Goal: Task Accomplishment & Management: Use online tool/utility

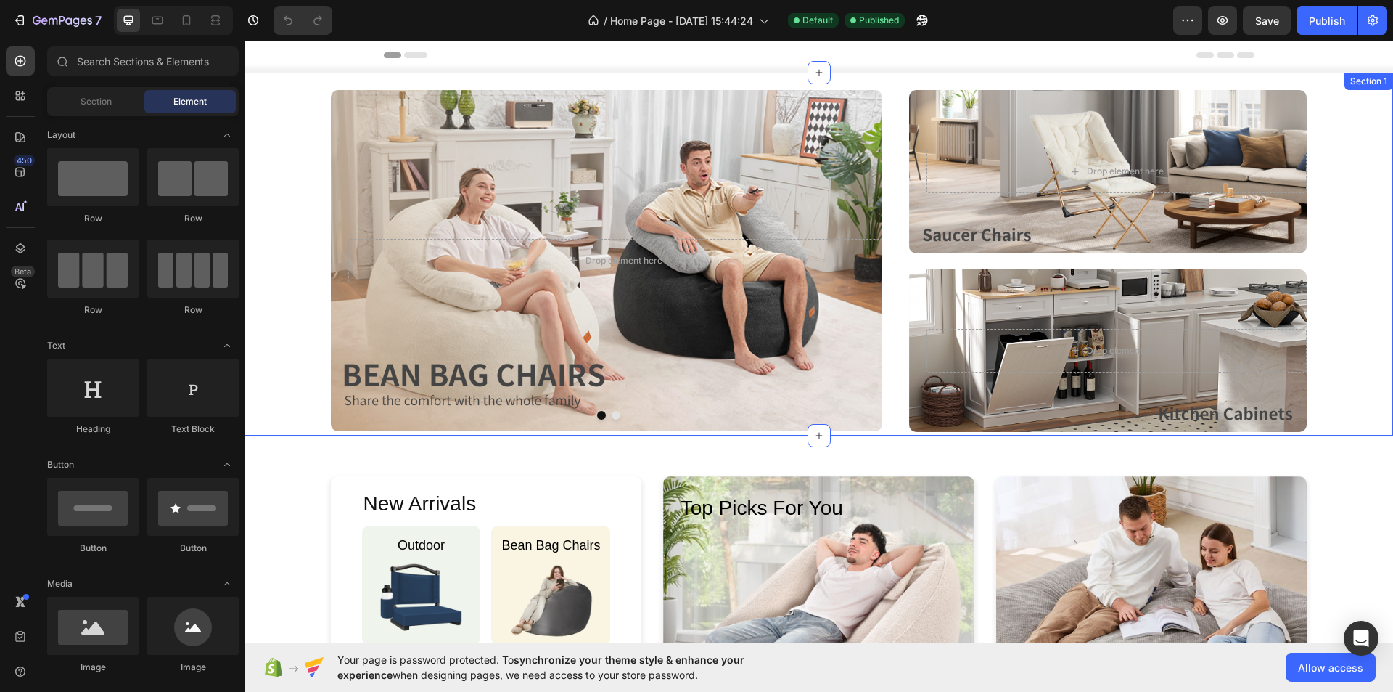
click at [305, 183] on div "Drop element here Row Hero Banner Drop element here Row Hero Banner Carousel Dr…" at bounding box center [819, 261] width 1149 height 342
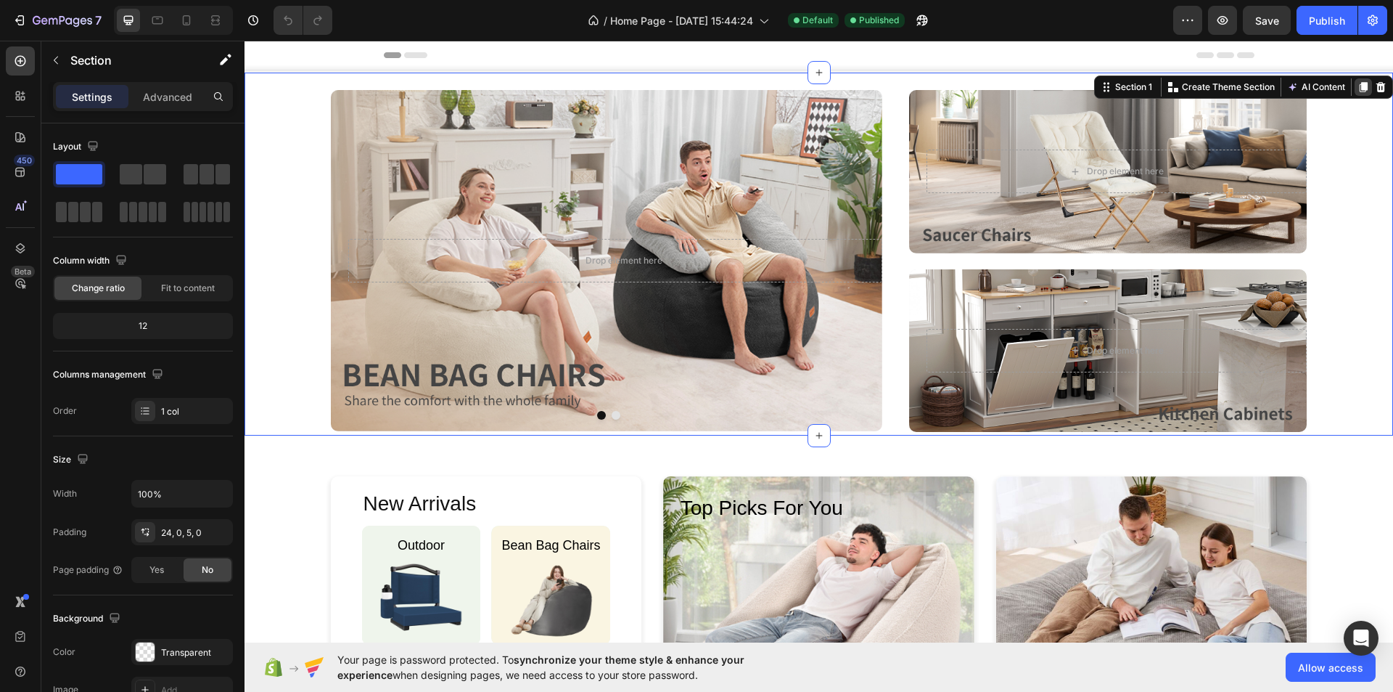
click at [1360, 89] on icon at bounding box center [1364, 87] width 8 height 10
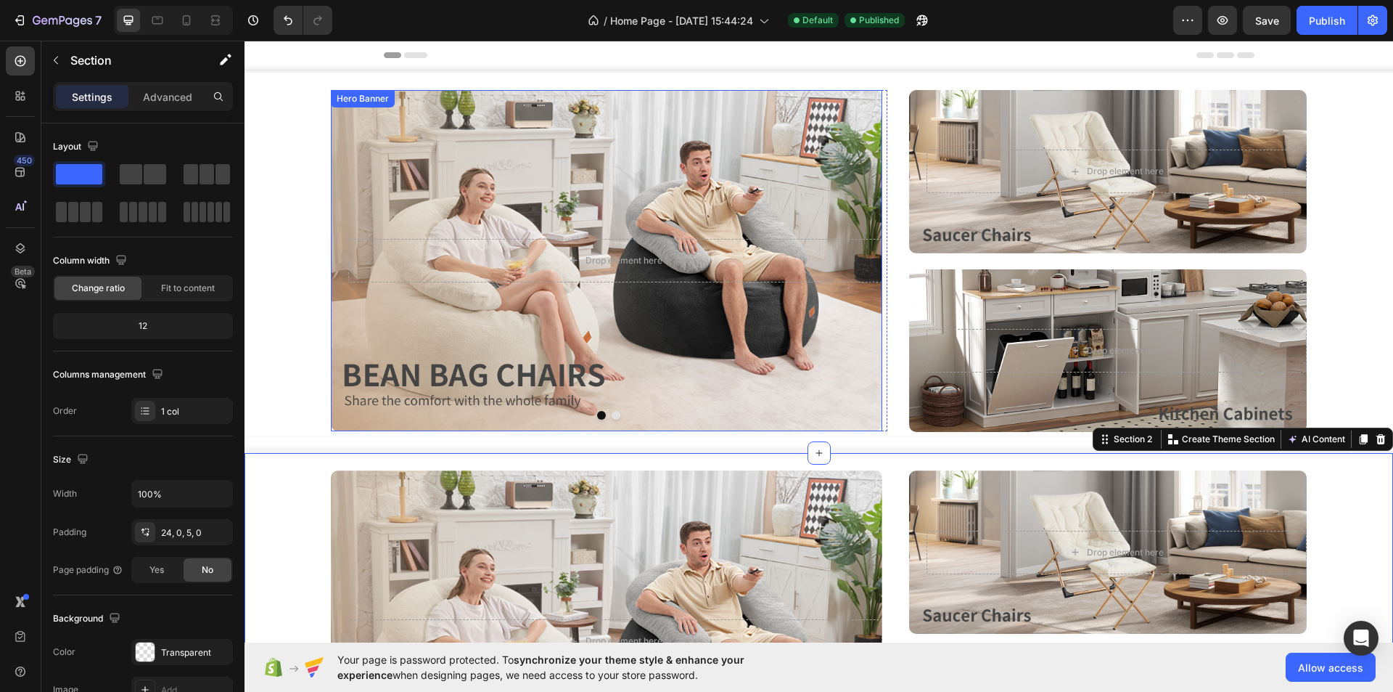
click at [424, 324] on div "Overlay" at bounding box center [607, 260] width 552 height 341
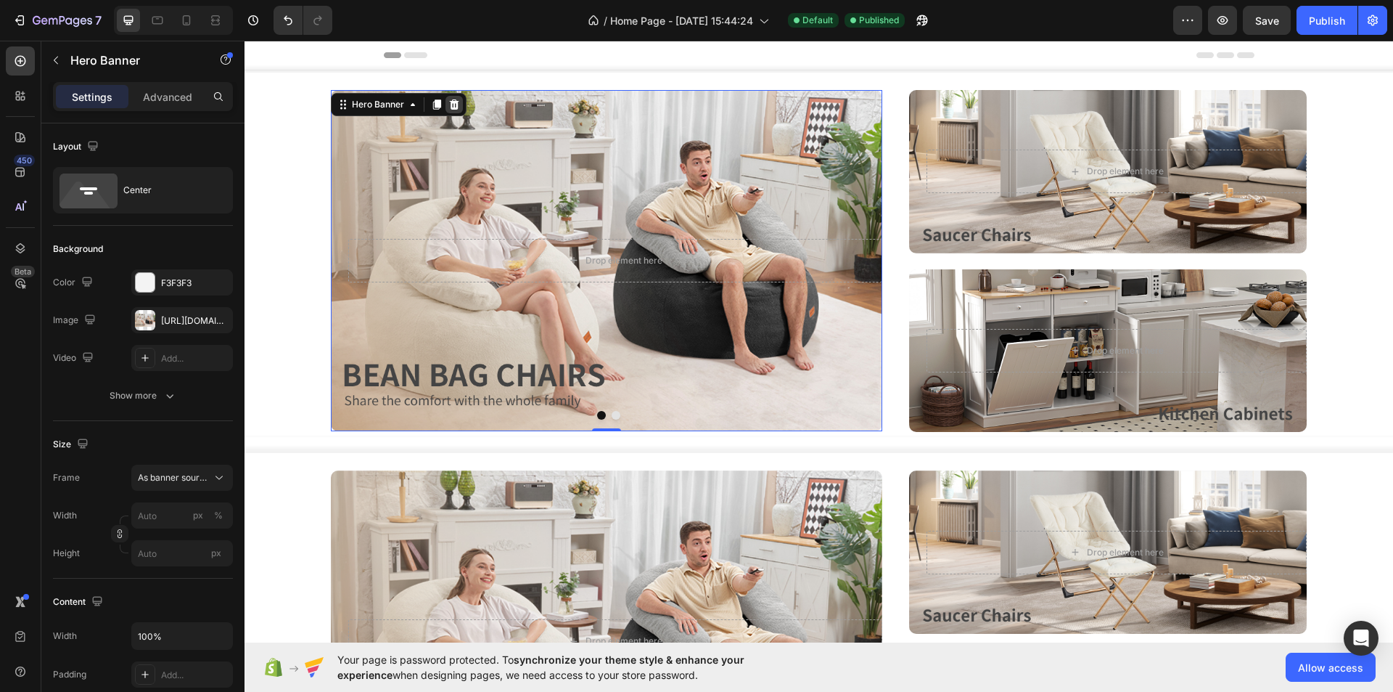
click at [457, 105] on icon at bounding box center [453, 104] width 9 height 10
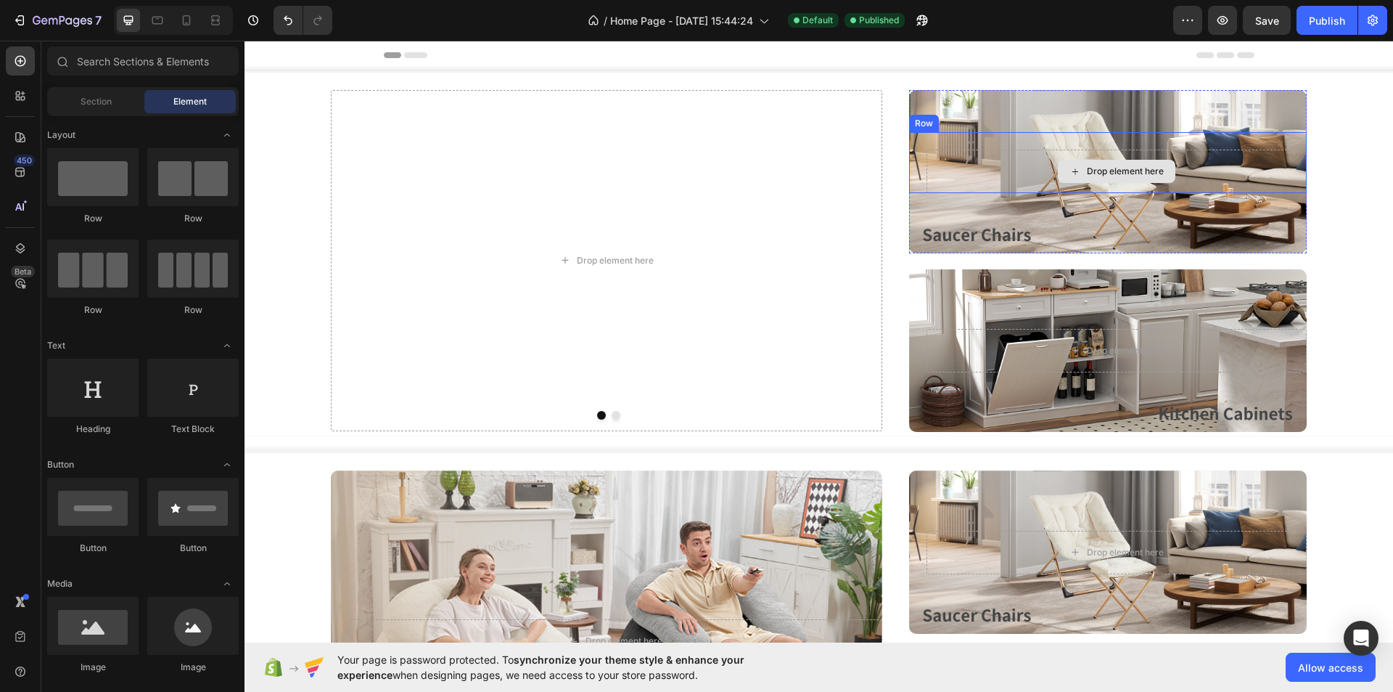
click at [938, 171] on div "Drop element here" at bounding box center [1117, 172] width 380 height 44
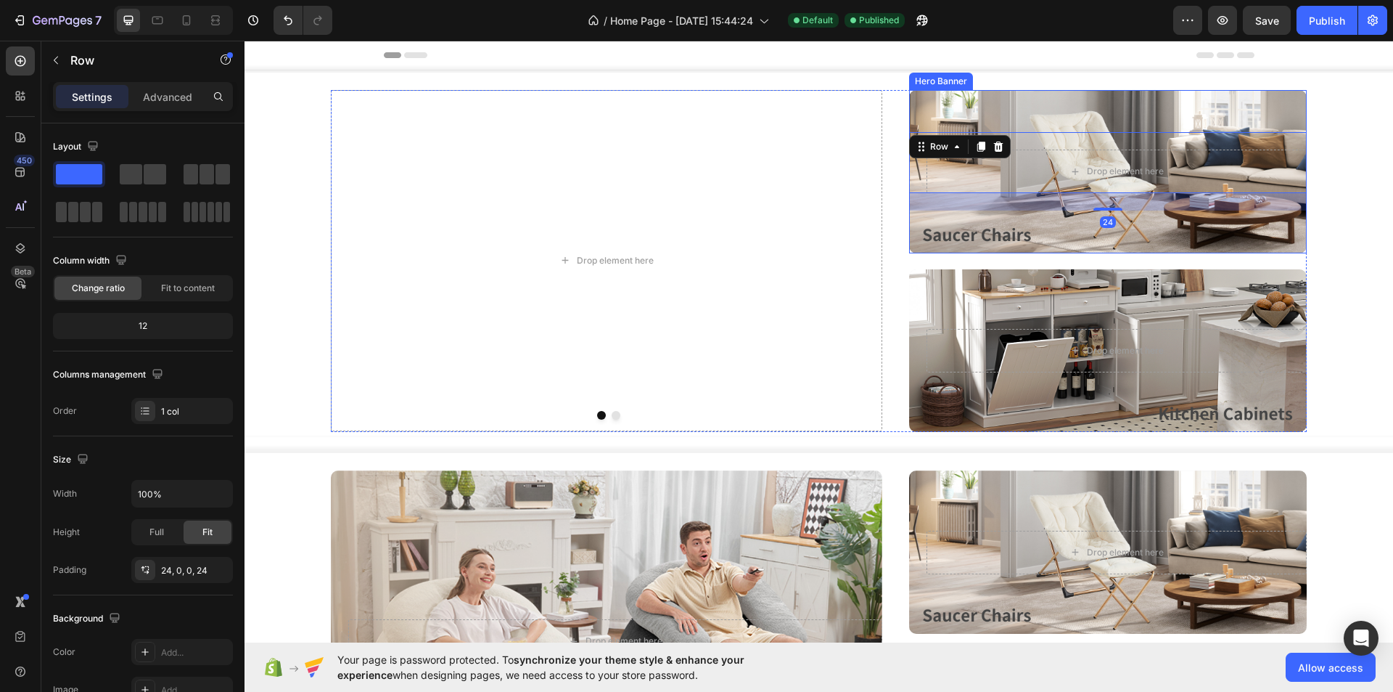
click at [947, 216] on div "Overlay" at bounding box center [1108, 171] width 398 height 163
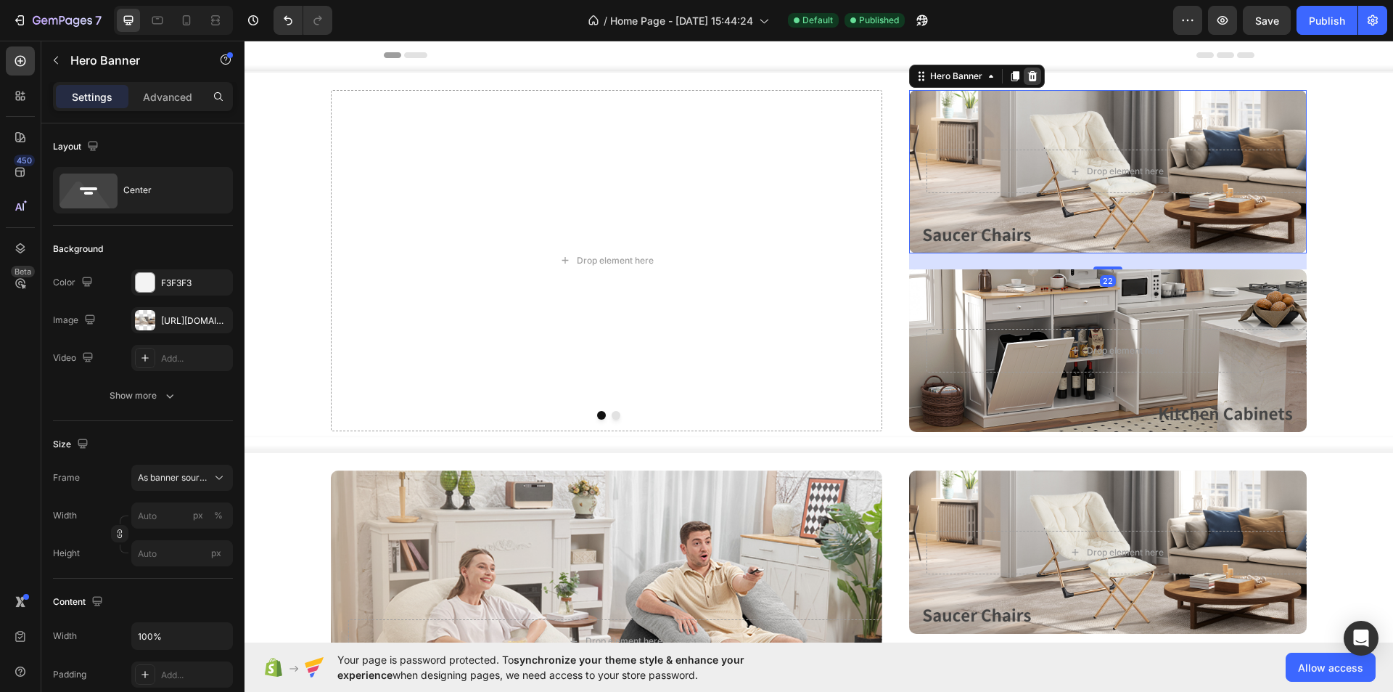
click at [1028, 75] on icon at bounding box center [1032, 76] width 9 height 10
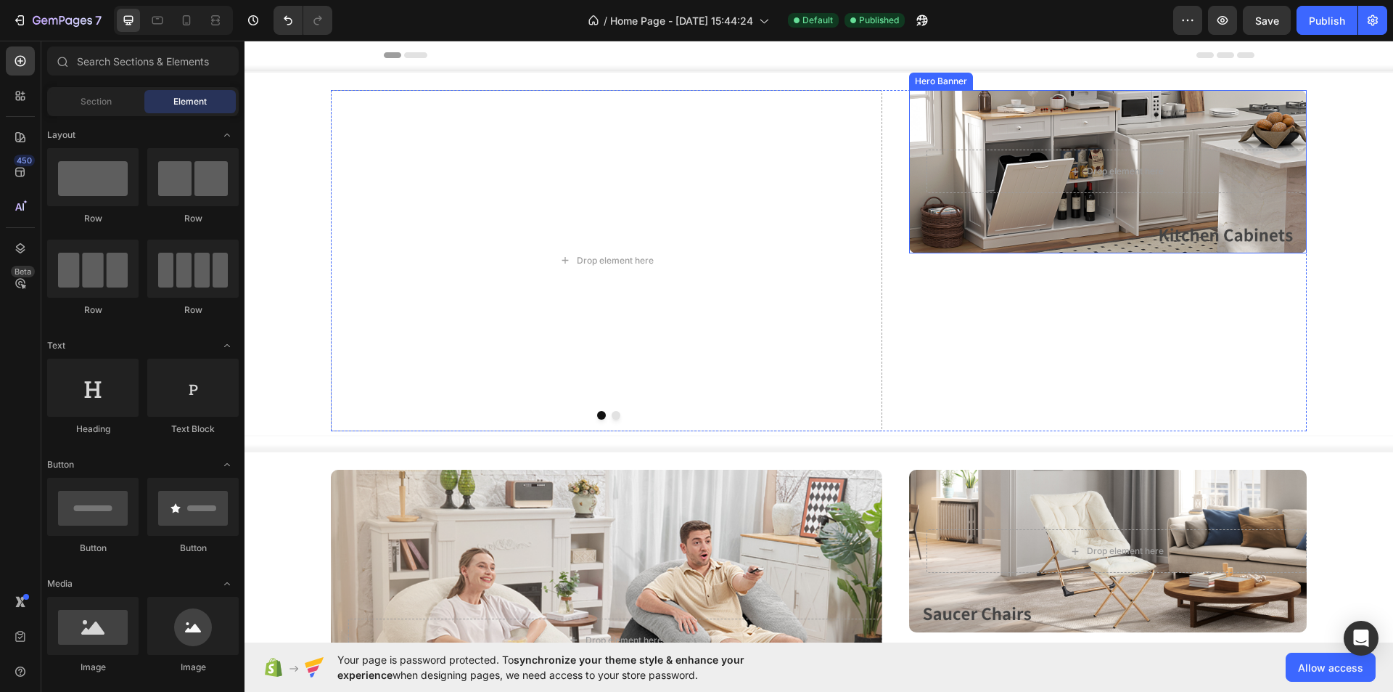
click at [959, 223] on div "Overlay" at bounding box center [1108, 171] width 398 height 163
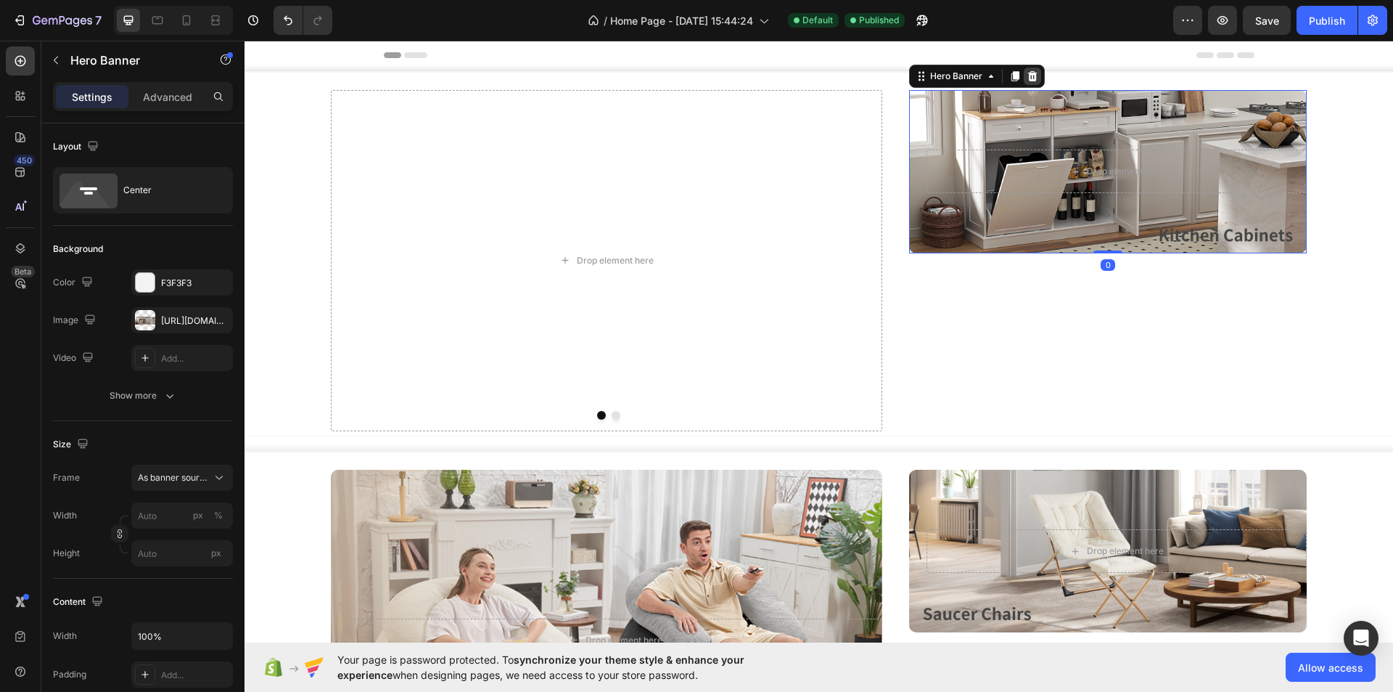
click at [1027, 70] on icon at bounding box center [1033, 76] width 12 height 12
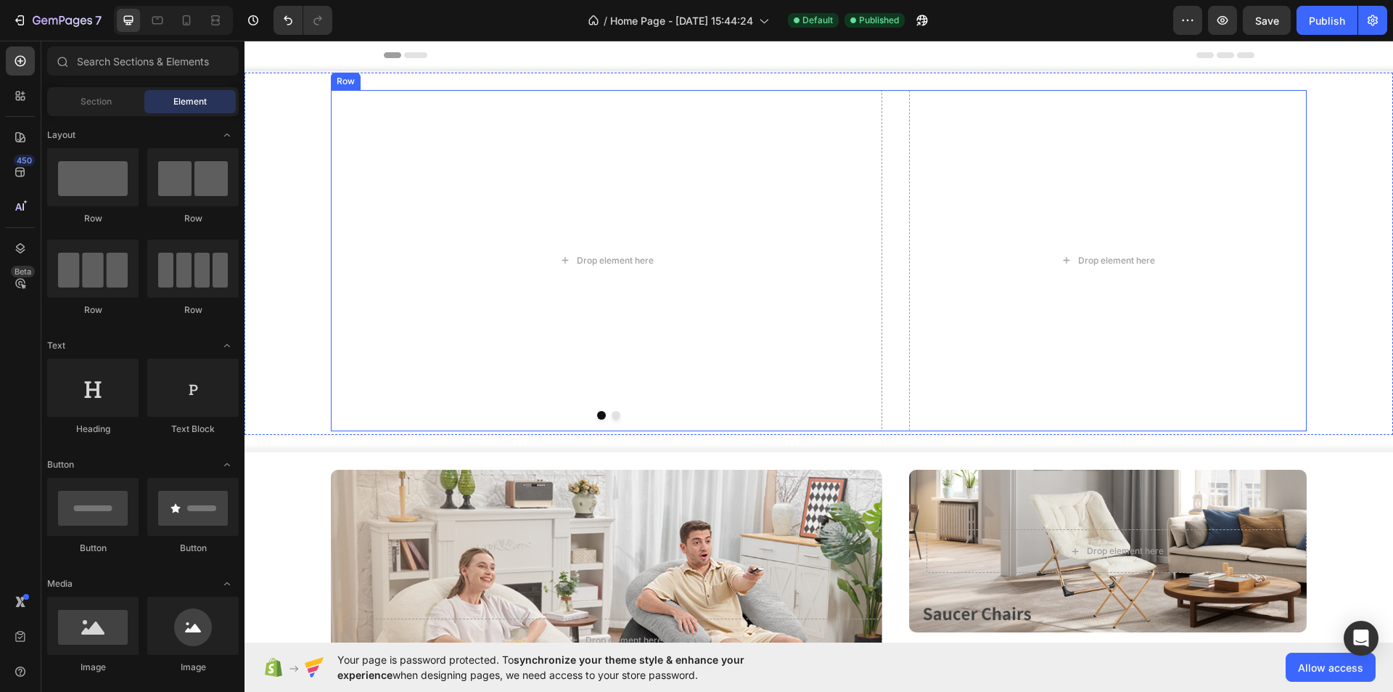
click at [889, 220] on div "Drop element here Drop element here Row Hero Banner Carousel Drop element here …" at bounding box center [819, 260] width 977 height 341
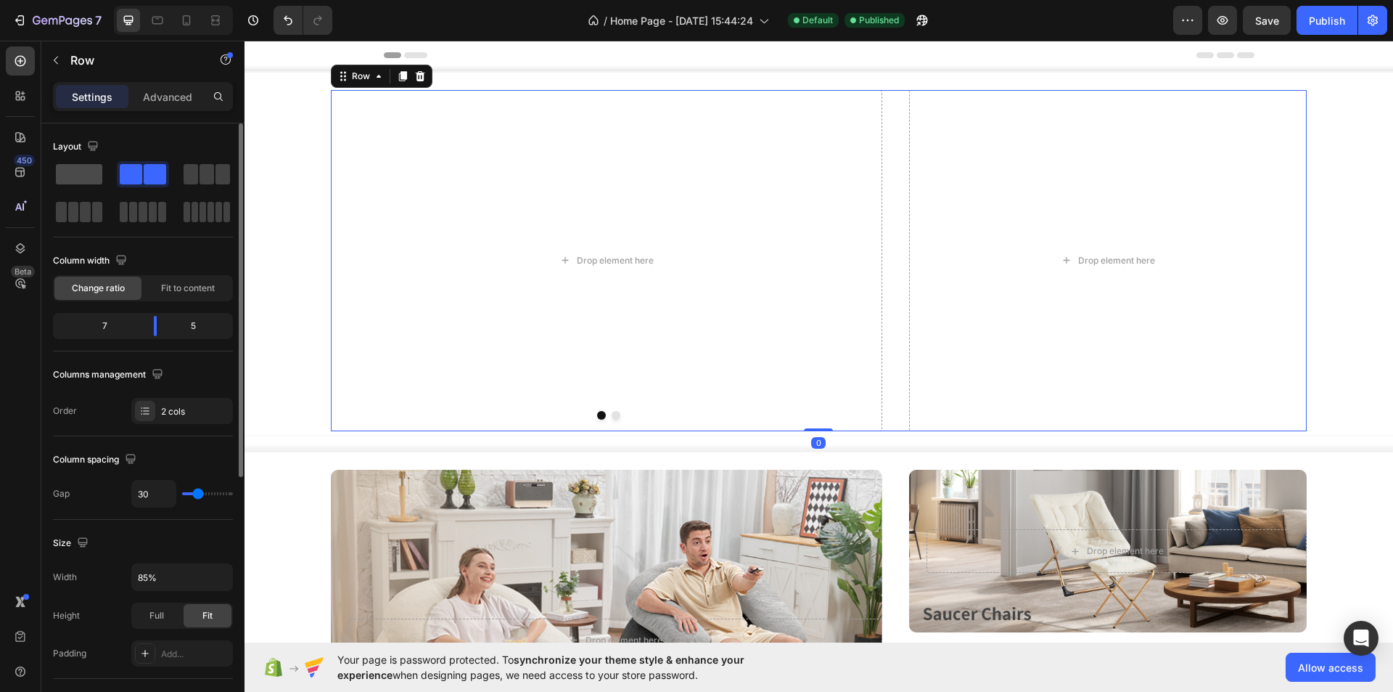
click at [89, 174] on span at bounding box center [79, 174] width 46 height 20
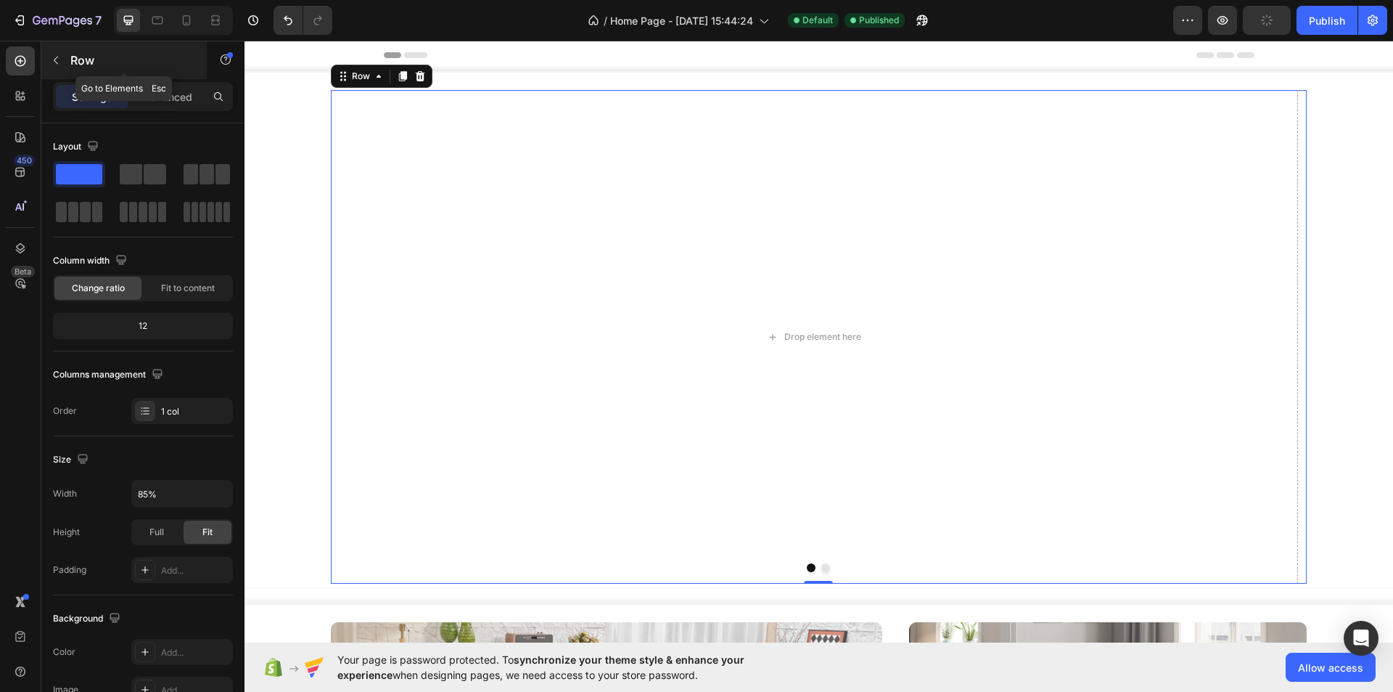
click at [56, 54] on button "button" at bounding box center [55, 60] width 23 height 23
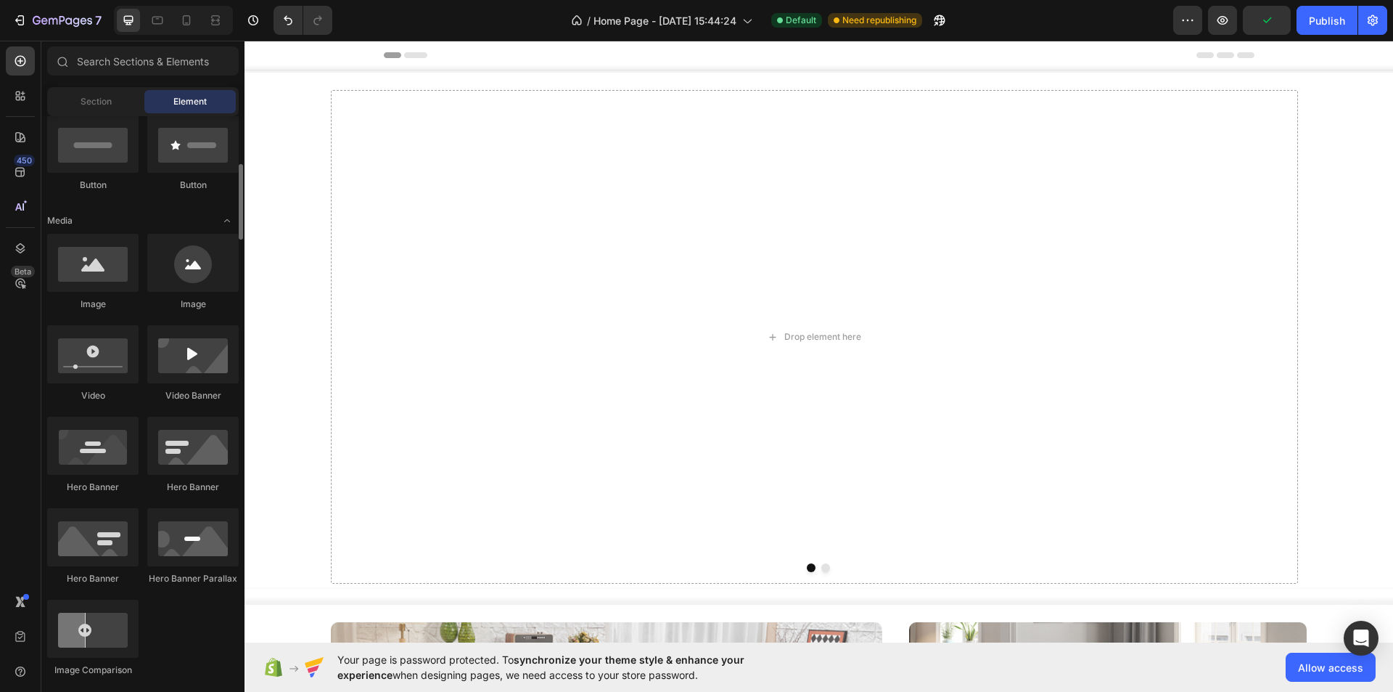
scroll to position [435, 0]
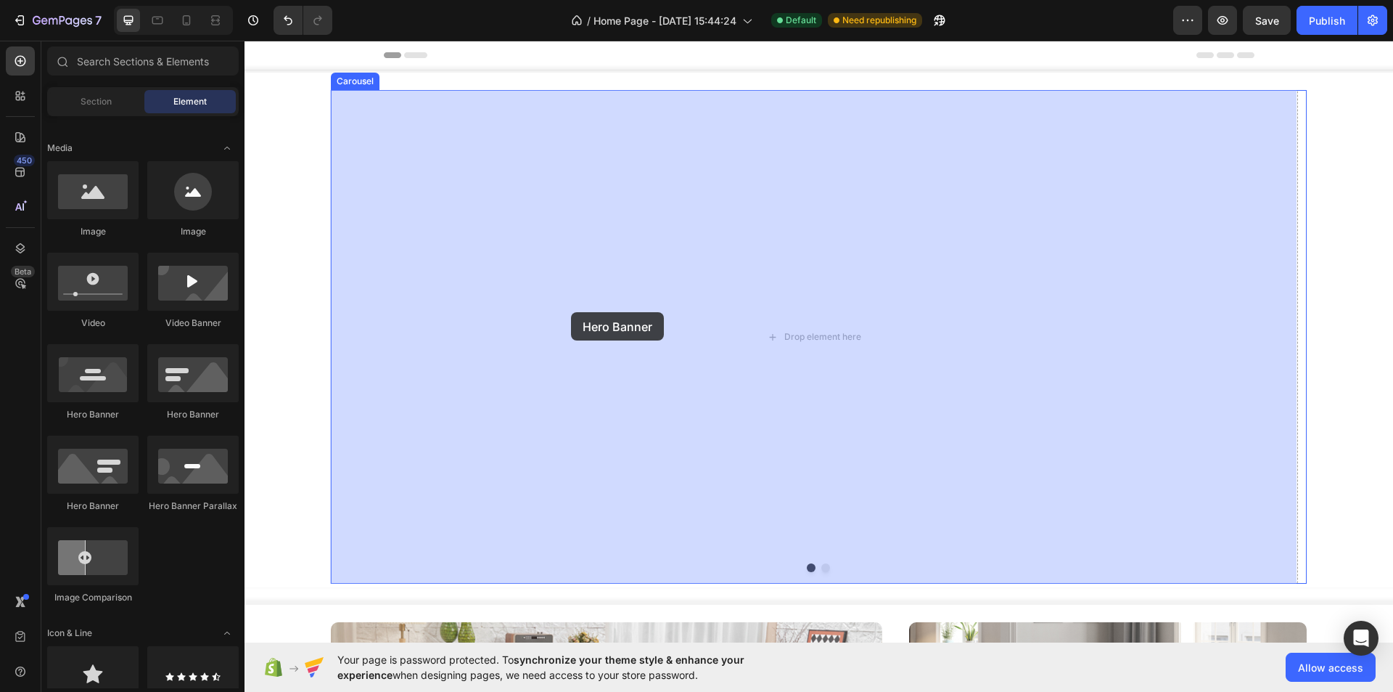
drag, startPoint x: 335, startPoint y: 523, endPoint x: 571, endPoint y: 312, distance: 316.1
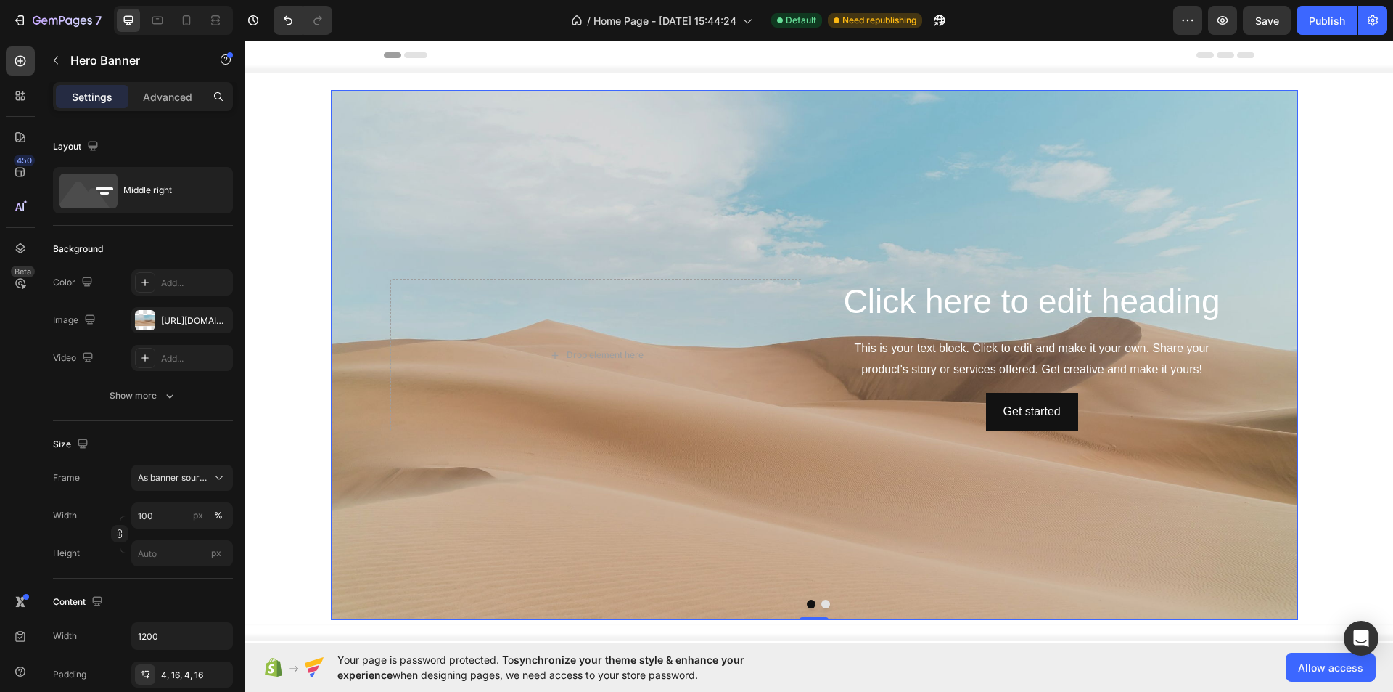
click at [443, 115] on div "Click here to edit heading Heading This is your text block. Click to edit and m…" at bounding box center [814, 355] width 967 height 530
click at [398, 105] on div "Hero Banner" at bounding box center [378, 104] width 58 height 13
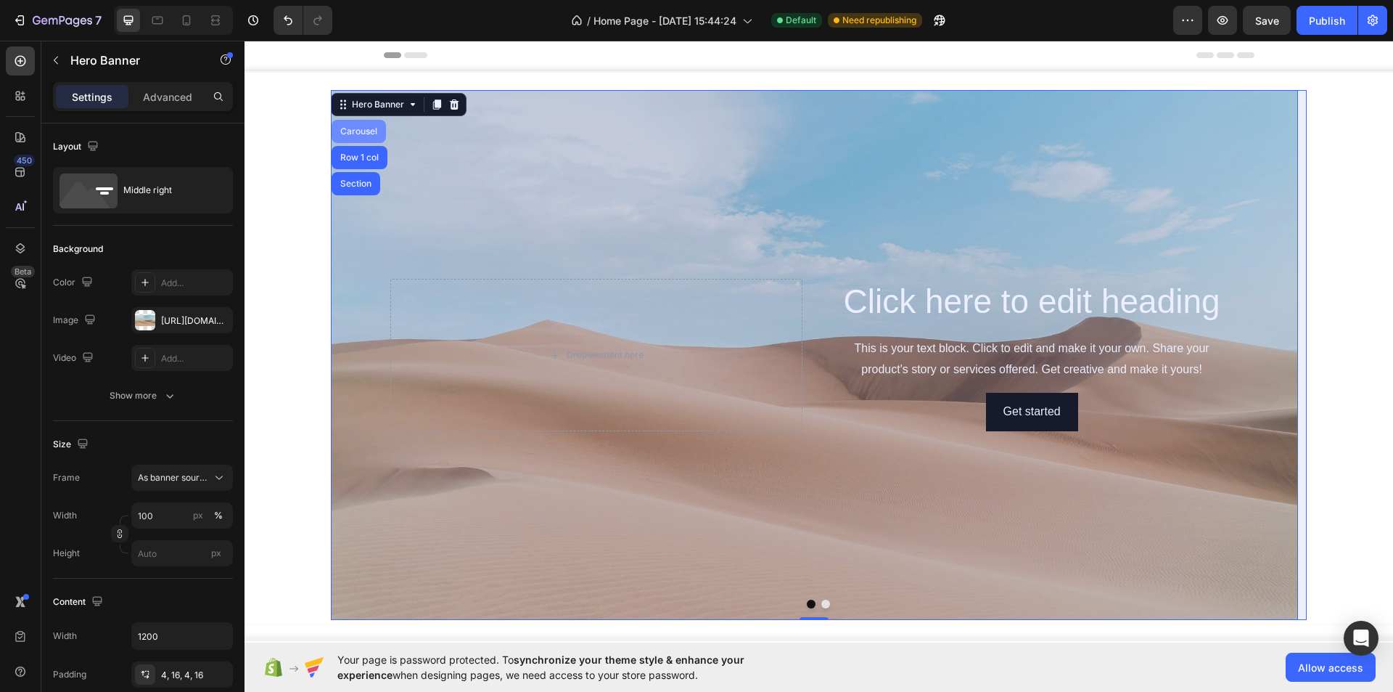
click at [371, 129] on div "Carousel" at bounding box center [358, 131] width 43 height 9
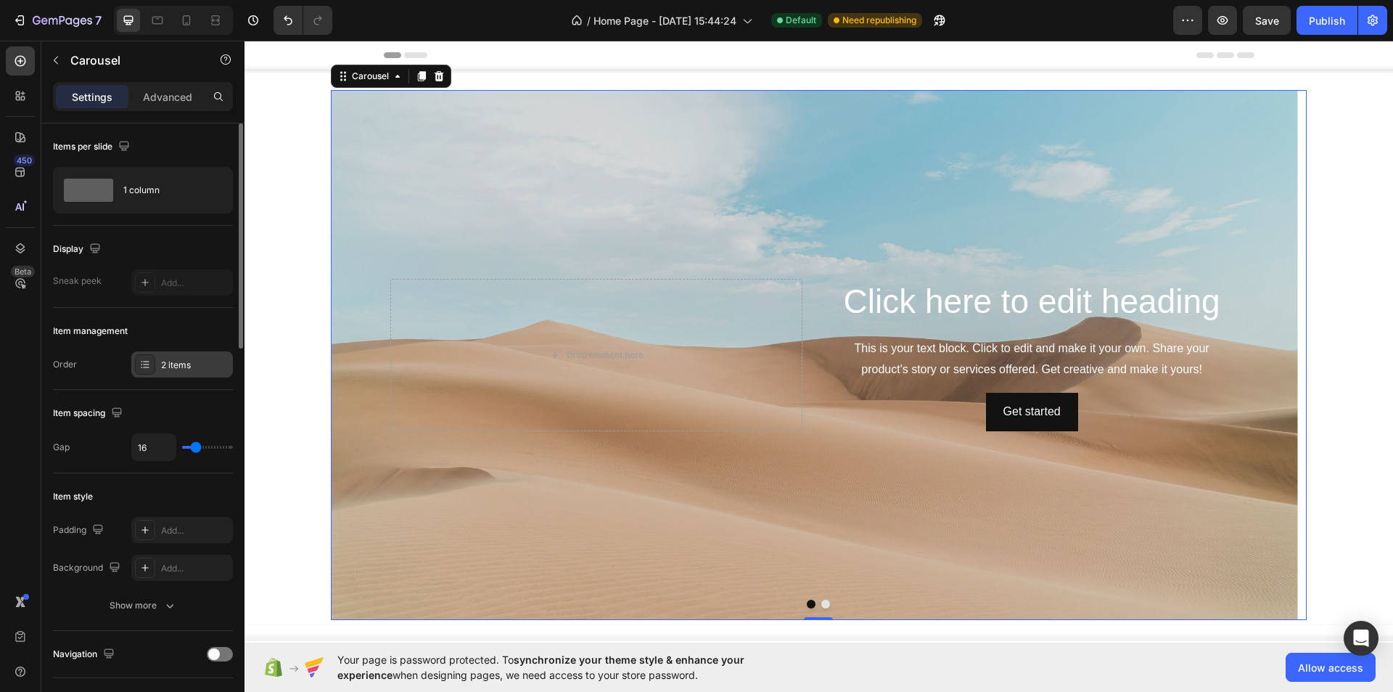
click at [161, 370] on div "2 items" at bounding box center [195, 365] width 68 height 13
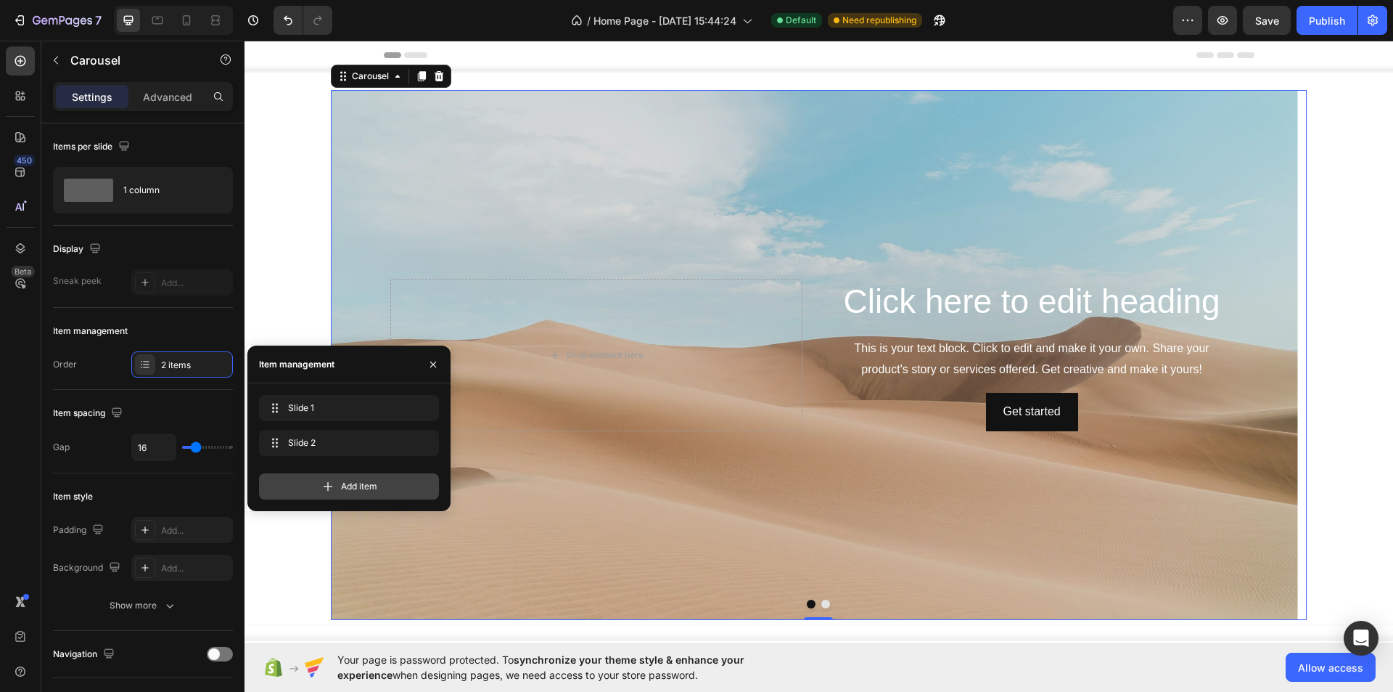
click at [303, 485] on div "Add item" at bounding box center [349, 486] width 180 height 26
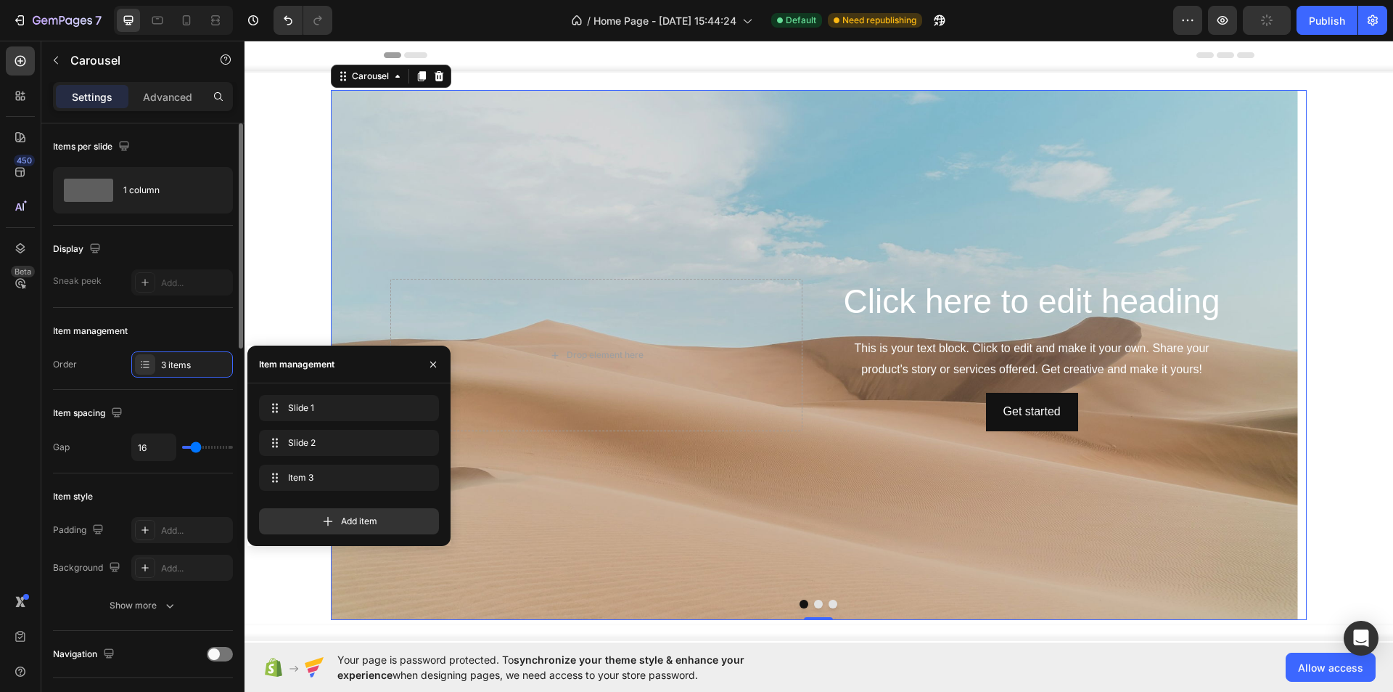
click at [223, 242] on div "Display" at bounding box center [143, 248] width 180 height 23
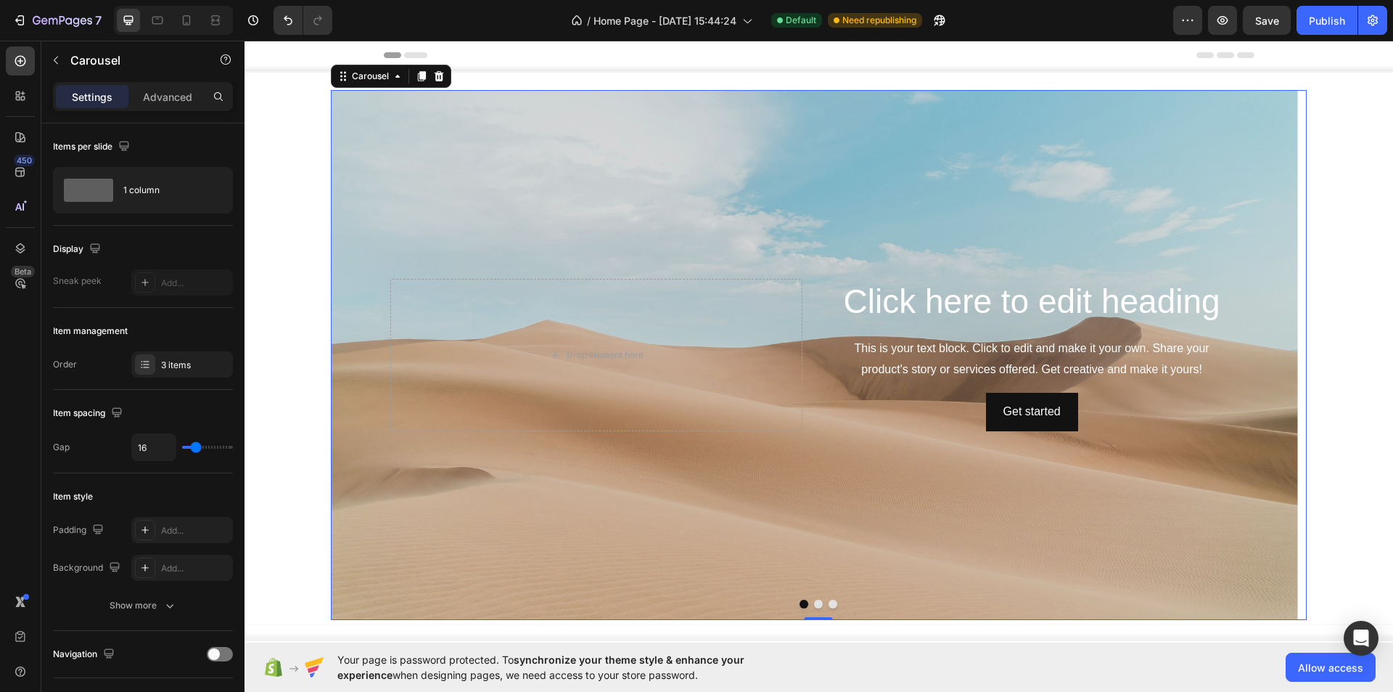
click at [816, 605] on button "Dot" at bounding box center [818, 603] width 9 height 9
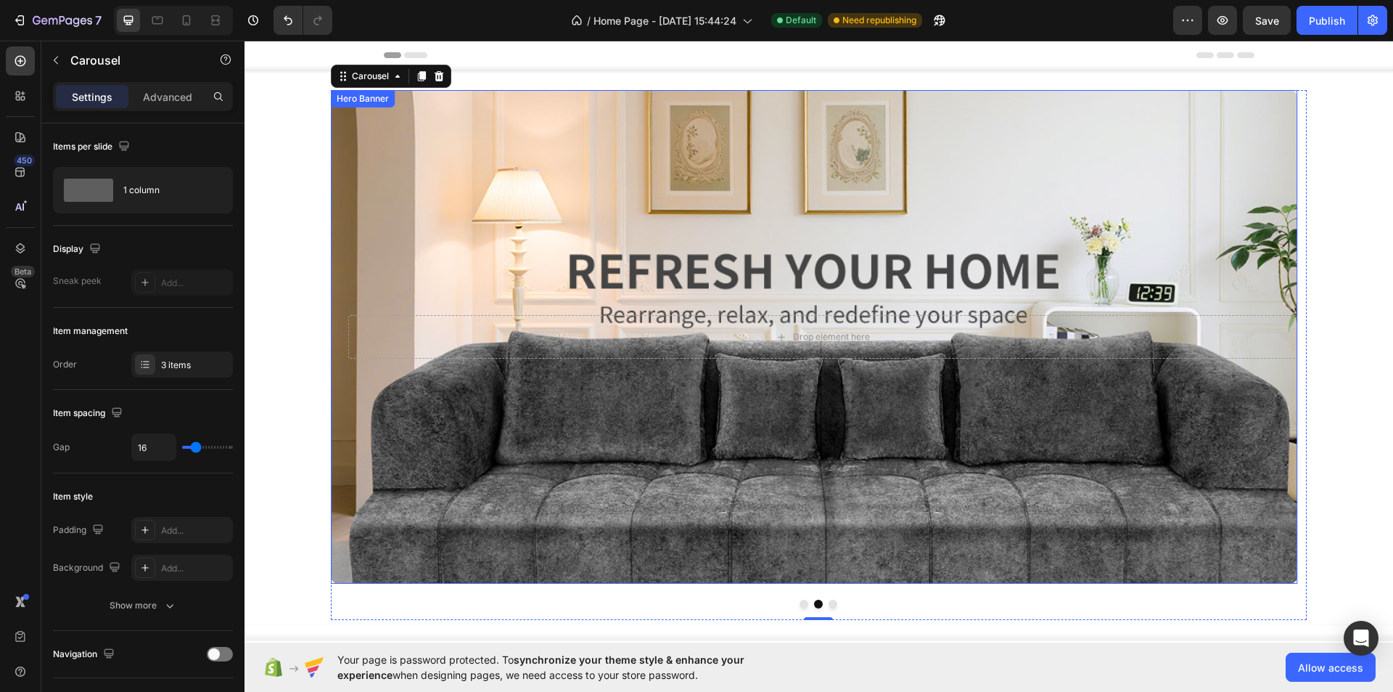
click at [464, 443] on div "Overlay" at bounding box center [814, 337] width 967 height 494
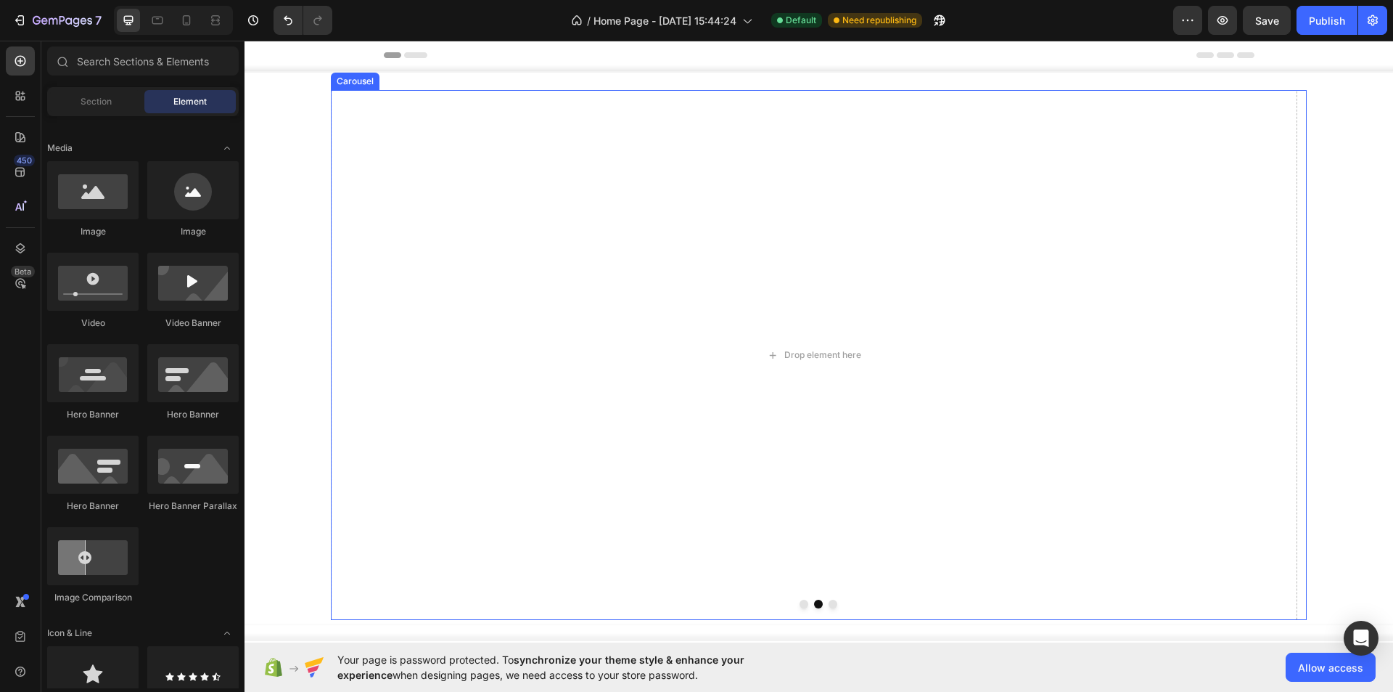
click at [829, 604] on button "Dot" at bounding box center [833, 603] width 9 height 9
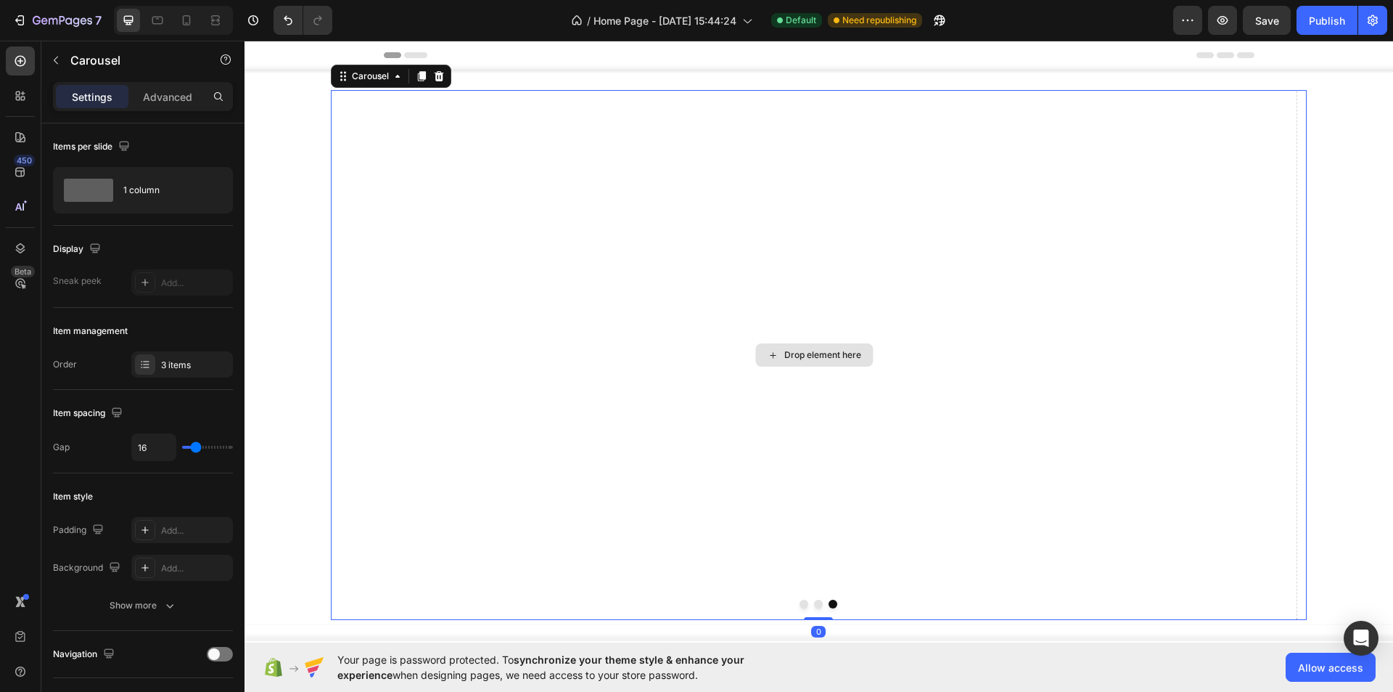
click at [807, 608] on div "Drop element here" at bounding box center [814, 355] width 967 height 530
click at [814, 606] on button "Dot" at bounding box center [818, 603] width 9 height 9
click at [56, 60] on icon "button" at bounding box center [56, 60] width 12 height 12
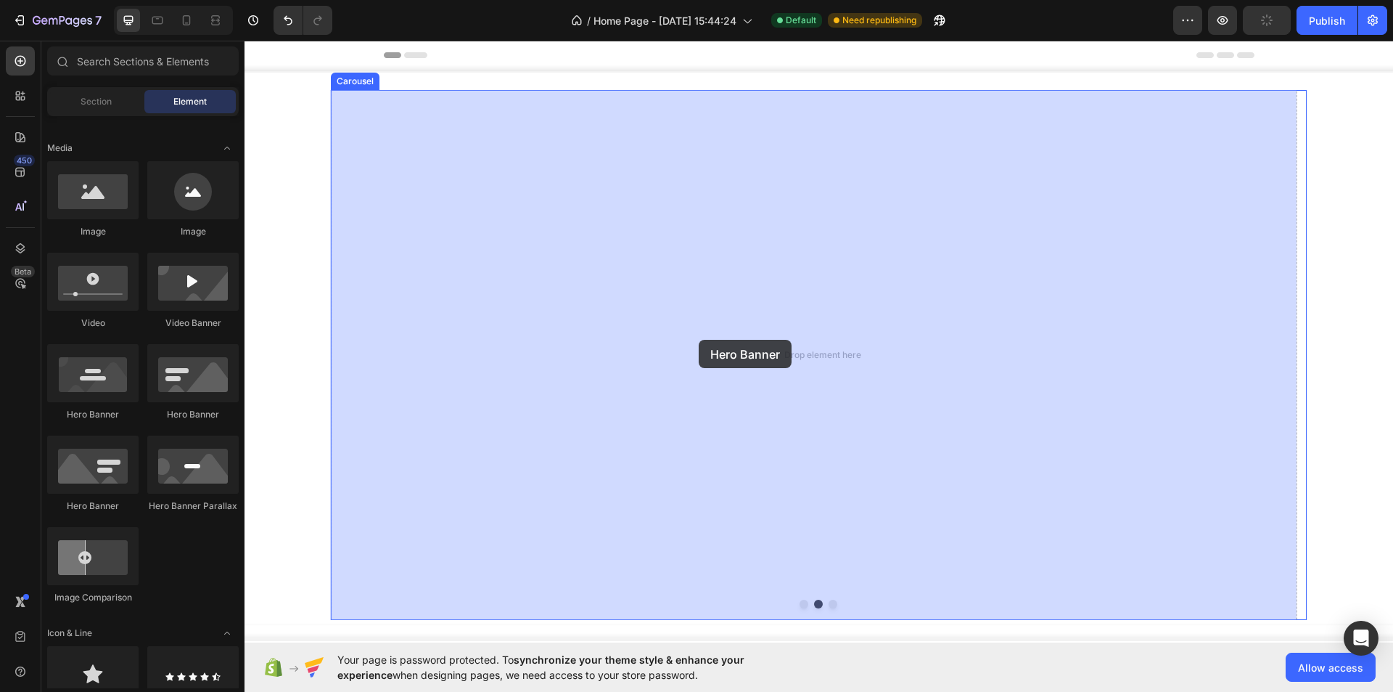
drag, startPoint x: 413, startPoint y: 435, endPoint x: 699, endPoint y: 340, distance: 301.3
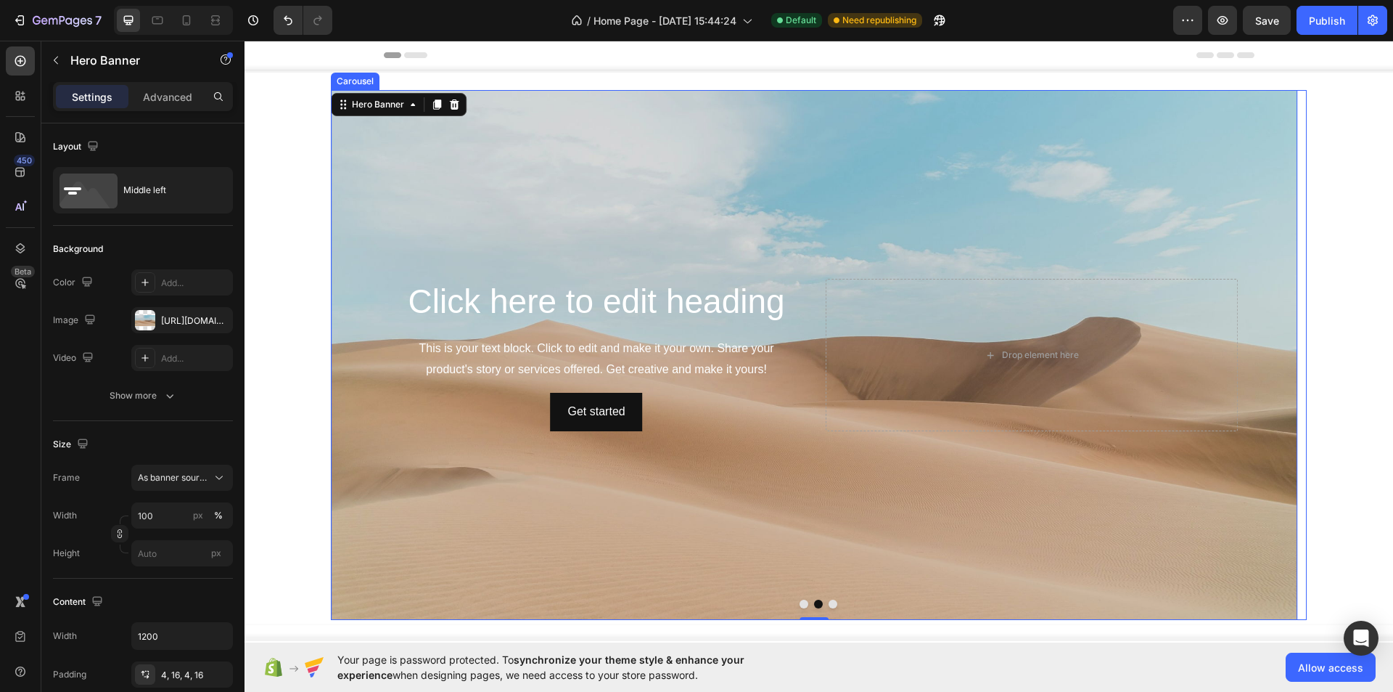
click at [829, 603] on button "Dot" at bounding box center [833, 603] width 9 height 9
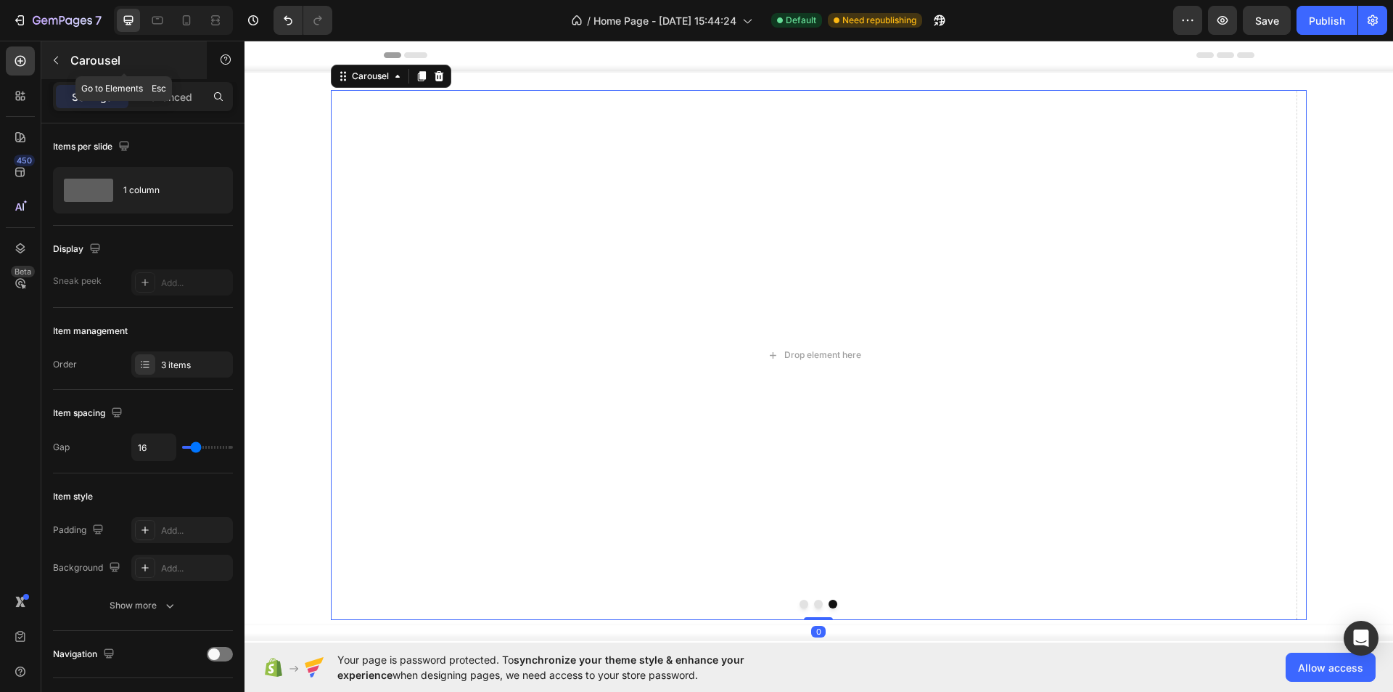
click at [58, 62] on icon "button" at bounding box center [56, 60] width 12 height 12
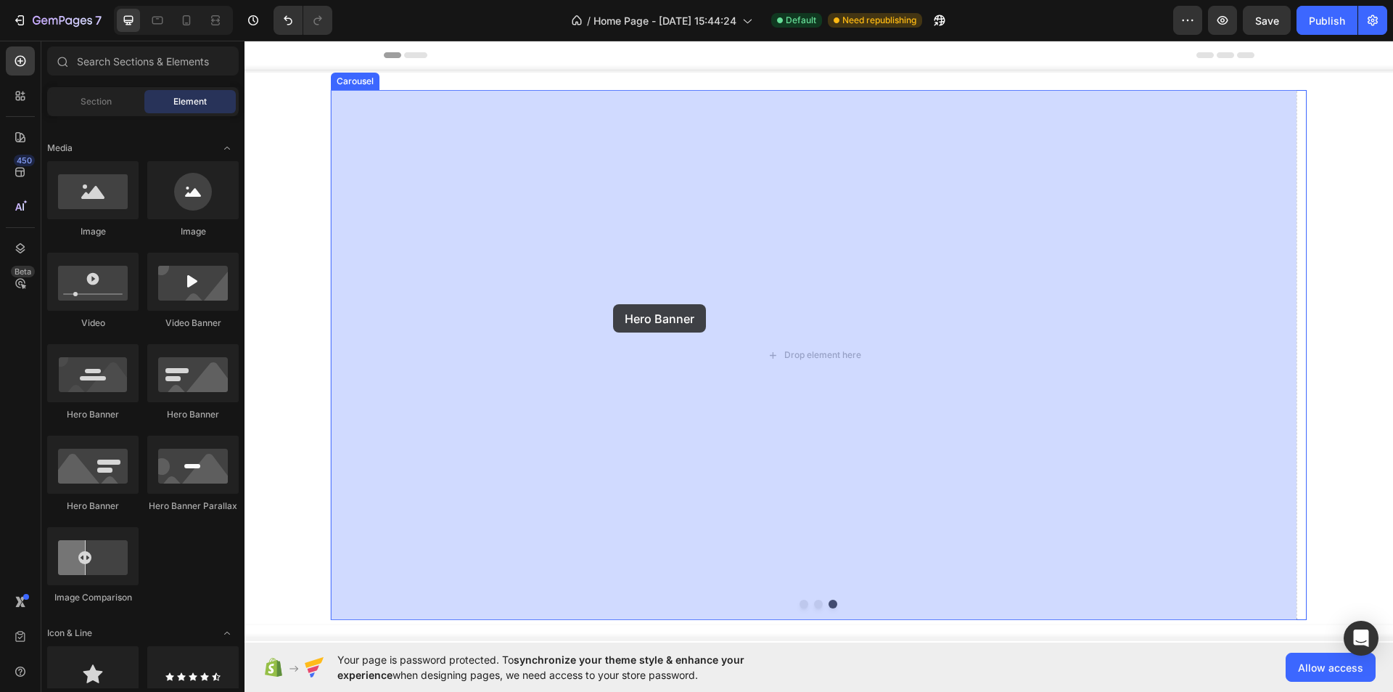
drag, startPoint x: 328, startPoint y: 520, endPoint x: 613, endPoint y: 304, distance: 357.9
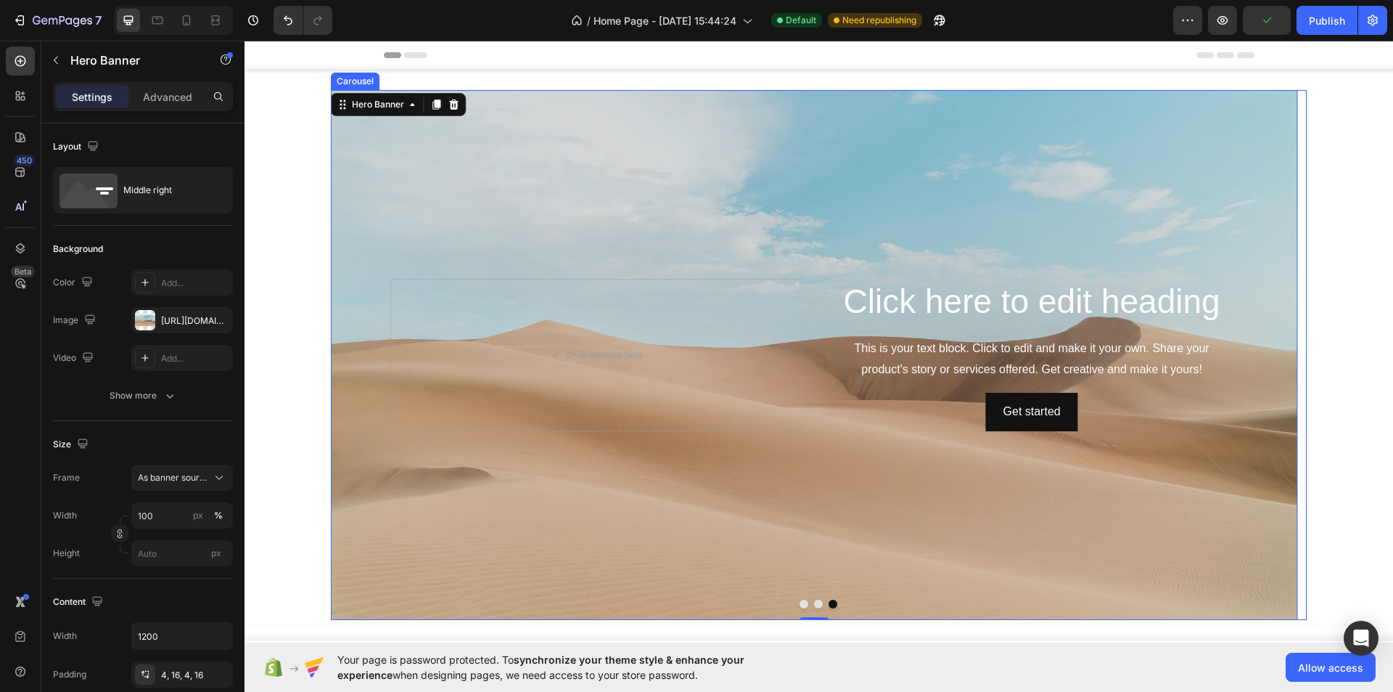
click at [800, 607] on button "Dot" at bounding box center [804, 603] width 9 height 9
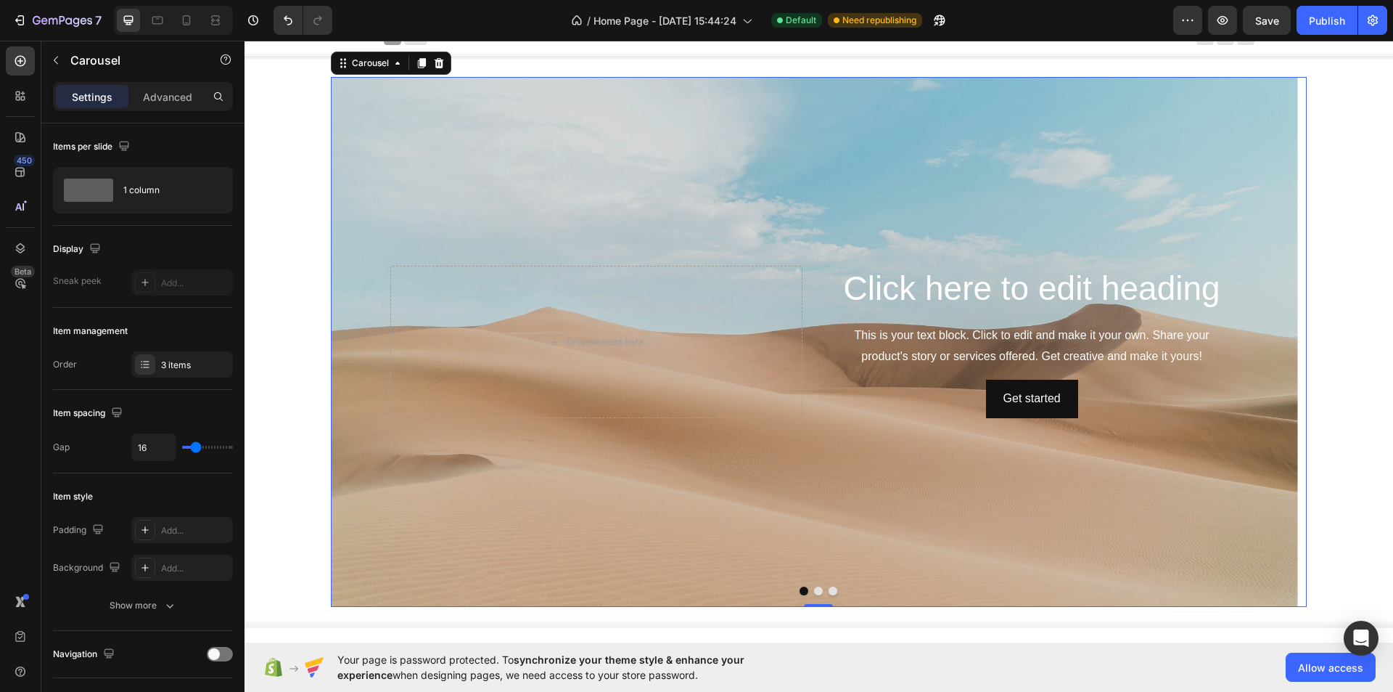
scroll to position [0, 0]
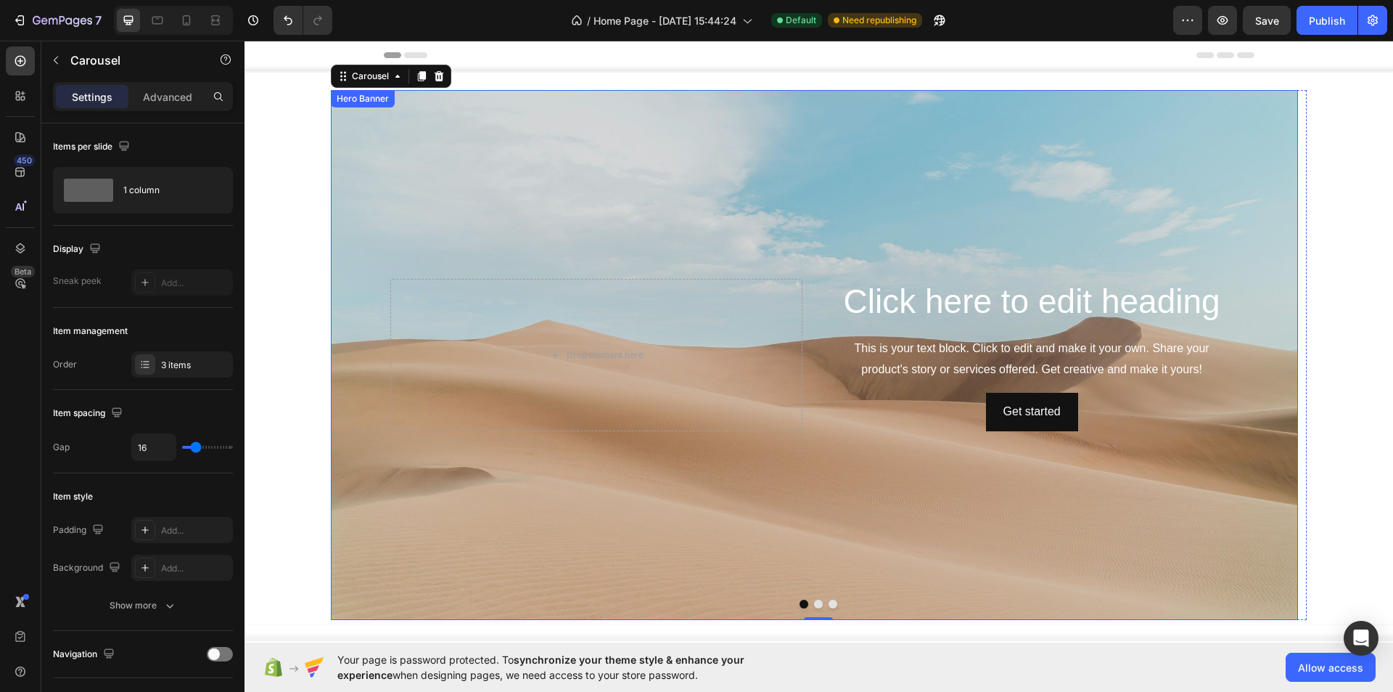
click at [372, 130] on div "Background Image" at bounding box center [814, 355] width 967 height 530
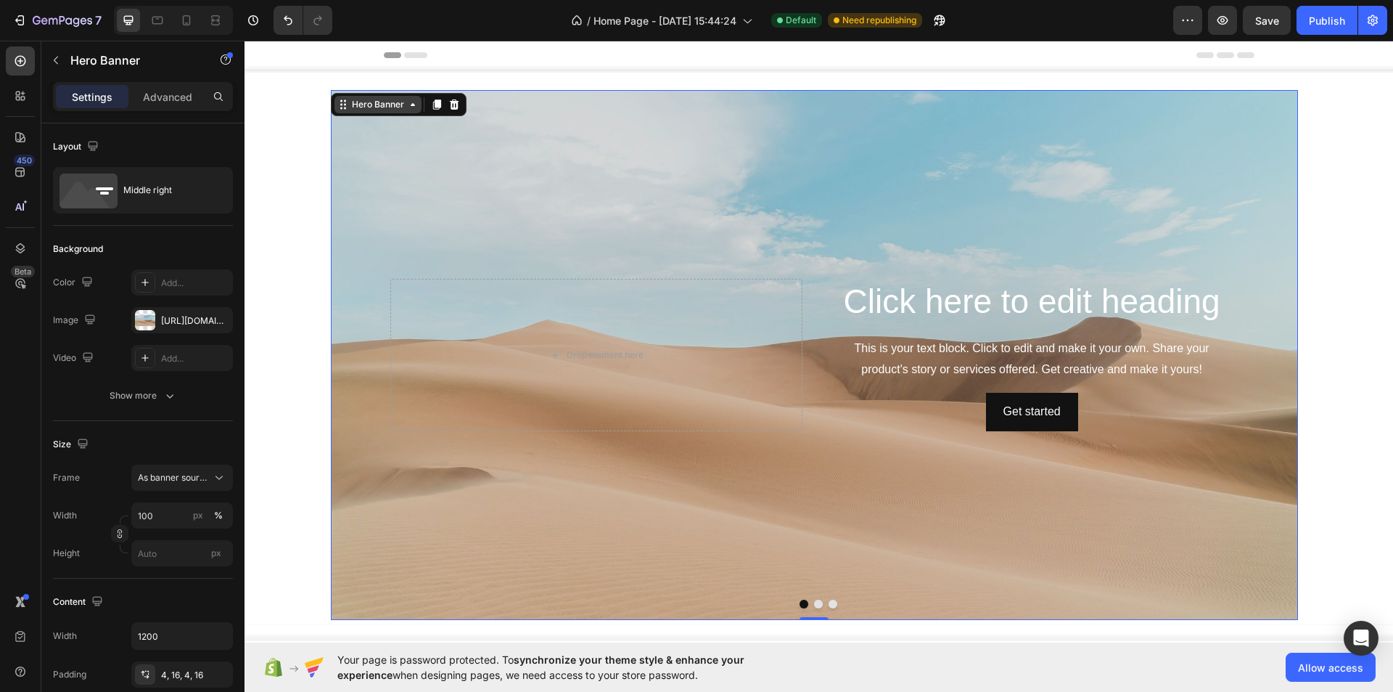
click at [370, 99] on div "Hero Banner" at bounding box center [378, 104] width 58 height 13
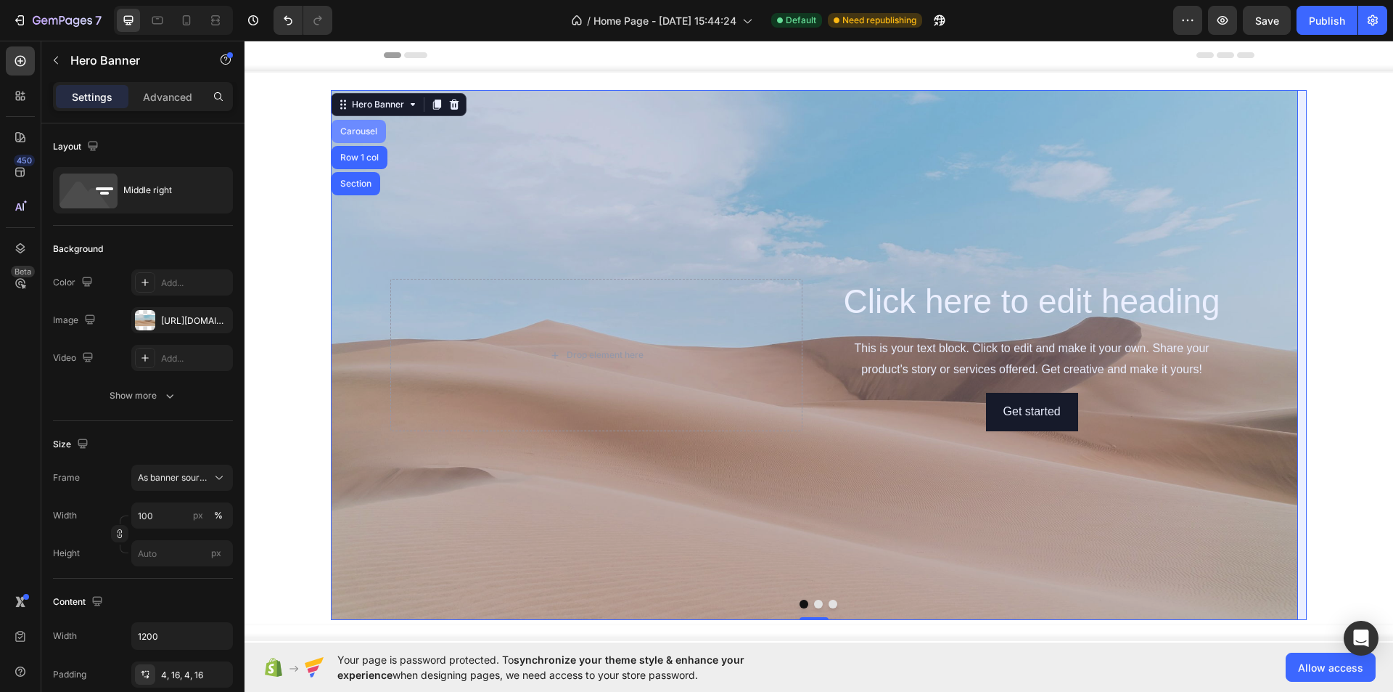
click at [367, 127] on div "Carousel" at bounding box center [358, 131] width 43 height 9
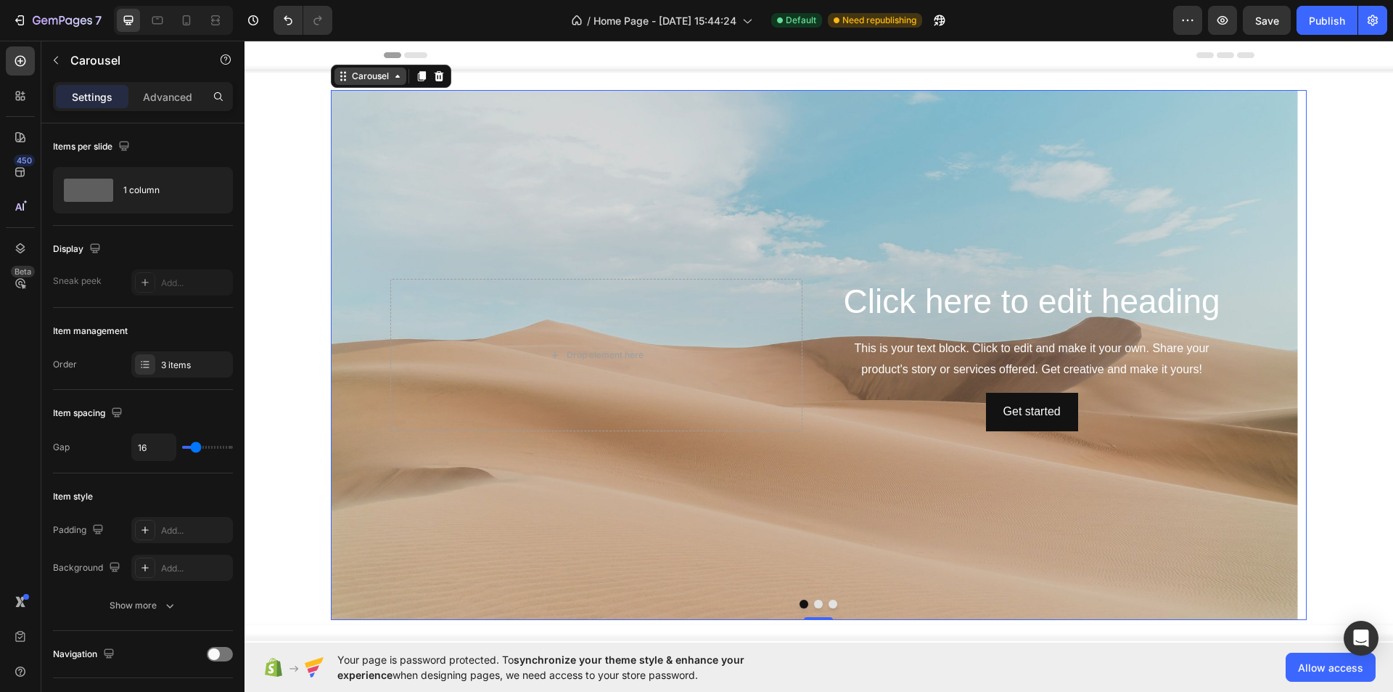
click at [368, 69] on div "Carousel" at bounding box center [371, 75] width 72 height 17
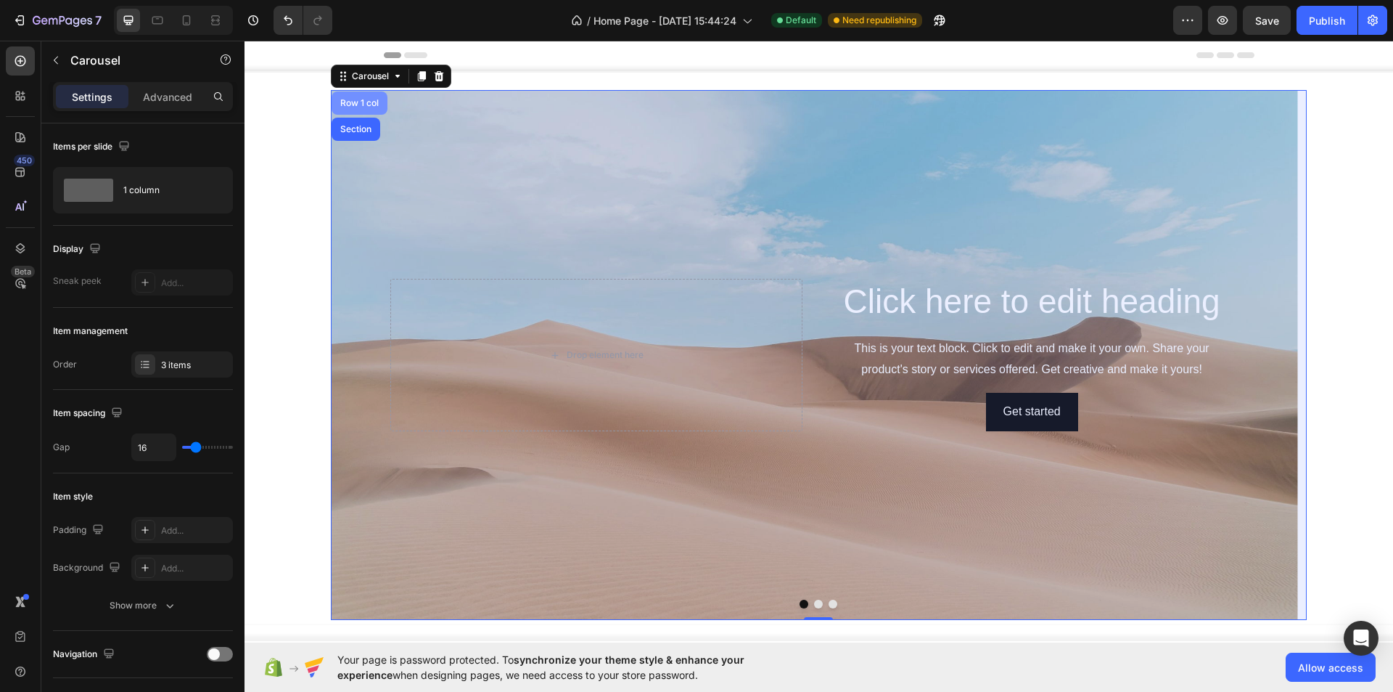
click at [360, 105] on div "Row 1 col" at bounding box center [359, 103] width 44 height 9
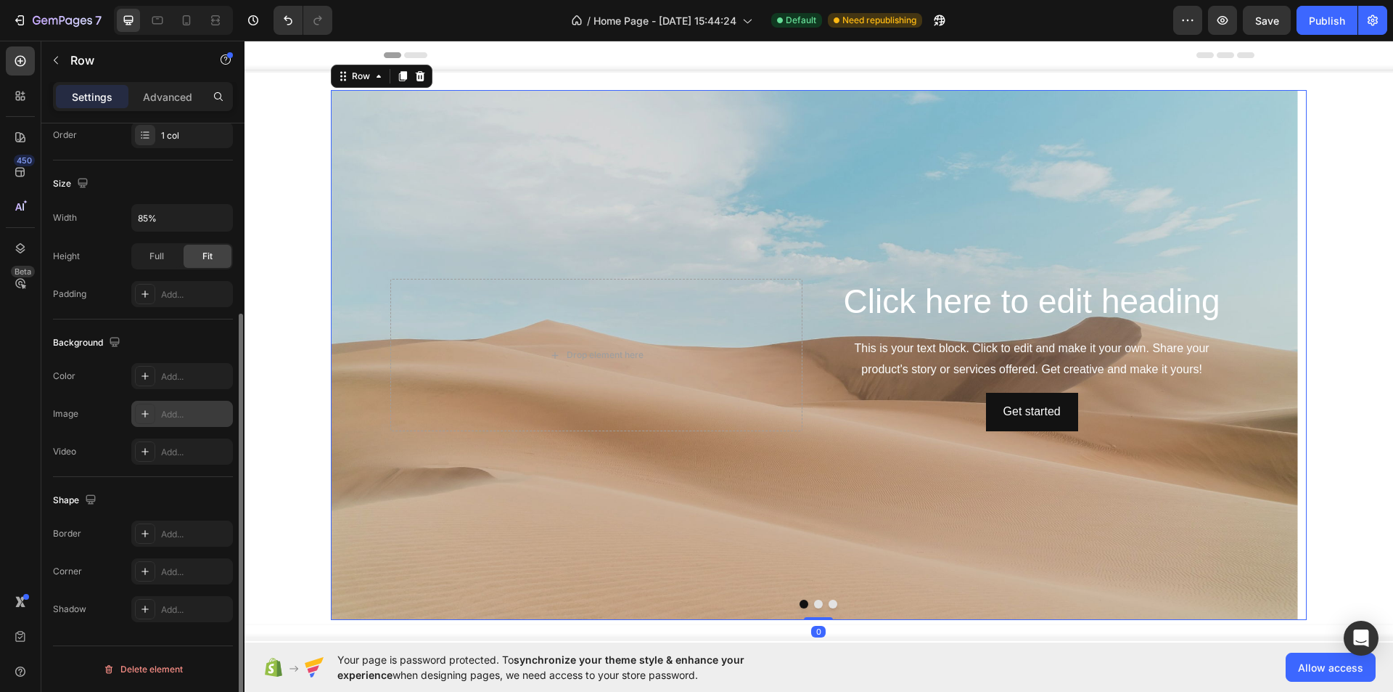
scroll to position [131, 0]
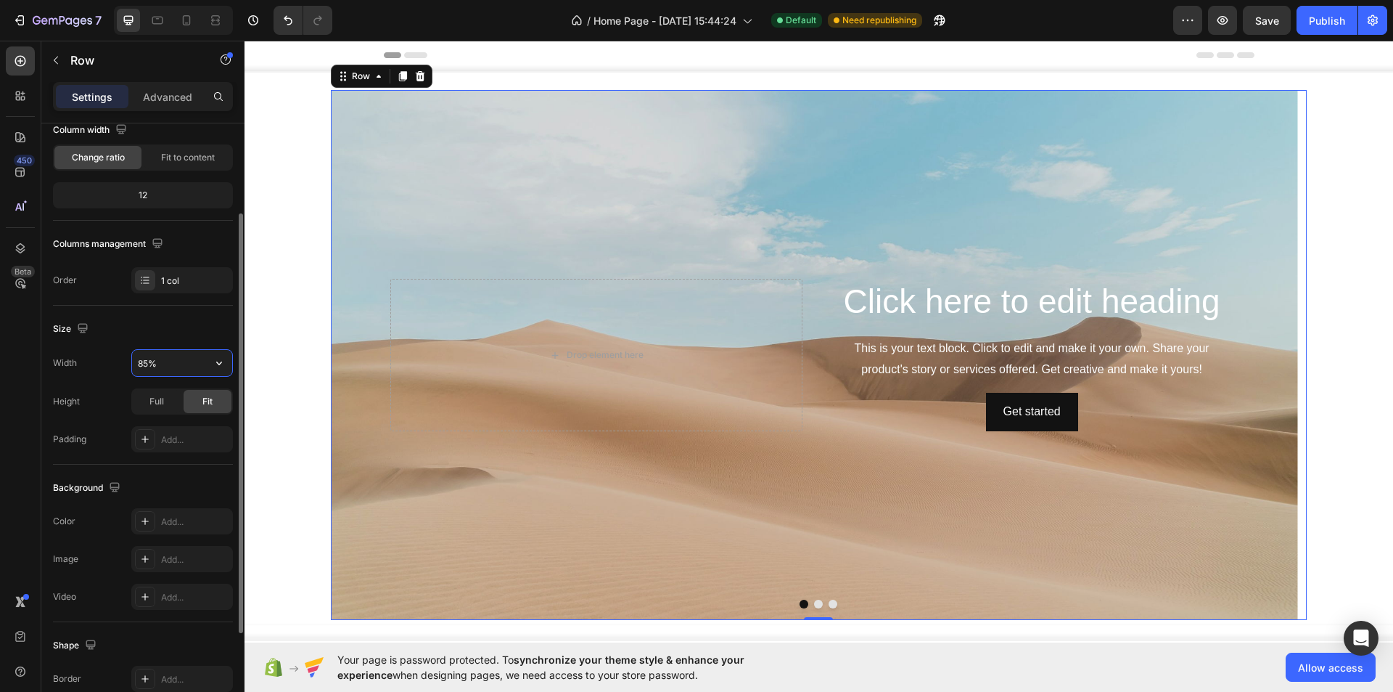
click at [147, 361] on input "85%" at bounding box center [182, 363] width 100 height 26
click at [230, 361] on button "button" at bounding box center [219, 363] width 26 height 26
click at [190, 419] on div "Full 100%" at bounding box center [166, 428] width 119 height 28
type input "100%"
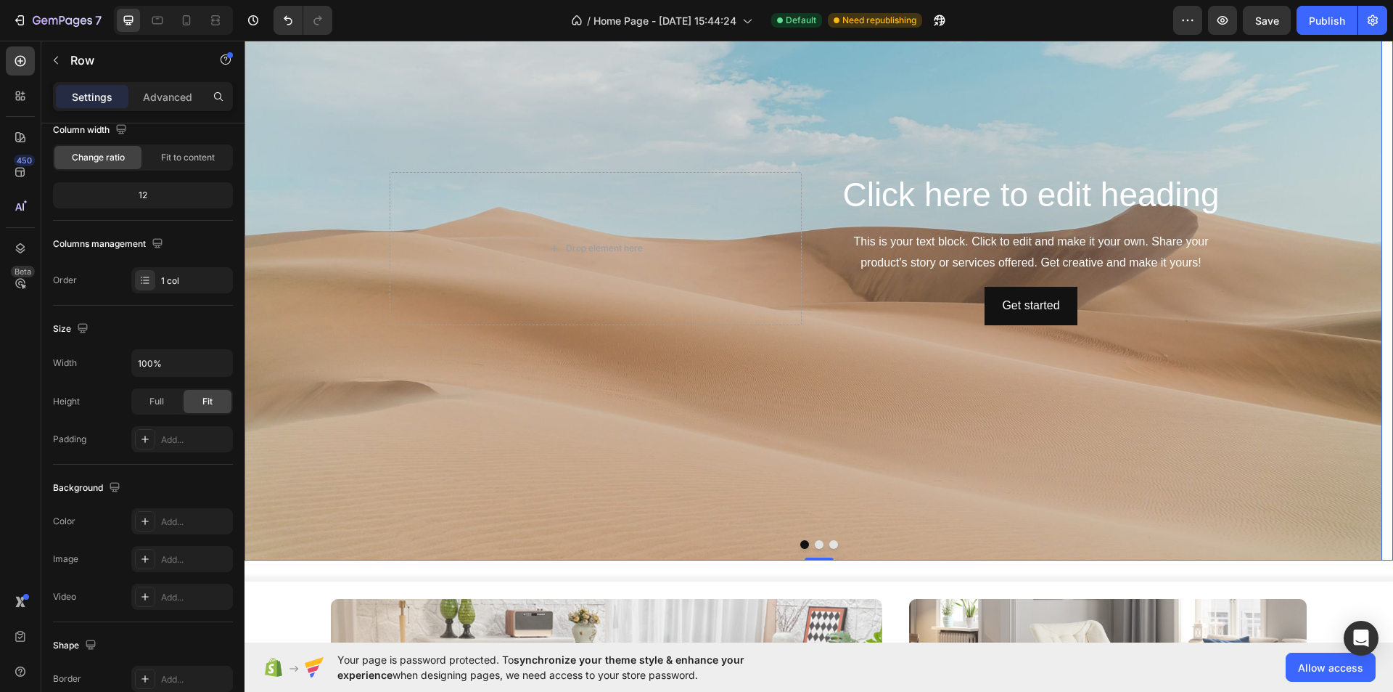
scroll to position [145, 0]
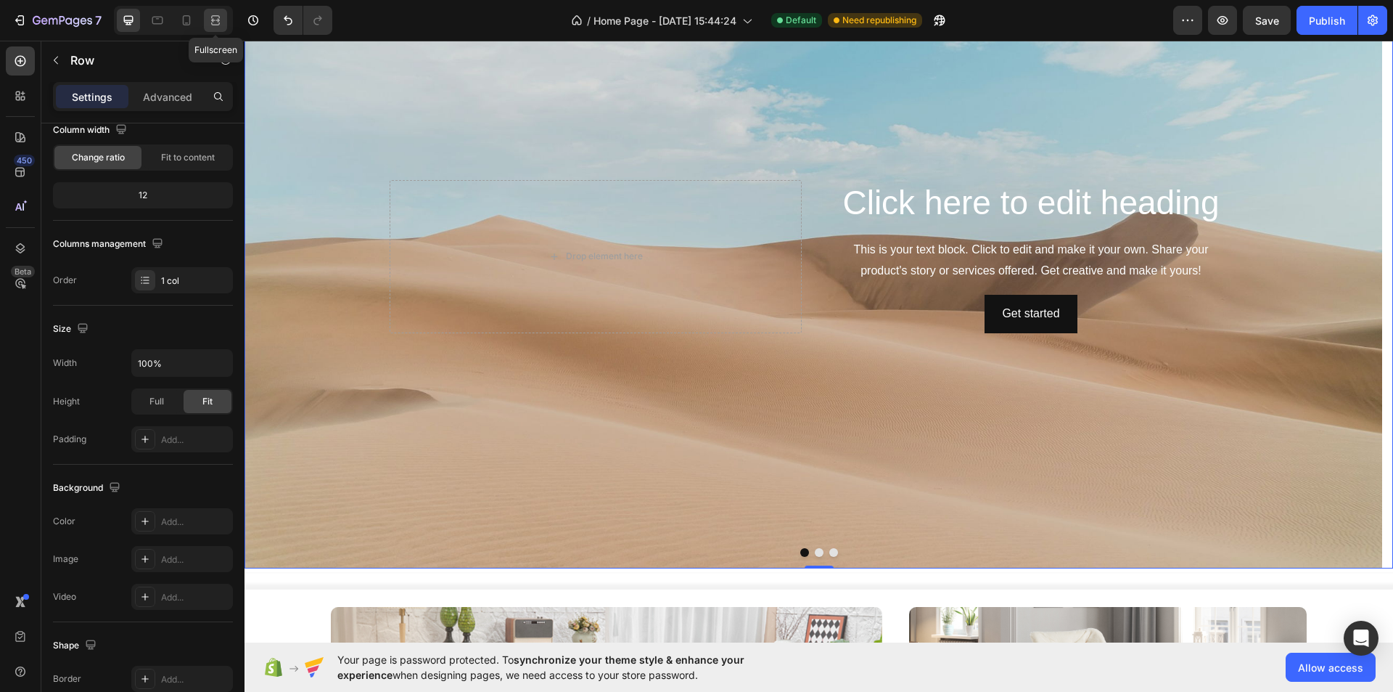
click at [217, 15] on icon at bounding box center [215, 20] width 15 height 15
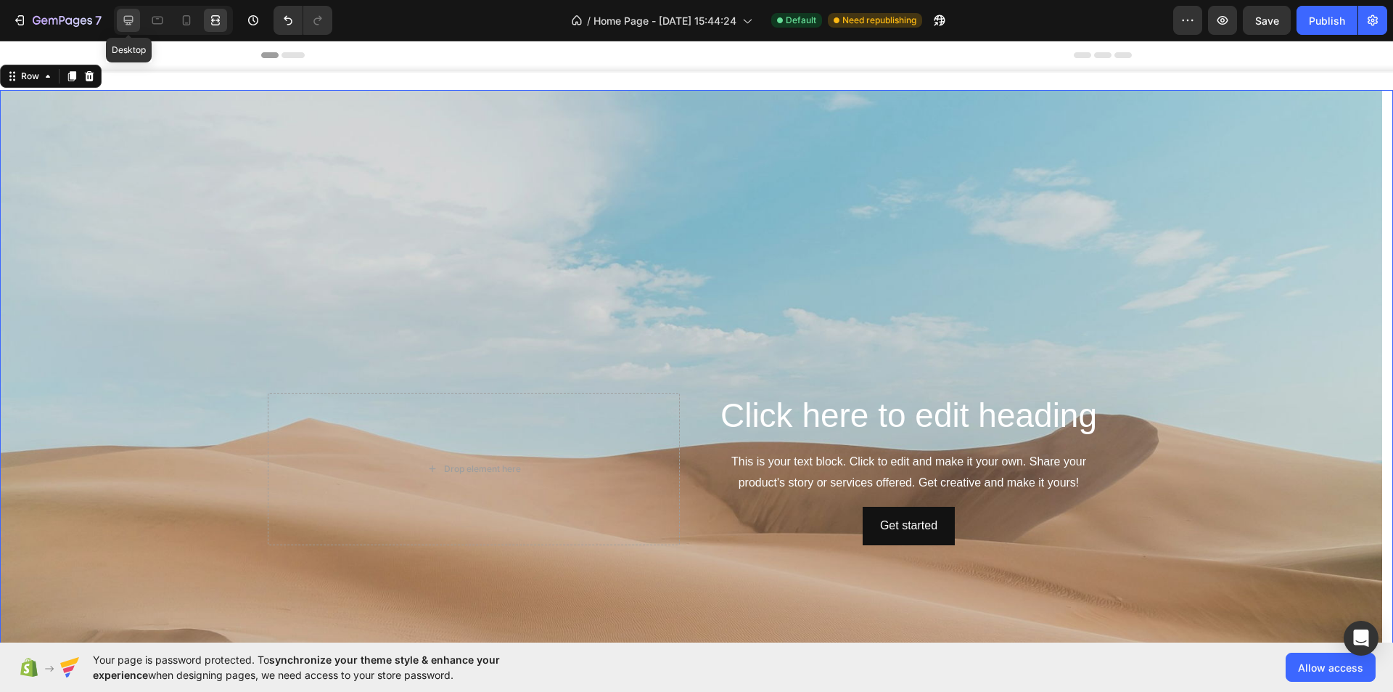
click at [134, 20] on icon at bounding box center [128, 20] width 15 height 15
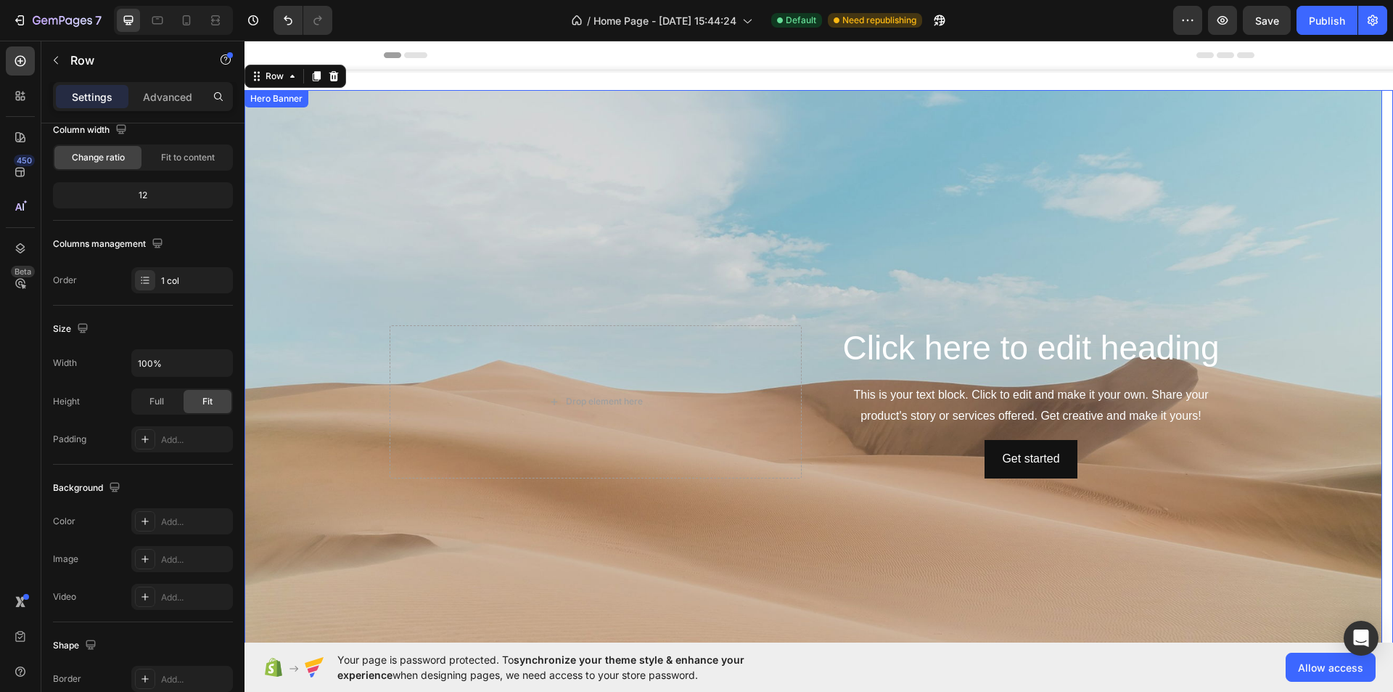
click at [372, 157] on div "Background Image" at bounding box center [814, 401] width 1138 height 623
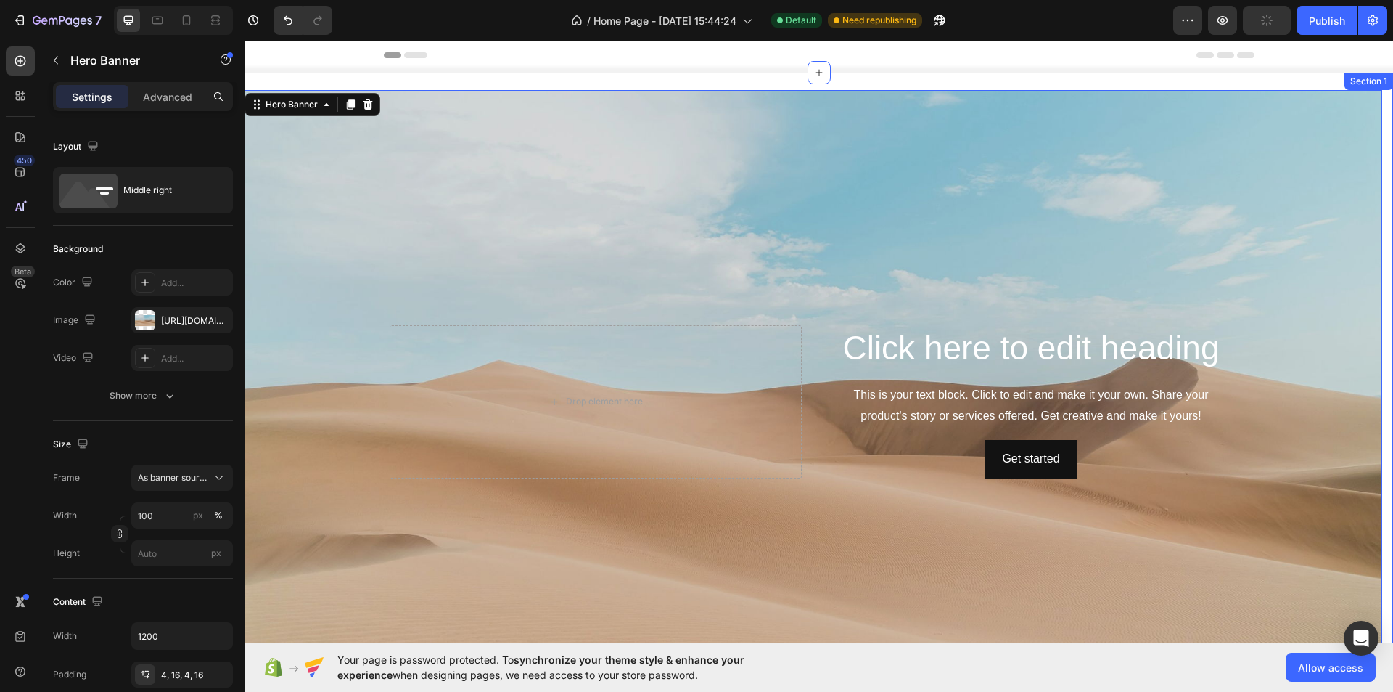
click at [405, 82] on div "Click here to edit heading Heading This is your text block. Click to edit and m…" at bounding box center [819, 395] width 1149 height 644
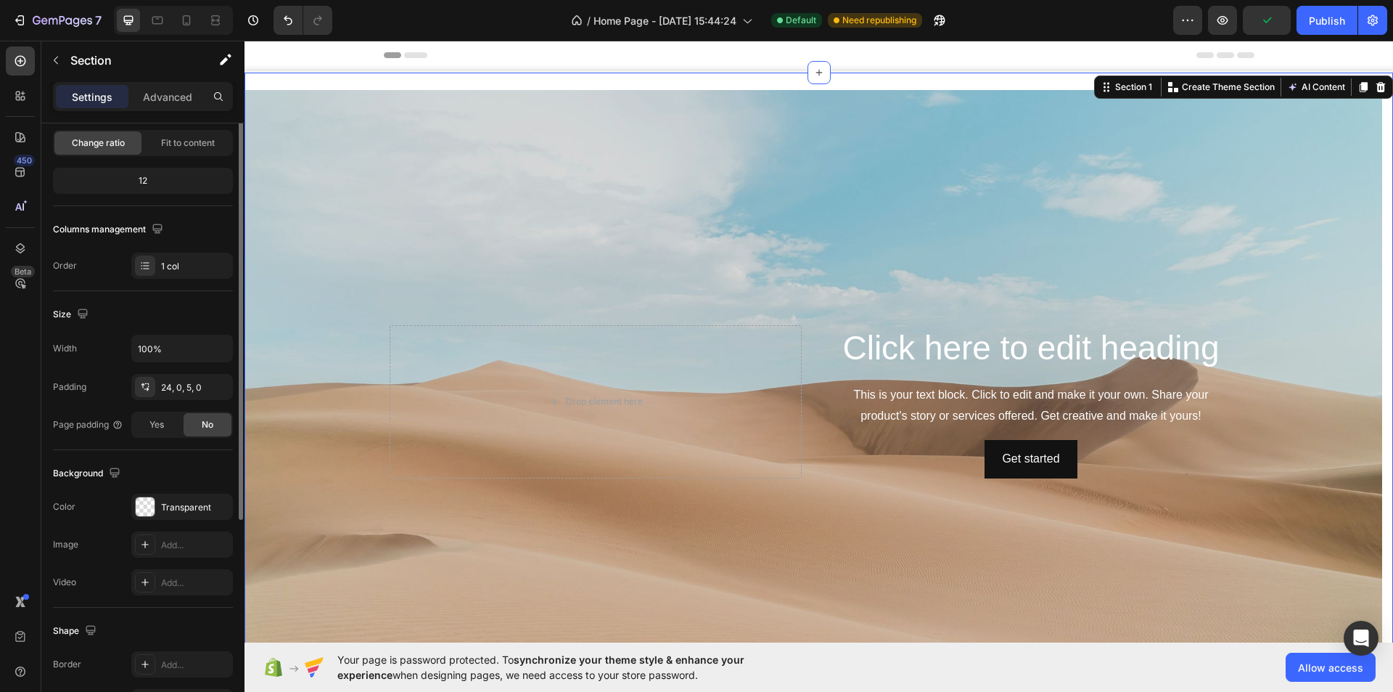
scroll to position [276, 0]
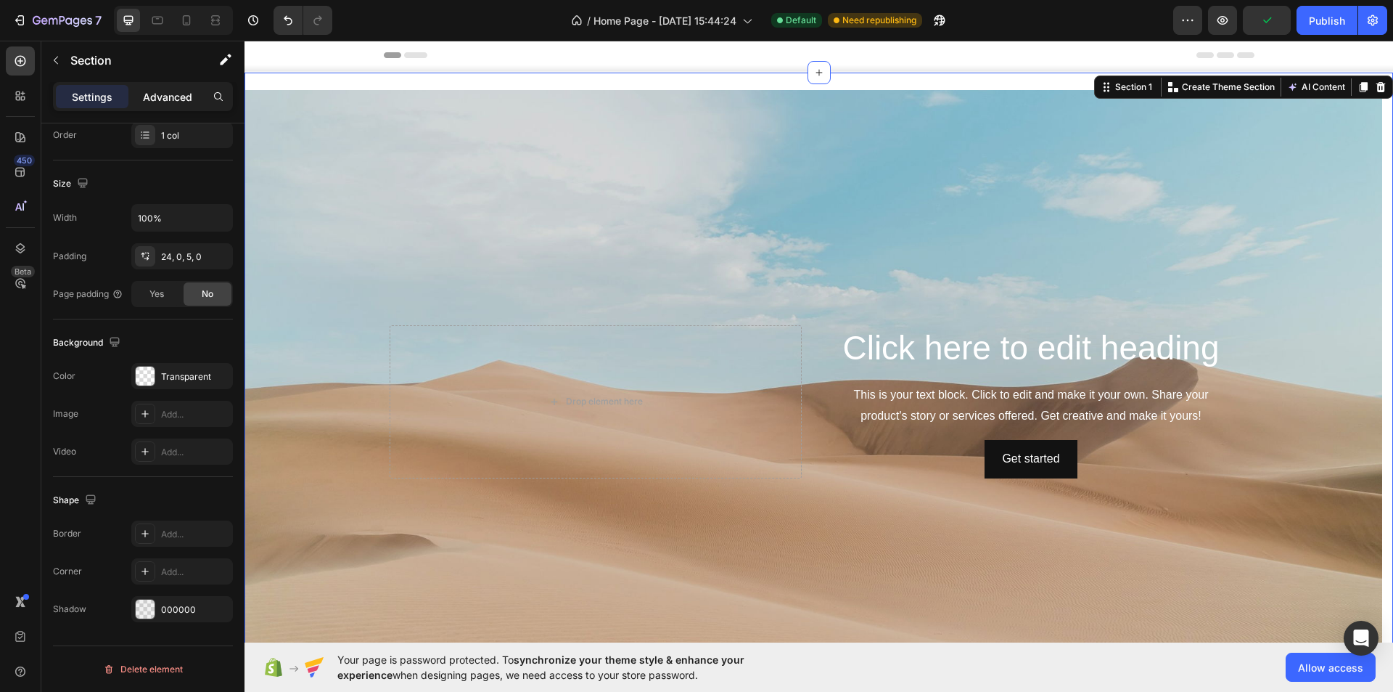
click at [160, 100] on p "Advanced" at bounding box center [167, 96] width 49 height 15
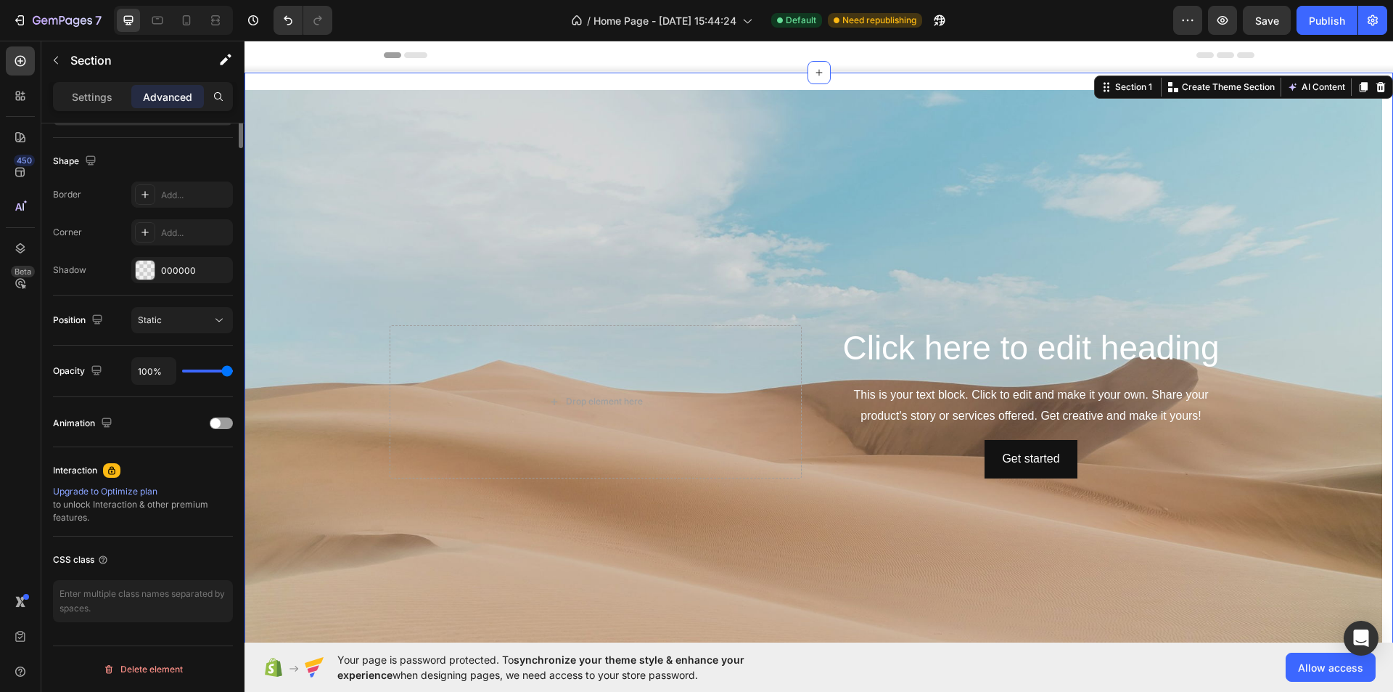
scroll to position [0, 0]
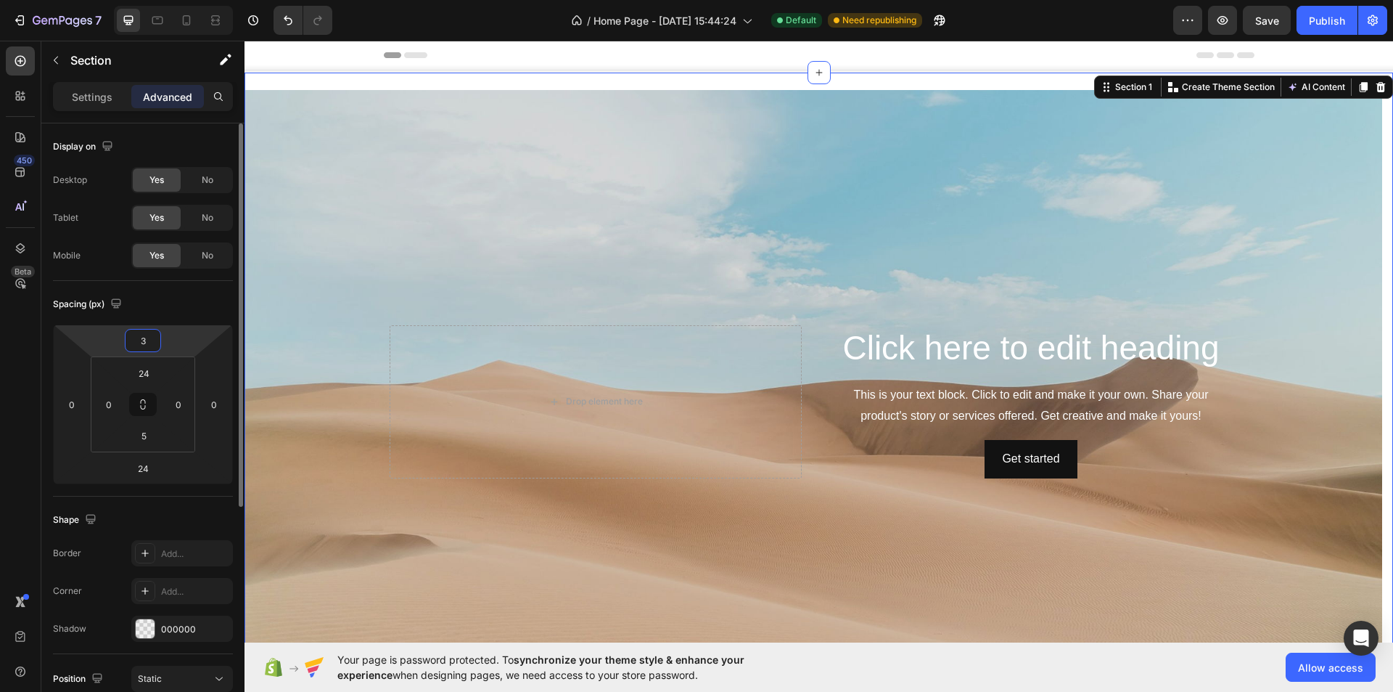
click at [150, 340] on input "3" at bounding box center [142, 340] width 29 height 22
click at [115, 0] on html "7 Version history / Home Page - [DATE] 15:44:24 Default Need republishing Previ…" at bounding box center [696, 0] width 1393 height 0
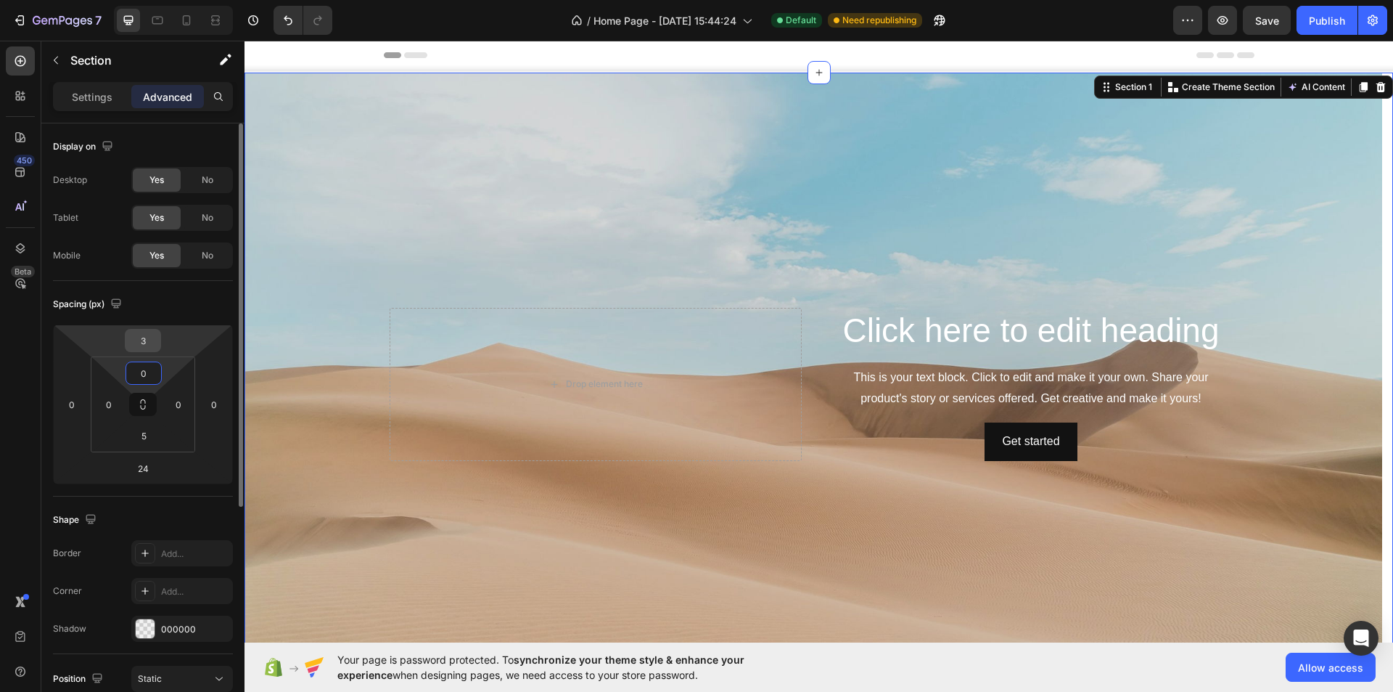
type input "0"
click at [155, 335] on input "3" at bounding box center [142, 340] width 29 height 22
type input "0"
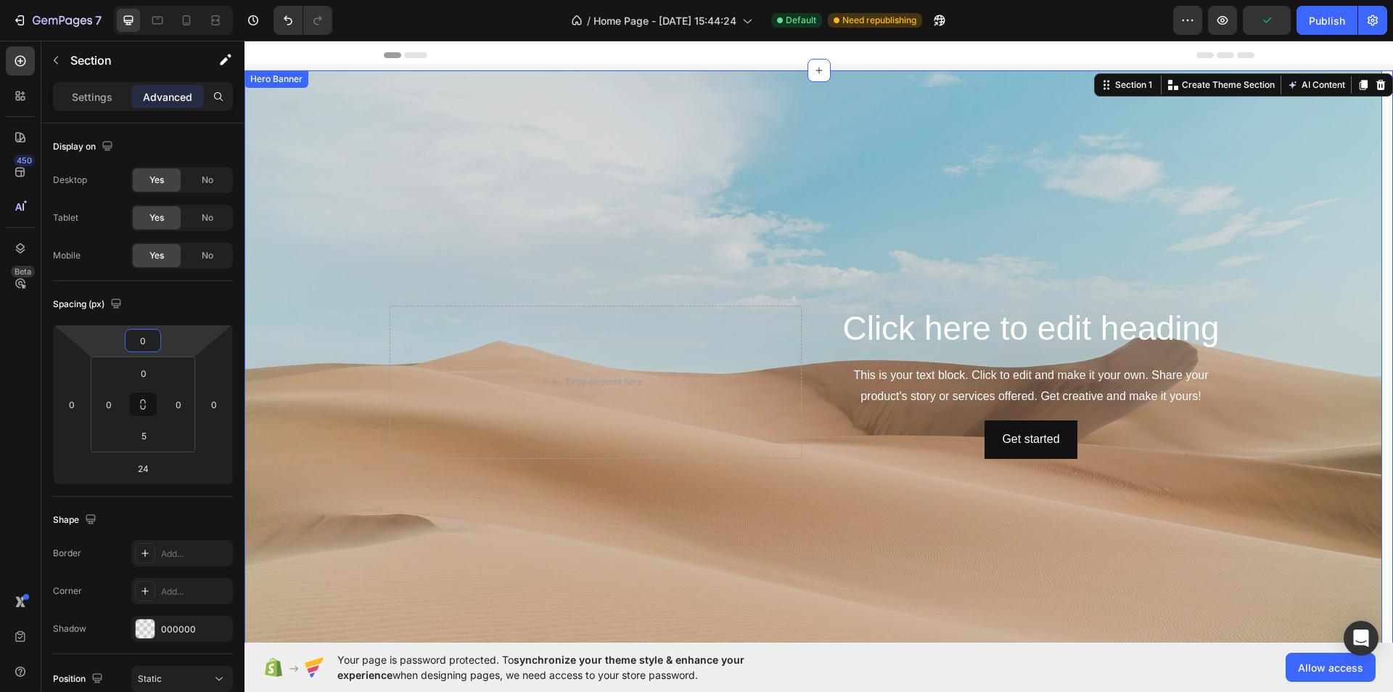
click at [361, 230] on div "Background Image" at bounding box center [814, 381] width 1138 height 623
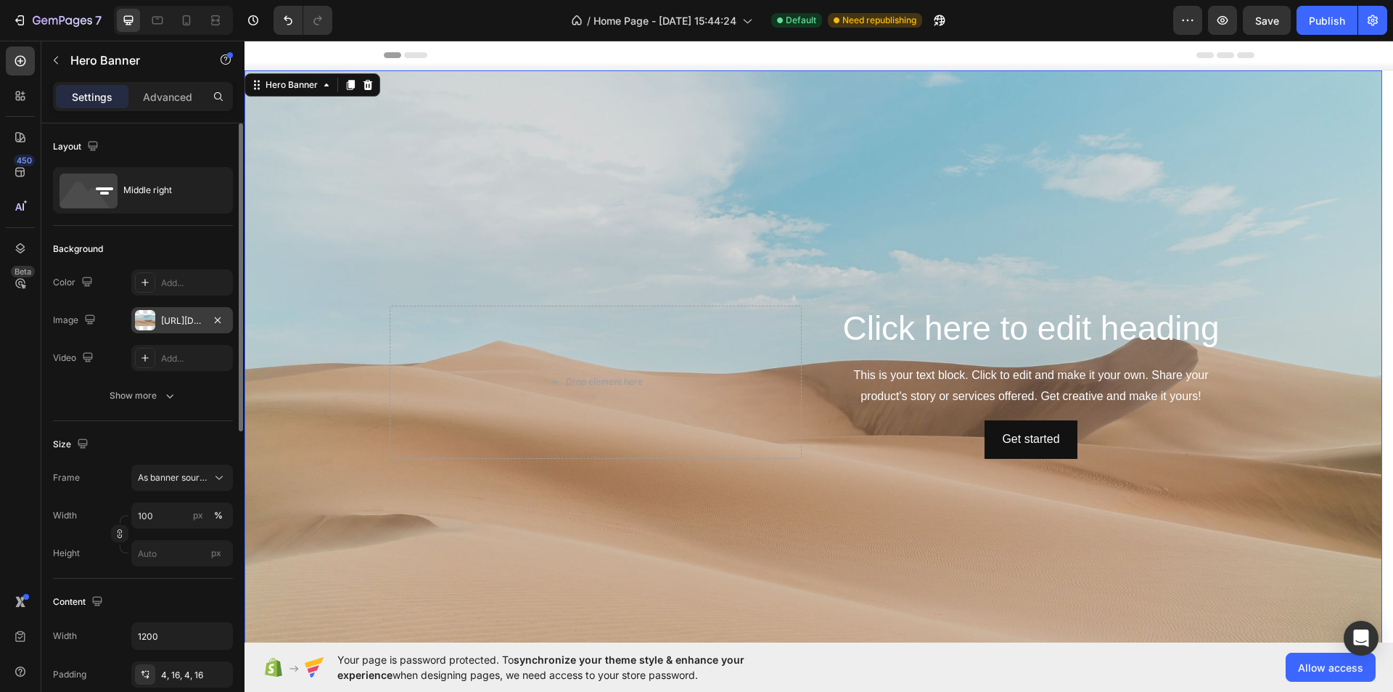
click at [157, 320] on div "https://cdn.shopify.com/s/files/1/2005/9307/files/background_settings.jpg" at bounding box center [182, 320] width 102 height 26
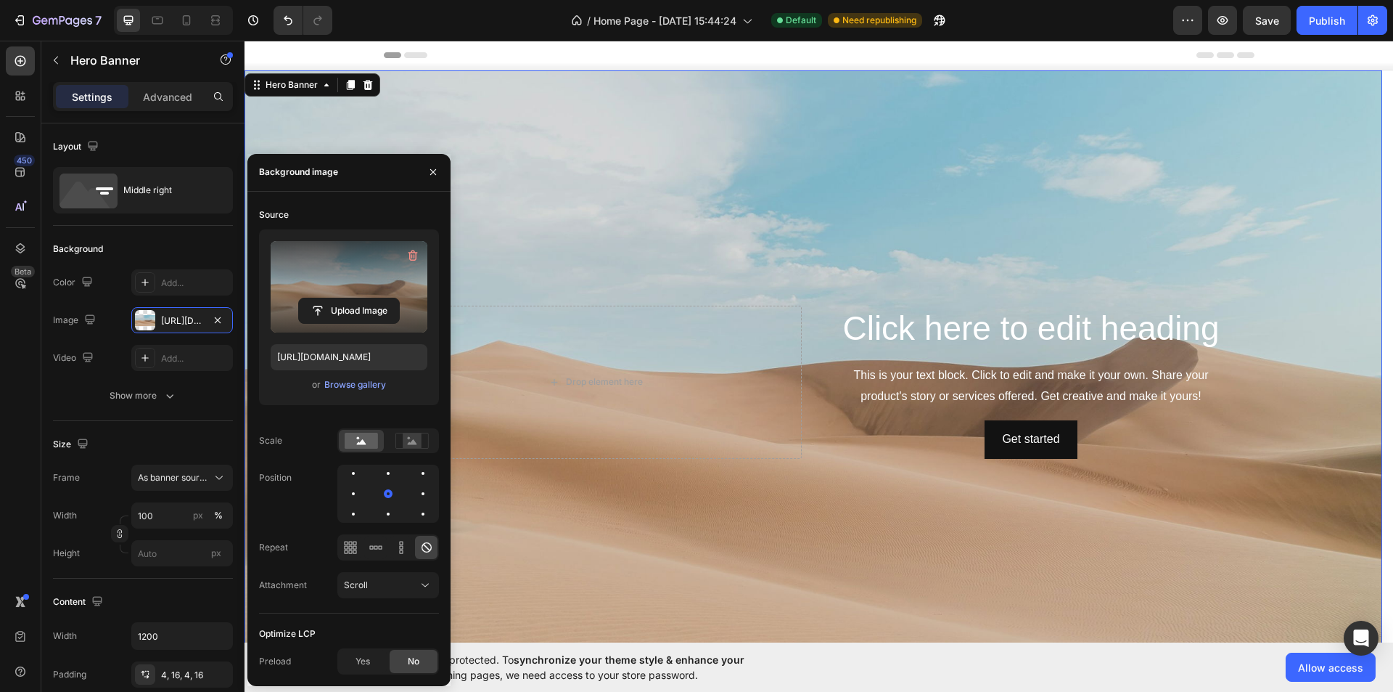
click at [395, 292] on label at bounding box center [349, 286] width 157 height 91
click at [395, 298] on input "file" at bounding box center [349, 310] width 100 height 25
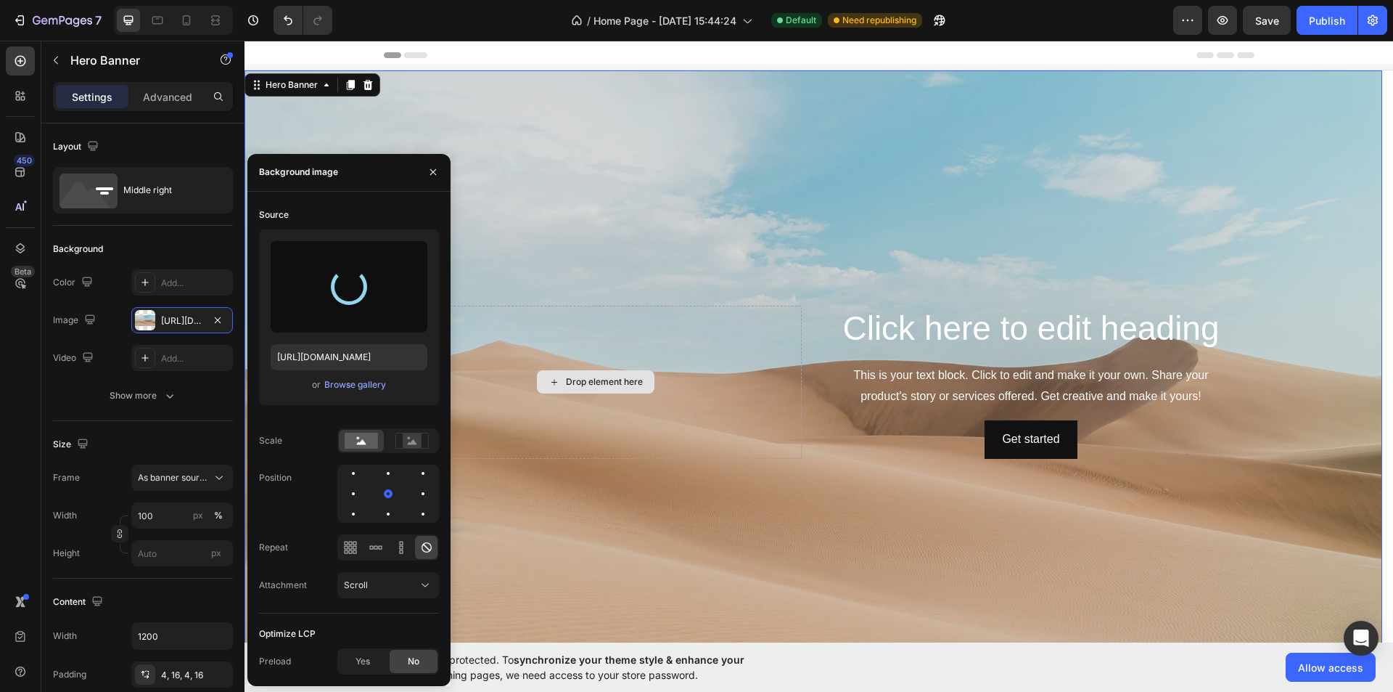
type input "https://cdn.shopify.com/s/files/1/0750/3416/5493/files/gempages_567835790441186…"
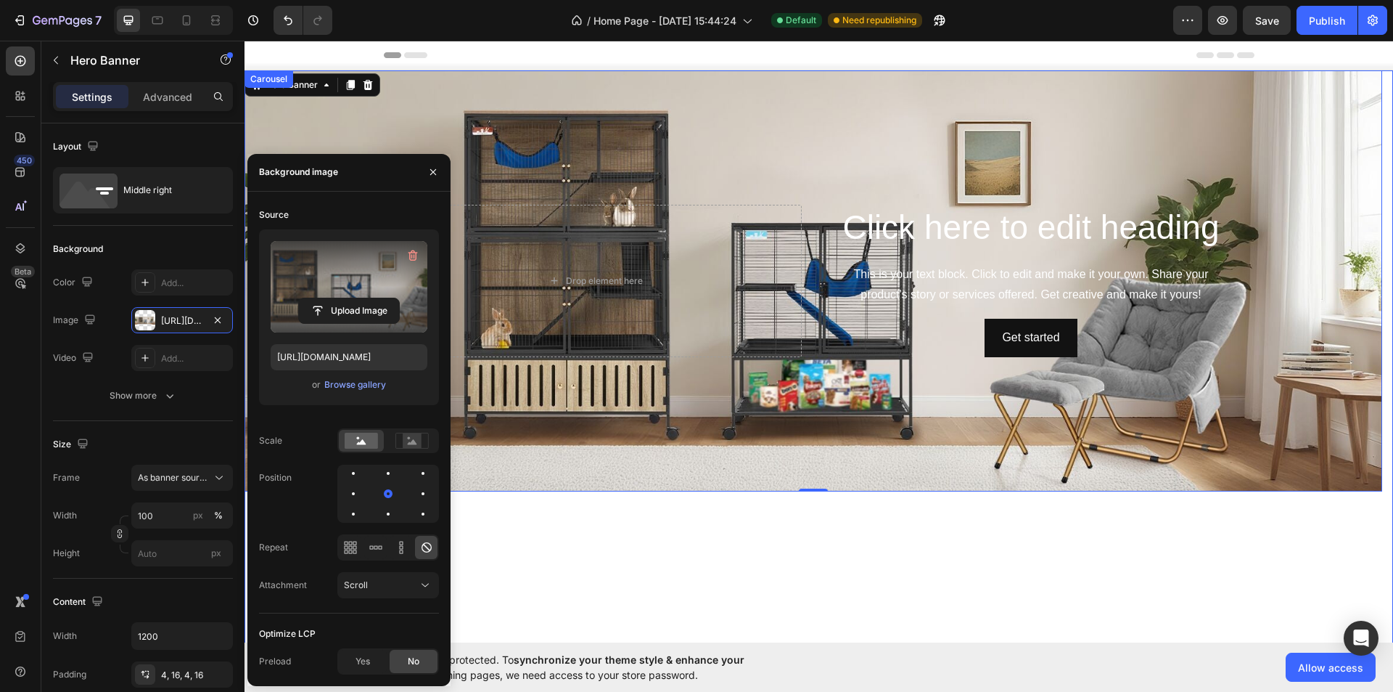
click at [775, 563] on div "Click here to edit heading Heading This is your text block. Click to edit and m…" at bounding box center [814, 381] width 1138 height 623
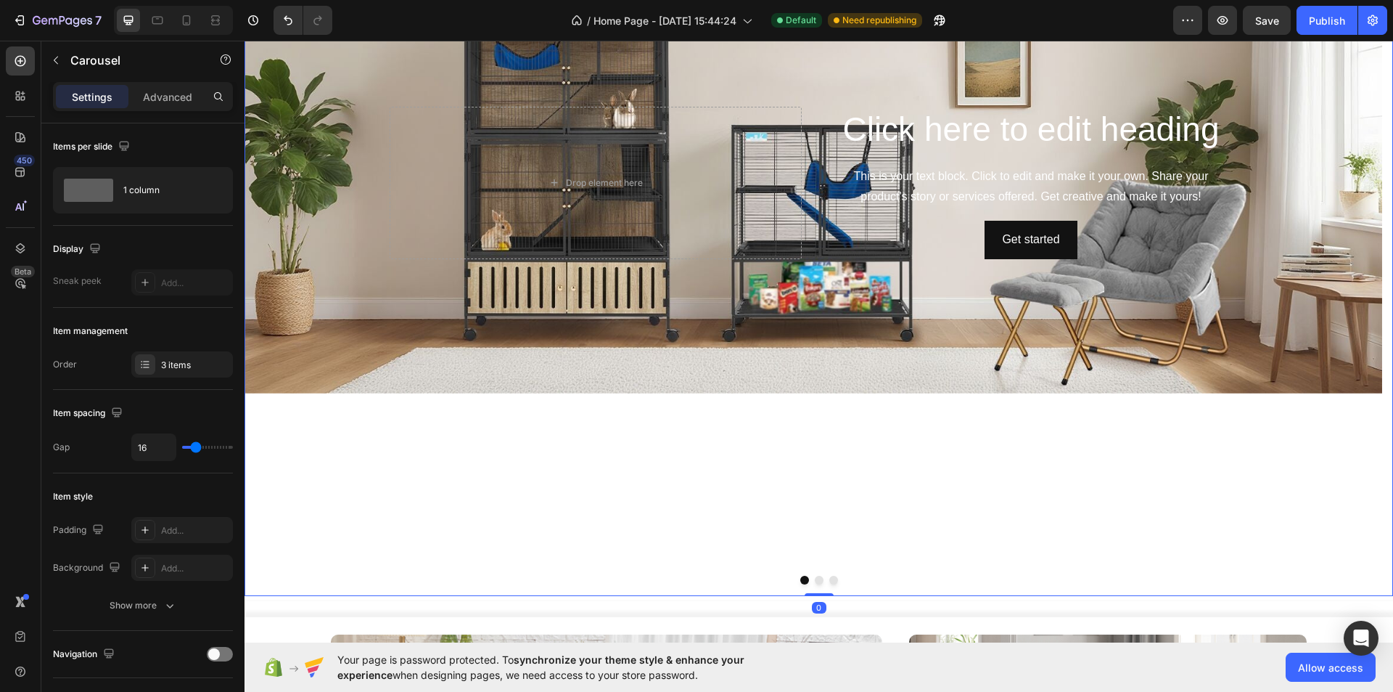
scroll to position [218, 0]
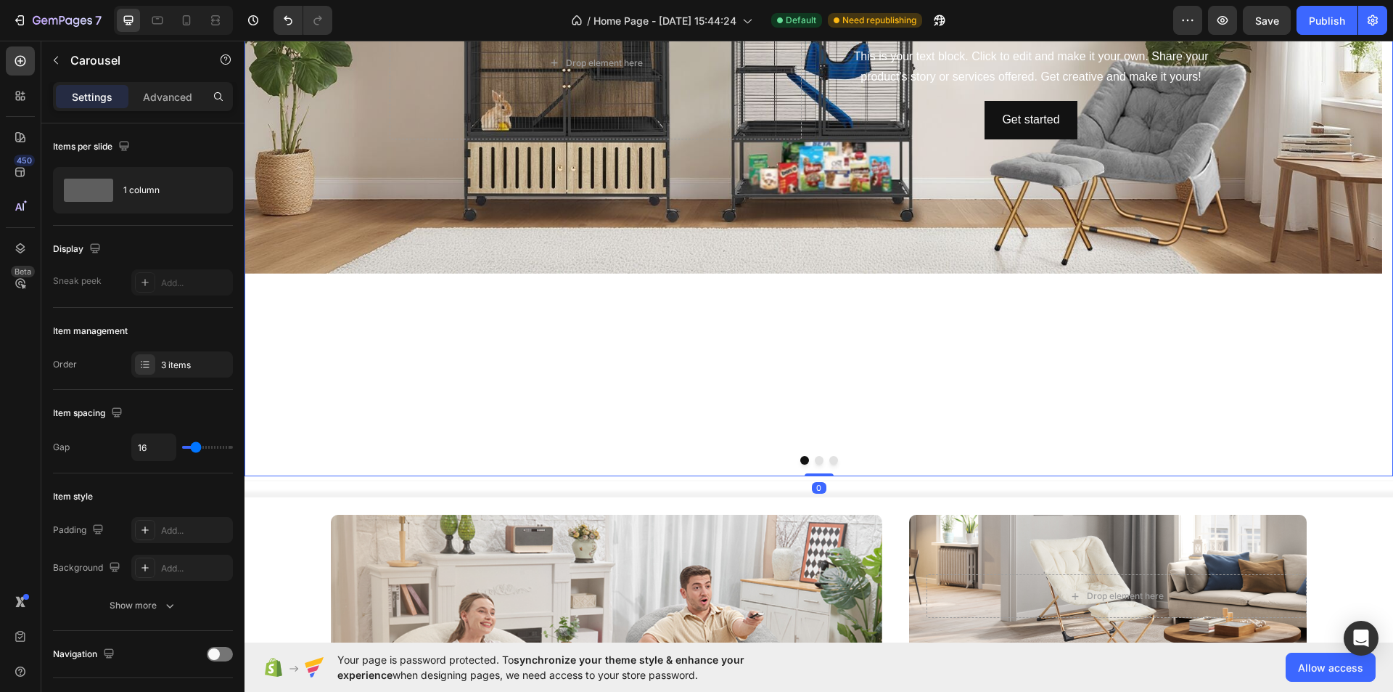
click at [815, 462] on button "Dot" at bounding box center [819, 460] width 9 height 9
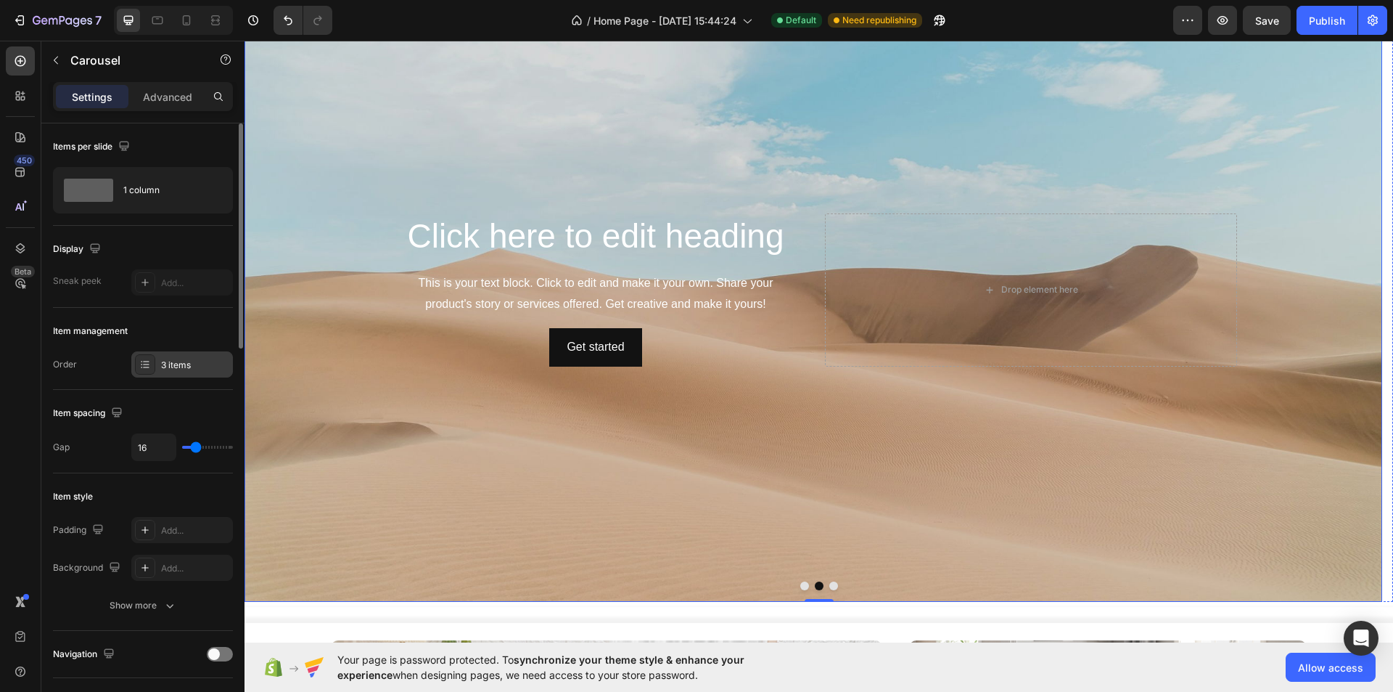
scroll to position [73, 0]
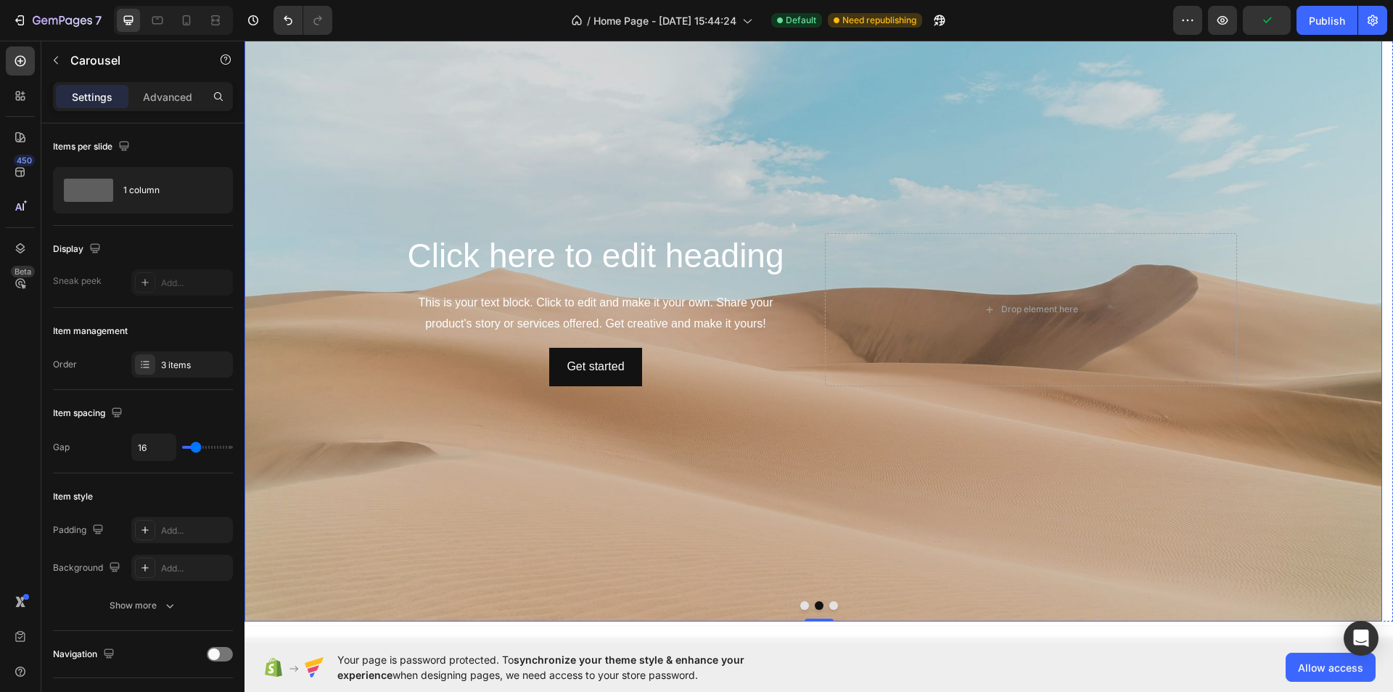
click at [333, 284] on div "Background Image" at bounding box center [814, 309] width 1138 height 623
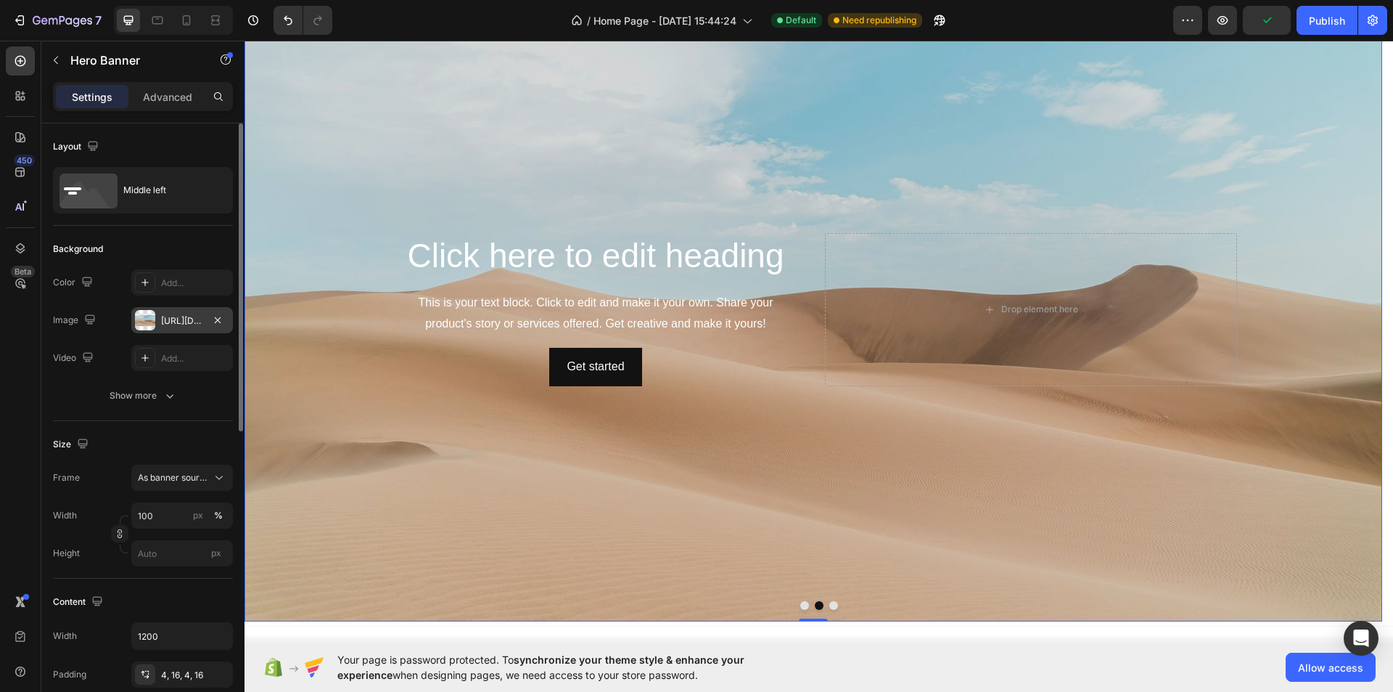
click at [165, 323] on div "https://cdn.shopify.com/s/files/1/2005/9307/files/background_settings.jpg" at bounding box center [182, 320] width 42 height 13
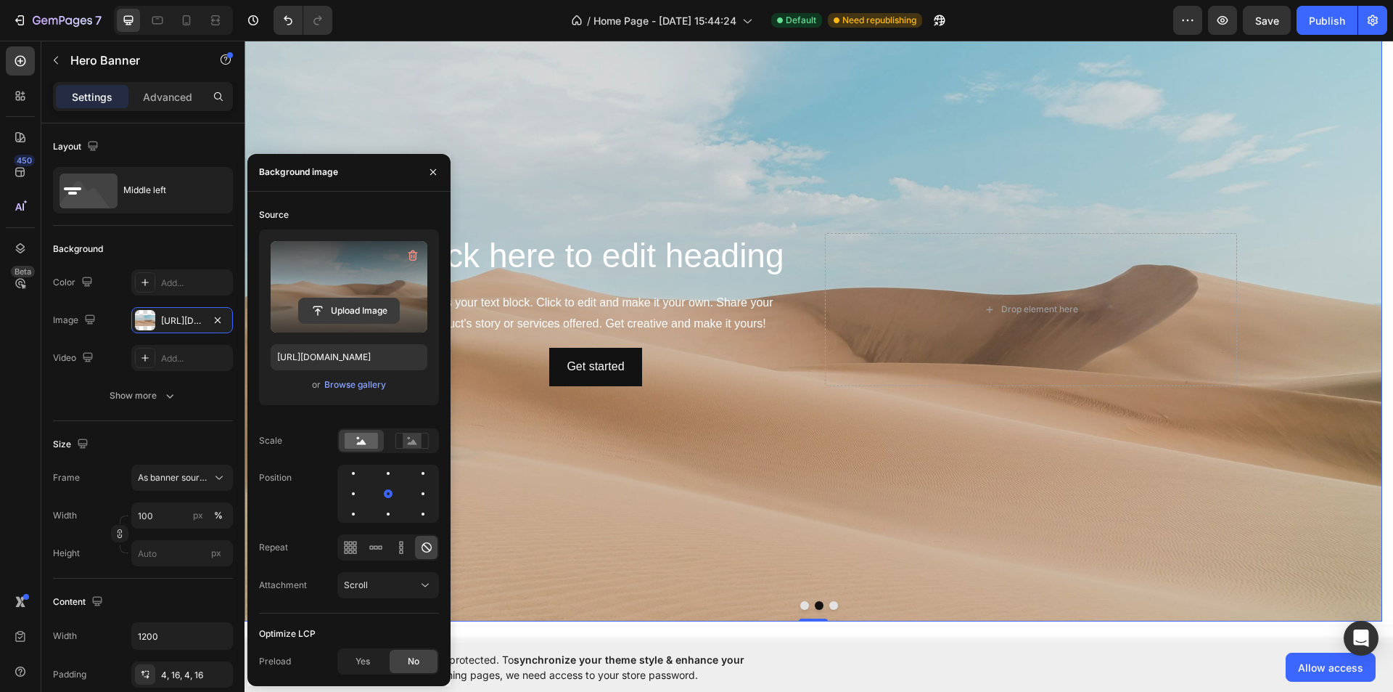
click at [341, 302] on input "file" at bounding box center [349, 310] width 100 height 25
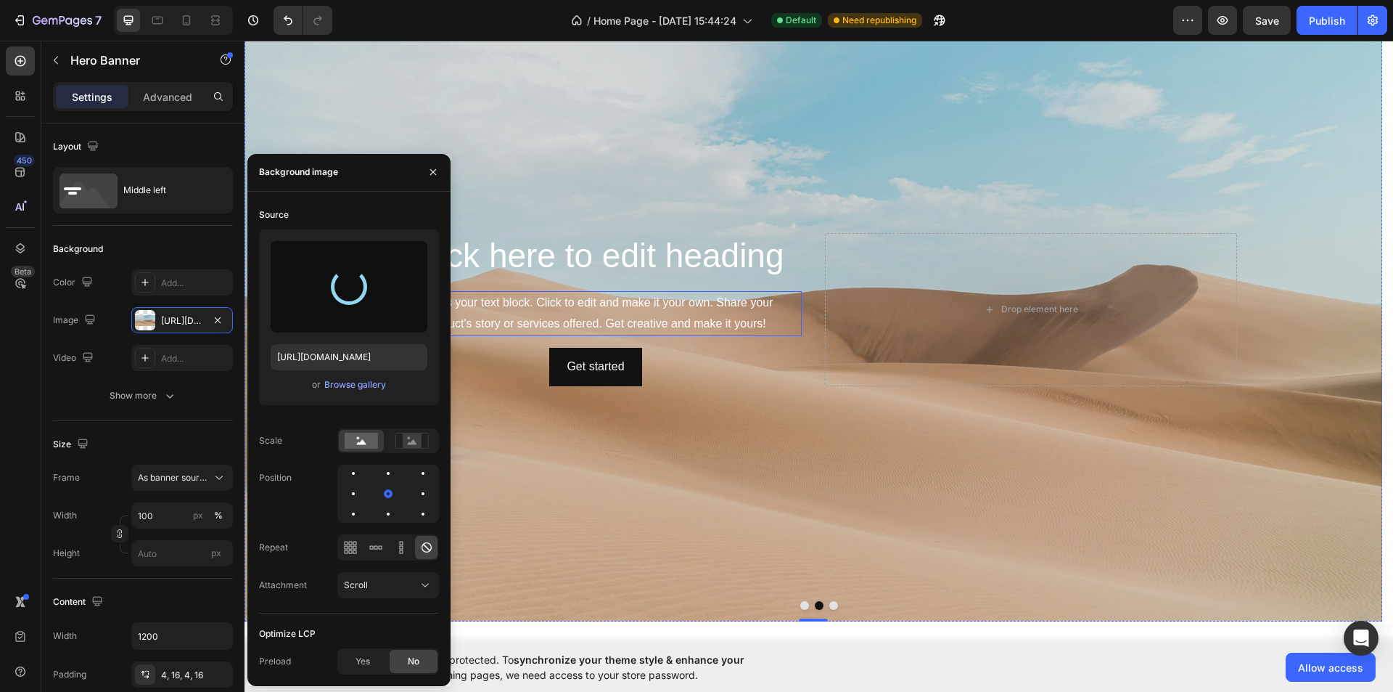
type input "[URL][DOMAIN_NAME]"
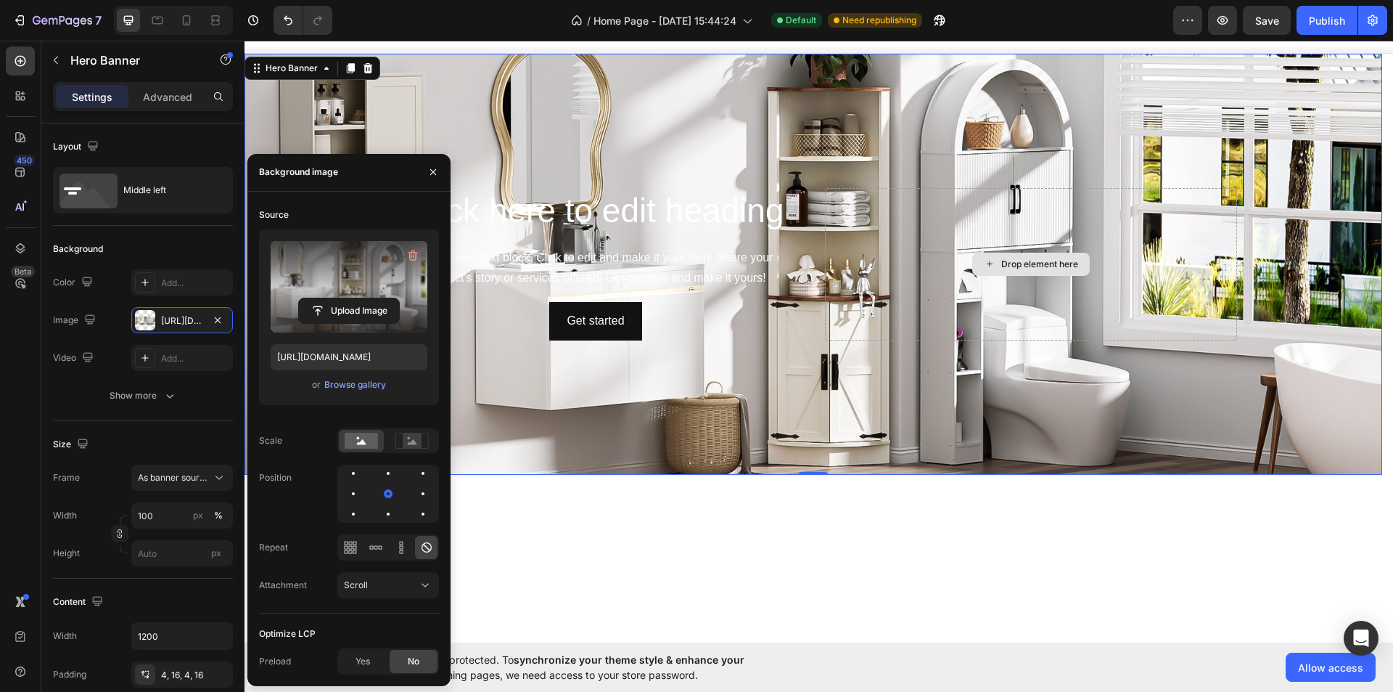
scroll to position [0, 0]
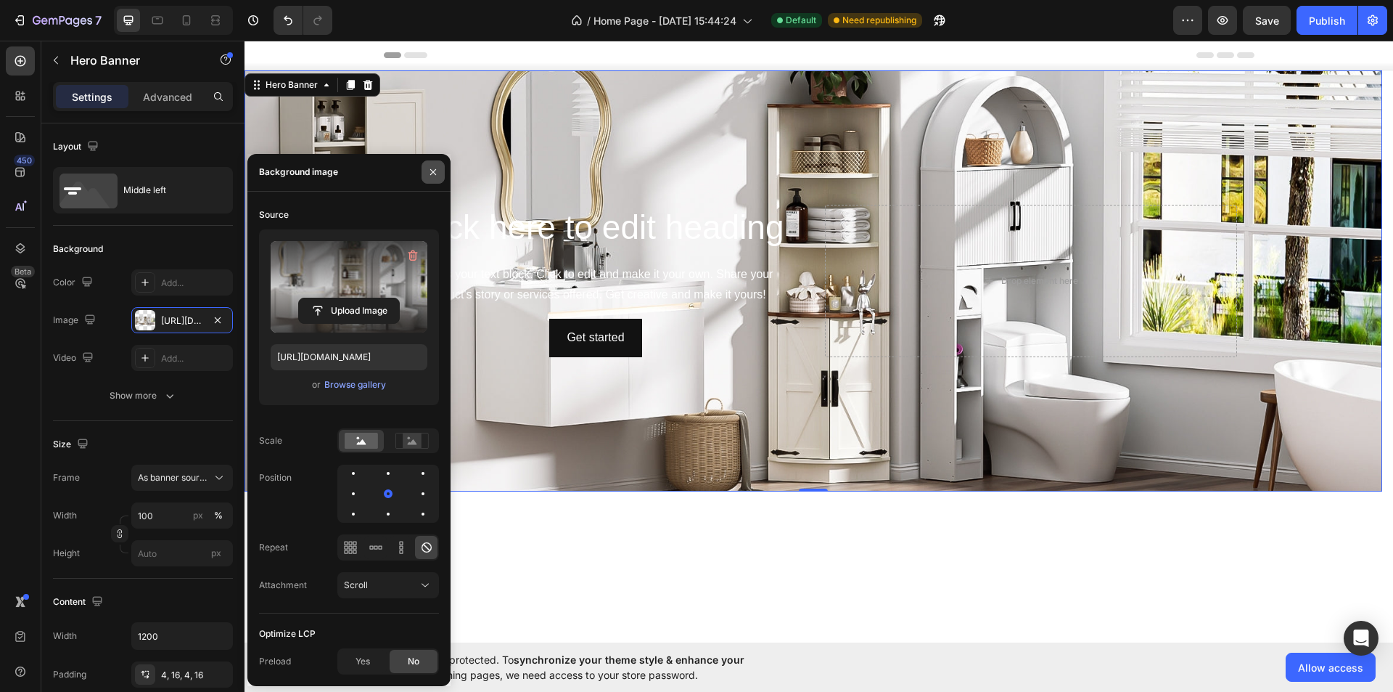
click at [430, 180] on button "button" at bounding box center [433, 171] width 23 height 23
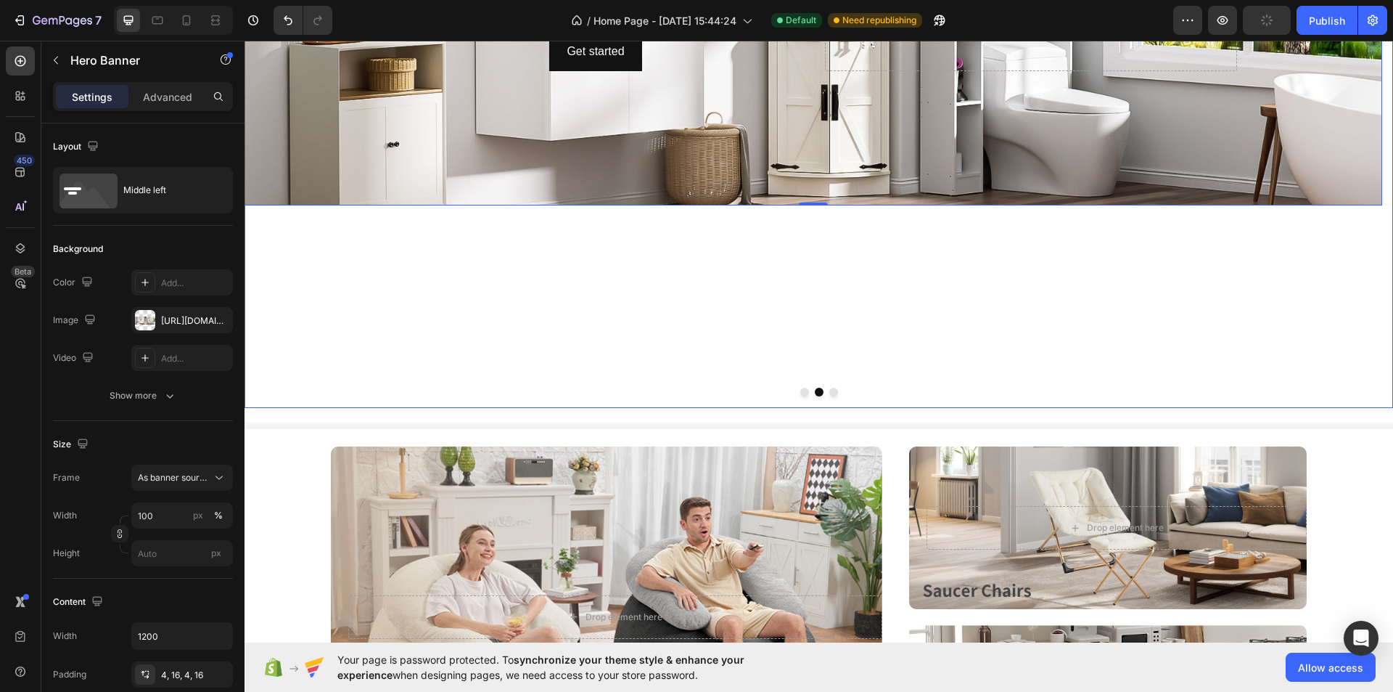
scroll to position [290, 0]
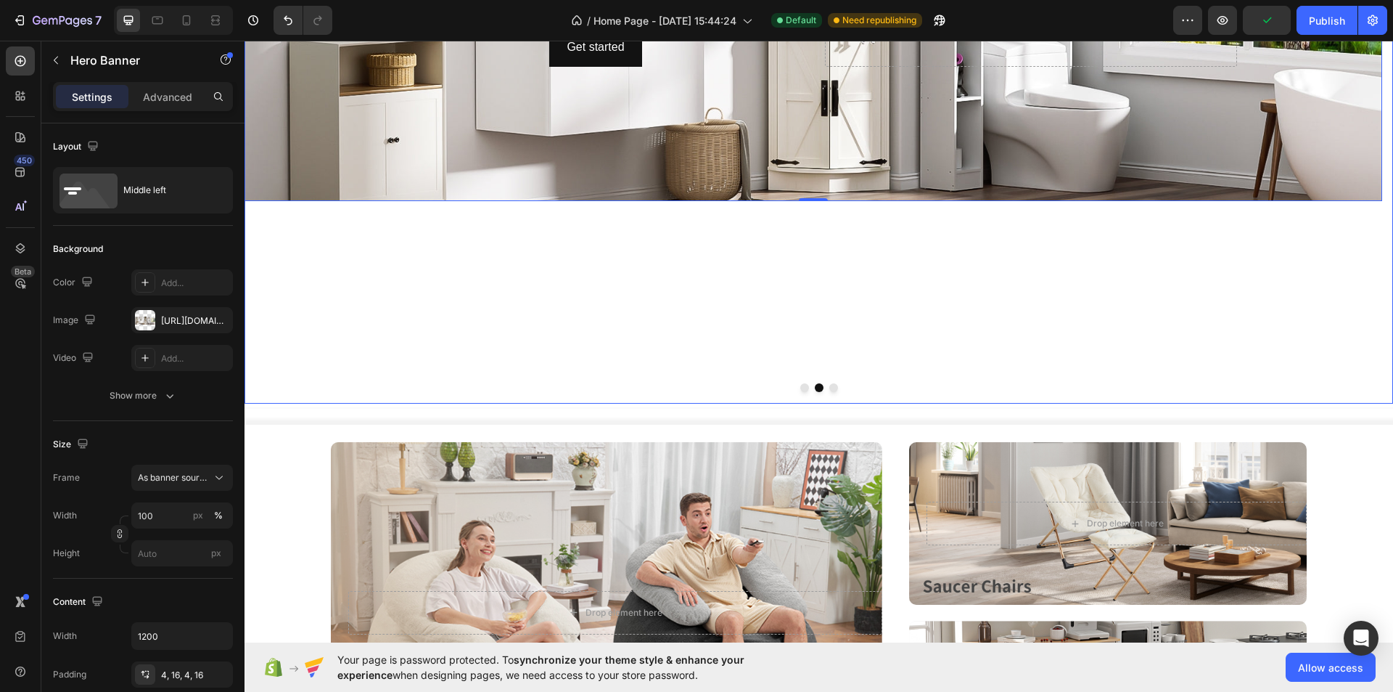
click at [828, 392] on div "Click here to edit heading Heading This is your text block. Click to edit and m…" at bounding box center [814, 91] width 1138 height 623
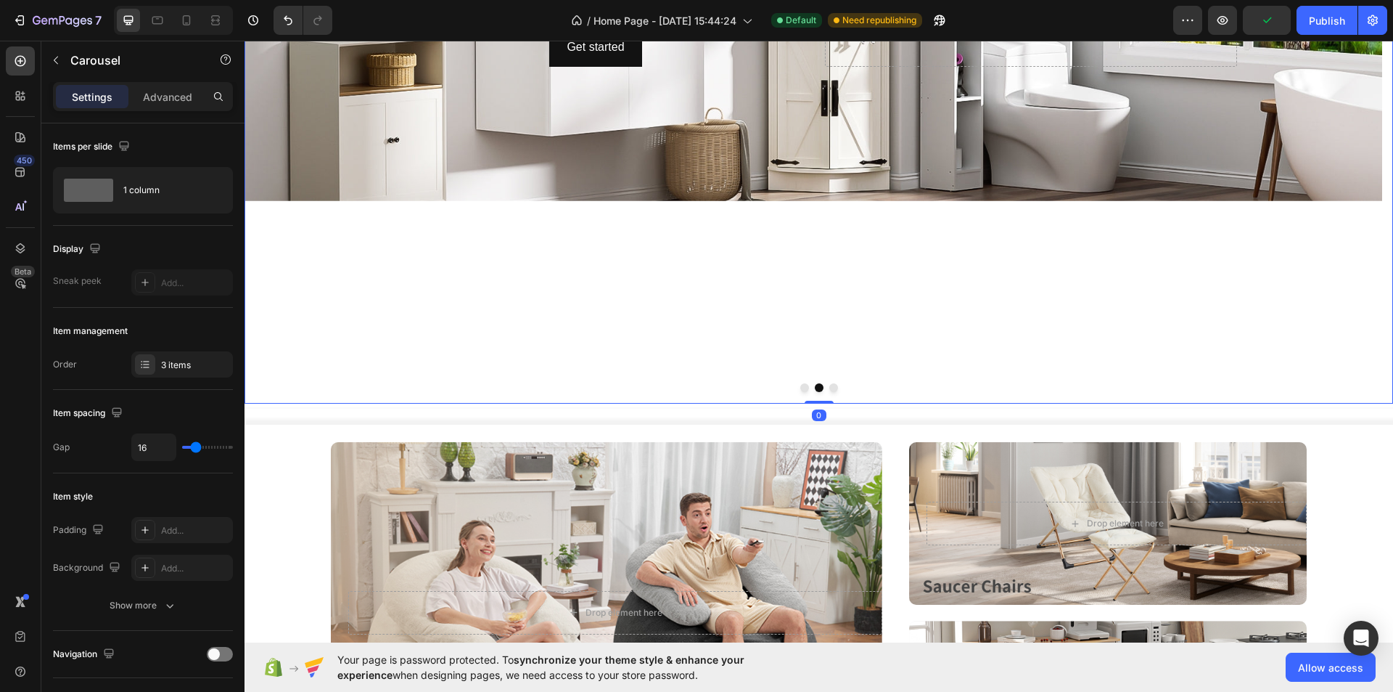
click at [830, 390] on button "Dot" at bounding box center [834, 387] width 9 height 9
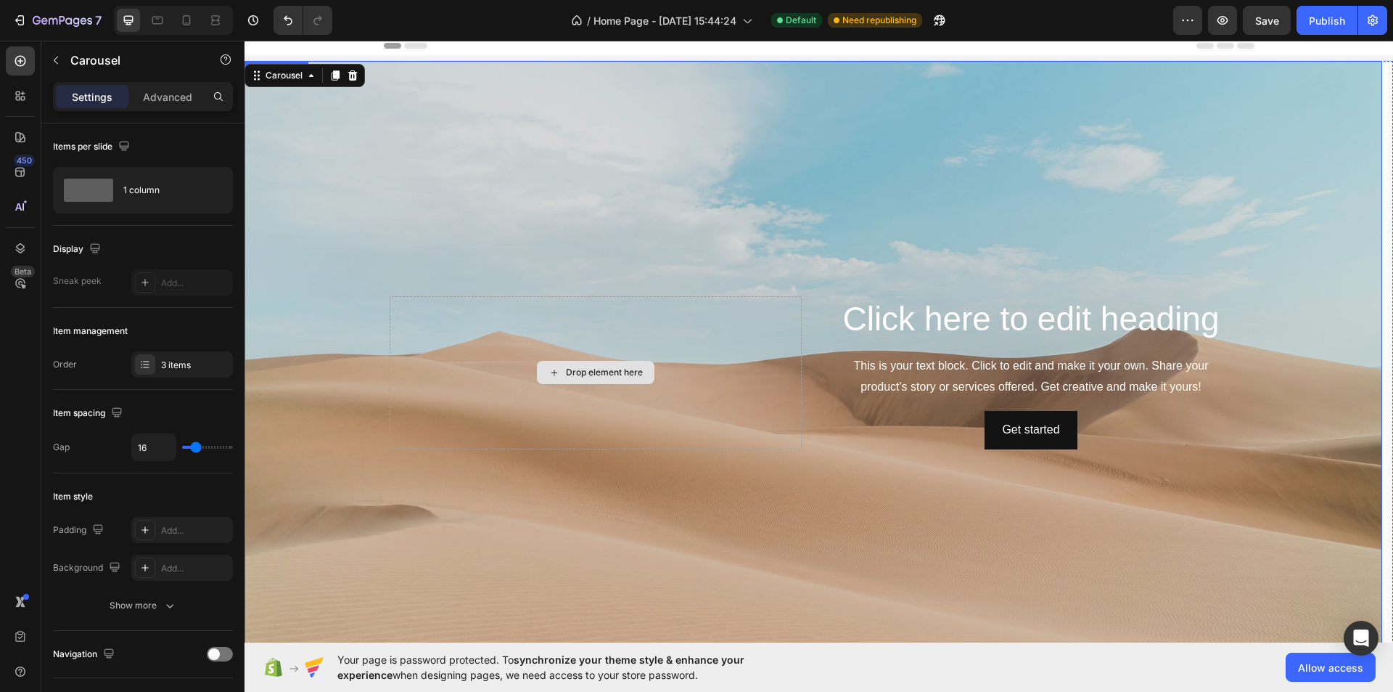
scroll to position [0, 0]
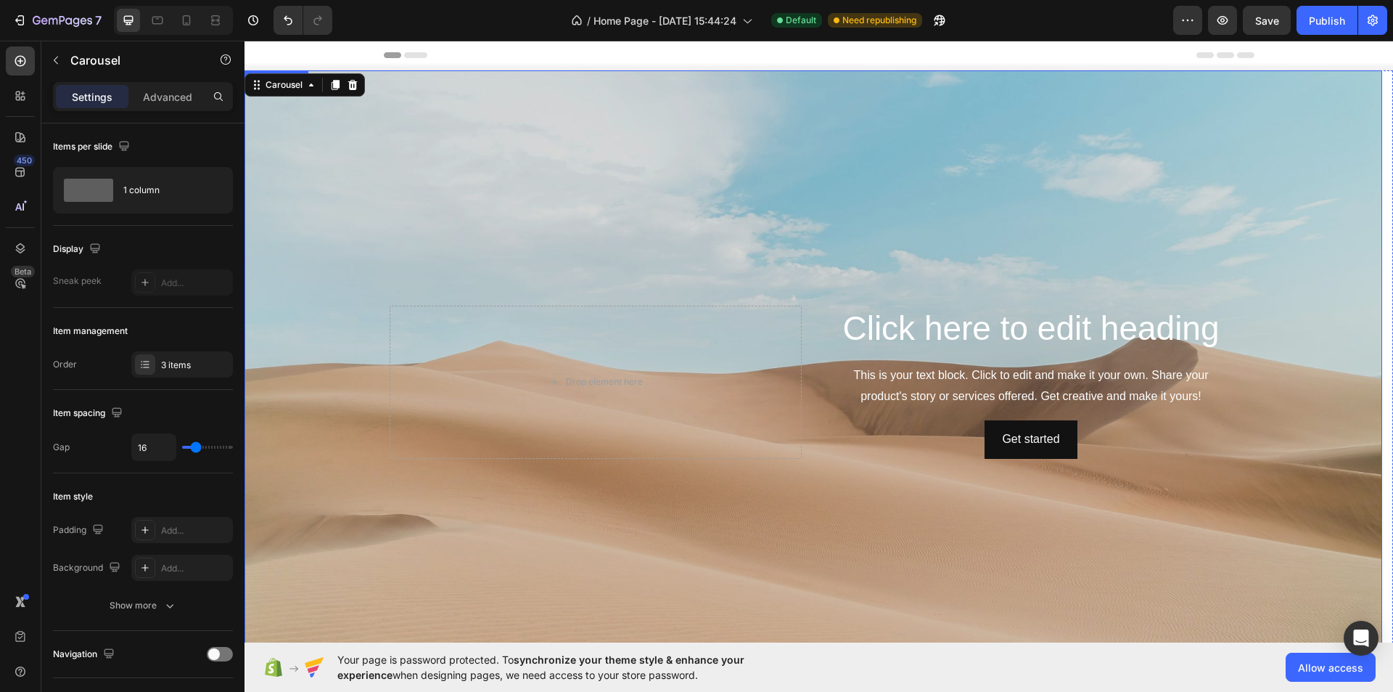
click at [483, 202] on div "Background Image" at bounding box center [814, 381] width 1138 height 623
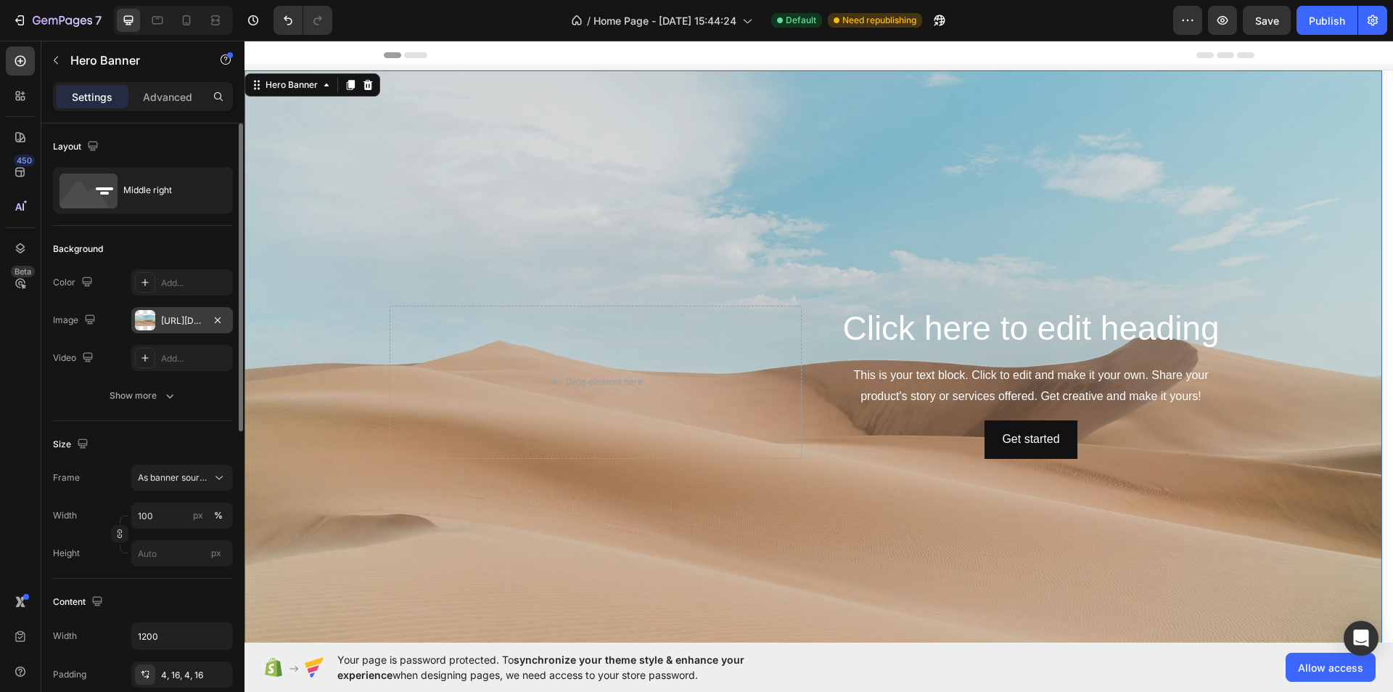
click at [144, 316] on div at bounding box center [145, 320] width 20 height 20
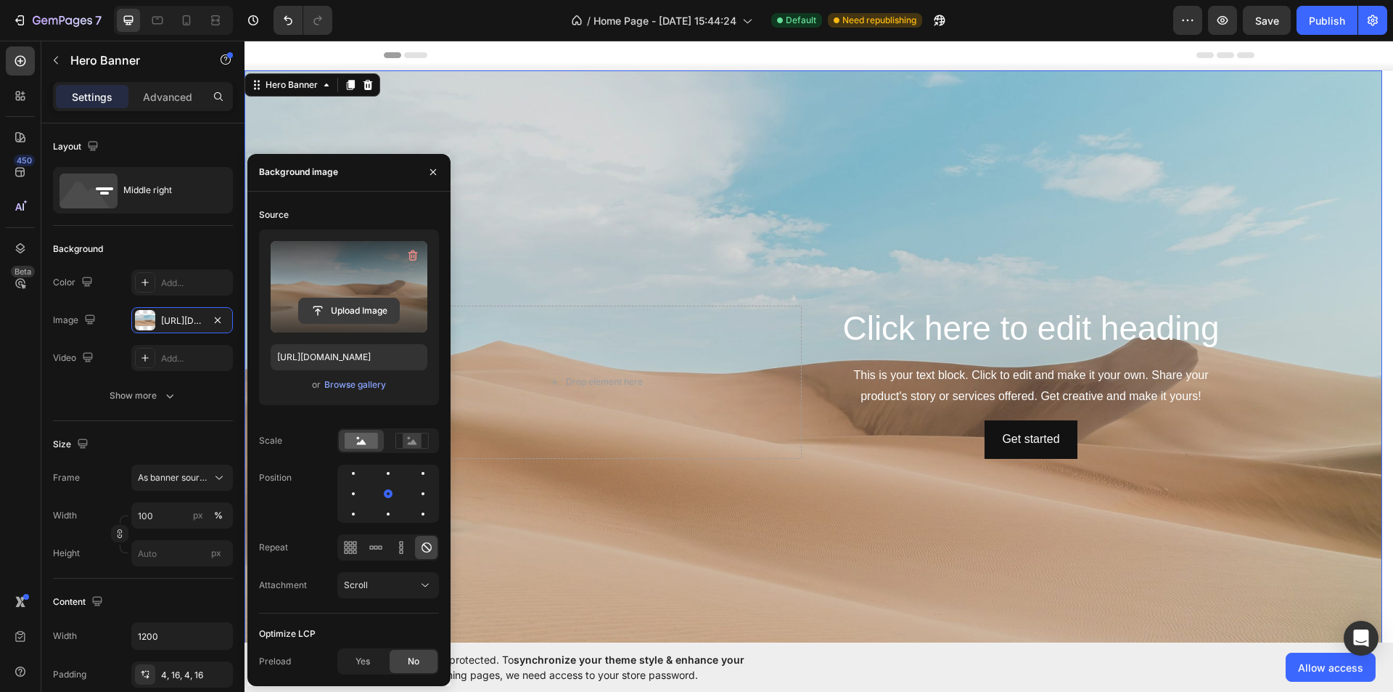
click at [353, 314] on input "file" at bounding box center [349, 310] width 100 height 25
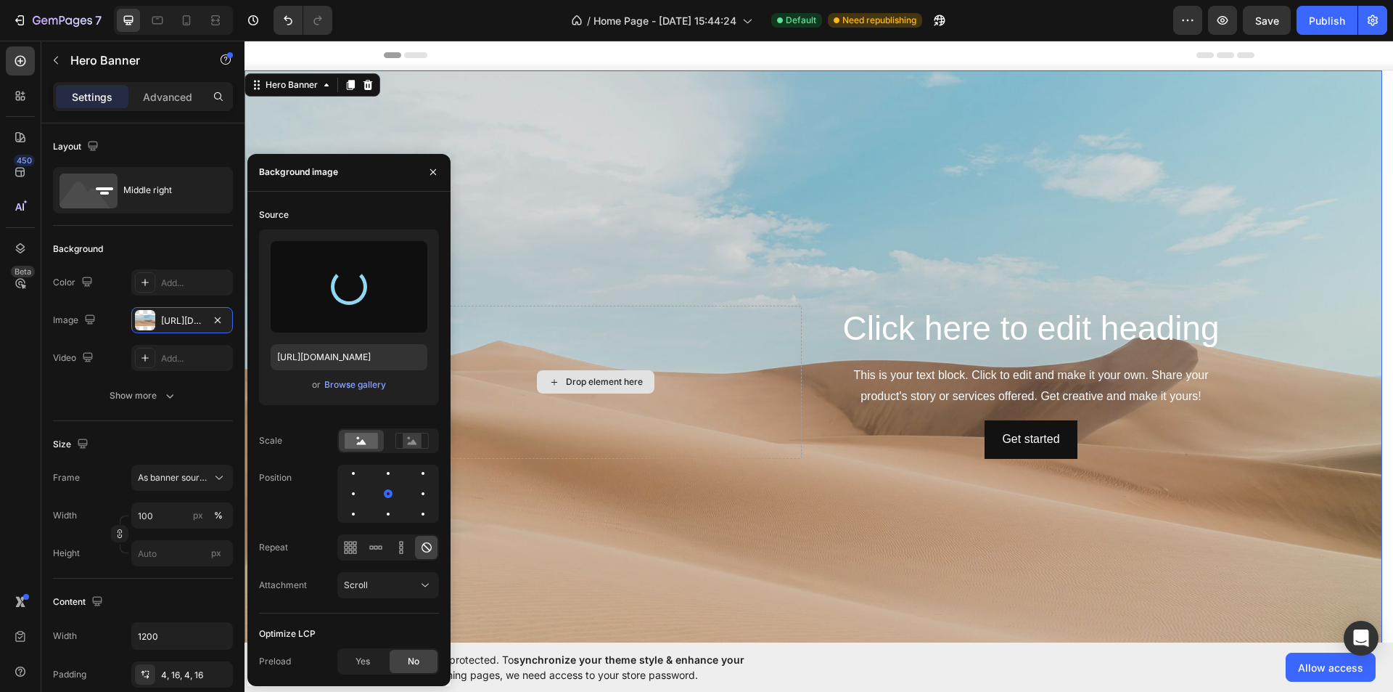
type input "[URL][DOMAIN_NAME]"
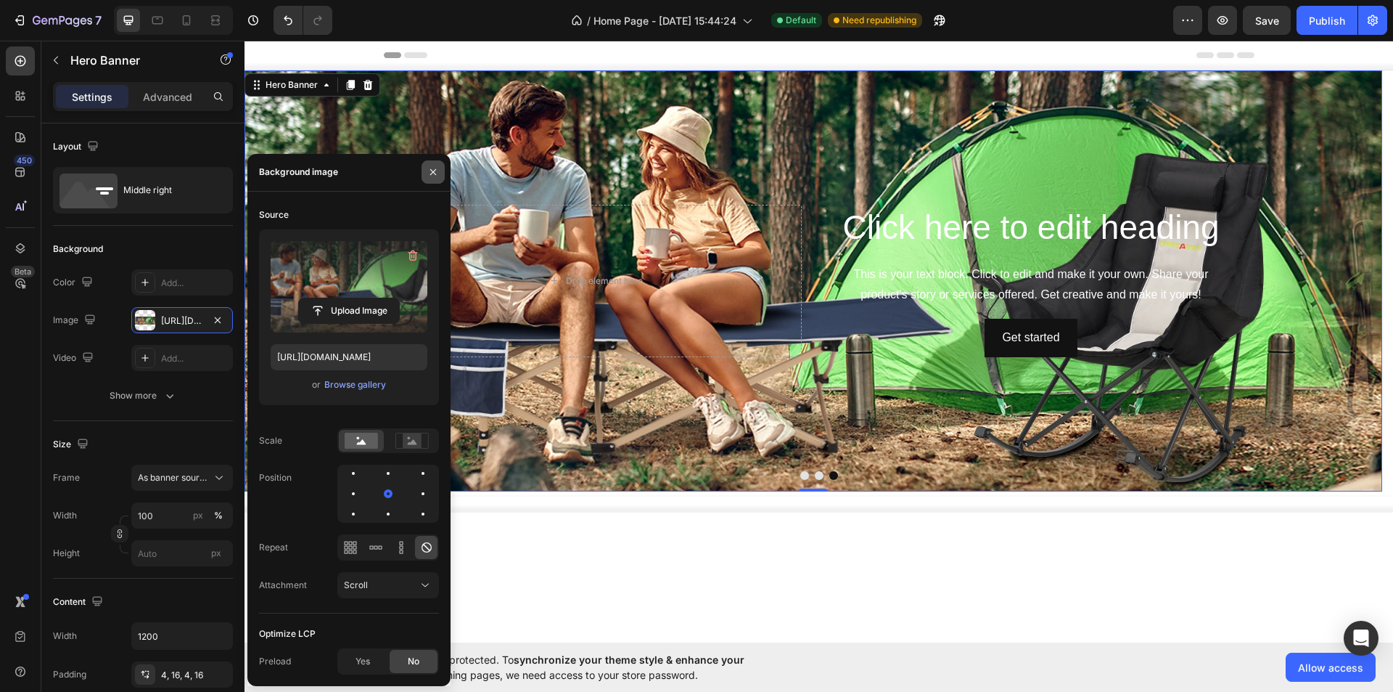
click at [437, 175] on icon "button" at bounding box center [433, 172] width 12 height 12
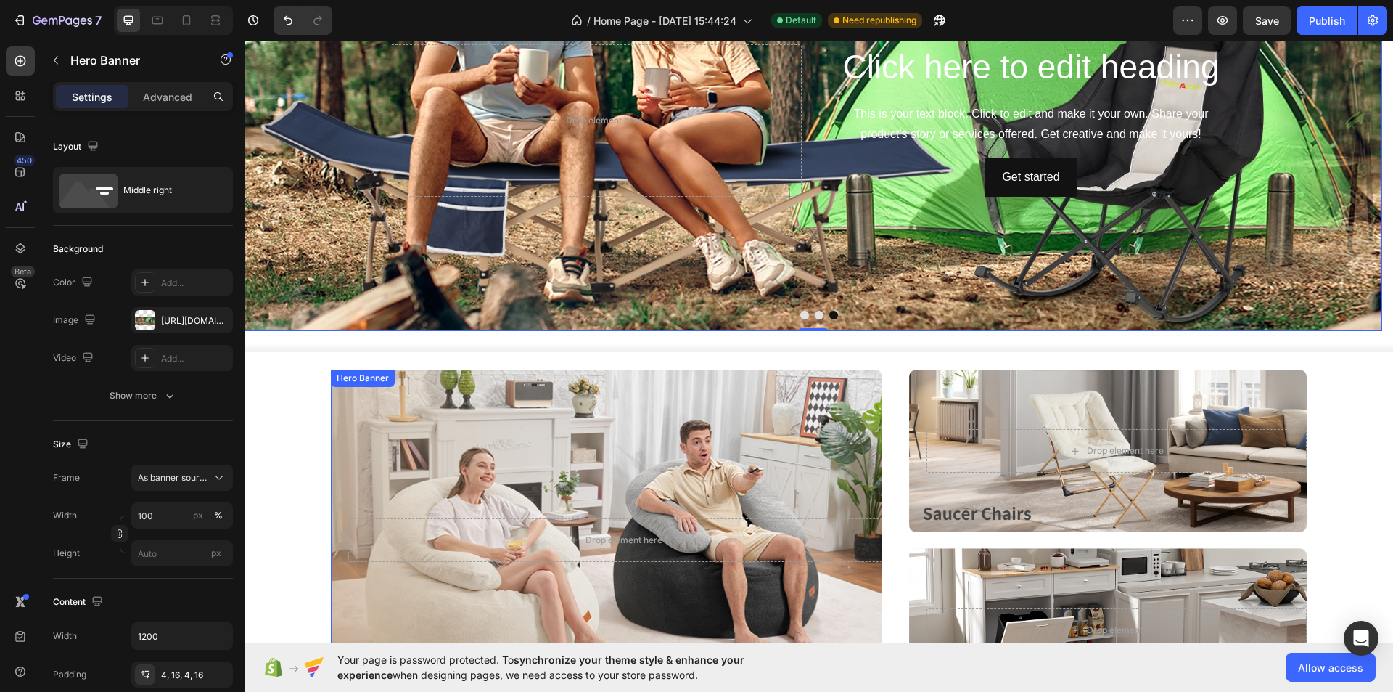
scroll to position [145, 0]
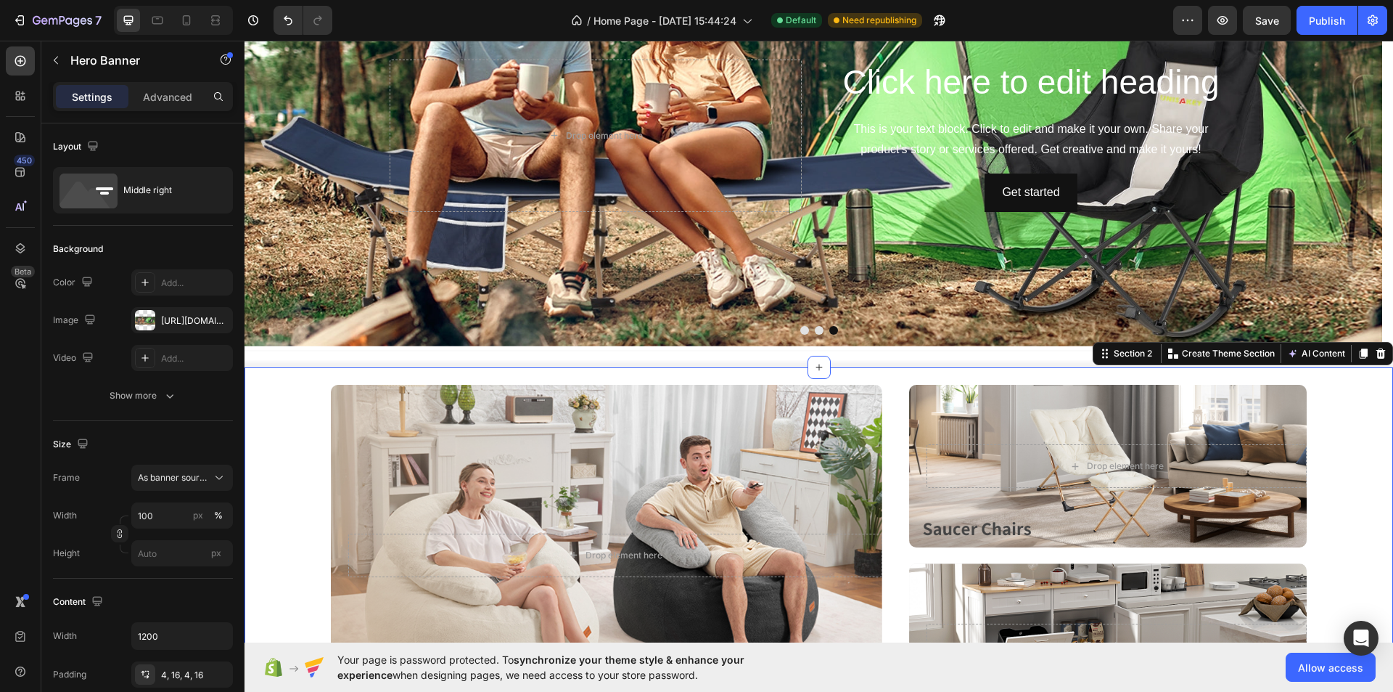
click at [634, 367] on div "Drop element here Row Hero Banner Drop element here Row Hero Banner Carousel Dr…" at bounding box center [819, 548] width 1149 height 363
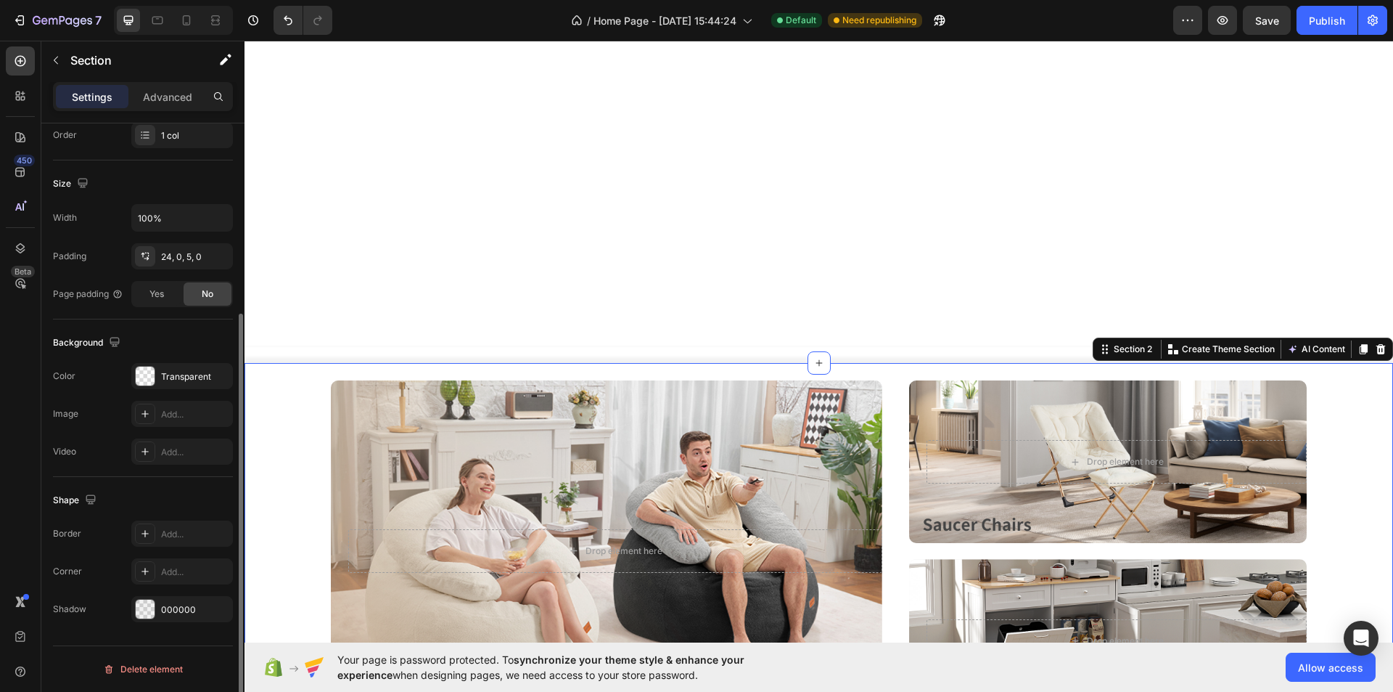
scroll to position [653, 0]
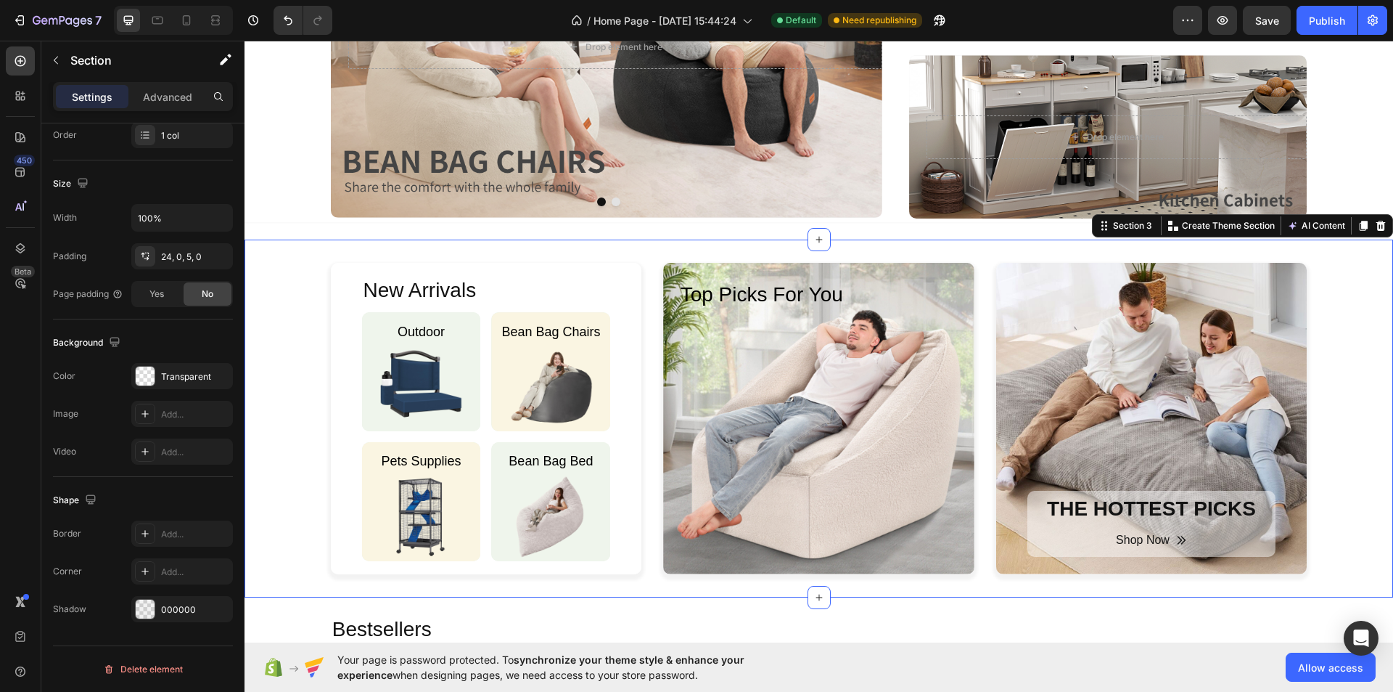
click at [282, 363] on div "New Arrivals Heading Outdoor Heading Image Hero Banner Bean Bag Chairs Heading …" at bounding box center [819, 418] width 1149 height 311
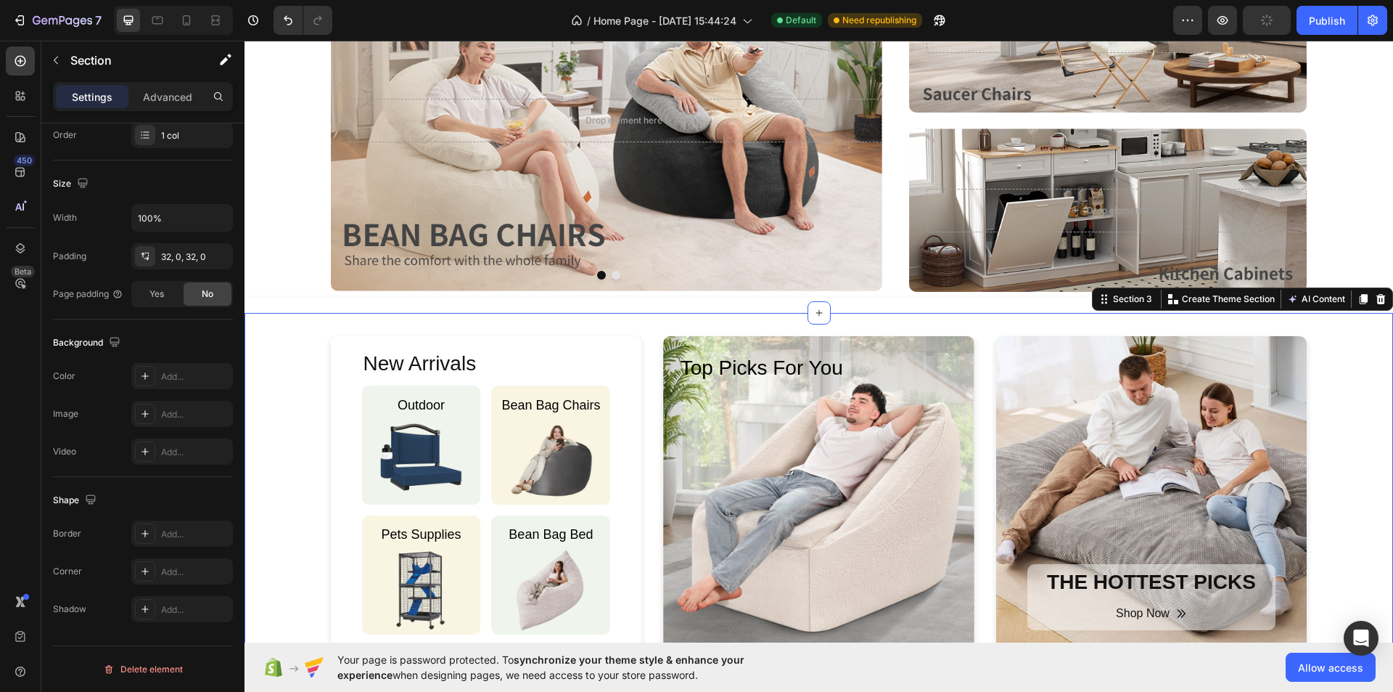
scroll to position [363, 0]
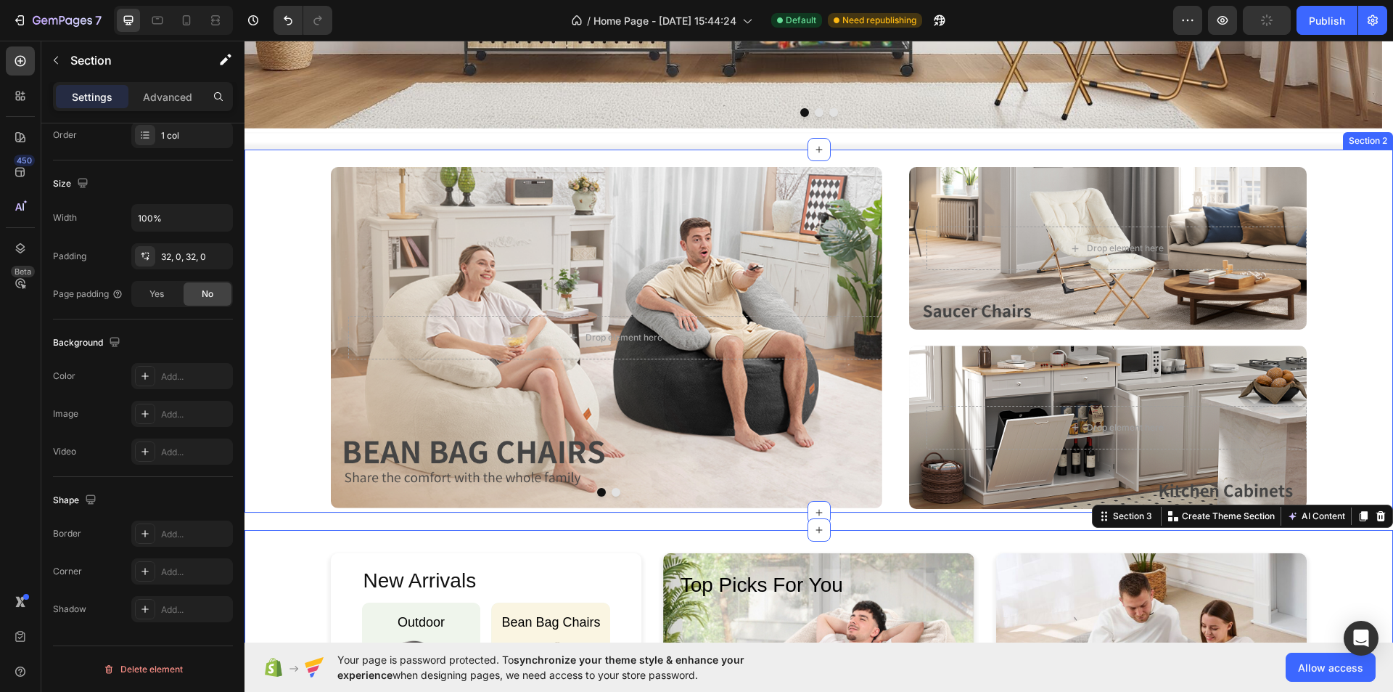
click at [272, 388] on div "Drop element here Row Hero Banner Drop element here Row Hero Banner Carousel Dr…" at bounding box center [819, 338] width 1149 height 342
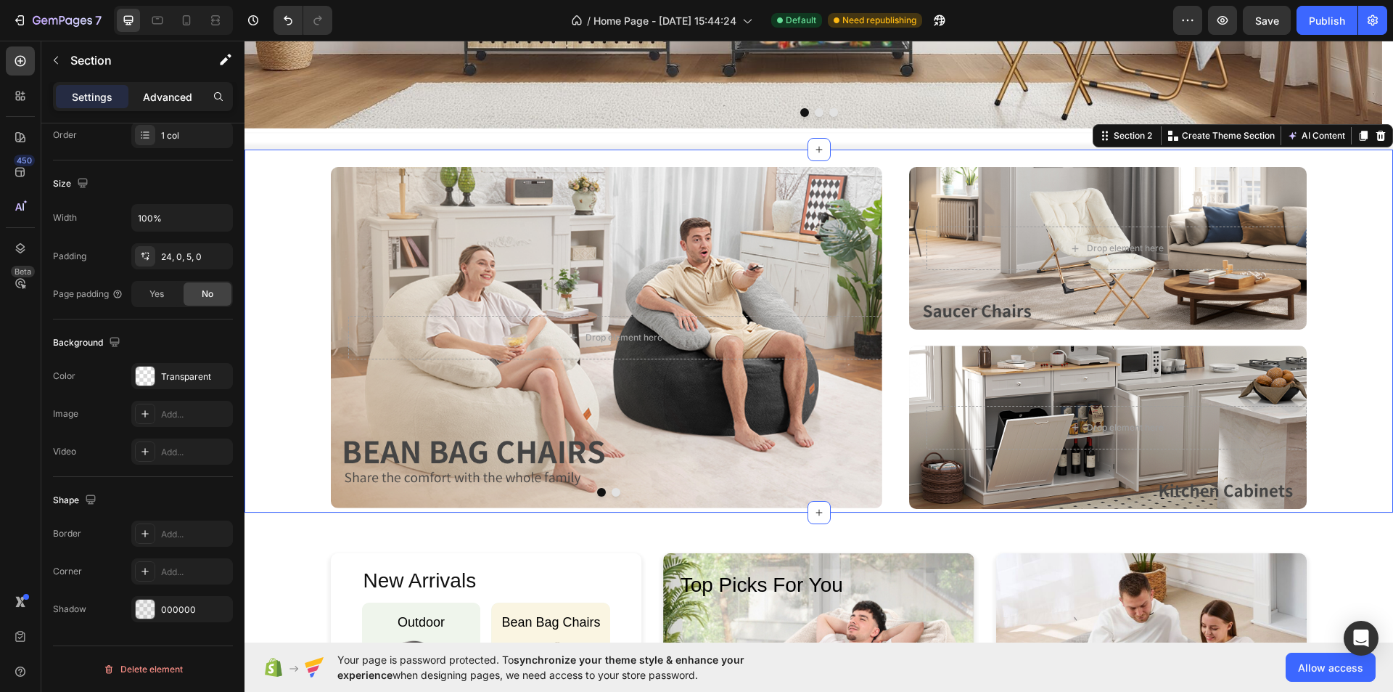
click at [189, 94] on p "Advanced" at bounding box center [167, 96] width 49 height 15
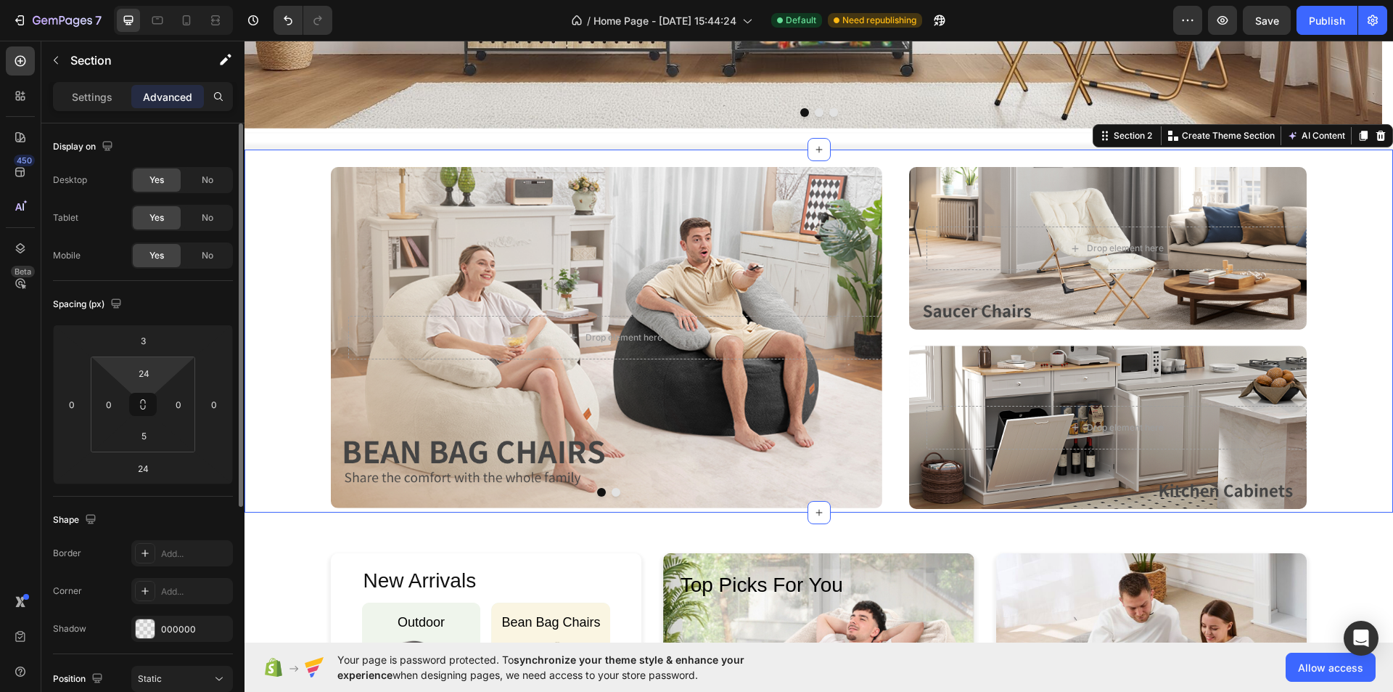
scroll to position [218, 0]
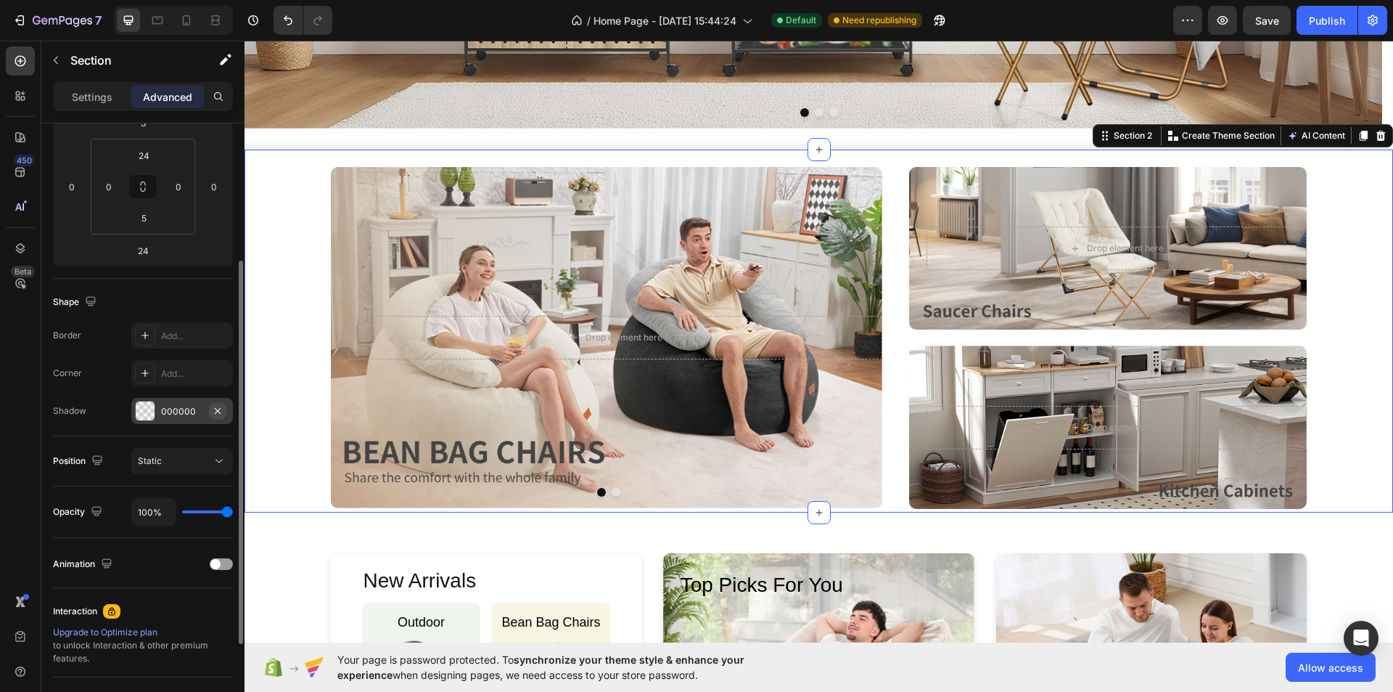
click at [218, 407] on icon "button" at bounding box center [218, 411] width 12 height 12
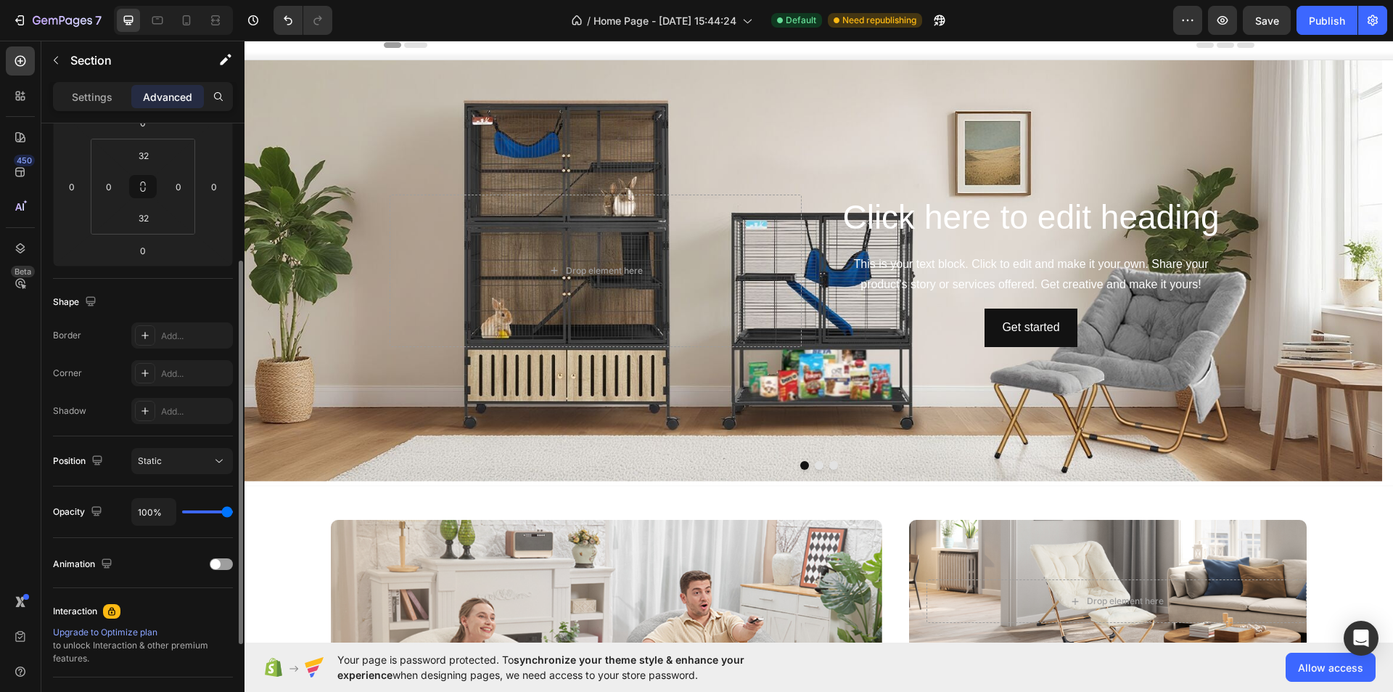
scroll to position [0, 0]
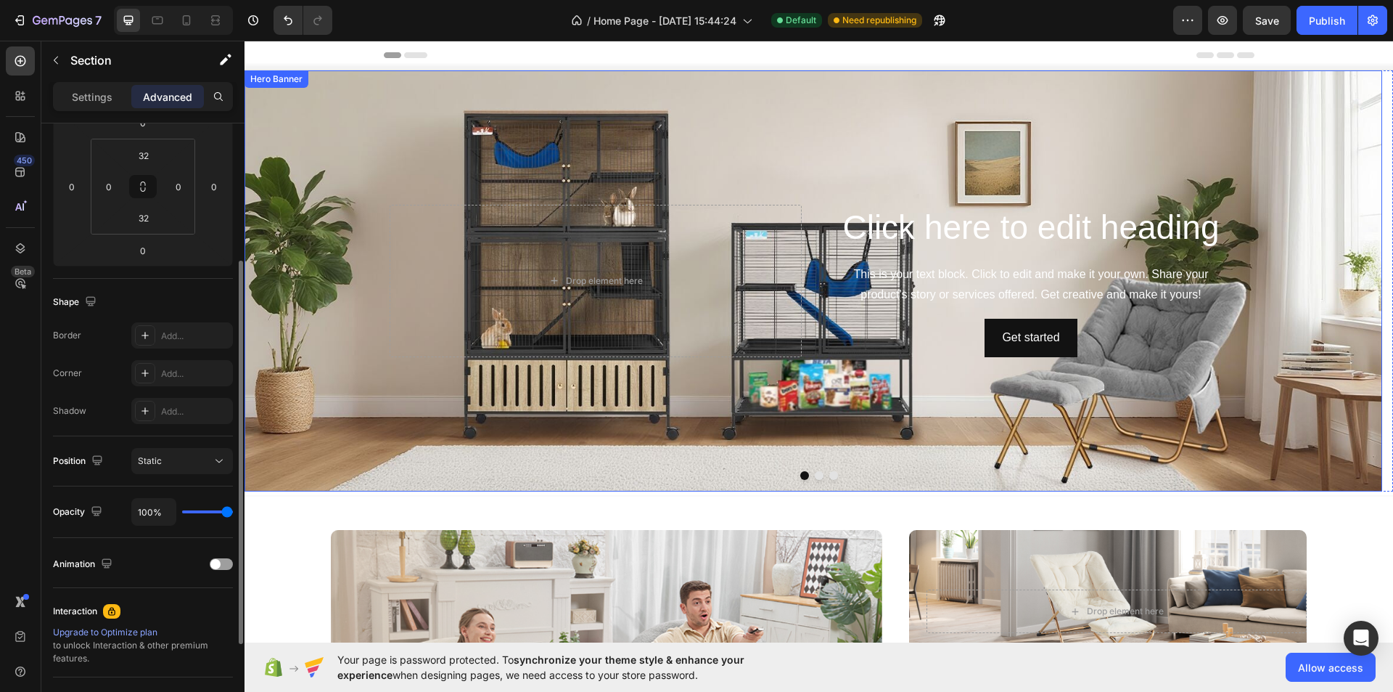
click at [324, 490] on div "Background Image" at bounding box center [814, 280] width 1138 height 421
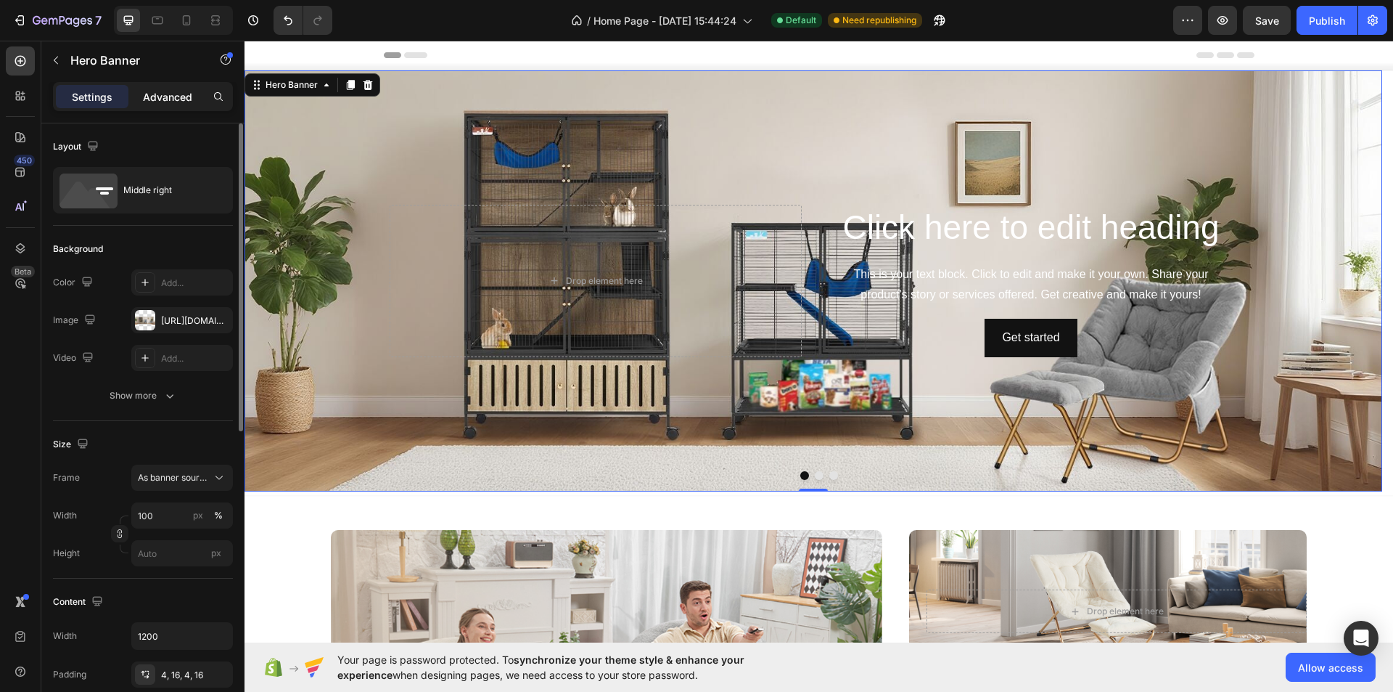
click at [176, 104] on p "Advanced" at bounding box center [167, 96] width 49 height 15
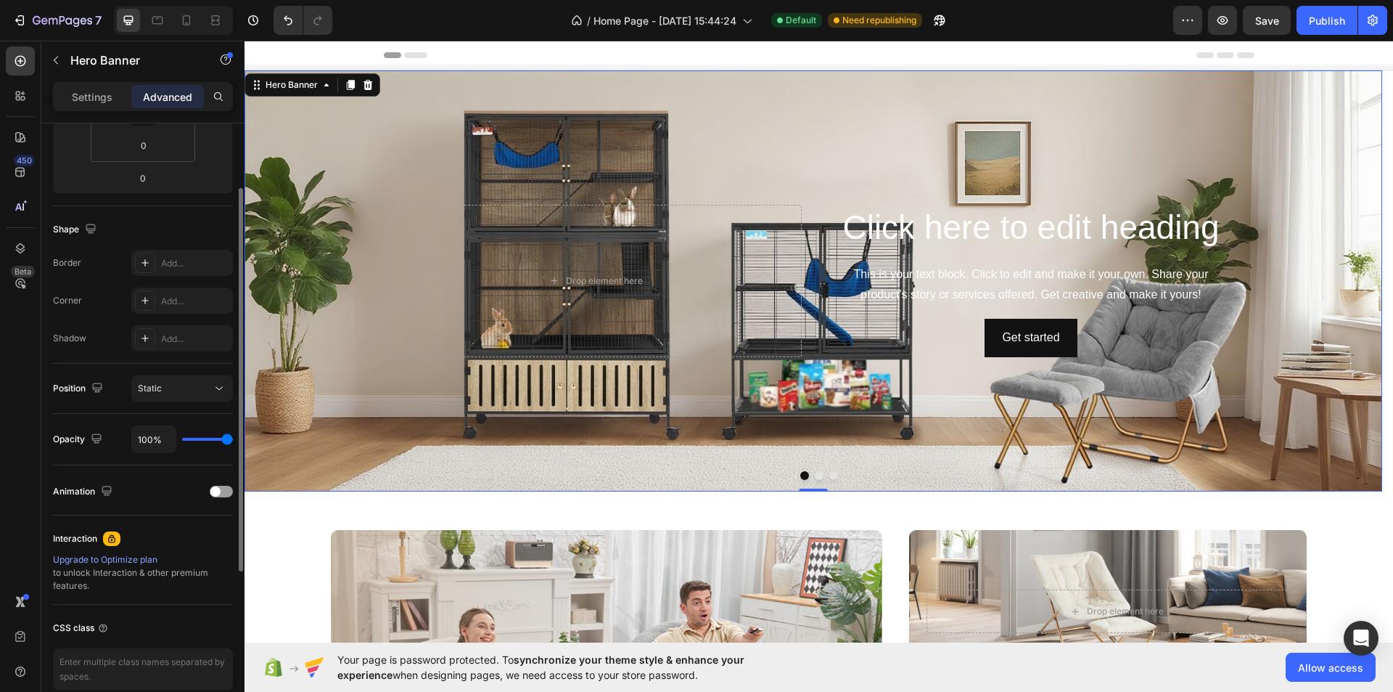
scroll to position [359, 0]
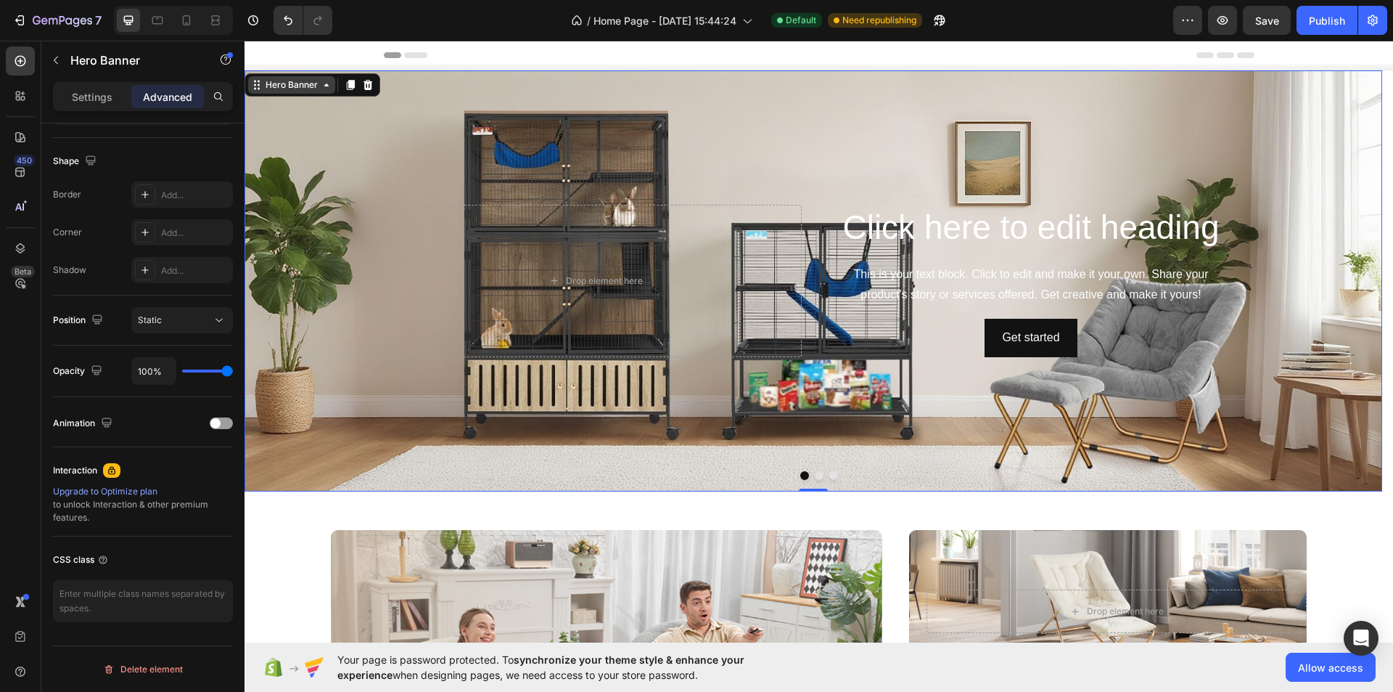
click at [307, 81] on div "Hero Banner" at bounding box center [292, 84] width 58 height 13
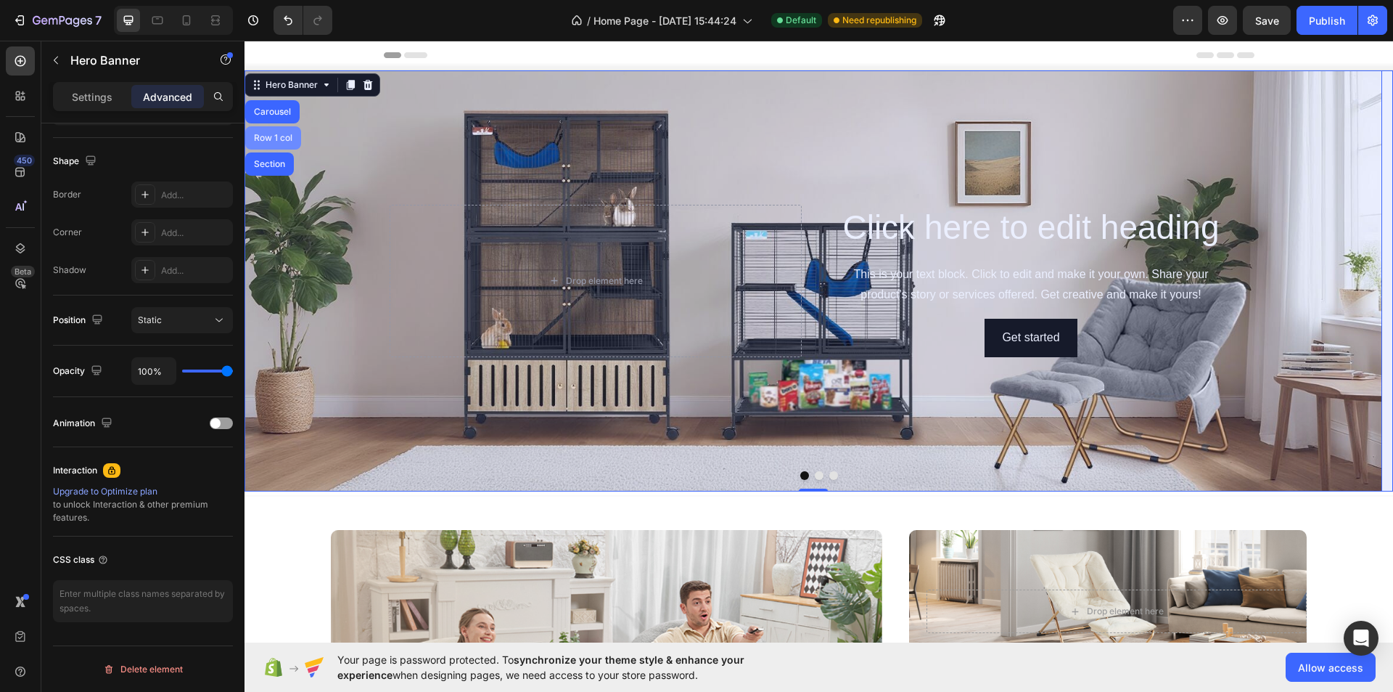
click at [280, 128] on div "Row 1 col" at bounding box center [273, 137] width 56 height 23
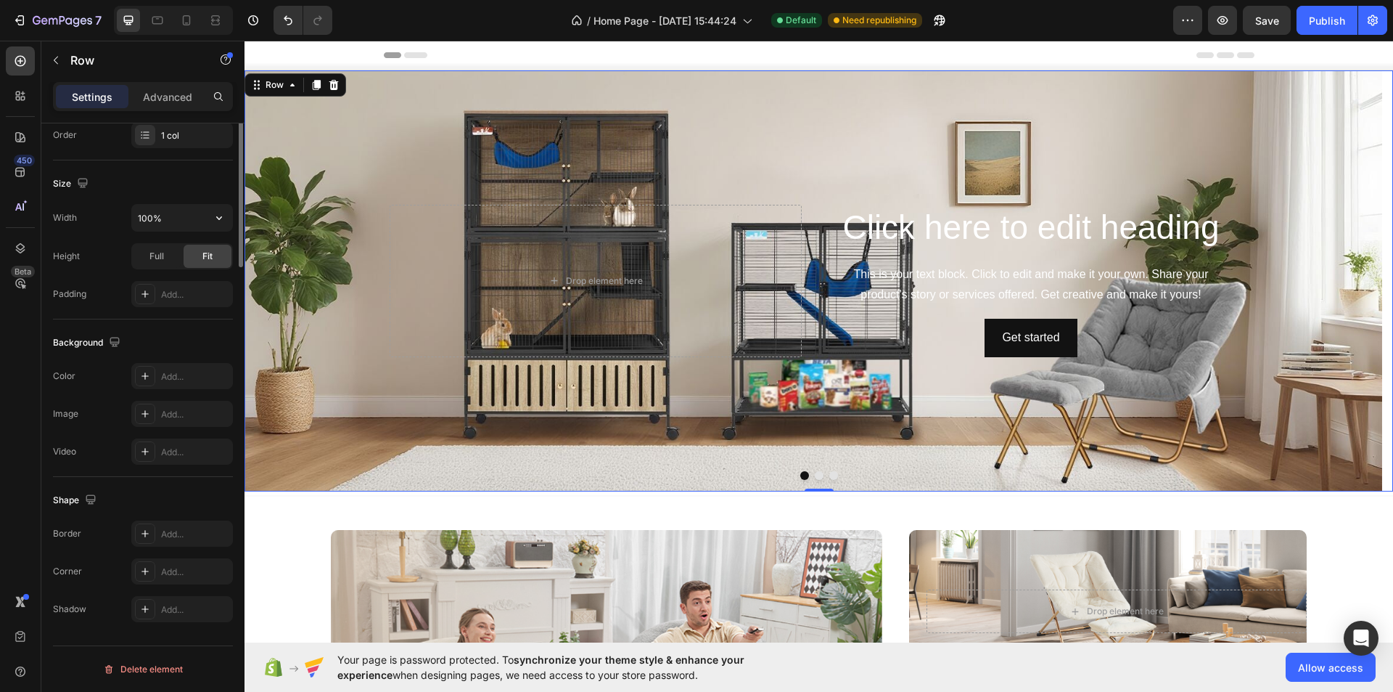
scroll to position [0, 0]
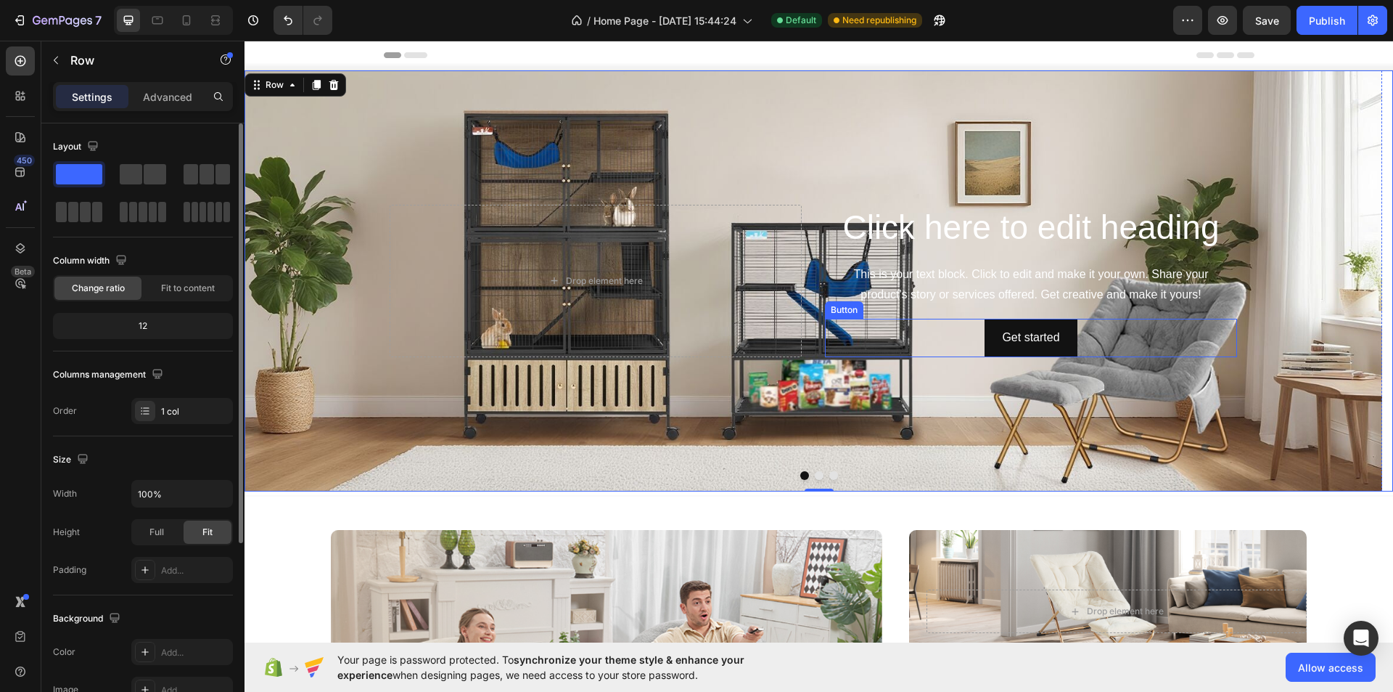
click at [1249, 361] on div "Background Image" at bounding box center [814, 280] width 1138 height 421
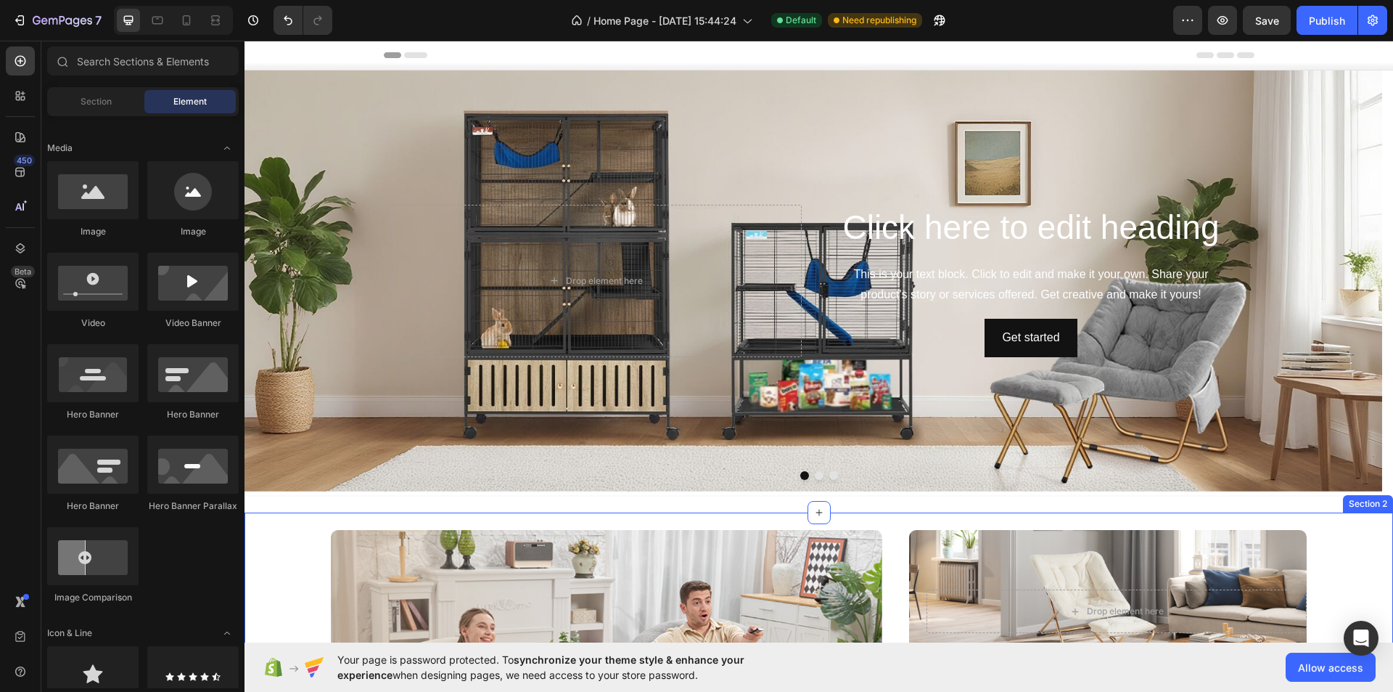
click at [290, 515] on div "Drop element here Row Hero Banner Drop element here Row Hero Banner Carousel Dr…" at bounding box center [819, 693] width 1149 height 363
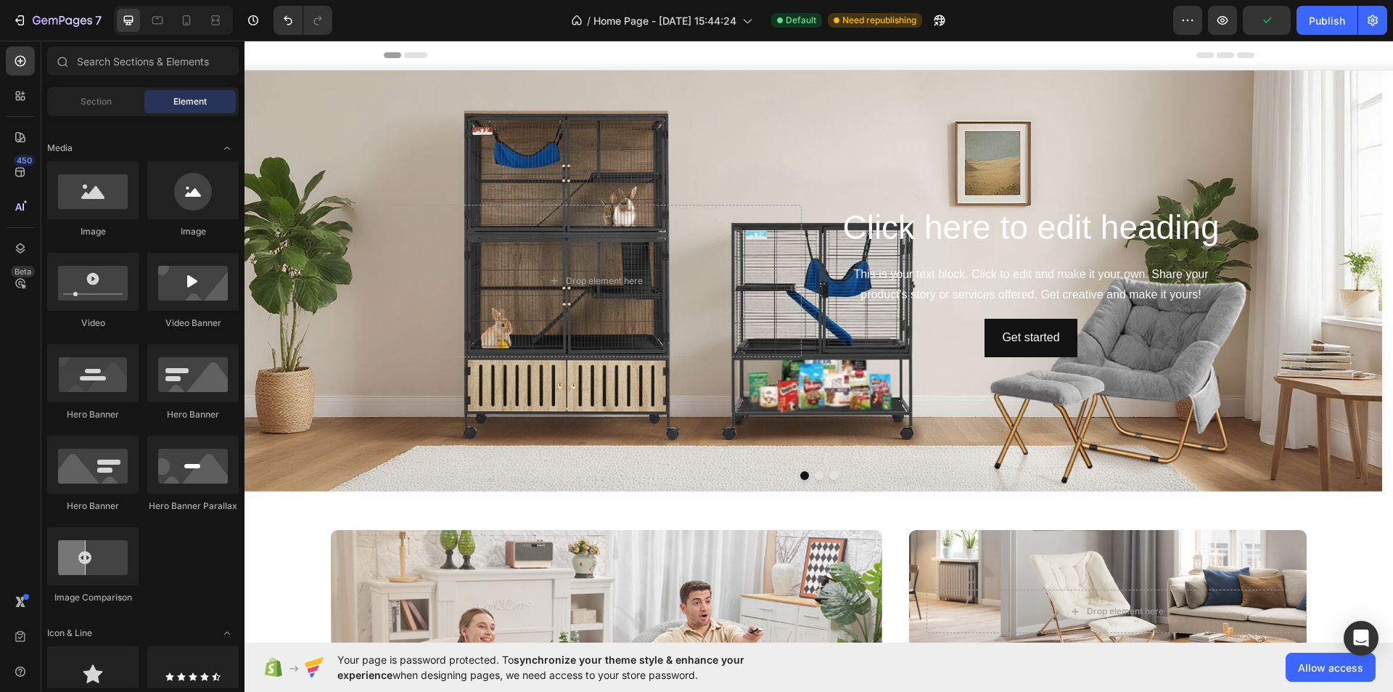
click at [555, 494] on div "Click here to edit heading Heading This is your text block. Click to edit and m…" at bounding box center [819, 282] width 1149 height 425
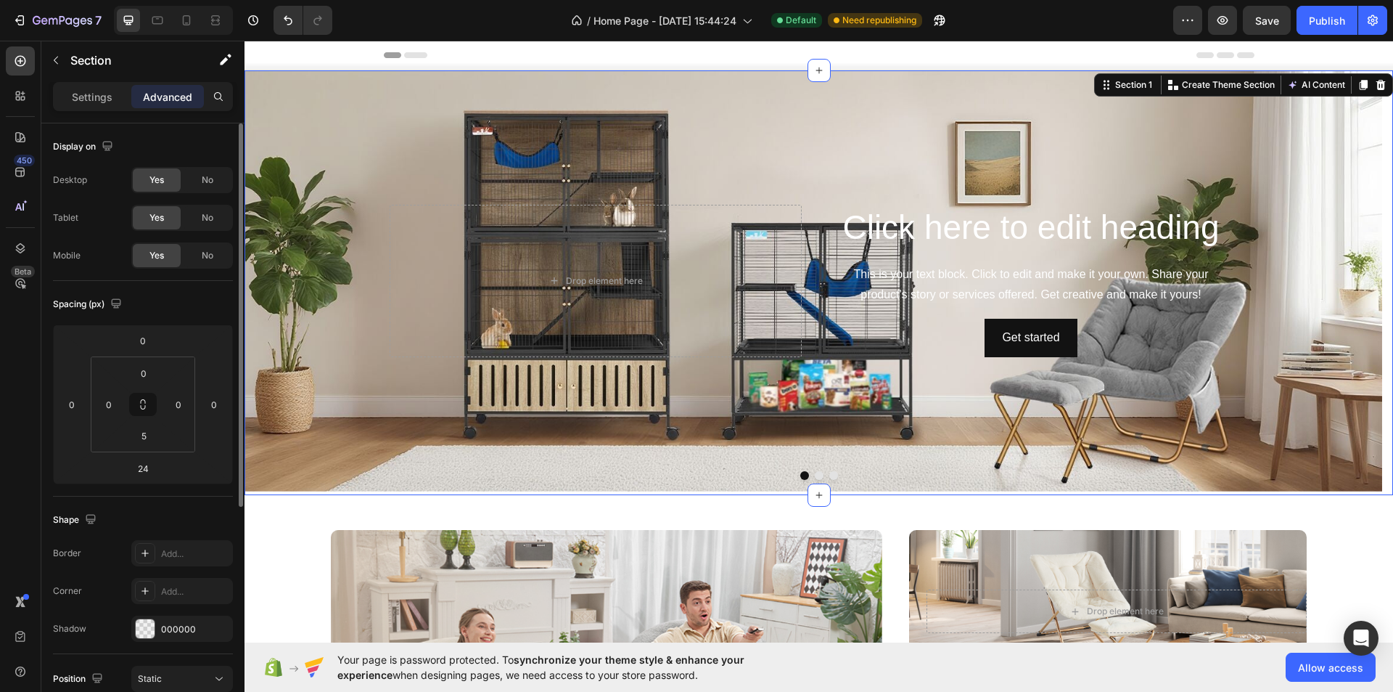
scroll to position [218, 0]
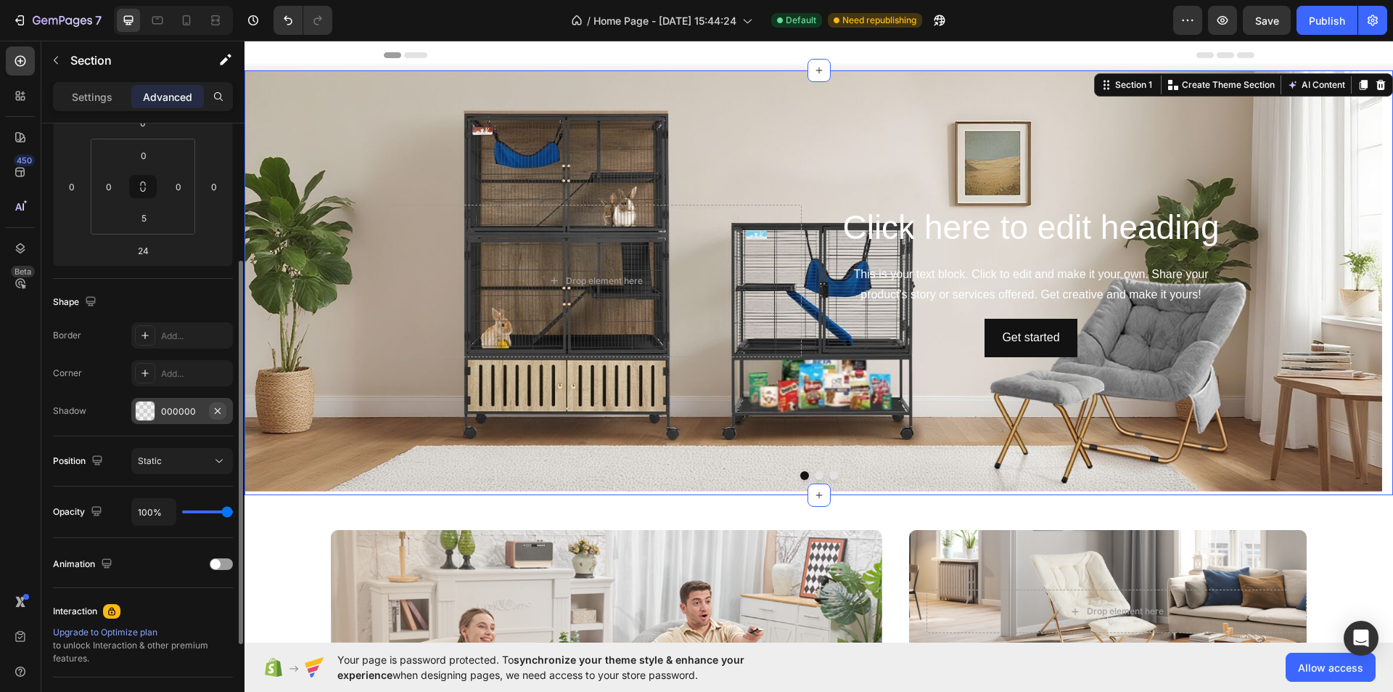
click at [222, 406] on icon "button" at bounding box center [218, 411] width 12 height 12
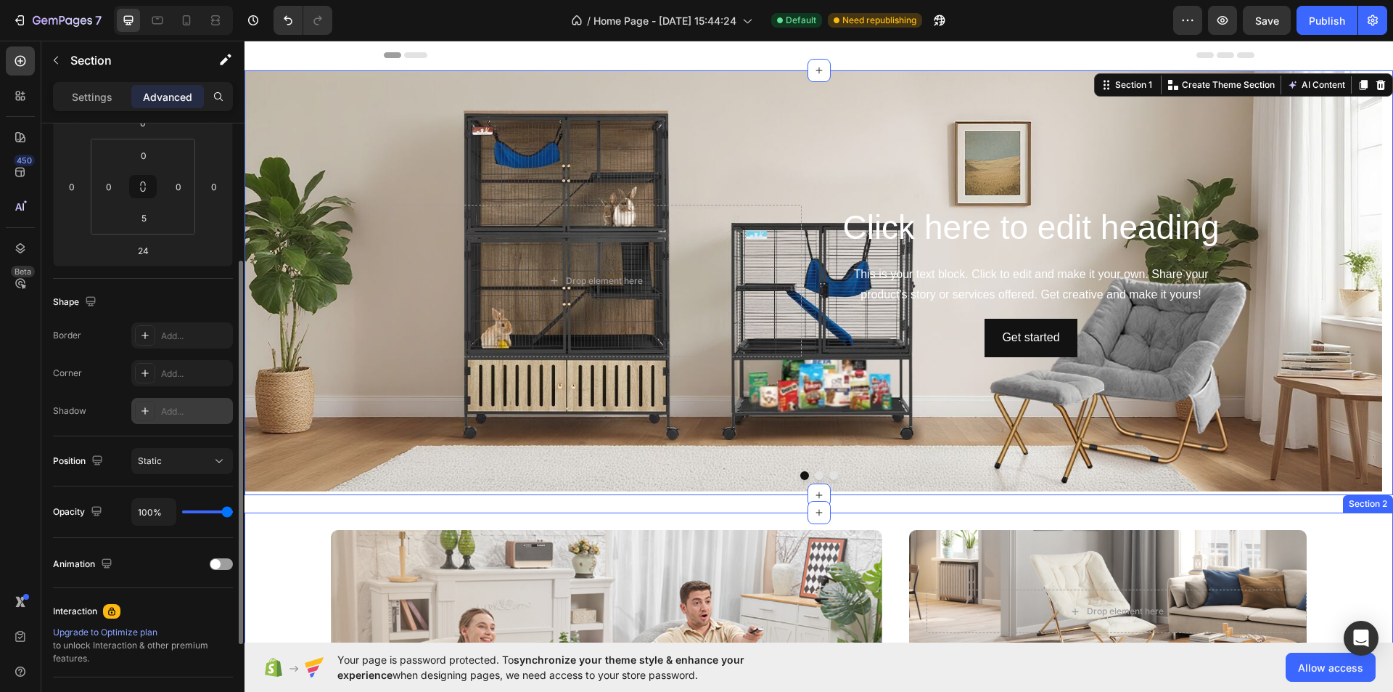
click at [261, 527] on div "Drop element here Row Hero Banner Drop element here Row Hero Banner Carousel Dr…" at bounding box center [819, 693] width 1149 height 363
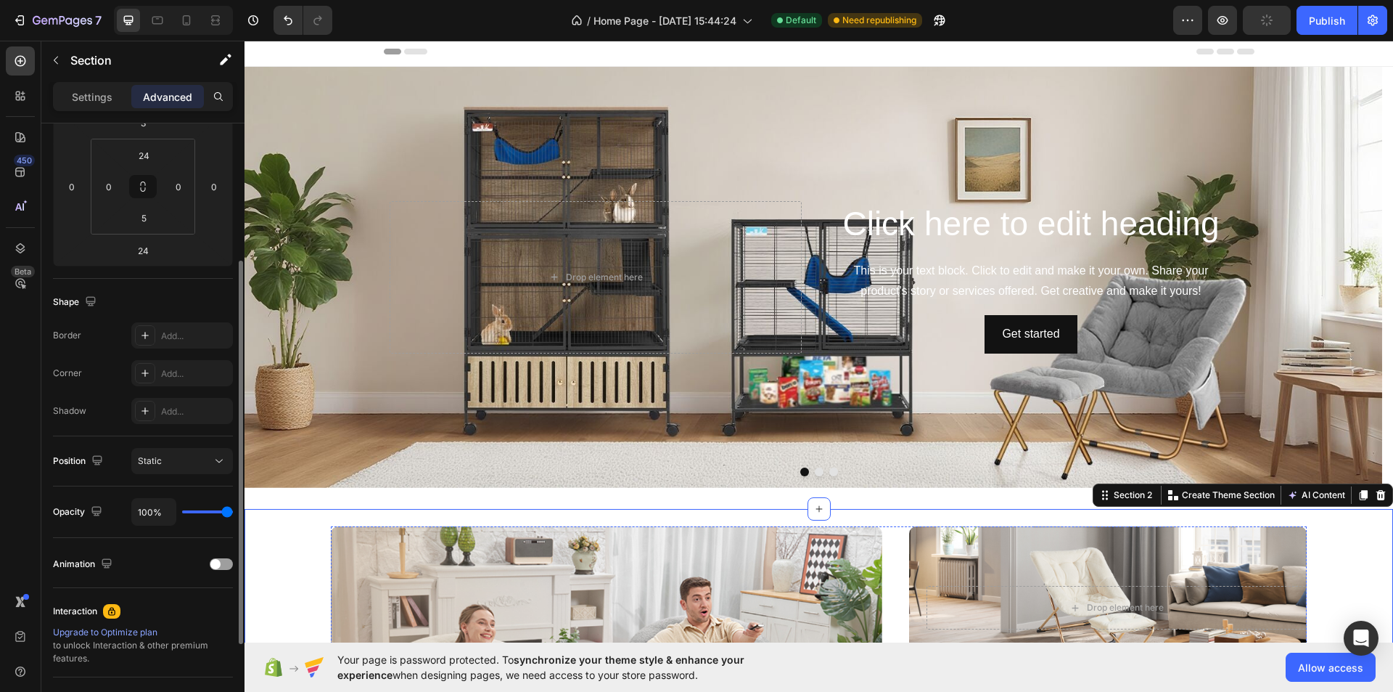
scroll to position [0, 0]
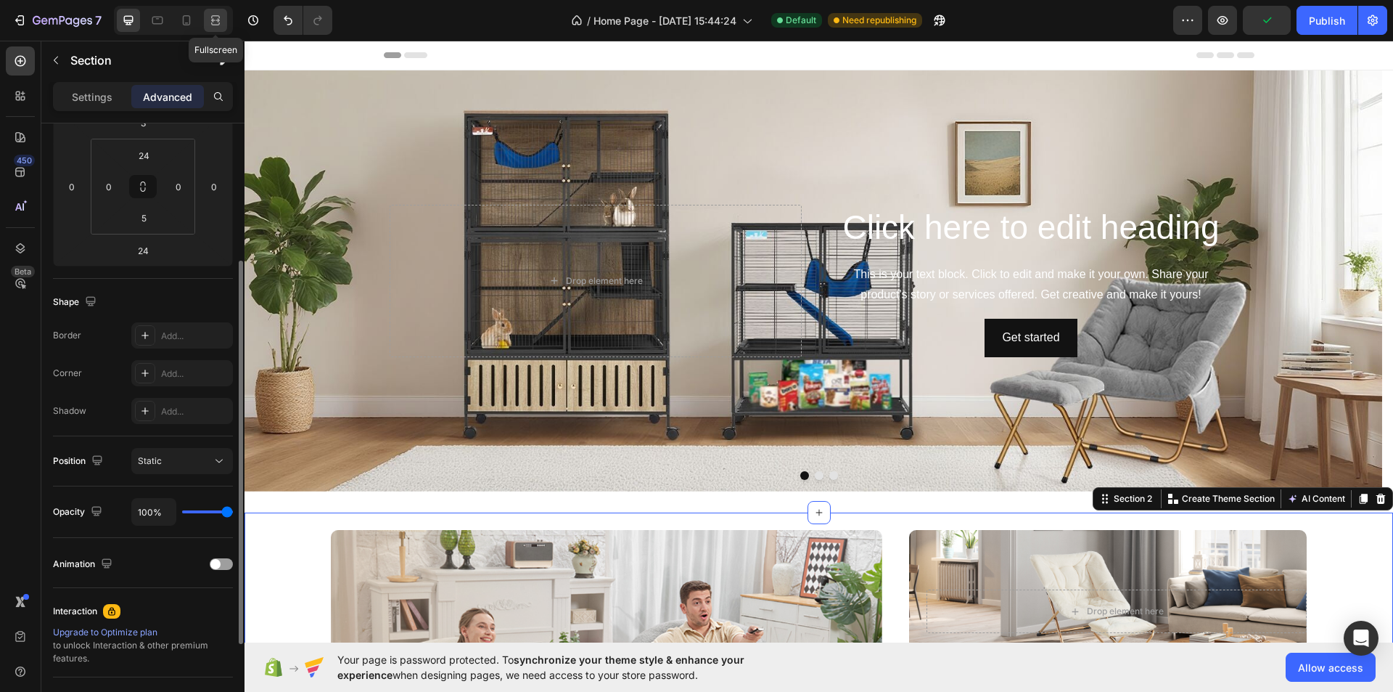
click at [215, 20] on icon at bounding box center [215, 20] width 15 height 15
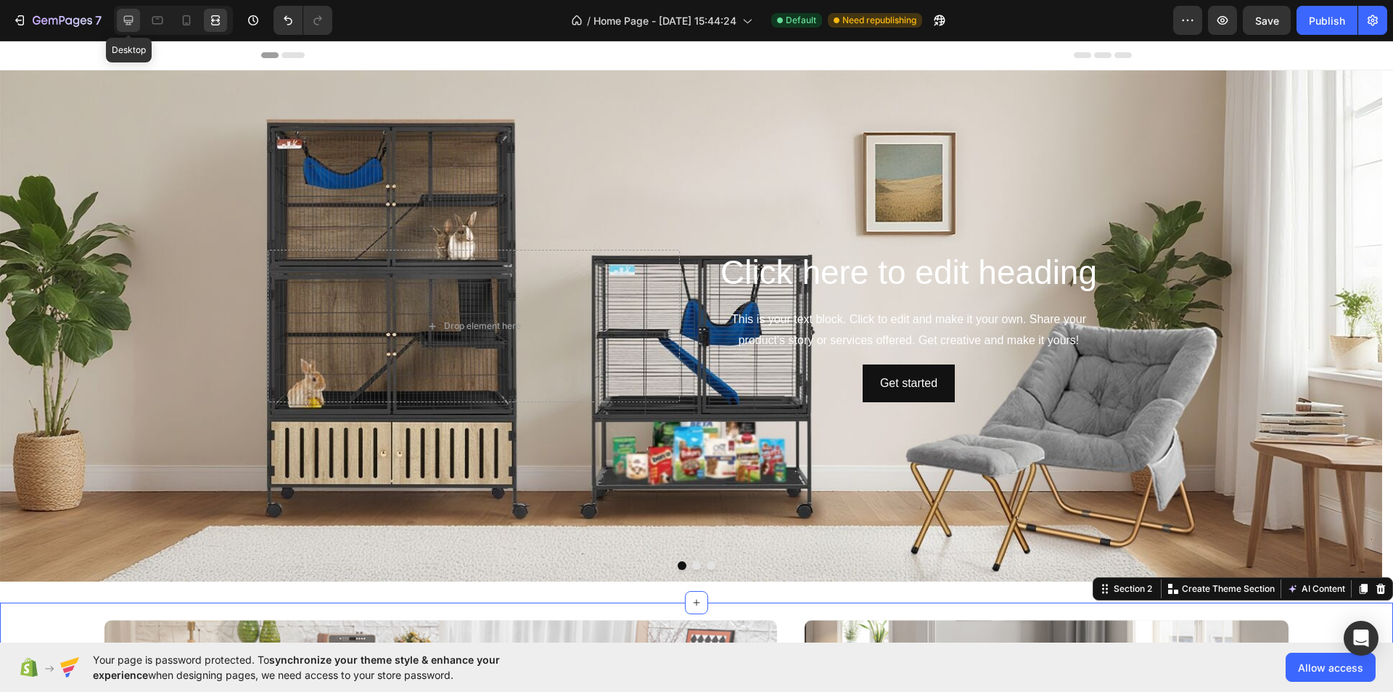
click at [132, 22] on icon at bounding box center [128, 20] width 9 height 9
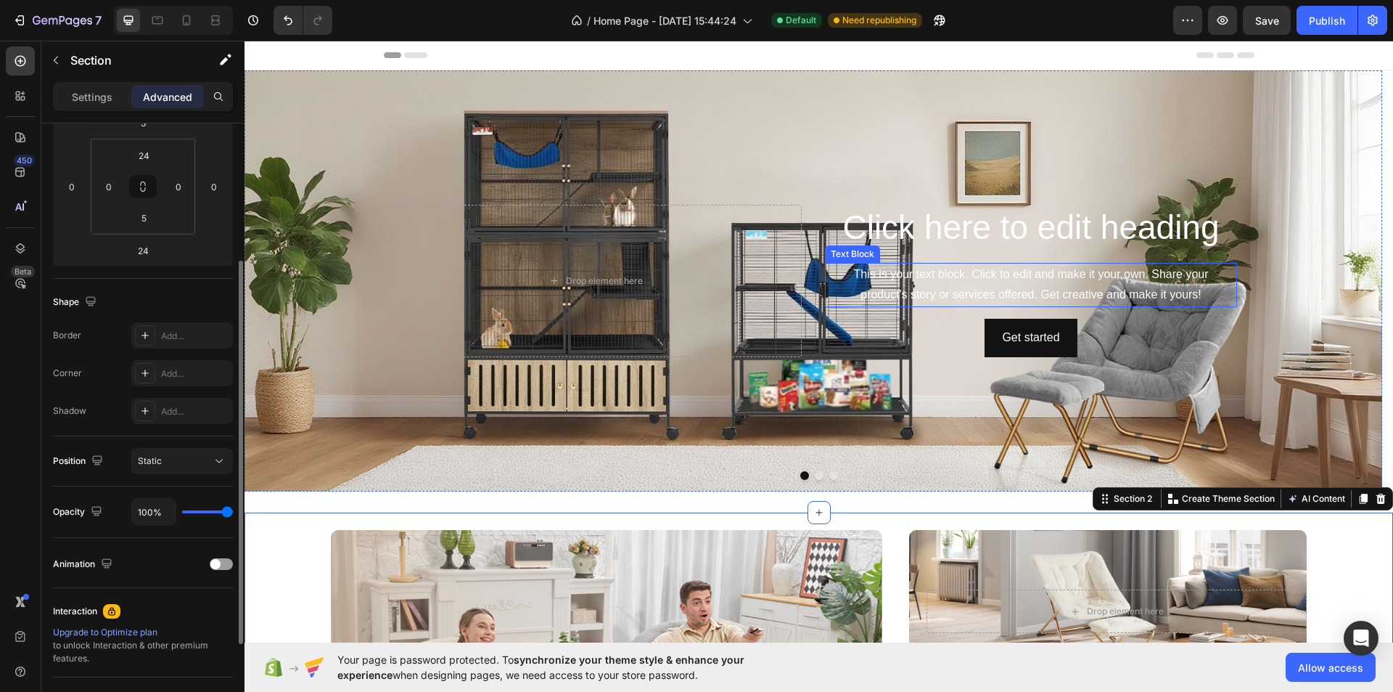
click at [997, 304] on div "This is your text block. Click to edit and make it your own. Share your product…" at bounding box center [1031, 285] width 412 height 45
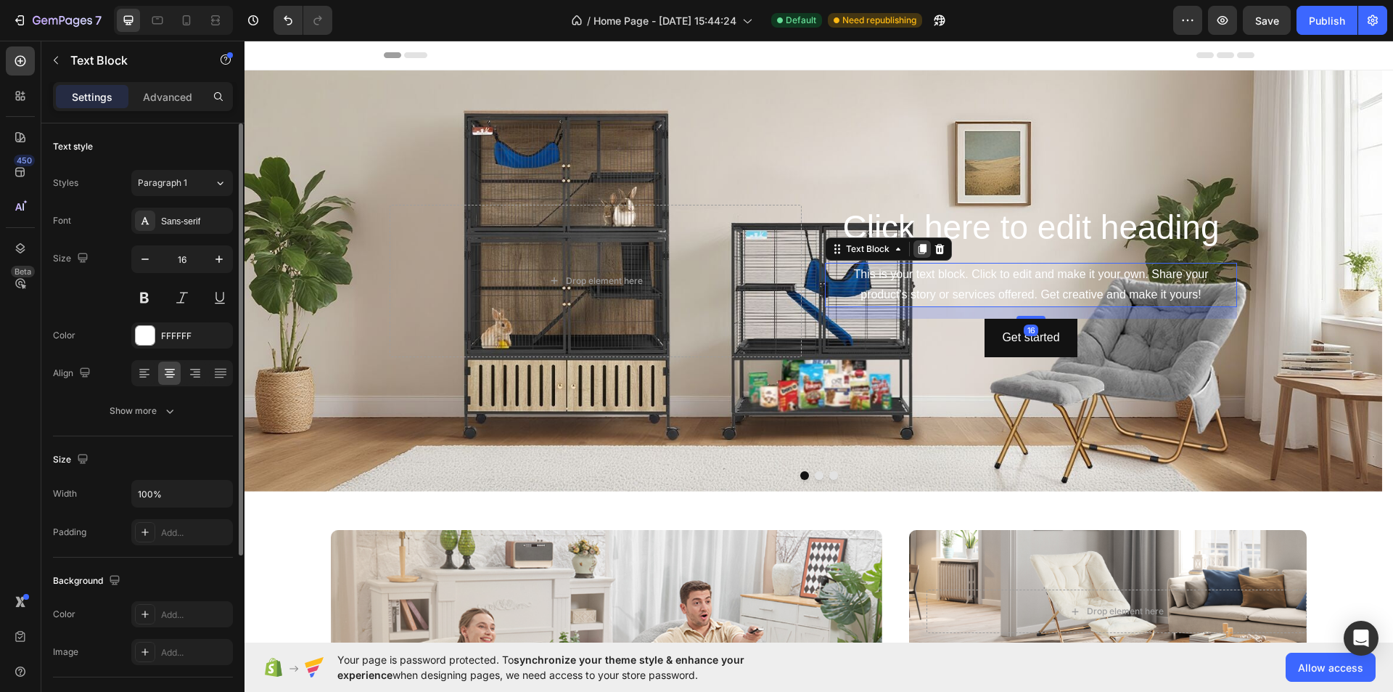
click at [928, 255] on icon at bounding box center [923, 249] width 12 height 12
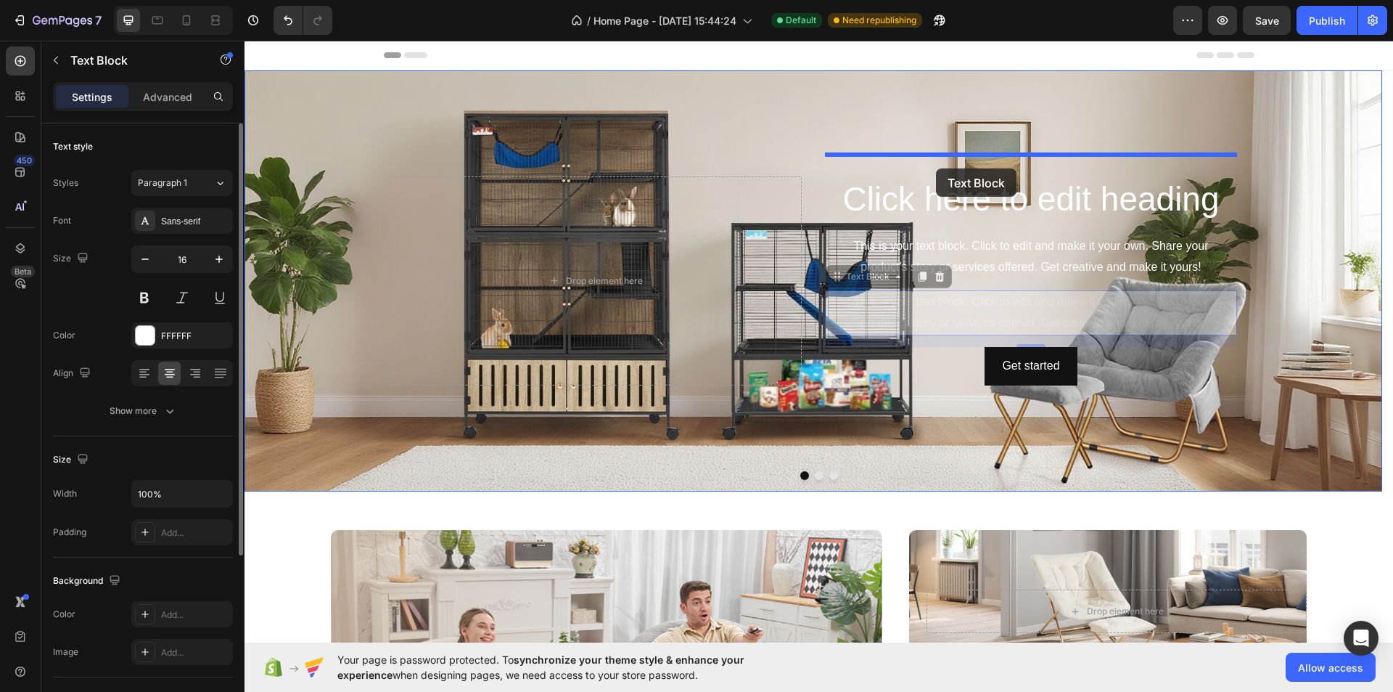
drag, startPoint x: 869, startPoint y: 302, endPoint x: 936, endPoint y: 168, distance: 149.6
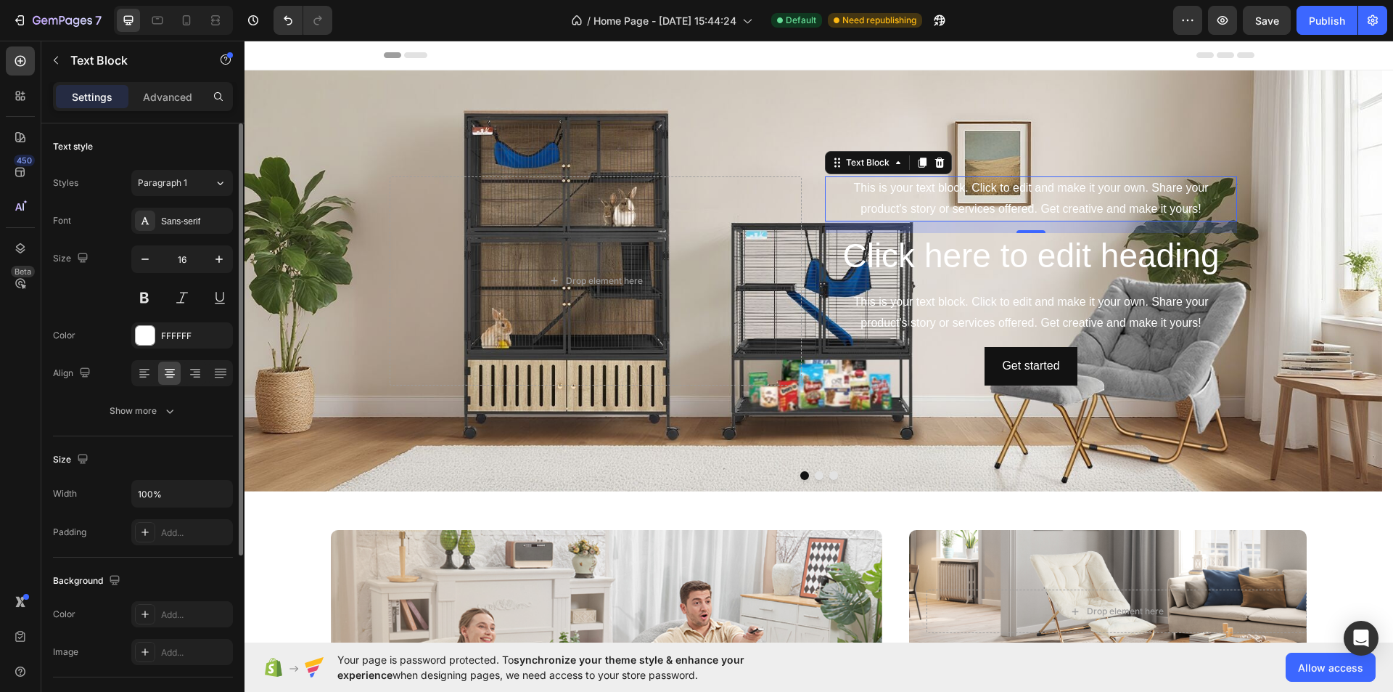
click at [970, 178] on div "This is your text block. Click to edit and make it your own. Share your product…" at bounding box center [1031, 198] width 412 height 45
click at [970, 178] on p "This is your text block. Click to edit and make it your own. Share your product…" at bounding box center [1031, 199] width 409 height 42
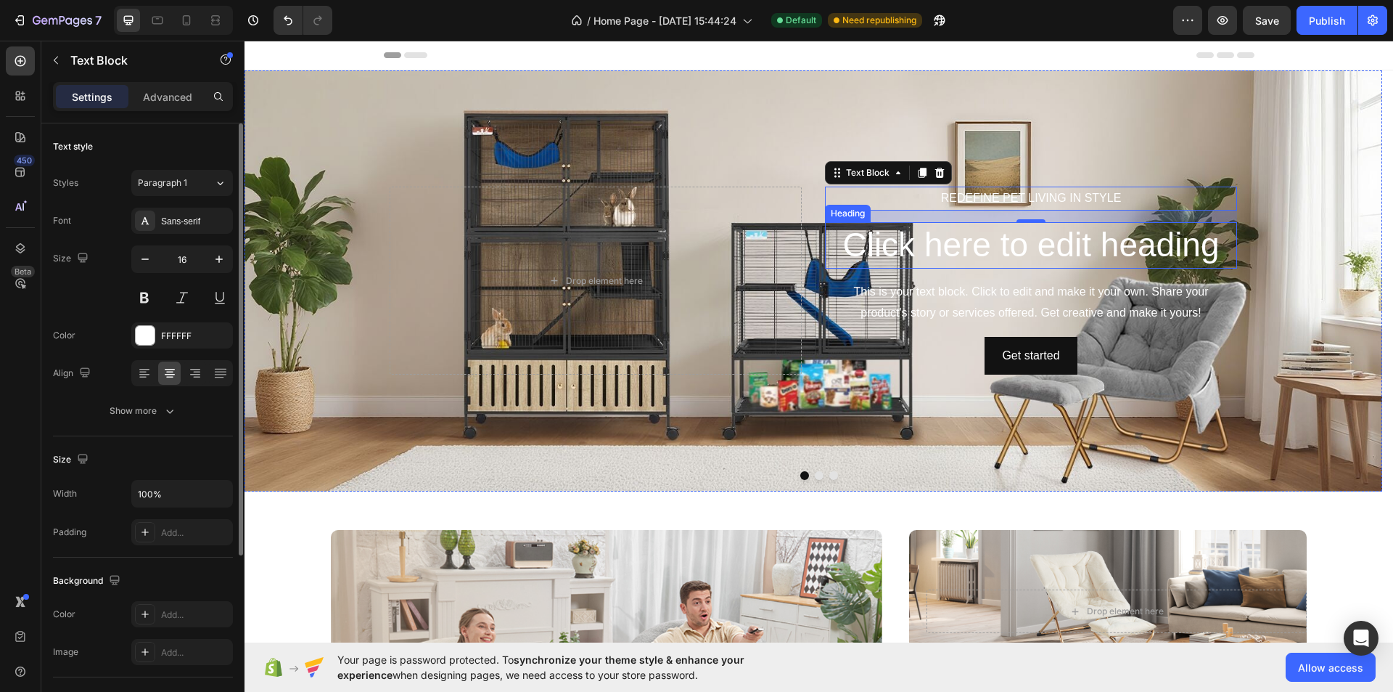
click at [1097, 260] on h2 "Click here to edit heading" at bounding box center [1031, 245] width 412 height 46
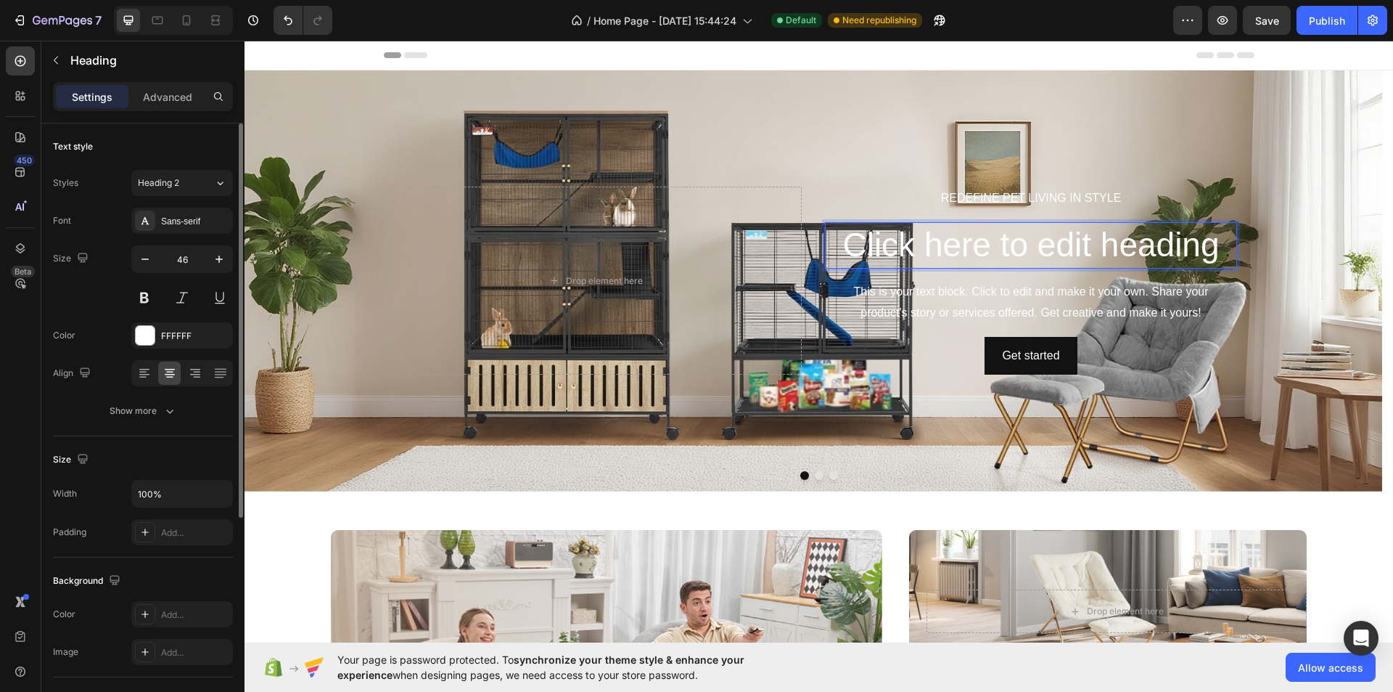
click at [1097, 260] on h2 "Click here to edit heading" at bounding box center [1031, 245] width 412 height 46
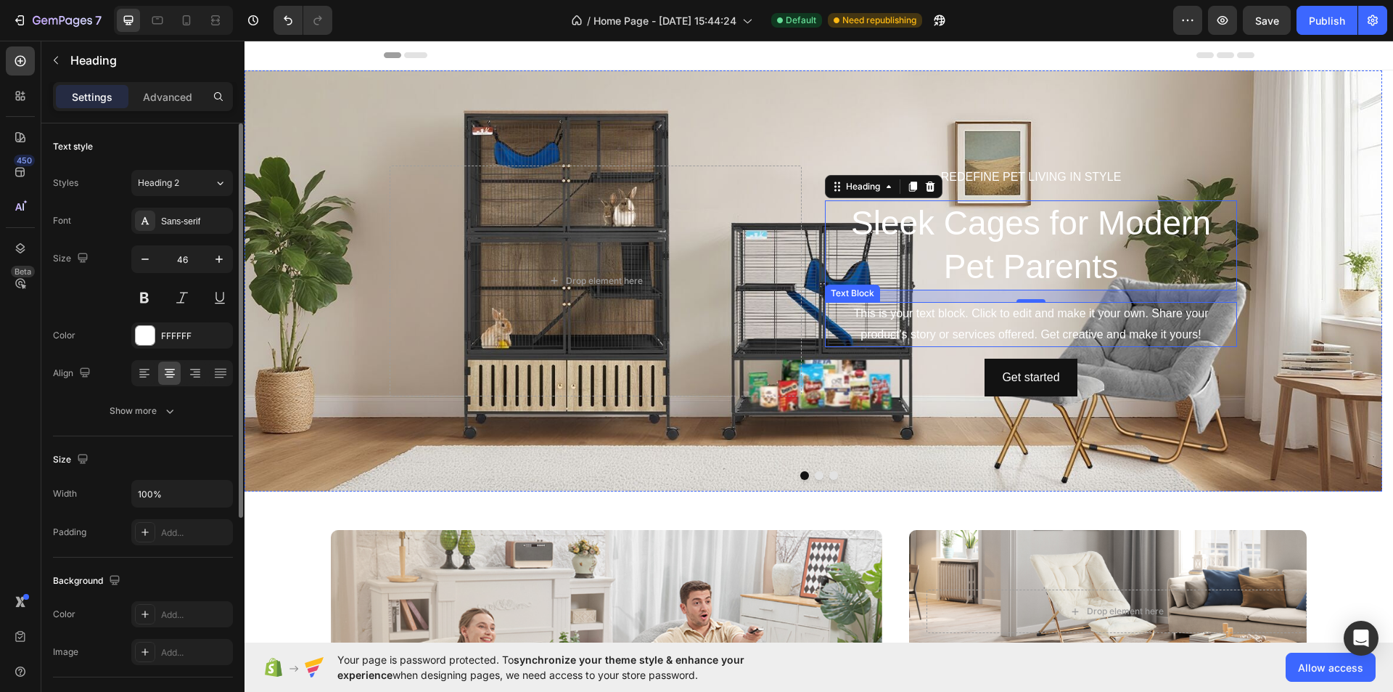
click at [883, 318] on div "This is your text block. Click to edit and make it your own. Share your product…" at bounding box center [1031, 324] width 412 height 45
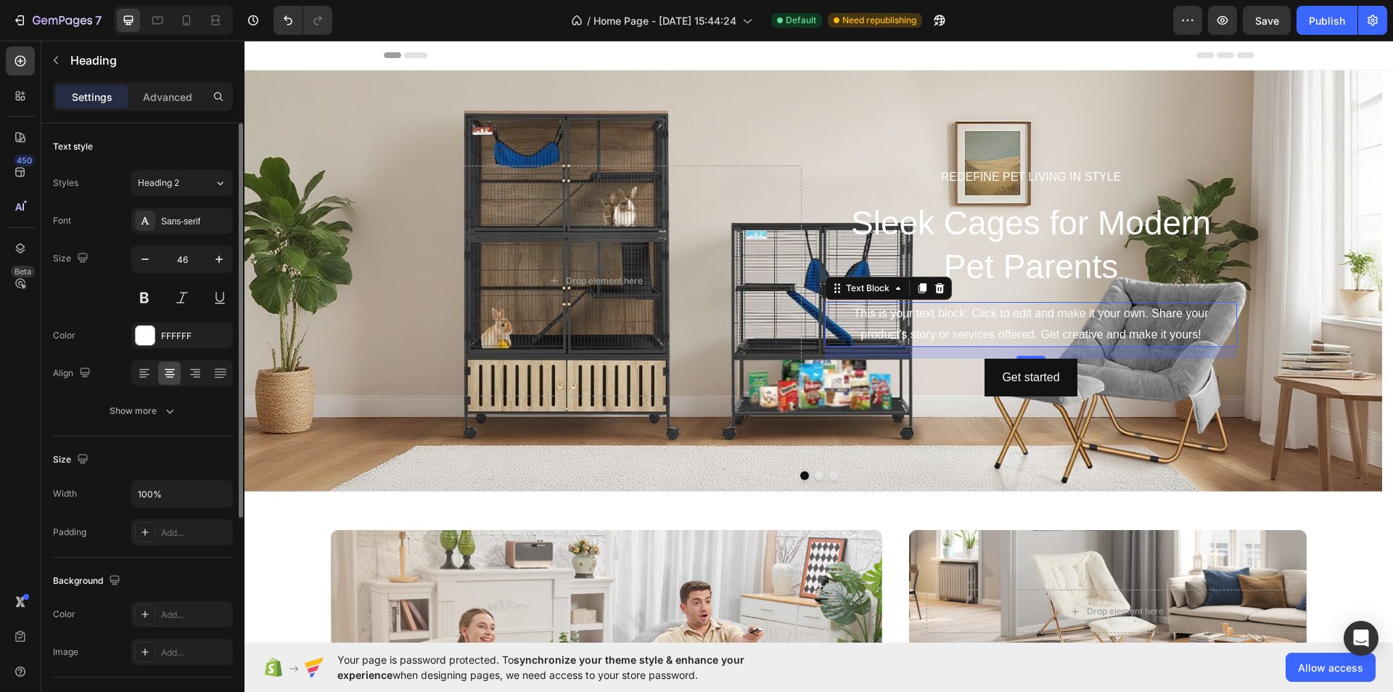
click at [883, 318] on div "This is your text block. Click to edit and make it your own. Share your product…" at bounding box center [1031, 324] width 412 height 45
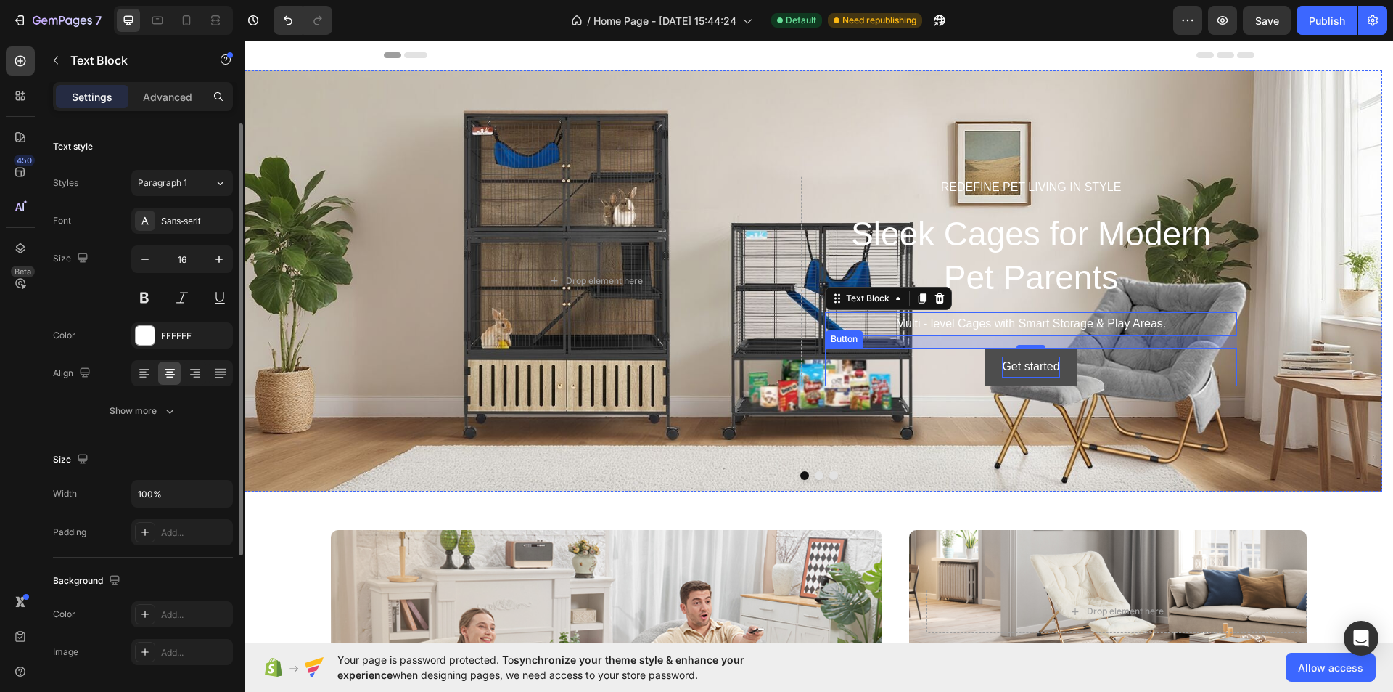
click at [1049, 364] on div "Get started" at bounding box center [1030, 366] width 57 height 21
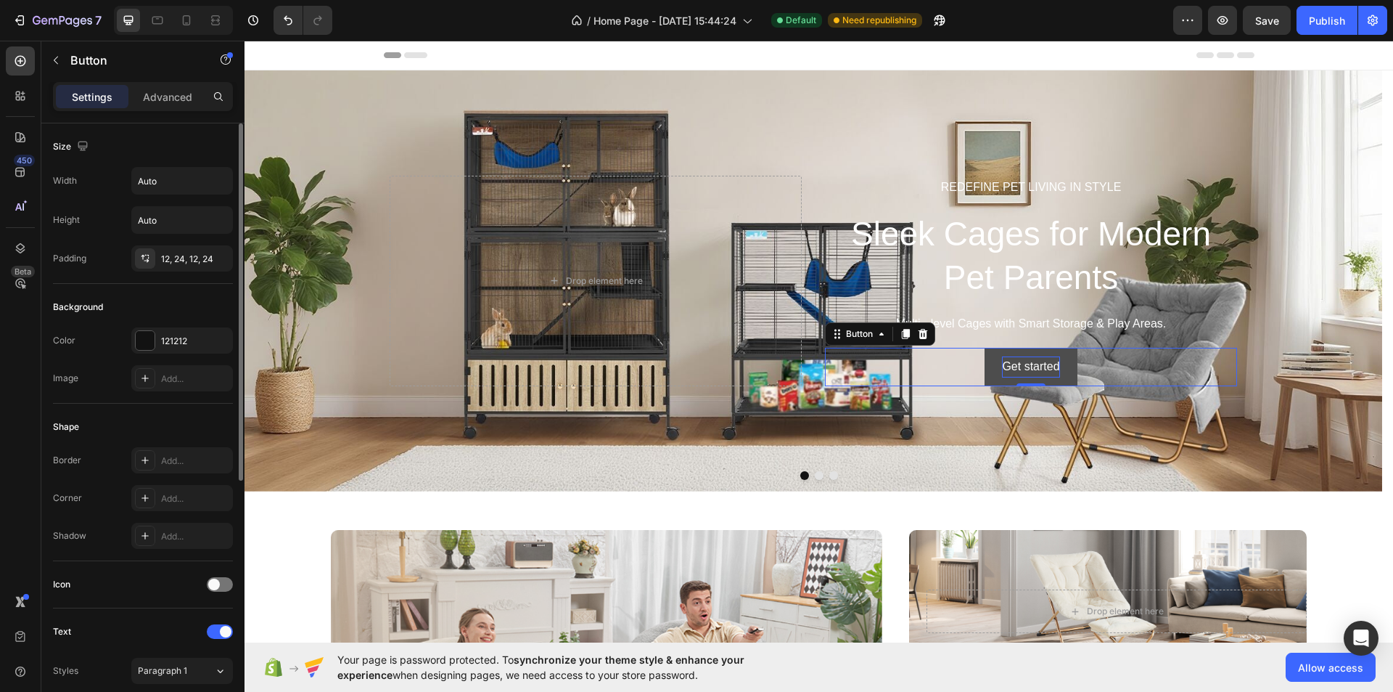
click at [1049, 364] on div "Get started" at bounding box center [1030, 366] width 57 height 21
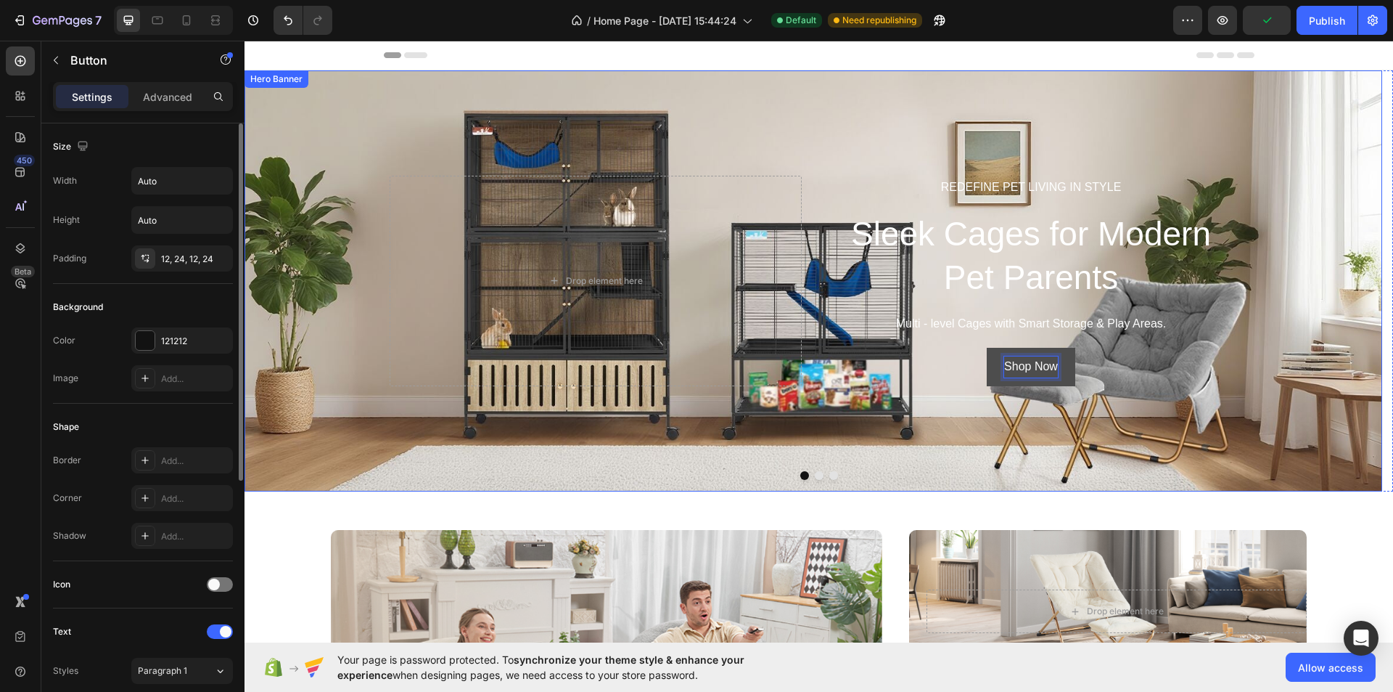
click at [1188, 157] on div "Background Image" at bounding box center [814, 280] width 1138 height 421
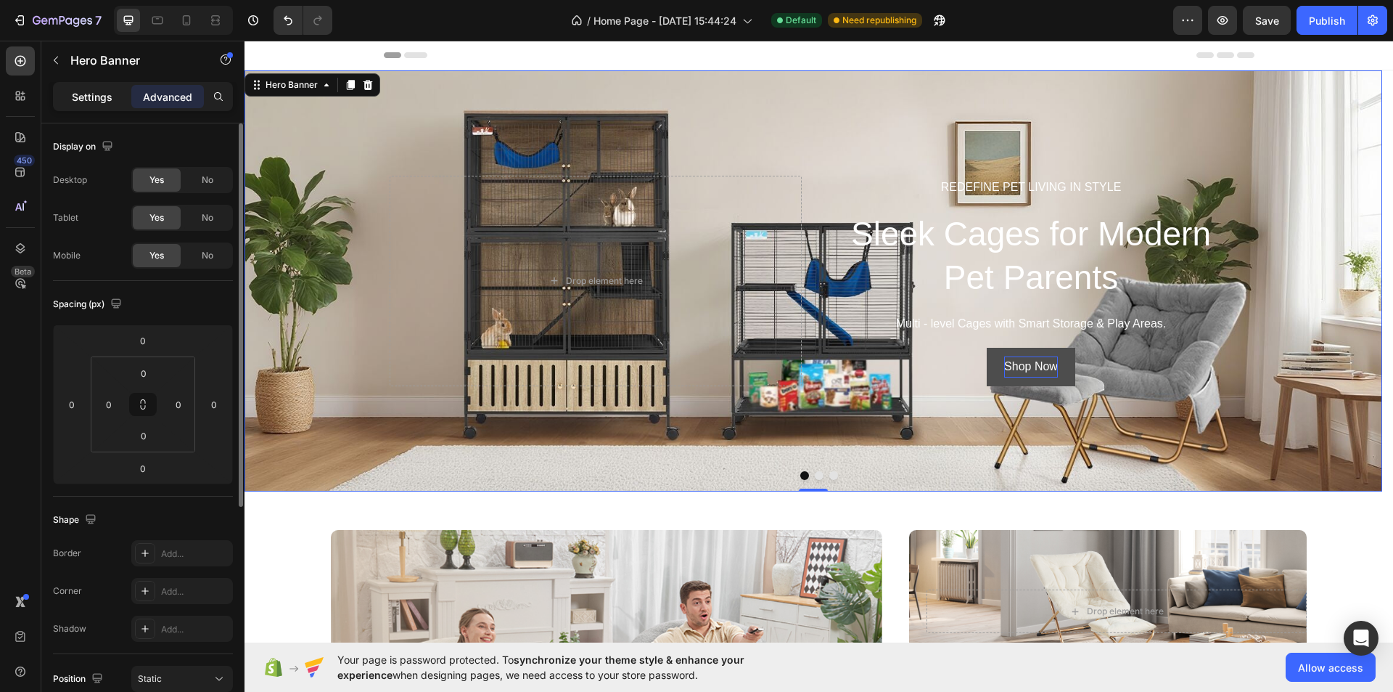
click at [94, 99] on p "Settings" at bounding box center [92, 96] width 41 height 15
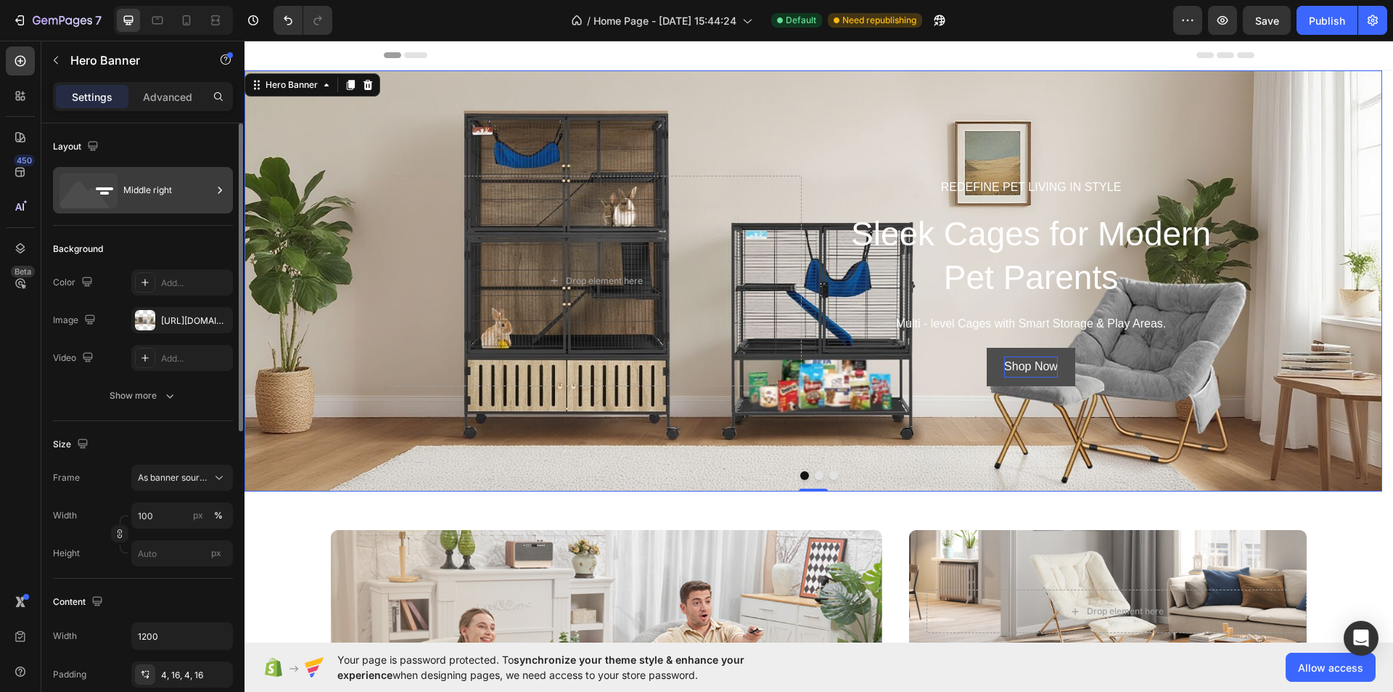
click at [200, 182] on div "Middle right" at bounding box center [167, 189] width 89 height 33
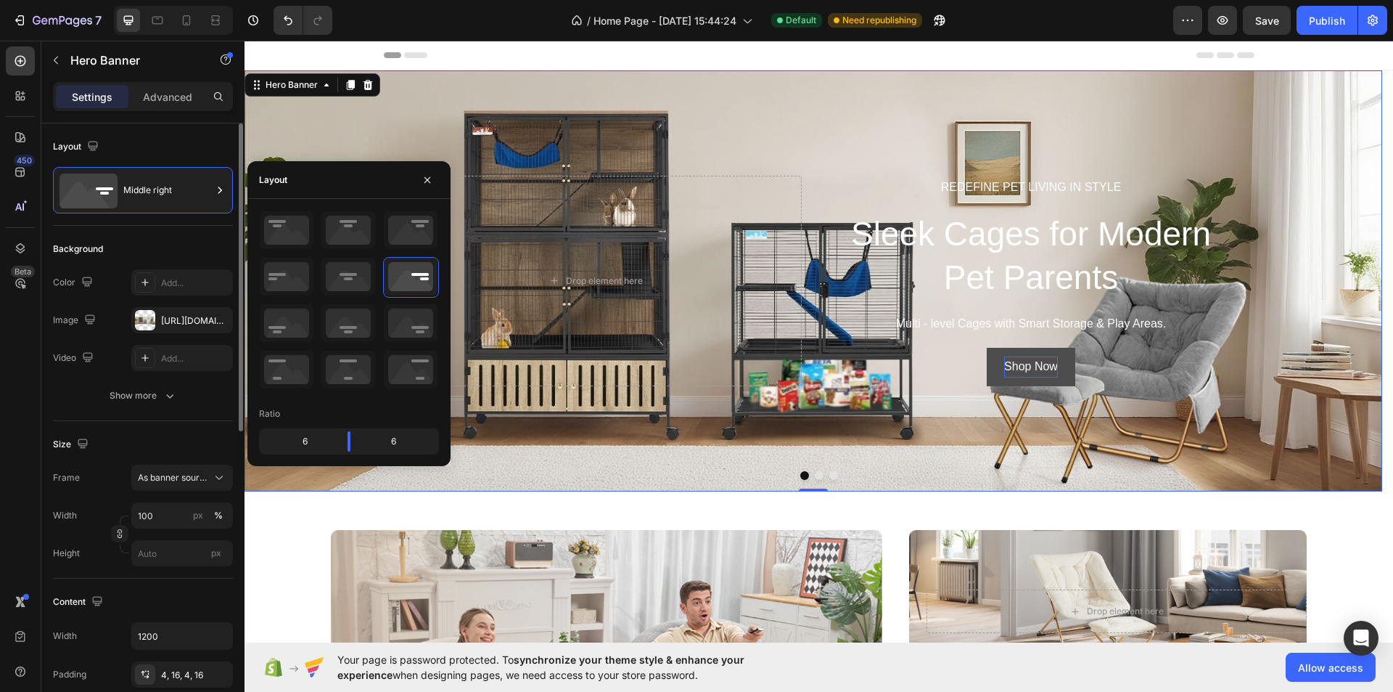
click at [189, 238] on div "Background" at bounding box center [143, 248] width 180 height 23
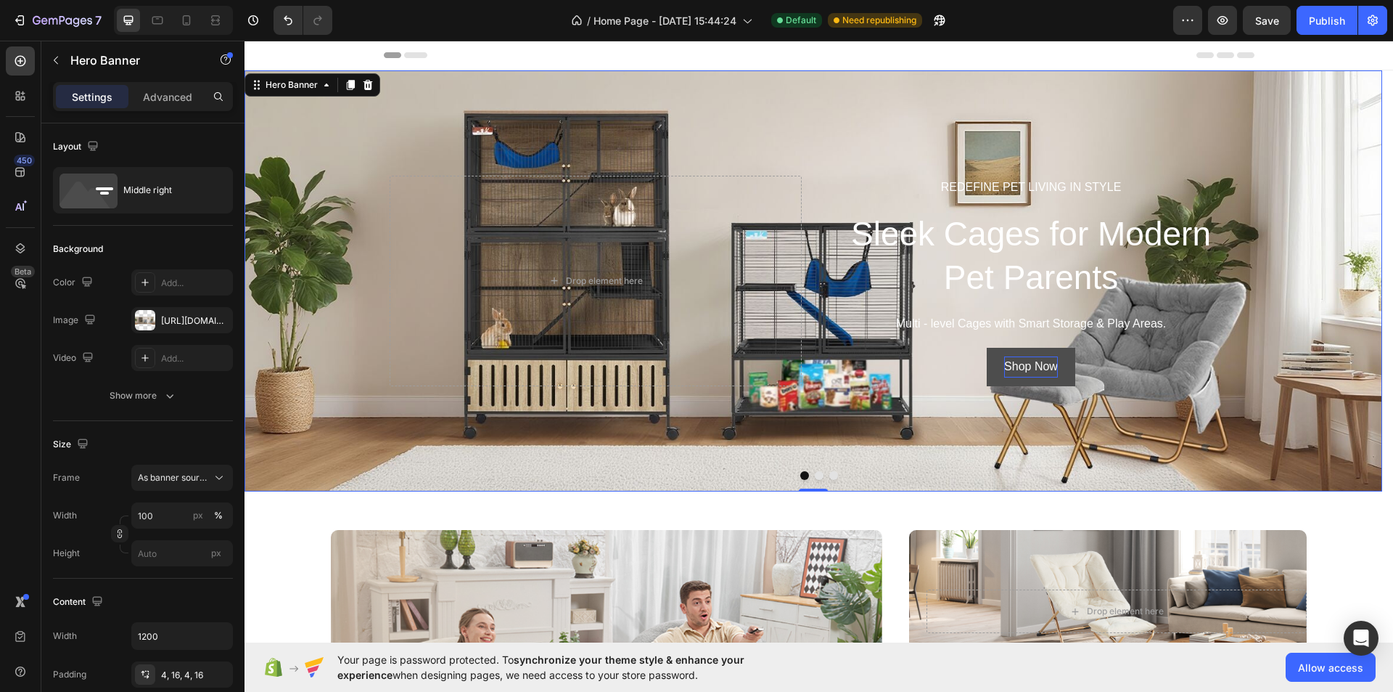
click at [820, 199] on div "REDEFINE PET LIVING IN STYLE Text Block Sleek Cages for Modern Pet Parents Head…" at bounding box center [813, 281] width 871 height 216
click at [146, 203] on div "Middle right" at bounding box center [167, 189] width 89 height 33
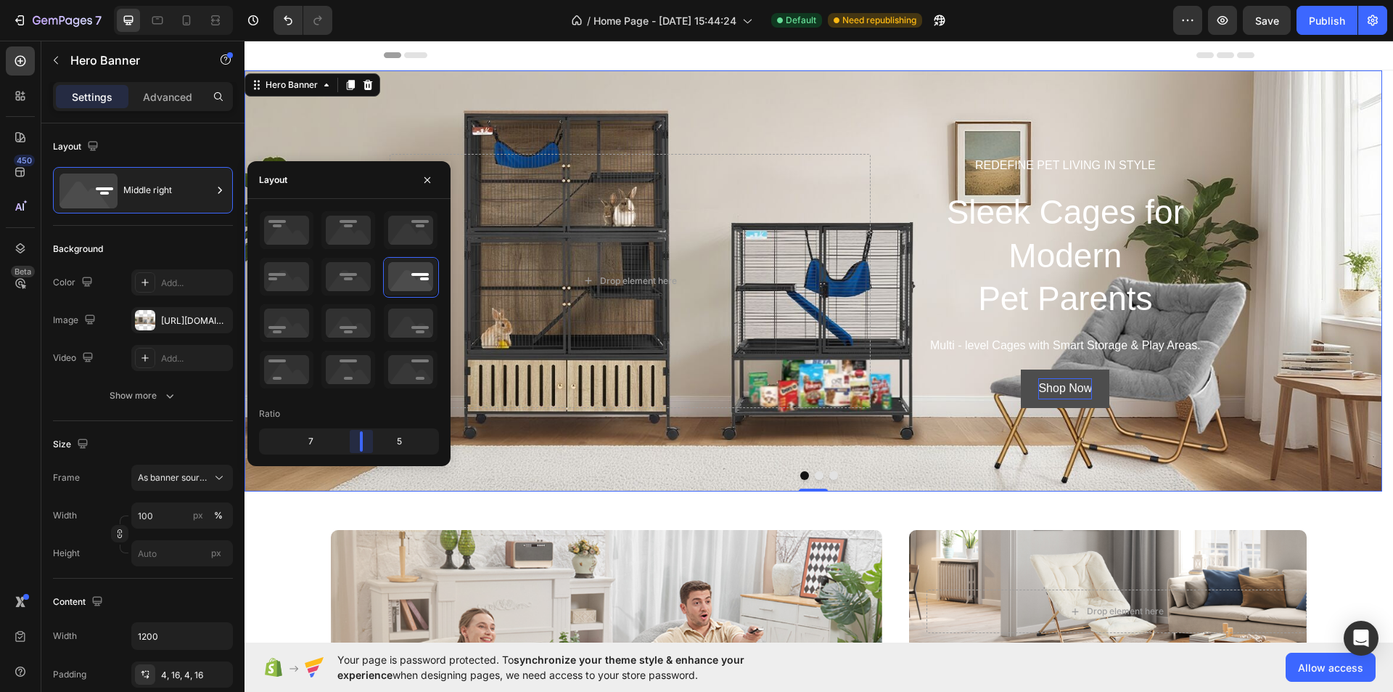
drag, startPoint x: 349, startPoint y: 438, endPoint x: 287, endPoint y: 372, distance: 90.9
click at [372, 0] on body "7 Version history / Home Page - May 23, 15:44:24 Default Need republishing Prev…" at bounding box center [696, 0] width 1393 height 0
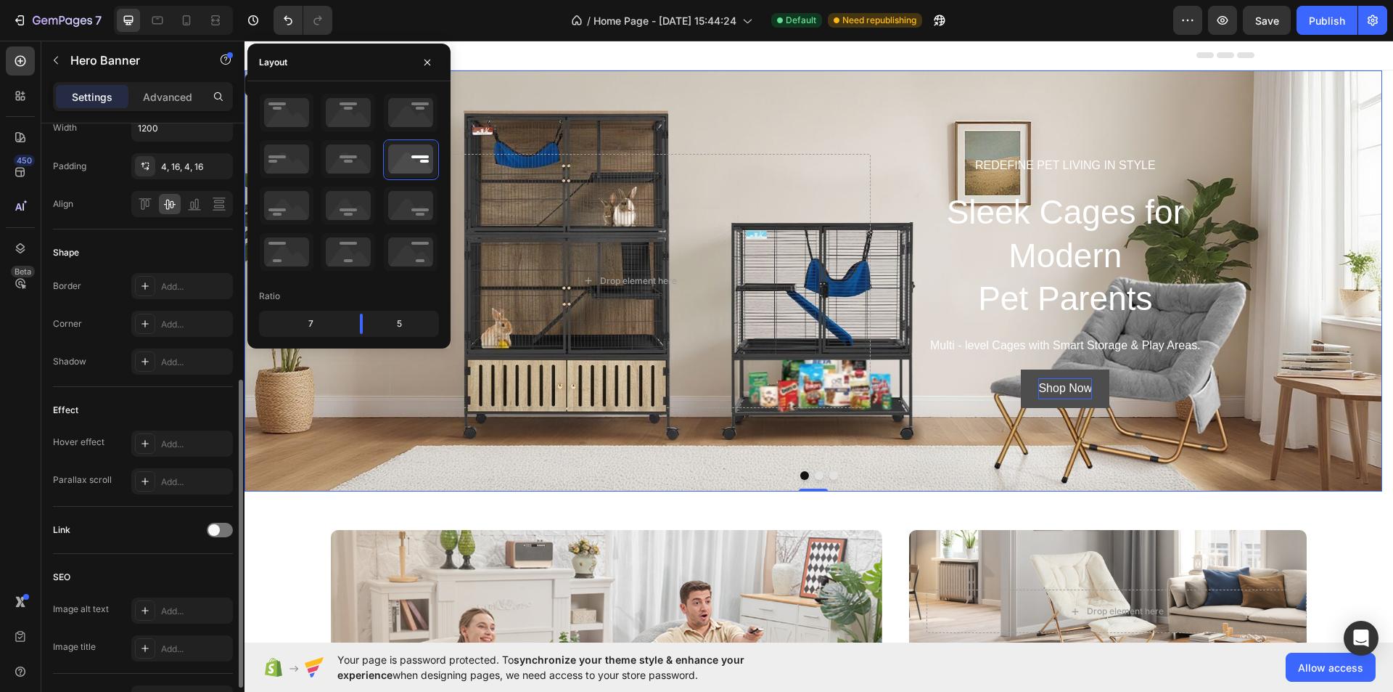
scroll to position [597, 0]
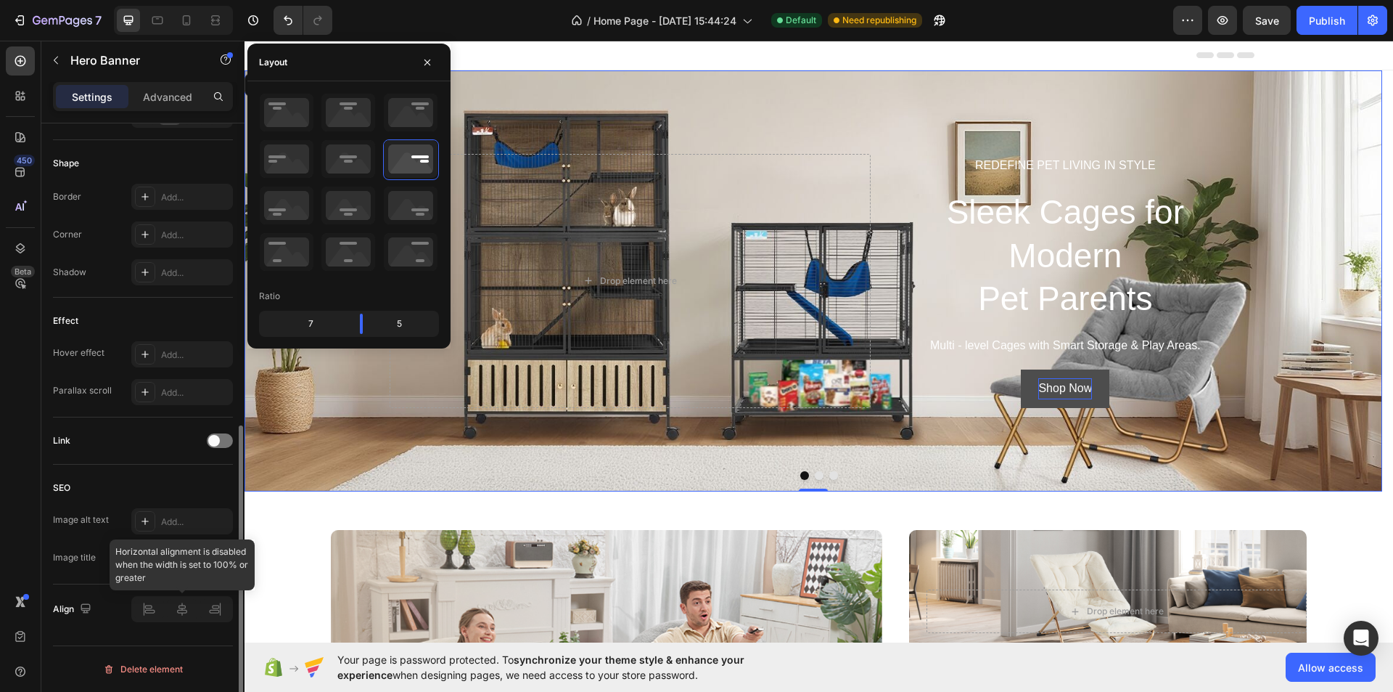
click at [146, 621] on div at bounding box center [182, 609] width 102 height 26
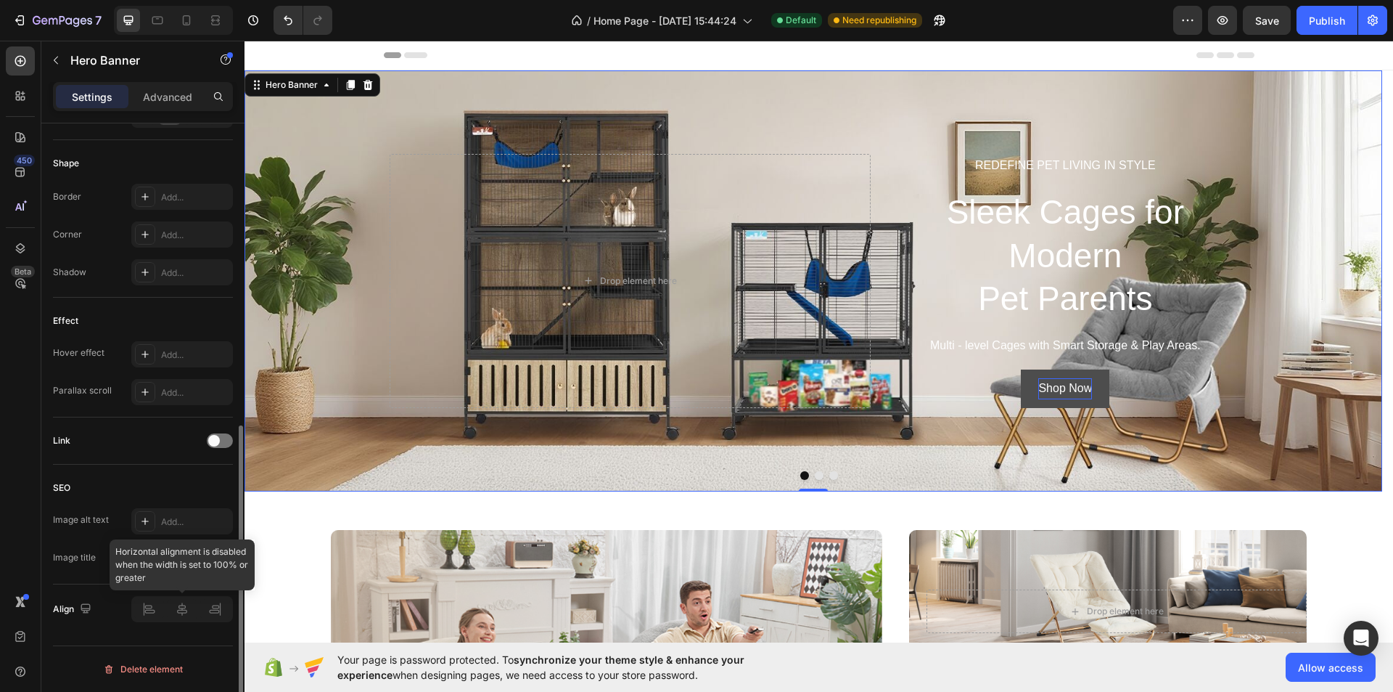
click at [152, 612] on div at bounding box center [182, 609] width 102 height 26
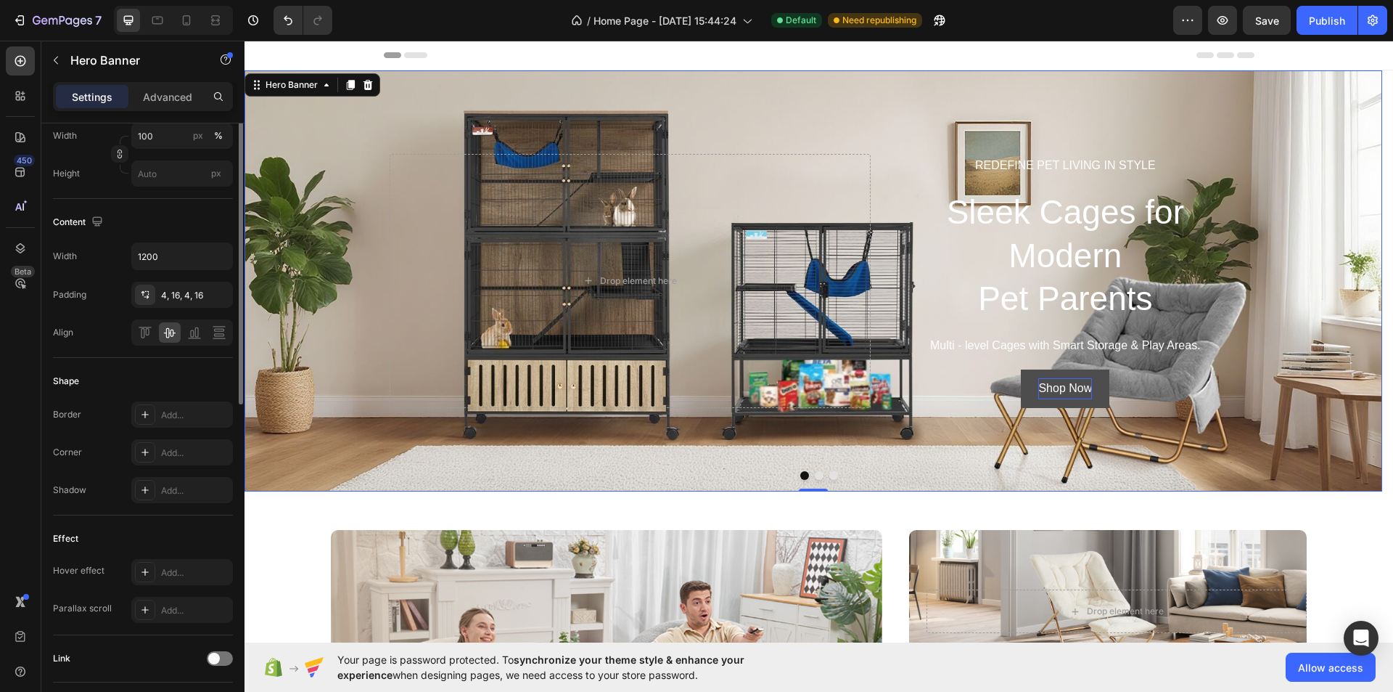
scroll to position [89, 0]
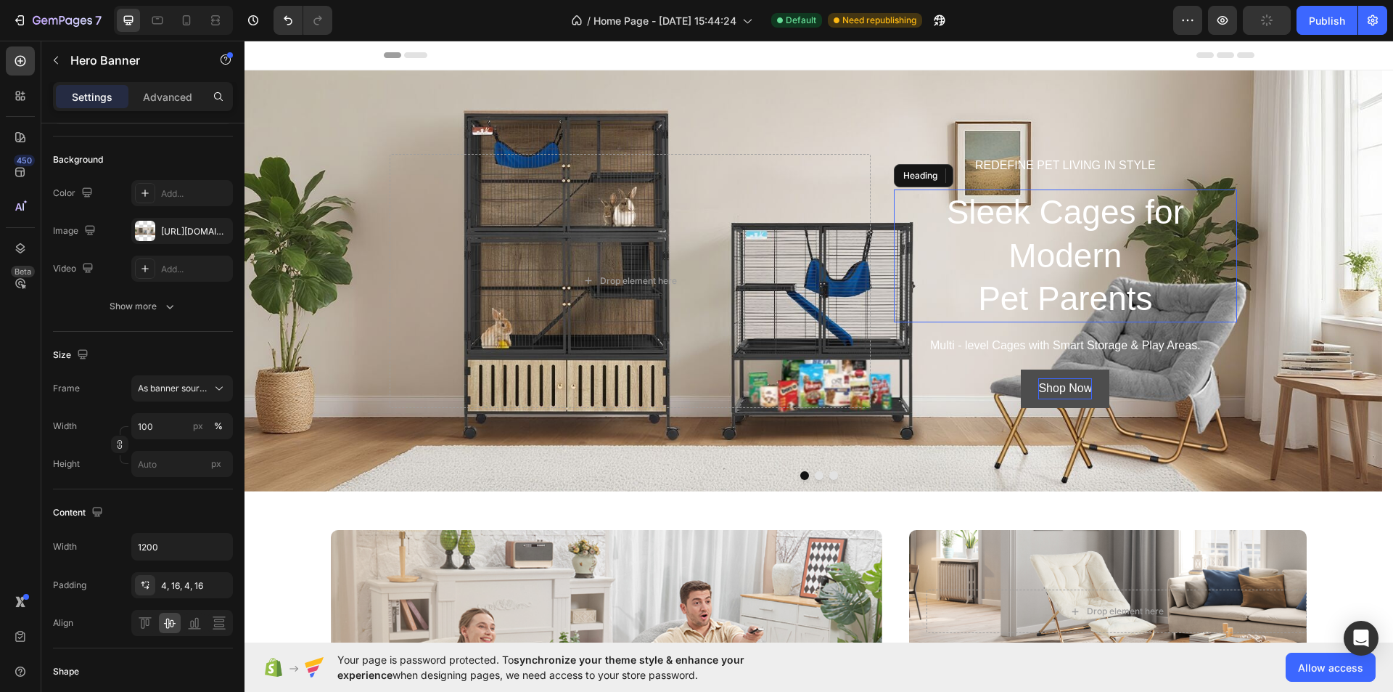
click at [1036, 212] on p "Sleek Cages for Modern Pet Parents" at bounding box center [1066, 256] width 340 height 130
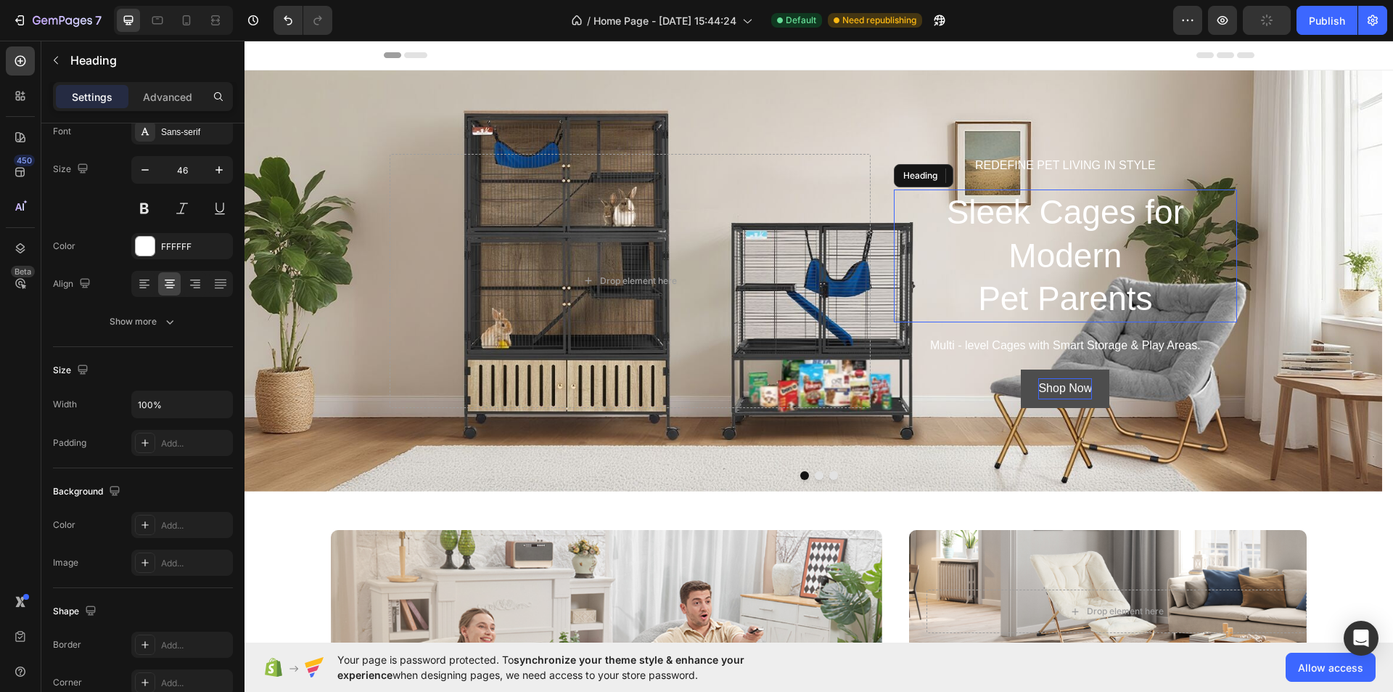
scroll to position [0, 0]
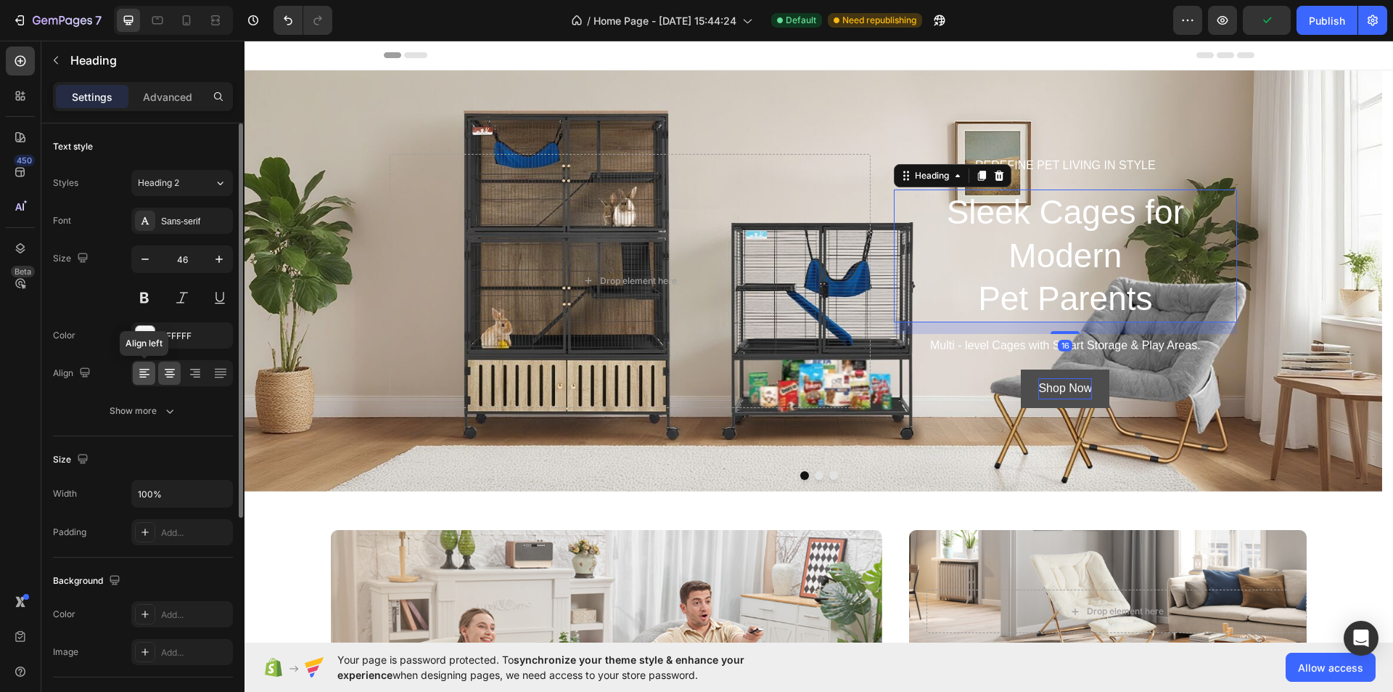
click at [150, 378] on icon at bounding box center [144, 373] width 15 height 15
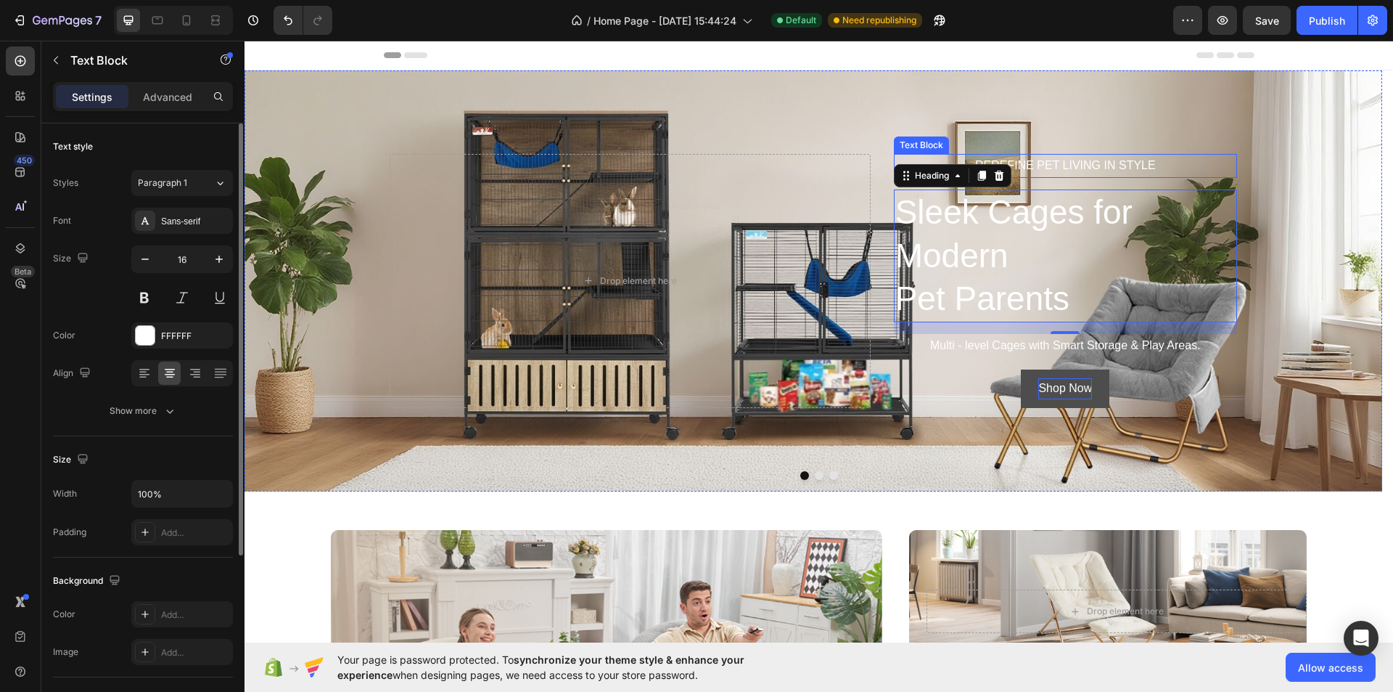
click at [1104, 163] on p "REDEFINE PET LIVING IN STYLE" at bounding box center [1066, 165] width 340 height 21
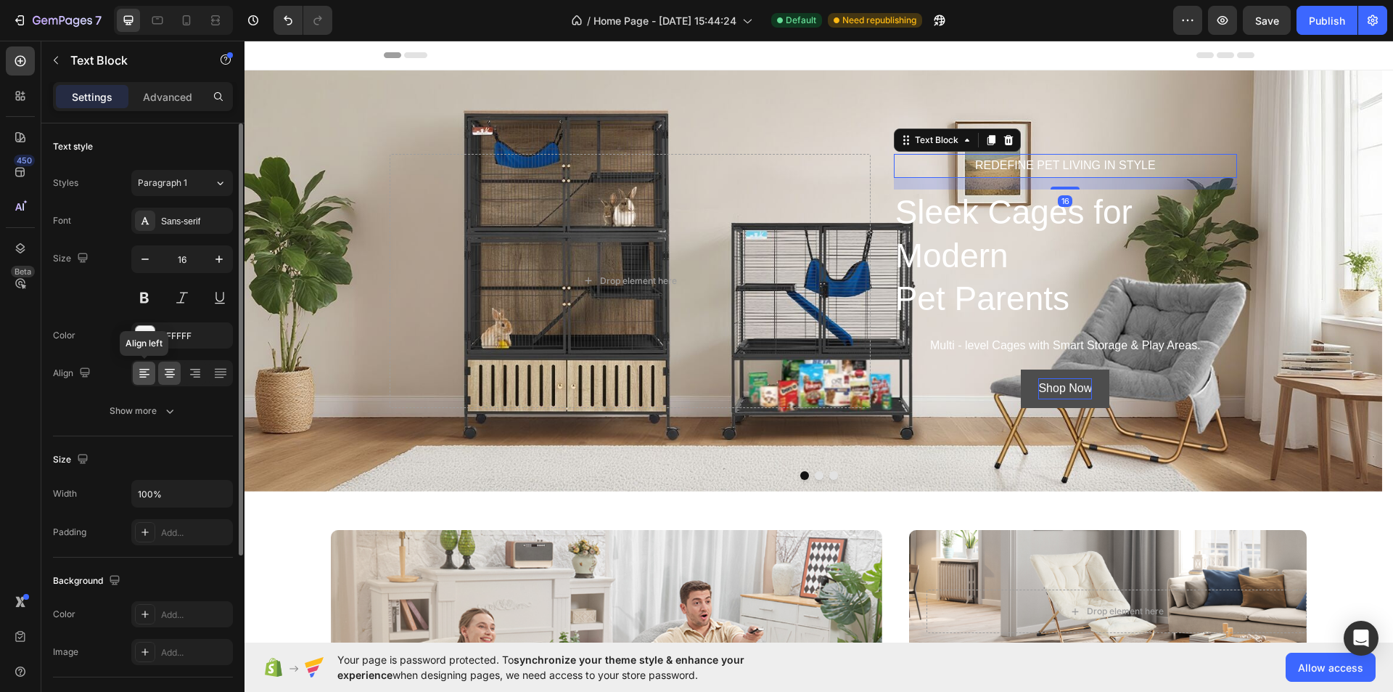
click at [142, 372] on icon at bounding box center [142, 372] width 7 height 1
click at [1023, 345] on p "Multi - level Cages with Smart Storage & Play Areas." at bounding box center [1066, 345] width 340 height 21
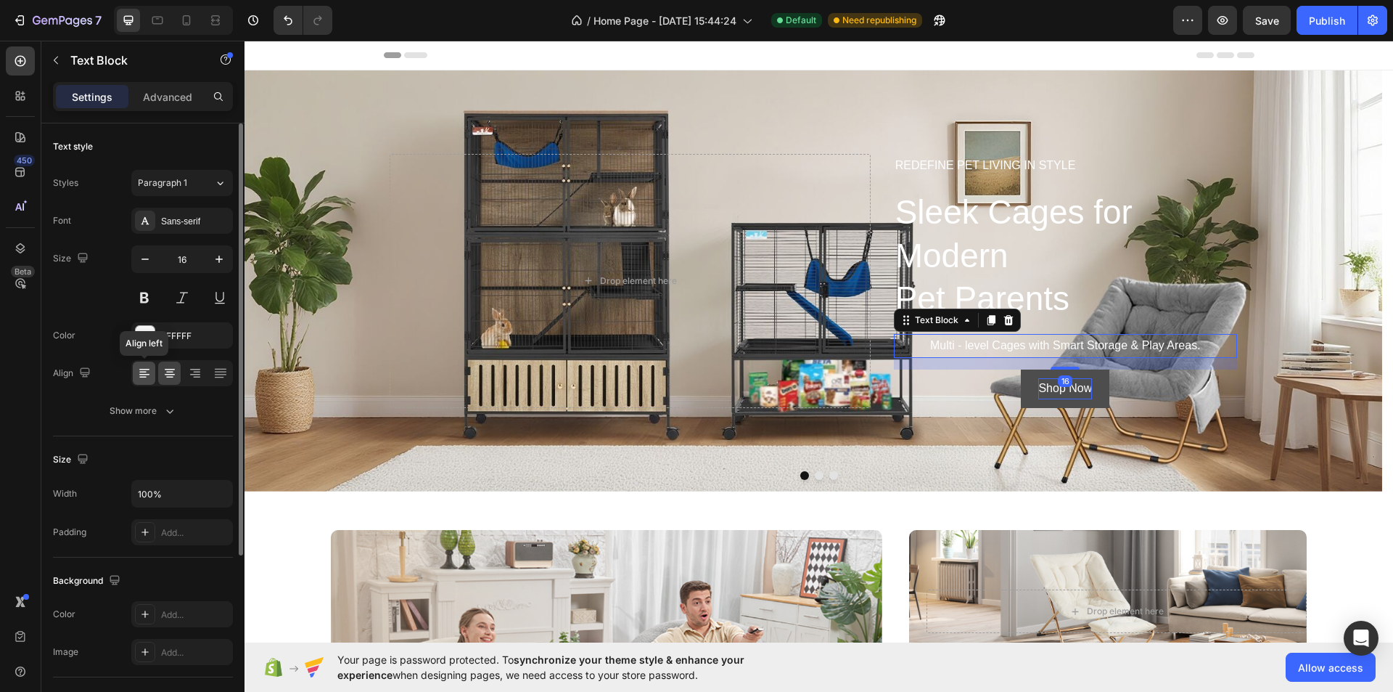
click at [146, 372] on icon at bounding box center [142, 372] width 7 height 1
click at [981, 383] on div "Shop Now Button" at bounding box center [1065, 388] width 343 height 38
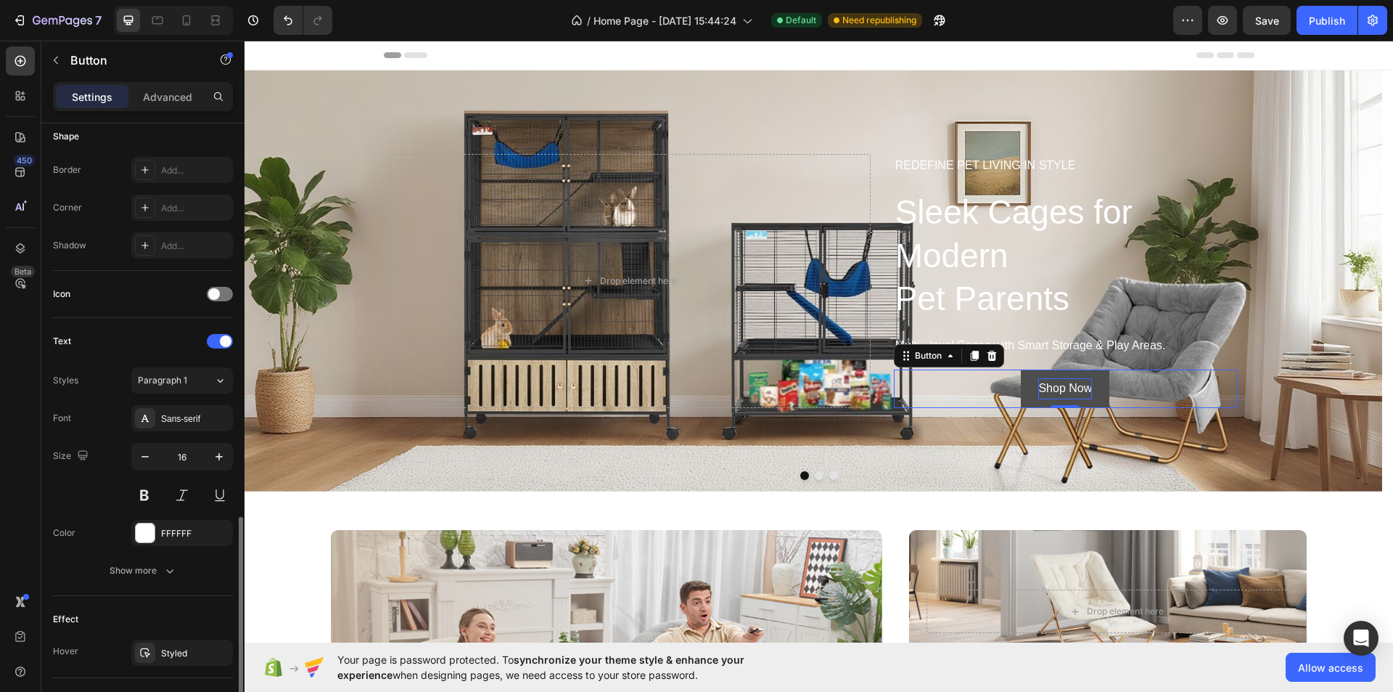
scroll to position [431, 0]
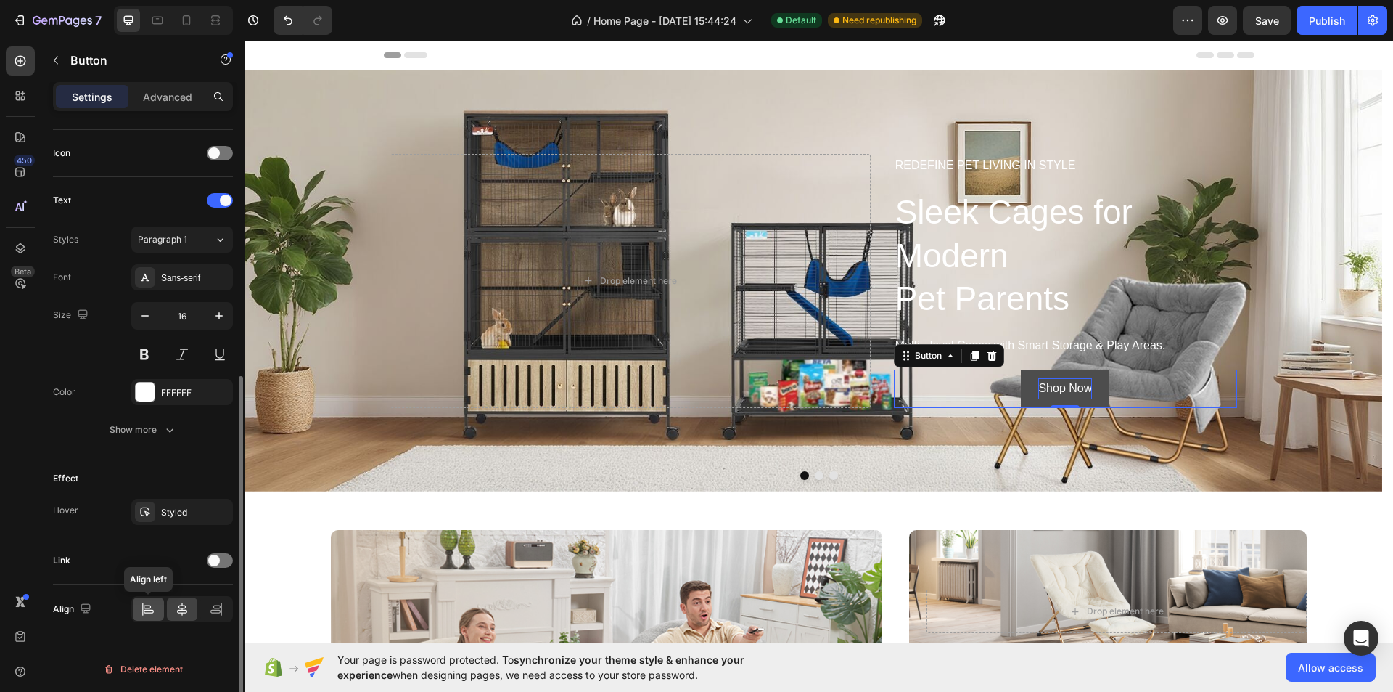
click at [148, 600] on div at bounding box center [148, 608] width 31 height 23
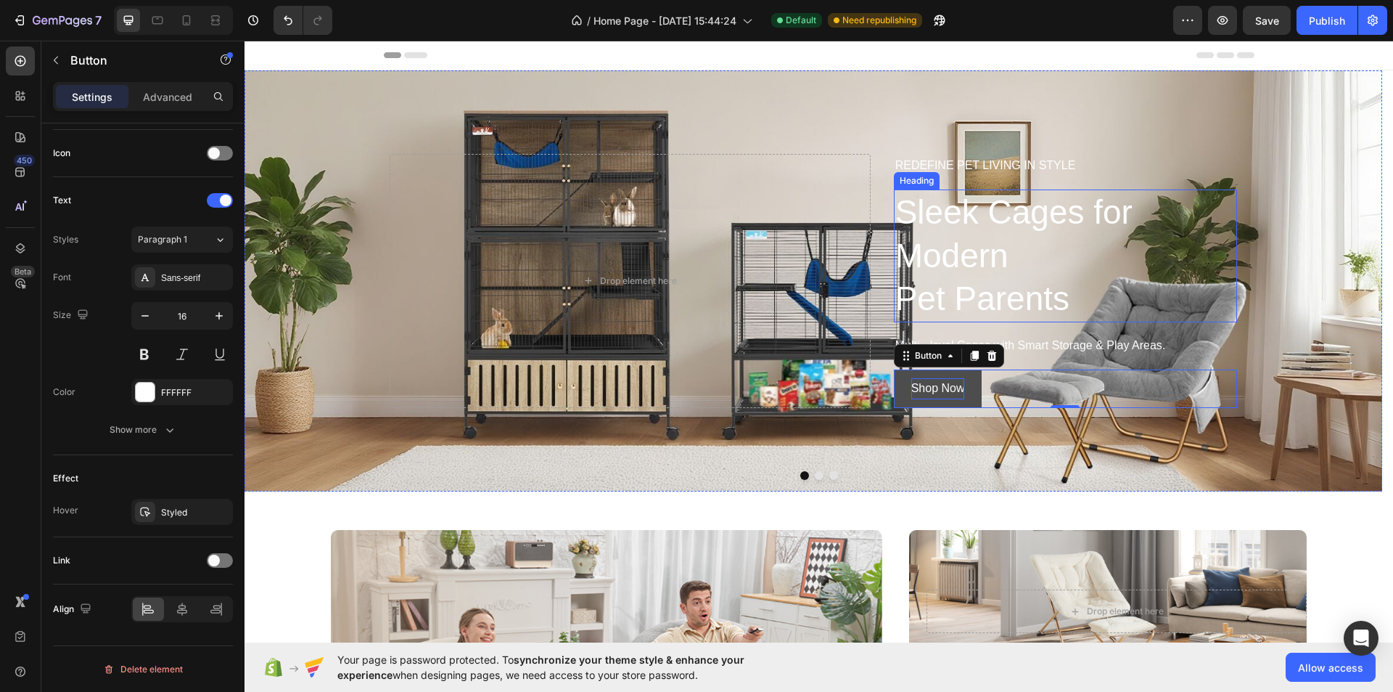
click at [963, 249] on p "Sleek Cages for Modern Pet Parents" at bounding box center [1066, 256] width 340 height 130
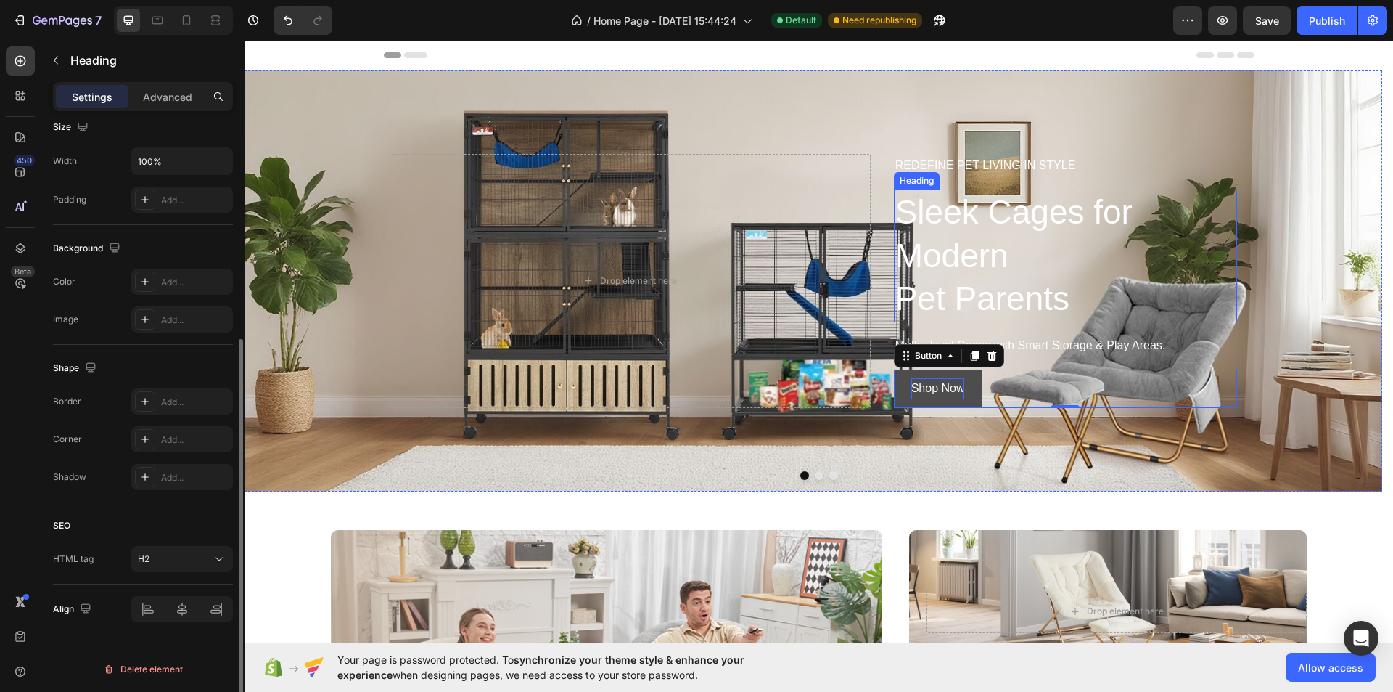
scroll to position [0, 0]
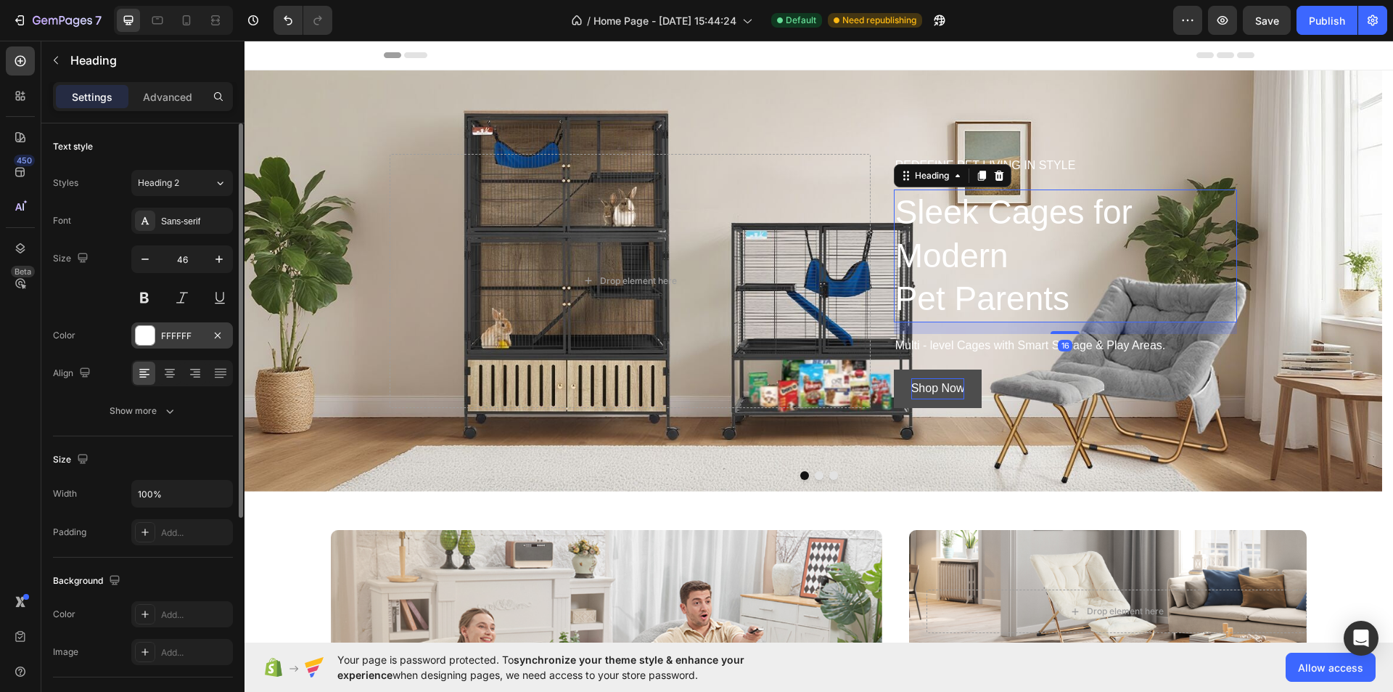
click at [132, 335] on div "FFFFFF" at bounding box center [182, 335] width 102 height 26
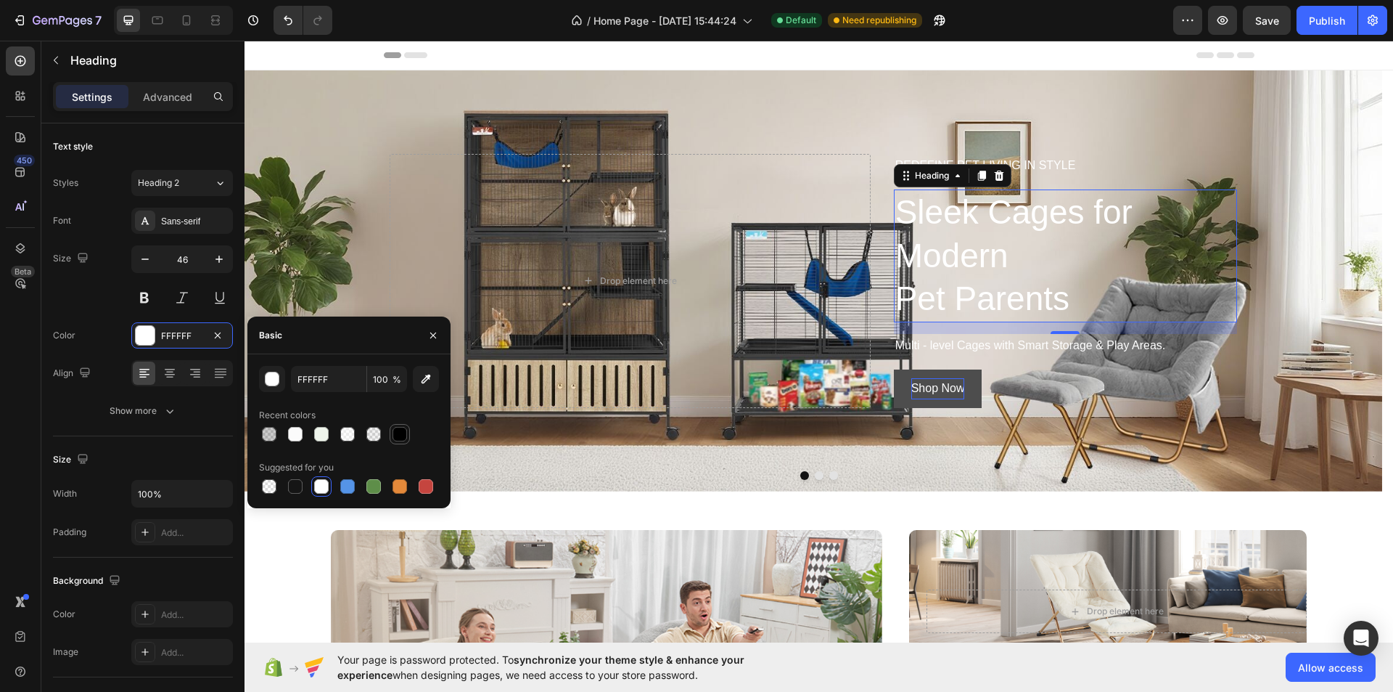
click at [398, 430] on div at bounding box center [400, 434] width 15 height 15
type input "000000"
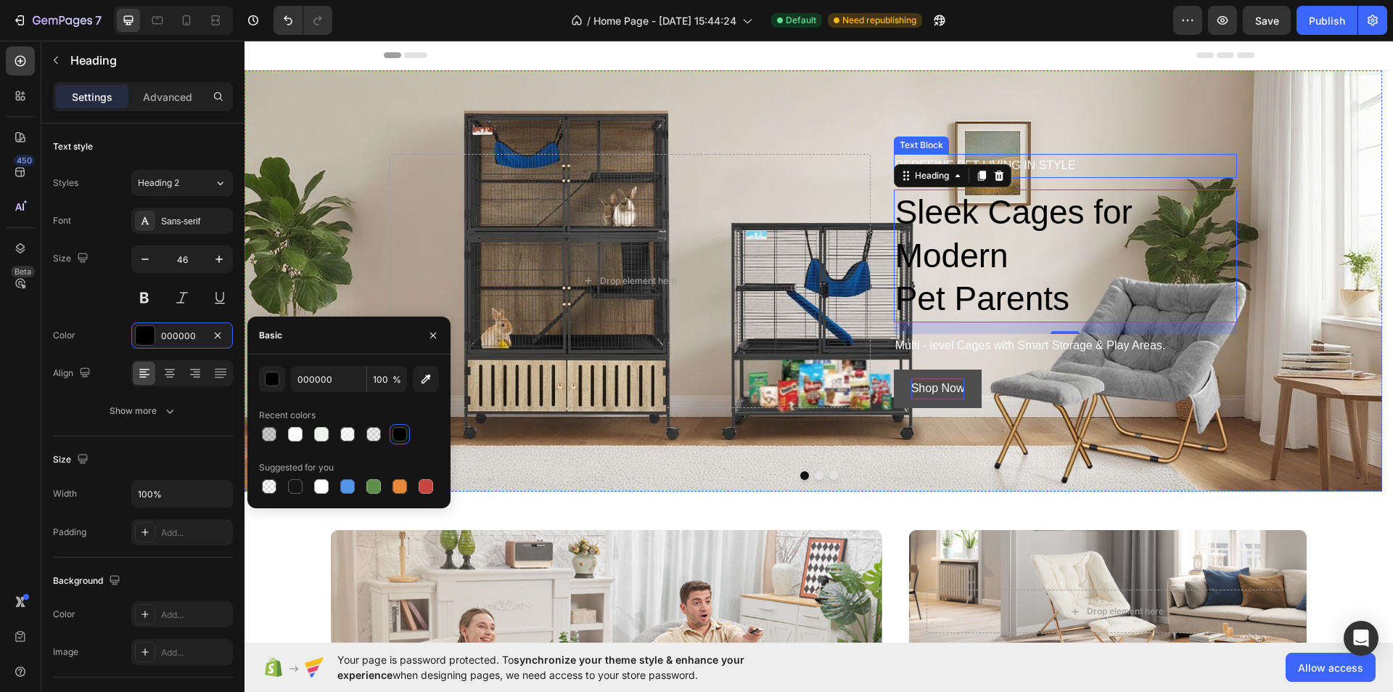
click at [1080, 158] on p "REDEFINE PET LIVING IN STYLE" at bounding box center [1066, 165] width 340 height 21
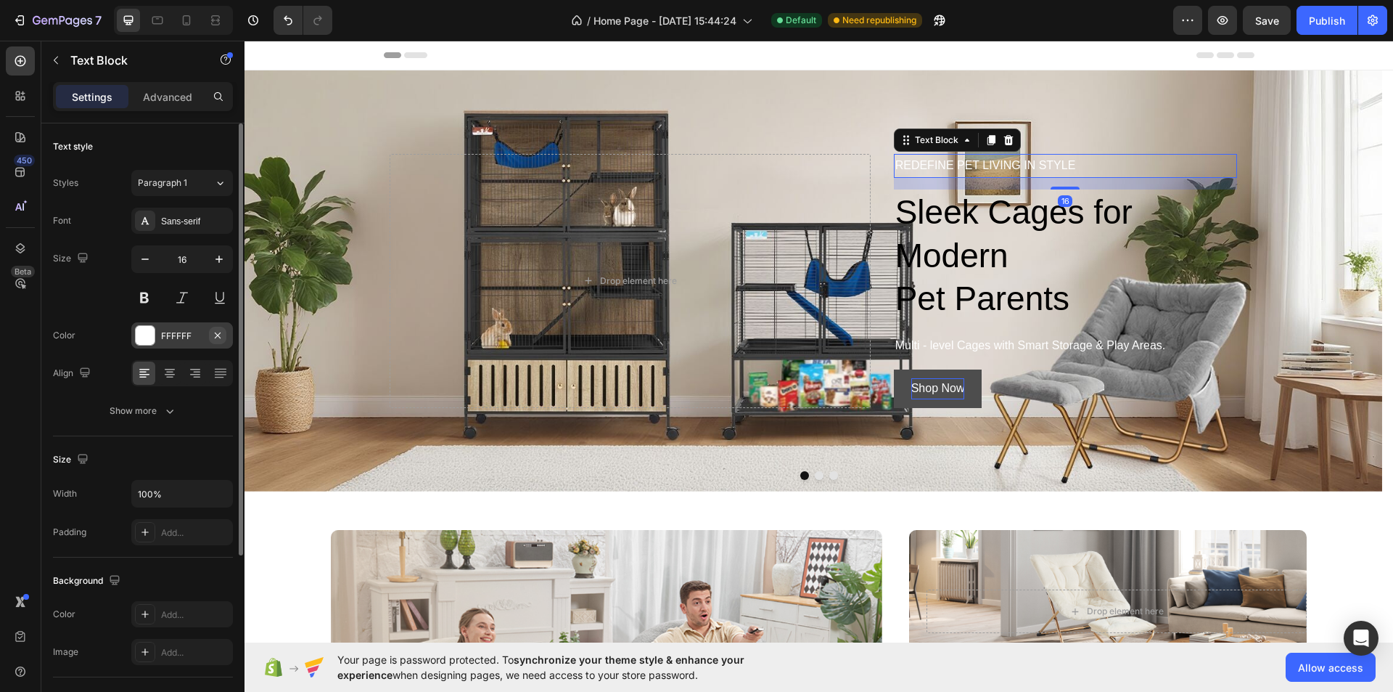
click at [216, 328] on button "button" at bounding box center [217, 335] width 17 height 17
click at [207, 336] on div "Add..." at bounding box center [195, 335] width 68 height 13
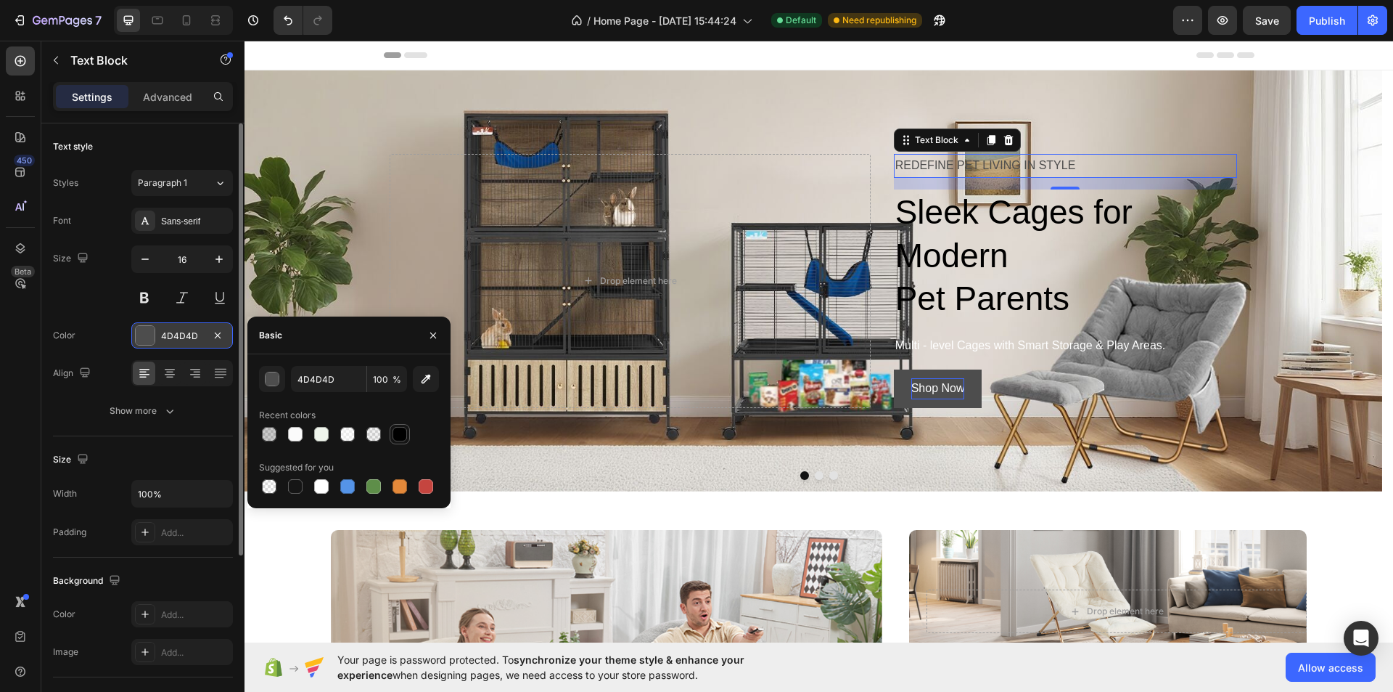
click at [394, 431] on div at bounding box center [400, 434] width 15 height 15
type input "000000"
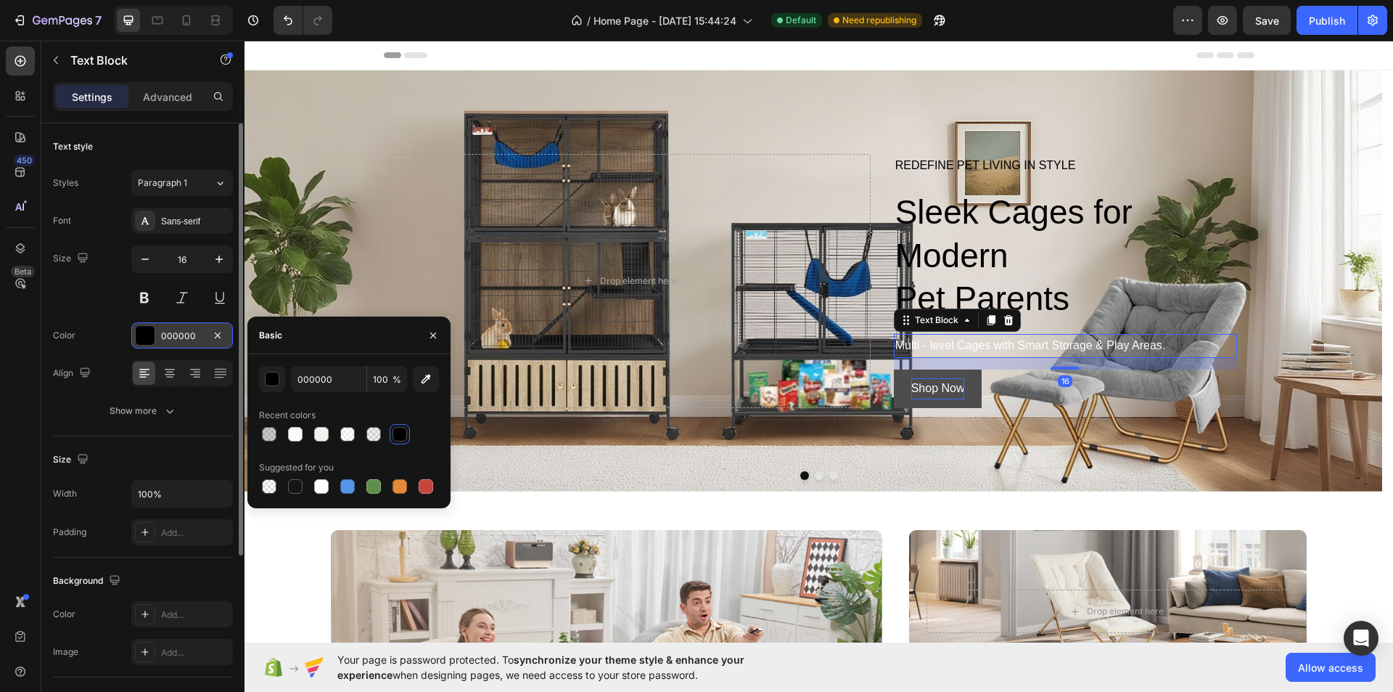
click at [1031, 353] on p "Multi - level Cages with Smart Storage & Play Areas." at bounding box center [1066, 345] width 340 height 21
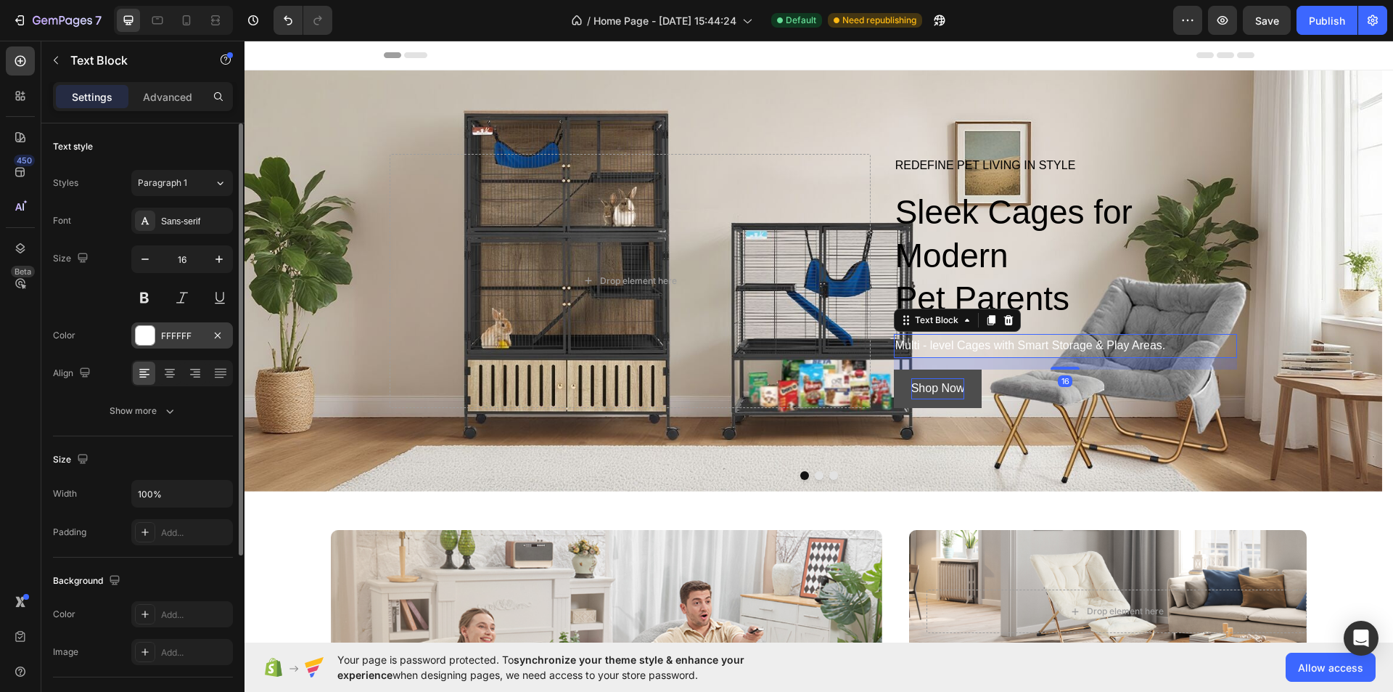
click at [187, 340] on div "FFFFFF" at bounding box center [182, 335] width 42 height 13
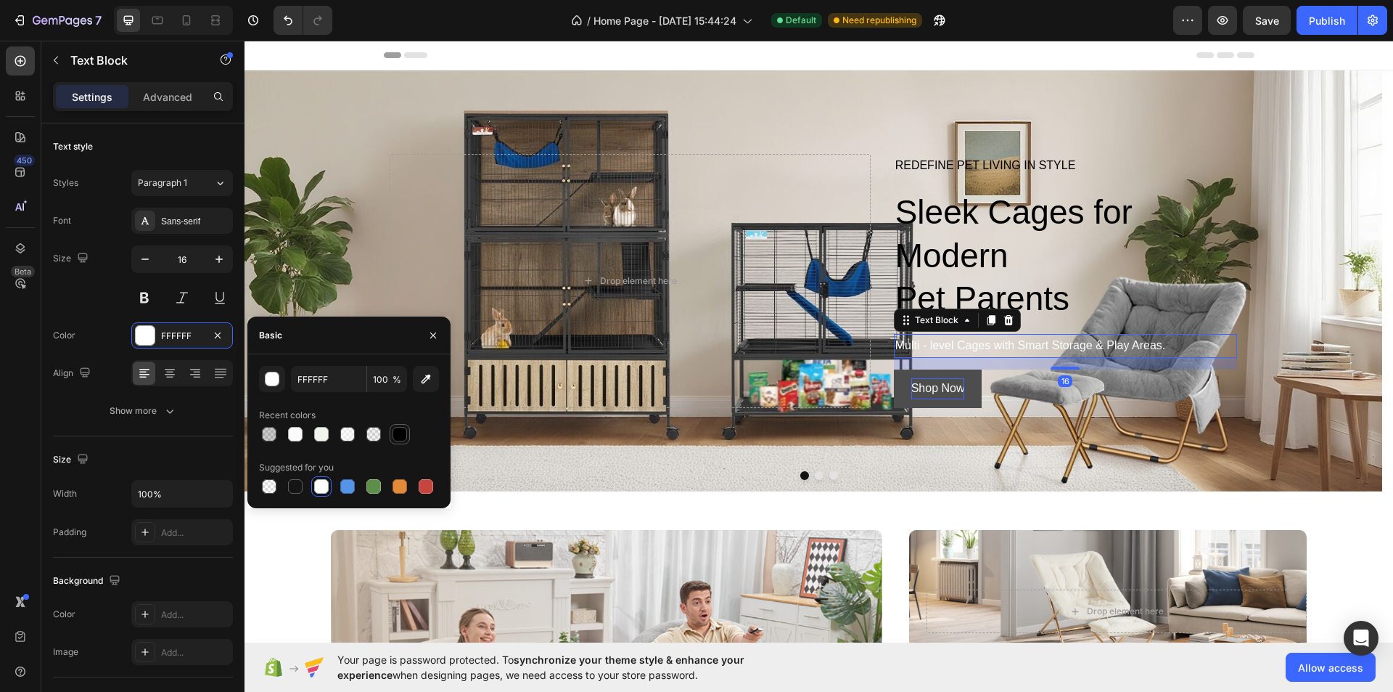
click at [394, 433] on div at bounding box center [400, 434] width 15 height 15
type input "000000"
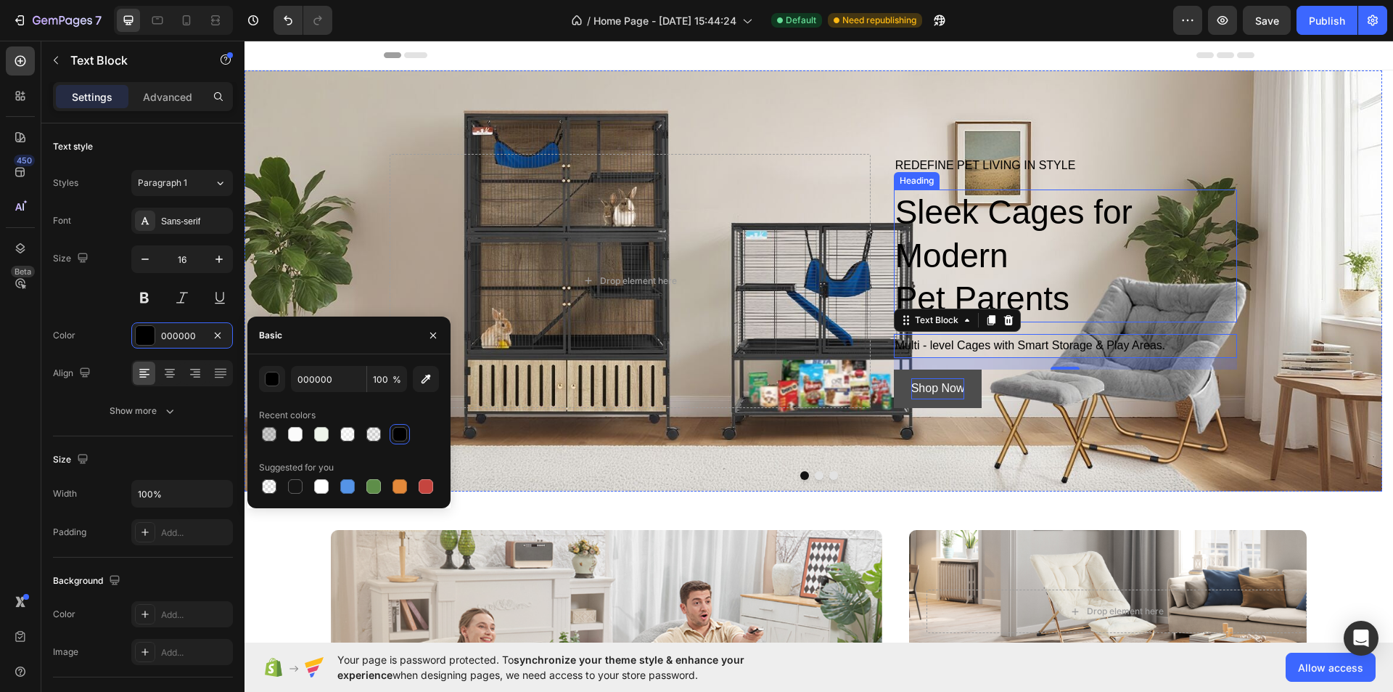
click at [950, 228] on p "Sleek Cages for Modern Pet Parents" at bounding box center [1066, 256] width 340 height 130
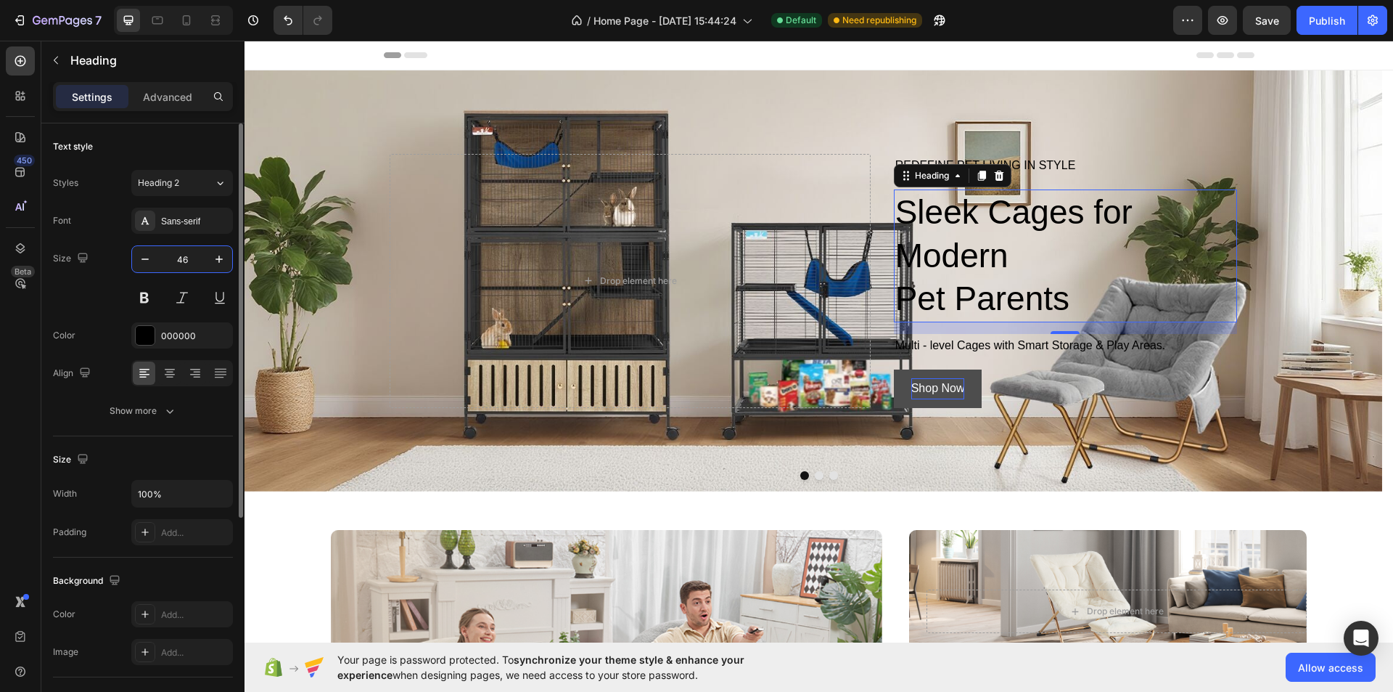
click at [187, 254] on input "46" at bounding box center [182, 259] width 48 height 26
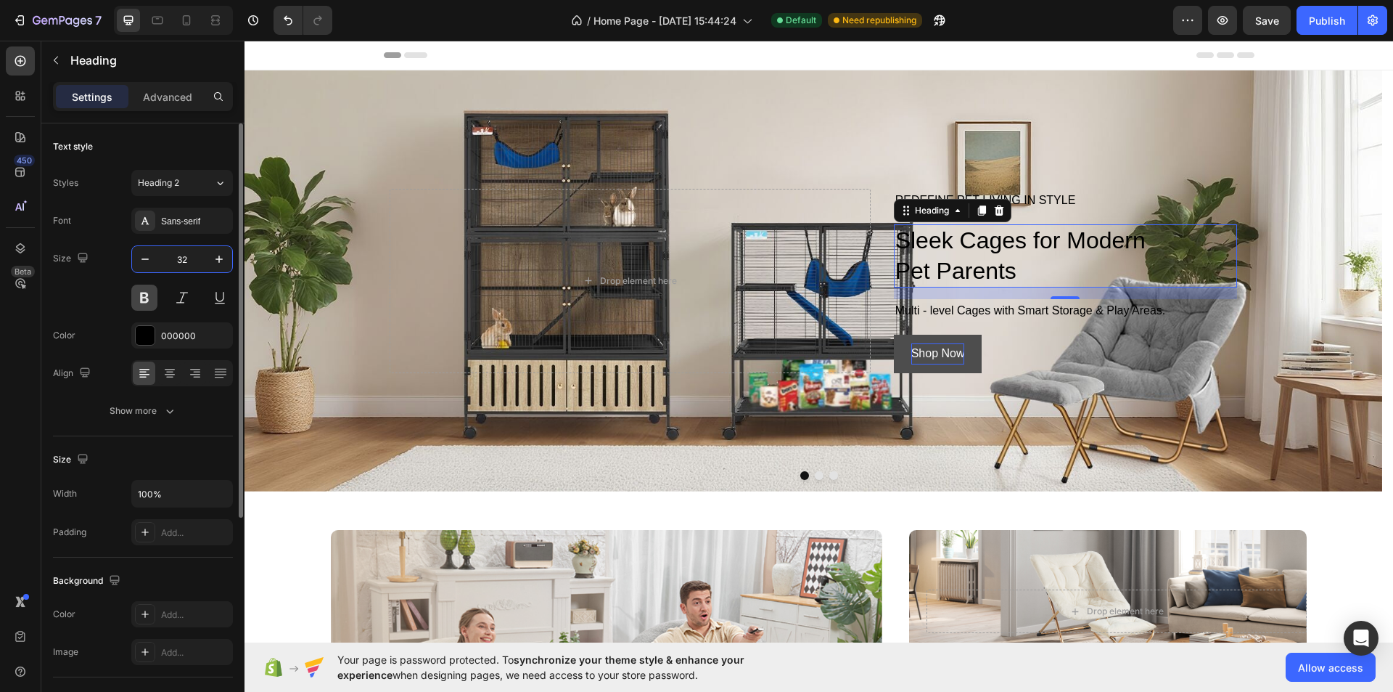
type input "32"
click at [142, 300] on button at bounding box center [144, 297] width 26 height 26
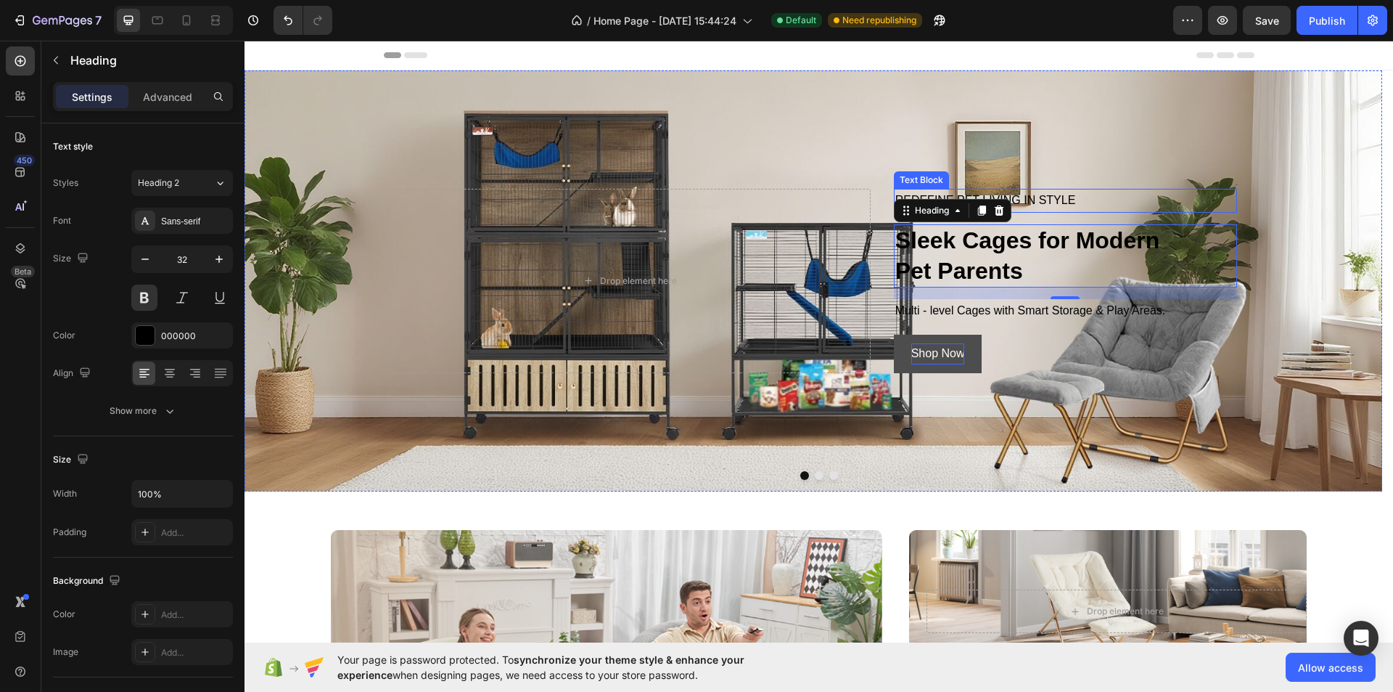
click at [1075, 200] on p "REDEFINE PET LIVING IN STYLE" at bounding box center [1066, 200] width 340 height 21
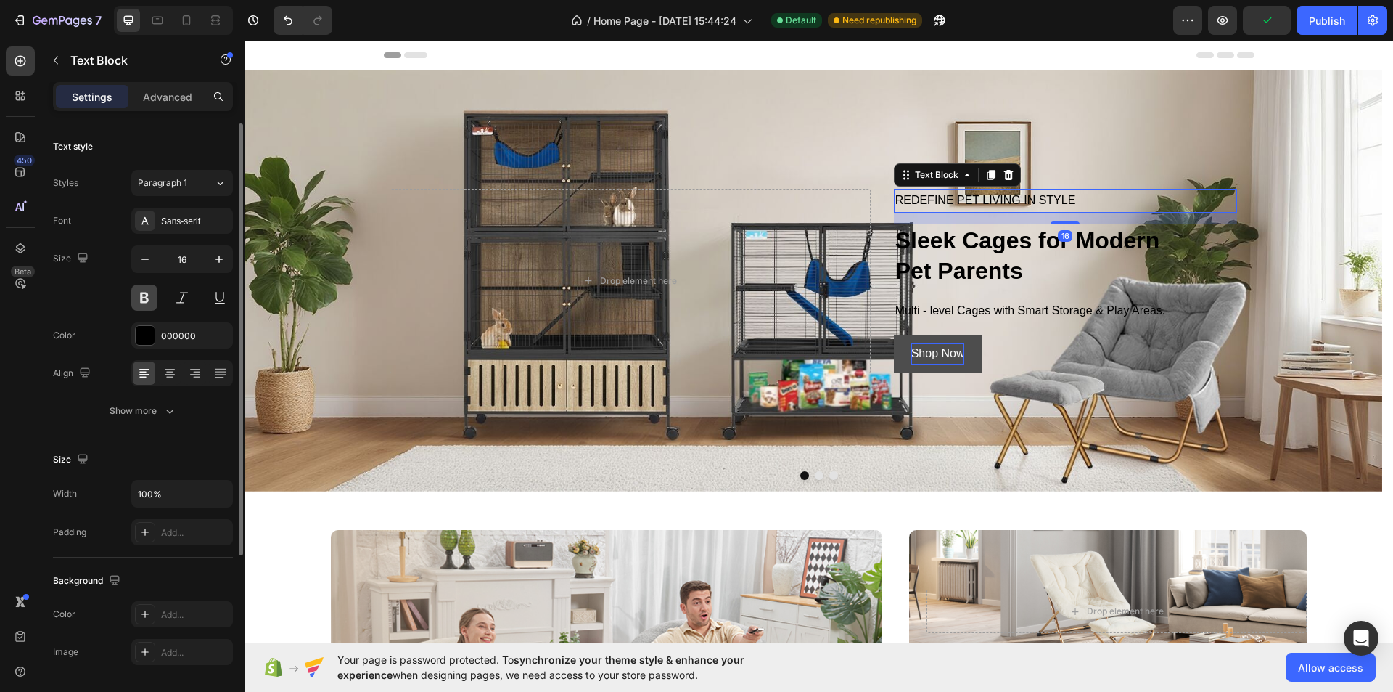
click at [151, 302] on button at bounding box center [144, 297] width 26 height 26
click at [148, 261] on icon "button" at bounding box center [145, 259] width 15 height 15
type input "14"
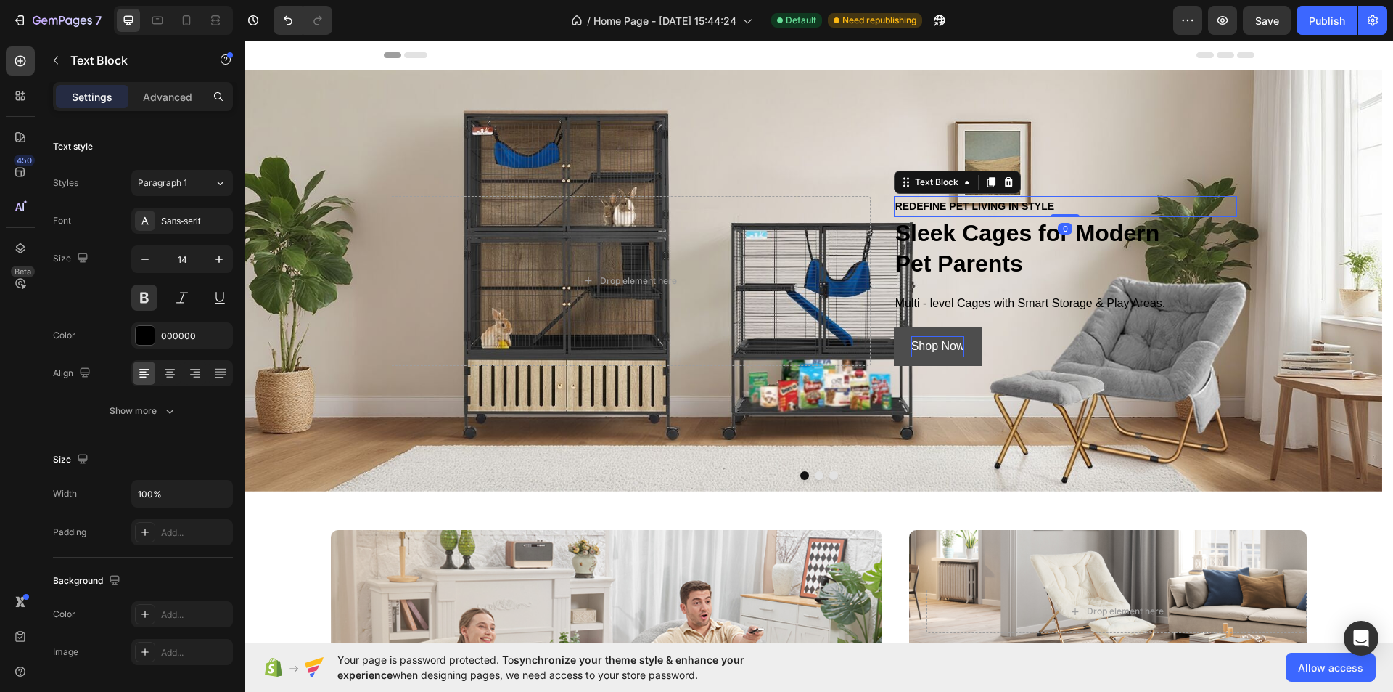
drag, startPoint x: 1068, startPoint y: 223, endPoint x: 1066, endPoint y: 195, distance: 27.6
click at [1066, 196] on div "REDEFINE PET LIVING IN STYLE Text Block 0" at bounding box center [1065, 206] width 343 height 21
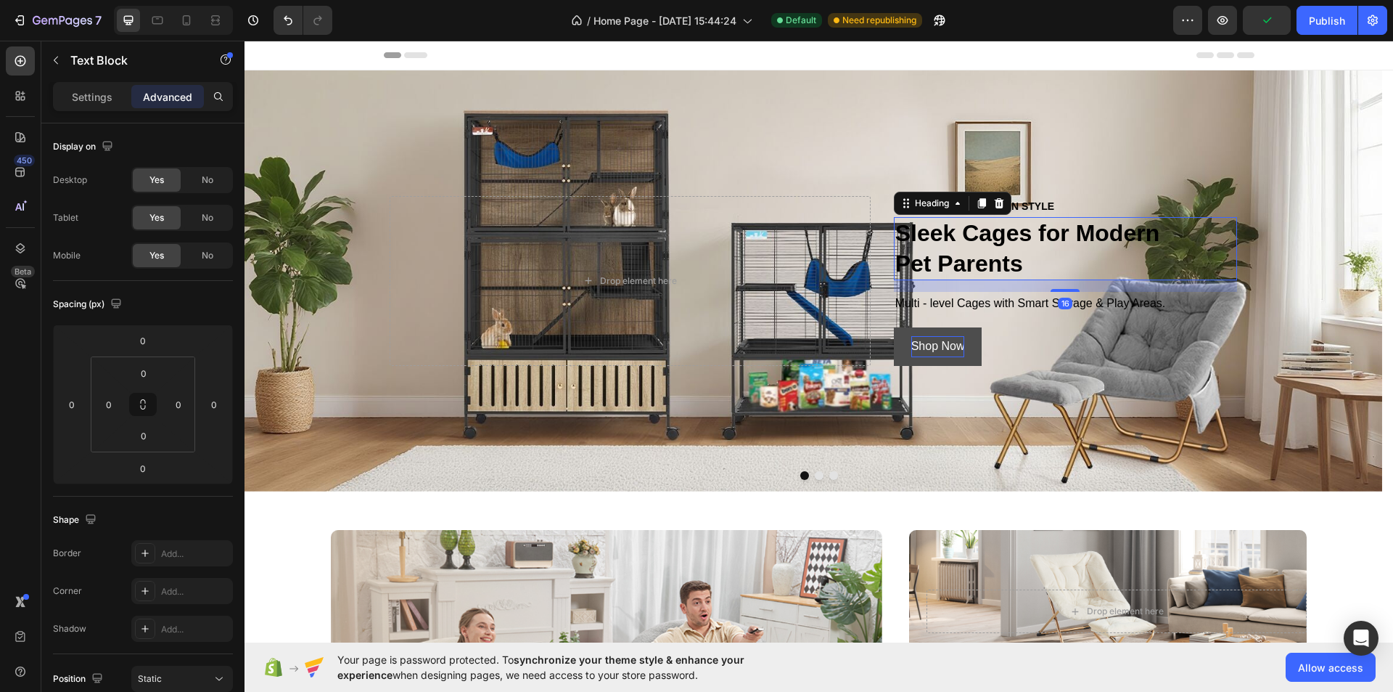
click at [967, 262] on p "Sleek Cages for Modern Pet Parents" at bounding box center [1066, 248] width 340 height 60
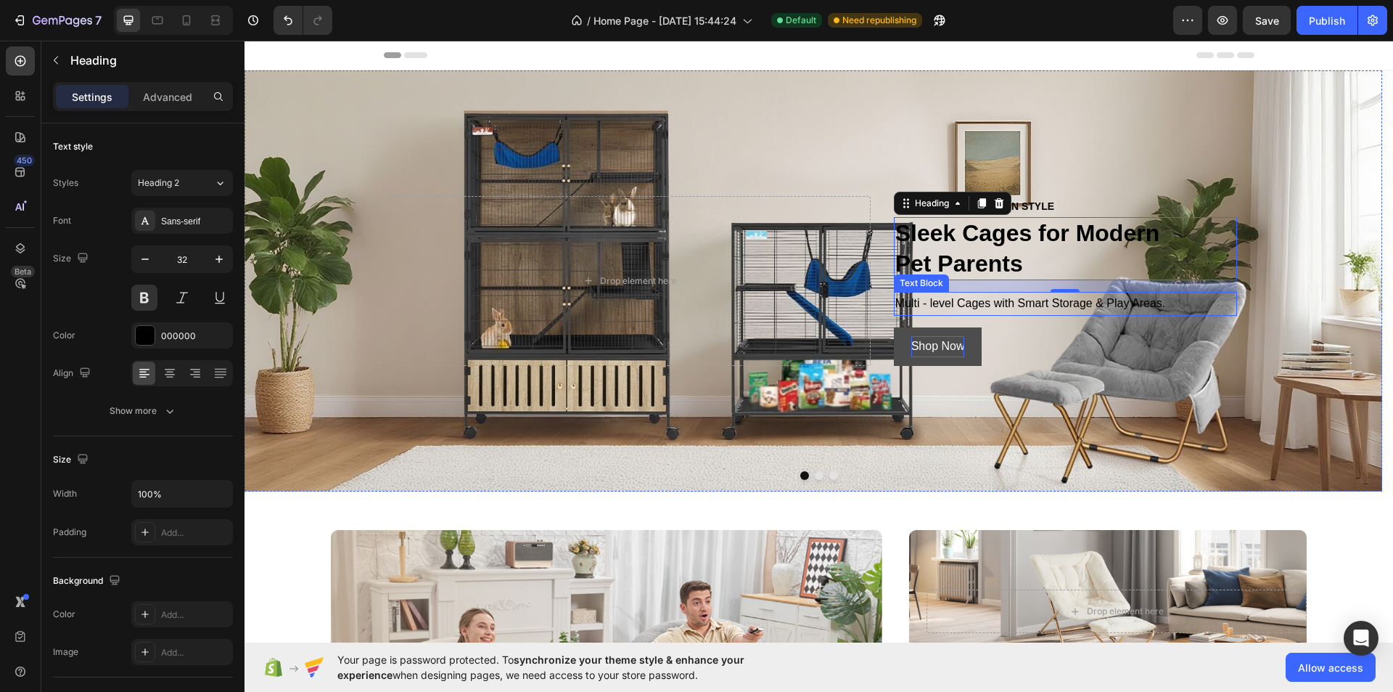
click at [1001, 310] on p "Multi - level Cages with Smart Storage & Play Areas." at bounding box center [1066, 303] width 340 height 21
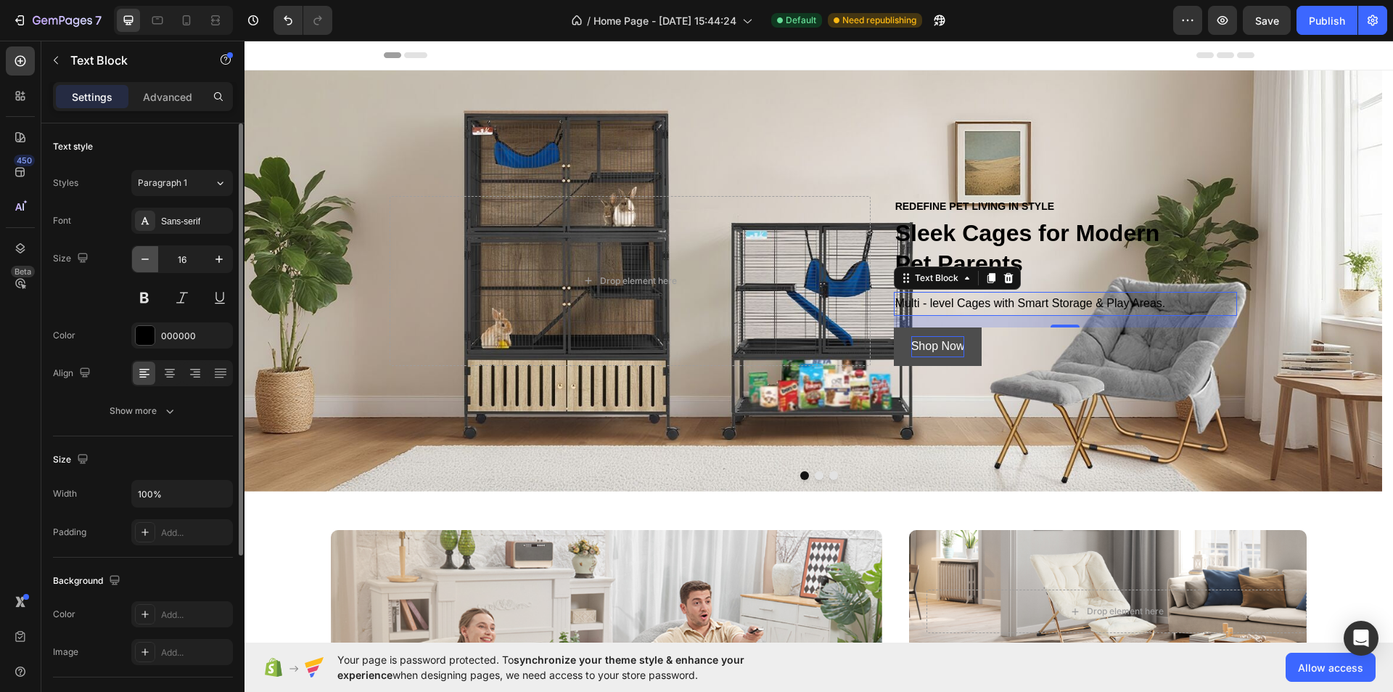
click at [150, 258] on icon "button" at bounding box center [145, 259] width 15 height 15
type input "14"
click at [1113, 239] on p "Sleek Cages for Modern Pet Parents" at bounding box center [1066, 250] width 340 height 60
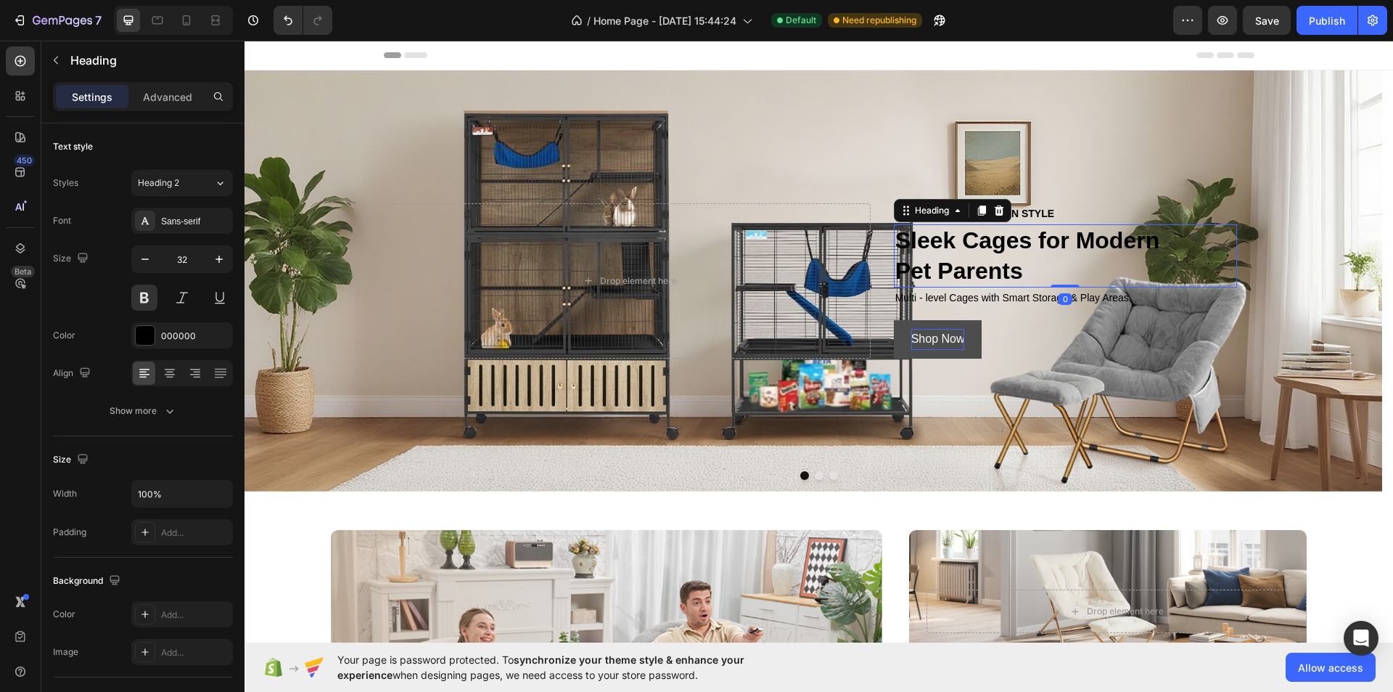
drag, startPoint x: 1067, startPoint y: 290, endPoint x: 1065, endPoint y: 271, distance: 19.0
click at [1065, 271] on div "Sleek Cages for Modern Pet Parents Heading 0" at bounding box center [1065, 255] width 343 height 63
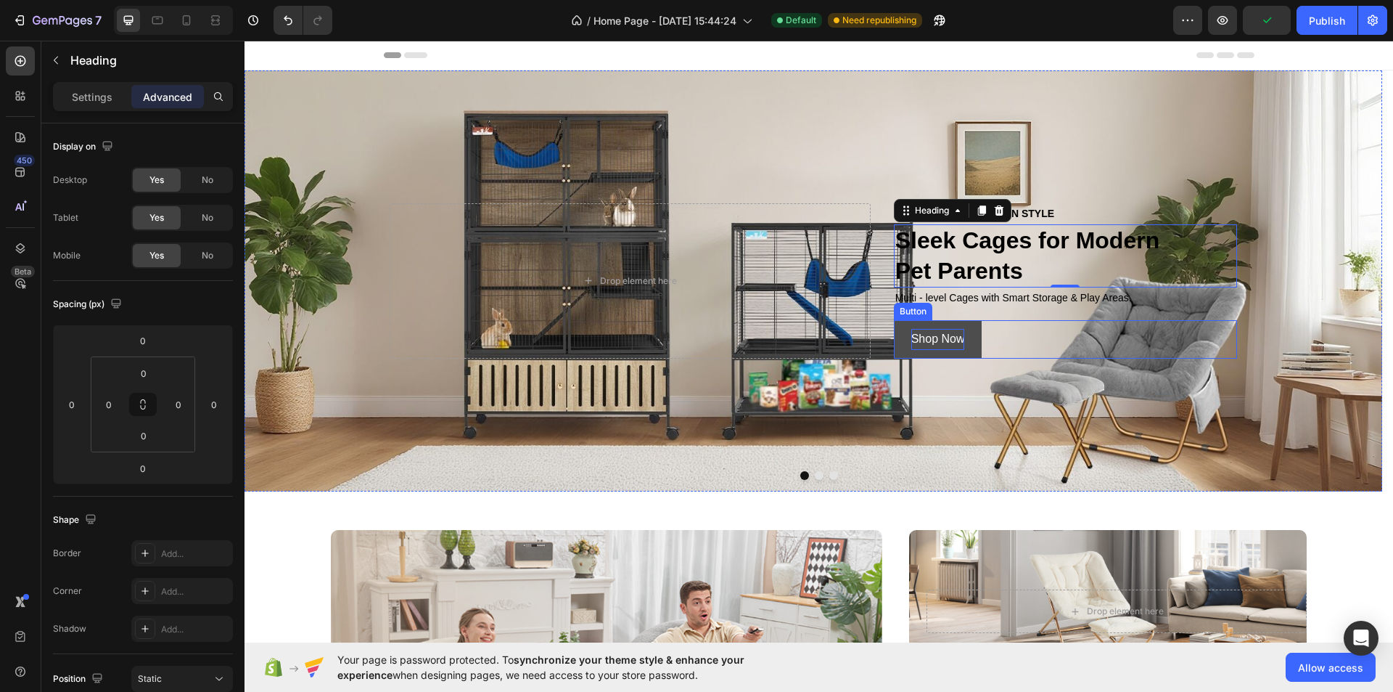
click at [1008, 342] on div "Shop Now Button" at bounding box center [1065, 339] width 343 height 38
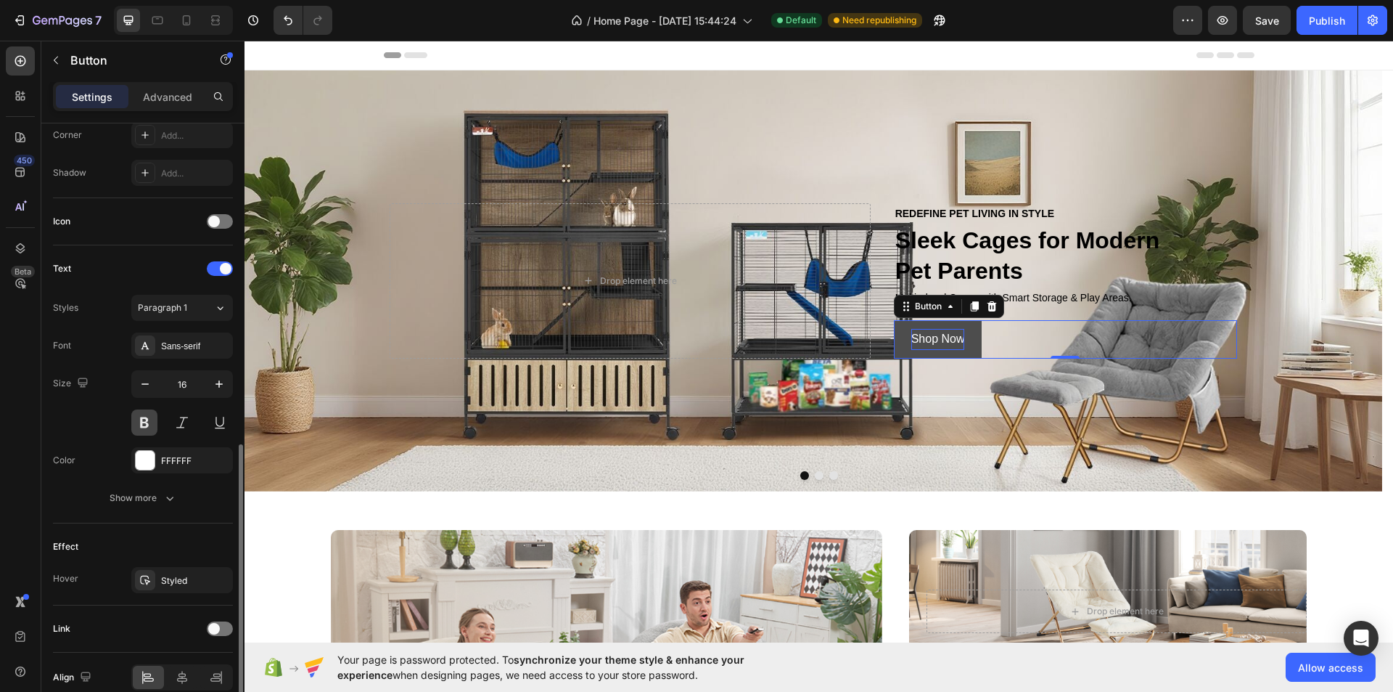
scroll to position [431, 0]
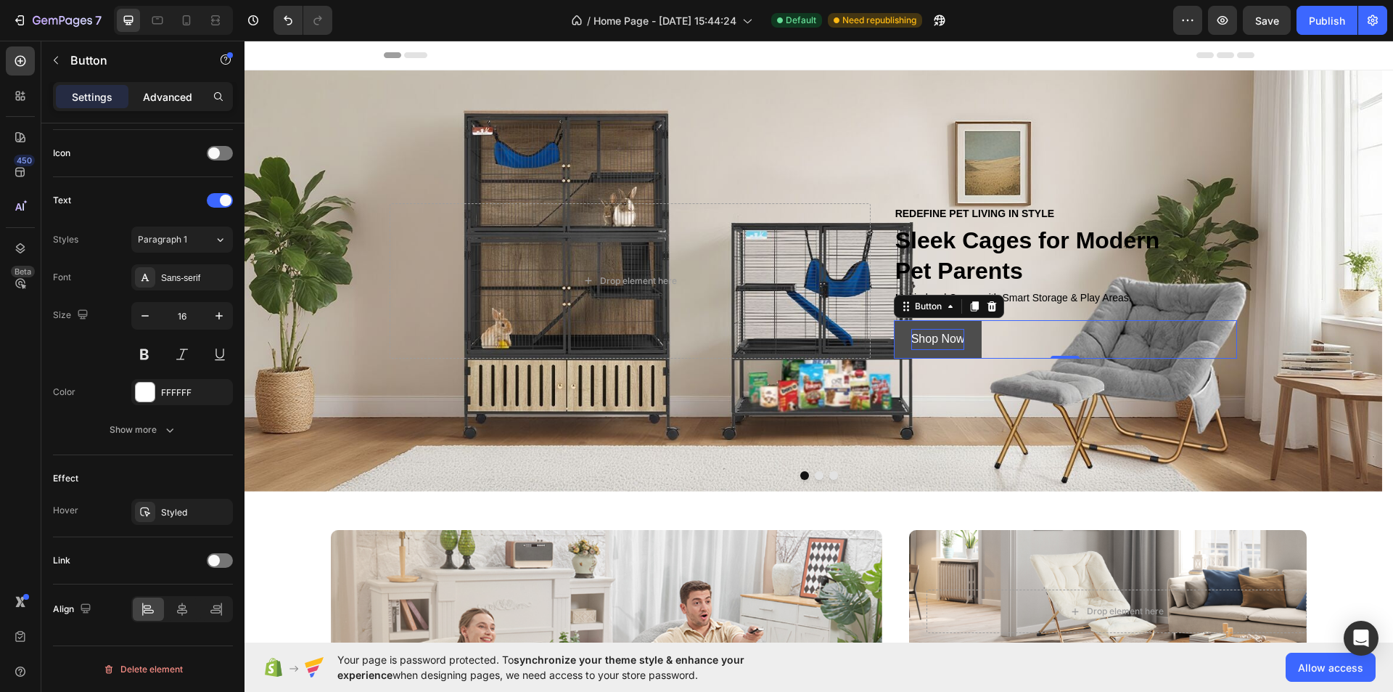
click at [168, 102] on p "Advanced" at bounding box center [167, 96] width 49 height 15
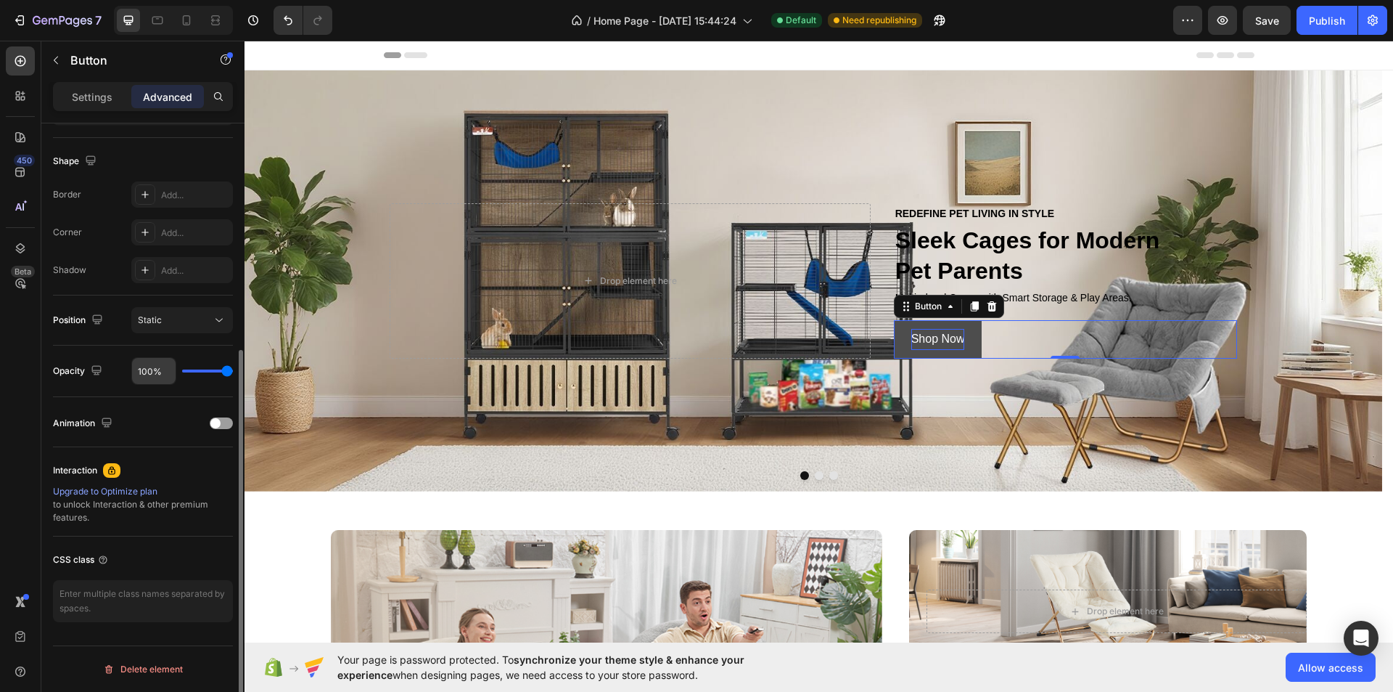
scroll to position [0, 0]
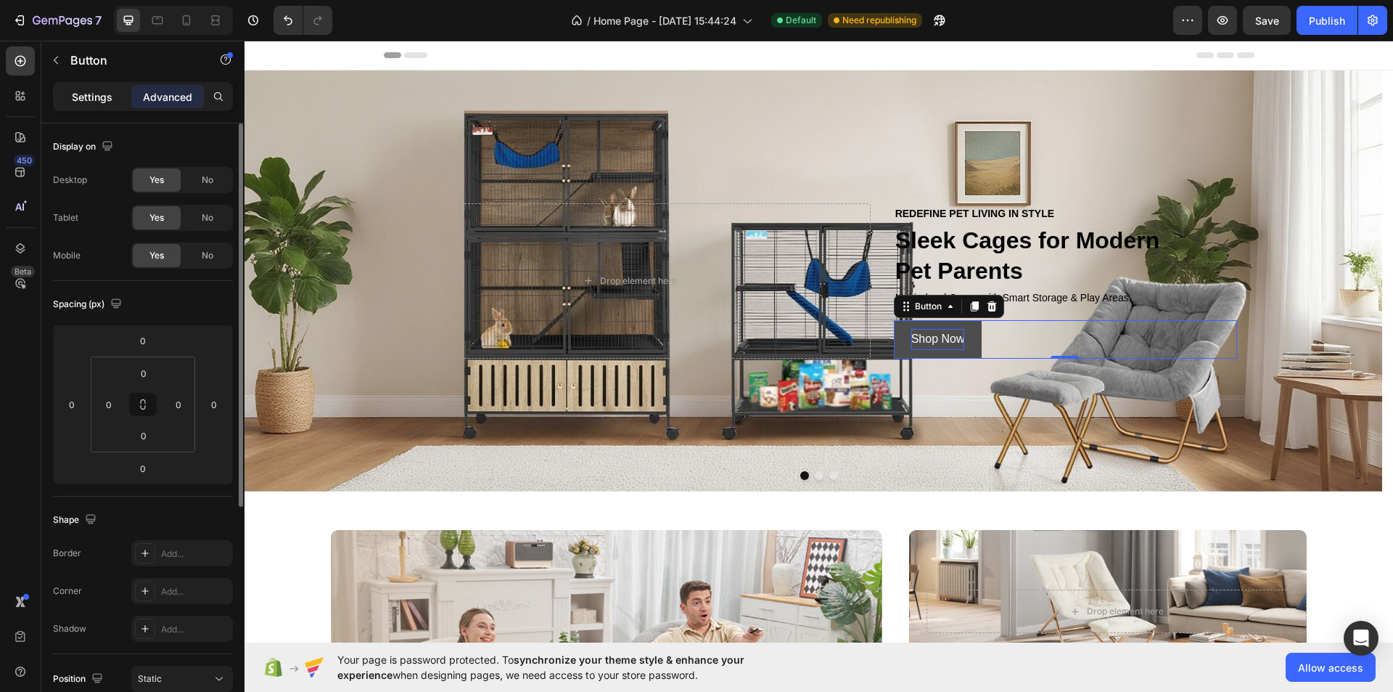
click at [96, 102] on p "Settings" at bounding box center [92, 96] width 41 height 15
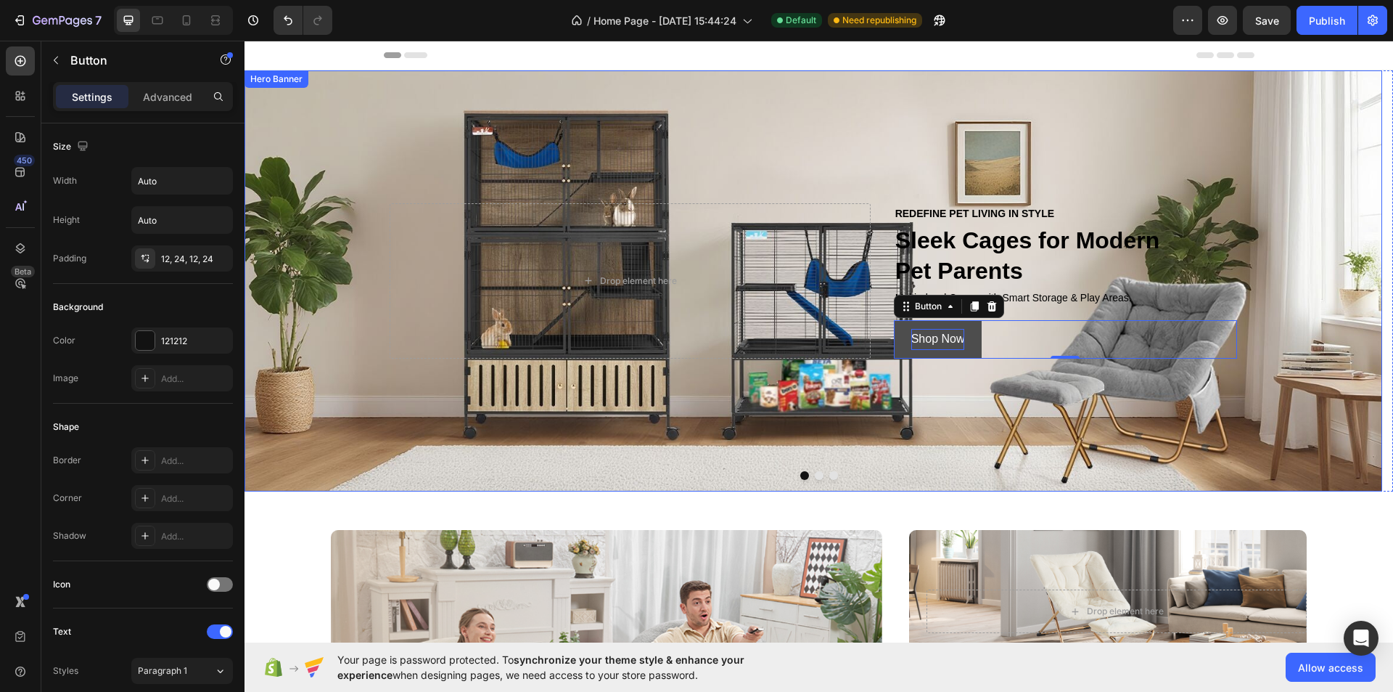
click at [1059, 399] on div "Background Image" at bounding box center [814, 280] width 1138 height 421
click at [980, 332] on button "Shop Now" at bounding box center [938, 339] width 89 height 38
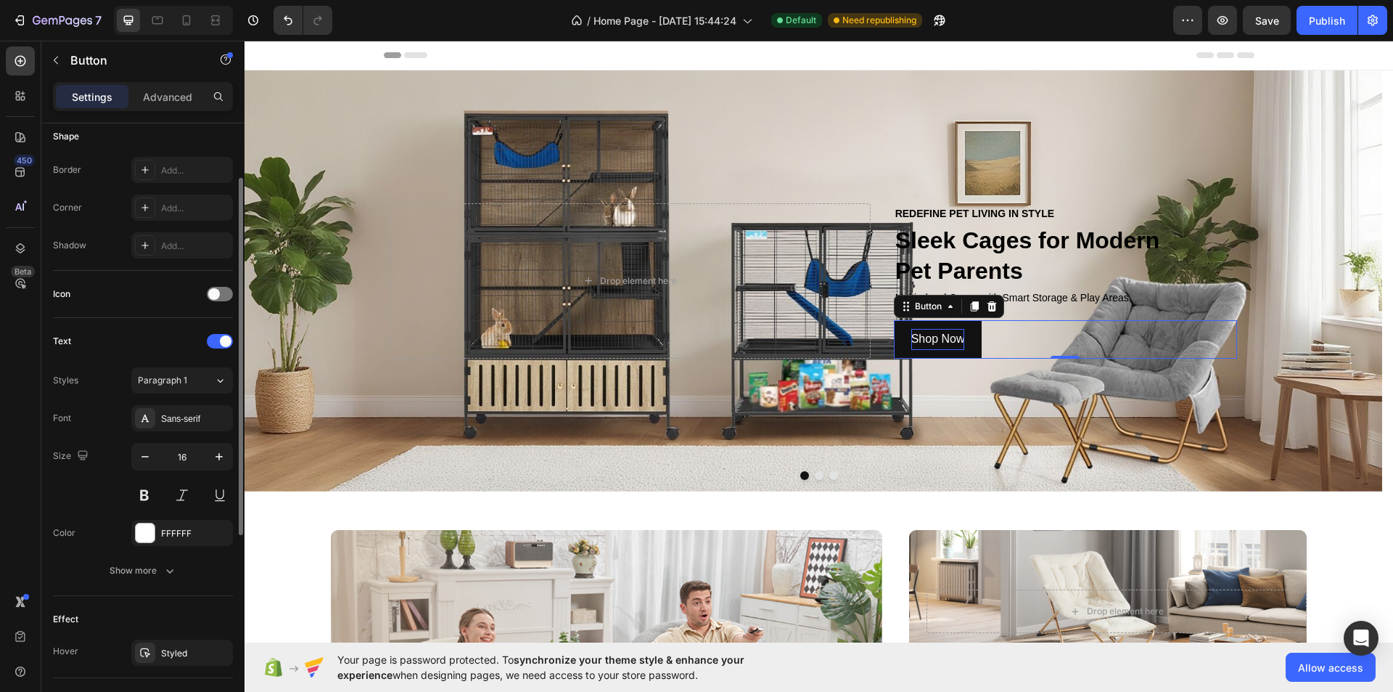
scroll to position [363, 0]
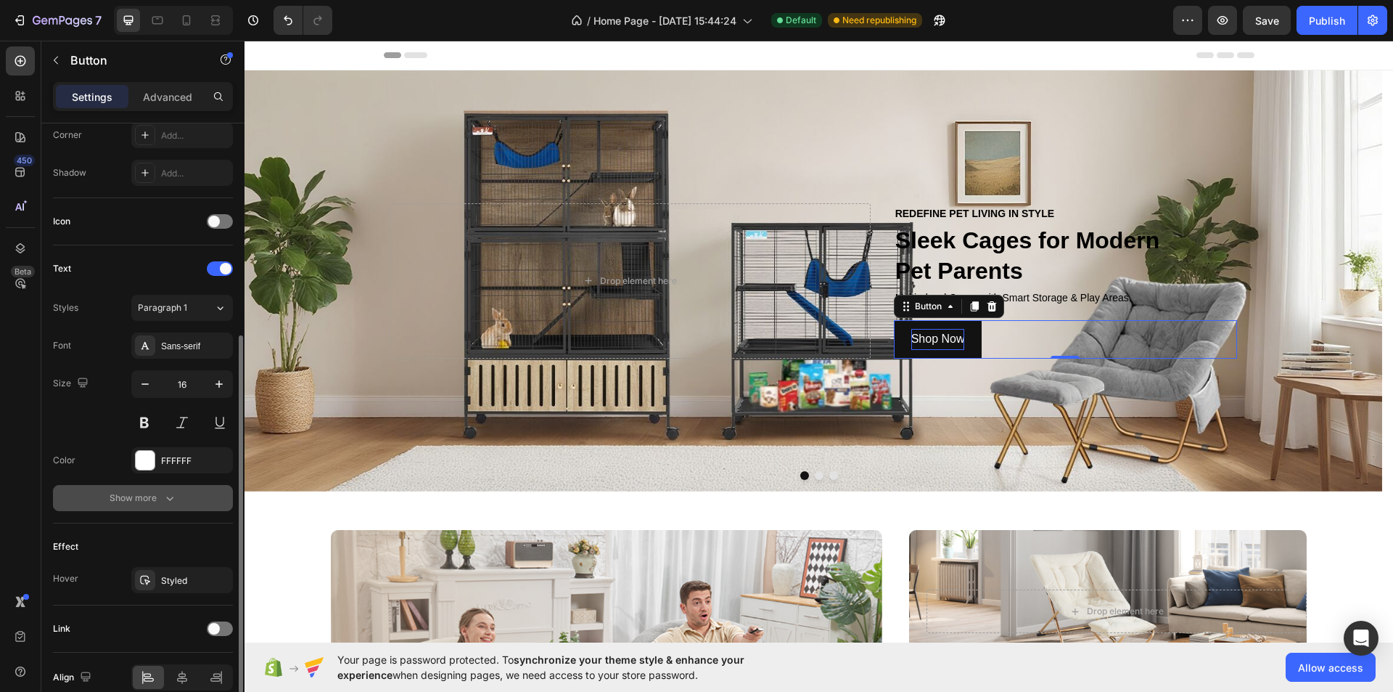
click at [133, 494] on div "Show more" at bounding box center [143, 498] width 67 height 15
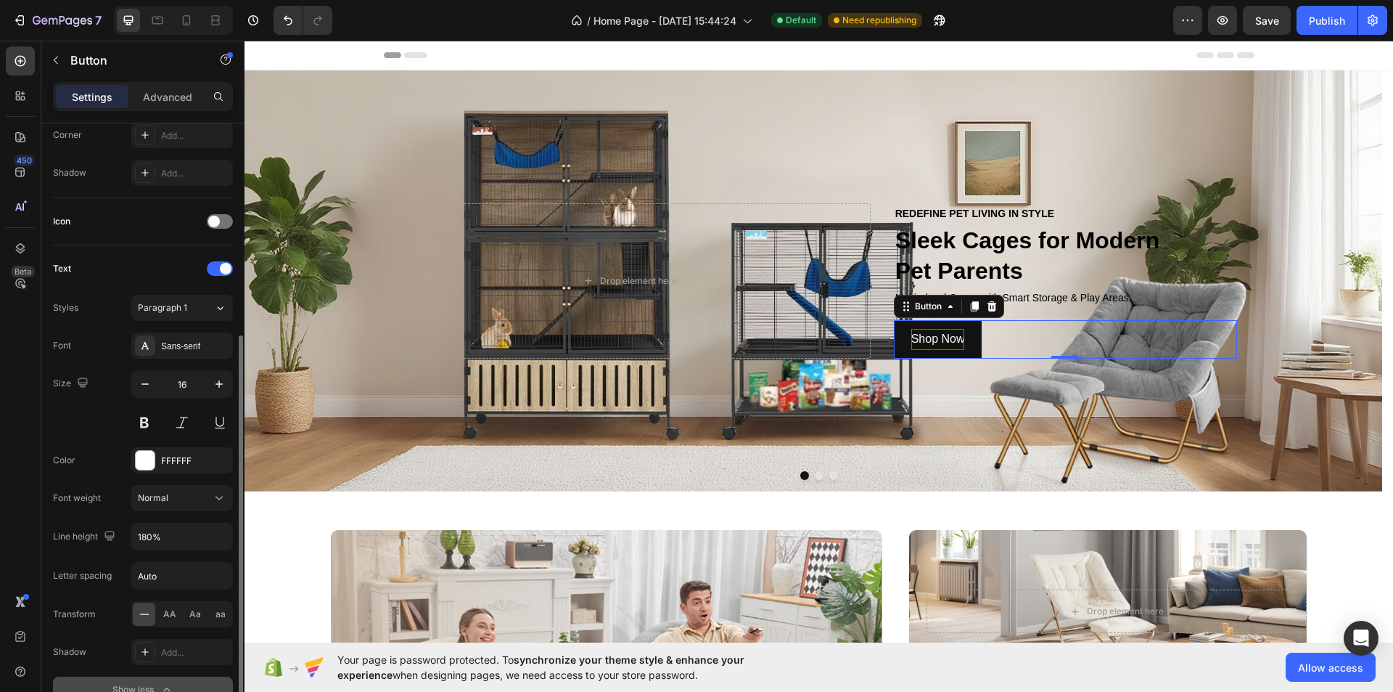
scroll to position [508, 0]
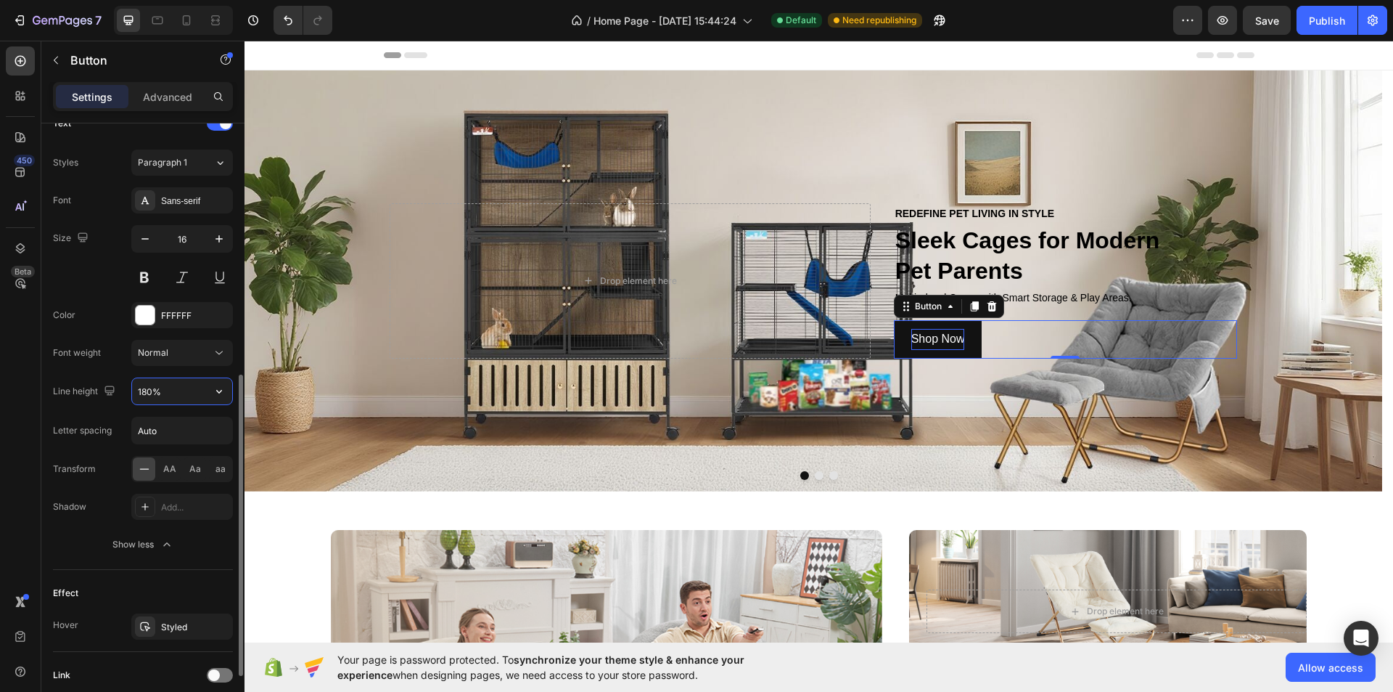
click at [202, 391] on input "180%" at bounding box center [182, 391] width 100 height 26
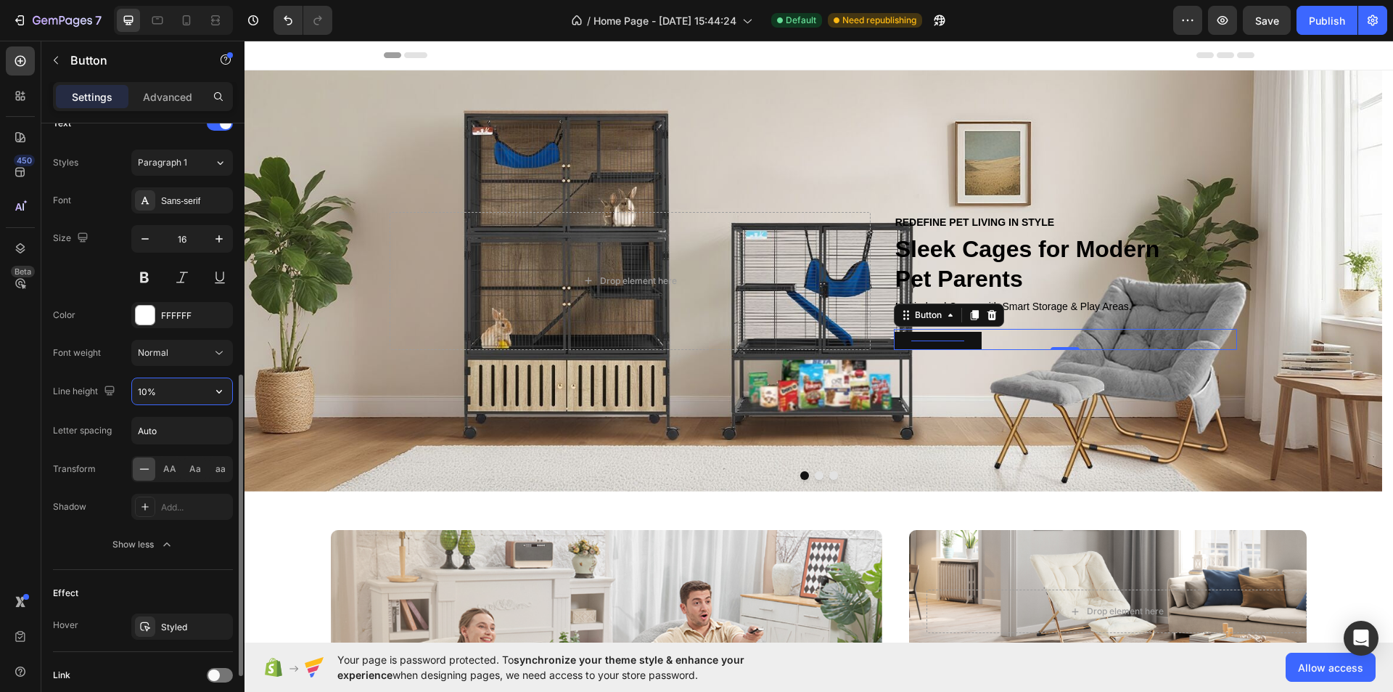
type input "100%"
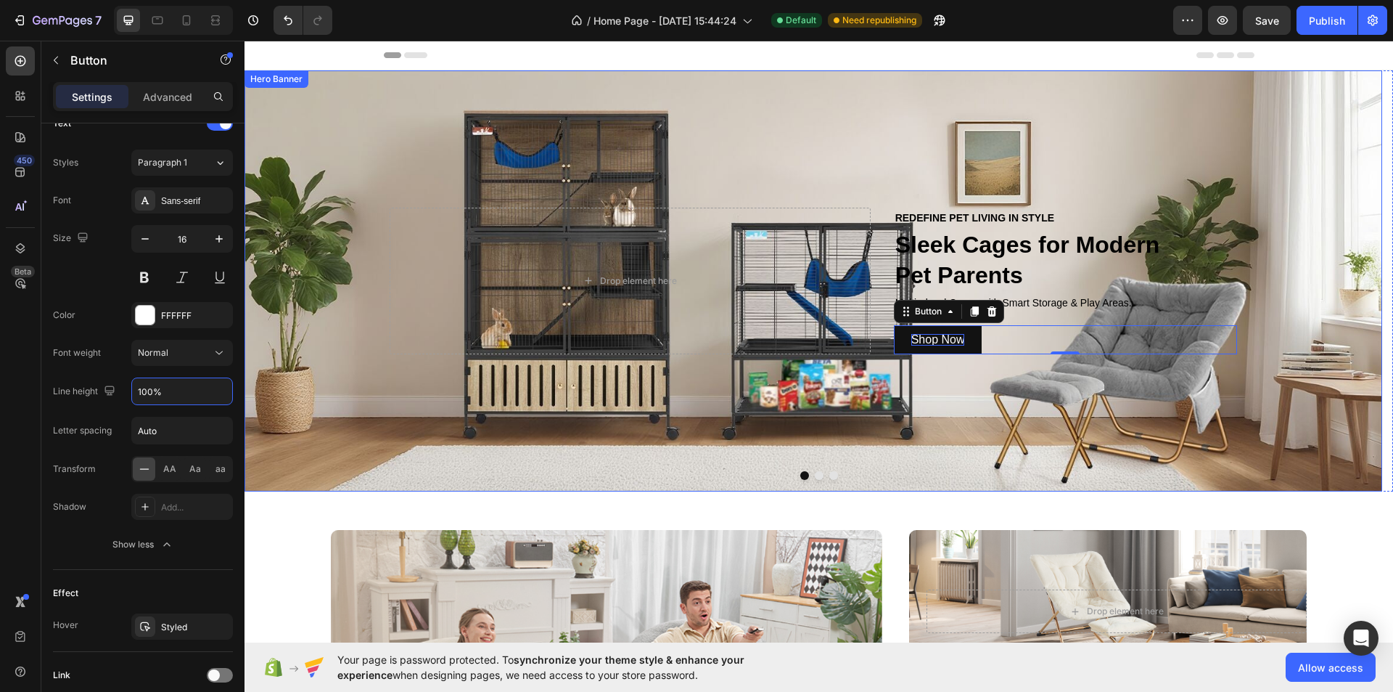
click at [1200, 418] on div "Background Image" at bounding box center [814, 280] width 1138 height 421
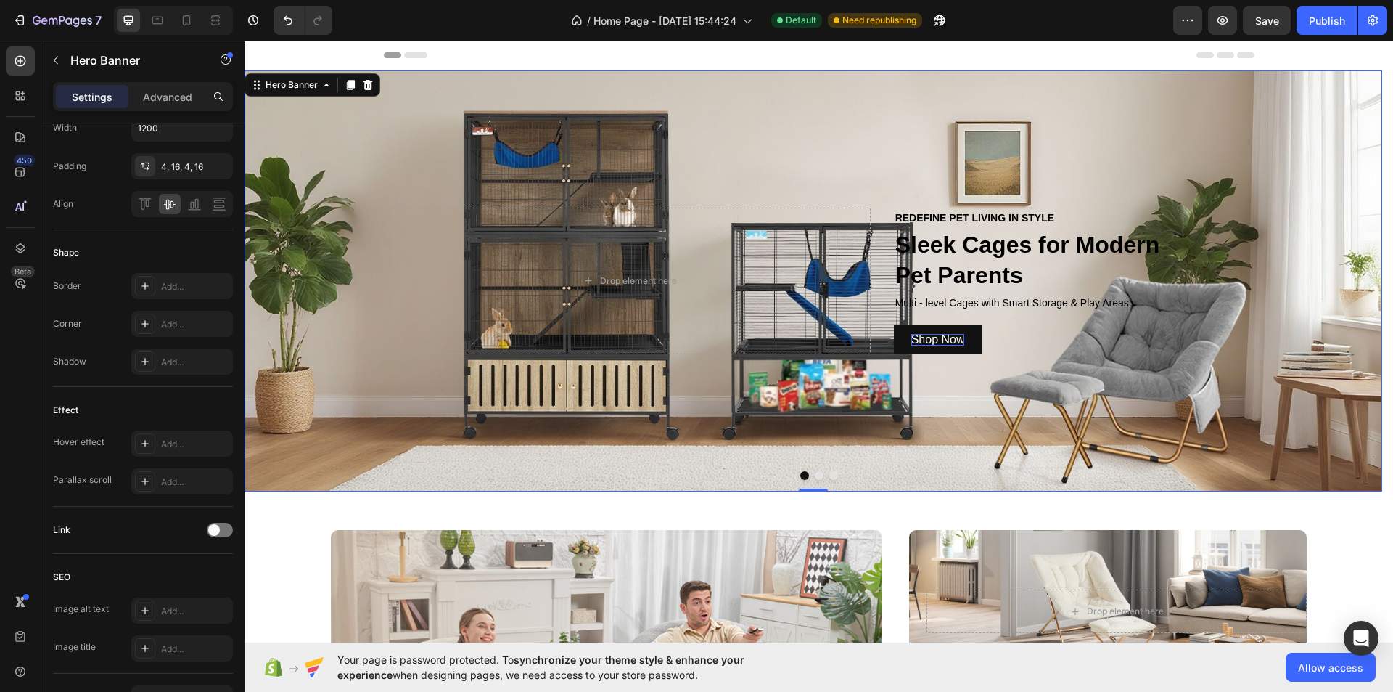
scroll to position [0, 0]
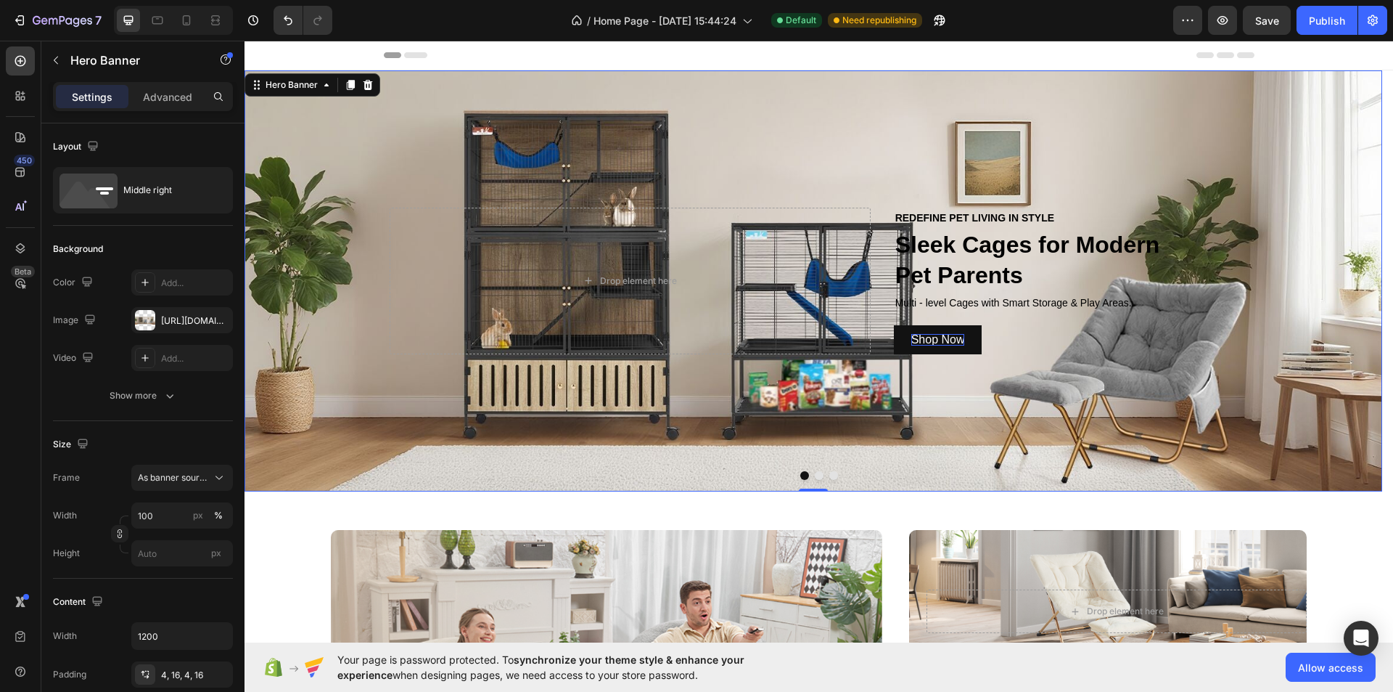
click at [883, 243] on div "REDEFINE PET LIVING IN STYLE Text Block Sleek Cages for Modern Pet Parents Head…" at bounding box center [813, 281] width 871 height 152
drag, startPoint x: 131, startPoint y: 165, endPoint x: 136, endPoint y: 191, distance: 26.8
click at [131, 421] on div "Layout Middle right" at bounding box center [143, 499] width 180 height 157
click at [136, 191] on div "Middle right" at bounding box center [167, 189] width 89 height 33
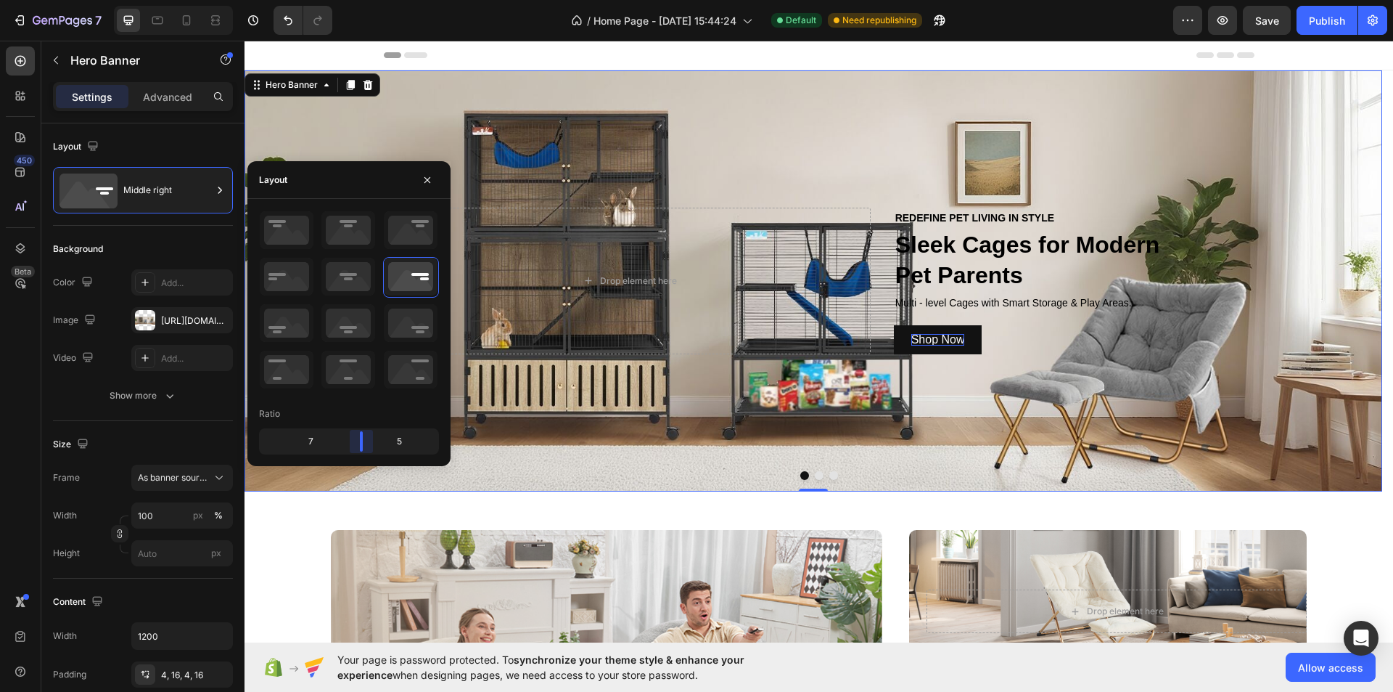
drag, startPoint x: 361, startPoint y: 439, endPoint x: 771, endPoint y: 373, distance: 415.3
click at [372, 0] on body "7 Version history / Home Page - May 23, 15:44:24 Default Need republishing Prev…" at bounding box center [696, 0] width 1393 height 0
click at [210, 9] on div at bounding box center [215, 20] width 23 height 23
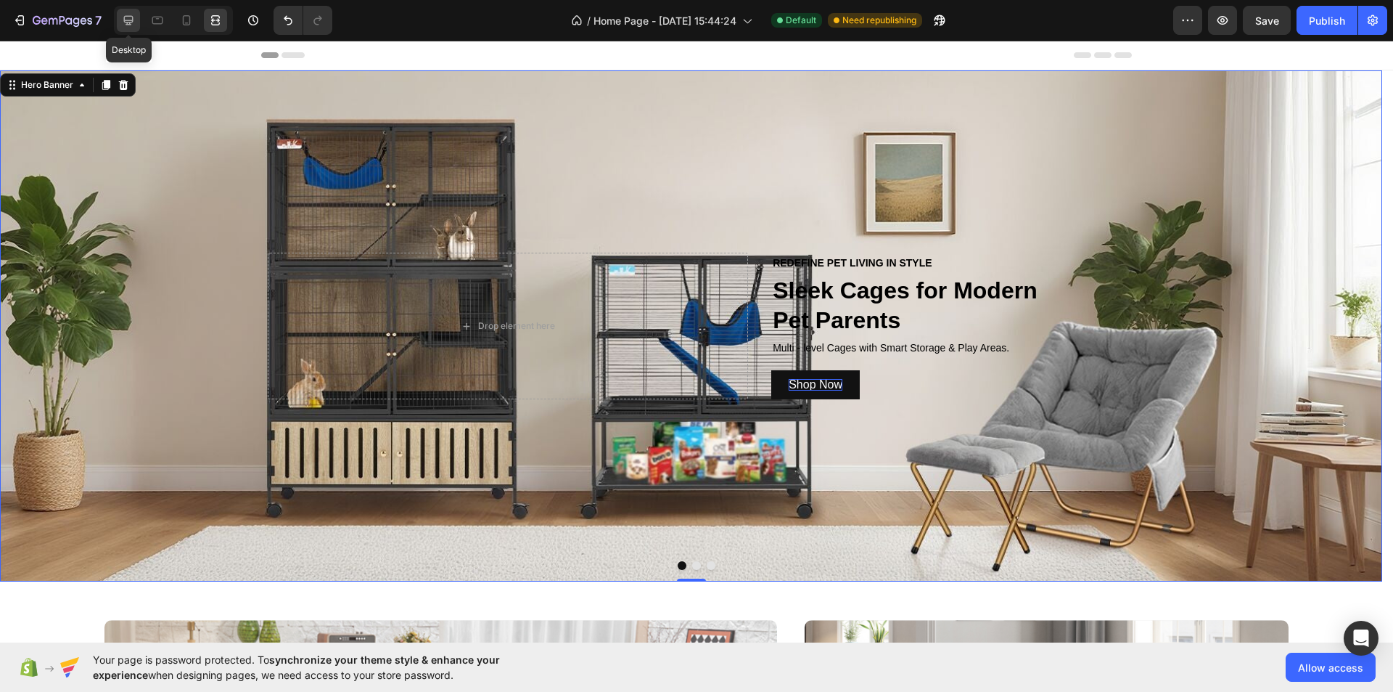
click at [119, 18] on div at bounding box center [128, 20] width 23 height 23
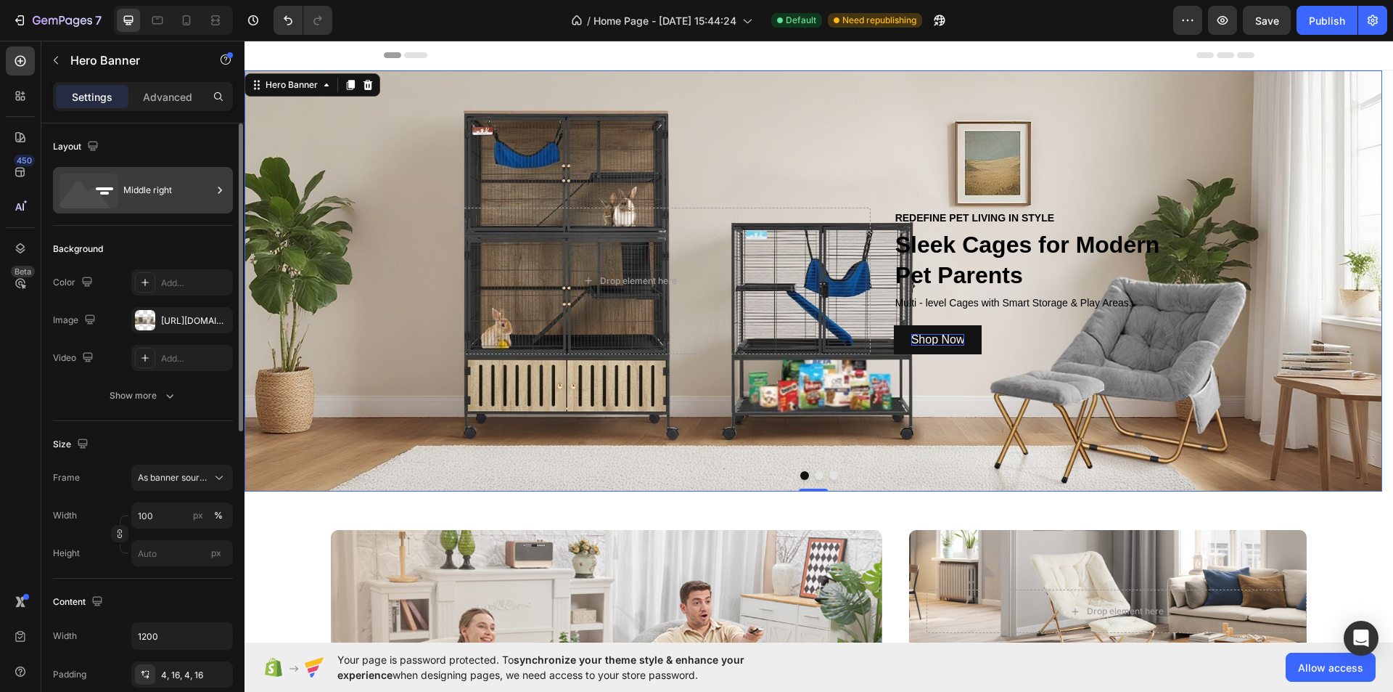
click at [173, 197] on div "Middle right" at bounding box center [167, 189] width 89 height 33
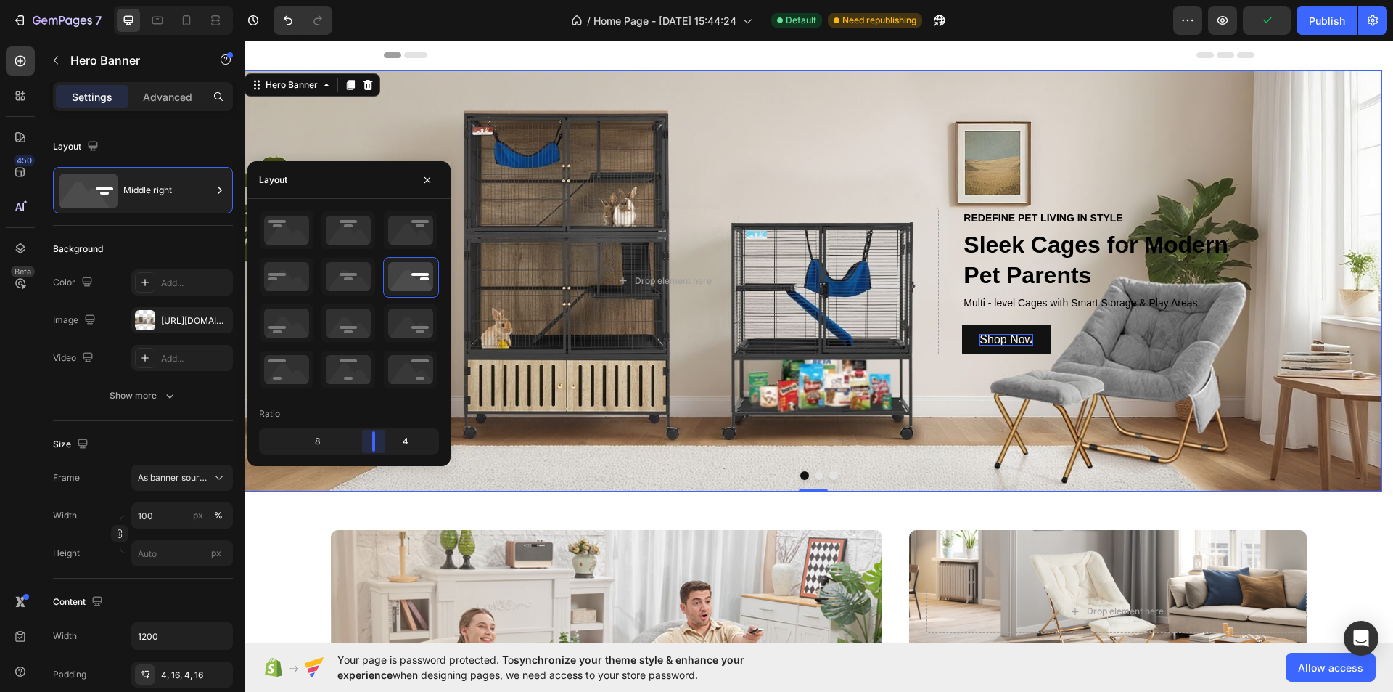
drag, startPoint x: 366, startPoint y: 439, endPoint x: 470, endPoint y: 223, distance: 239.9
click at [378, 0] on body "7 Version history / Home Page - May 23, 15:44:24 Default Need republishing Prev…" at bounding box center [696, 0] width 1393 height 0
drag, startPoint x: 340, startPoint y: 112, endPoint x: 322, endPoint y: 99, distance: 21.8
click at [338, 110] on div "Background Image" at bounding box center [814, 280] width 1138 height 421
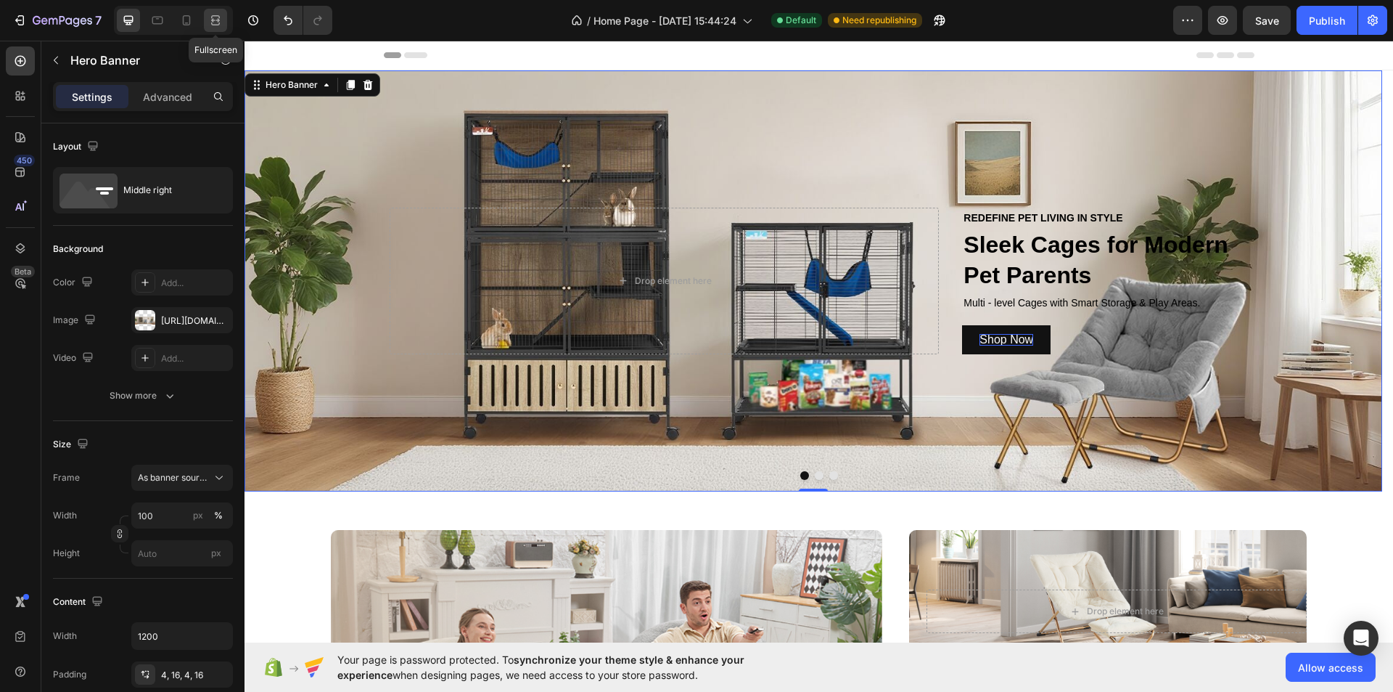
click at [216, 14] on icon at bounding box center [215, 20] width 15 height 15
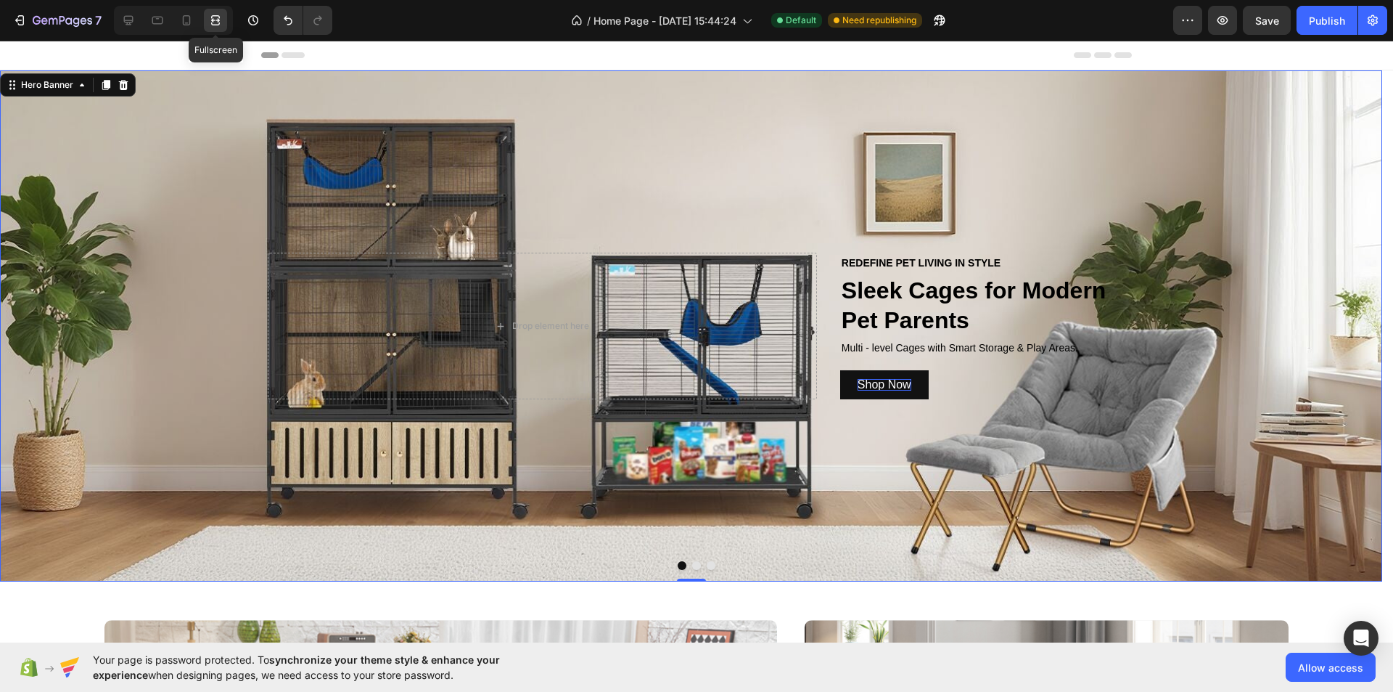
click at [216, 15] on icon at bounding box center [215, 20] width 15 height 15
click at [128, 16] on icon at bounding box center [128, 20] width 9 height 9
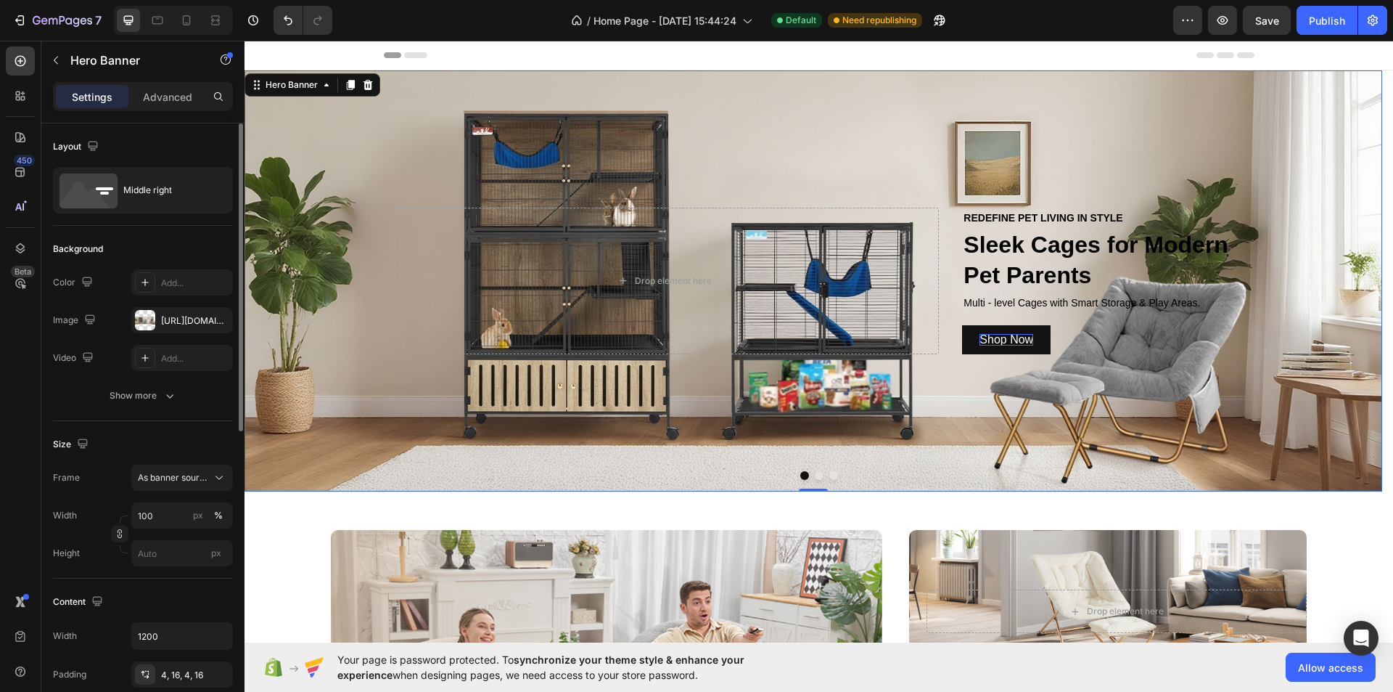
scroll to position [145, 0]
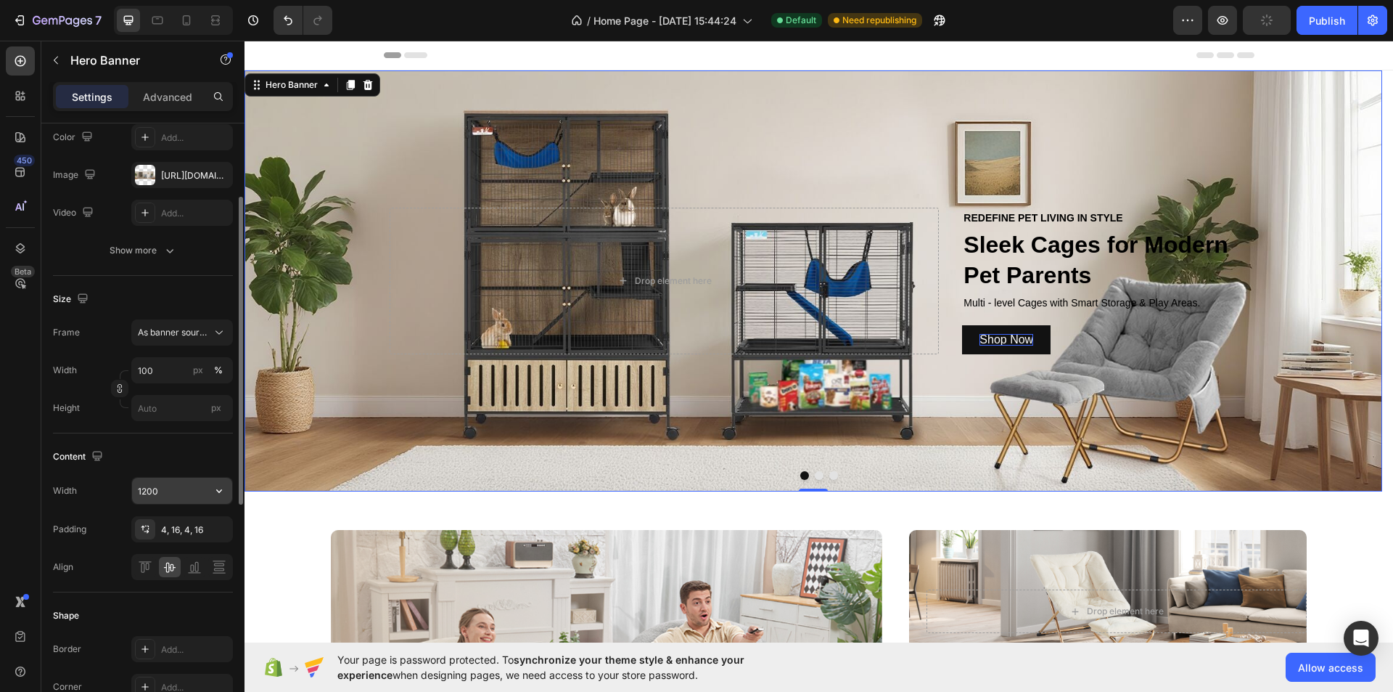
click at [163, 484] on input "1200" at bounding box center [182, 491] width 100 height 26
click at [209, 492] on button "button" at bounding box center [219, 491] width 26 height 26
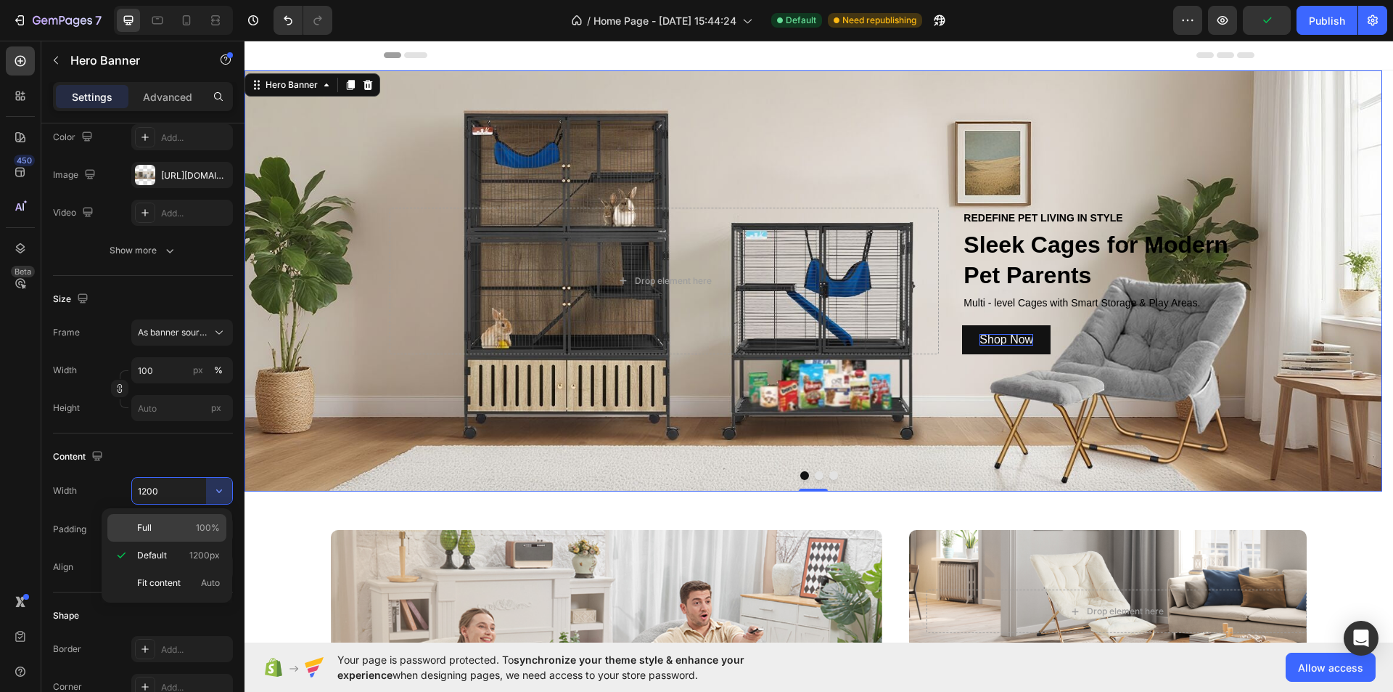
click at [193, 520] on div "Full 100%" at bounding box center [166, 528] width 119 height 28
type input "100%"
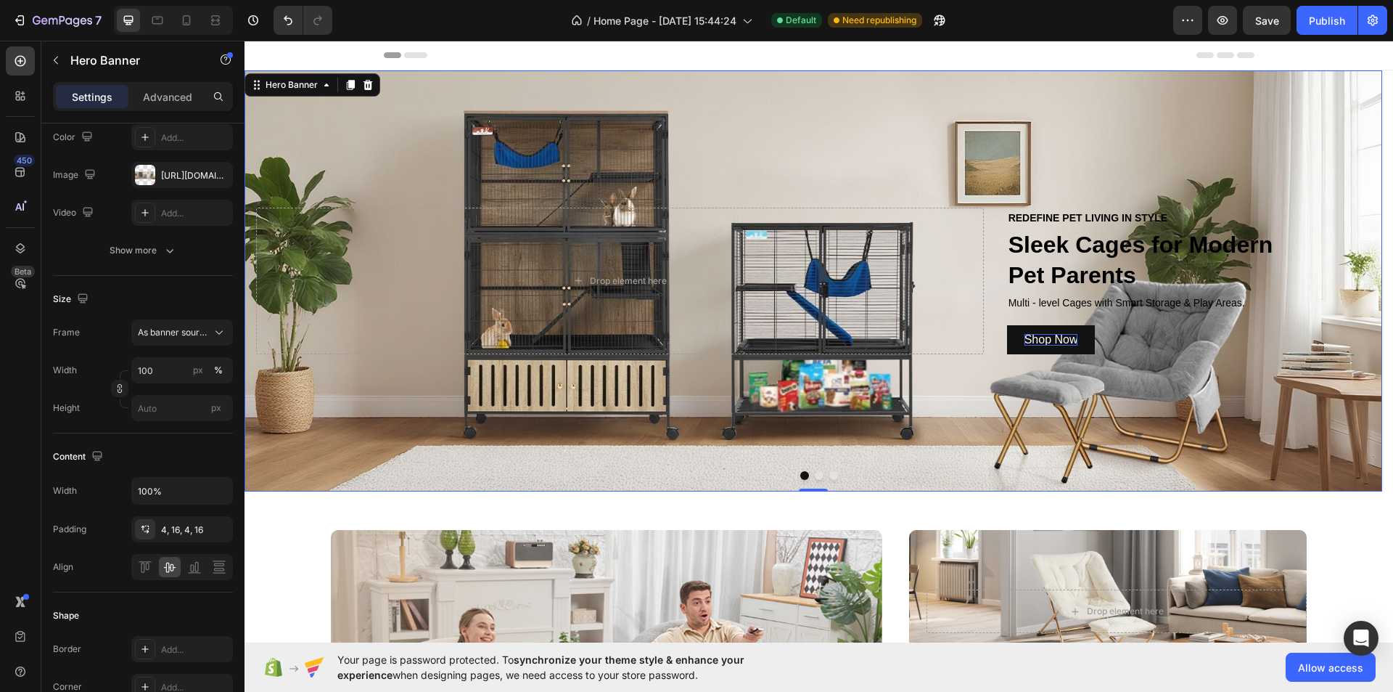
click at [948, 394] on div "Background Image" at bounding box center [814, 280] width 1138 height 421
click at [219, 15] on icon at bounding box center [215, 20] width 15 height 15
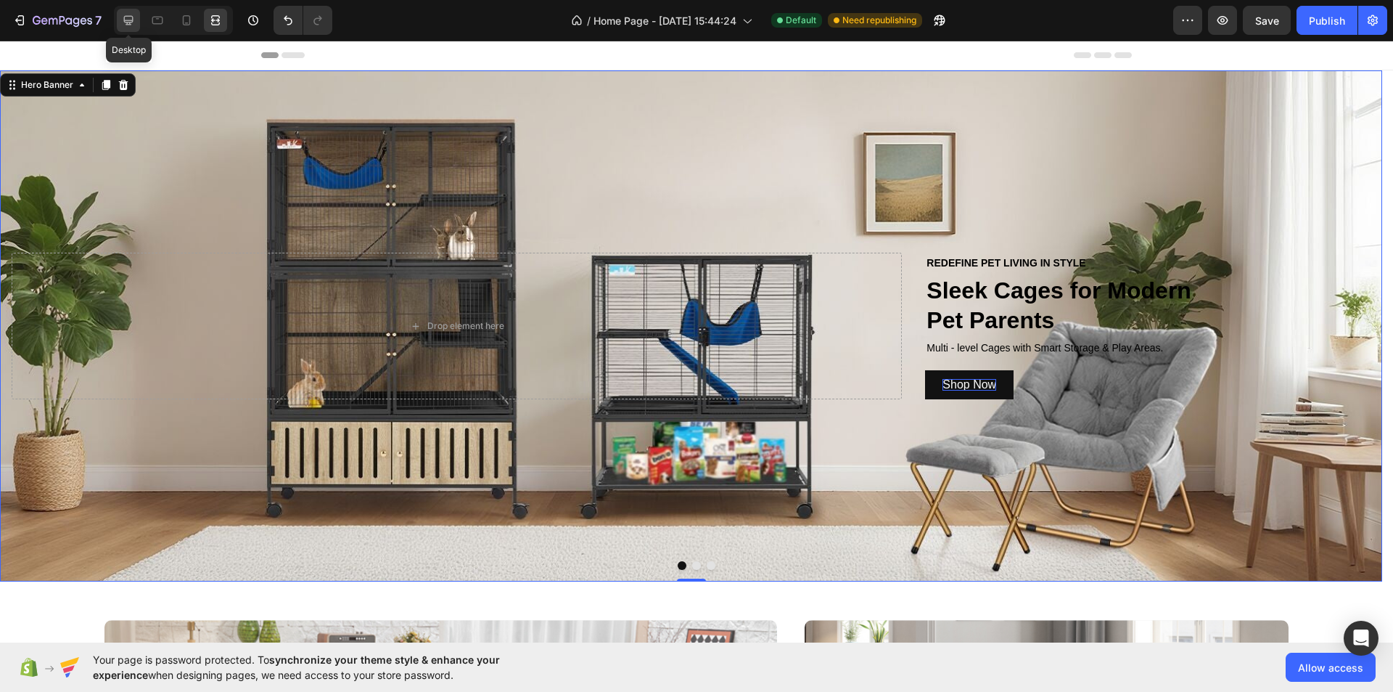
click at [126, 14] on icon at bounding box center [128, 20] width 15 height 15
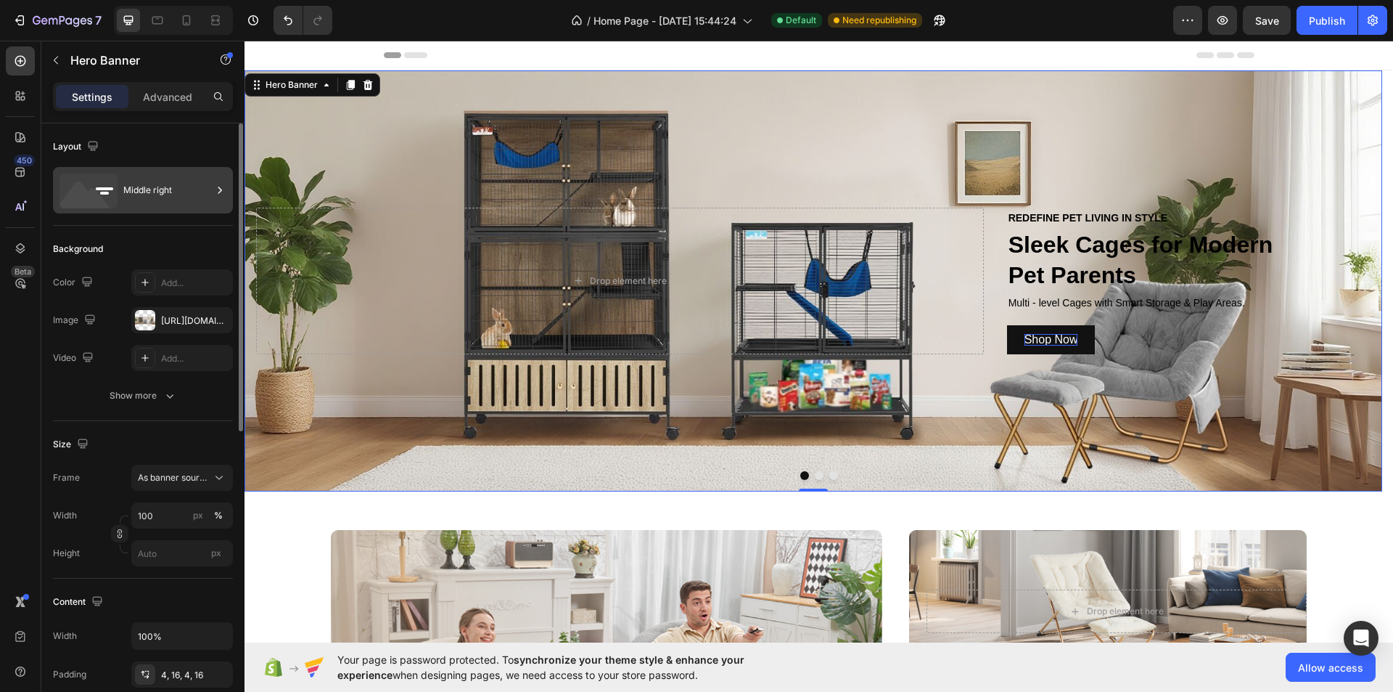
click at [166, 188] on div "Middle right" at bounding box center [167, 189] width 89 height 33
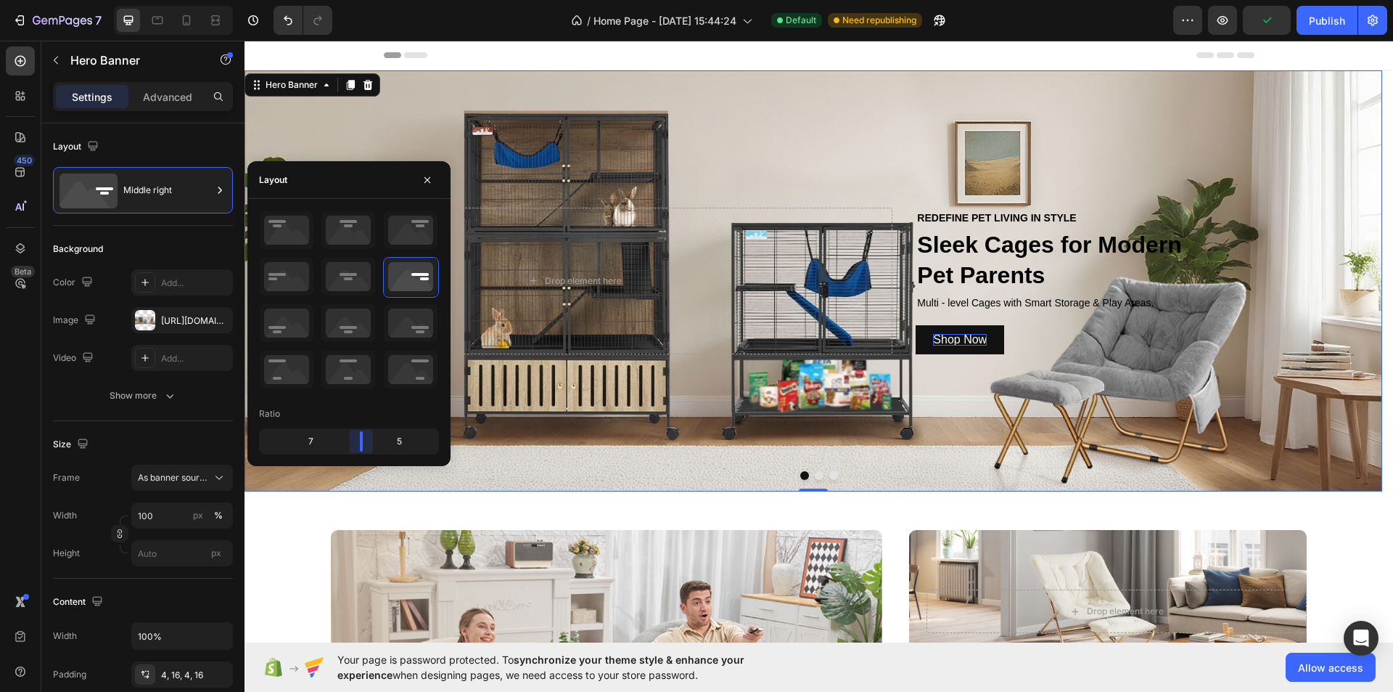
click at [372, 0] on body "7 Version history / Home Page - May 23, 15:44:24 Default Need republishing Prev…" at bounding box center [696, 0] width 1393 height 0
click at [216, 12] on div at bounding box center [215, 20] width 23 height 23
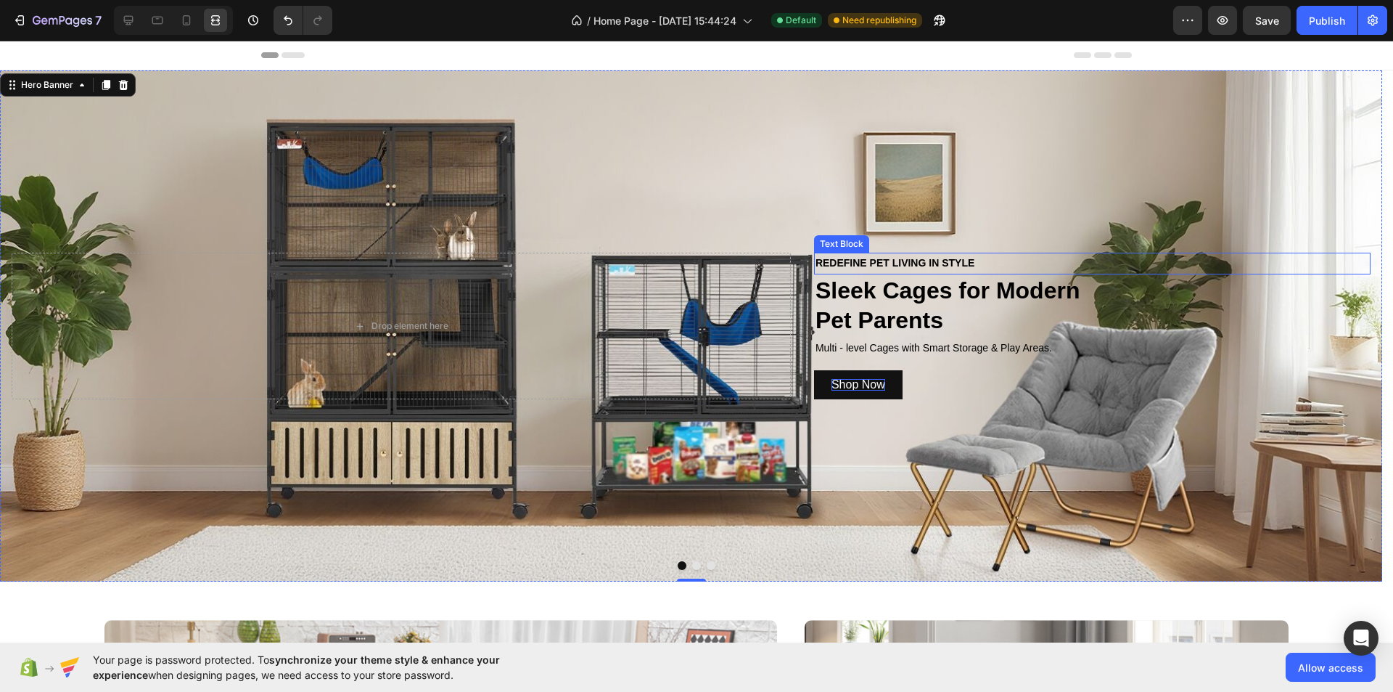
click at [849, 257] on p "REDEFINE PET LIVING IN STYLE" at bounding box center [1093, 263] width 554 height 18
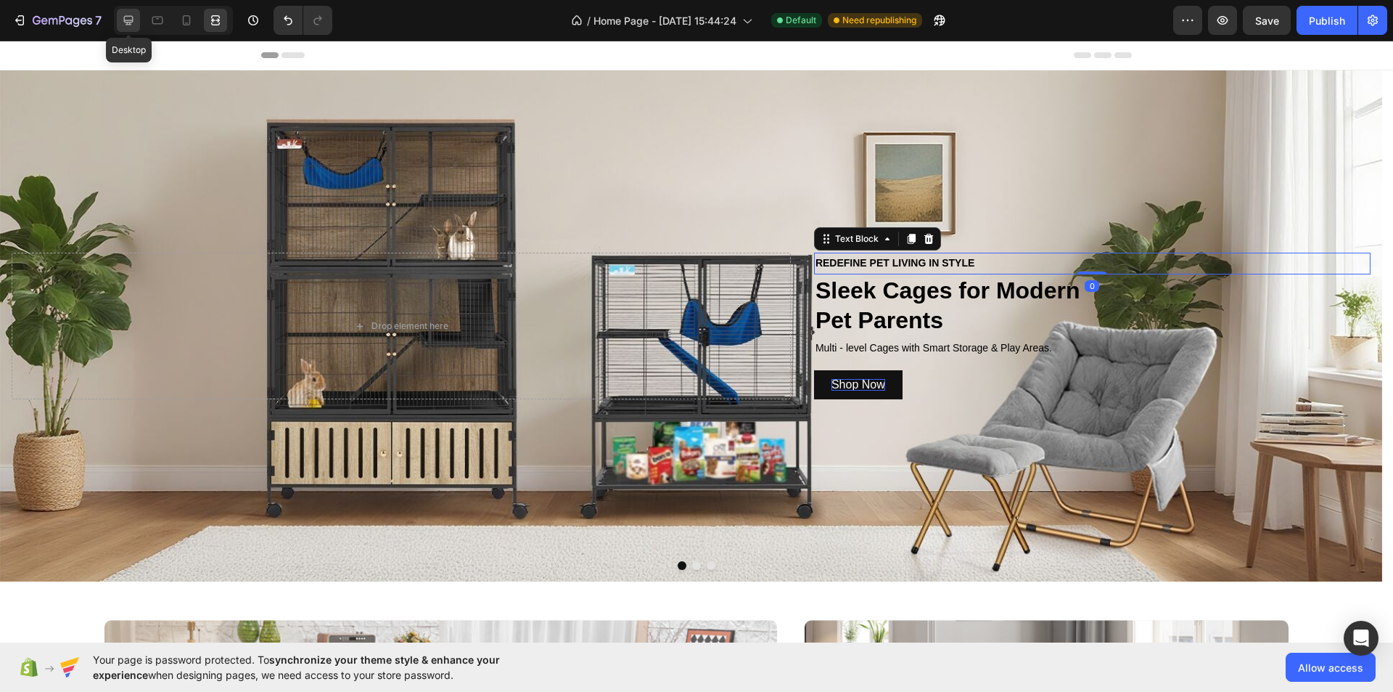
click at [124, 20] on icon at bounding box center [128, 20] width 9 height 9
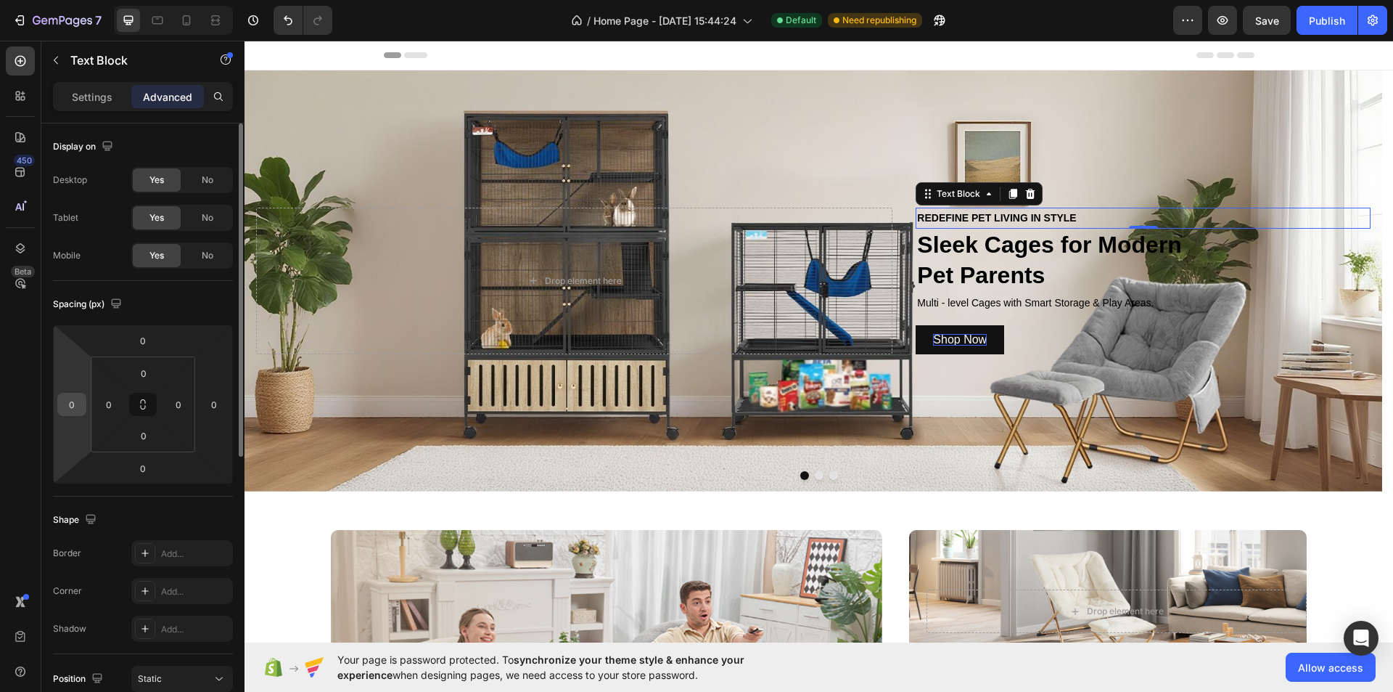
click at [78, 406] on input "0" at bounding box center [72, 404] width 22 height 22
type input "2"
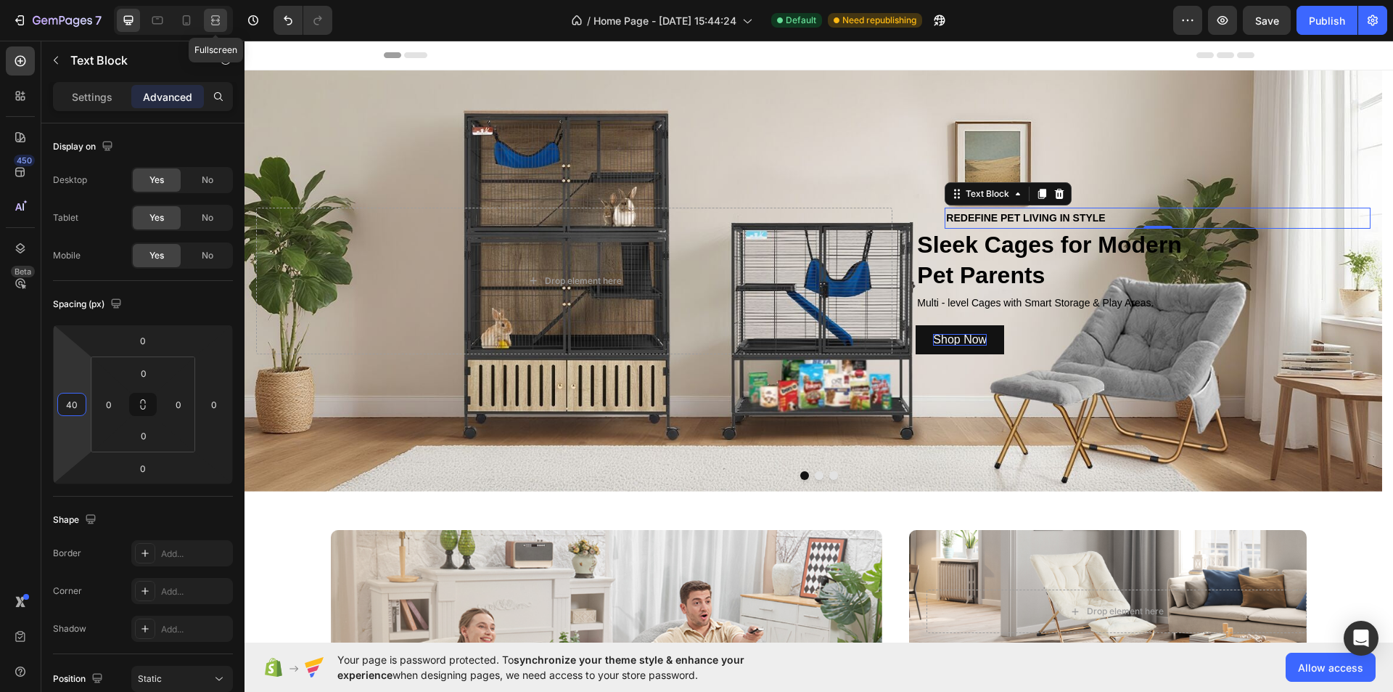
type input "40"
click at [205, 20] on div at bounding box center [215, 20] width 23 height 23
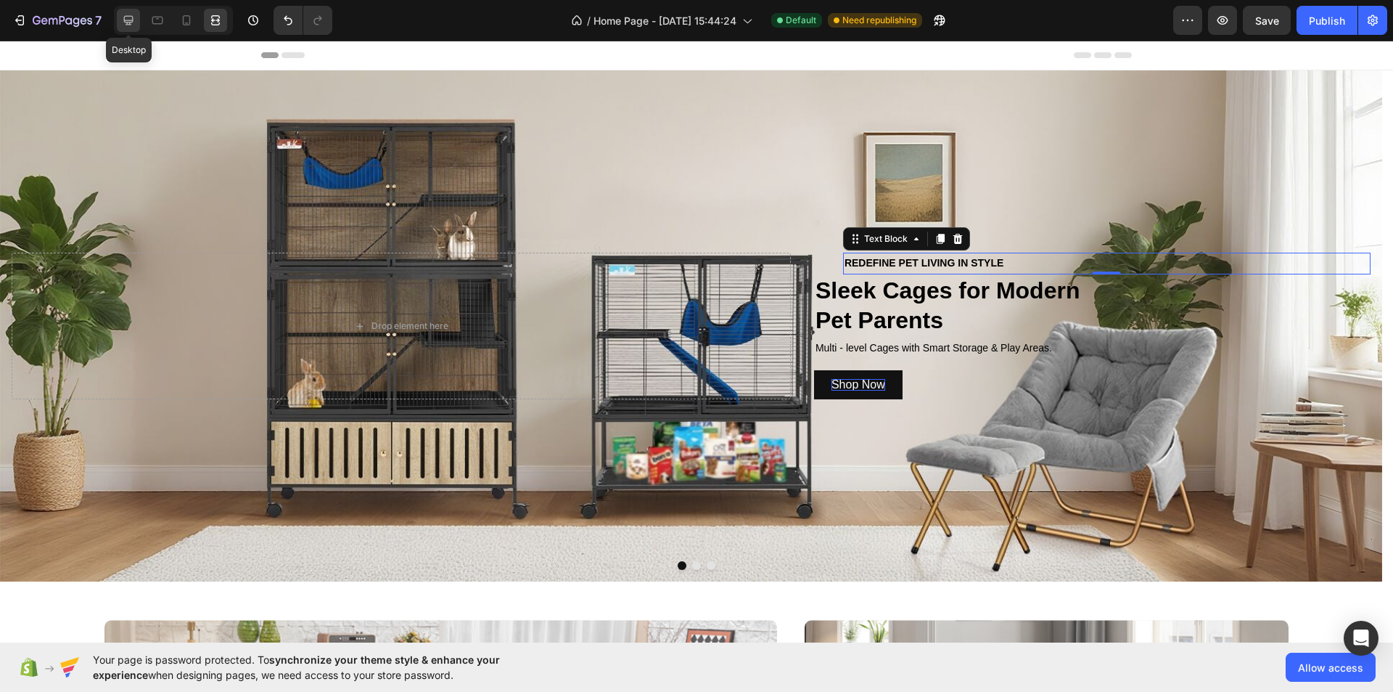
click at [126, 15] on icon at bounding box center [128, 20] width 15 height 15
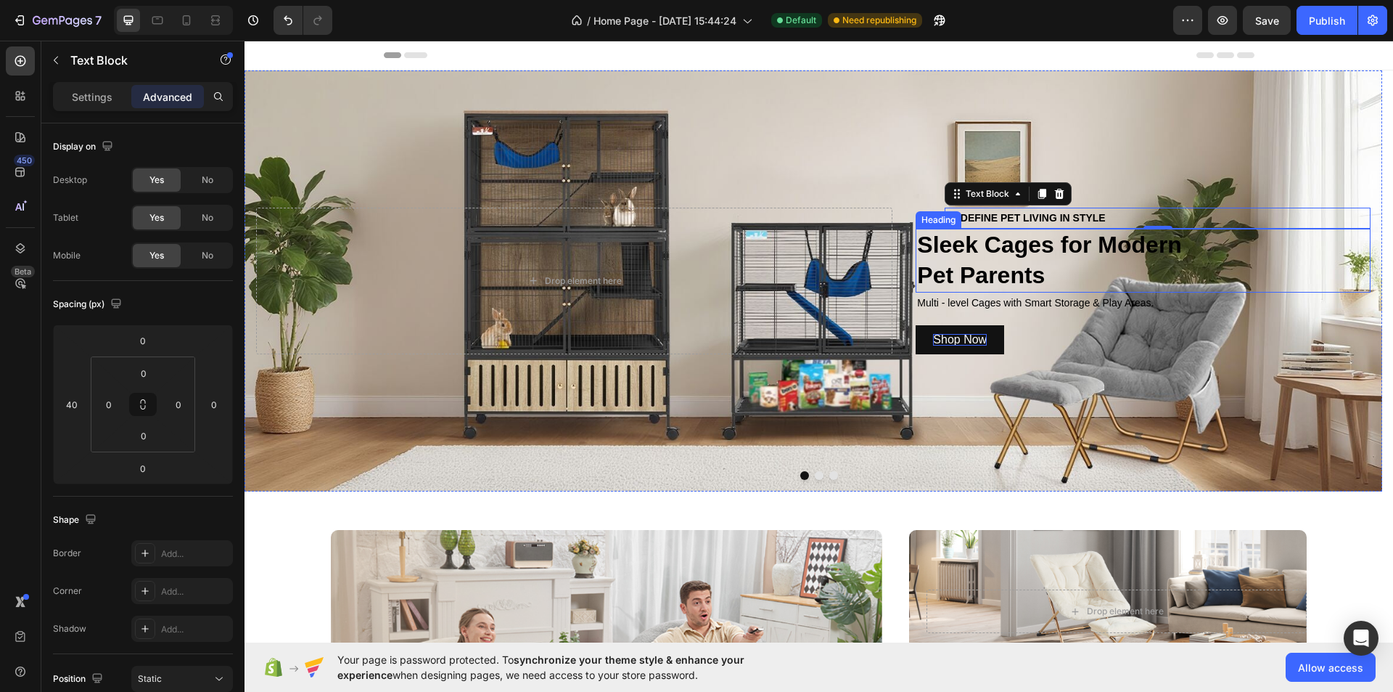
click at [987, 266] on p "Sleek Cages for Modern Pet Parents" at bounding box center [1143, 260] width 452 height 60
click at [1141, 210] on p "REDEFINE PET LIVING IN STYLE" at bounding box center [1157, 218] width 423 height 18
click at [1115, 264] on p "Sleek Cages for Modern Pet Parents" at bounding box center [1143, 260] width 452 height 60
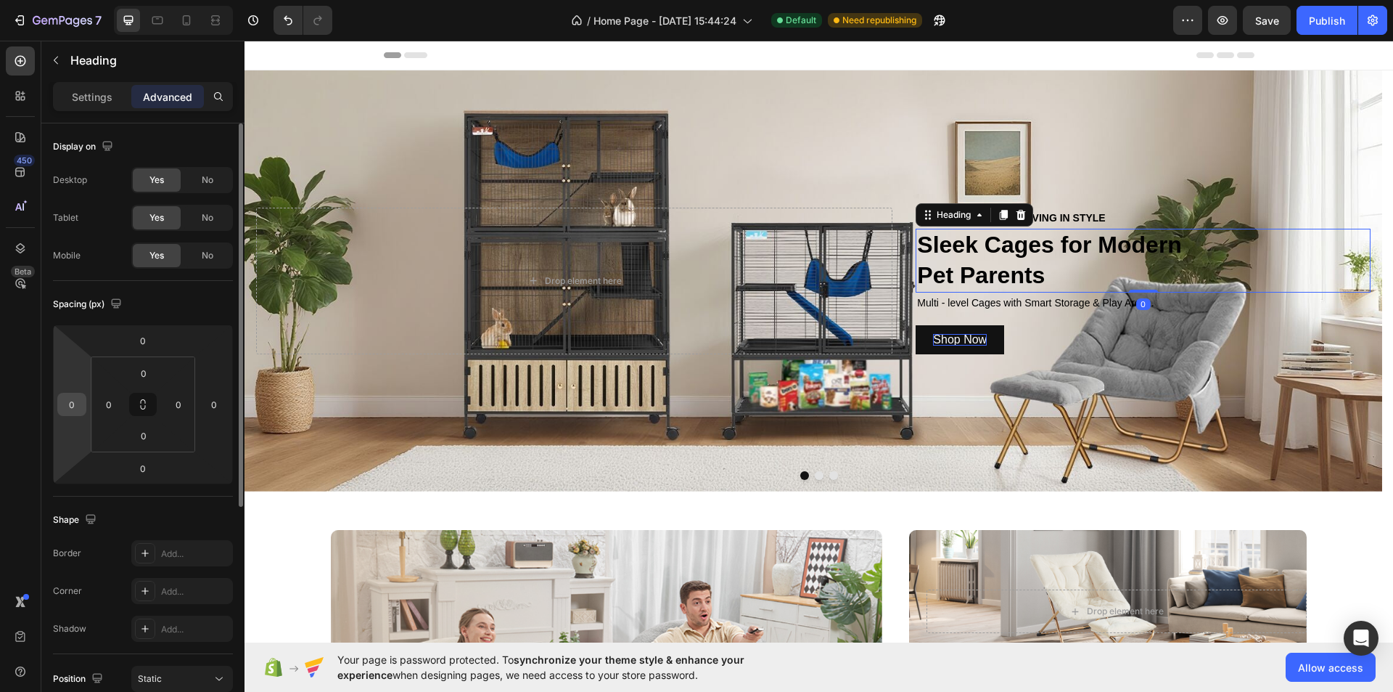
click at [73, 410] on input "0" at bounding box center [72, 404] width 22 height 22
type input "40"
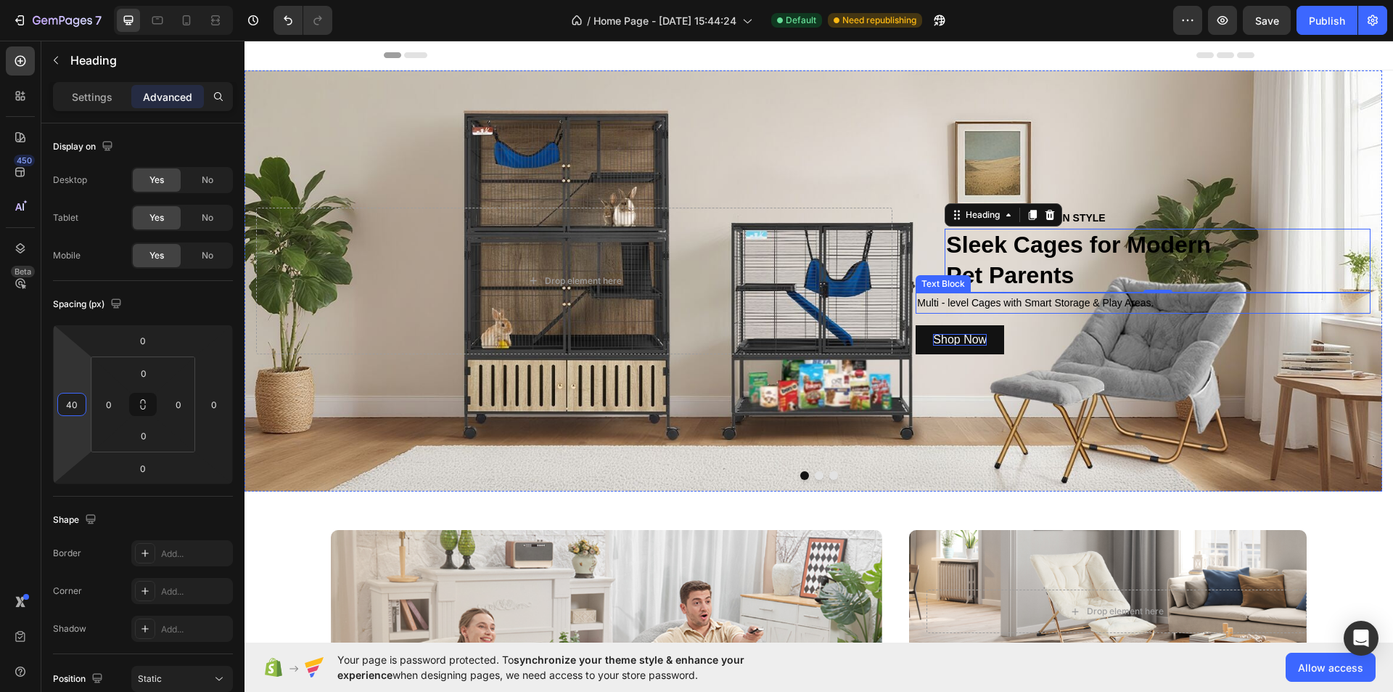
click at [991, 298] on p "Multi - level Cages with Smart Storage & Play Areas." at bounding box center [1143, 303] width 452 height 18
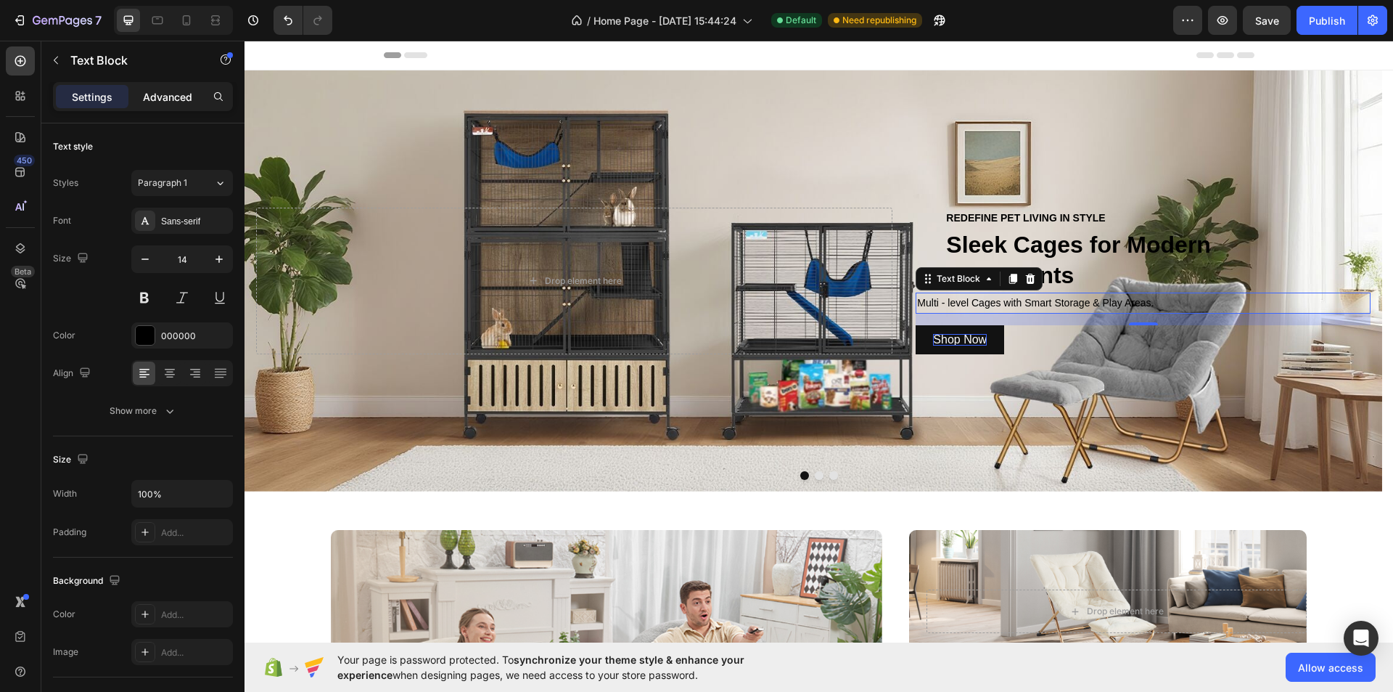
click at [159, 91] on p "Advanced" at bounding box center [167, 96] width 49 height 15
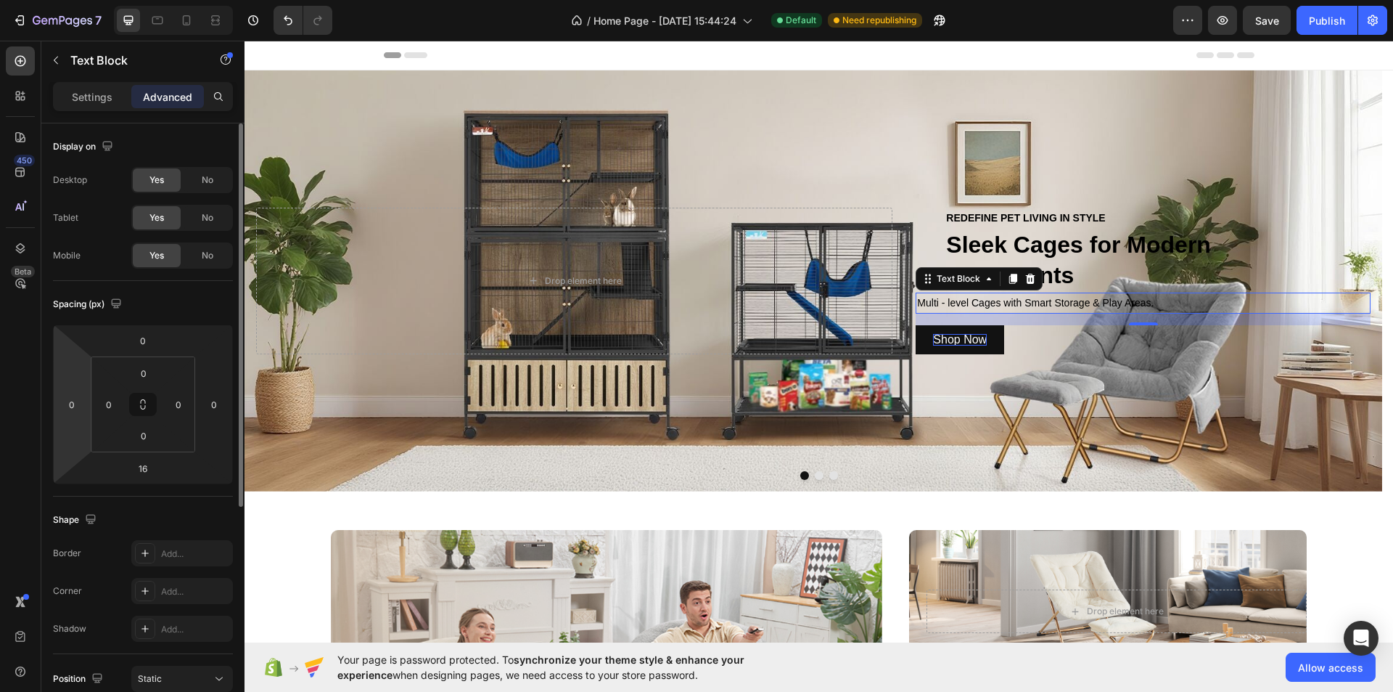
click at [65, 0] on html "7 Version history / Home Page - [DATE] 15:44:24 Default Need republishing Previ…" at bounding box center [696, 0] width 1393 height 0
click at [84, 399] on div "0" at bounding box center [71, 404] width 29 height 23
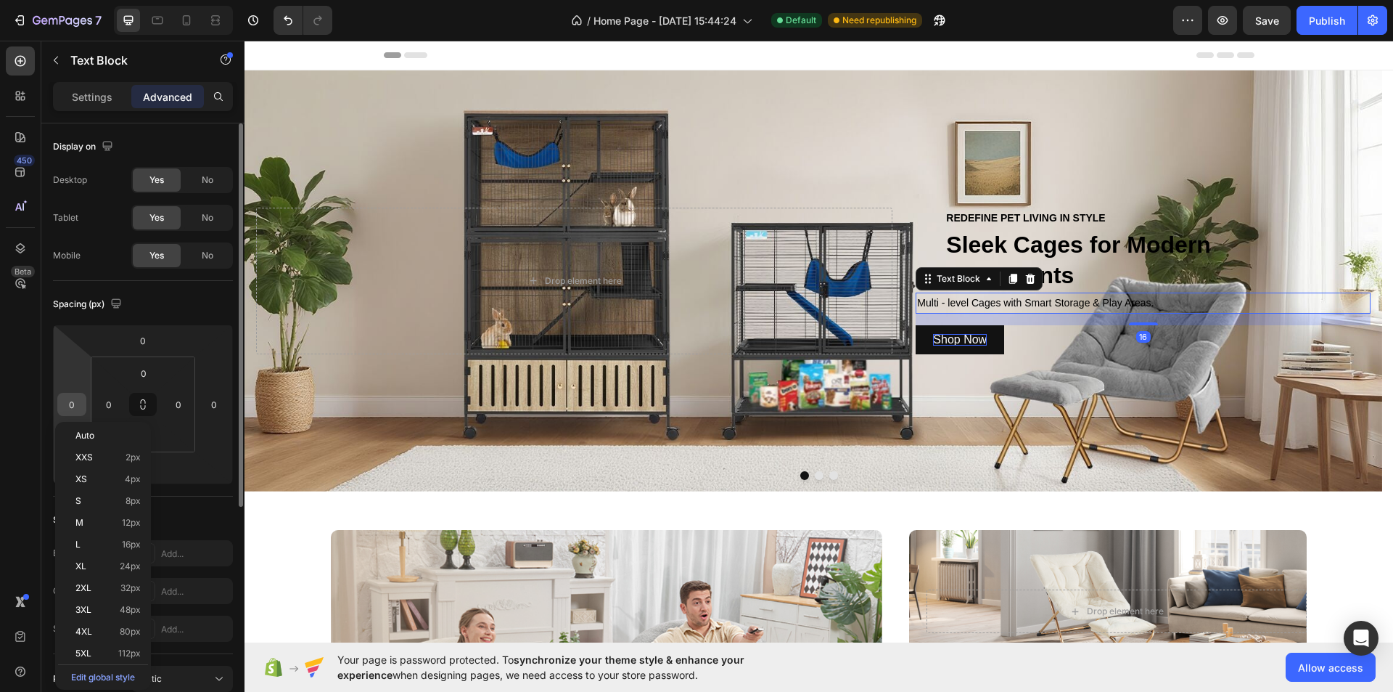
click at [77, 402] on input "0" at bounding box center [72, 404] width 22 height 22
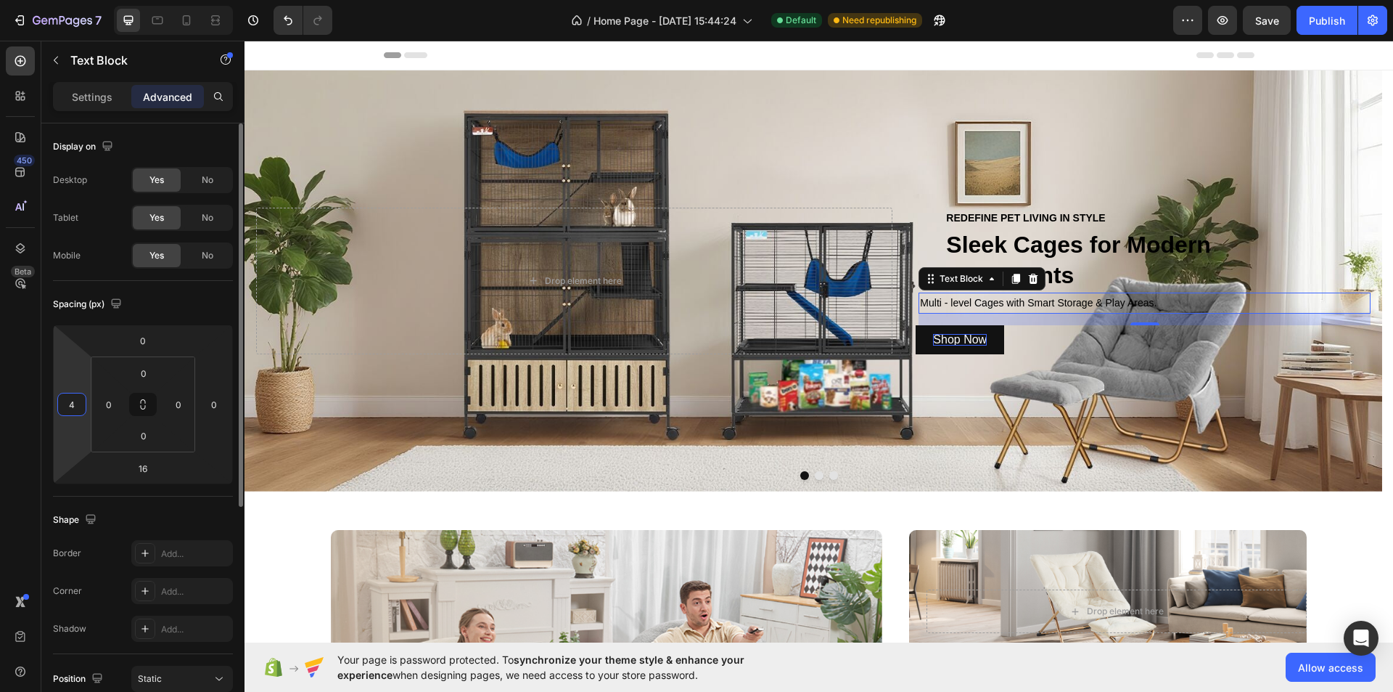
type input "40"
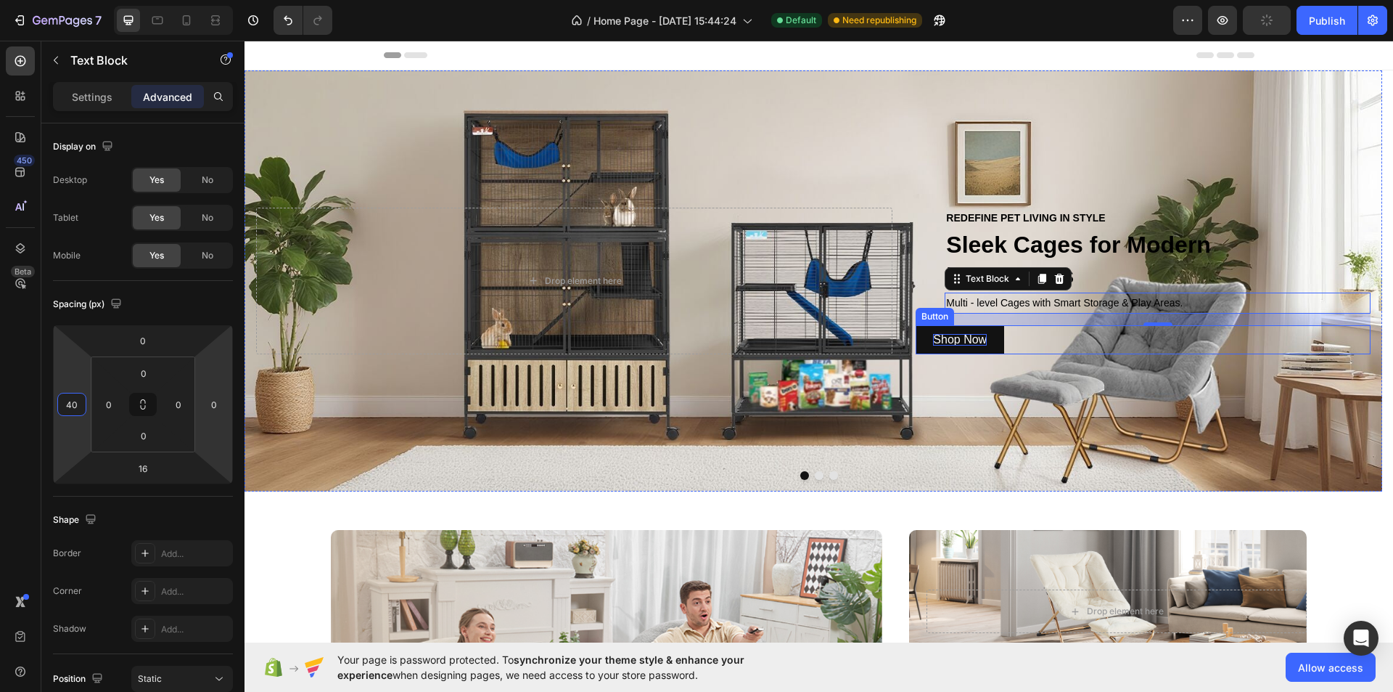
click at [1049, 327] on div "Shop Now Button" at bounding box center [1143, 339] width 455 height 29
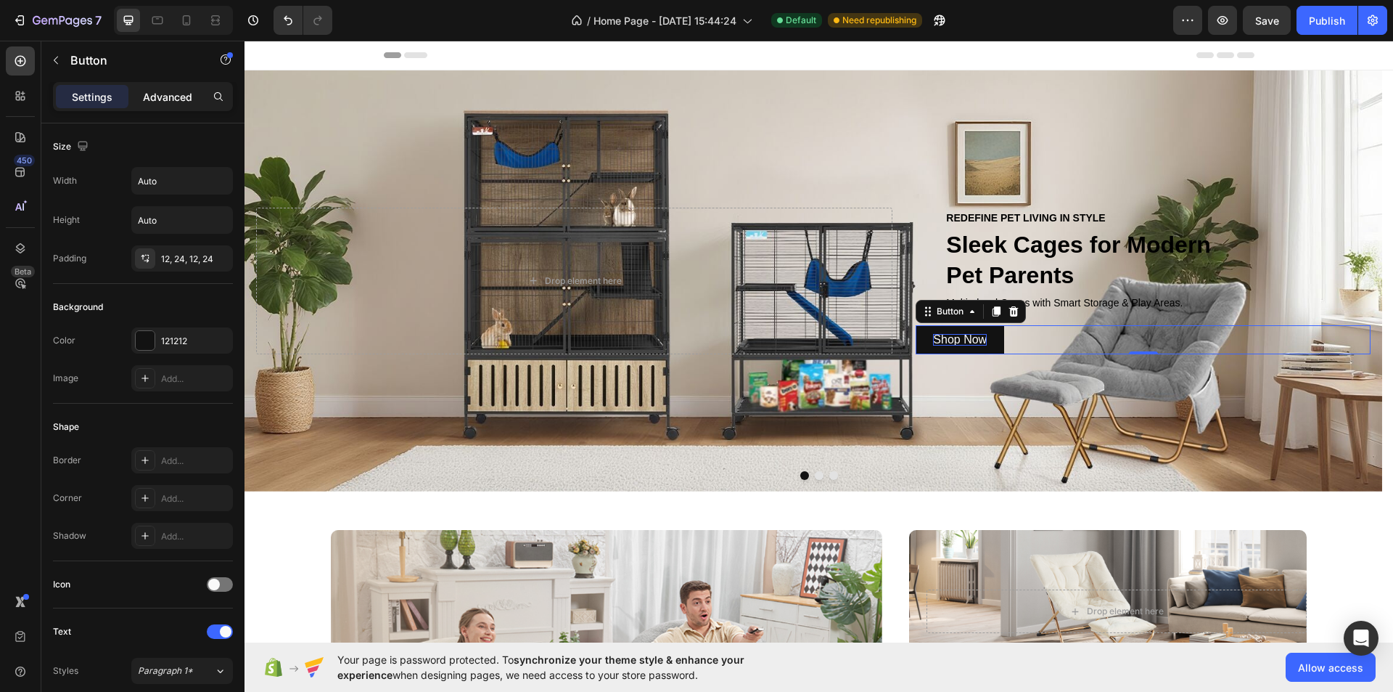
click at [160, 91] on p "Advanced" at bounding box center [167, 96] width 49 height 15
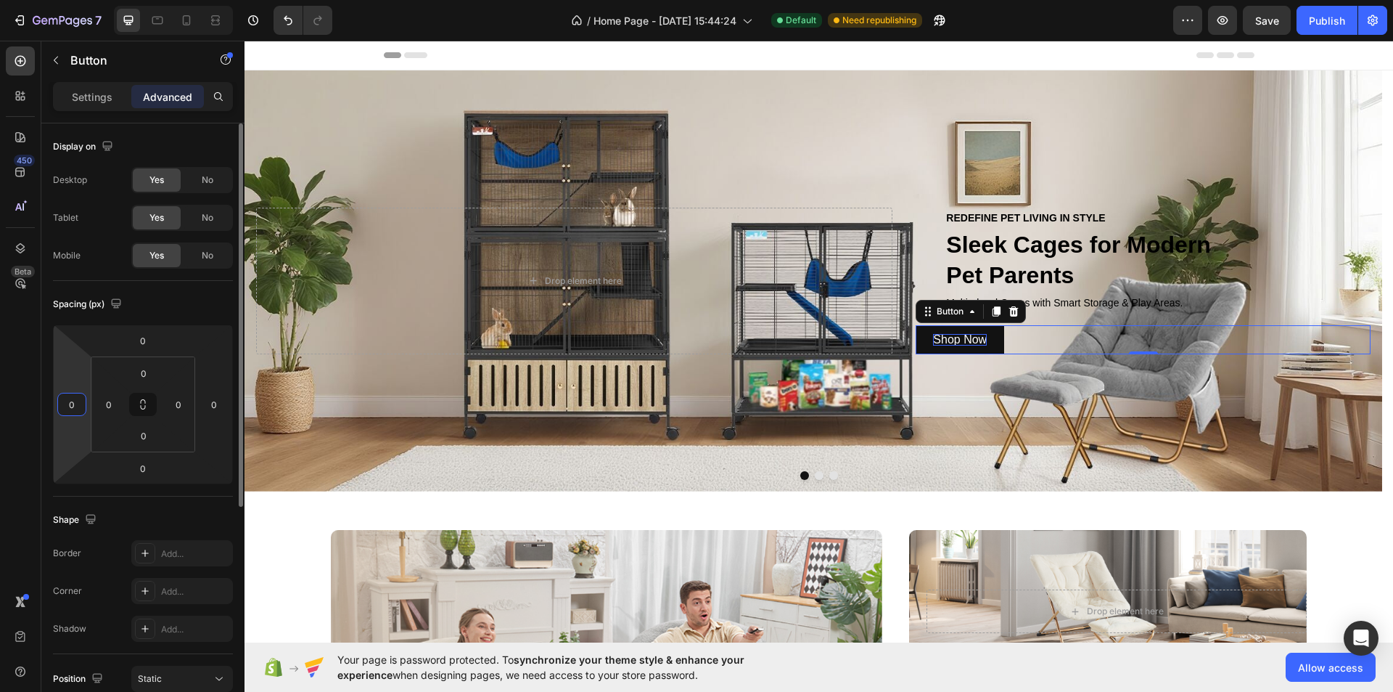
click at [71, 402] on input "0" at bounding box center [72, 404] width 22 height 22
type input "40"
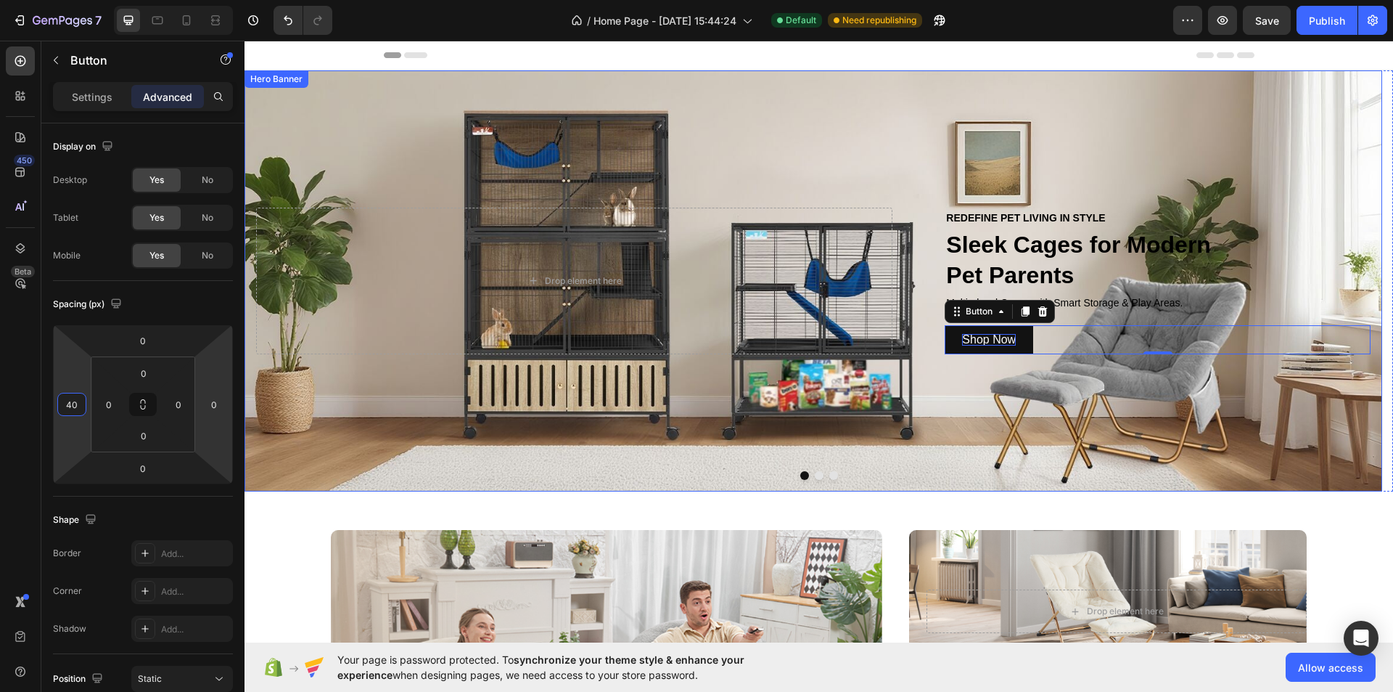
click at [1082, 429] on div "Background Image" at bounding box center [814, 280] width 1138 height 421
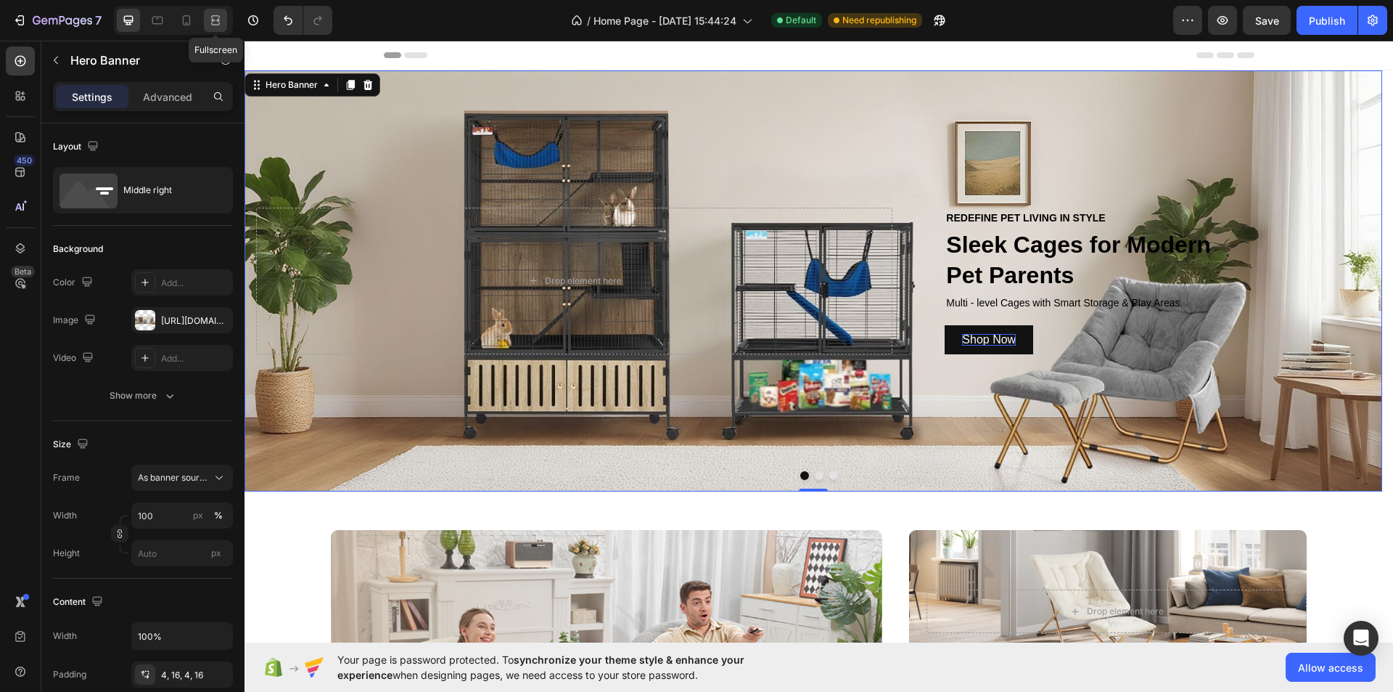
click at [210, 18] on icon at bounding box center [215, 20] width 15 height 15
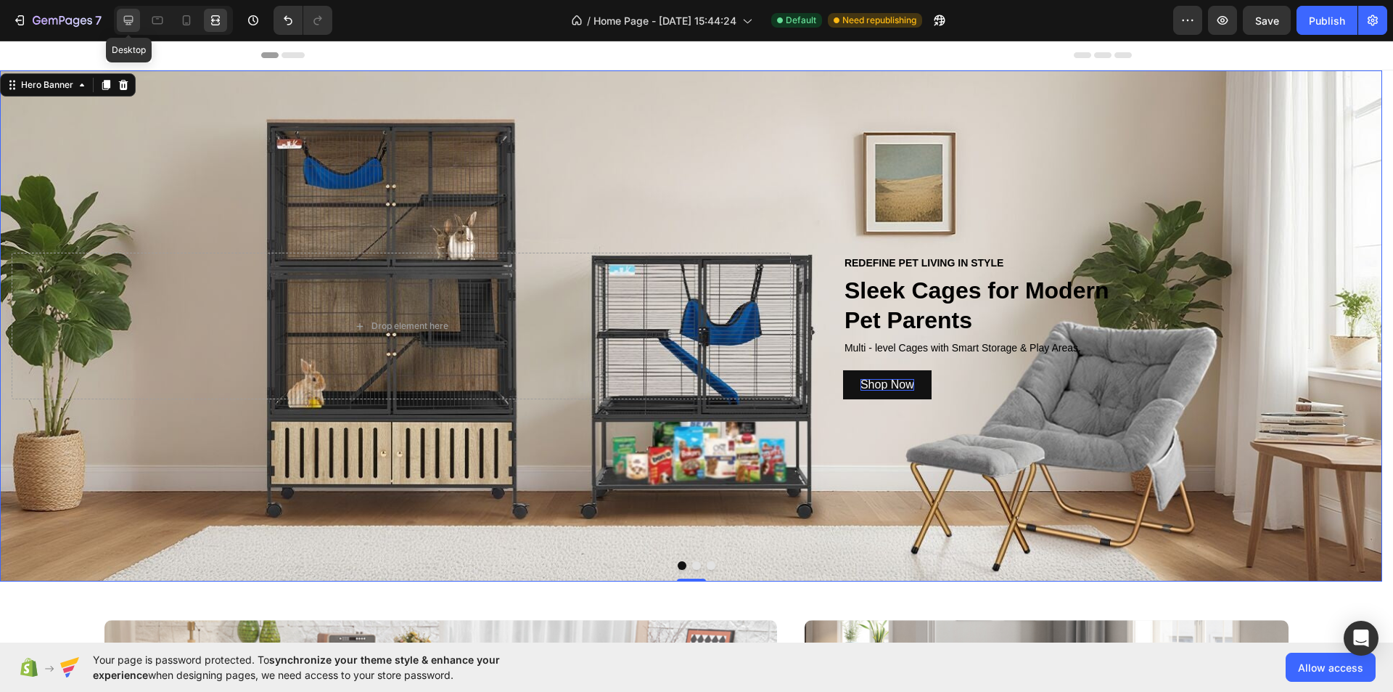
click at [124, 23] on icon at bounding box center [128, 20] width 15 height 15
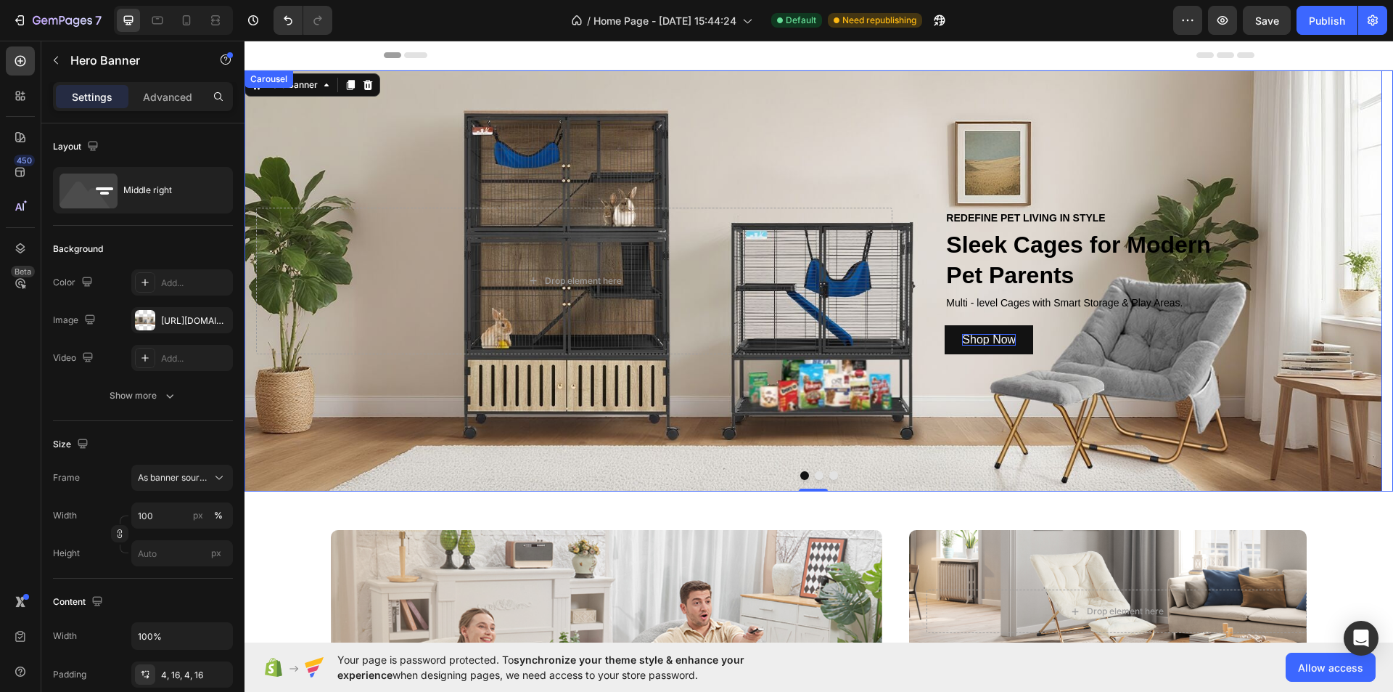
click at [815, 474] on button "Dot" at bounding box center [819, 475] width 9 height 9
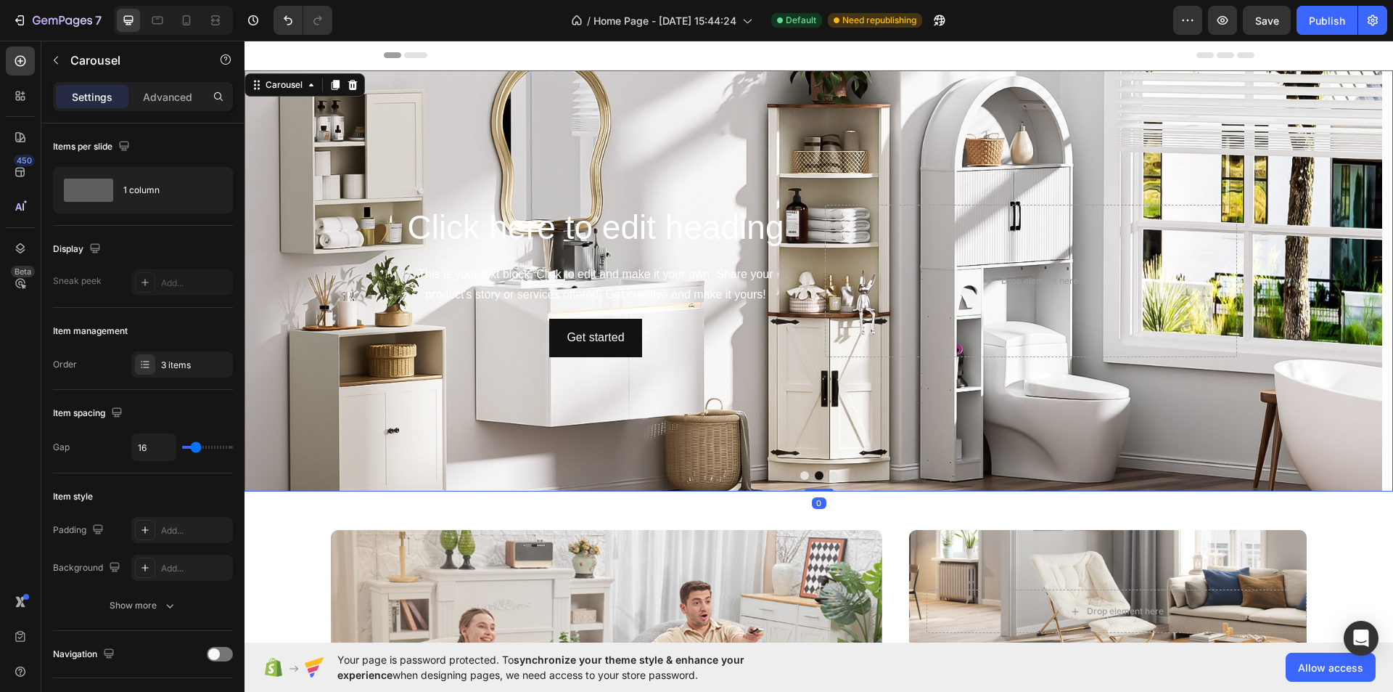
click at [801, 477] on button "Dot" at bounding box center [805, 475] width 9 height 9
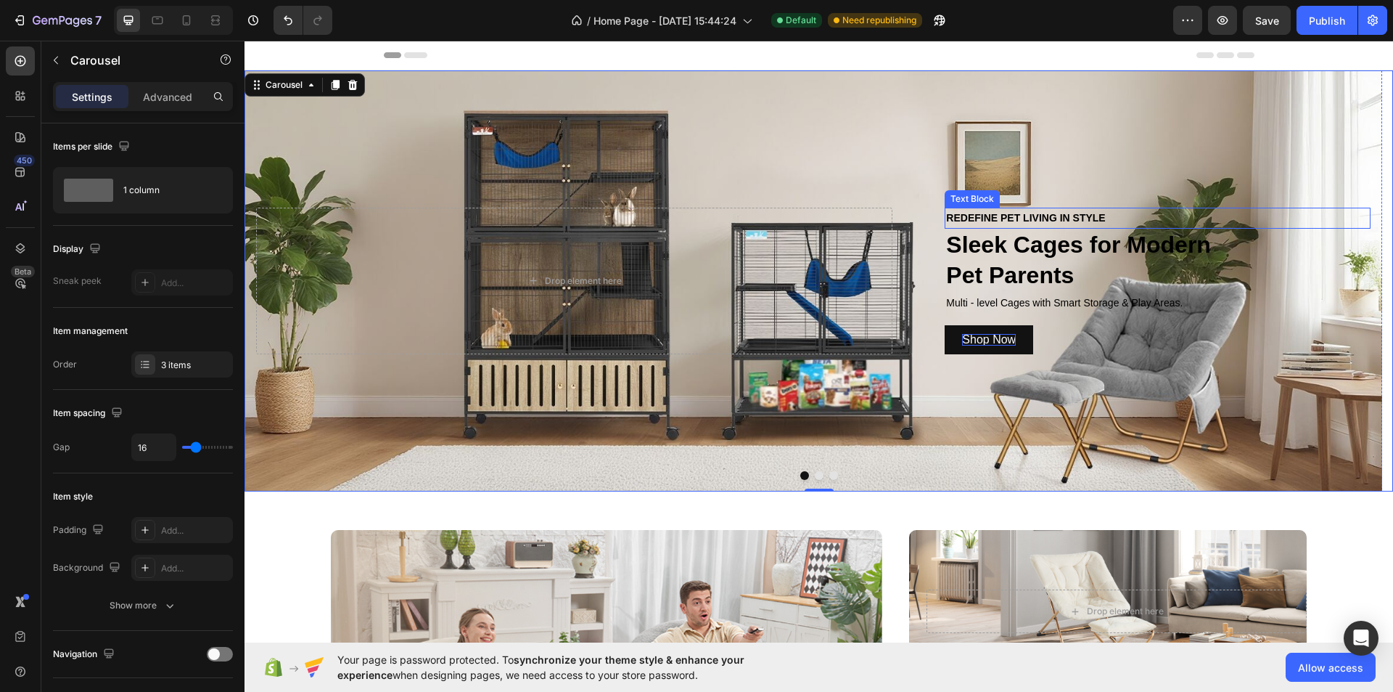
click at [1023, 255] on p "Sleek Cages for Modern Pet Parents" at bounding box center [1157, 260] width 423 height 60
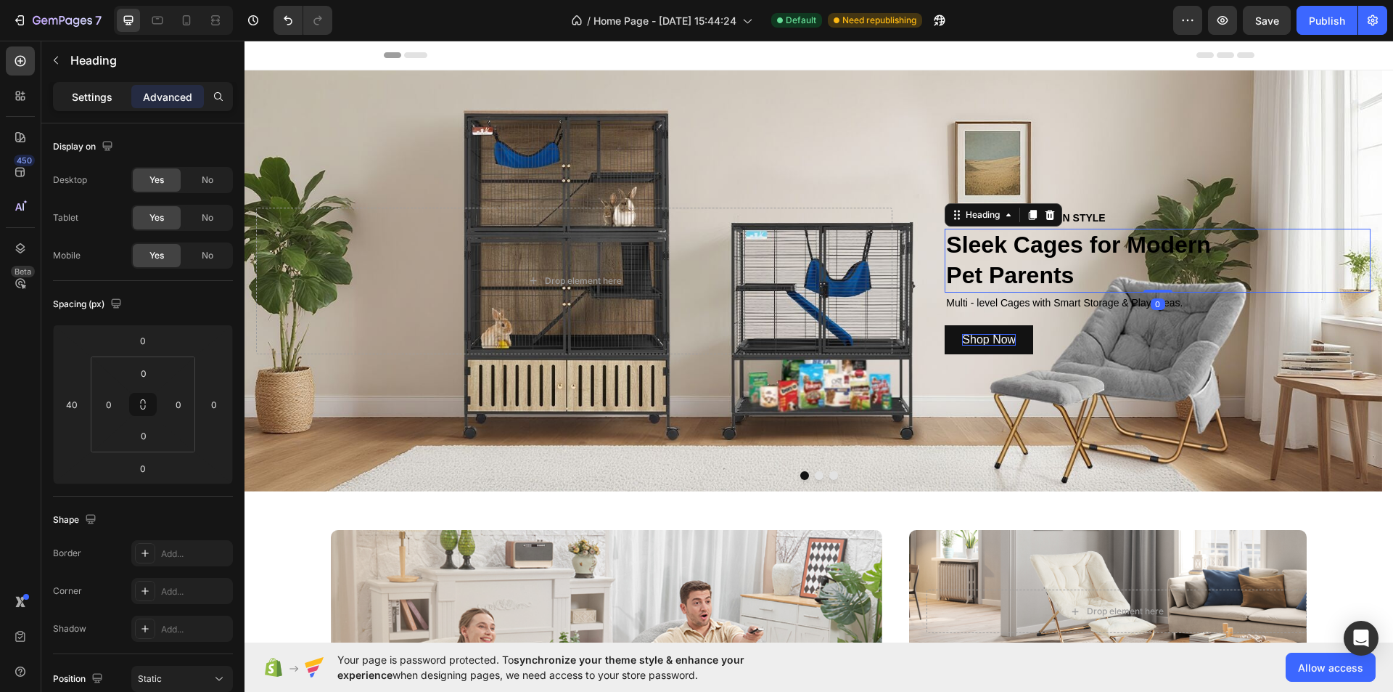
click at [76, 107] on div "Settings" at bounding box center [92, 96] width 73 height 23
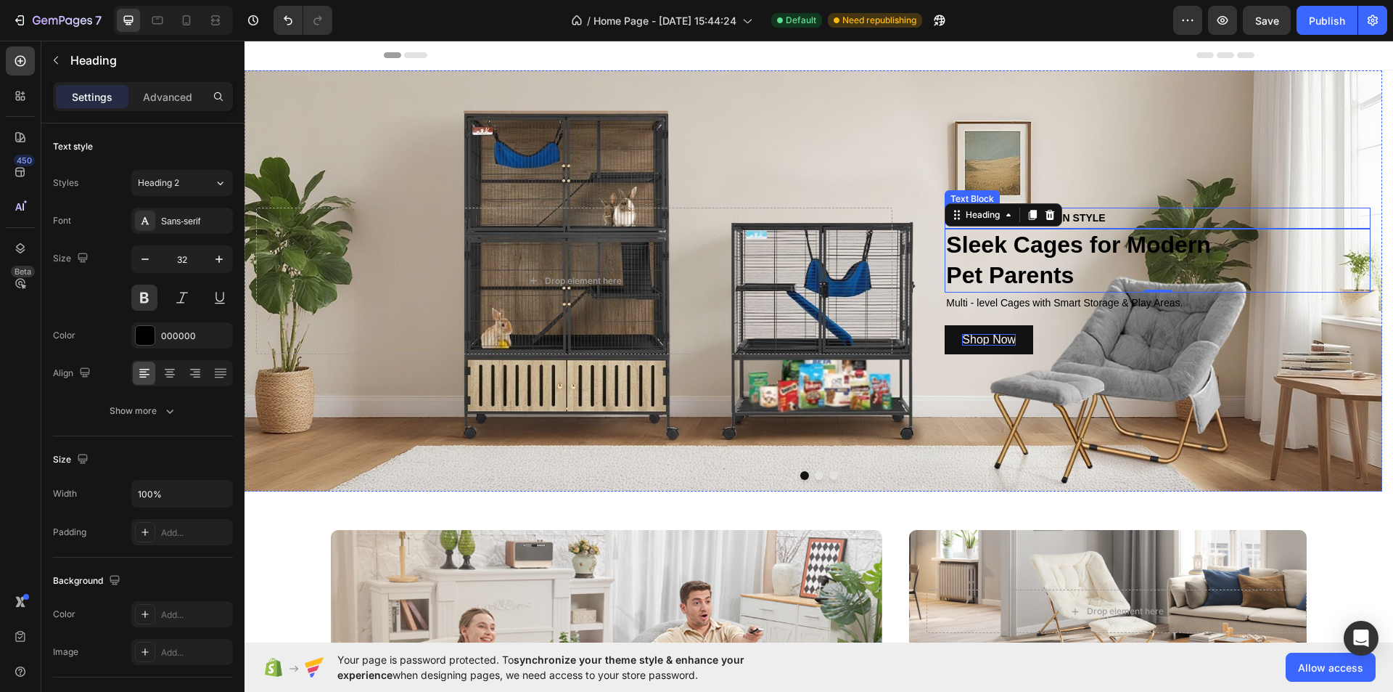
click at [1130, 211] on p "REDEFINE PET LIVING IN STYLE" at bounding box center [1157, 218] width 423 height 18
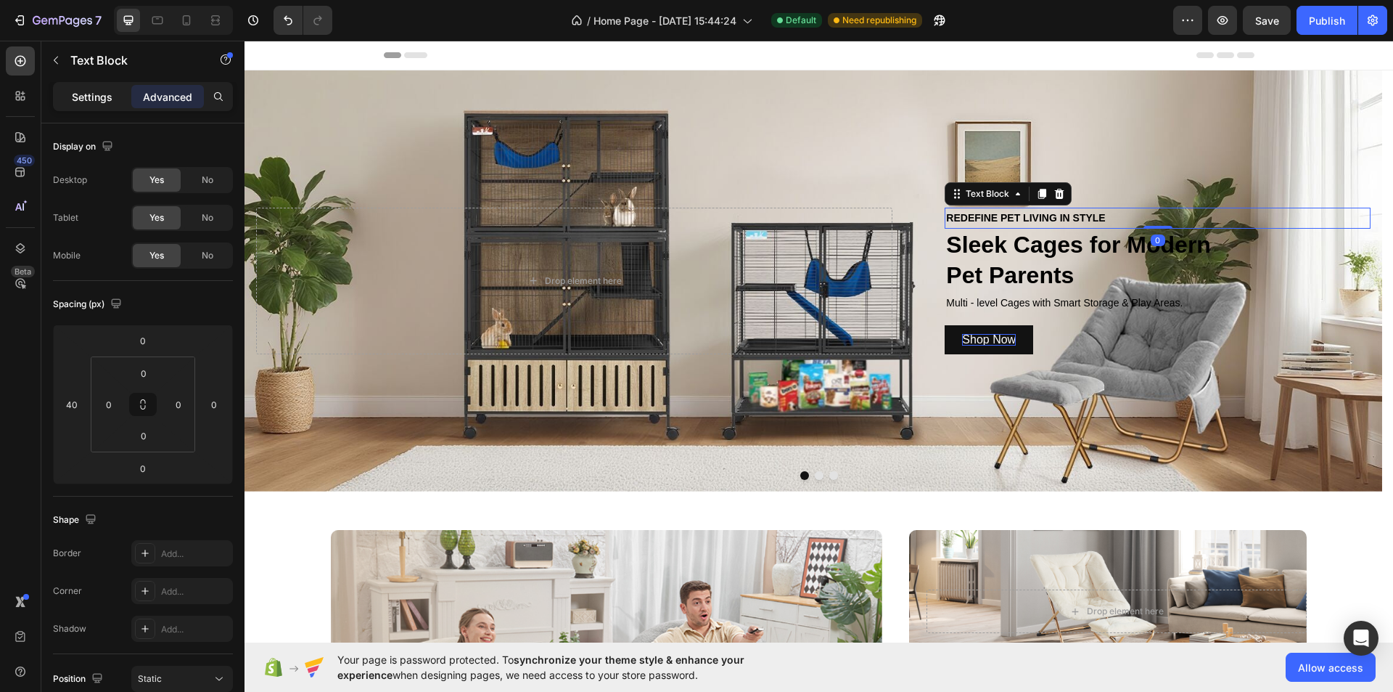
click at [102, 105] on div "Settings" at bounding box center [92, 96] width 73 height 23
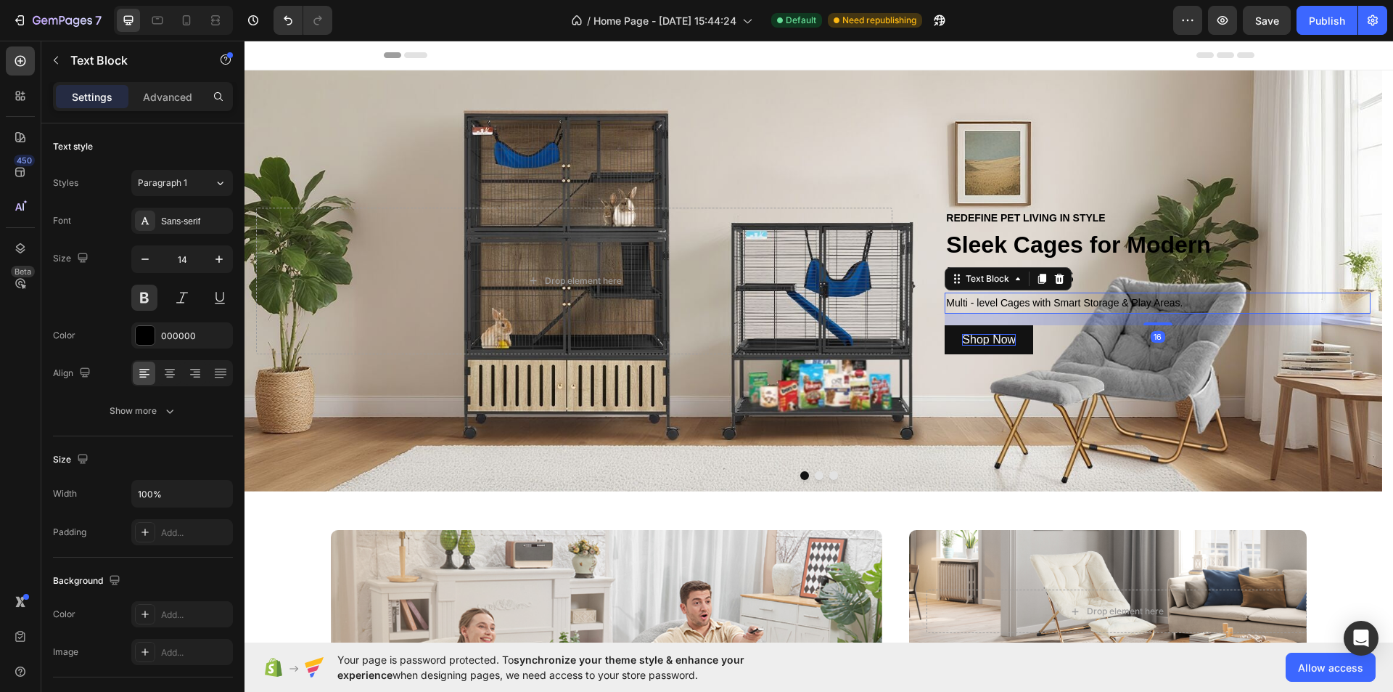
click at [1094, 298] on p "Multi - level Cages with Smart Storage & Play Areas." at bounding box center [1157, 303] width 423 height 18
click at [1068, 344] on div "Shop Now Button" at bounding box center [1158, 339] width 426 height 29
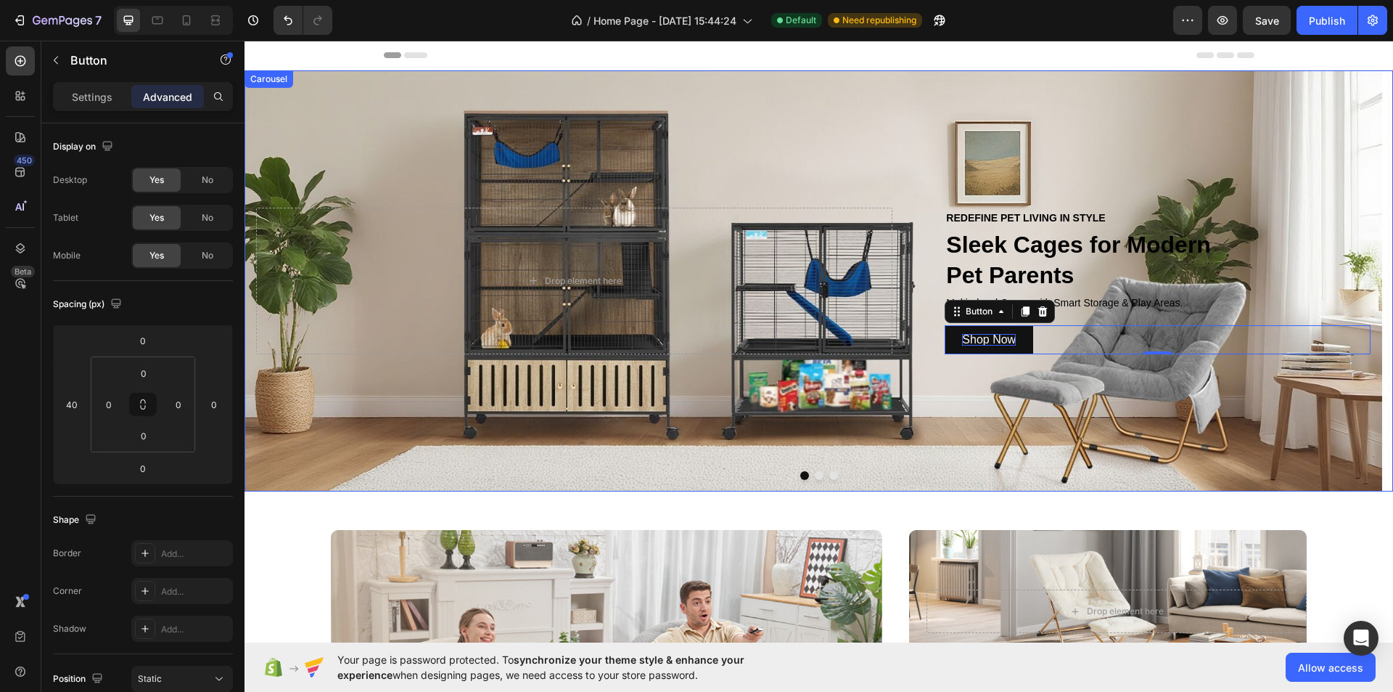
click at [815, 478] on button "Dot" at bounding box center [819, 475] width 9 height 9
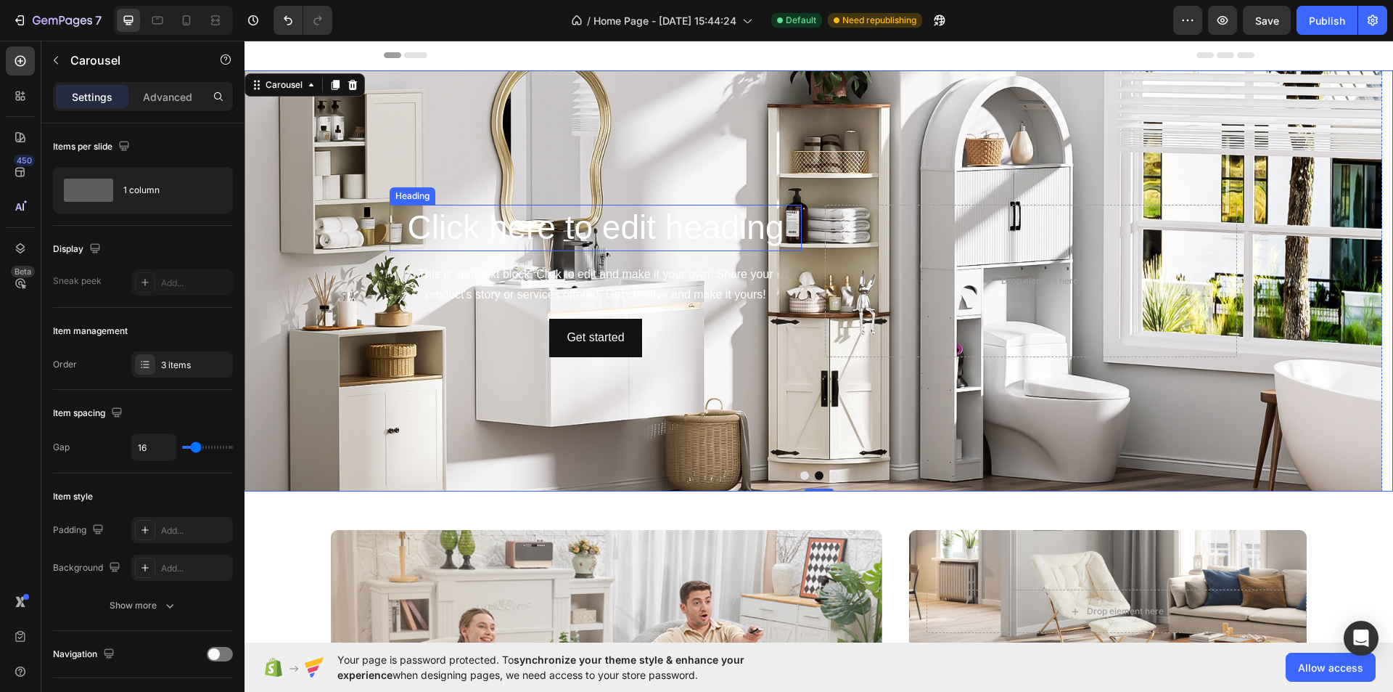
click at [679, 245] on h2 "Click here to edit heading" at bounding box center [596, 228] width 412 height 46
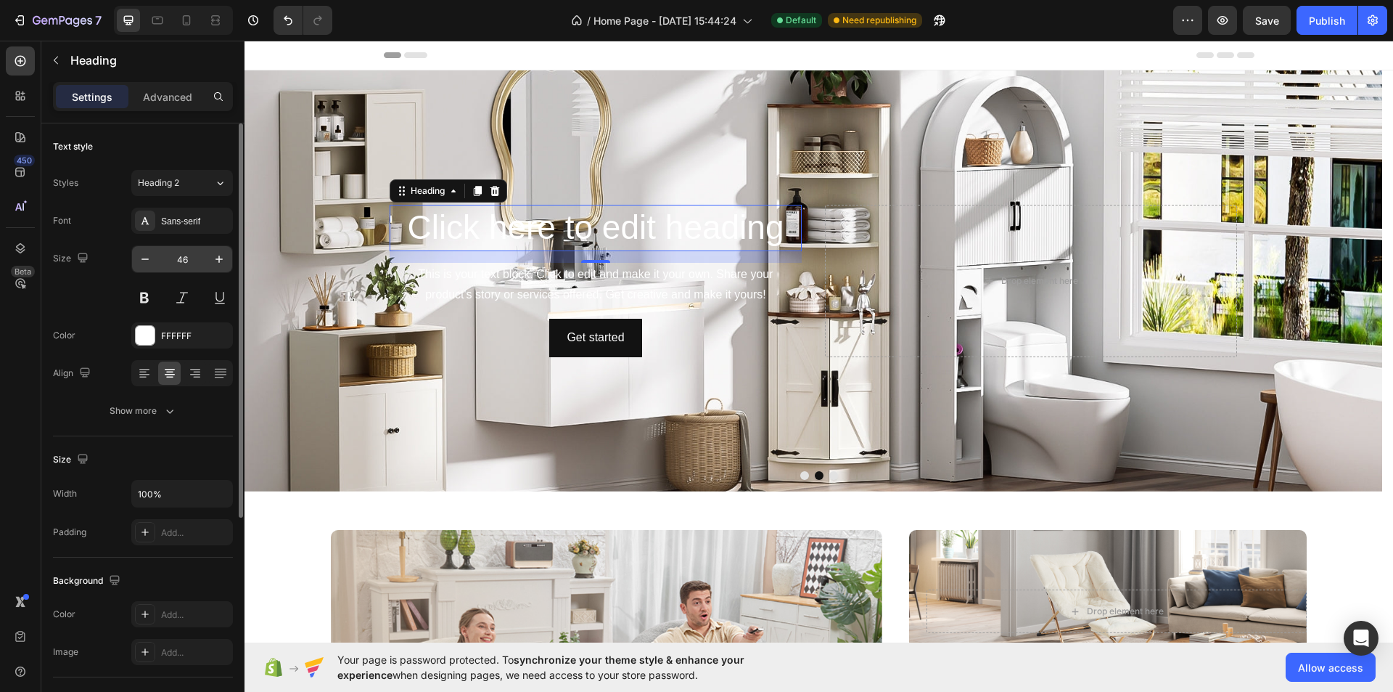
click at [189, 263] on input "46" at bounding box center [182, 259] width 48 height 26
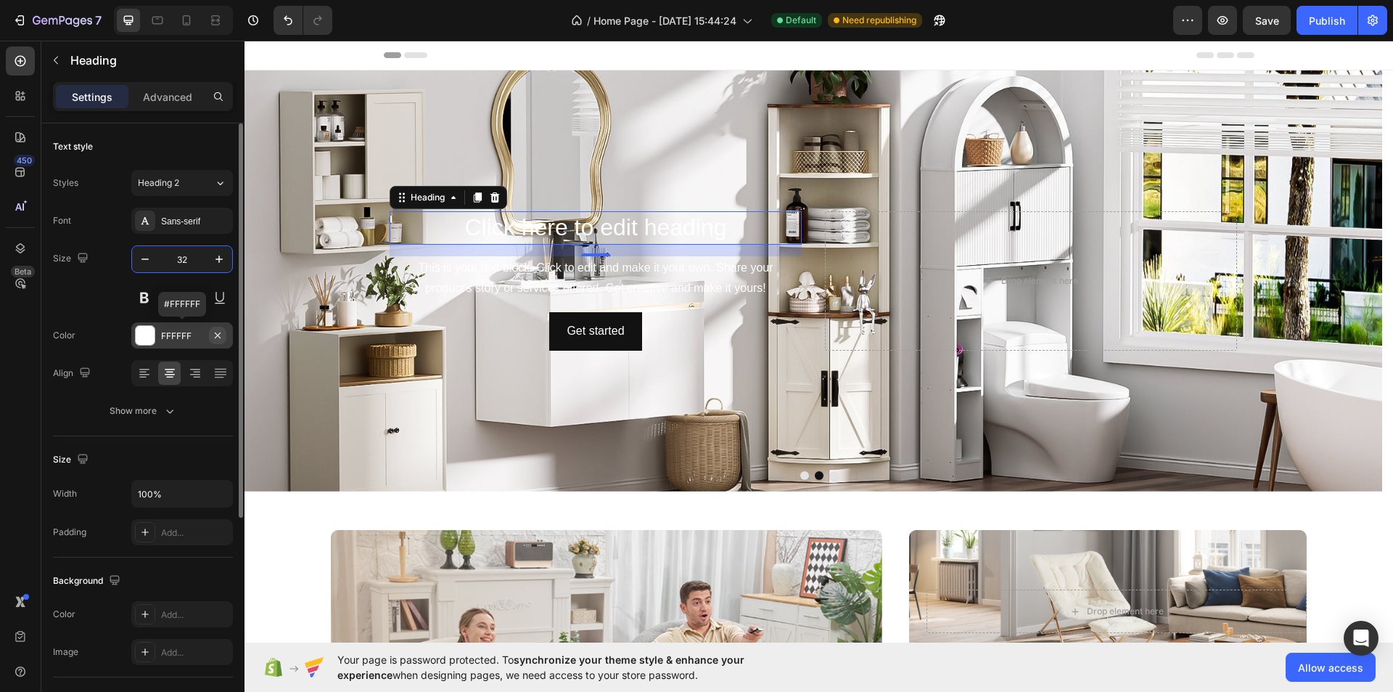
type input "32"
click at [221, 335] on icon "button" at bounding box center [218, 335] width 12 height 12
click at [144, 336] on icon at bounding box center [145, 335] width 12 height 12
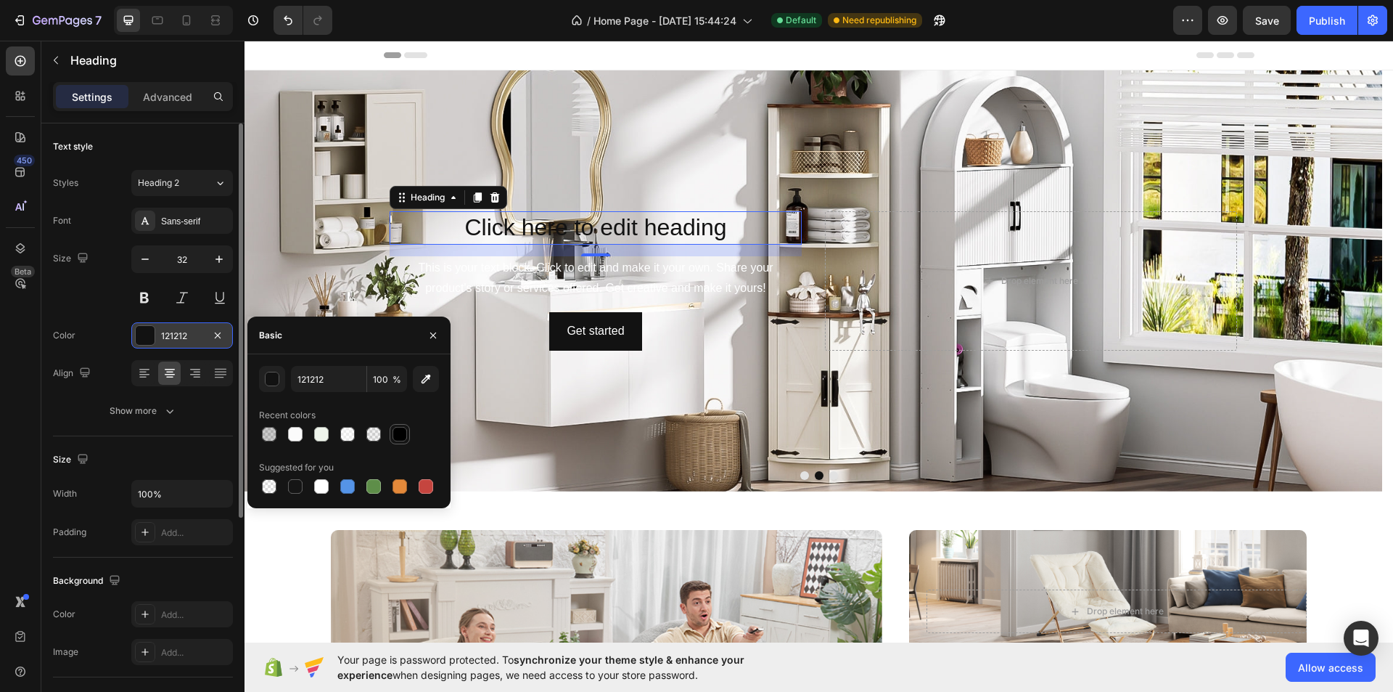
click at [399, 433] on div at bounding box center [400, 434] width 15 height 15
type input "000000"
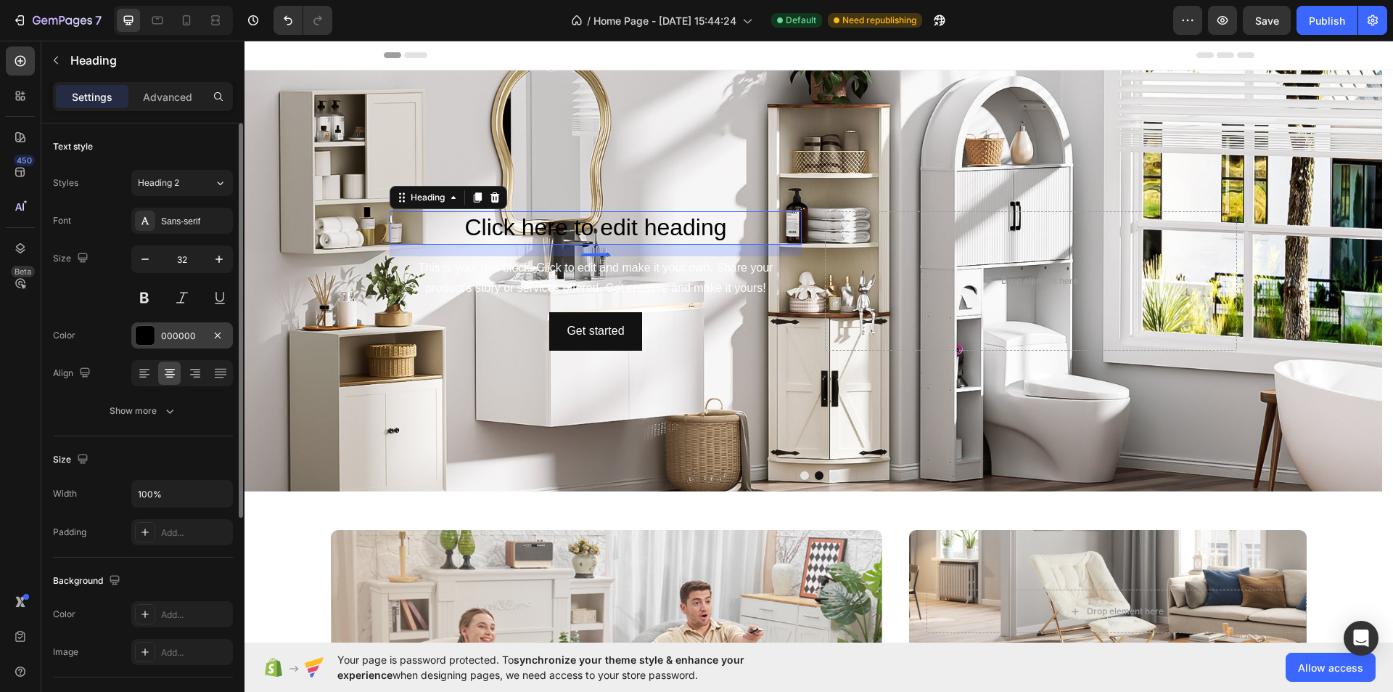
click at [99, 342] on div "Color 000000" at bounding box center [143, 335] width 180 height 26
click at [522, 277] on div "This is your text block. Click to edit and make it your own. Share your product…" at bounding box center [596, 278] width 412 height 45
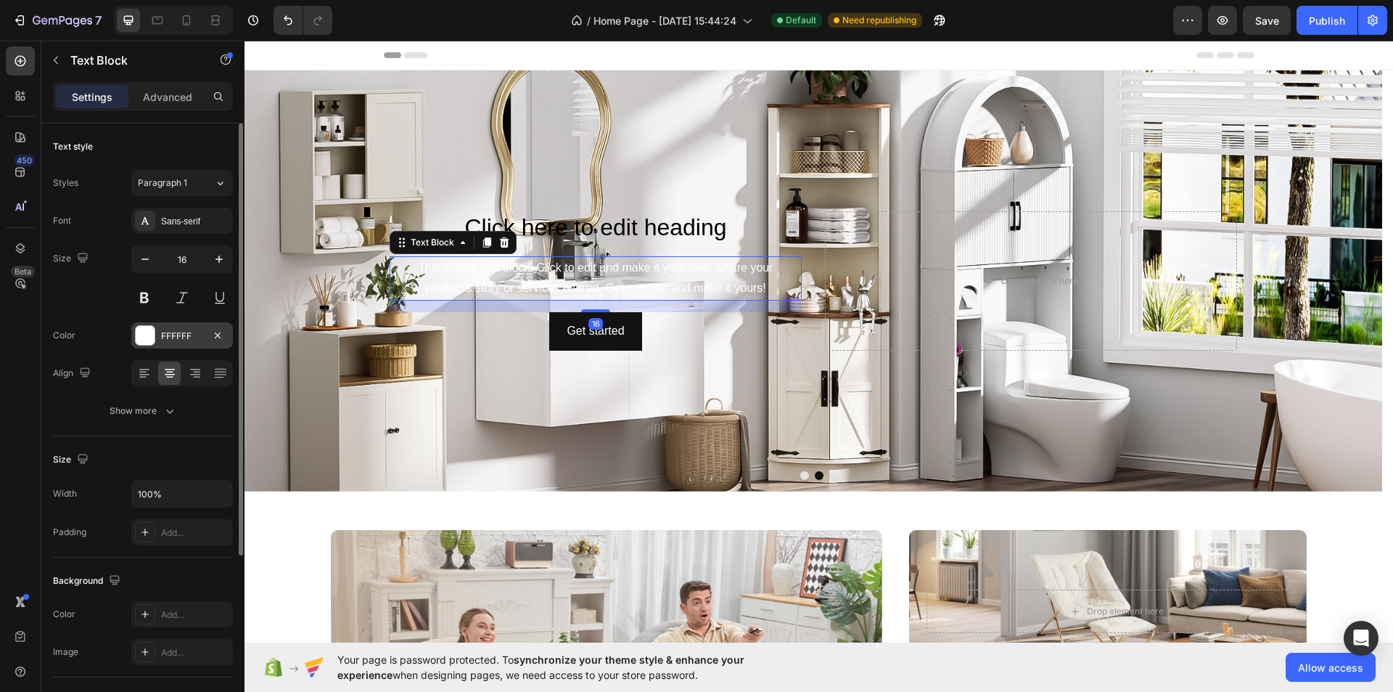
click at [150, 339] on div at bounding box center [145, 335] width 19 height 19
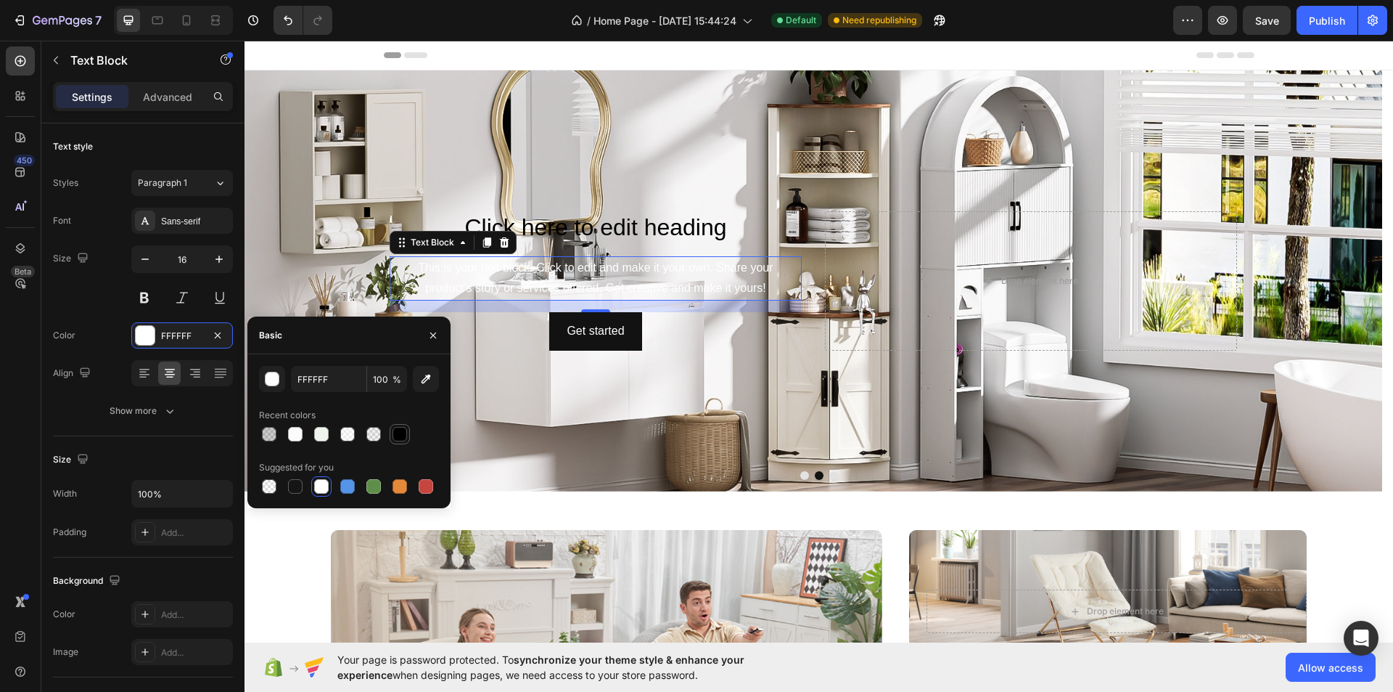
click at [405, 427] on div at bounding box center [399, 433] width 17 height 17
type input "000000"
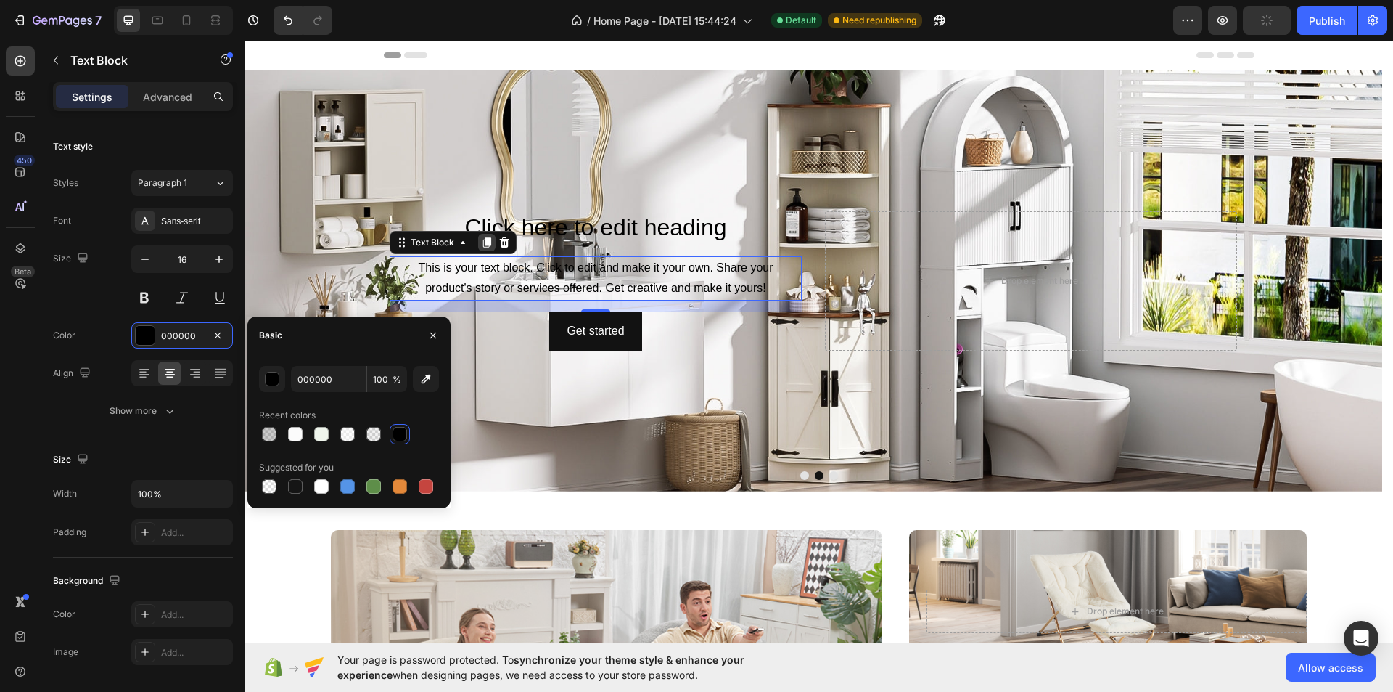
click at [491, 242] on icon at bounding box center [487, 242] width 8 height 10
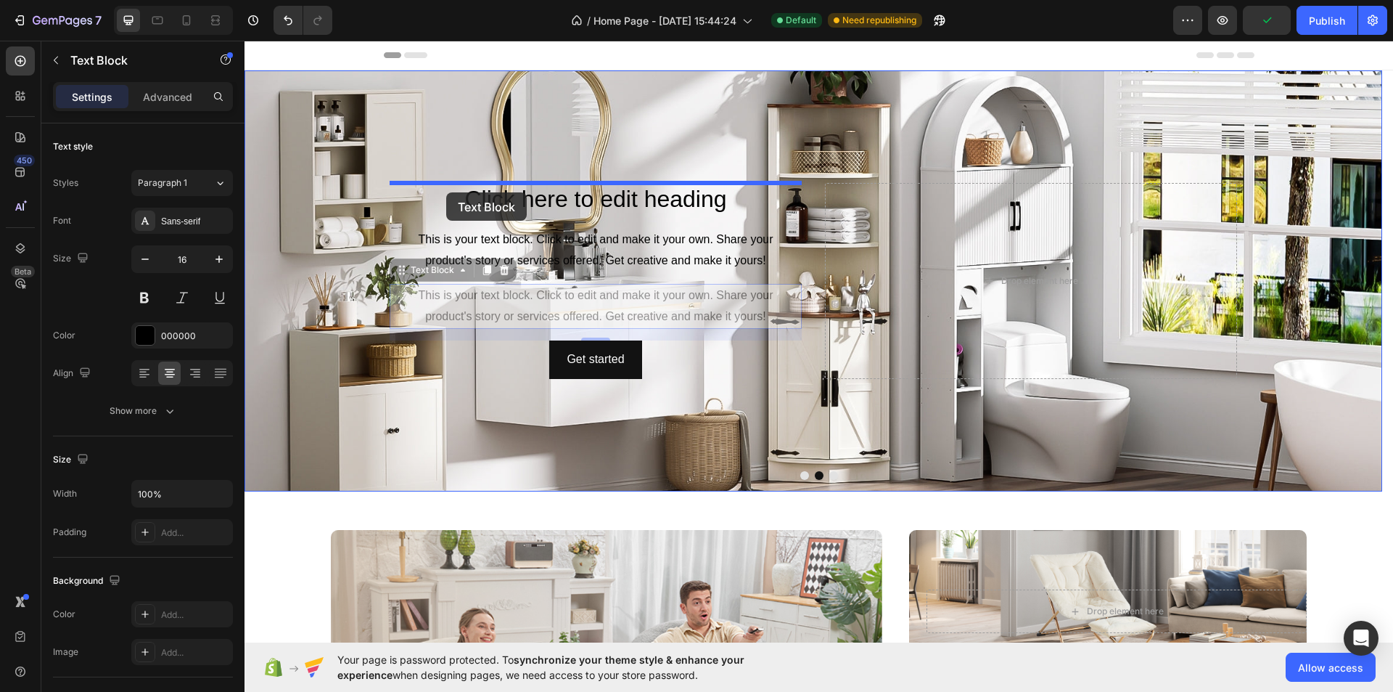
drag, startPoint x: 411, startPoint y: 273, endPoint x: 446, endPoint y: 192, distance: 88.1
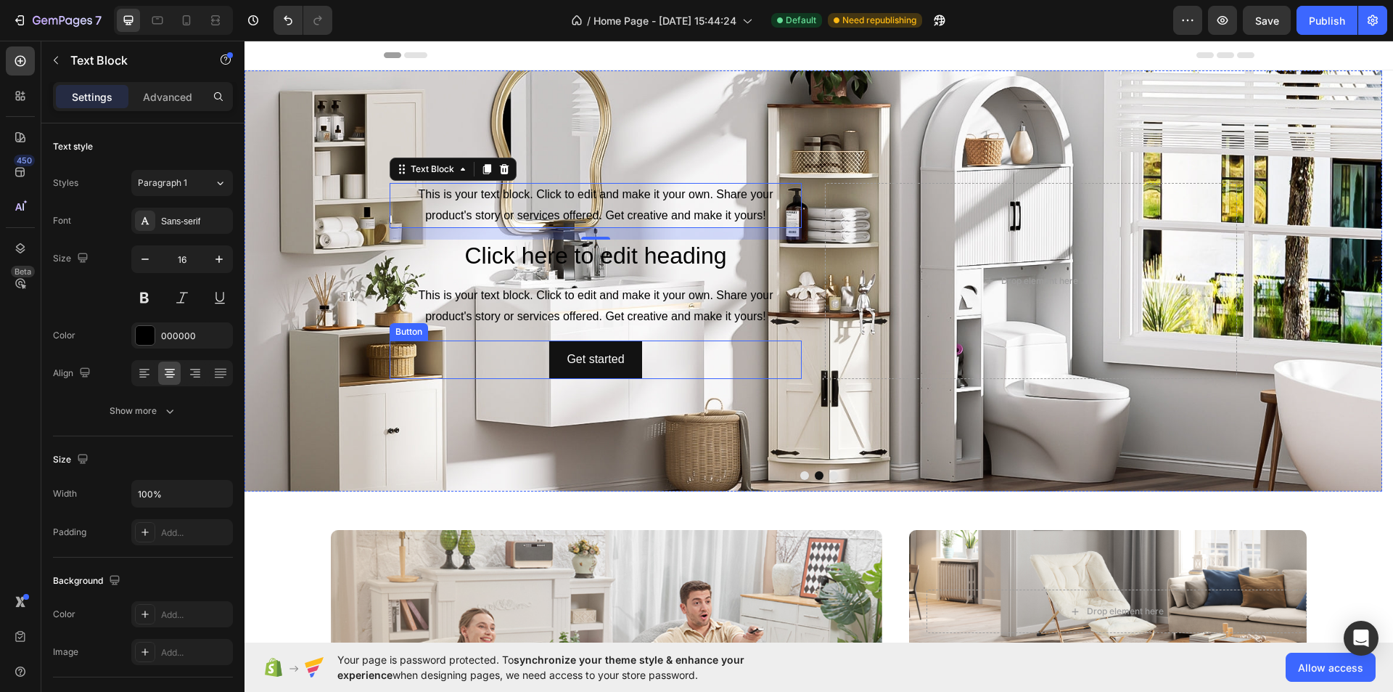
click at [515, 356] on div "Get started Button" at bounding box center [596, 359] width 412 height 38
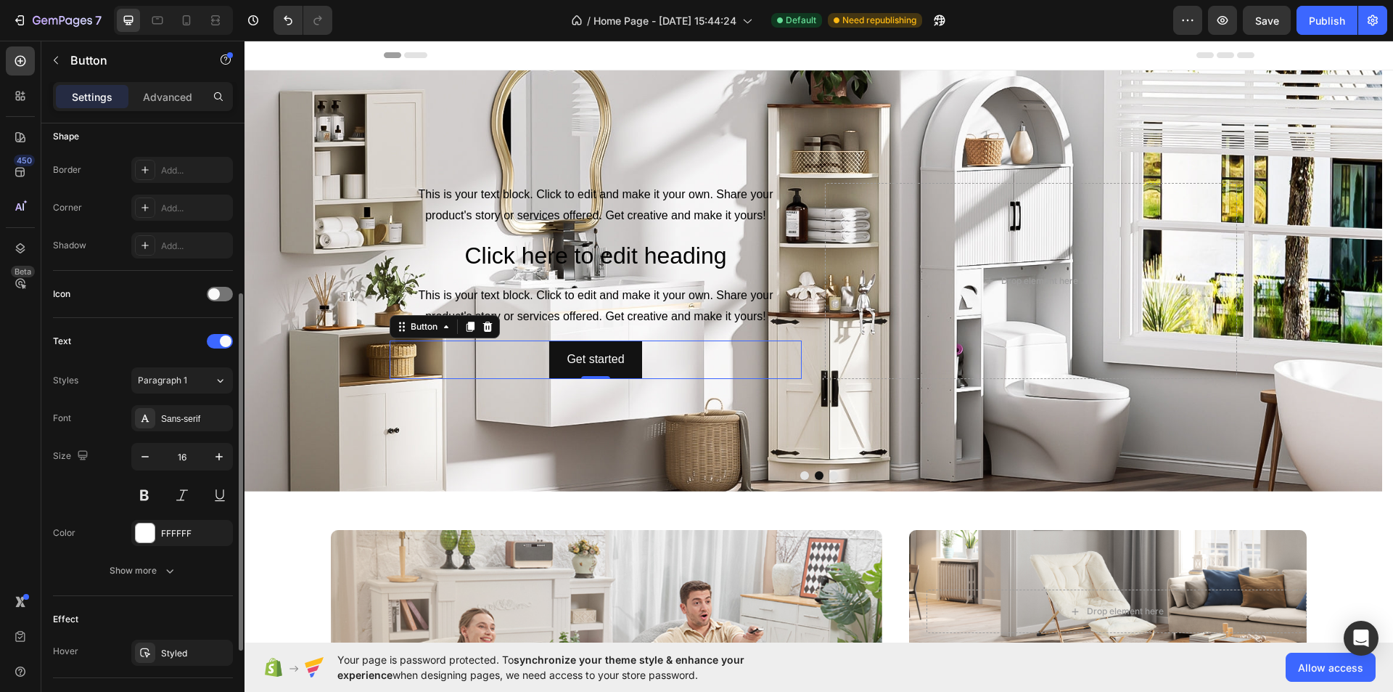
scroll to position [431, 0]
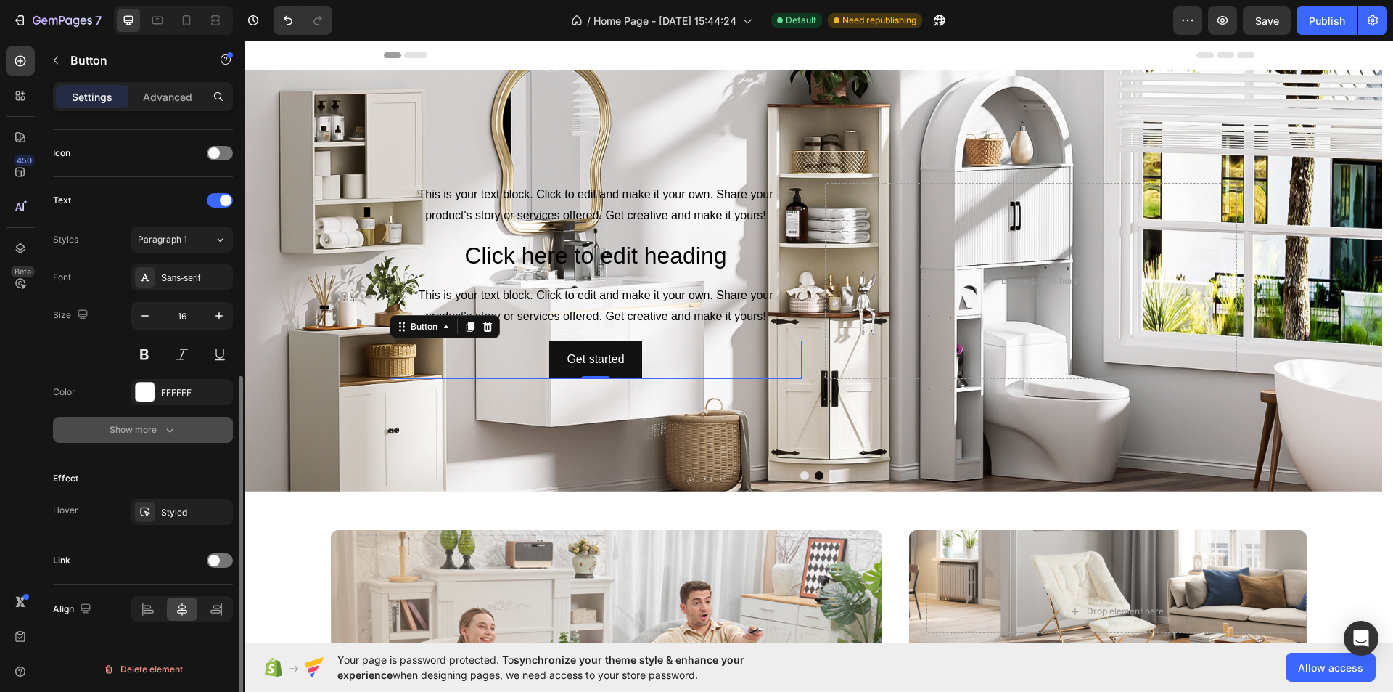
click at [171, 422] on icon "button" at bounding box center [170, 429] width 15 height 15
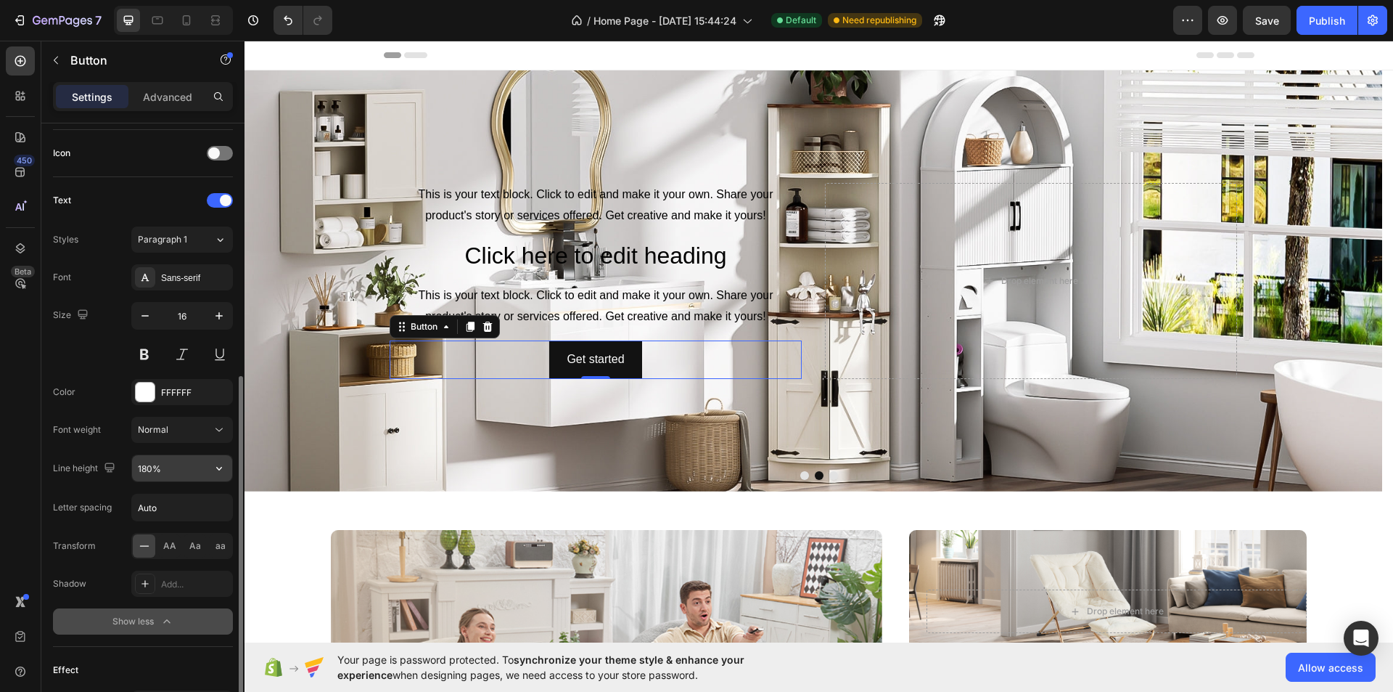
click at [171, 472] on input "180%" at bounding box center [182, 468] width 100 height 26
click at [220, 467] on icon "button" at bounding box center [219, 468] width 15 height 15
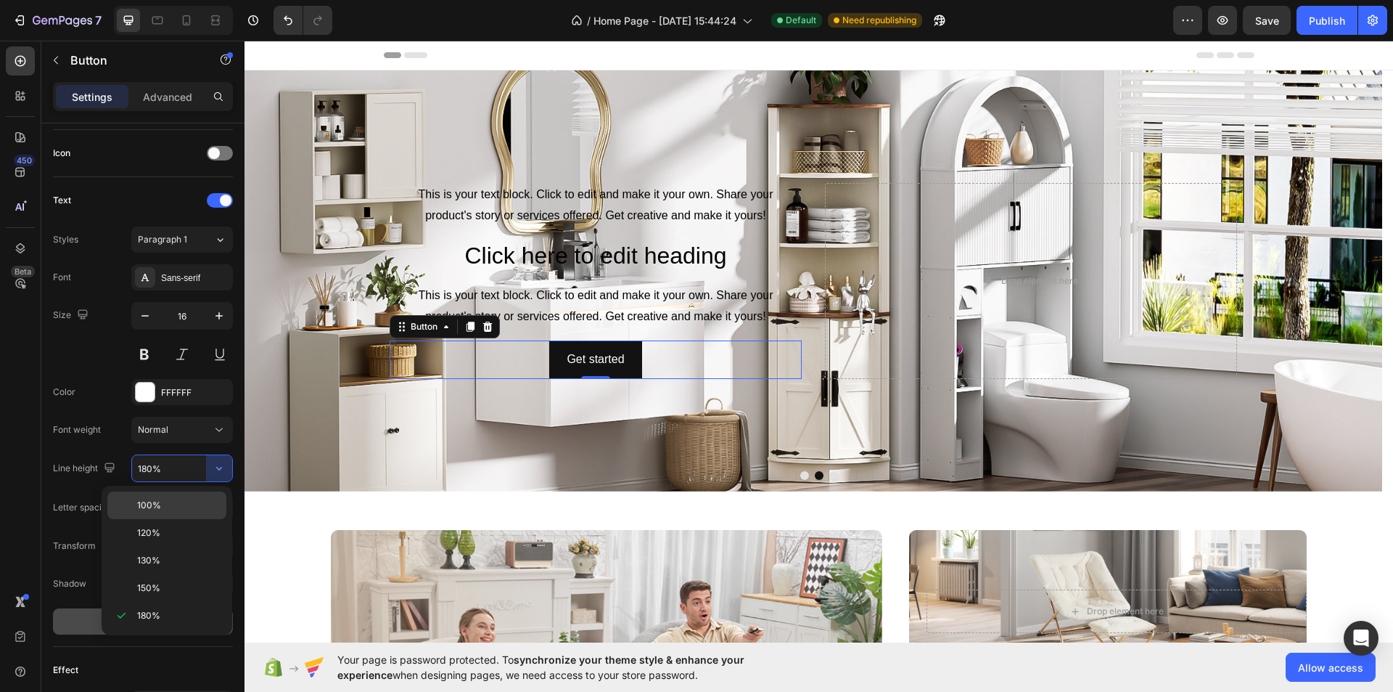
click at [193, 519] on div "100%" at bounding box center [166, 533] width 119 height 28
type input "100%"
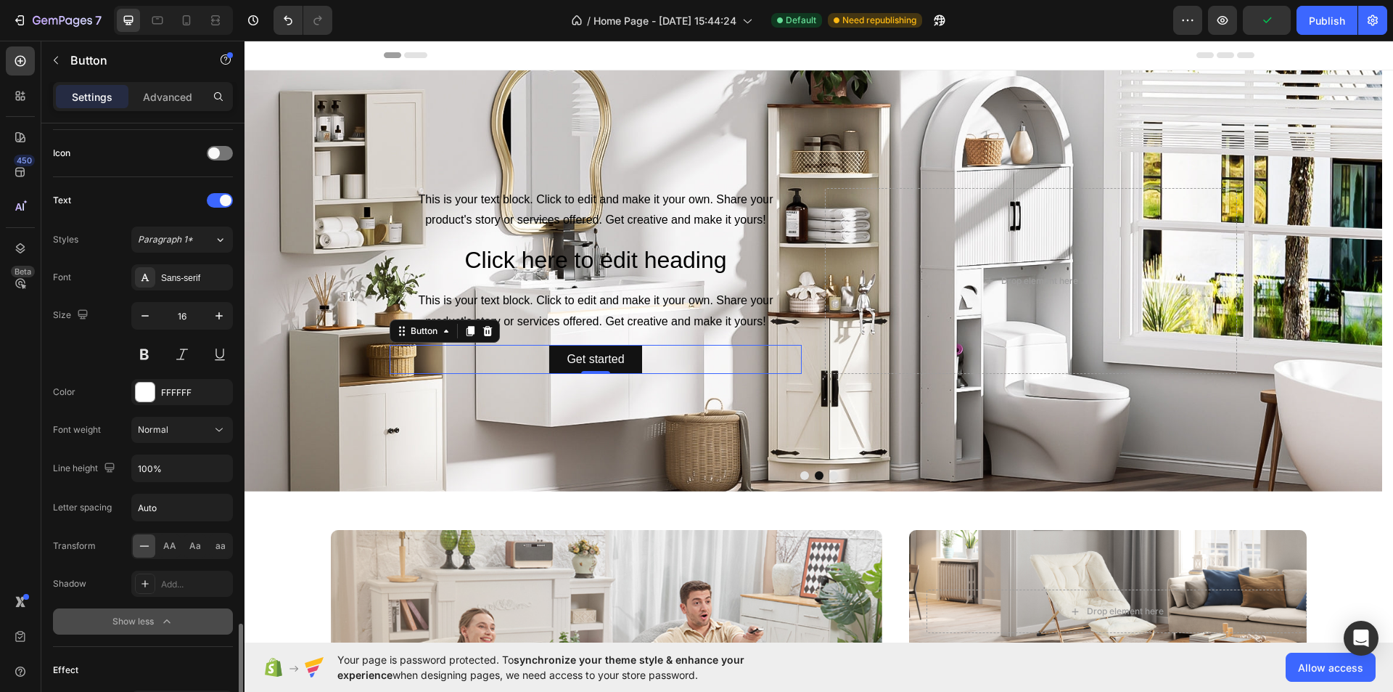
scroll to position [623, 0]
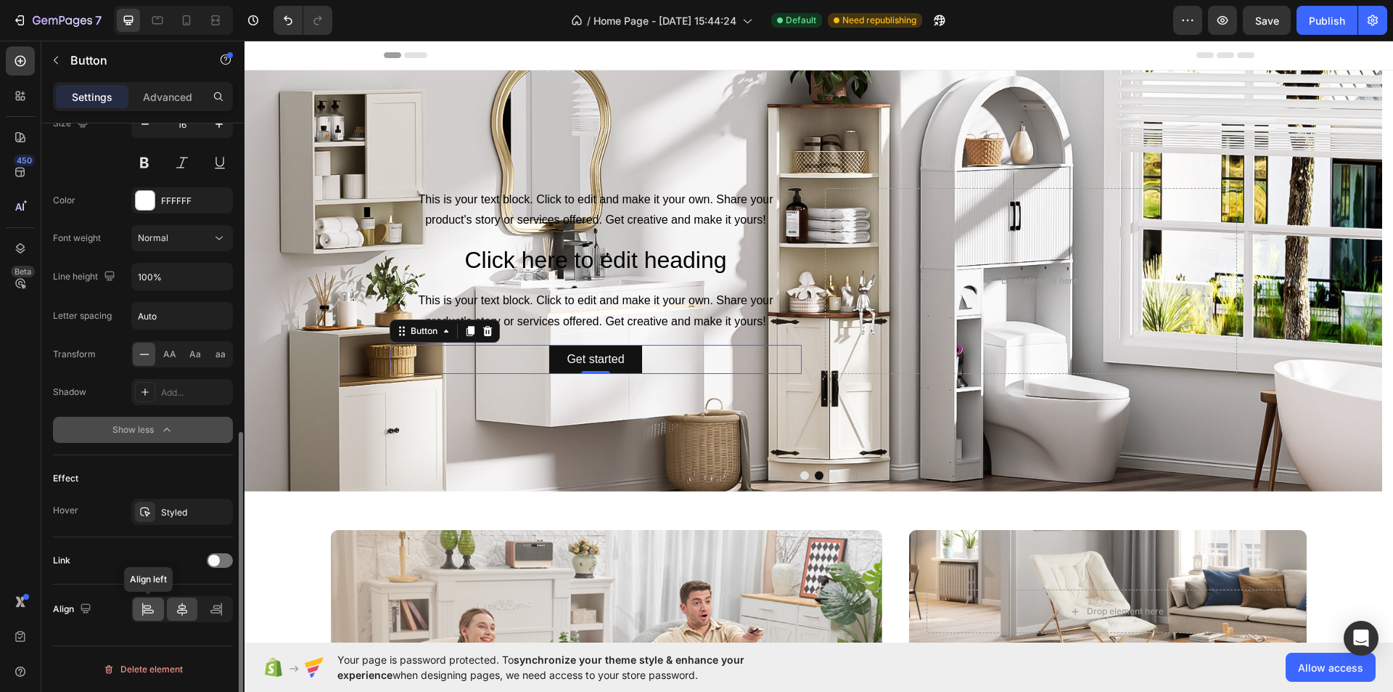
click at [152, 609] on icon at bounding box center [148, 609] width 15 height 15
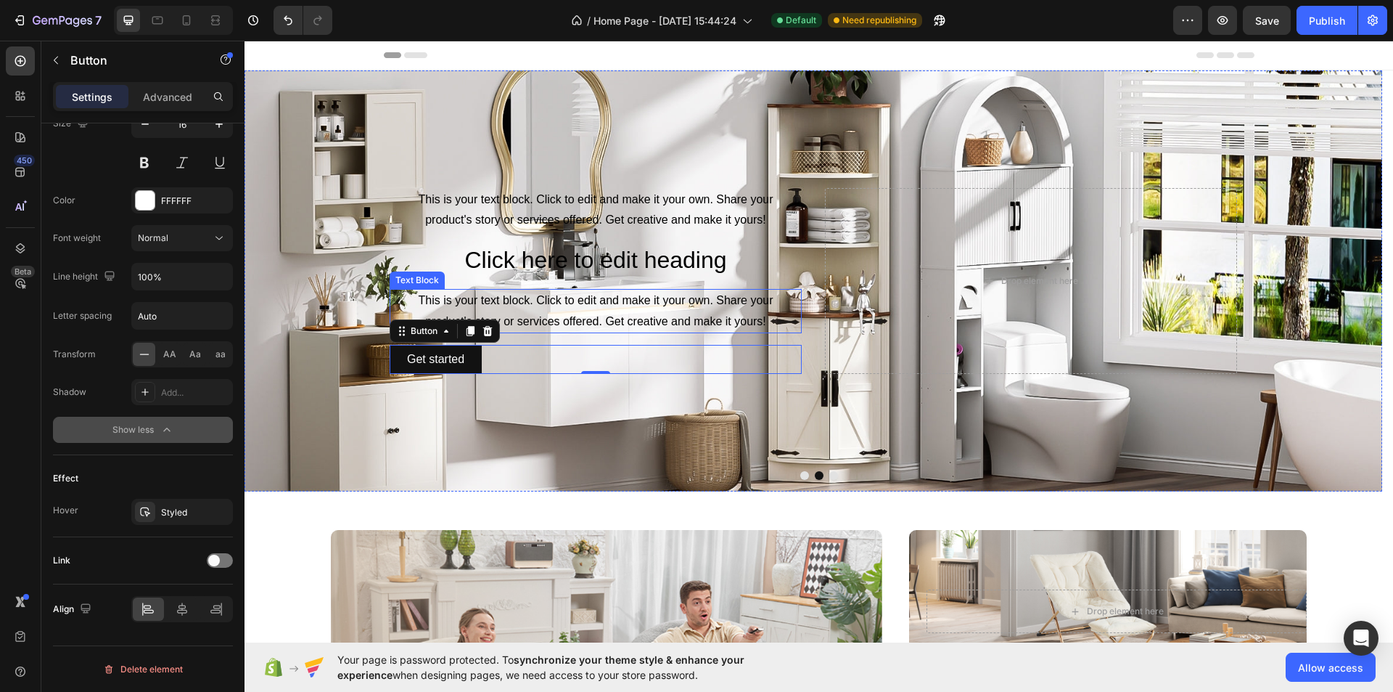
click at [613, 321] on div "This is your text block. Click to edit and make it your own. Share your product…" at bounding box center [596, 311] width 412 height 45
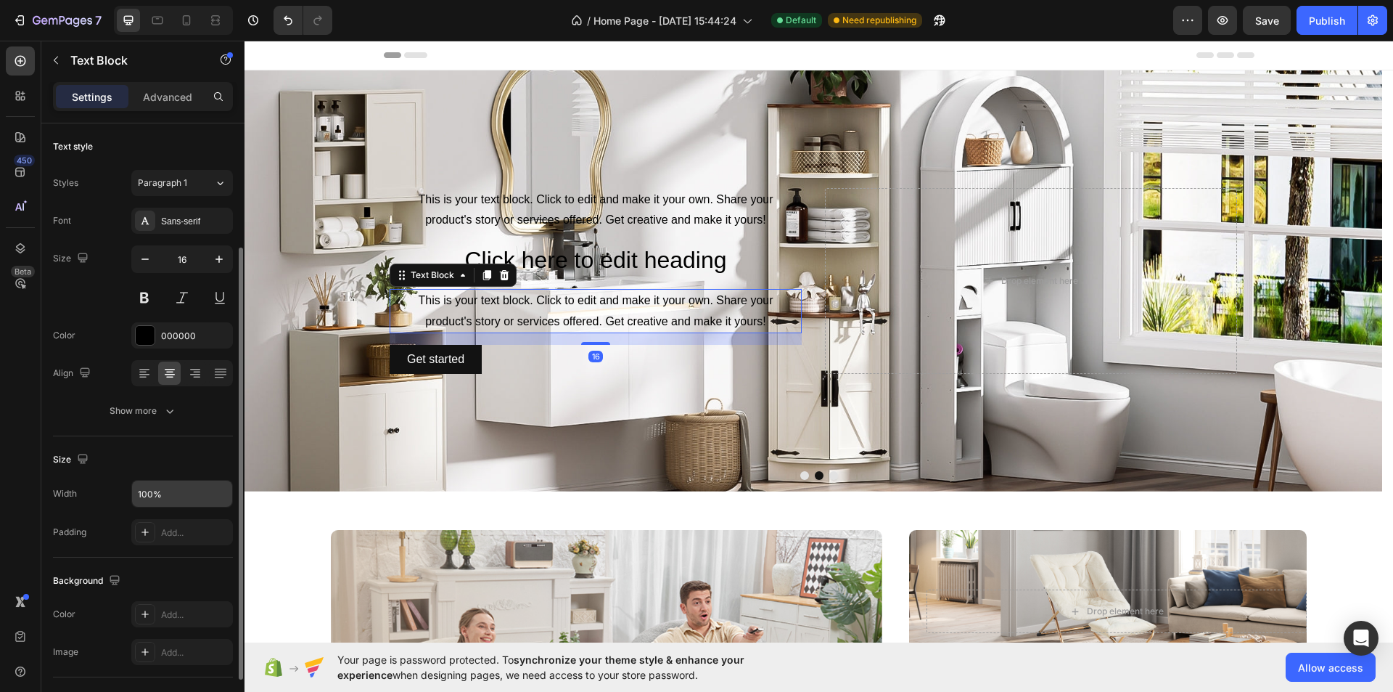
scroll to position [218, 0]
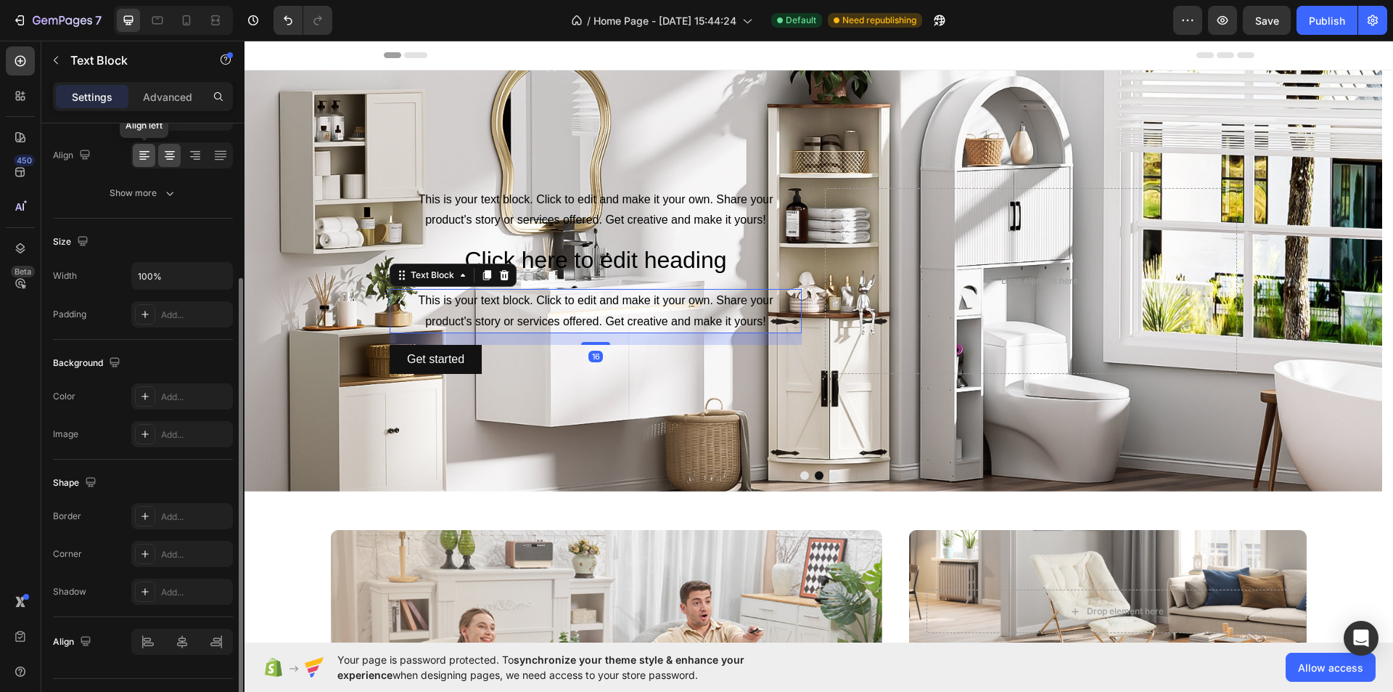
click at [144, 149] on icon at bounding box center [144, 155] width 15 height 15
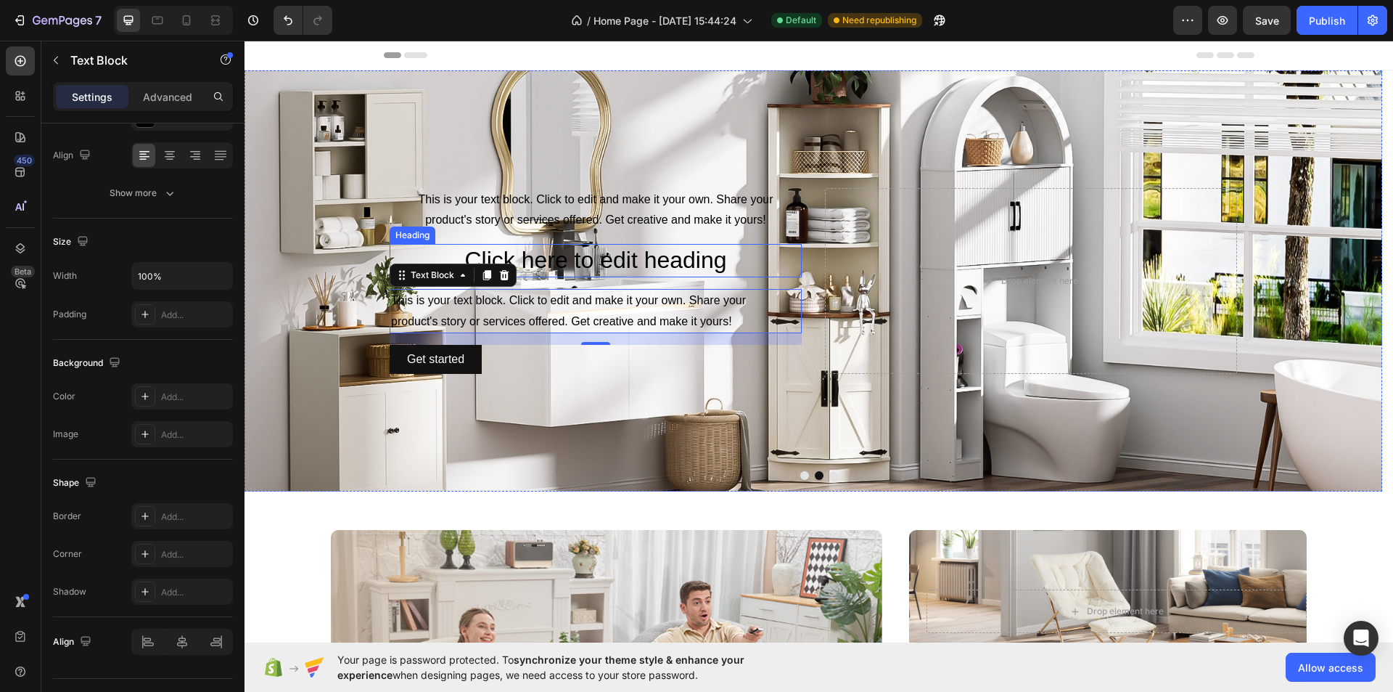
click at [673, 271] on h2 "Click here to edit heading" at bounding box center [596, 260] width 412 height 33
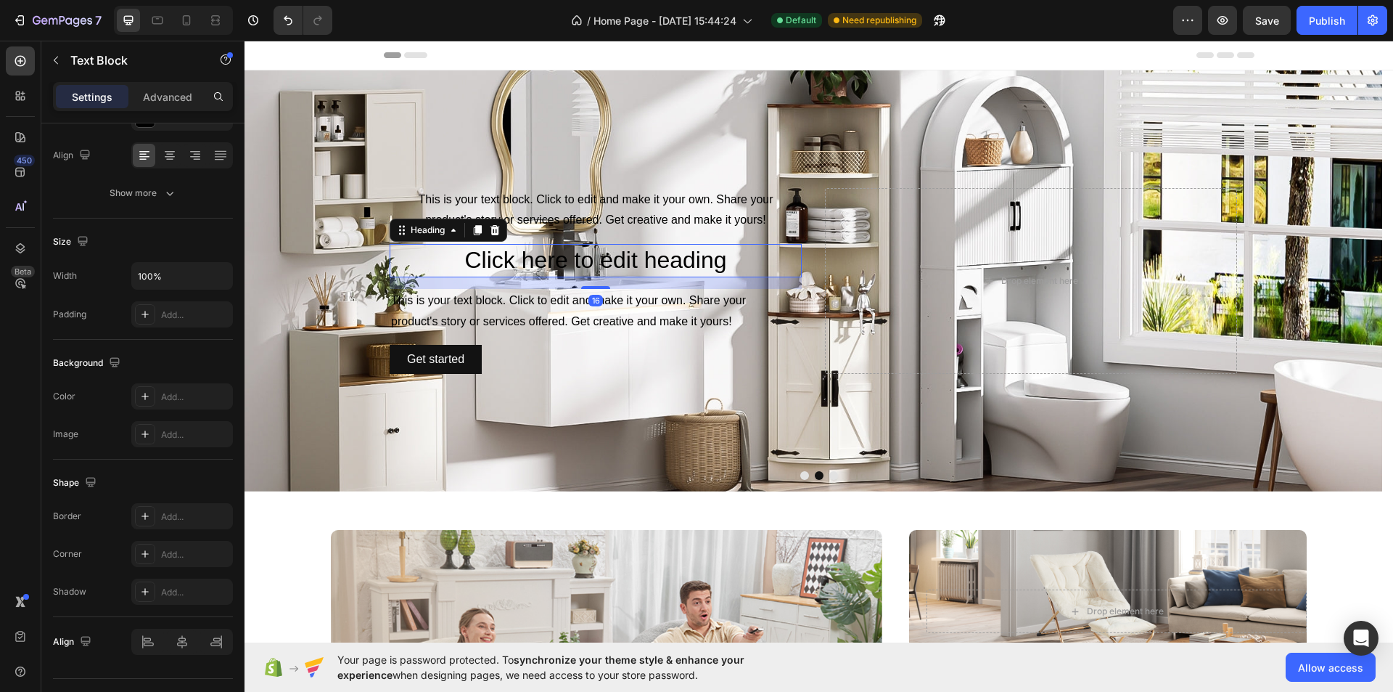
scroll to position [0, 0]
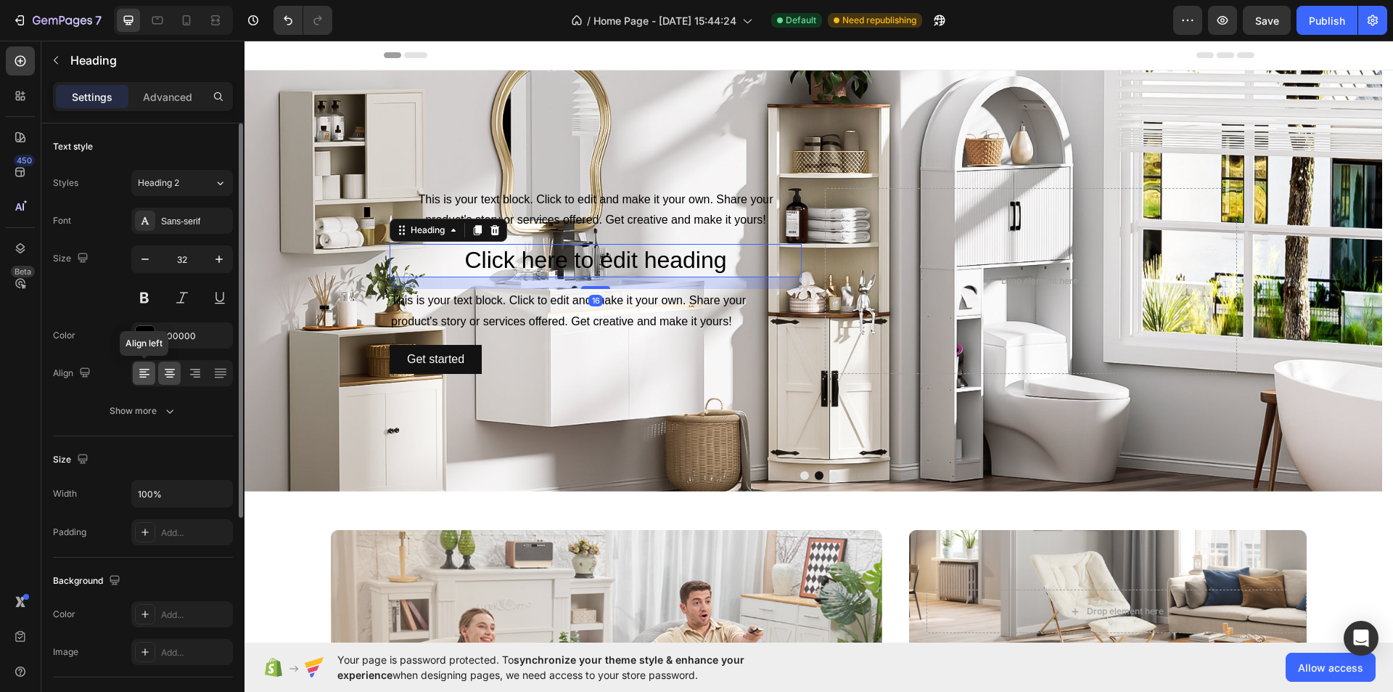
drag, startPoint x: 141, startPoint y: 372, endPoint x: 243, endPoint y: 347, distance: 105.3
click at [143, 371] on icon at bounding box center [144, 373] width 15 height 15
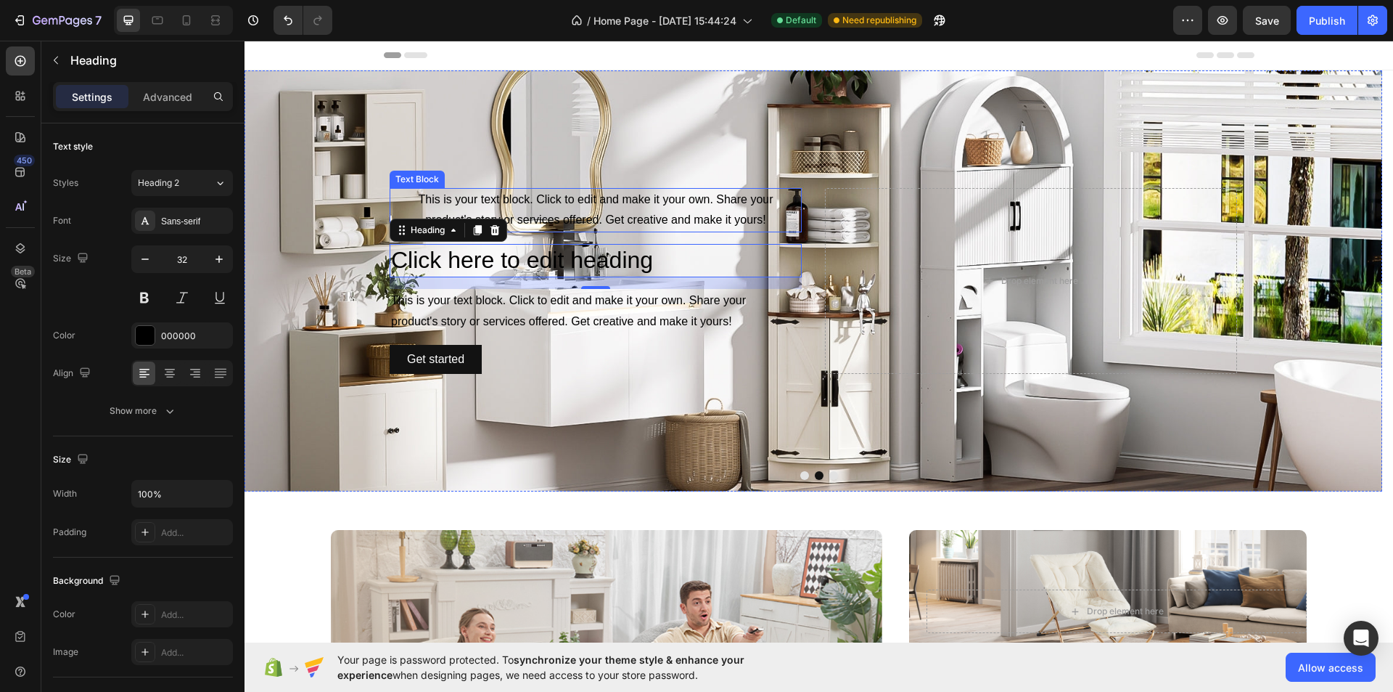
click at [623, 210] on div "This is your text block. Click to edit and make it your own. Share your product…" at bounding box center [596, 210] width 412 height 45
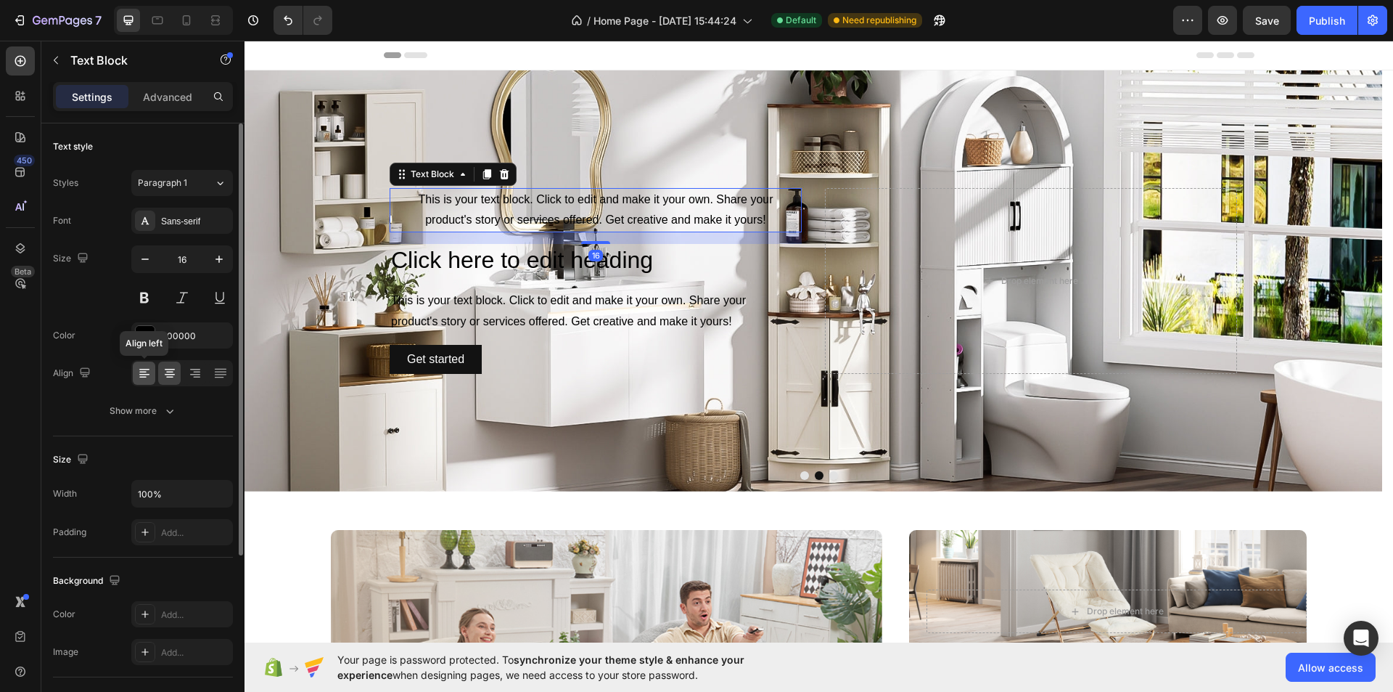
click at [144, 372] on icon at bounding box center [142, 372] width 7 height 1
click at [658, 217] on div "This is your text block. Click to edit and make it your own. Share your product…" at bounding box center [596, 210] width 412 height 45
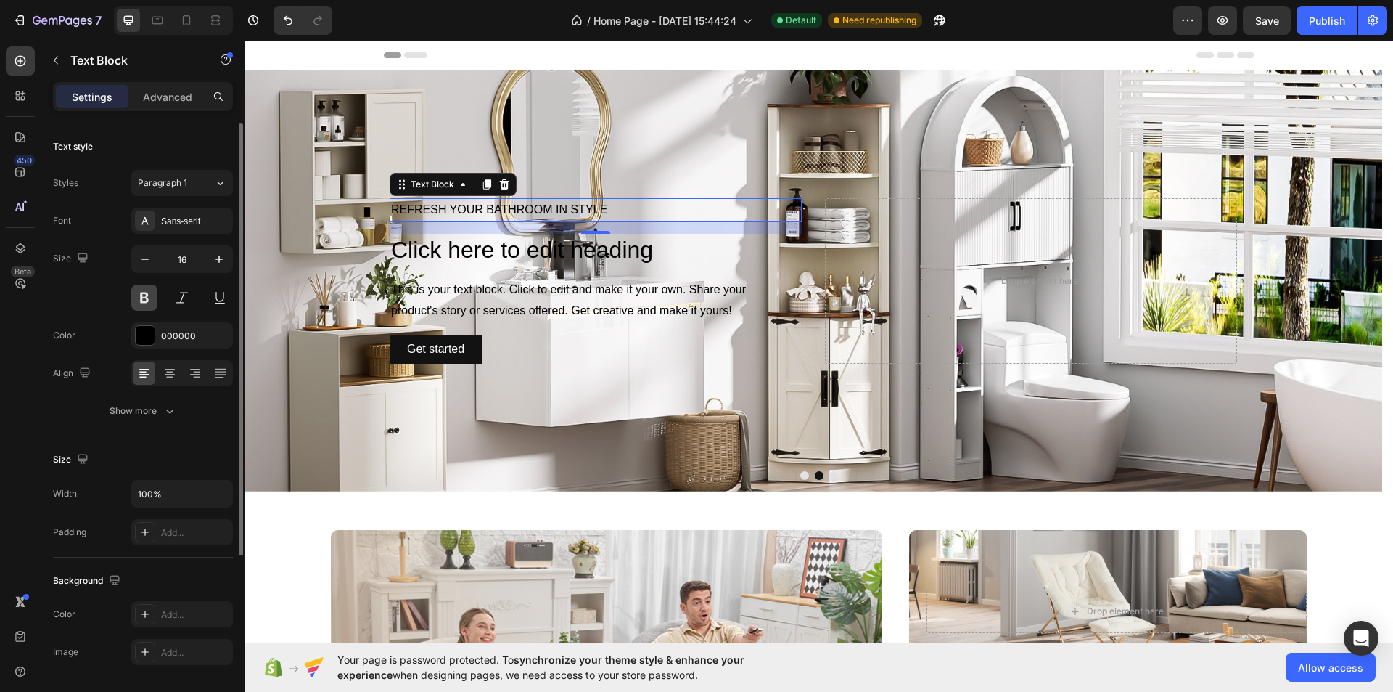
click at [150, 303] on button at bounding box center [144, 297] width 26 height 26
click at [285, 5] on div "7 Version history Undo Ctrl+Z / Home Page - May 23, 15:44:24 Default Need repub…" at bounding box center [696, 20] width 1393 height 41
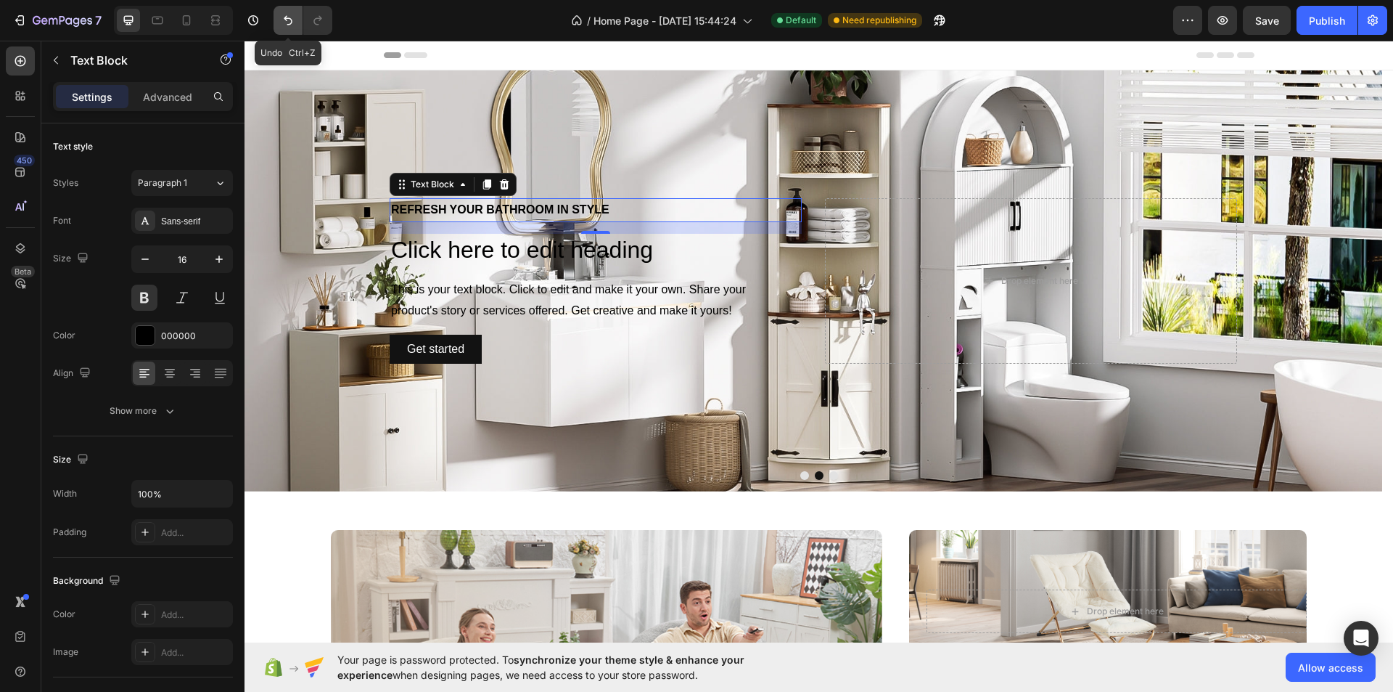
click at [291, 21] on icon "Undo/Redo" at bounding box center [288, 20] width 15 height 15
click at [292, 20] on icon "Undo/Redo" at bounding box center [288, 20] width 9 height 9
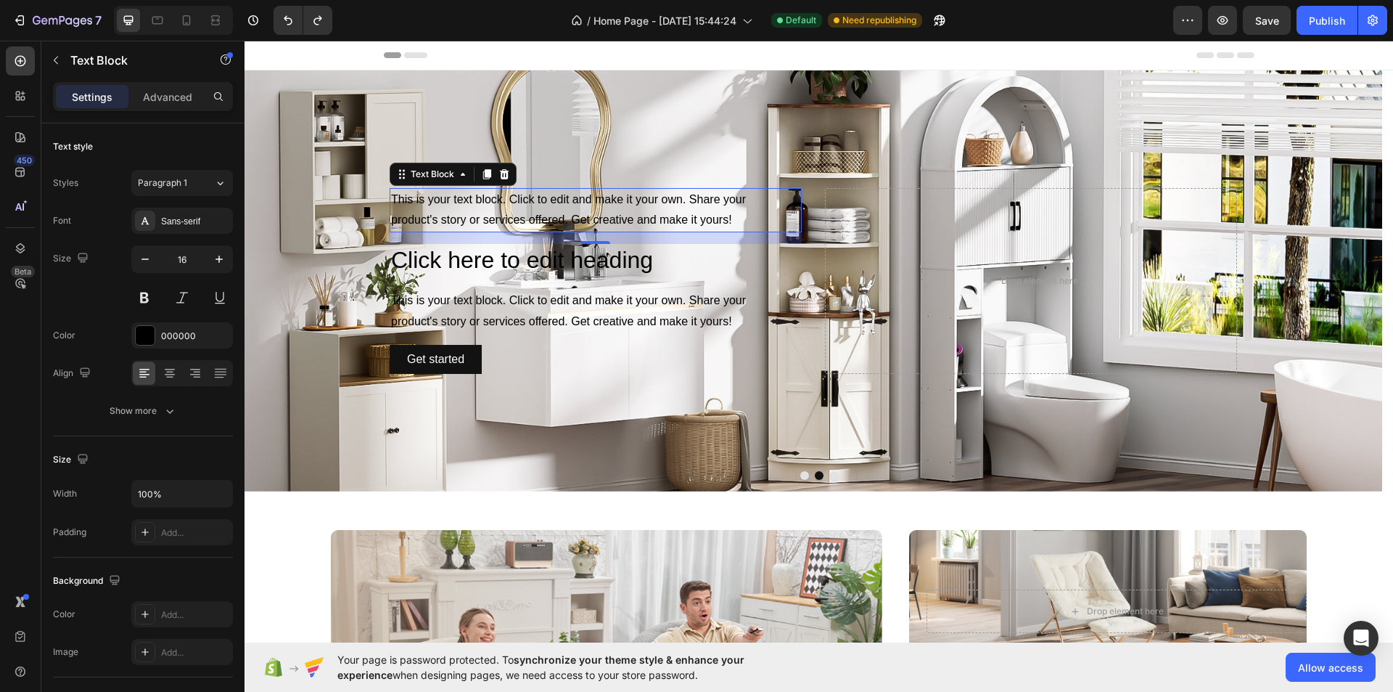
click at [579, 206] on div "This is your text block. Click to edit and make it your own. Share your product…" at bounding box center [596, 210] width 412 height 45
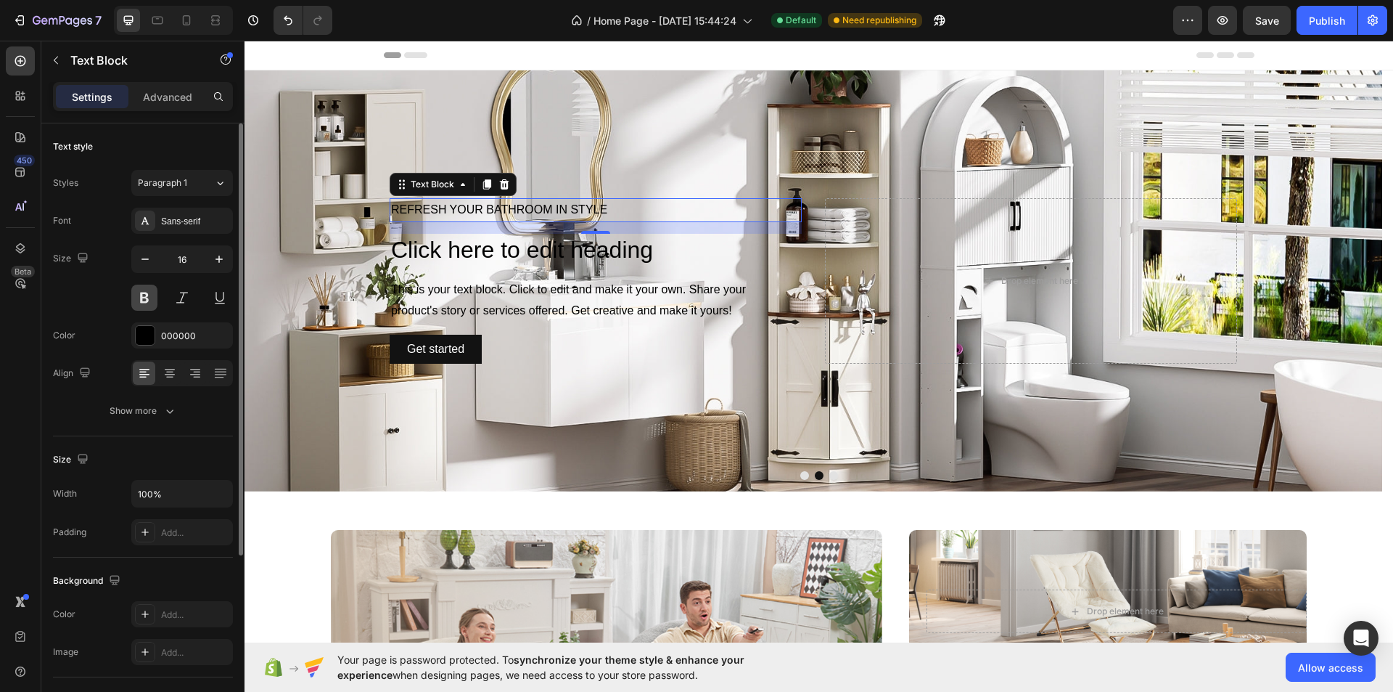
click at [141, 302] on button at bounding box center [144, 297] width 26 height 26
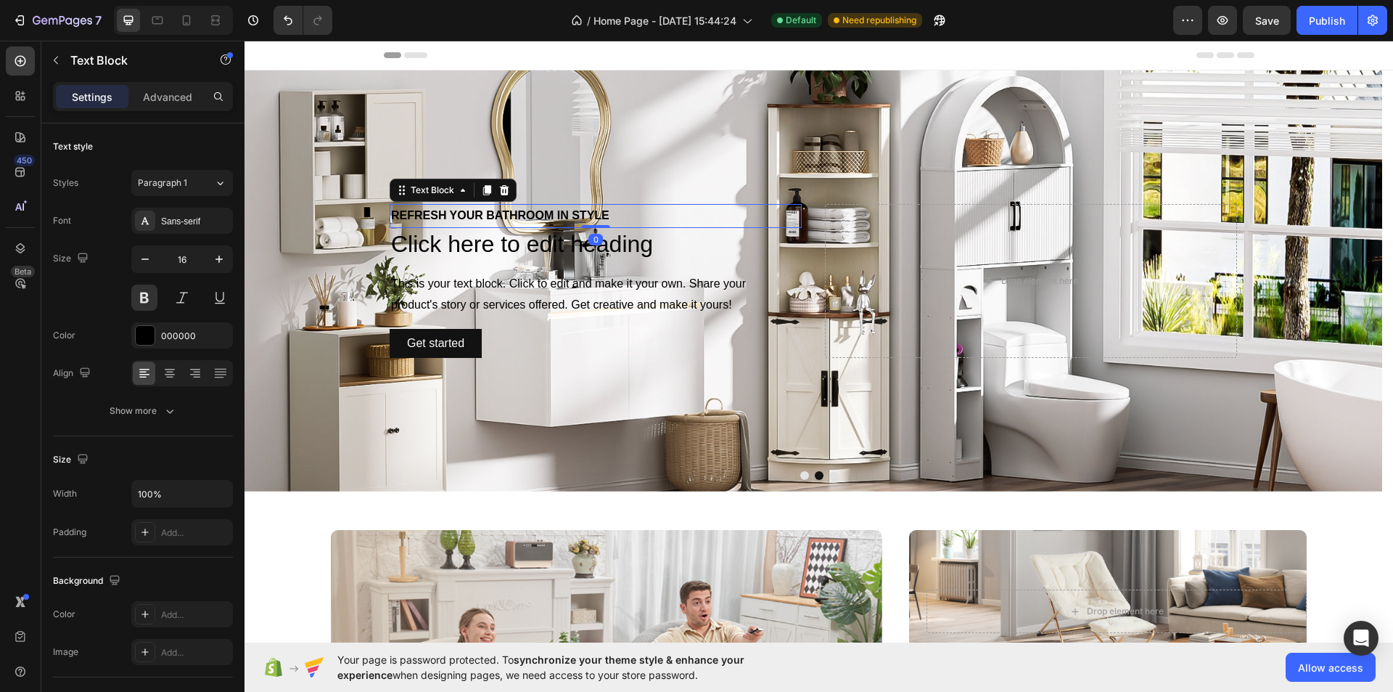
drag, startPoint x: 591, startPoint y: 230, endPoint x: 598, endPoint y: 203, distance: 27.8
click at [598, 204] on div "REFRESH YOUR BATHROOM IN STYLE Text Block 0" at bounding box center [596, 216] width 412 height 24
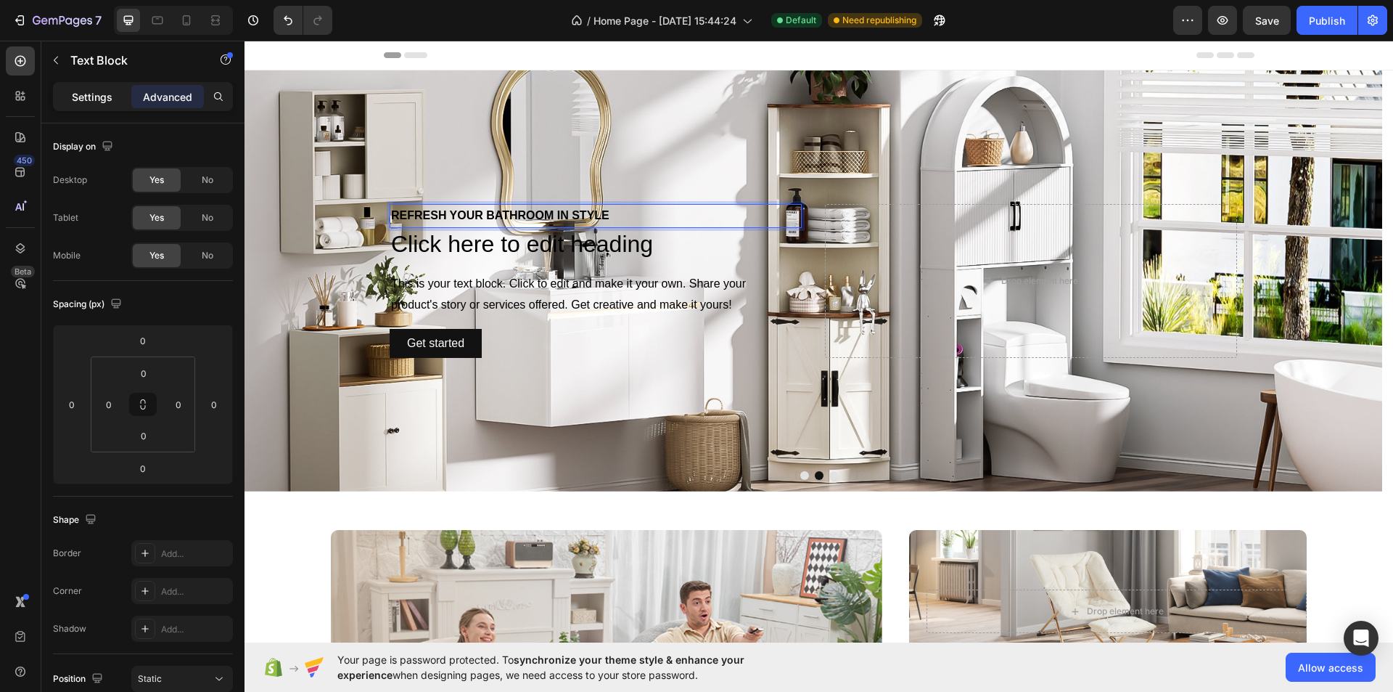
click at [98, 100] on p "Settings" at bounding box center [92, 96] width 41 height 15
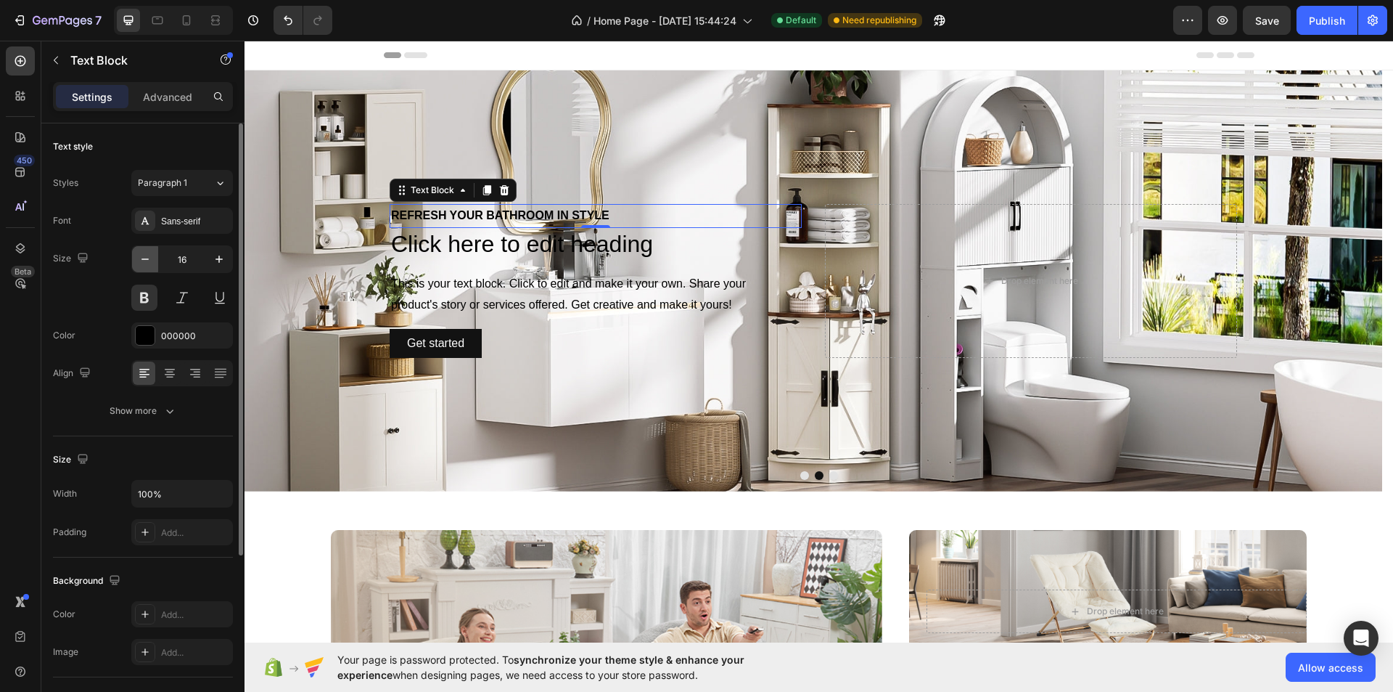
click at [144, 254] on icon "button" at bounding box center [145, 259] width 15 height 15
type input "14"
click at [528, 254] on h2 "Click here to edit heading" at bounding box center [596, 242] width 412 height 33
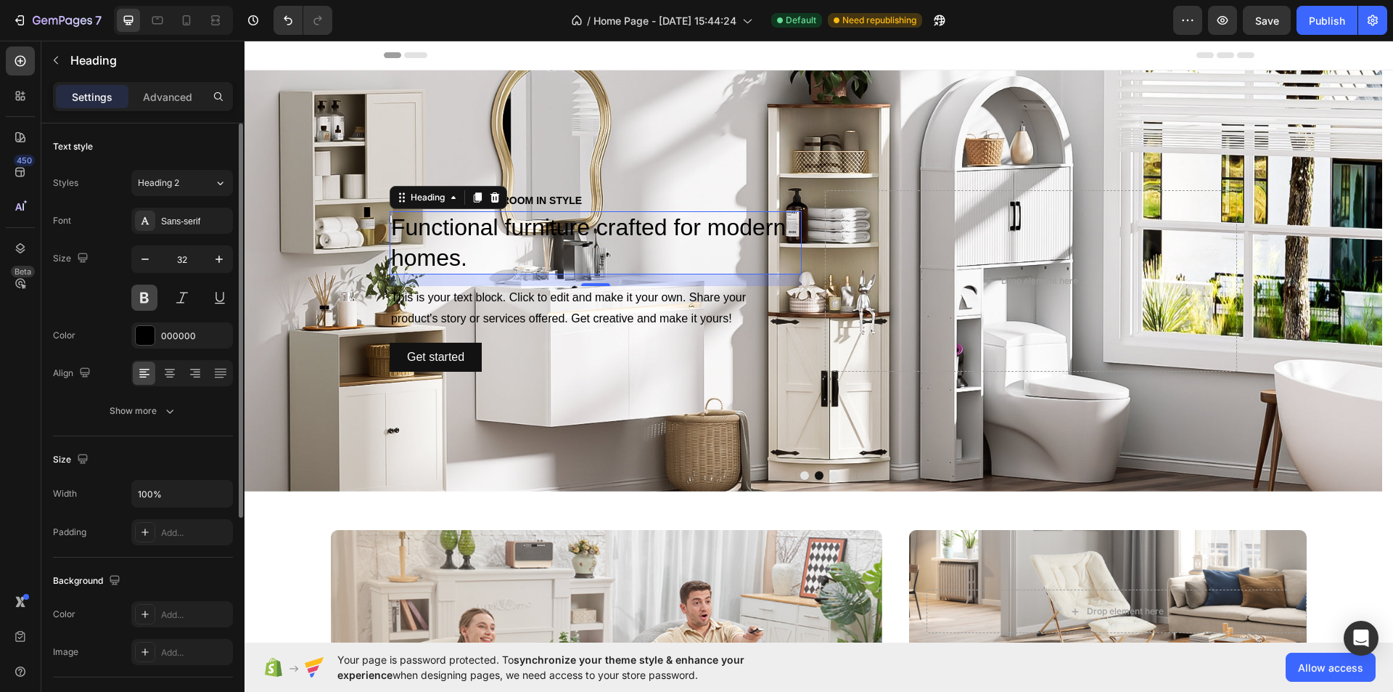
click at [144, 294] on button at bounding box center [144, 297] width 26 height 26
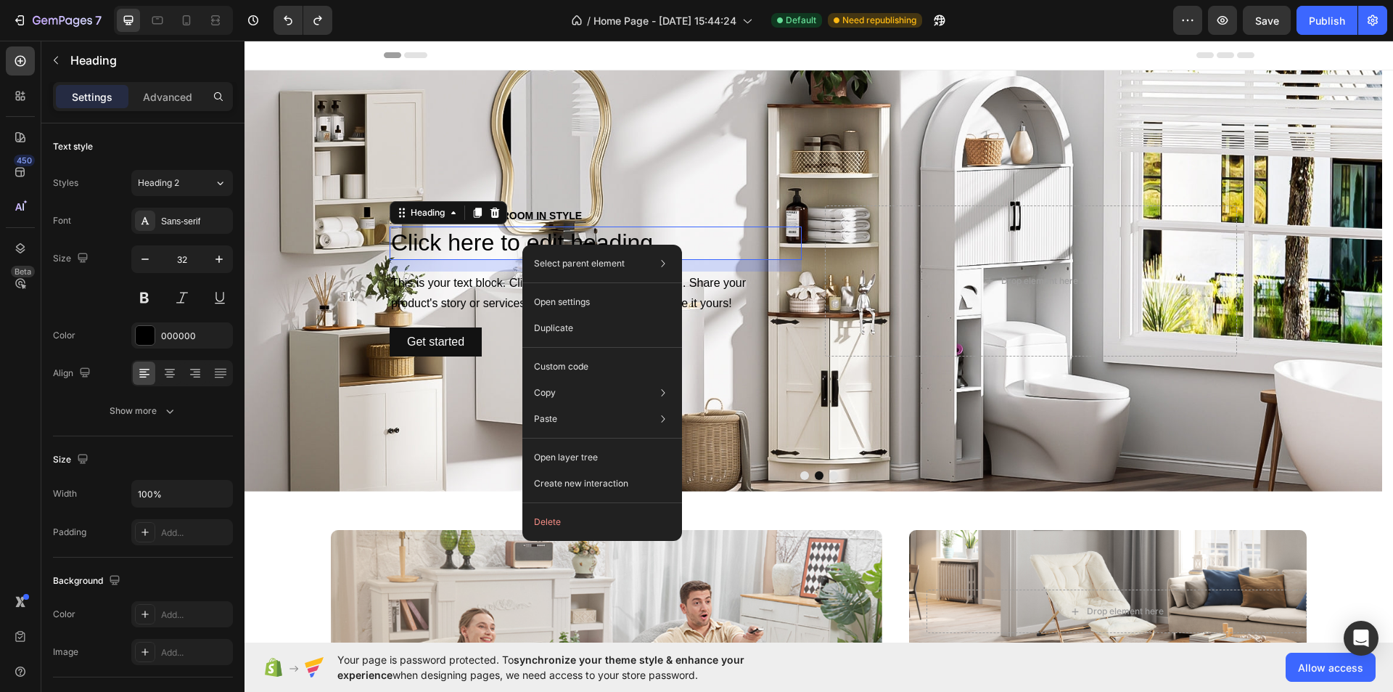
click at [504, 252] on h2 "Click here to edit heading" at bounding box center [596, 242] width 412 height 33
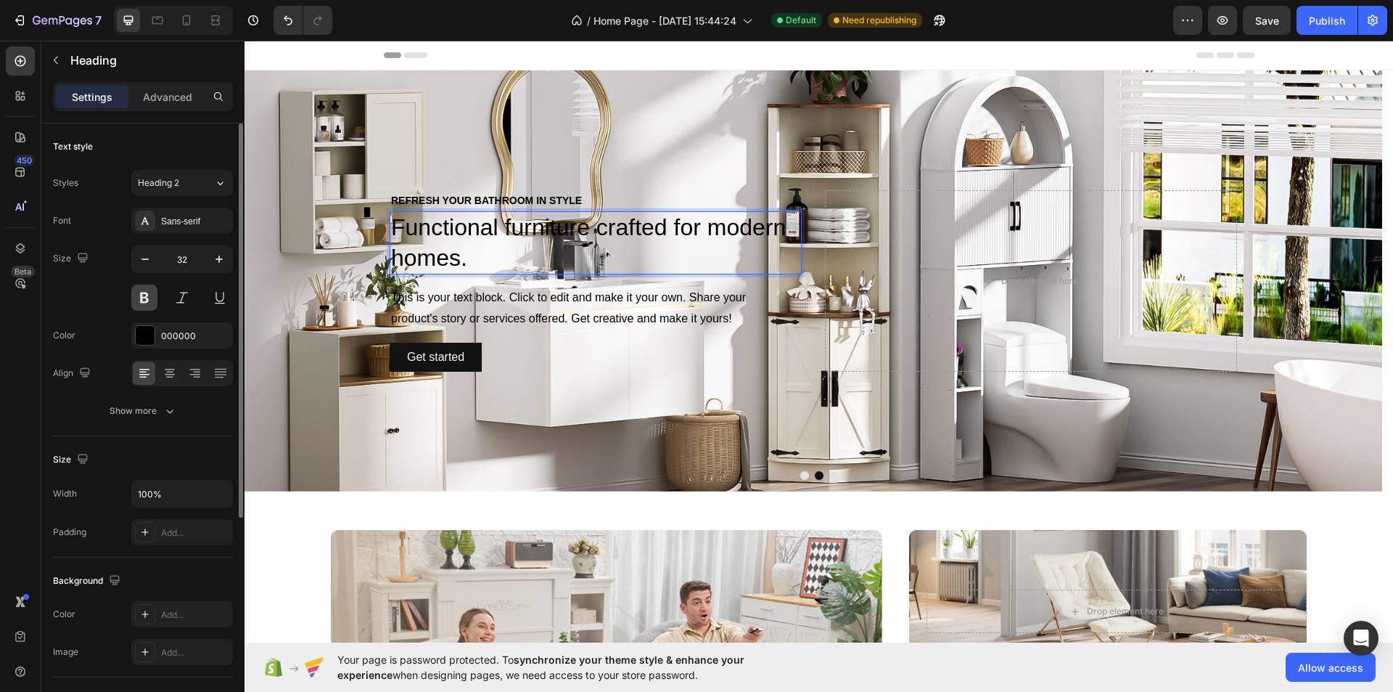
click at [144, 291] on button at bounding box center [144, 297] width 26 height 26
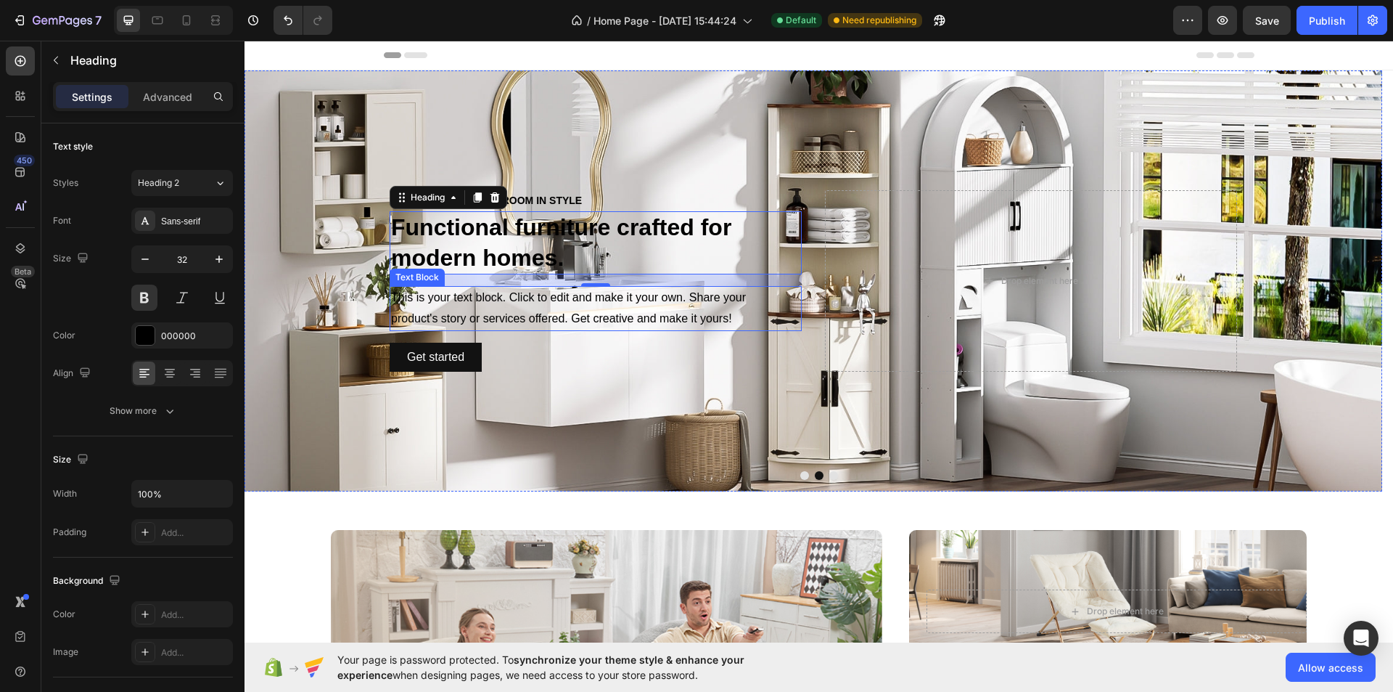
click at [622, 315] on div "This is your text block. Click to edit and make it your own. Share your product…" at bounding box center [596, 308] width 412 height 45
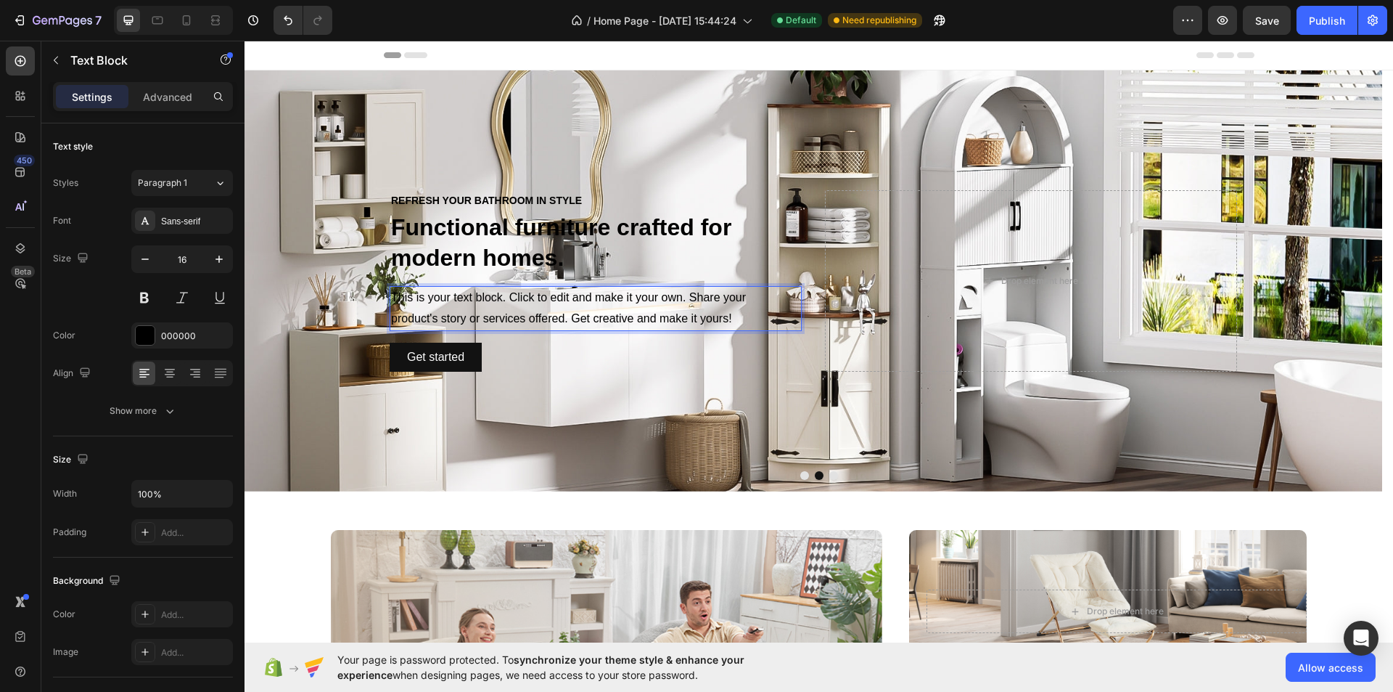
click at [622, 315] on div "This is your text block. Click to edit and make it your own. Share your product…" at bounding box center [596, 308] width 412 height 45
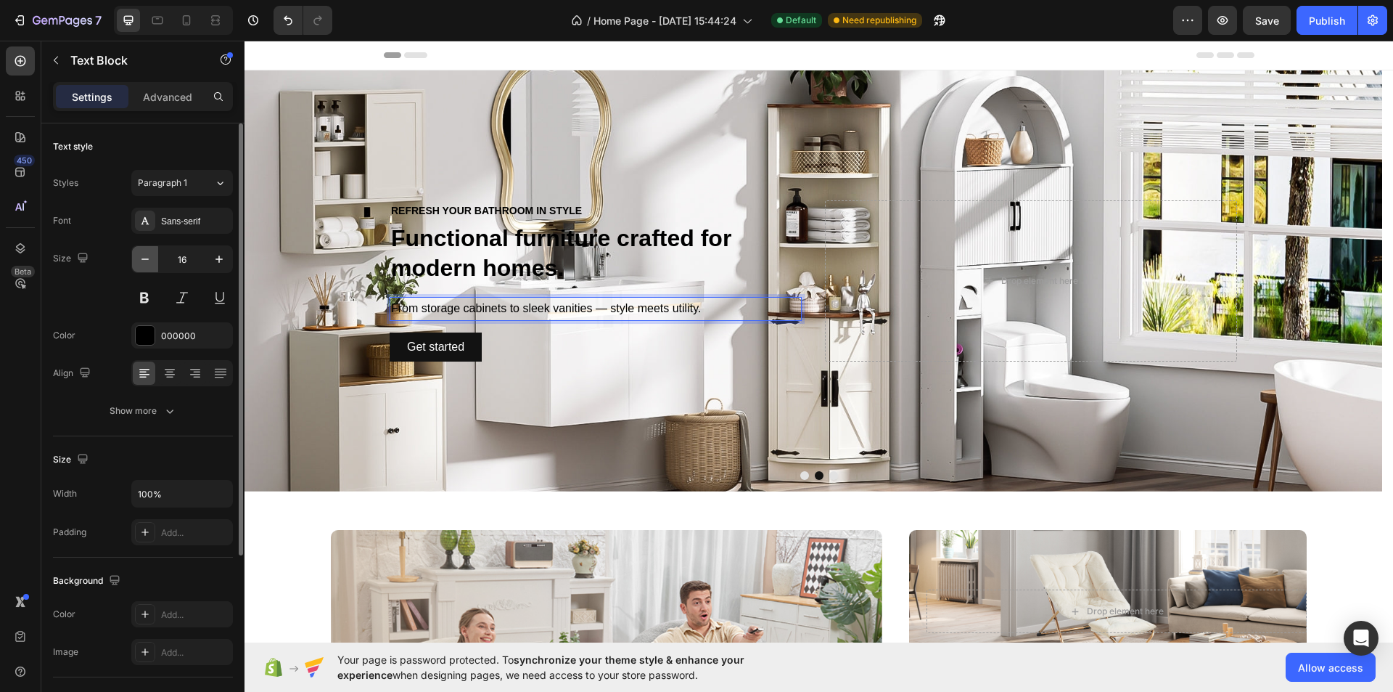
click at [145, 266] on button "button" at bounding box center [145, 259] width 26 height 26
type input "14"
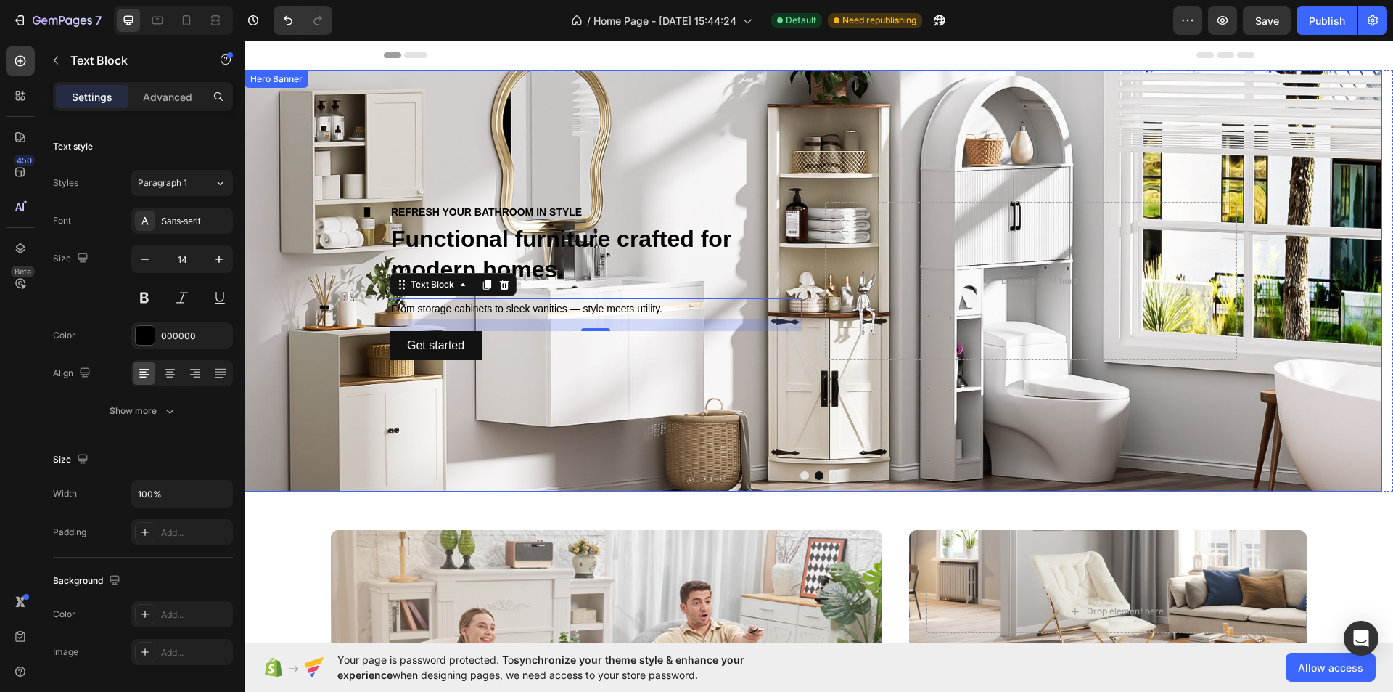
click at [689, 396] on div "Background Image" at bounding box center [814, 280] width 1138 height 421
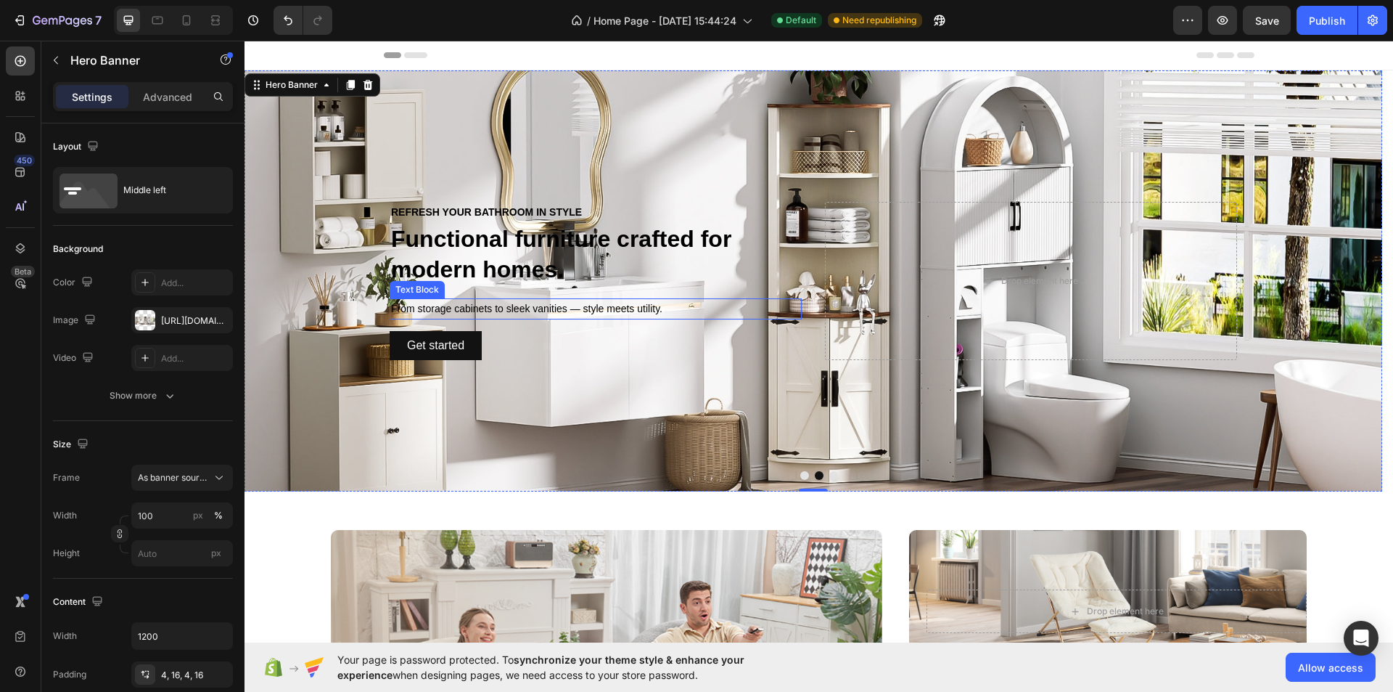
click at [518, 240] on p "Functional furniture crafted for modern homes." at bounding box center [595, 254] width 409 height 60
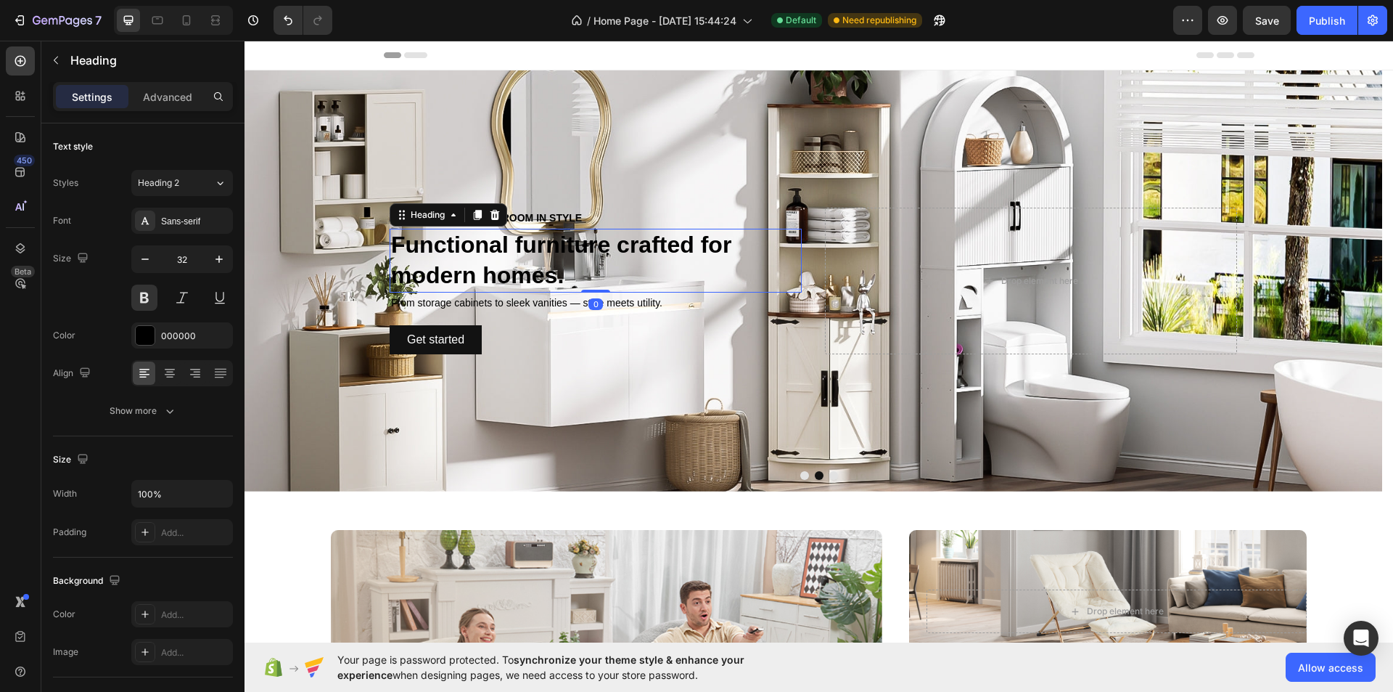
drag, startPoint x: 603, startPoint y: 297, endPoint x: 603, endPoint y: 275, distance: 21.8
click at [603, 275] on div "Functional furniture crafted for modern homes. Heading 0" at bounding box center [596, 260] width 412 height 63
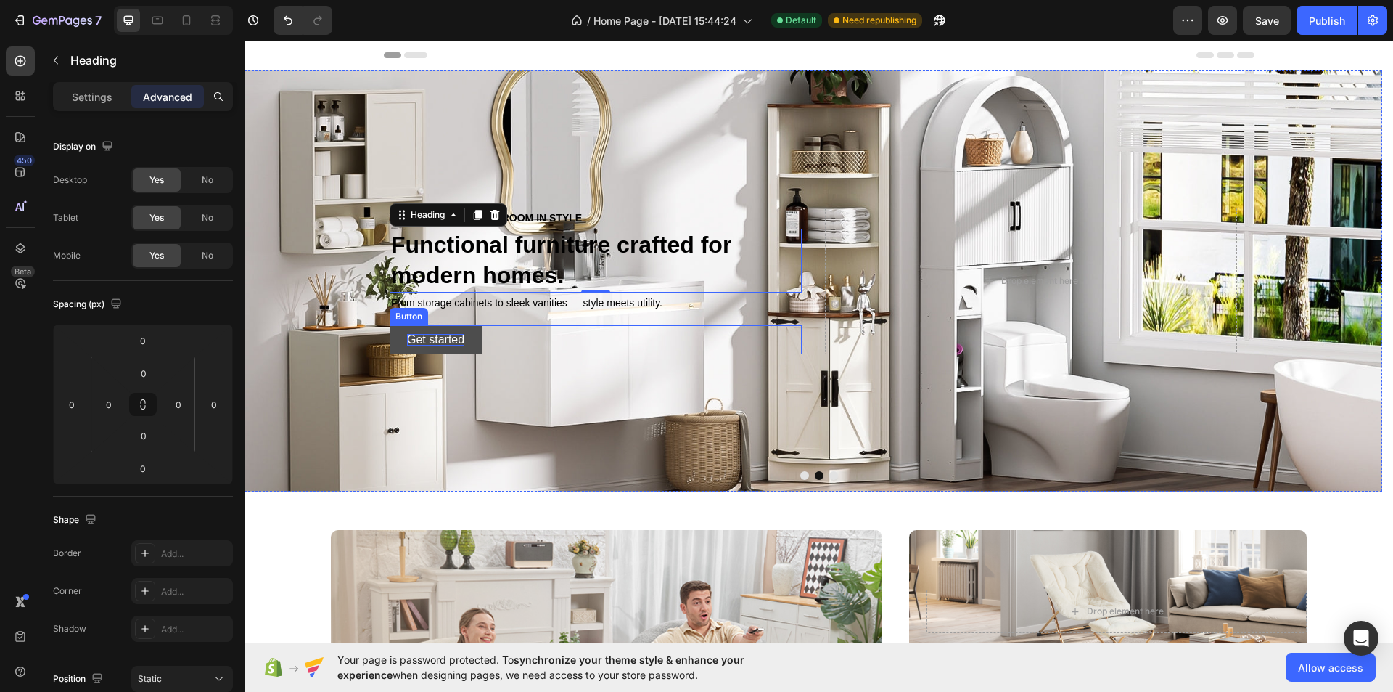
click at [462, 344] on div "Get started" at bounding box center [435, 340] width 57 height 12
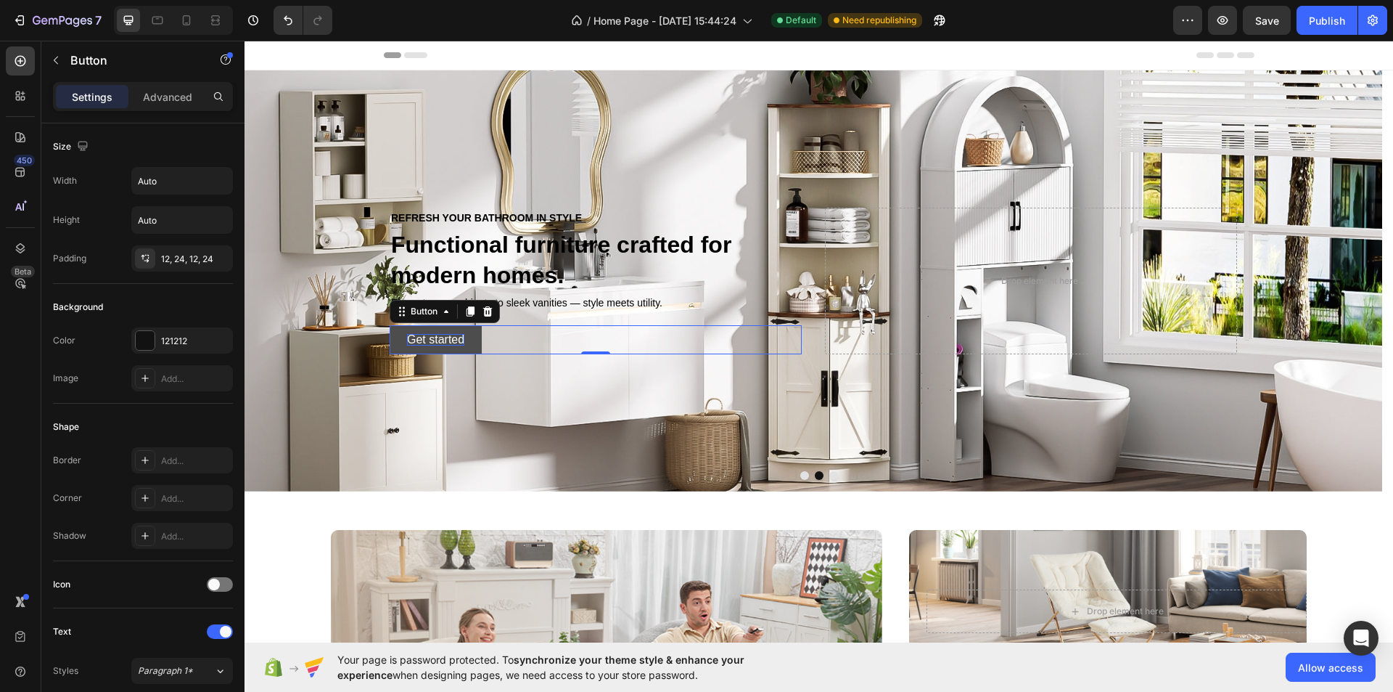
click at [462, 344] on div "Get started" at bounding box center [435, 340] width 57 height 12
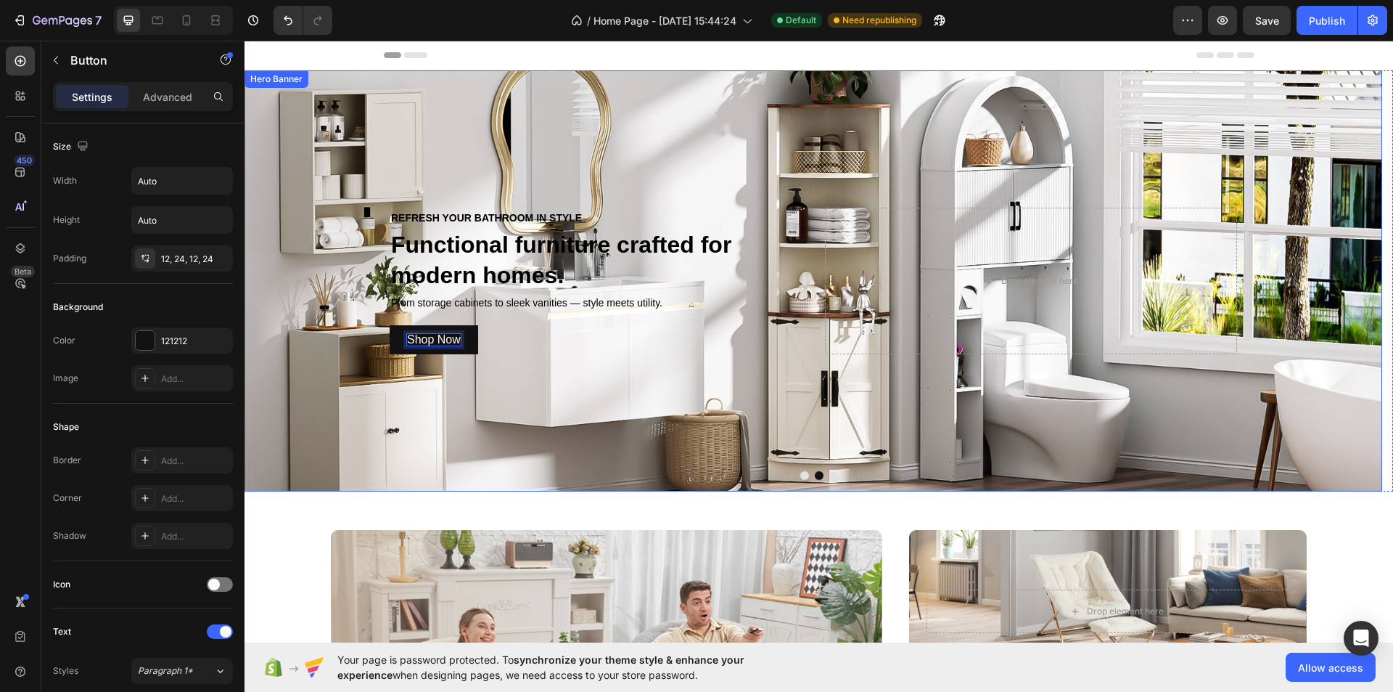
click at [651, 394] on div "Background Image" at bounding box center [814, 280] width 1138 height 421
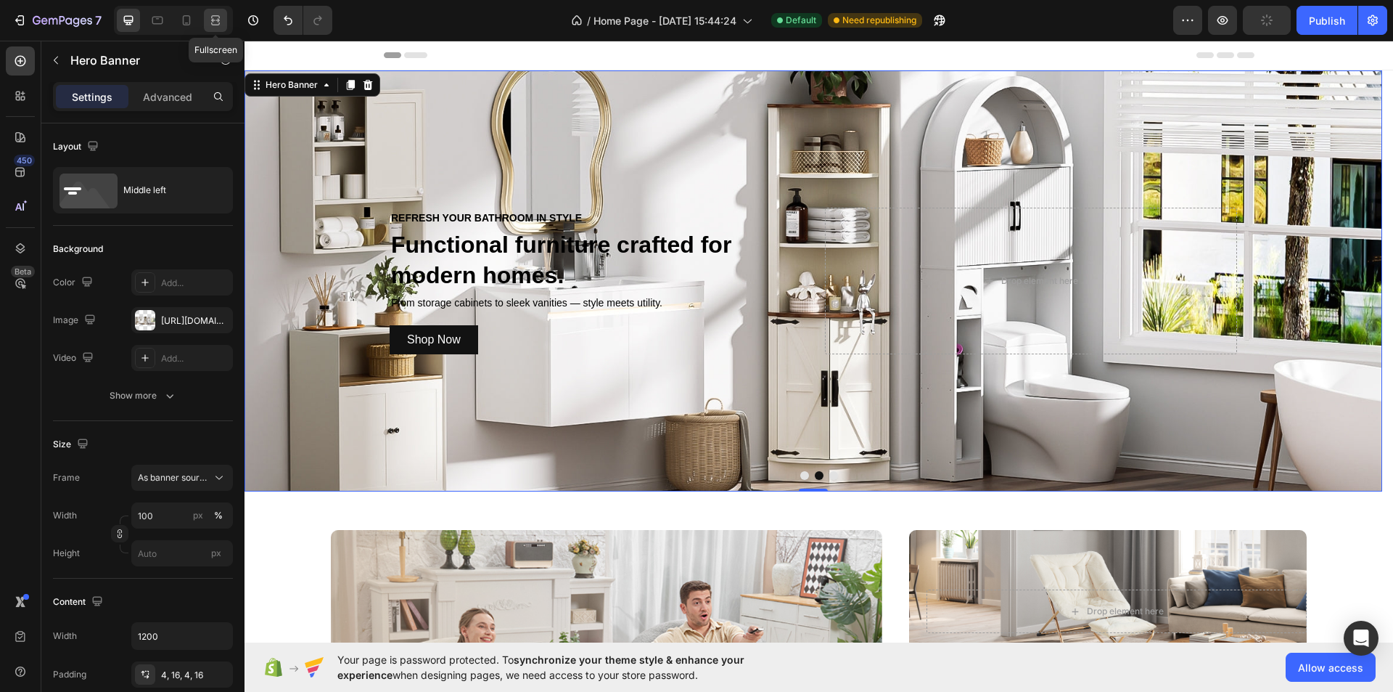
click at [214, 17] on icon at bounding box center [215, 20] width 15 height 15
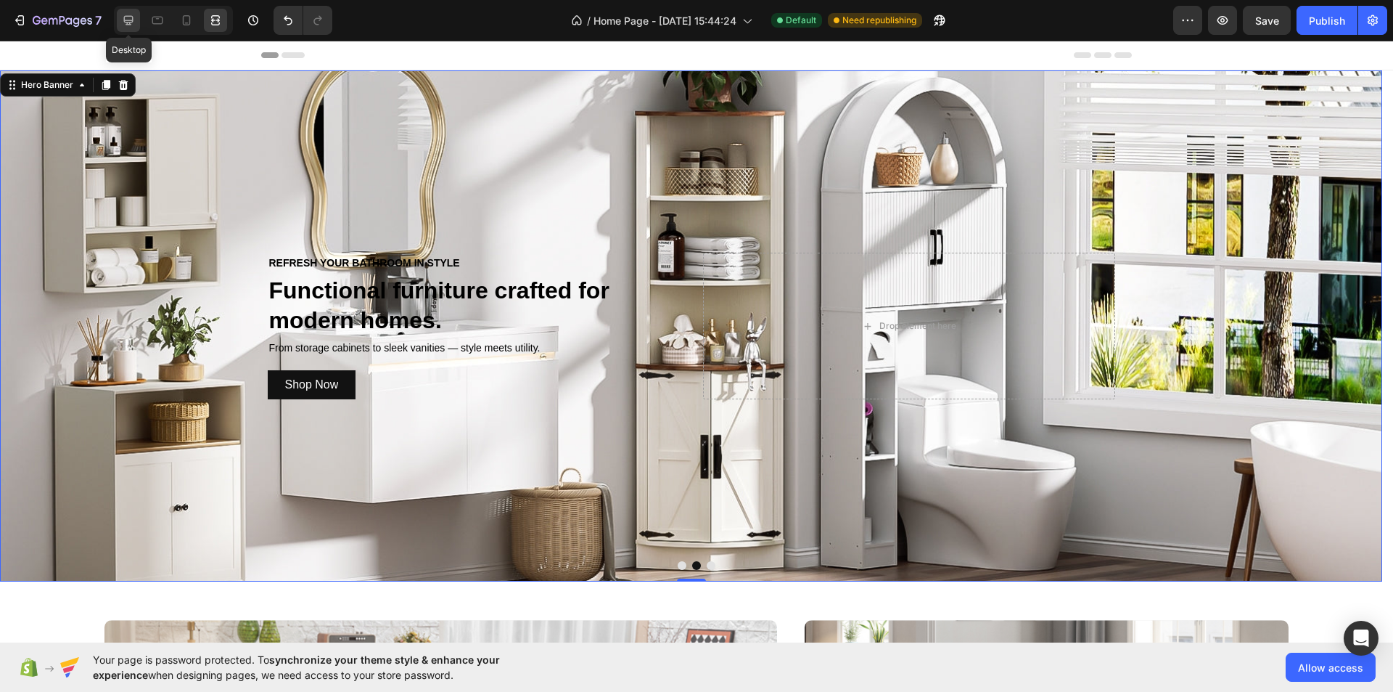
click at [125, 21] on icon at bounding box center [128, 20] width 9 height 9
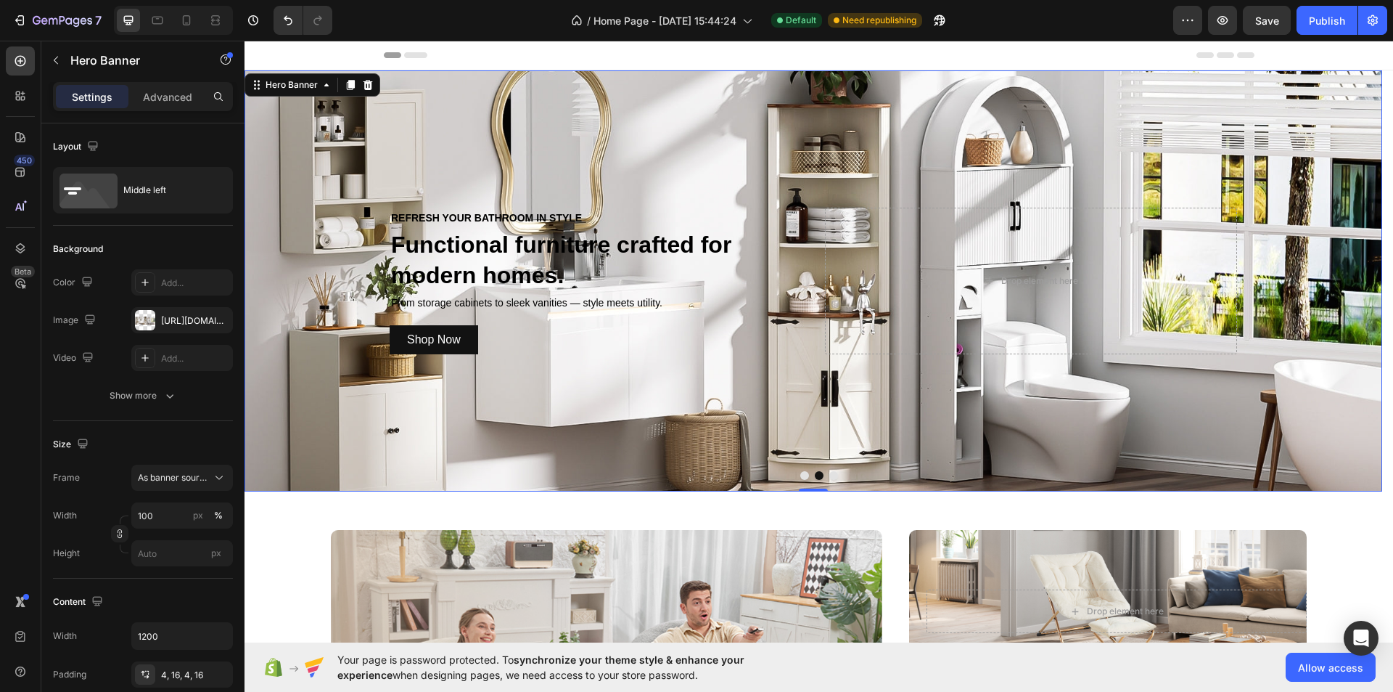
click at [613, 177] on div "Background Image" at bounding box center [814, 280] width 1138 height 421
click at [486, 212] on p "REFRESH YOUR BATHROOM IN STYLE" at bounding box center [595, 218] width 409 height 18
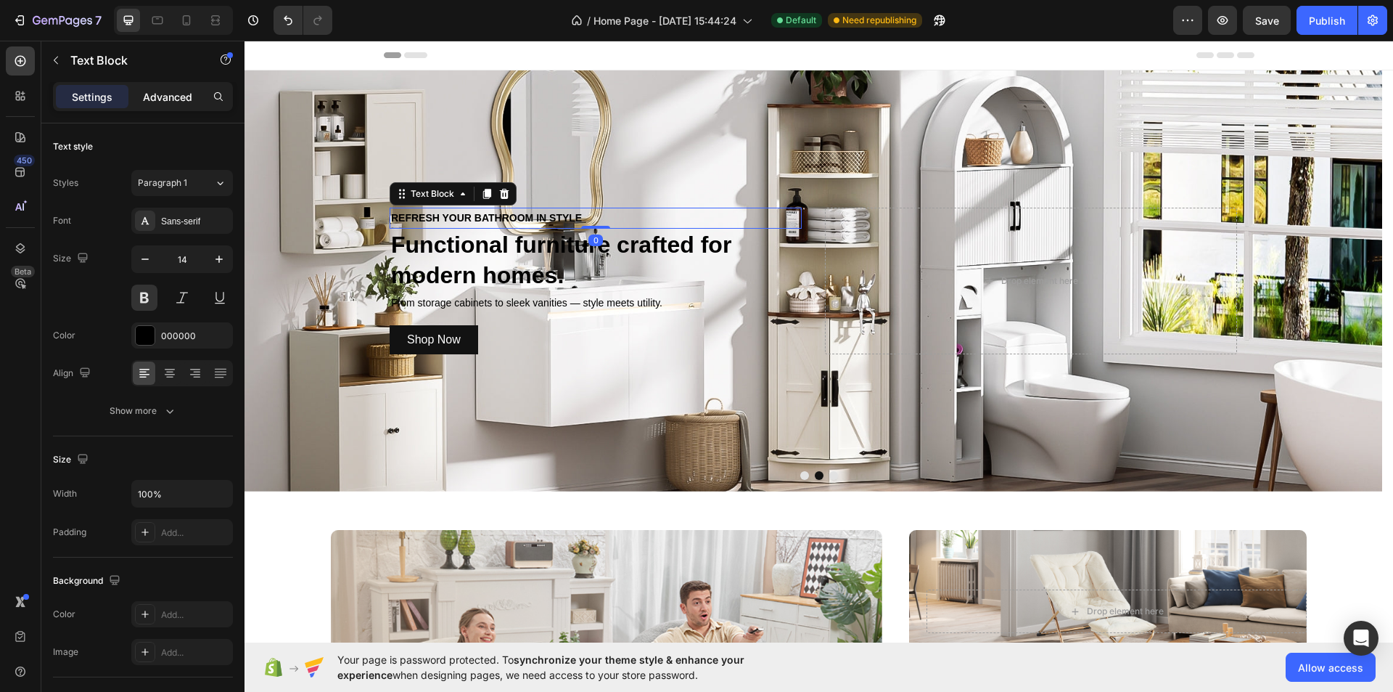
click at [153, 92] on p "Advanced" at bounding box center [167, 96] width 49 height 15
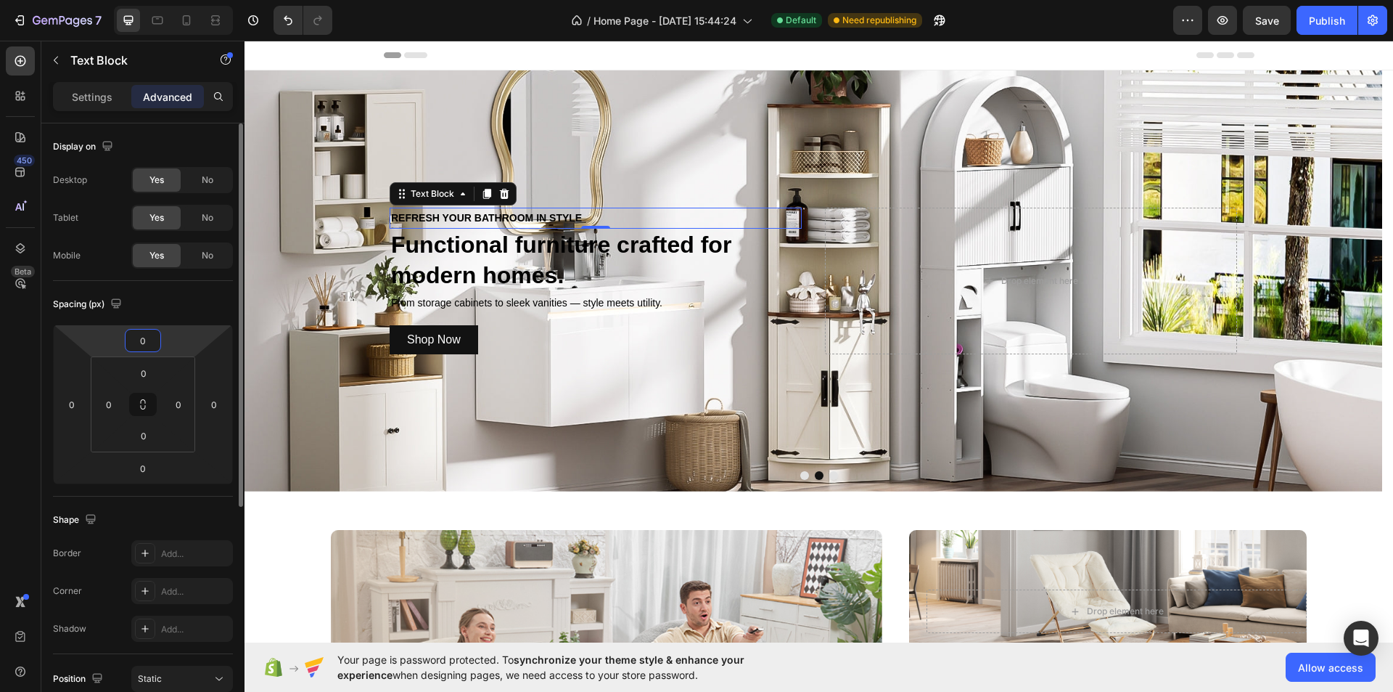
click at [137, 335] on input "0" at bounding box center [142, 340] width 29 height 22
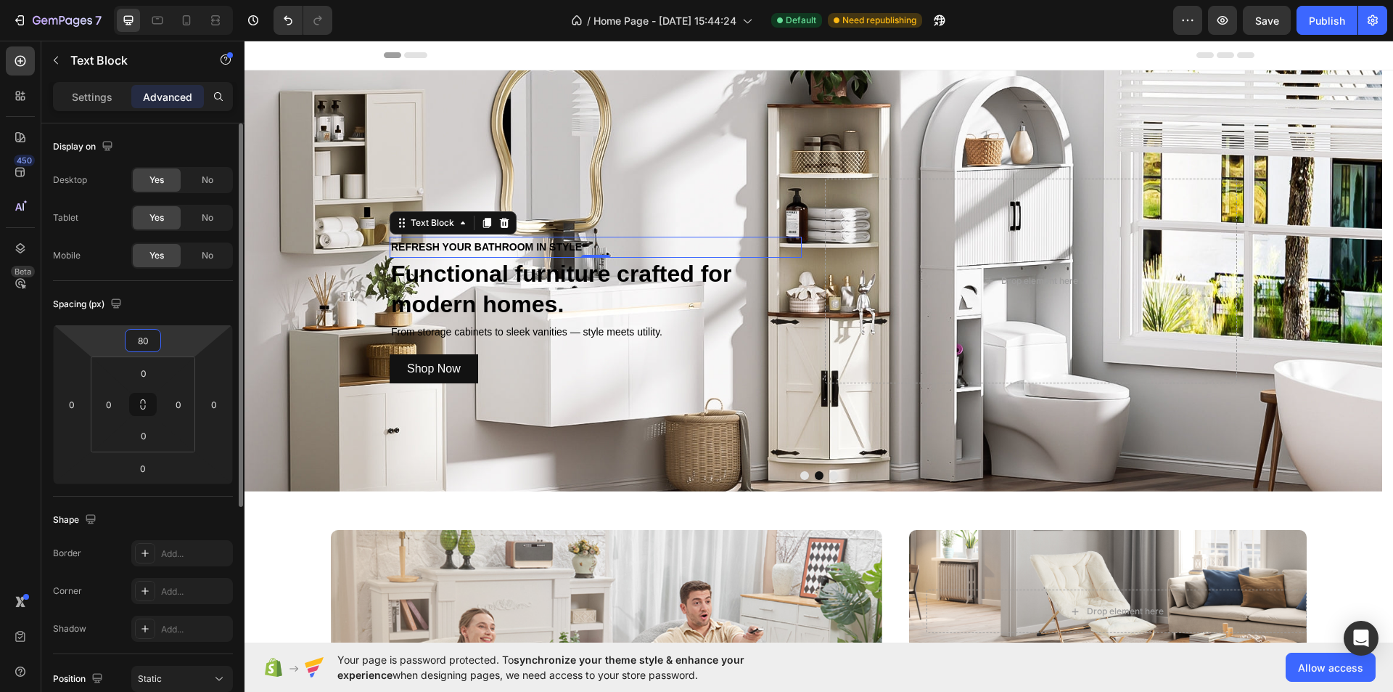
type input "8"
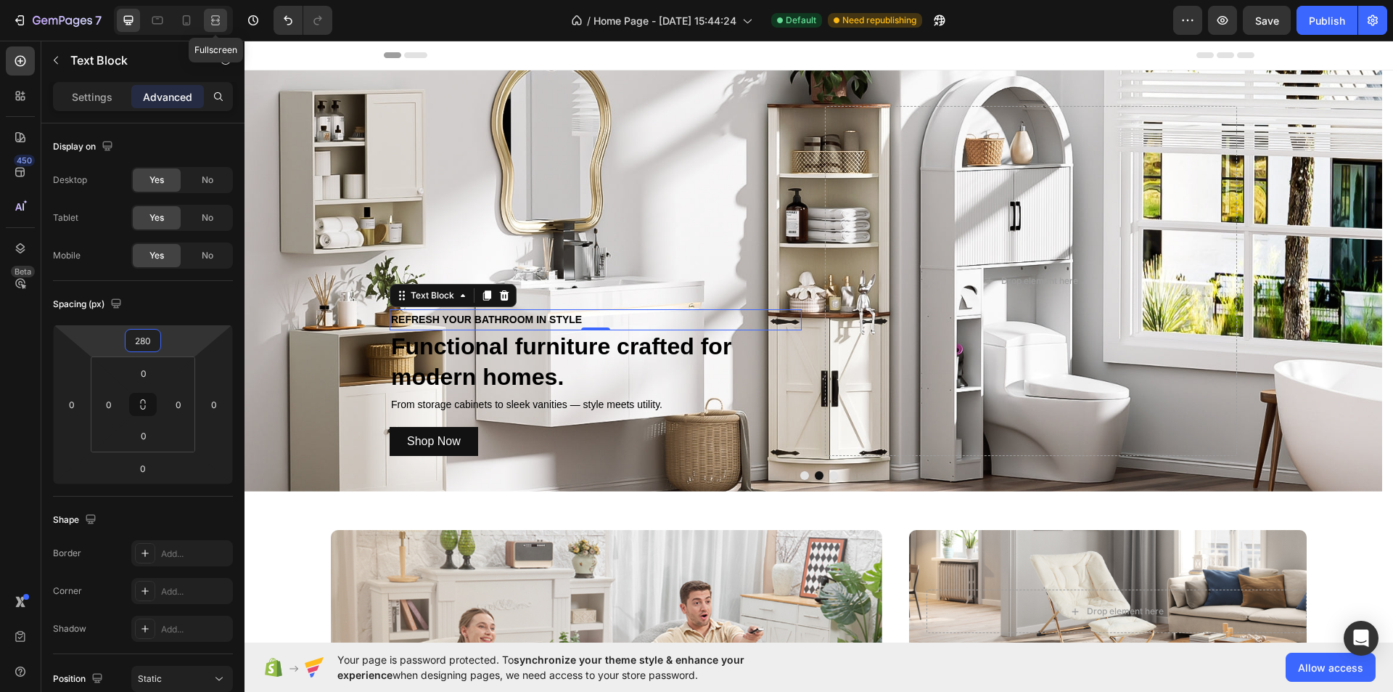
type input "280"
click at [218, 11] on div at bounding box center [215, 20] width 23 height 23
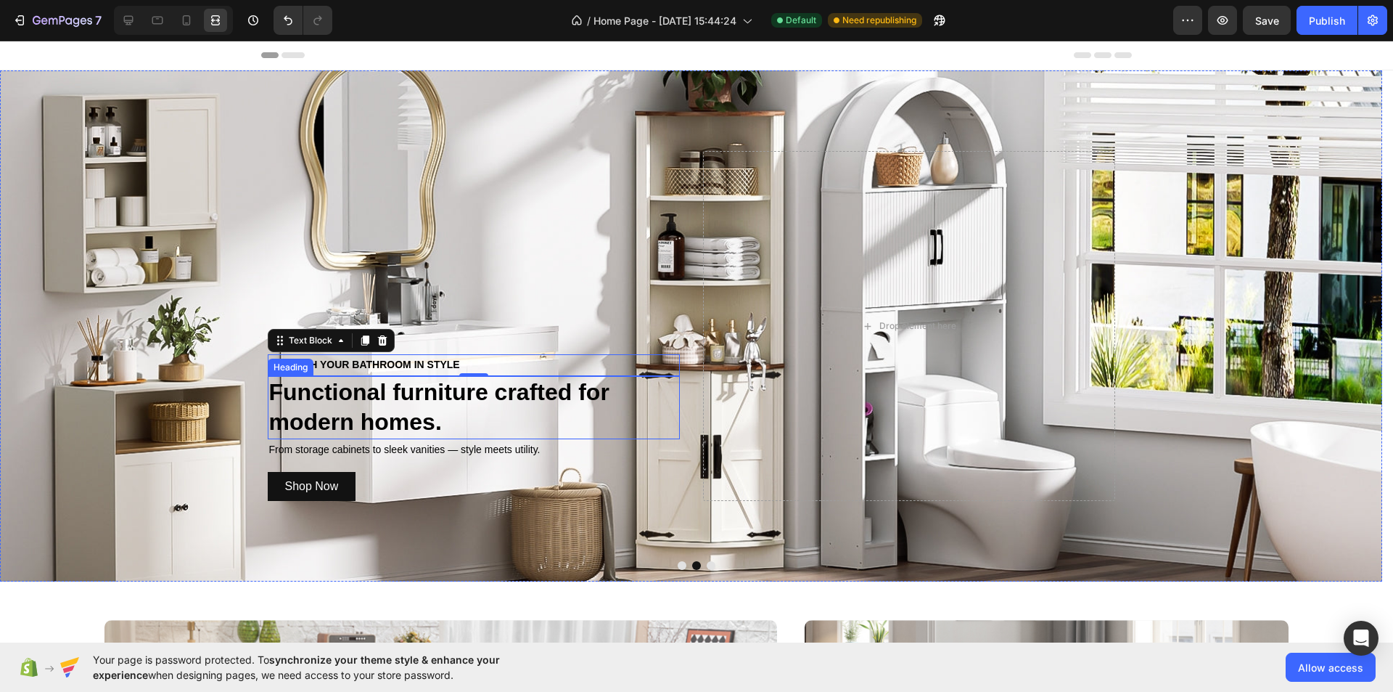
click at [494, 434] on p "Functional furniture crafted for modern homes." at bounding box center [473, 407] width 409 height 60
click at [379, 425] on p "Functional furniture crafted for modern homes" at bounding box center [473, 407] width 409 height 60
click at [359, 429] on p "Functional furniture crafted for modern omes" at bounding box center [473, 407] width 409 height 60
click at [376, 427] on p "Functional furniture crafted for modern omes" at bounding box center [473, 407] width 409 height 60
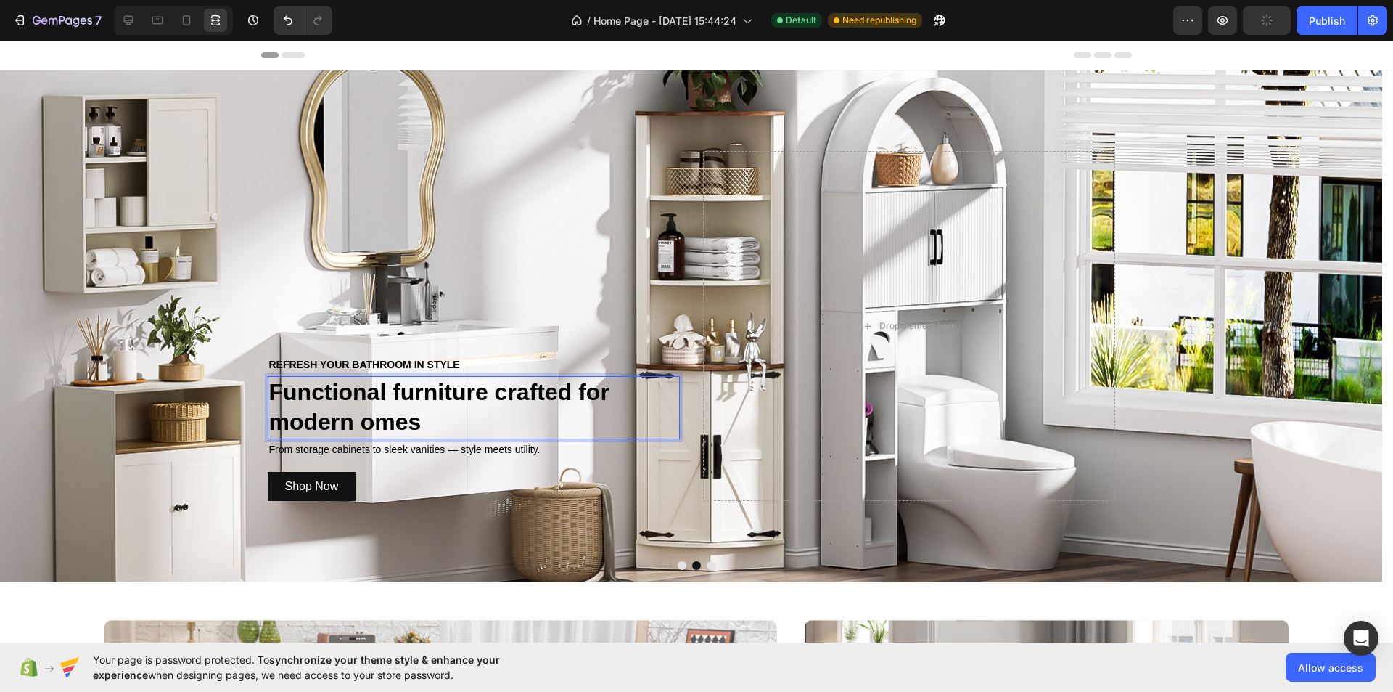
click at [375, 425] on p "Functional furniture crafted for modern omes" at bounding box center [473, 407] width 409 height 60
click at [602, 393] on p "Functional furniture crafted for modern Homes" at bounding box center [473, 407] width 409 height 60
click at [411, 392] on p "Functional furniture crafted for modern Homes" at bounding box center [473, 407] width 409 height 60
click at [403, 389] on p "Functional urniture crafted for modern Homes" at bounding box center [473, 407] width 409 height 60
click at [529, 390] on p "Functional Furniture crafted for modern Homes" at bounding box center [473, 407] width 409 height 60
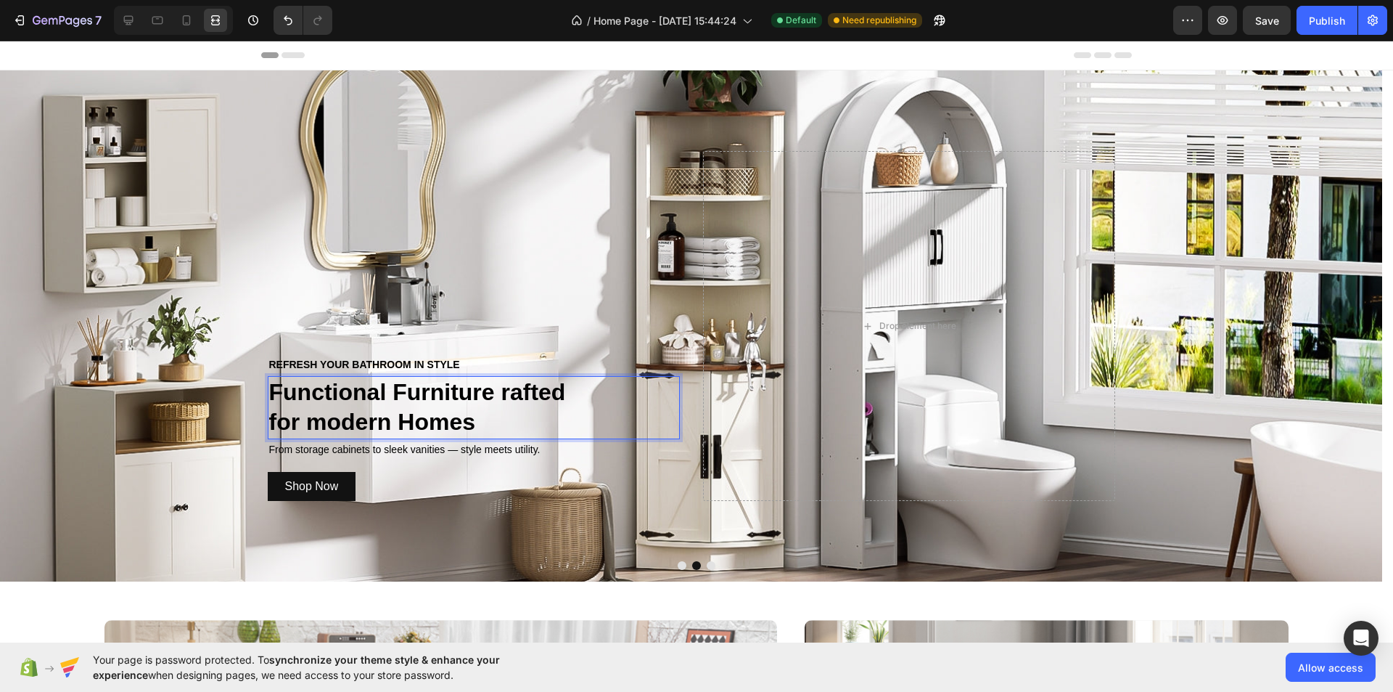
click at [515, 390] on p "Functional Furniture rafted for modern Homes" at bounding box center [473, 407] width 409 height 60
click at [332, 425] on p "Functional Furniture Crafted for modern Homes" at bounding box center [473, 407] width 409 height 60
click at [312, 424] on p "Functional Furniture Crafted for odern Homes" at bounding box center [473, 407] width 409 height 60
click at [126, 12] on div at bounding box center [128, 20] width 23 height 23
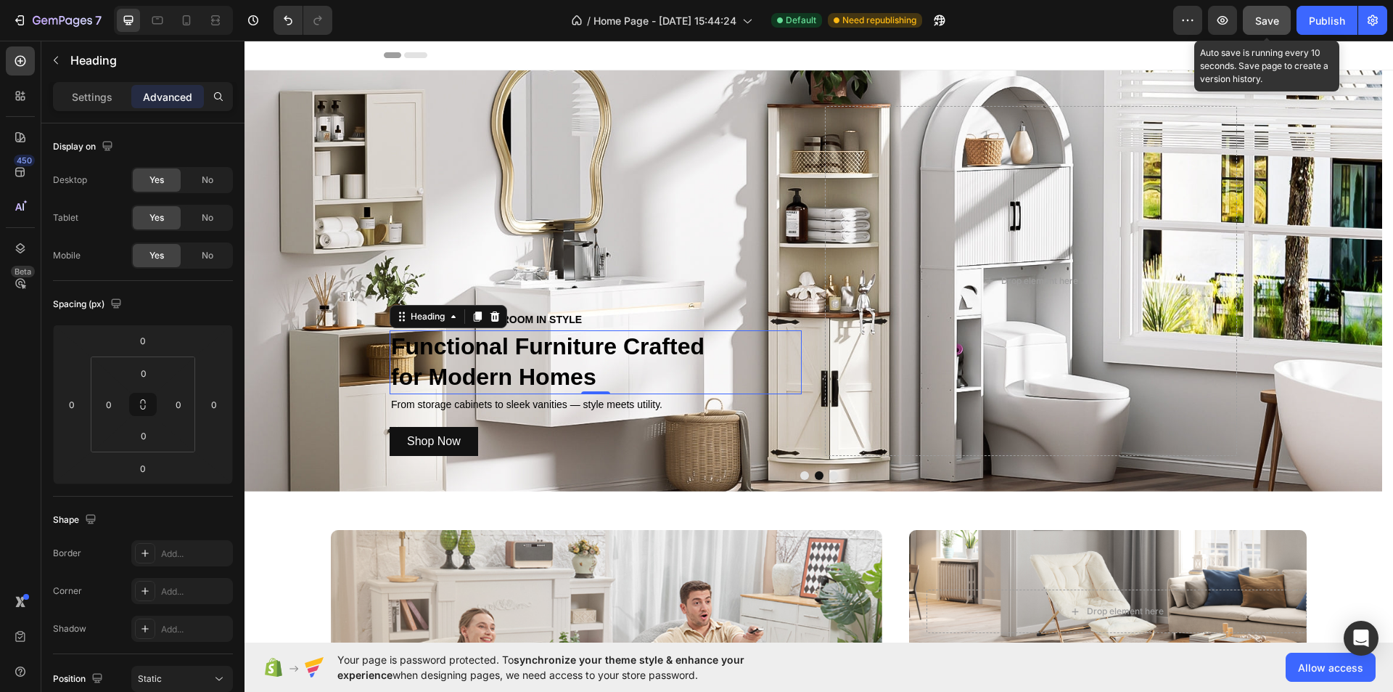
click at [1279, 19] on span "Save" at bounding box center [1268, 21] width 24 height 12
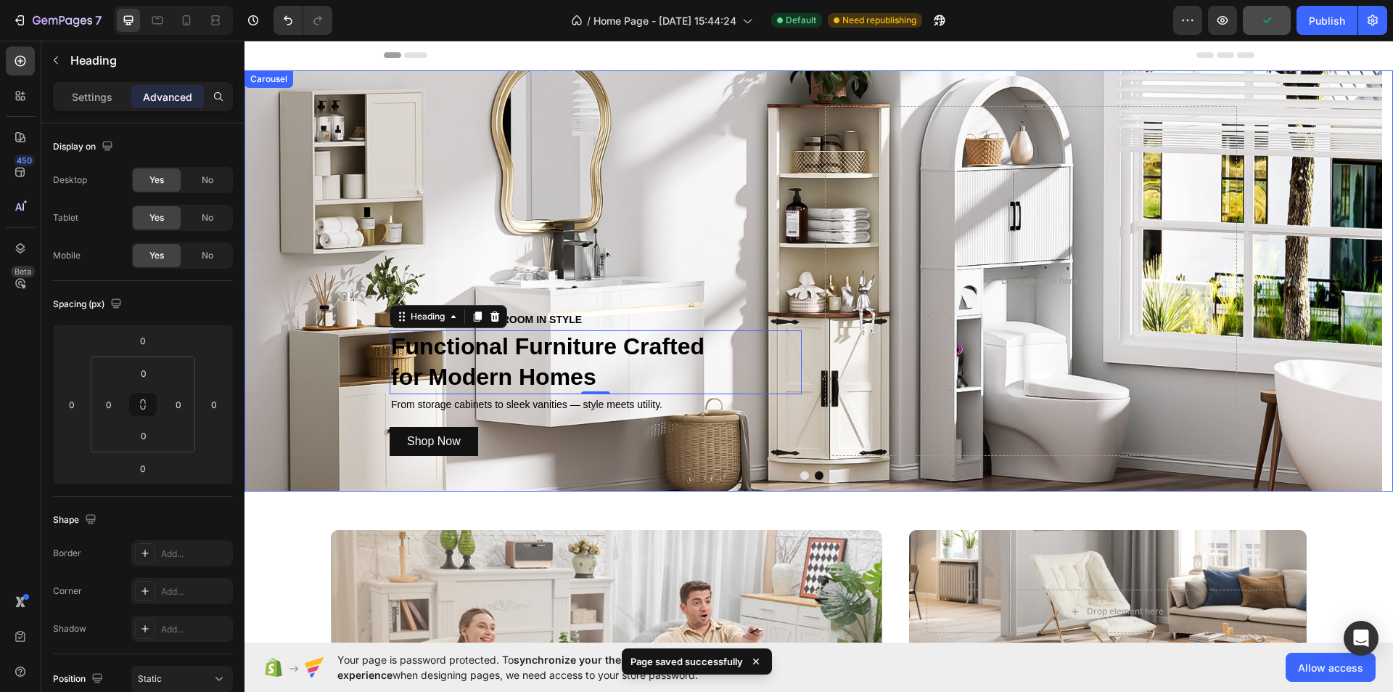
click at [801, 478] on button "Dot" at bounding box center [805, 475] width 9 height 9
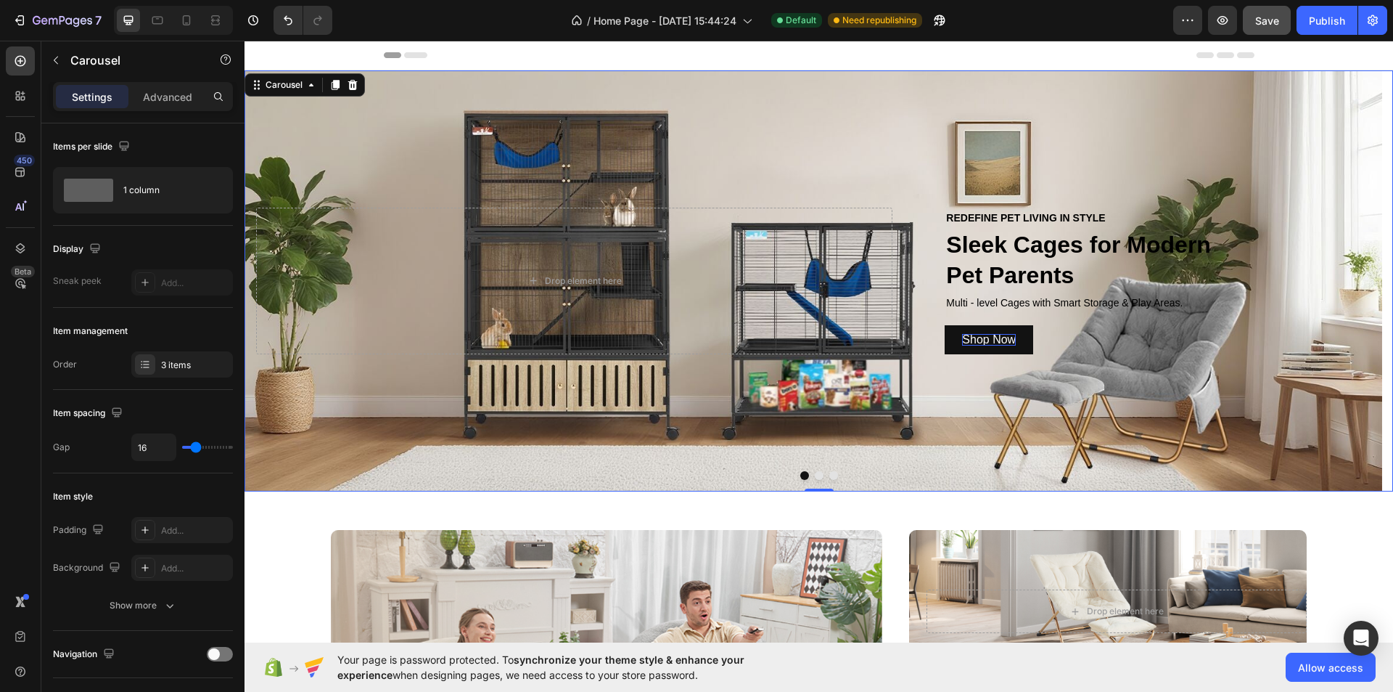
click at [815, 477] on button "Dot" at bounding box center [819, 475] width 9 height 9
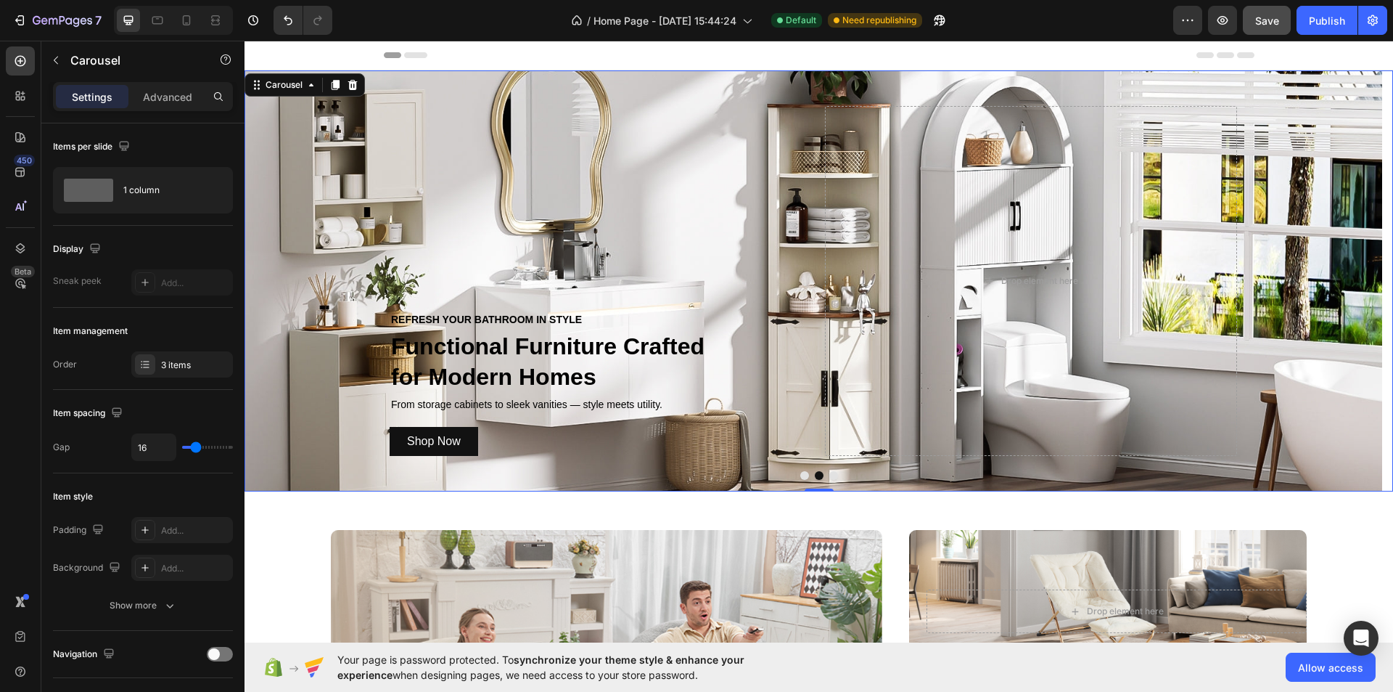
click at [801, 477] on button "Dot" at bounding box center [805, 475] width 9 height 9
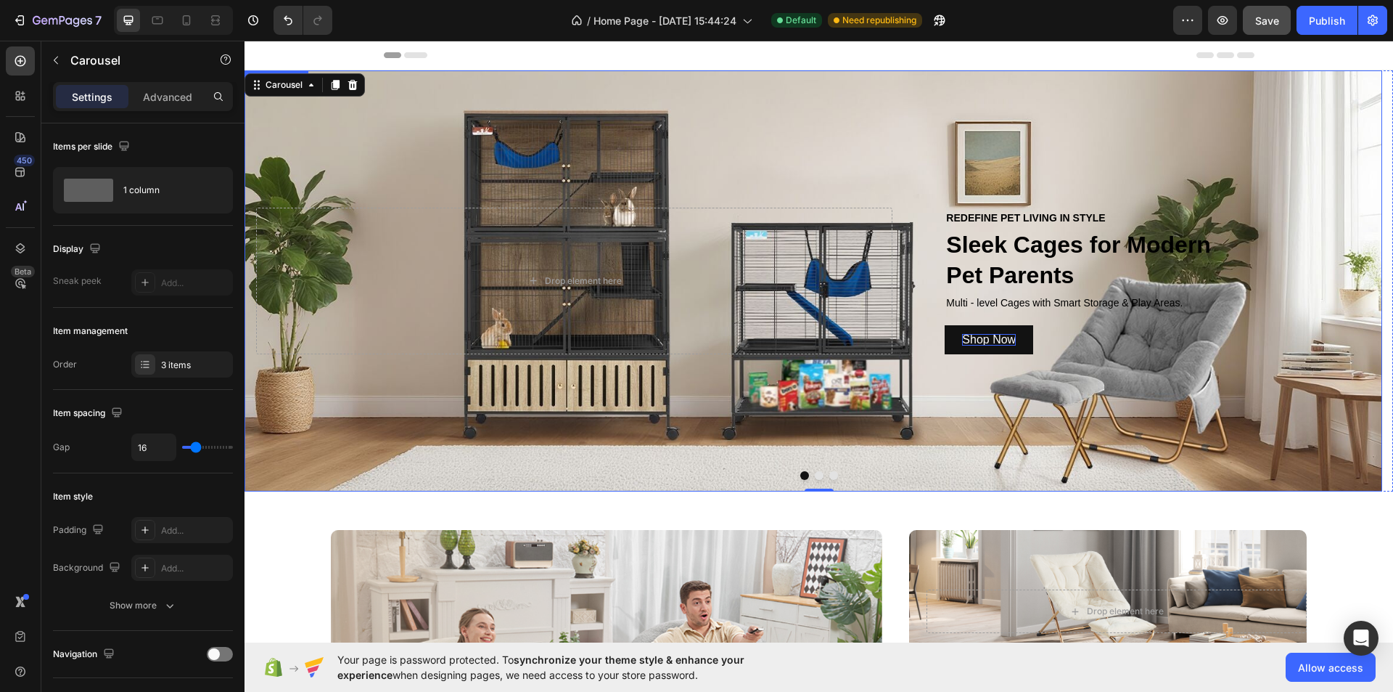
click at [703, 383] on div "Background Image" at bounding box center [814, 280] width 1138 height 421
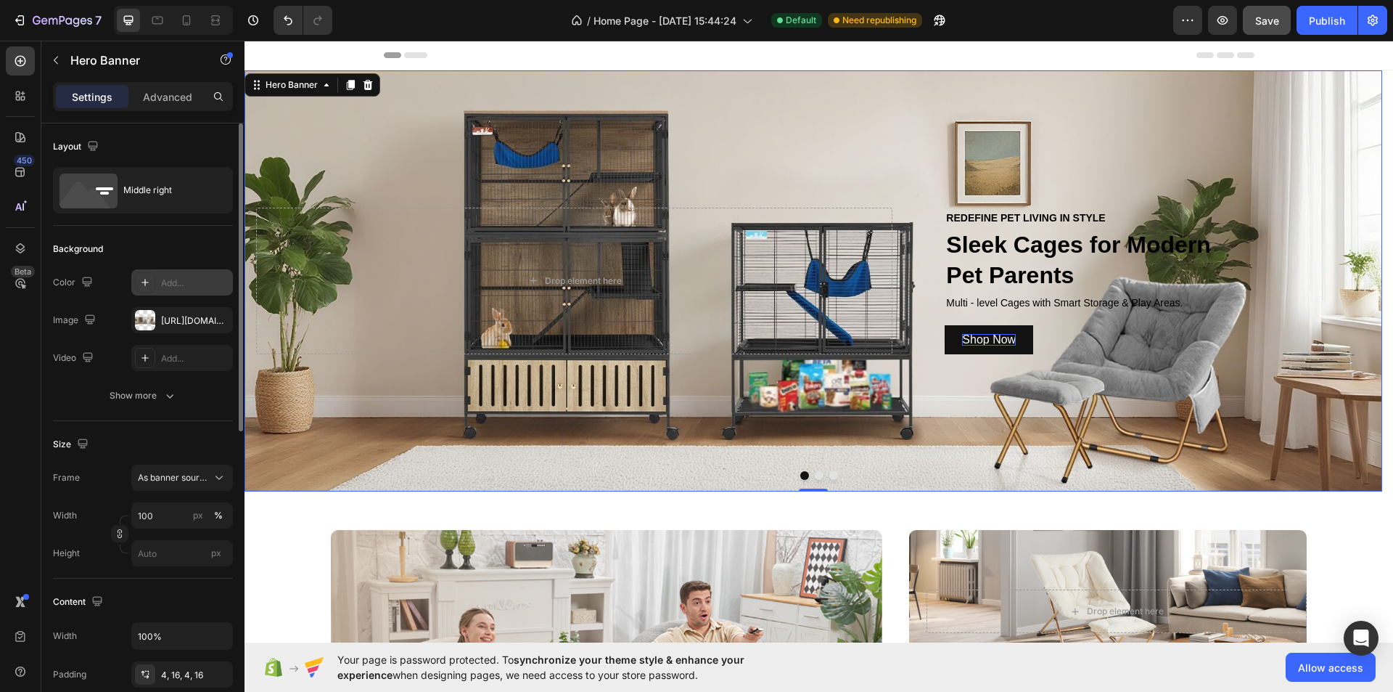
click at [162, 280] on div "Add..." at bounding box center [195, 283] width 68 height 13
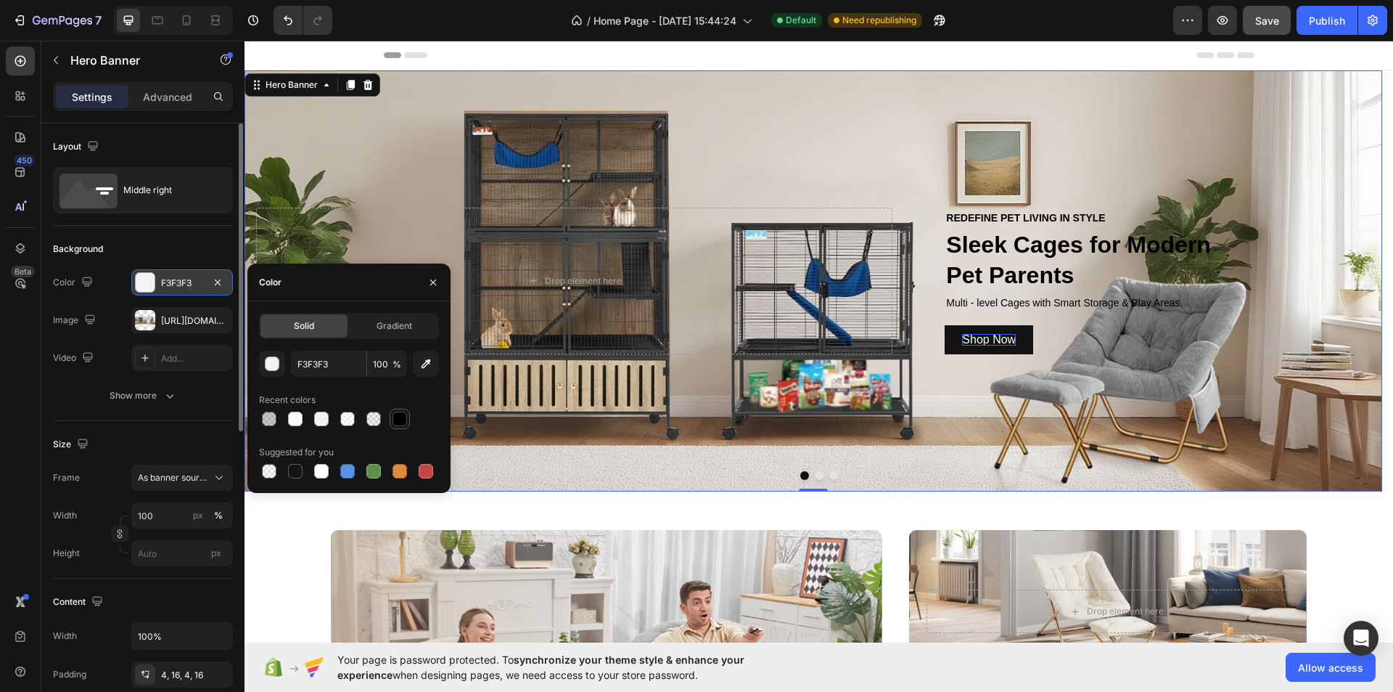
click at [396, 420] on div at bounding box center [400, 419] width 15 height 15
type input "000000"
click at [388, 369] on input "100" at bounding box center [387, 364] width 40 height 26
click at [401, 322] on span "Gradient" at bounding box center [395, 325] width 36 height 13
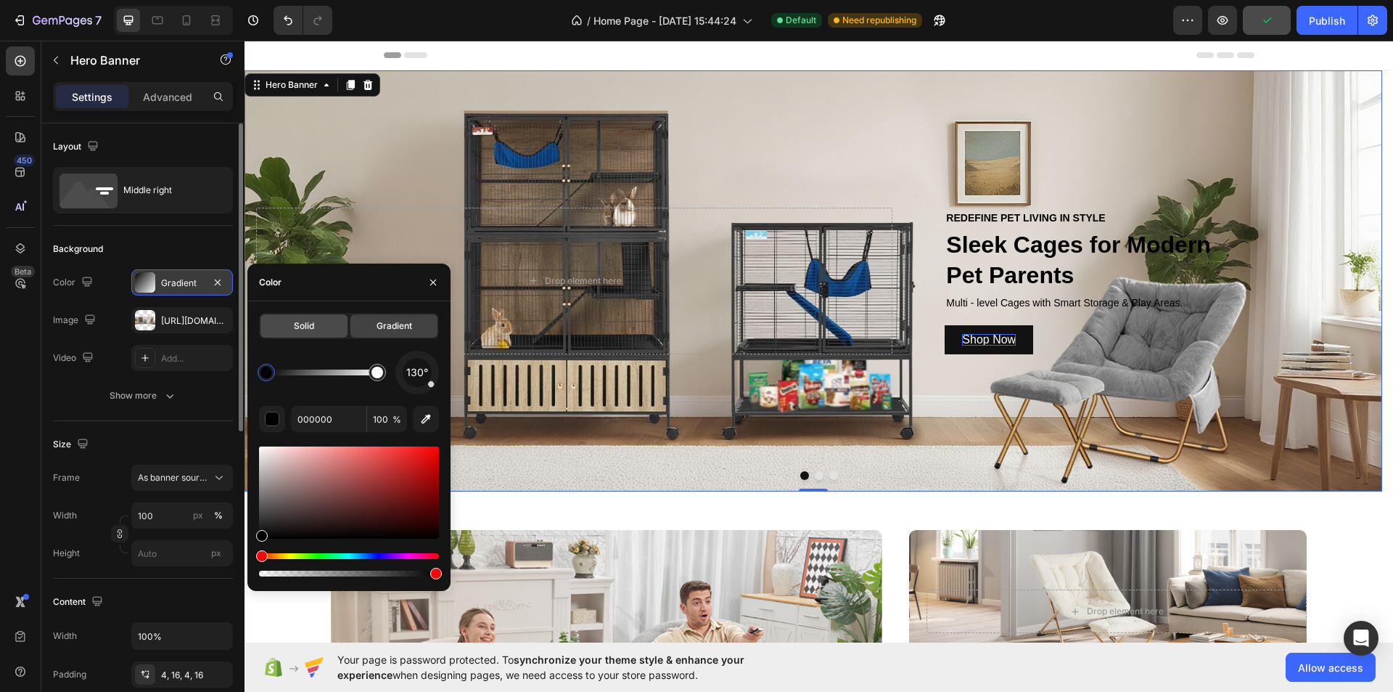
click at [328, 323] on div "Solid" at bounding box center [304, 325] width 87 height 23
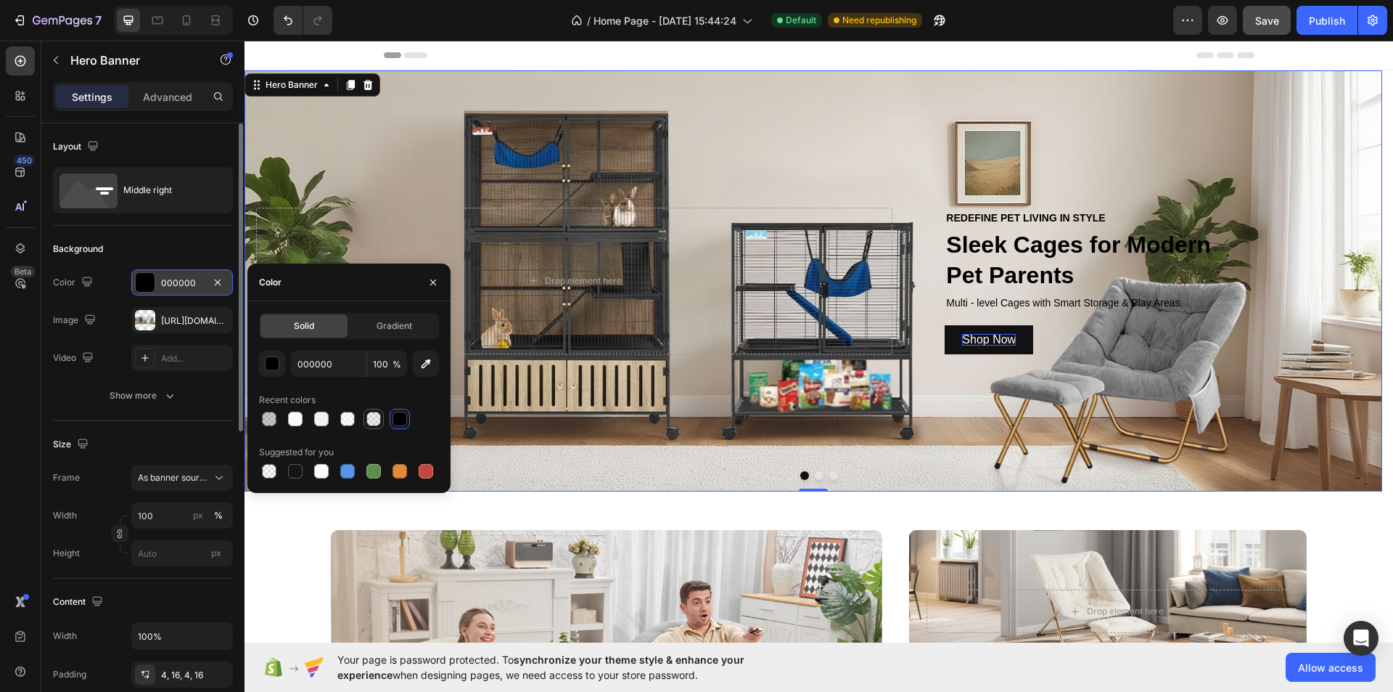
click at [367, 415] on div at bounding box center [374, 419] width 15 height 15
type input "5"
click at [428, 287] on icon "button" at bounding box center [433, 283] width 12 height 12
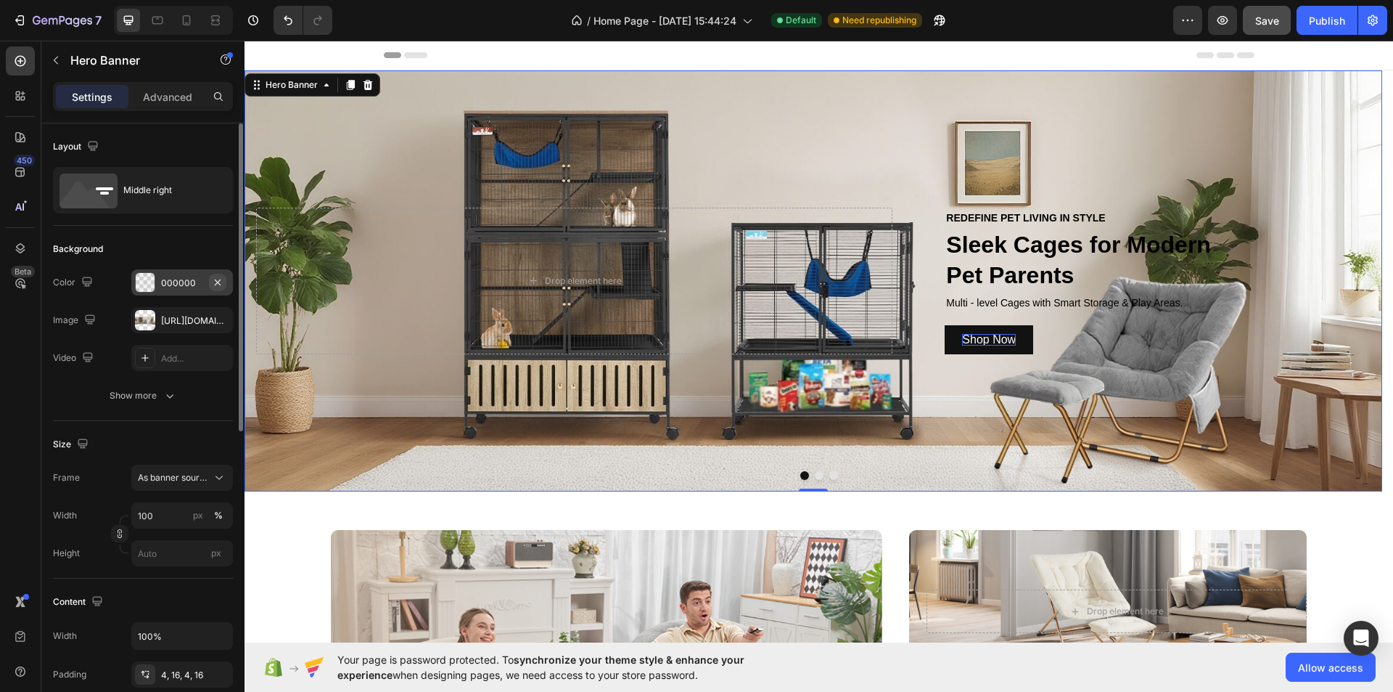
click at [216, 278] on icon "button" at bounding box center [218, 283] width 12 height 12
click at [161, 390] on div "Show more" at bounding box center [143, 395] width 67 height 15
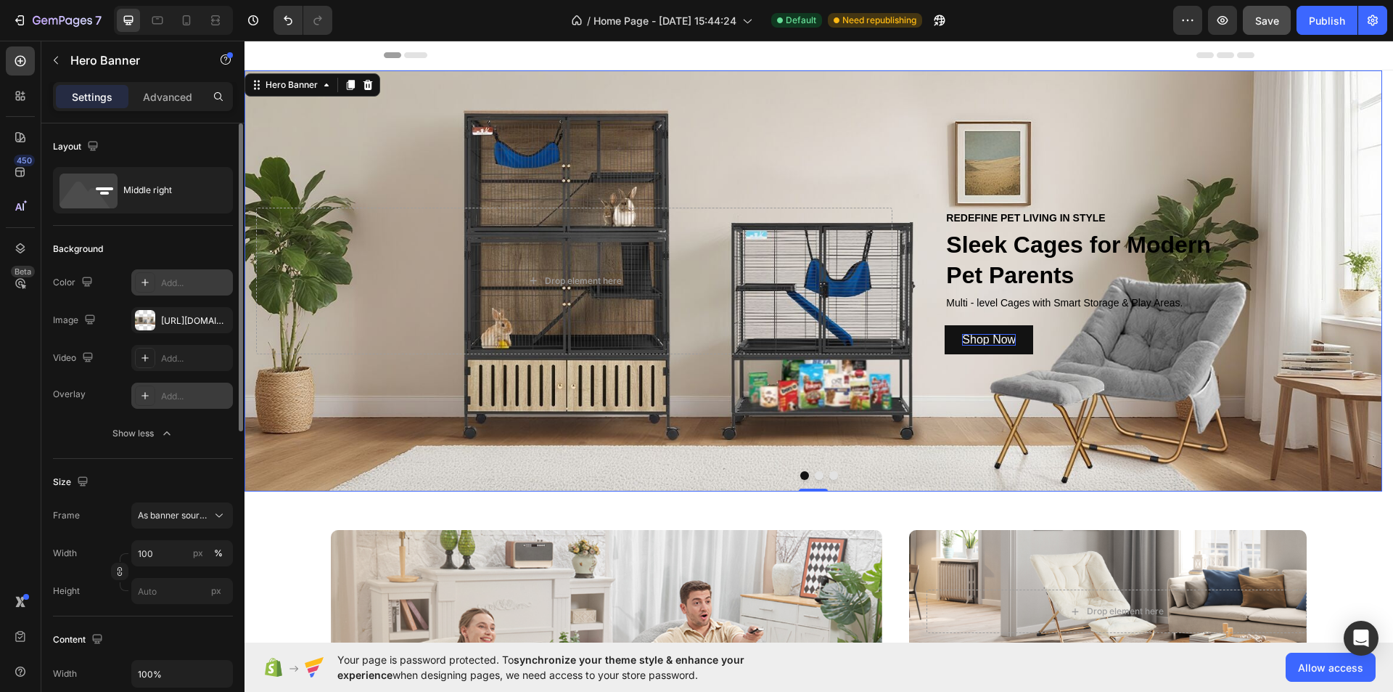
click at [169, 405] on div "Add..." at bounding box center [182, 395] width 102 height 26
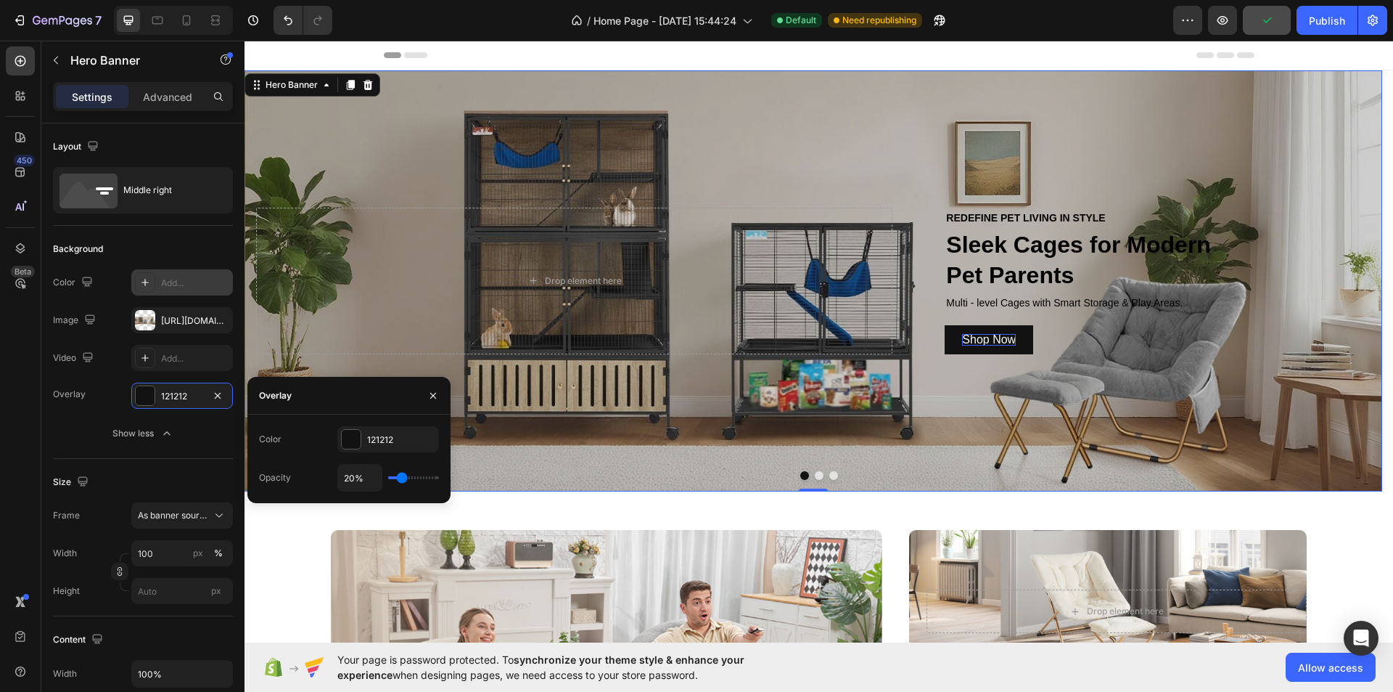
type input "9%"
type input "9"
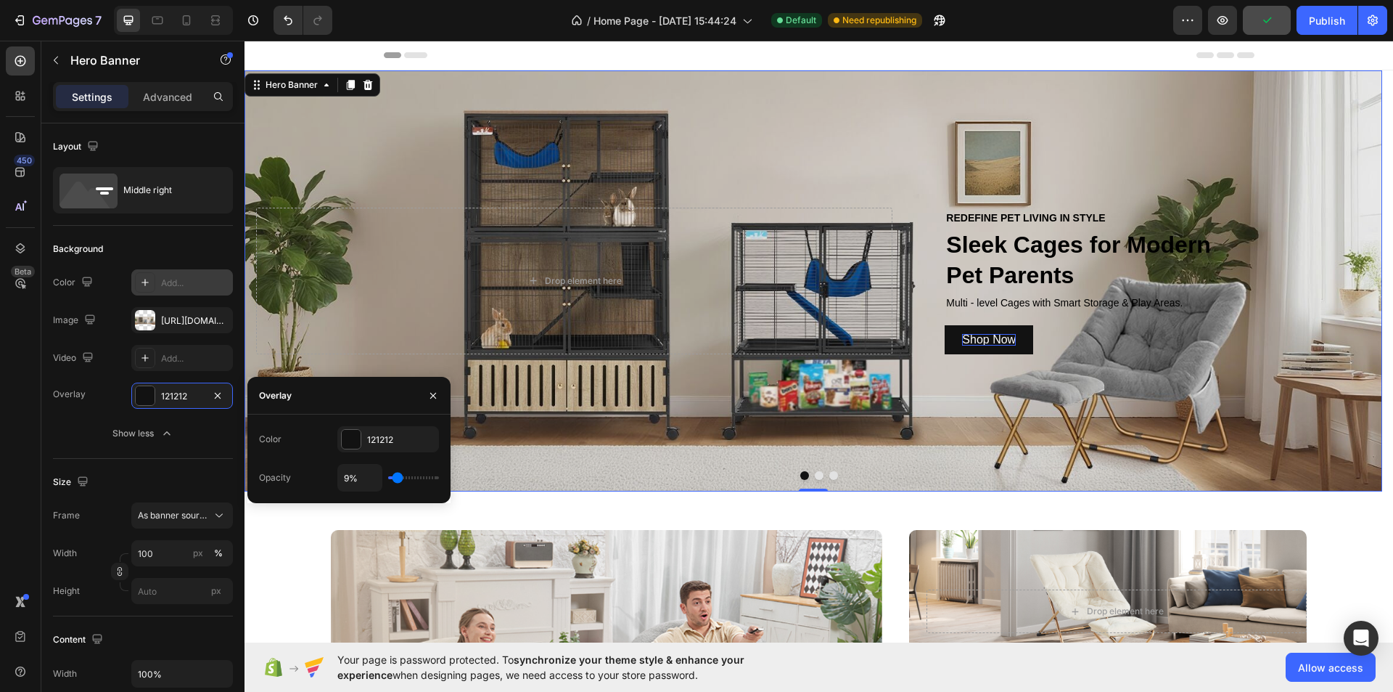
type input "7%"
type input "7"
type input "6%"
type input "6"
type input "4%"
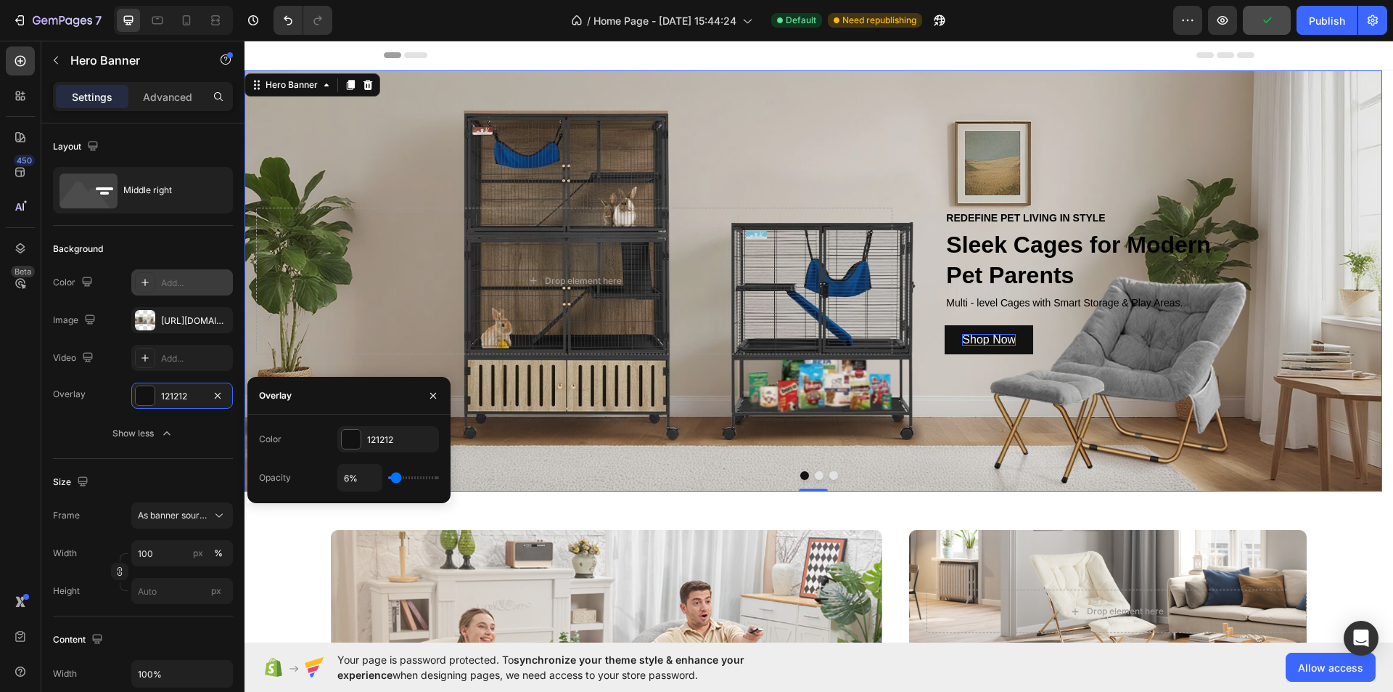
type input "4"
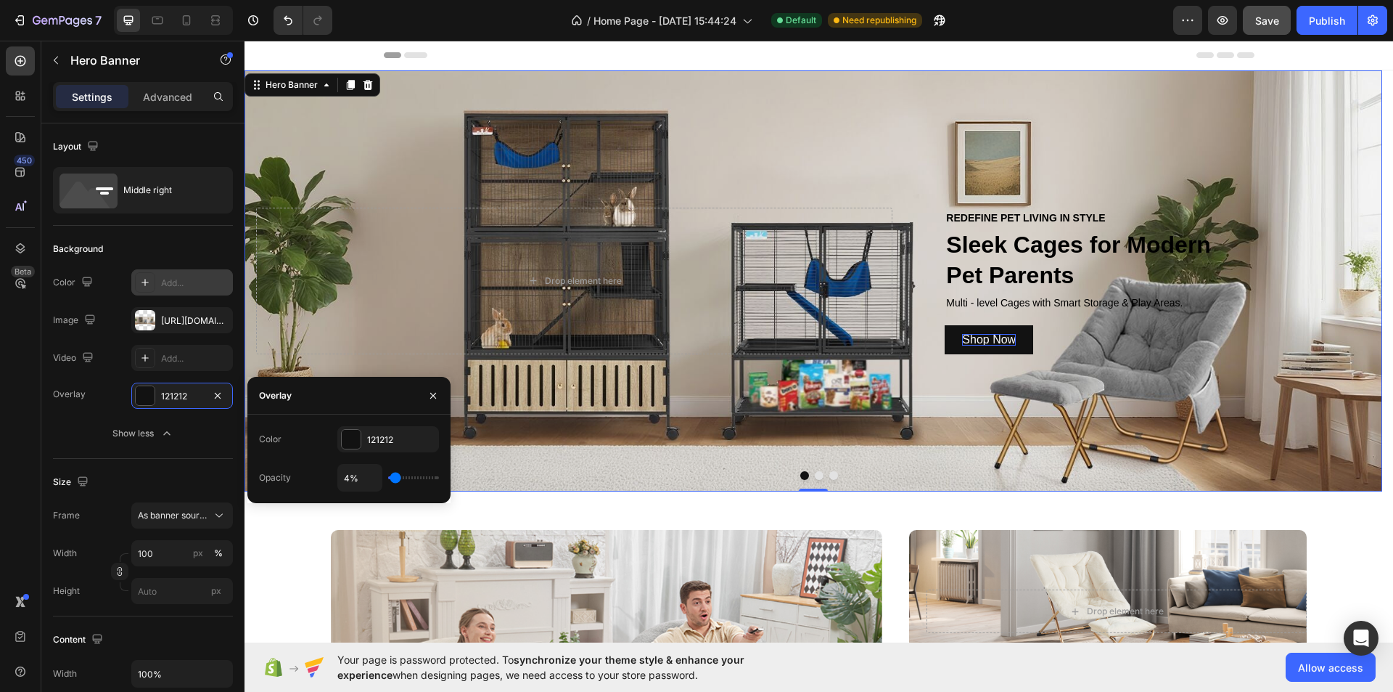
type input "2%"
type input "2"
type input "4%"
type input "4"
type input "6%"
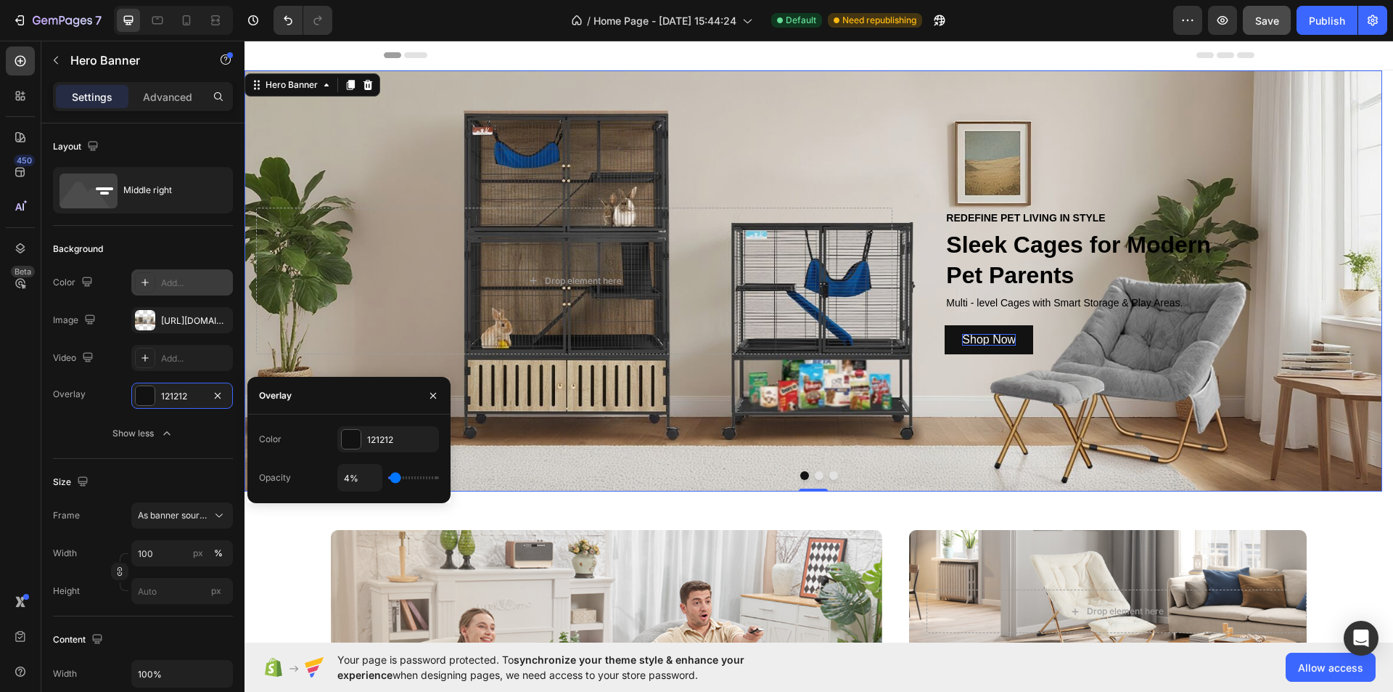
type input "6"
type input "7%"
type input "7"
type input "11%"
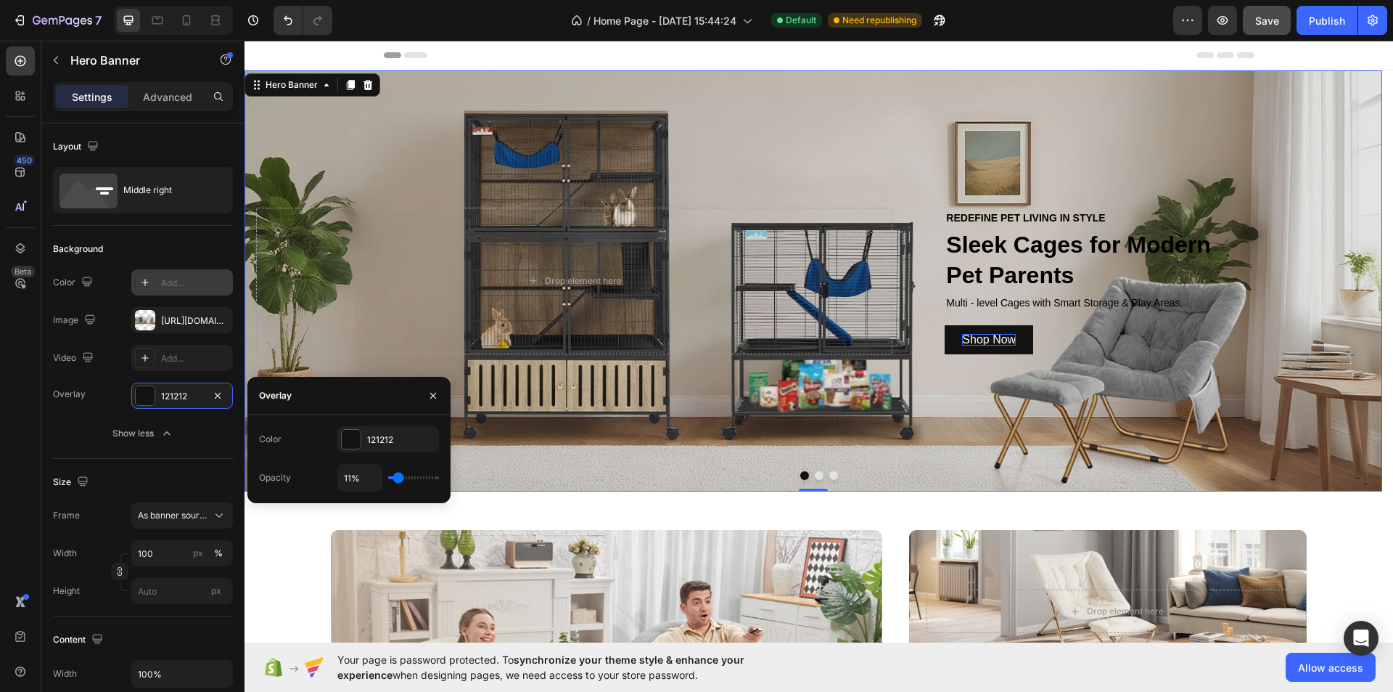
type input "11"
click at [398, 479] on input "range" at bounding box center [413, 477] width 51 height 3
click at [351, 485] on input "11%" at bounding box center [360, 477] width 44 height 26
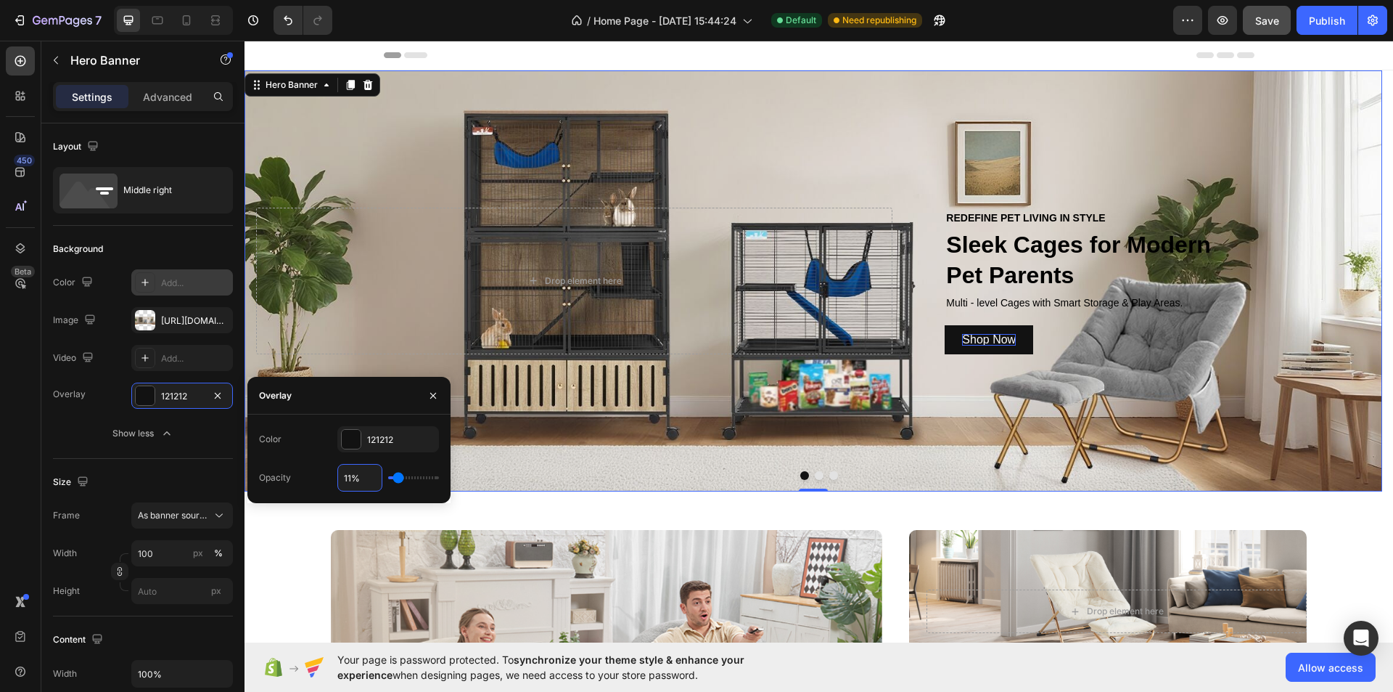
type input "1%"
type input "1"
type input "10%"
type input "10"
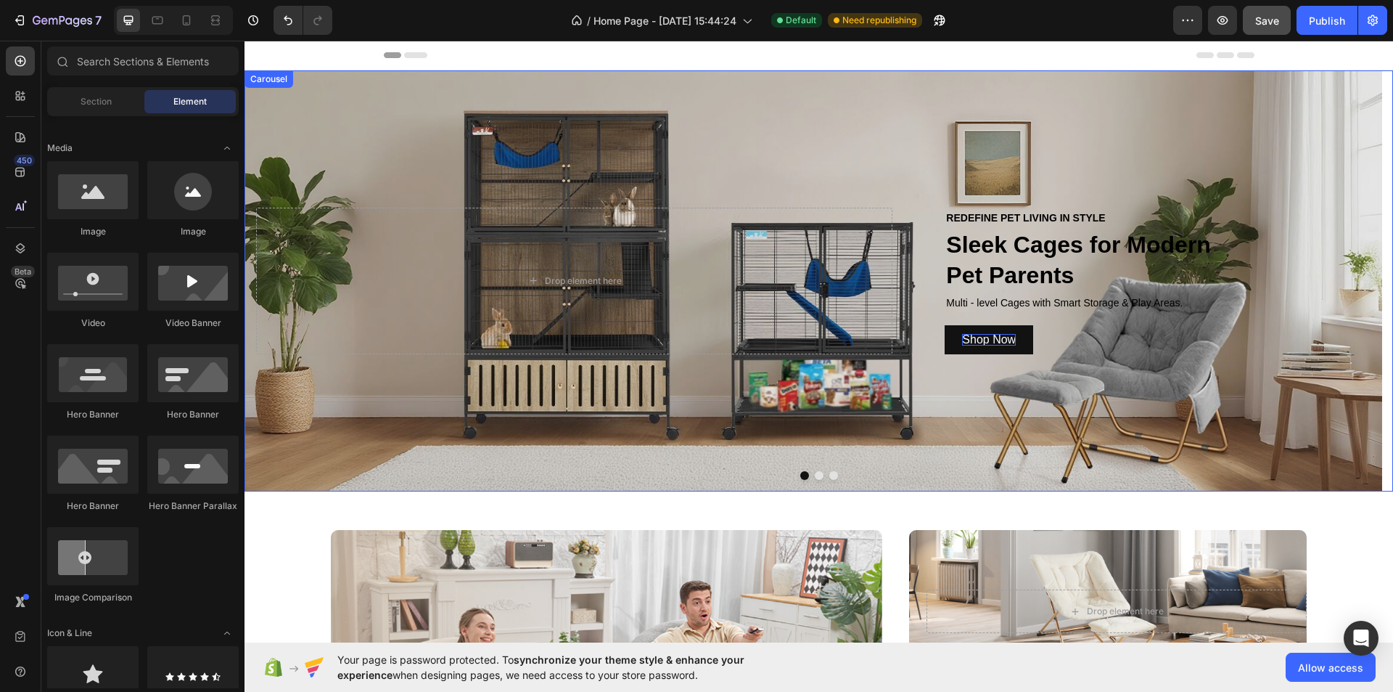
click at [815, 475] on button "Dot" at bounding box center [819, 475] width 9 height 9
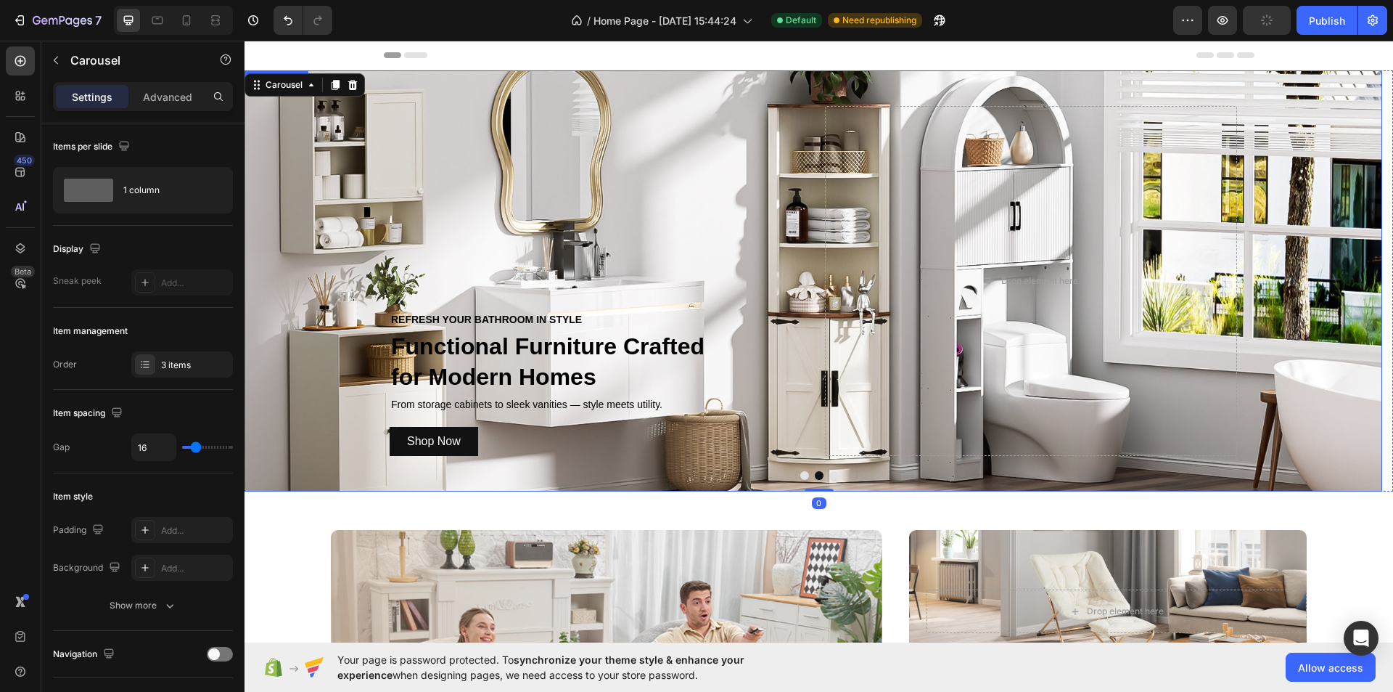
click at [765, 419] on div "REFRESH YOUR BATHROOM IN STYLE Text Block Functional Furniture Crafted for Mode…" at bounding box center [596, 281] width 412 height 350
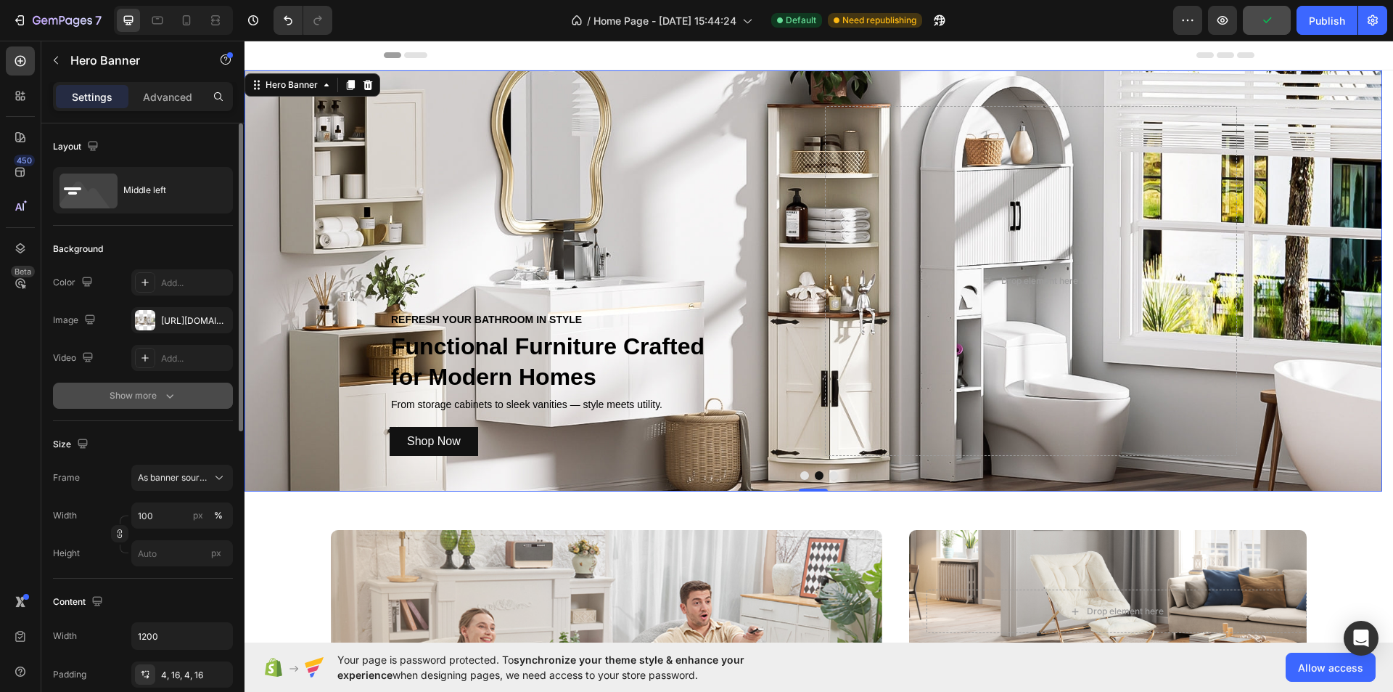
click at [160, 393] on div "Show more" at bounding box center [143, 395] width 67 height 15
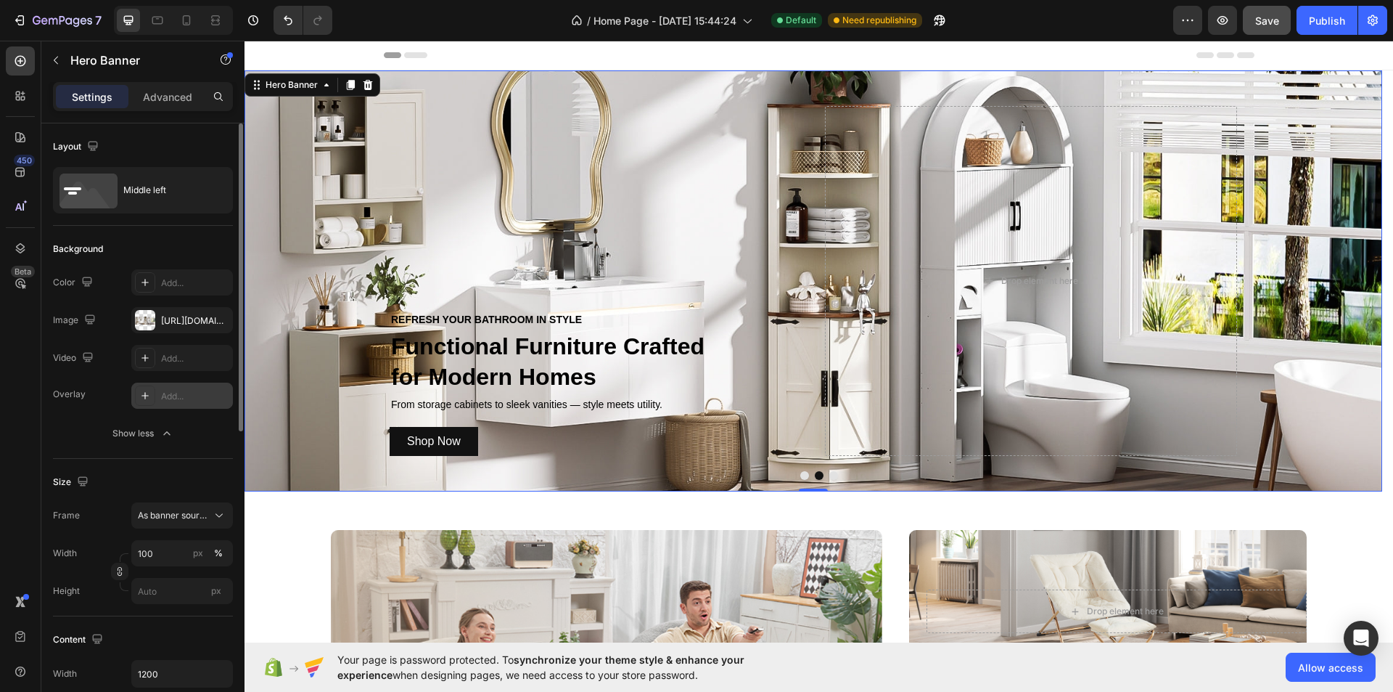
click at [175, 402] on div "Add..." at bounding box center [195, 396] width 68 height 13
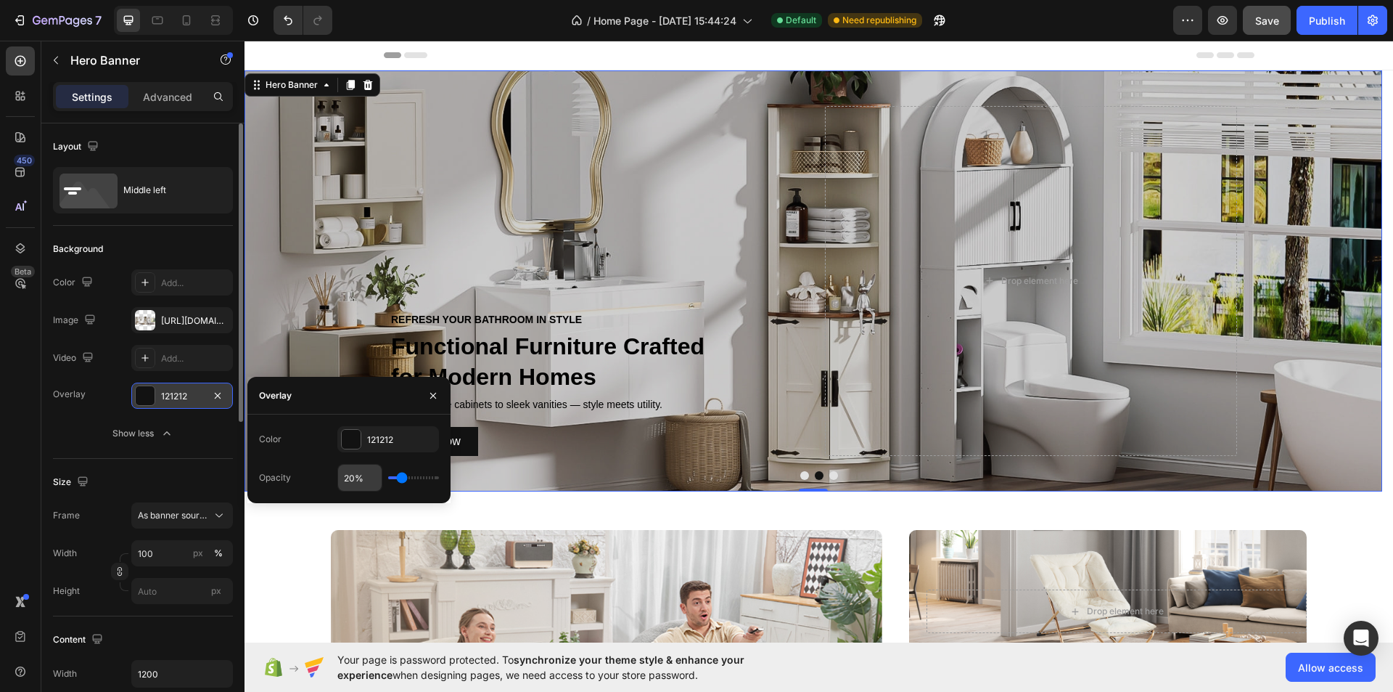
click at [351, 480] on input "20%" at bounding box center [360, 477] width 44 height 26
type input "1%"
type input "1"
type input "10%"
type input "10"
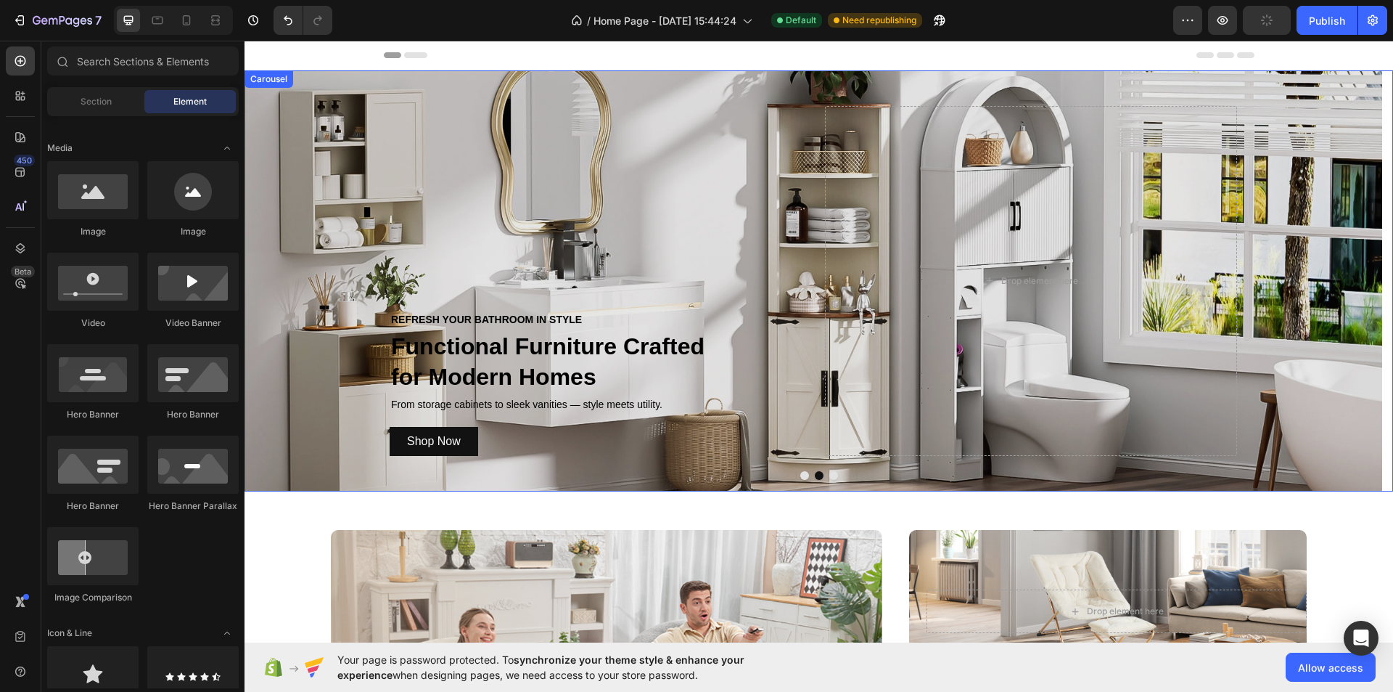
click at [801, 477] on button "Dot" at bounding box center [805, 475] width 9 height 9
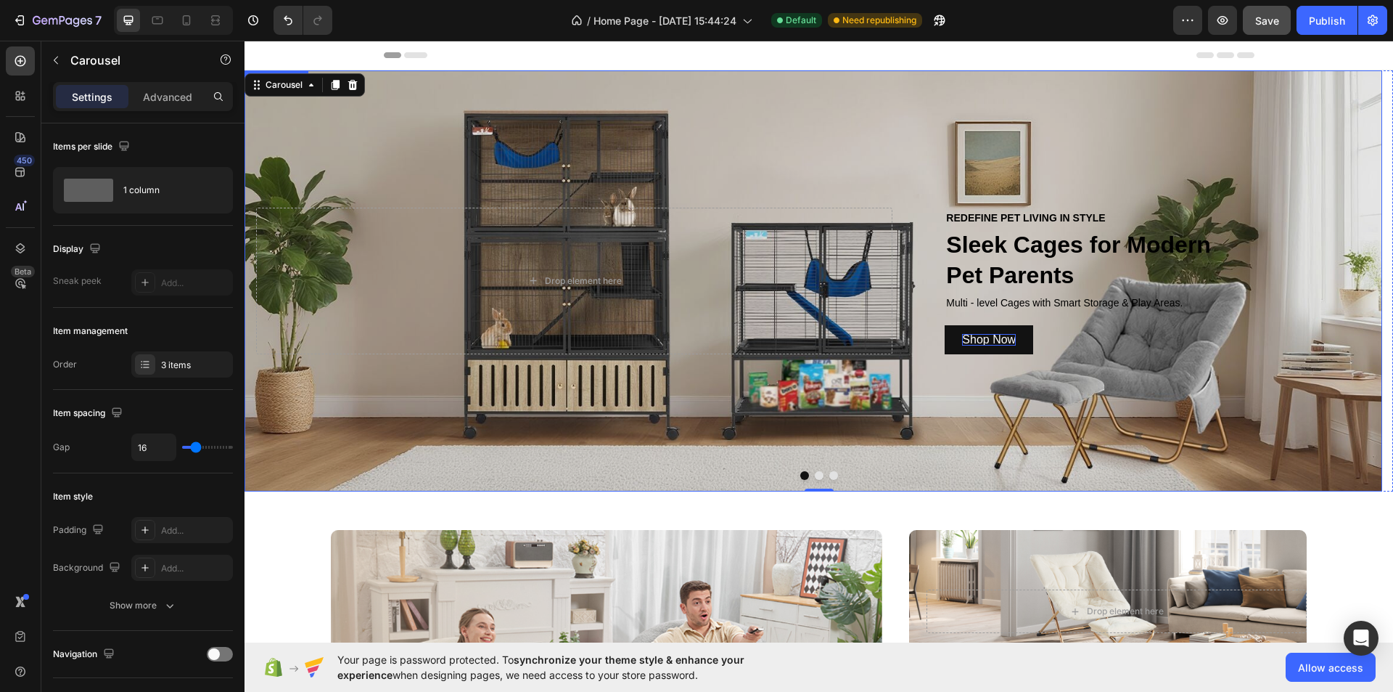
click at [767, 440] on div "Overlay" at bounding box center [814, 280] width 1138 height 421
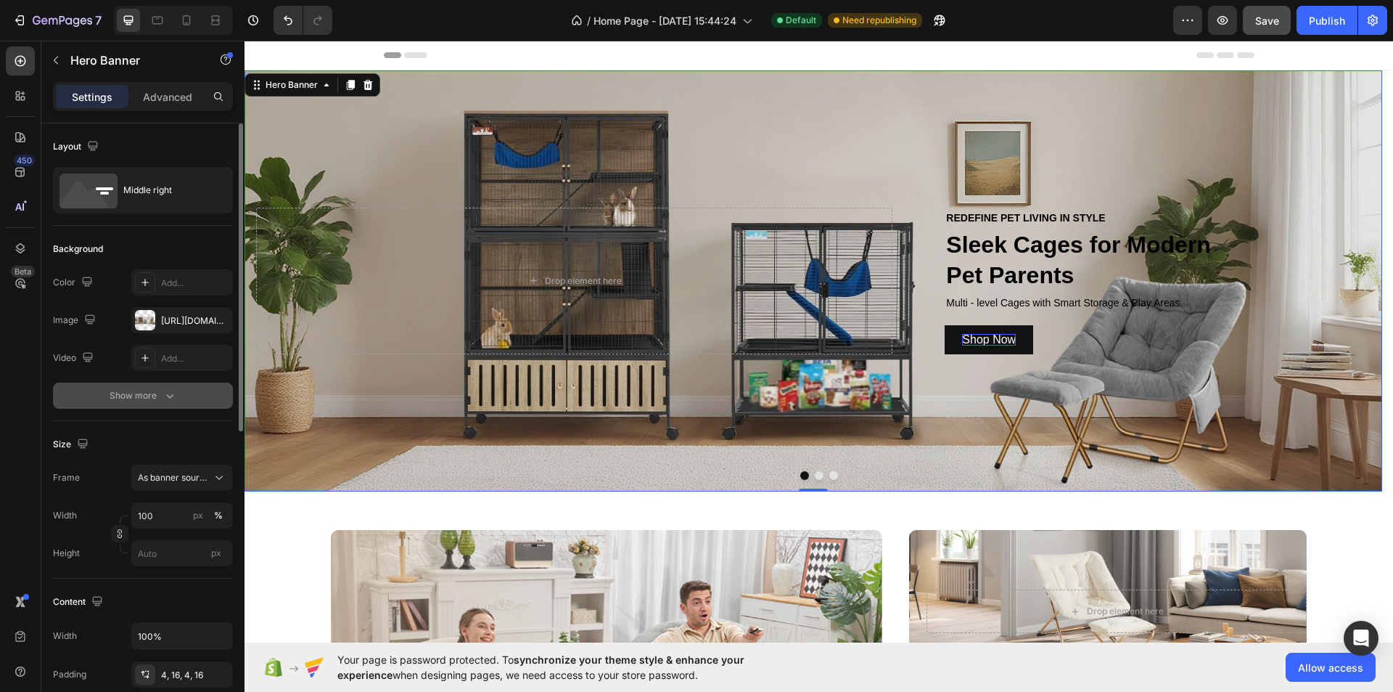
click at [155, 398] on div "Show more" at bounding box center [143, 395] width 67 height 15
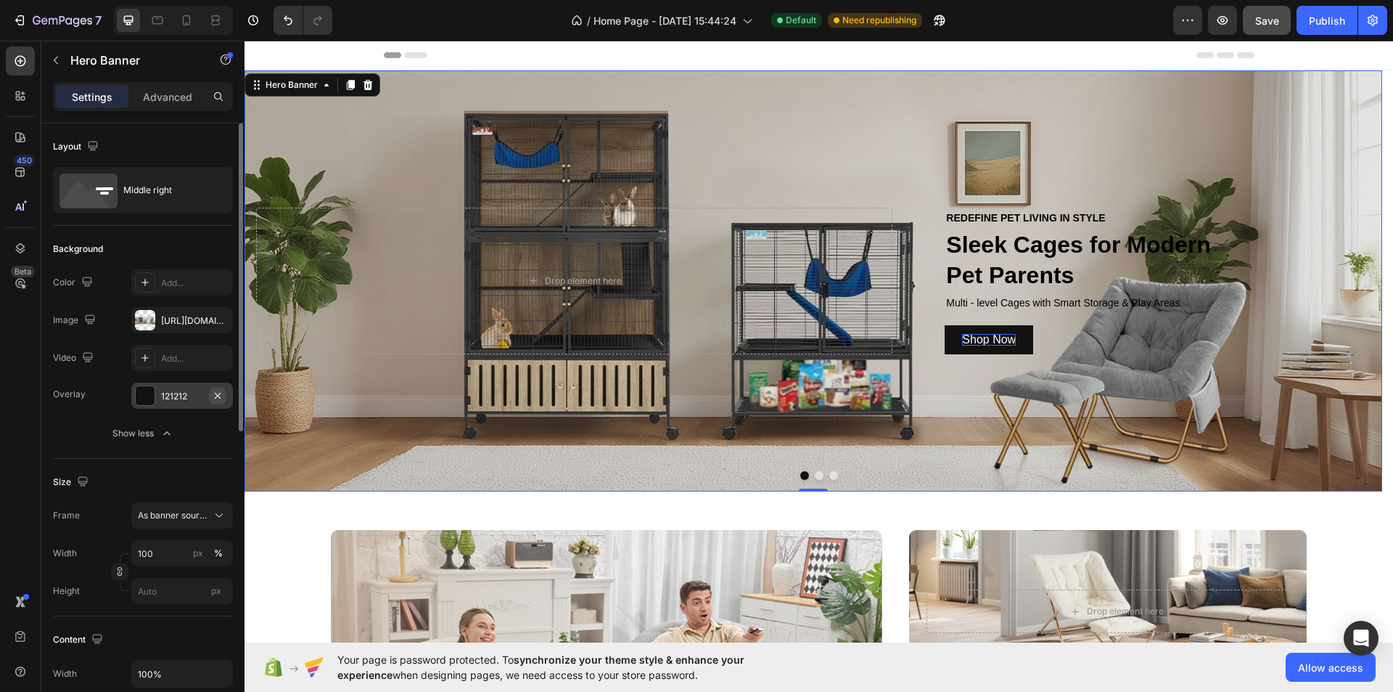
click at [216, 396] on icon "button" at bounding box center [218, 396] width 12 height 12
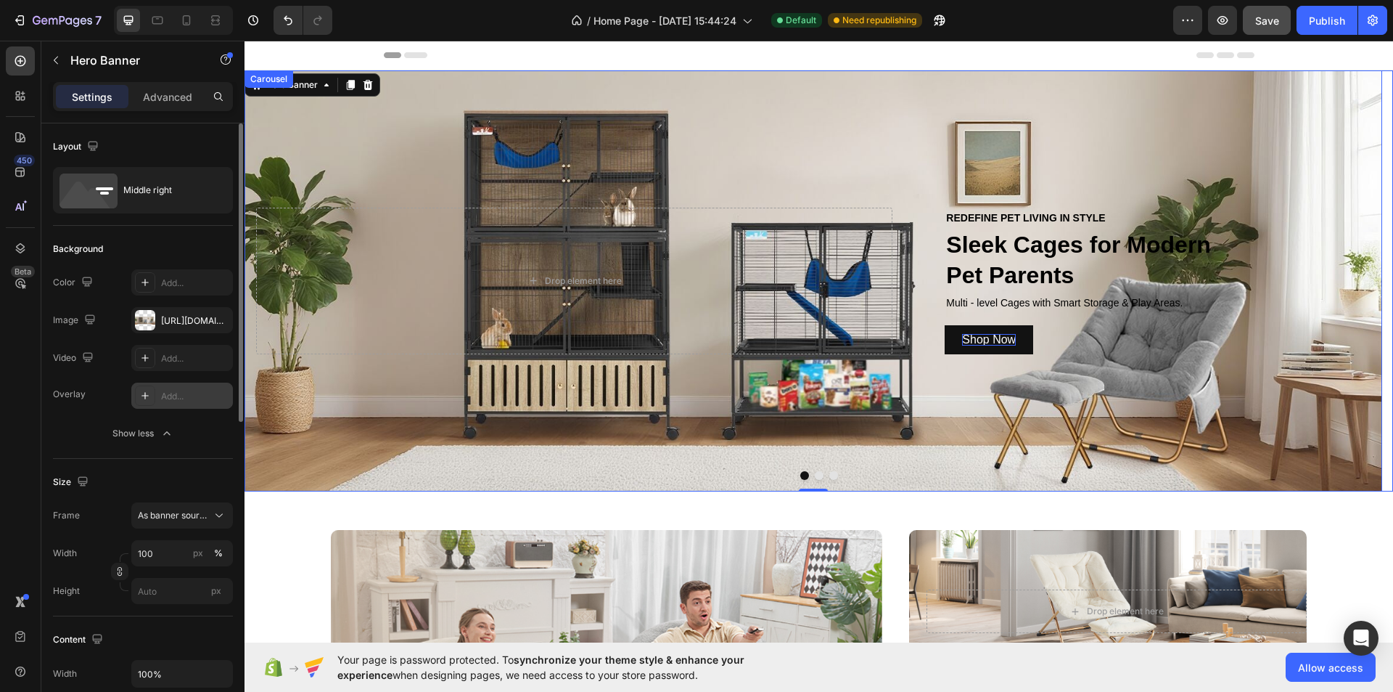
click at [815, 475] on button "Dot" at bounding box center [819, 475] width 9 height 9
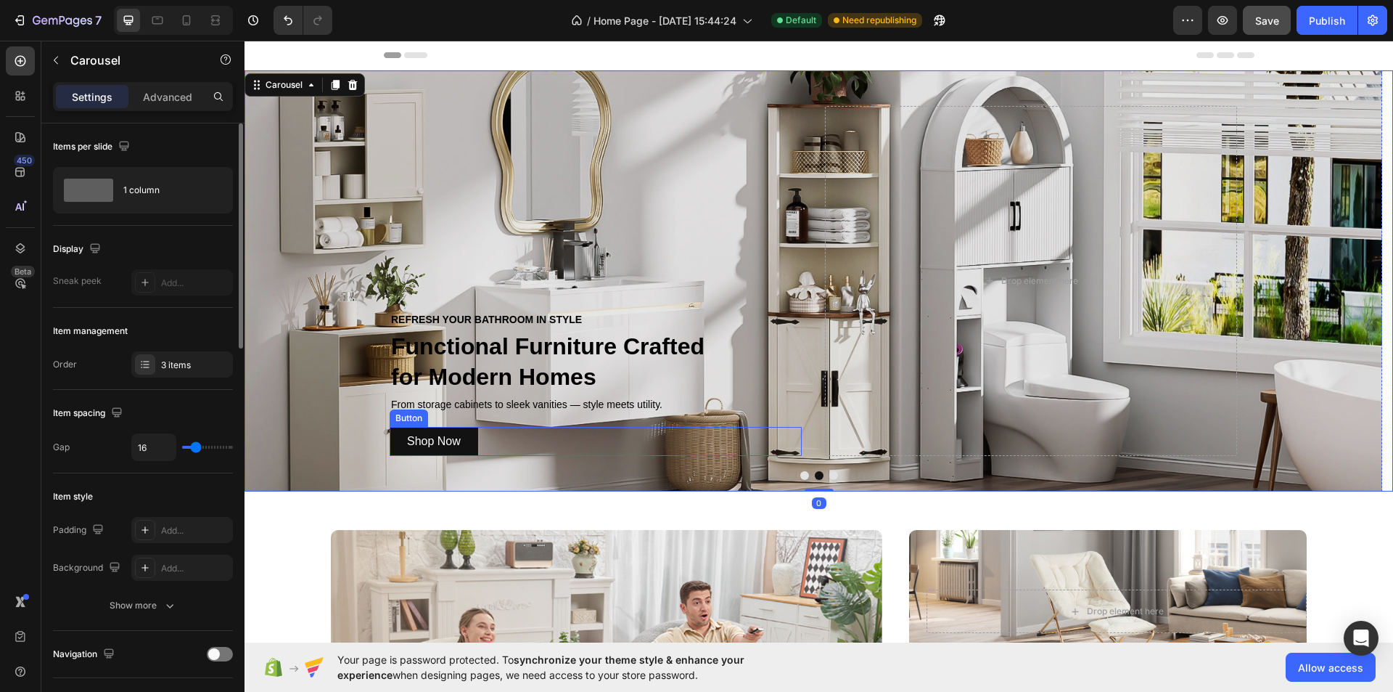
click at [696, 448] on div "Shop Now Button" at bounding box center [596, 441] width 412 height 29
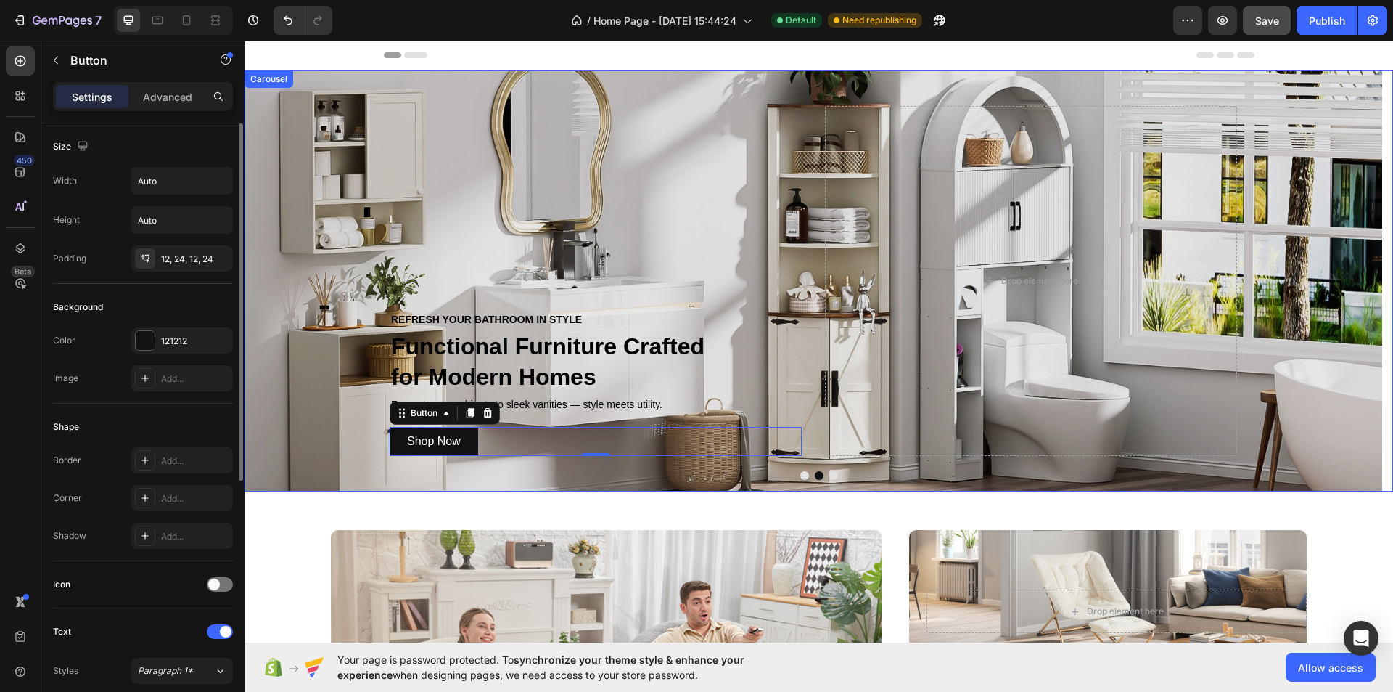
click at [419, 478] on div at bounding box center [819, 475] width 1149 height 9
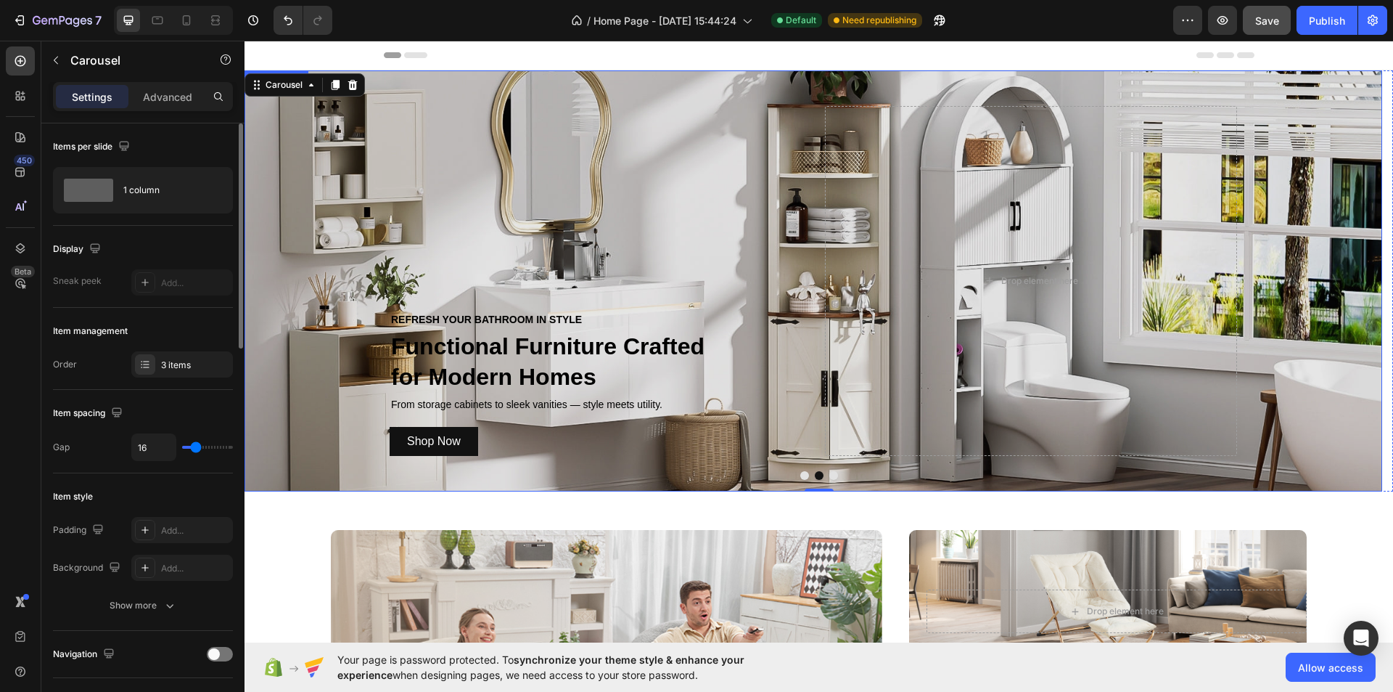
click at [307, 443] on div "Overlay" at bounding box center [814, 280] width 1138 height 421
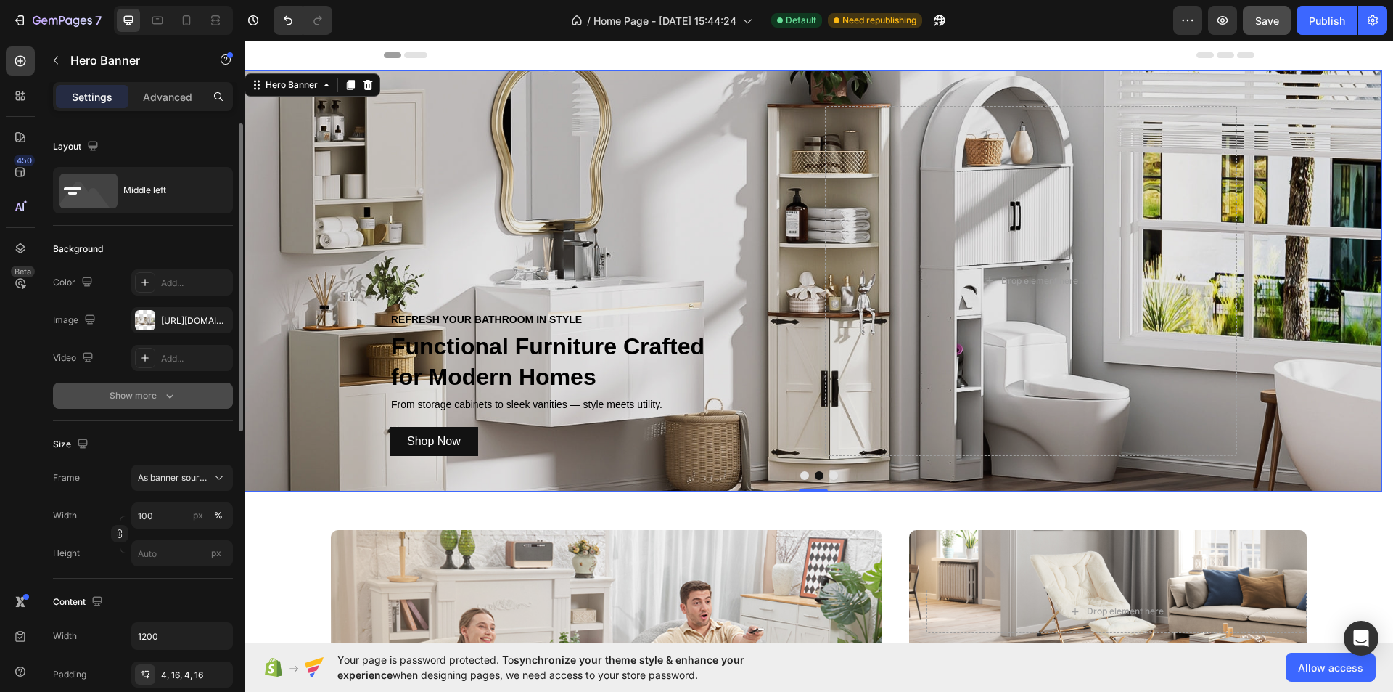
click at [159, 390] on div "Show more" at bounding box center [143, 395] width 67 height 15
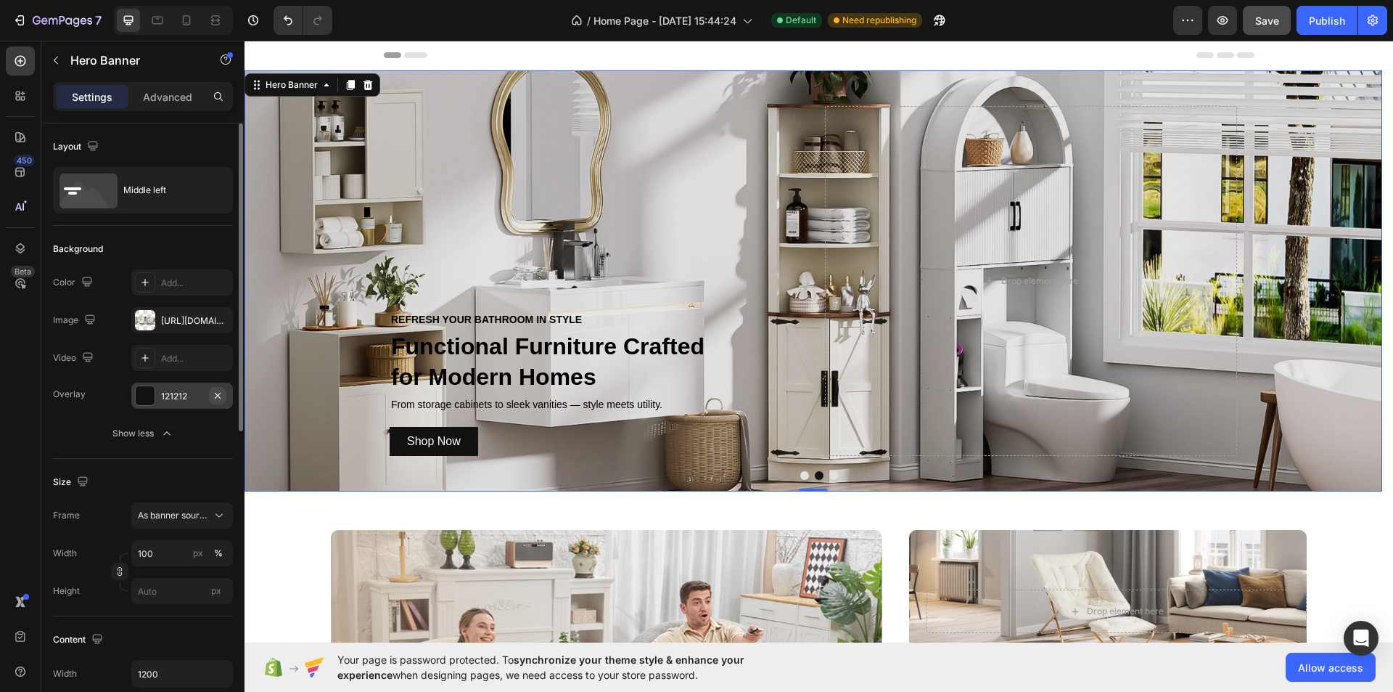
click at [216, 396] on icon "button" at bounding box center [218, 396] width 12 height 12
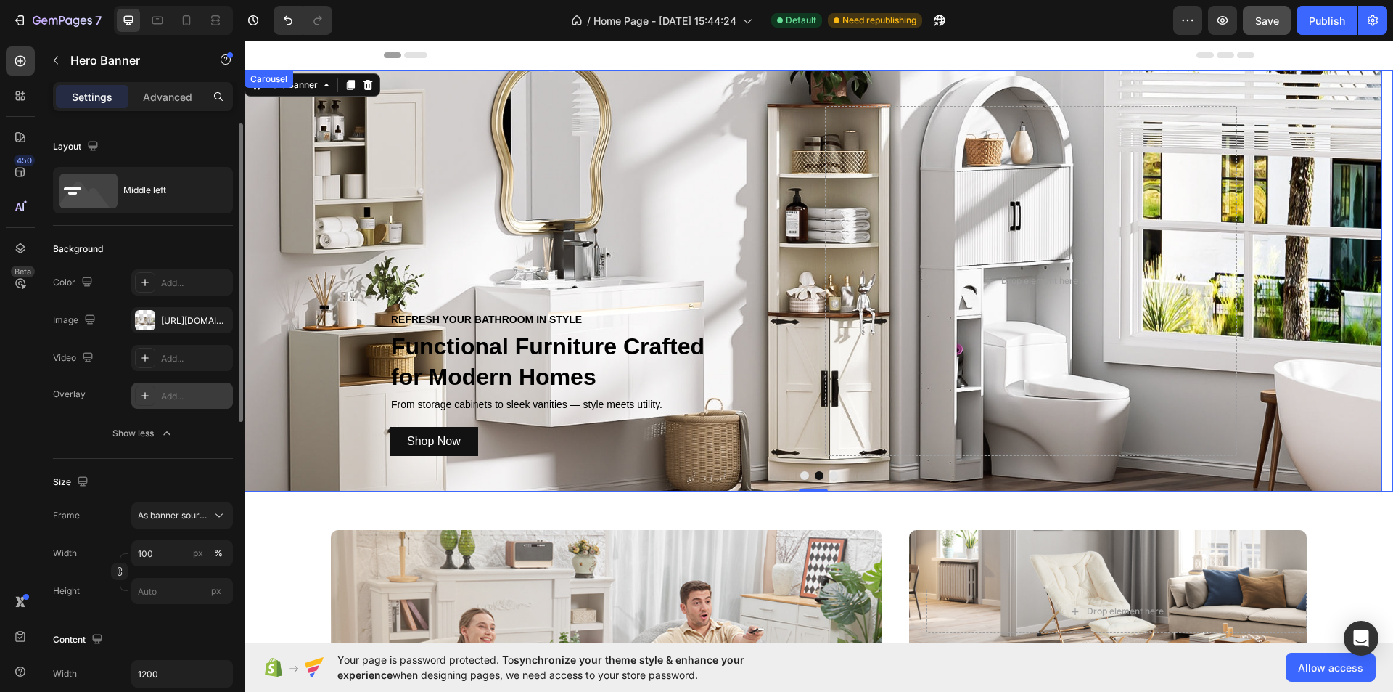
click at [830, 473] on button "Dot" at bounding box center [834, 475] width 9 height 9
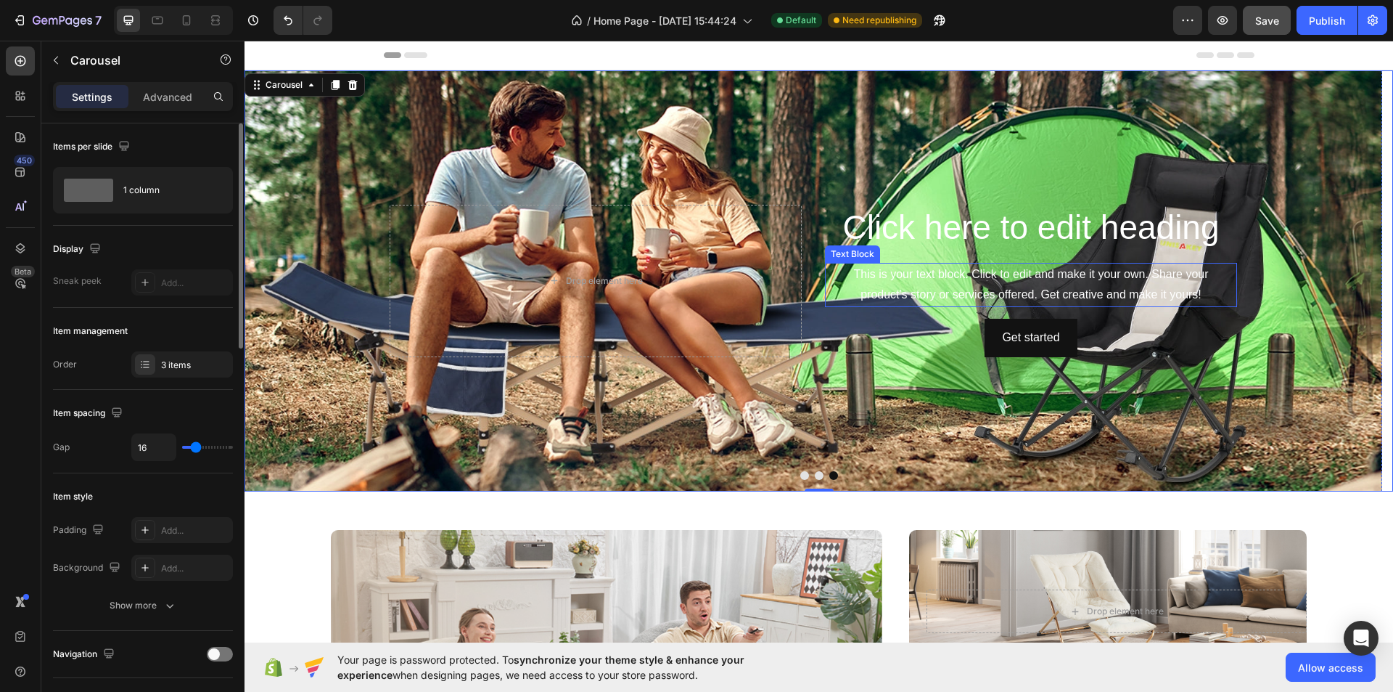
click at [1020, 308] on div "This is your text block. Click to edit and make it your own. Share your product…" at bounding box center [1031, 285] width 412 height 45
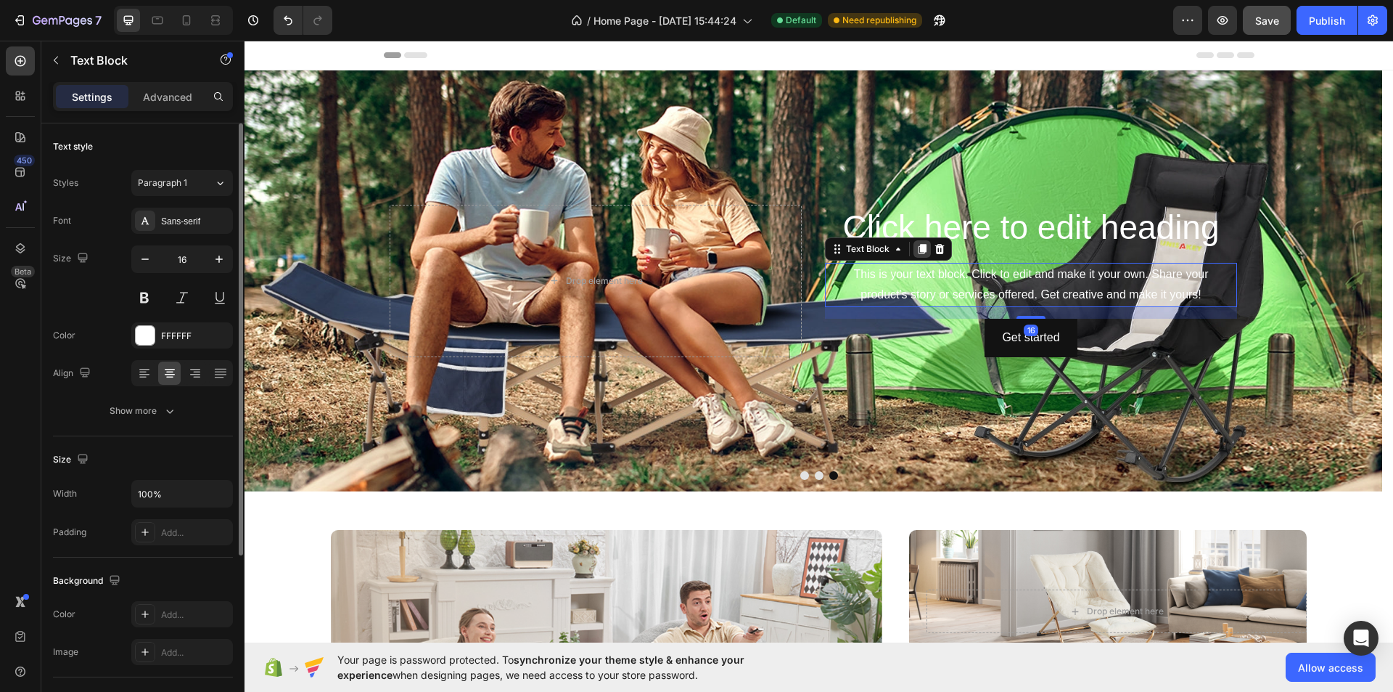
click at [917, 255] on icon at bounding box center [923, 249] width 12 height 12
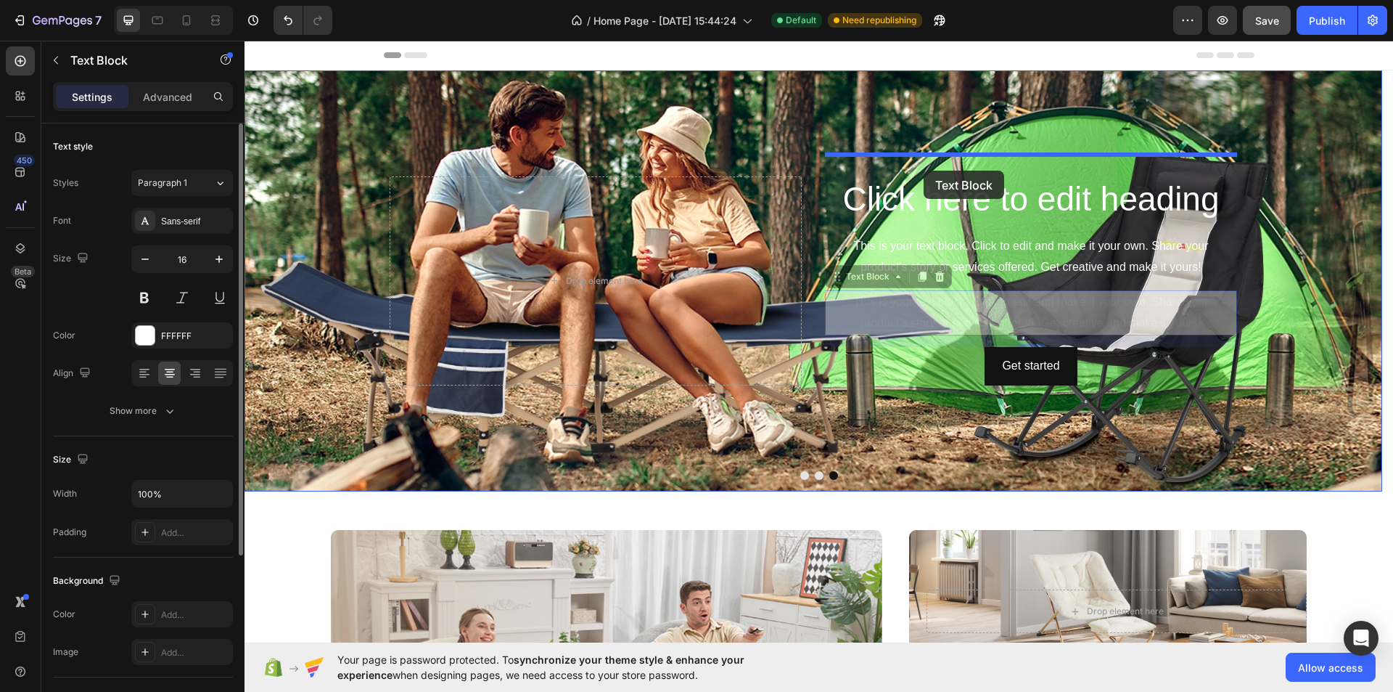
drag, startPoint x: 854, startPoint y: 298, endPoint x: 924, endPoint y: 171, distance: 145.5
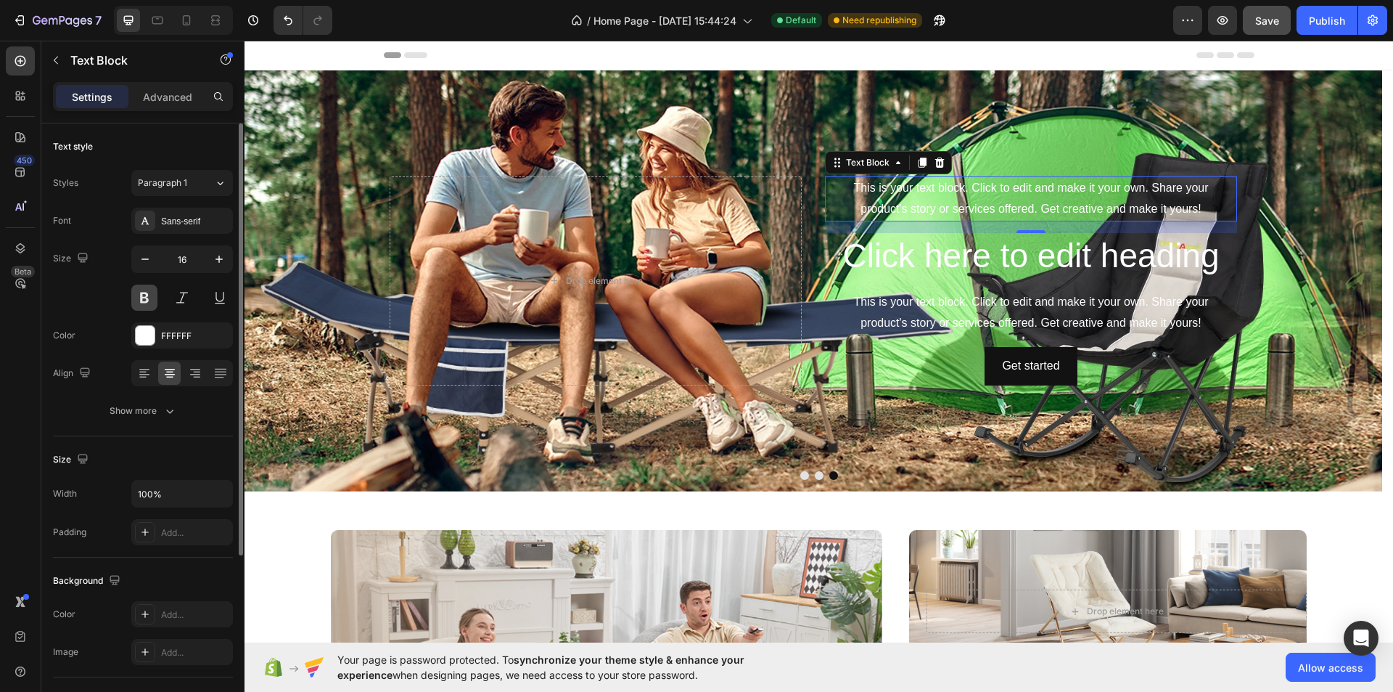
click at [150, 299] on button at bounding box center [144, 297] width 26 height 26
click at [148, 263] on icon "button" at bounding box center [145, 259] width 15 height 15
type input "14"
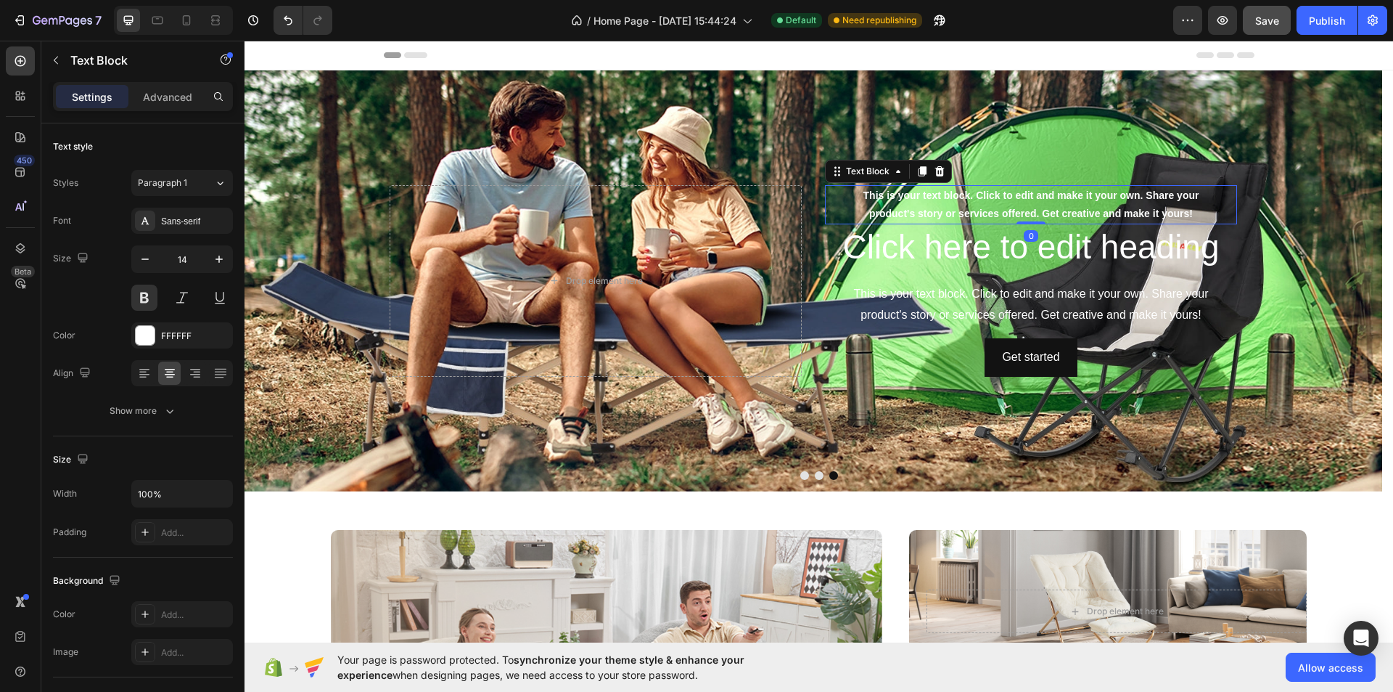
drag, startPoint x: 1031, startPoint y: 206, endPoint x: 1025, endPoint y: 190, distance: 16.8
click at [1025, 190] on div "This is your text block. Click to edit and make it your own. Share your product…" at bounding box center [1031, 204] width 412 height 39
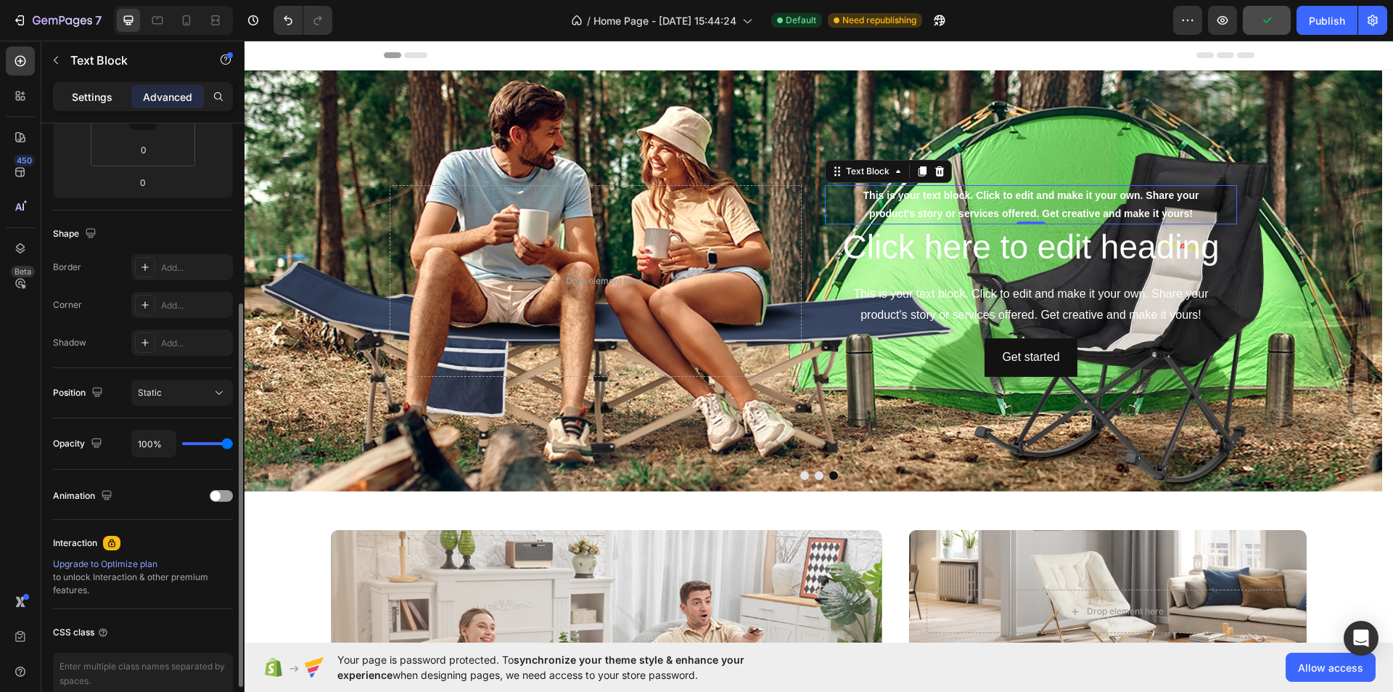
click at [100, 97] on p "Settings" at bounding box center [92, 96] width 41 height 15
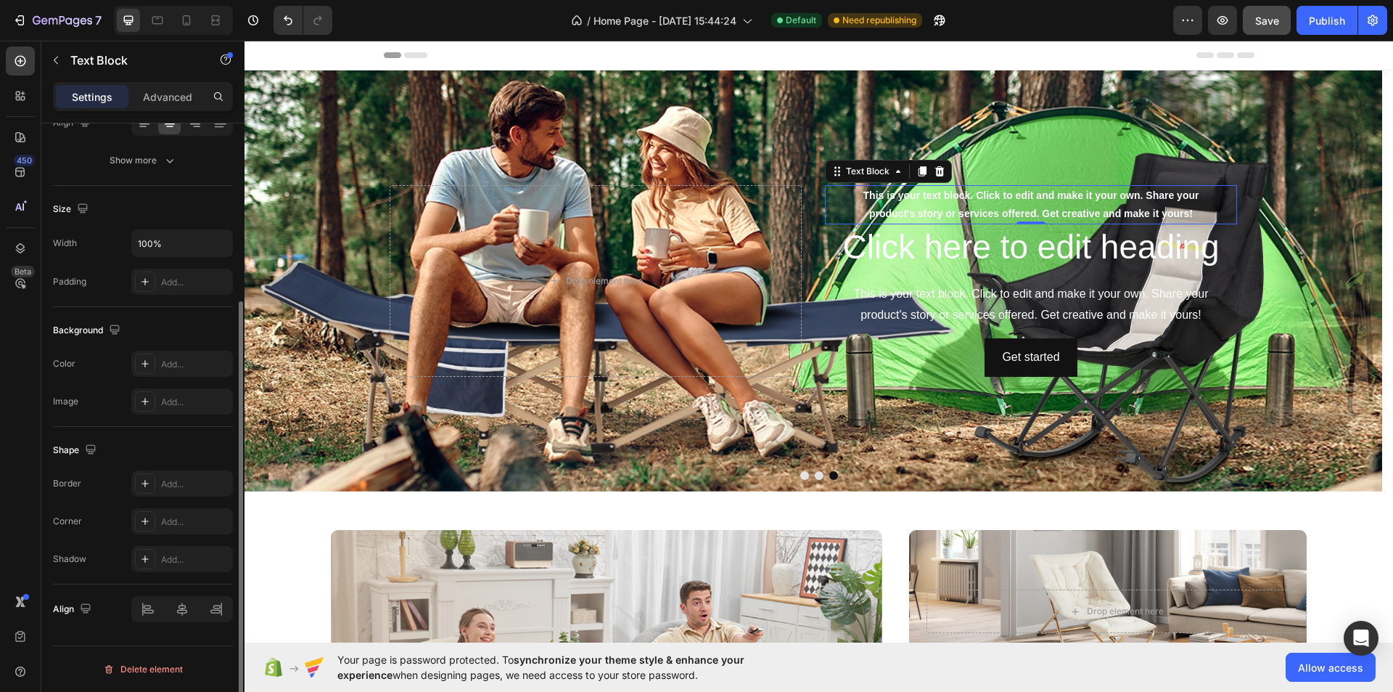
scroll to position [250, 0]
click at [959, 185] on div "This is your text block. Click to edit and make it your own. Share your product…" at bounding box center [1031, 204] width 412 height 39
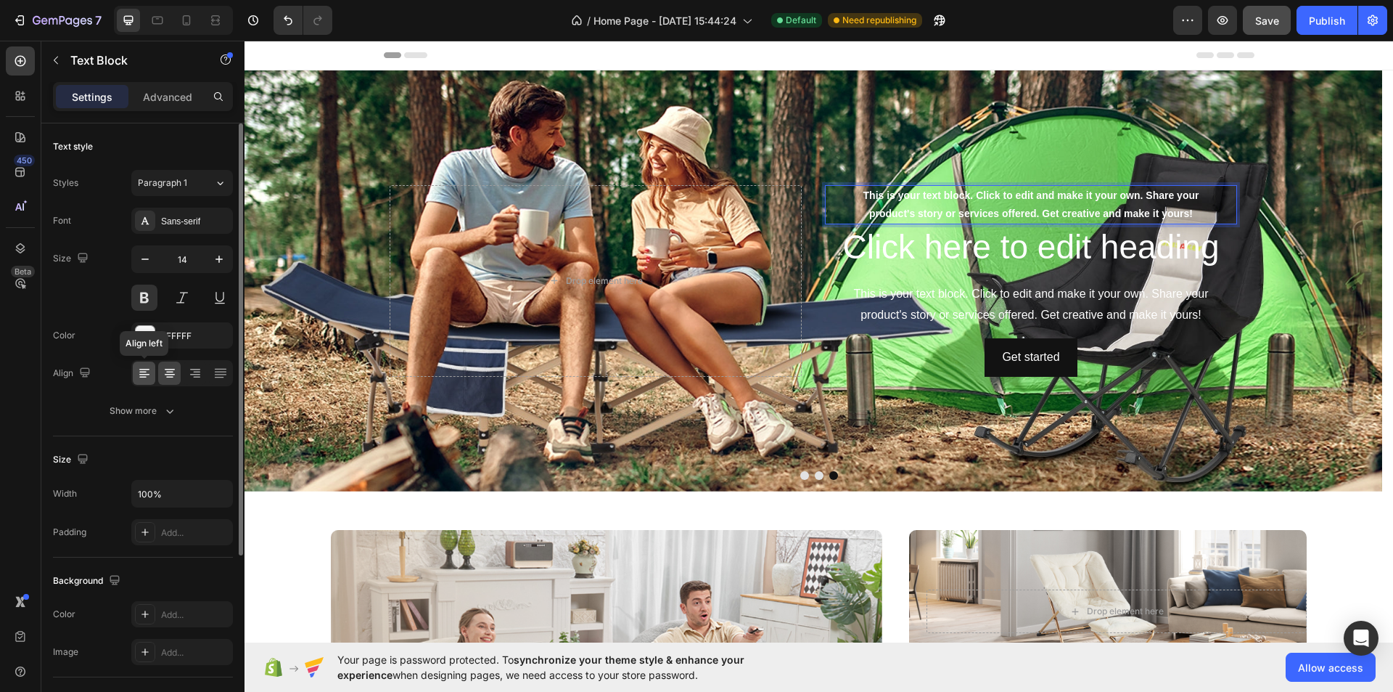
click at [152, 374] on div at bounding box center [144, 372] width 22 height 23
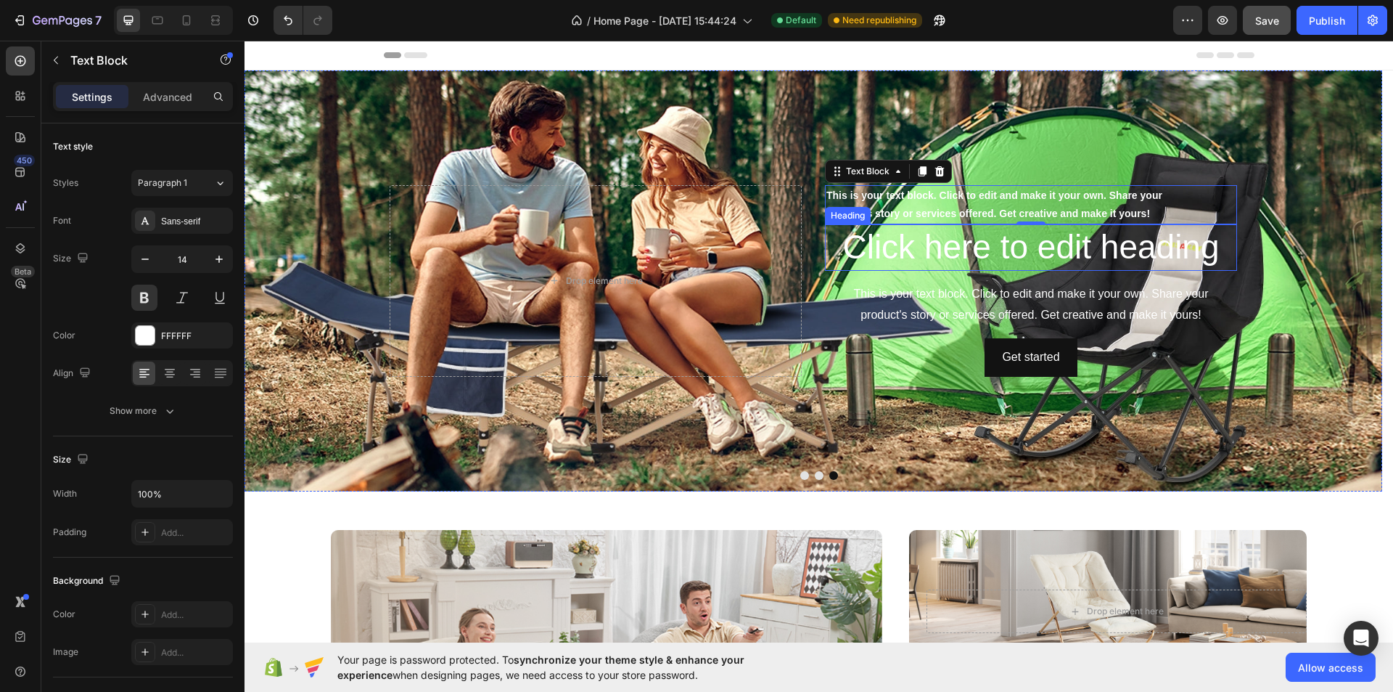
click at [984, 264] on h2 "Click here to edit heading" at bounding box center [1031, 247] width 412 height 46
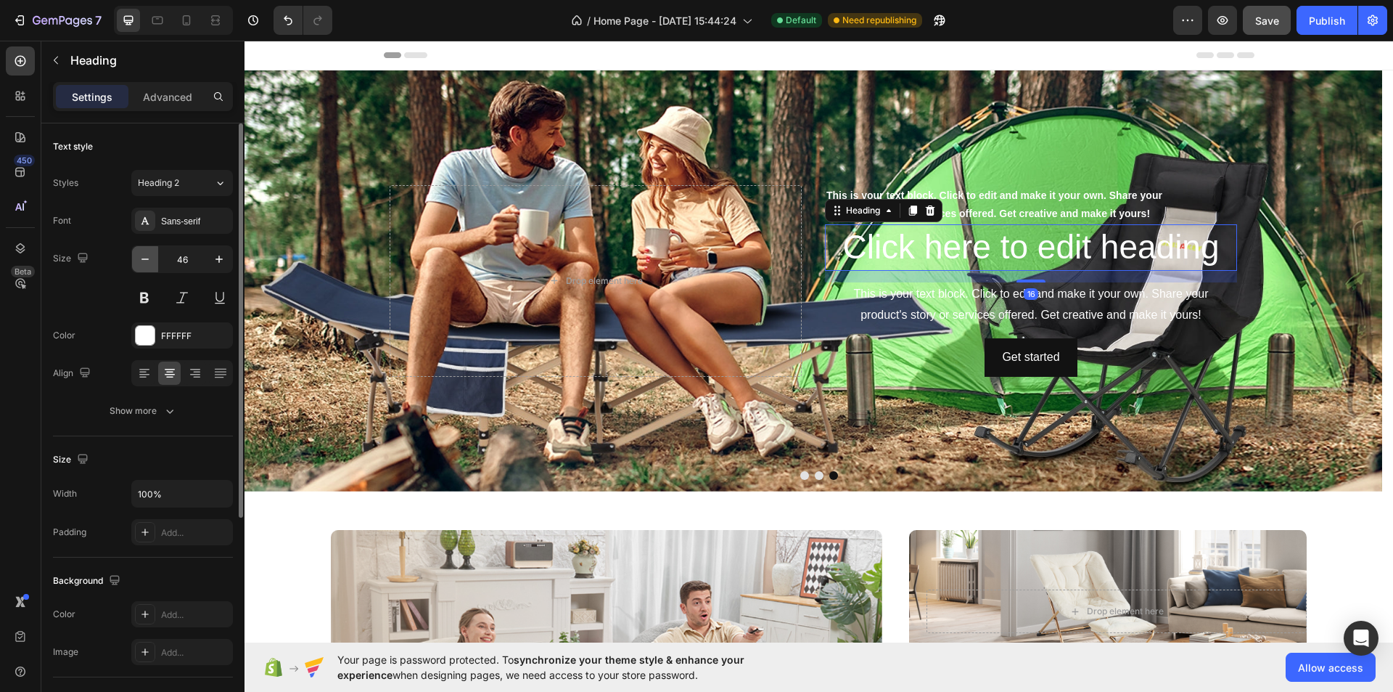
click at [153, 260] on button "button" at bounding box center [145, 259] width 26 height 26
click at [152, 260] on button "button" at bounding box center [145, 259] width 26 height 26
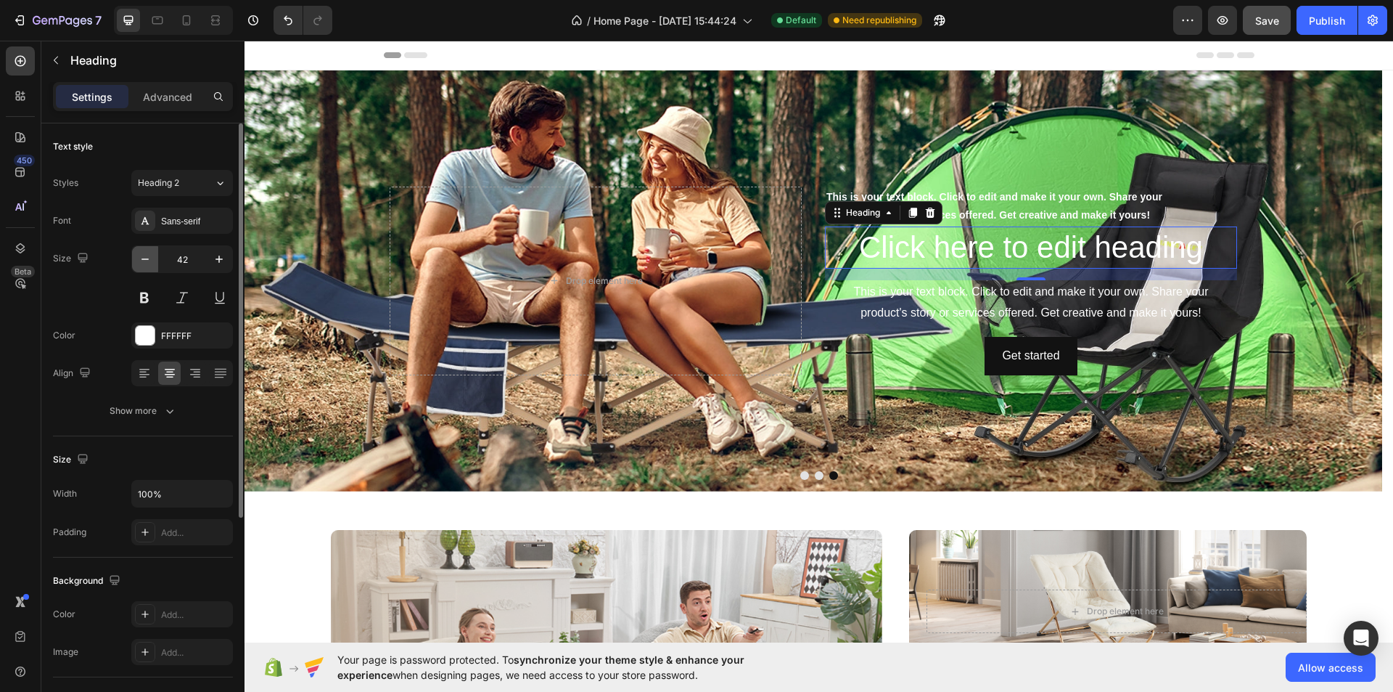
click at [152, 260] on button "button" at bounding box center [145, 259] width 26 height 26
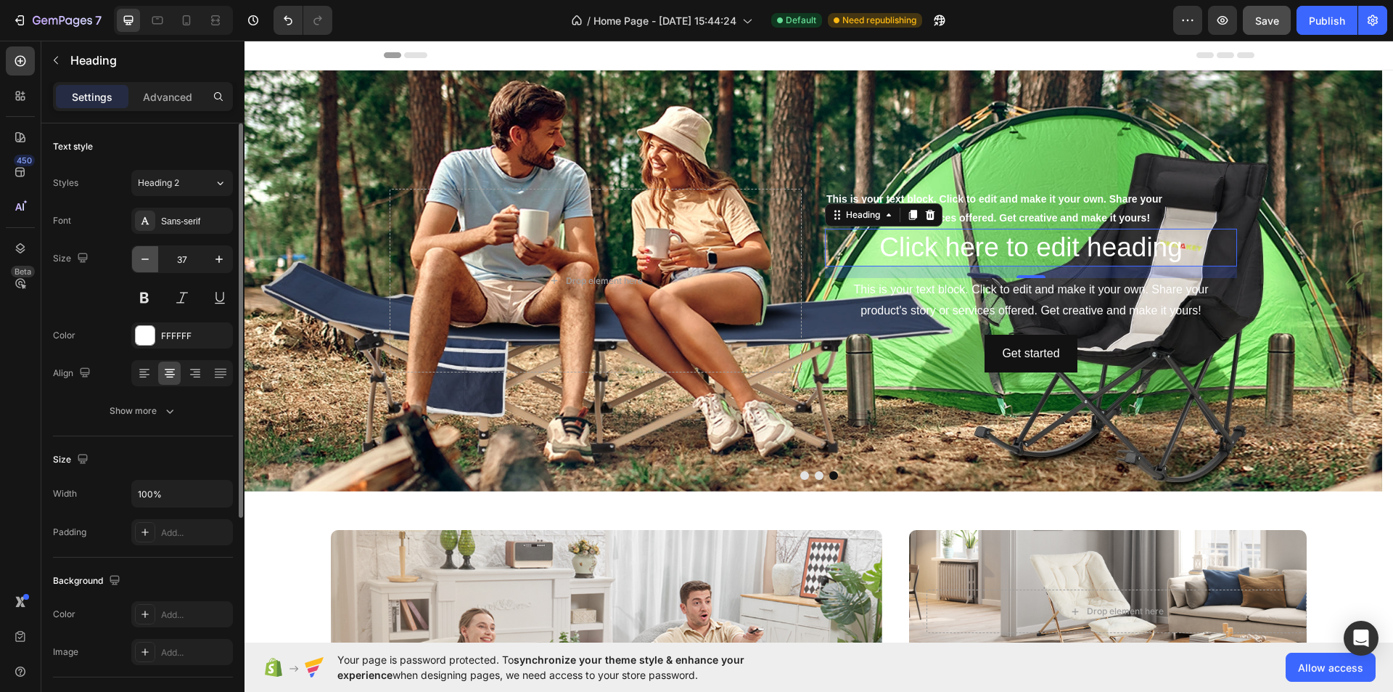
click at [152, 260] on button "button" at bounding box center [145, 259] width 26 height 26
type input "32"
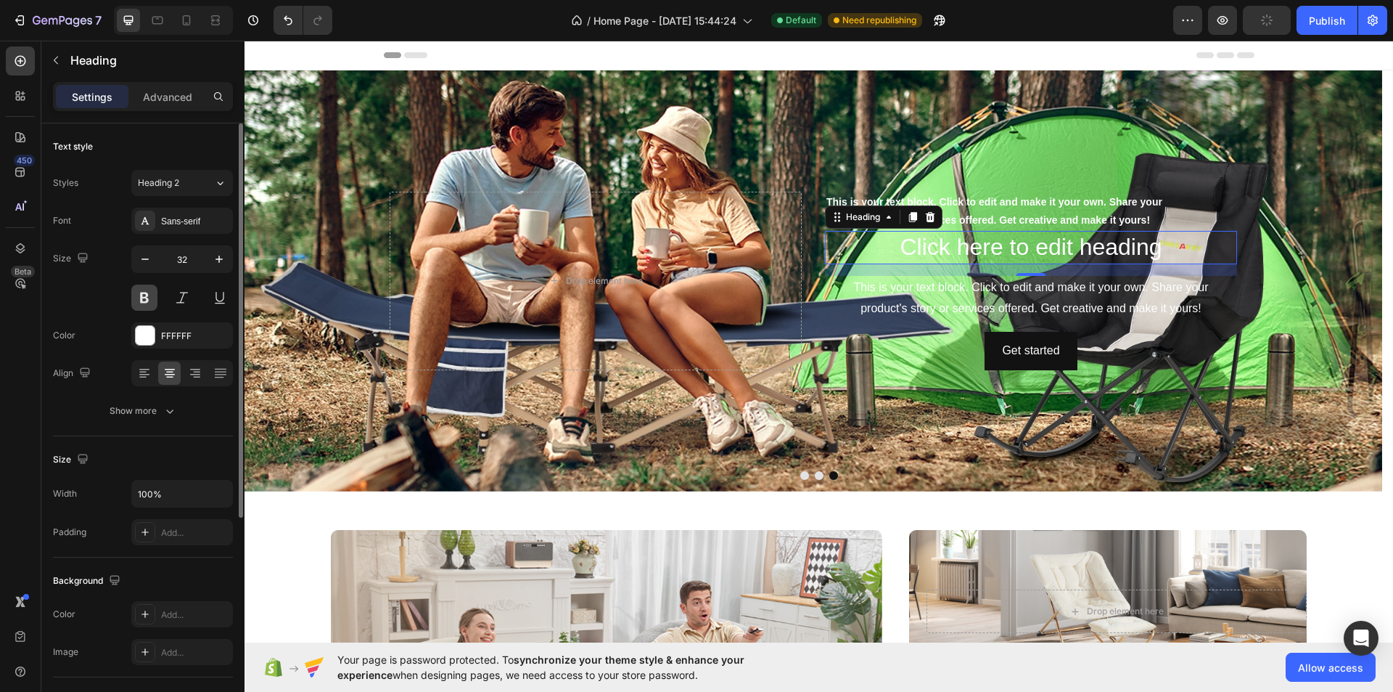
click at [139, 297] on button at bounding box center [144, 297] width 26 height 26
click at [142, 369] on icon at bounding box center [144, 369] width 10 height 1
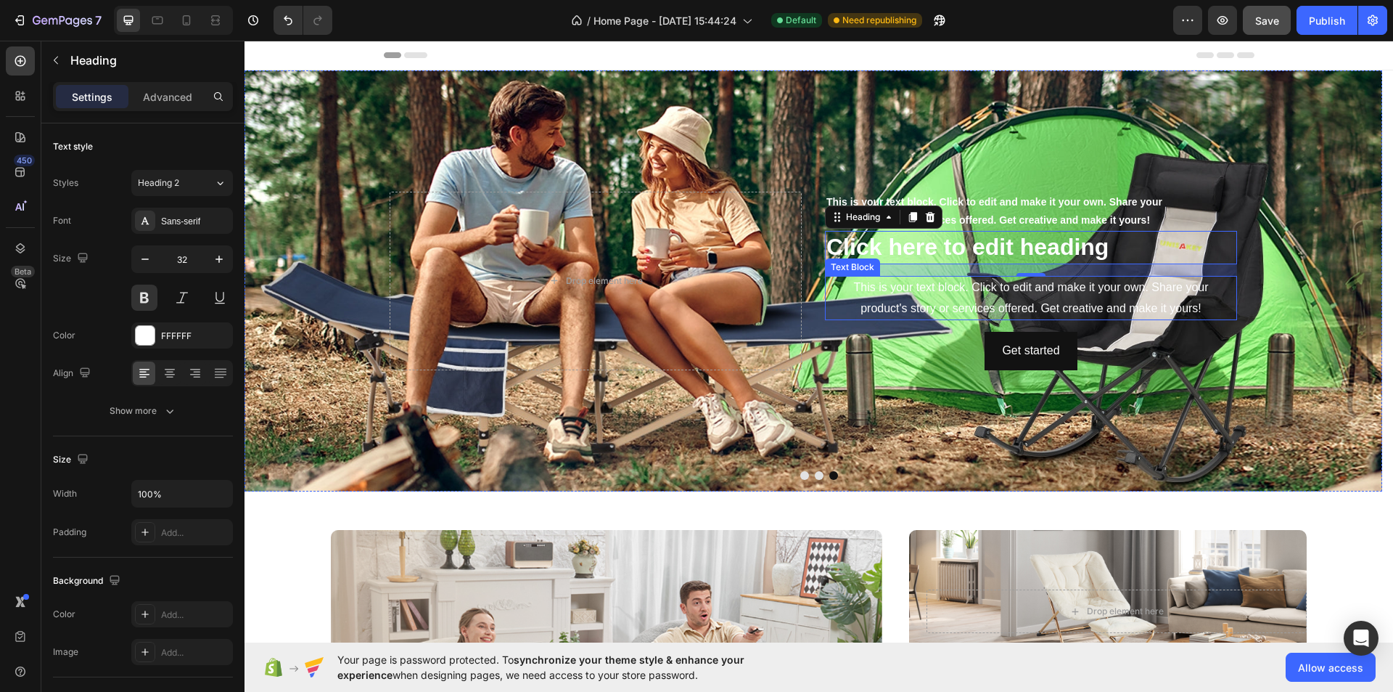
click at [935, 290] on div "This is your text block. Click to edit and make it your own. Share your product…" at bounding box center [1031, 298] width 412 height 45
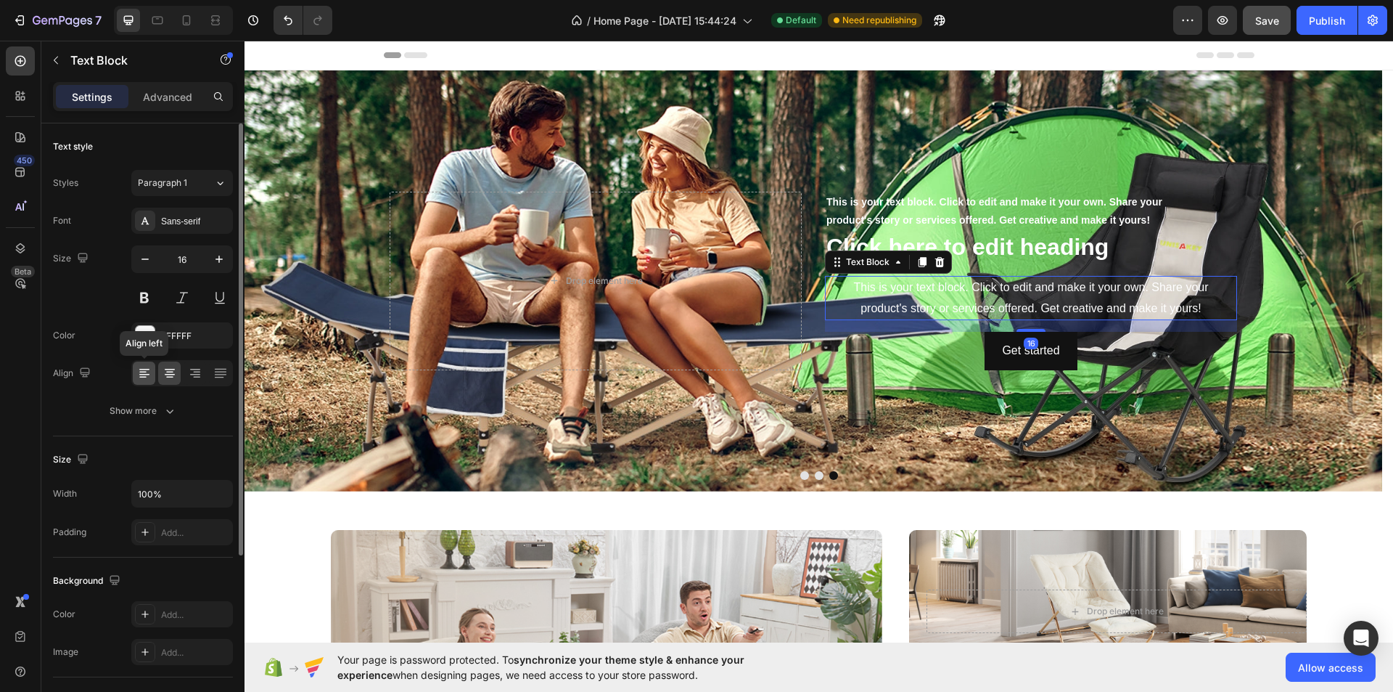
click at [133, 371] on div at bounding box center [144, 372] width 22 height 23
click at [152, 266] on button "button" at bounding box center [145, 259] width 26 height 26
type input "14"
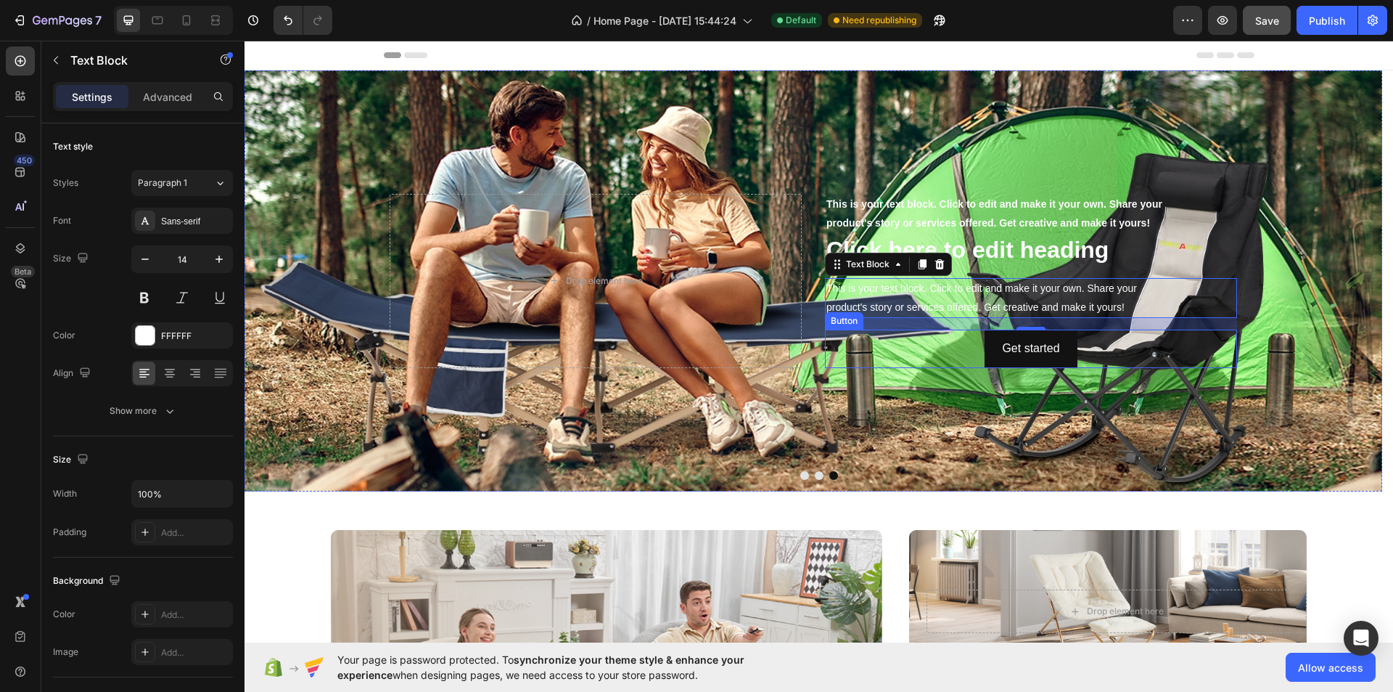
click at [917, 343] on div "Get started Button" at bounding box center [1031, 348] width 412 height 38
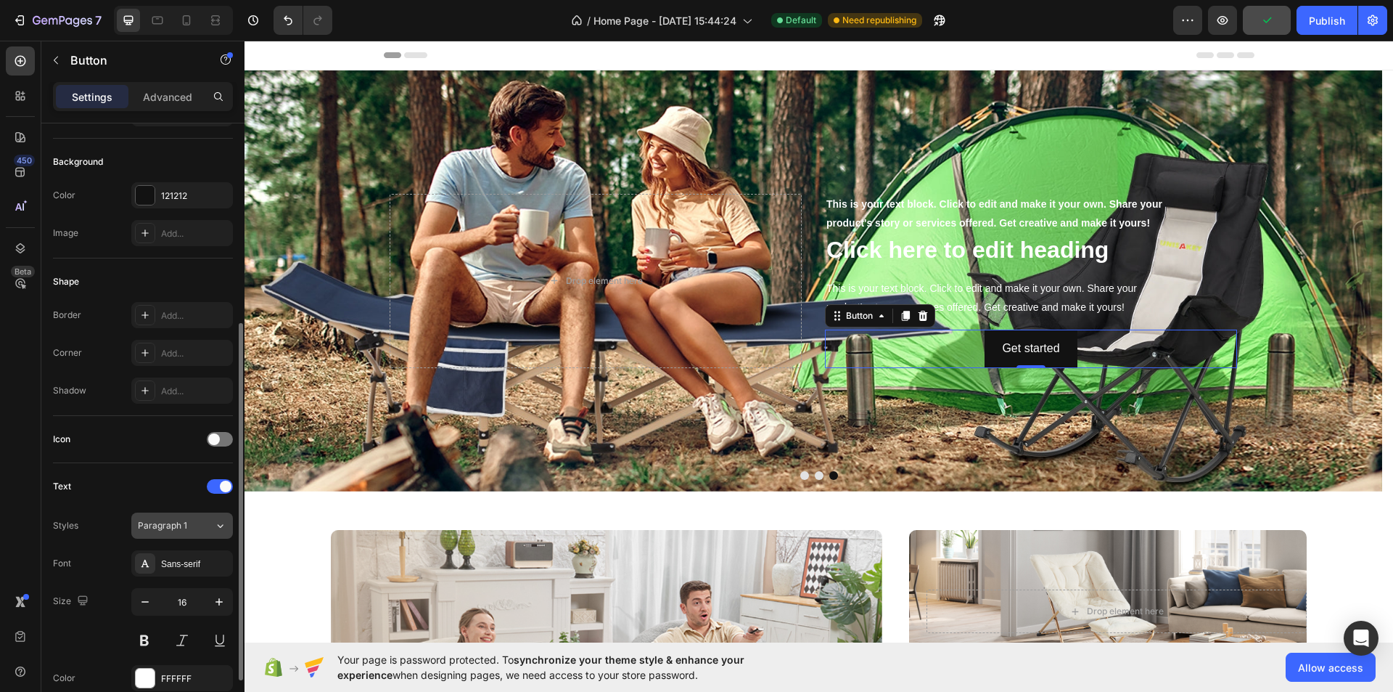
scroll to position [290, 0]
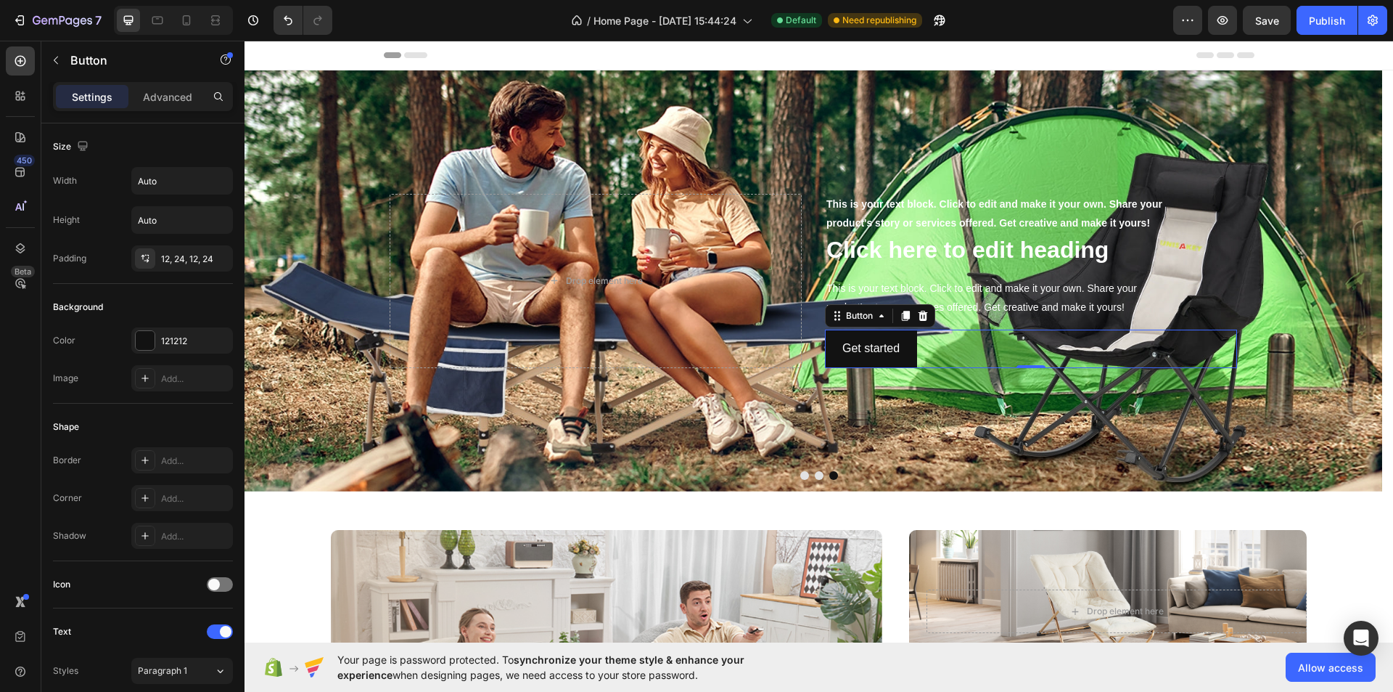
scroll to position [431, 0]
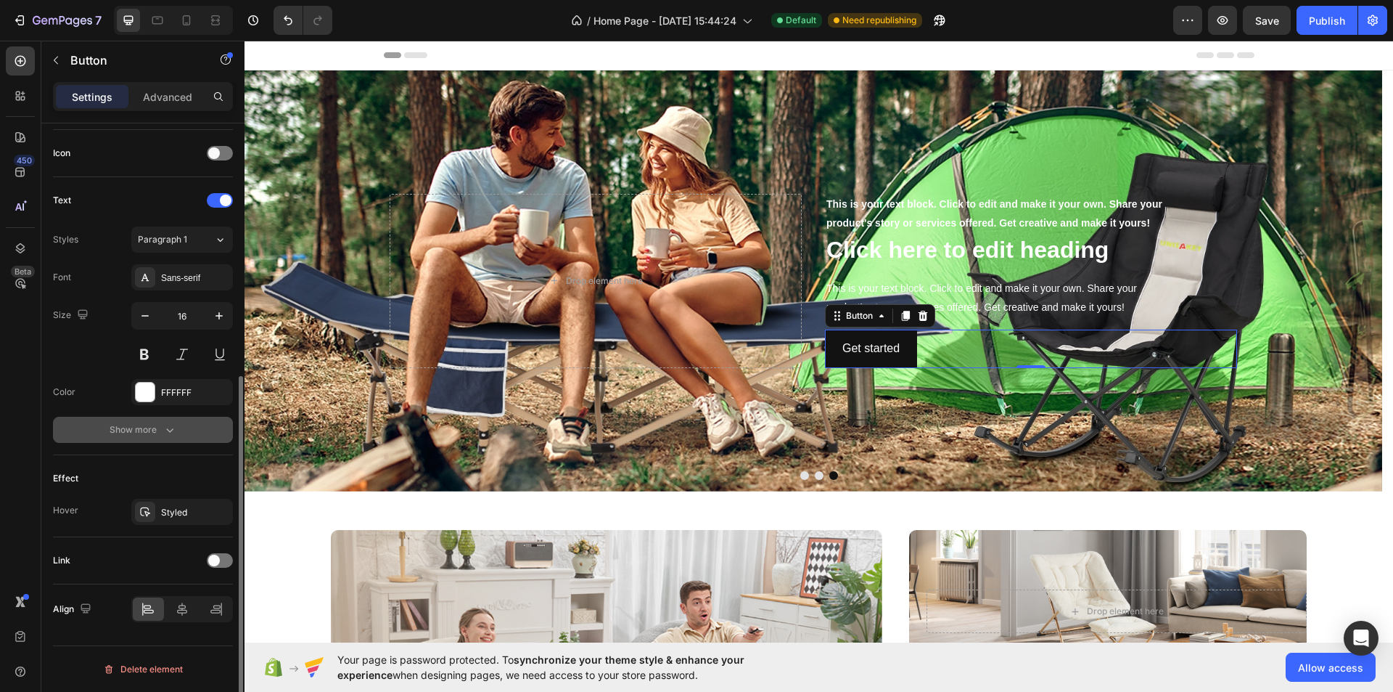
click at [155, 428] on div "Show more" at bounding box center [143, 429] width 67 height 15
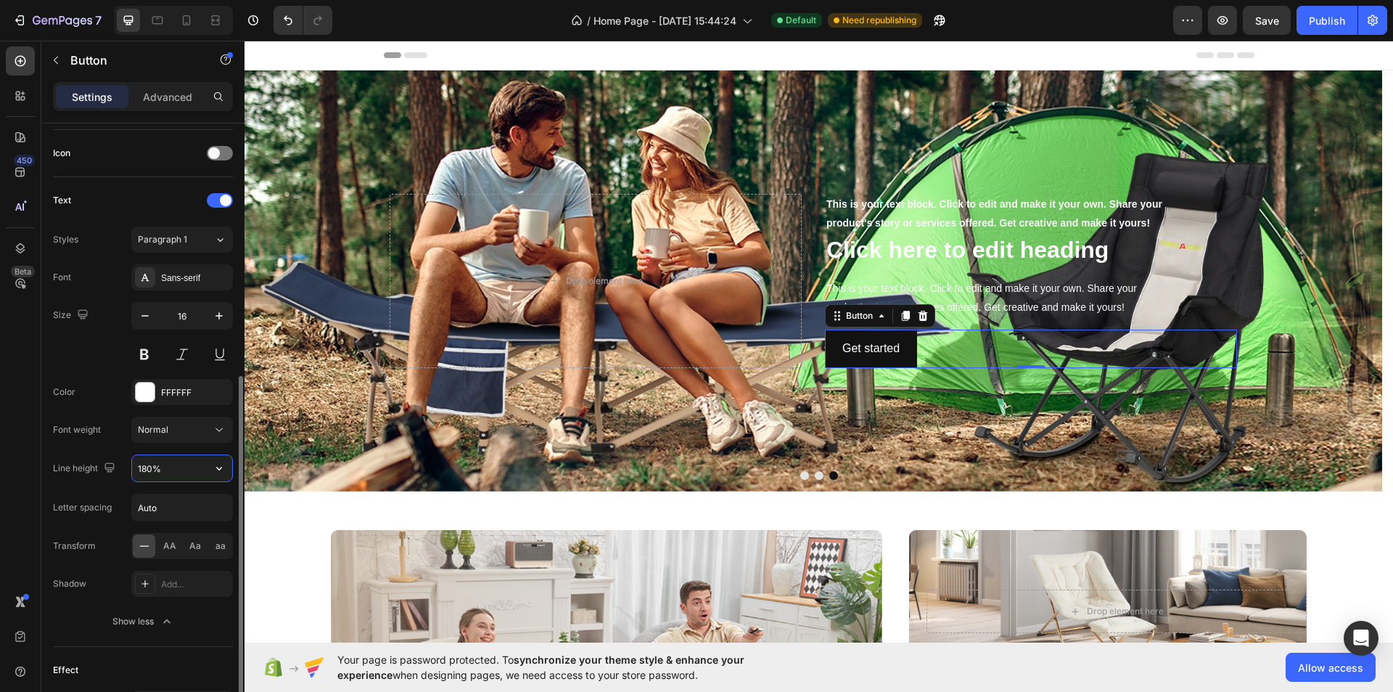
click at [165, 475] on input "180%" at bounding box center [182, 468] width 100 height 26
click at [202, 474] on input "180%" at bounding box center [182, 468] width 100 height 26
click at [215, 471] on icon "button" at bounding box center [219, 468] width 15 height 15
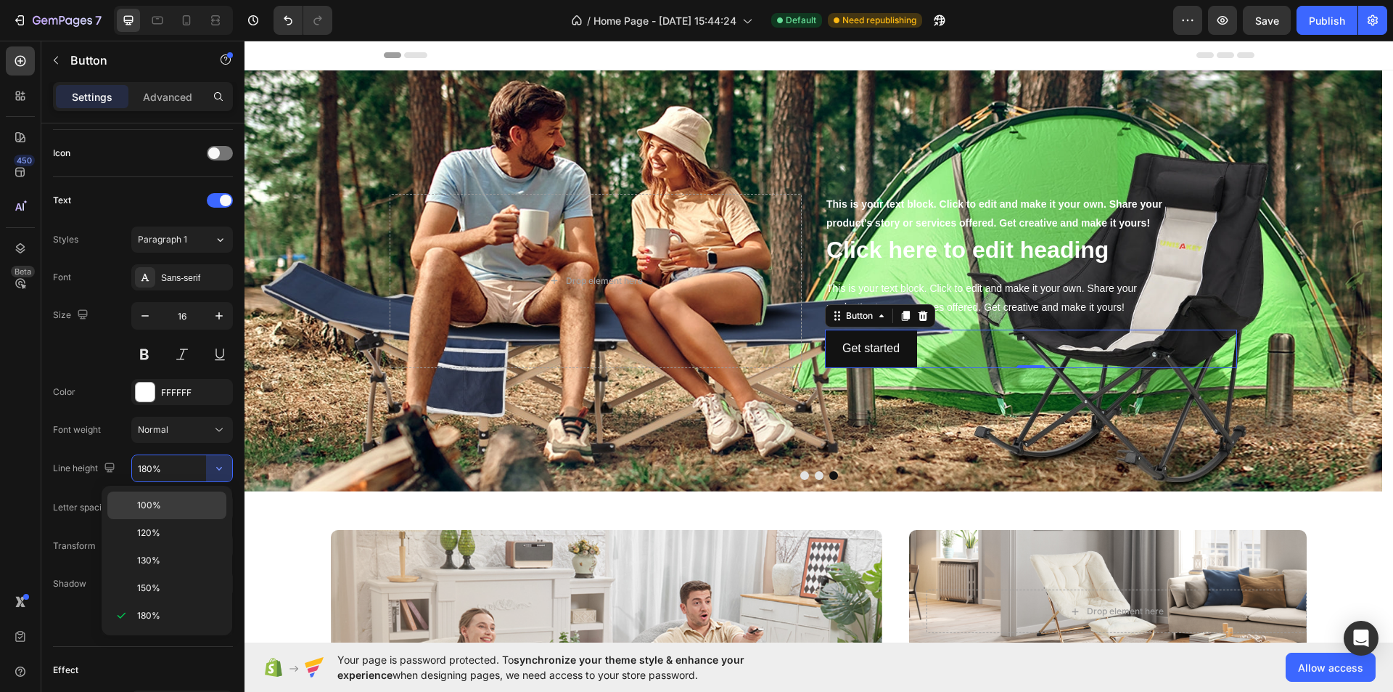
click at [187, 519] on div "100%" at bounding box center [166, 533] width 119 height 28
type input "100%"
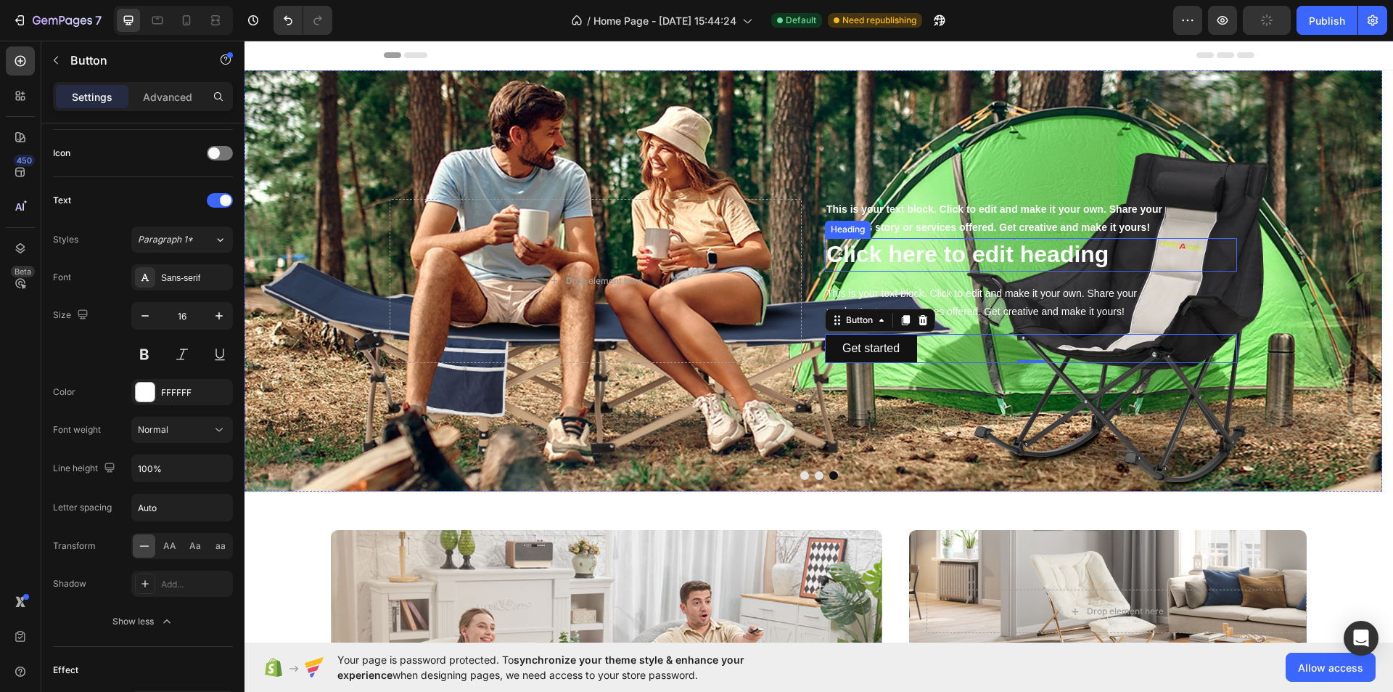
click at [1063, 262] on h2 "Click here to edit heading" at bounding box center [1031, 254] width 412 height 33
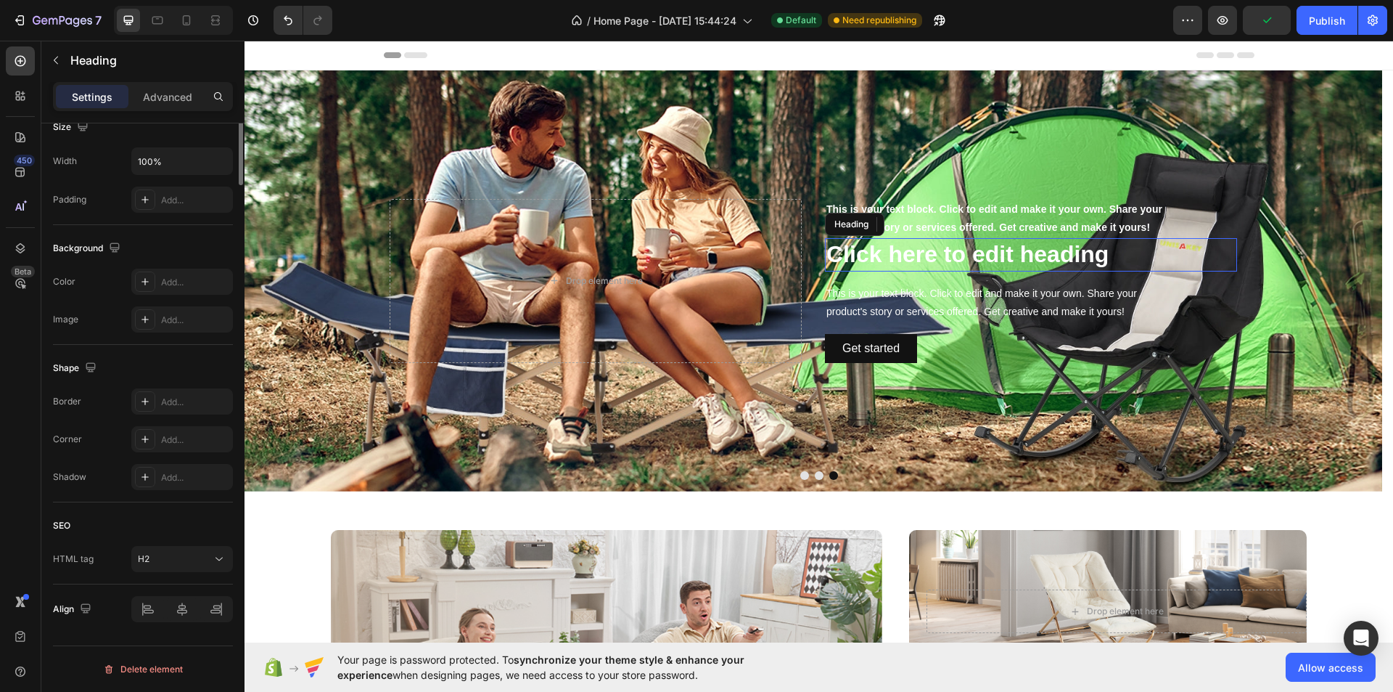
scroll to position [0, 0]
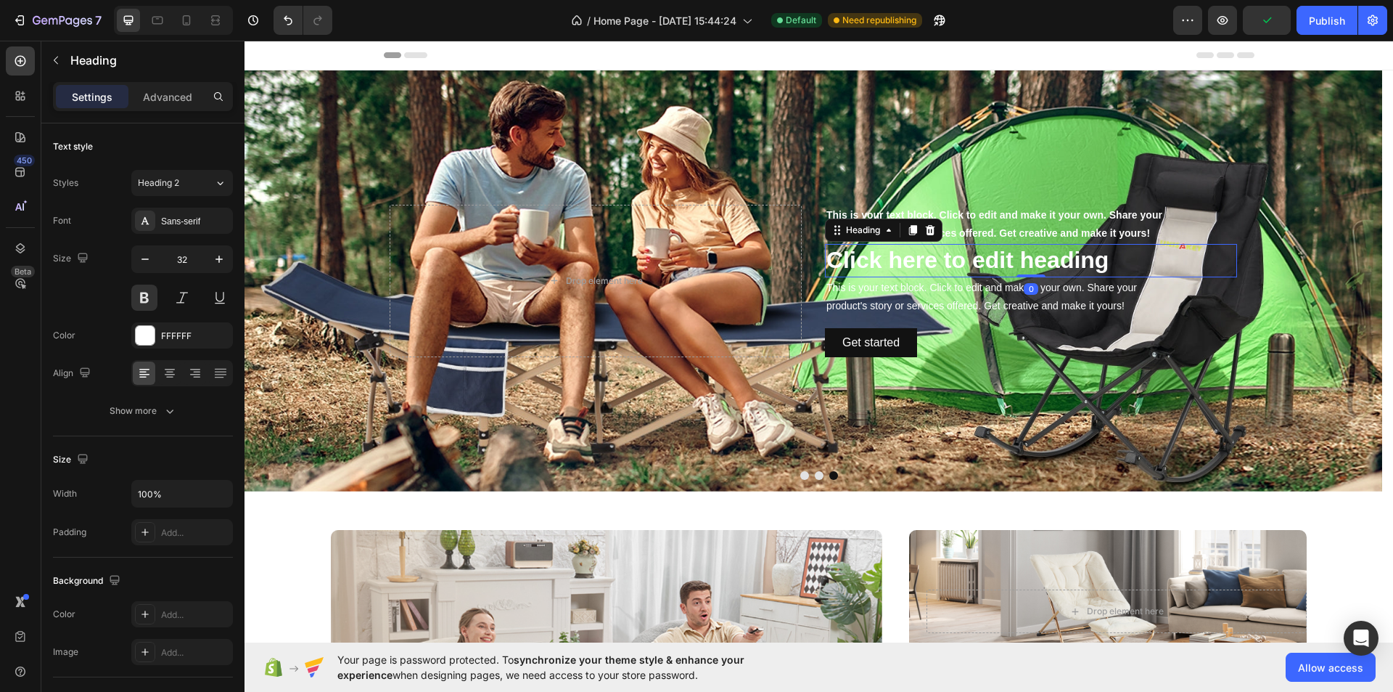
drag, startPoint x: 1031, startPoint y: 279, endPoint x: 1184, endPoint y: 254, distance: 155.8
click at [1041, 256] on div "Click here to edit heading Heading 0" at bounding box center [1031, 260] width 412 height 33
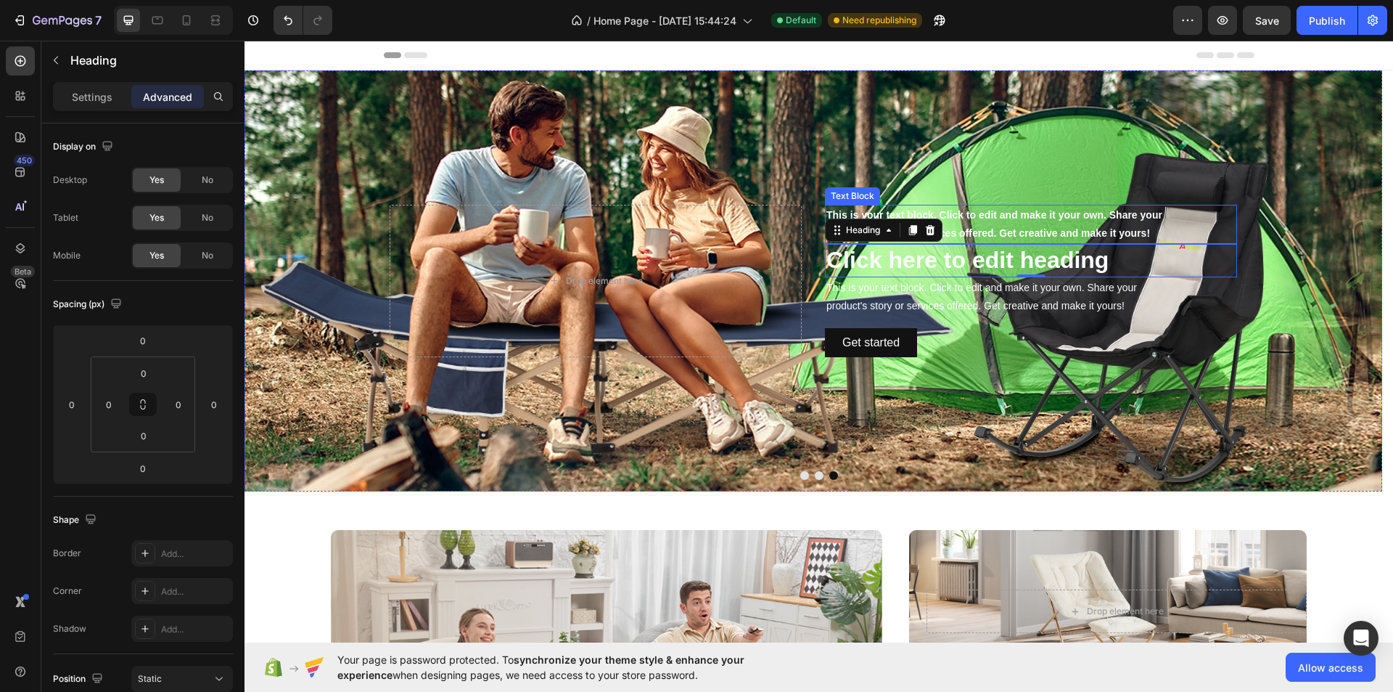
click at [1015, 221] on p "This is your text block. Click to edit and make it your own. Share your product…" at bounding box center [1031, 224] width 409 height 36
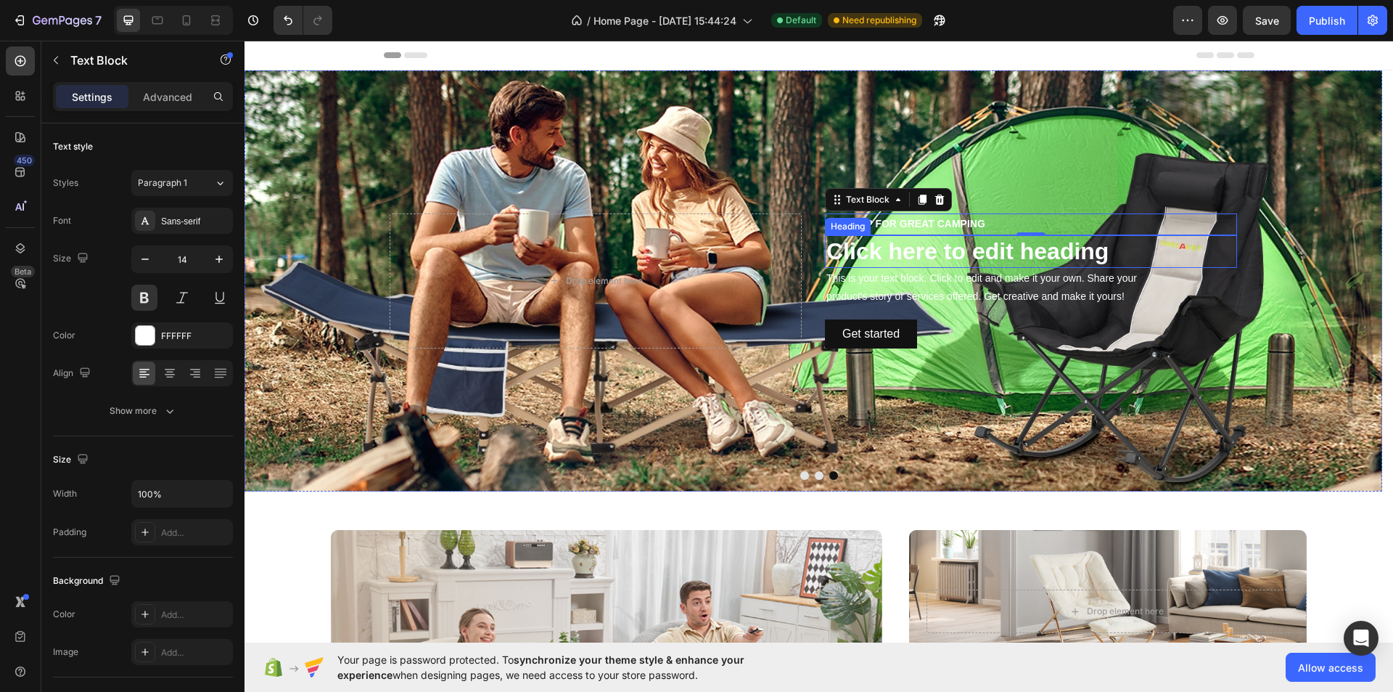
click at [1061, 264] on h2 "Click here to edit heading" at bounding box center [1031, 251] width 412 height 33
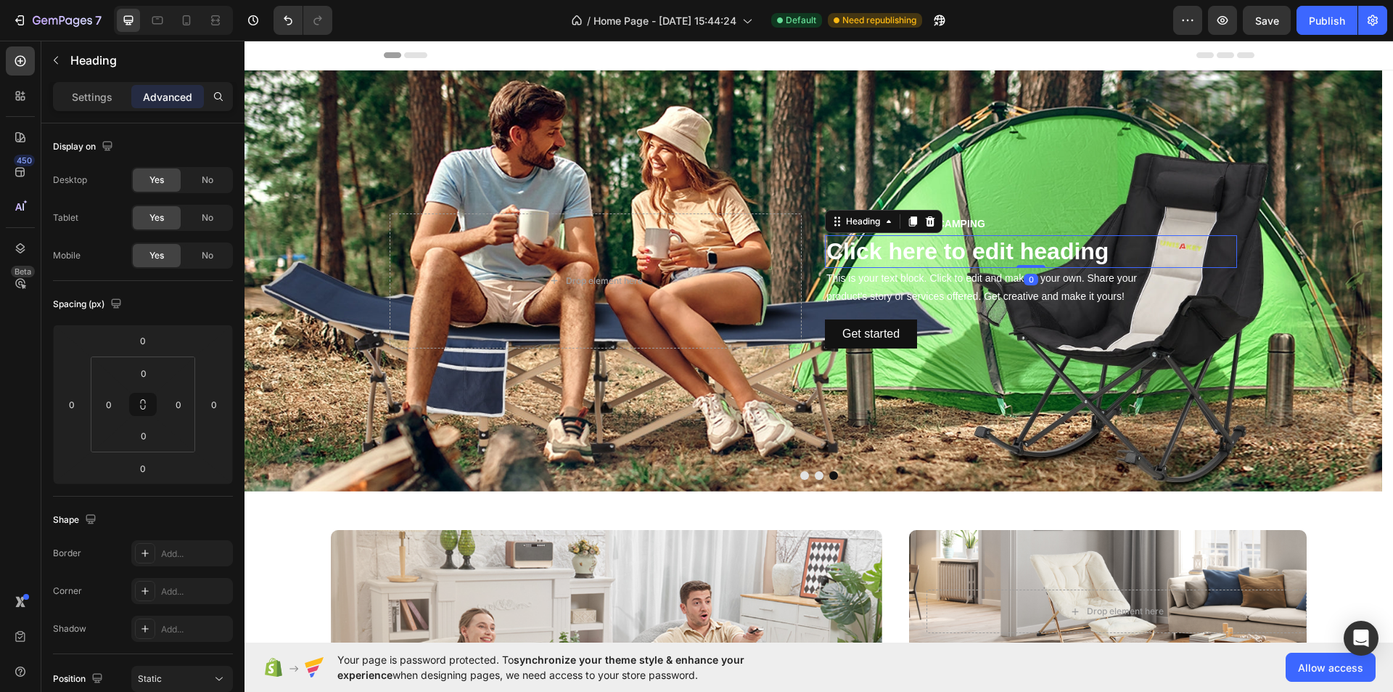
click at [1068, 253] on h2 "Click here to edit heading" at bounding box center [1031, 251] width 412 height 33
click at [1068, 253] on p "Click here to edit heading" at bounding box center [1031, 252] width 409 height 30
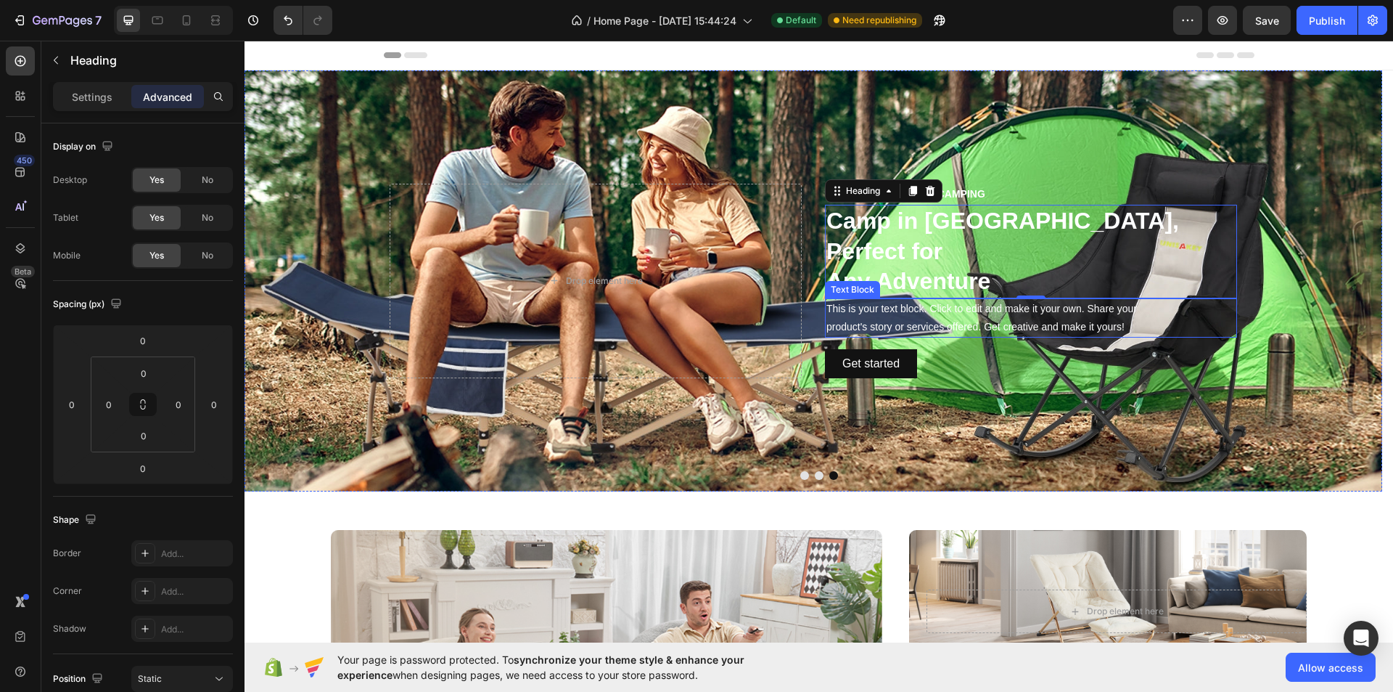
click at [970, 312] on div "This is your text block. Click to edit and make it your own. Share your product…" at bounding box center [1031, 317] width 412 height 39
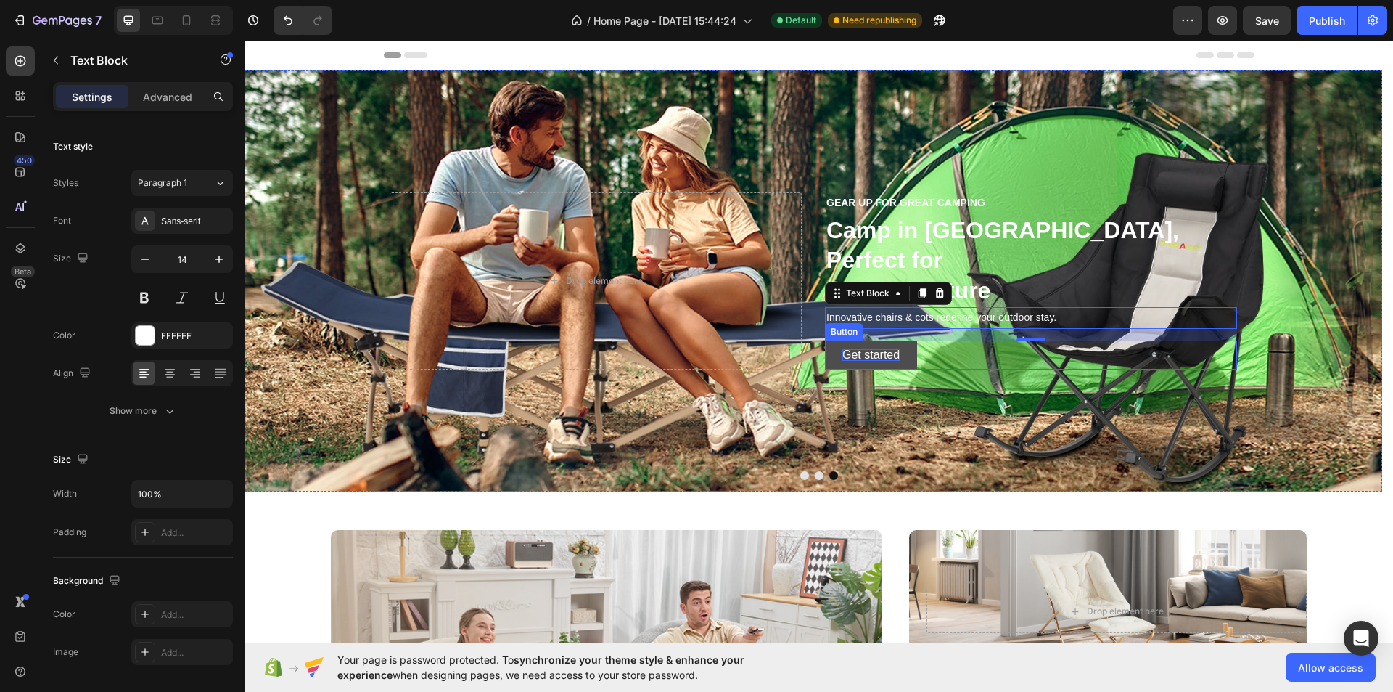
click at [890, 349] on div "Get started" at bounding box center [871, 355] width 57 height 12
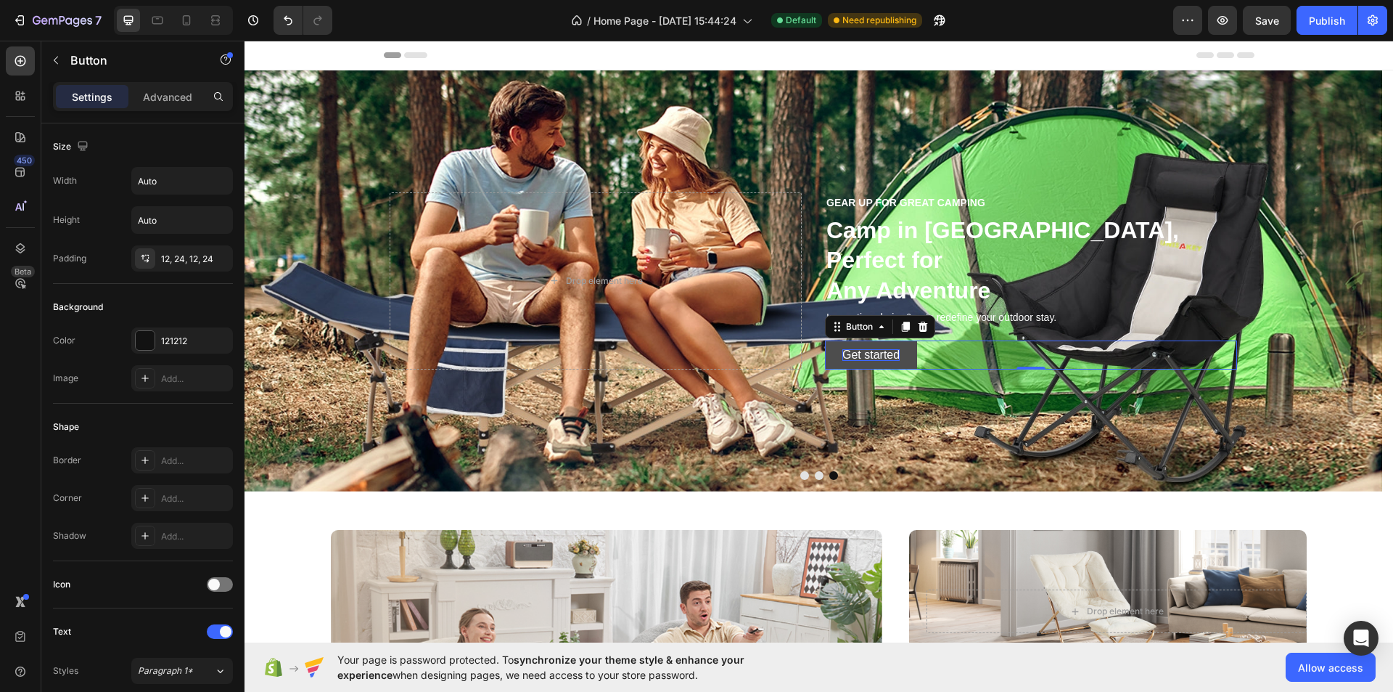
click at [890, 349] on div "Get started" at bounding box center [871, 355] width 57 height 12
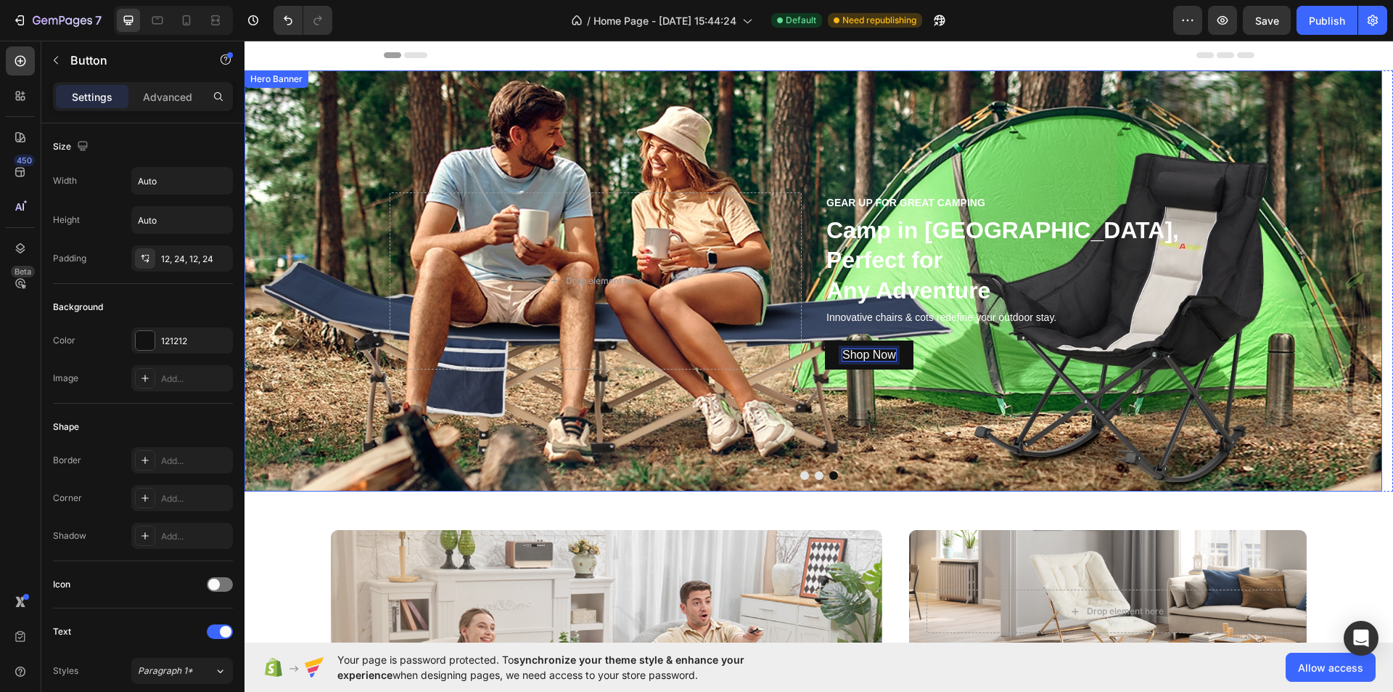
click at [1165, 385] on div "Background Image" at bounding box center [814, 280] width 1138 height 421
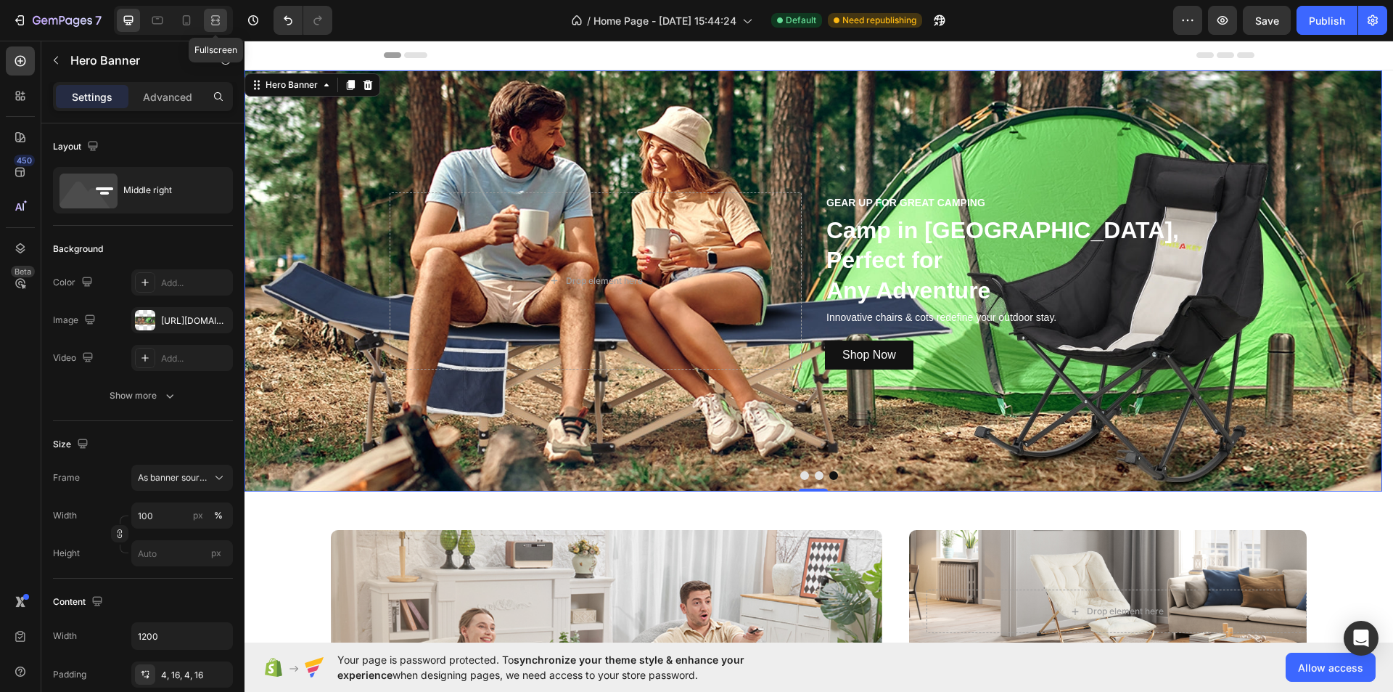
click at [215, 24] on icon at bounding box center [215, 20] width 15 height 15
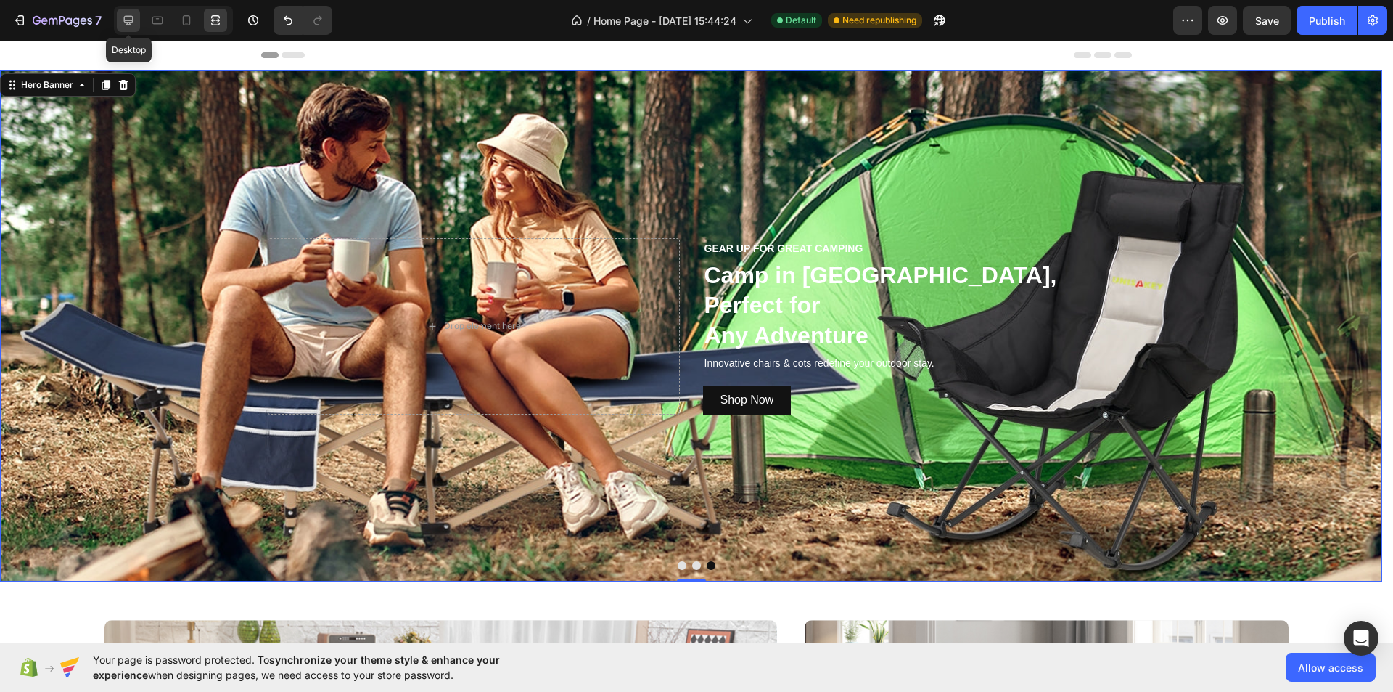
click at [120, 16] on div at bounding box center [128, 20] width 23 height 23
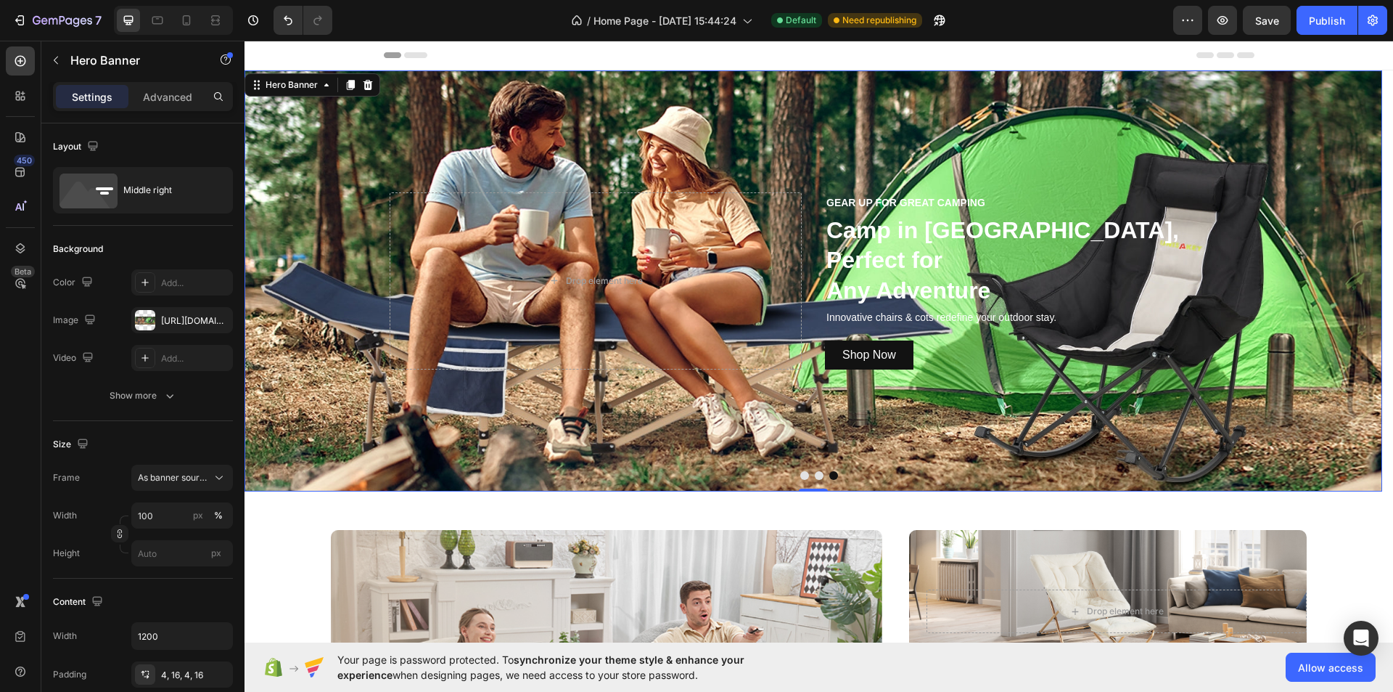
click at [847, 212] on p "GEAR UP FOR GREAT CAMPING" at bounding box center [1031, 203] width 409 height 18
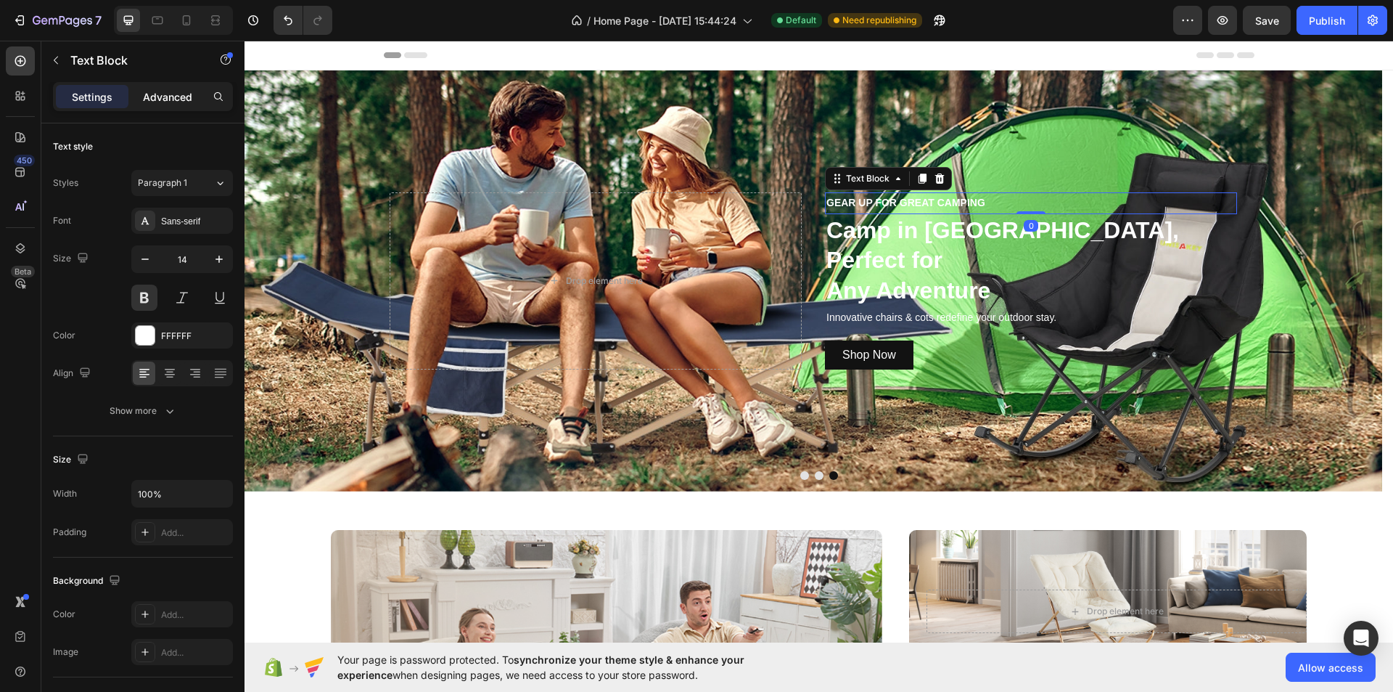
click at [166, 99] on p "Advanced" at bounding box center [167, 96] width 49 height 15
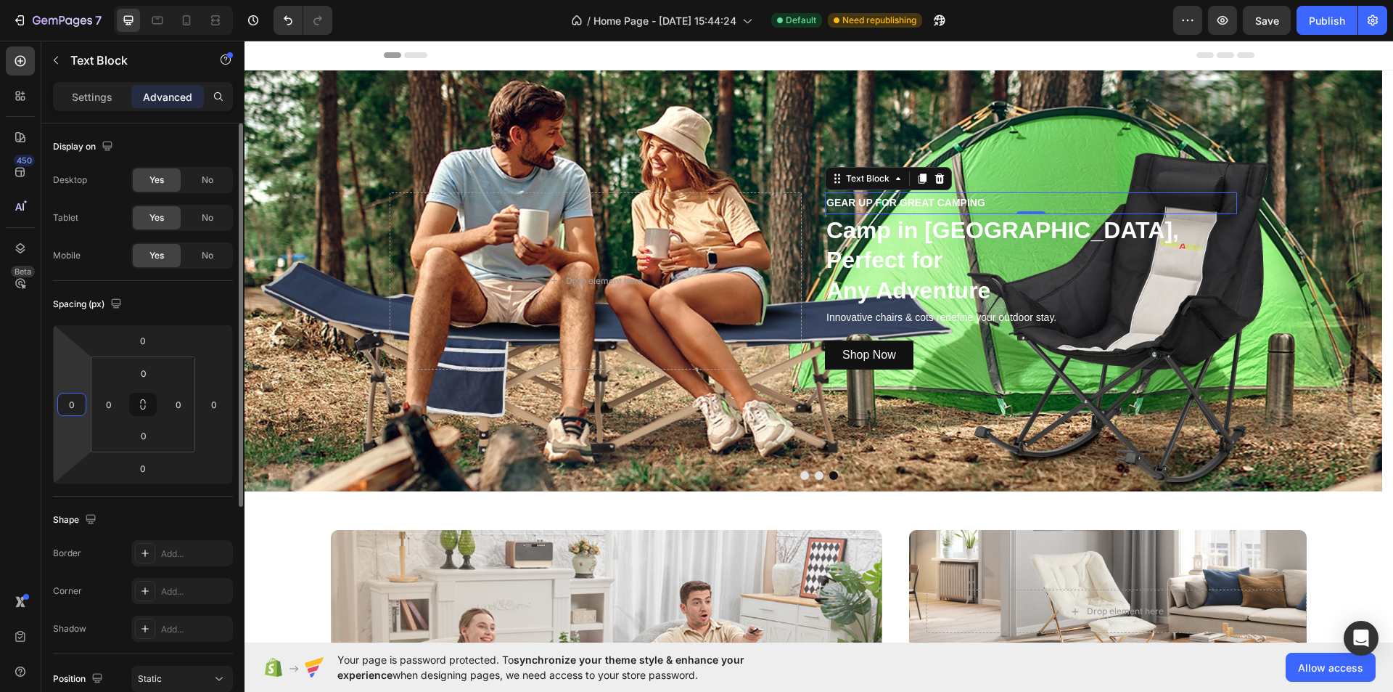
click at [78, 404] on input "0" at bounding box center [72, 404] width 22 height 22
type input "5"
type input "6"
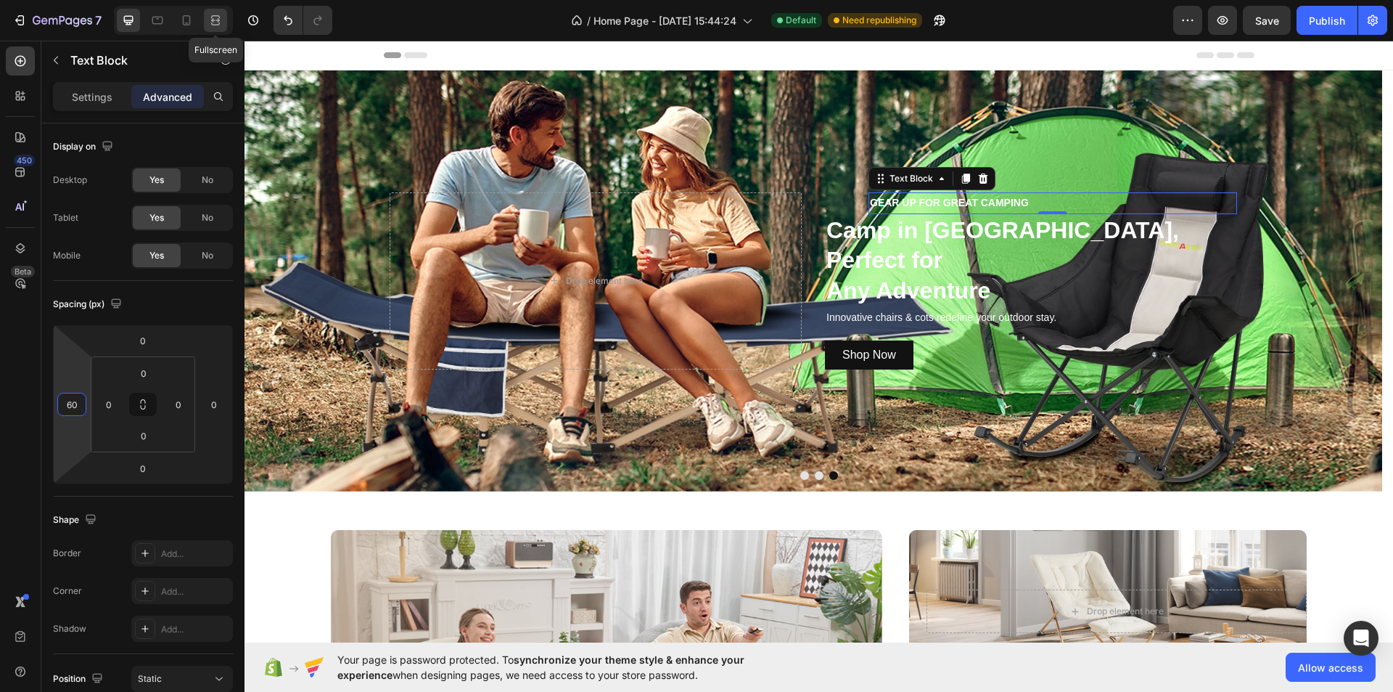
click at [214, 22] on icon at bounding box center [213, 20] width 4 height 4
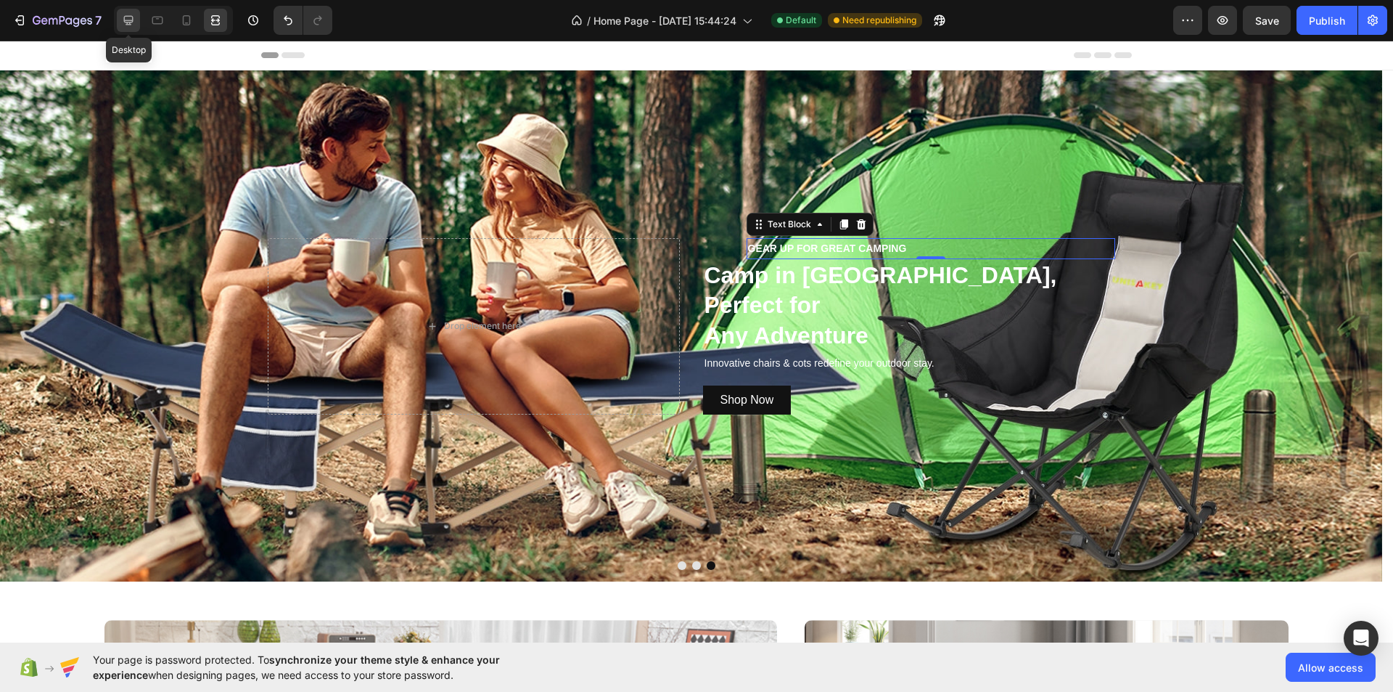
click at [126, 22] on icon at bounding box center [128, 20] width 9 height 9
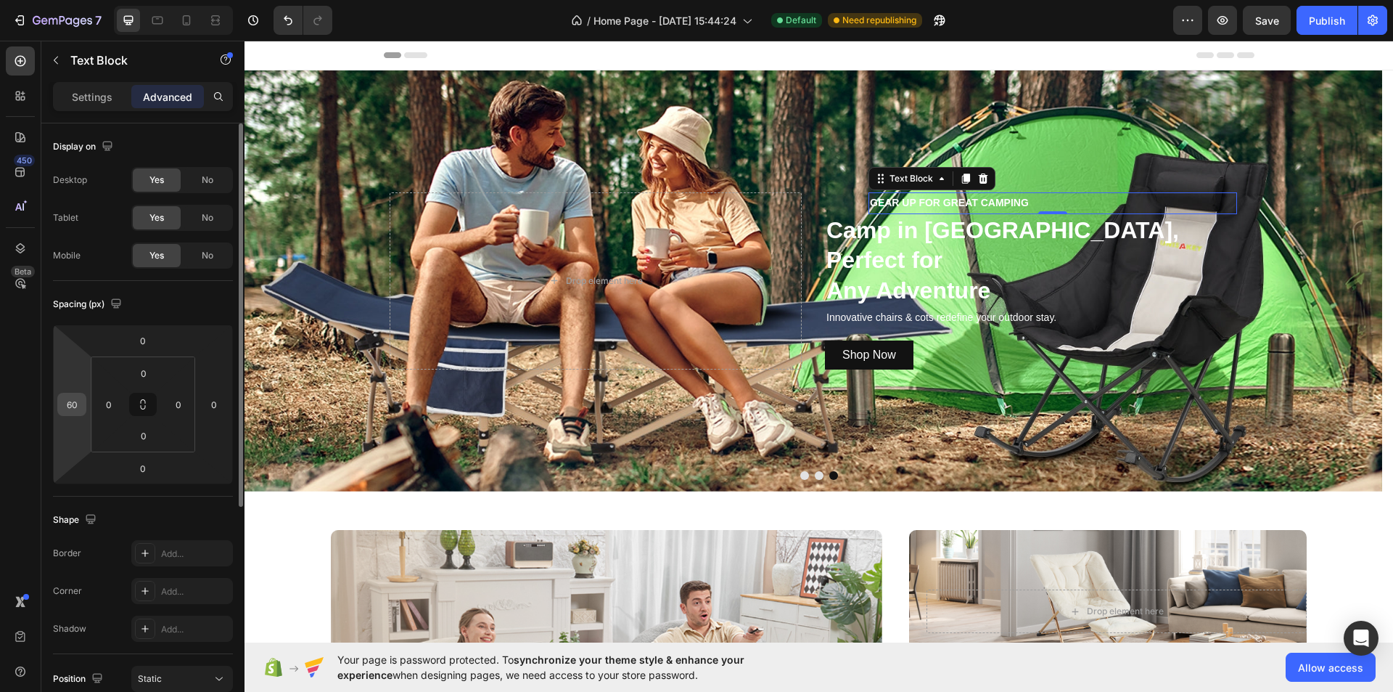
click at [79, 407] on input "60" at bounding box center [72, 404] width 22 height 22
type input "80"
click at [210, 19] on icon at bounding box center [215, 20] width 15 height 15
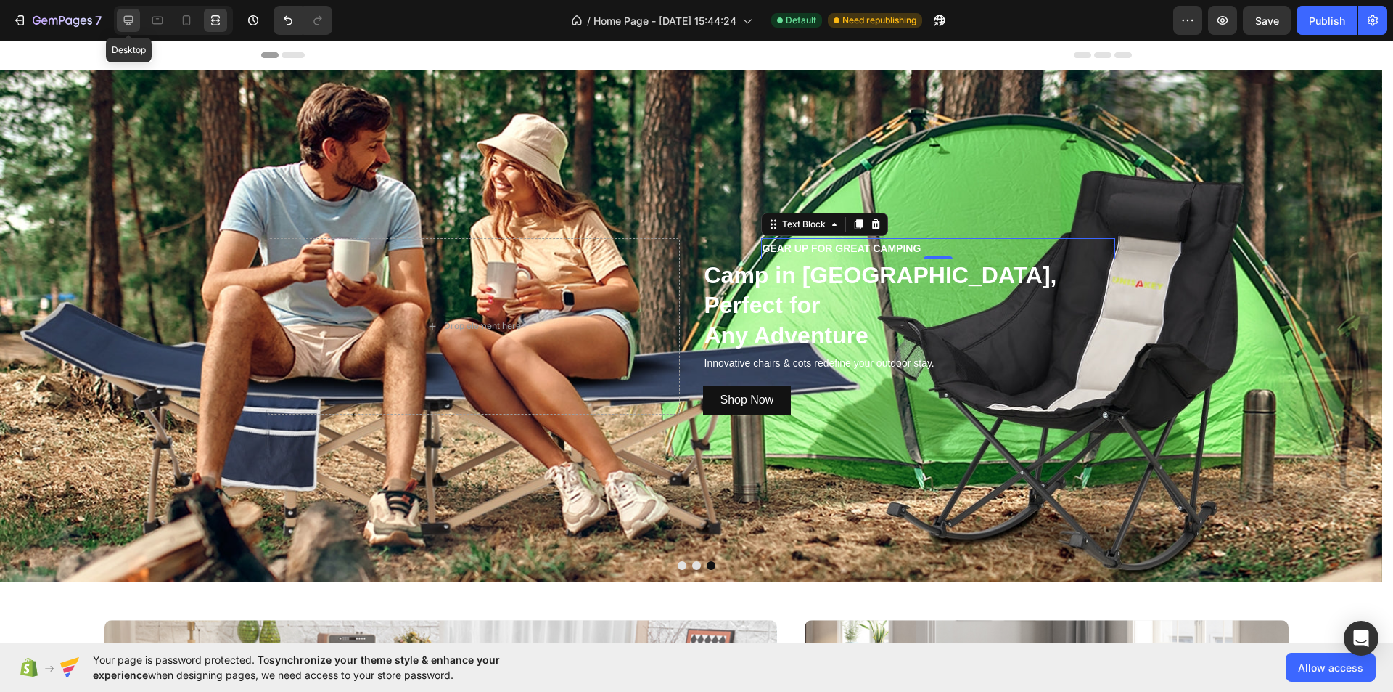
click at [137, 19] on div at bounding box center [128, 20] width 23 height 23
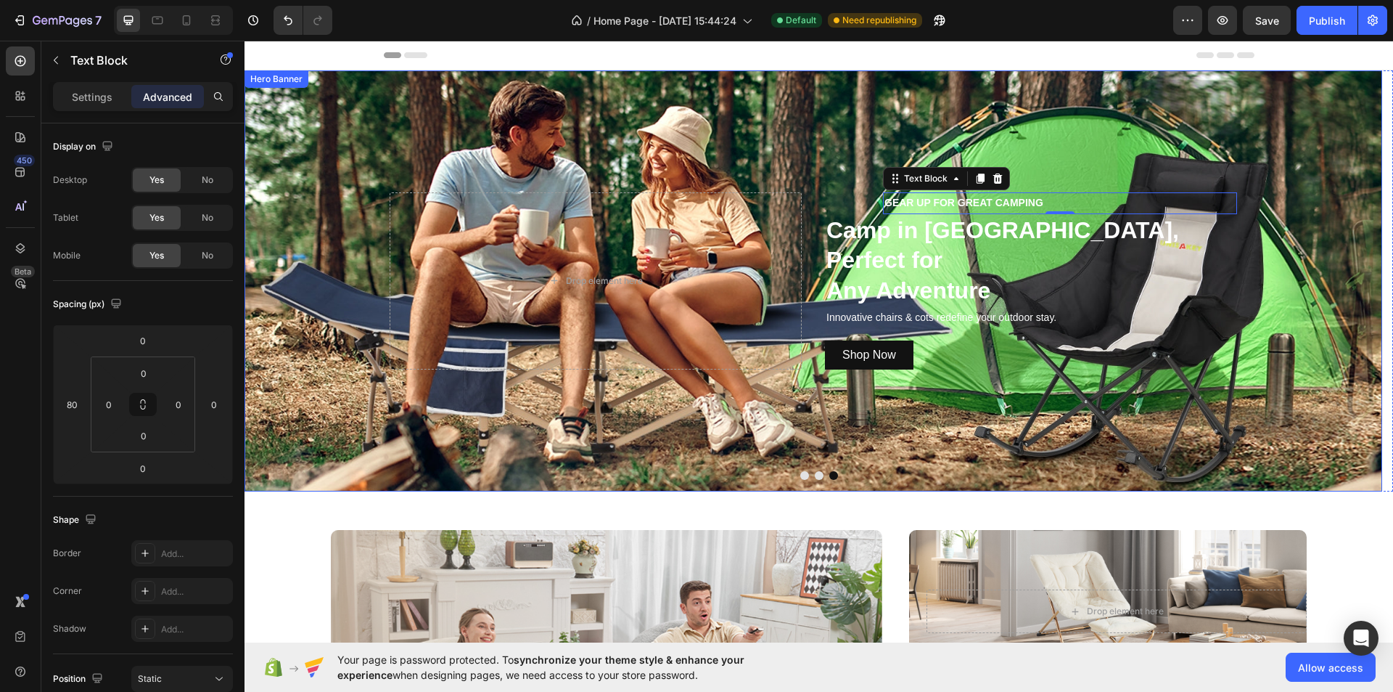
click at [728, 121] on div "Background Image" at bounding box center [814, 280] width 1138 height 421
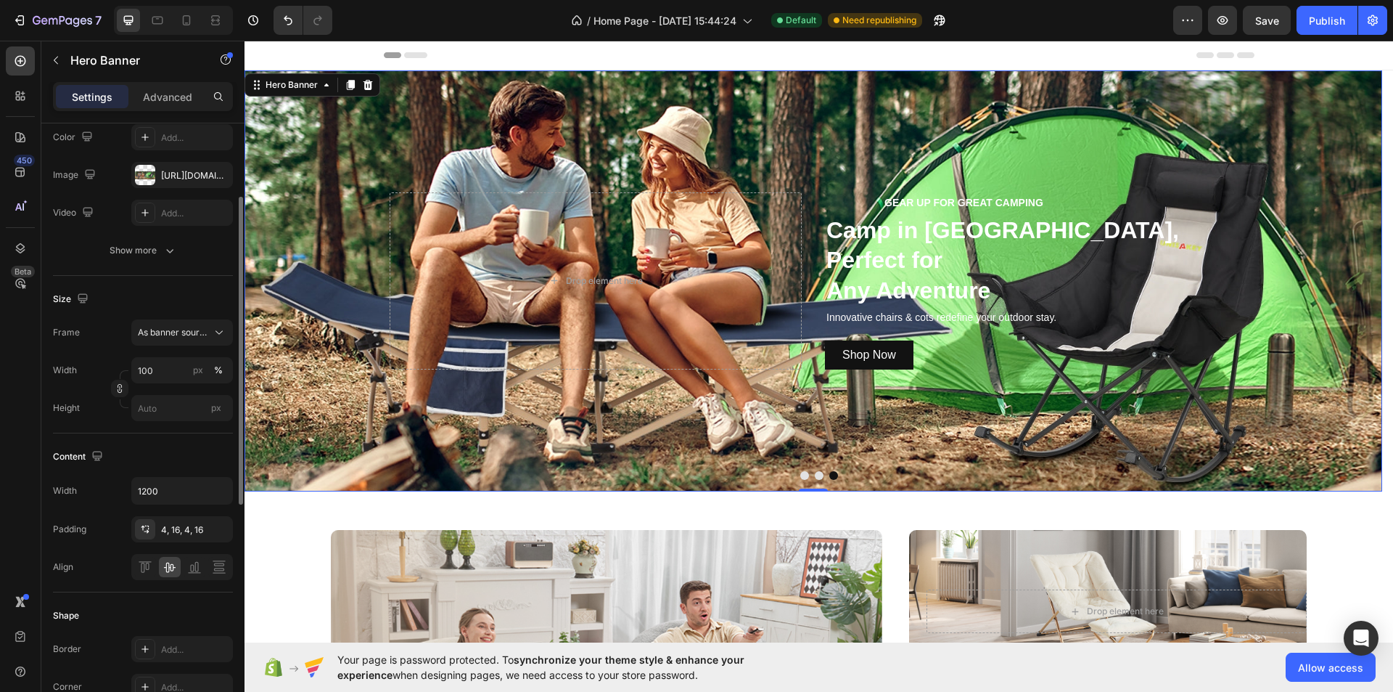
scroll to position [218, 0]
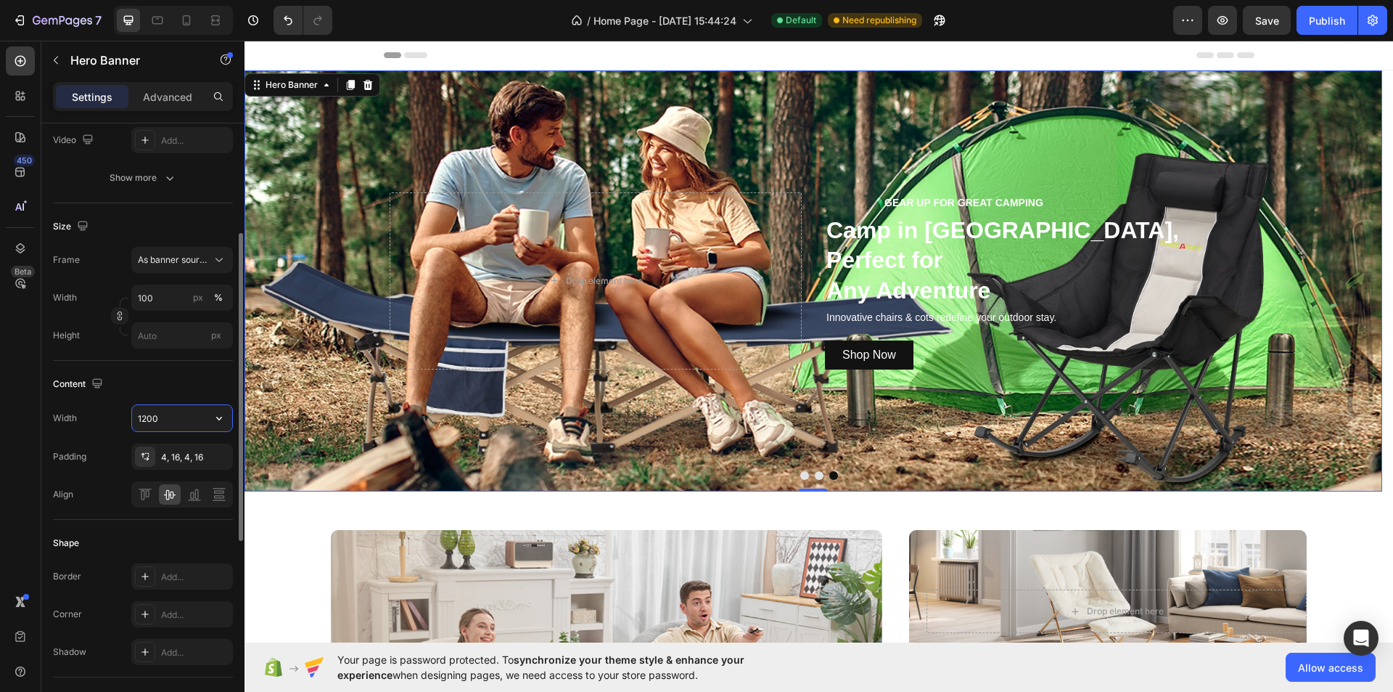
click at [182, 418] on input "1200" at bounding box center [182, 418] width 100 height 26
click at [211, 418] on button "button" at bounding box center [219, 418] width 26 height 26
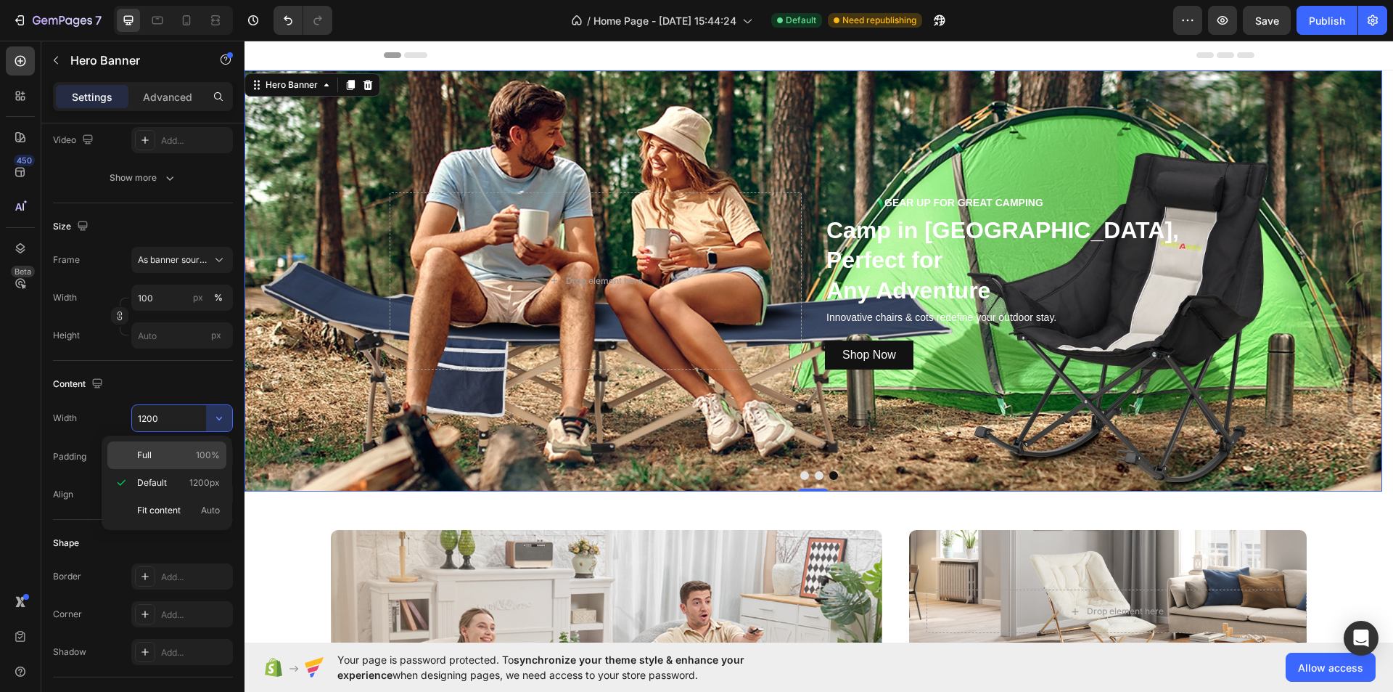
click at [194, 451] on p "Full 100%" at bounding box center [178, 455] width 83 height 13
type input "100%"
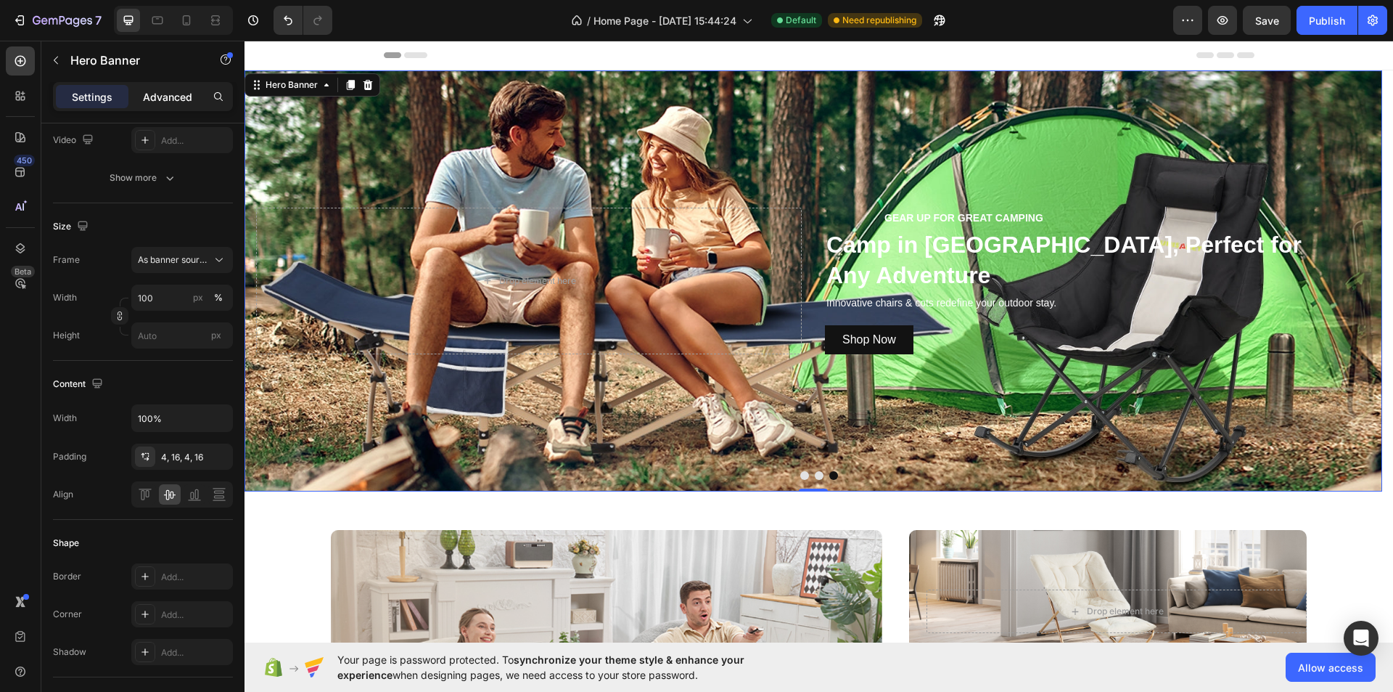
click at [174, 88] on div "Advanced" at bounding box center [167, 96] width 73 height 23
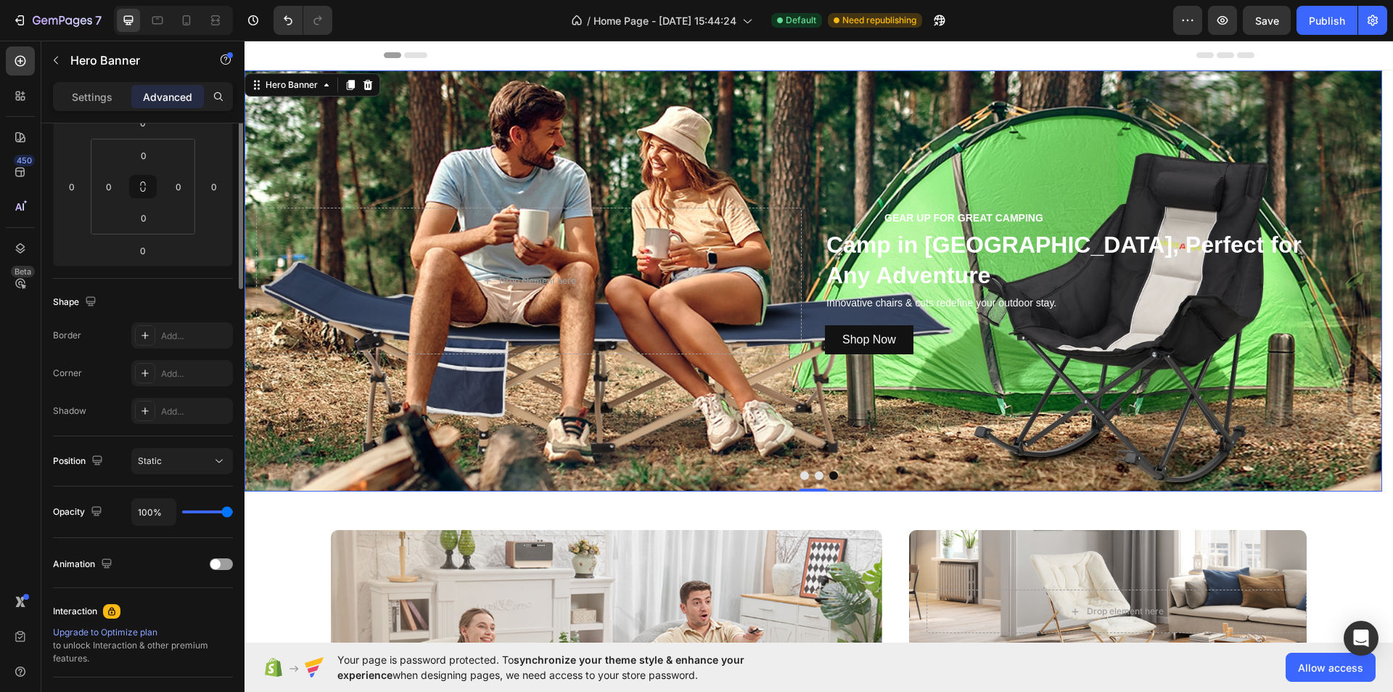
scroll to position [0, 0]
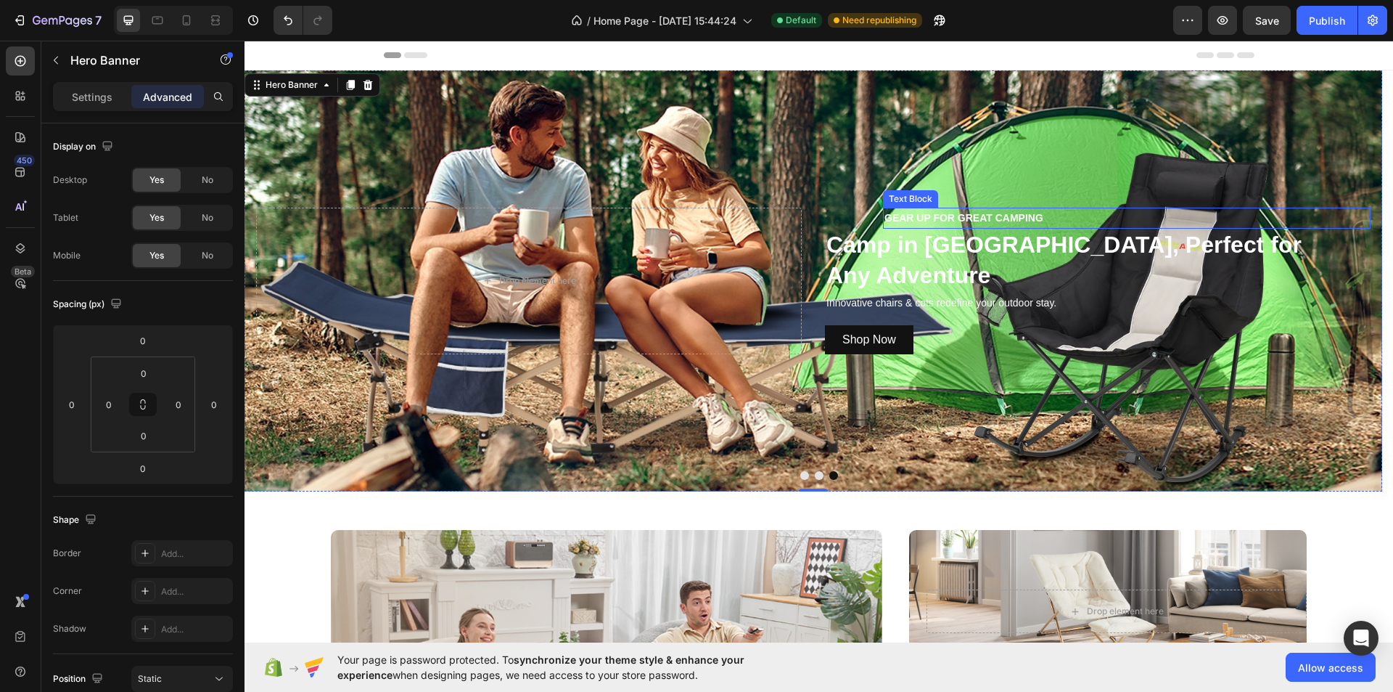
click at [1012, 213] on p "GEAR UP FOR GREAT CAMPING" at bounding box center [1127, 218] width 485 height 18
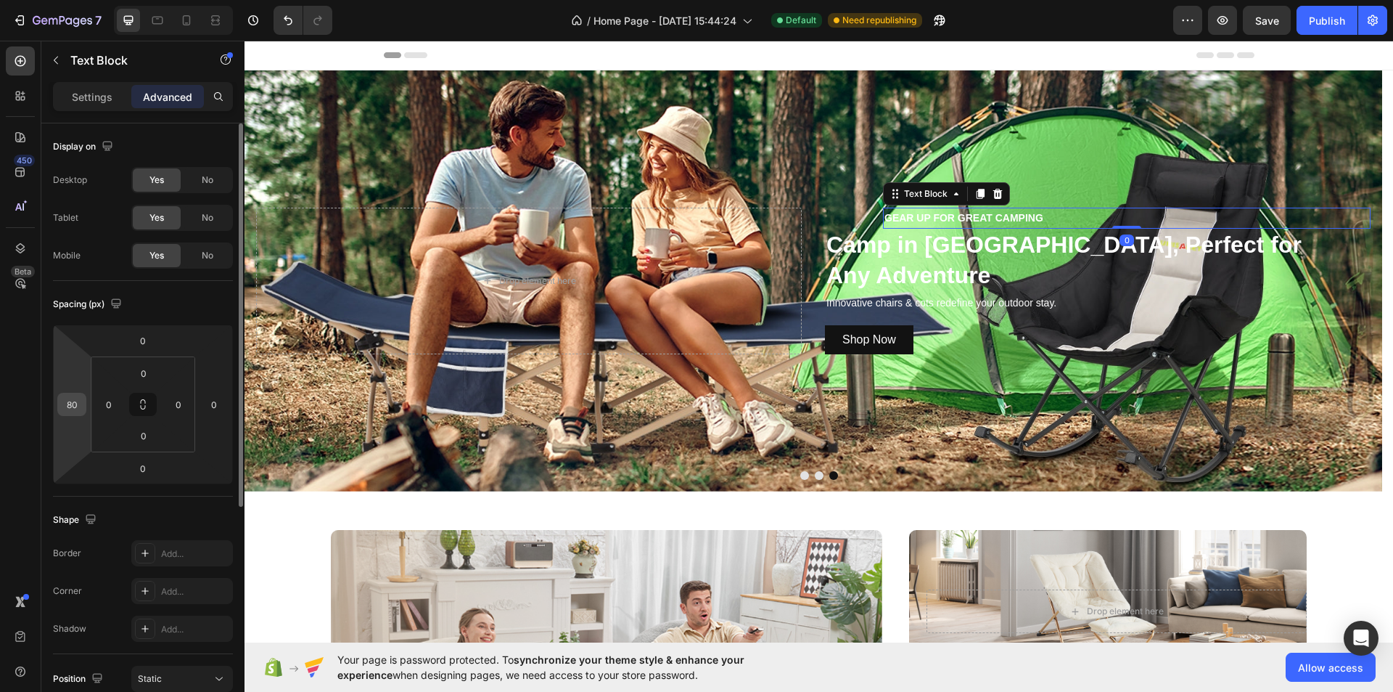
click at [78, 400] on input "80" at bounding box center [72, 404] width 22 height 22
type input "1"
type input "90"
click at [216, 21] on icon at bounding box center [218, 20] width 4 height 4
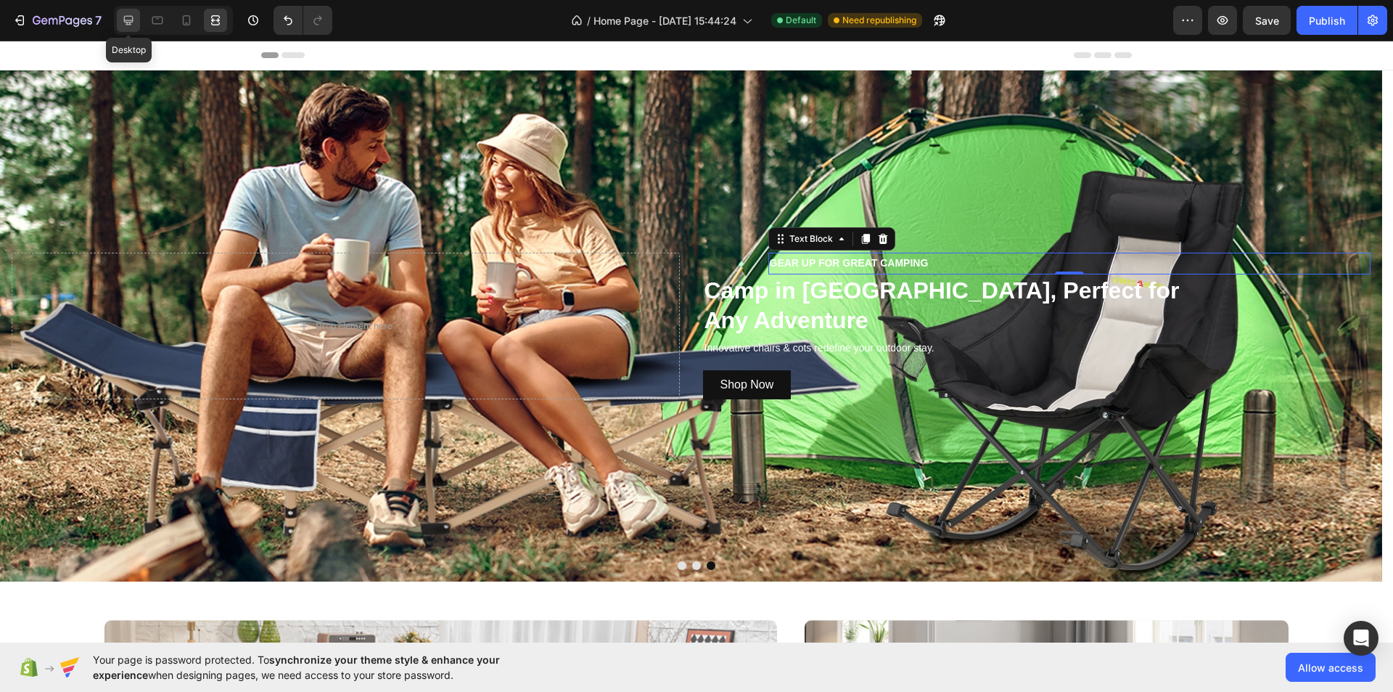
click at [123, 21] on icon at bounding box center [128, 20] width 15 height 15
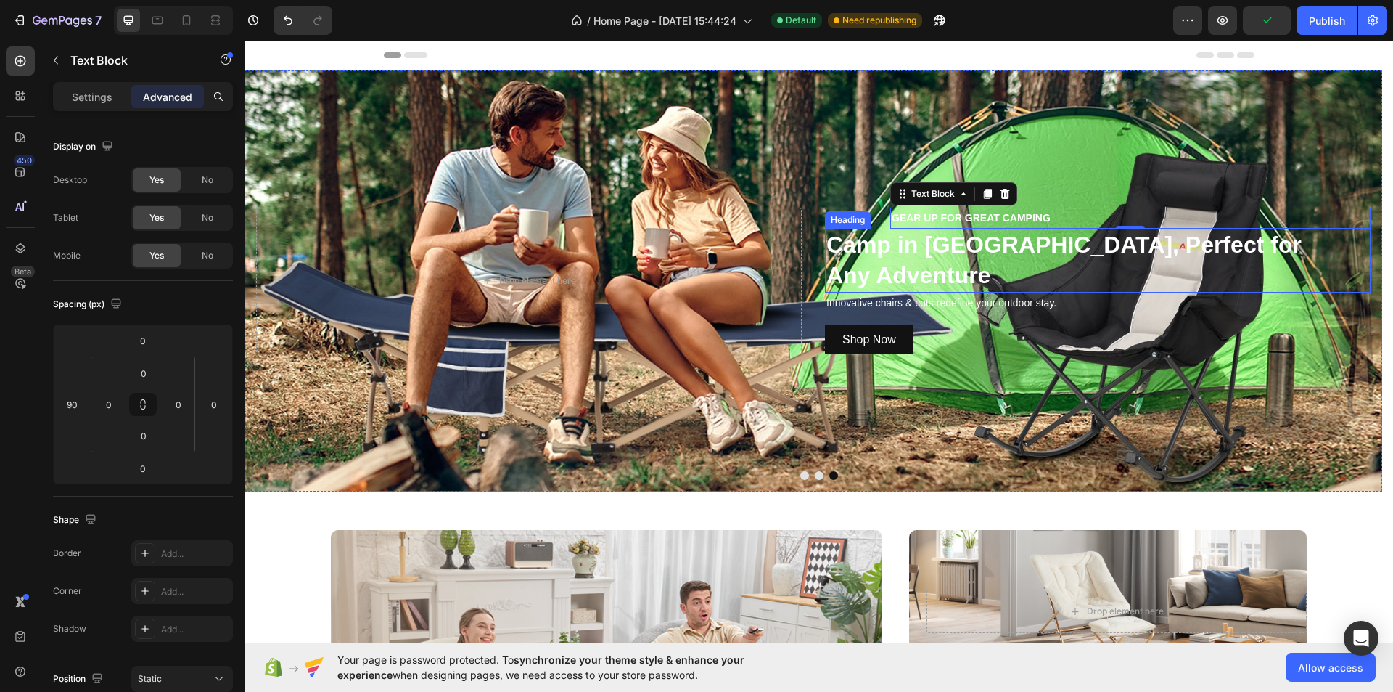
click at [909, 247] on p "Camp in [GEOGRAPHIC_DATA], Perfect for Any Adventure" at bounding box center [1098, 260] width 543 height 60
click at [1031, 216] on p "GEAR UP FOR GREAT CAMPING" at bounding box center [1131, 218] width 478 height 18
click at [216, 27] on icon at bounding box center [215, 20] width 15 height 15
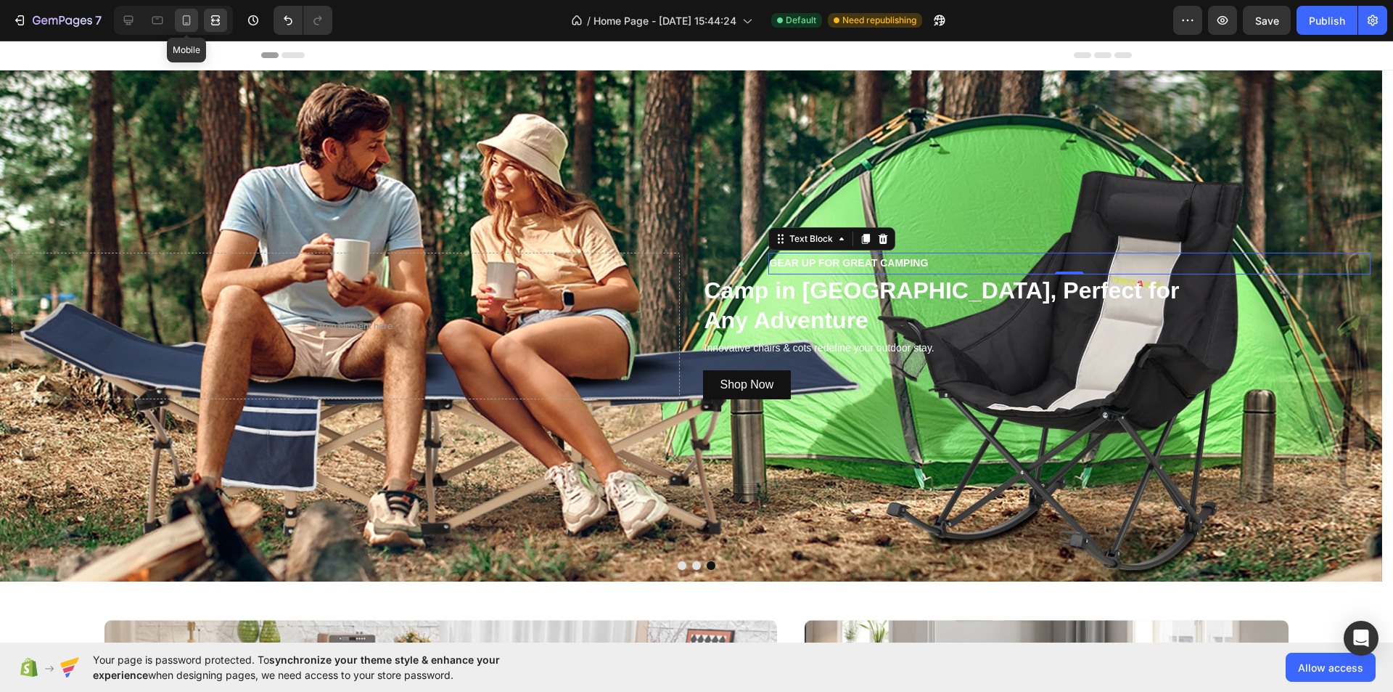
click at [186, 15] on icon at bounding box center [186, 20] width 15 height 15
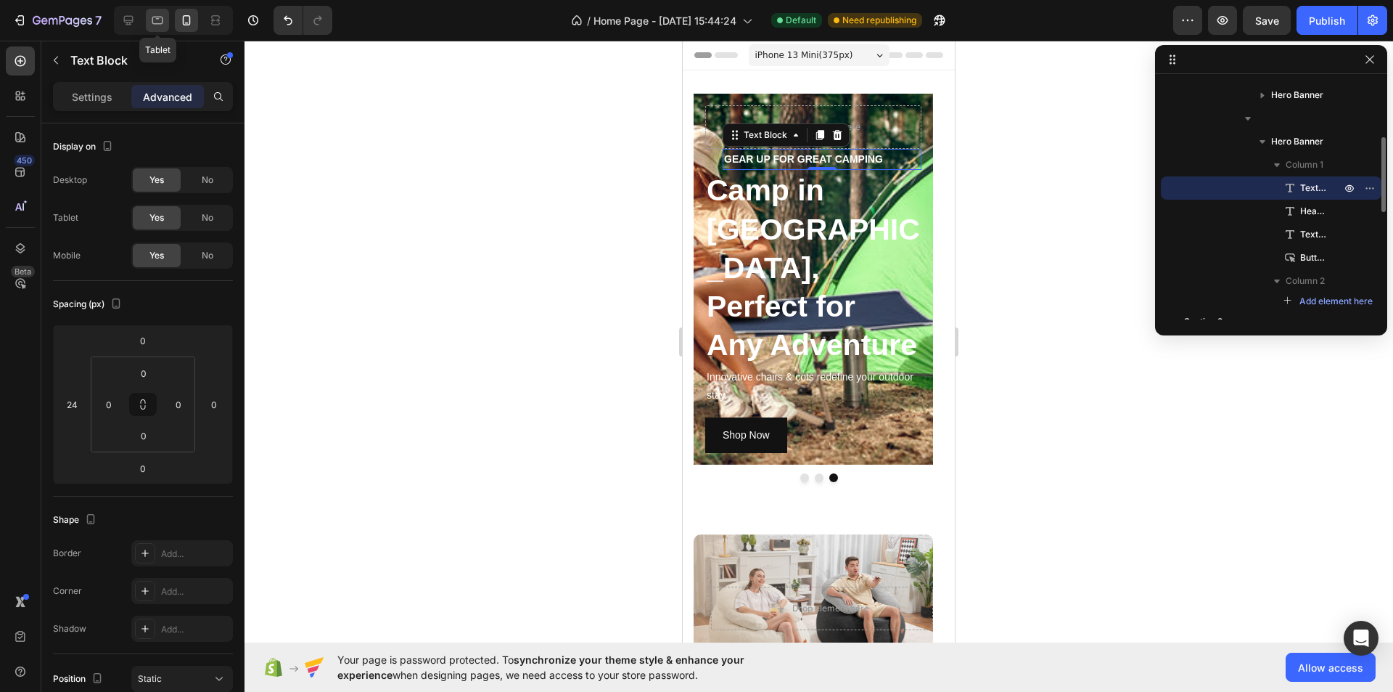
scroll to position [57, 0]
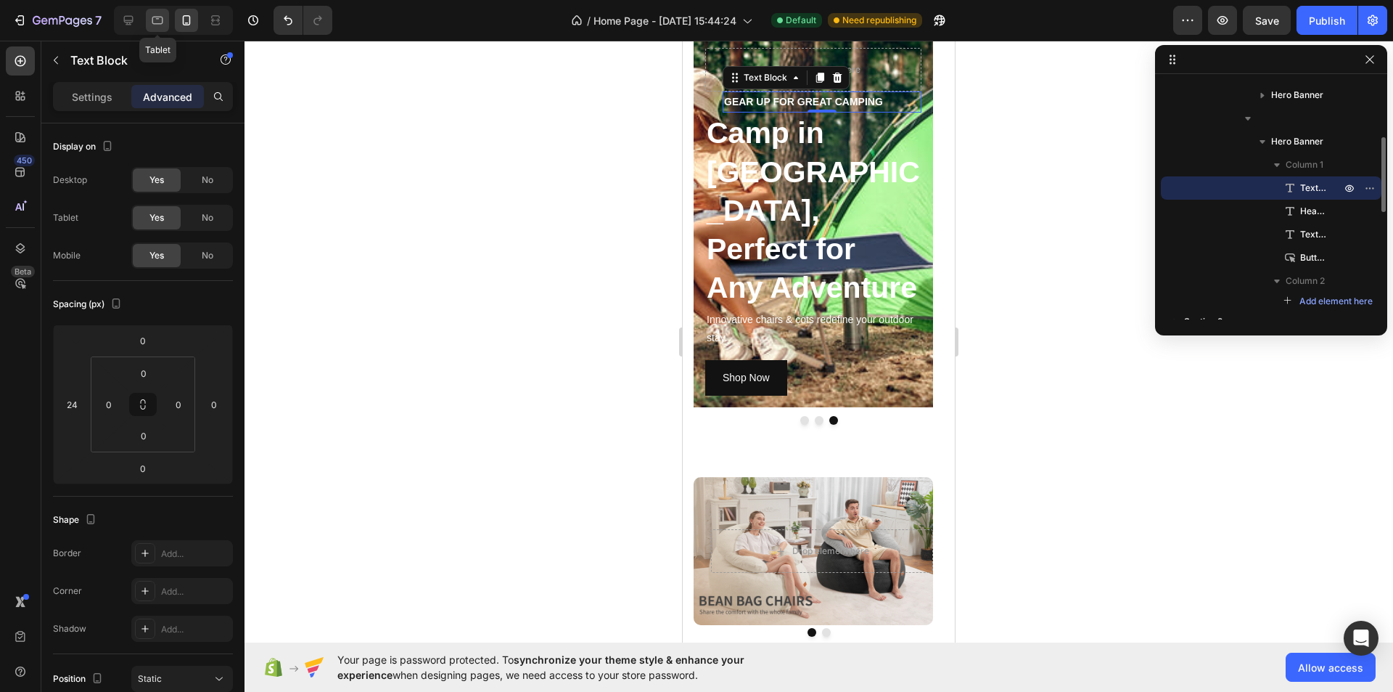
click at [165, 20] on div at bounding box center [157, 20] width 23 height 23
type input "90"
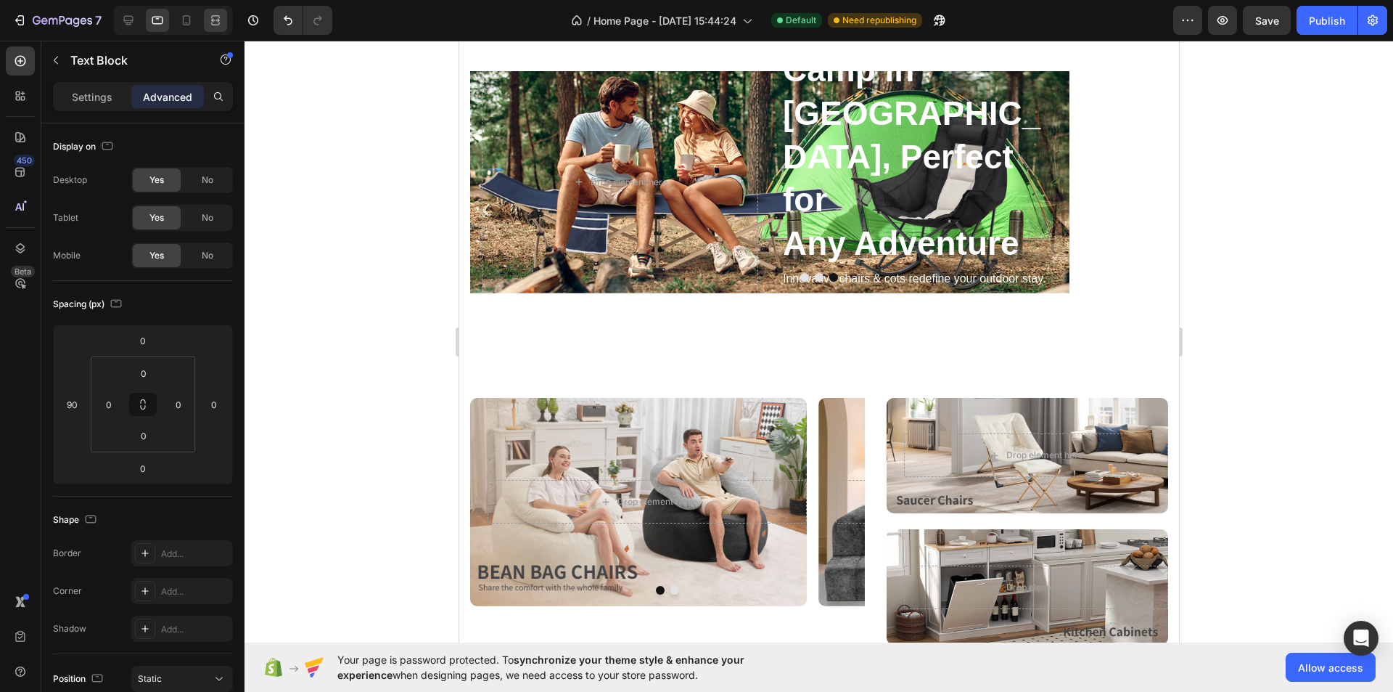
click at [216, 17] on icon at bounding box center [215, 20] width 15 height 15
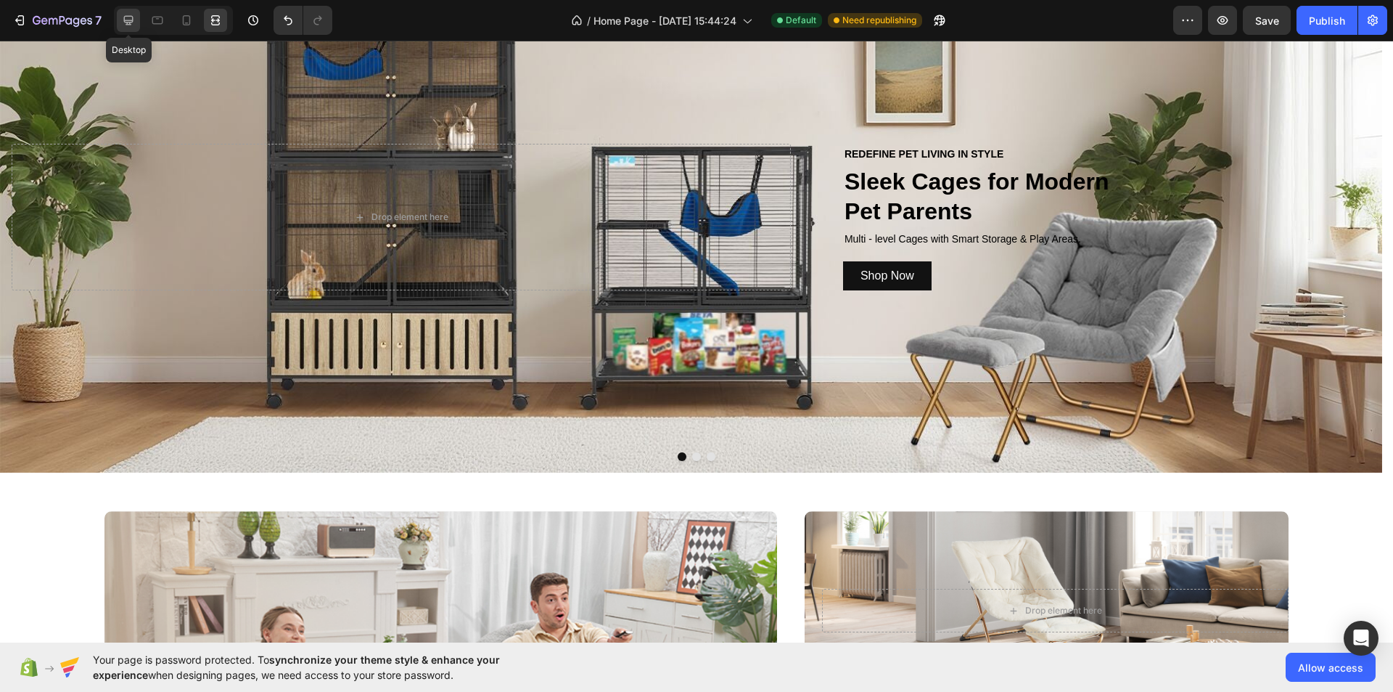
scroll to position [161, 0]
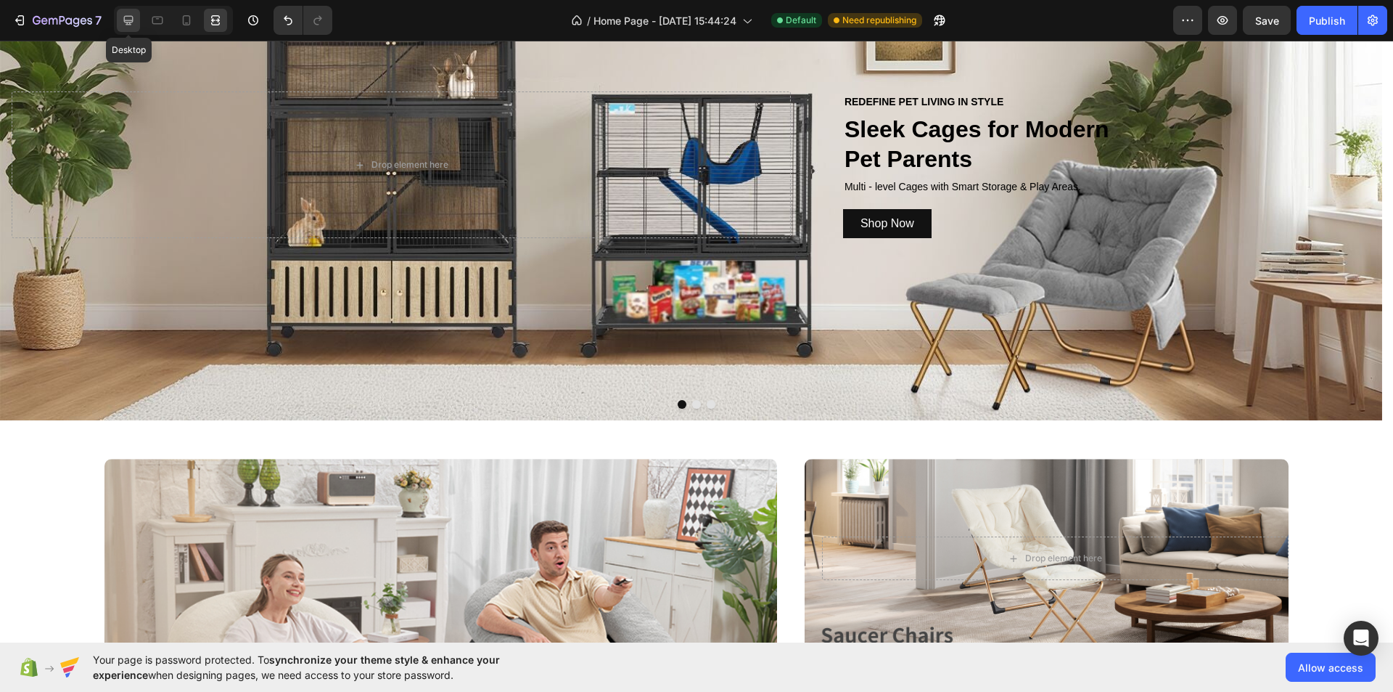
click at [125, 20] on icon at bounding box center [128, 20] width 9 height 9
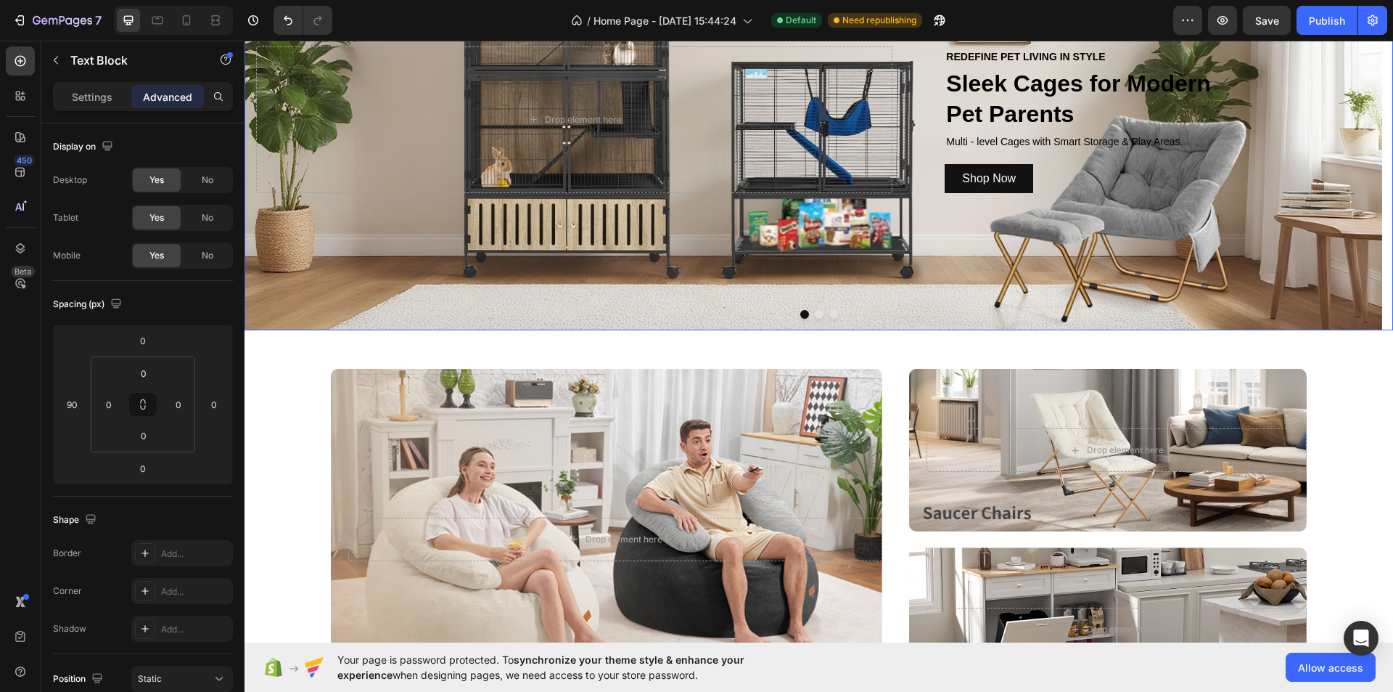
click at [830, 315] on button "Dot" at bounding box center [834, 314] width 9 height 9
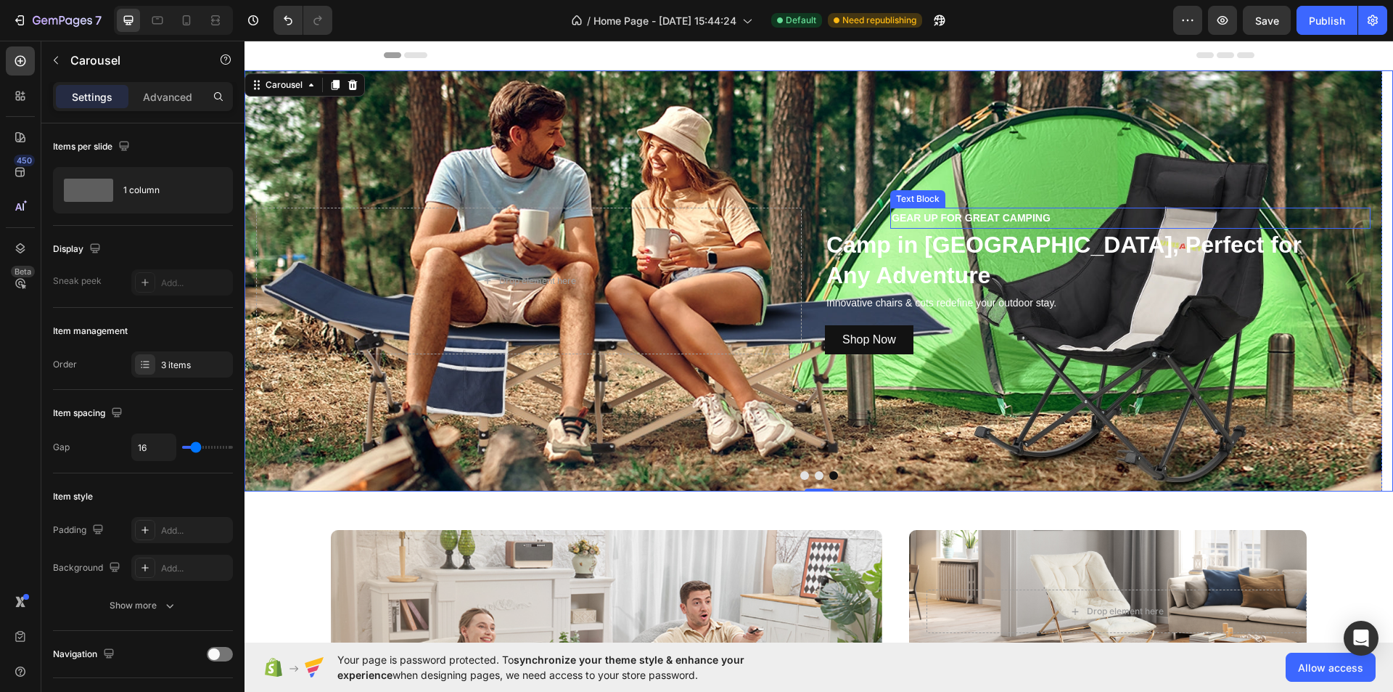
click at [955, 217] on p "GEAR UP FOR GREAT CAMPING" at bounding box center [1131, 218] width 478 height 18
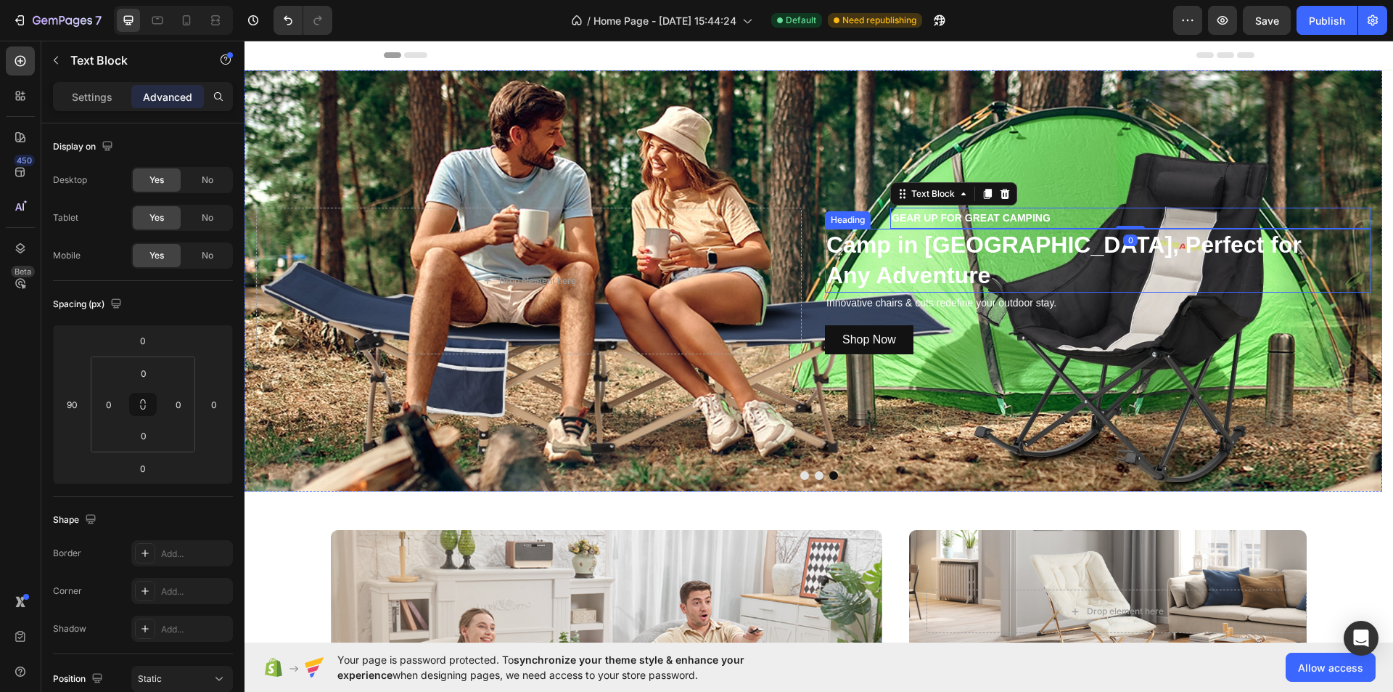
click at [941, 249] on h2 "Camp in [GEOGRAPHIC_DATA], Perfect for Any Adventure" at bounding box center [1098, 260] width 546 height 63
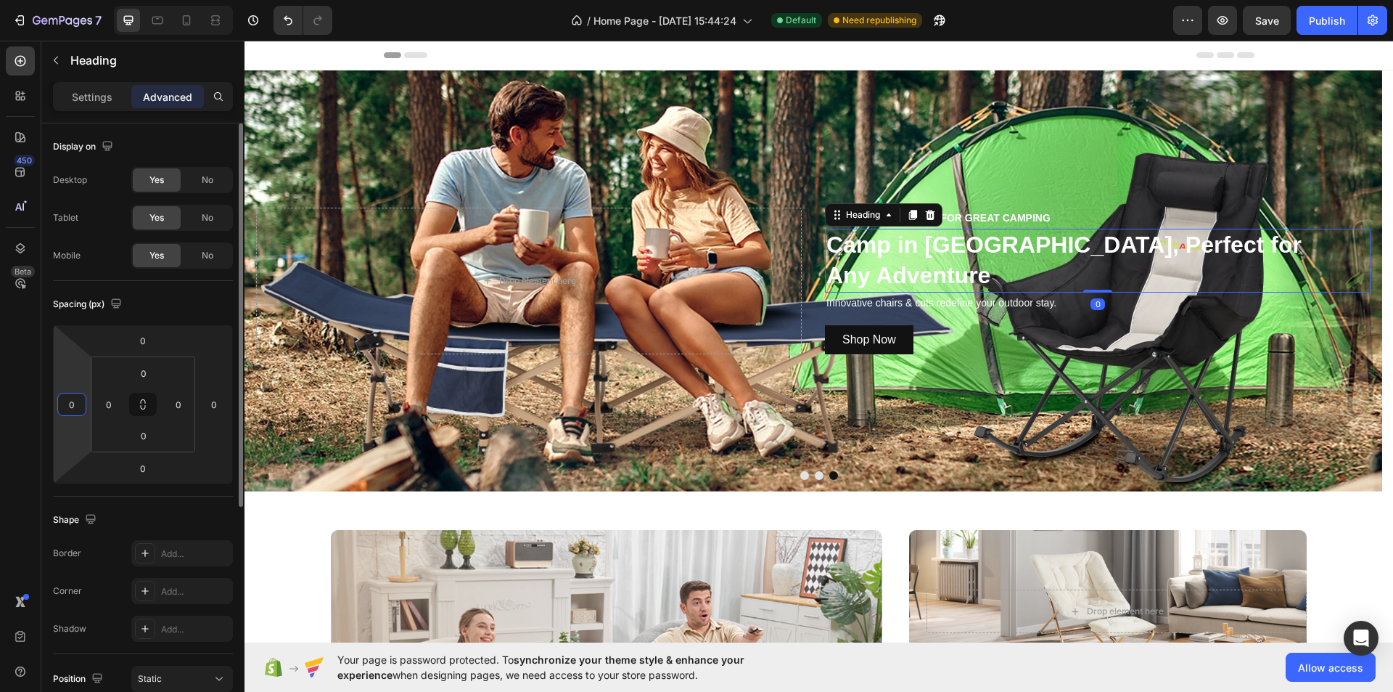
click at [71, 404] on input "0" at bounding box center [72, 404] width 22 height 22
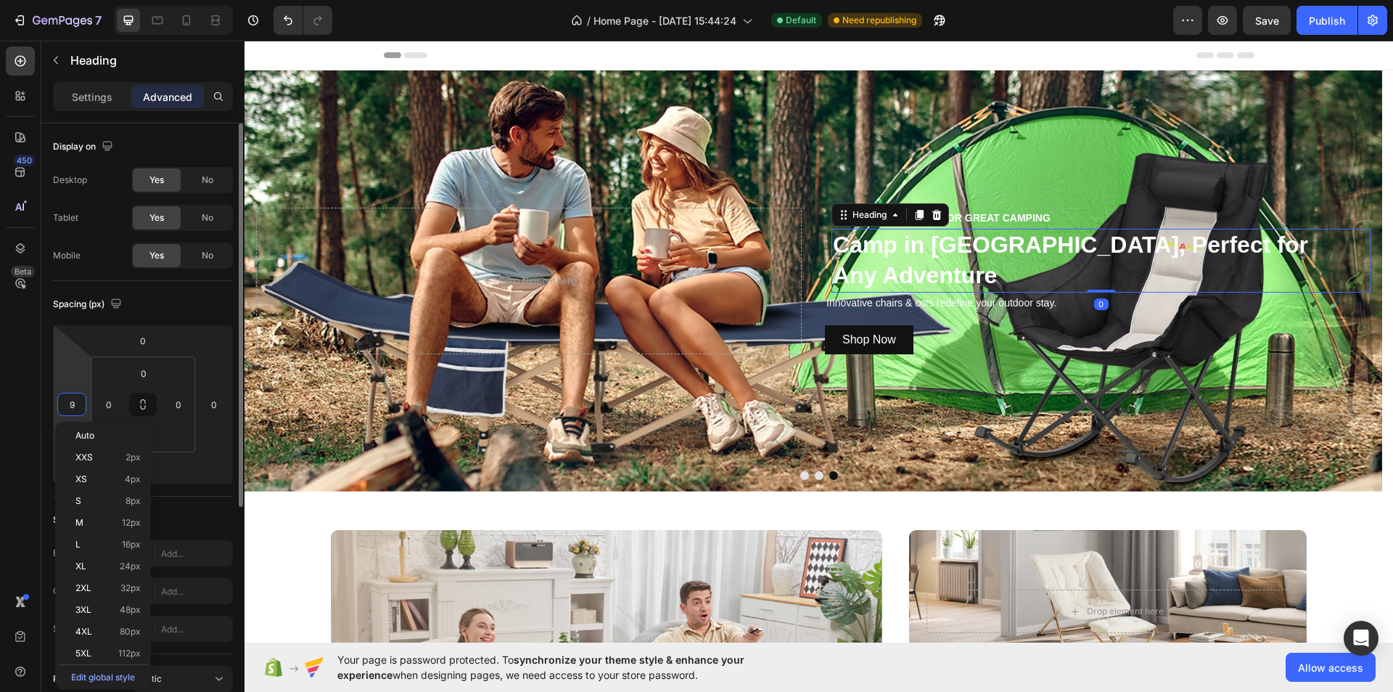
type input "90"
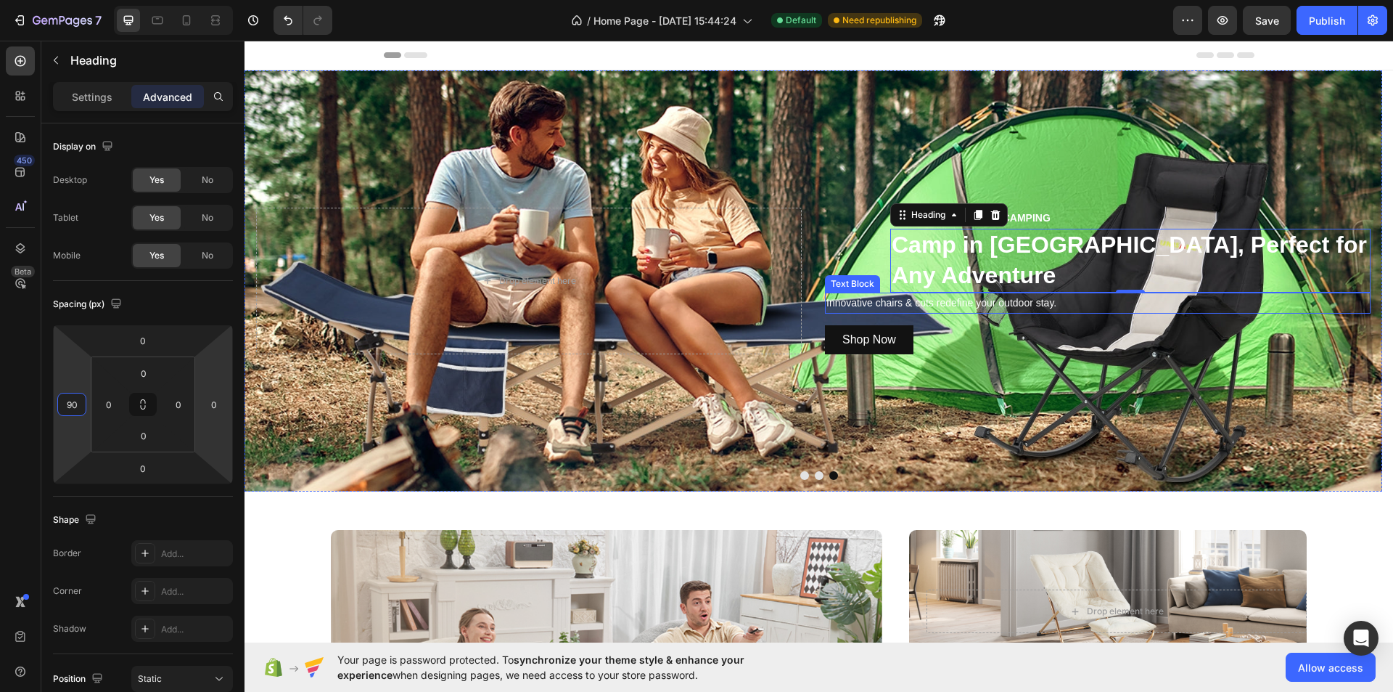
click at [955, 295] on p "Innovative chairs & cots redefine your outdoor stay." at bounding box center [1098, 303] width 543 height 18
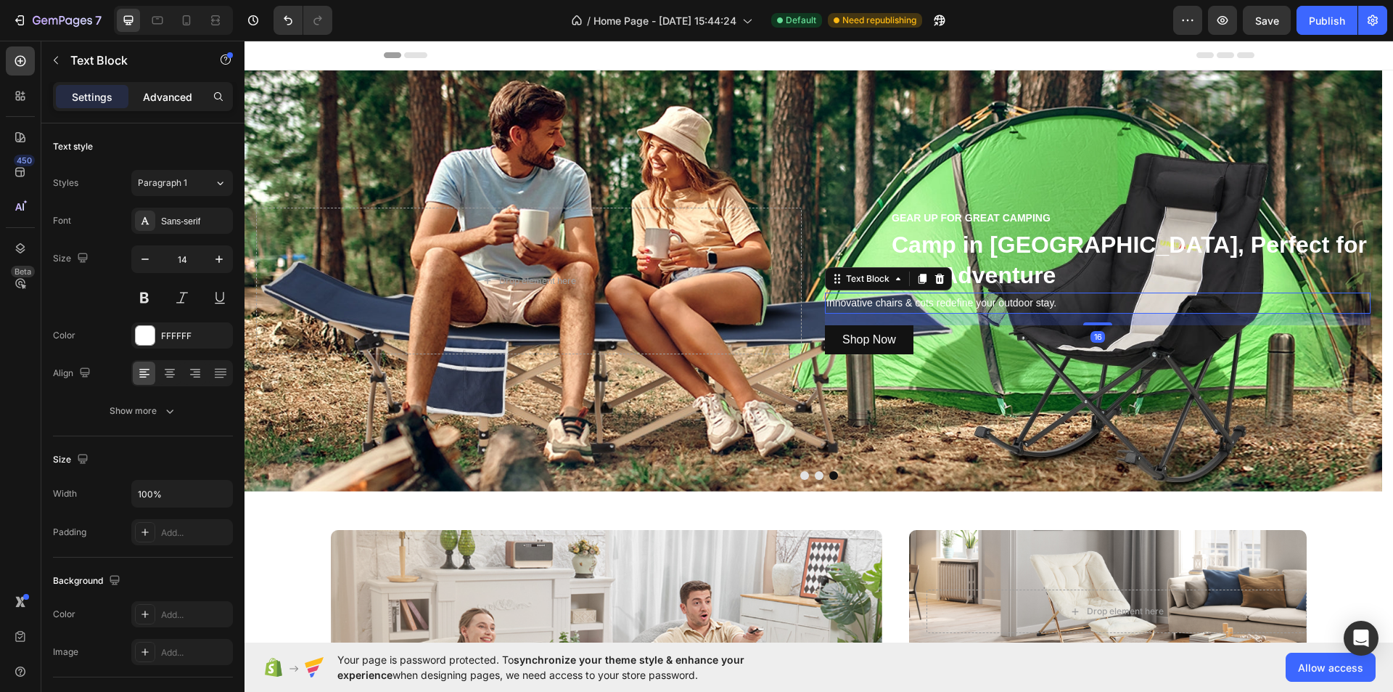
click at [161, 91] on p "Advanced" at bounding box center [167, 96] width 49 height 15
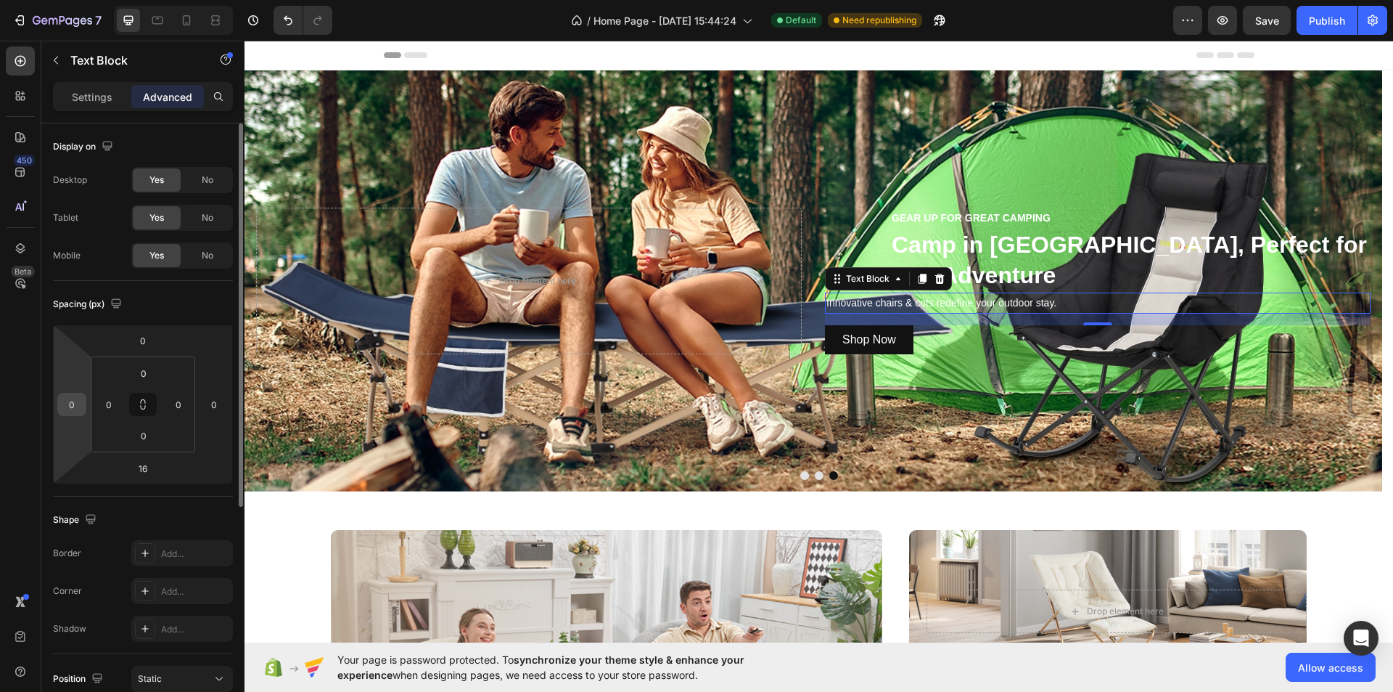
click at [81, 403] on input "0" at bounding box center [72, 404] width 22 height 22
type input "90"
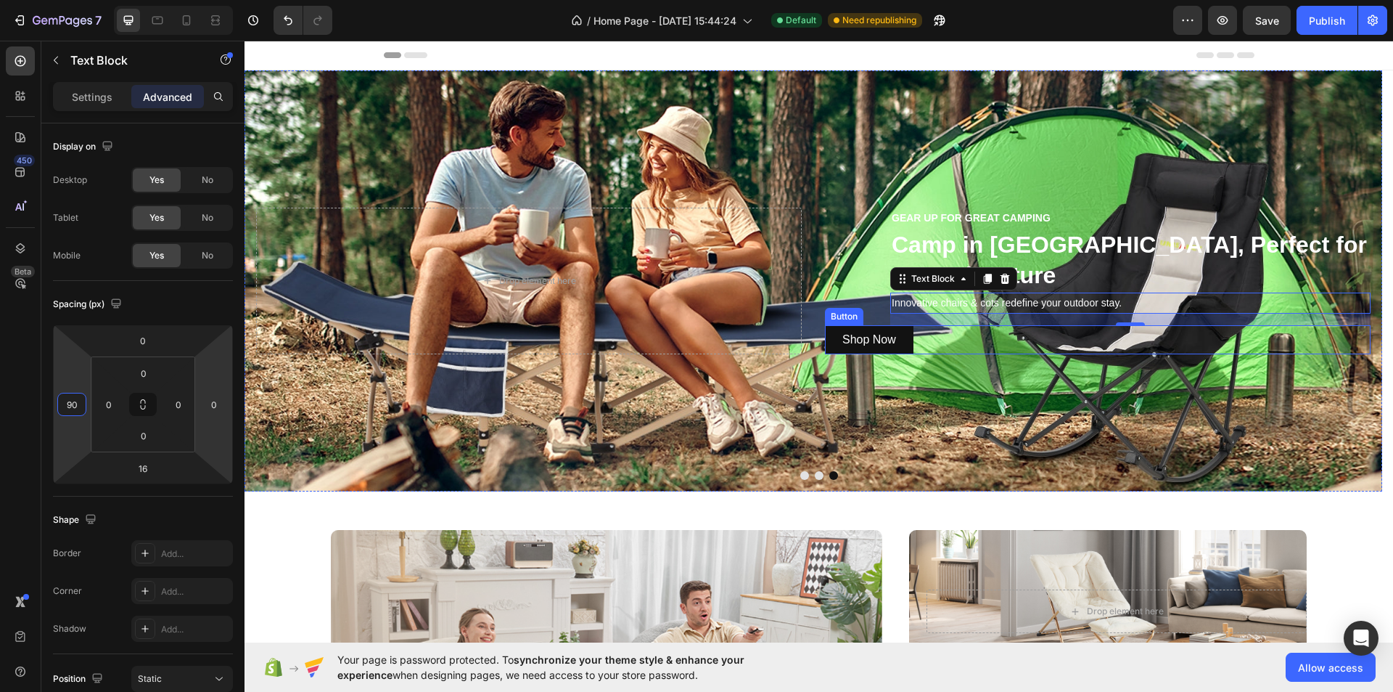
click at [928, 335] on div "Shop Now Button" at bounding box center [1098, 339] width 546 height 29
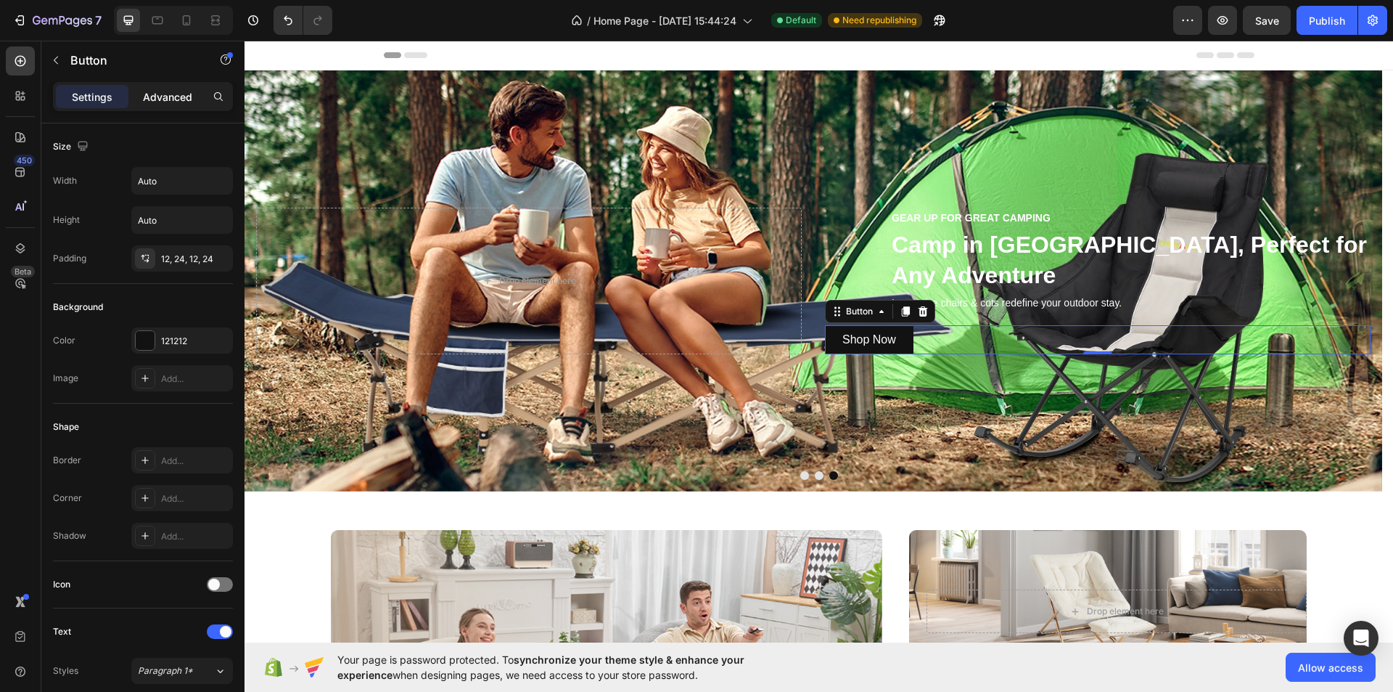
click at [152, 86] on div "Advanced" at bounding box center [167, 96] width 73 height 23
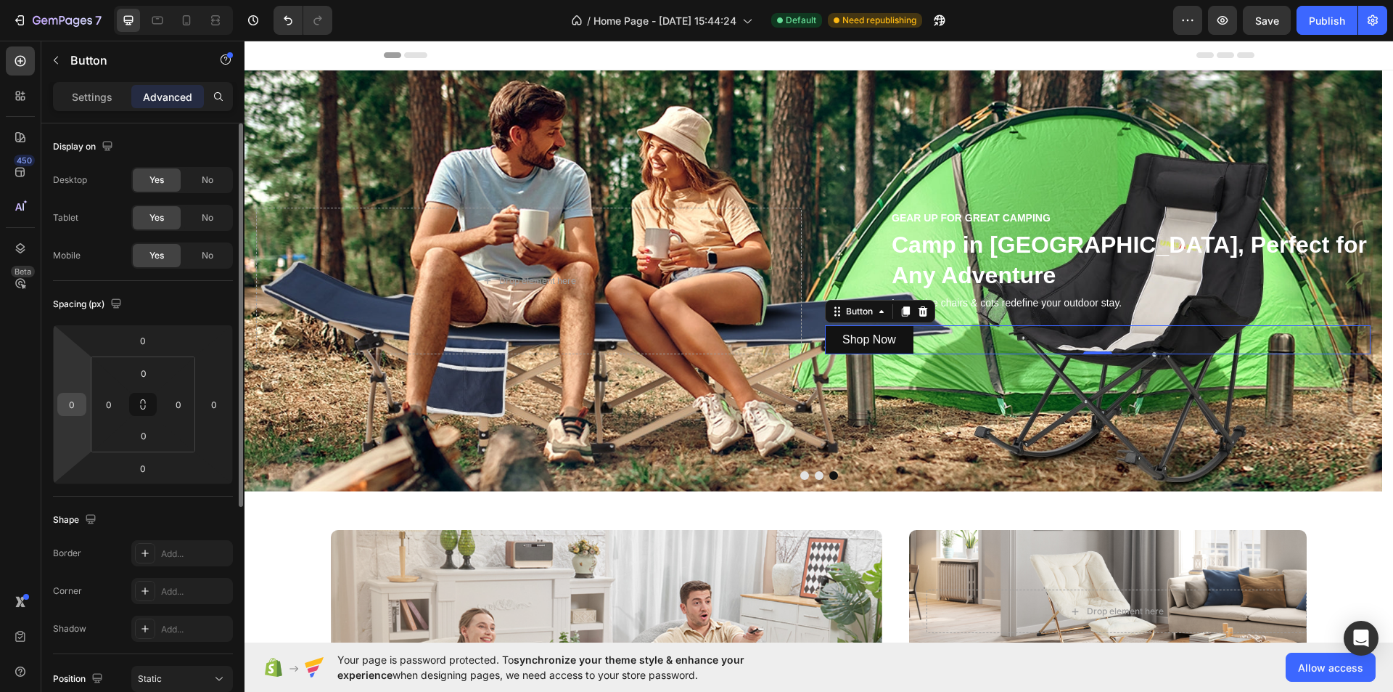
click at [75, 406] on input "0" at bounding box center [72, 404] width 22 height 22
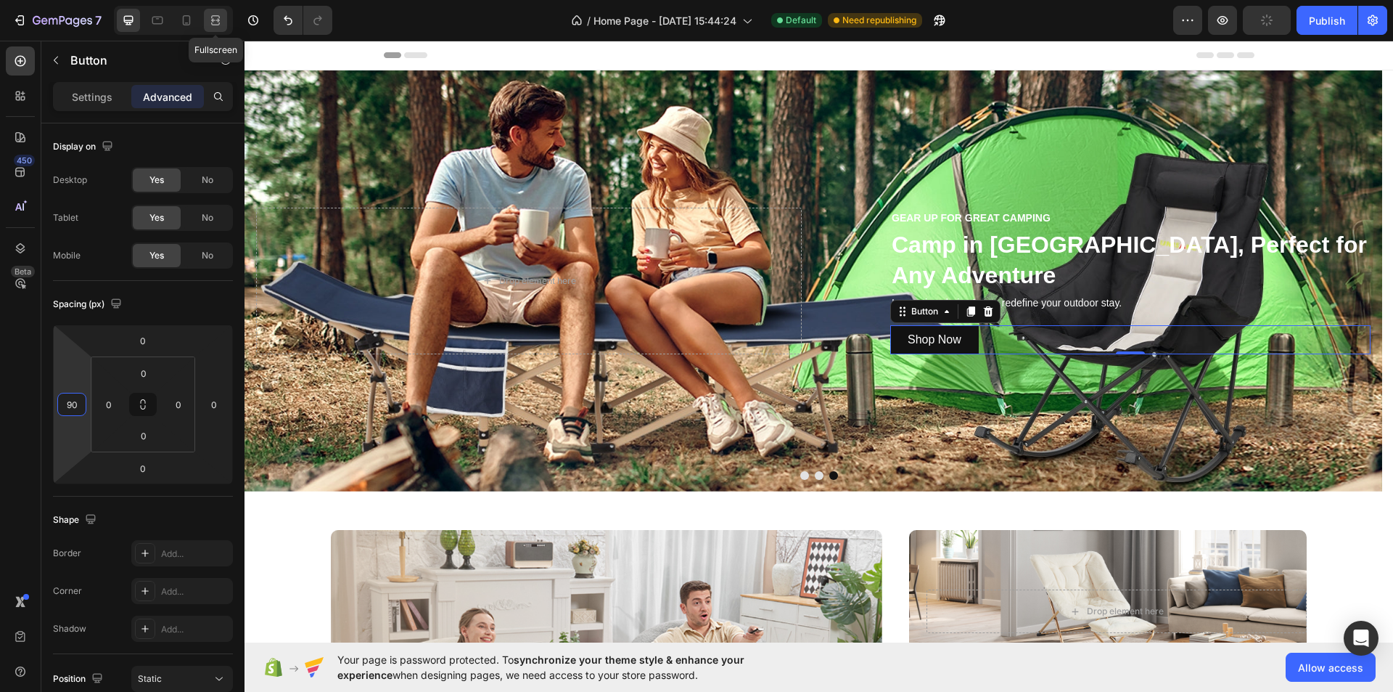
type input "90"
click at [206, 20] on div at bounding box center [215, 20] width 23 height 23
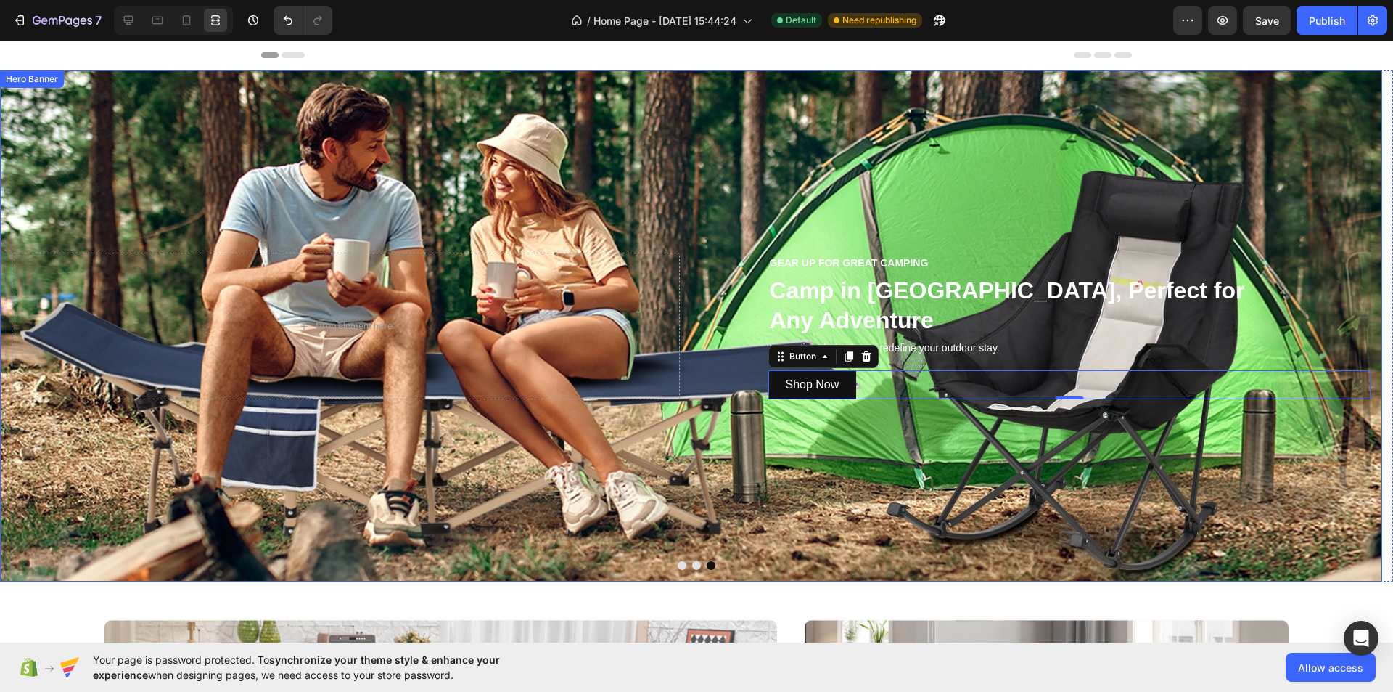
click at [991, 460] on div "Background Image" at bounding box center [691, 325] width 1383 height 511
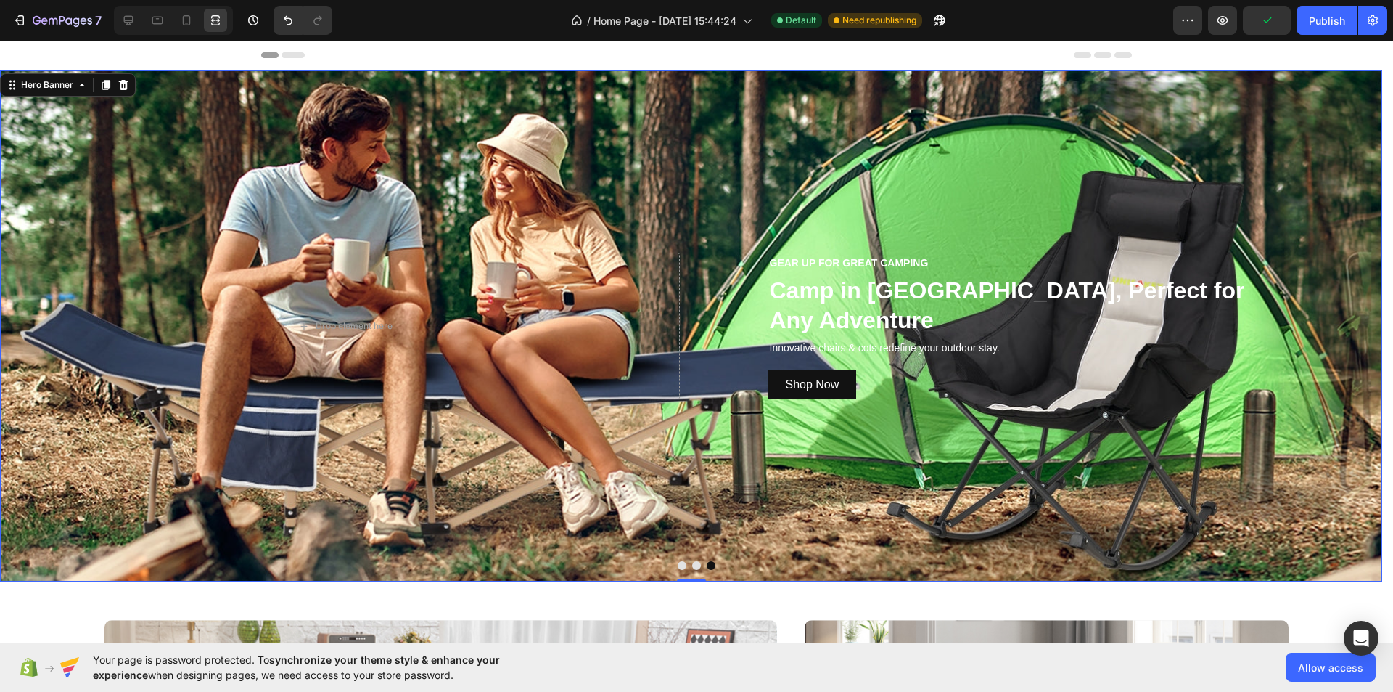
click at [761, 420] on div "Background Image" at bounding box center [691, 325] width 1383 height 511
click at [118, 15] on div at bounding box center [128, 20] width 23 height 23
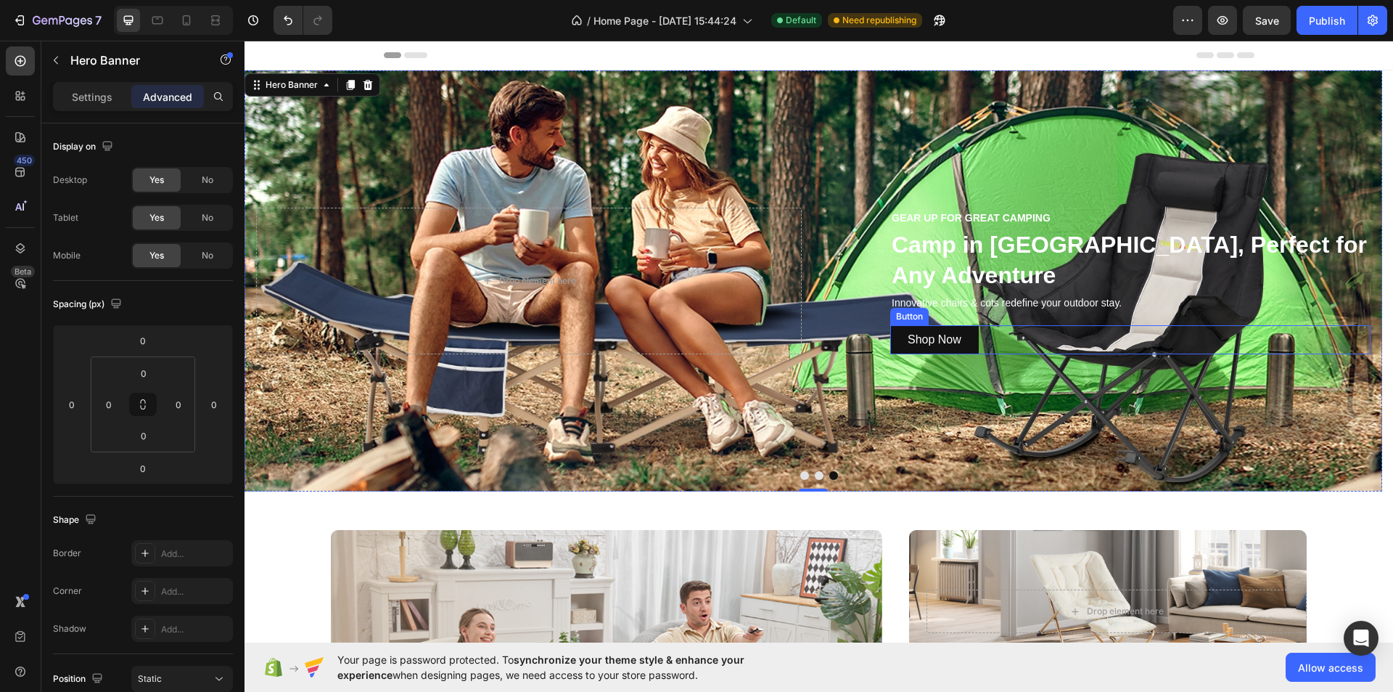
click at [1027, 331] on div "Shop Now Button" at bounding box center [1131, 339] width 480 height 29
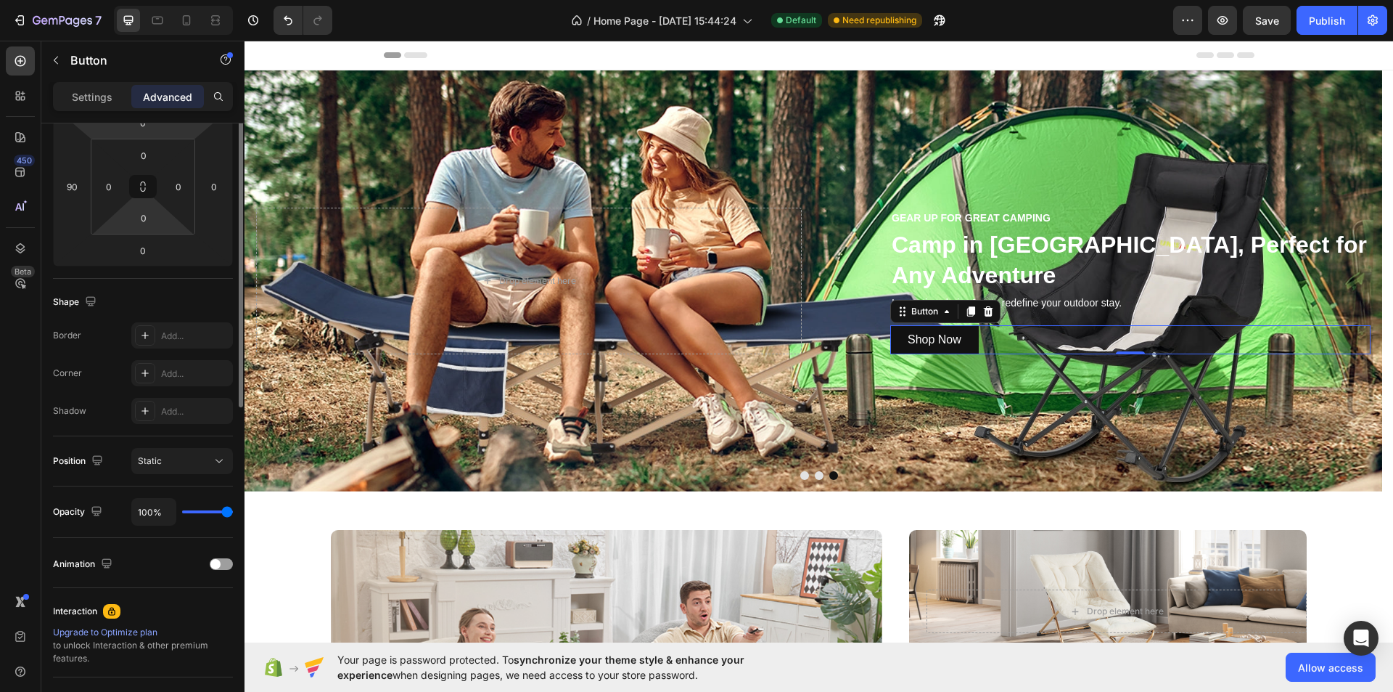
scroll to position [359, 0]
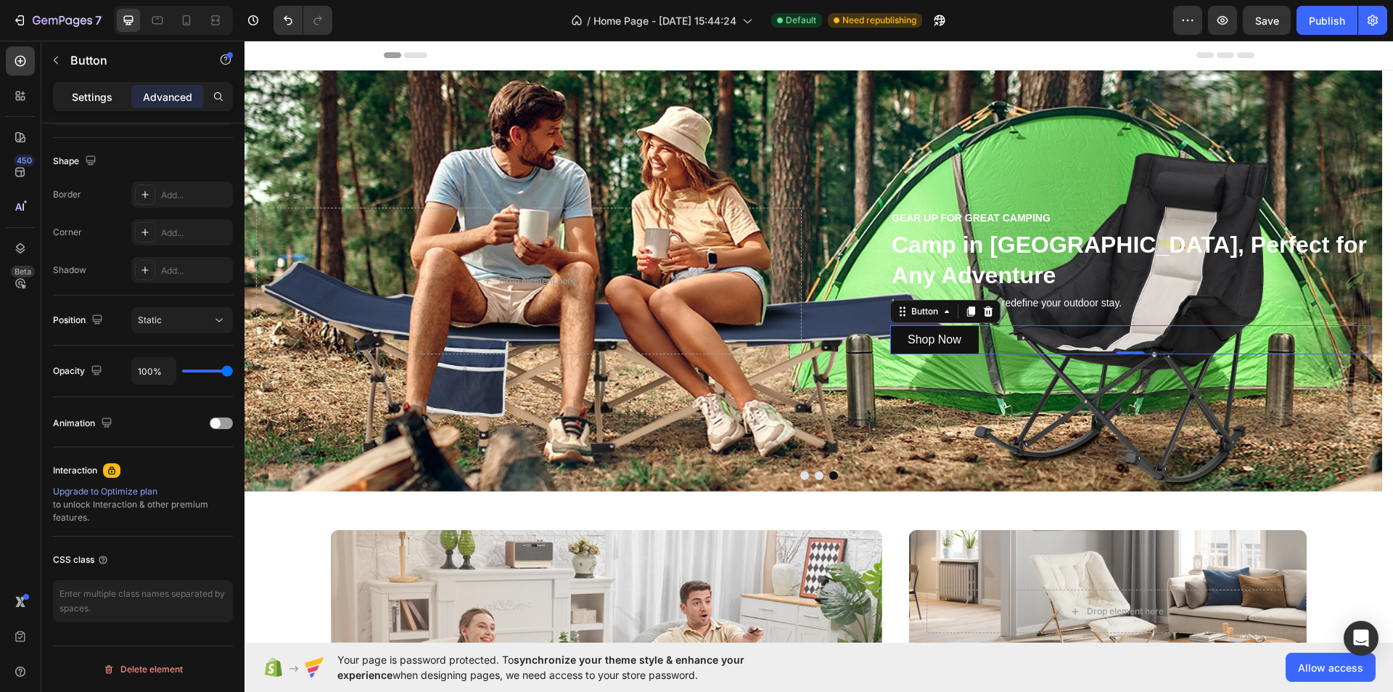
click at [86, 94] on p "Settings" at bounding box center [92, 96] width 41 height 15
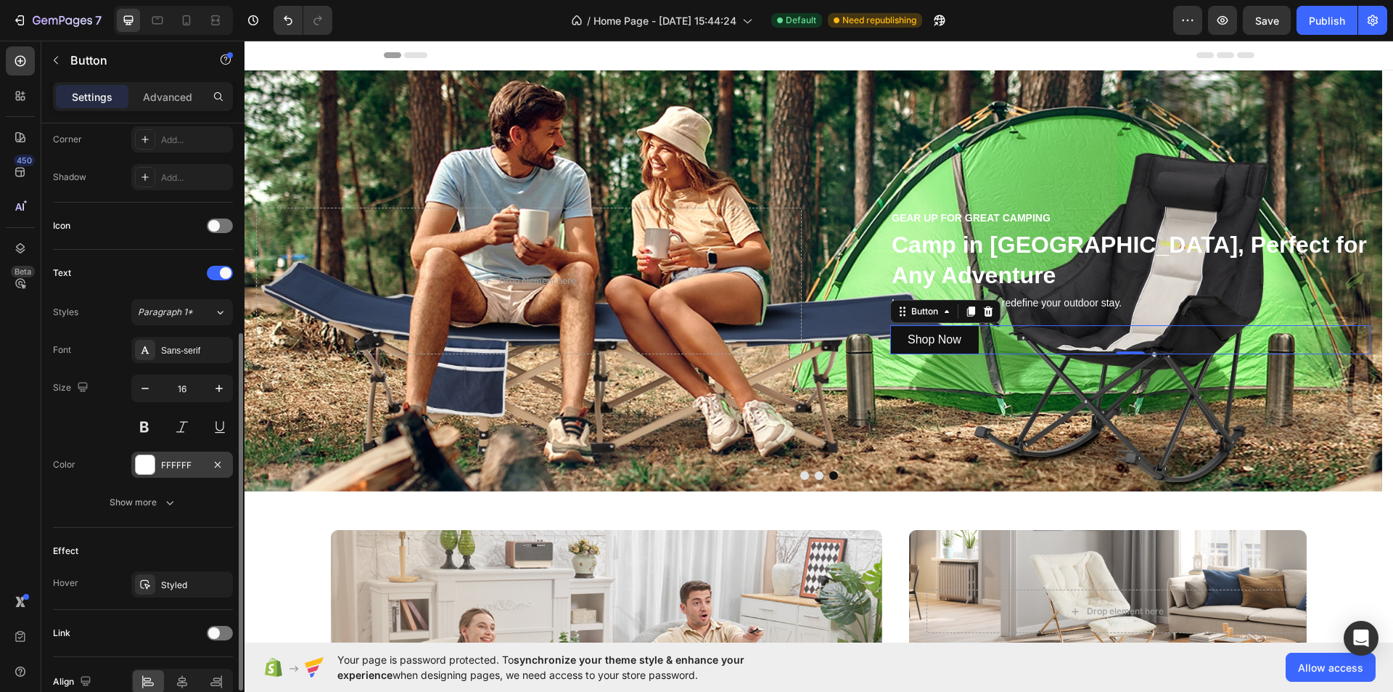
scroll to position [431, 0]
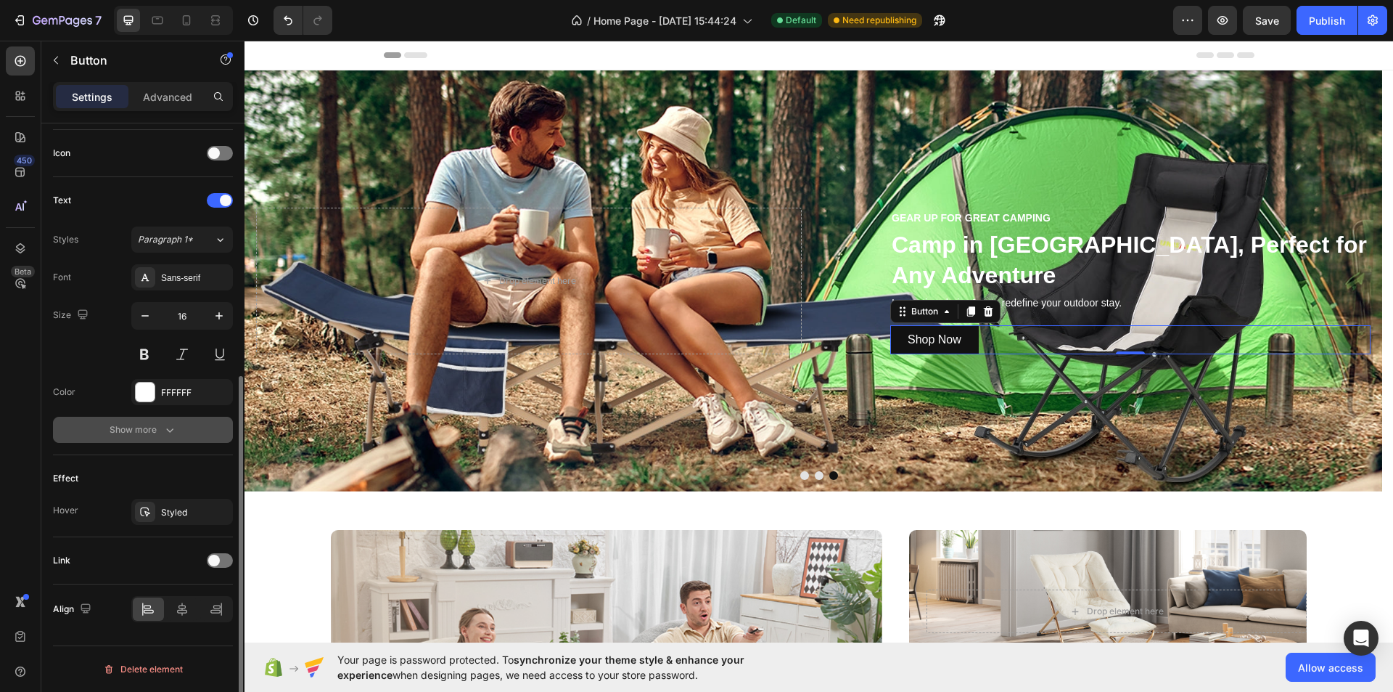
click at [163, 424] on icon "button" at bounding box center [170, 429] width 15 height 15
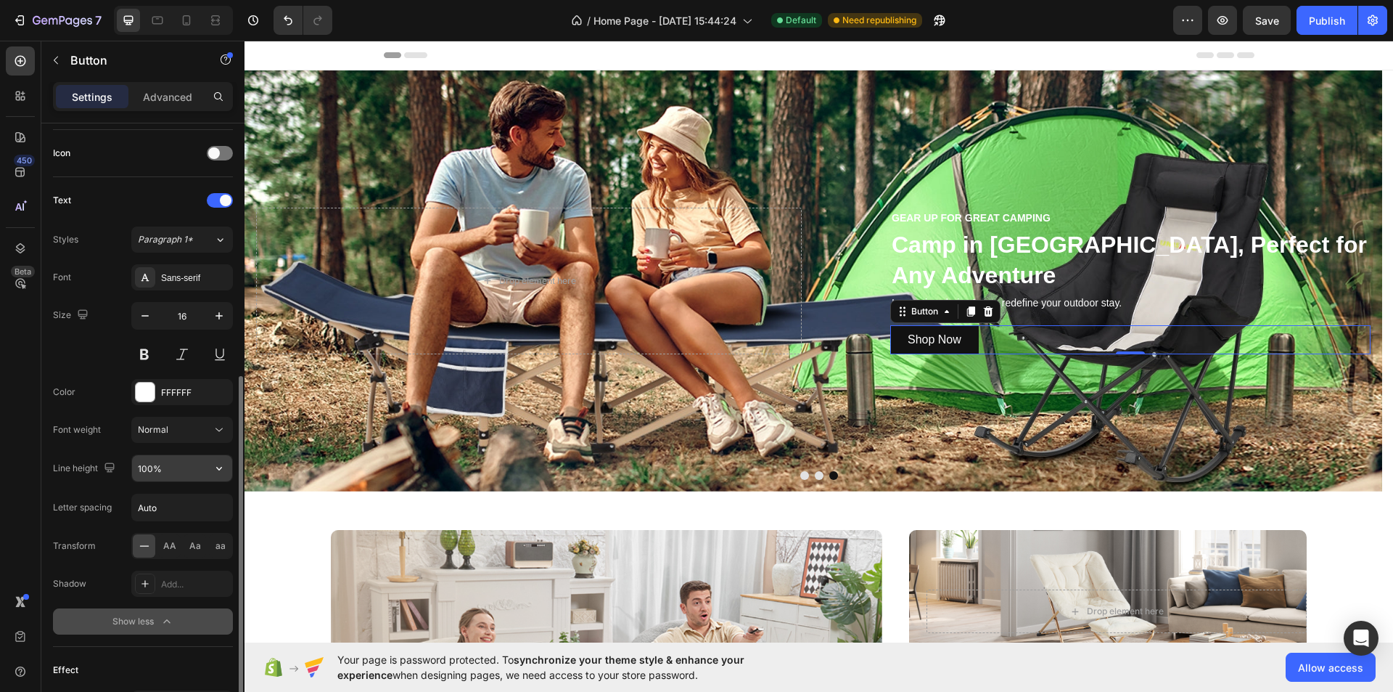
click at [153, 474] on input "100%" at bounding box center [182, 468] width 100 height 26
click at [116, 489] on div "Font Sans-serif Size 16 Color FFFFFF Font weight Normal Line height 80% Letter …" at bounding box center [143, 449] width 180 height 370
click at [163, 466] on input "80%" at bounding box center [182, 468] width 100 height 26
type input "100%"
click at [120, 480] on div "Line height 100%" at bounding box center [143, 468] width 180 height 28
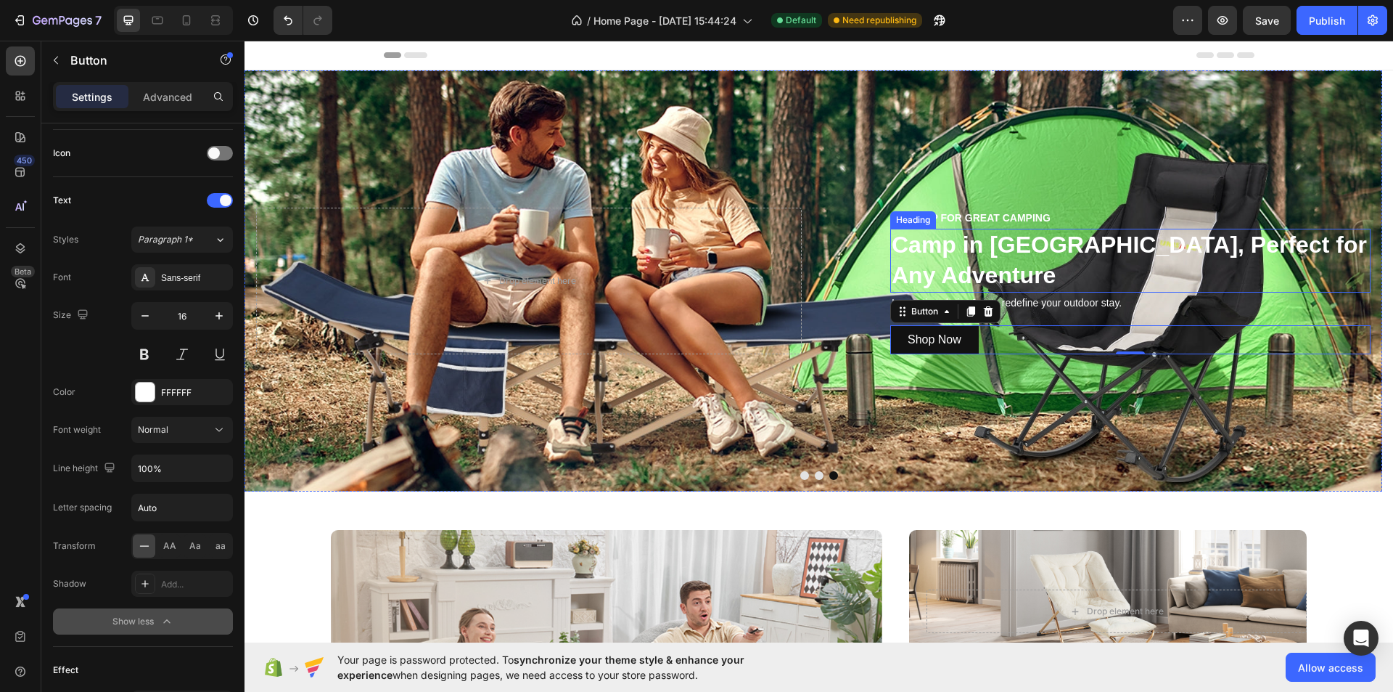
click at [1113, 256] on h2 "Camp in [GEOGRAPHIC_DATA], Perfect for Any Adventure" at bounding box center [1131, 260] width 480 height 63
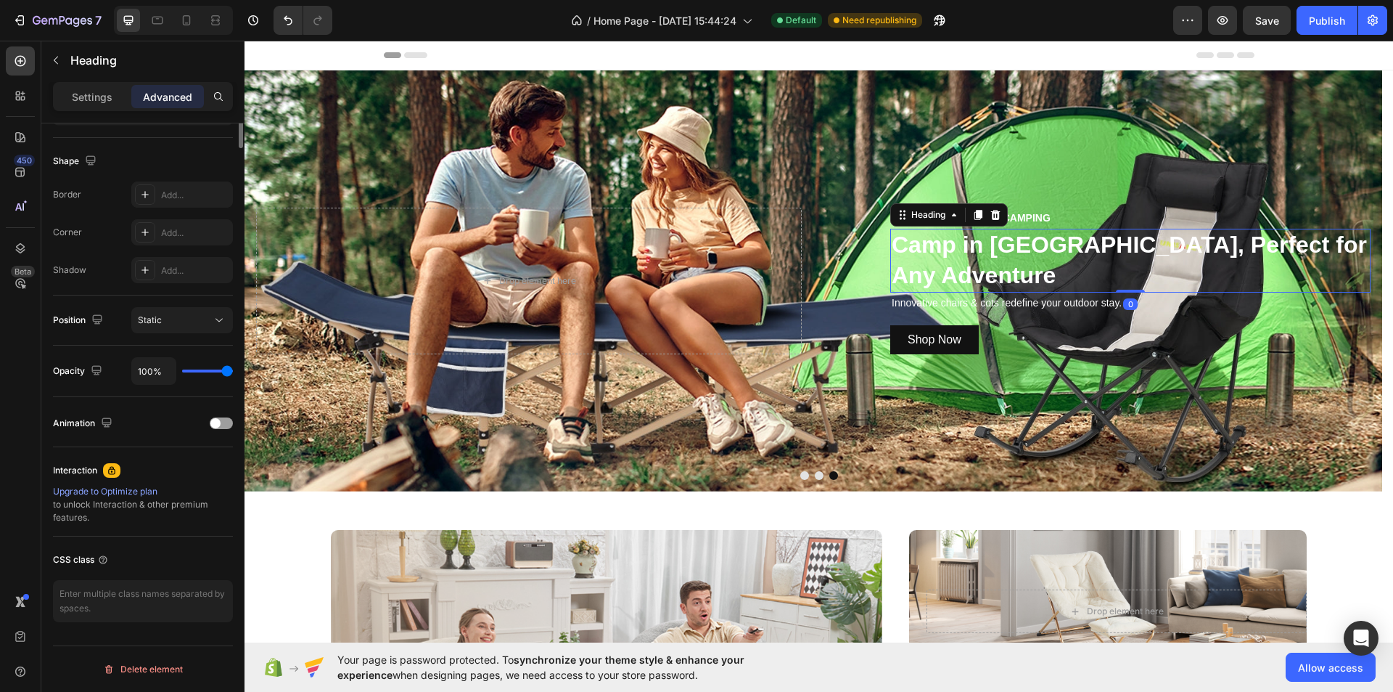
scroll to position [0, 0]
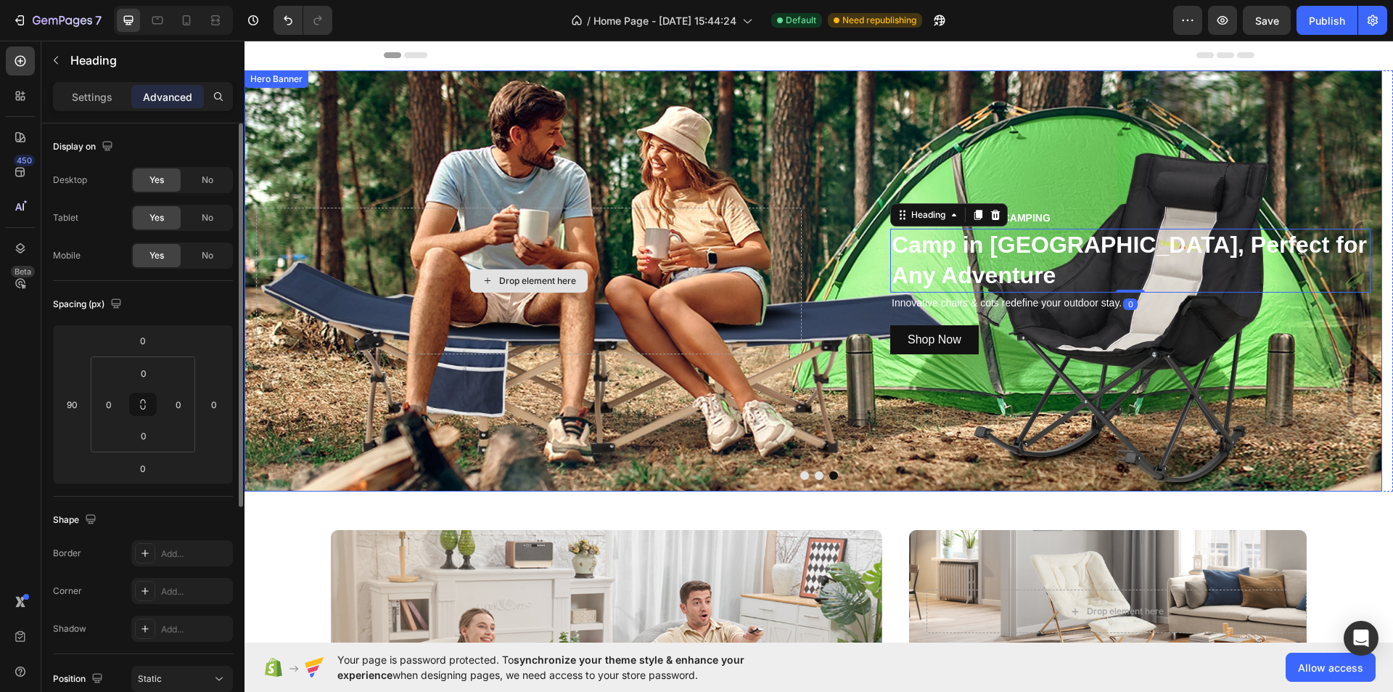
click at [790, 407] on div "Background Image" at bounding box center [814, 280] width 1138 height 421
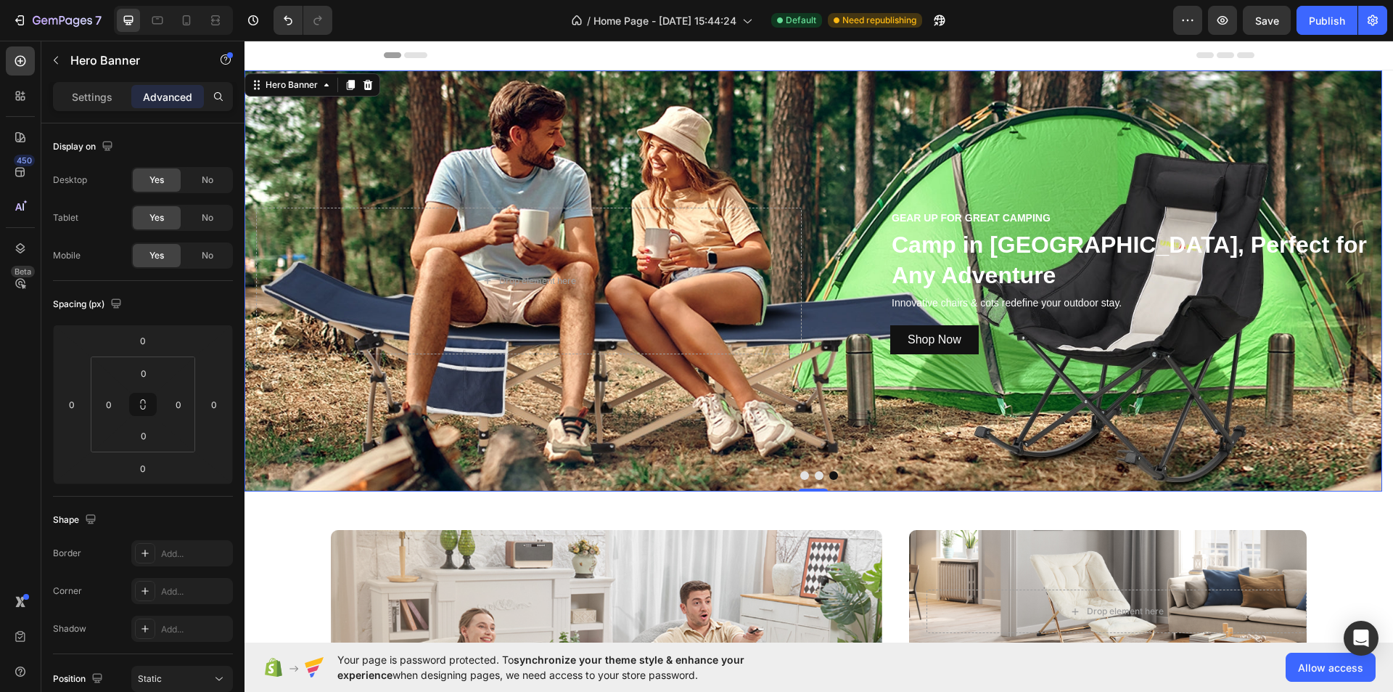
drag, startPoint x: 95, startPoint y: 73, endPoint x: 97, endPoint y: 84, distance: 11.7
click at [97, 78] on div "Hero Banner" at bounding box center [123, 60] width 165 height 38
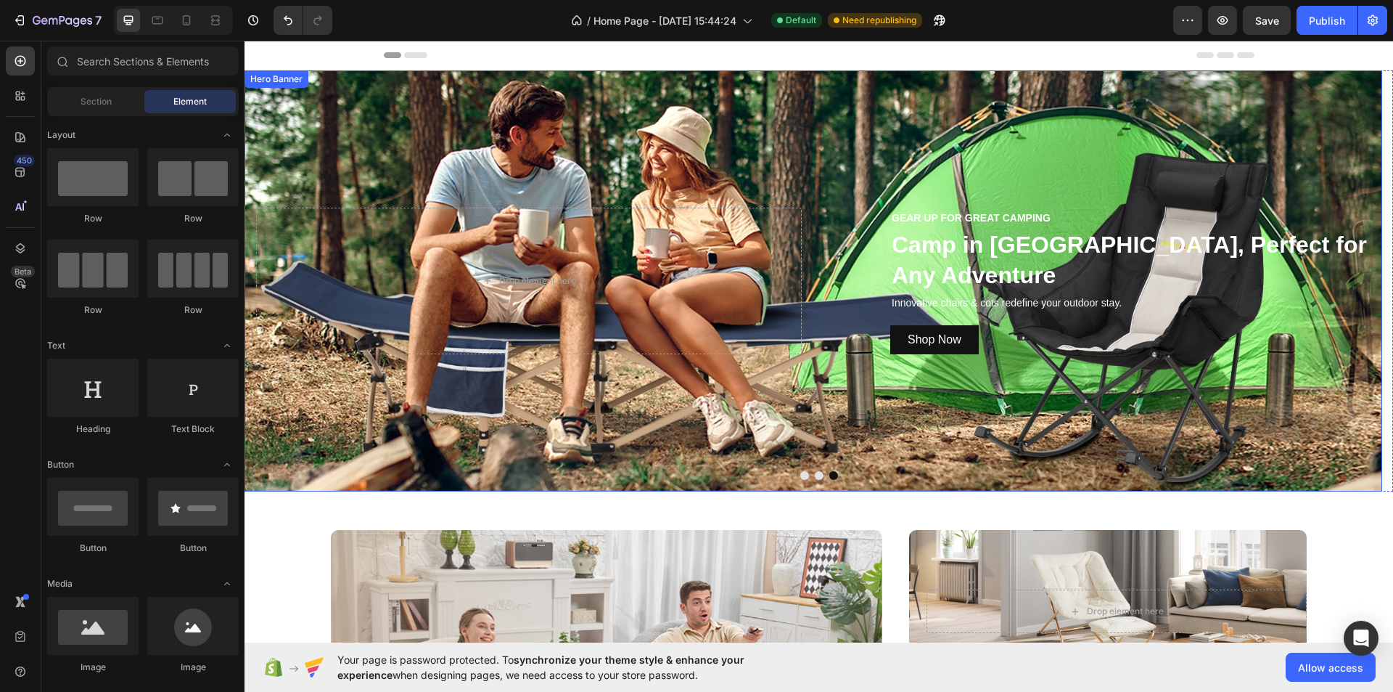
click at [571, 145] on div "Background Image" at bounding box center [814, 280] width 1138 height 421
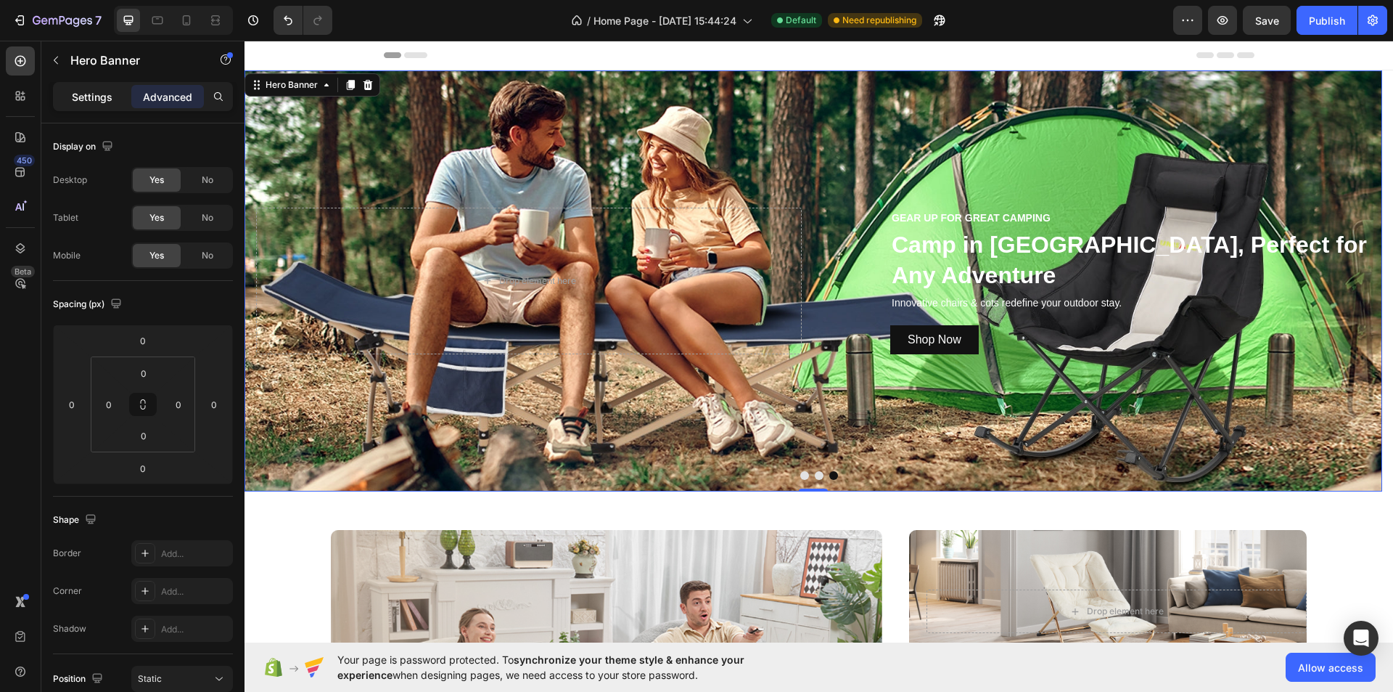
click at [73, 97] on p "Settings" at bounding box center [92, 96] width 41 height 15
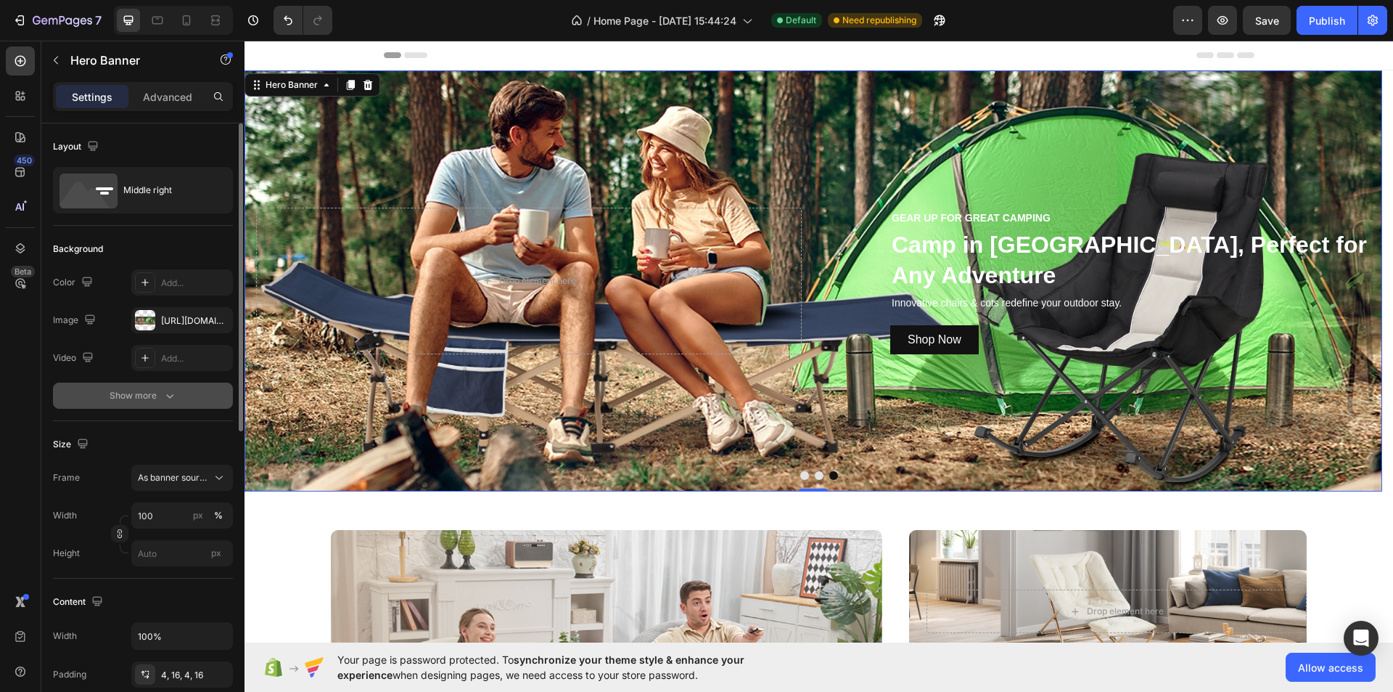
click at [151, 396] on div "Show more" at bounding box center [143, 395] width 67 height 15
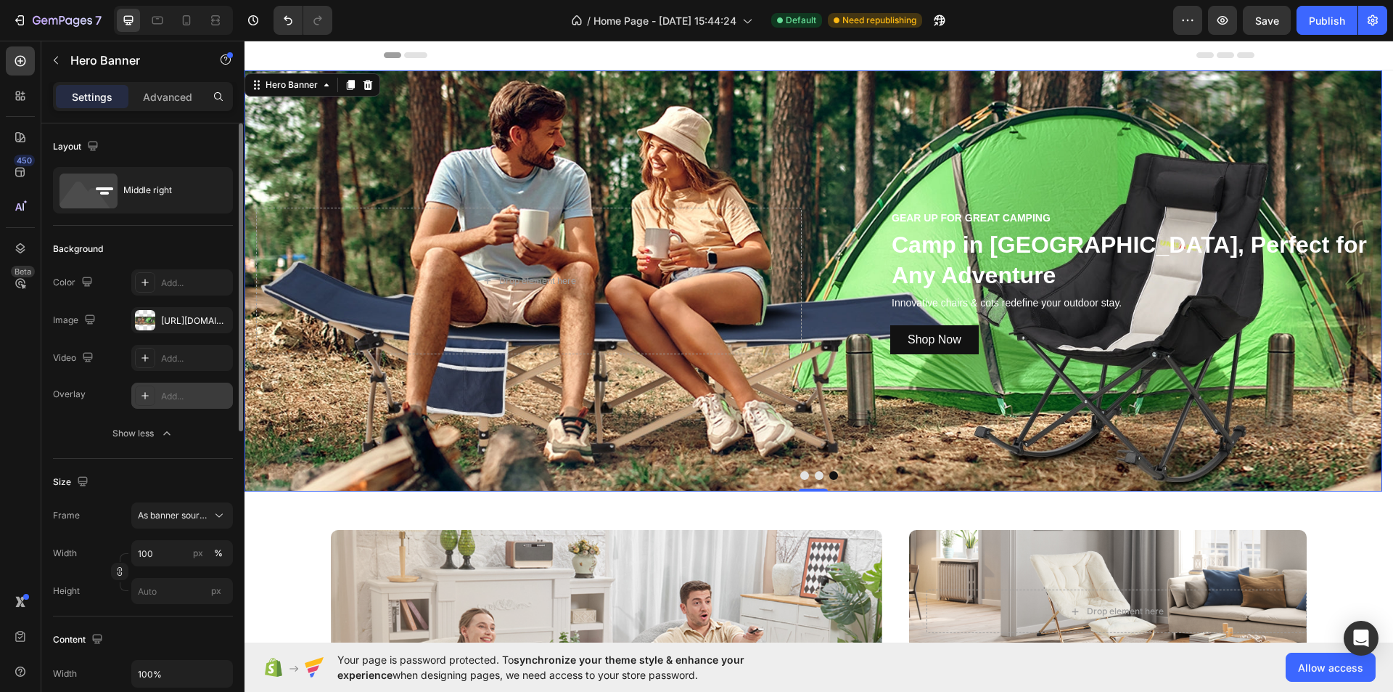
click at [181, 406] on div "Add..." at bounding box center [182, 395] width 102 height 26
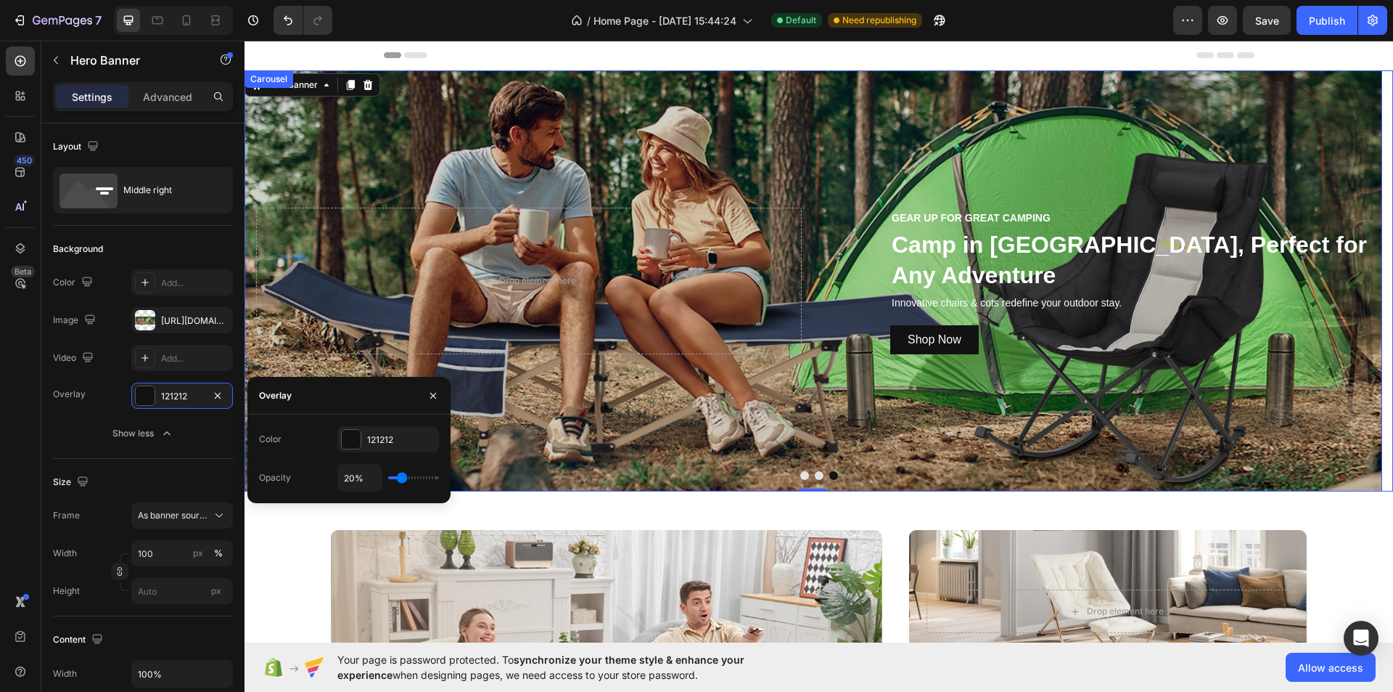
click at [815, 473] on button "Dot" at bounding box center [819, 475] width 9 height 9
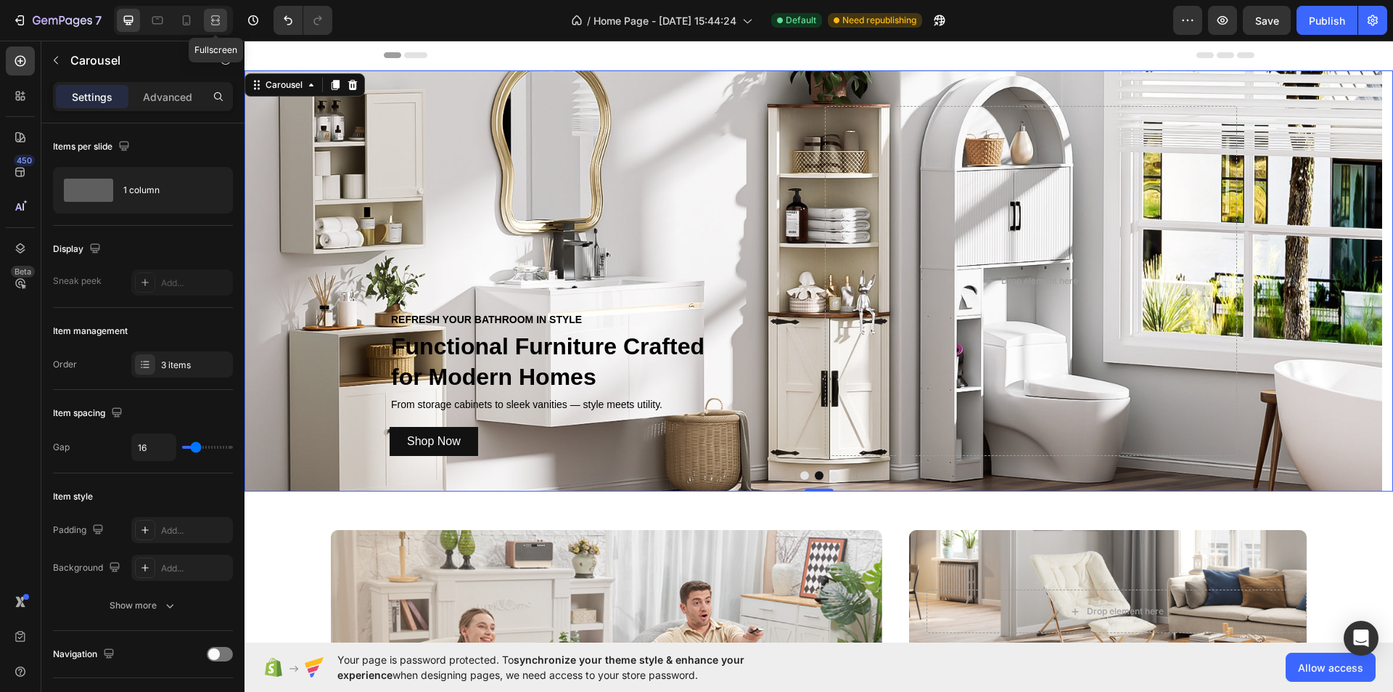
click at [224, 24] on div at bounding box center [215, 20] width 23 height 23
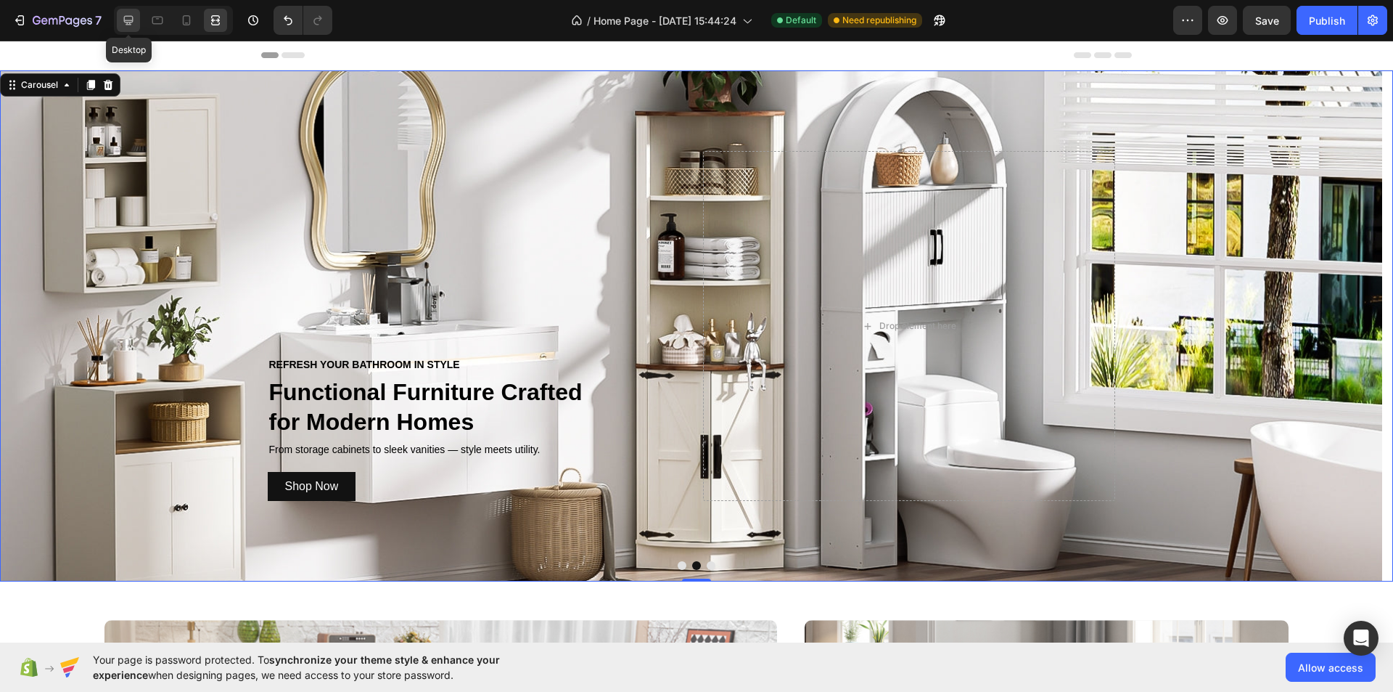
click at [128, 20] on icon at bounding box center [128, 20] width 9 height 9
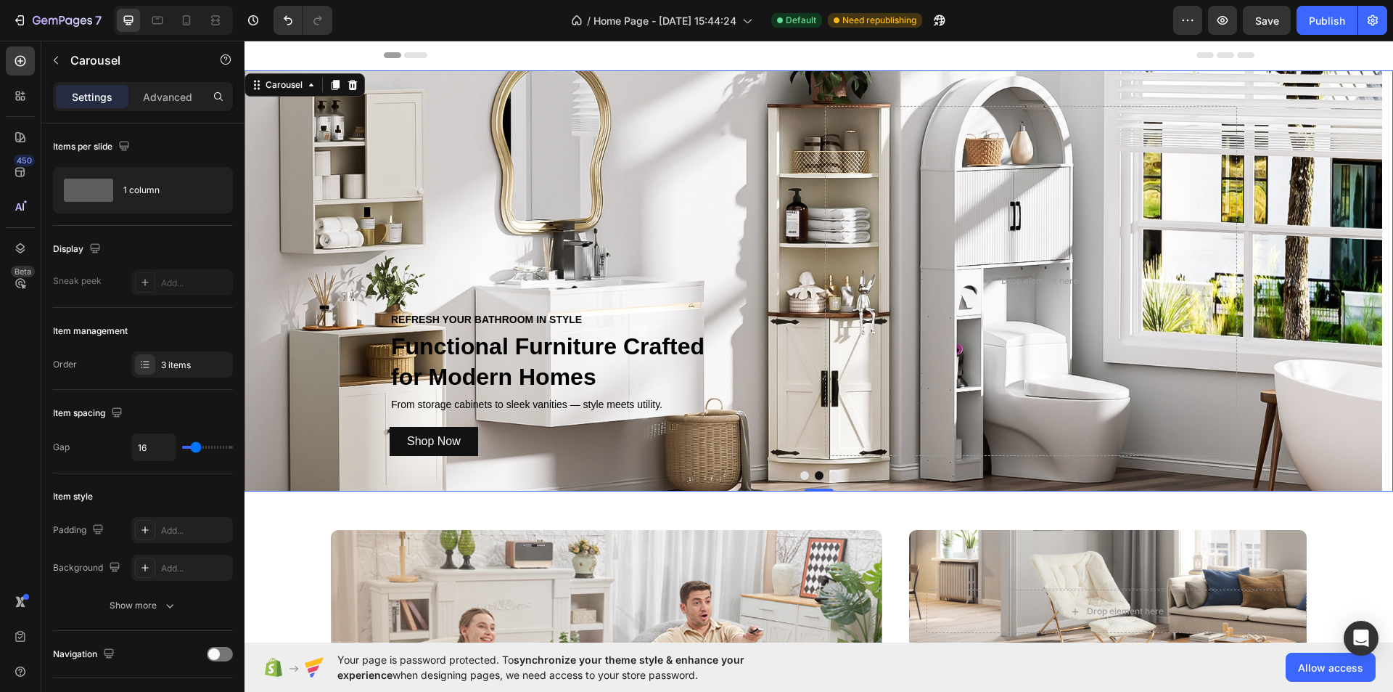
click at [801, 472] on button "Dot" at bounding box center [805, 475] width 9 height 9
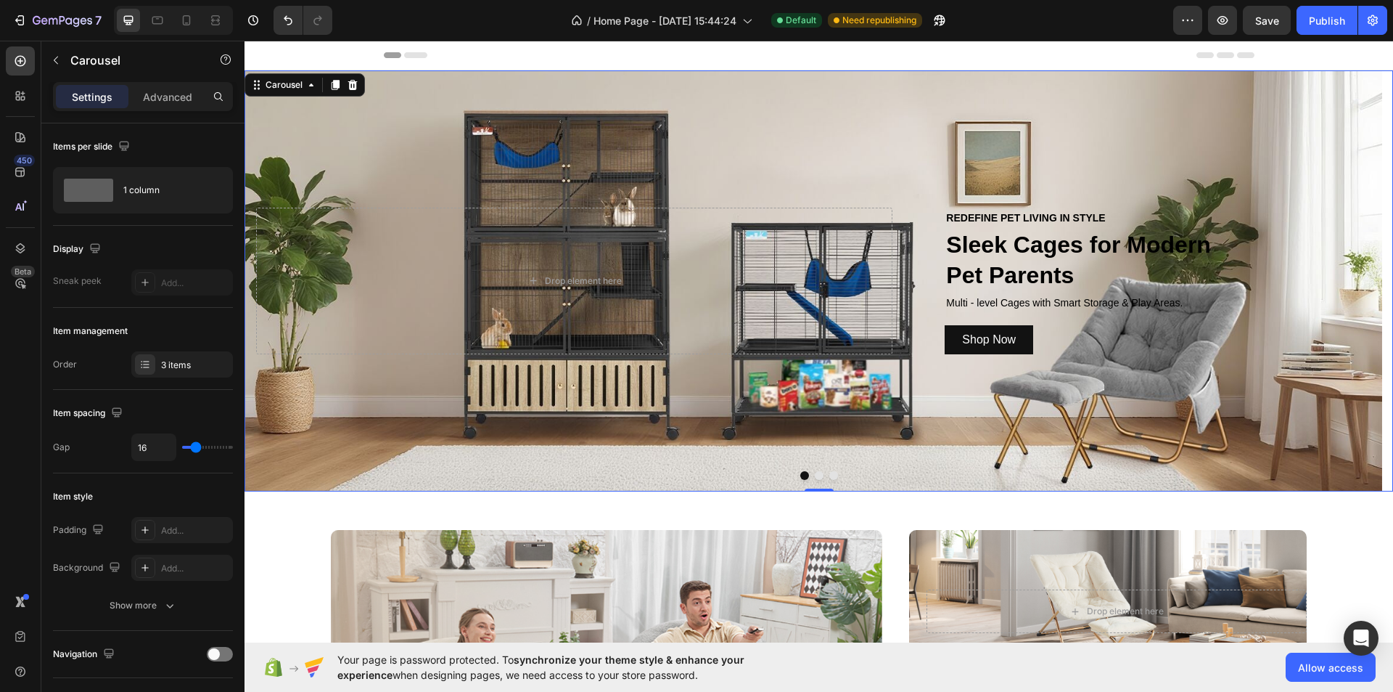
click at [830, 475] on button "Dot" at bounding box center [834, 475] width 9 height 9
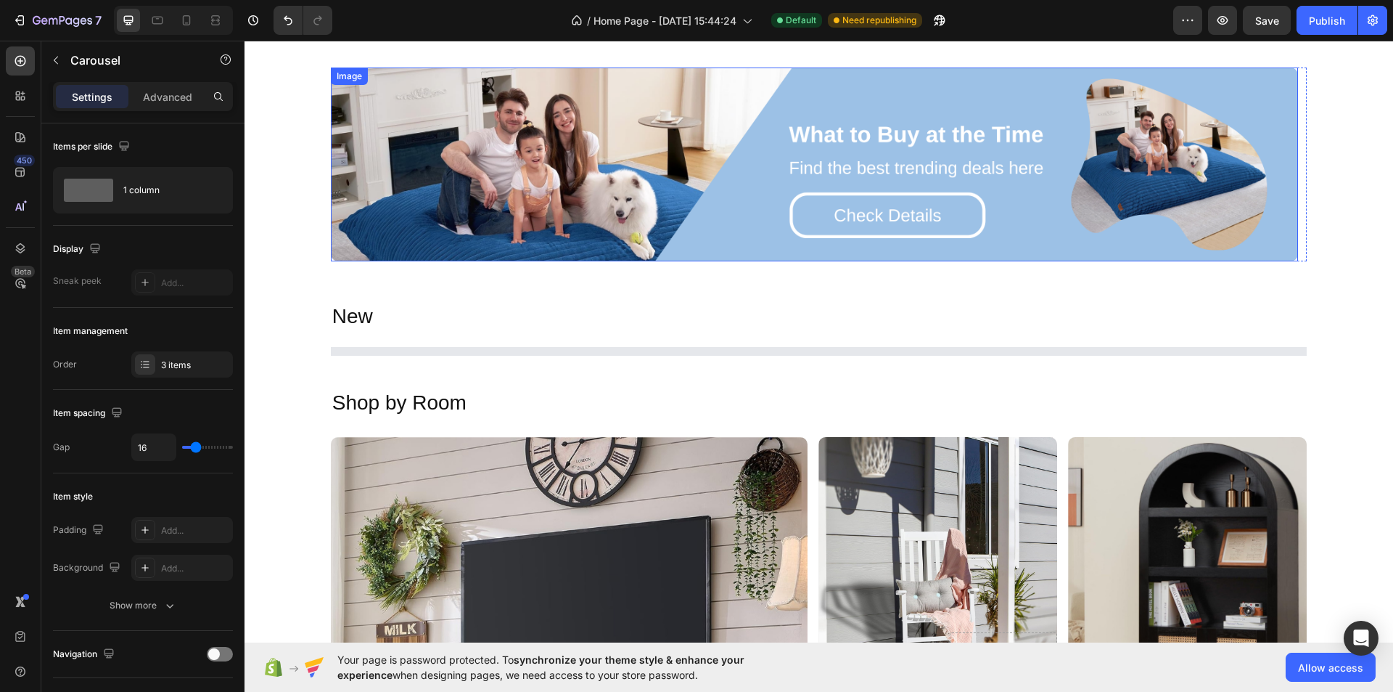
scroll to position [1742, 0]
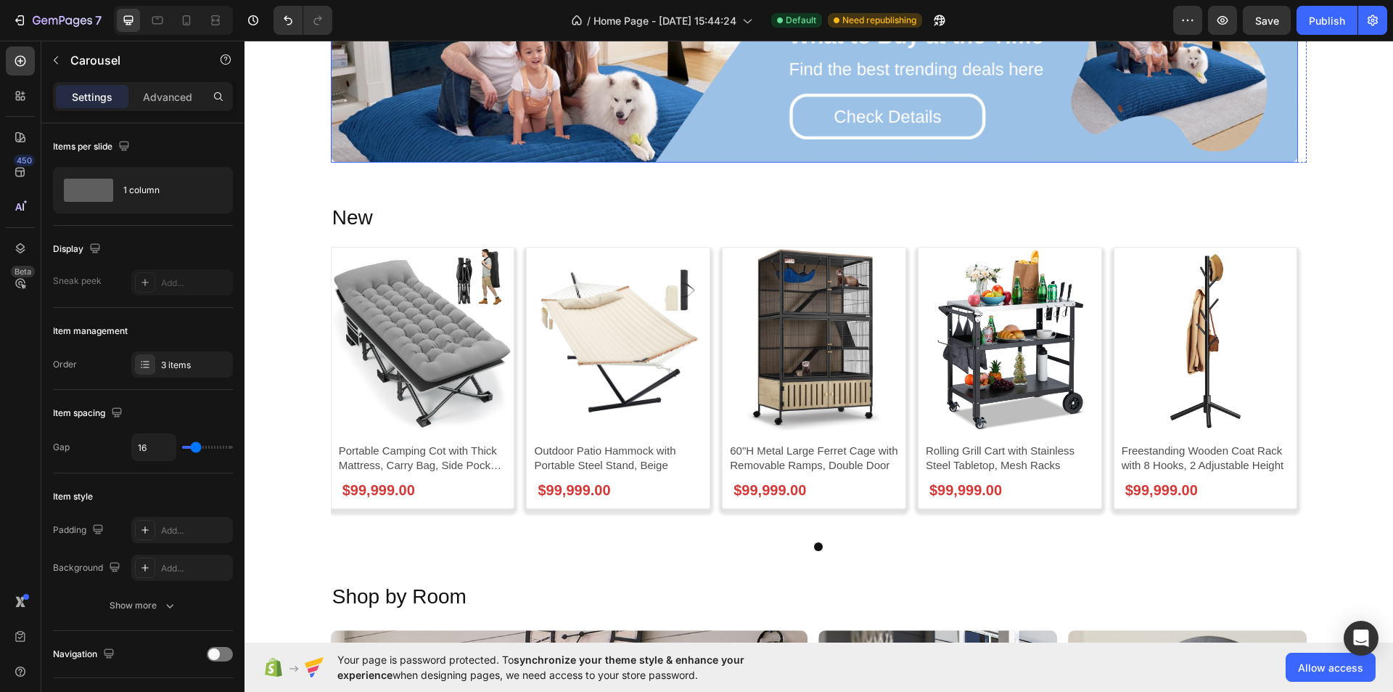
click at [1259, 163] on img at bounding box center [814, 66] width 967 height 194
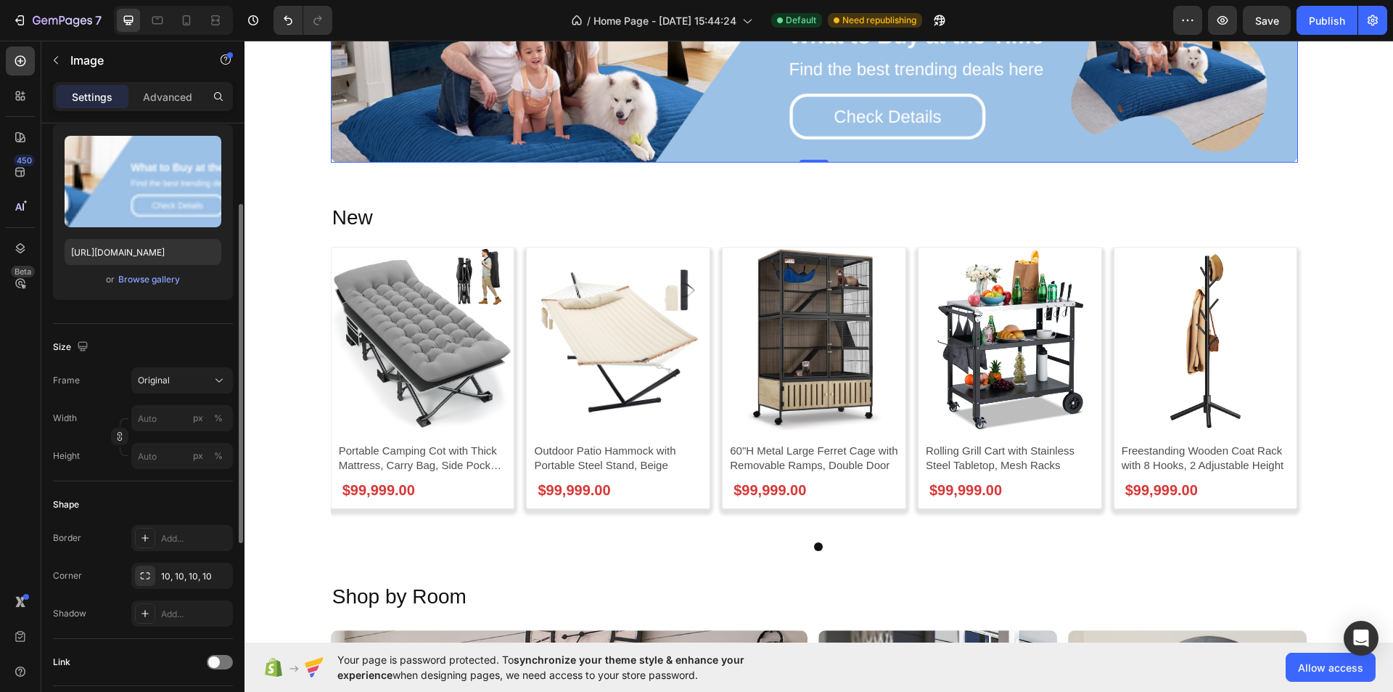
scroll to position [218, 0]
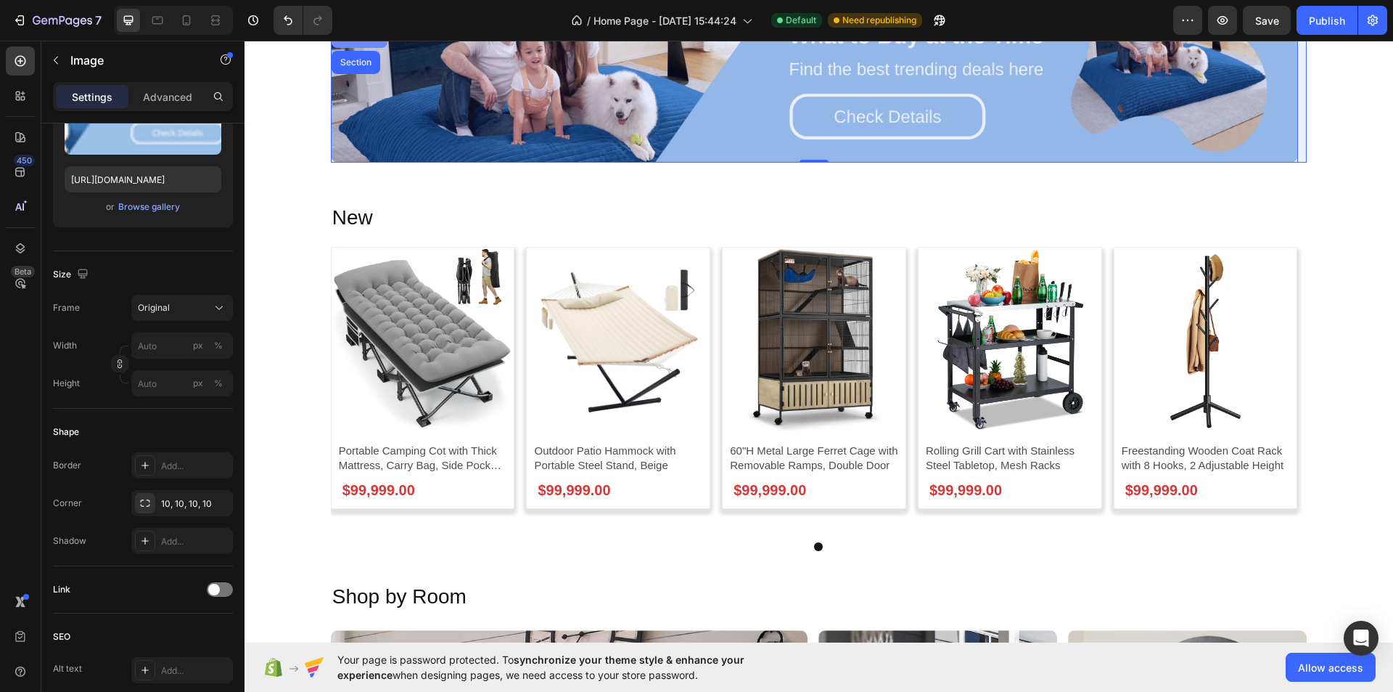
click at [355, 48] on div "Row 1 col" at bounding box center [360, 36] width 56 height 23
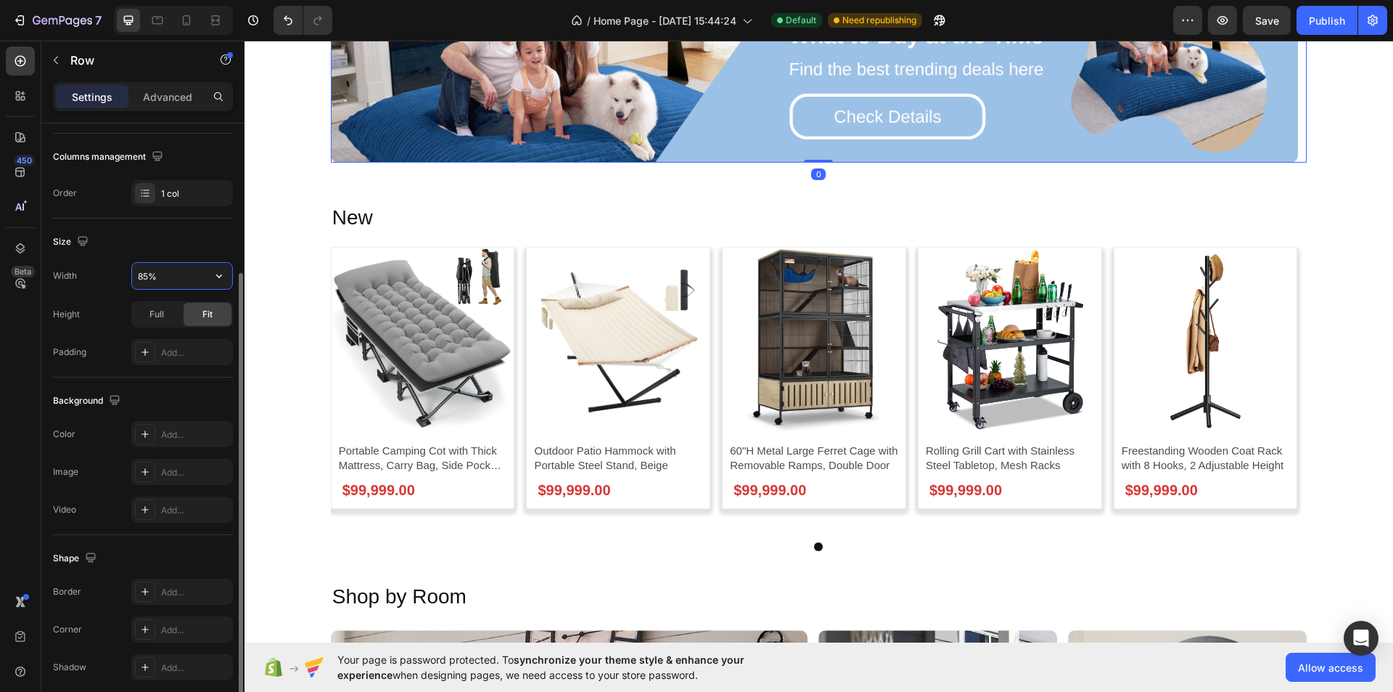
click at [164, 278] on input "85%" at bounding box center [182, 276] width 100 height 26
click at [214, 274] on icon "button" at bounding box center [219, 276] width 15 height 15
click at [192, 330] on div "Full 100%" at bounding box center [166, 341] width 119 height 28
type input "100%"
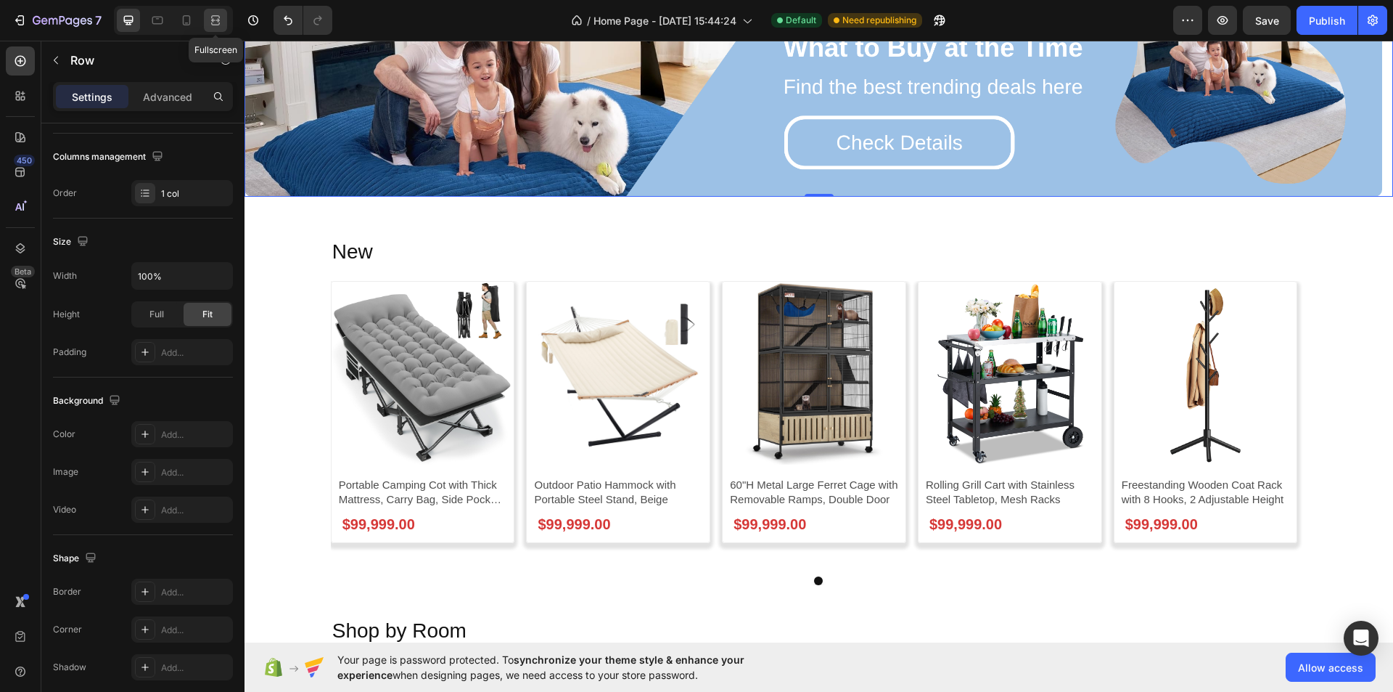
click at [222, 20] on icon at bounding box center [215, 20] width 15 height 15
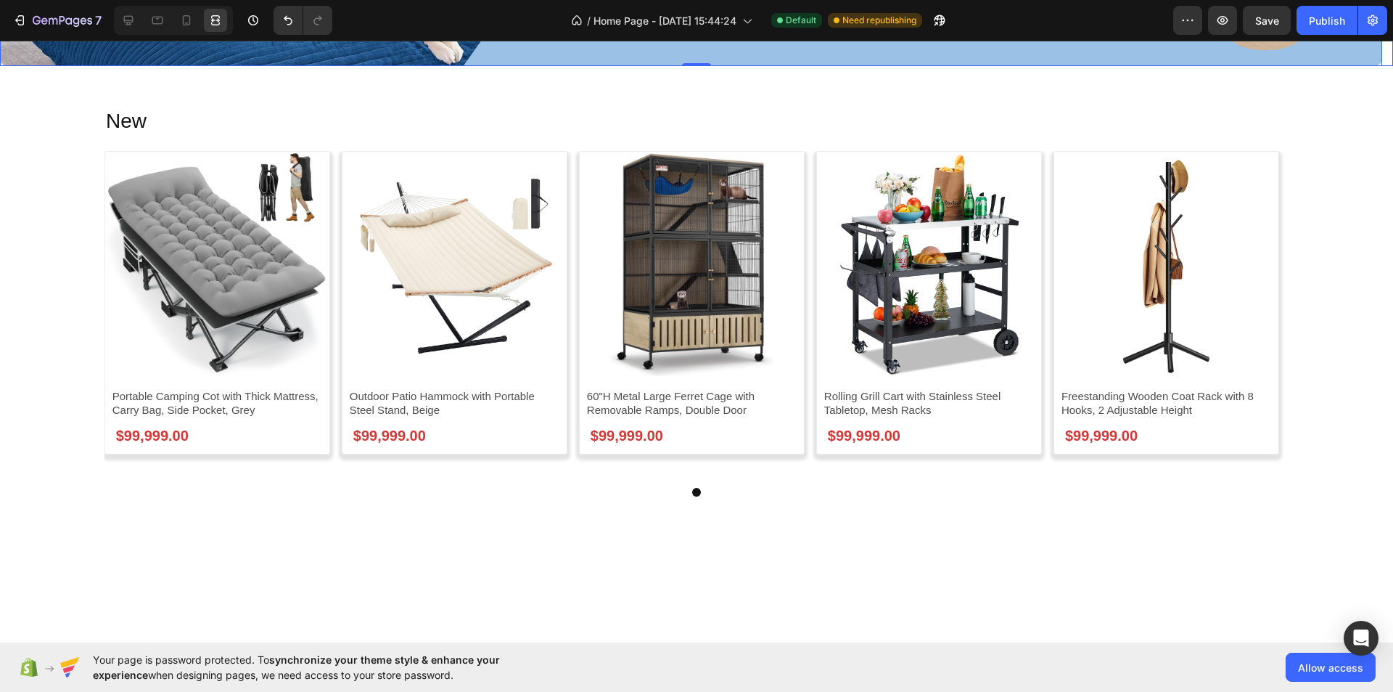
scroll to position [1887, 0]
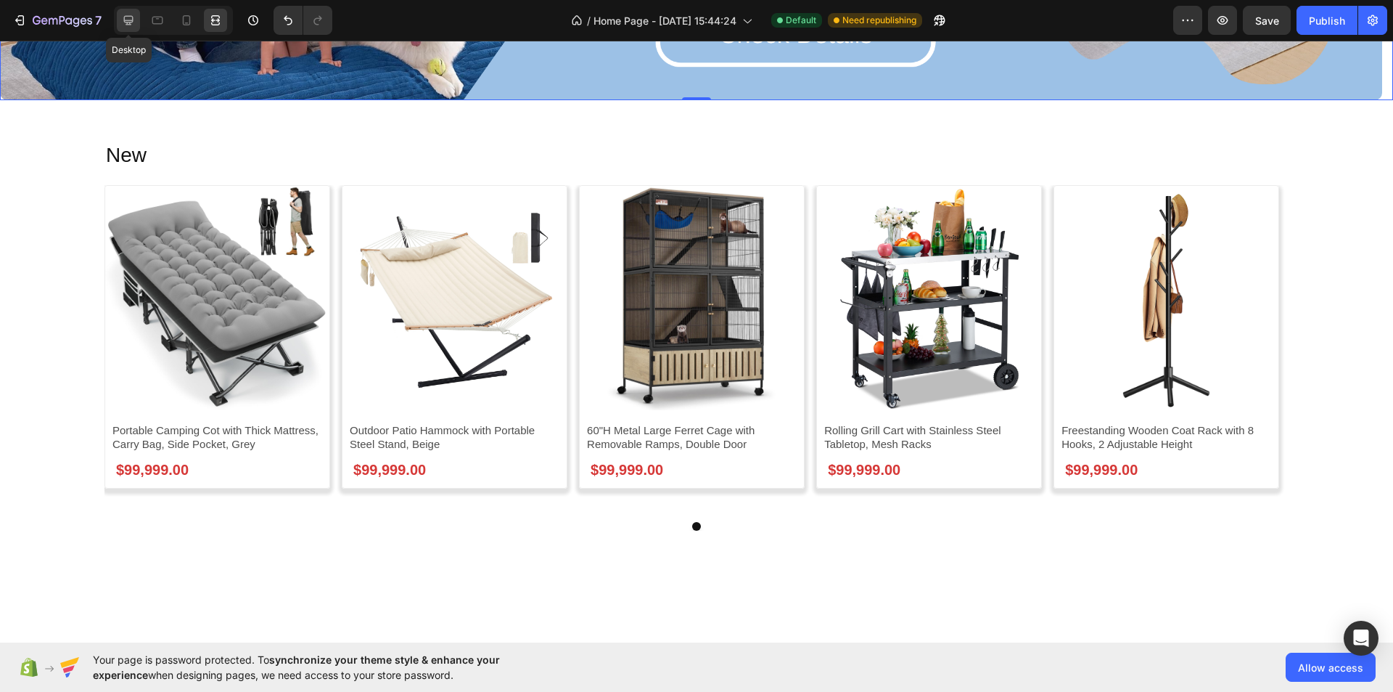
click at [140, 15] on div at bounding box center [128, 20] width 23 height 23
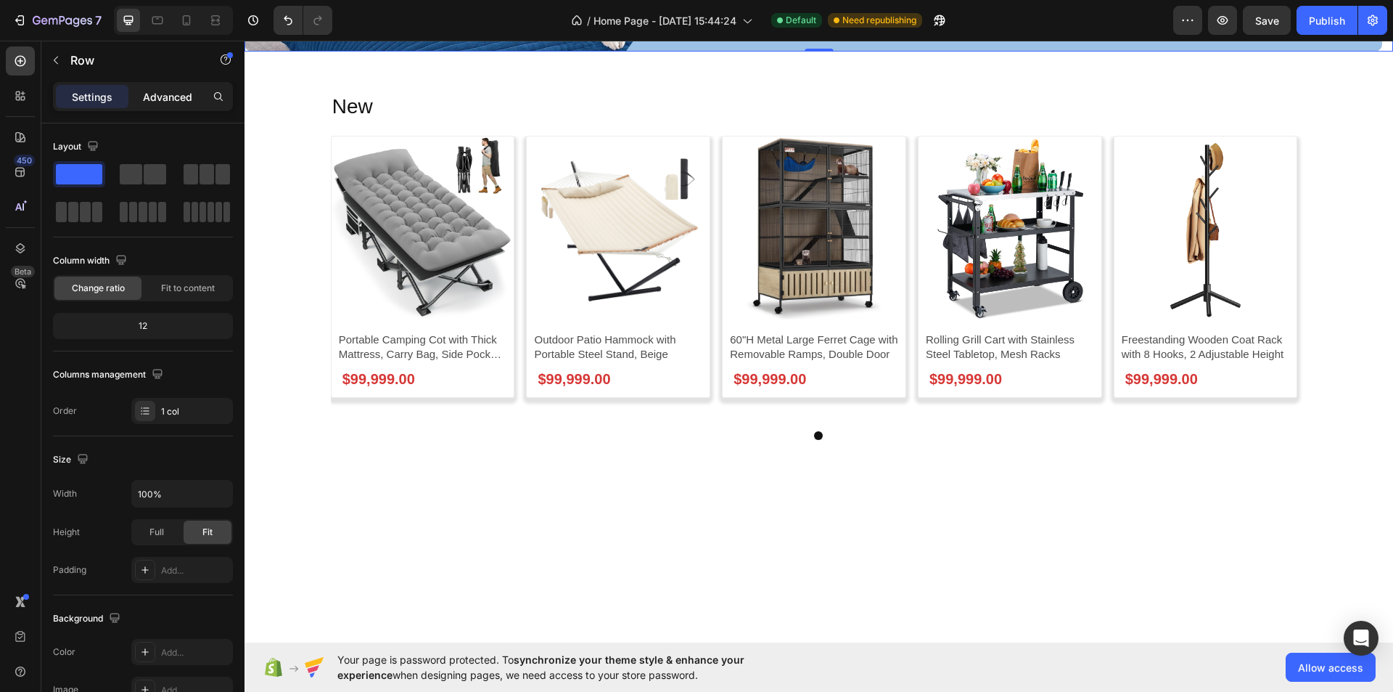
click at [152, 101] on p "Advanced" at bounding box center [167, 96] width 49 height 15
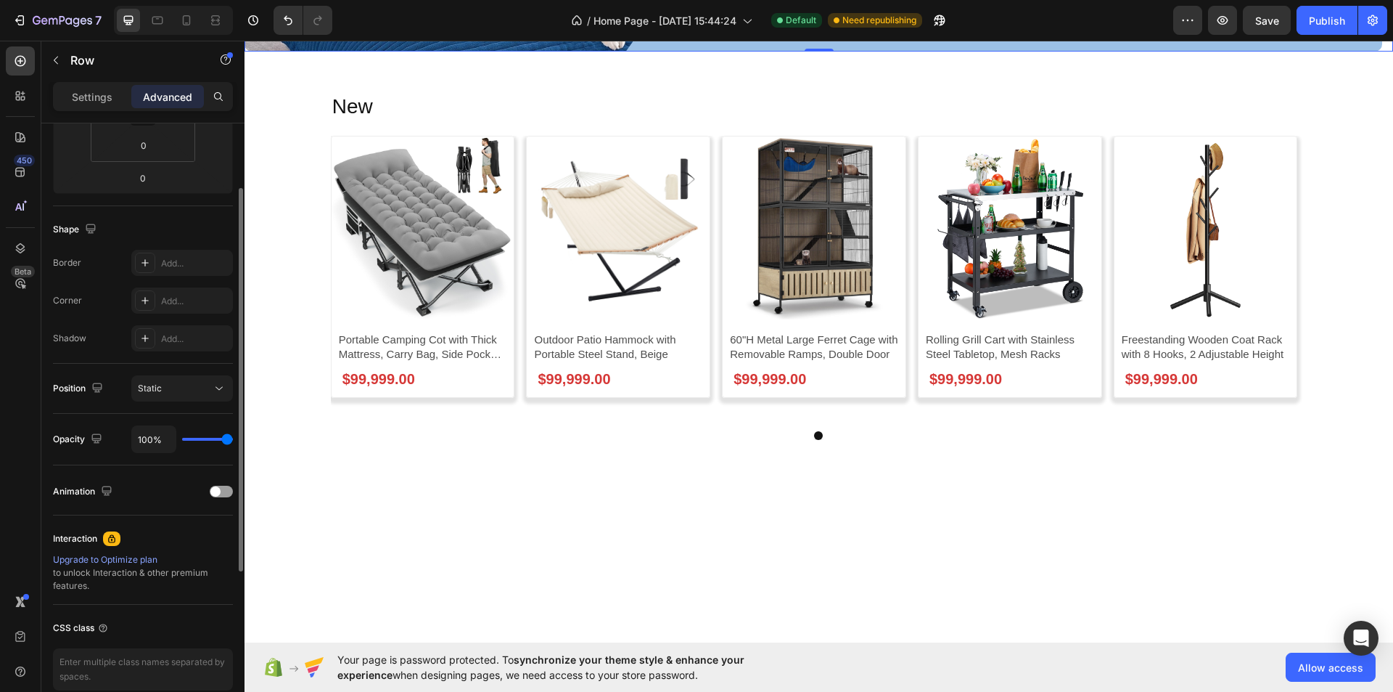
scroll to position [359, 0]
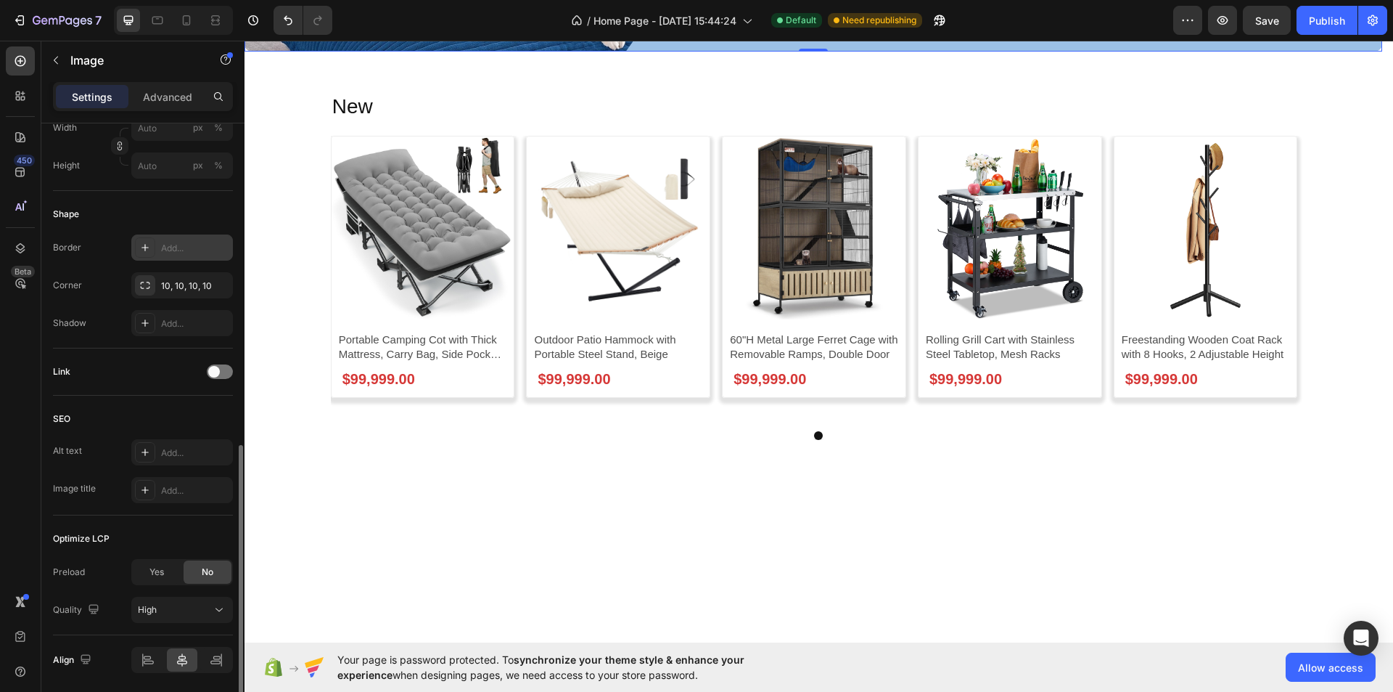
scroll to position [486, 0]
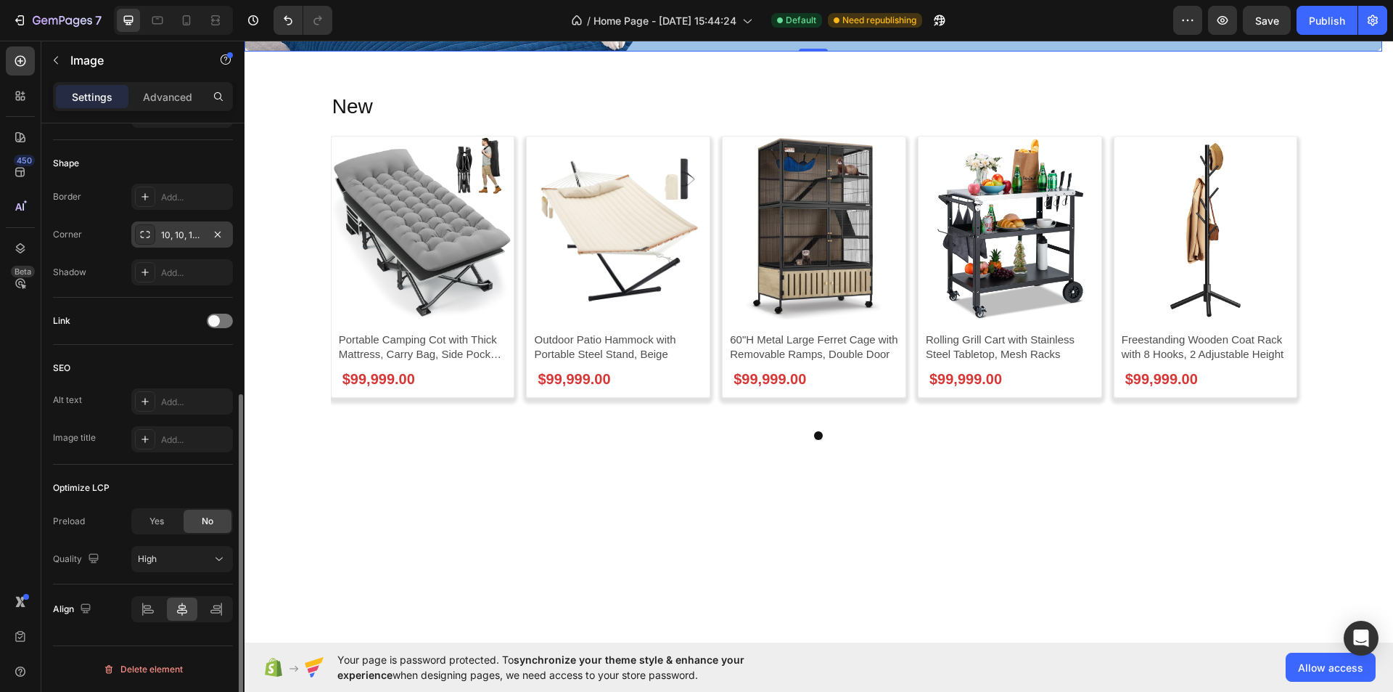
click at [169, 237] on div "10, 10, 10, 10" at bounding box center [182, 235] width 42 height 13
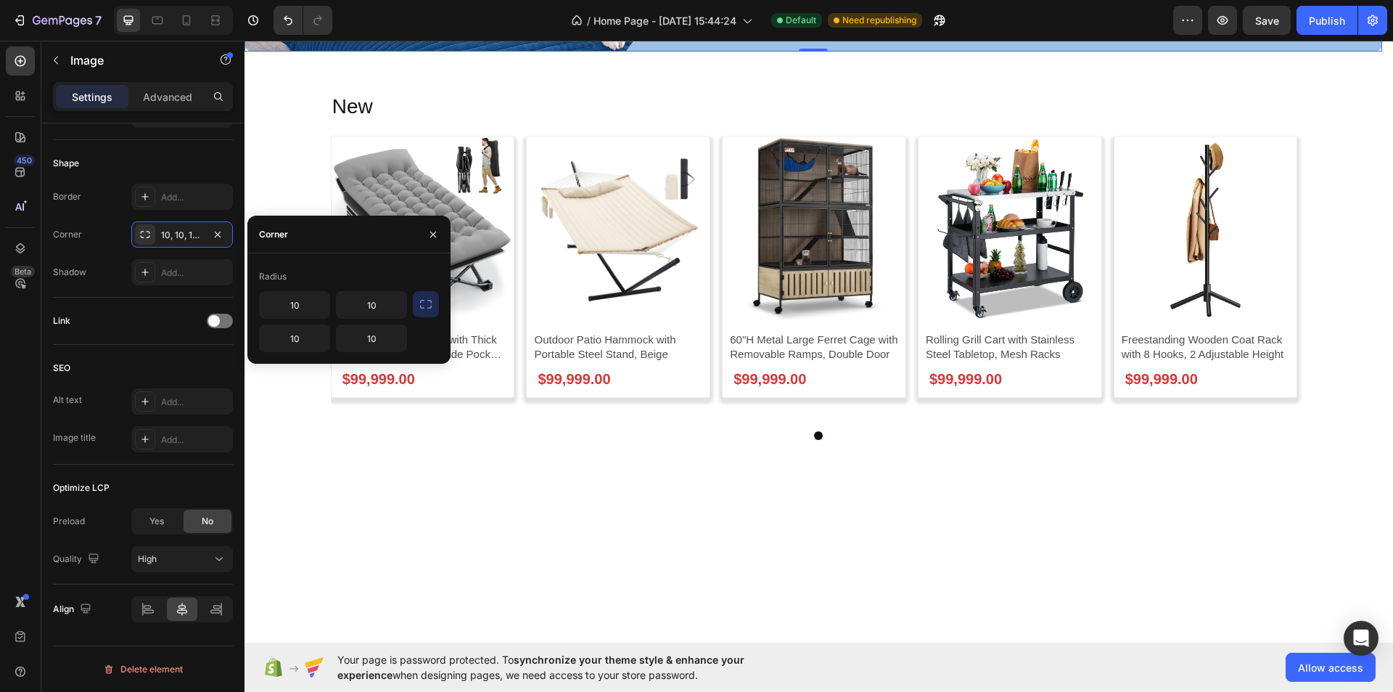
click at [432, 295] on button "button" at bounding box center [426, 304] width 26 height 26
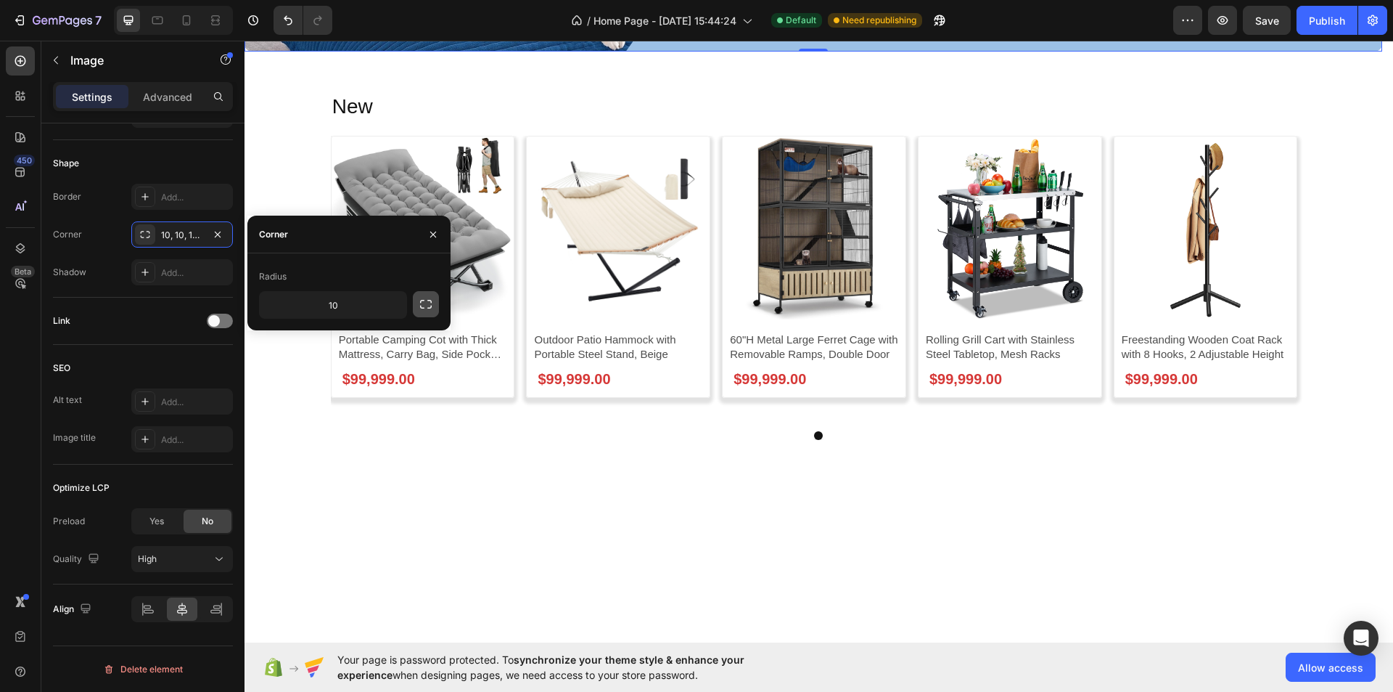
click at [433, 298] on button "button" at bounding box center [426, 304] width 26 height 26
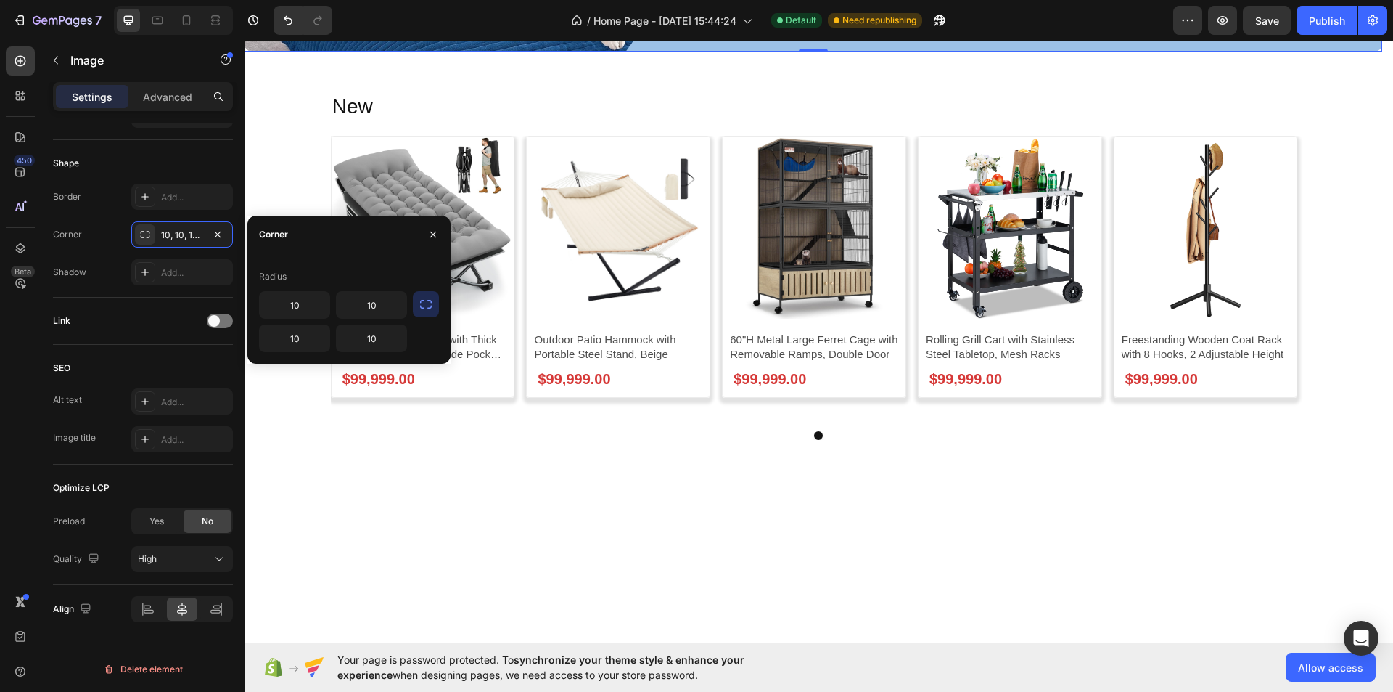
click at [436, 298] on button "button" at bounding box center [426, 304] width 26 height 26
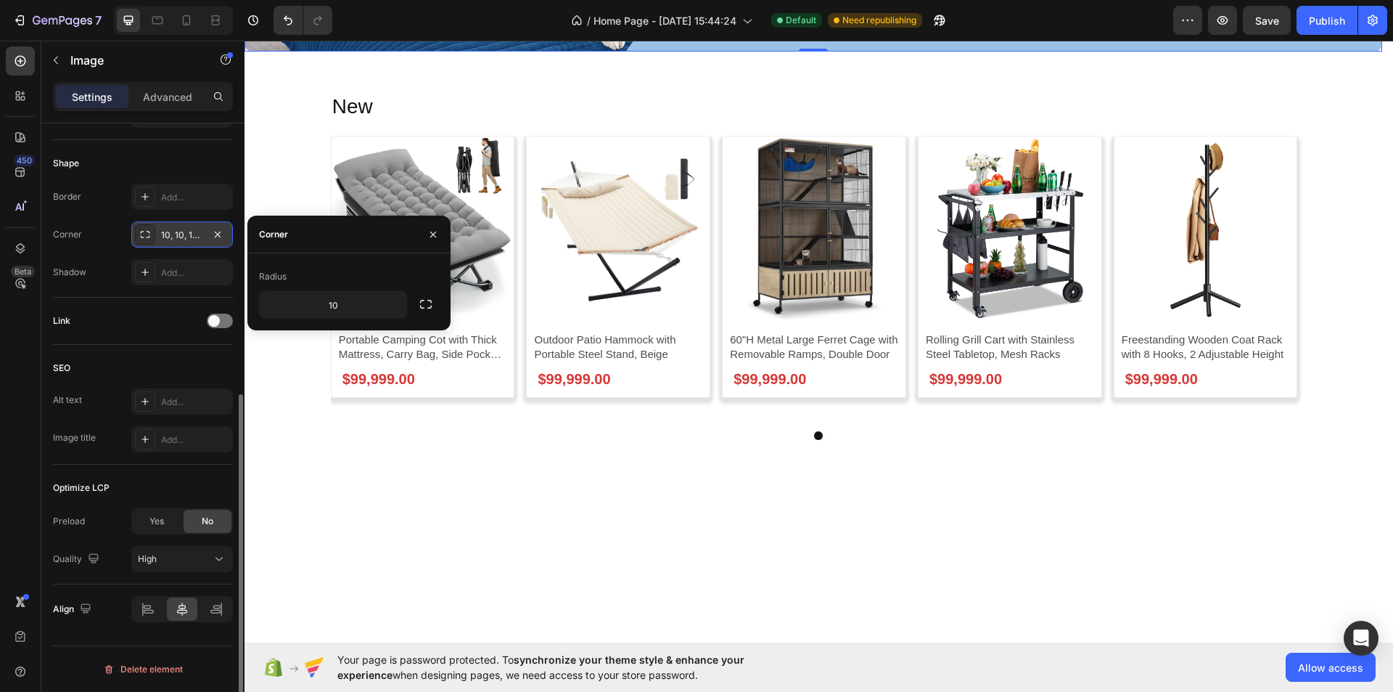
click at [188, 239] on div "10, 10, 10, 10" at bounding box center [182, 235] width 42 height 13
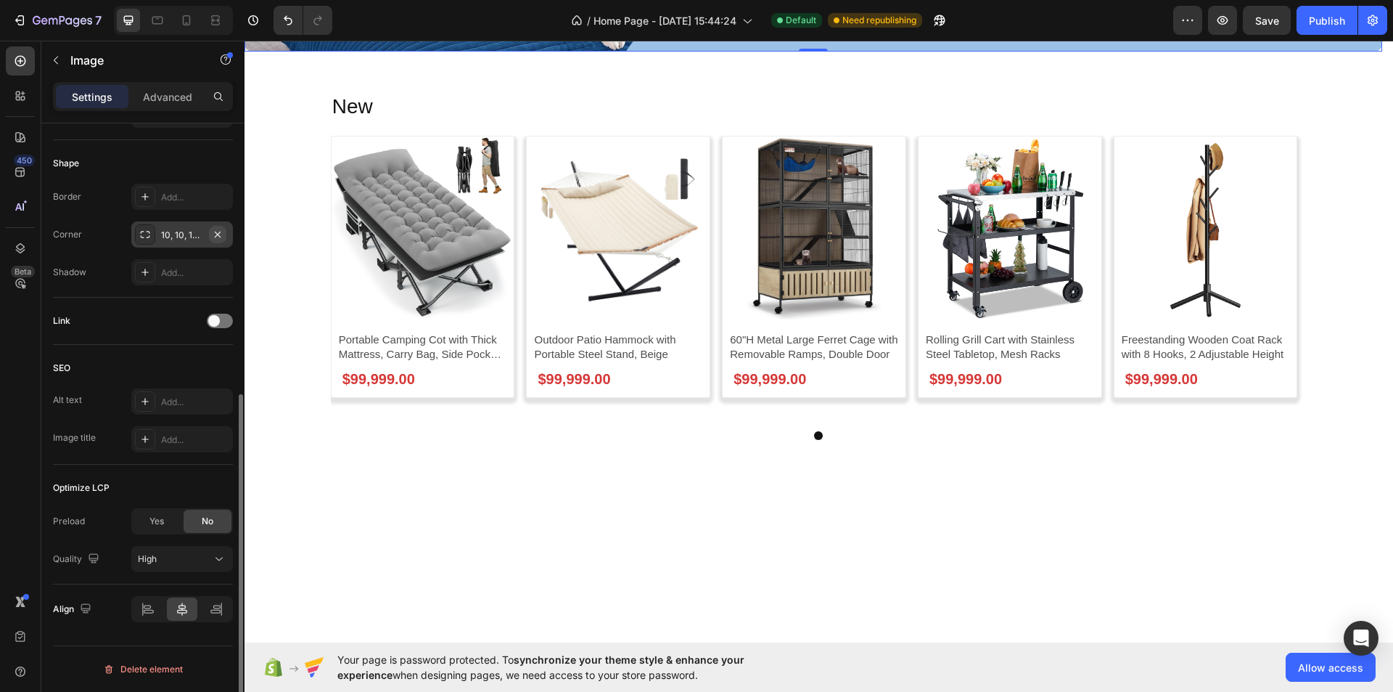
click at [210, 234] on button "button" at bounding box center [217, 234] width 17 height 17
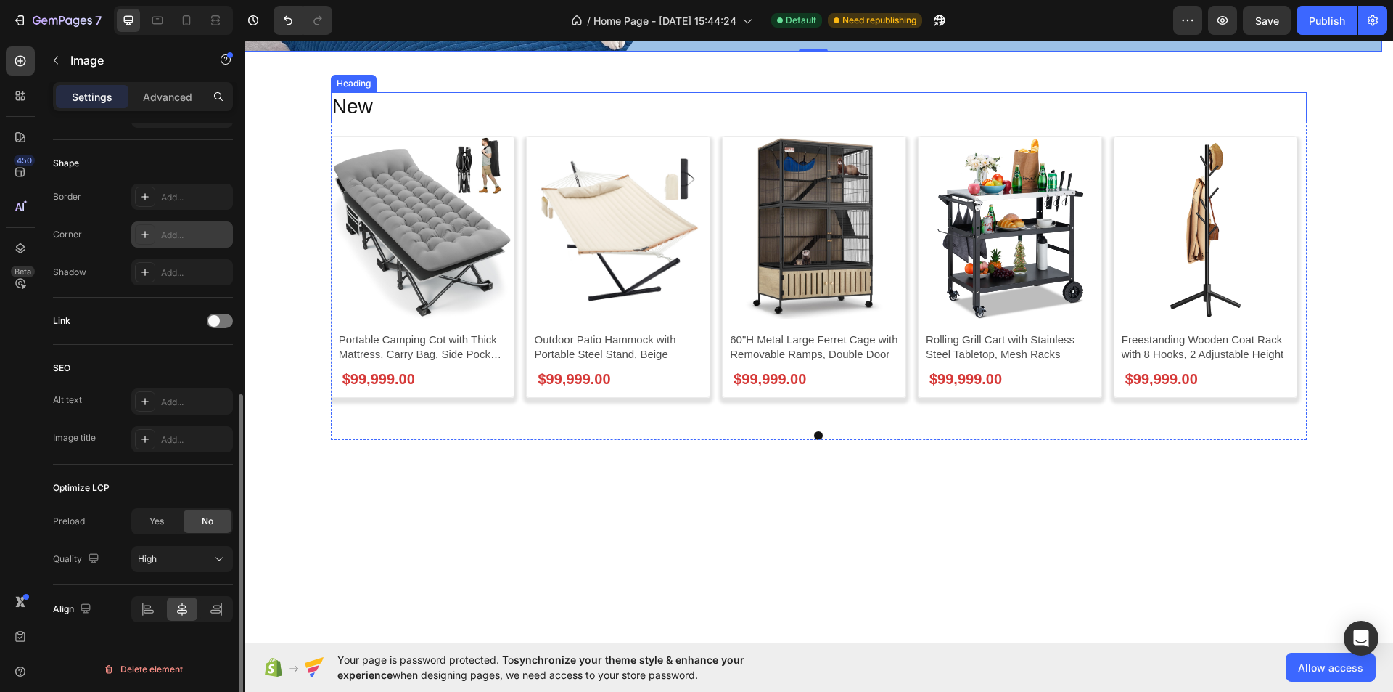
click at [808, 121] on h2 "New" at bounding box center [819, 106] width 977 height 29
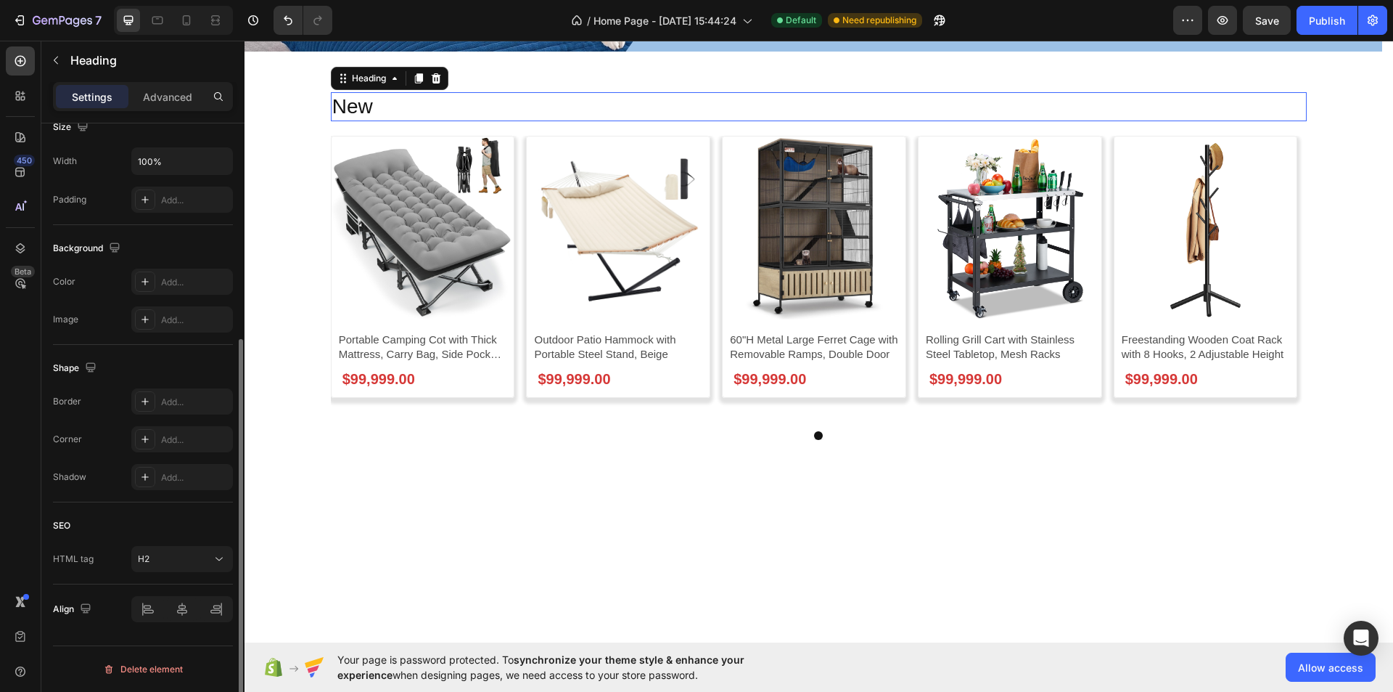
scroll to position [0, 0]
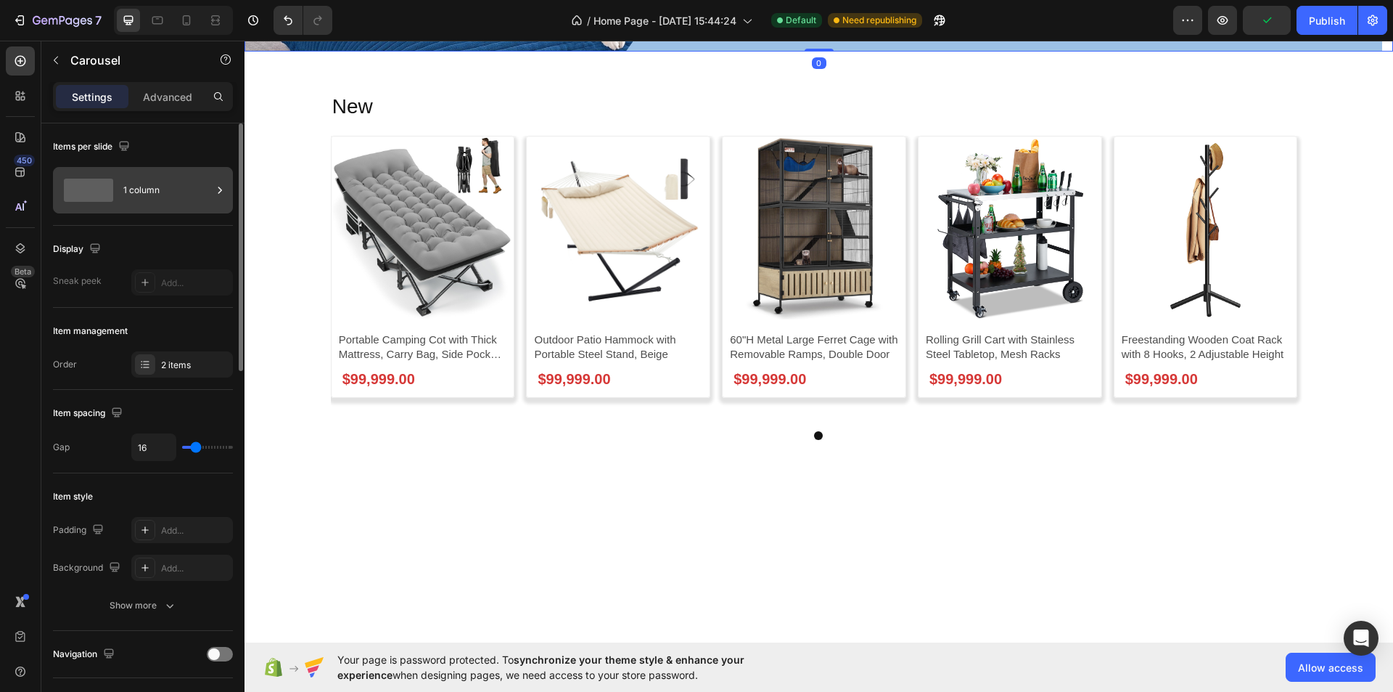
click at [182, 189] on div "1 column" at bounding box center [167, 189] width 89 height 33
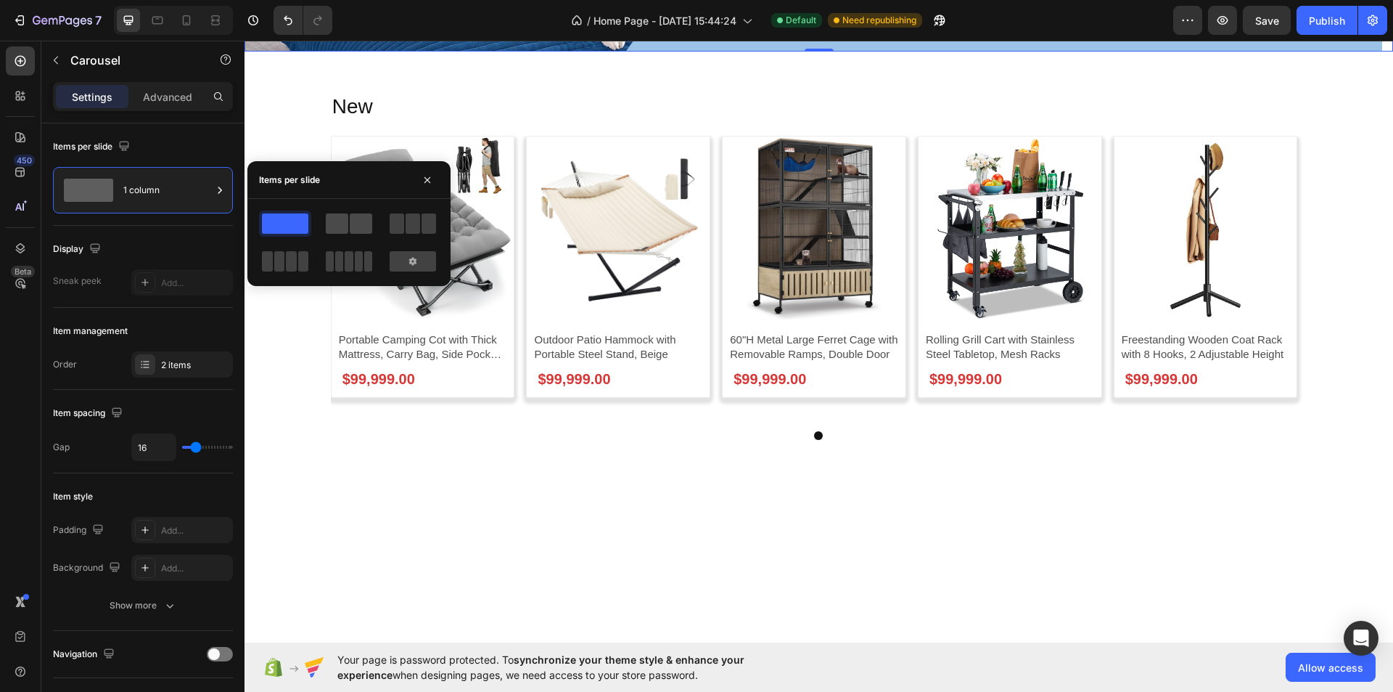
click at [356, 226] on span at bounding box center [361, 223] width 22 height 20
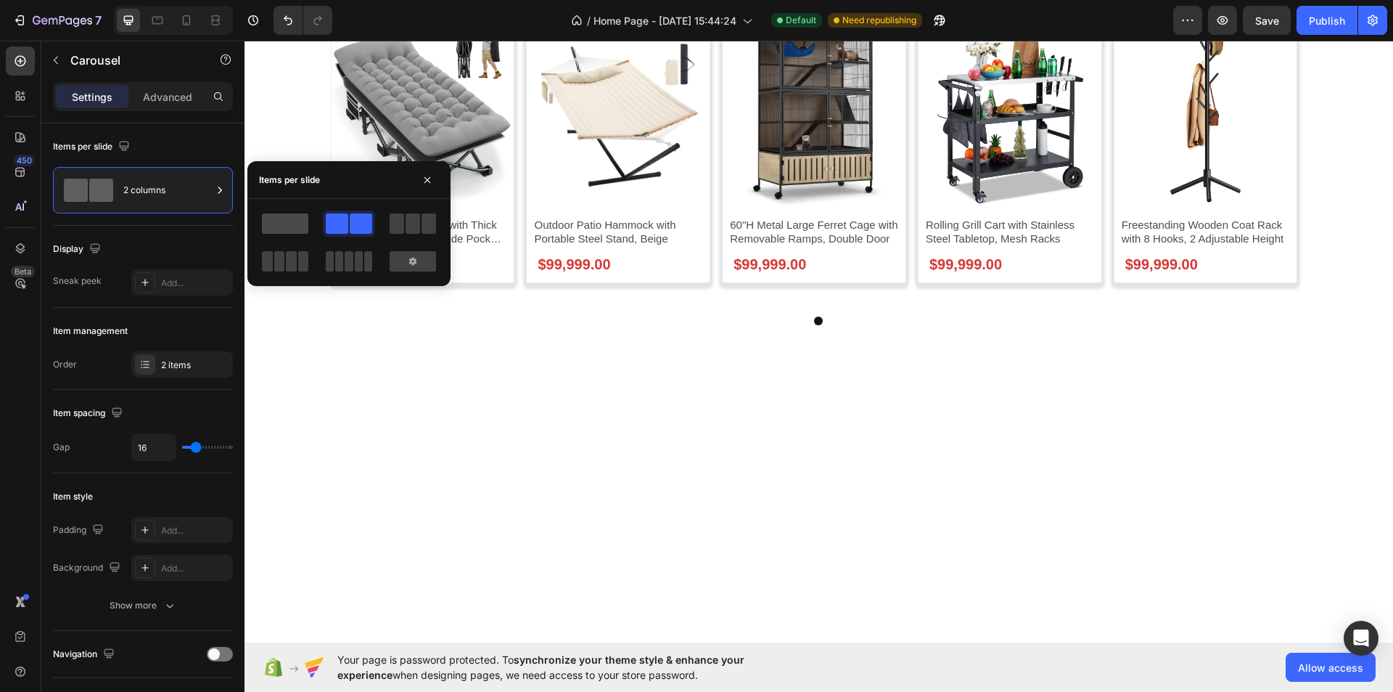
click at [266, 224] on span at bounding box center [285, 223] width 46 height 20
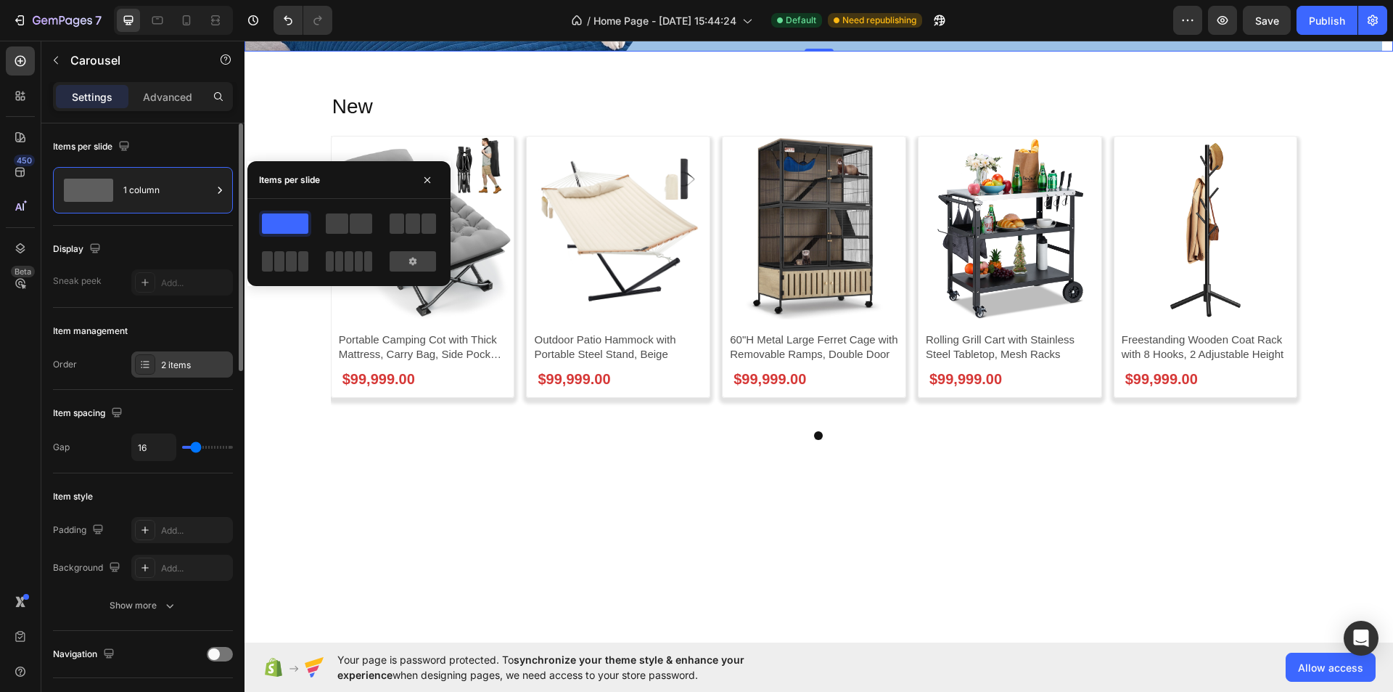
click at [159, 369] on div "2 items" at bounding box center [182, 364] width 102 height 26
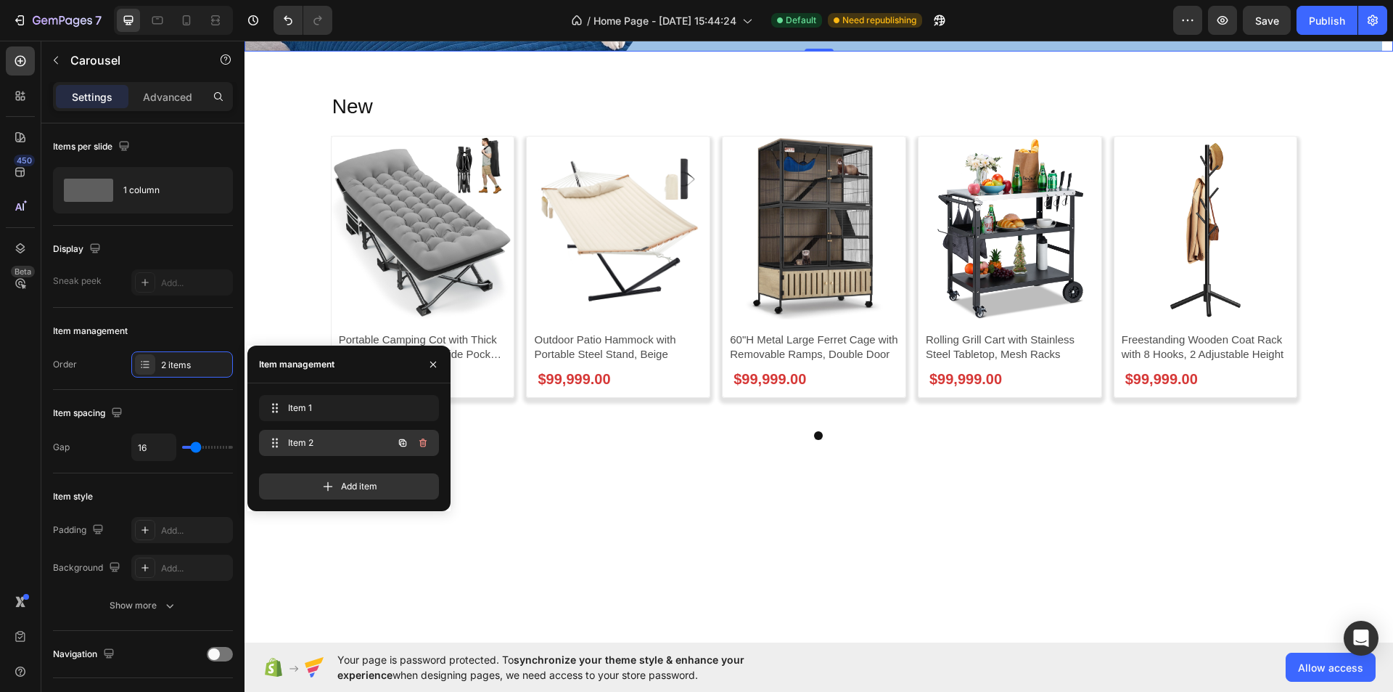
click at [344, 439] on span "Item 2" at bounding box center [329, 442] width 82 height 13
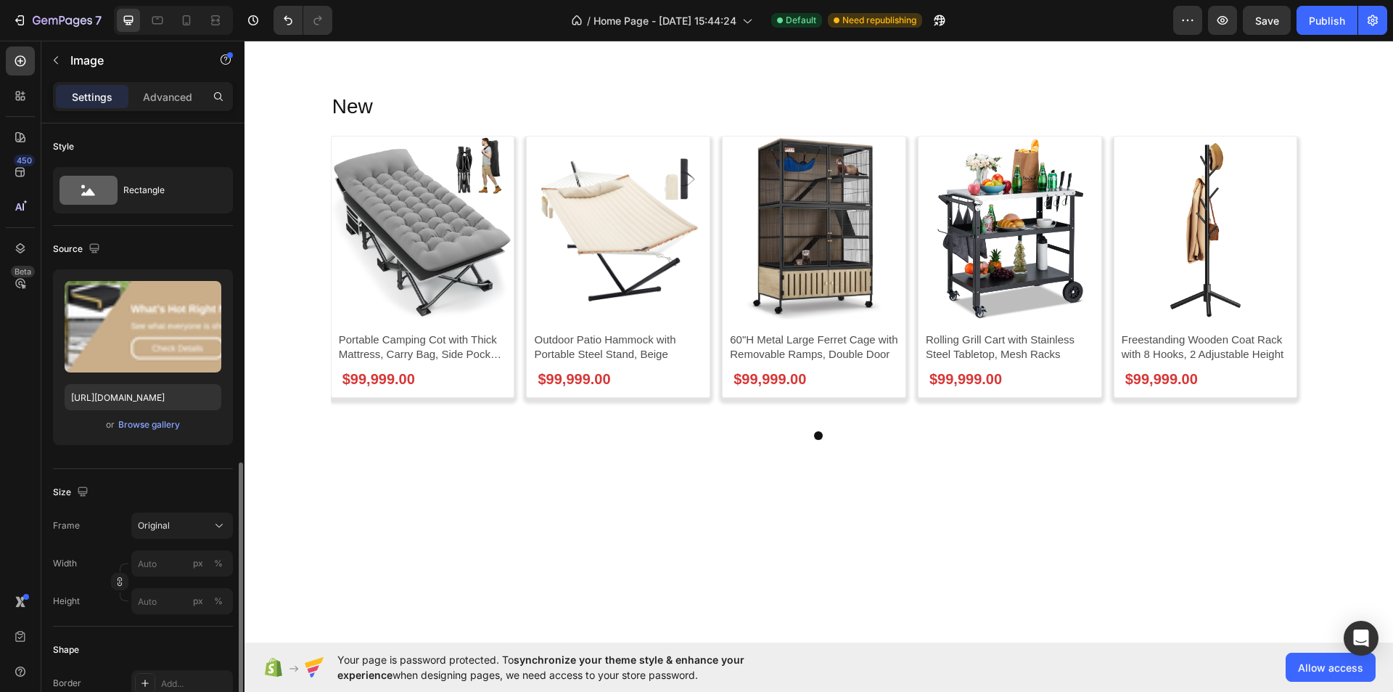
scroll to position [218, 0]
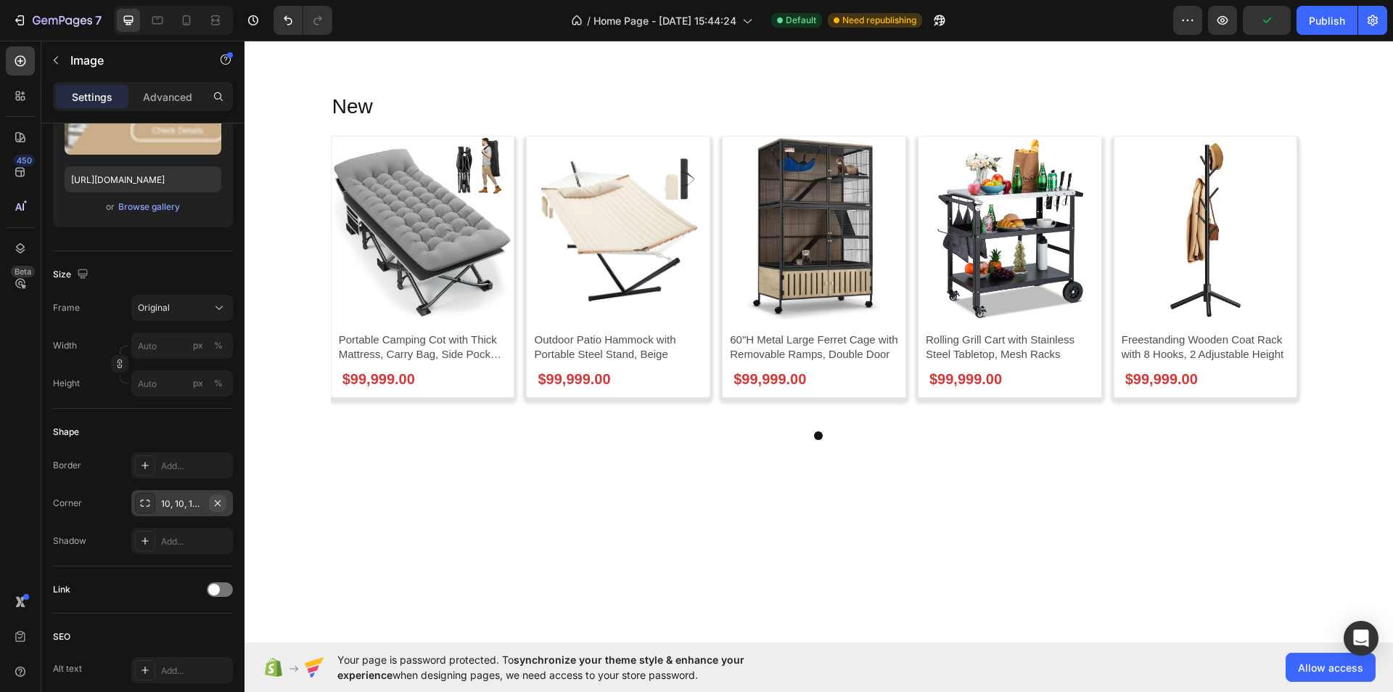
click at [216, 504] on icon "button" at bounding box center [218, 502] width 6 height 6
click at [1269, 21] on span "Save" at bounding box center [1268, 21] width 24 height 12
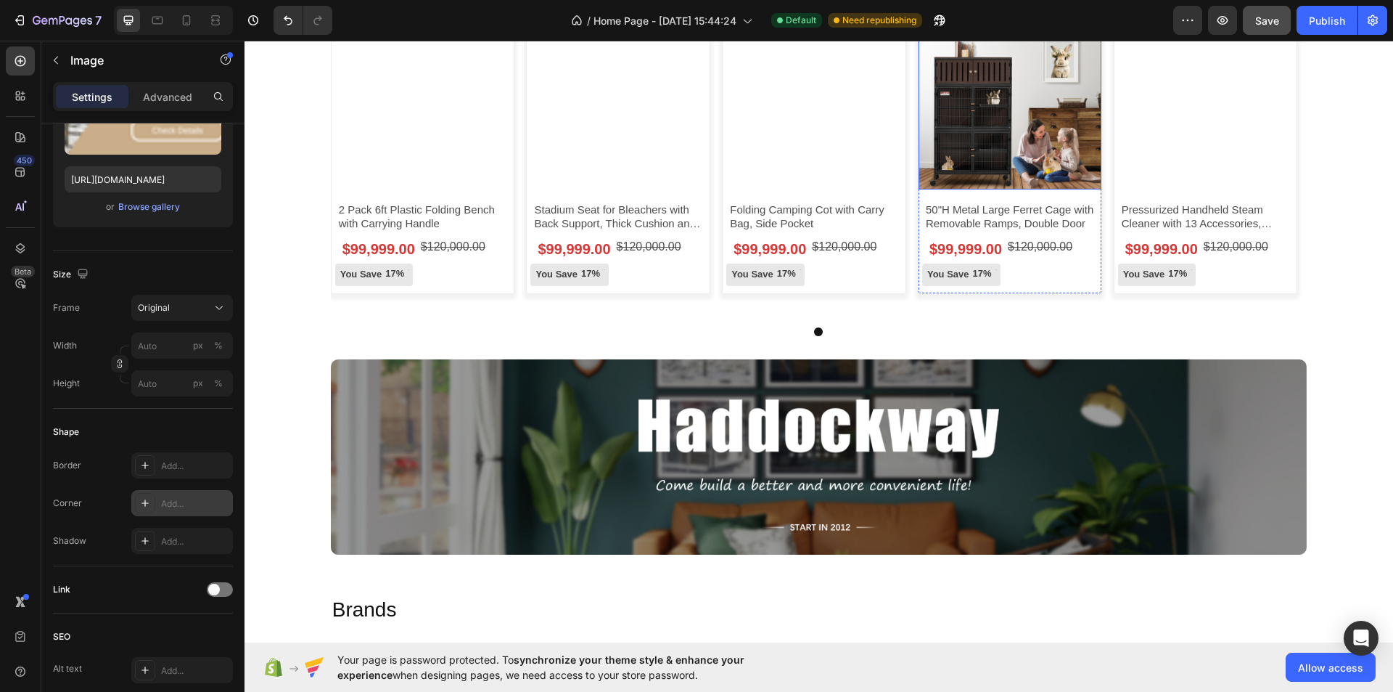
scroll to position [3437, 0]
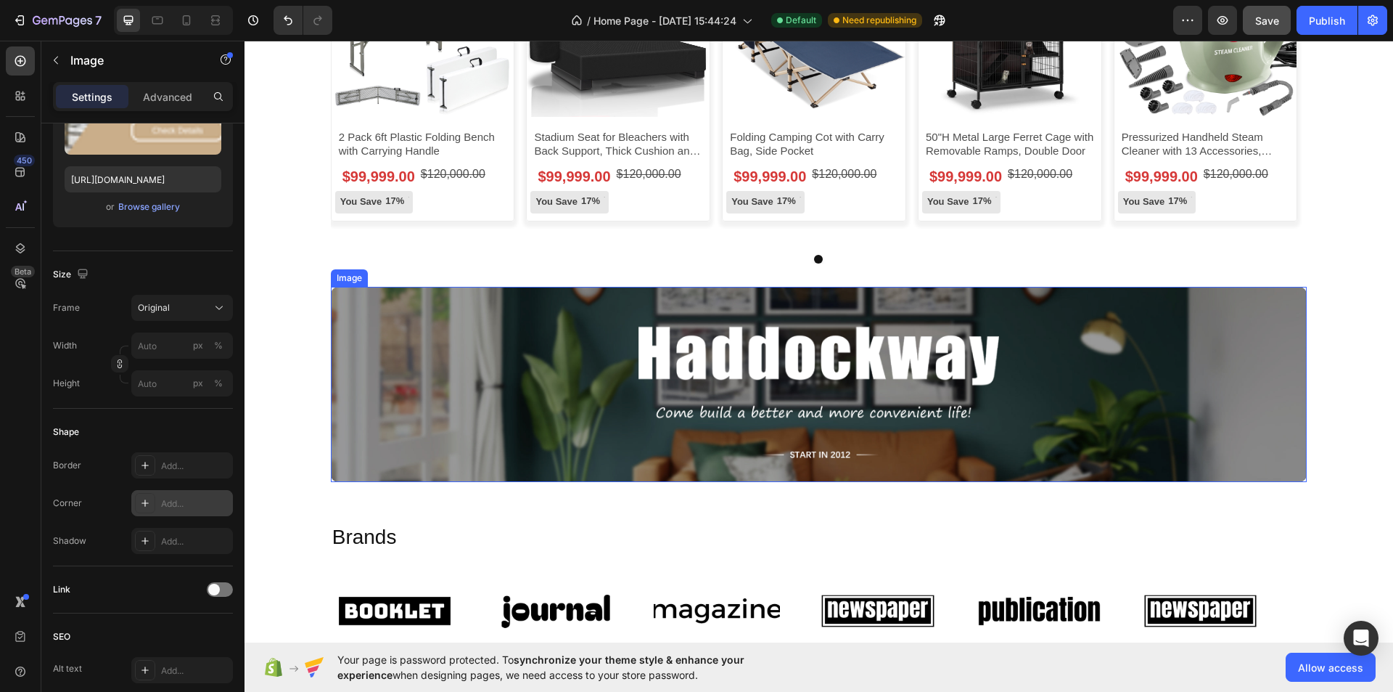
click at [886, 396] on img at bounding box center [819, 384] width 977 height 195
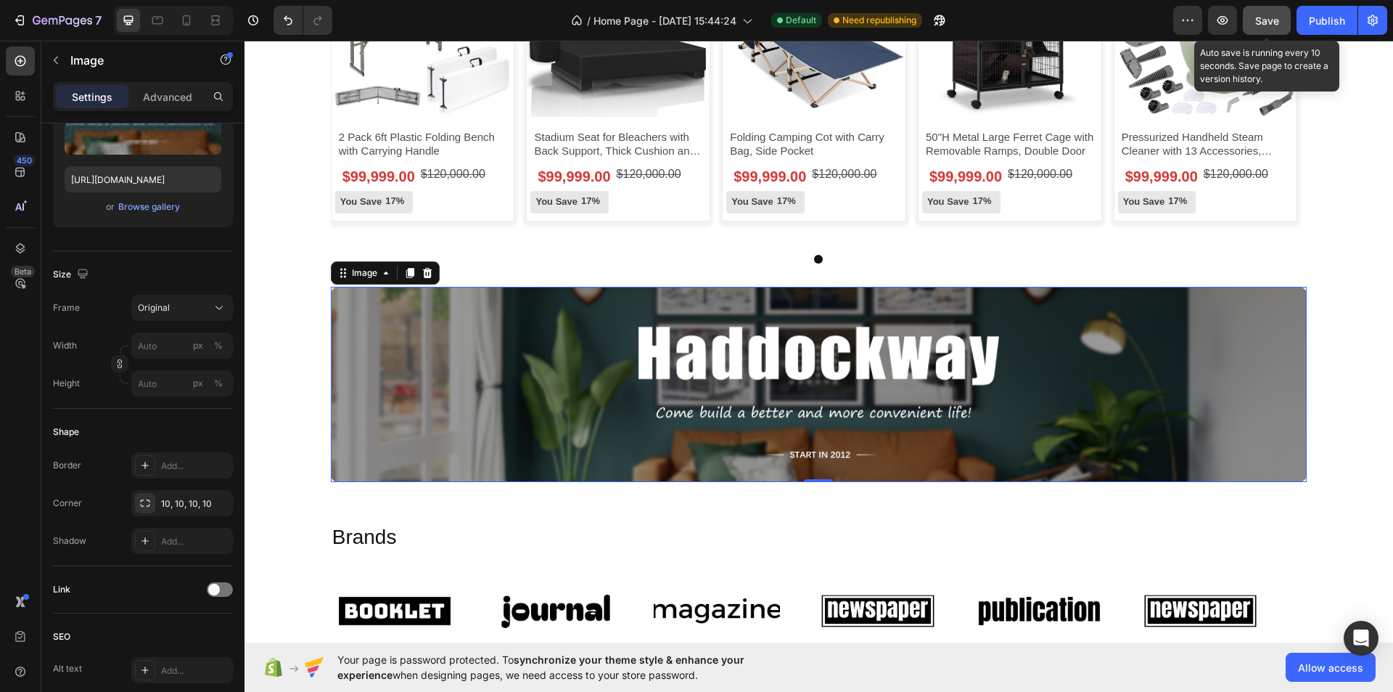
click at [1277, 21] on span "Save" at bounding box center [1268, 21] width 24 height 12
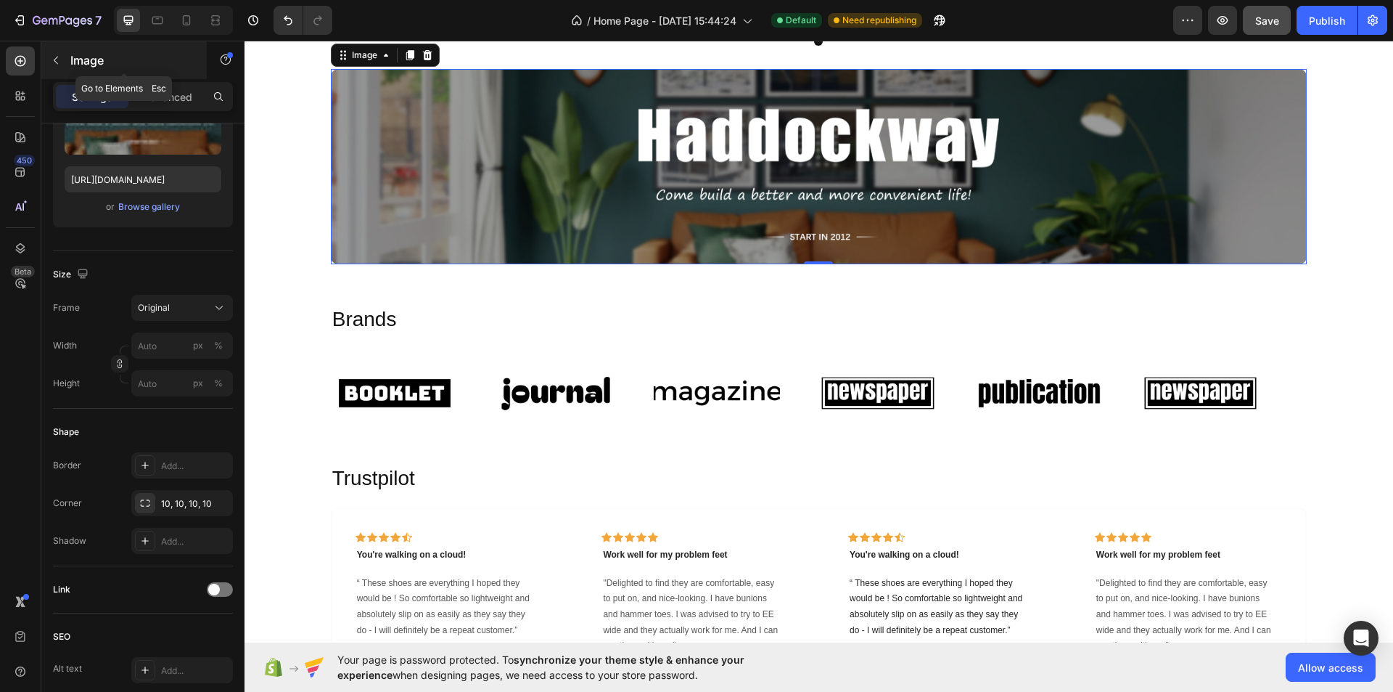
click at [62, 62] on button "button" at bounding box center [55, 60] width 23 height 23
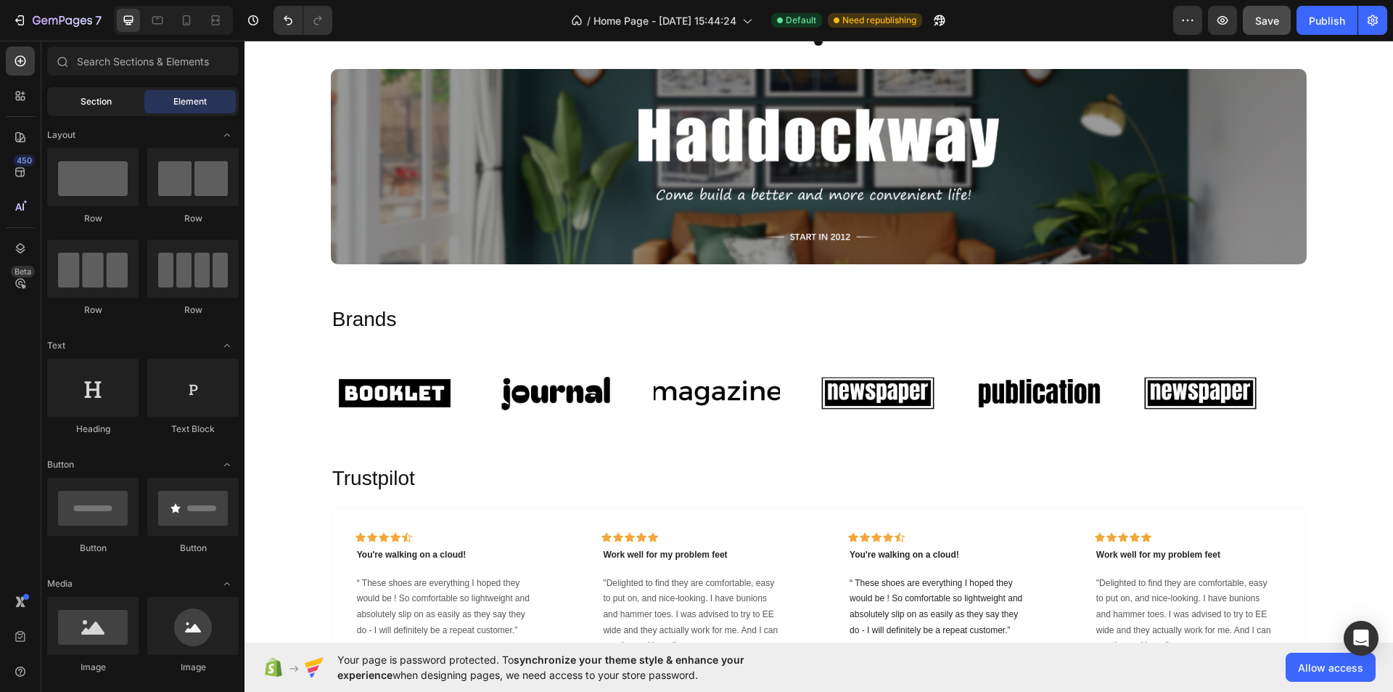
click at [120, 108] on div "Section" at bounding box center [95, 101] width 91 height 23
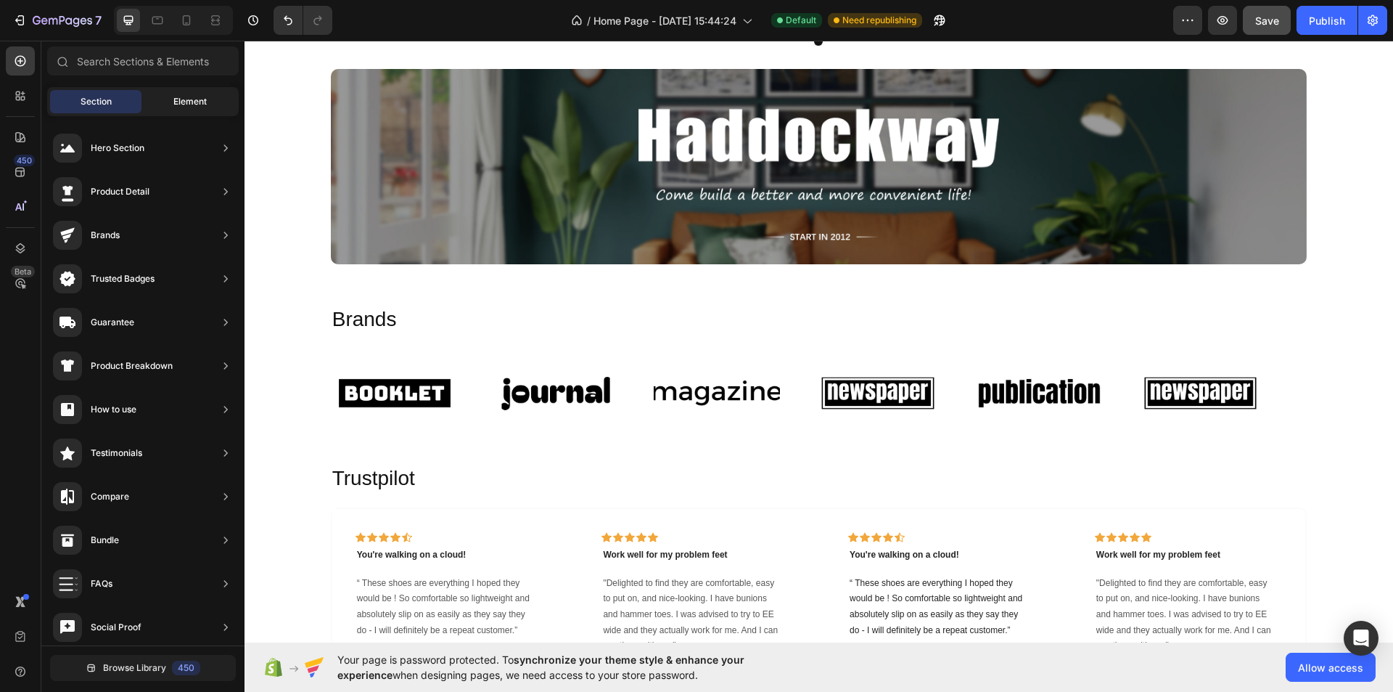
click at [153, 105] on div "Element" at bounding box center [189, 101] width 91 height 23
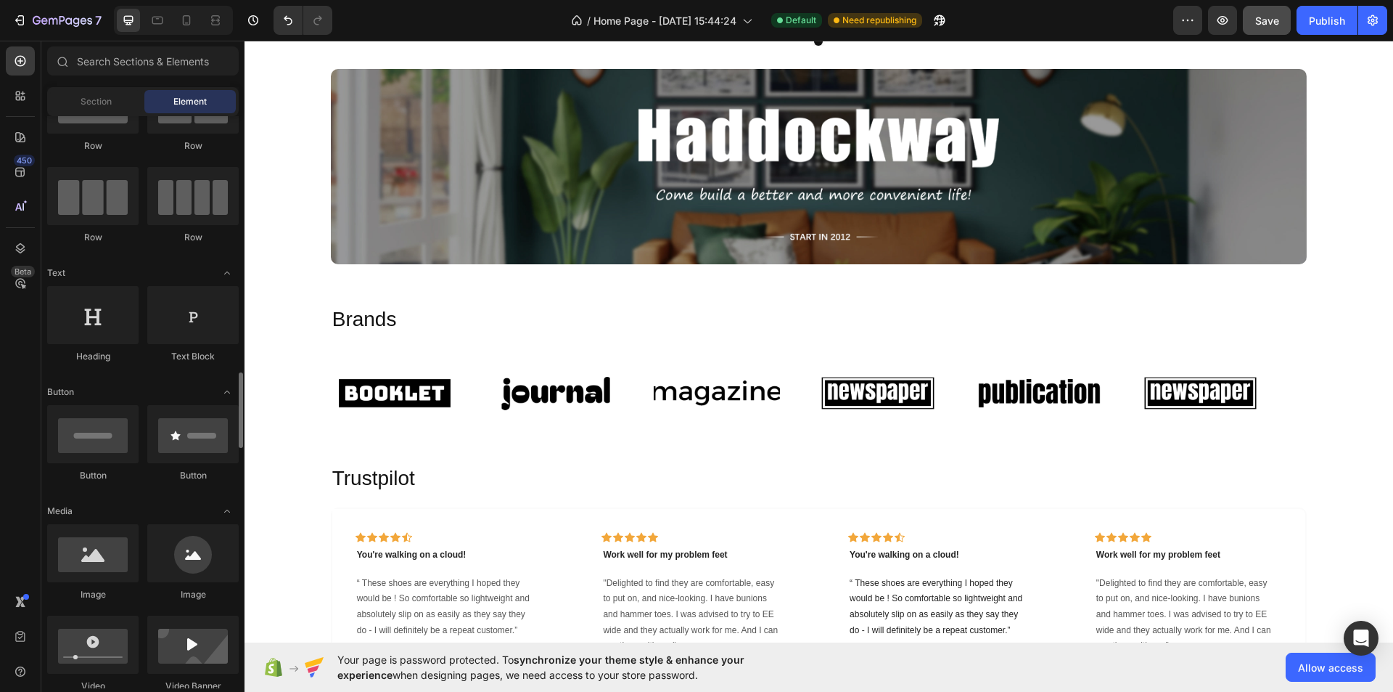
scroll to position [0, 0]
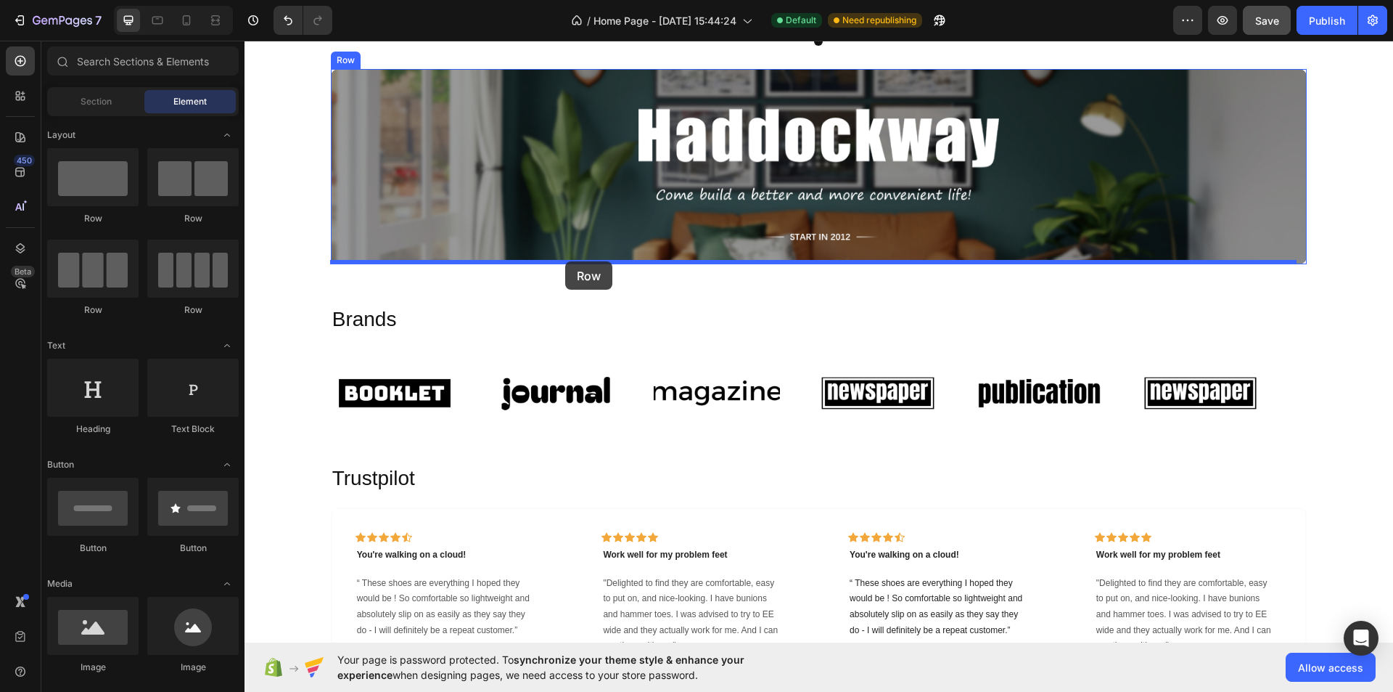
drag, startPoint x: 475, startPoint y: 215, endPoint x: 565, endPoint y: 261, distance: 101.3
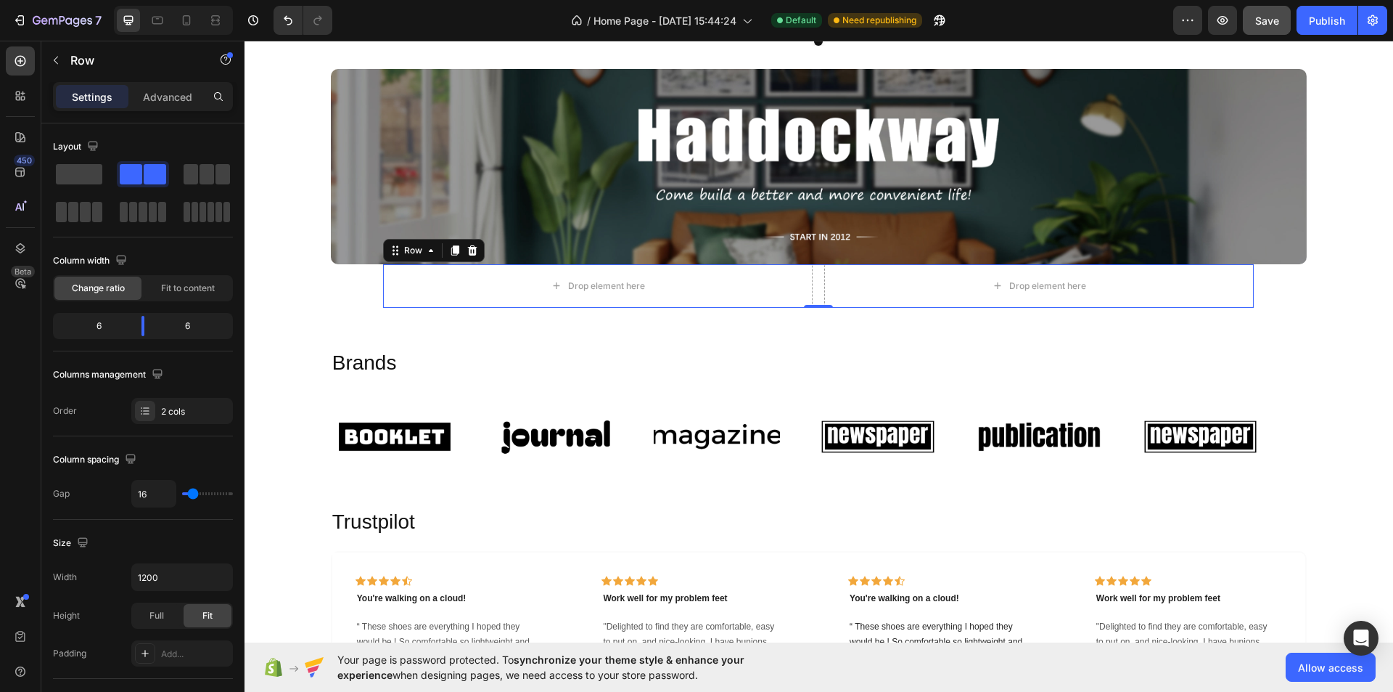
click at [816, 278] on div "Drop element here Drop element here Row 0" at bounding box center [818, 286] width 871 height 44
click at [470, 251] on icon at bounding box center [472, 250] width 9 height 10
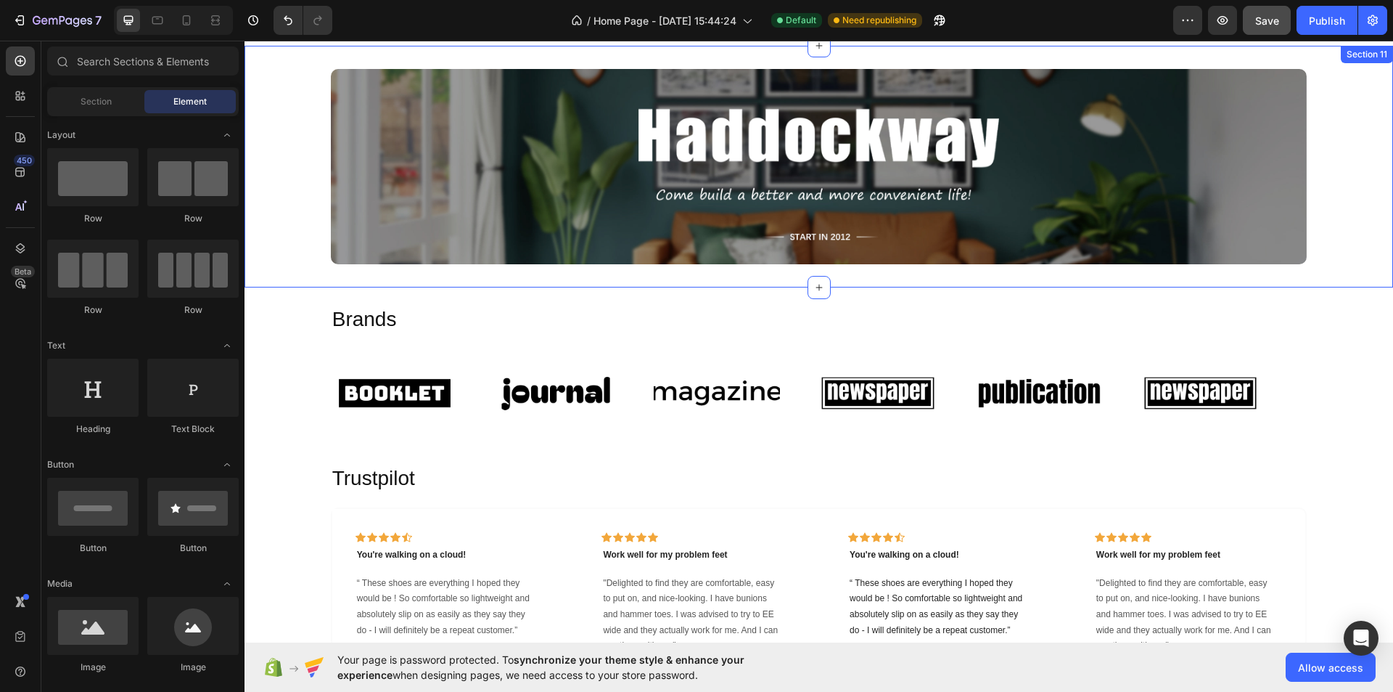
click at [1355, 168] on div "Image Row" at bounding box center [819, 166] width 1149 height 195
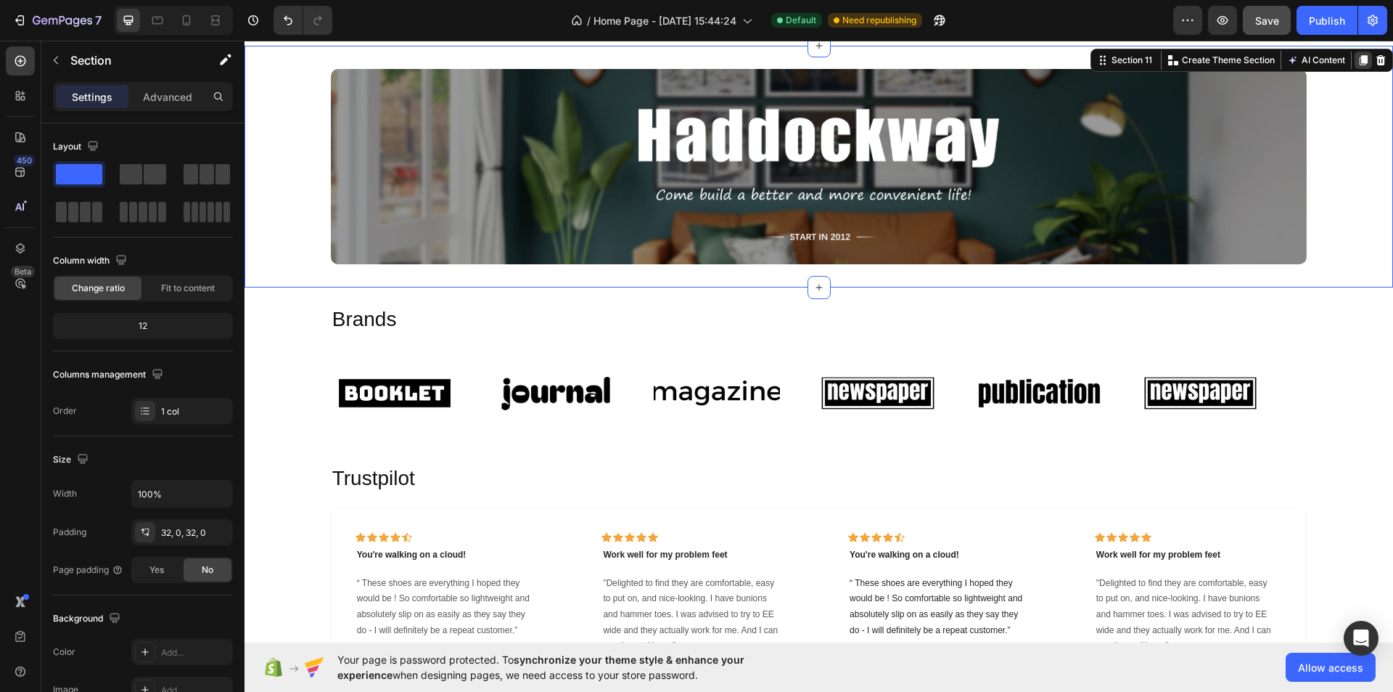
click at [1358, 58] on icon at bounding box center [1364, 60] width 12 height 12
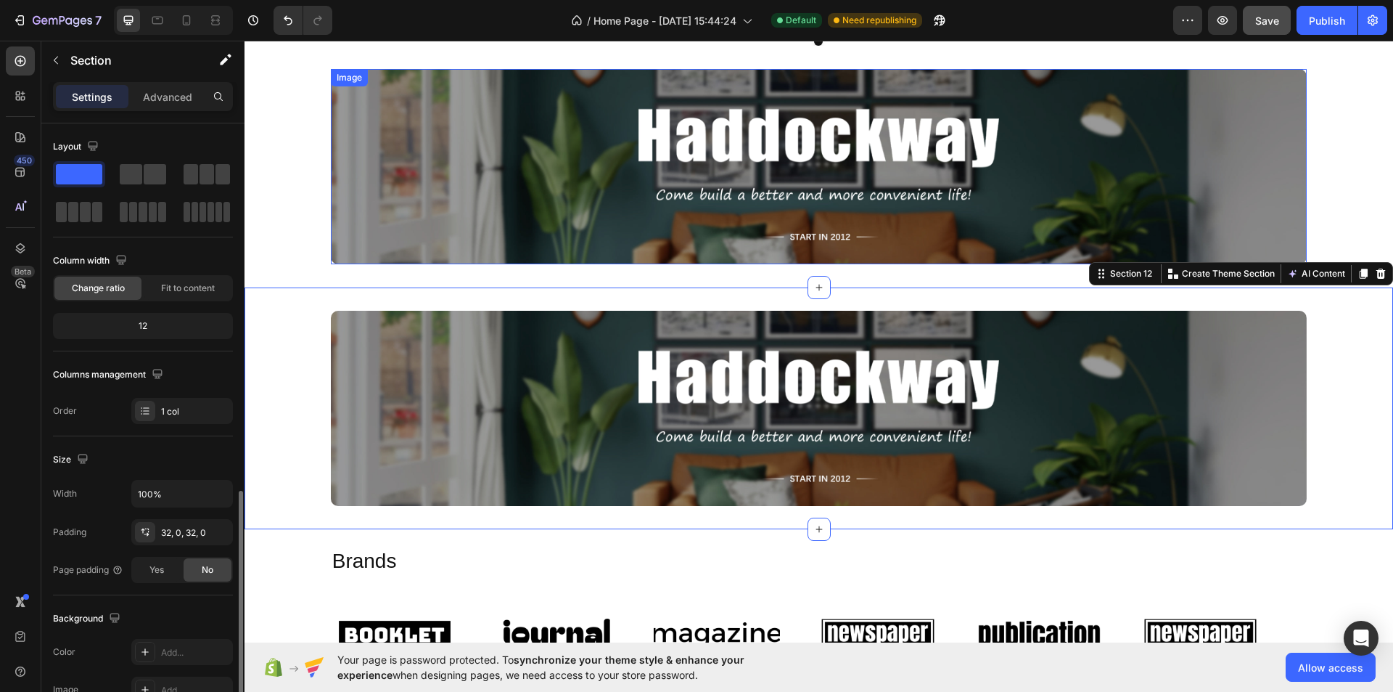
scroll to position [218, 0]
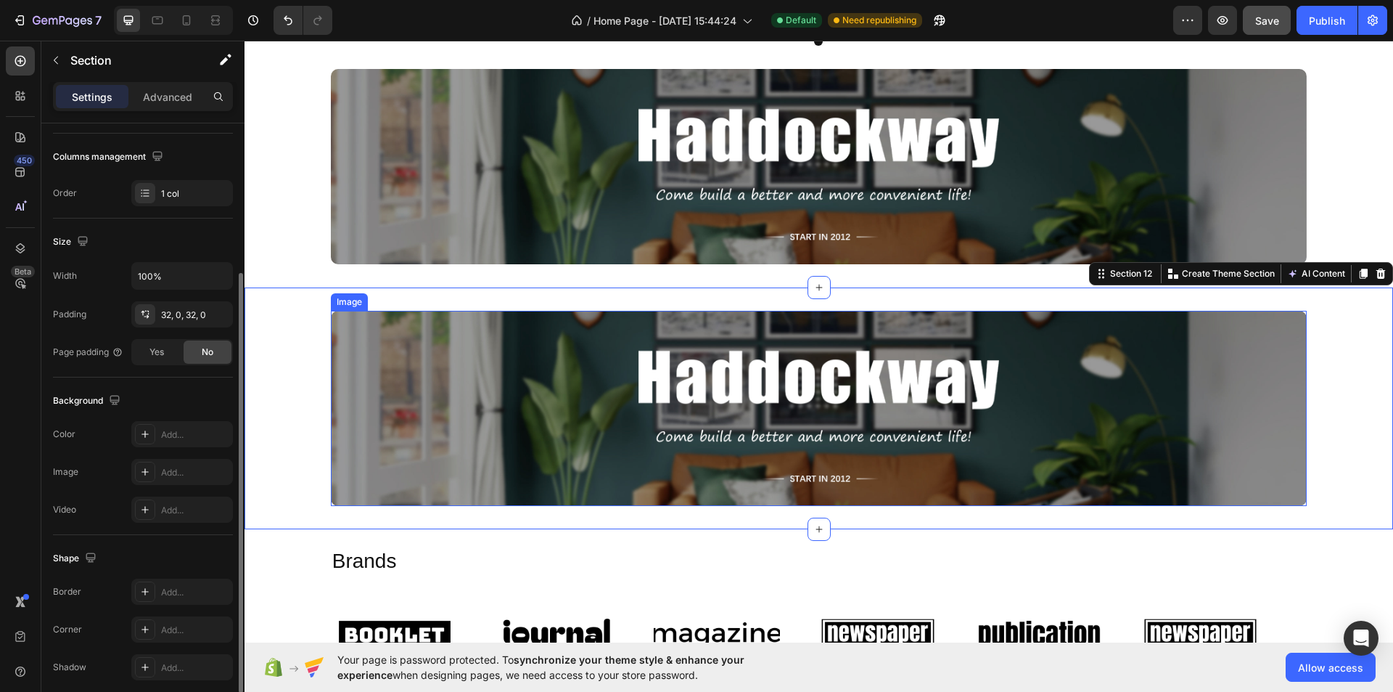
click at [618, 372] on img at bounding box center [819, 408] width 977 height 195
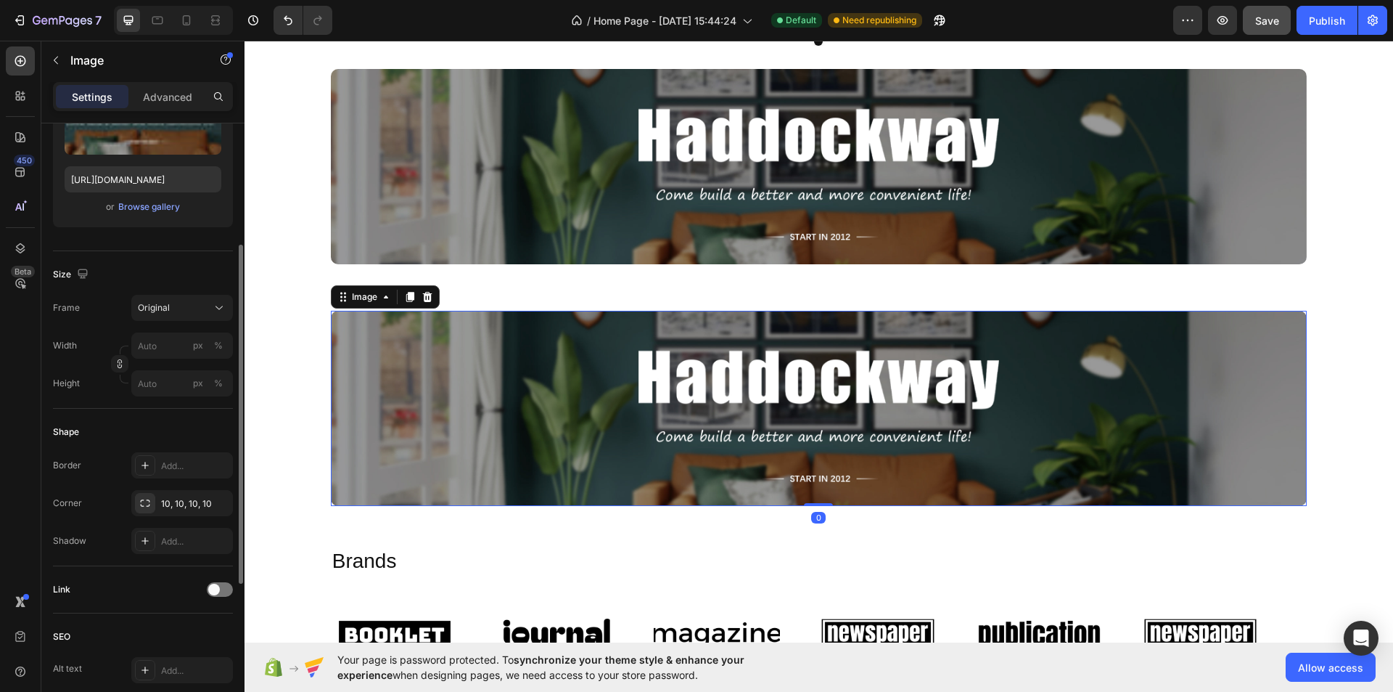
scroll to position [0, 0]
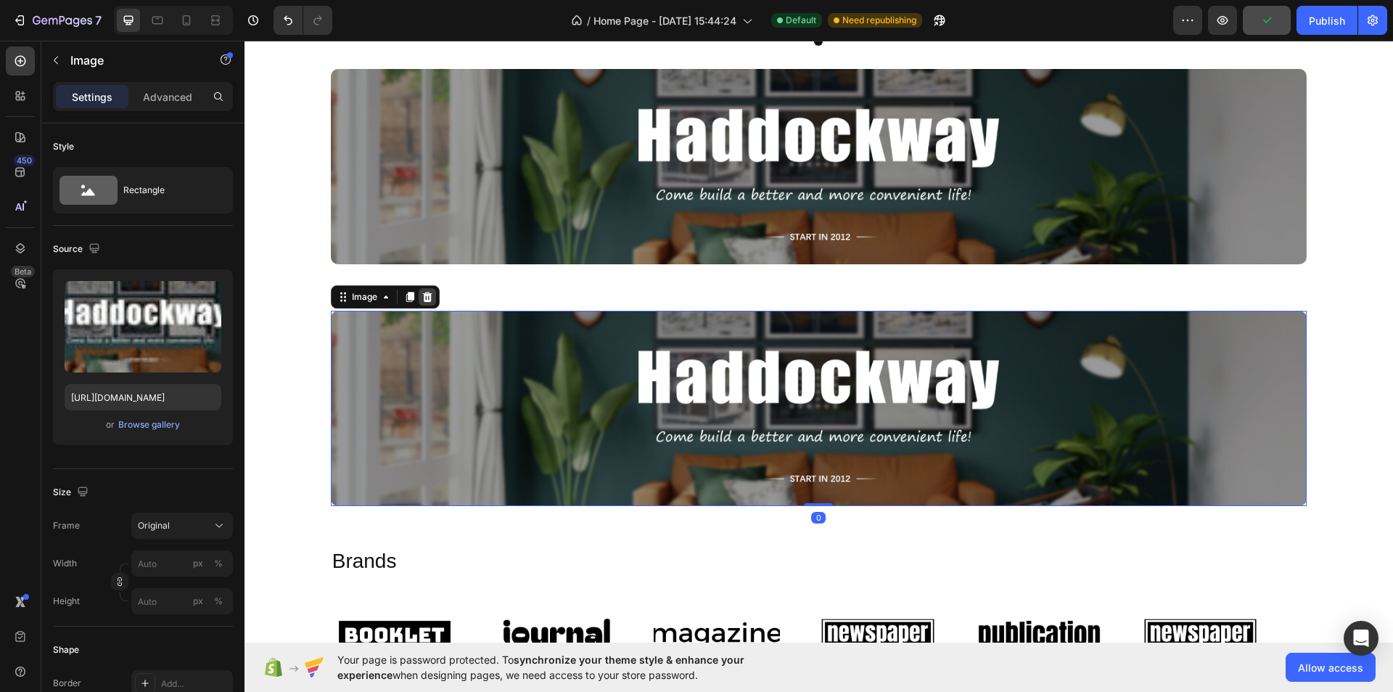
click at [419, 293] on div at bounding box center [427, 296] width 17 height 17
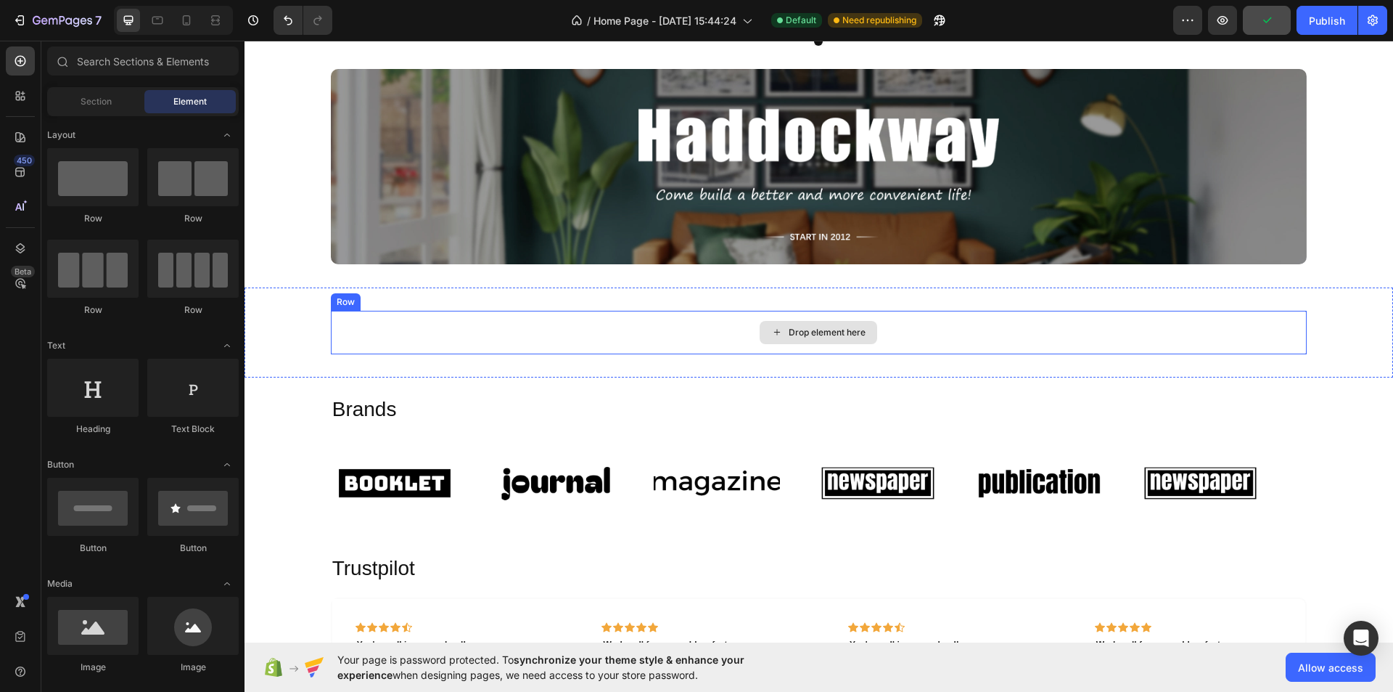
click at [457, 337] on div "Drop element here" at bounding box center [819, 333] width 977 height 44
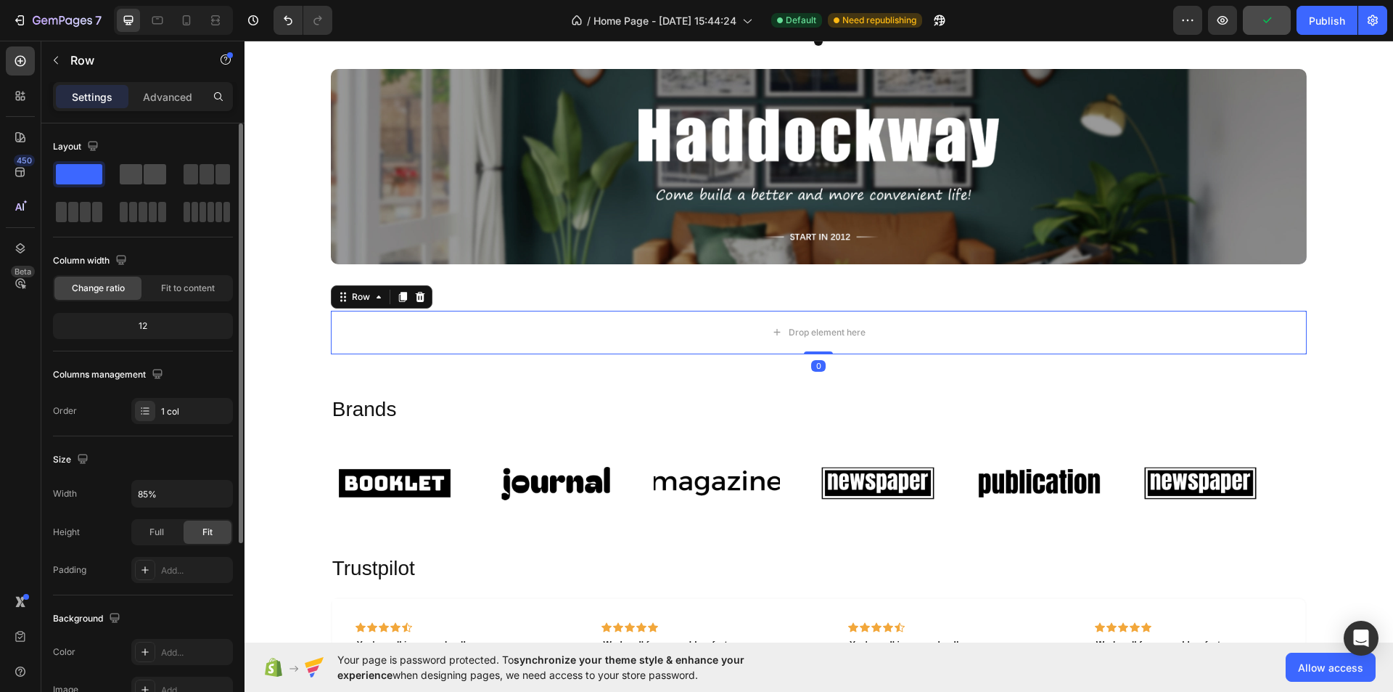
click at [159, 174] on span at bounding box center [155, 174] width 22 height 20
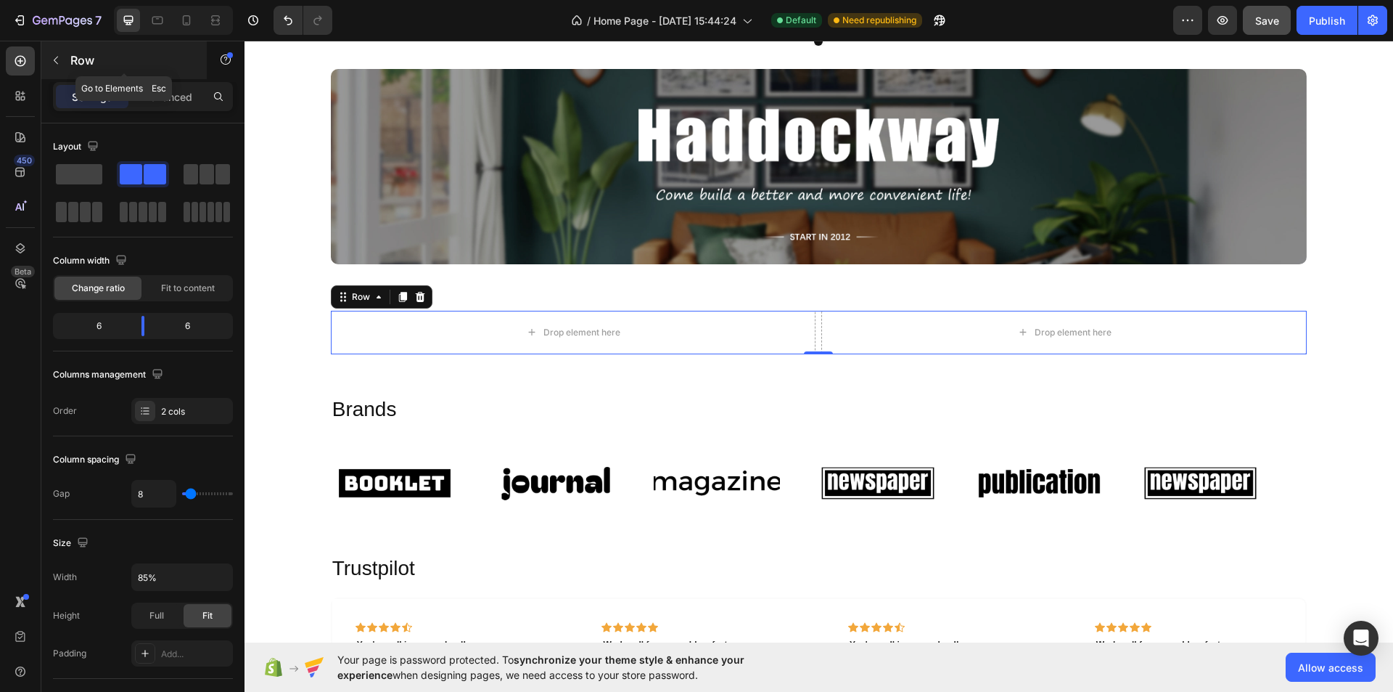
click at [62, 57] on button "button" at bounding box center [55, 60] width 23 height 23
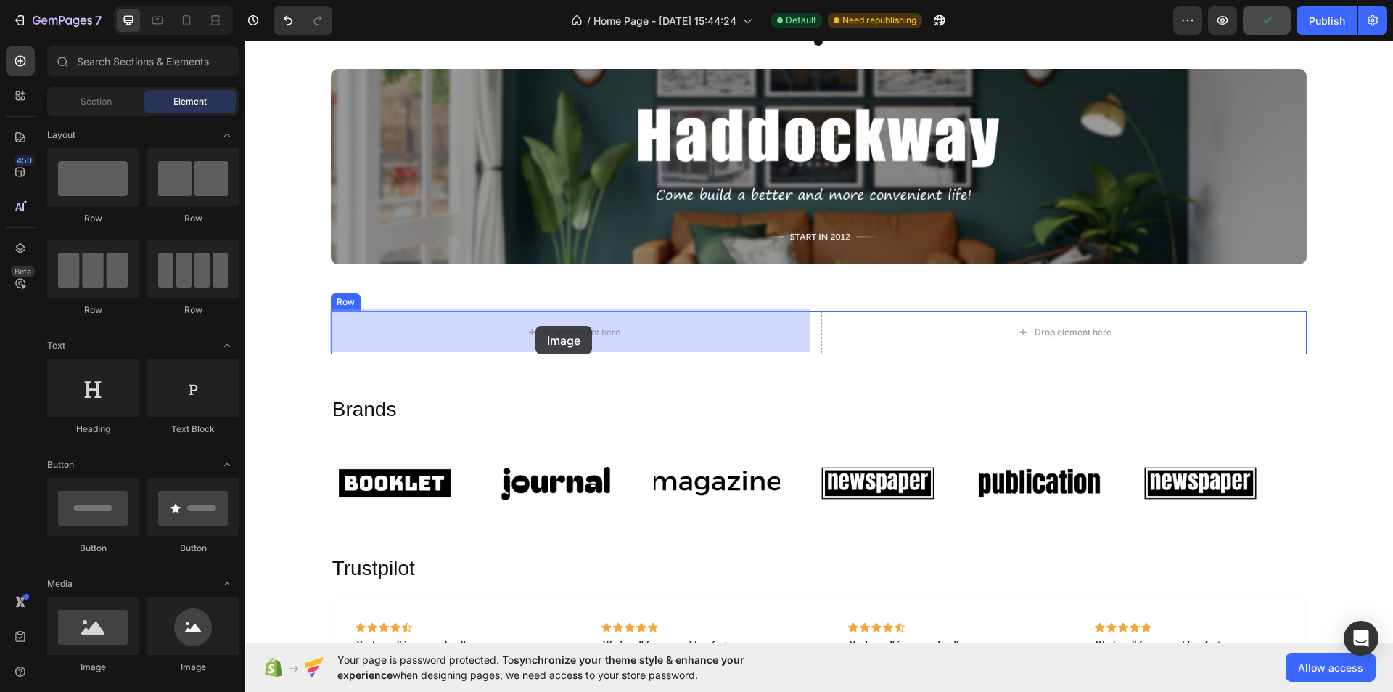
drag, startPoint x: 331, startPoint y: 679, endPoint x: 536, endPoint y: 326, distance: 407.8
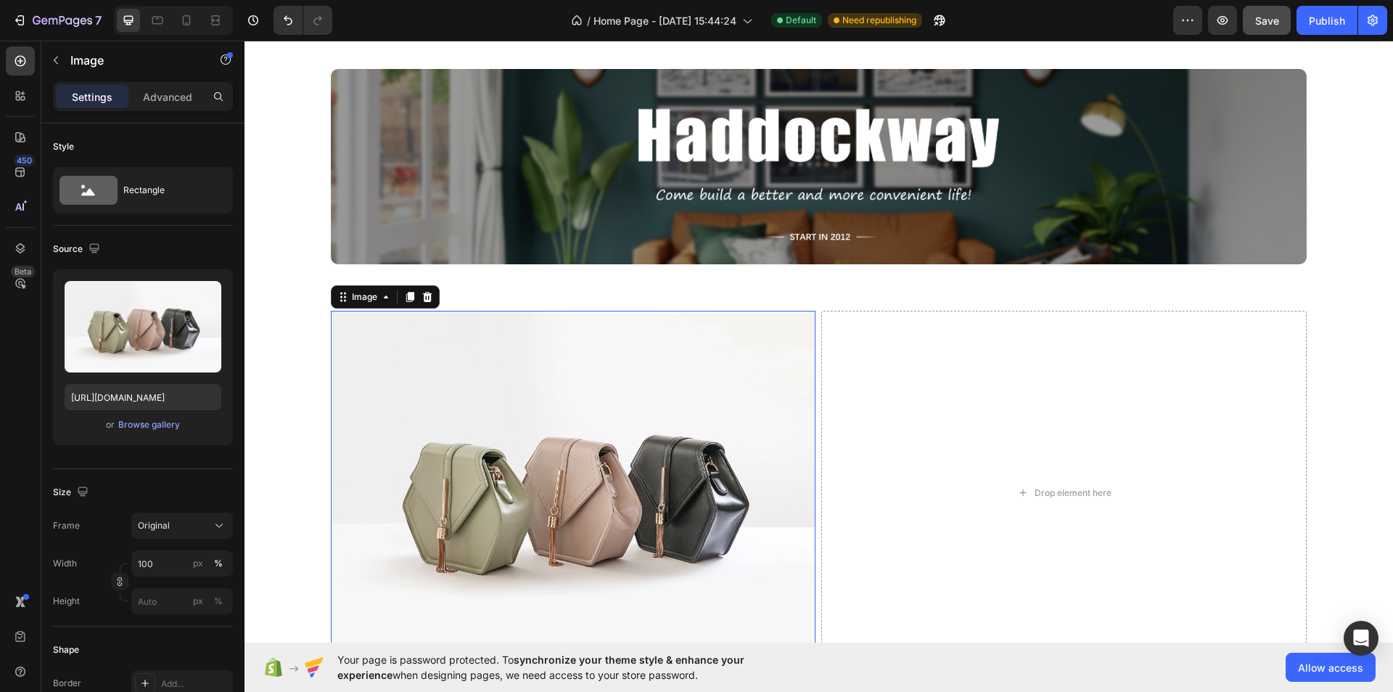
scroll to position [3800, 0]
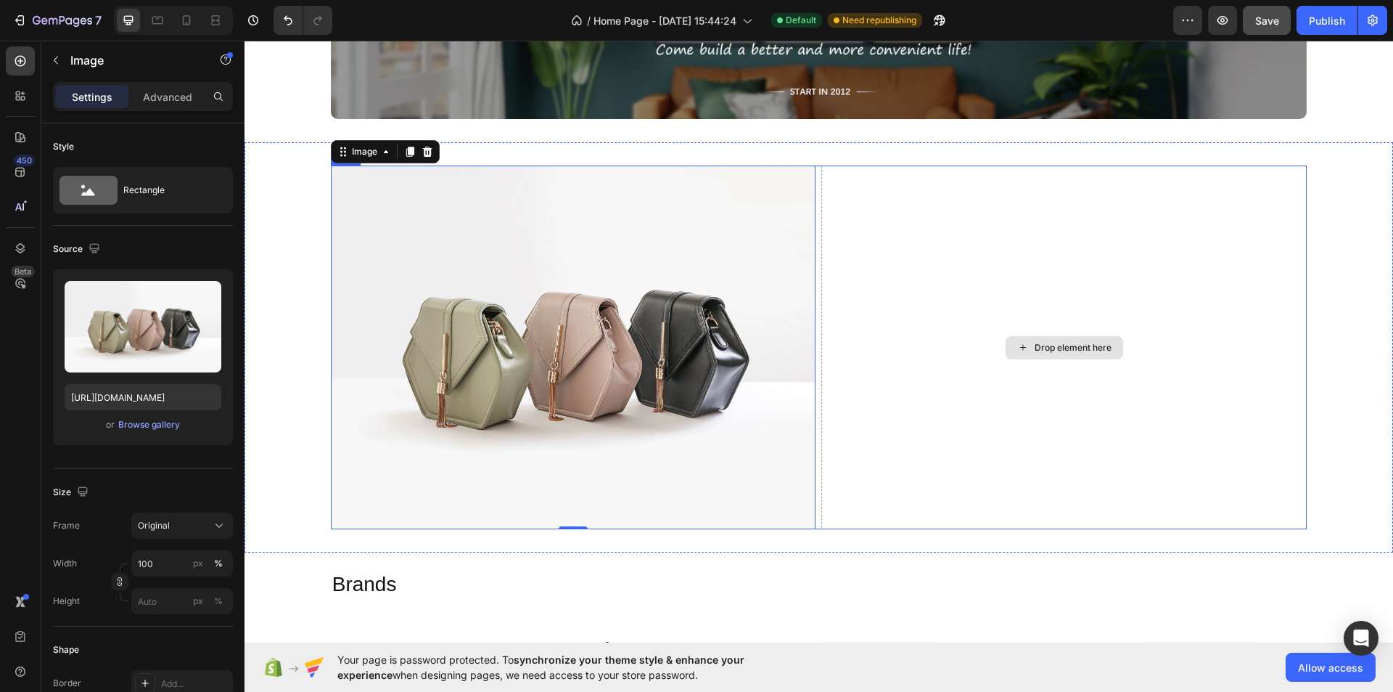
click at [989, 289] on div "Drop element here" at bounding box center [1065, 347] width 486 height 364
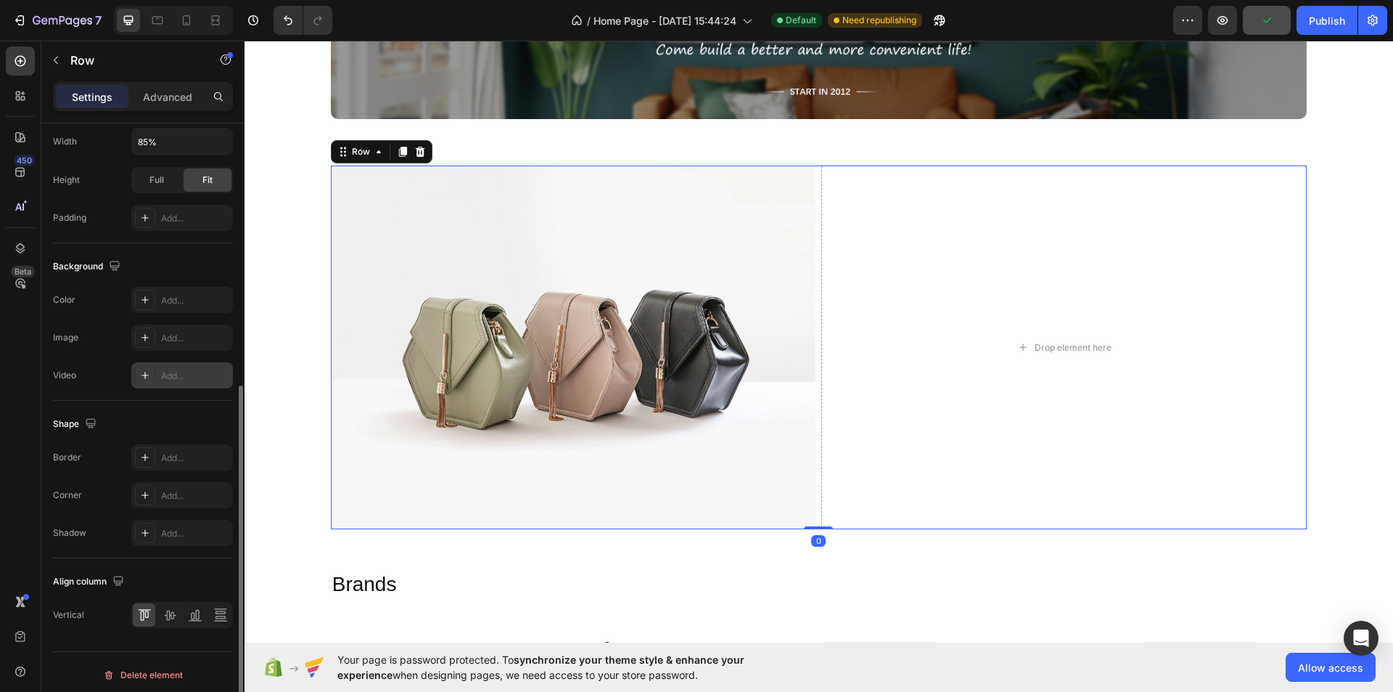
scroll to position [441, 0]
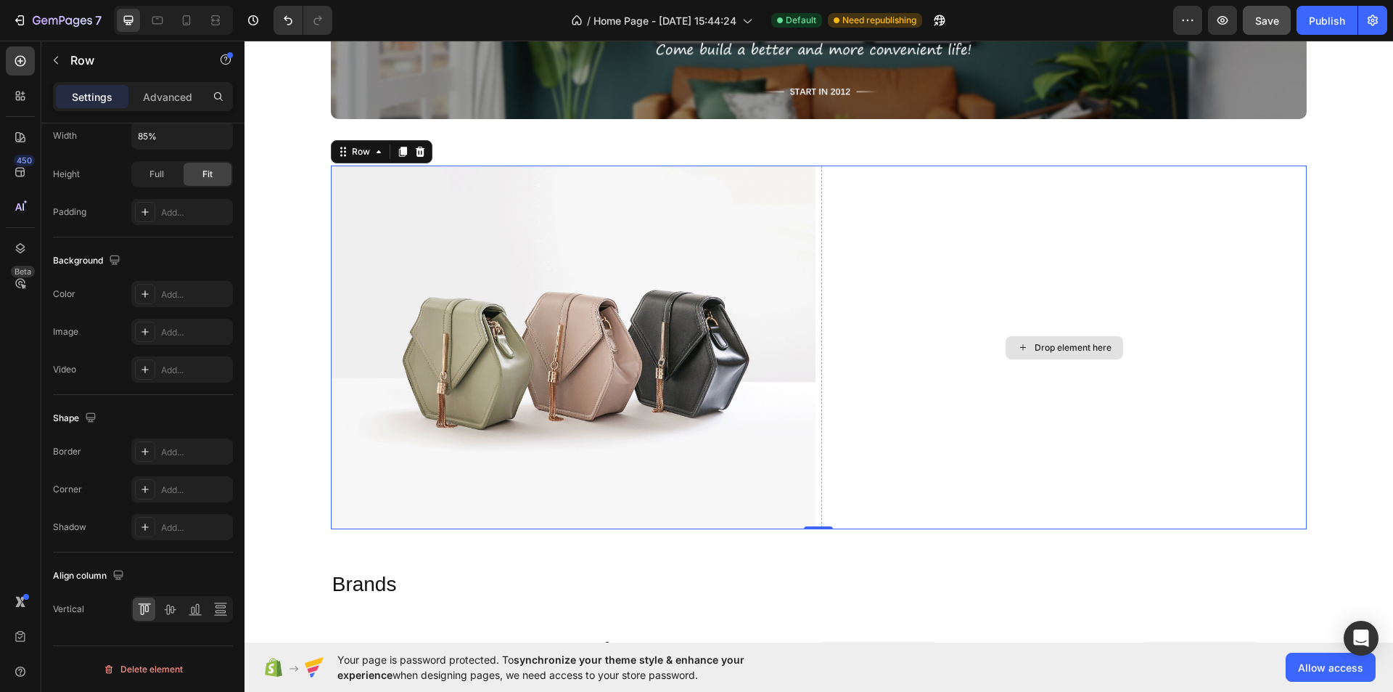
click at [881, 398] on div "Drop element here" at bounding box center [1065, 347] width 486 height 364
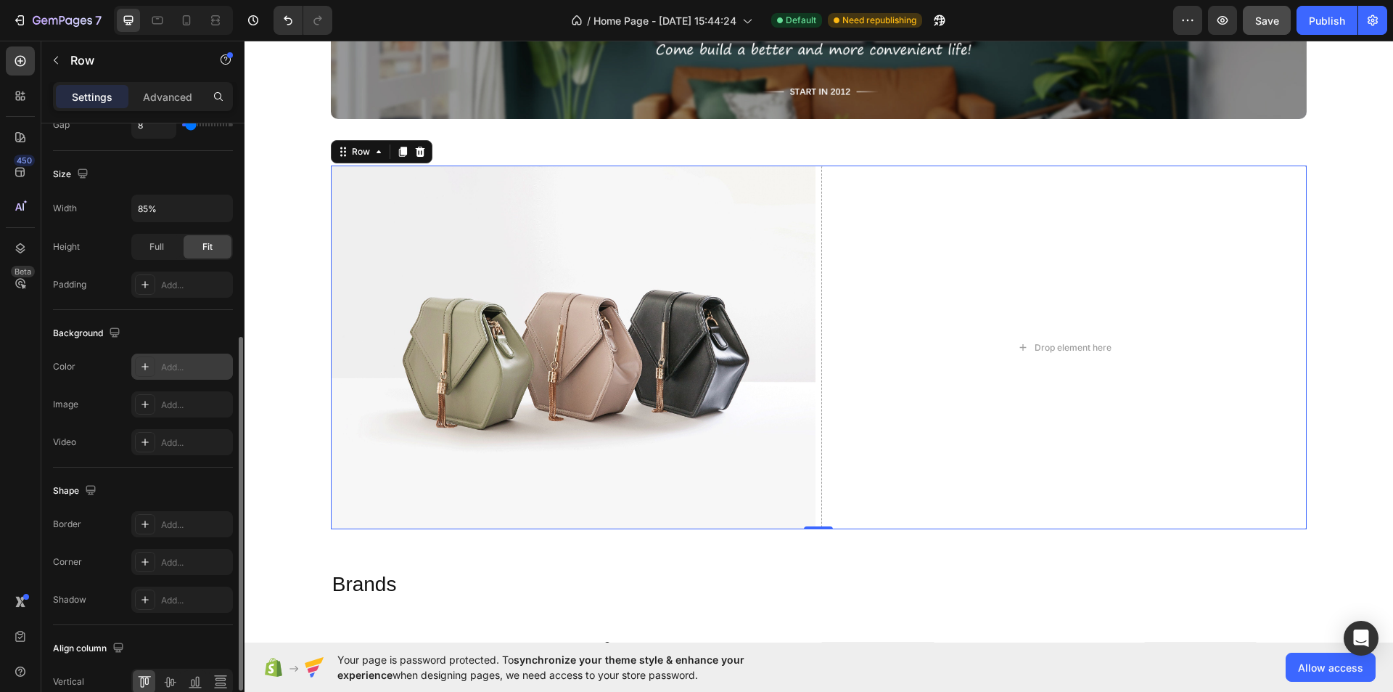
click at [176, 369] on div "Add..." at bounding box center [195, 367] width 68 height 13
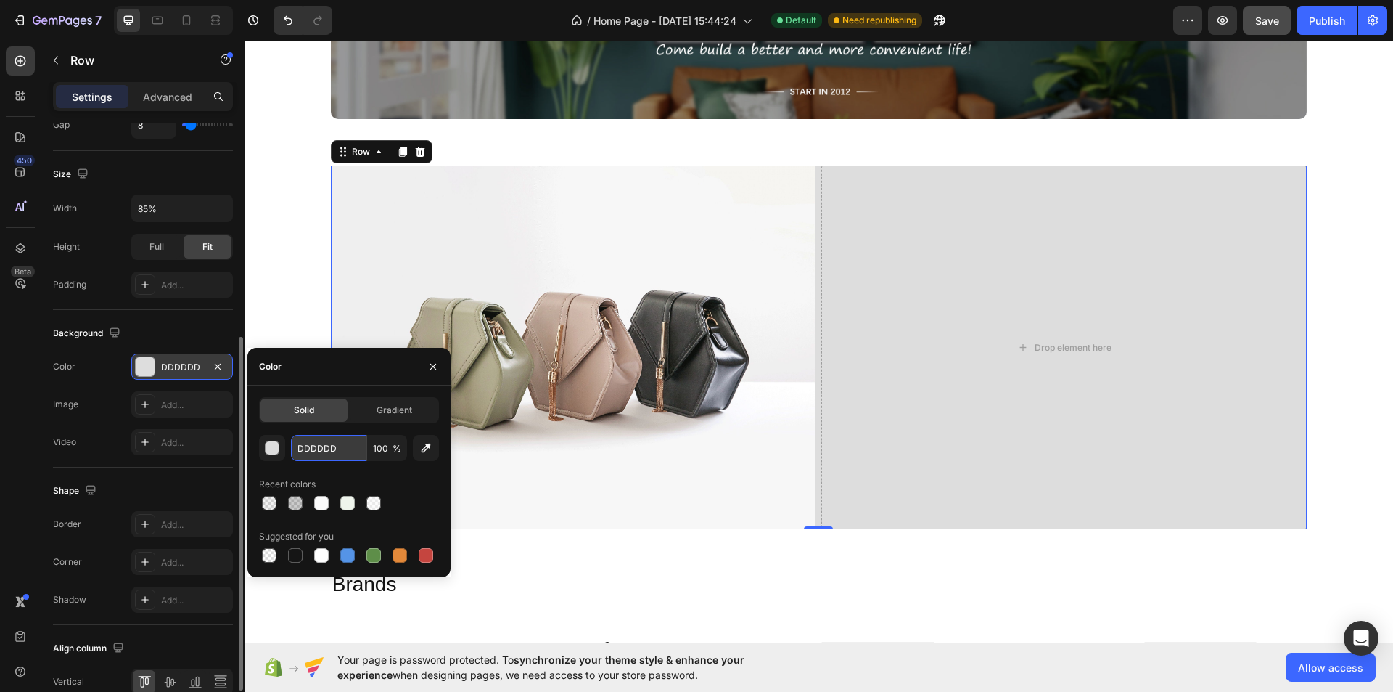
click at [331, 446] on input "DDDDDD" at bounding box center [328, 448] width 75 height 26
paste input "#edeae5"
type input "#edeae5"
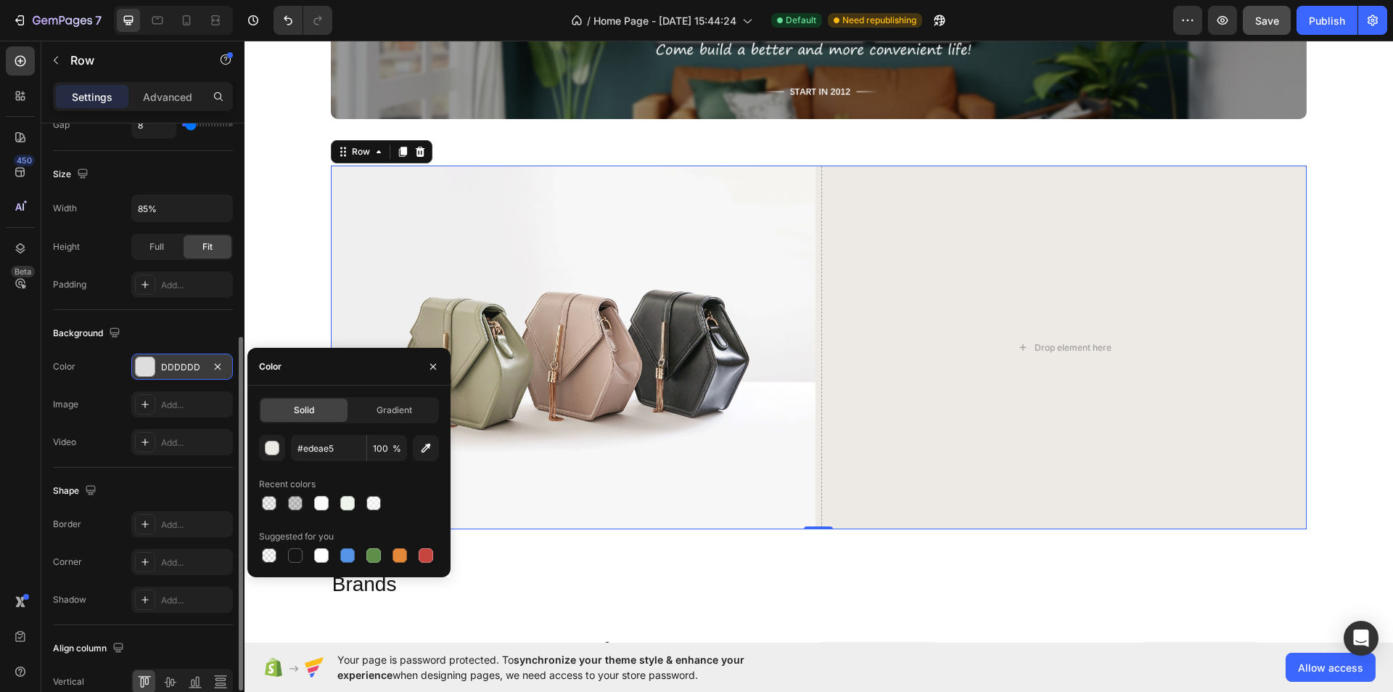
click at [131, 483] on div "Shape" at bounding box center [143, 490] width 180 height 23
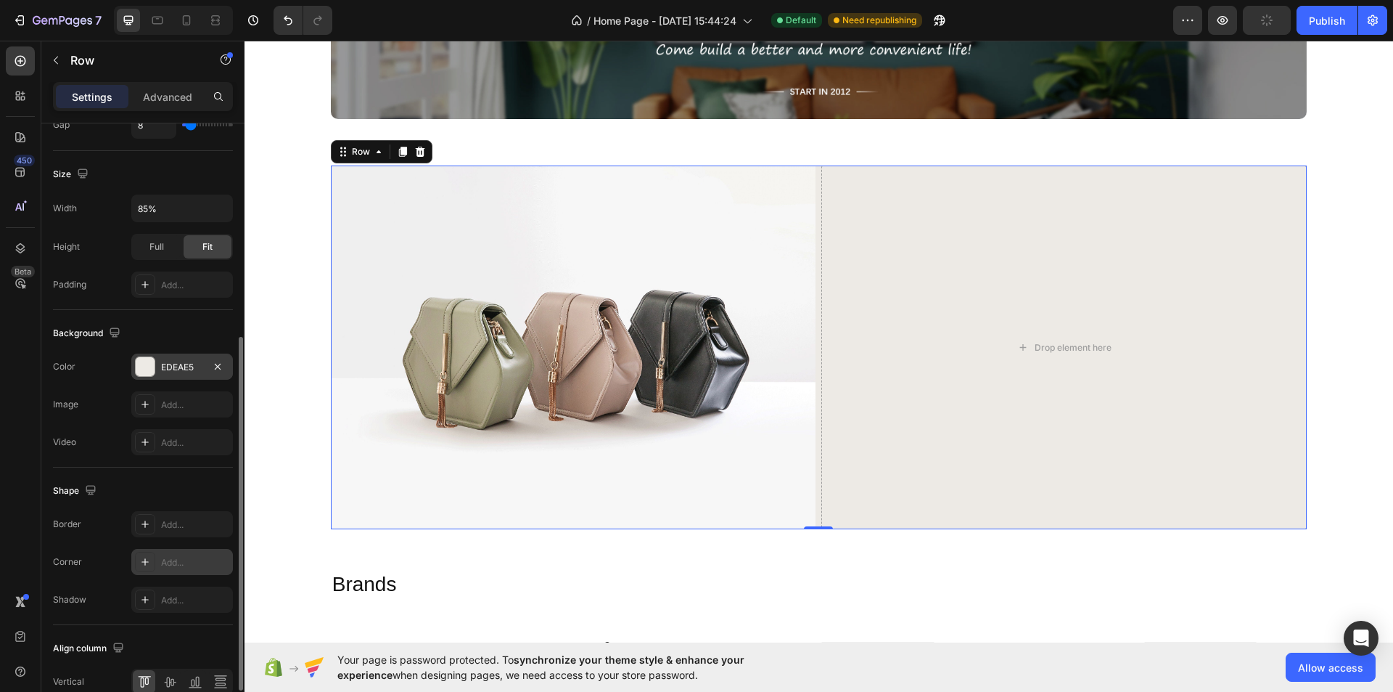
click at [169, 563] on div "Add..." at bounding box center [195, 562] width 68 height 13
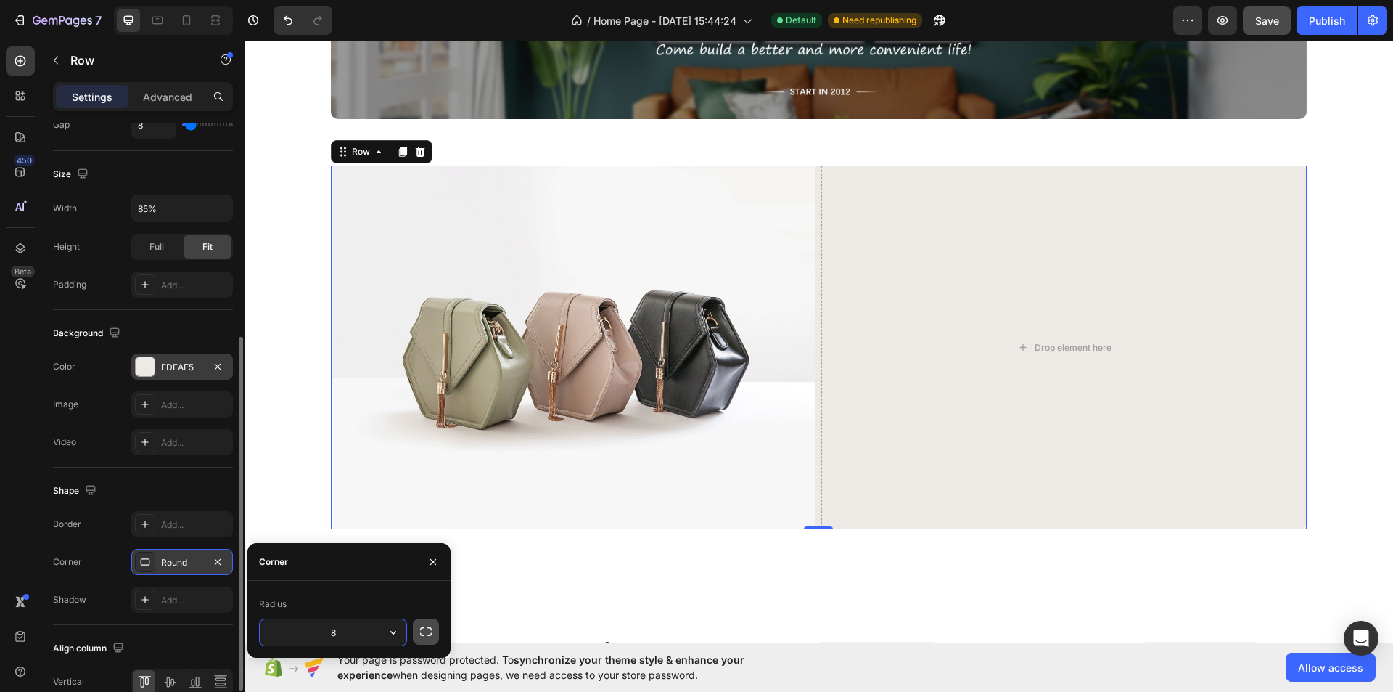
click at [425, 627] on icon "button" at bounding box center [426, 631] width 15 height 15
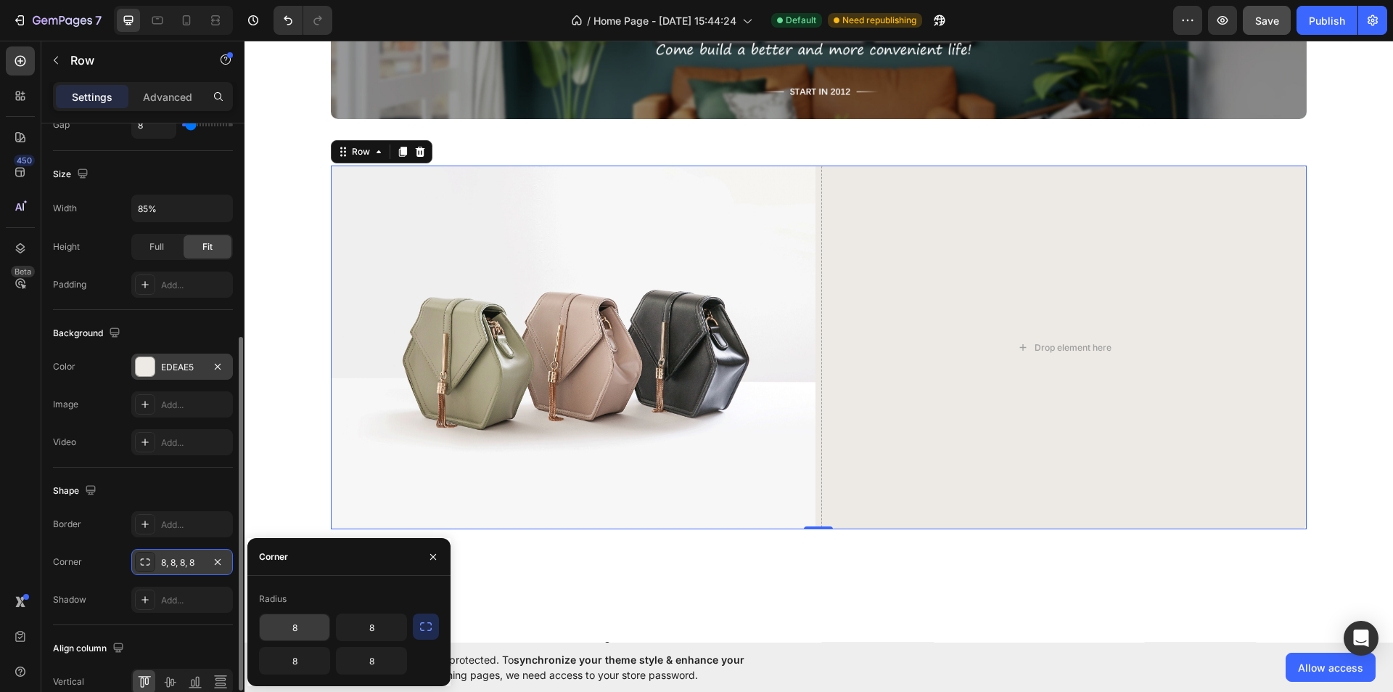
click at [314, 626] on input "8" at bounding box center [295, 627] width 70 height 26
type input "0"
click at [298, 651] on input "8" at bounding box center [295, 660] width 70 height 26
type input "0"
click at [375, 623] on input "8" at bounding box center [372, 627] width 70 height 26
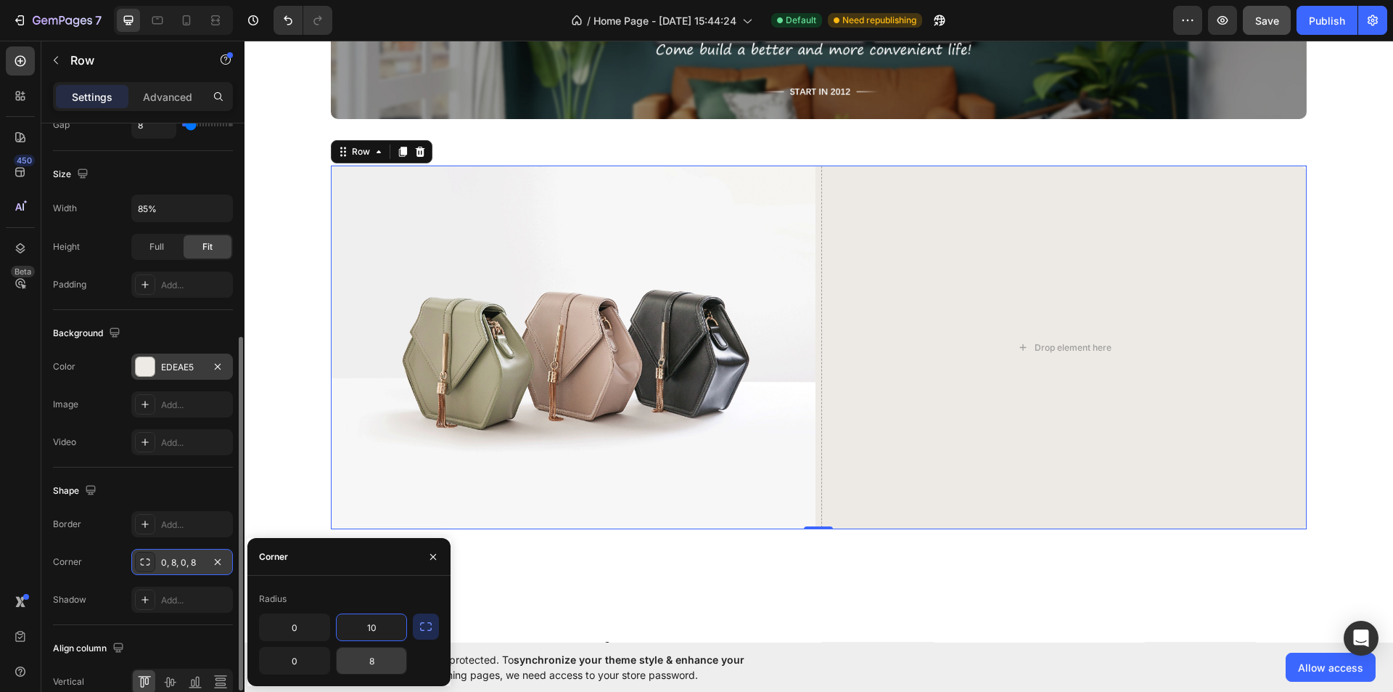
type input "10"
click at [376, 664] on input "8" at bounding box center [372, 660] width 70 height 26
type input "10"
click at [433, 557] on icon "button" at bounding box center [433, 556] width 6 height 6
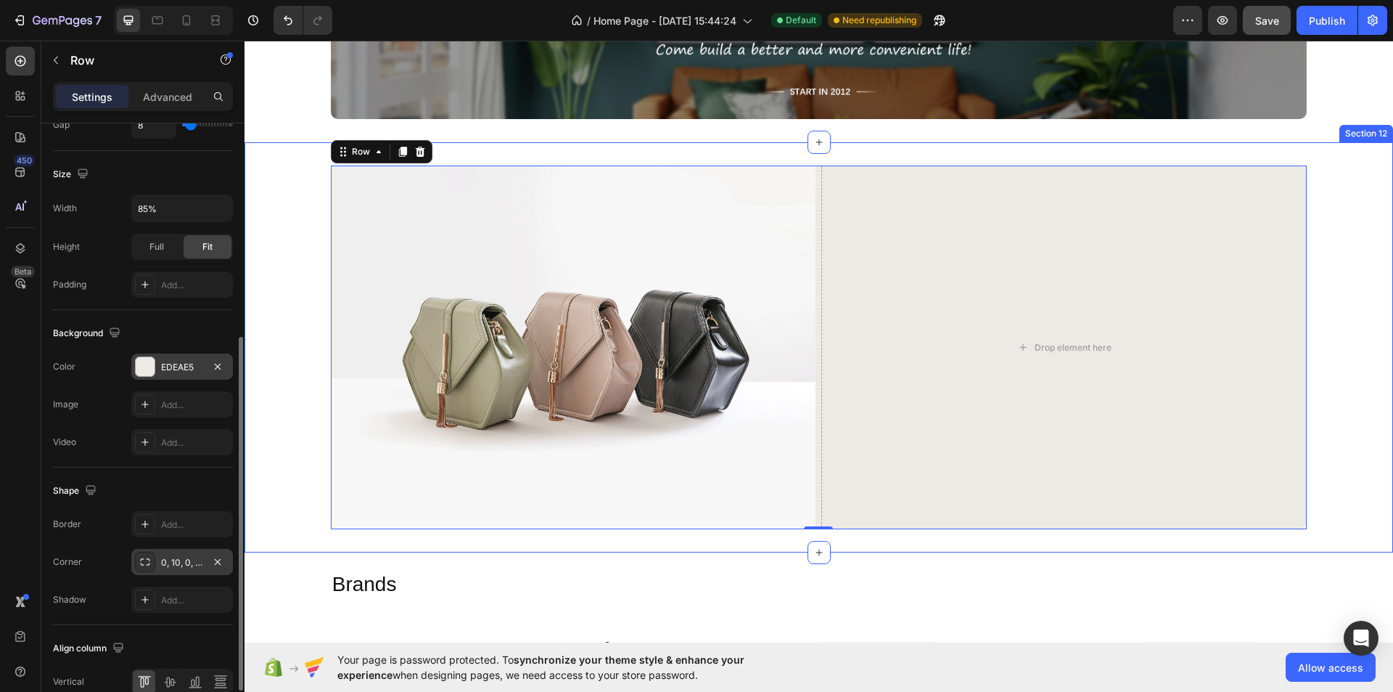
click at [746, 561] on div "Brands Heading Image Image Image Image Image Image Image Image Image Image Imag…" at bounding box center [819, 631] width 1149 height 159
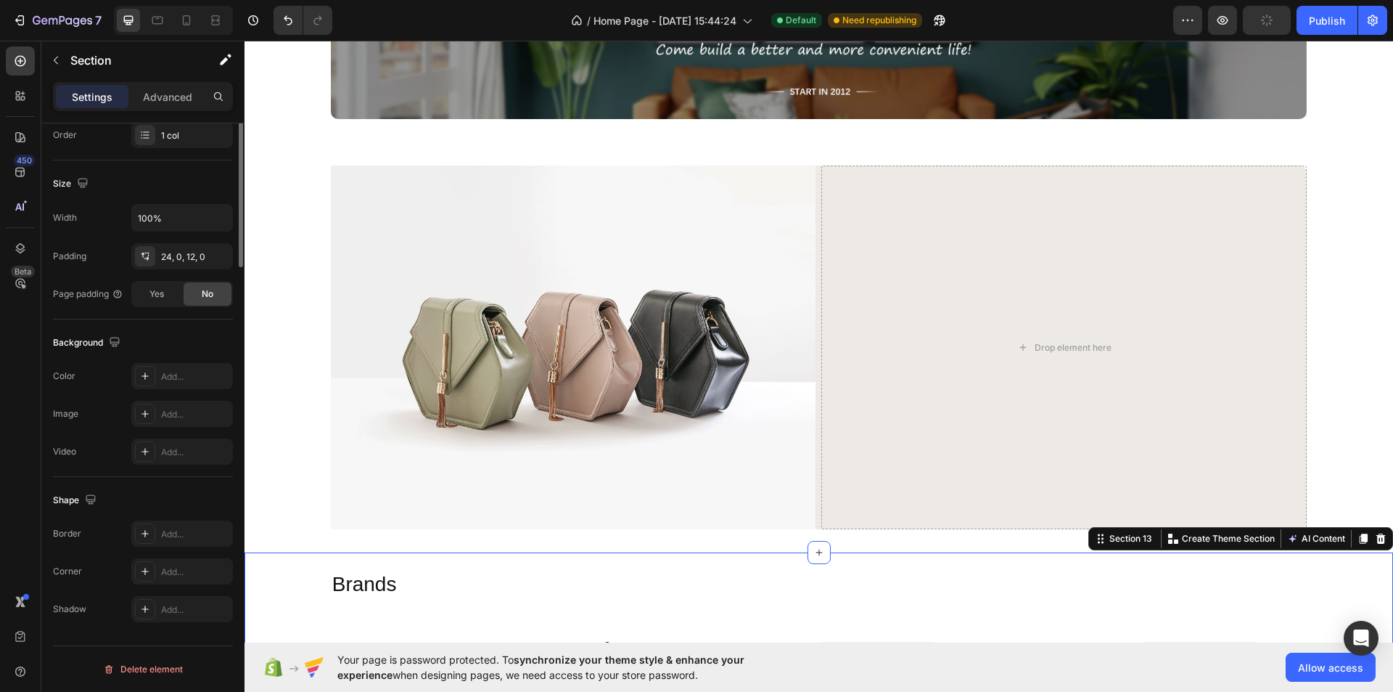
scroll to position [0, 0]
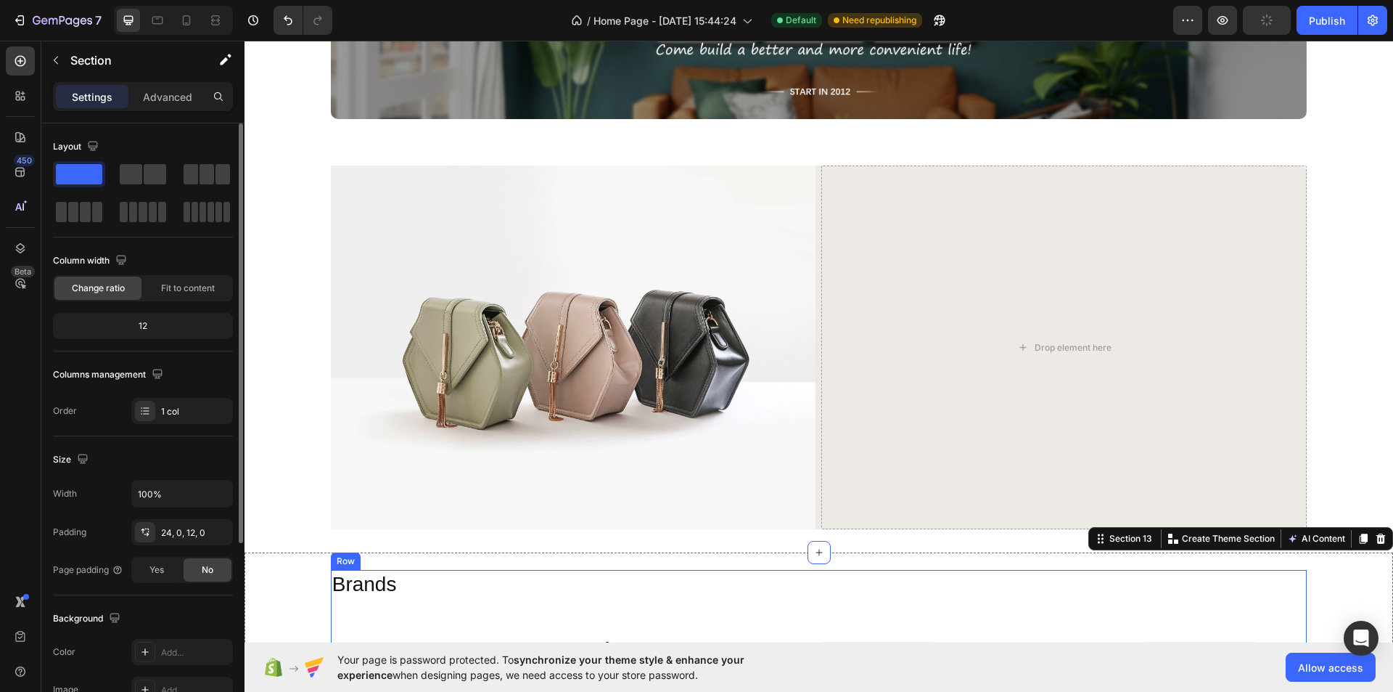
click at [900, 586] on h2 "Brands" at bounding box center [819, 584] width 977 height 29
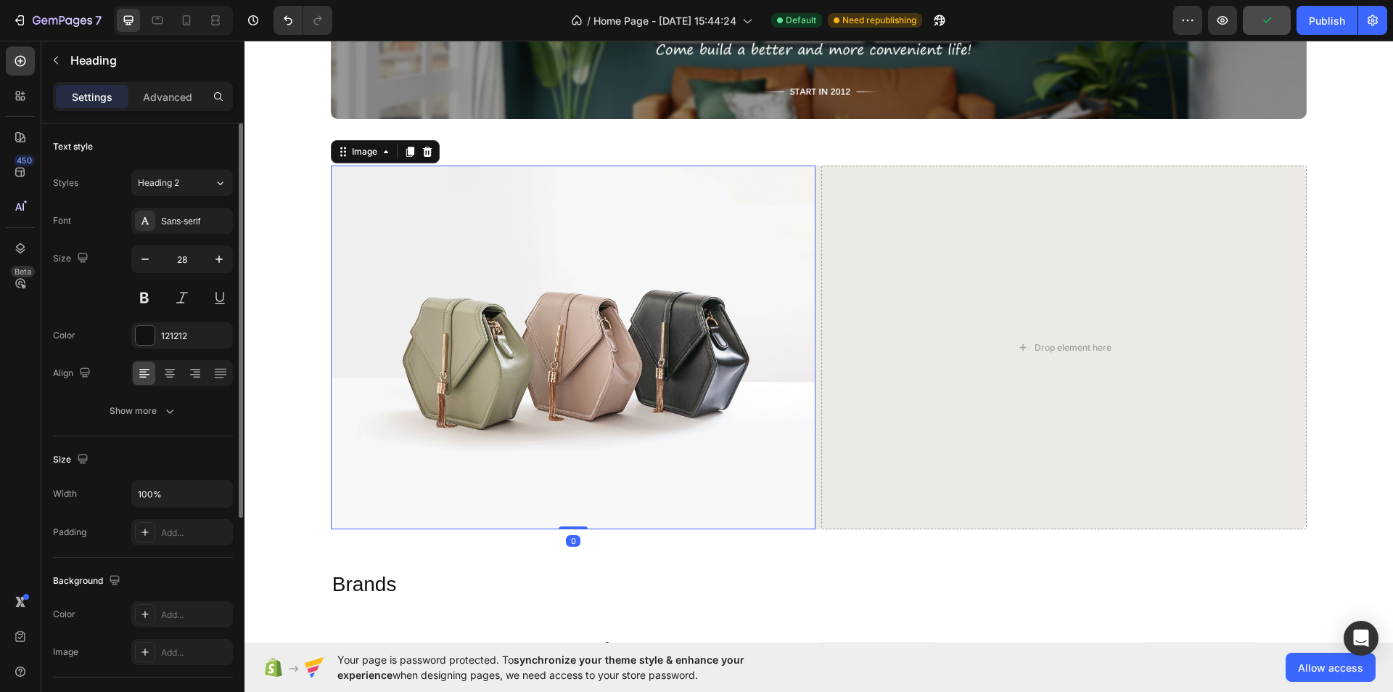
click at [674, 434] on img at bounding box center [574, 347] width 486 height 364
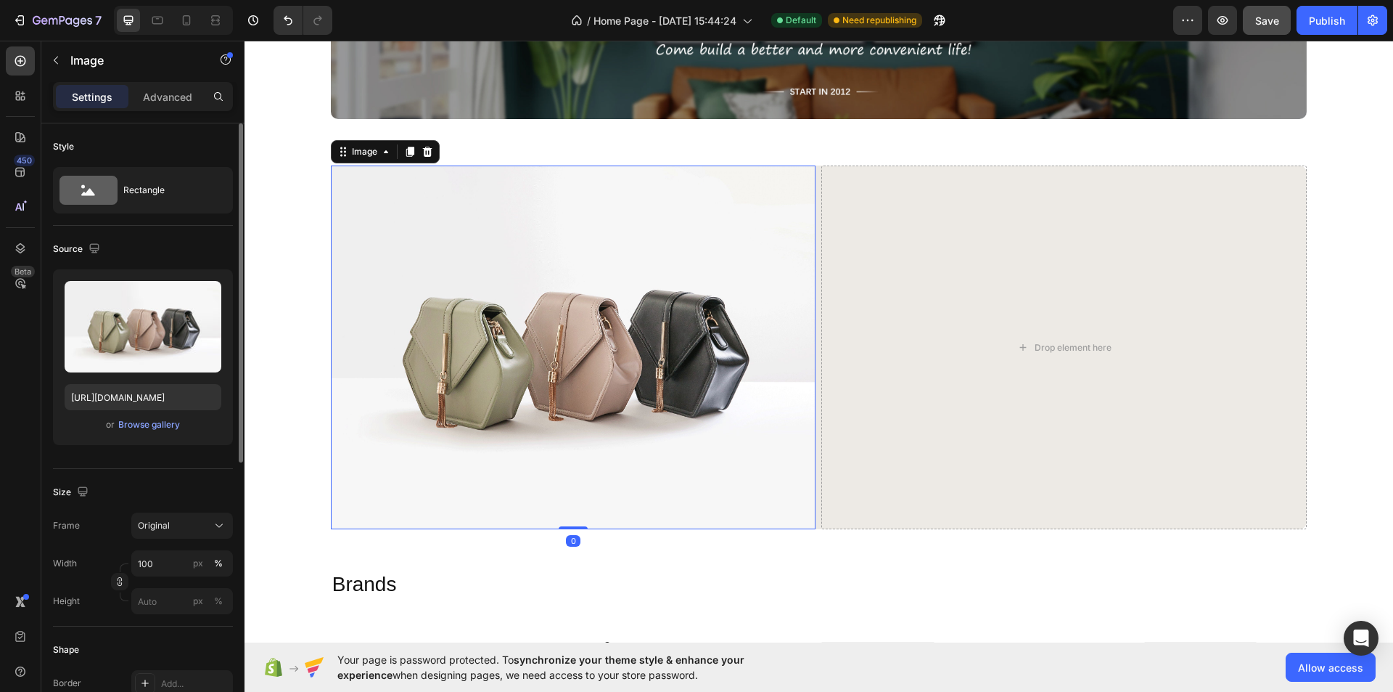
scroll to position [218, 0]
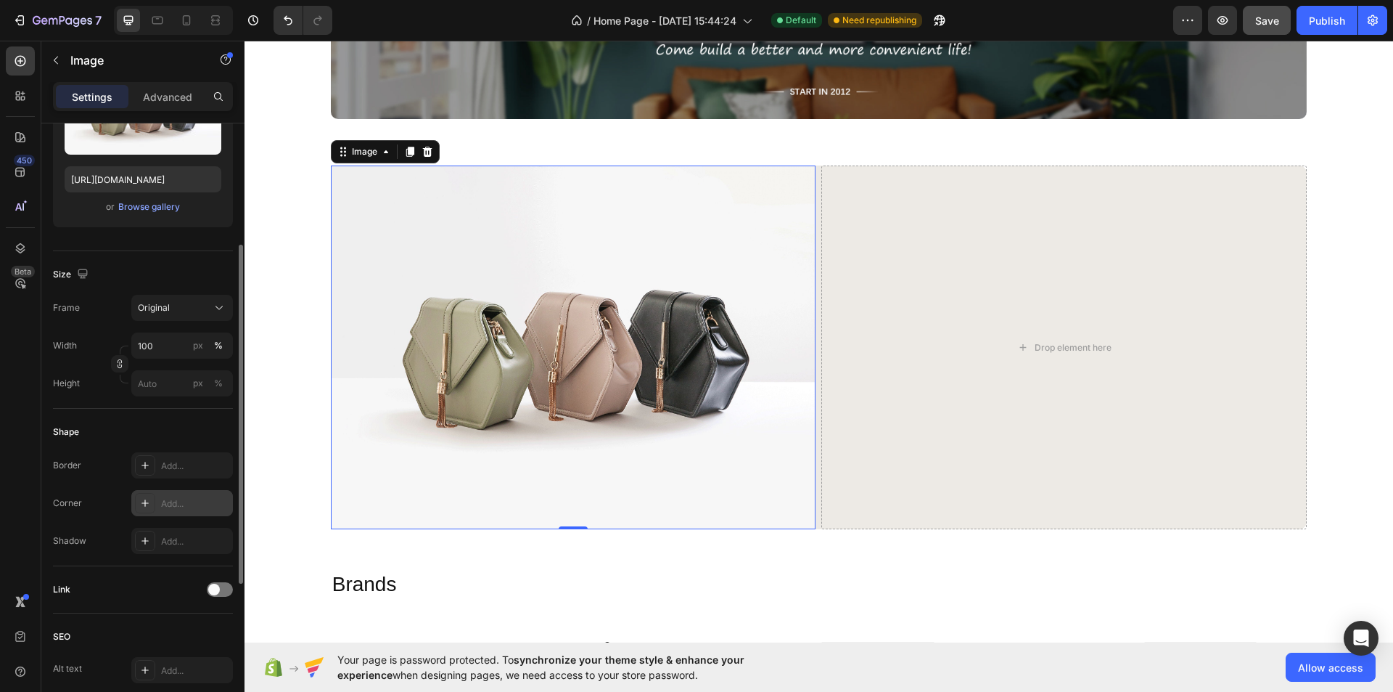
click at [169, 504] on div "Add..." at bounding box center [195, 503] width 68 height 13
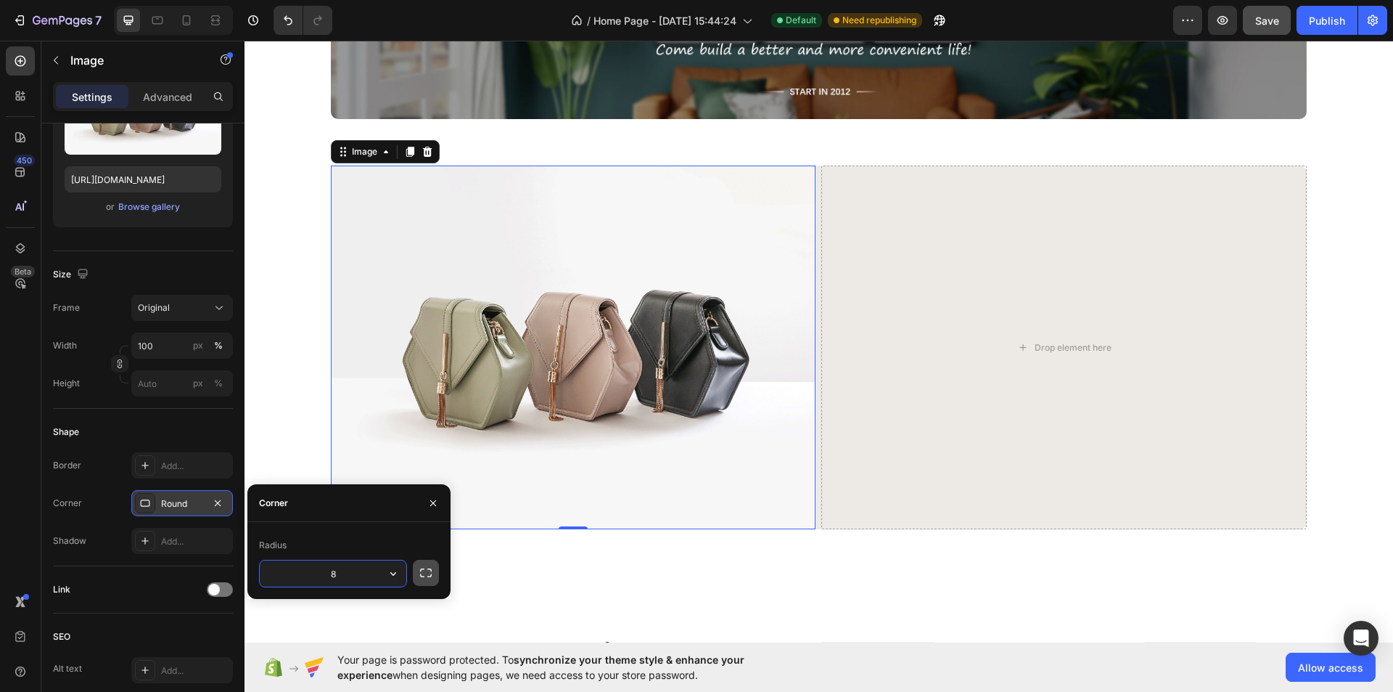
click at [425, 565] on icon "button" at bounding box center [426, 572] width 15 height 15
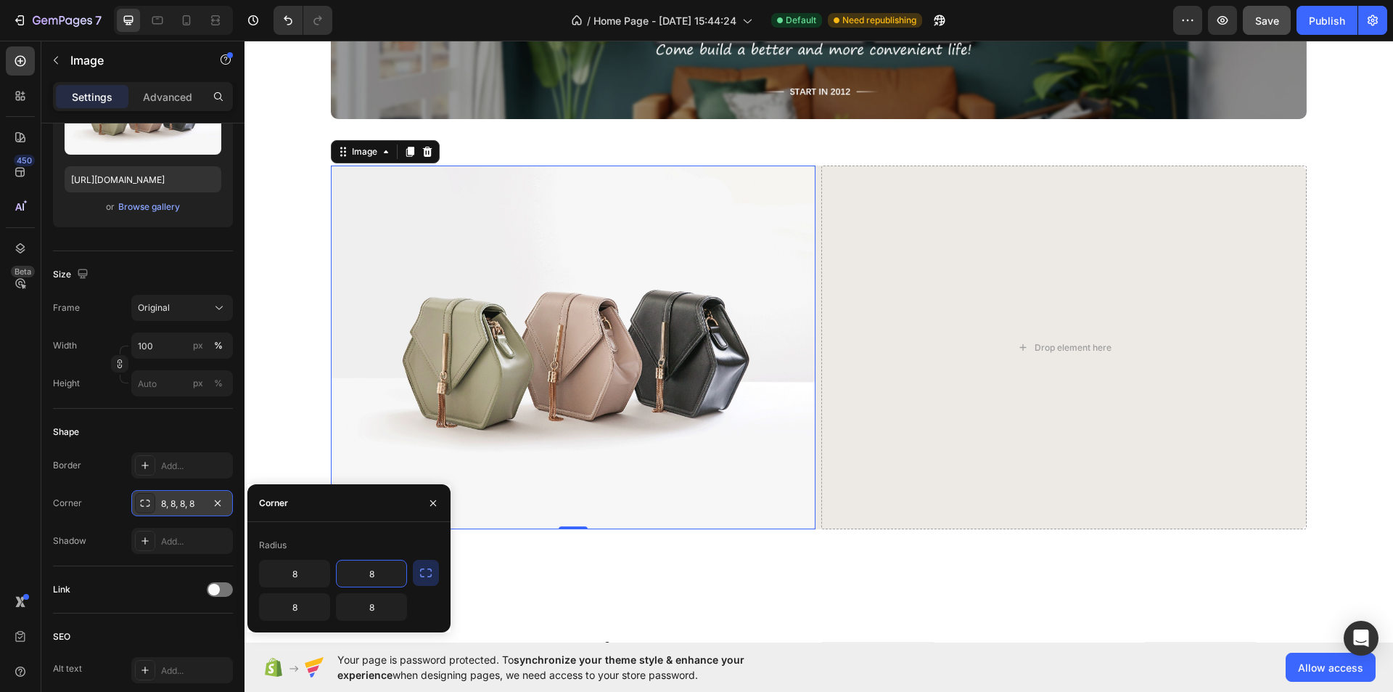
click at [391, 572] on input "8" at bounding box center [372, 573] width 70 height 26
type input "0"
click at [382, 606] on input "8" at bounding box center [372, 607] width 70 height 26
type input "0"
click at [311, 565] on input "8" at bounding box center [295, 573] width 70 height 26
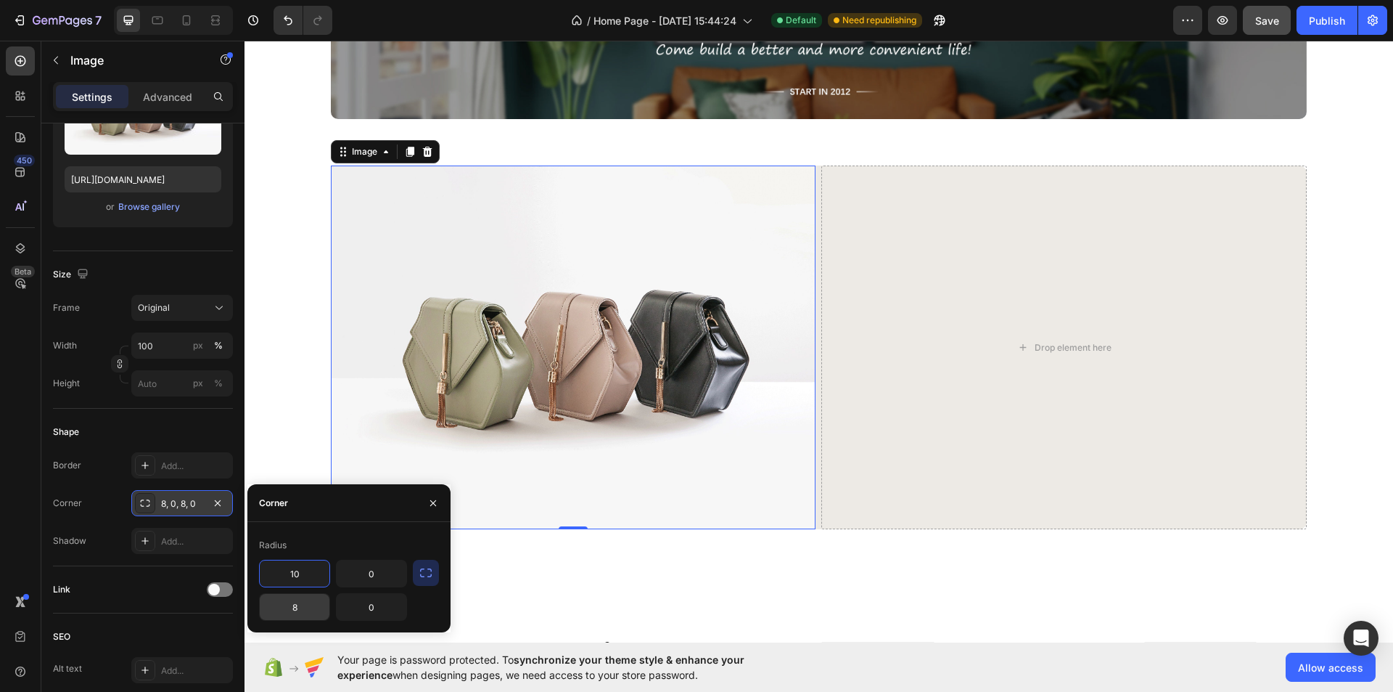
type input "10"
click at [303, 603] on input "8" at bounding box center [295, 607] width 70 height 26
type input "10"
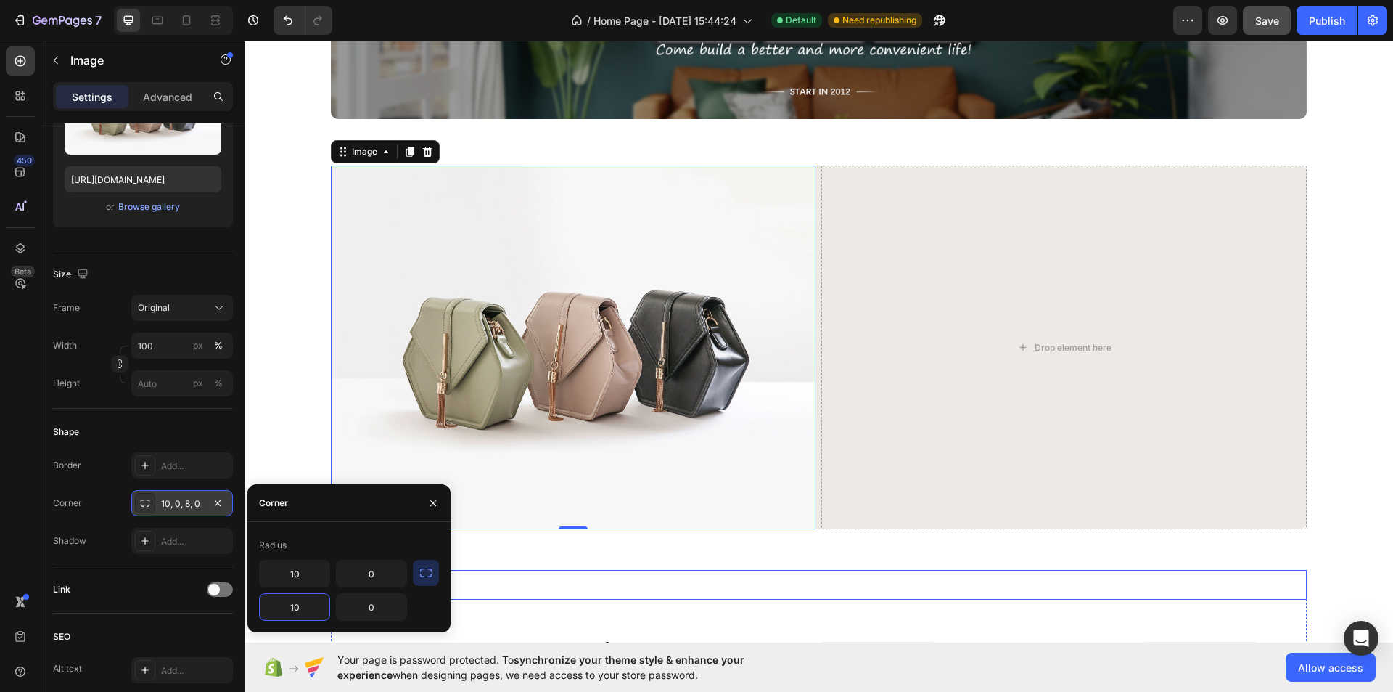
click at [545, 573] on h2 "Brands" at bounding box center [819, 584] width 977 height 29
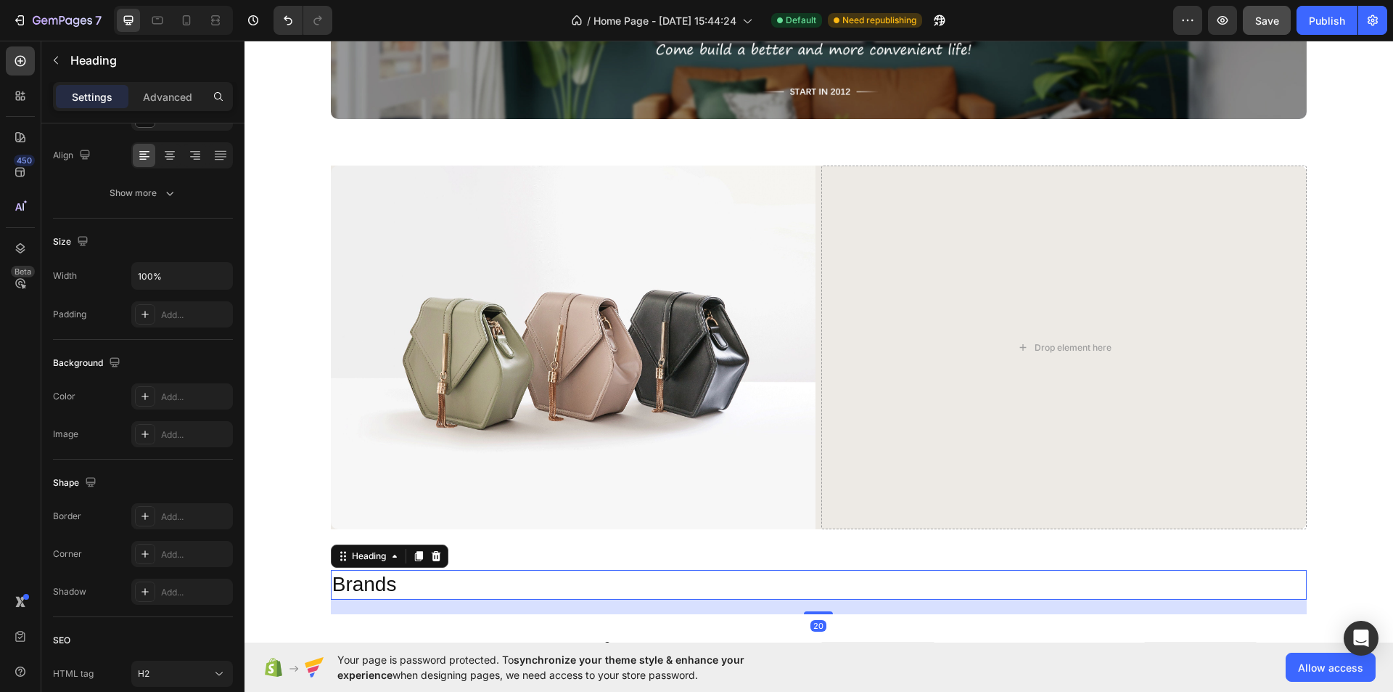
scroll to position [0, 0]
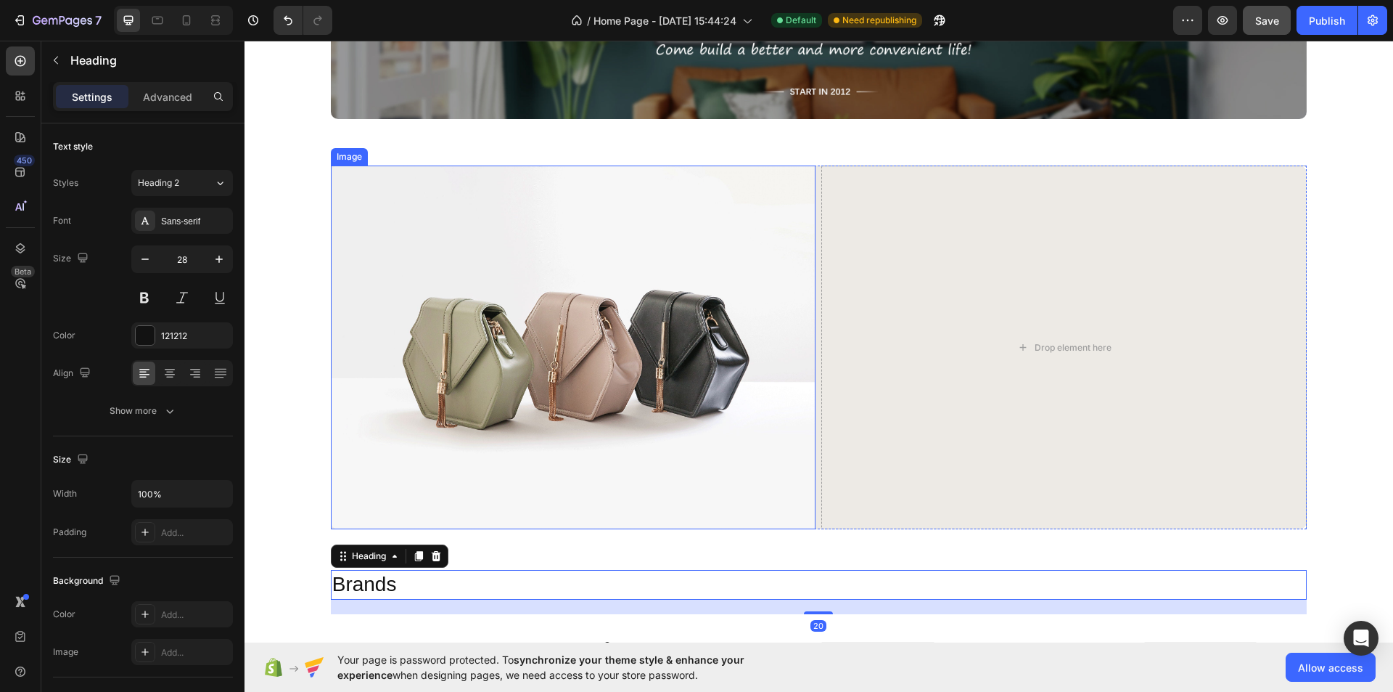
click at [606, 466] on img at bounding box center [574, 347] width 486 height 364
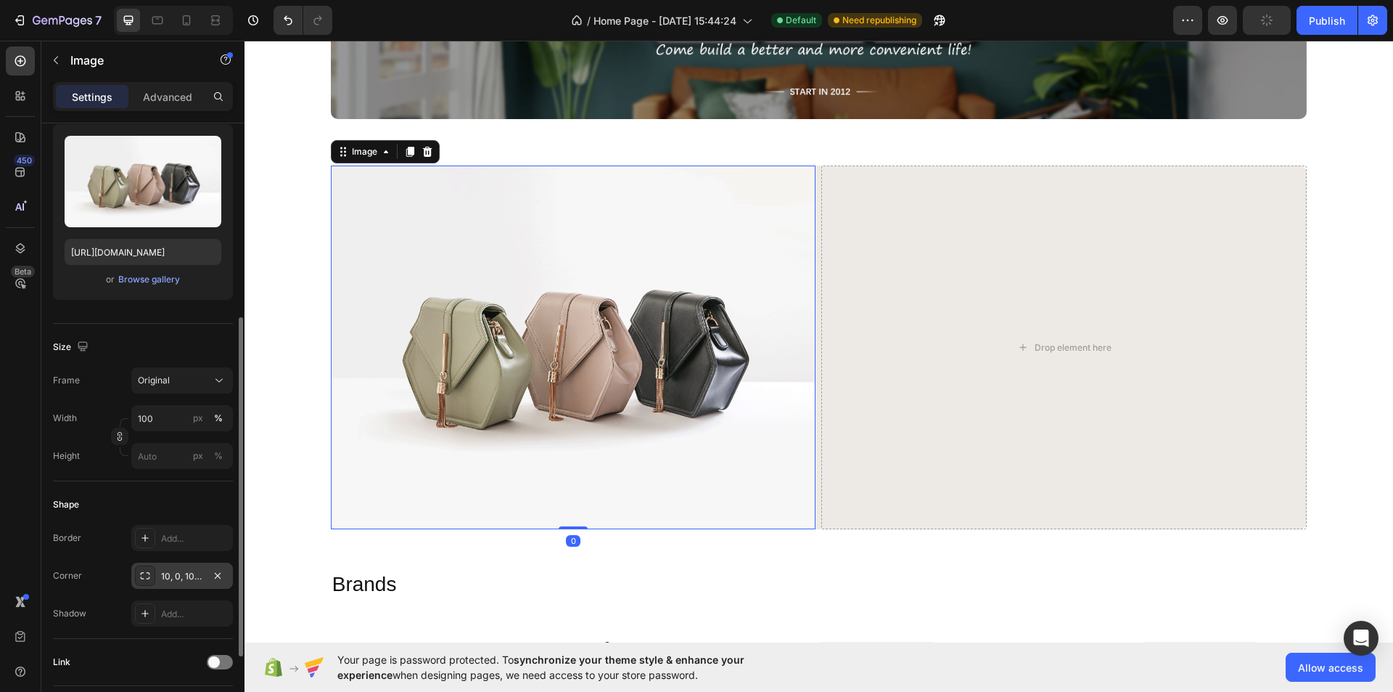
scroll to position [218, 0]
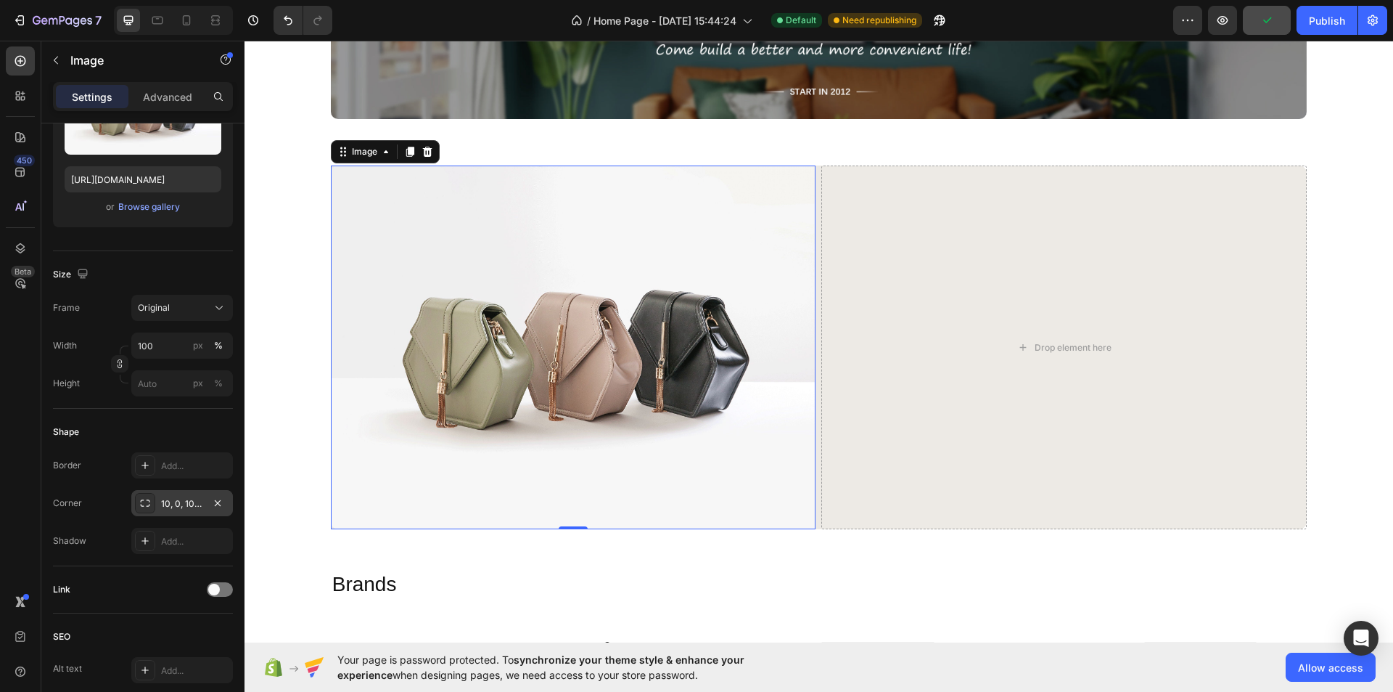
click at [189, 512] on div "10, 0, 10, 0" at bounding box center [182, 503] width 102 height 26
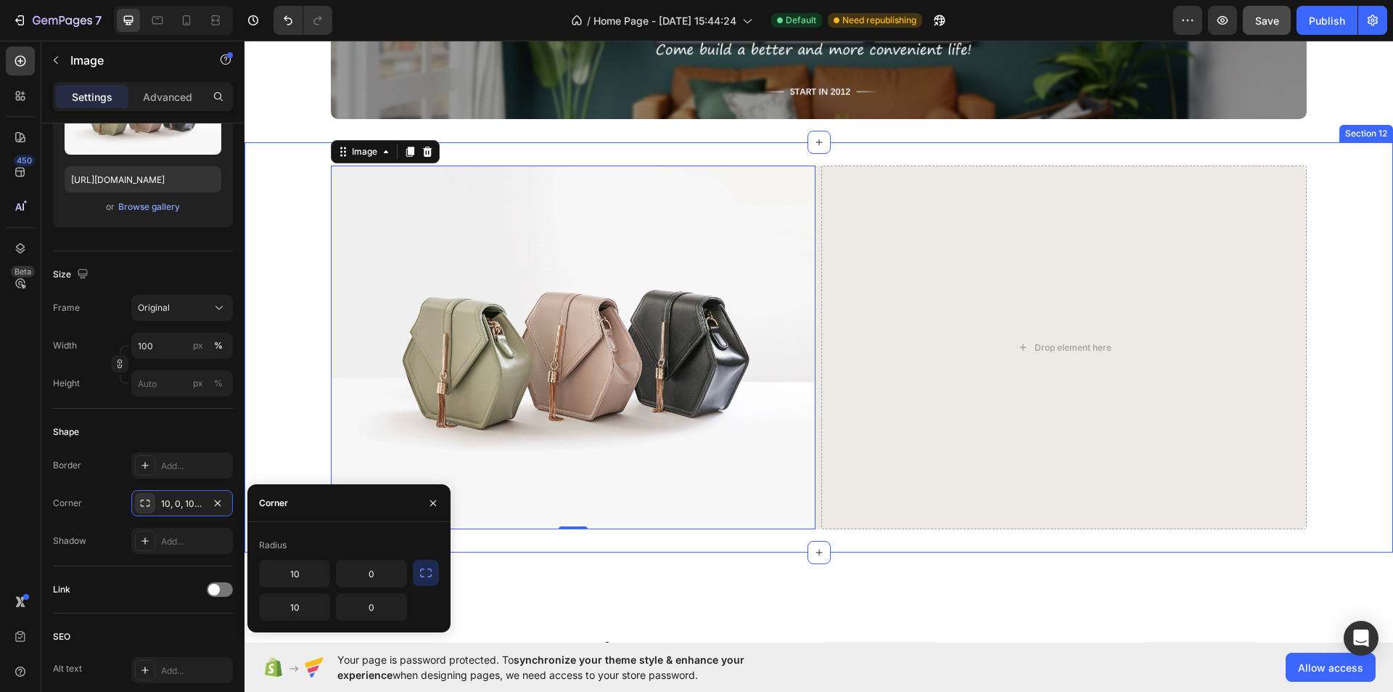
click at [273, 396] on div "Image 0 Drop element here Row" at bounding box center [819, 347] width 1149 height 364
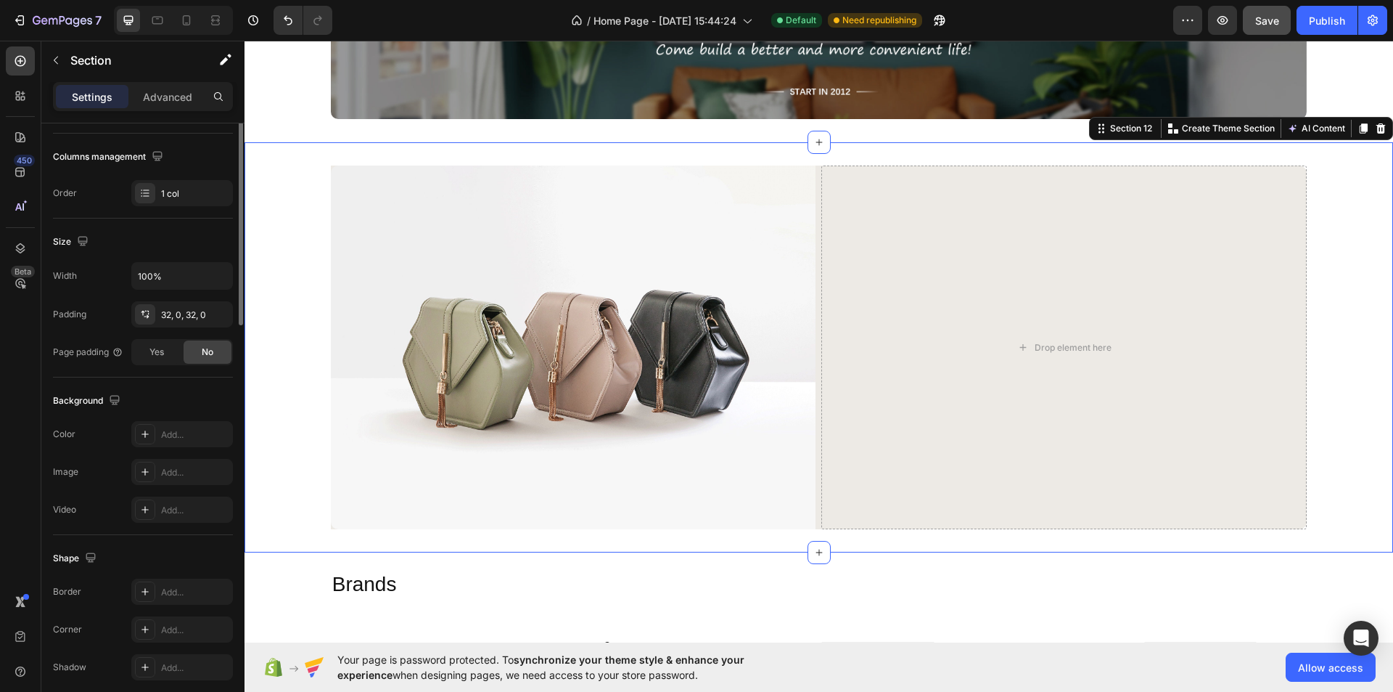
scroll to position [0, 0]
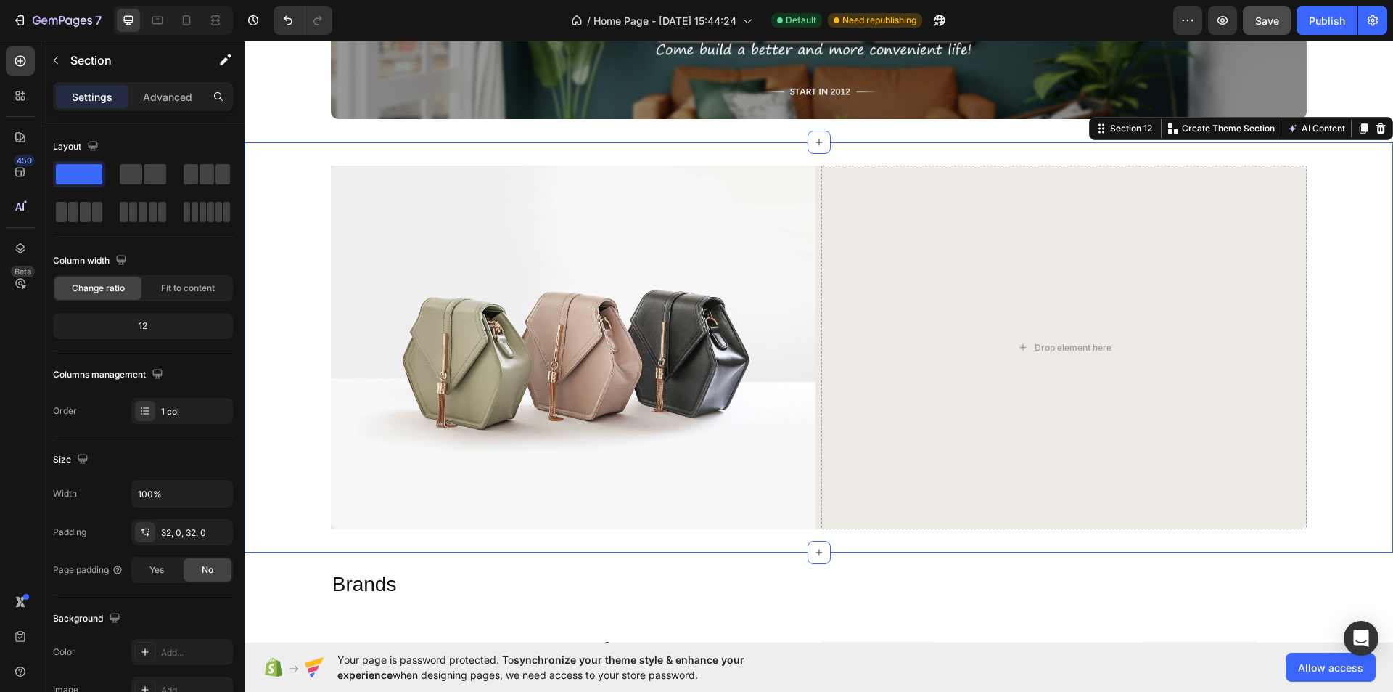
click at [1357, 469] on div "Image Drop element here Row" at bounding box center [819, 347] width 1149 height 364
click at [65, 65] on button "button" at bounding box center [55, 60] width 23 height 23
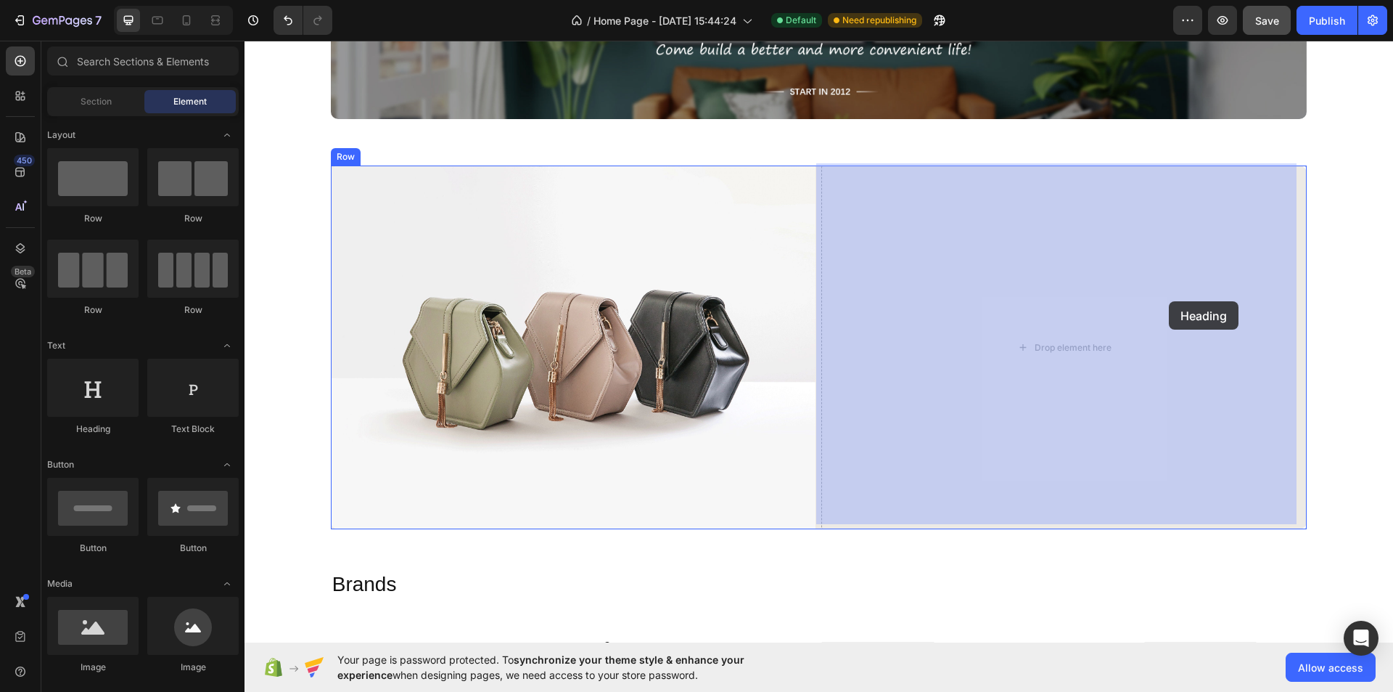
drag, startPoint x: 335, startPoint y: 449, endPoint x: 1169, endPoint y: 301, distance: 846.8
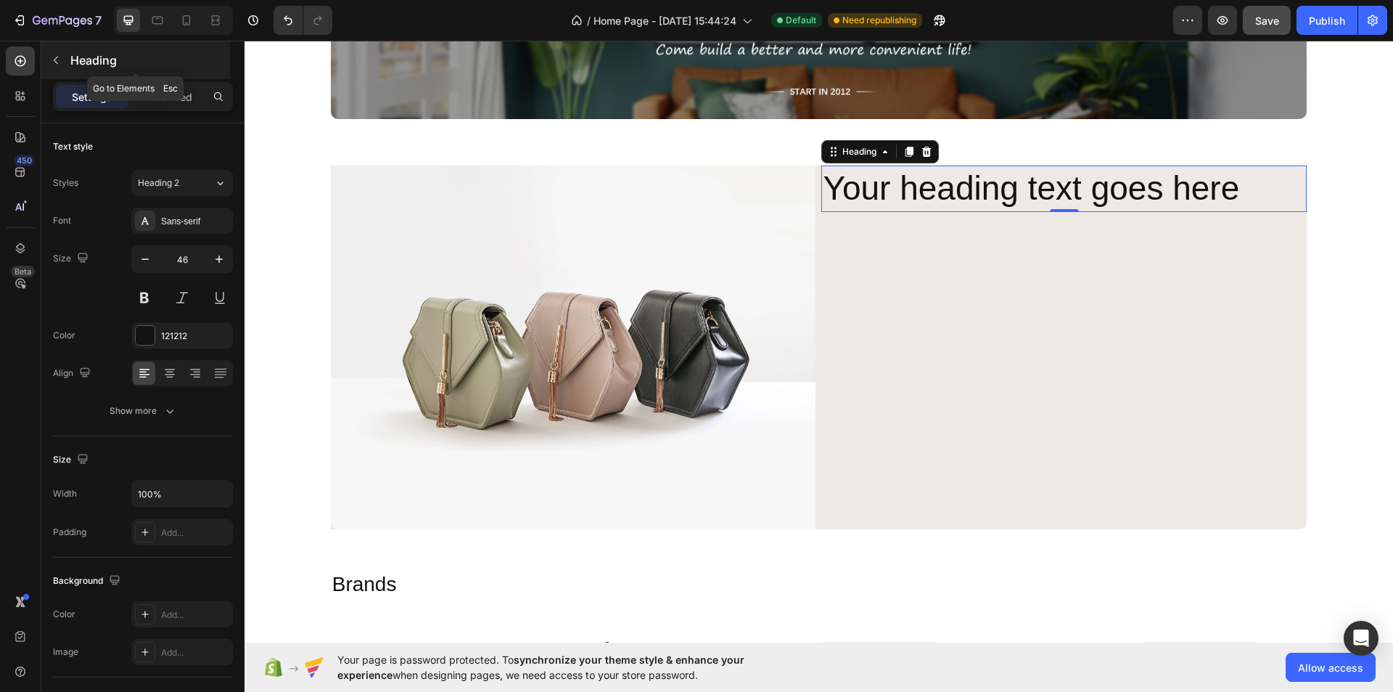
click at [60, 59] on icon "button" at bounding box center [56, 60] width 12 height 12
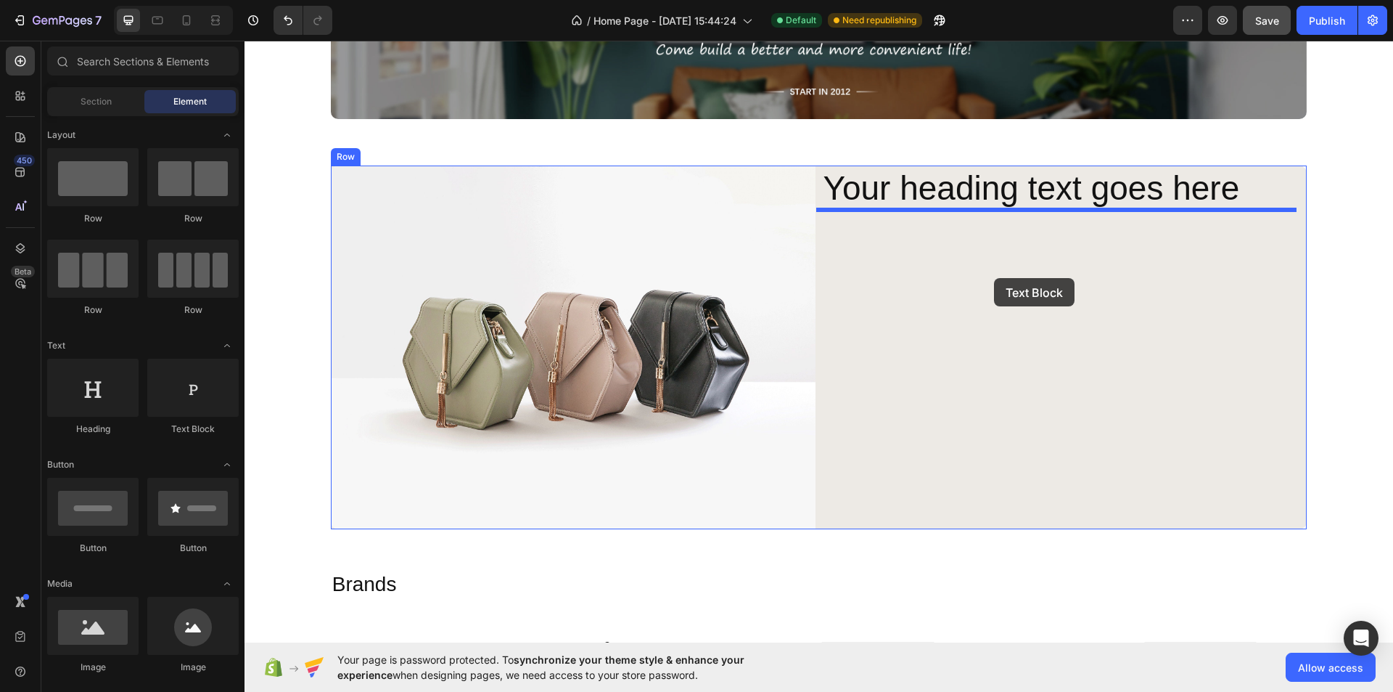
drag, startPoint x: 430, startPoint y: 427, endPoint x: 994, endPoint y: 278, distance: 584.1
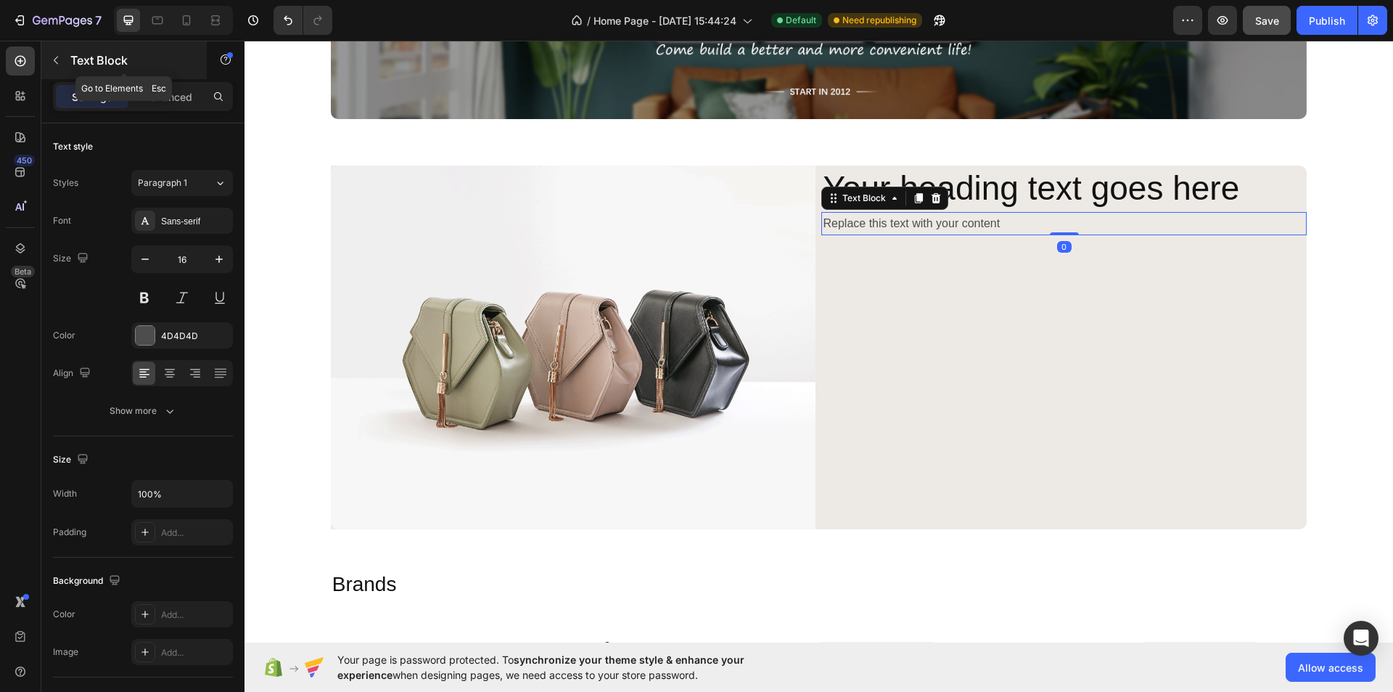
click at [58, 57] on icon "button" at bounding box center [56, 60] width 12 height 12
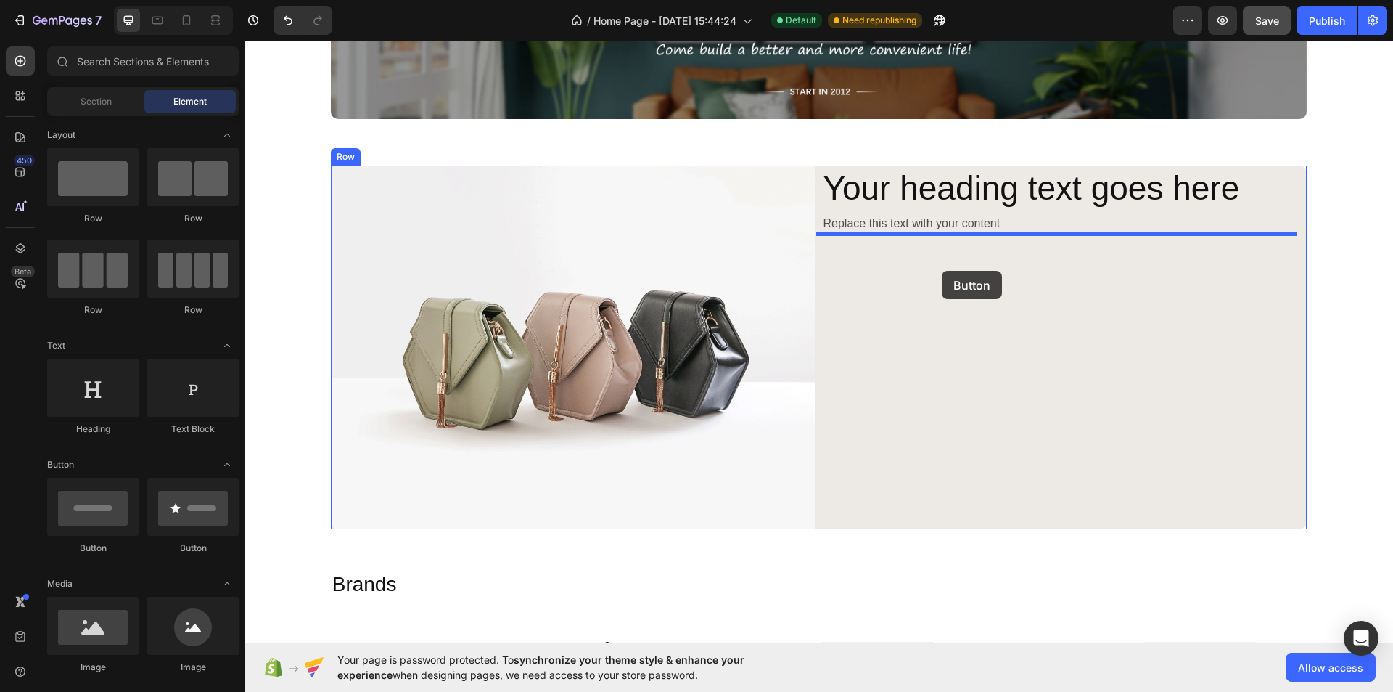
drag, startPoint x: 322, startPoint y: 558, endPoint x: 942, endPoint y: 271, distance: 683.2
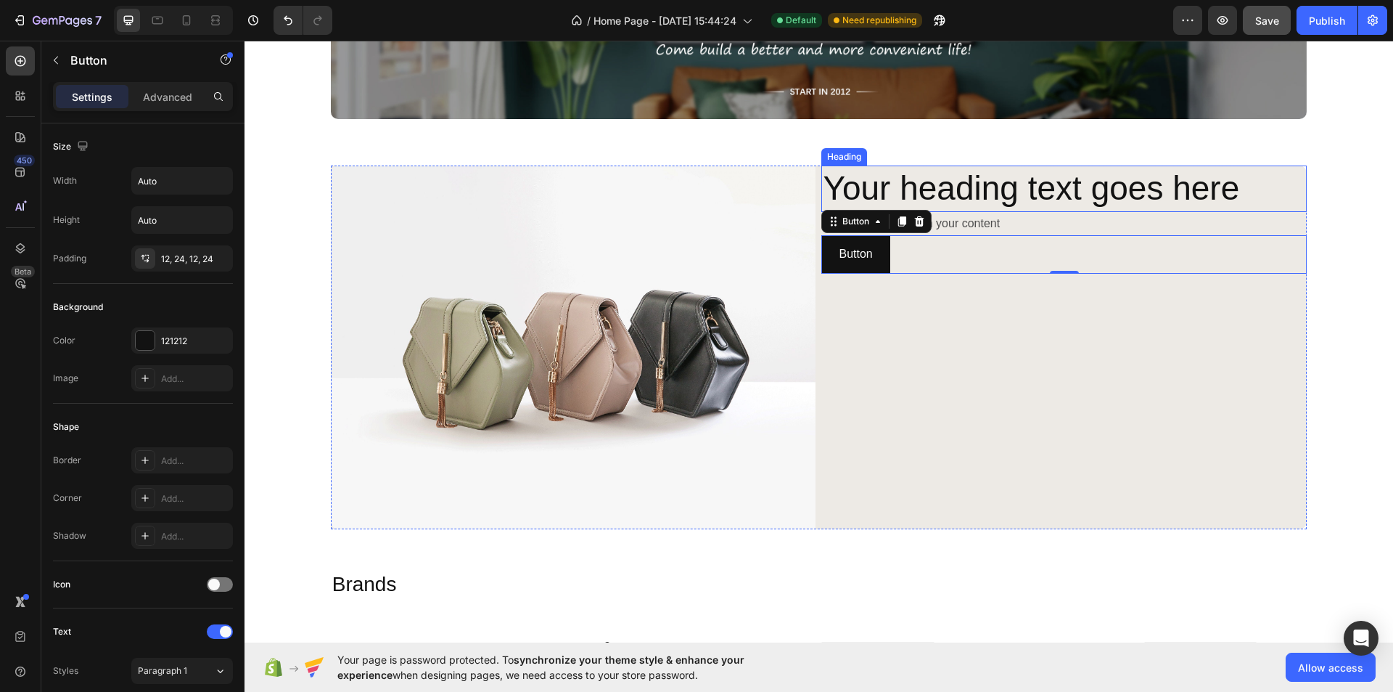
click at [1056, 184] on h2 "Your heading text goes here" at bounding box center [1065, 188] width 486 height 46
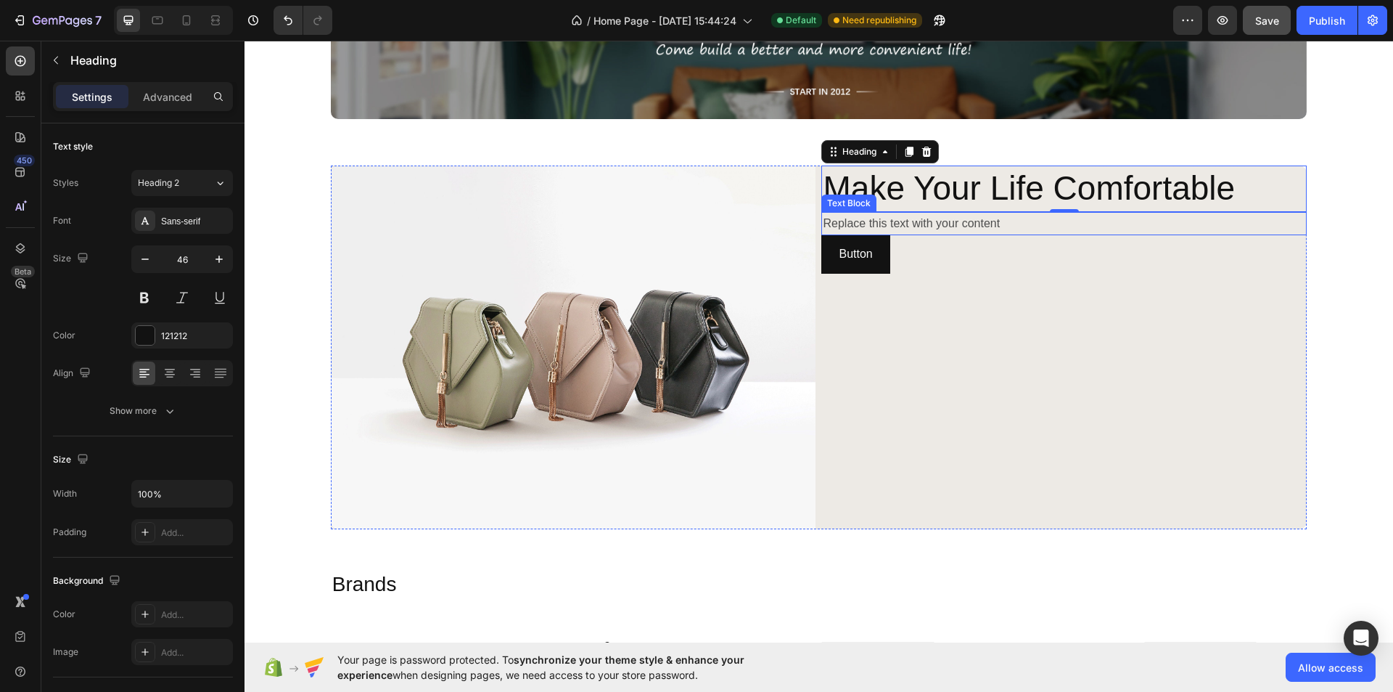
click at [1011, 214] on div "Replace this text with your content" at bounding box center [1065, 224] width 486 height 24
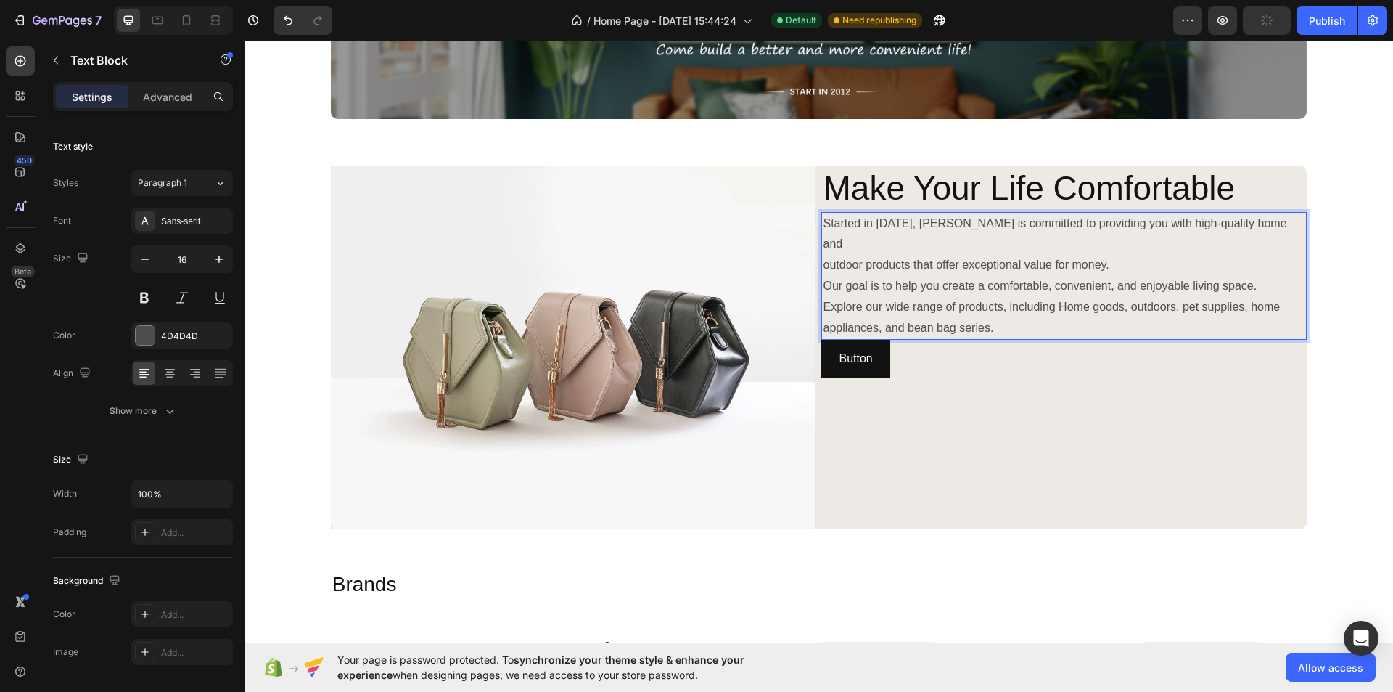
click at [823, 259] on p "Started in [DATE], [PERSON_NAME] is committed to providing you with high-qualit…" at bounding box center [1064, 276] width 483 height 126
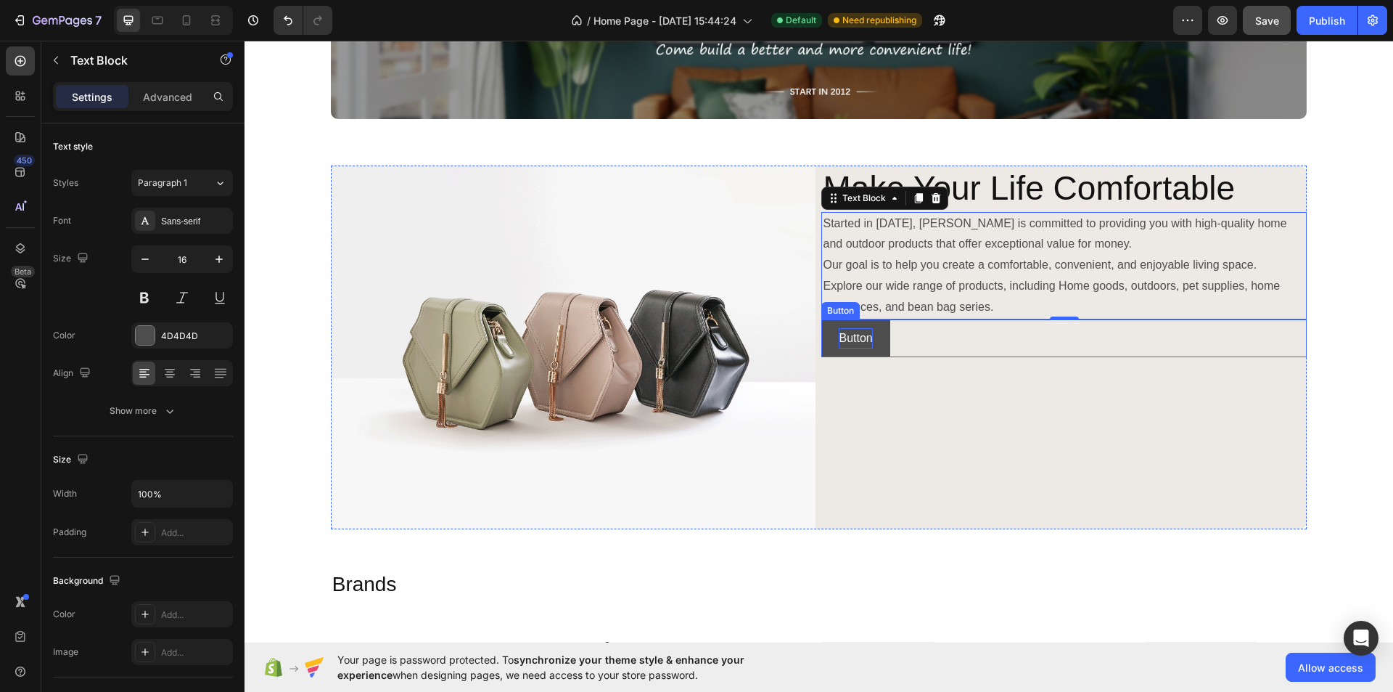
click at [859, 349] on p "Button" at bounding box center [855, 338] width 33 height 21
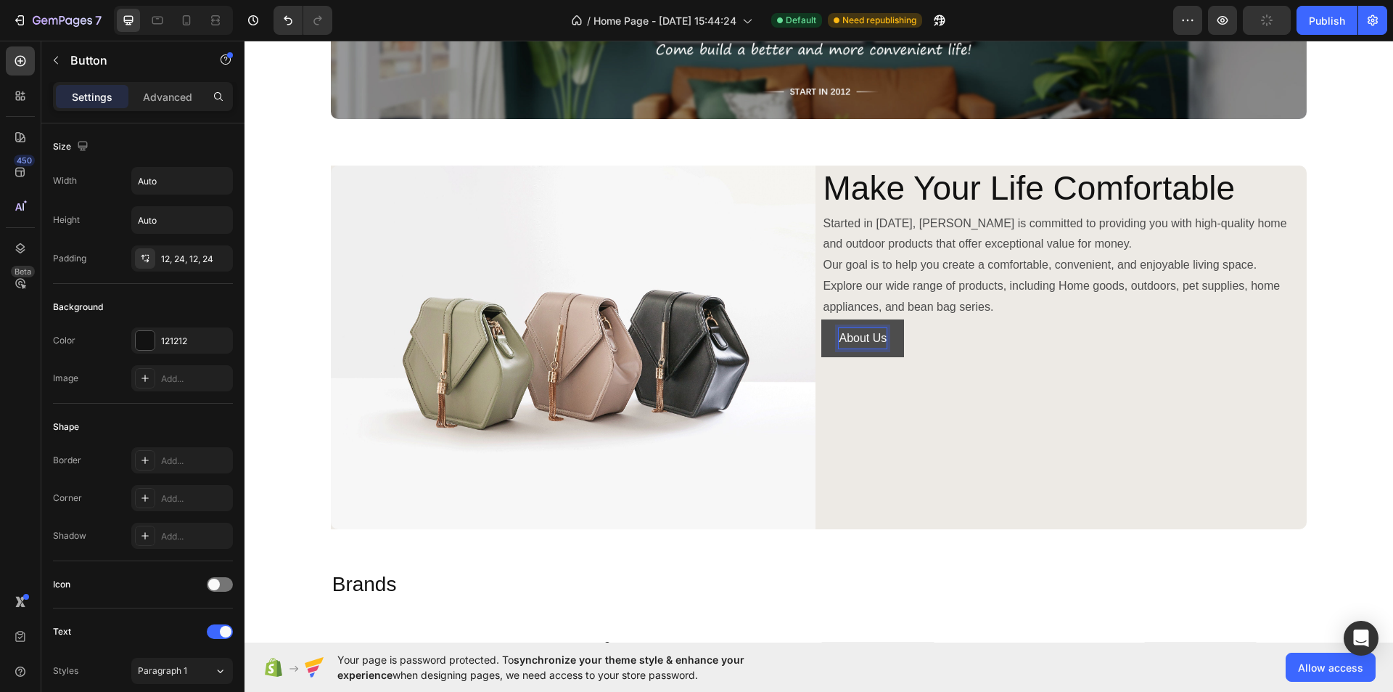
click at [1051, 358] on div "About Us Button 0" at bounding box center [1065, 338] width 486 height 38
click at [1042, 190] on p "Make Your Life Comfortable" at bounding box center [1064, 189] width 483 height 44
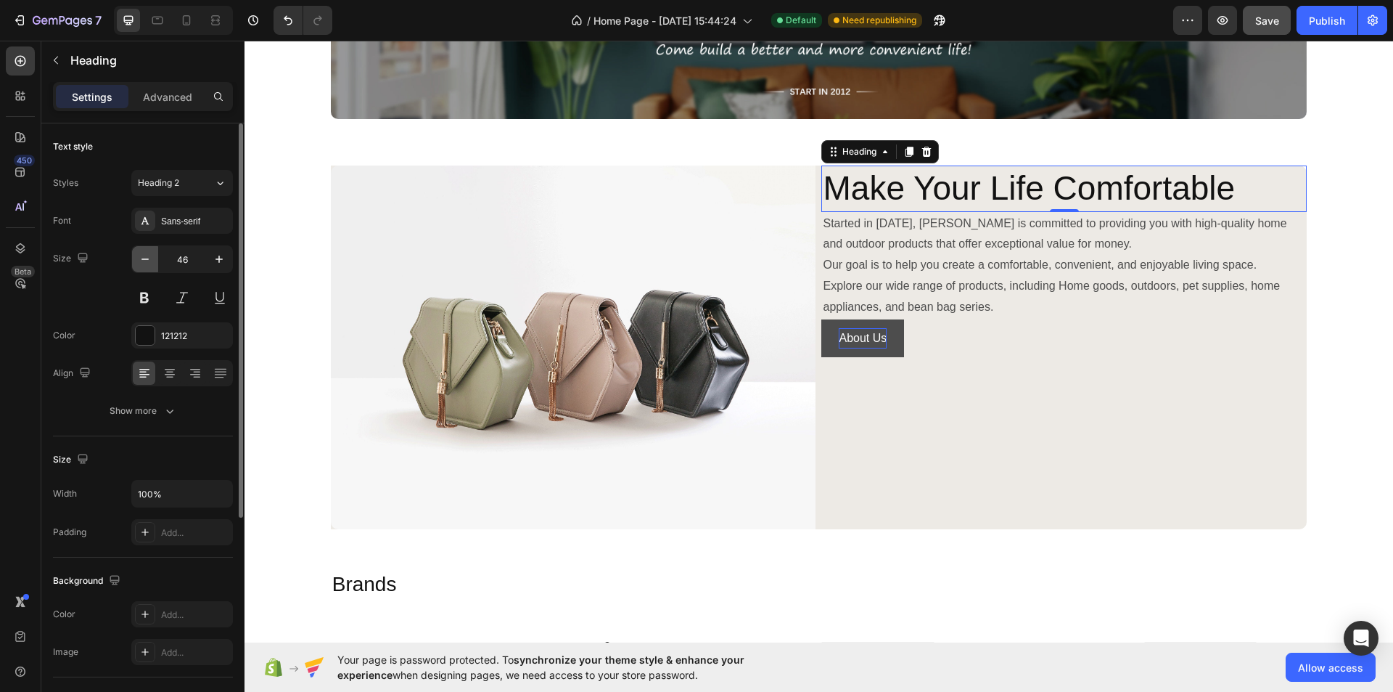
click at [155, 262] on button "button" at bounding box center [145, 259] width 26 height 26
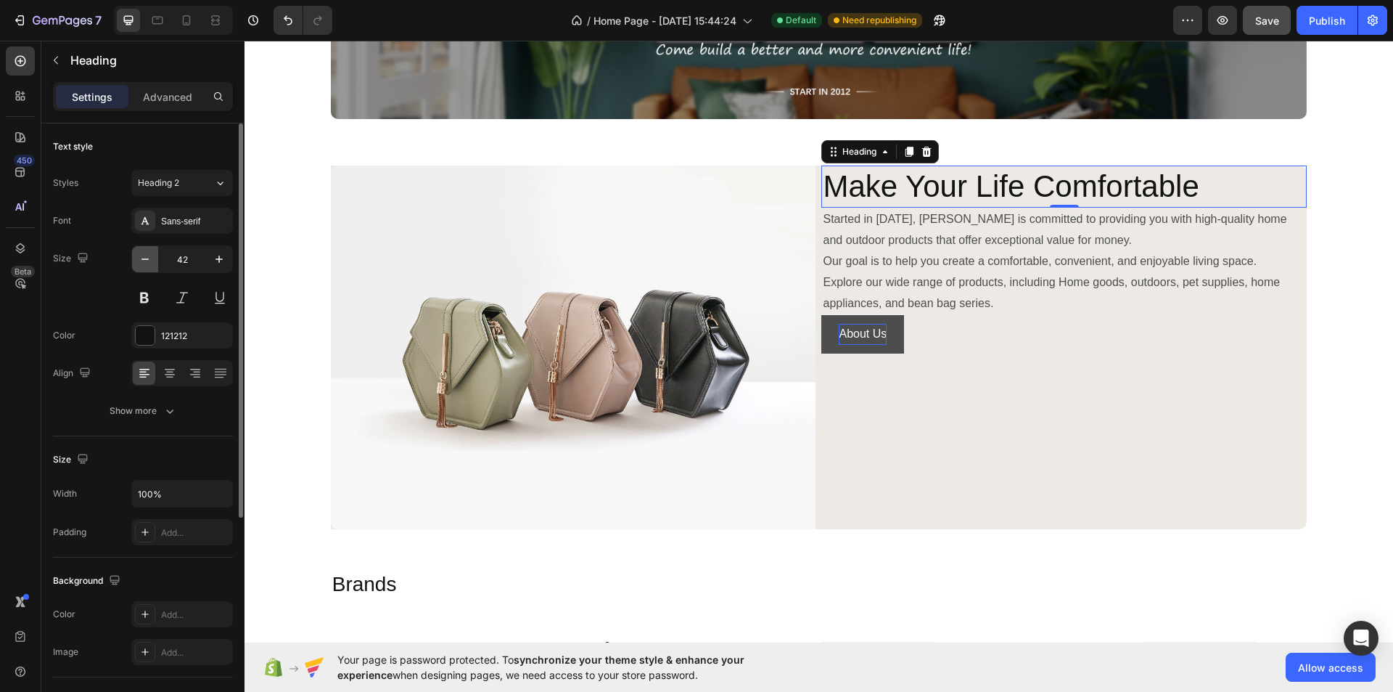
click at [155, 262] on button "button" at bounding box center [145, 259] width 26 height 26
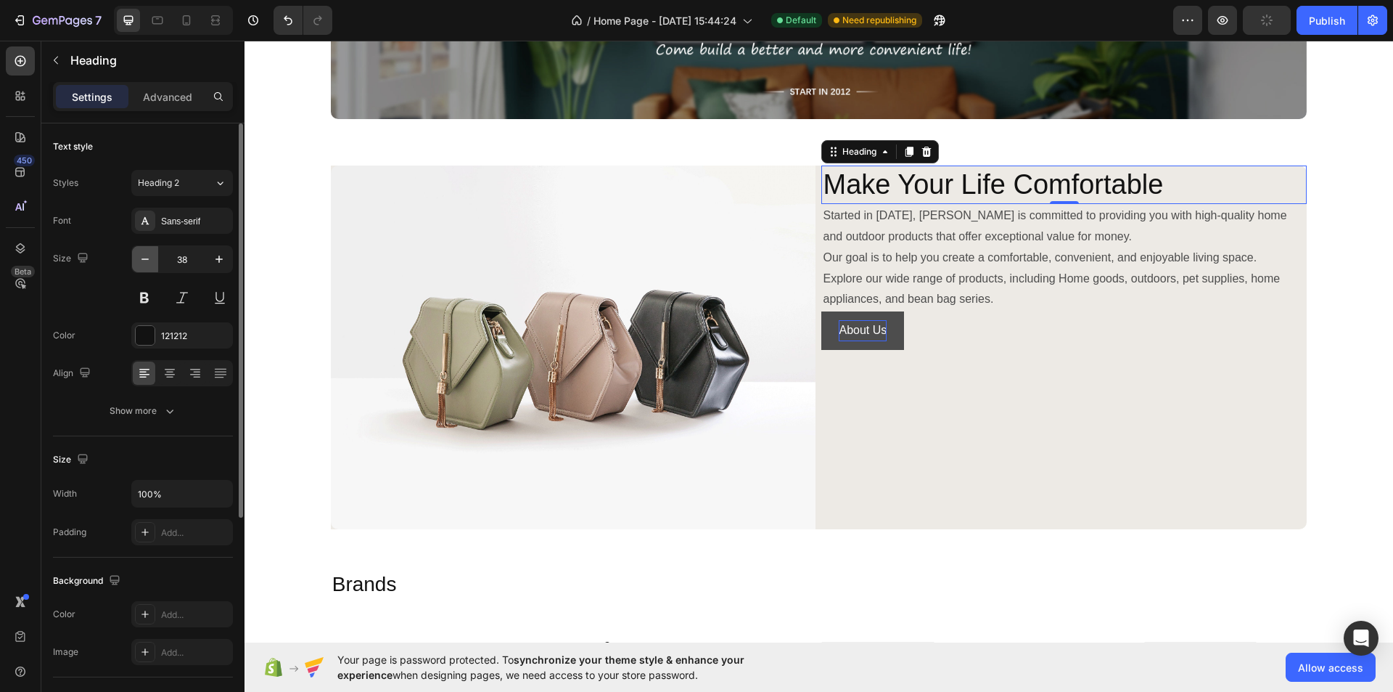
click at [155, 262] on button "button" at bounding box center [145, 259] width 26 height 26
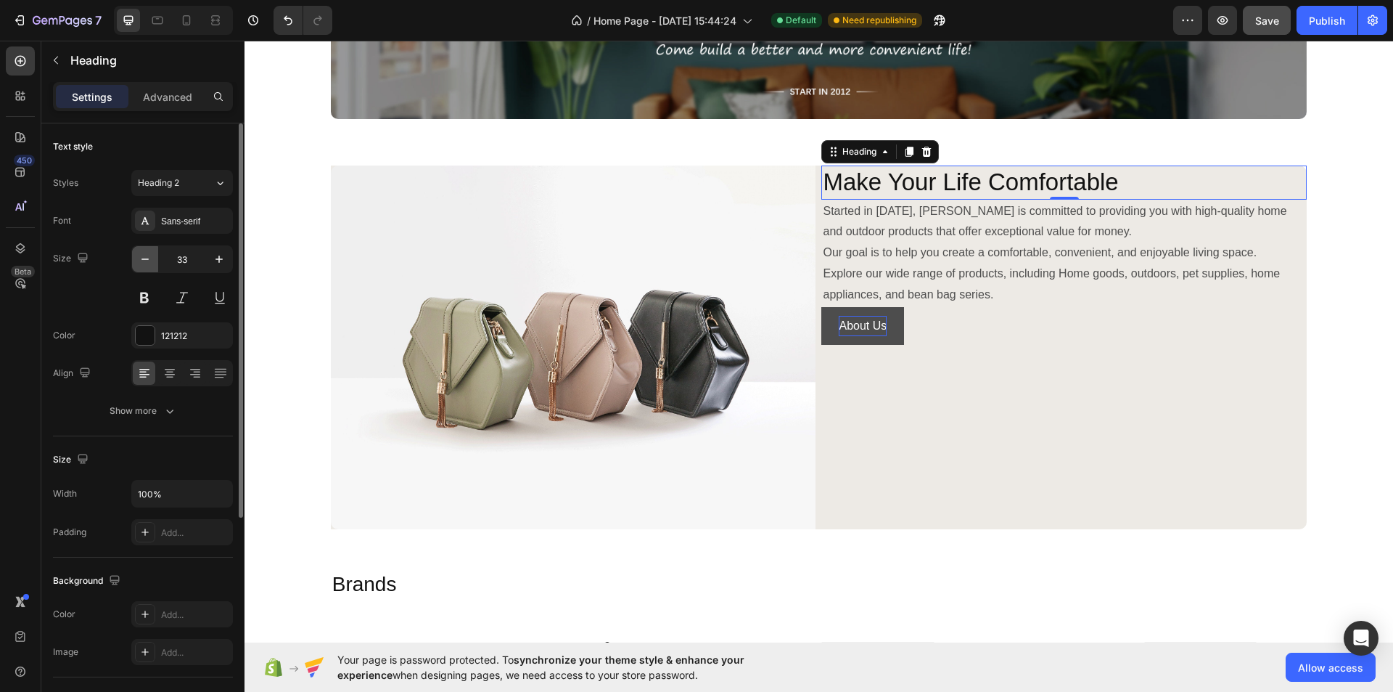
click at [155, 262] on button "button" at bounding box center [145, 259] width 26 height 26
type input "32"
click at [168, 379] on icon at bounding box center [170, 373] width 15 height 15
click at [152, 367] on div at bounding box center [144, 372] width 22 height 23
click at [160, 408] on div "Show more" at bounding box center [143, 411] width 67 height 15
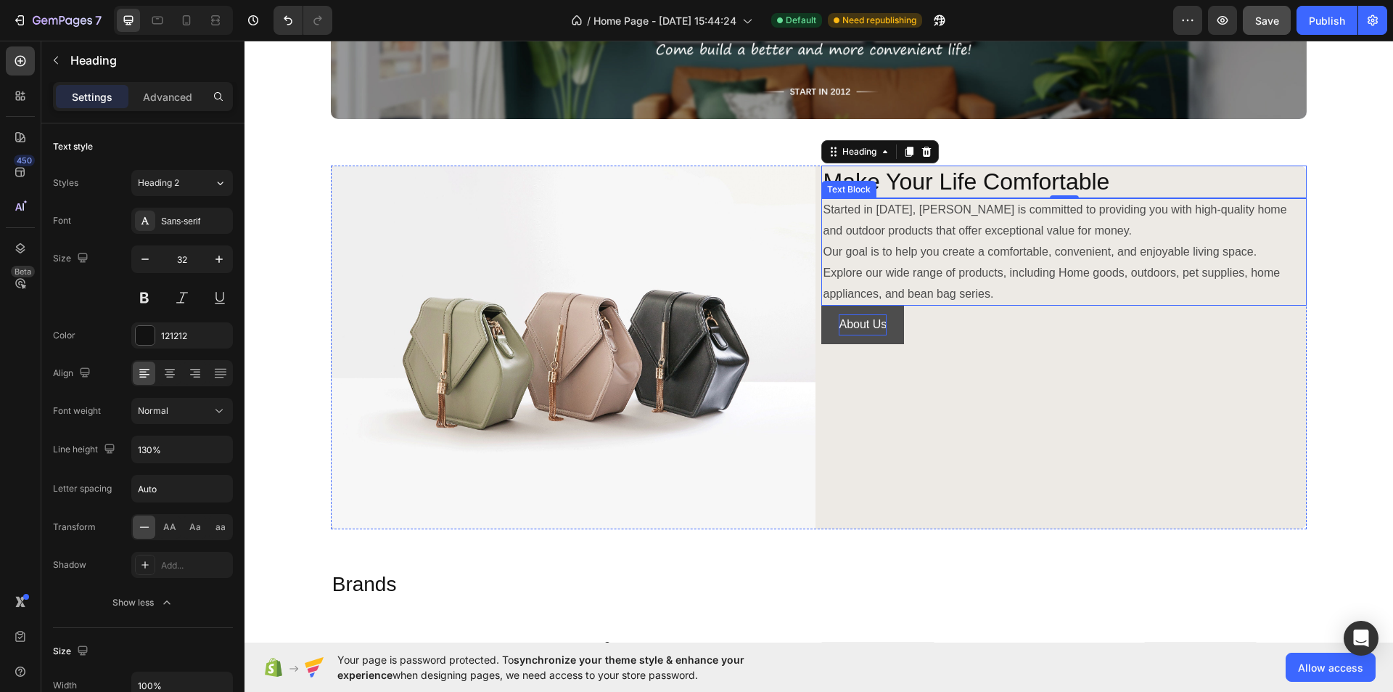
click at [961, 216] on p "Started in [DATE], [PERSON_NAME] is committed to providing you with high-qualit…" at bounding box center [1064, 252] width 483 height 105
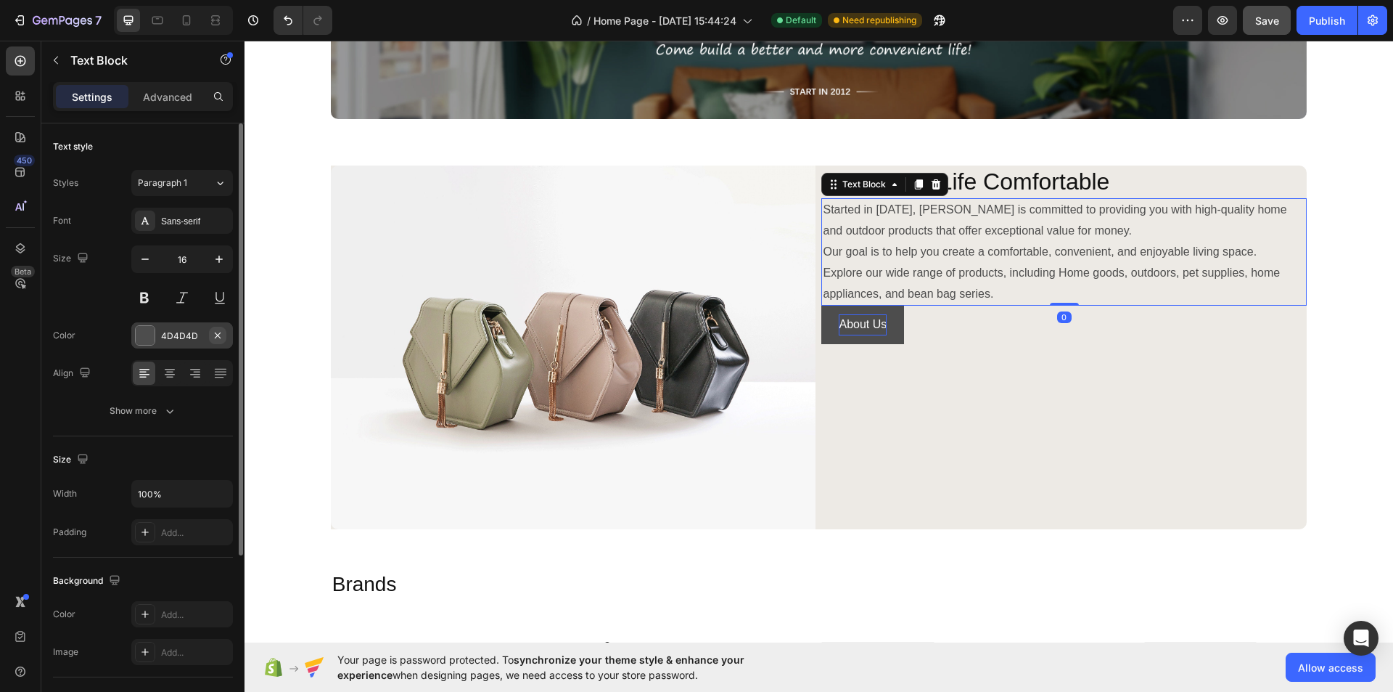
click at [213, 332] on icon "button" at bounding box center [218, 335] width 12 height 12
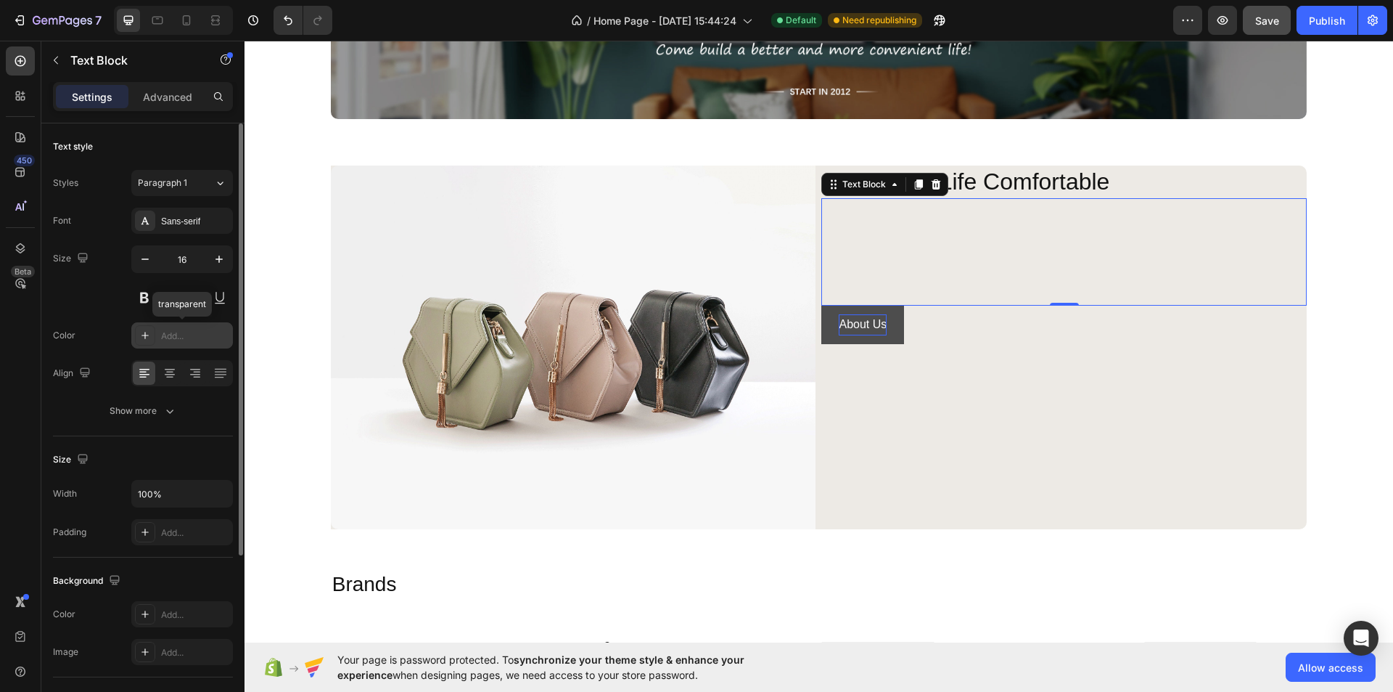
click at [207, 337] on div "Add..." at bounding box center [195, 335] width 68 height 13
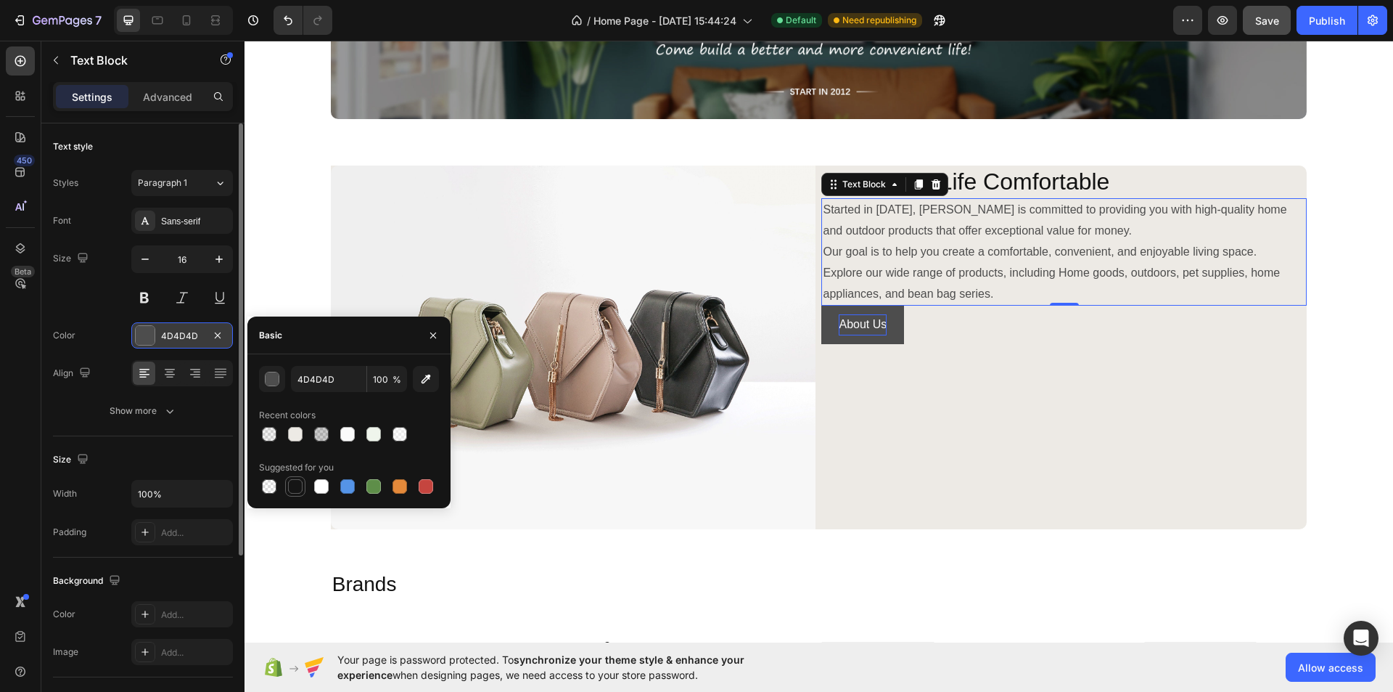
click at [295, 483] on div at bounding box center [295, 486] width 15 height 15
type input "151515"
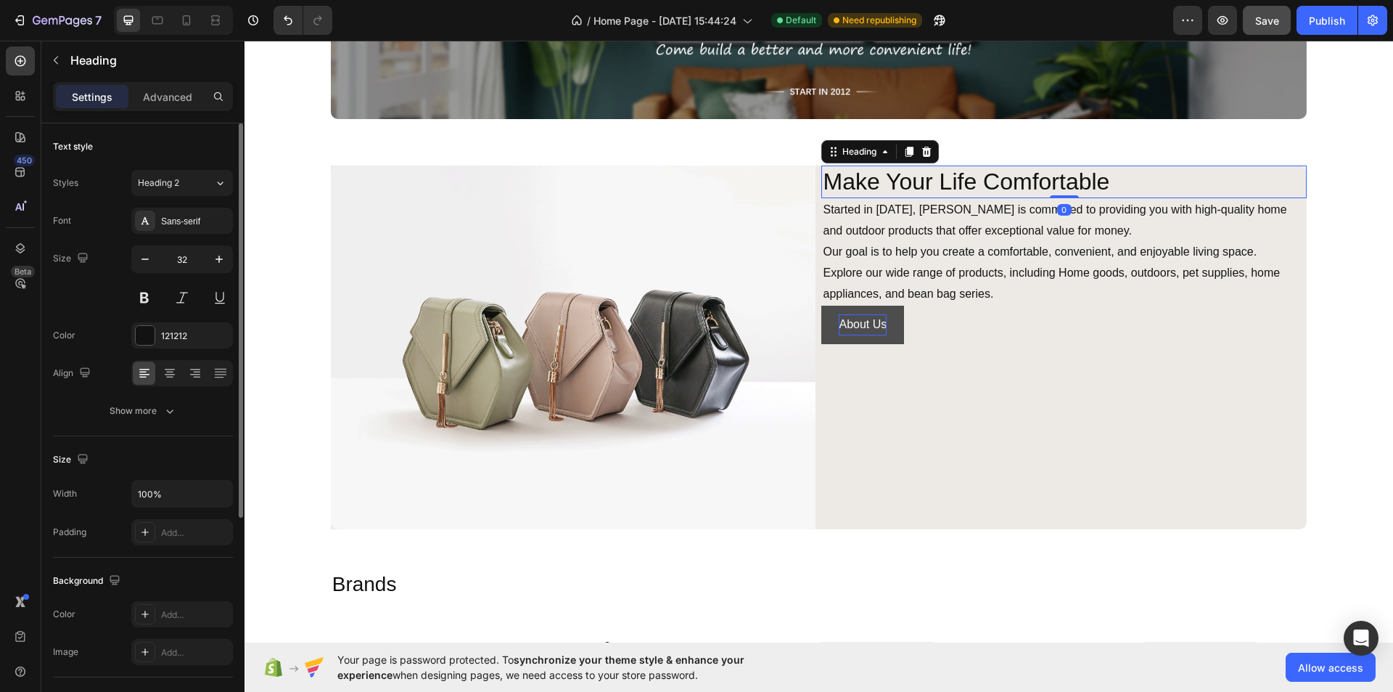
click at [1165, 173] on p "Make Your Life Comfortable" at bounding box center [1064, 182] width 483 height 30
click at [214, 338] on icon "button" at bounding box center [218, 335] width 12 height 12
click at [181, 340] on div "Add..." at bounding box center [195, 335] width 68 height 13
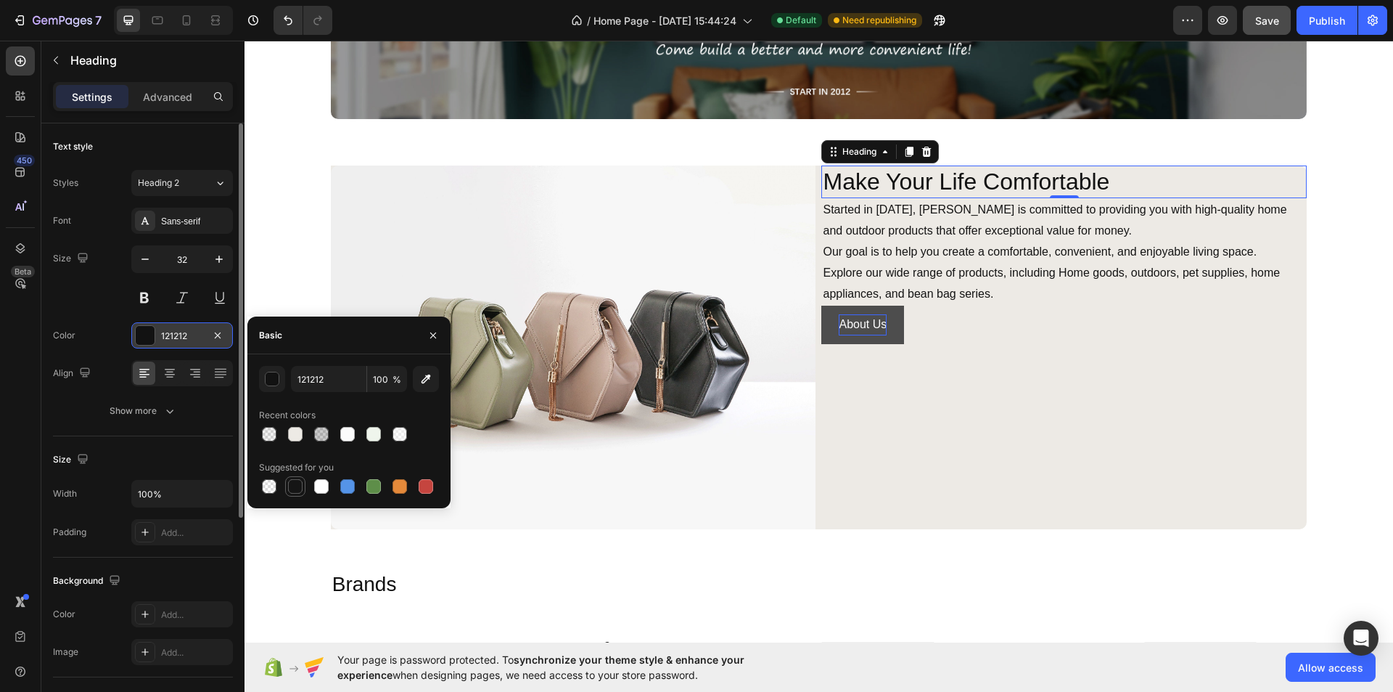
click at [298, 491] on div at bounding box center [295, 486] width 15 height 15
type input "151515"
click at [419, 435] on div at bounding box center [349, 434] width 180 height 20
click at [1050, 266] on p "Started in [DATE], [PERSON_NAME] is committed to providing you with high-qualit…" at bounding box center [1064, 252] width 483 height 105
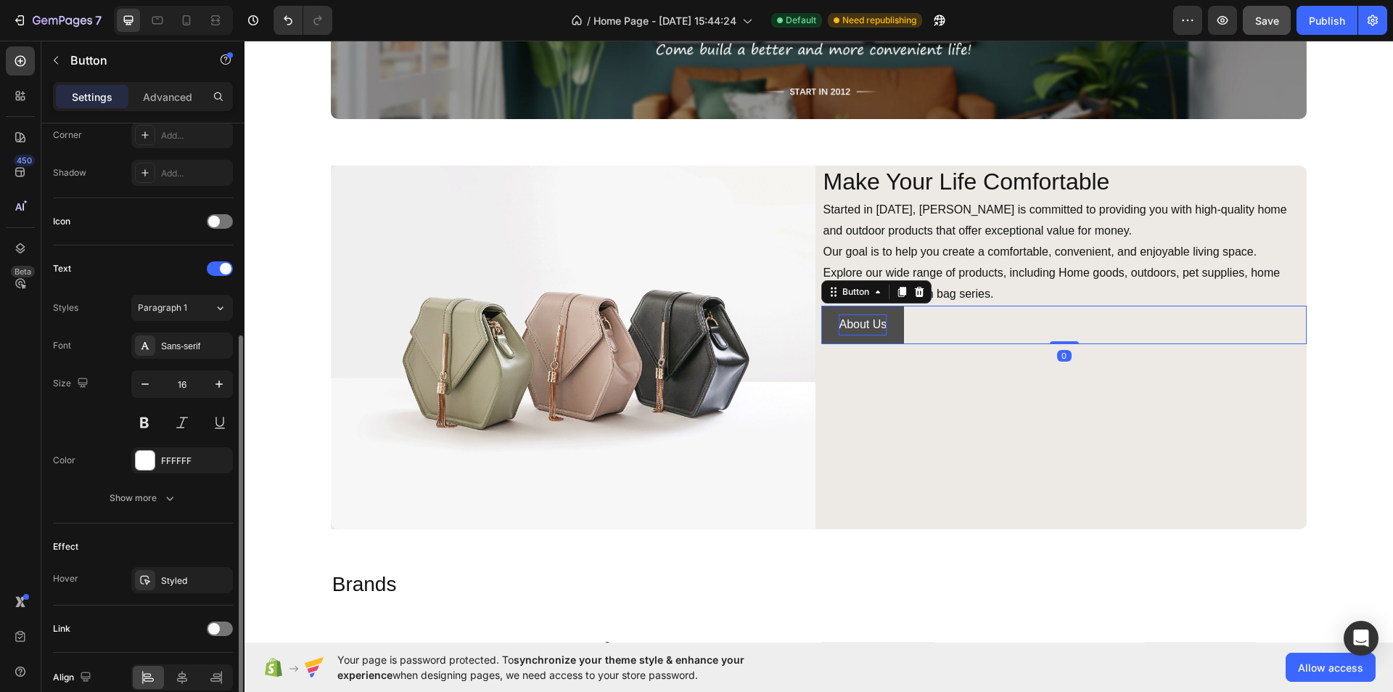
scroll to position [73, 0]
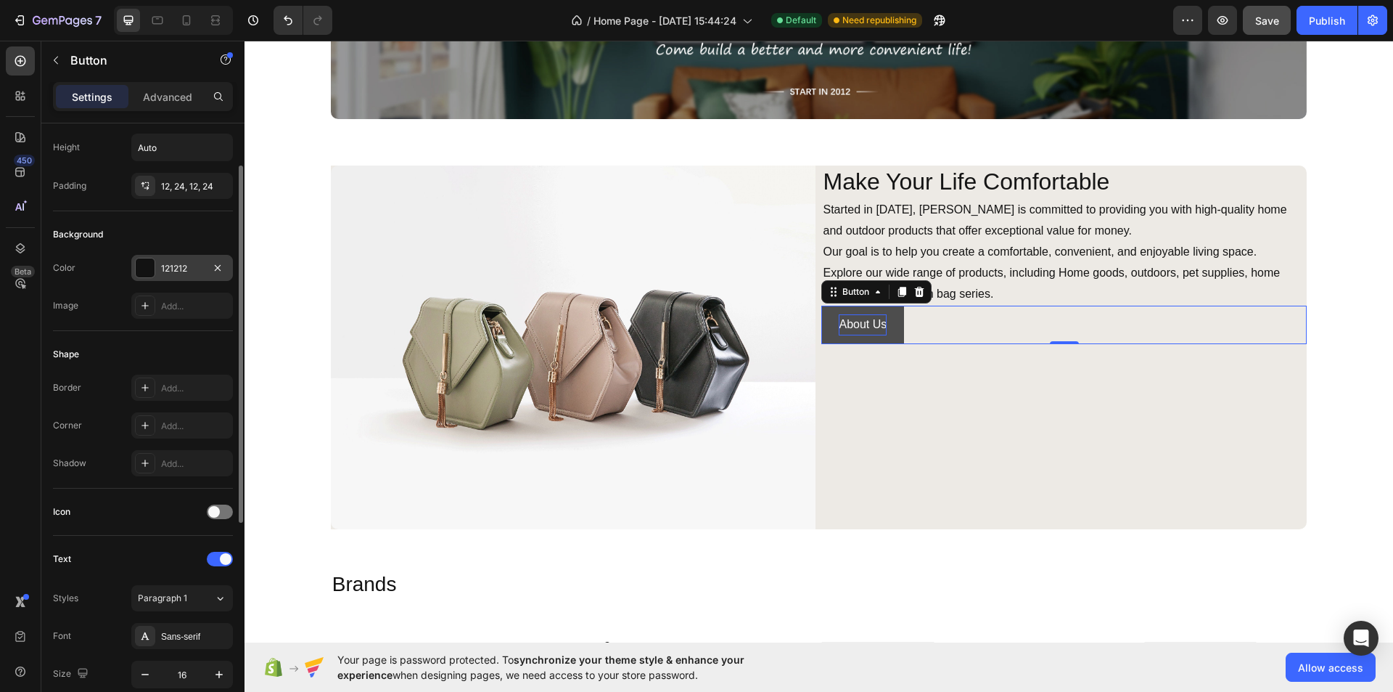
click at [154, 272] on div at bounding box center [145, 267] width 19 height 19
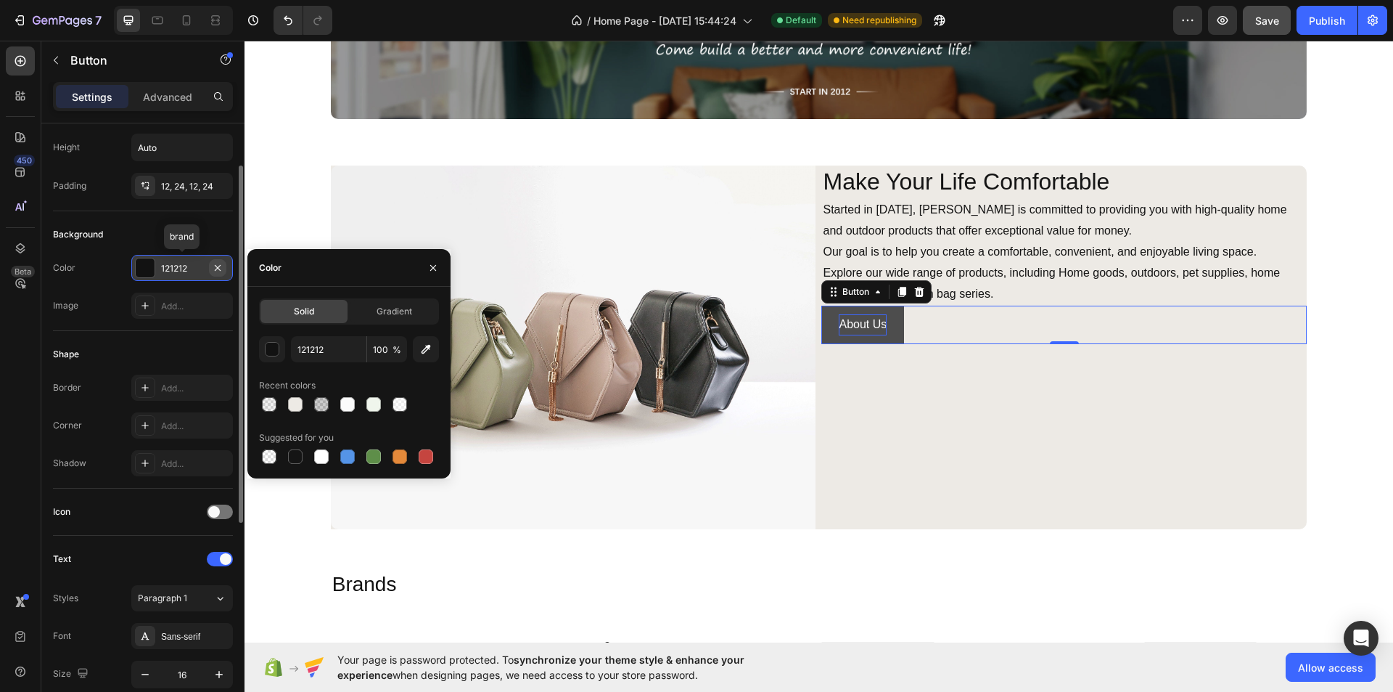
click at [218, 267] on icon "button" at bounding box center [218, 267] width 6 height 6
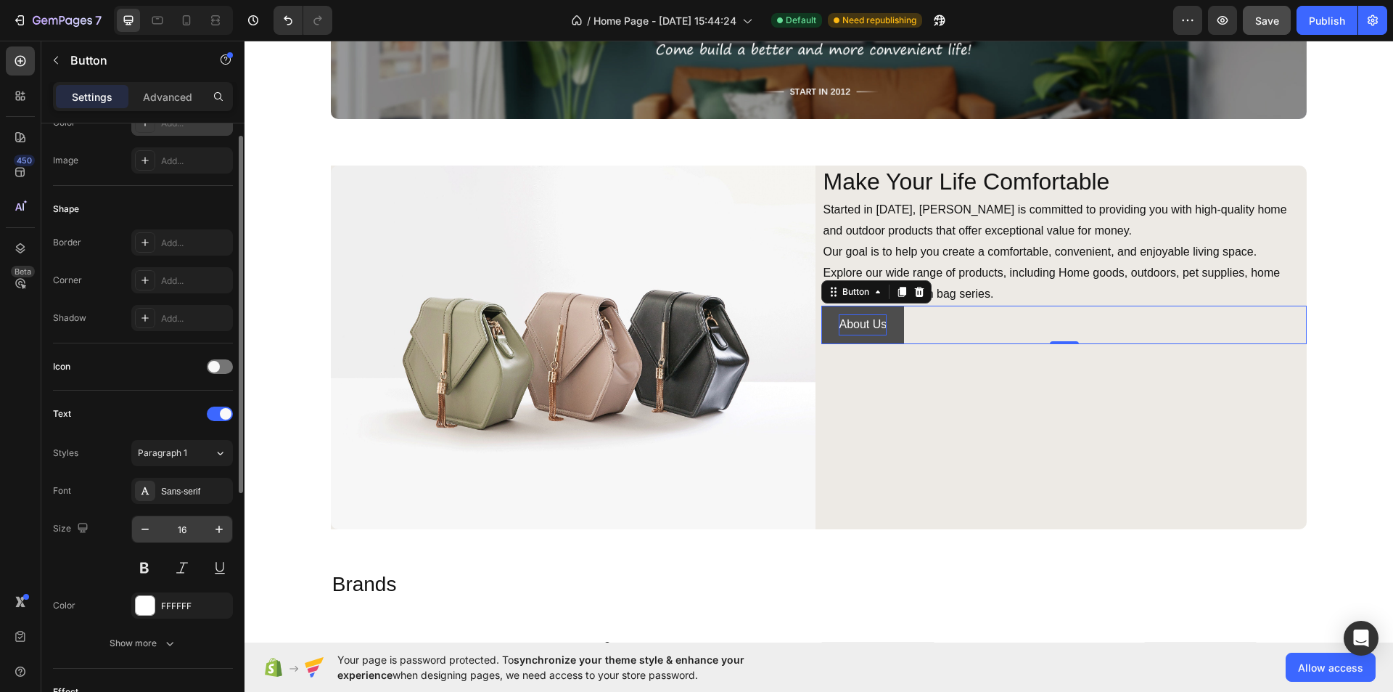
scroll to position [363, 0]
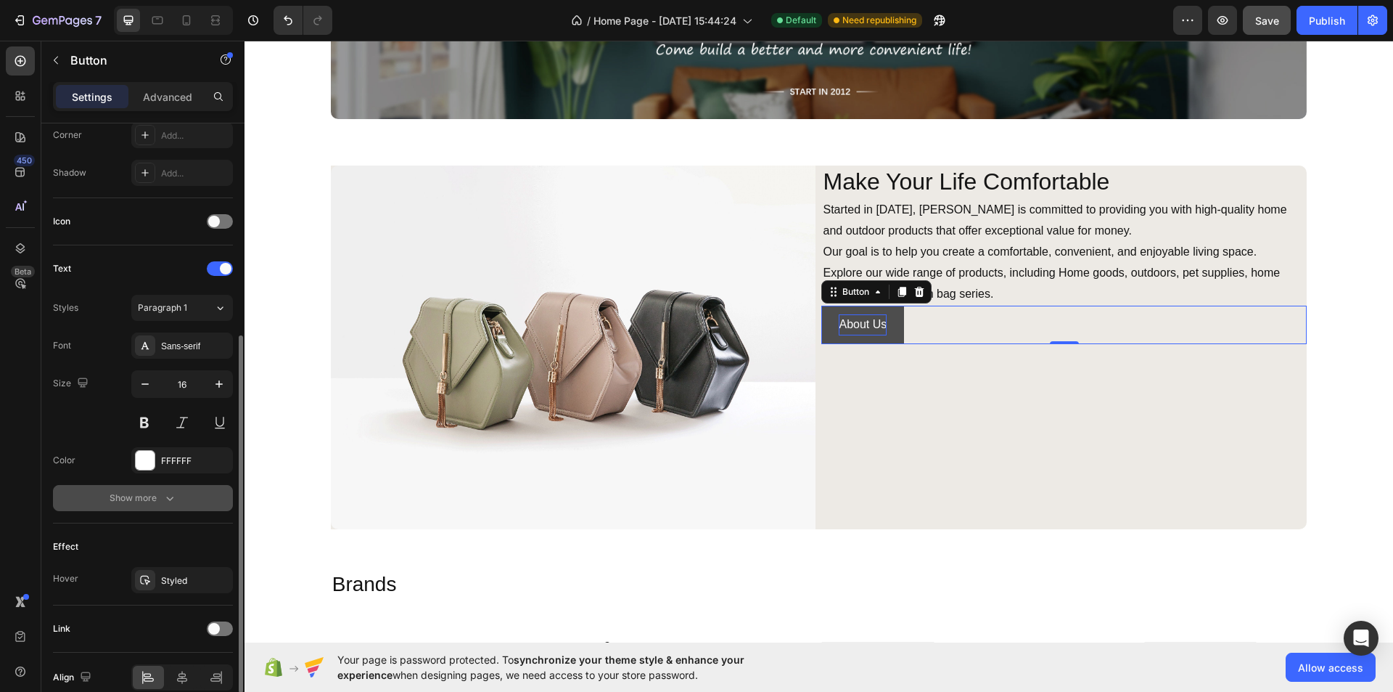
click at [143, 493] on div "Show more" at bounding box center [143, 498] width 67 height 15
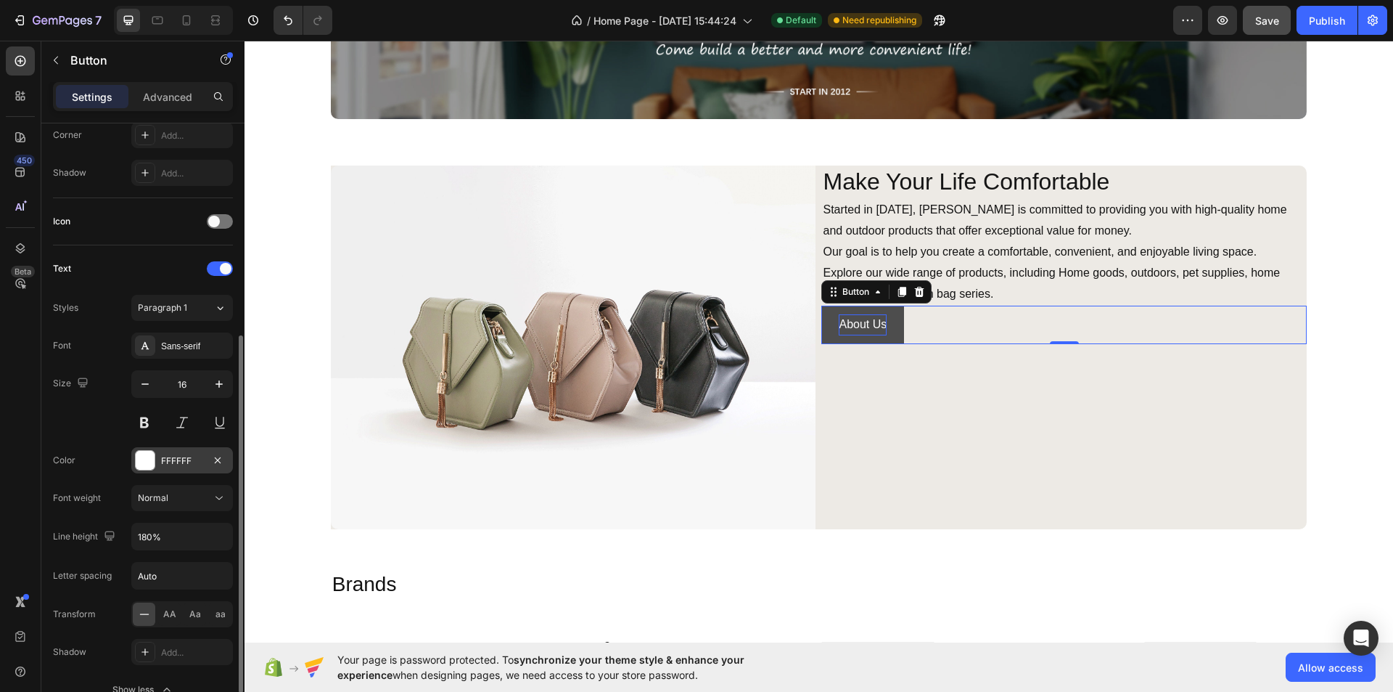
click at [147, 464] on div at bounding box center [145, 460] width 19 height 19
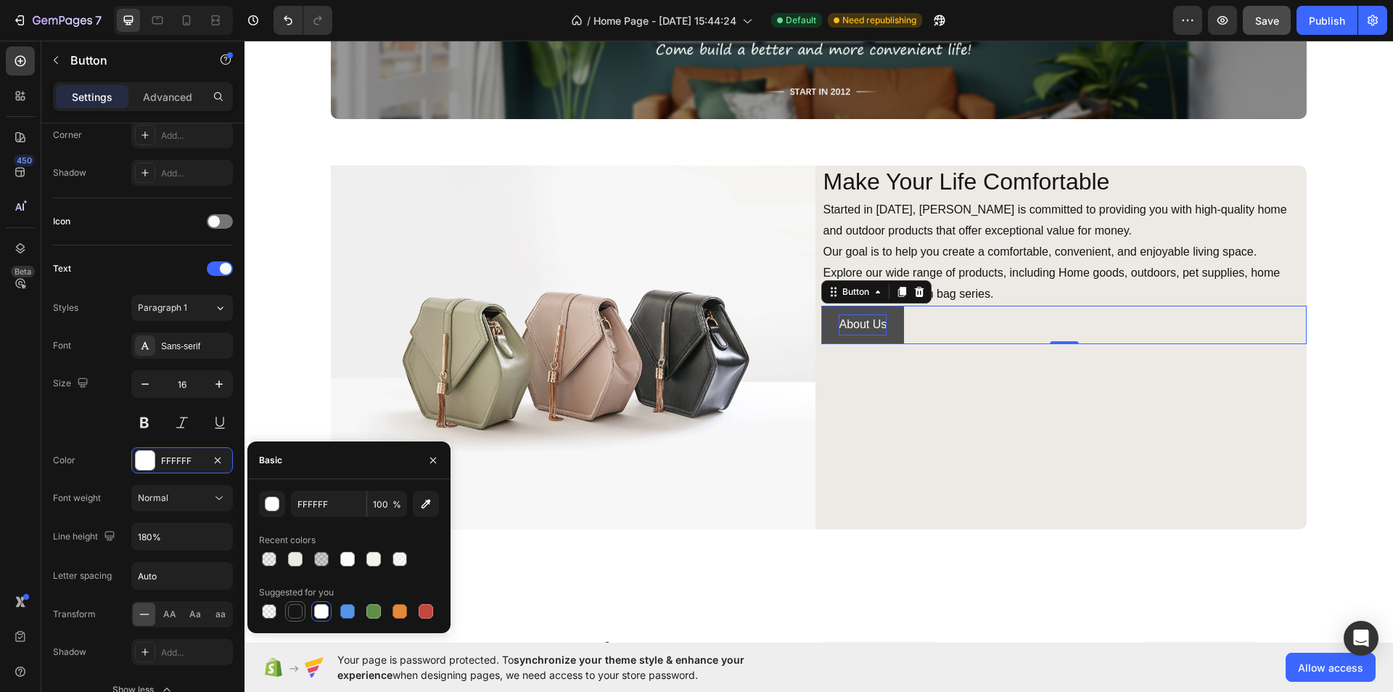
click at [298, 612] on div at bounding box center [295, 611] width 15 height 15
type input "151515"
click at [219, 418] on button at bounding box center [220, 422] width 26 height 26
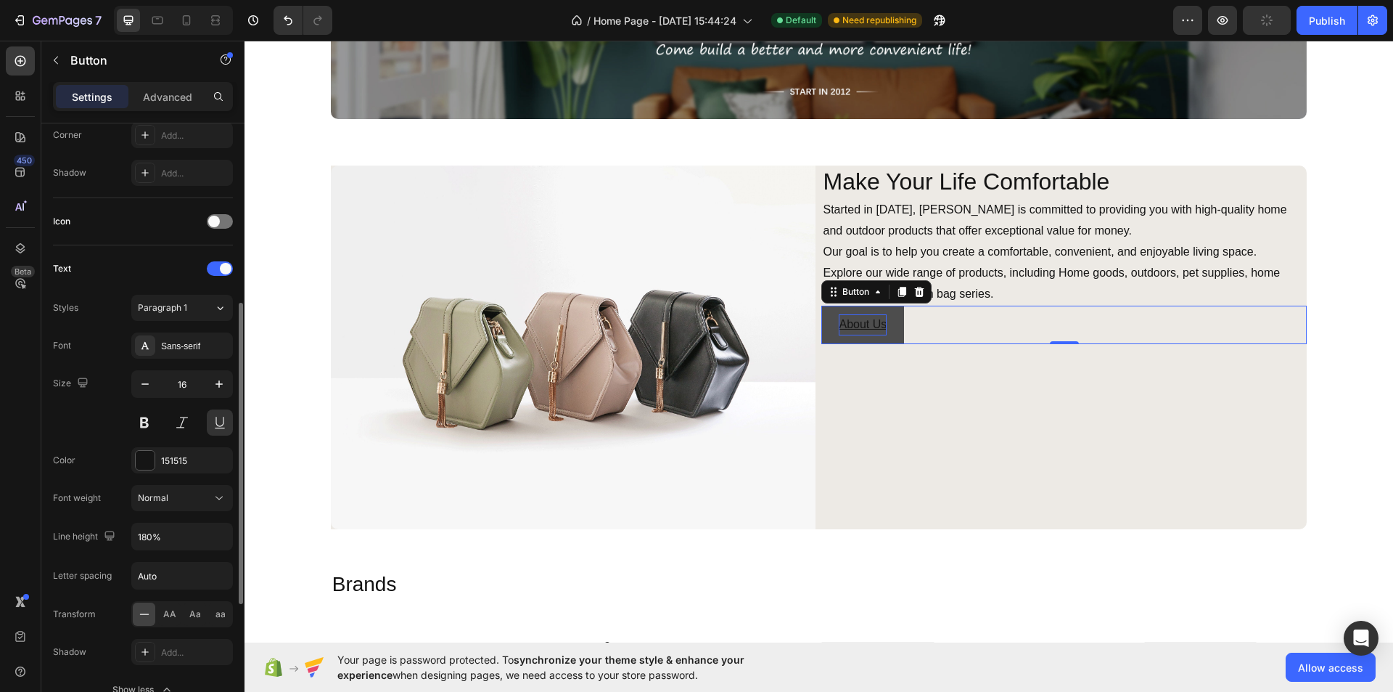
click at [83, 422] on div "Size 16" at bounding box center [143, 402] width 180 height 65
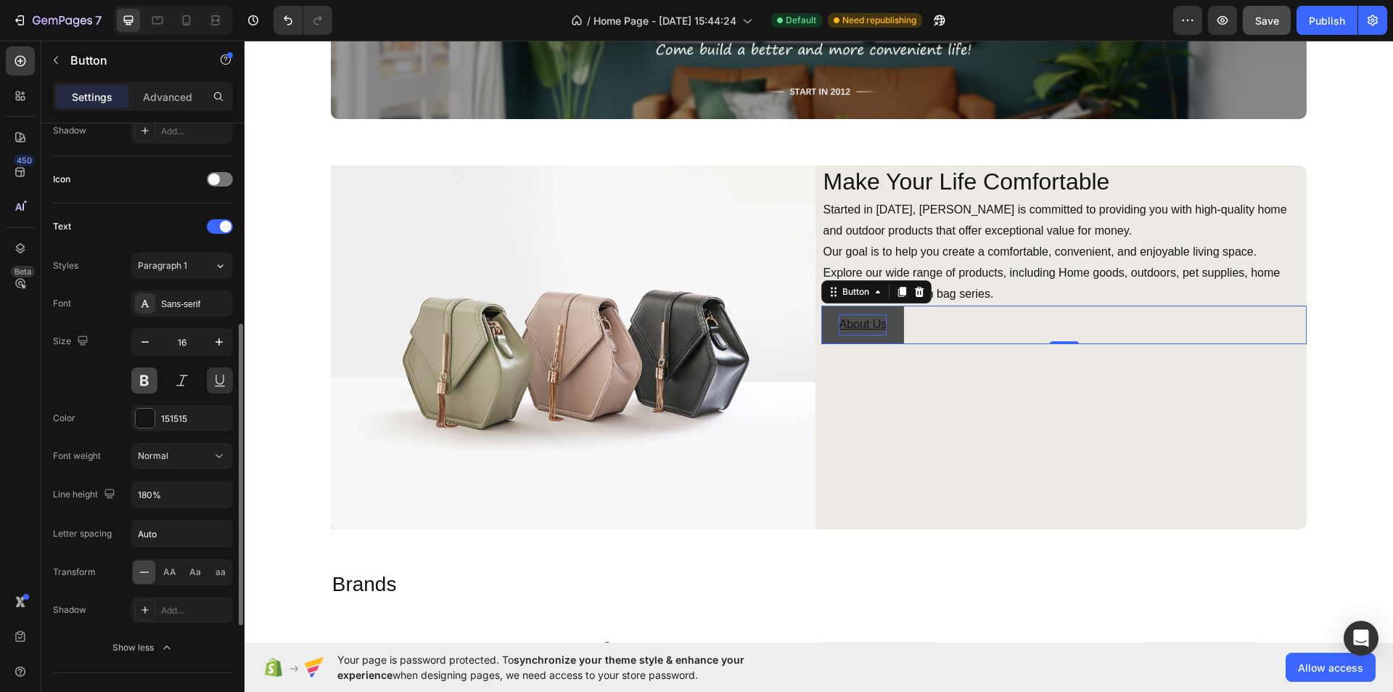
scroll to position [332, 0]
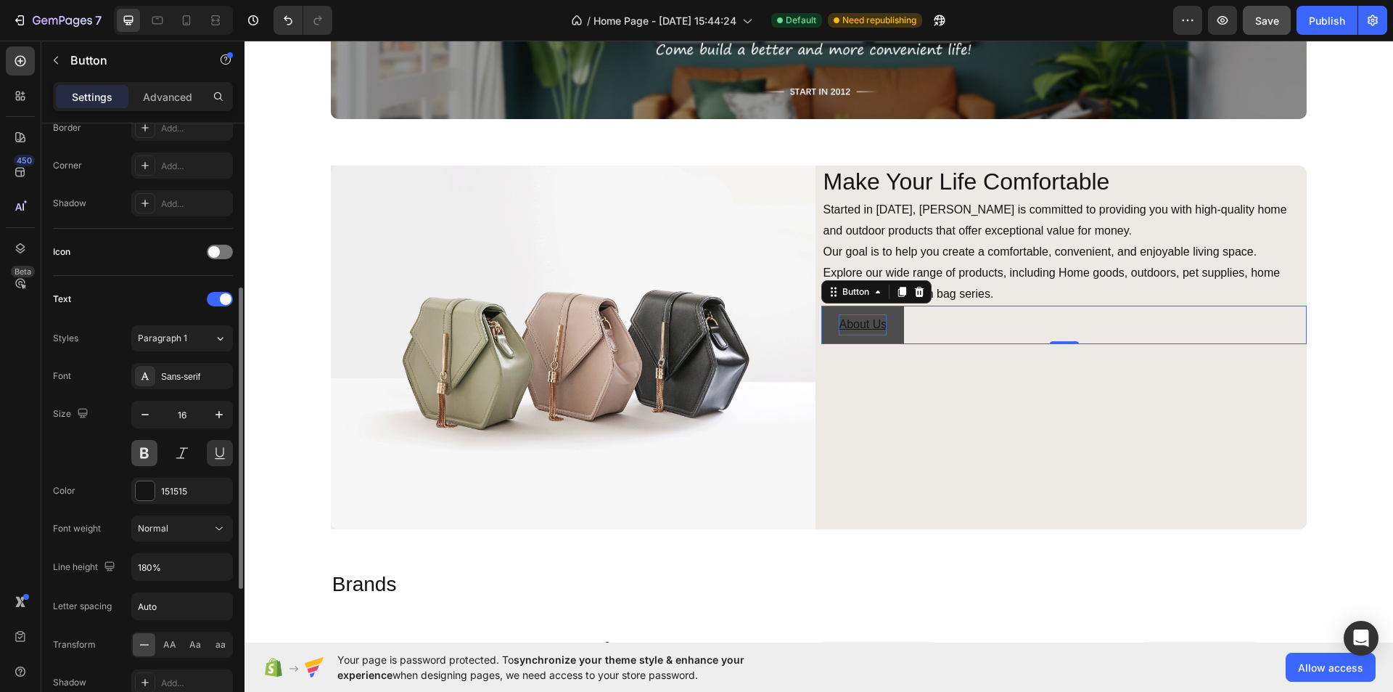
click at [142, 451] on button at bounding box center [144, 453] width 26 height 26
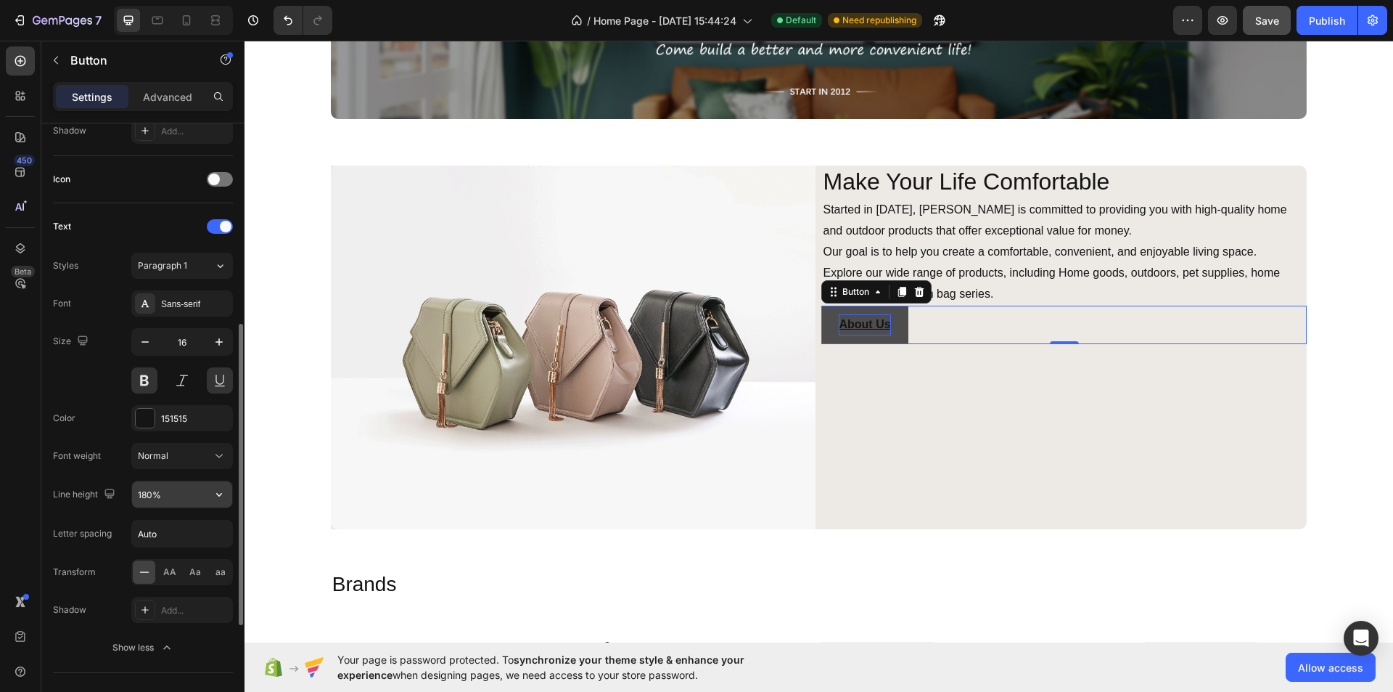
click at [158, 496] on input "180%" at bounding box center [182, 494] width 100 height 26
click at [223, 498] on icon "button" at bounding box center [219, 494] width 15 height 15
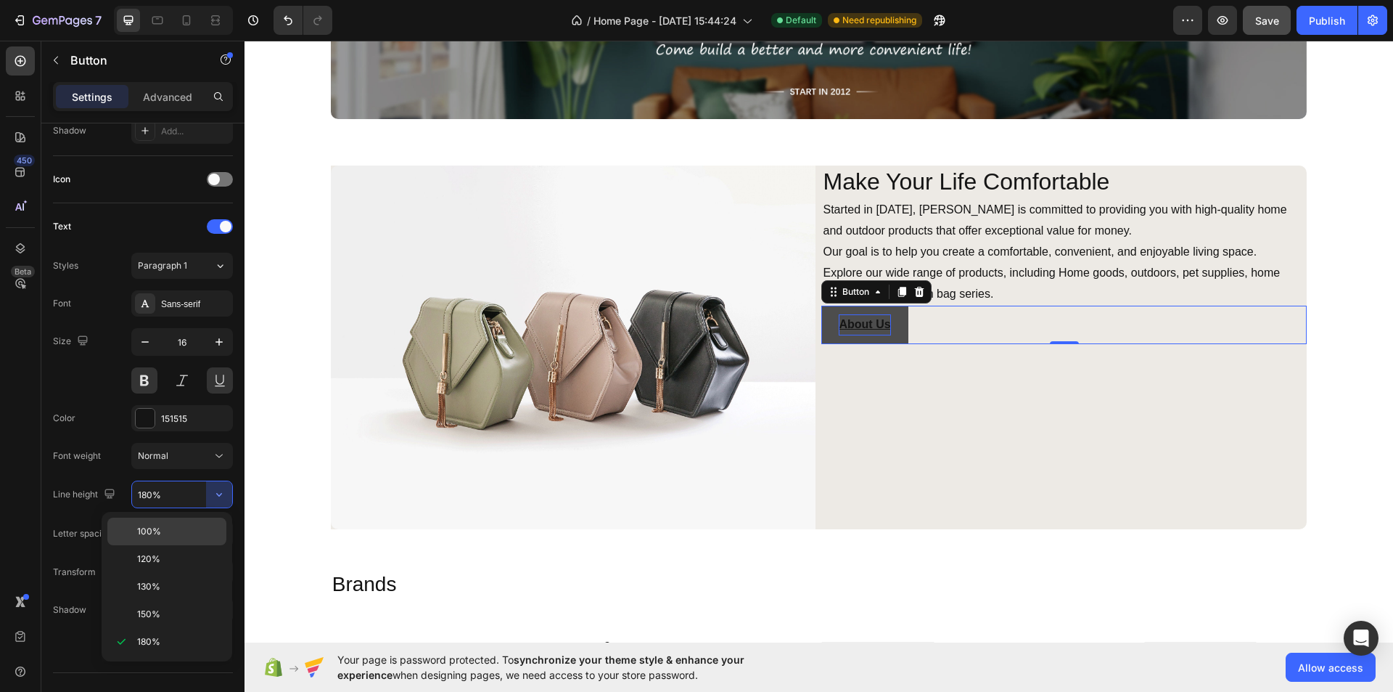
click at [188, 529] on p "100%" at bounding box center [178, 531] width 83 height 13
type input "100%"
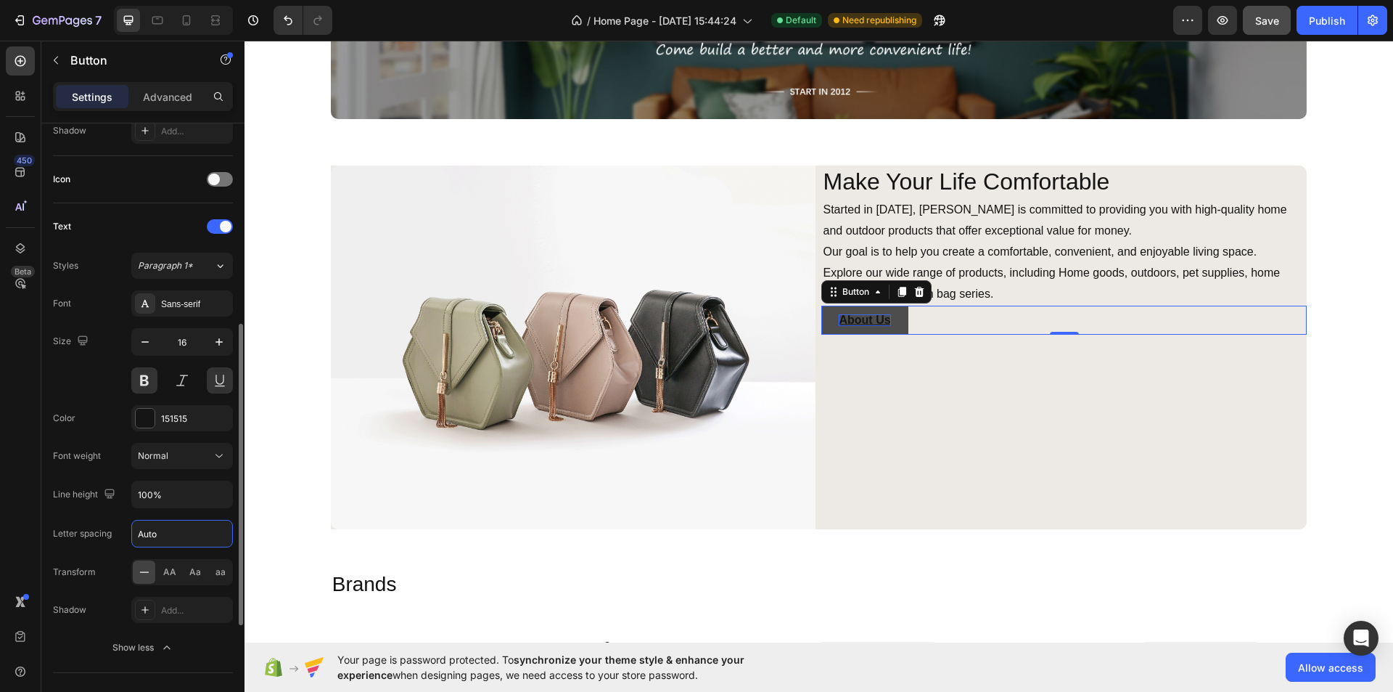
click at [171, 544] on input "Auto" at bounding box center [182, 533] width 100 height 26
click at [110, 523] on div "Letter spacing" at bounding box center [82, 533] width 59 height 23
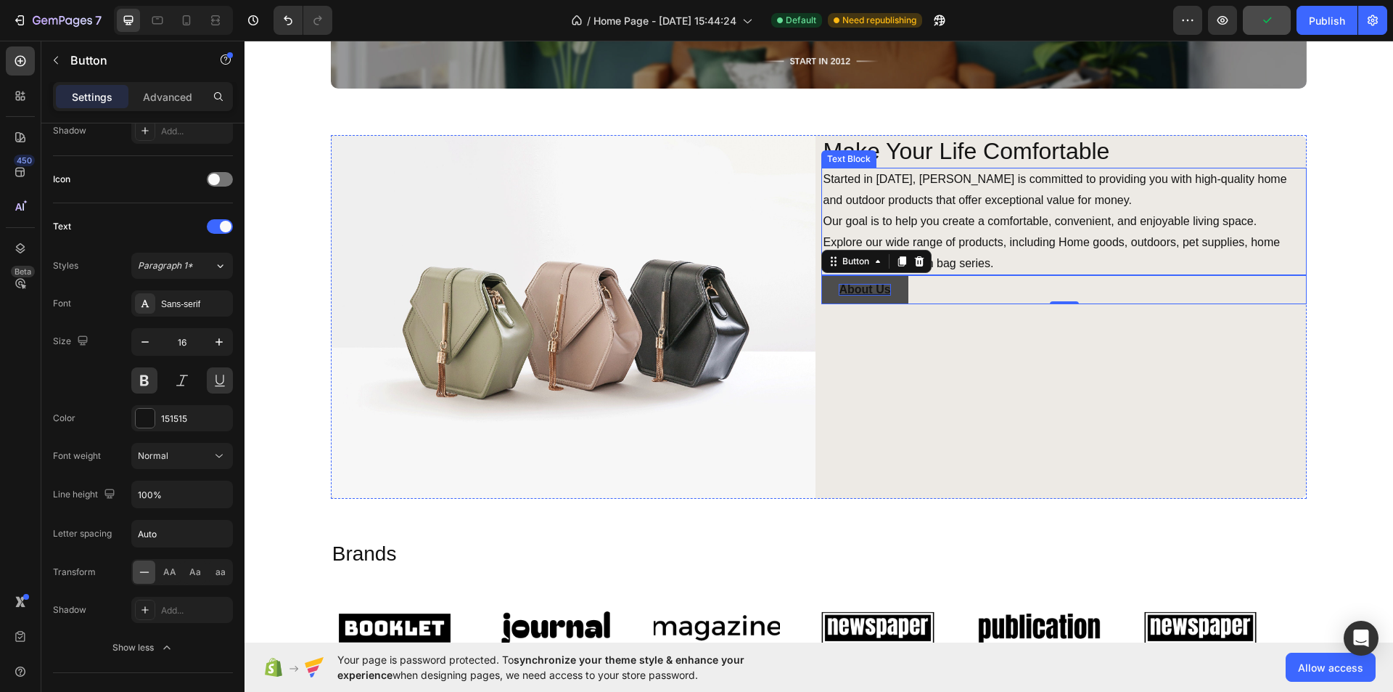
scroll to position [3873, 0]
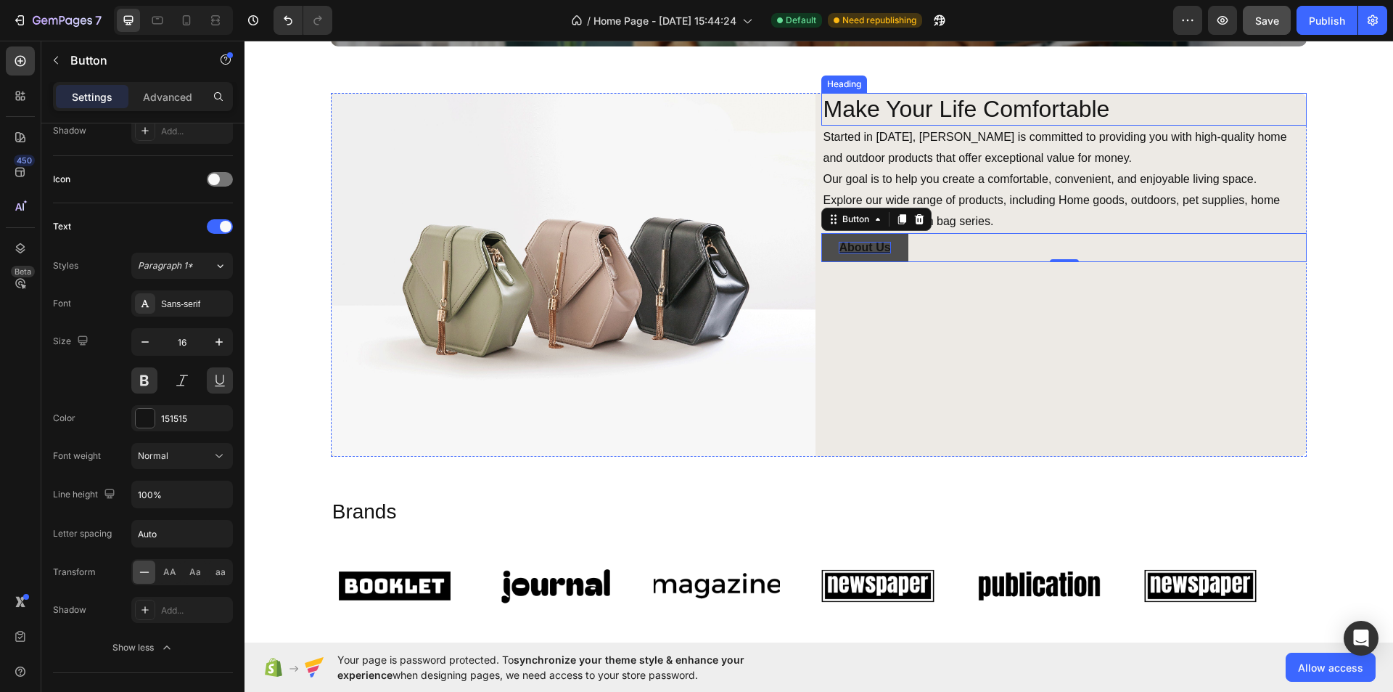
click at [1055, 102] on p "Make Your Life Comfortable" at bounding box center [1064, 109] width 483 height 30
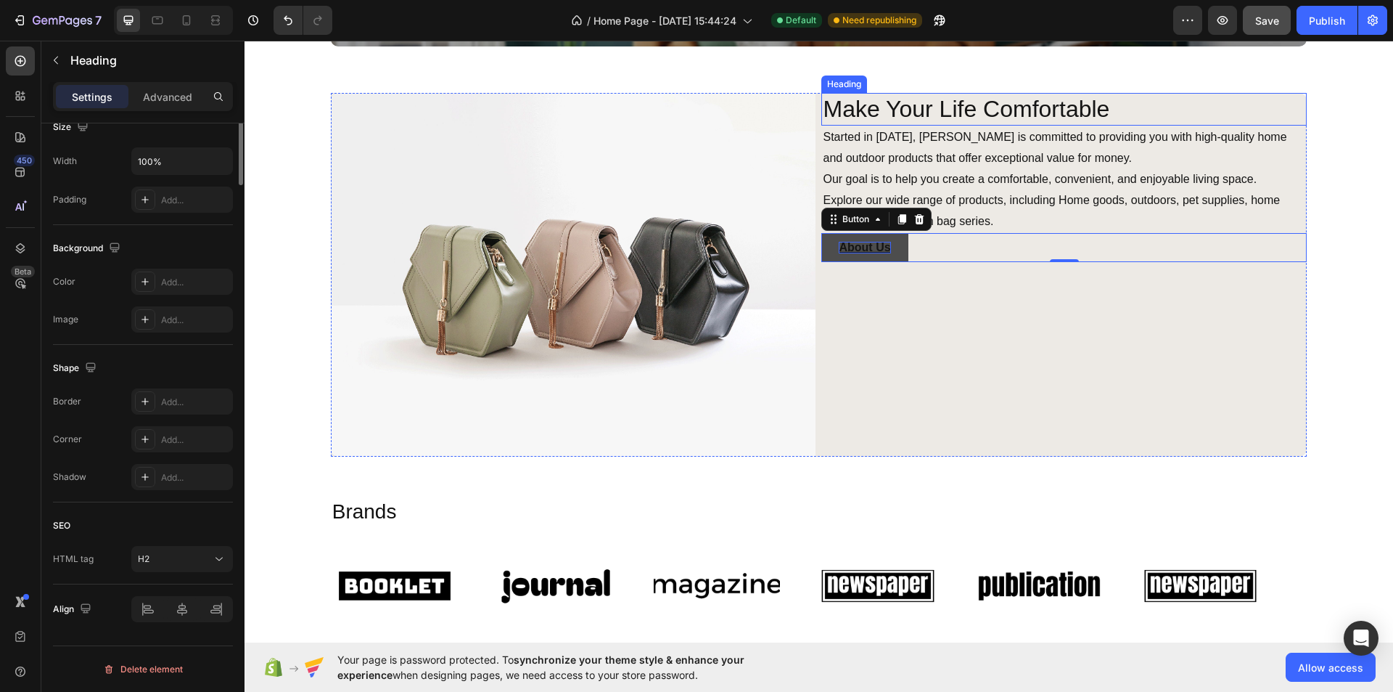
scroll to position [0, 0]
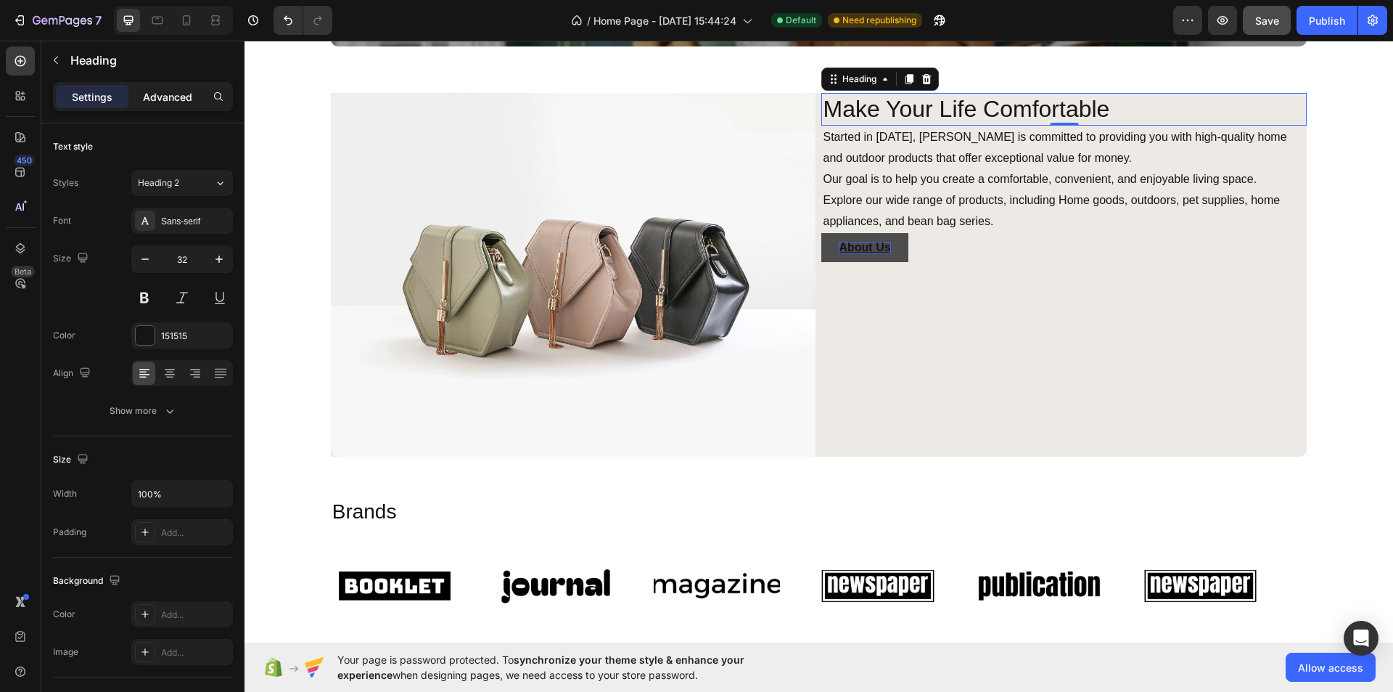
click at [172, 104] on p "Advanced" at bounding box center [167, 96] width 49 height 15
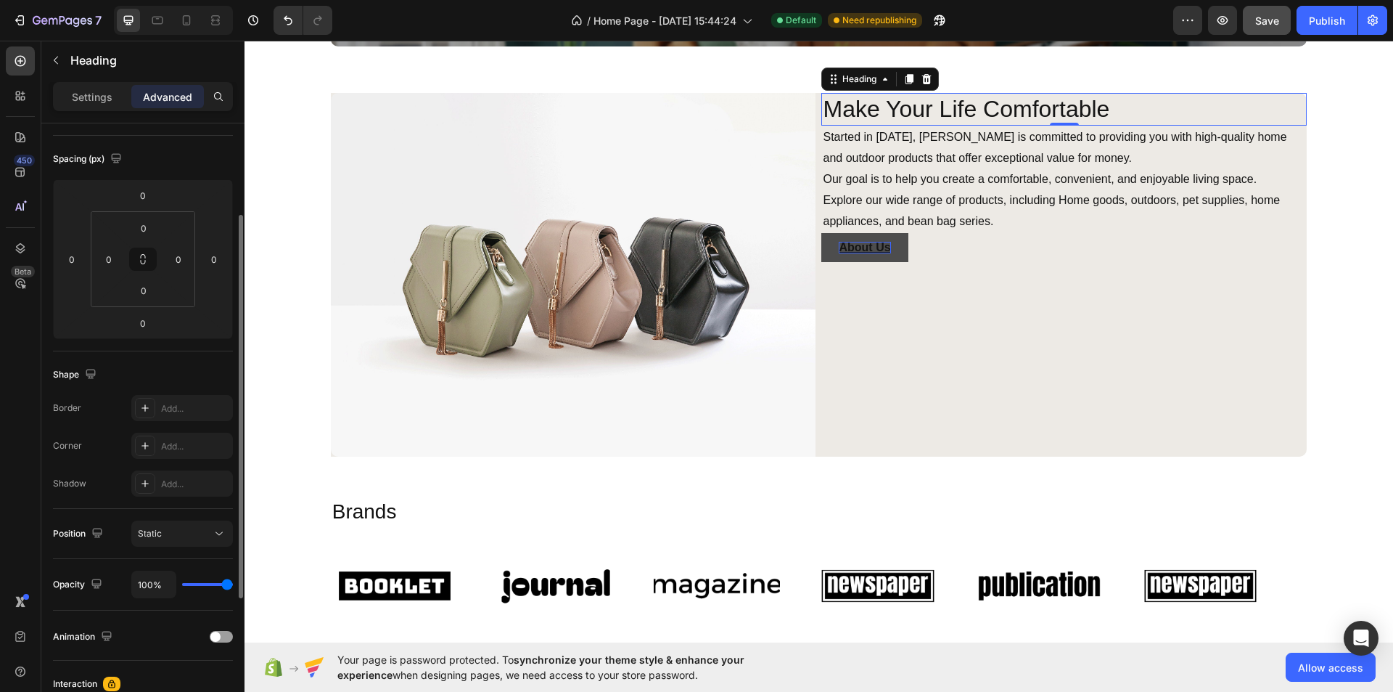
scroll to position [218, 0]
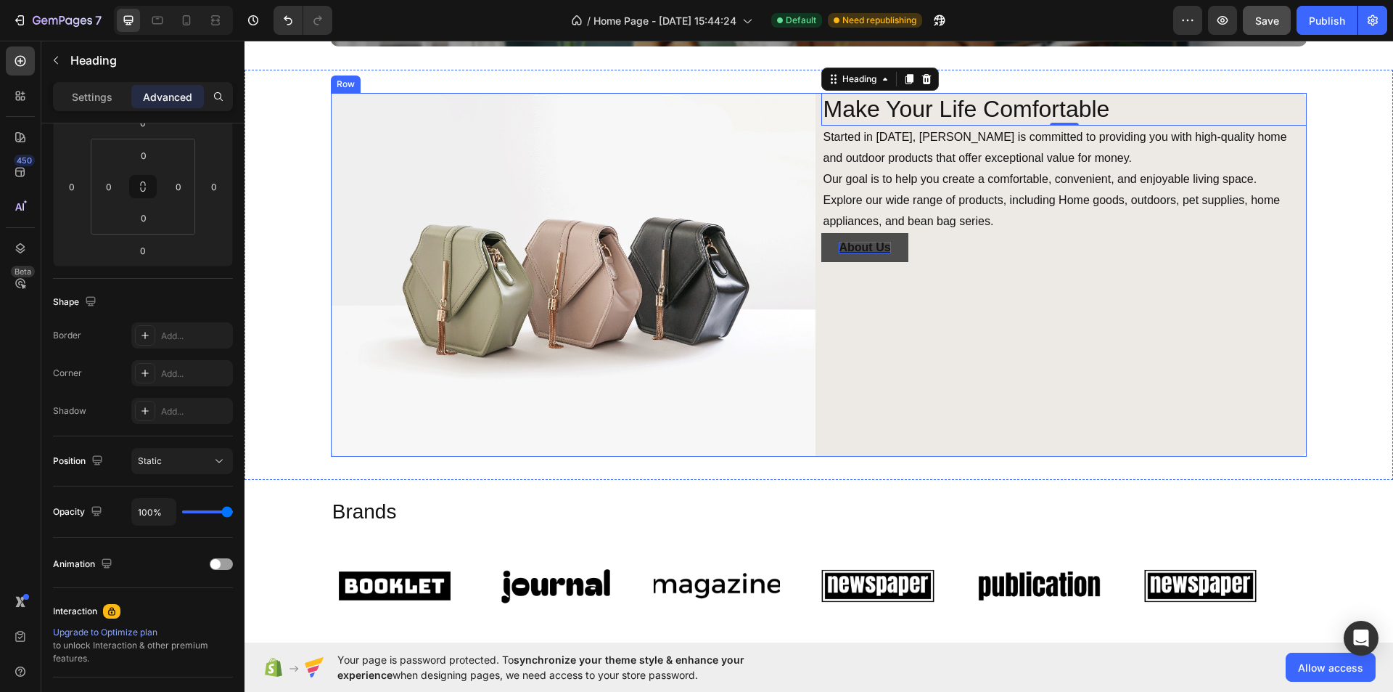
click at [975, 319] on div "Make Your Life Comfortable Heading 0 Started in [DATE], [PERSON_NAME] is commit…" at bounding box center [1065, 275] width 486 height 364
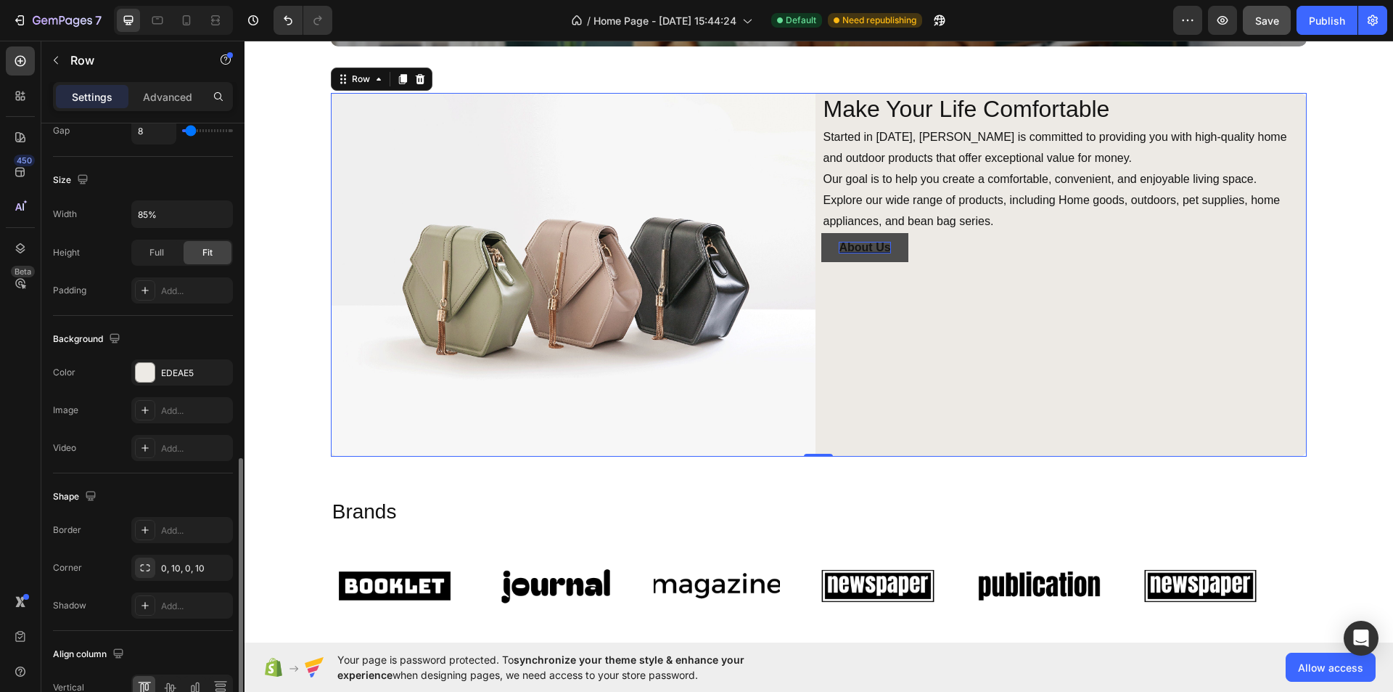
scroll to position [441, 0]
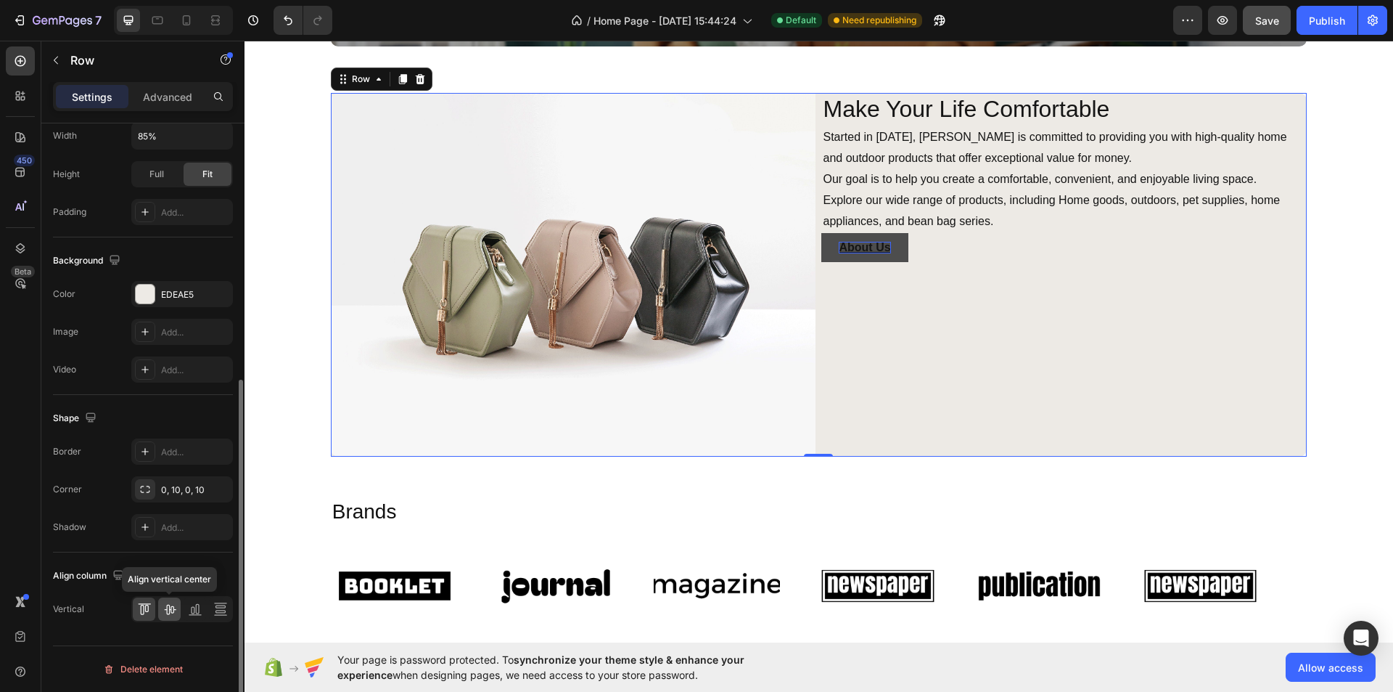
click at [159, 609] on div at bounding box center [169, 608] width 22 height 23
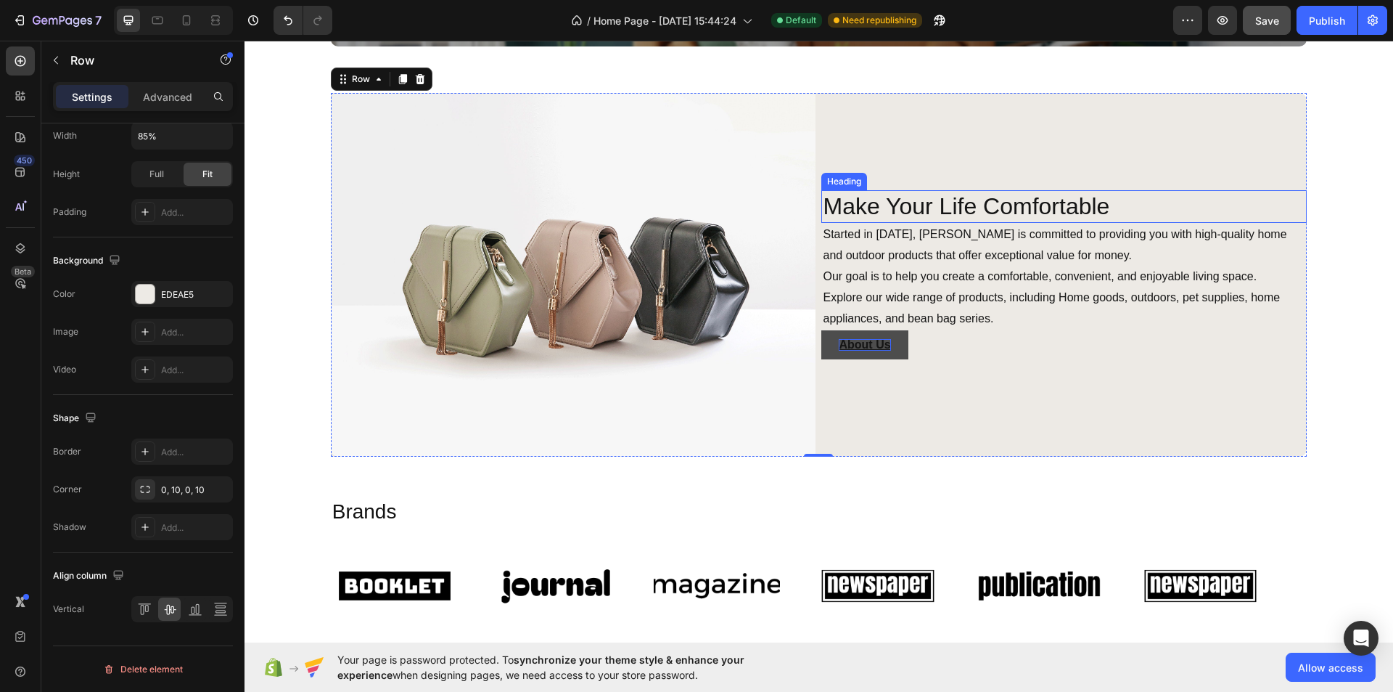
click at [990, 197] on p "Make Your Life Comfortable" at bounding box center [1064, 207] width 483 height 30
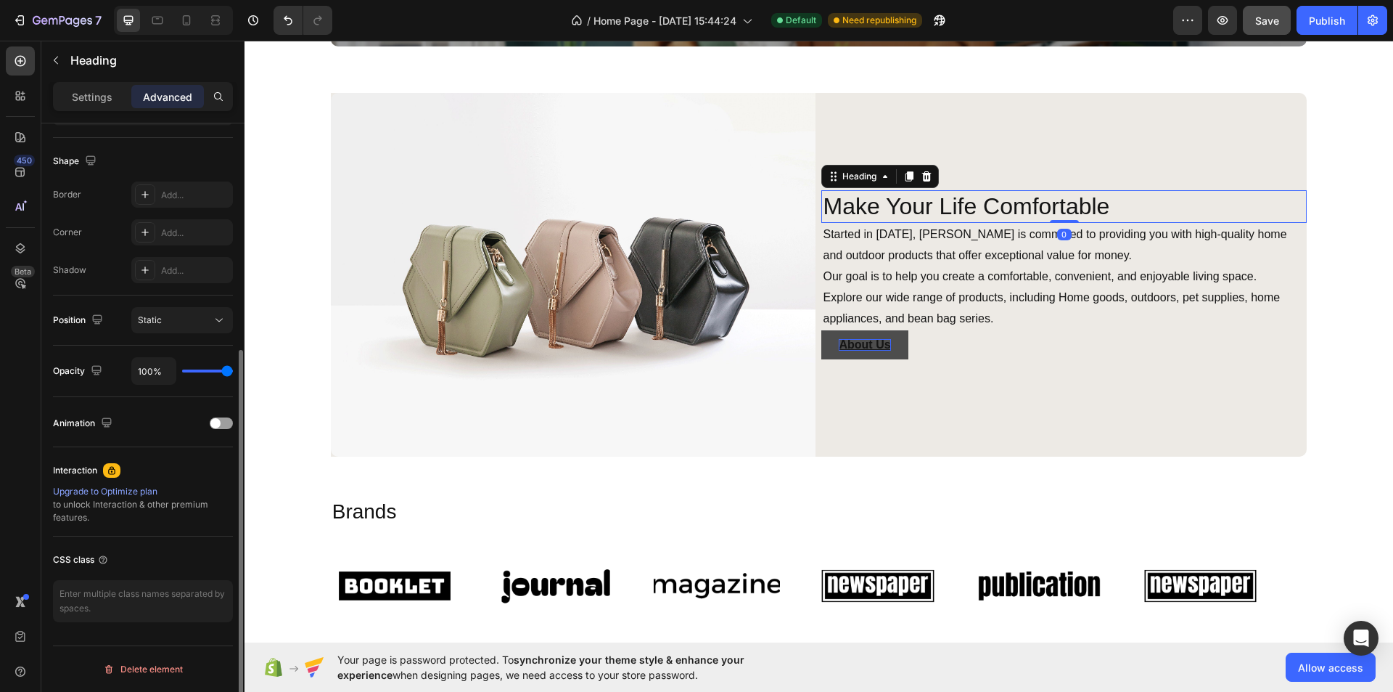
scroll to position [0, 0]
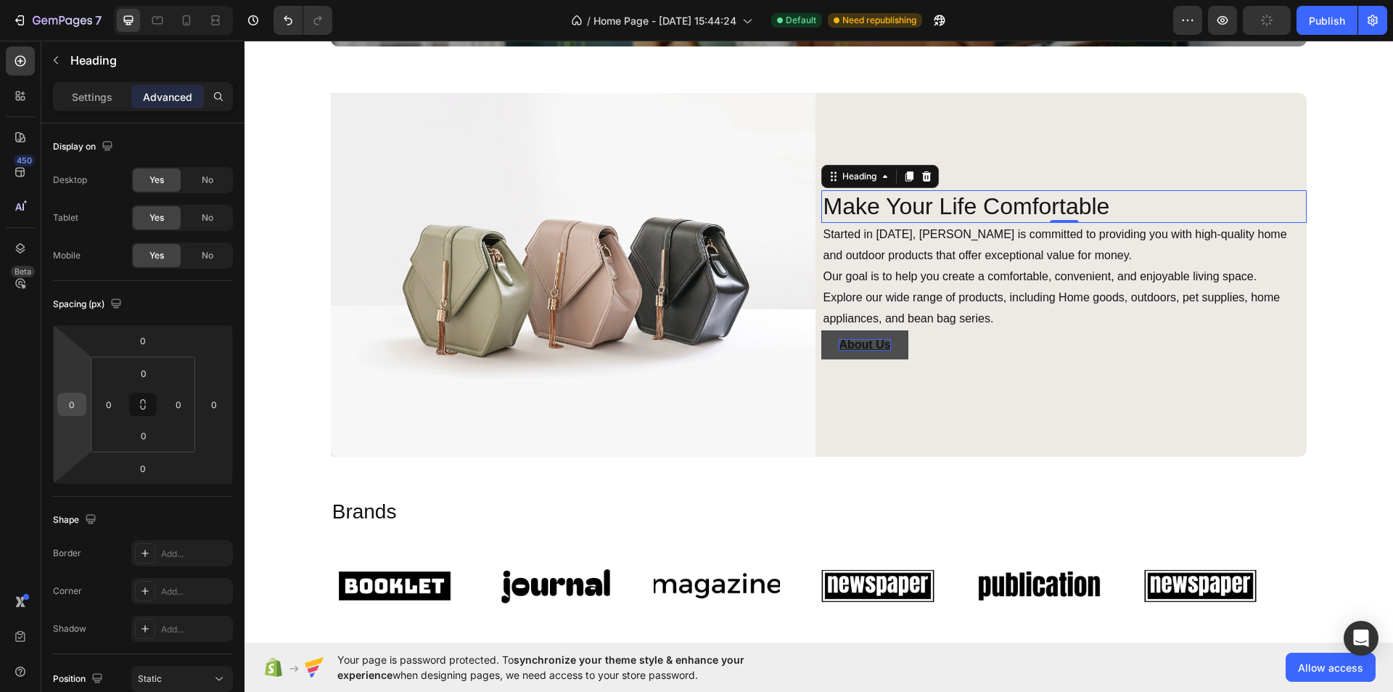
click at [71, 406] on input "0" at bounding box center [72, 404] width 22 height 22
type input "2"
click at [66, 0] on html "7 Version history / Home Page - [DATE] 15:44:24 Default Need republishing Previ…" at bounding box center [696, 0] width 1393 height 0
click at [69, 405] on input "0" at bounding box center [72, 404] width 22 height 22
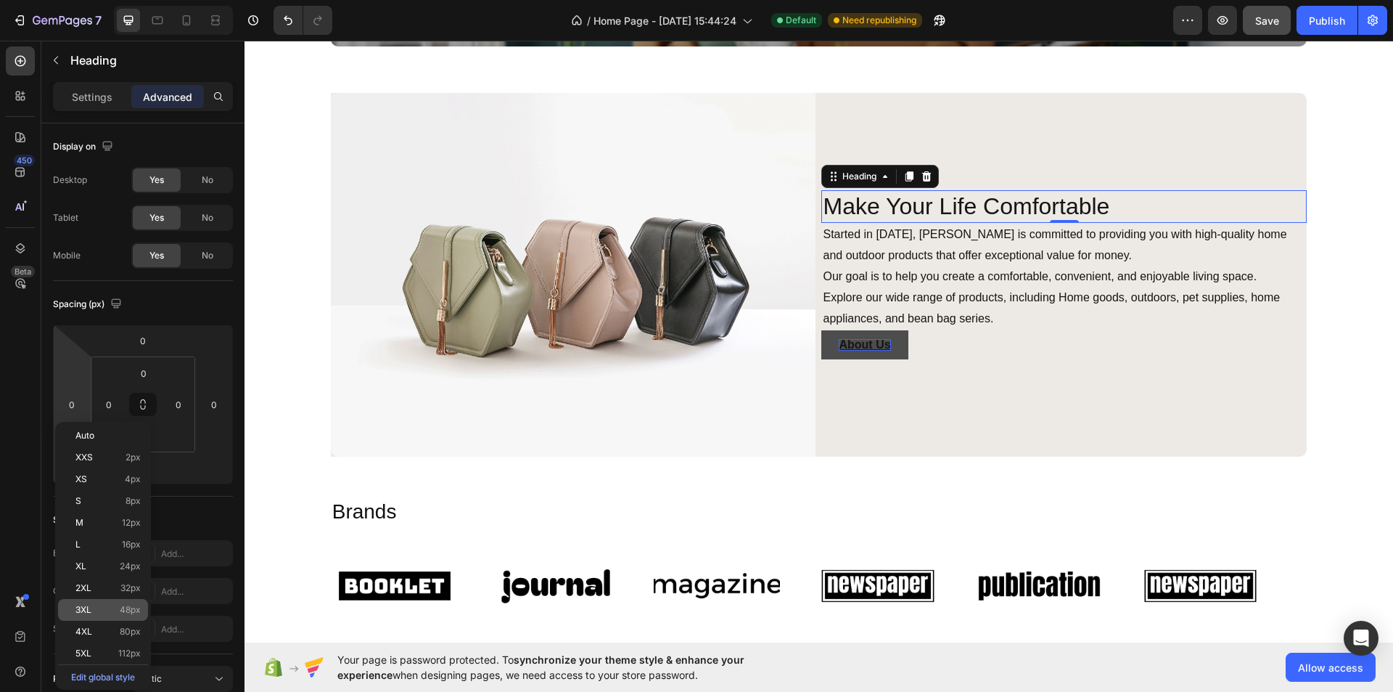
click at [91, 605] on span "3XL" at bounding box center [83, 610] width 16 height 10
type input "48"
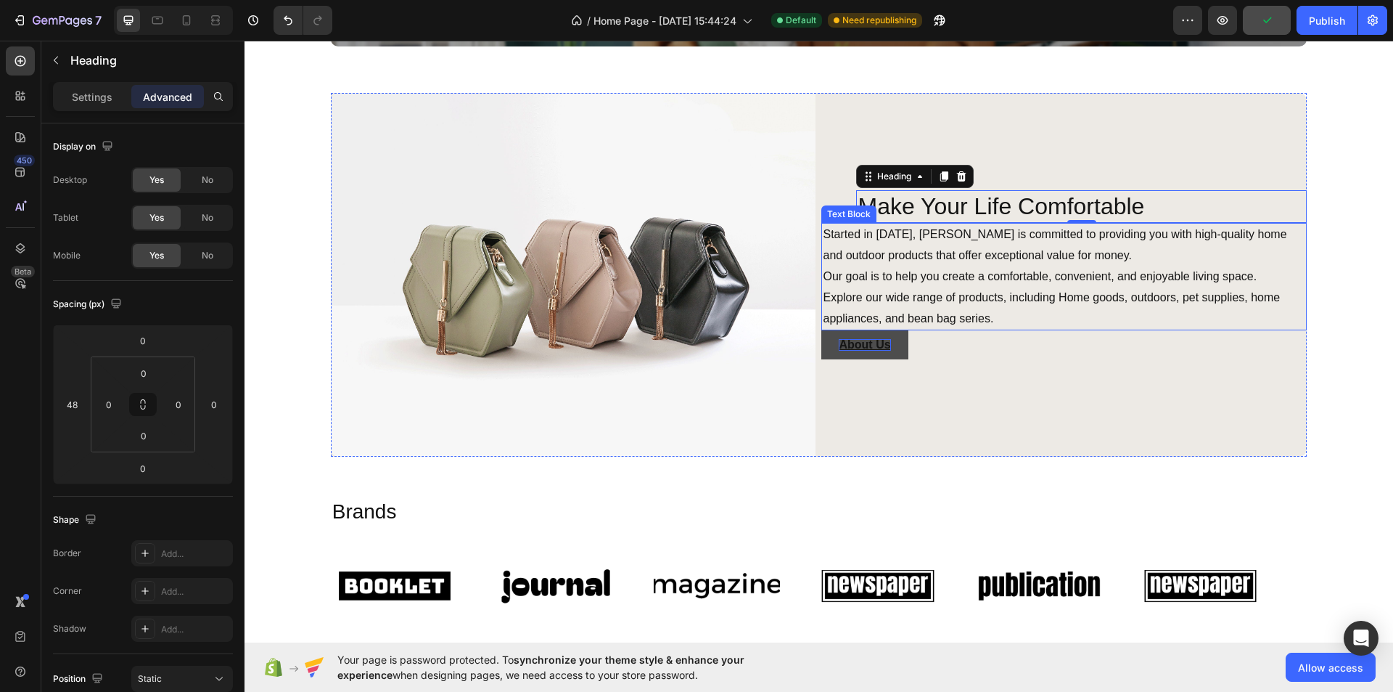
click at [912, 247] on p "Started in [DATE], [PERSON_NAME] is committed to providing you with high-qualit…" at bounding box center [1064, 276] width 483 height 105
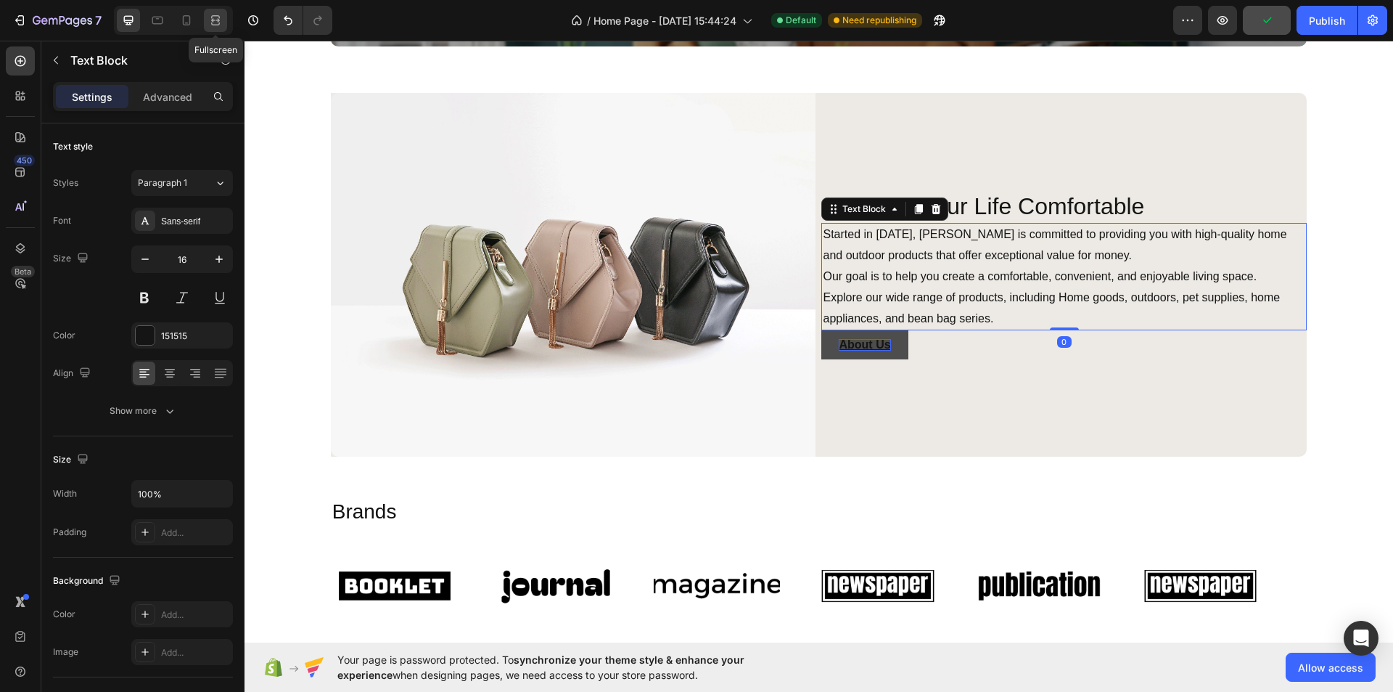
click at [213, 22] on icon at bounding box center [215, 23] width 9 height 3
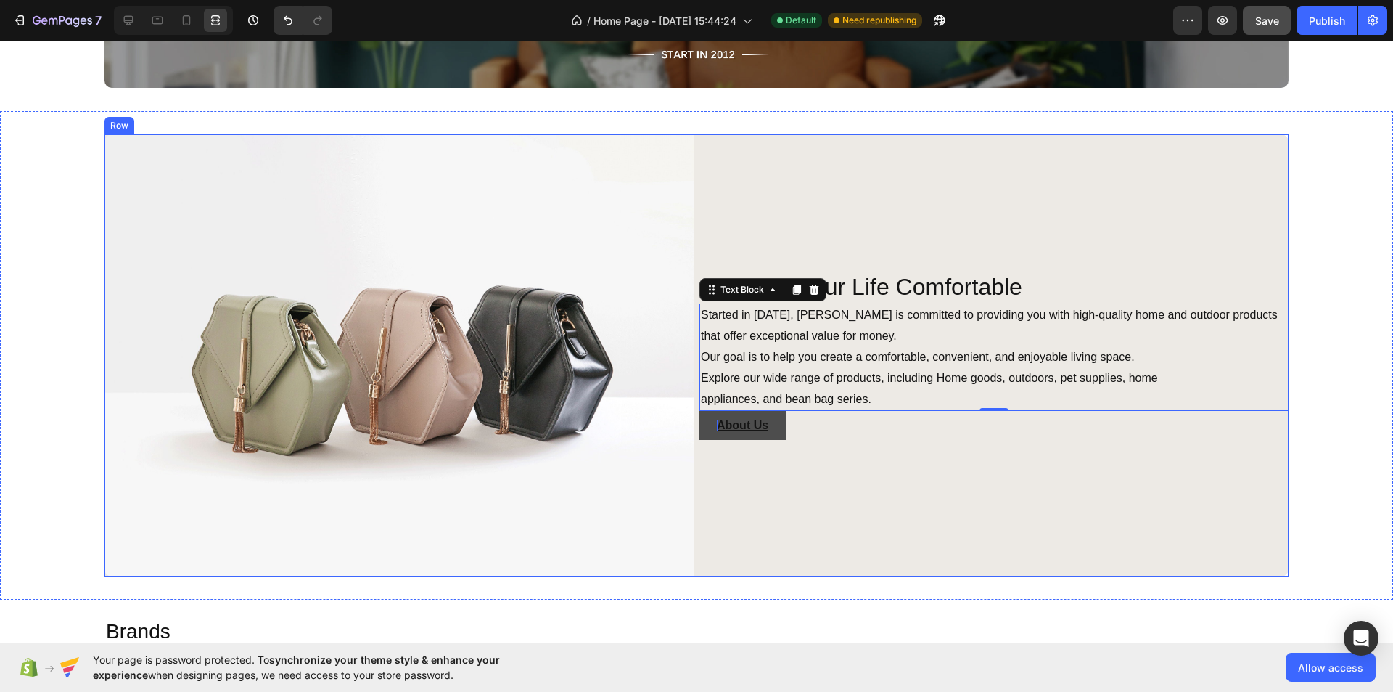
click at [935, 207] on div "Make Your Life Comfortable Heading Started in [DATE], [PERSON_NAME] is committe…" at bounding box center [994, 355] width 589 height 442
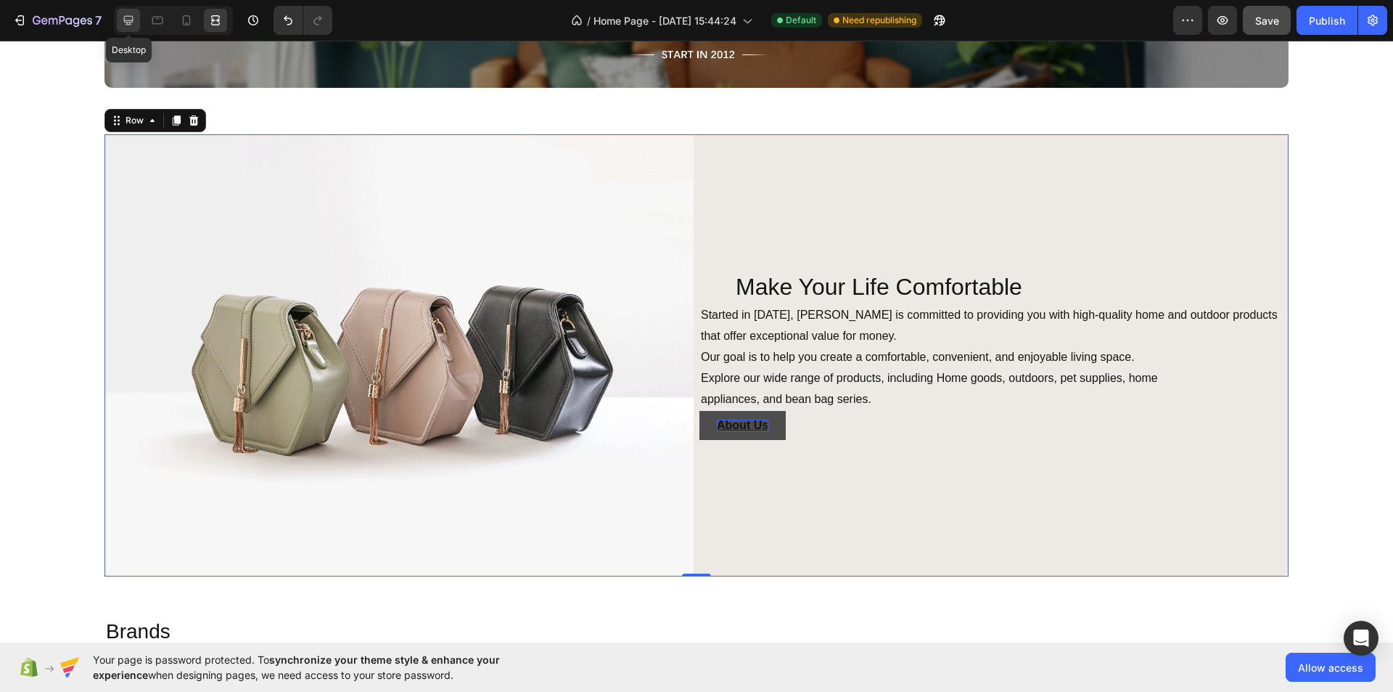
click at [124, 17] on icon at bounding box center [128, 20] width 9 height 9
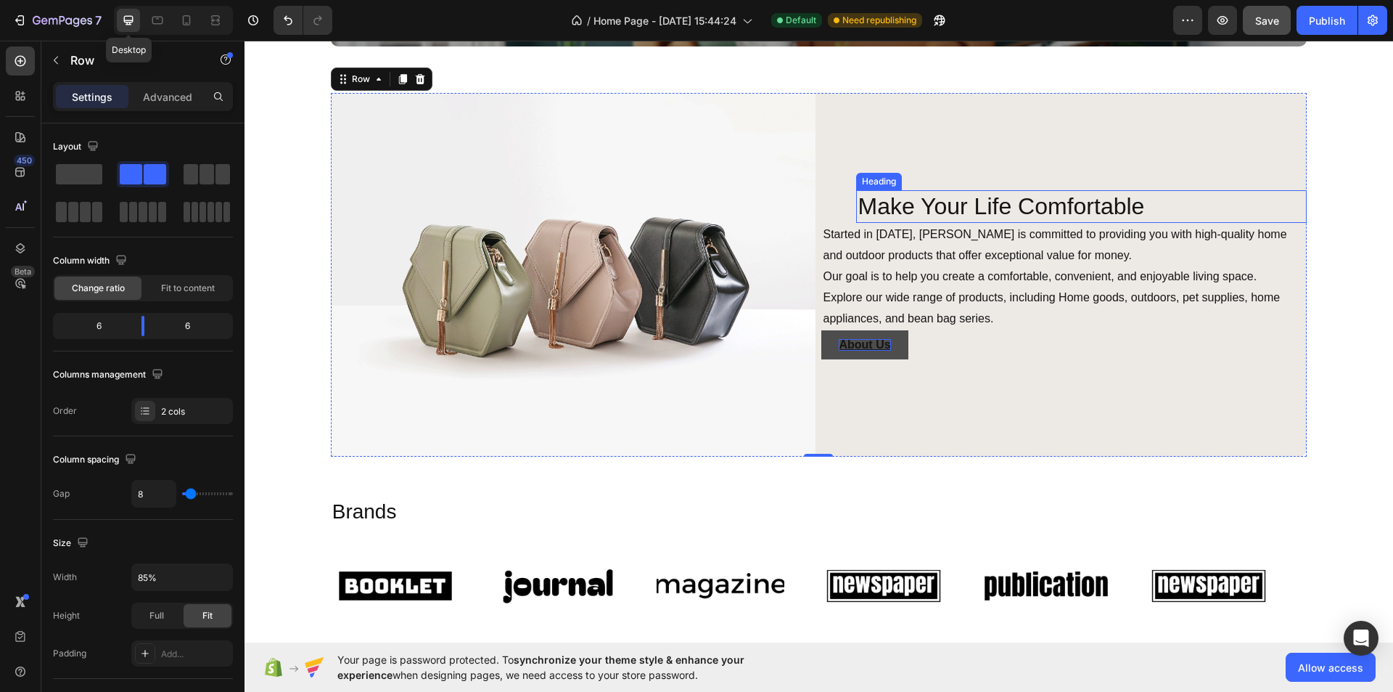
click at [908, 192] on p "Make Your Life Comfortable" at bounding box center [1082, 207] width 448 height 30
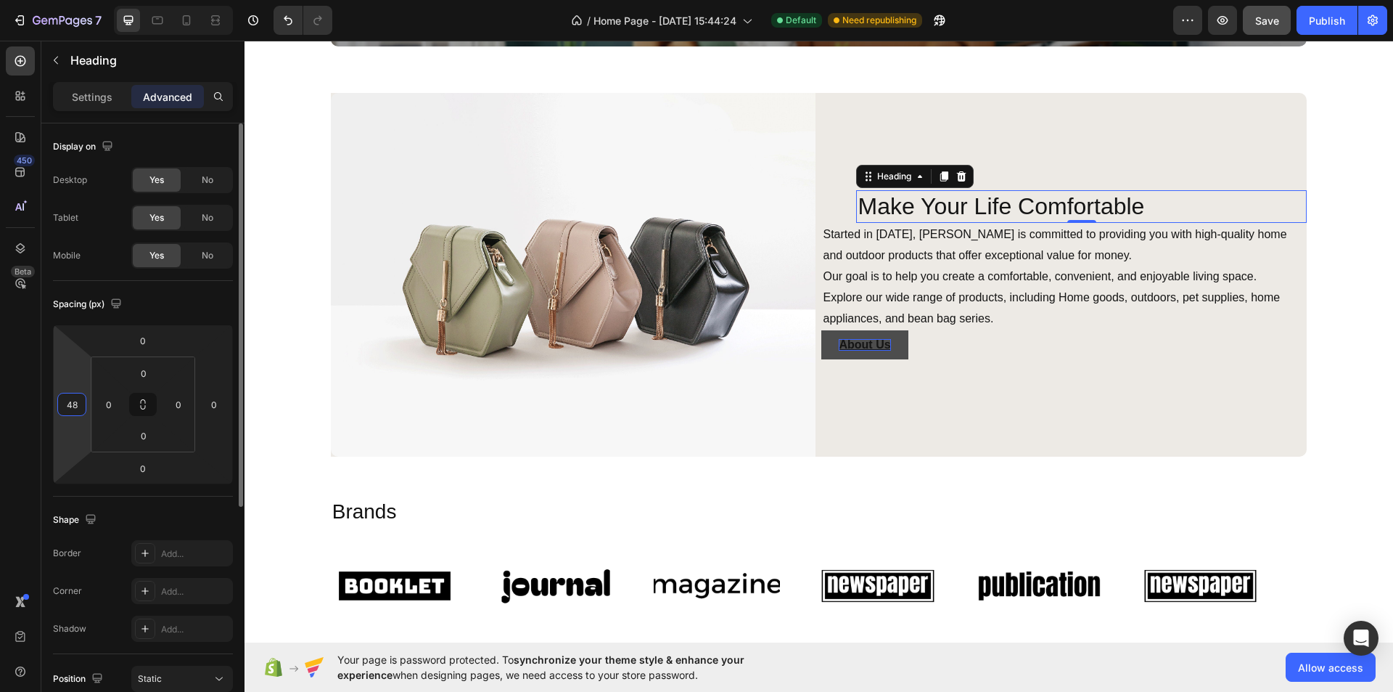
click at [69, 403] on input "48" at bounding box center [72, 404] width 22 height 22
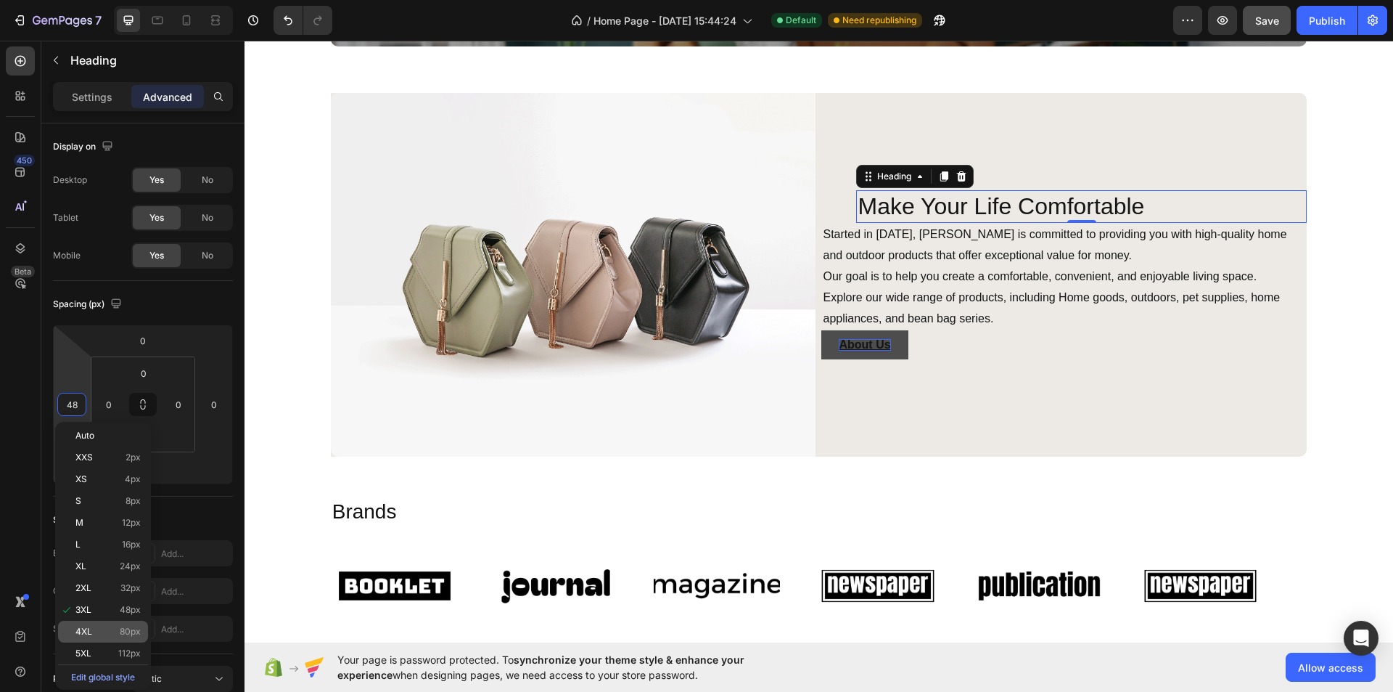
click at [68, 631] on div "4XL 80px" at bounding box center [103, 632] width 90 height 22
type input "80"
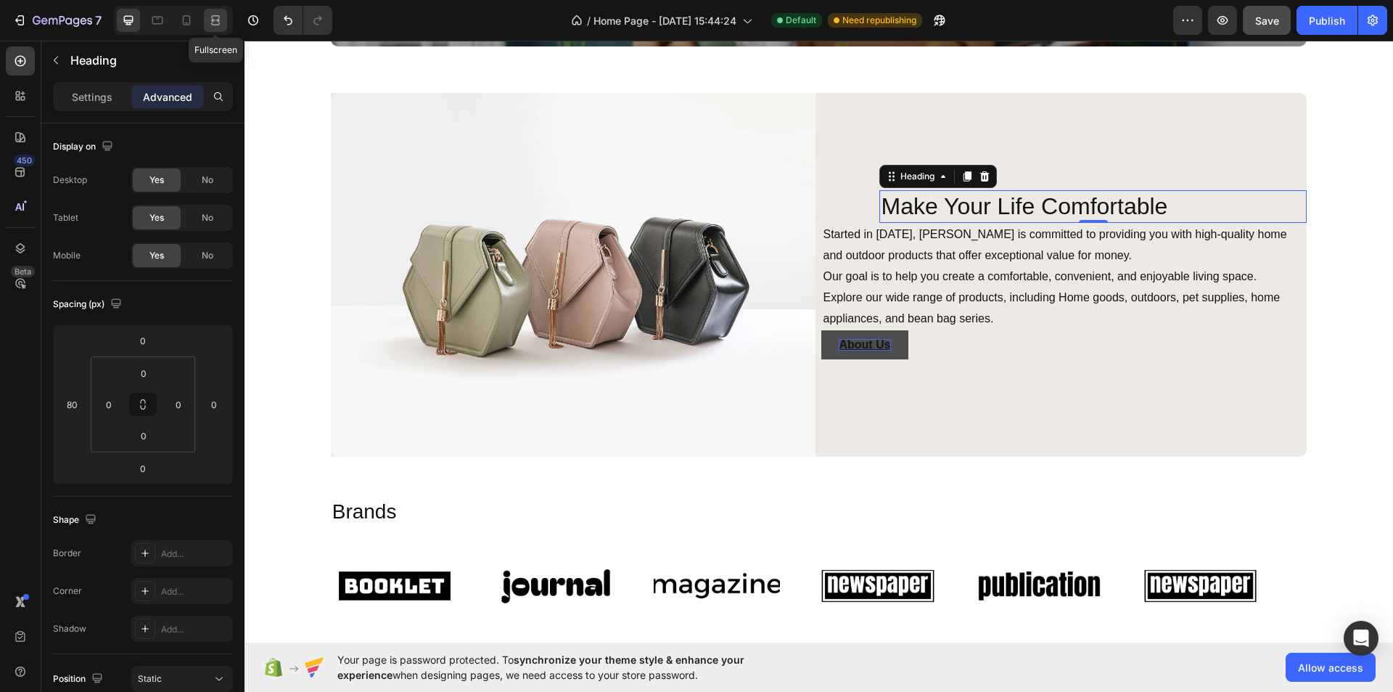
click at [215, 19] on icon at bounding box center [215, 20] width 15 height 15
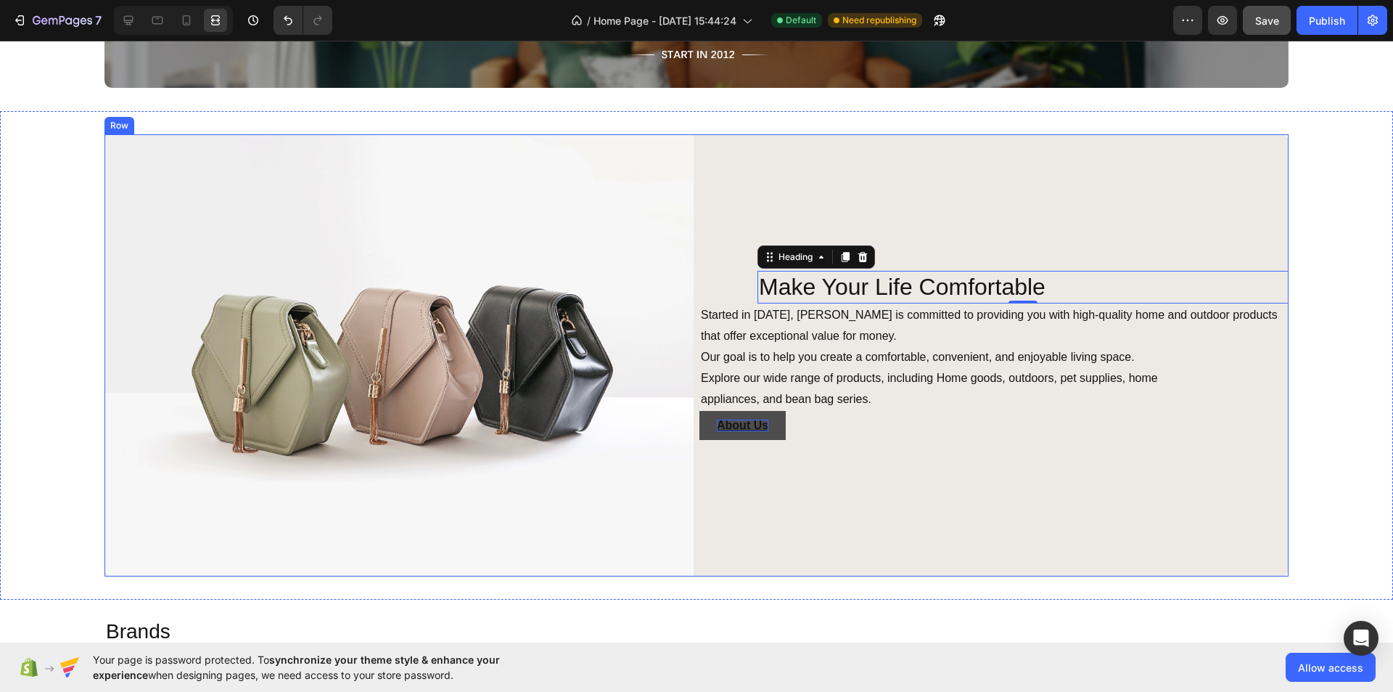
click at [935, 472] on div "Make Your Life Comfortable Heading 0 Started in [DATE], [PERSON_NAME] is commit…" at bounding box center [994, 355] width 589 height 442
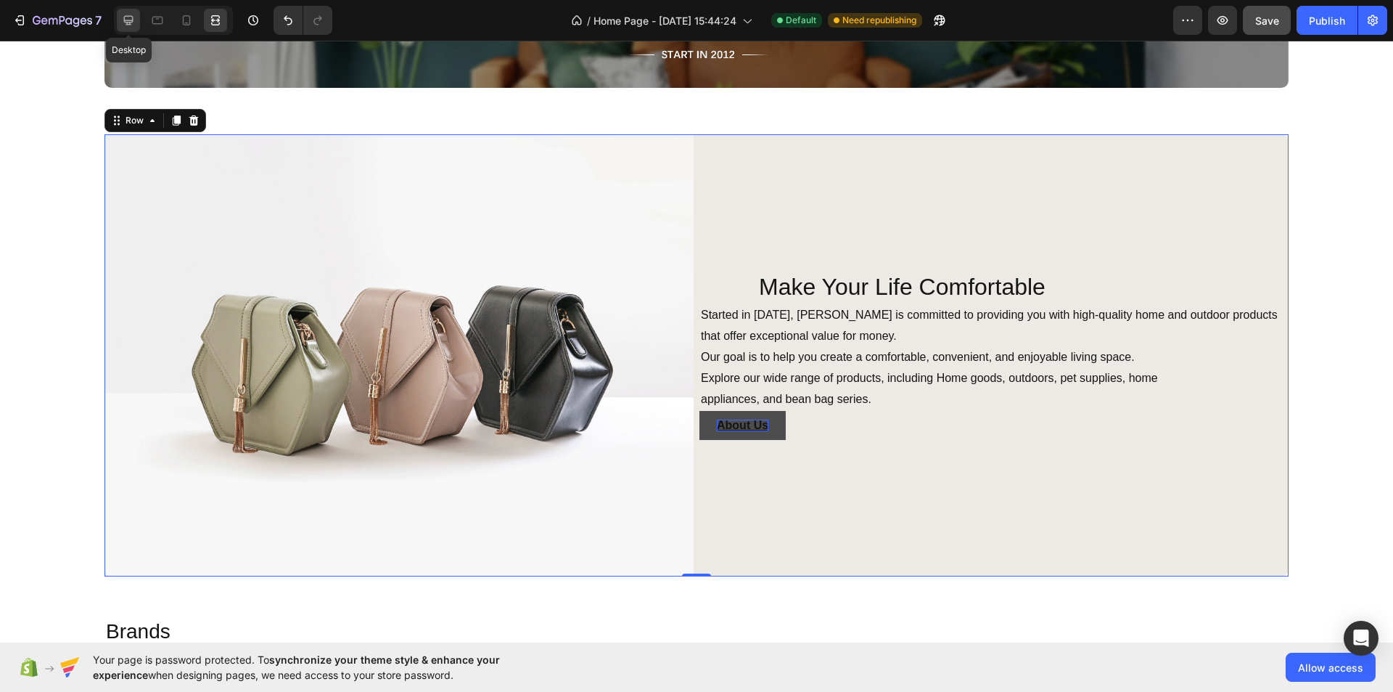
click at [132, 28] on div at bounding box center [128, 20] width 23 height 23
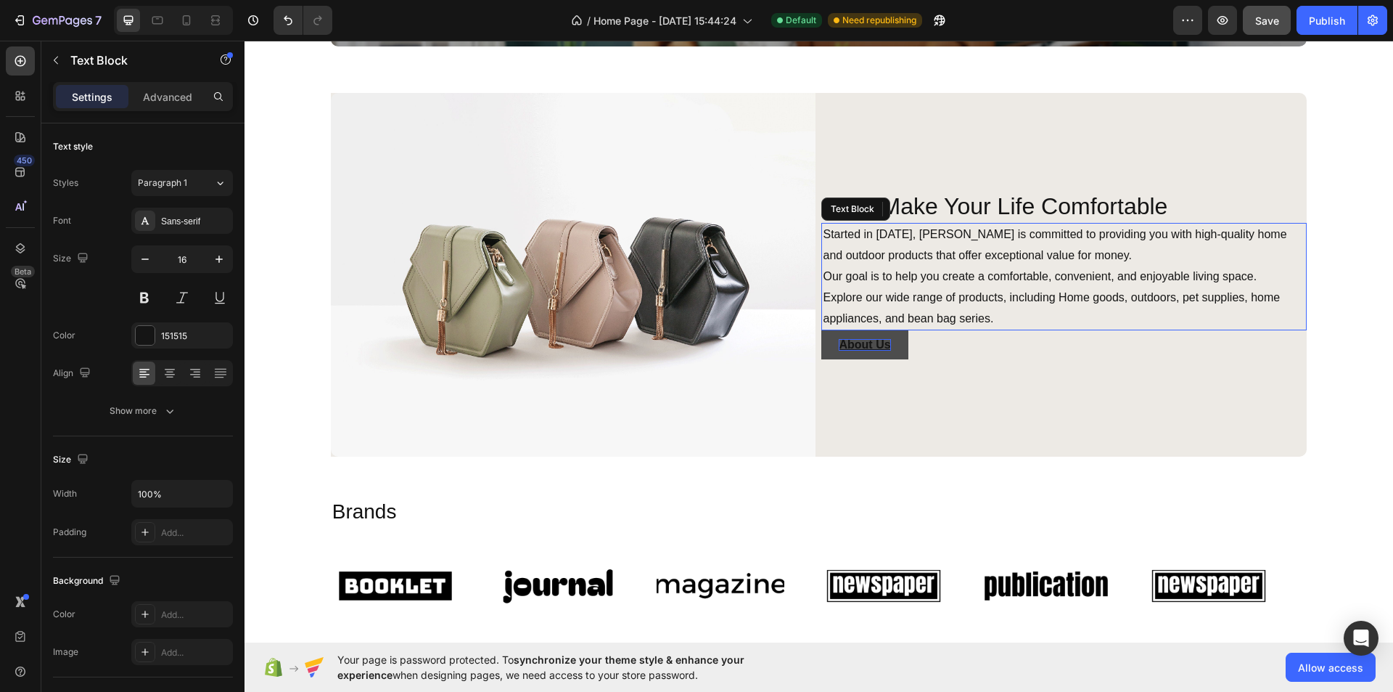
click at [883, 249] on p "Started in [DATE], [PERSON_NAME] is committed to providing you with high-qualit…" at bounding box center [1064, 276] width 483 height 105
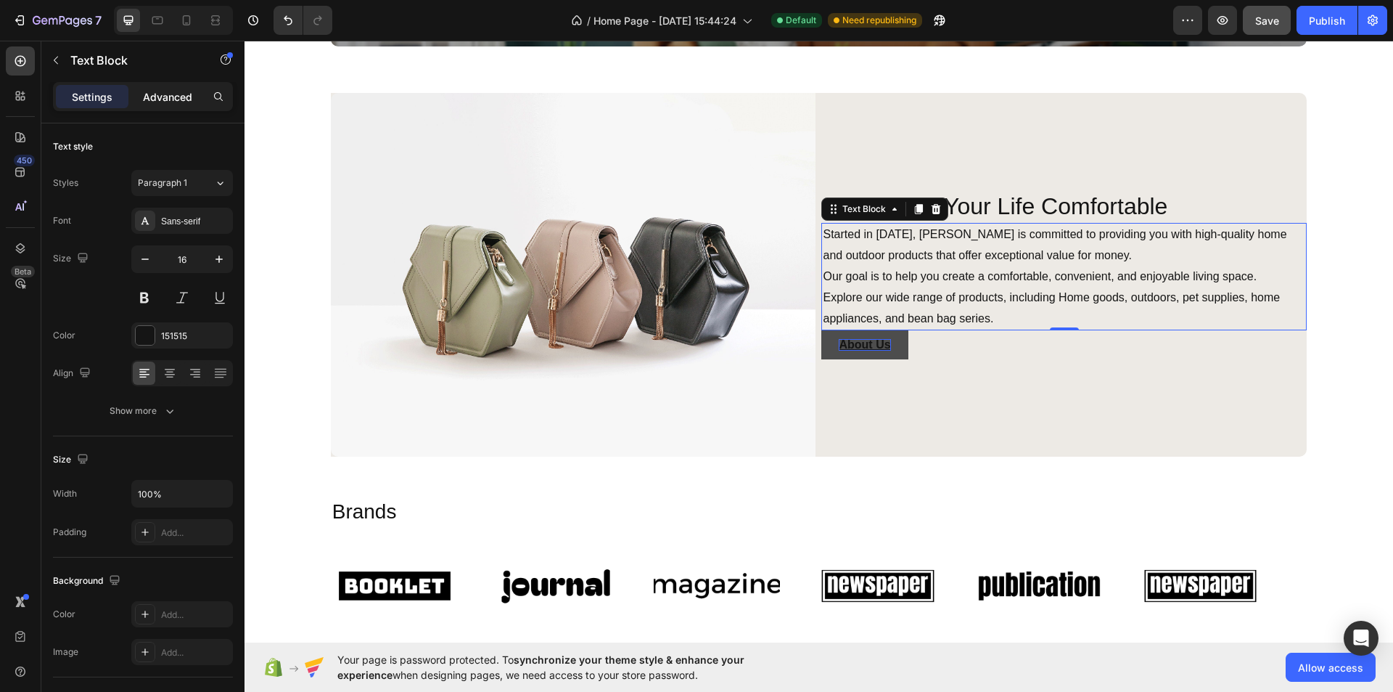
click at [162, 90] on p "Advanced" at bounding box center [167, 96] width 49 height 15
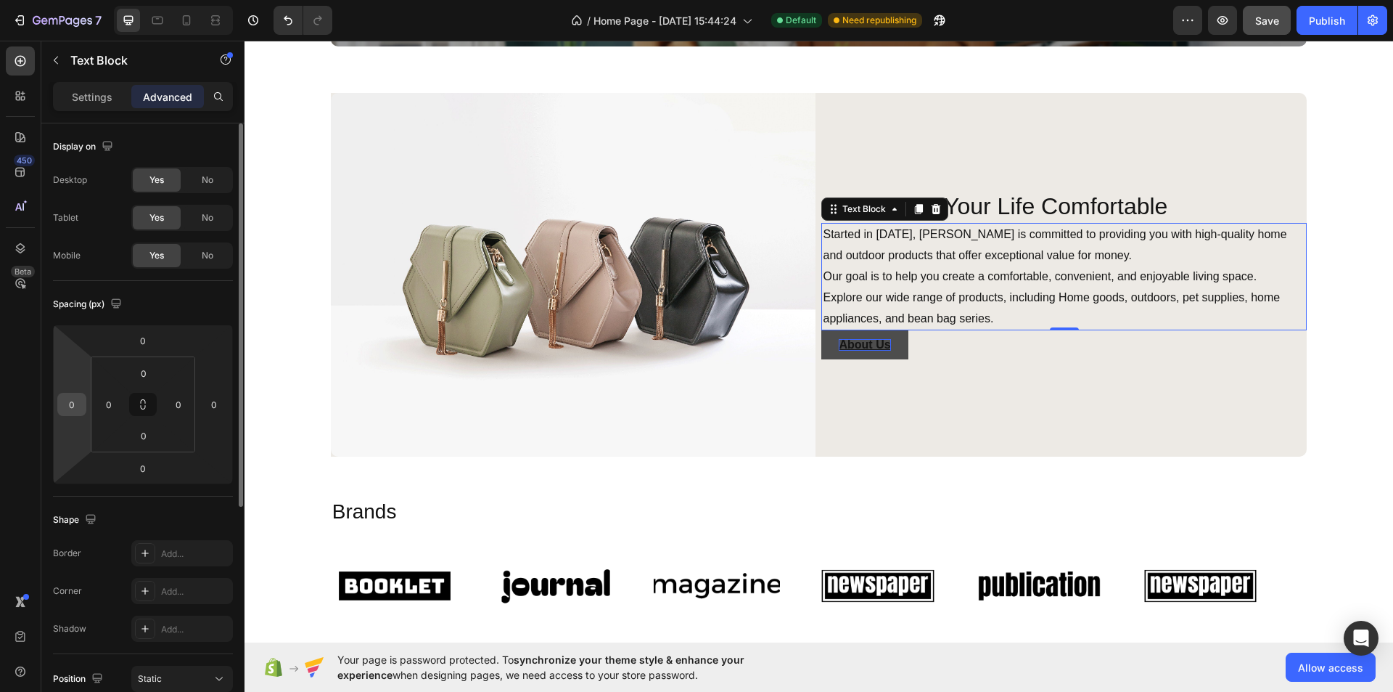
click at [74, 411] on input "0" at bounding box center [72, 404] width 22 height 22
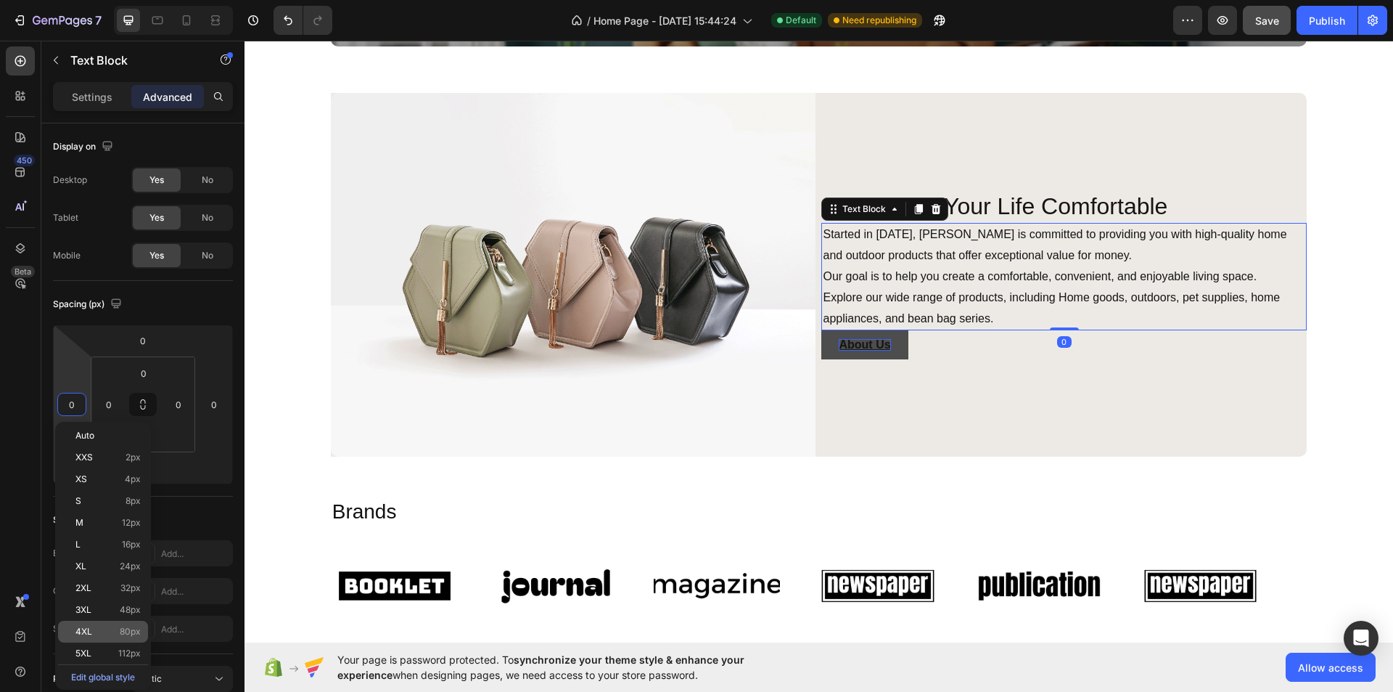
click at [70, 625] on div "4XL 80px" at bounding box center [103, 632] width 90 height 22
type input "80"
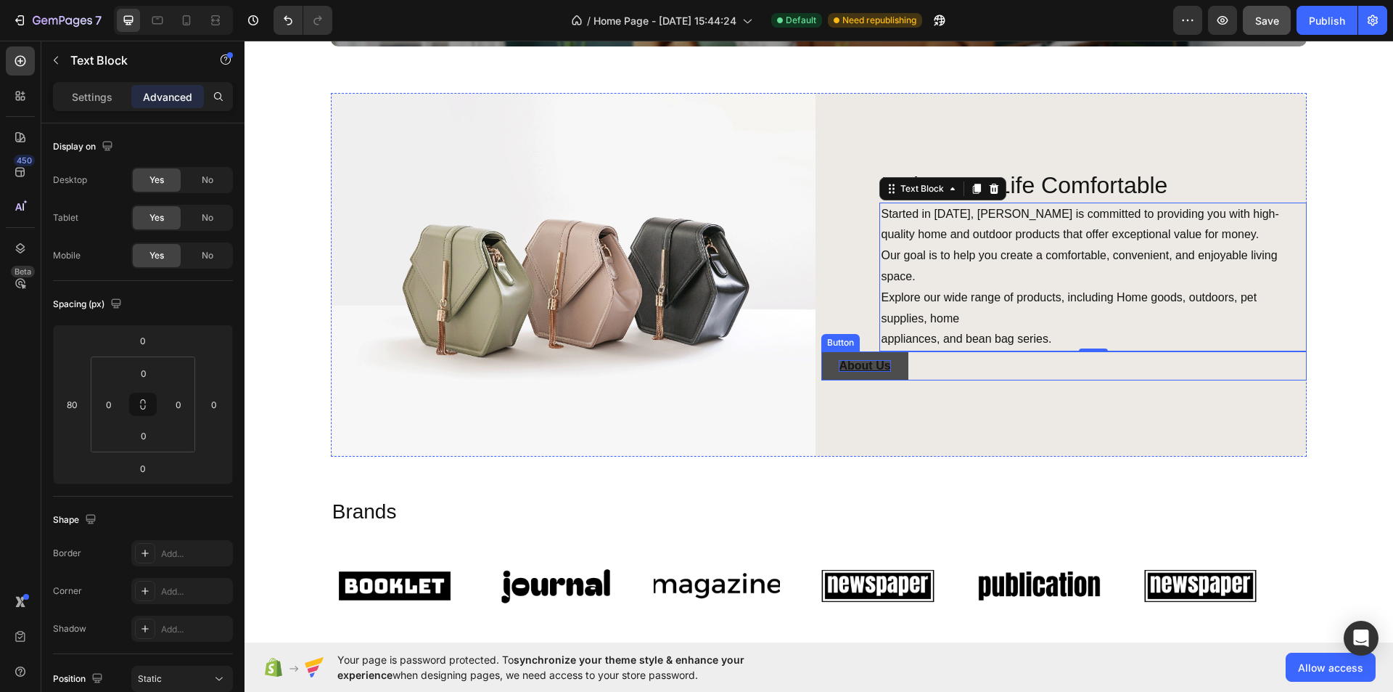
click at [927, 369] on div "About Us Button" at bounding box center [1065, 365] width 486 height 29
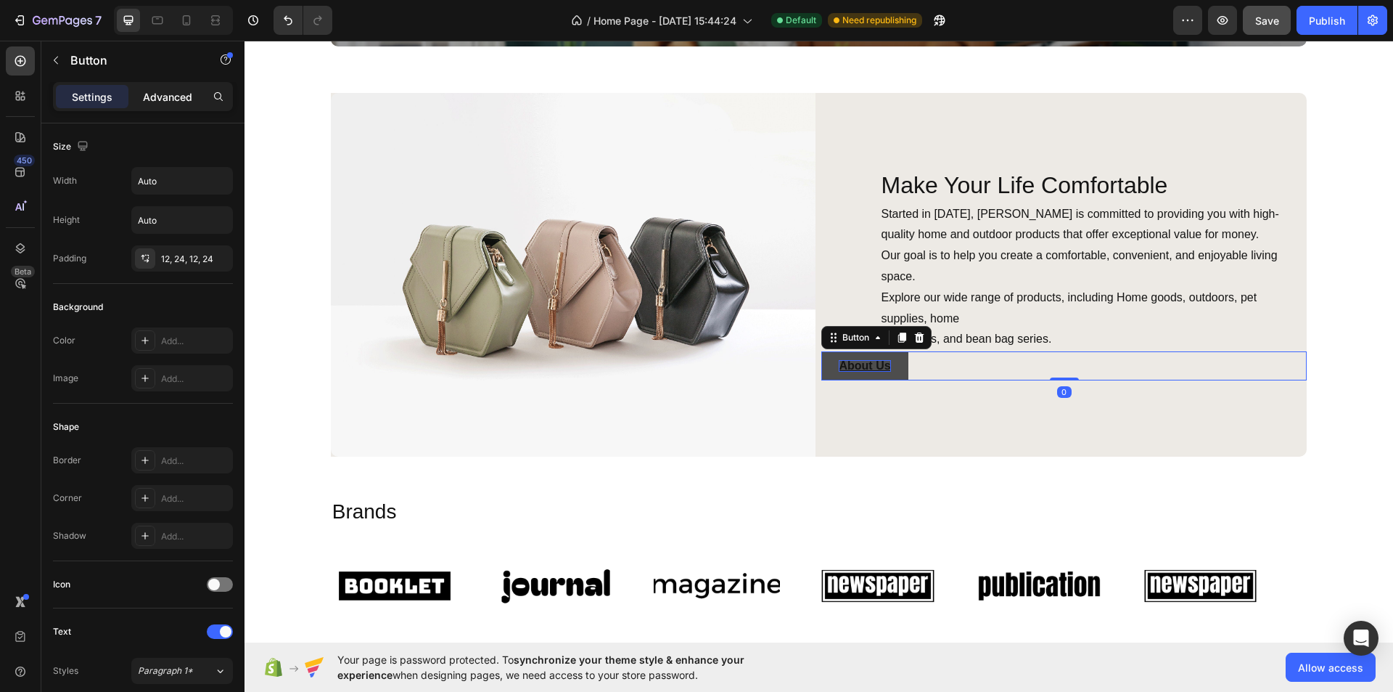
click at [143, 89] on p "Advanced" at bounding box center [167, 96] width 49 height 15
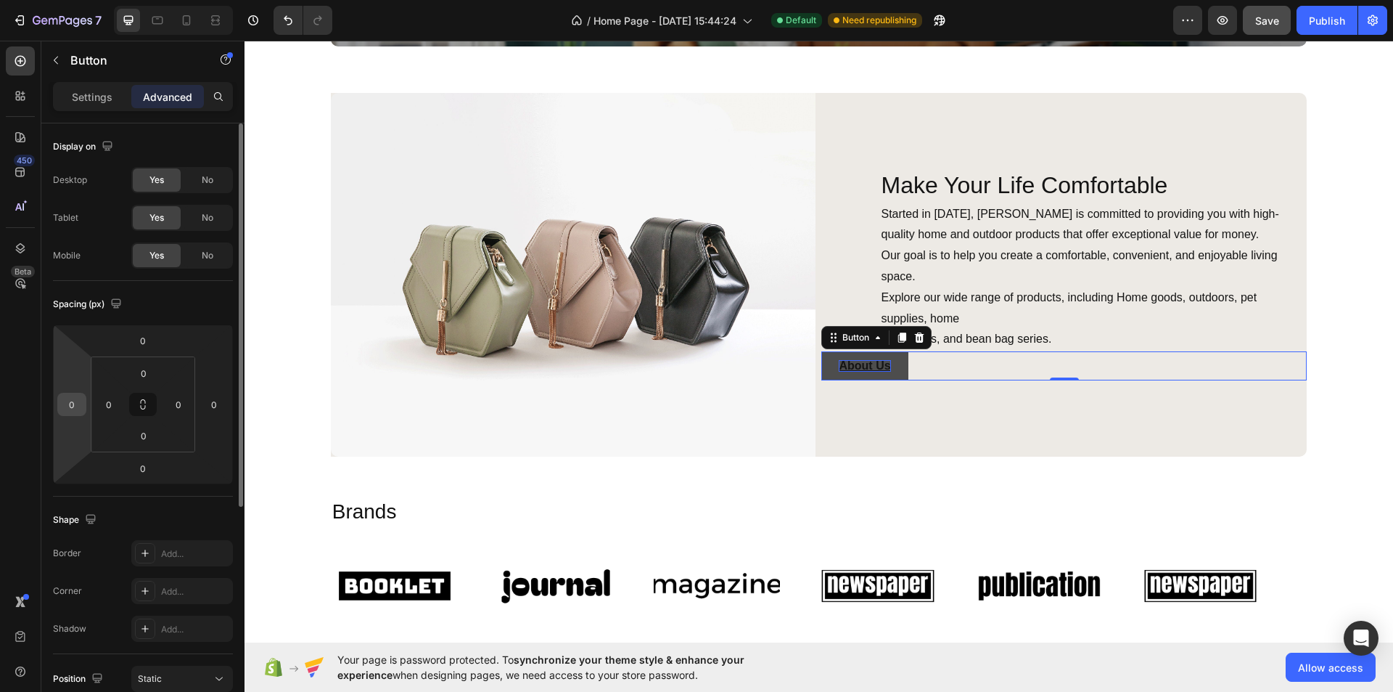
click at [67, 407] on input "0" at bounding box center [72, 404] width 22 height 22
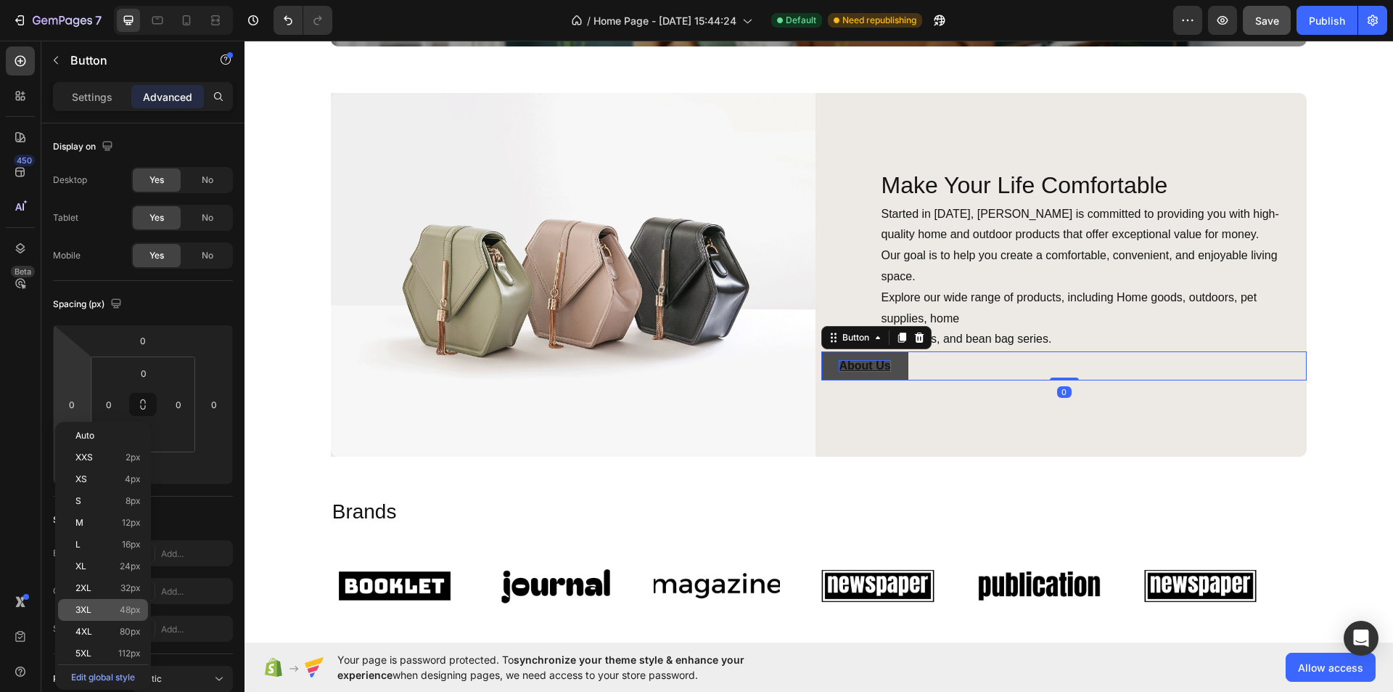
click at [100, 614] on p "3XL 48px" at bounding box center [107, 610] width 65 height 10
type input "48"
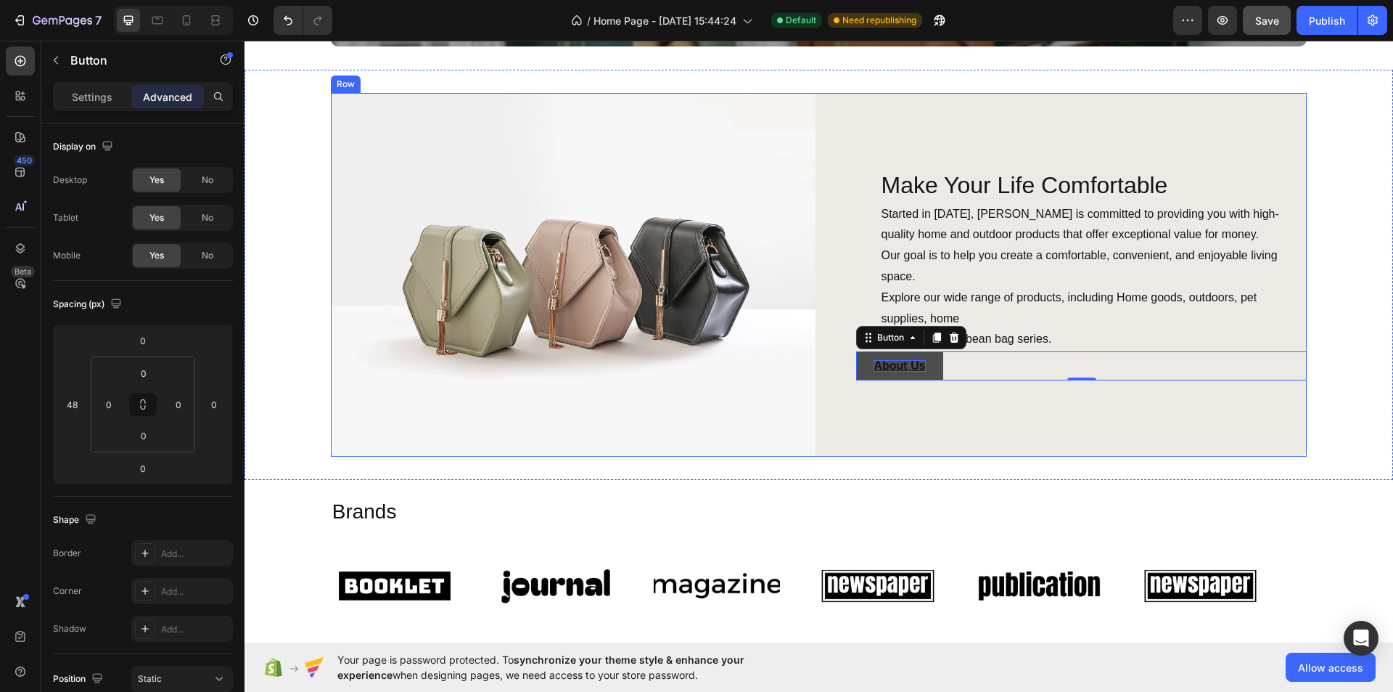
click at [1031, 416] on div "Make Your Life Comfortable Heading Started in [DATE], [PERSON_NAME] is committe…" at bounding box center [1065, 275] width 486 height 364
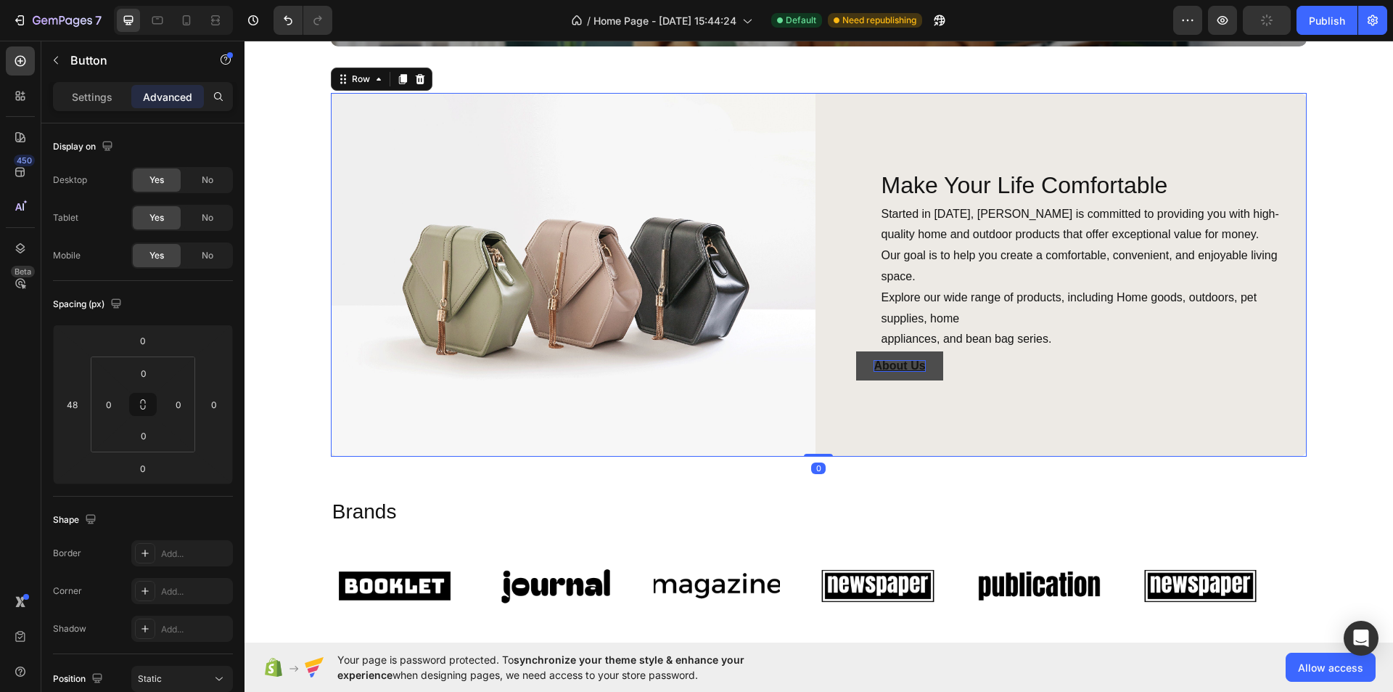
click at [988, 365] on div "About Us Button" at bounding box center [1081, 365] width 451 height 29
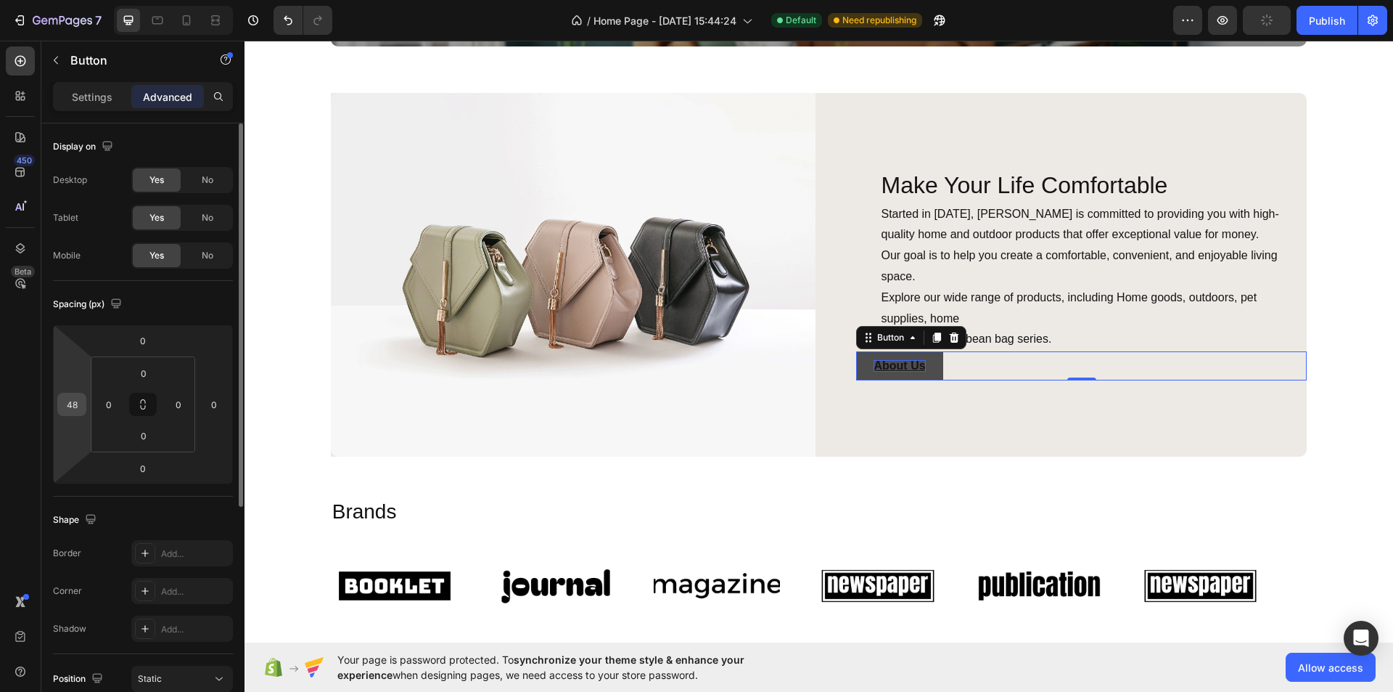
click at [72, 412] on input "48" at bounding box center [72, 404] width 22 height 22
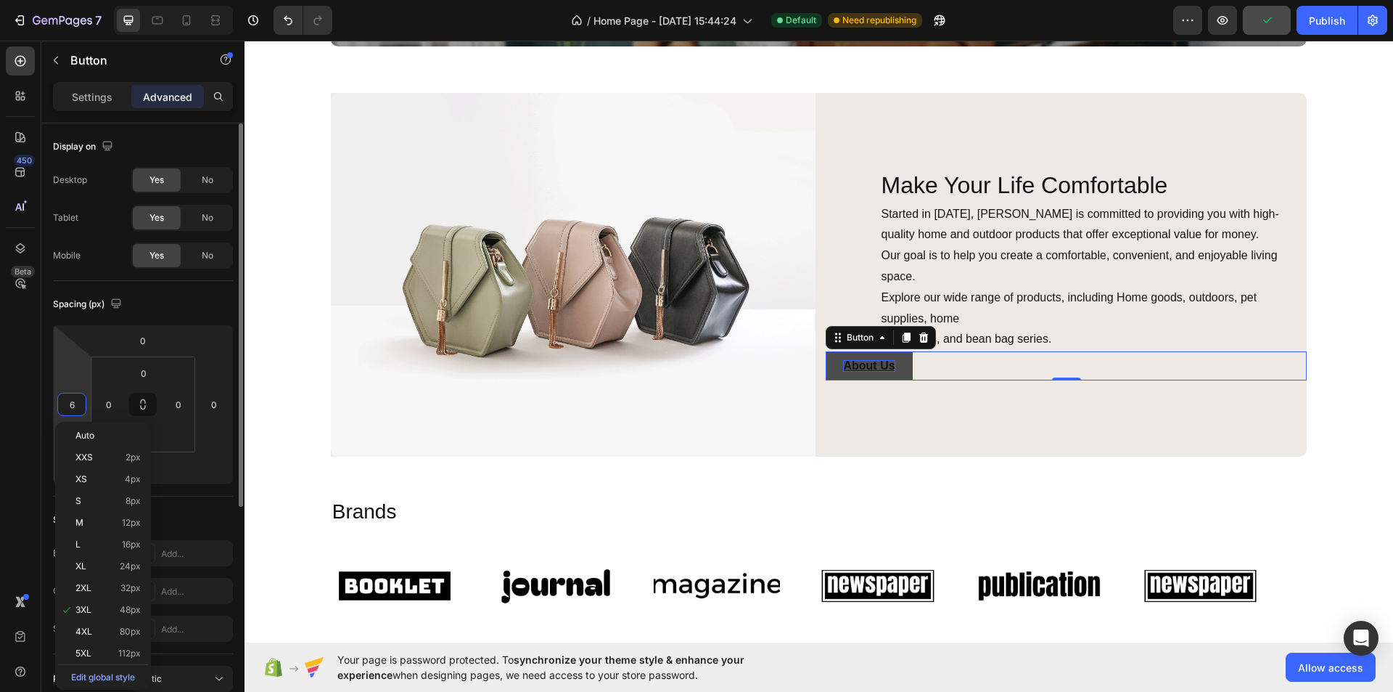
type input "60"
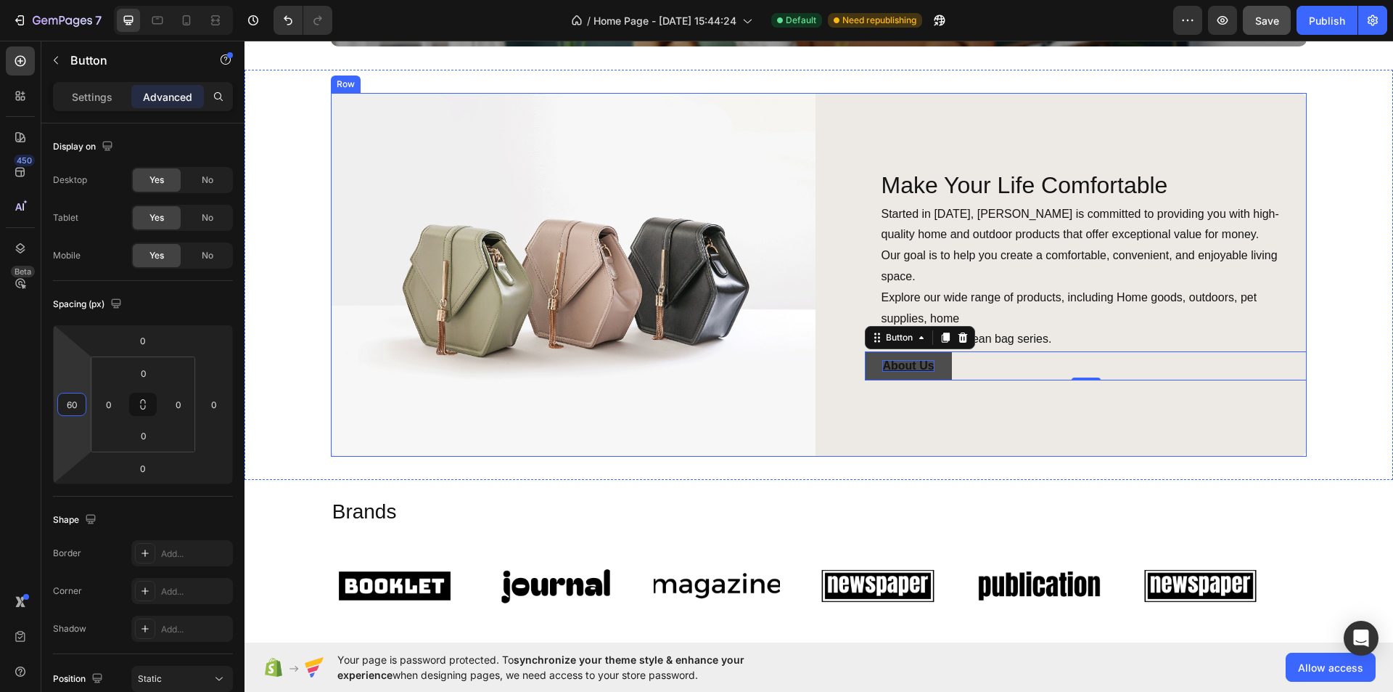
click at [940, 393] on div "Make Your Life Comfortable Heading Started in [DATE], [PERSON_NAME] is committe…" at bounding box center [1065, 275] width 486 height 364
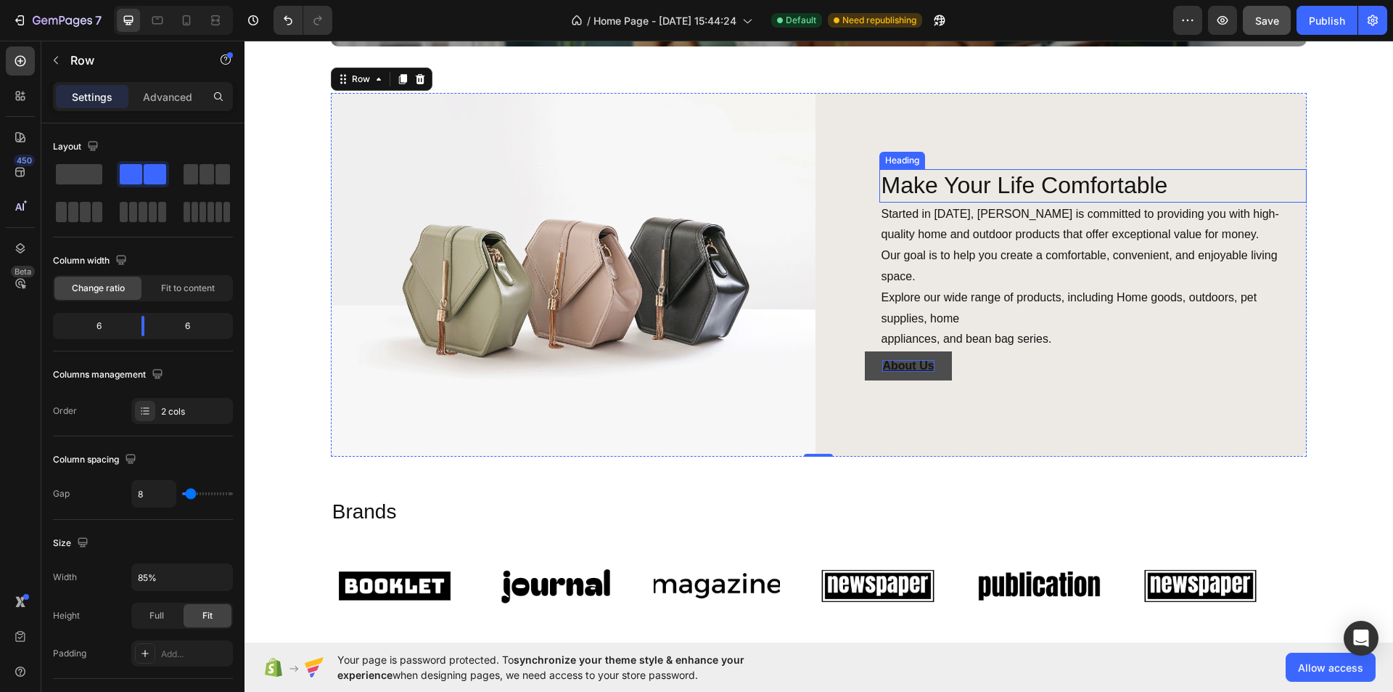
click at [983, 187] on p "Make Your Life Comfortable" at bounding box center [1093, 186] width 425 height 30
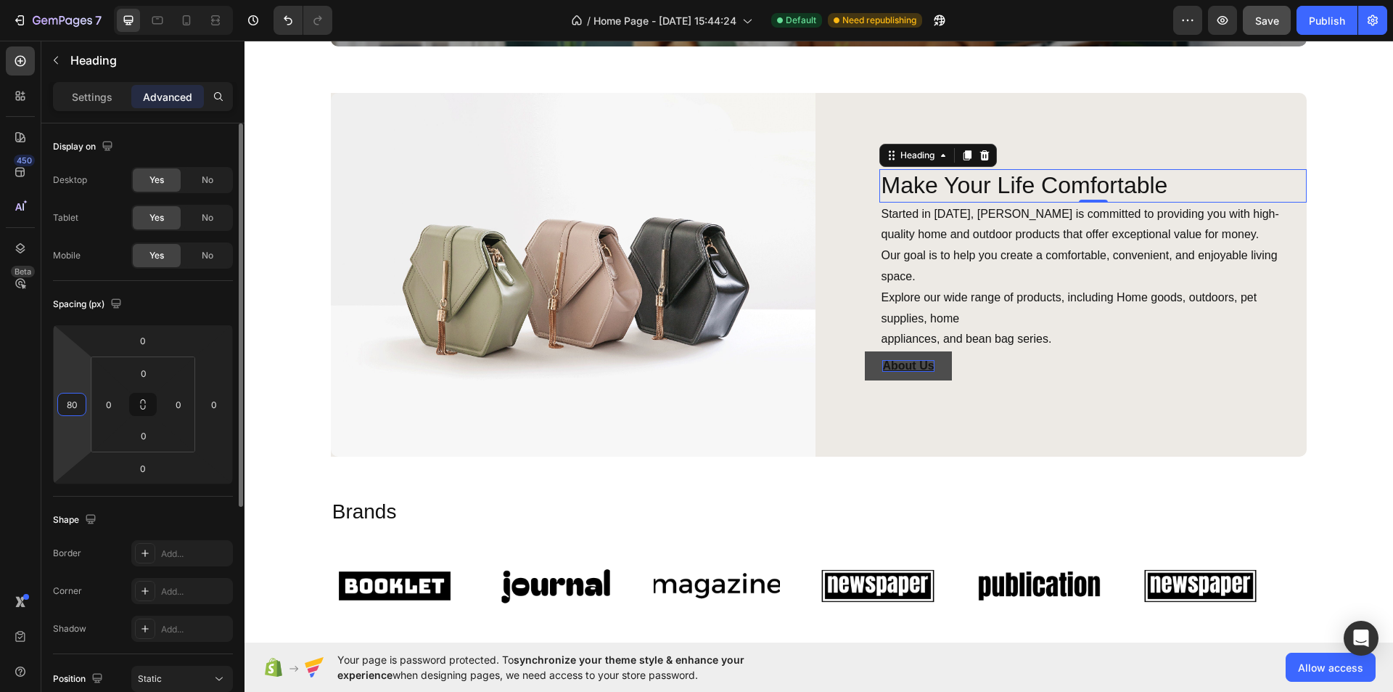
click at [70, 403] on input "80" at bounding box center [72, 404] width 22 height 22
type input "70"
click at [935, 280] on p "Started in [DATE], [PERSON_NAME] is committed to providing you with high-qualit…" at bounding box center [1093, 277] width 425 height 147
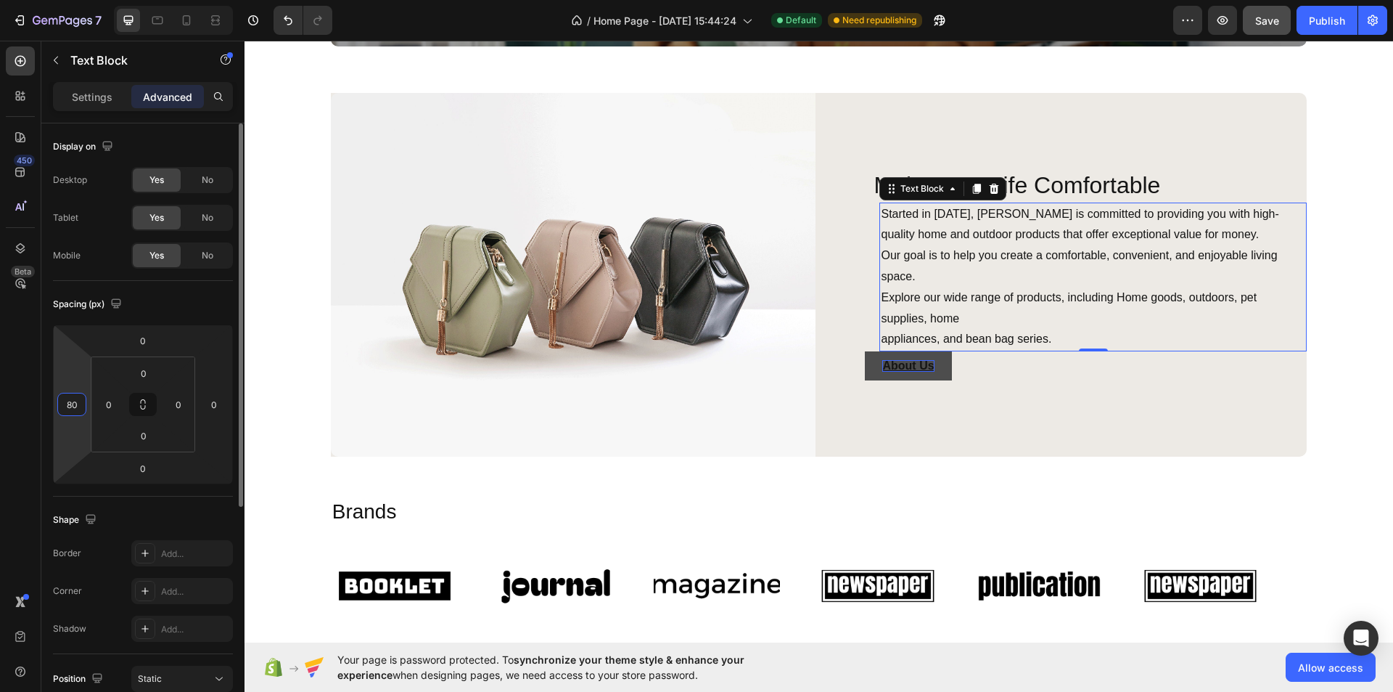
click at [65, 400] on input "80" at bounding box center [72, 404] width 22 height 22
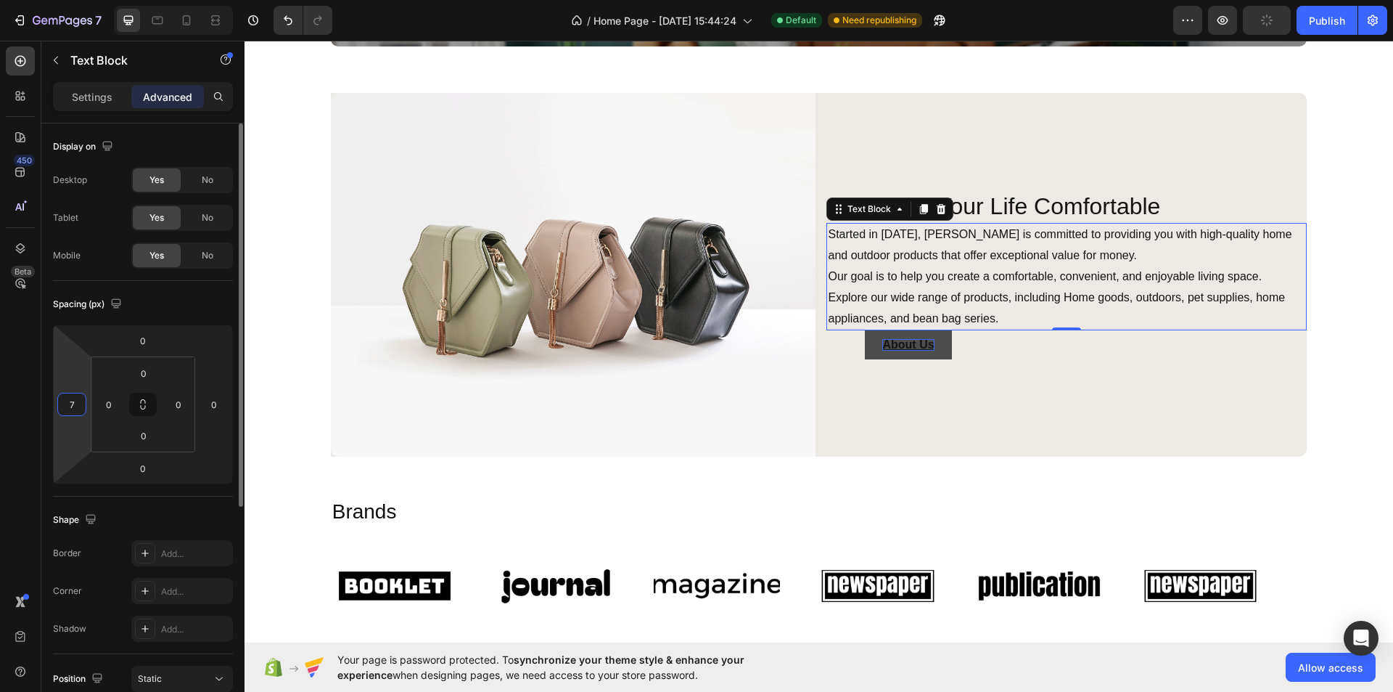
type input "70"
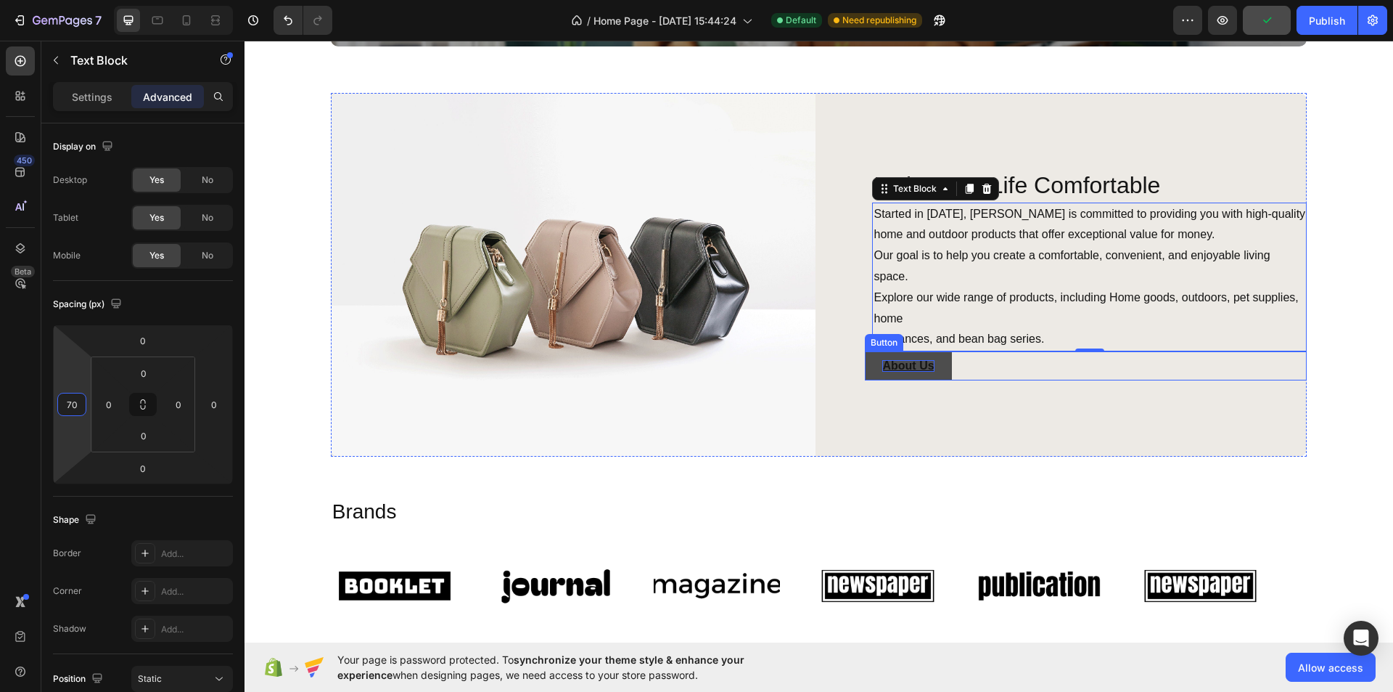
click at [996, 362] on div "About Us Button" at bounding box center [1086, 365] width 442 height 29
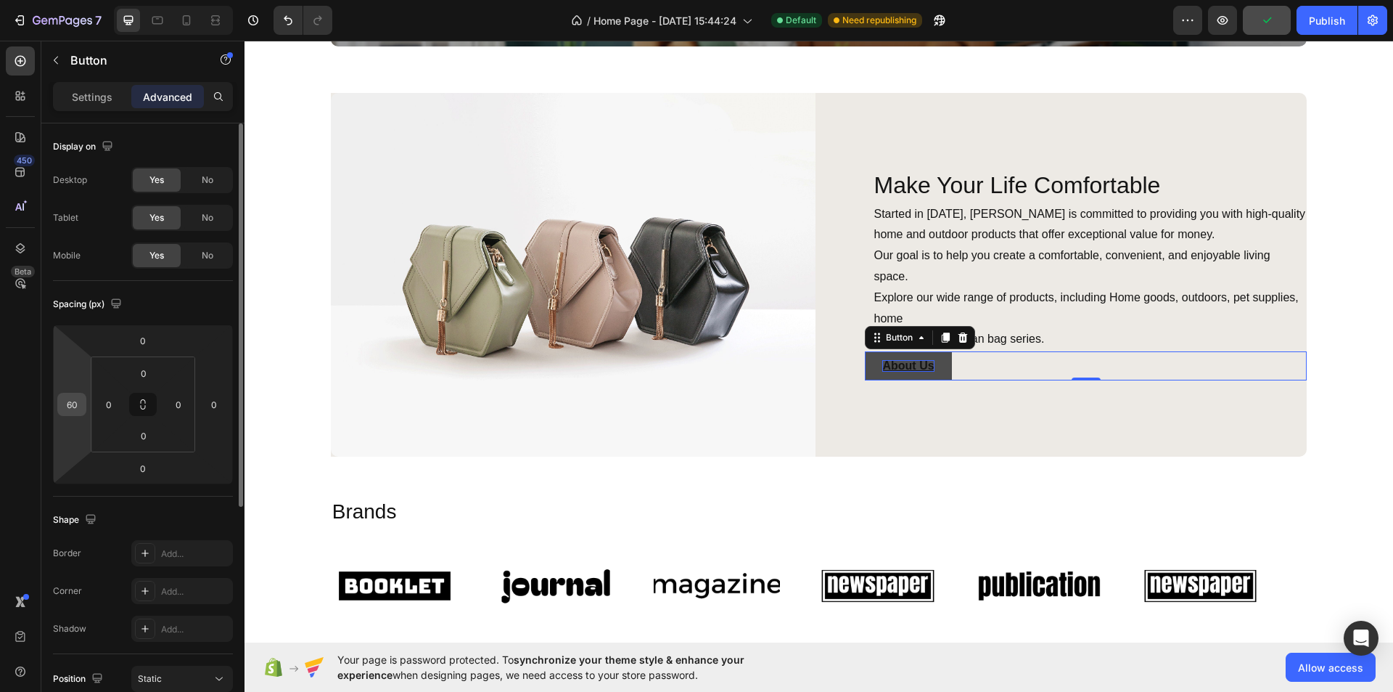
click at [64, 411] on input "60" at bounding box center [72, 404] width 22 height 22
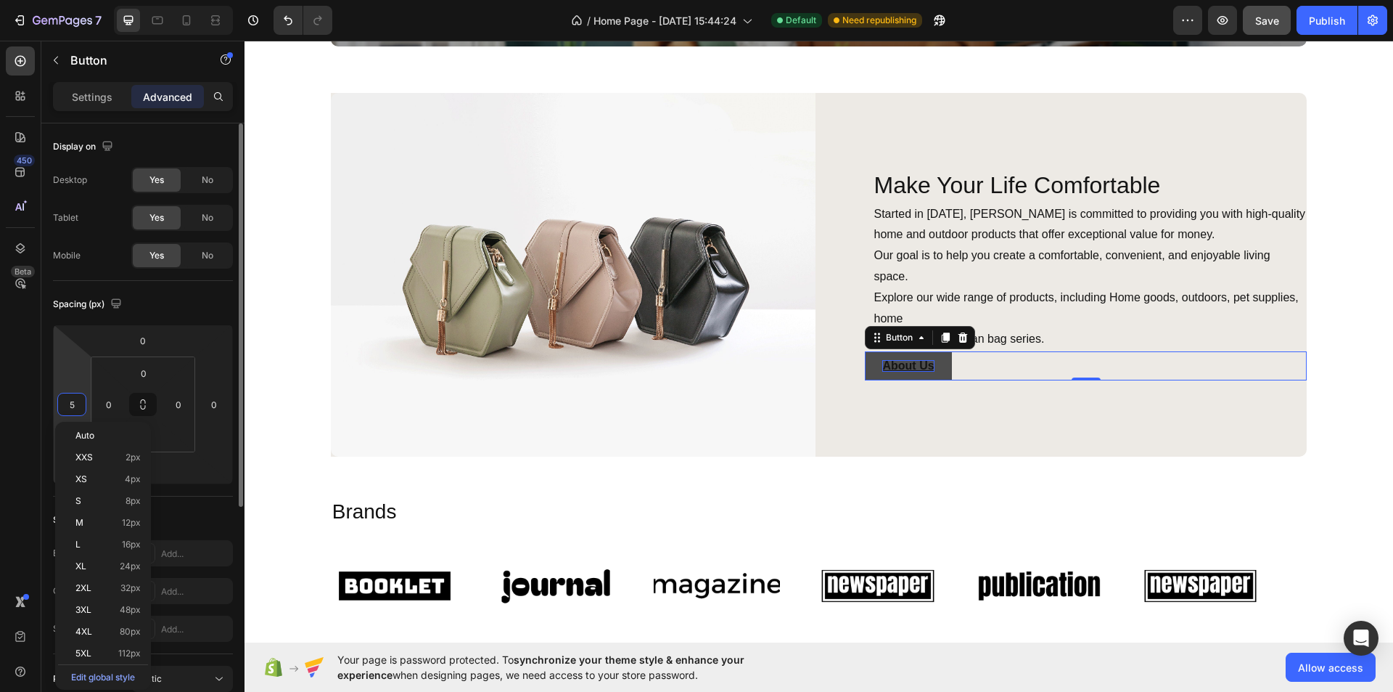
type input "50"
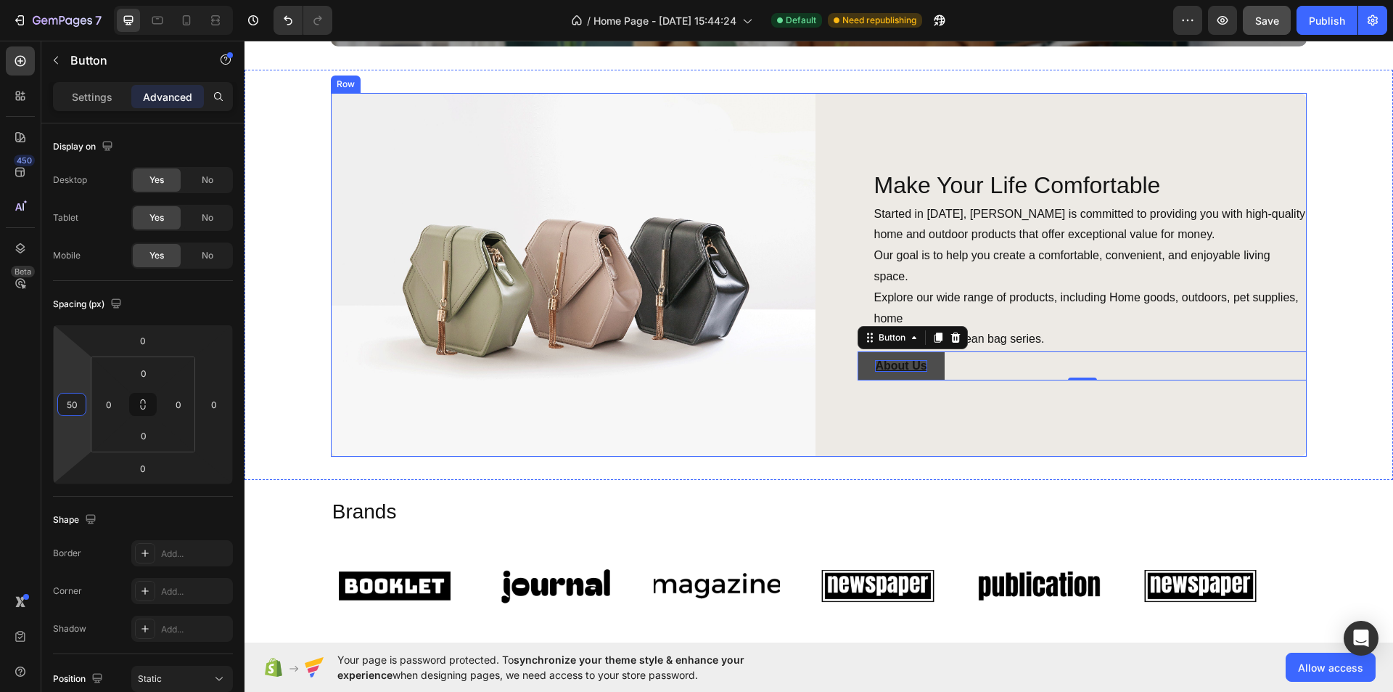
click at [958, 388] on div "Make Your Life Comfortable Heading Started in [DATE], [PERSON_NAME] is committe…" at bounding box center [1065, 275] width 486 height 364
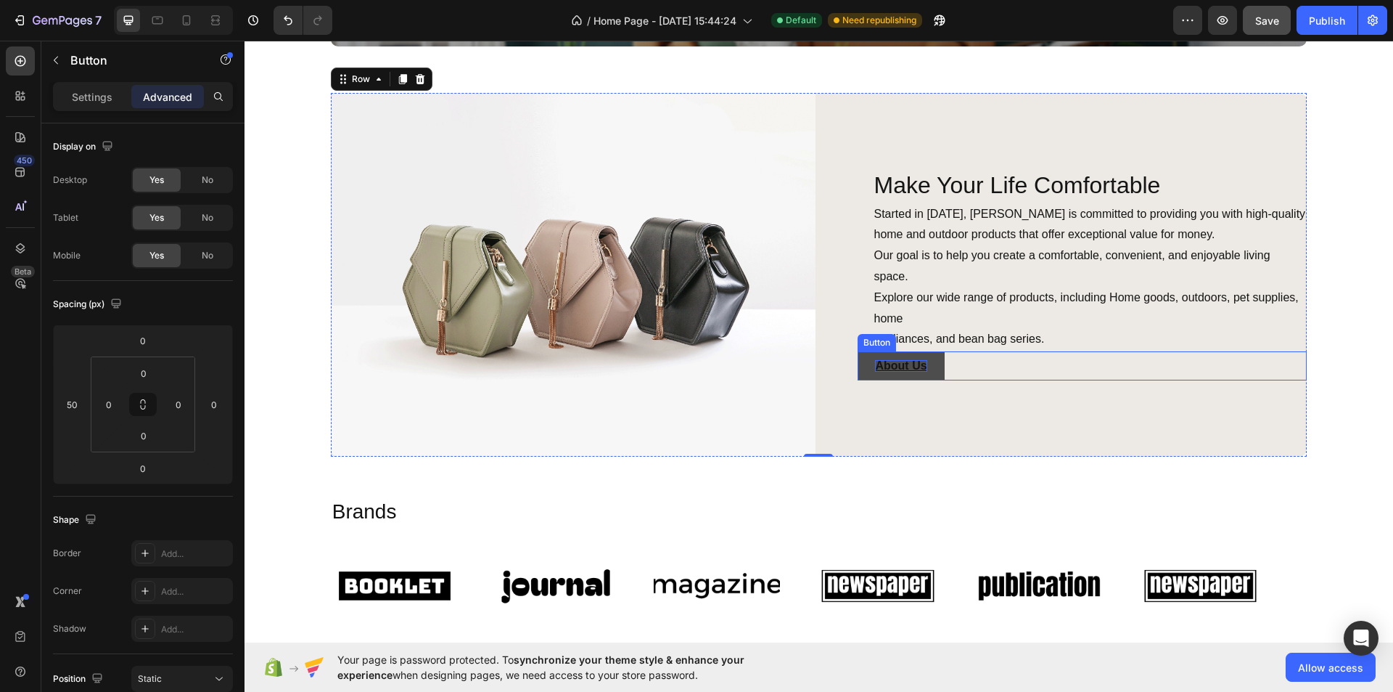
click at [1020, 352] on div "About Us Button" at bounding box center [1082, 365] width 449 height 29
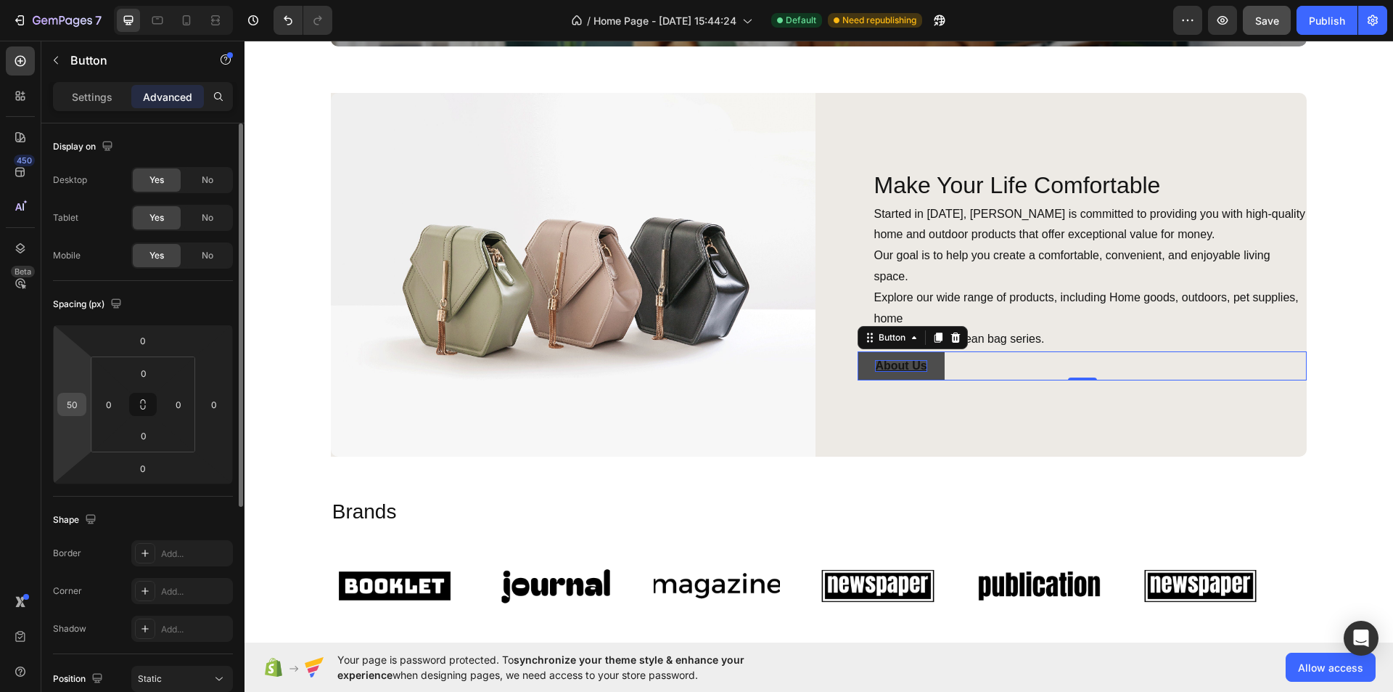
click at [73, 402] on input "50" at bounding box center [72, 404] width 22 height 22
type input "52"
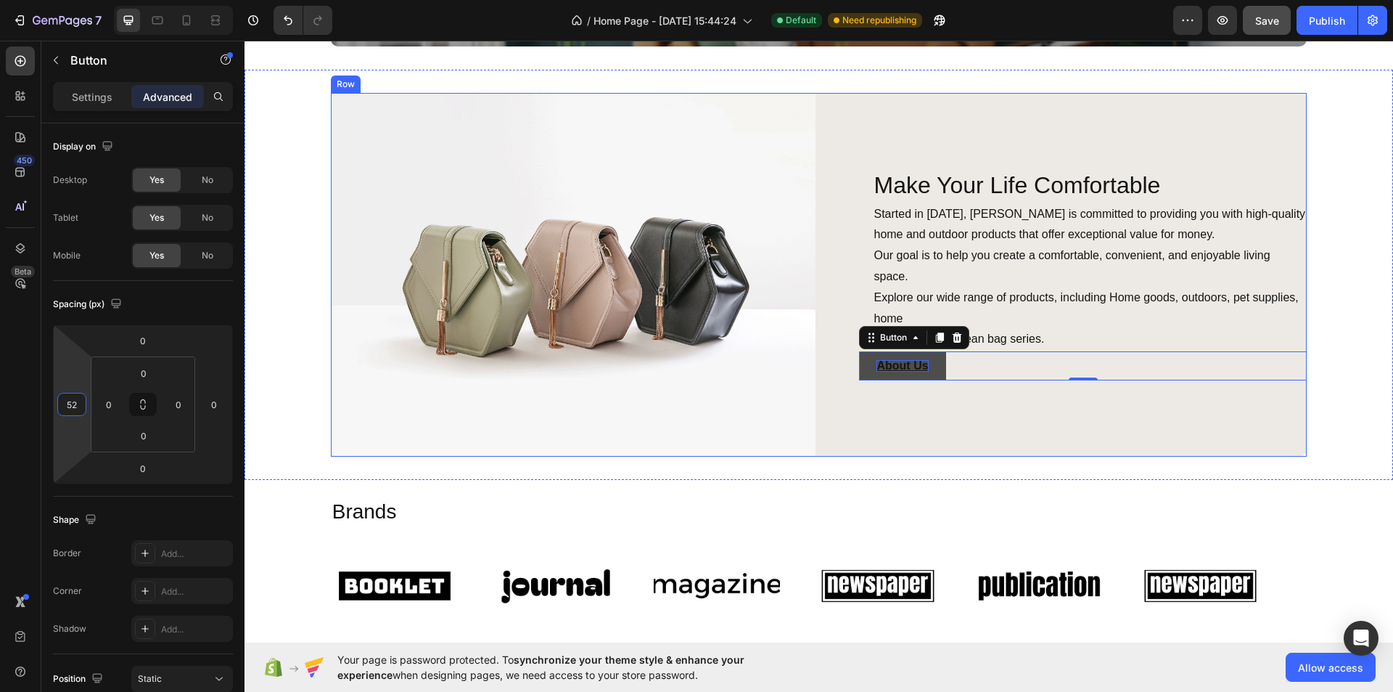
click at [951, 409] on div "Make Your Life Comfortable Heading Started in [DATE], [PERSON_NAME] is committe…" at bounding box center [1065, 275] width 486 height 364
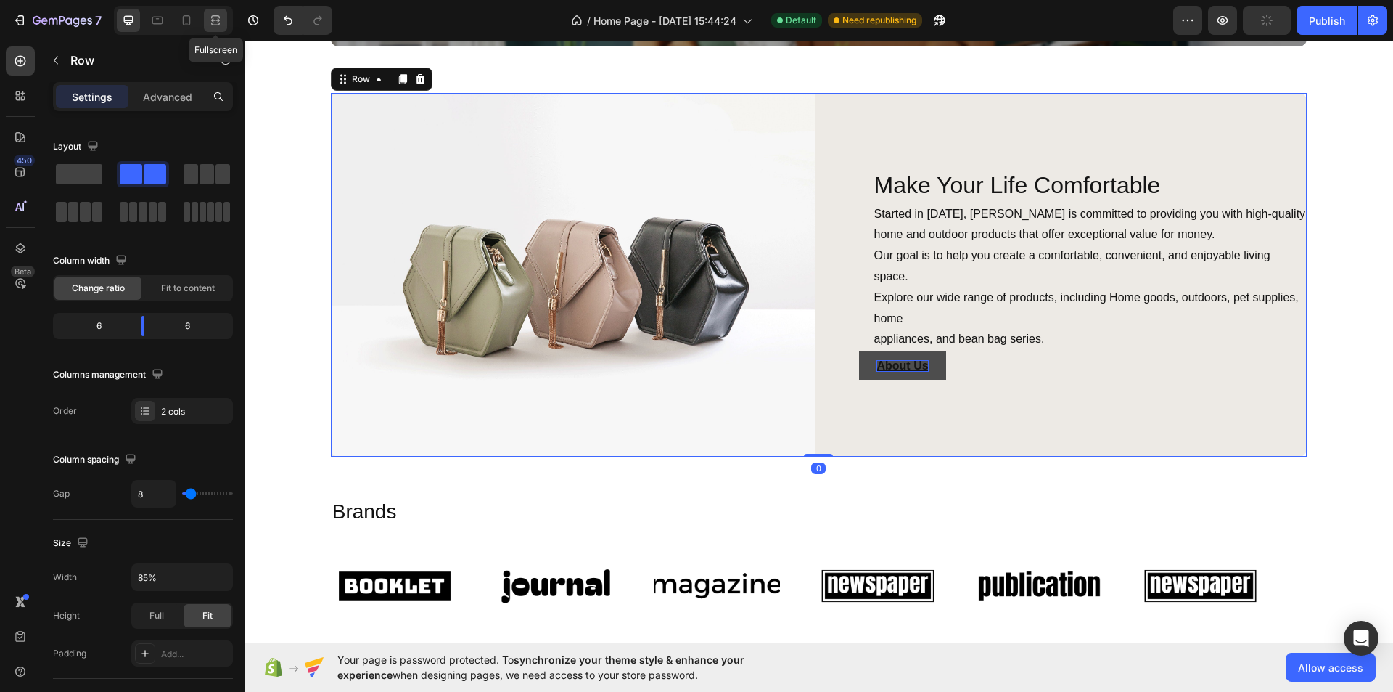
click at [210, 28] on div at bounding box center [215, 20] width 23 height 23
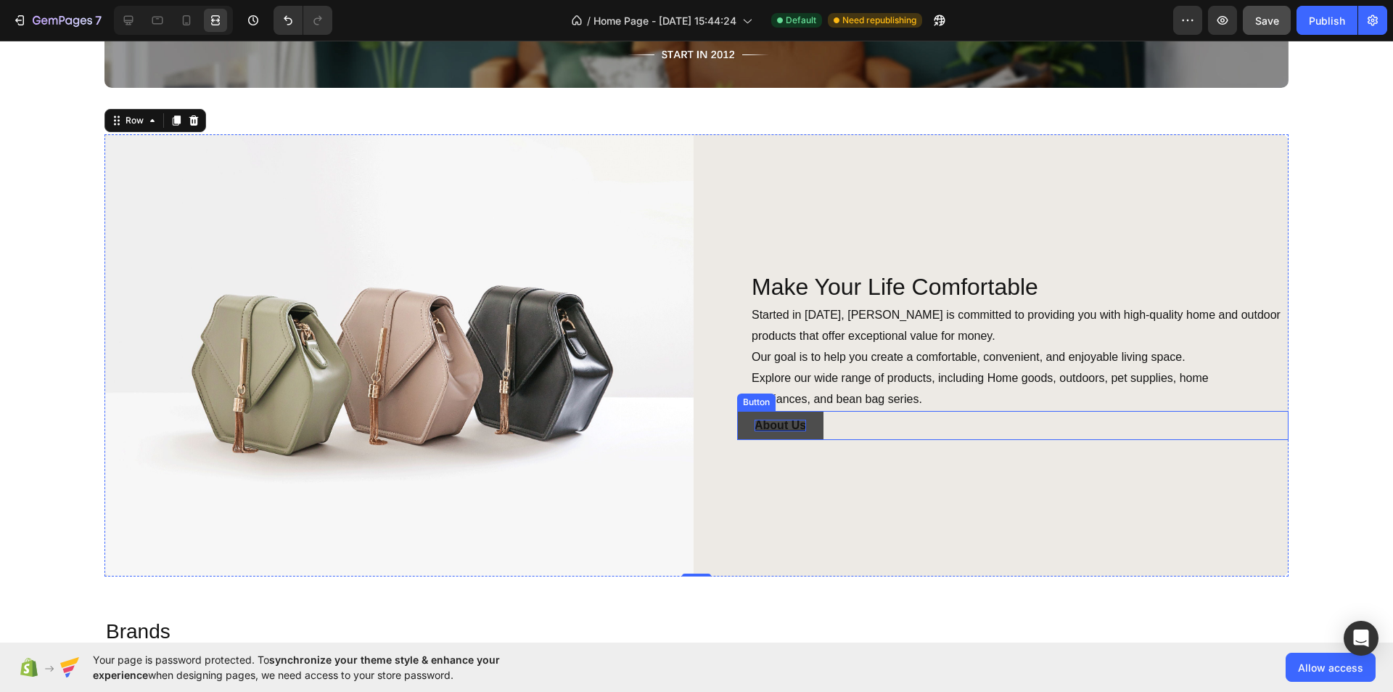
click at [906, 429] on div "About Us Button" at bounding box center [1013, 425] width 552 height 29
click at [934, 485] on div "Make Your Life Comfortable Heading Started in [DATE], [PERSON_NAME] is committe…" at bounding box center [994, 355] width 589 height 442
click at [134, 15] on icon at bounding box center [128, 20] width 15 height 15
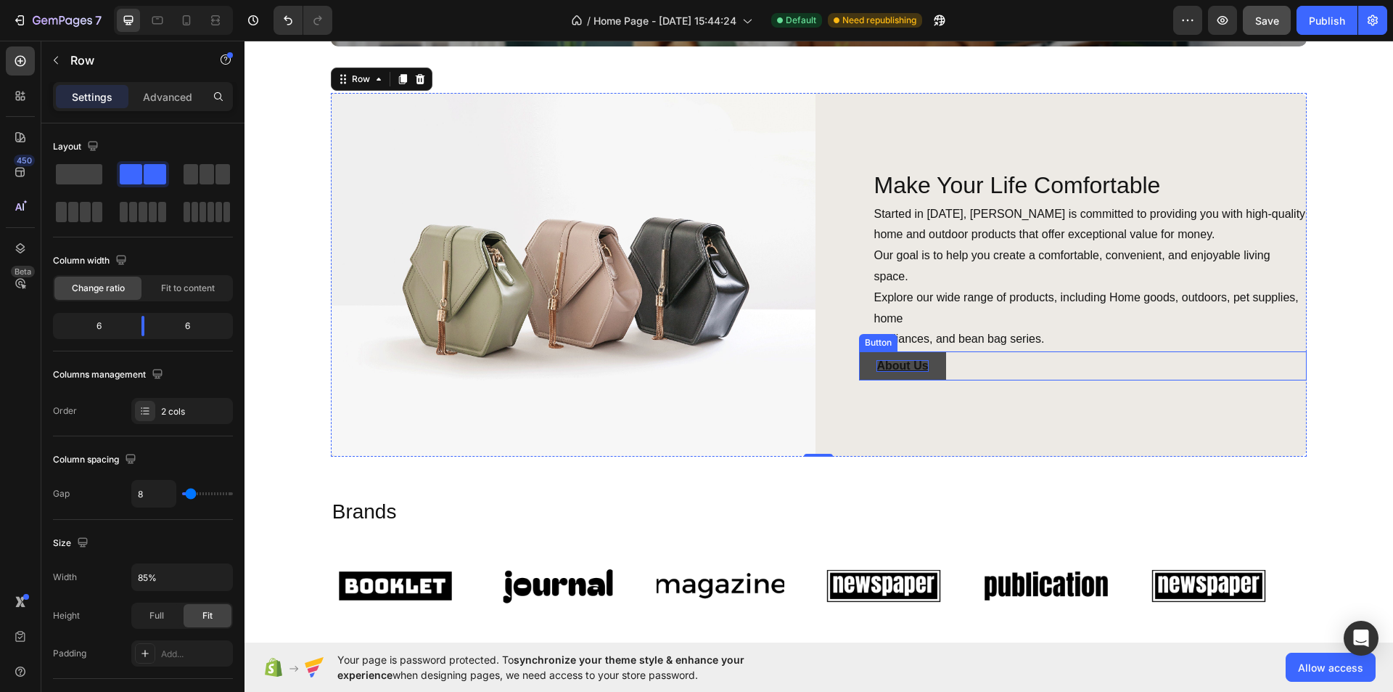
click at [1024, 361] on div "About Us Button" at bounding box center [1083, 365] width 448 height 29
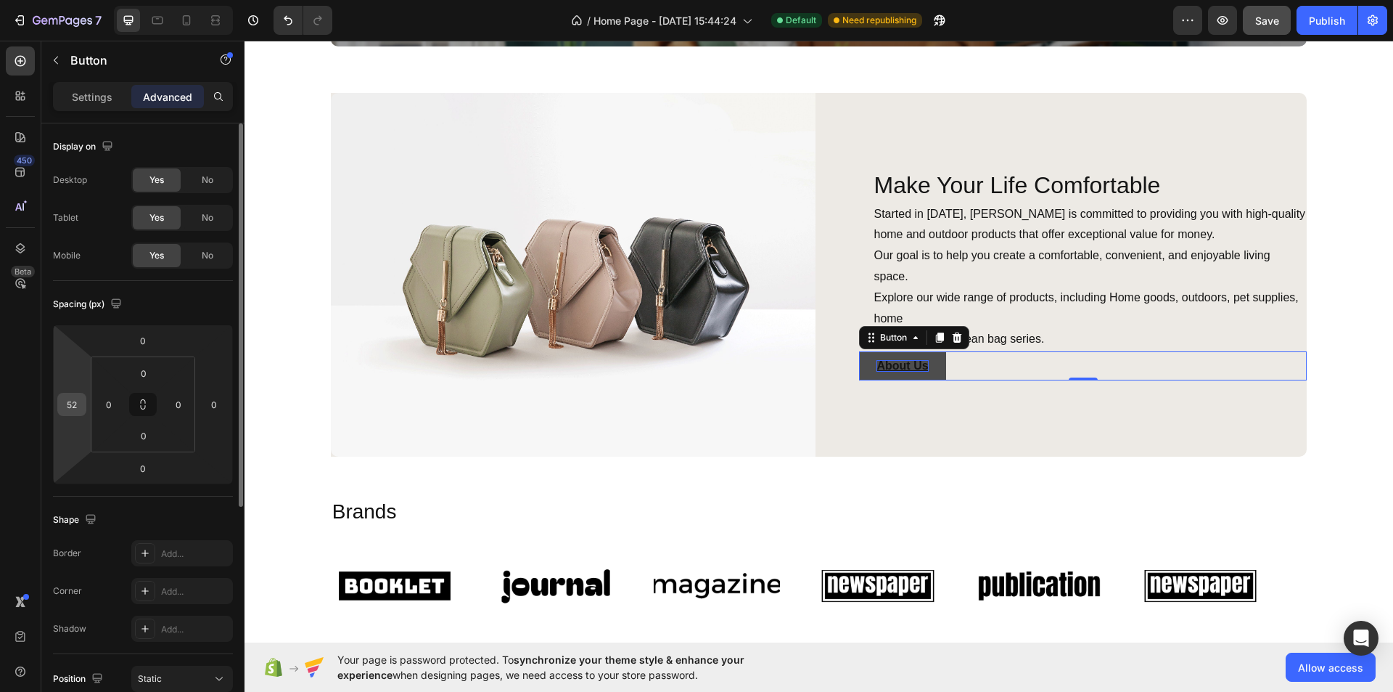
click at [77, 402] on input "52" at bounding box center [72, 404] width 22 height 22
type input "50"
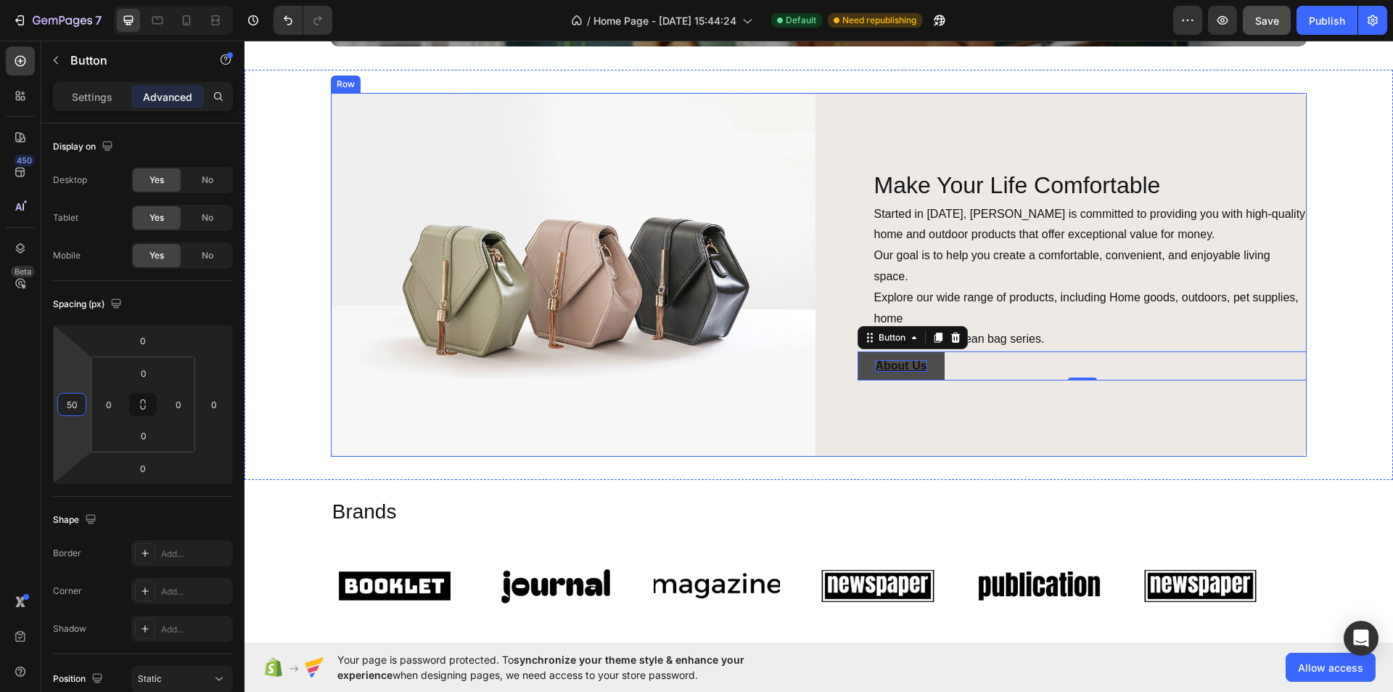
click at [941, 388] on div "Make Your Life Comfortable Heading Started in [DATE], [PERSON_NAME] is committe…" at bounding box center [1065, 275] width 486 height 364
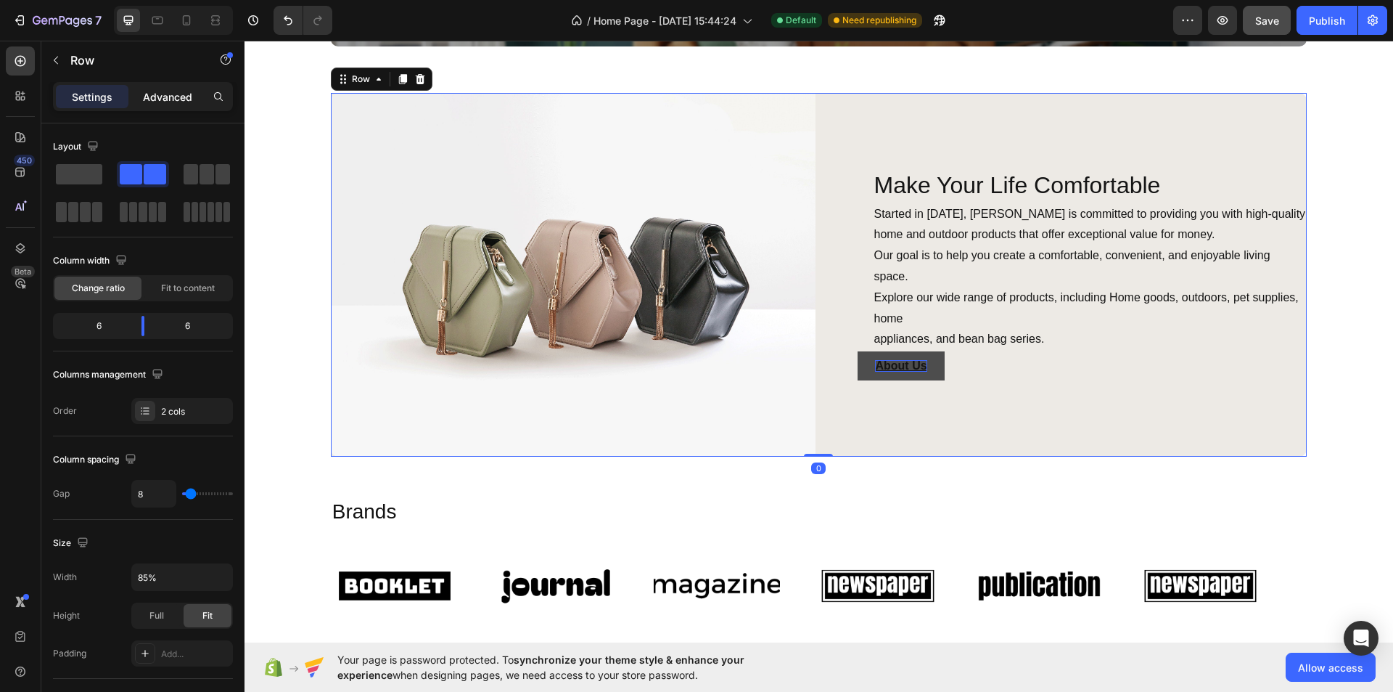
click at [140, 101] on div "Advanced" at bounding box center [167, 96] width 73 height 23
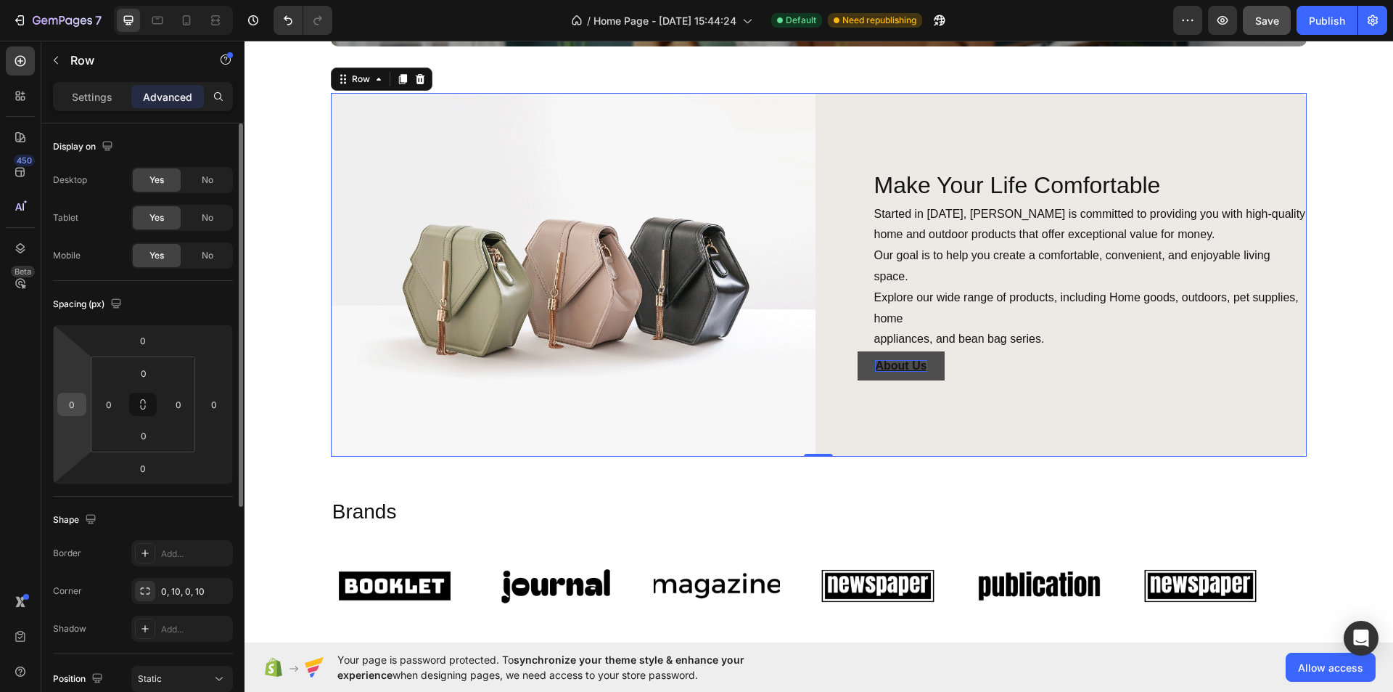
click at [78, 0] on html "7 Version history / Home Page - [DATE] 15:44:24 Default Need republishing Previ…" at bounding box center [696, 0] width 1393 height 0
click at [80, 405] on input "0" at bounding box center [72, 404] width 22 height 22
click at [78, 404] on input "0" at bounding box center [72, 404] width 22 height 22
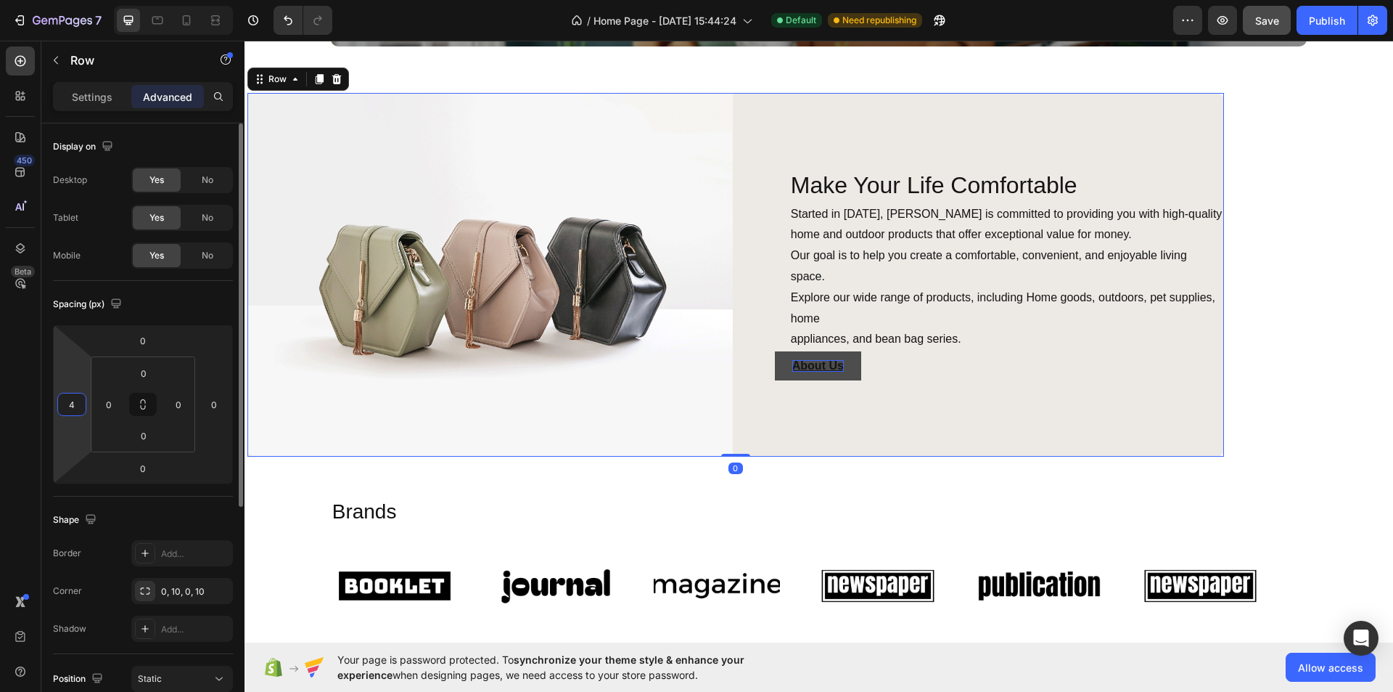
type input "48"
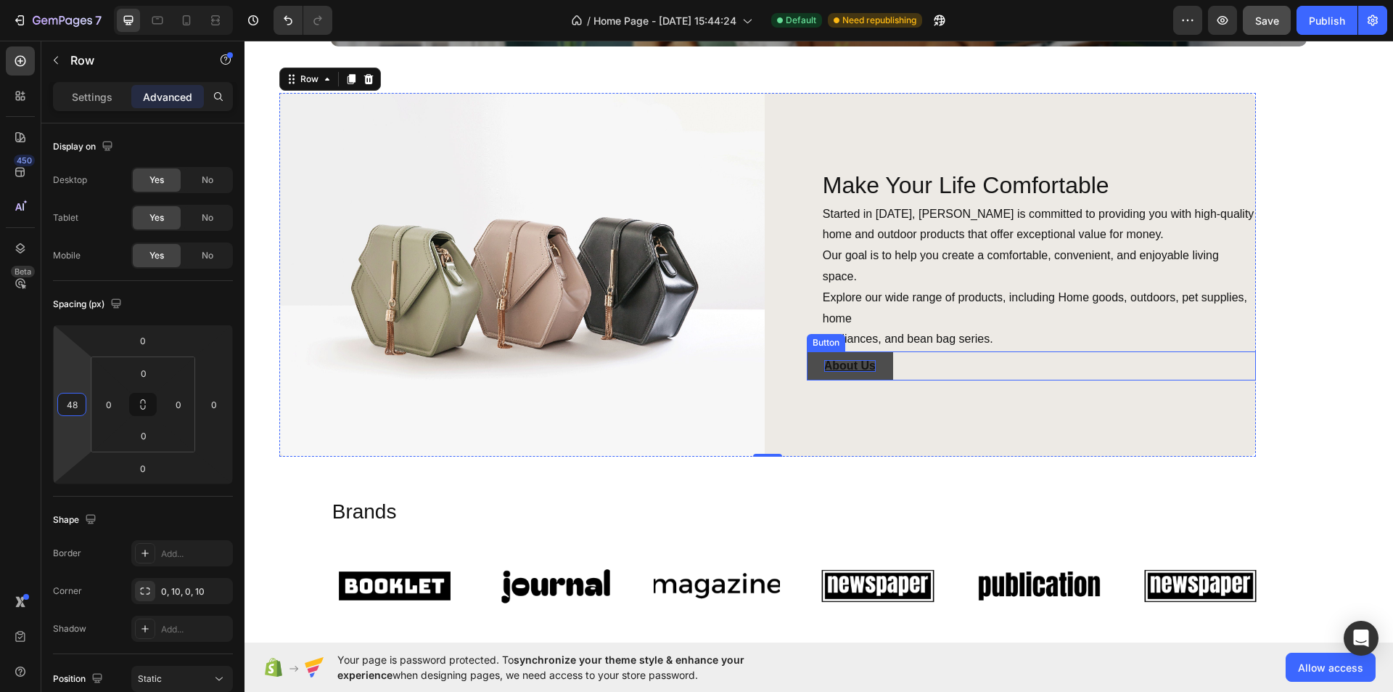
click at [919, 351] on div "About Us Button" at bounding box center [1031, 365] width 449 height 29
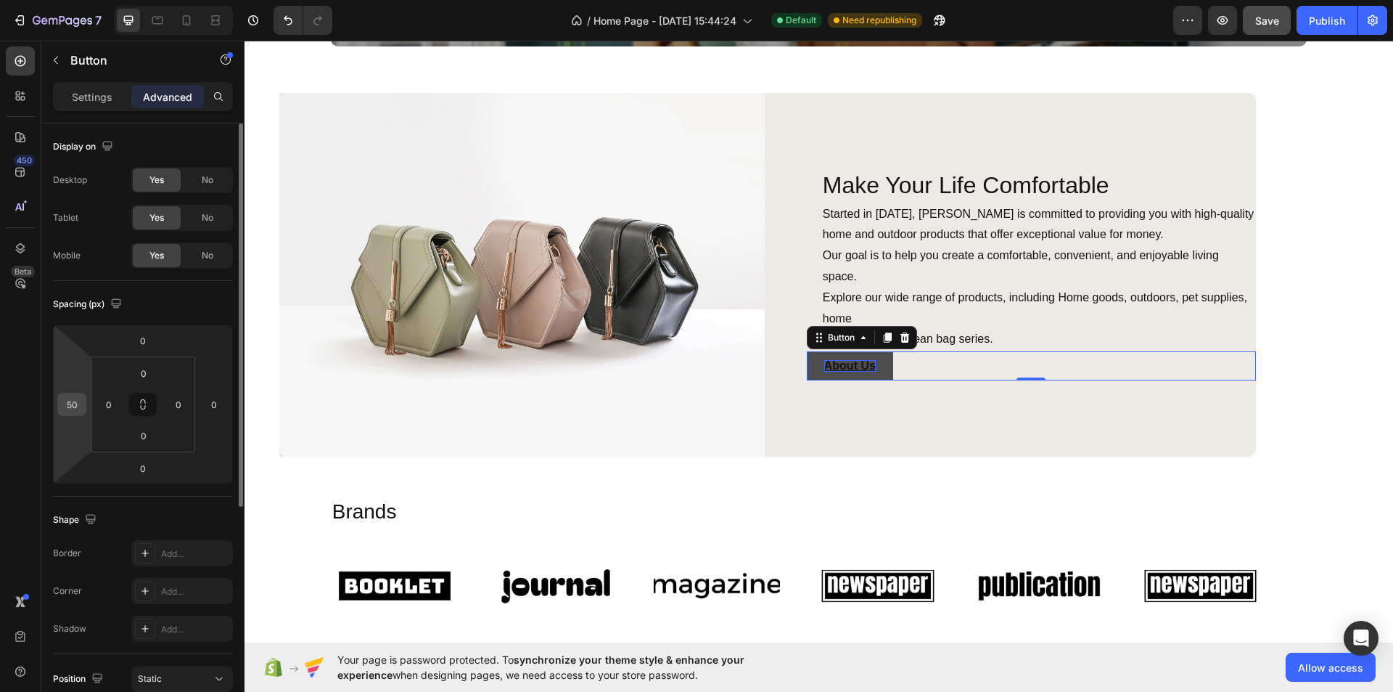
click at [83, 406] on div "50" at bounding box center [71, 404] width 29 height 23
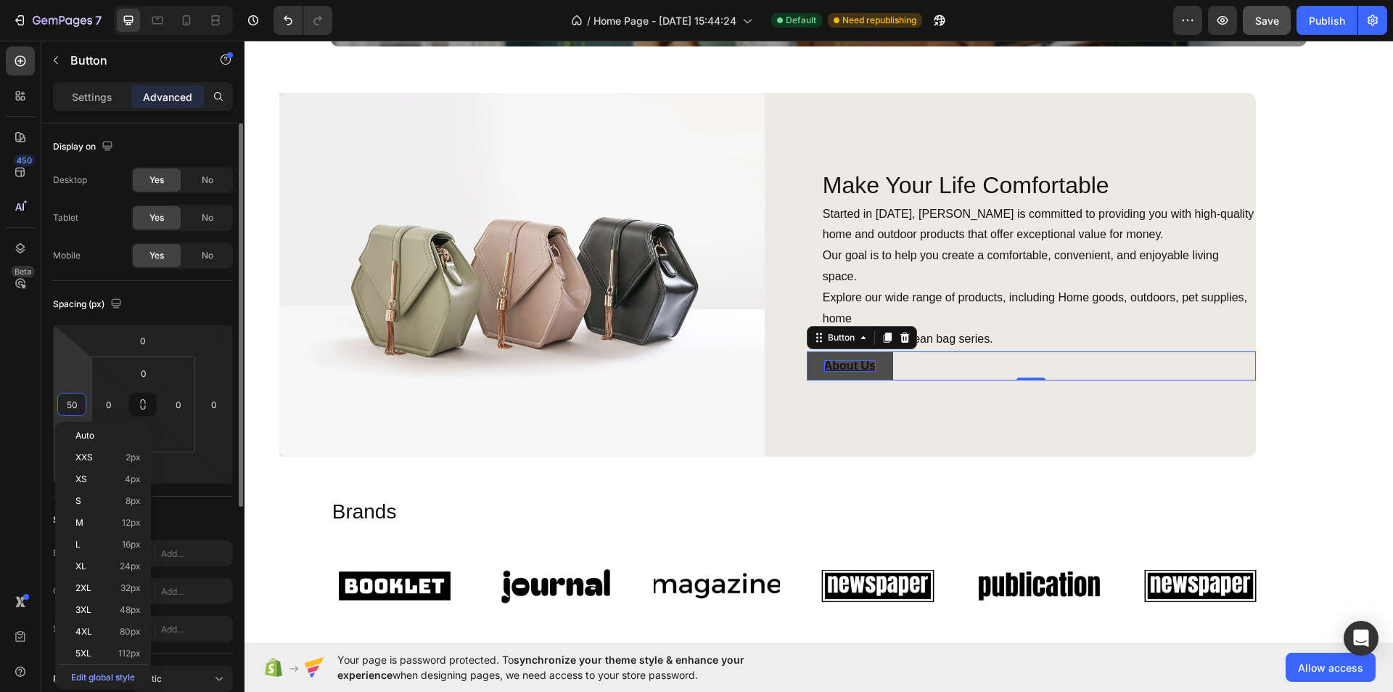
click at [81, 408] on input "50" at bounding box center [72, 404] width 22 height 22
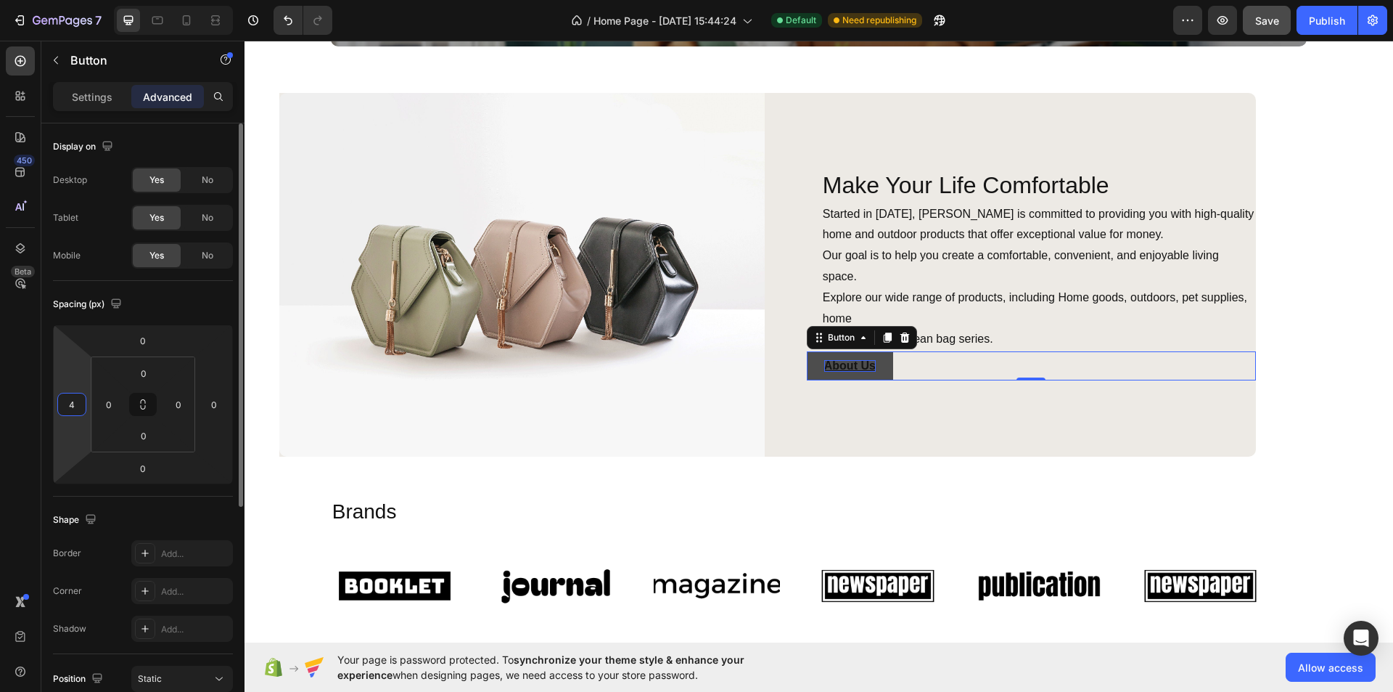
type input "48"
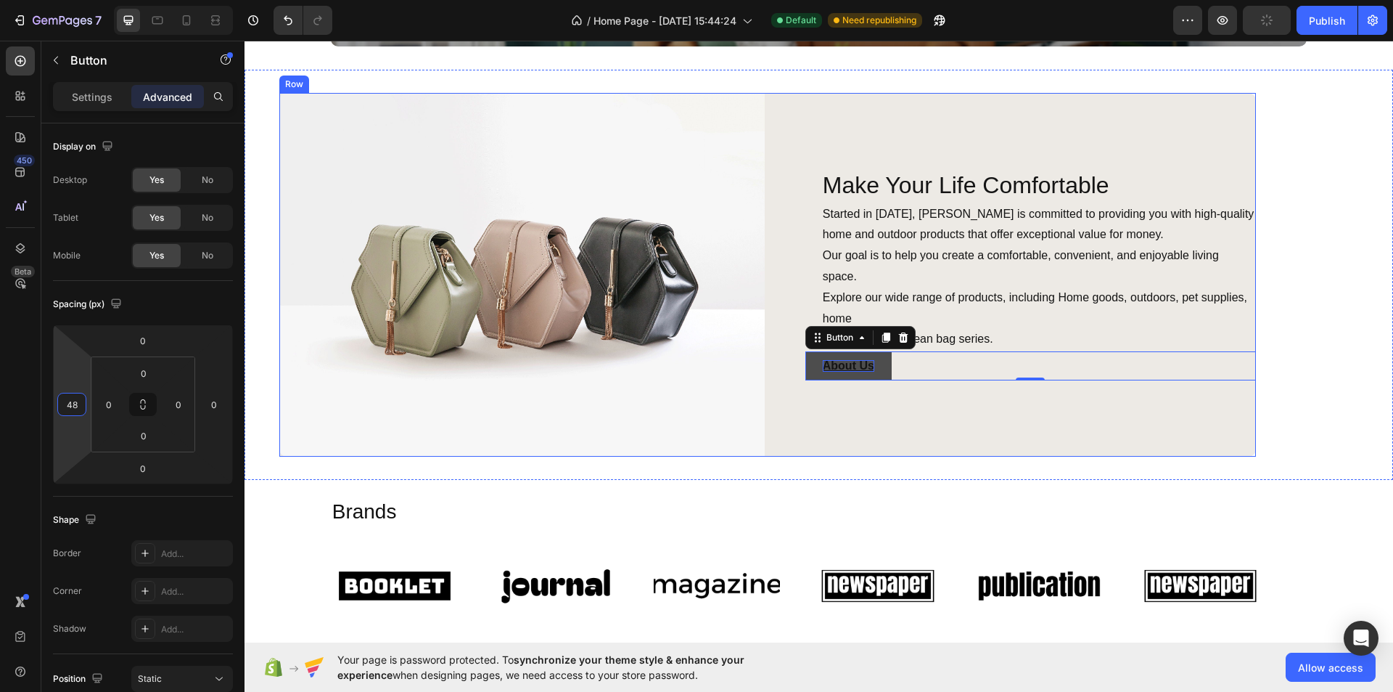
click at [896, 398] on div "Make Your Life Comfortable Heading Started in [DATE], [PERSON_NAME] is committe…" at bounding box center [1014, 275] width 486 height 364
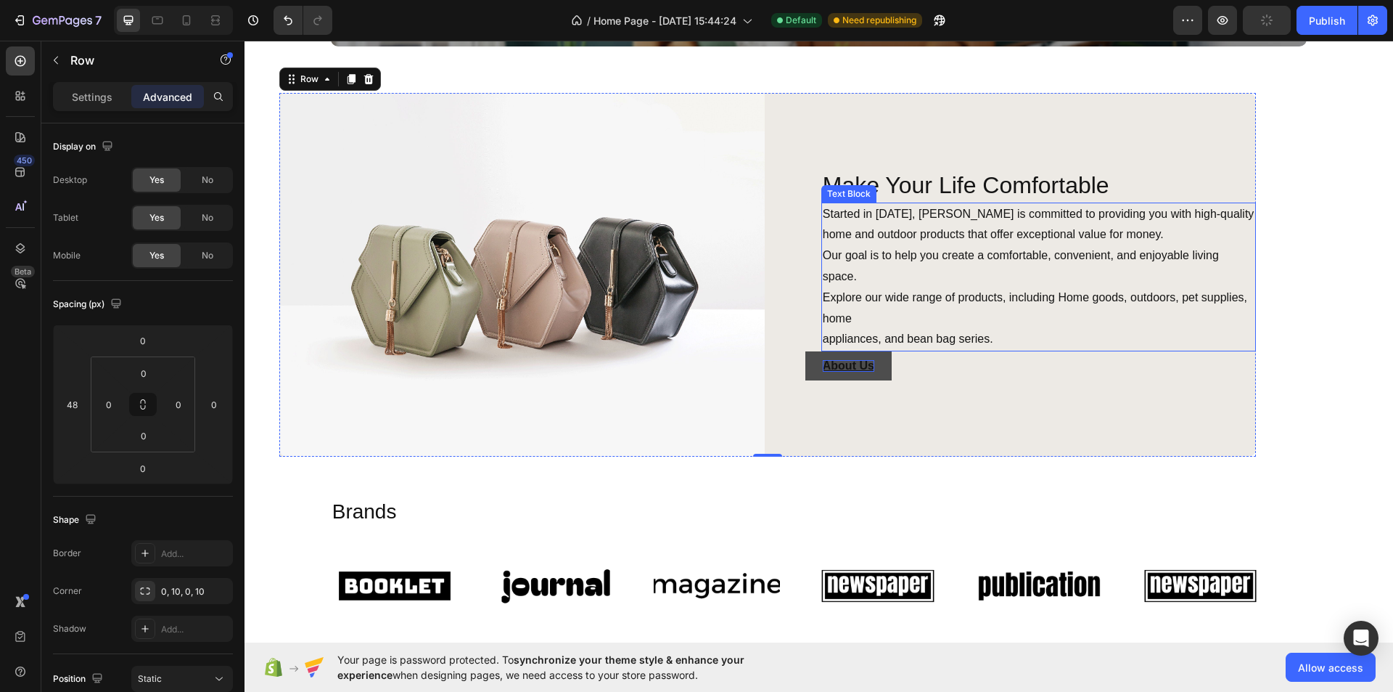
click at [970, 340] on p "Started in [DATE], [PERSON_NAME] is committed to providing you with high-qualit…" at bounding box center [1039, 277] width 432 height 147
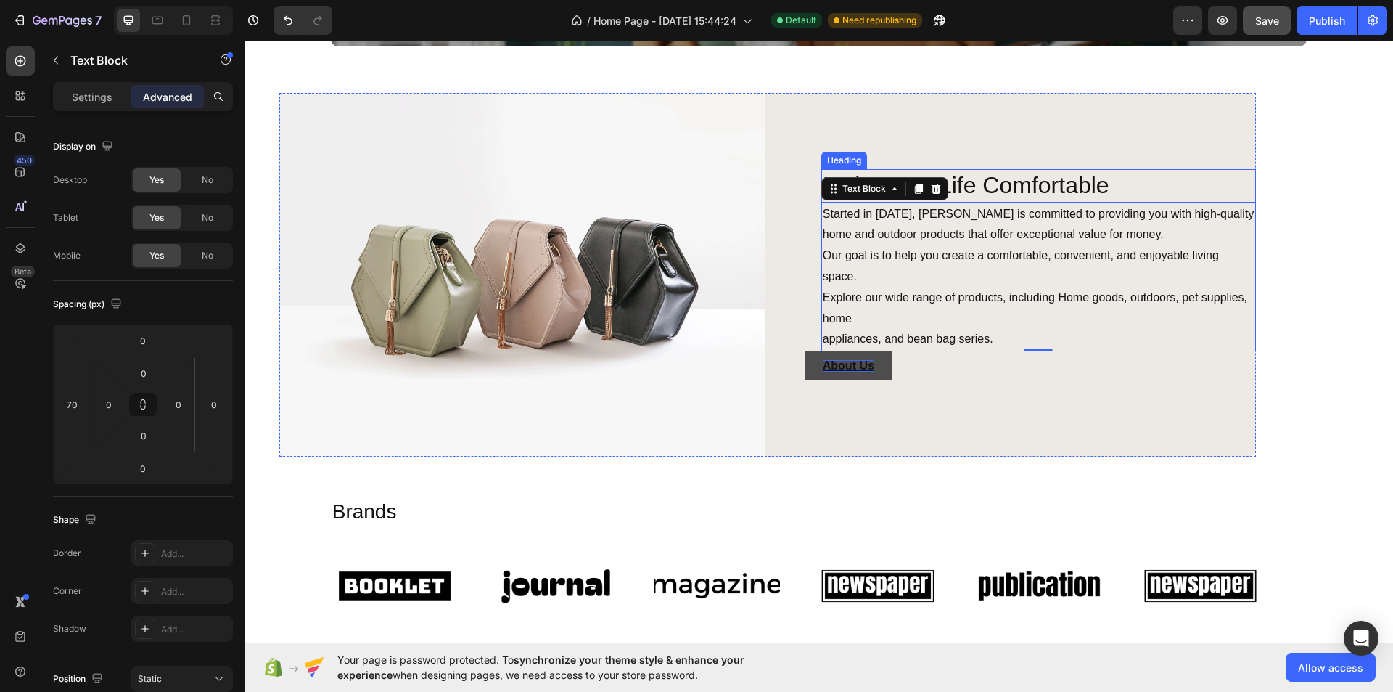
click at [1025, 187] on p "Make Your Life Comfortable" at bounding box center [1039, 186] width 432 height 30
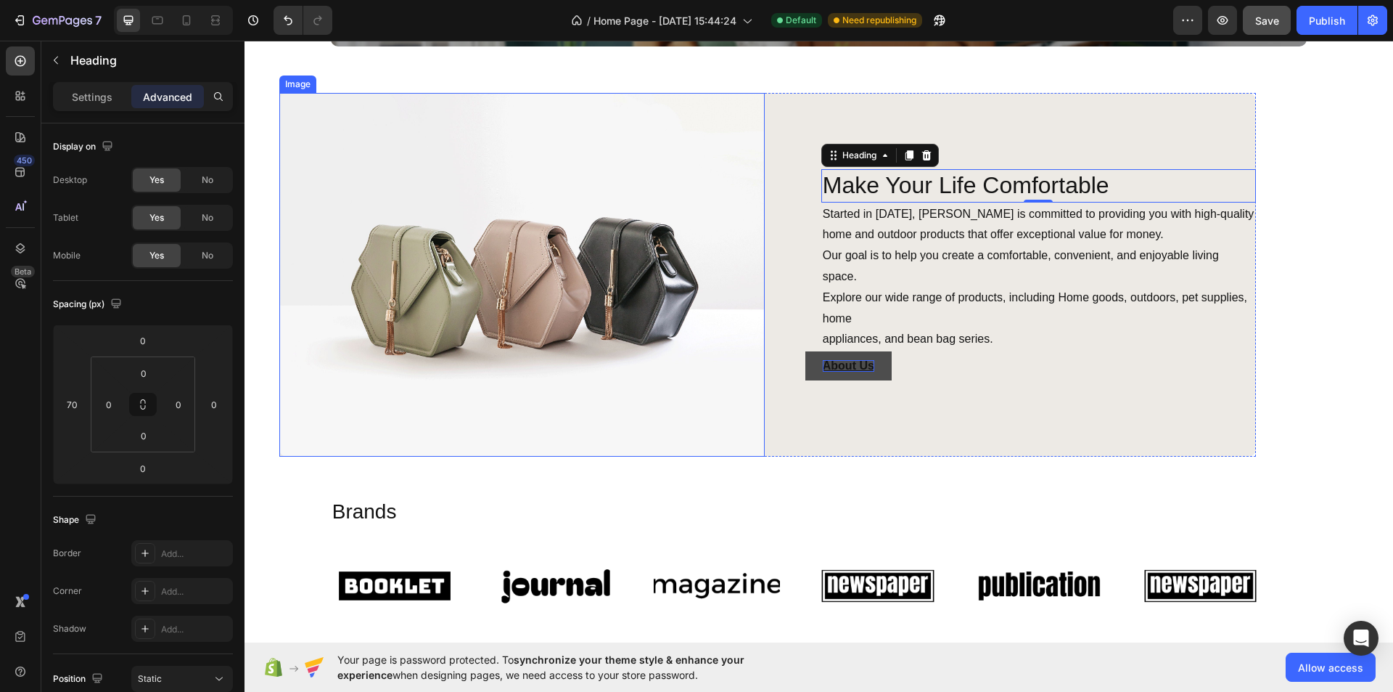
click at [694, 321] on img at bounding box center [522, 275] width 486 height 364
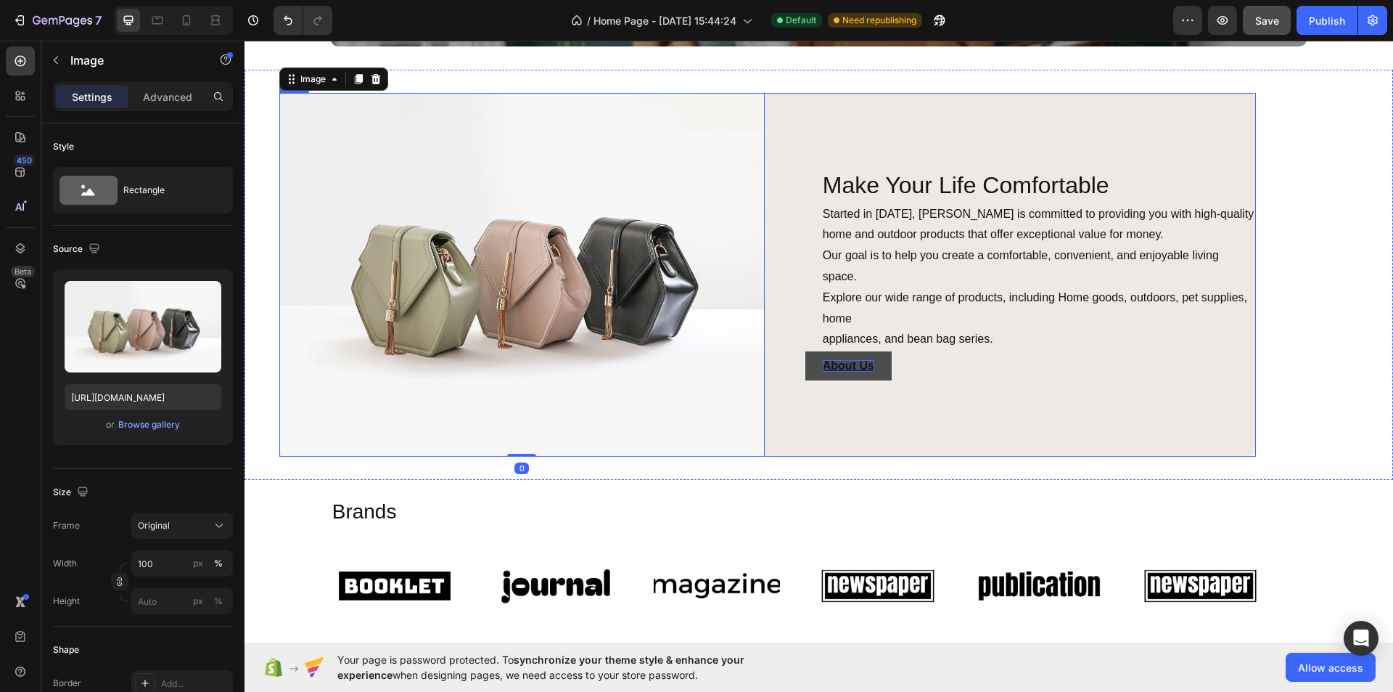
click at [791, 398] on div "Make Your Life Comfortable Heading Started in [DATE], [PERSON_NAME] is committe…" at bounding box center [1014, 275] width 486 height 364
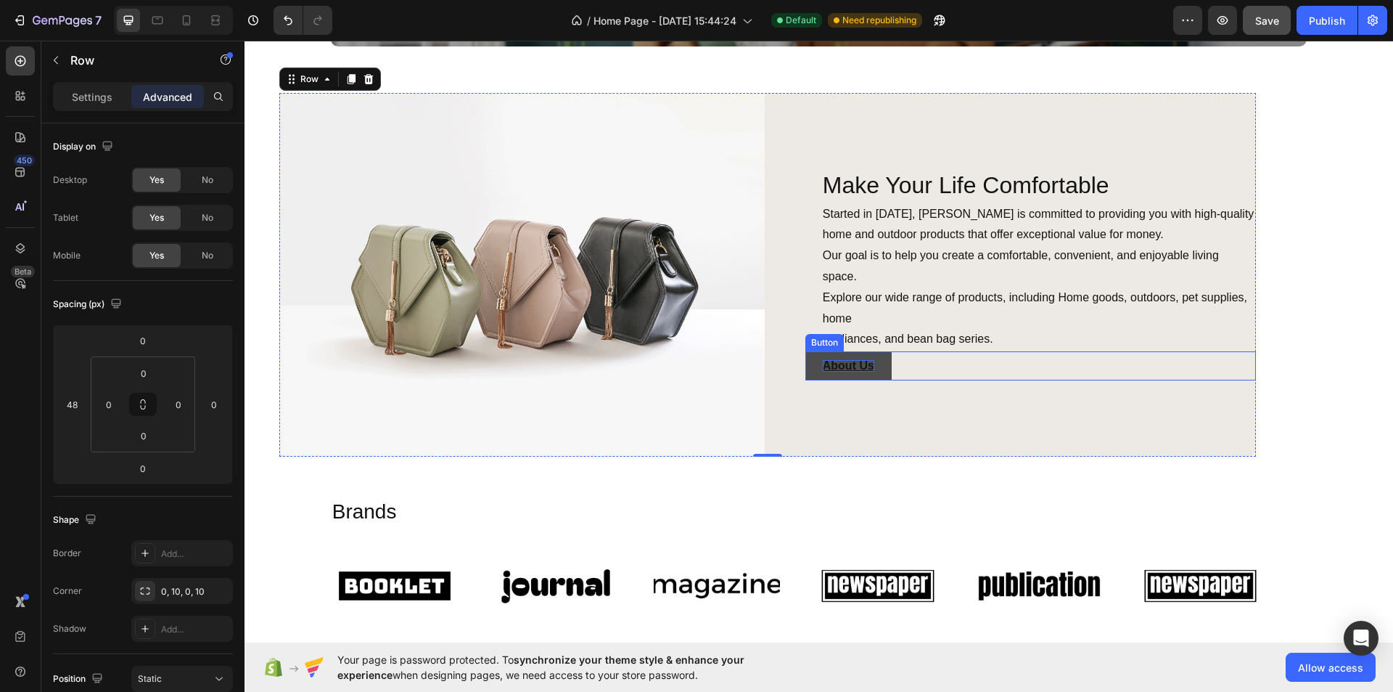
click at [874, 360] on button "About Us" at bounding box center [849, 365] width 86 height 29
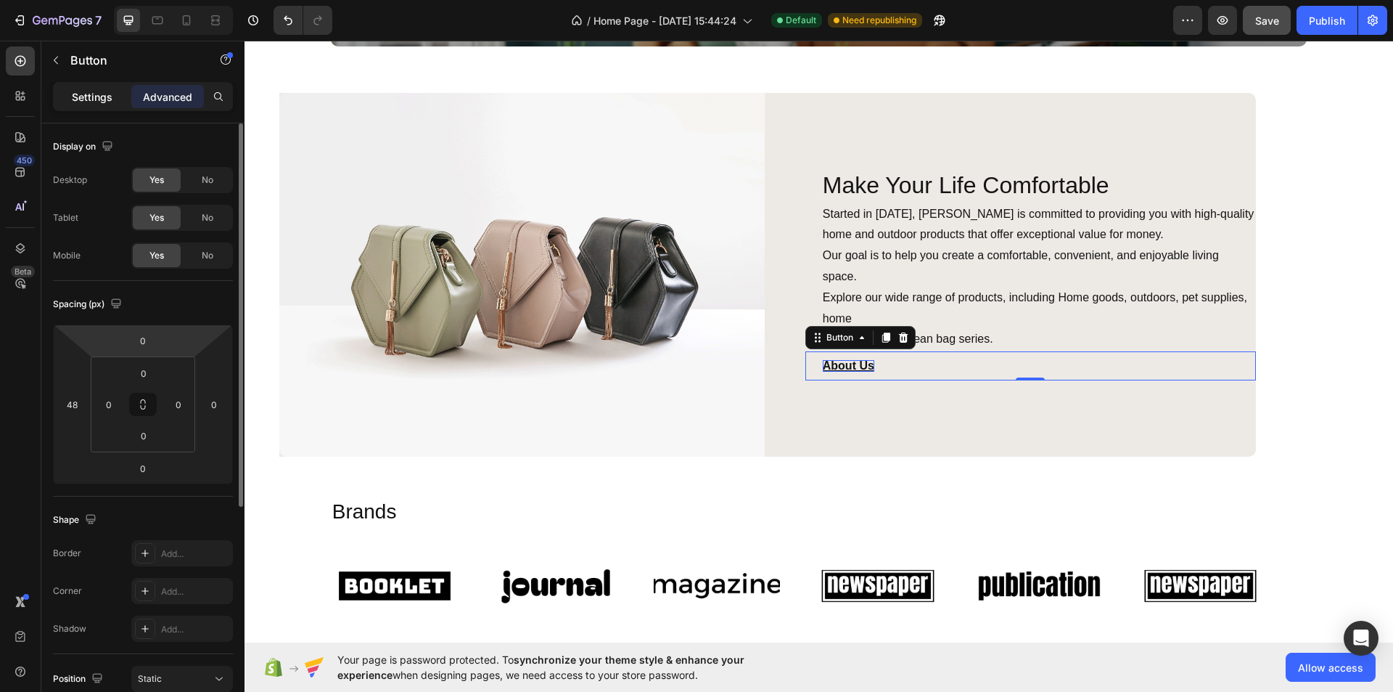
click at [79, 89] on p "Settings" at bounding box center [92, 96] width 41 height 15
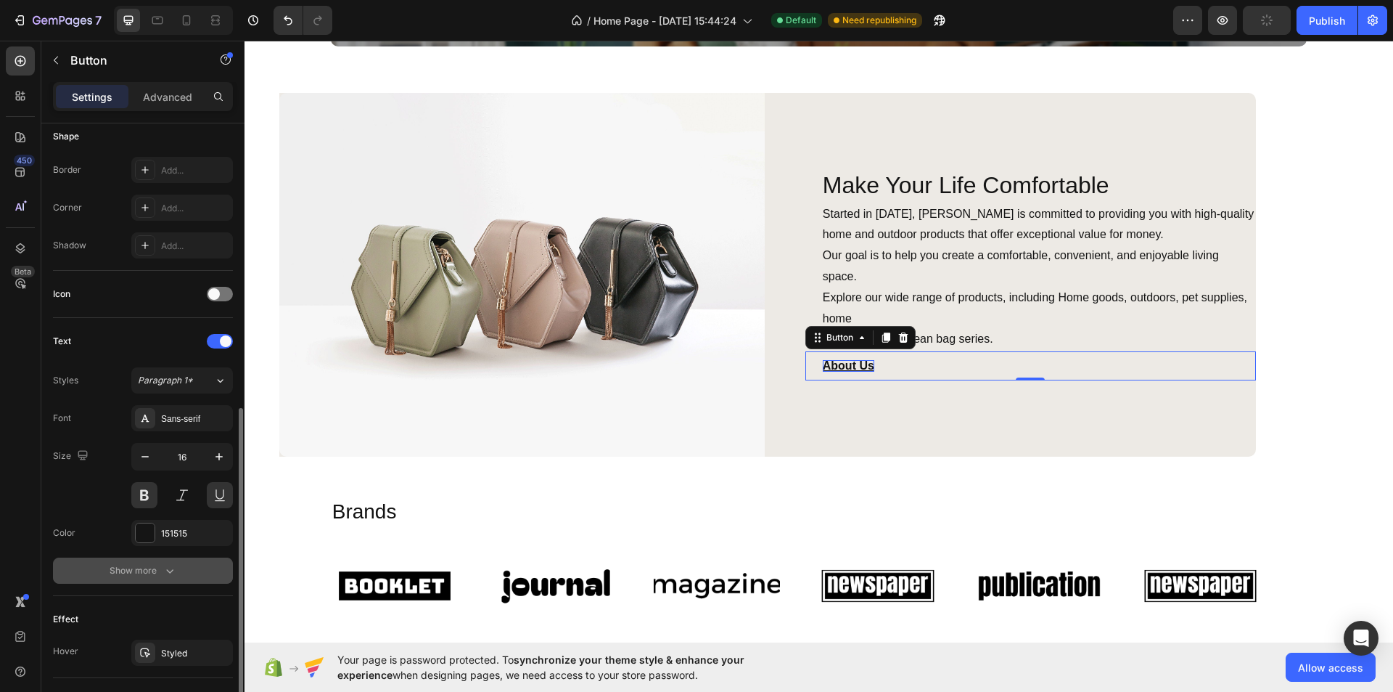
scroll to position [431, 0]
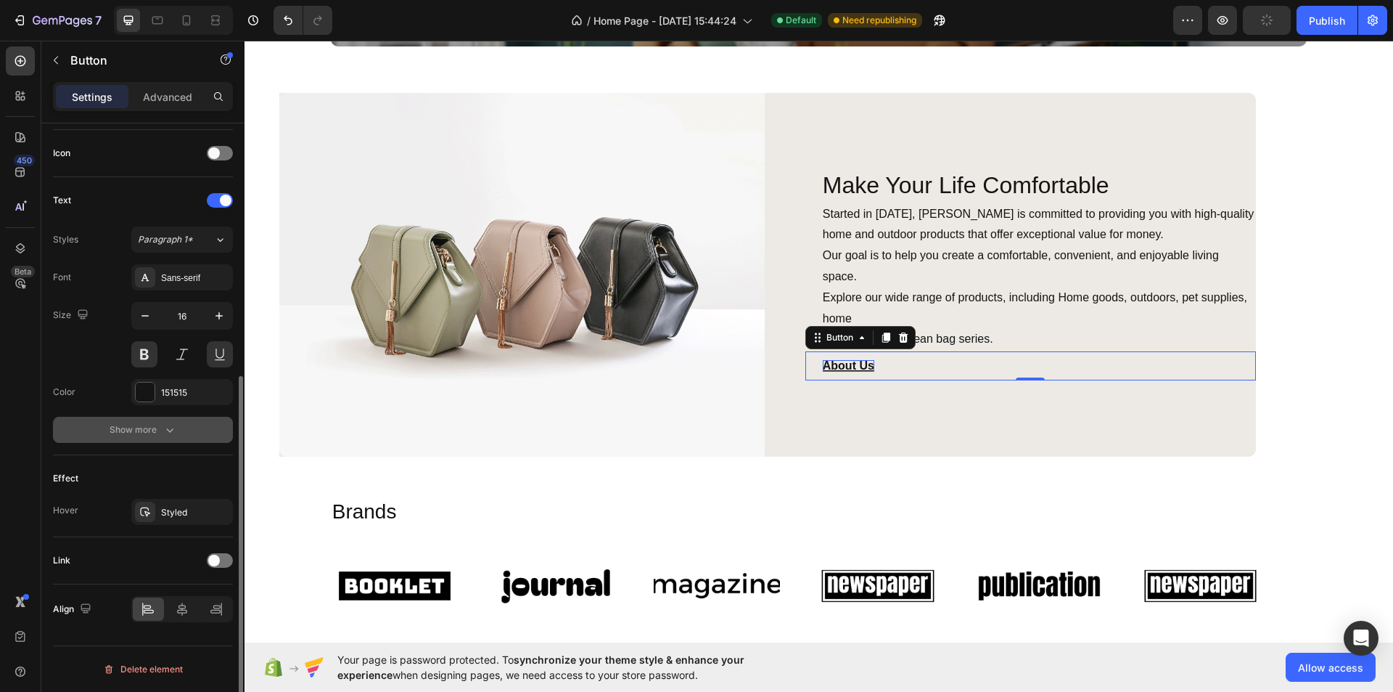
click at [155, 422] on div "Show more" at bounding box center [143, 429] width 67 height 15
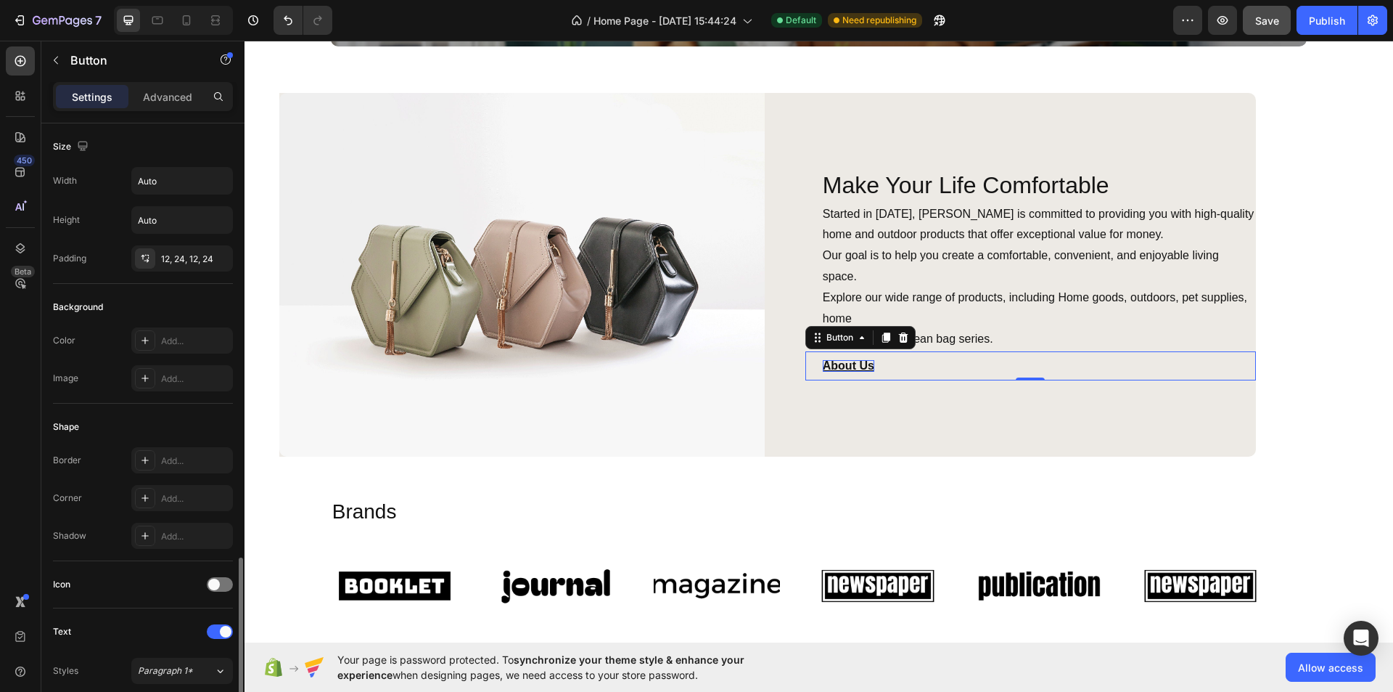
scroll to position [435, 0]
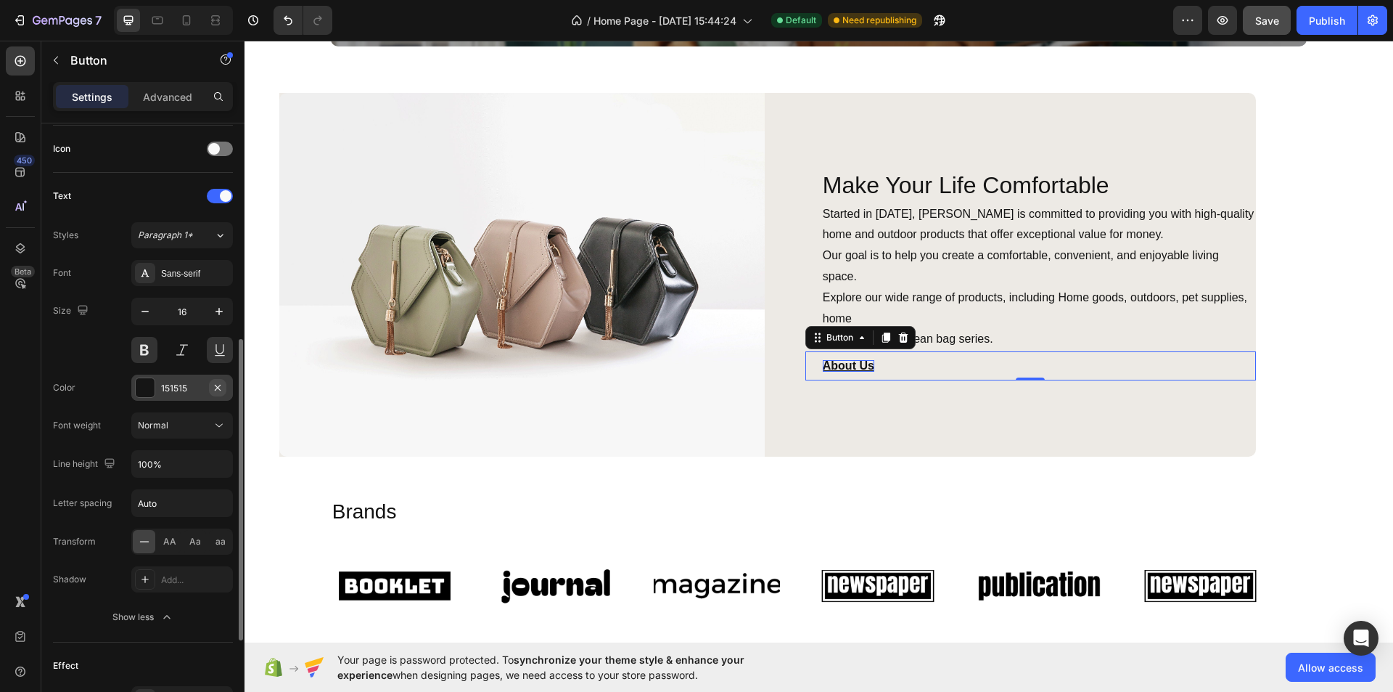
click at [213, 387] on icon "button" at bounding box center [218, 388] width 12 height 12
click at [165, 385] on div "Add..." at bounding box center [195, 388] width 68 height 13
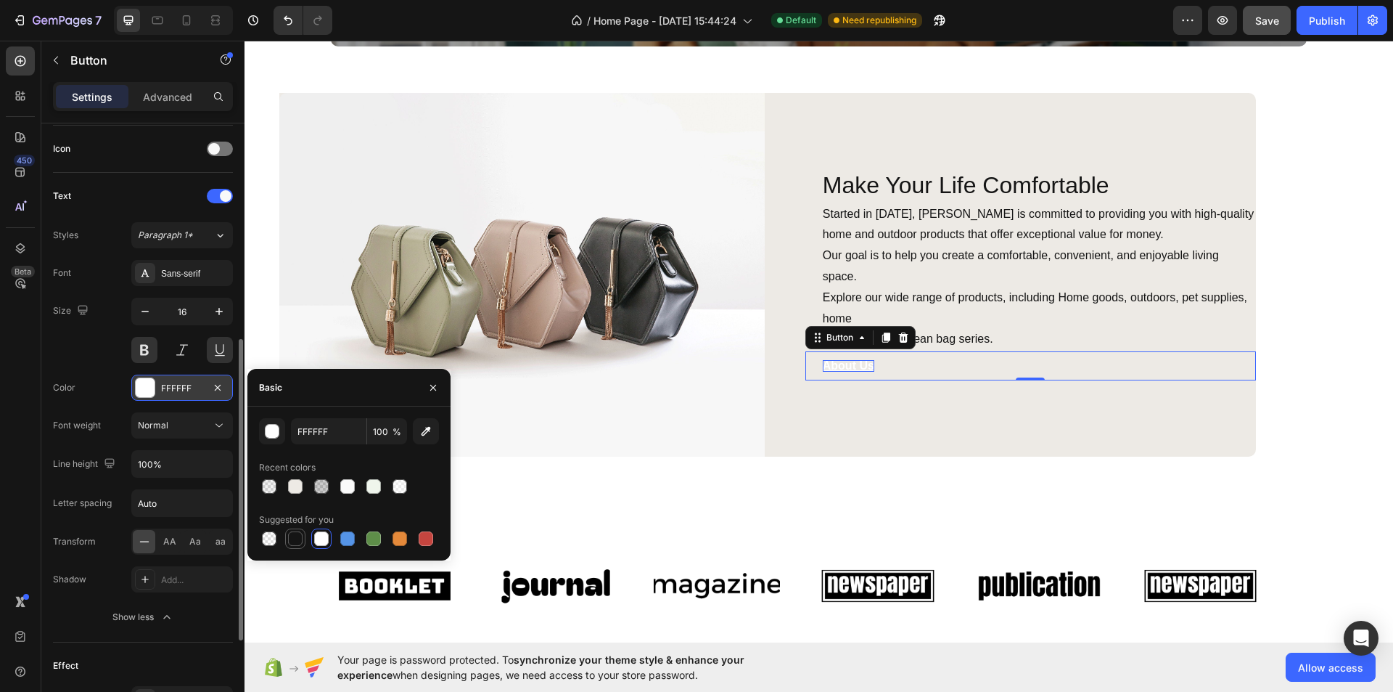
click at [294, 534] on div at bounding box center [295, 538] width 15 height 15
type input "151515"
click at [99, 401] on div "Font Sans-serif Size 16 Color 151515 Font weight Normal Line height 100% Letter…" at bounding box center [143, 445] width 180 height 370
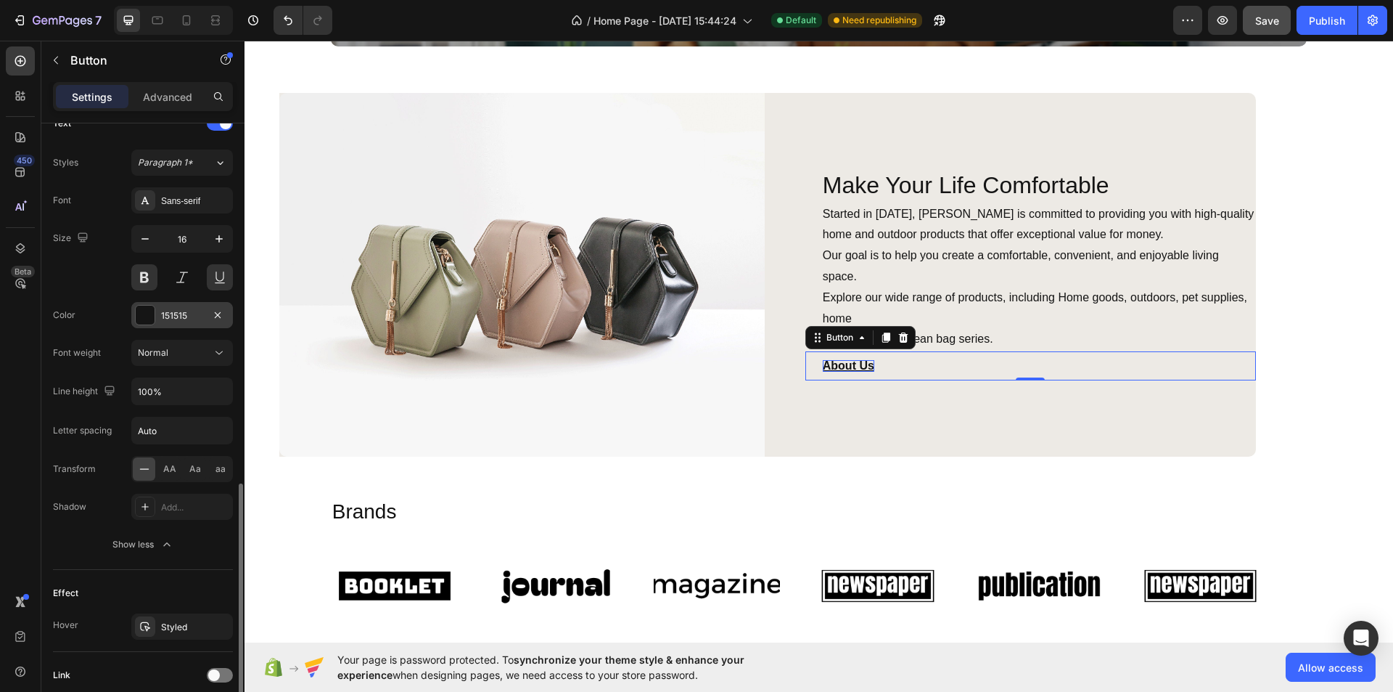
scroll to position [581, 0]
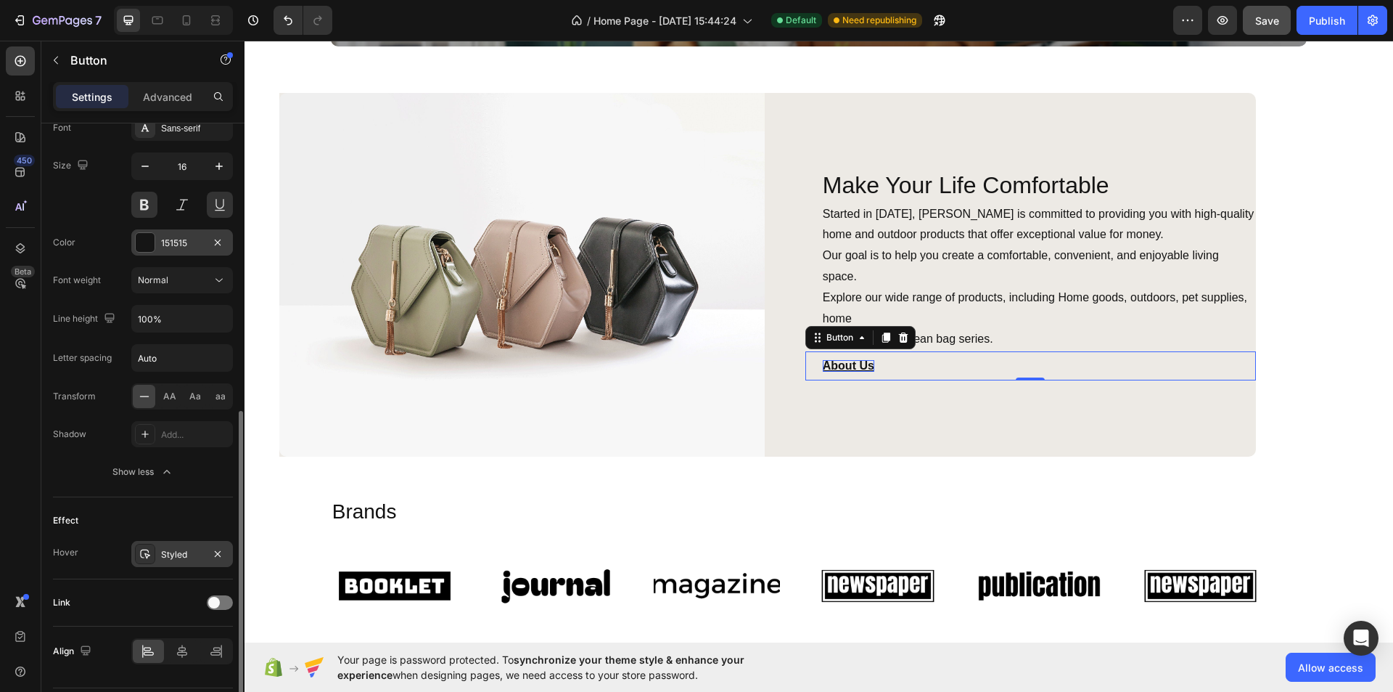
click at [153, 546] on div at bounding box center [145, 554] width 20 height 20
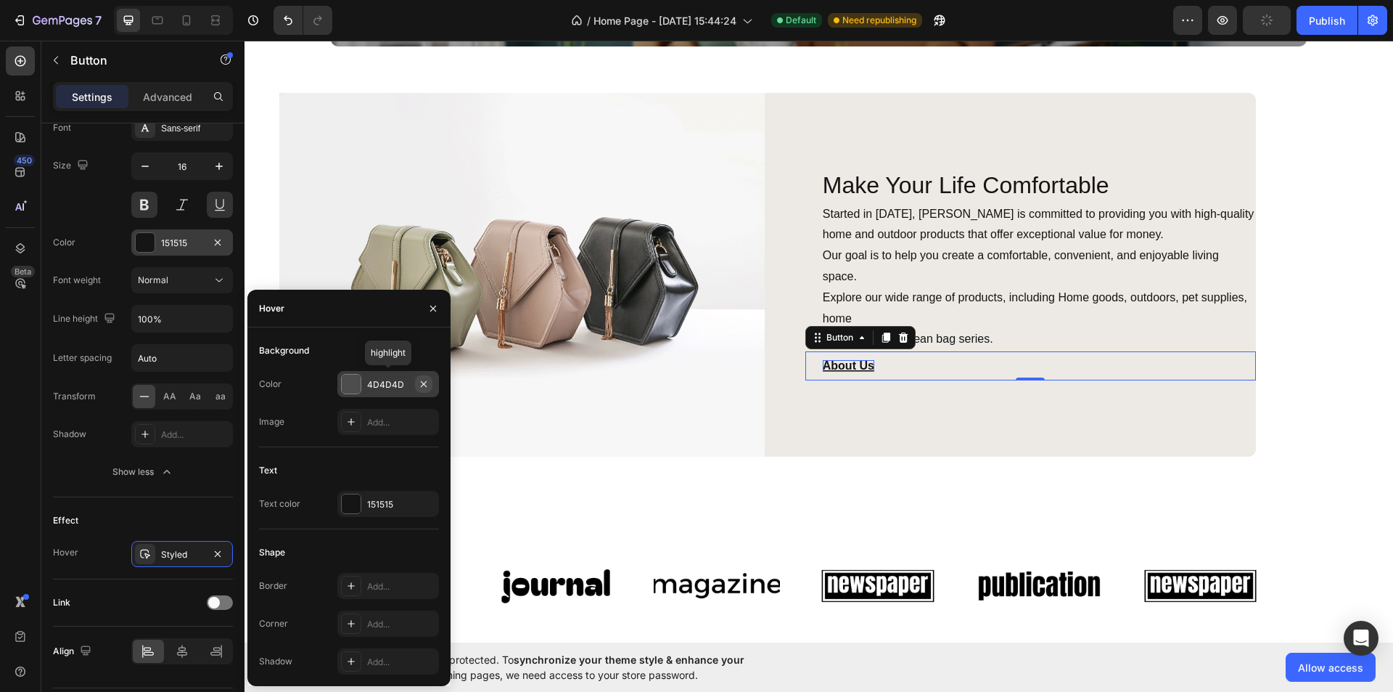
click at [427, 385] on icon "button" at bounding box center [424, 384] width 12 height 12
click at [433, 312] on icon "button" at bounding box center [433, 309] width 12 height 12
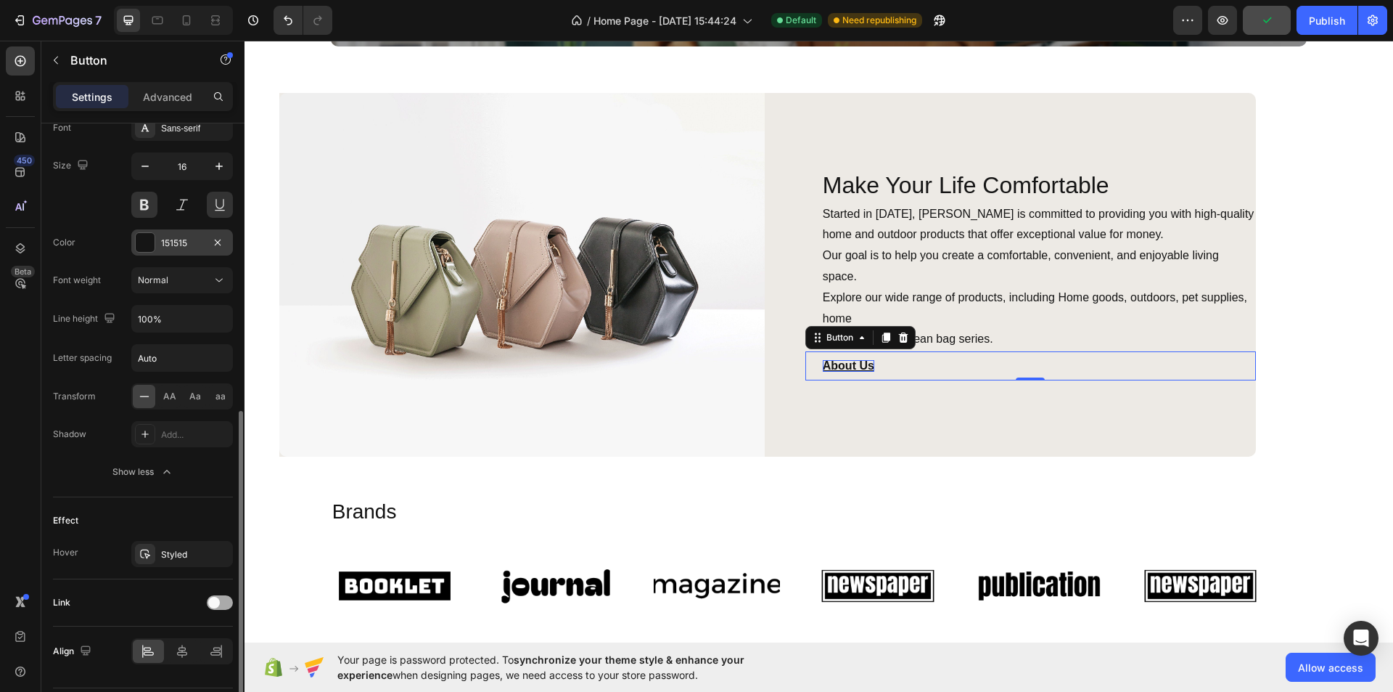
click at [222, 602] on div at bounding box center [220, 602] width 26 height 15
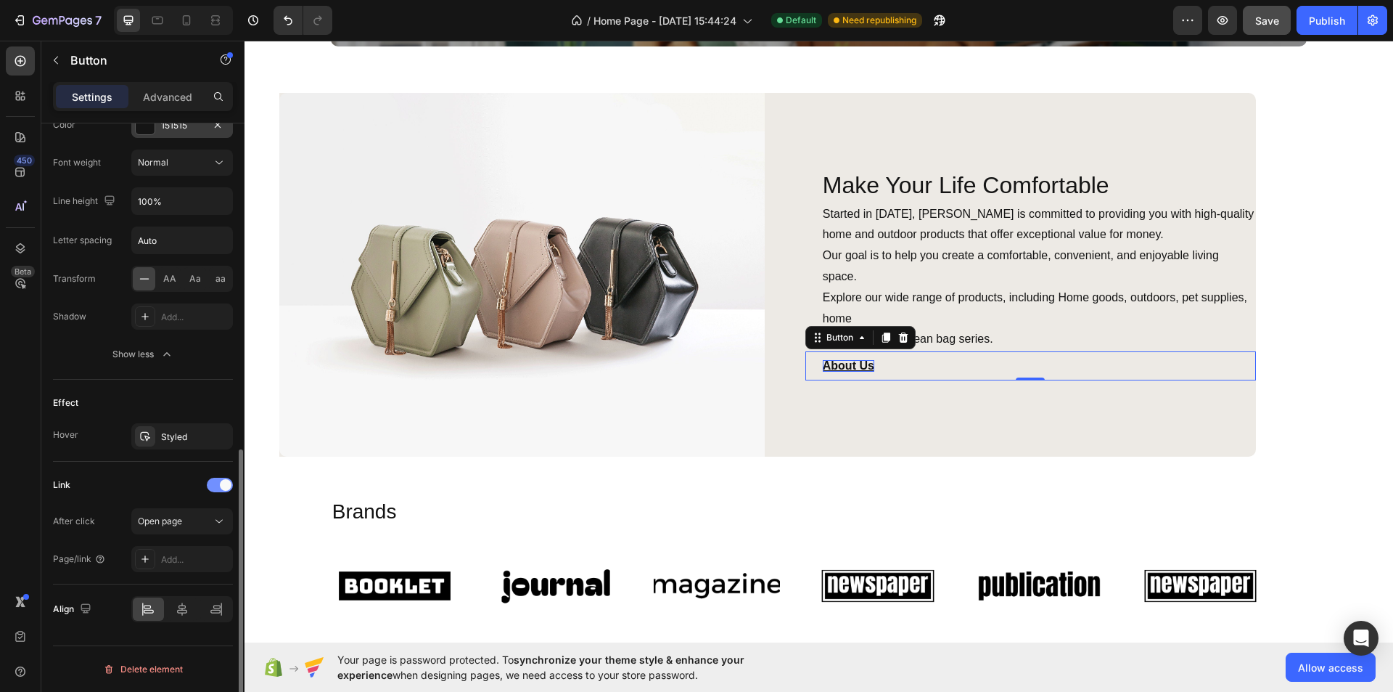
click at [214, 486] on div at bounding box center [220, 485] width 26 height 15
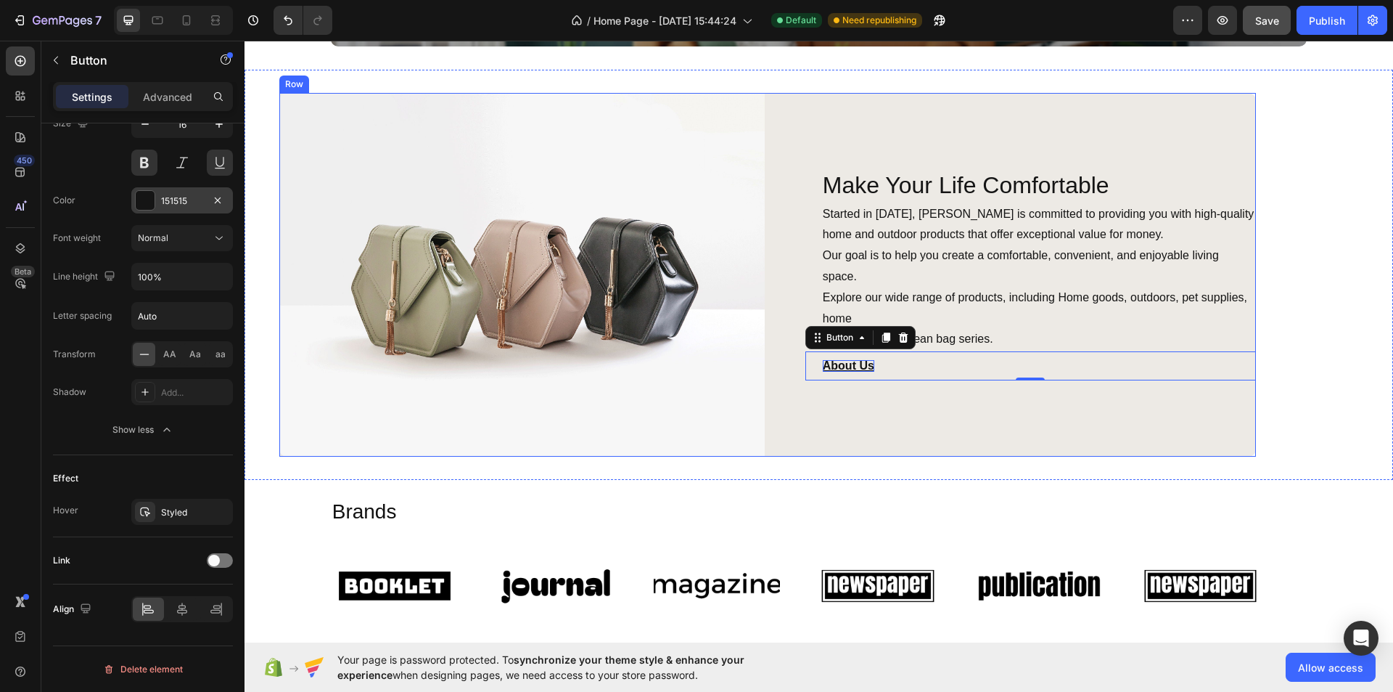
click at [899, 404] on div "Make Your Life Comfortable Heading Started in [DATE], [PERSON_NAME] is committe…" at bounding box center [1014, 275] width 486 height 364
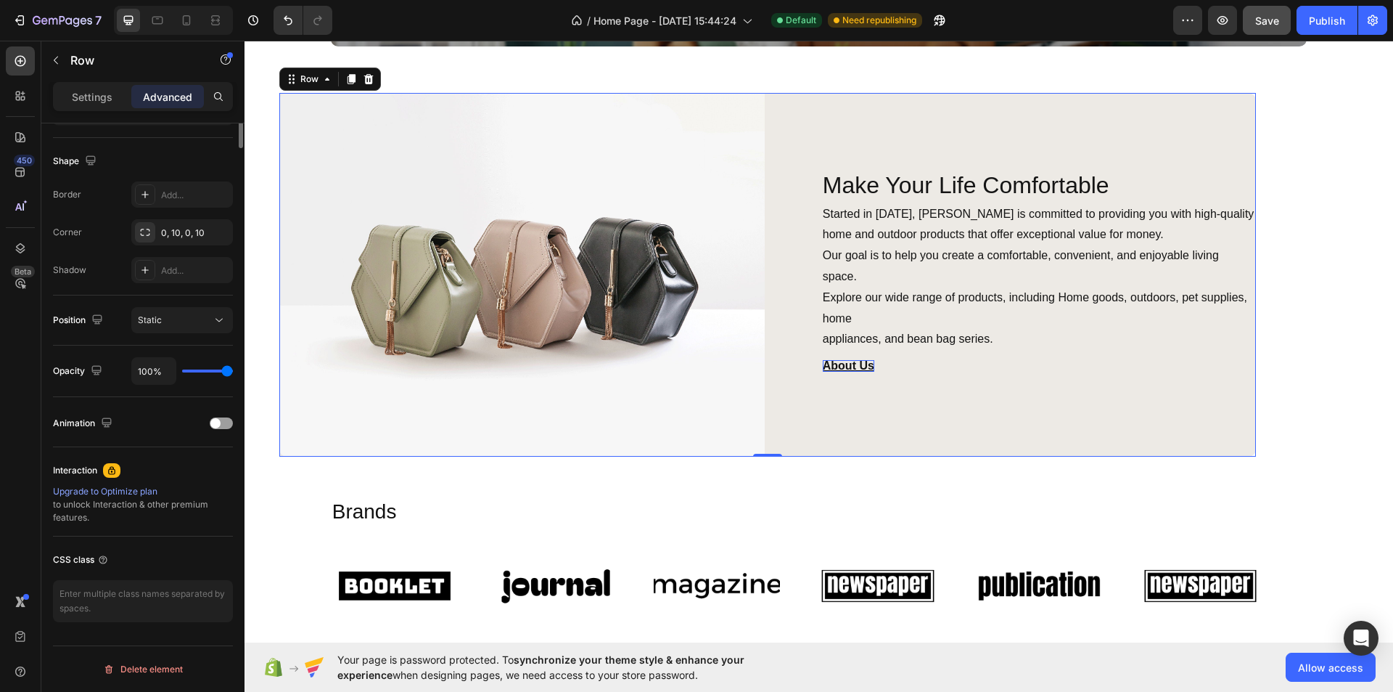
scroll to position [0, 0]
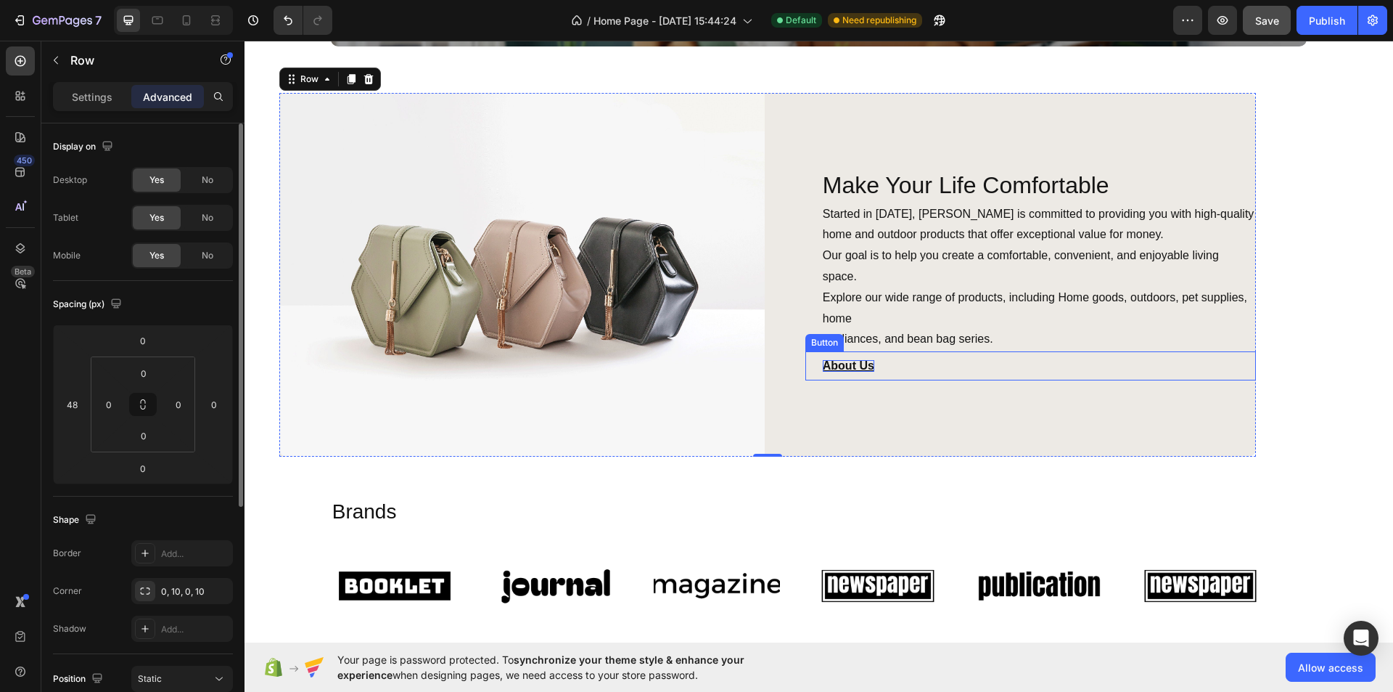
click at [921, 365] on div "About Us Button" at bounding box center [1031, 365] width 451 height 29
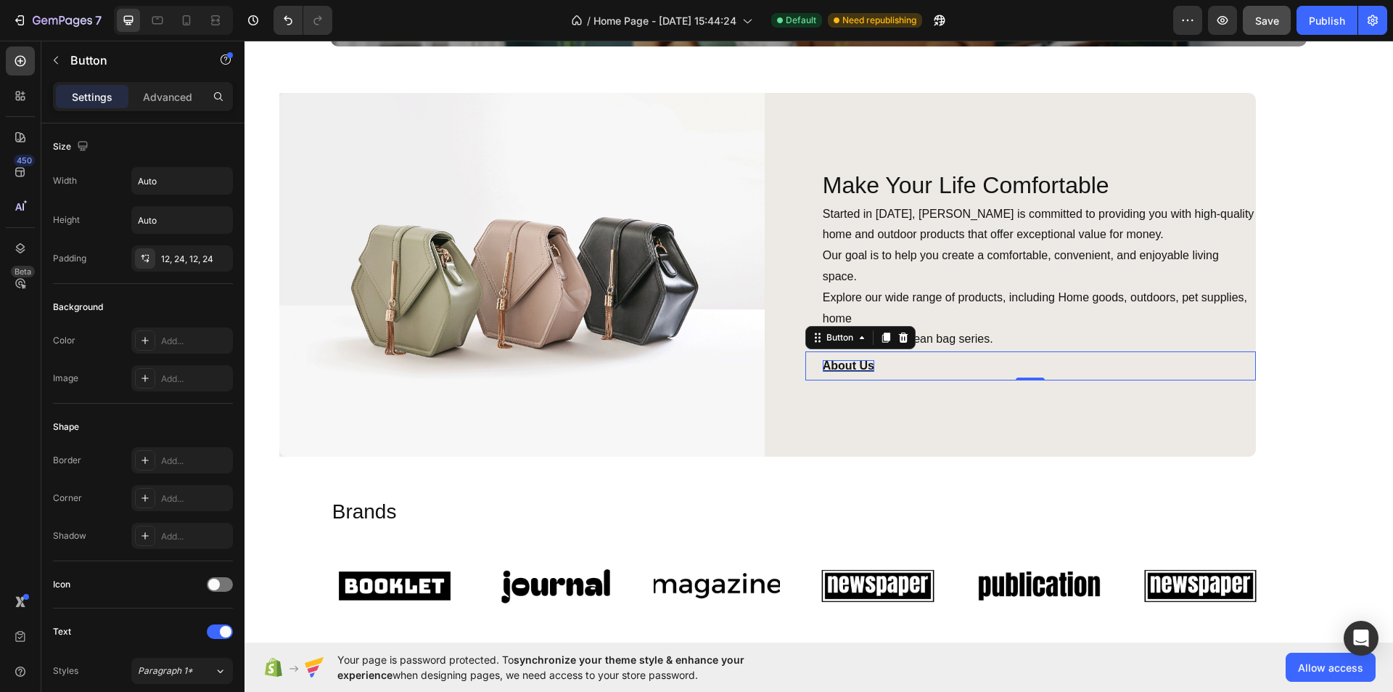
click at [893, 417] on div "Make Your Life Comfortable Heading Started in [DATE], [PERSON_NAME] is committe…" at bounding box center [1014, 275] width 486 height 364
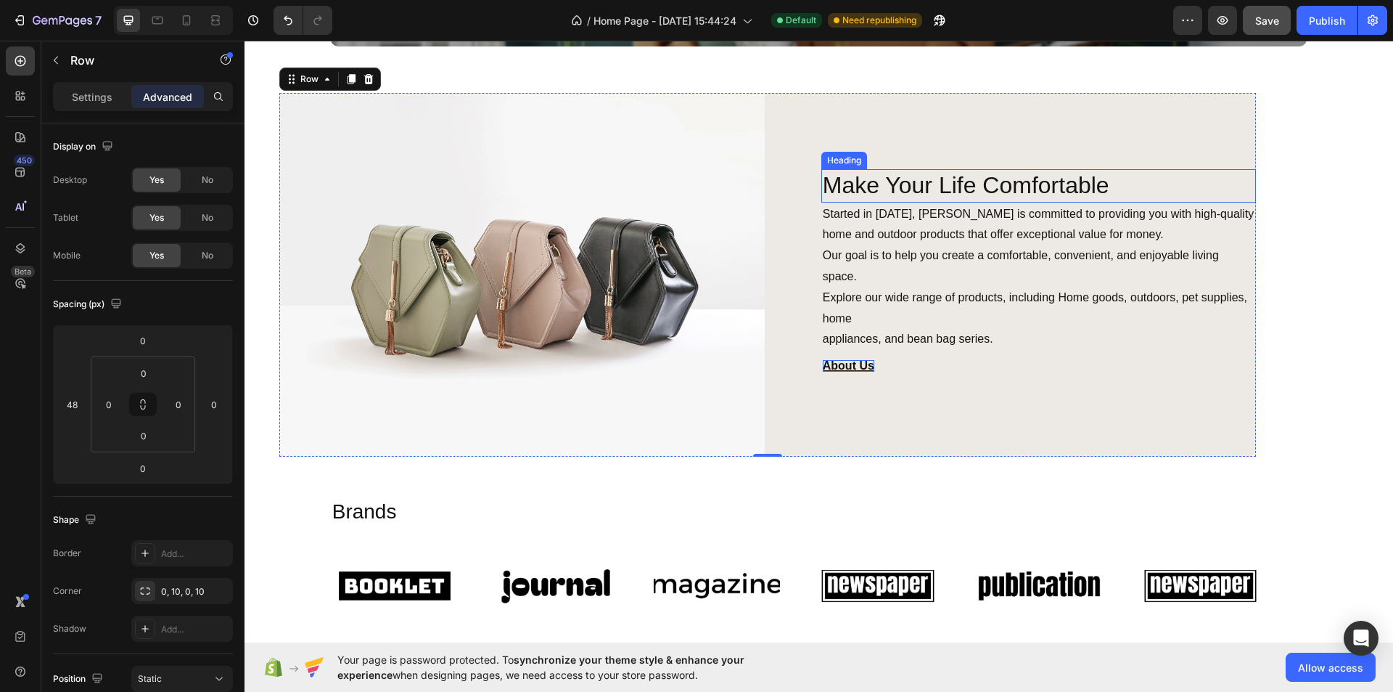
click at [994, 174] on p "Make Your Life Comfortable" at bounding box center [1039, 186] width 432 height 30
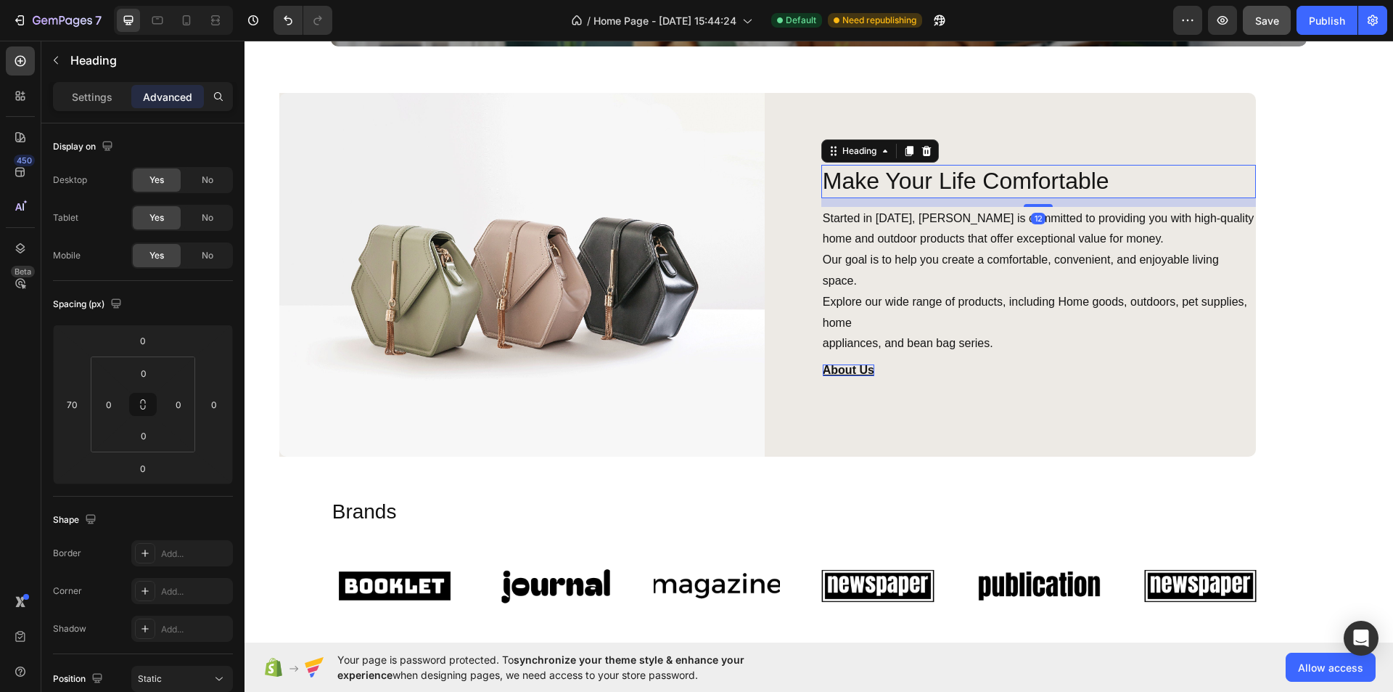
drag, startPoint x: 1022, startPoint y: 197, endPoint x: 1027, endPoint y: 205, distance: 10.1
click at [1027, 205] on div "Make Your Life Comfortable Heading 12 Started in [DATE], [PERSON_NAME] is commi…" at bounding box center [1014, 275] width 486 height 364
click at [1041, 204] on div at bounding box center [1038, 206] width 29 height 4
type input "16"
click at [987, 264] on p "Started in [DATE], [PERSON_NAME] is committed to providing you with high-qualit…" at bounding box center [1039, 283] width 432 height 147
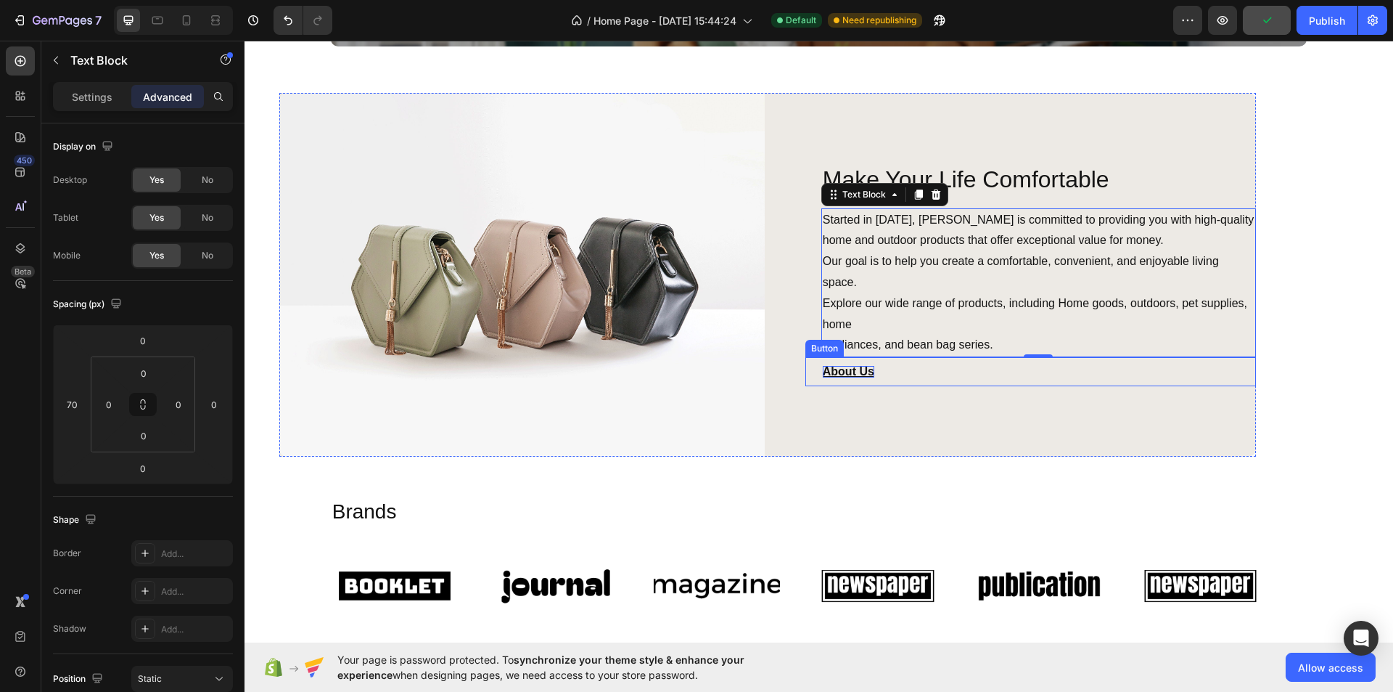
click at [1002, 367] on div "About Us Button" at bounding box center [1031, 371] width 451 height 29
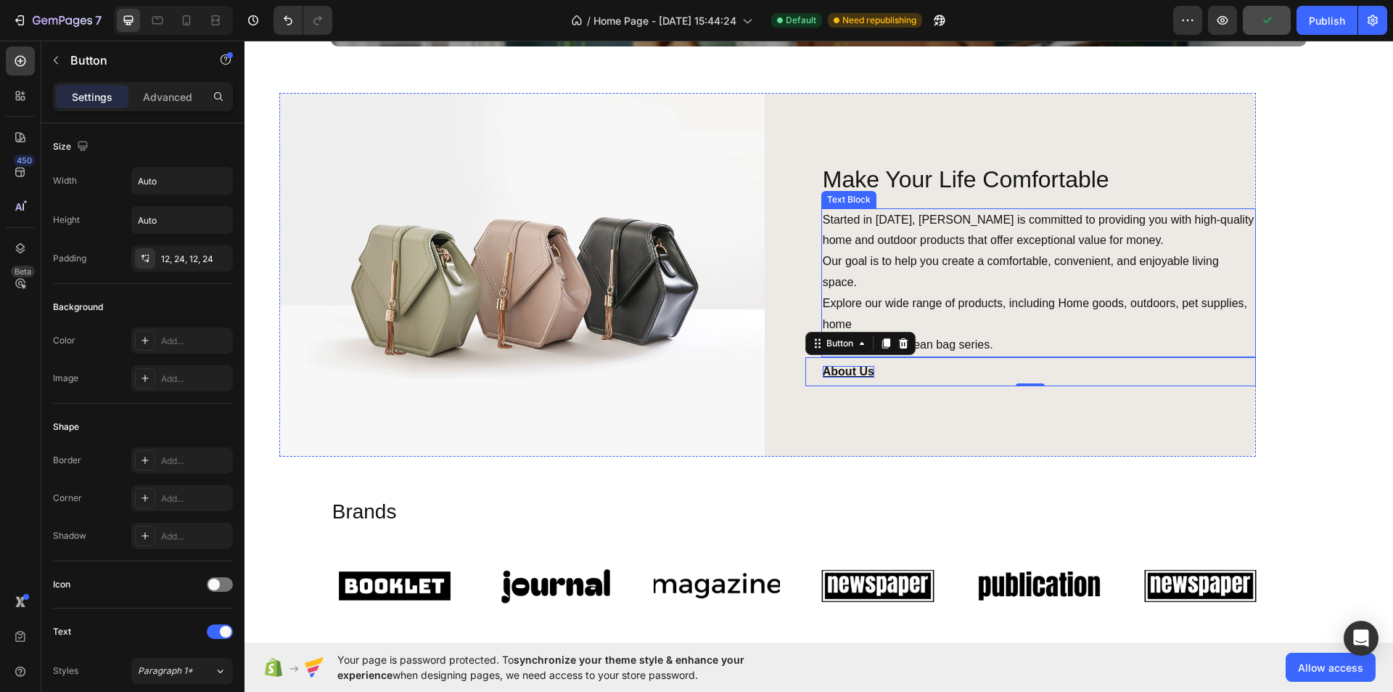
click at [1031, 338] on p "Started in [DATE], [PERSON_NAME] is committed to providing you with high-qualit…" at bounding box center [1039, 283] width 432 height 147
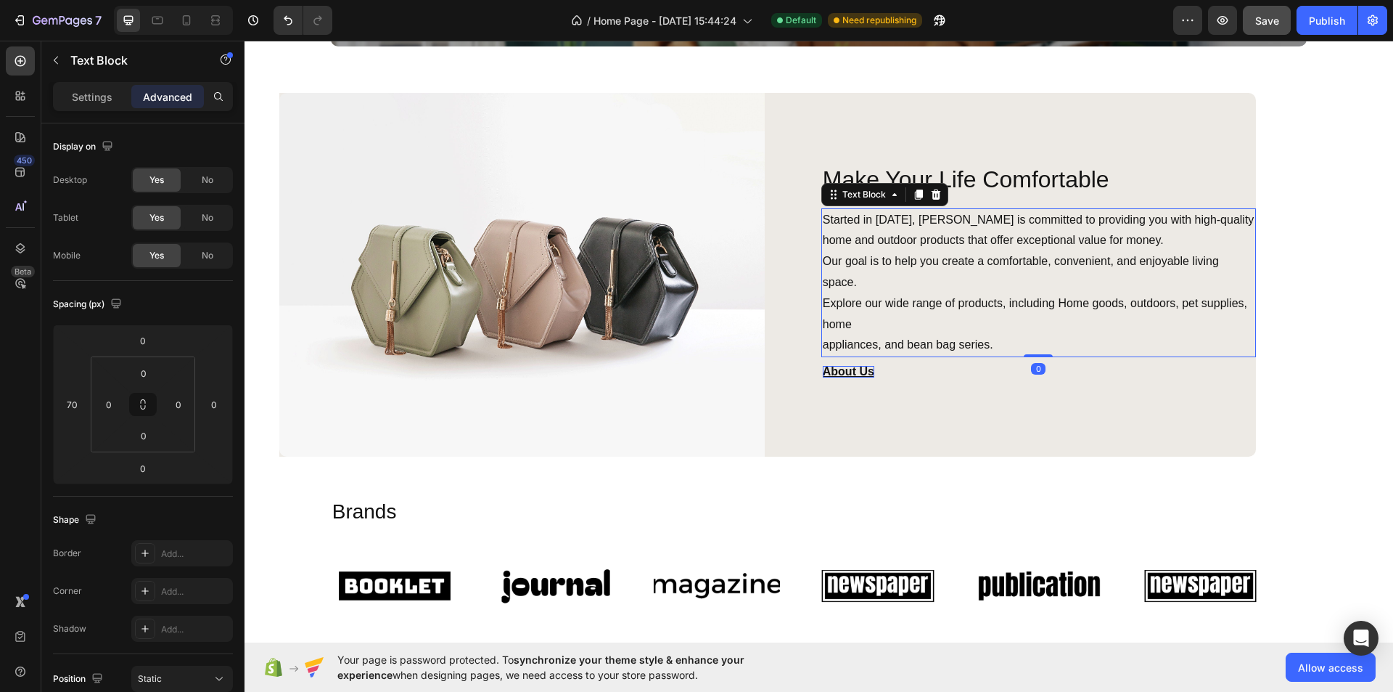
drag, startPoint x: 1033, startPoint y: 351, endPoint x: 1033, endPoint y: 343, distance: 8.7
click at [1033, 343] on div "Started in [DATE], [PERSON_NAME] is committed to providing you with high-qualit…" at bounding box center [1039, 283] width 435 height 150
click at [931, 372] on div "About Us Button" at bounding box center [1031, 371] width 451 height 29
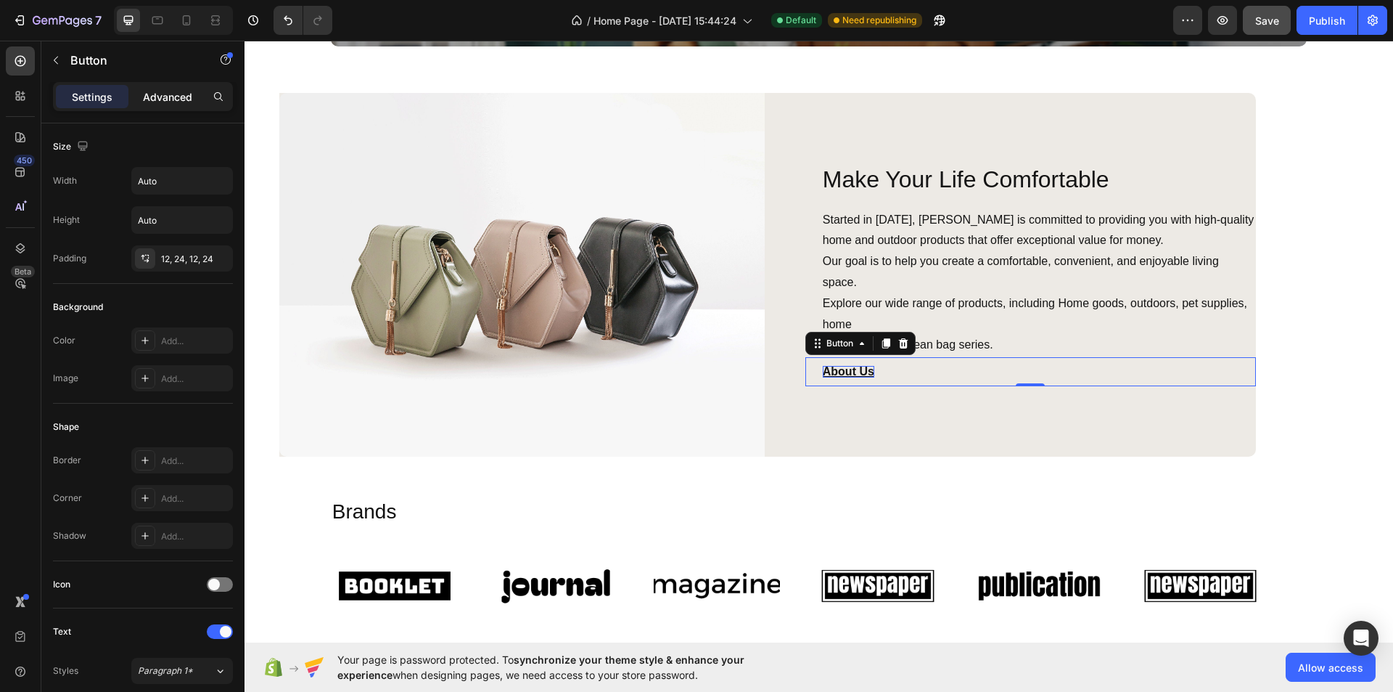
click at [172, 88] on div "Advanced" at bounding box center [167, 96] width 73 height 23
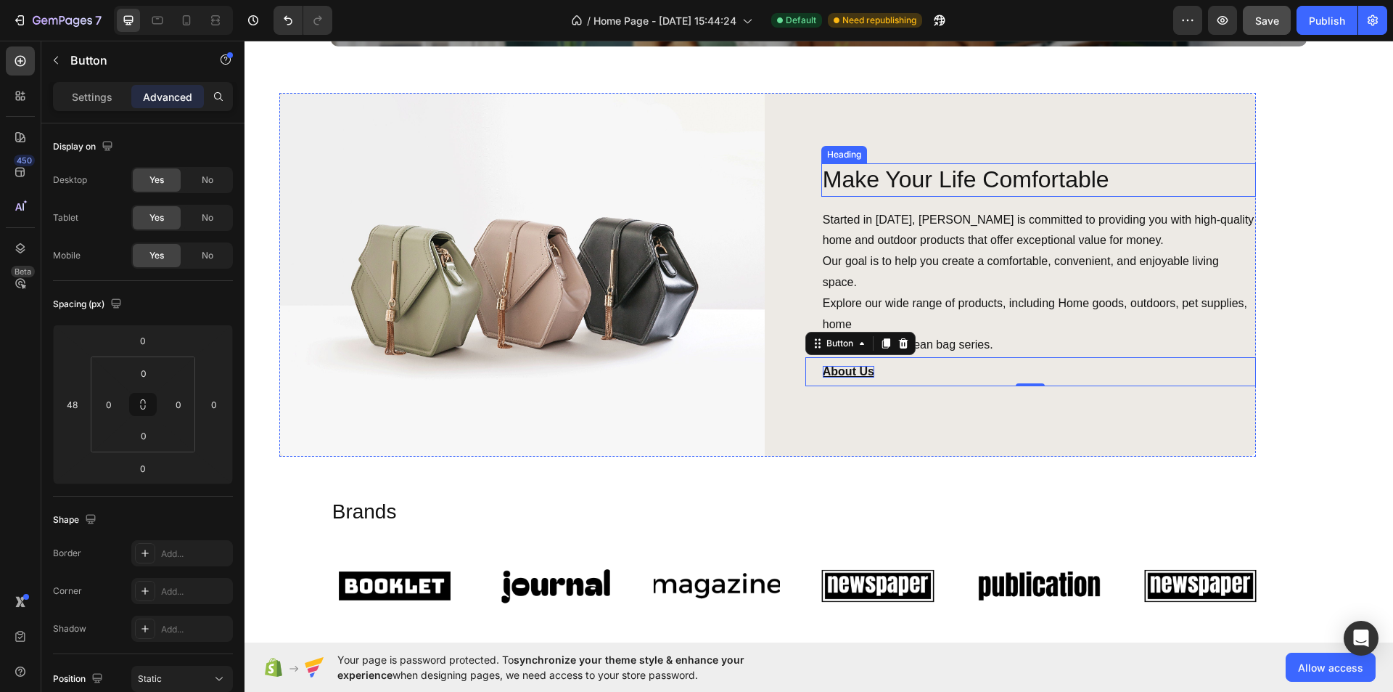
click at [1011, 176] on p "Make Your Life Comfortable" at bounding box center [1039, 180] width 432 height 30
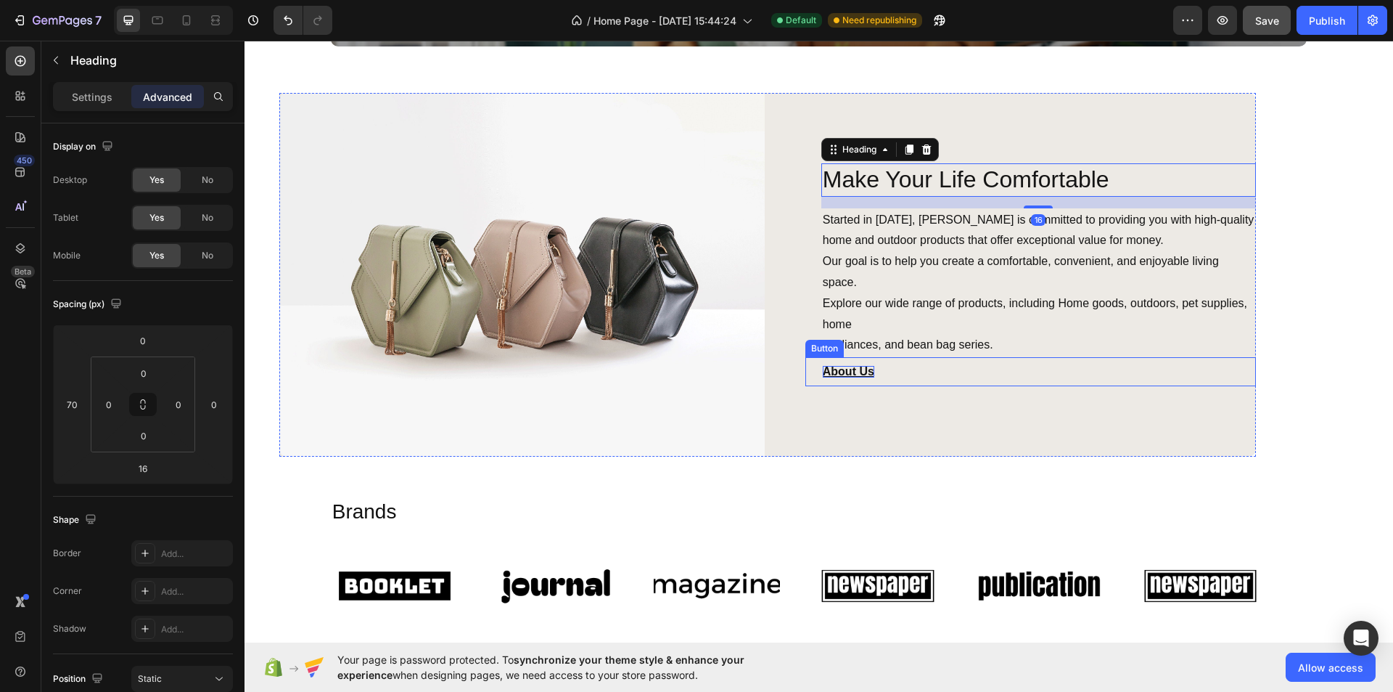
click at [920, 369] on div "About Us Button" at bounding box center [1031, 371] width 451 height 29
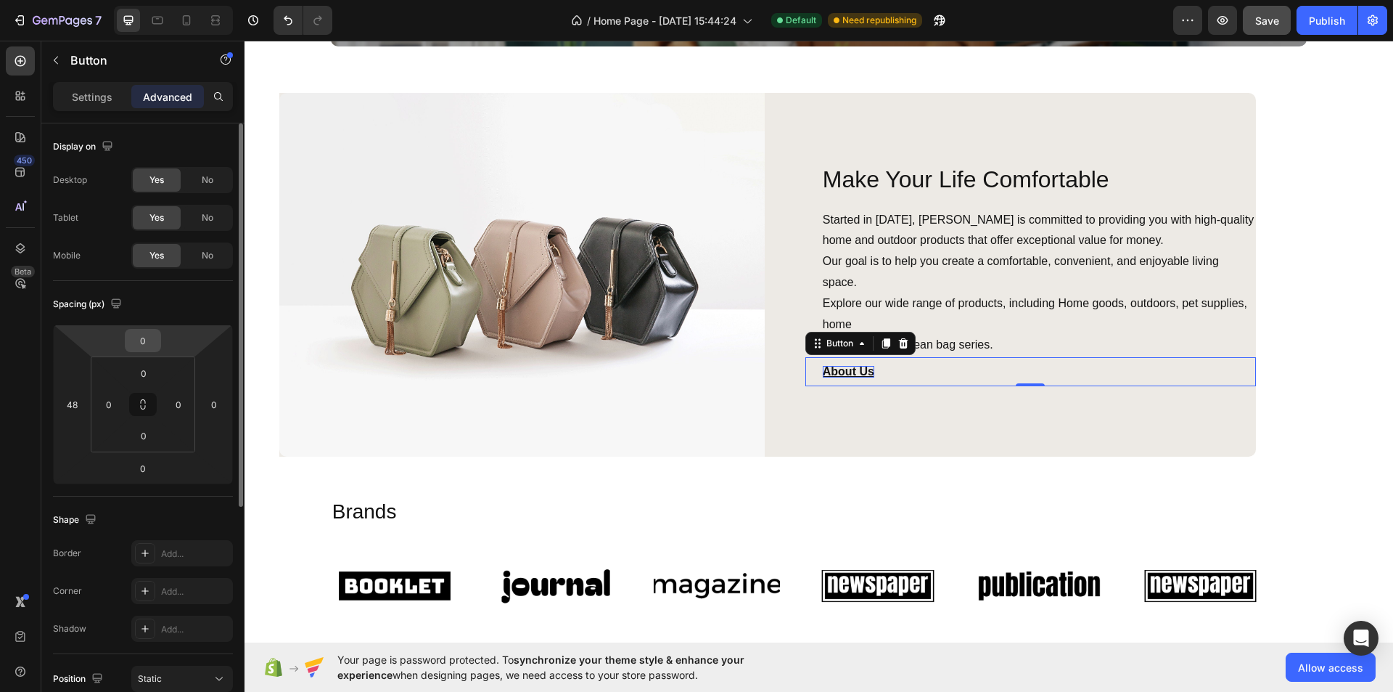
click at [141, 338] on input "0" at bounding box center [142, 340] width 29 height 22
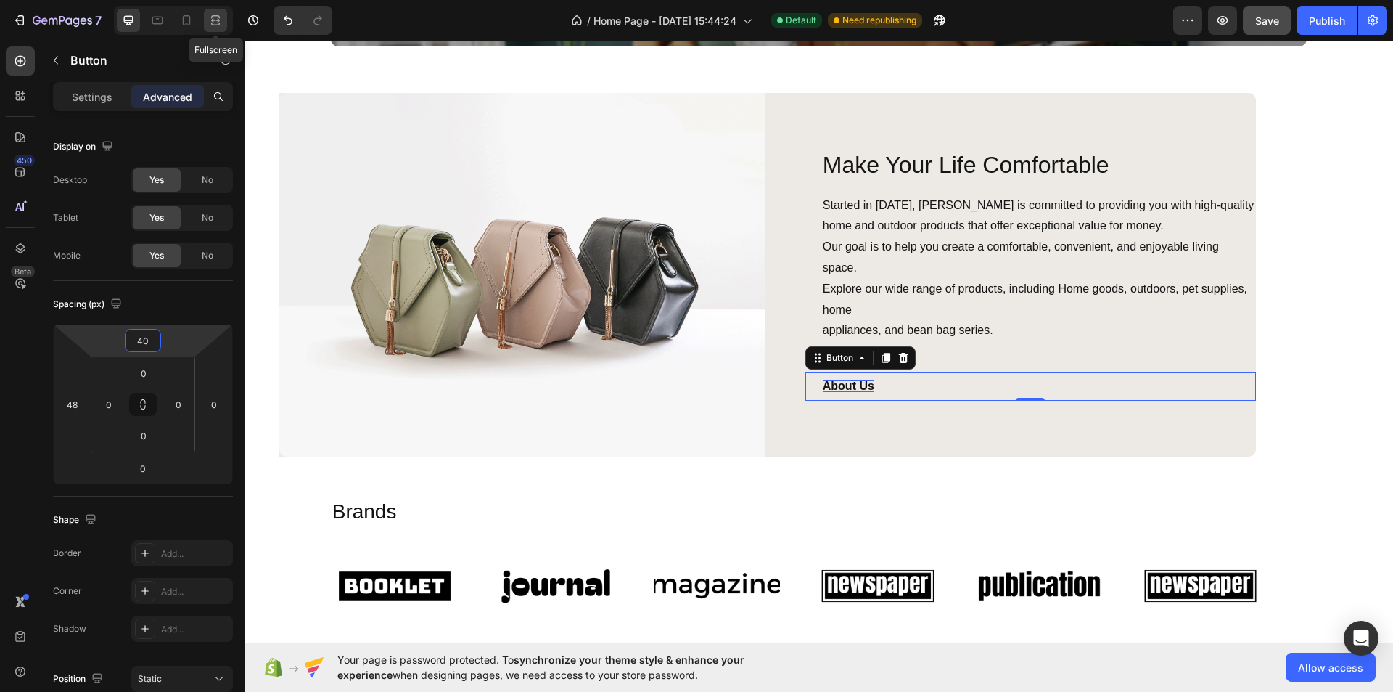
type input "40"
click at [221, 22] on icon at bounding box center [215, 20] width 15 height 15
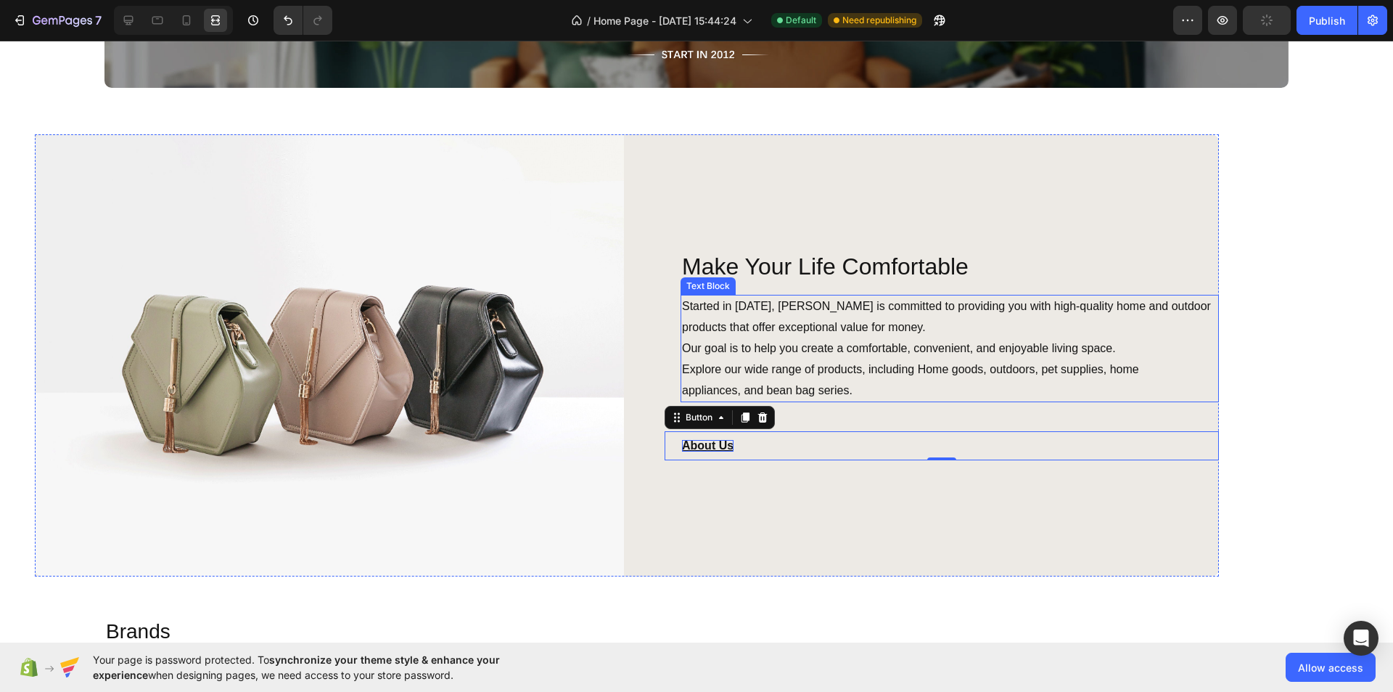
click at [1313, 300] on div "Image Make Your Life Comfortable Heading Started in [DATE], [PERSON_NAME] is co…" at bounding box center [696, 355] width 1393 height 442
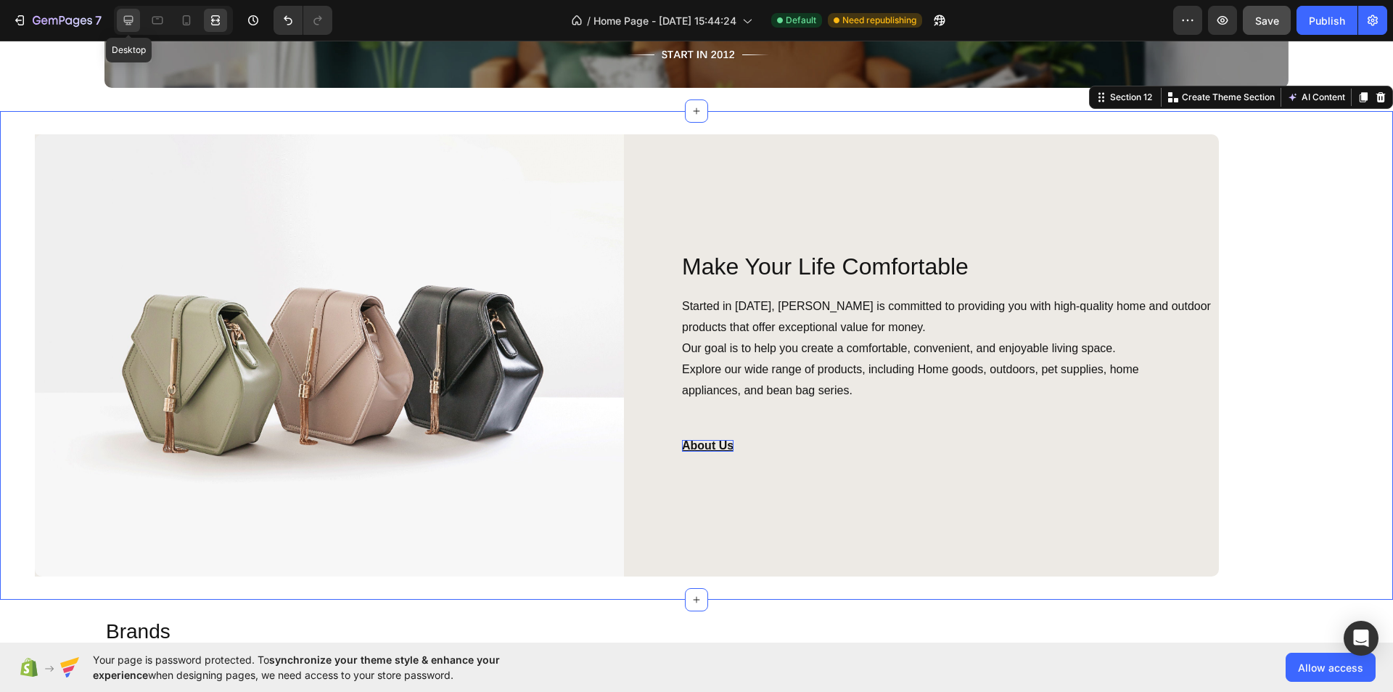
click at [134, 16] on icon at bounding box center [128, 20] width 15 height 15
click at [105, 165] on img at bounding box center [329, 355] width 589 height 442
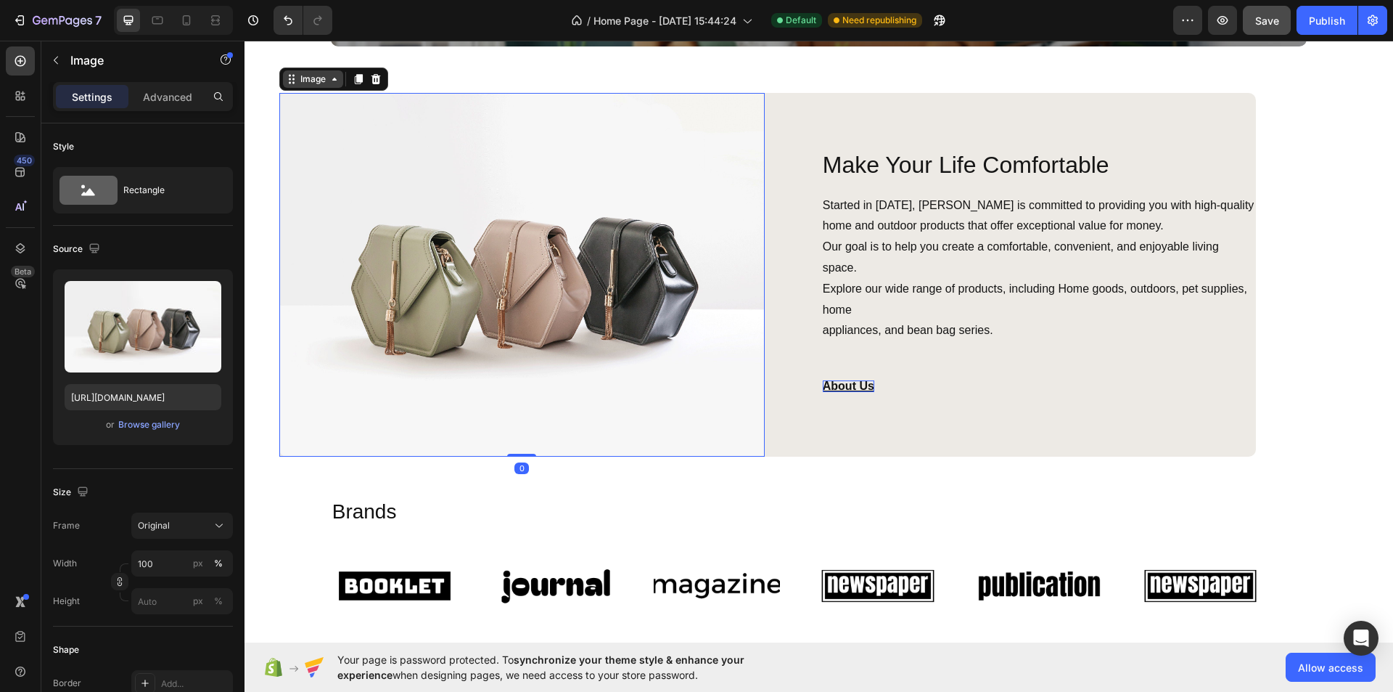
click at [308, 74] on div "Image" at bounding box center [313, 79] width 31 height 13
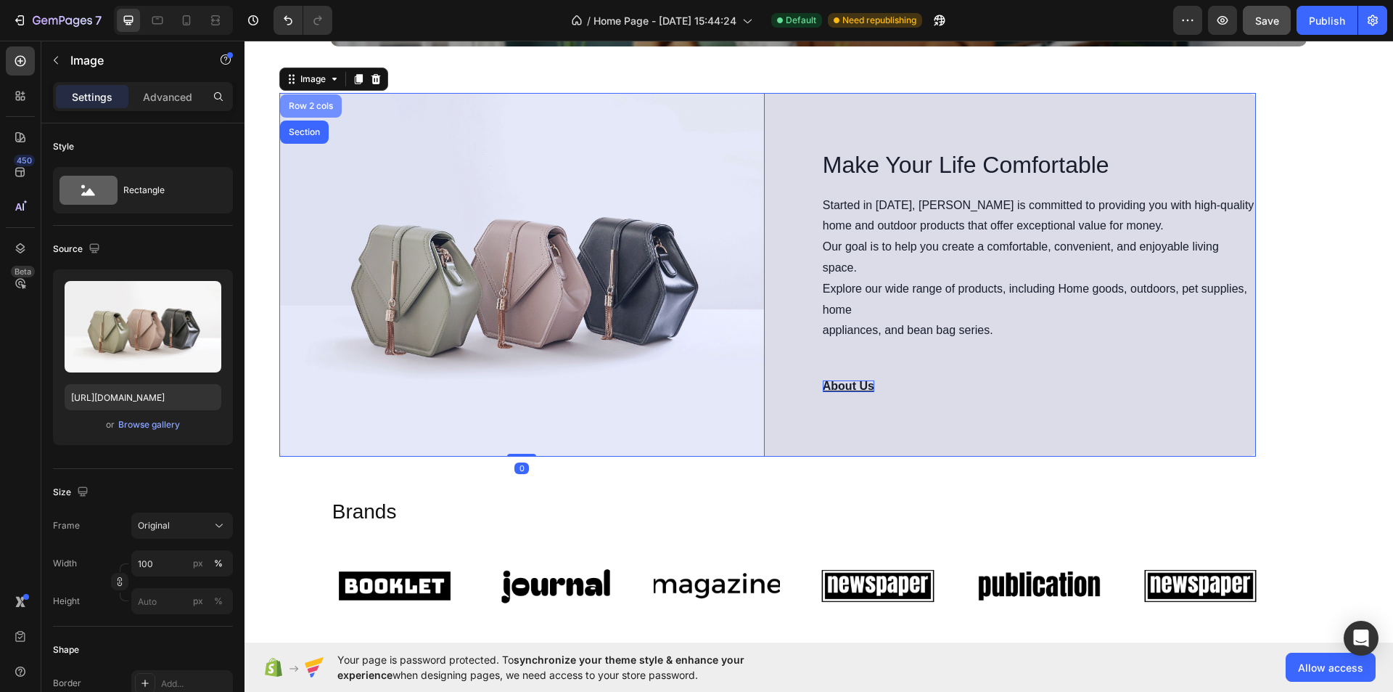
click at [309, 102] on div "Row 2 cols" at bounding box center [311, 106] width 50 height 9
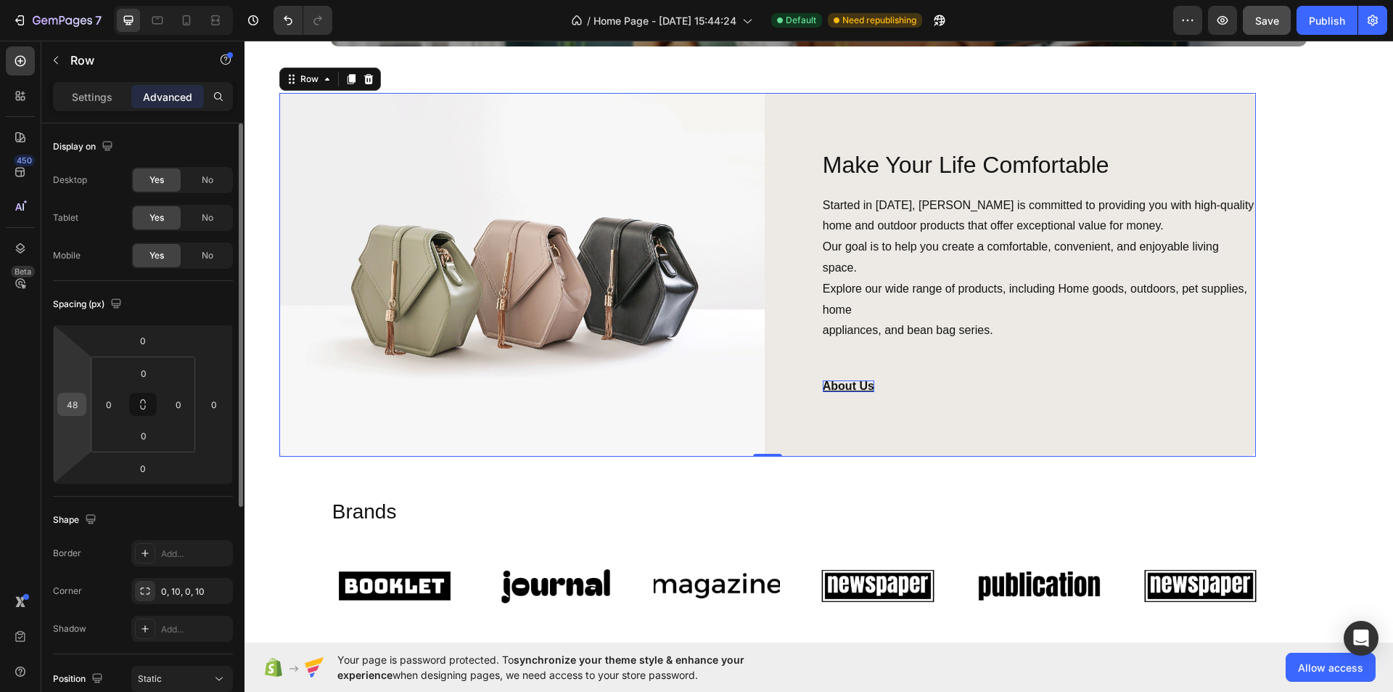
click at [80, 404] on input "48" at bounding box center [72, 404] width 22 height 22
type input "0"
click at [157, 308] on div "Spacing (px)" at bounding box center [143, 303] width 180 height 23
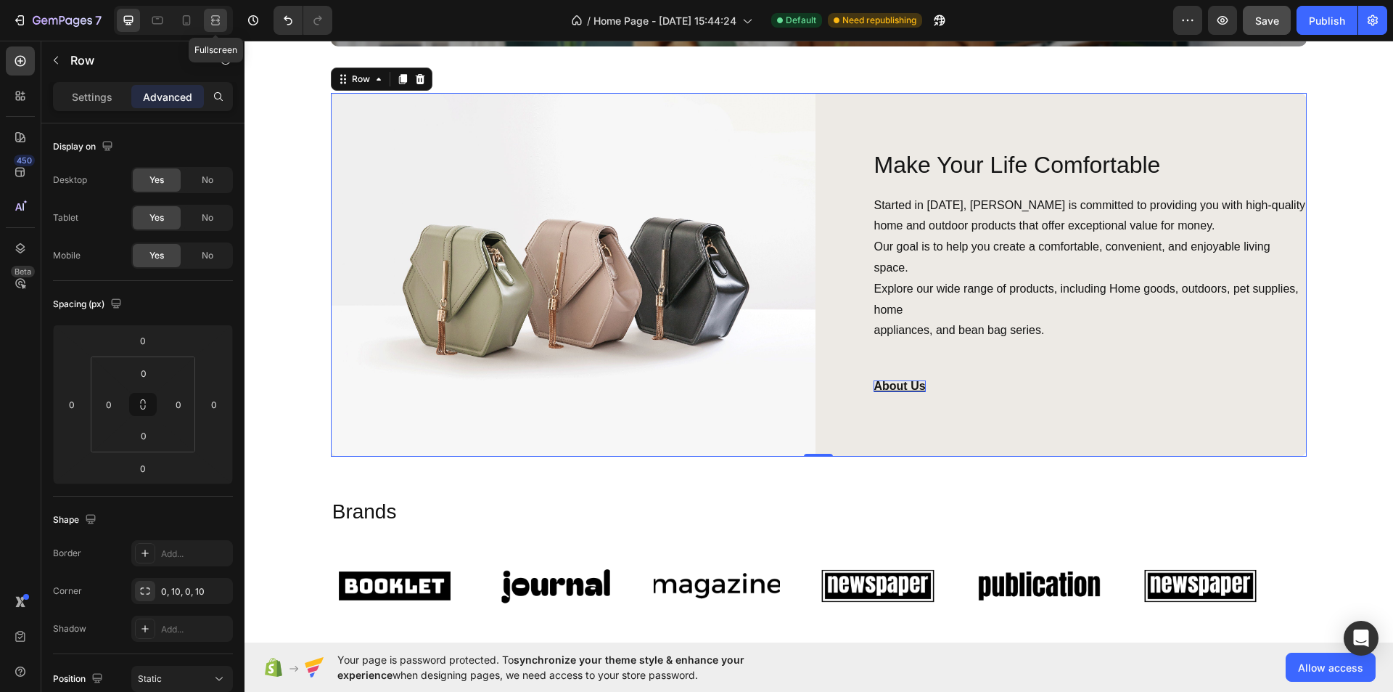
click at [213, 22] on icon at bounding box center [215, 23] width 9 height 3
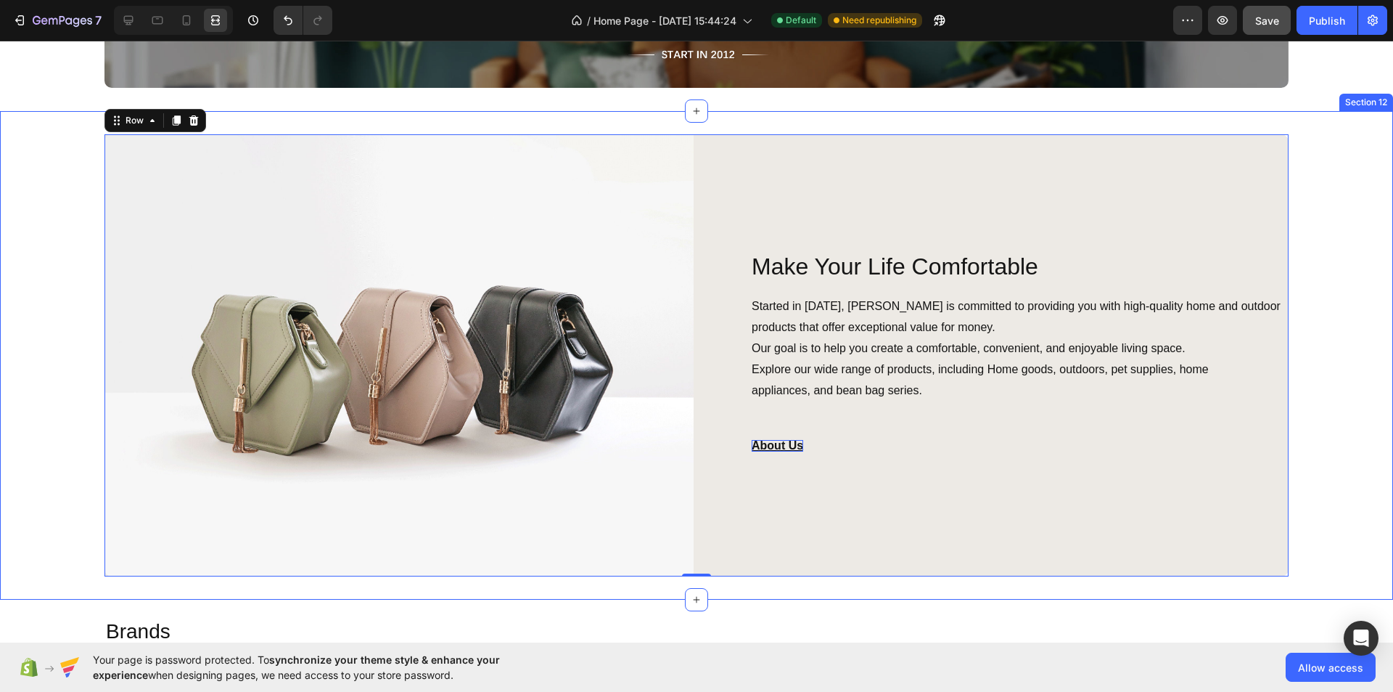
click at [1314, 221] on div "Image Make Your Life Comfortable Heading Started in [DATE], [PERSON_NAME] is co…" at bounding box center [696, 355] width 1393 height 442
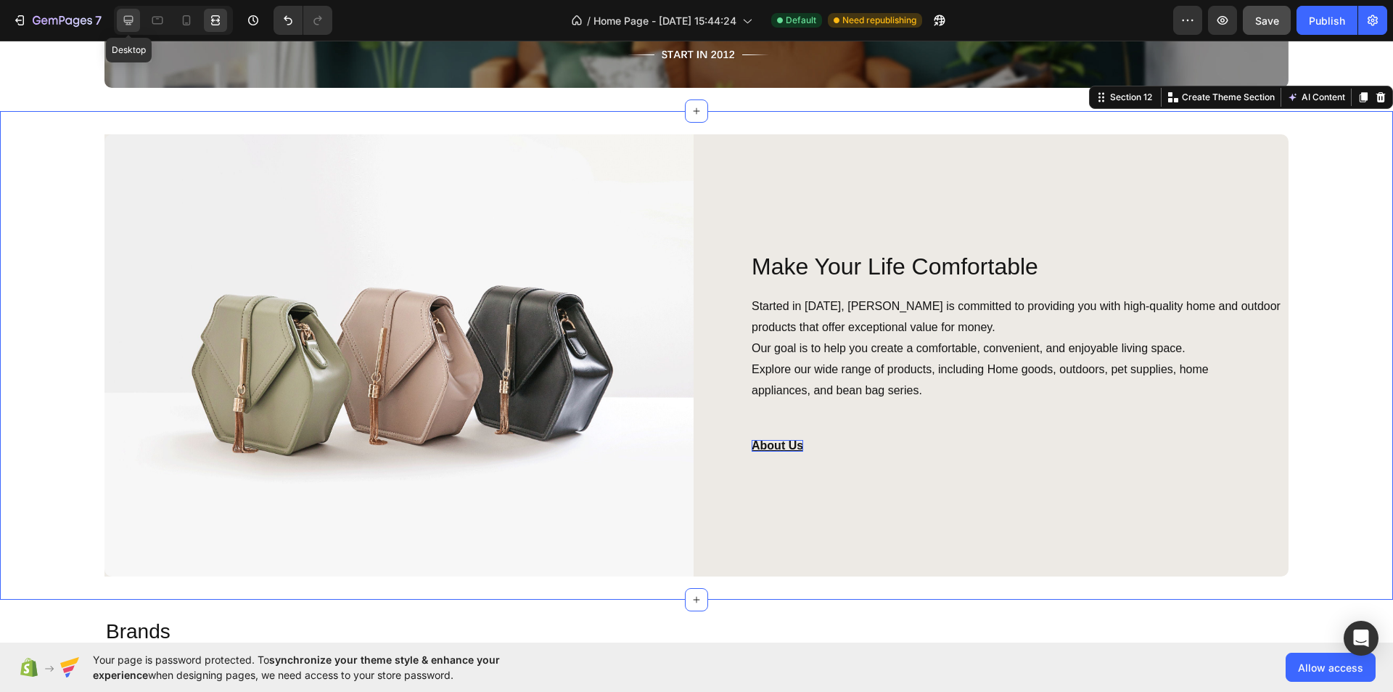
click at [131, 18] on icon at bounding box center [128, 20] width 15 height 15
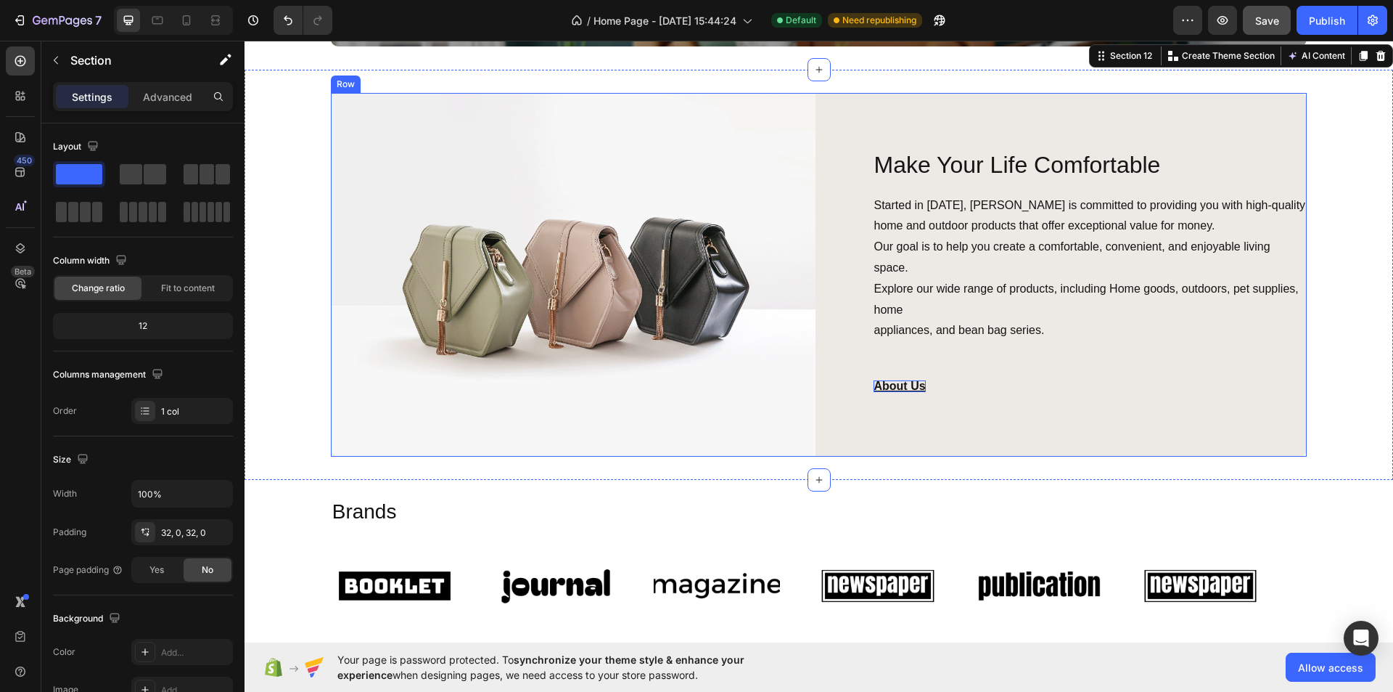
drag, startPoint x: 829, startPoint y: 315, endPoint x: 792, endPoint y: 319, distance: 37.2
click at [829, 315] on div "Make Your Life Comfortable Heading Started in [DATE], [PERSON_NAME] is committe…" at bounding box center [1065, 275] width 486 height 364
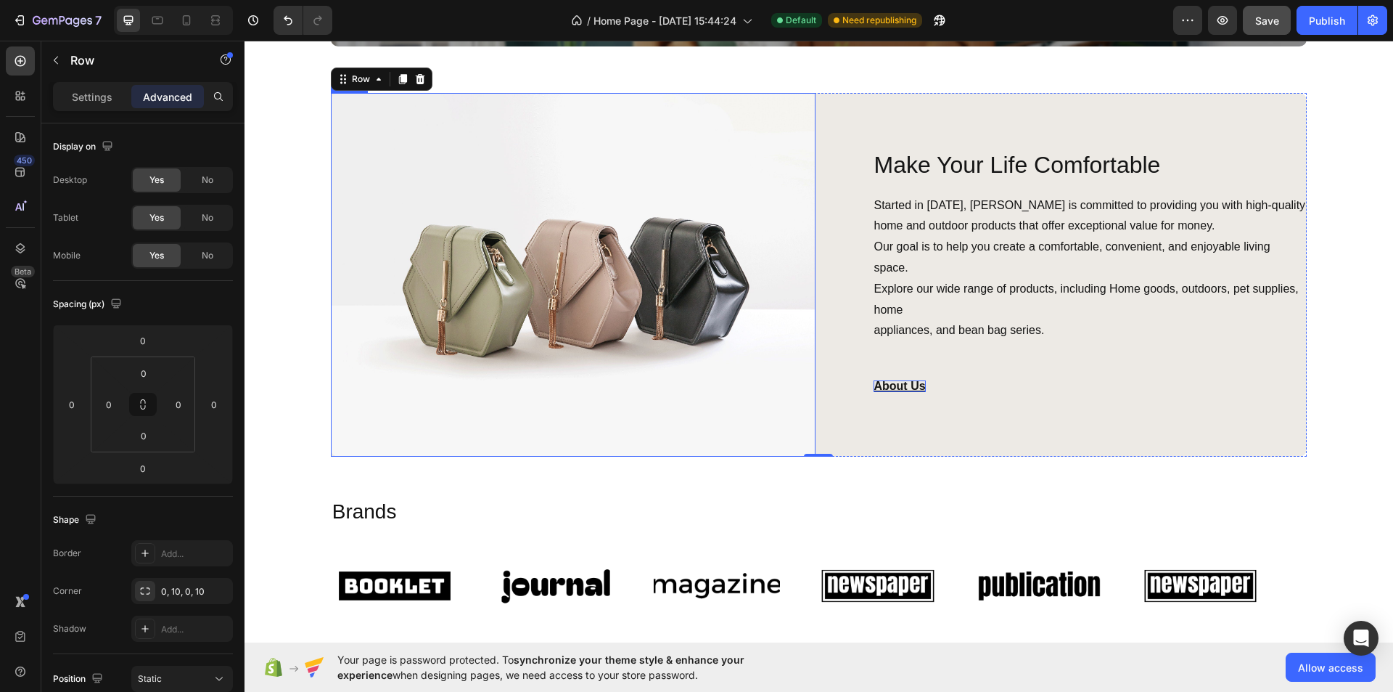
click at [690, 319] on img at bounding box center [574, 275] width 486 height 364
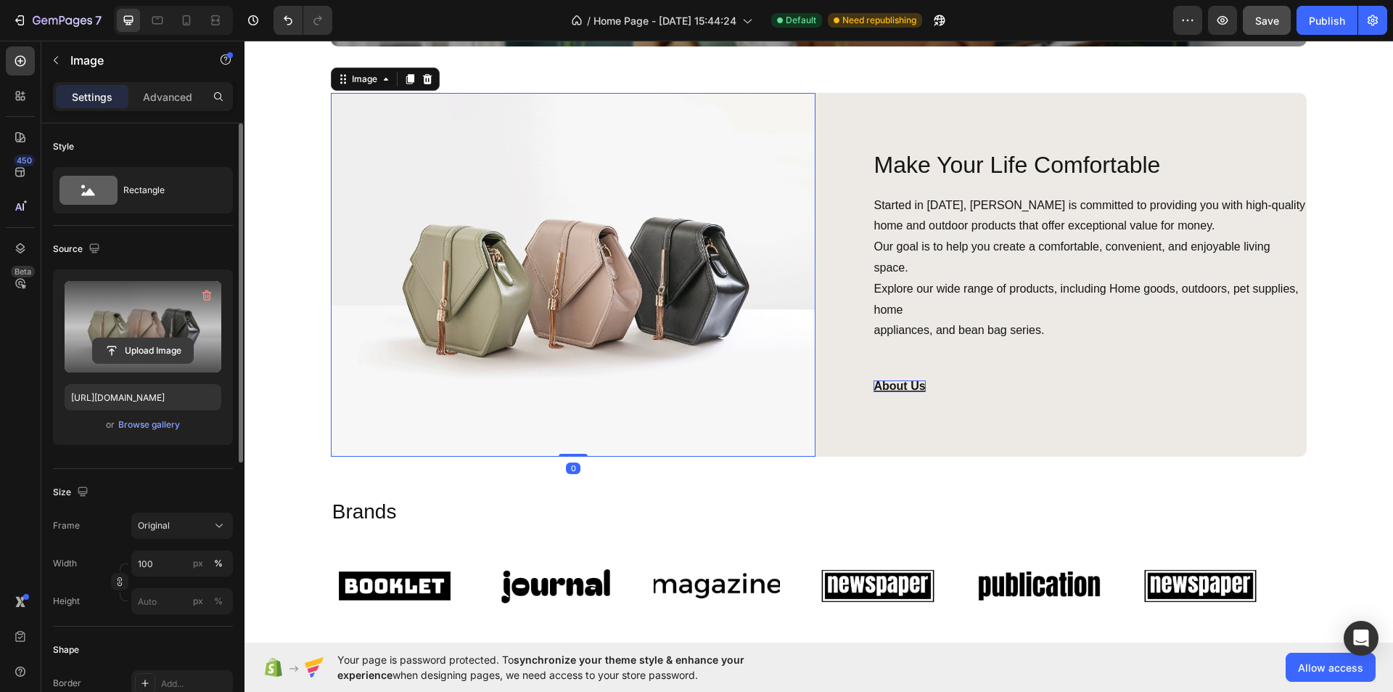
click at [175, 352] on input "file" at bounding box center [143, 350] width 100 height 25
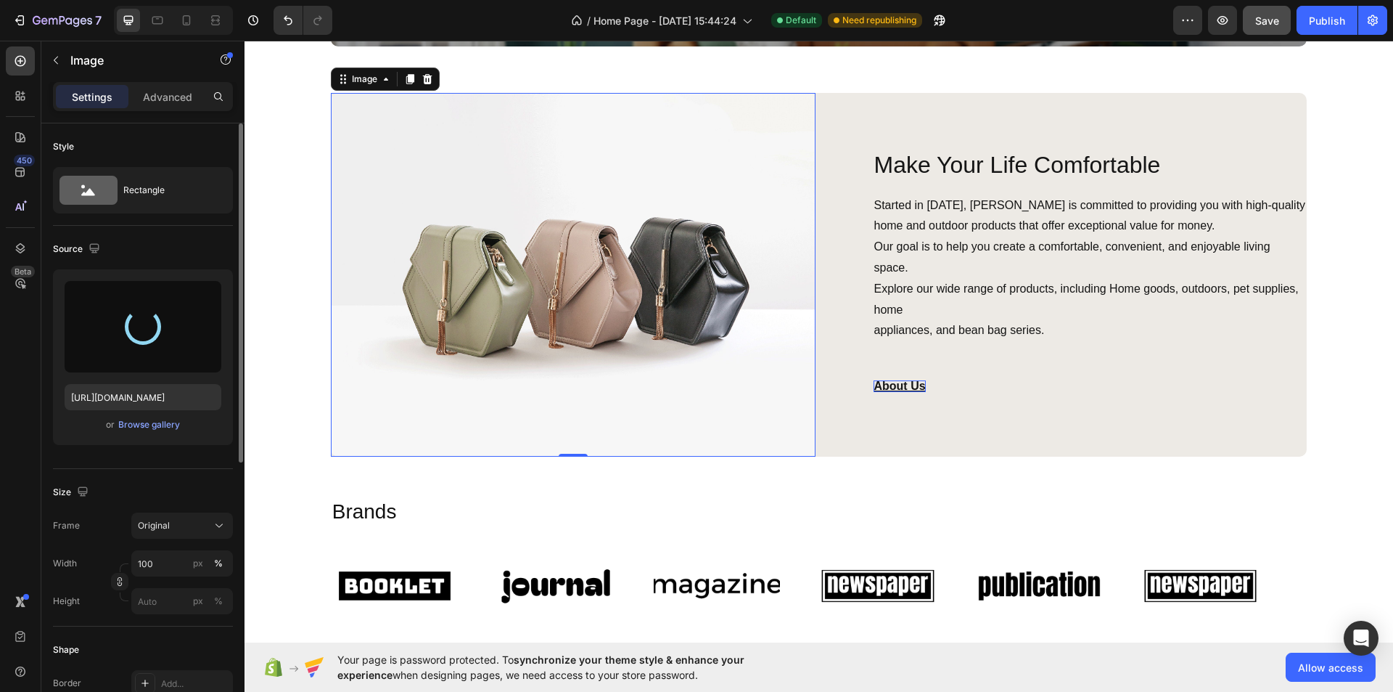
type input "[URL][DOMAIN_NAME]"
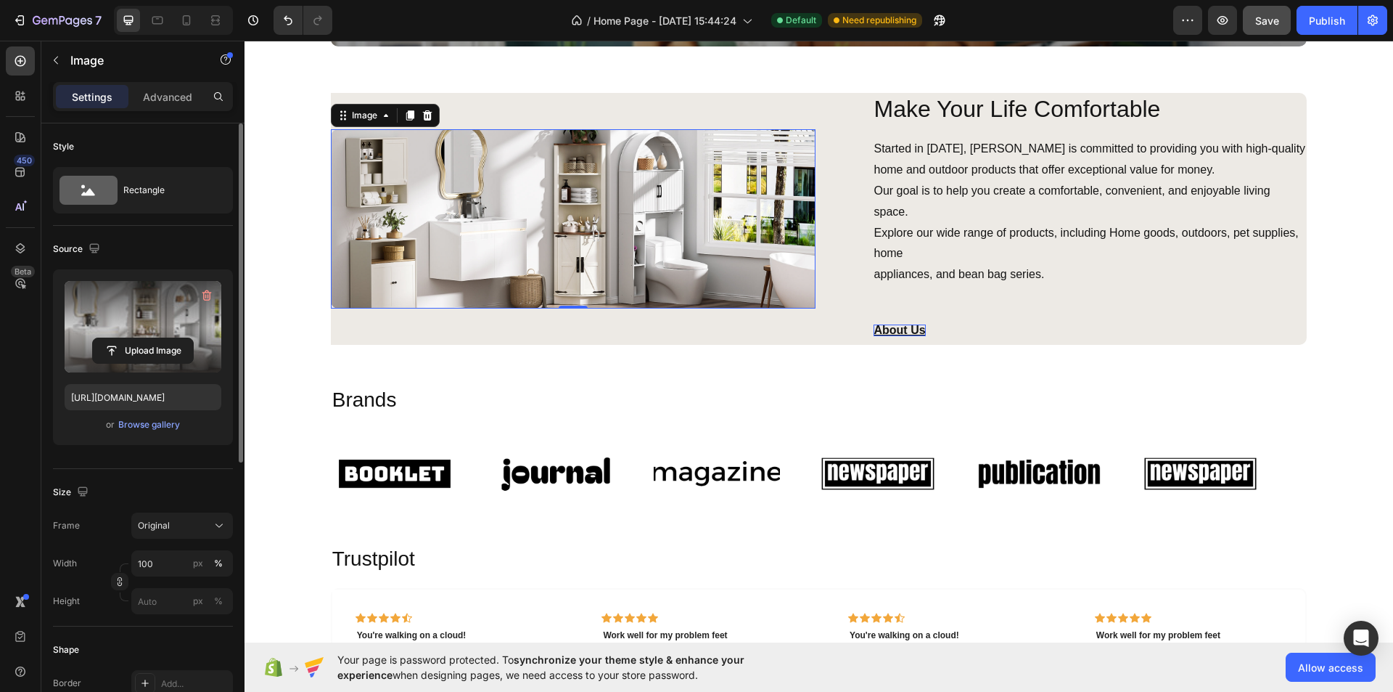
click at [176, 313] on label at bounding box center [143, 326] width 157 height 91
click at [176, 338] on input "file" at bounding box center [143, 350] width 100 height 25
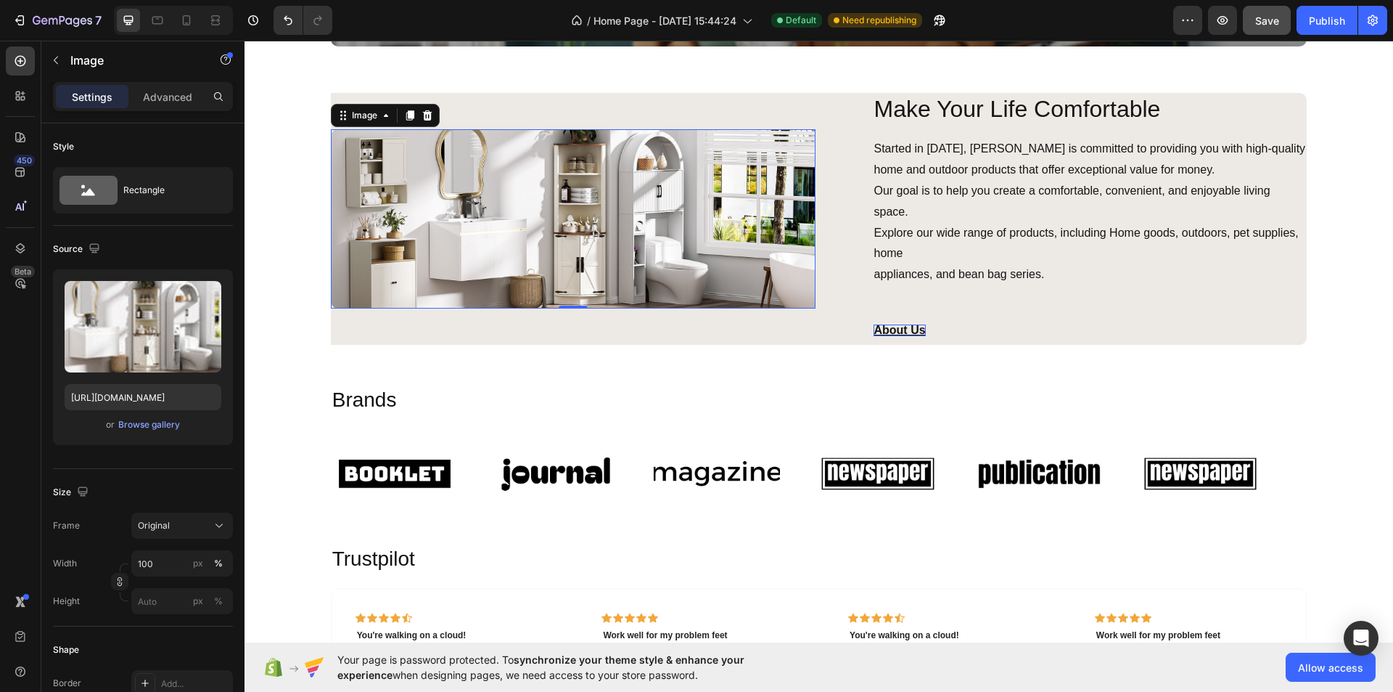
click at [705, 269] on img at bounding box center [574, 218] width 486 height 179
click at [663, 115] on div "Image 0" at bounding box center [574, 219] width 486 height 252
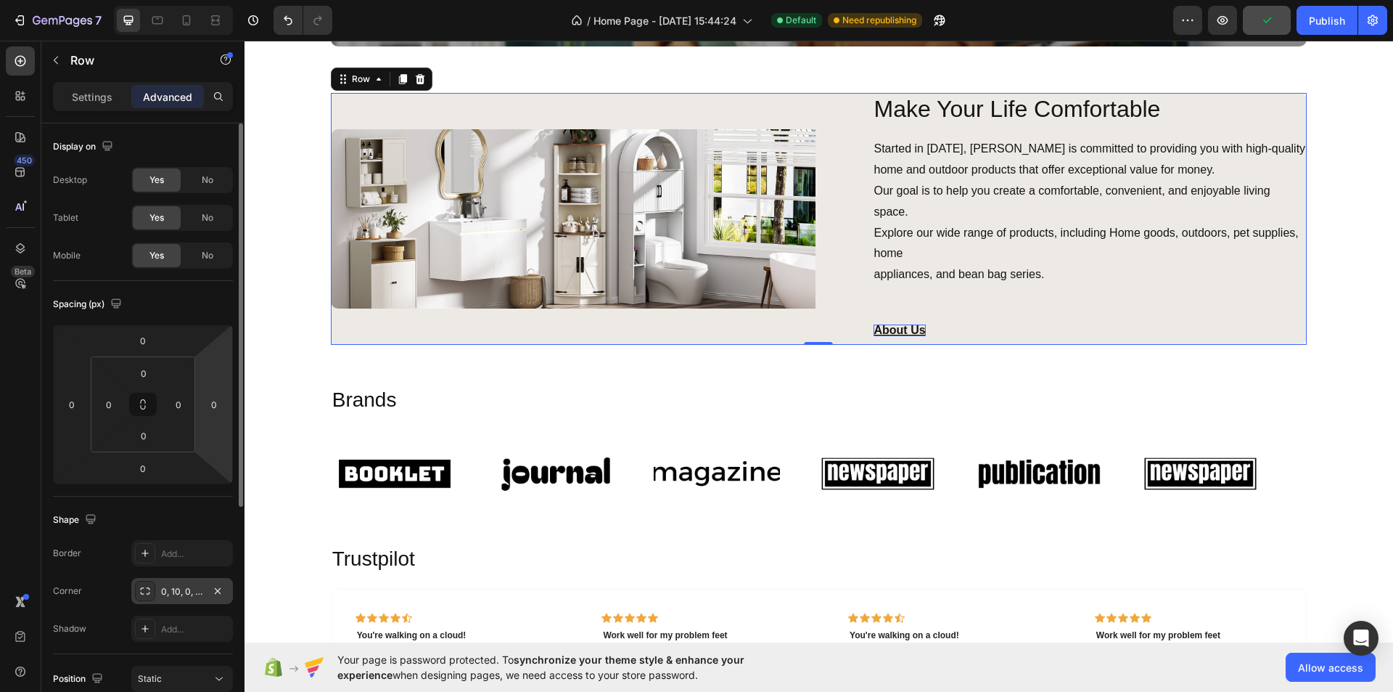
scroll to position [73, 0]
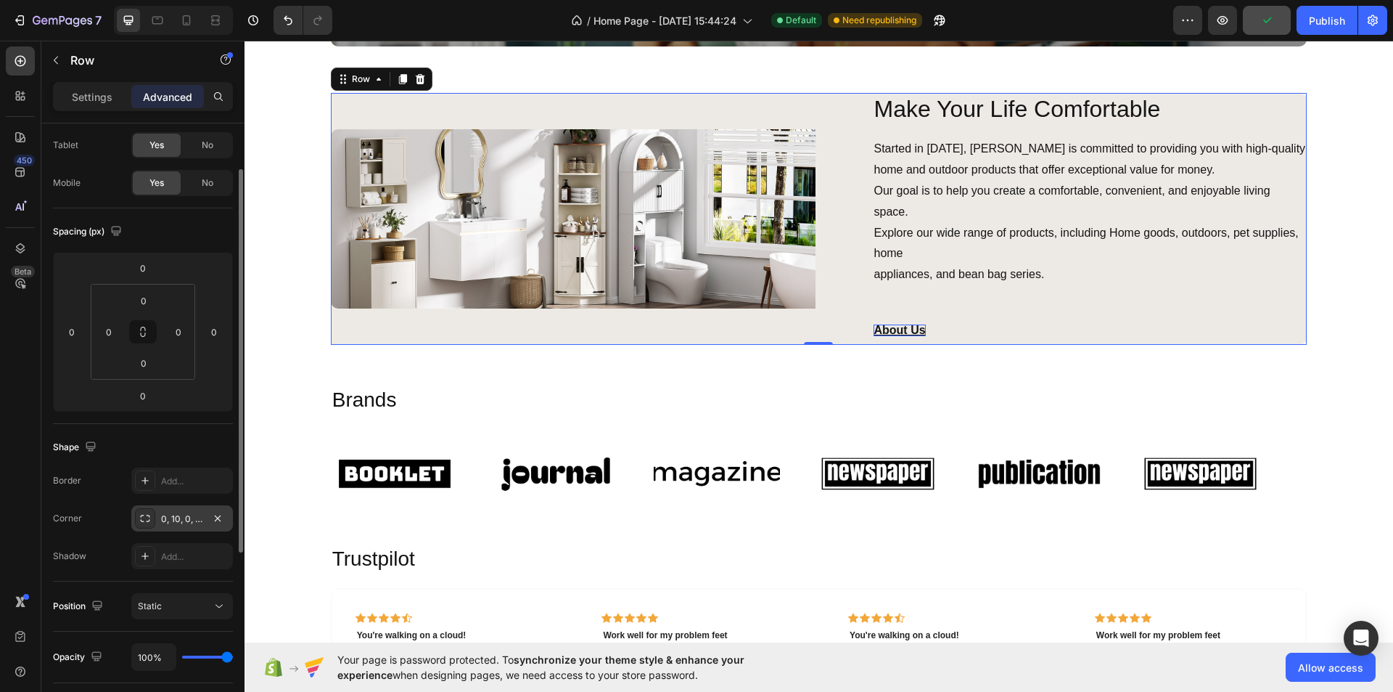
click at [173, 512] on div "0, 10, 0, 10" at bounding box center [182, 518] width 42 height 13
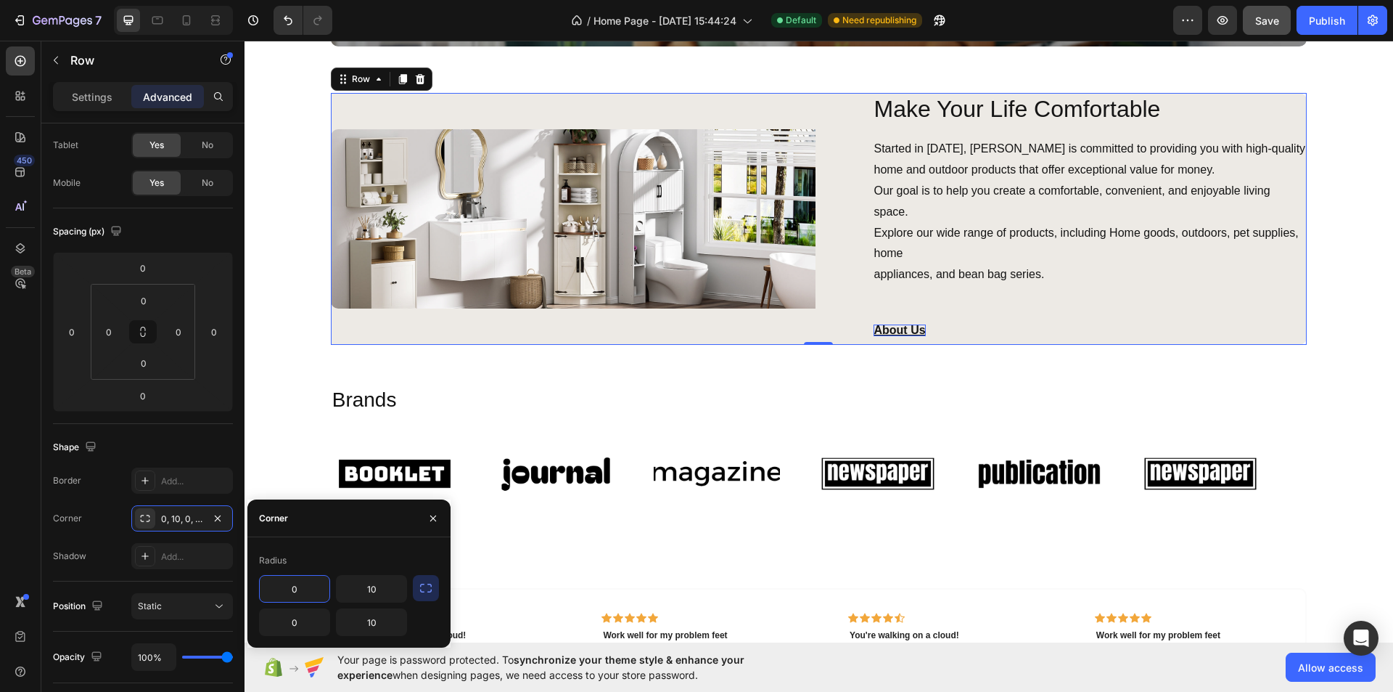
click at [295, 585] on input "0" at bounding box center [295, 589] width 70 height 26
type input "10"
click at [303, 625] on input "0" at bounding box center [295, 622] width 70 height 26
type input "10"
click at [329, 549] on div "Radius" at bounding box center [349, 560] width 180 height 23
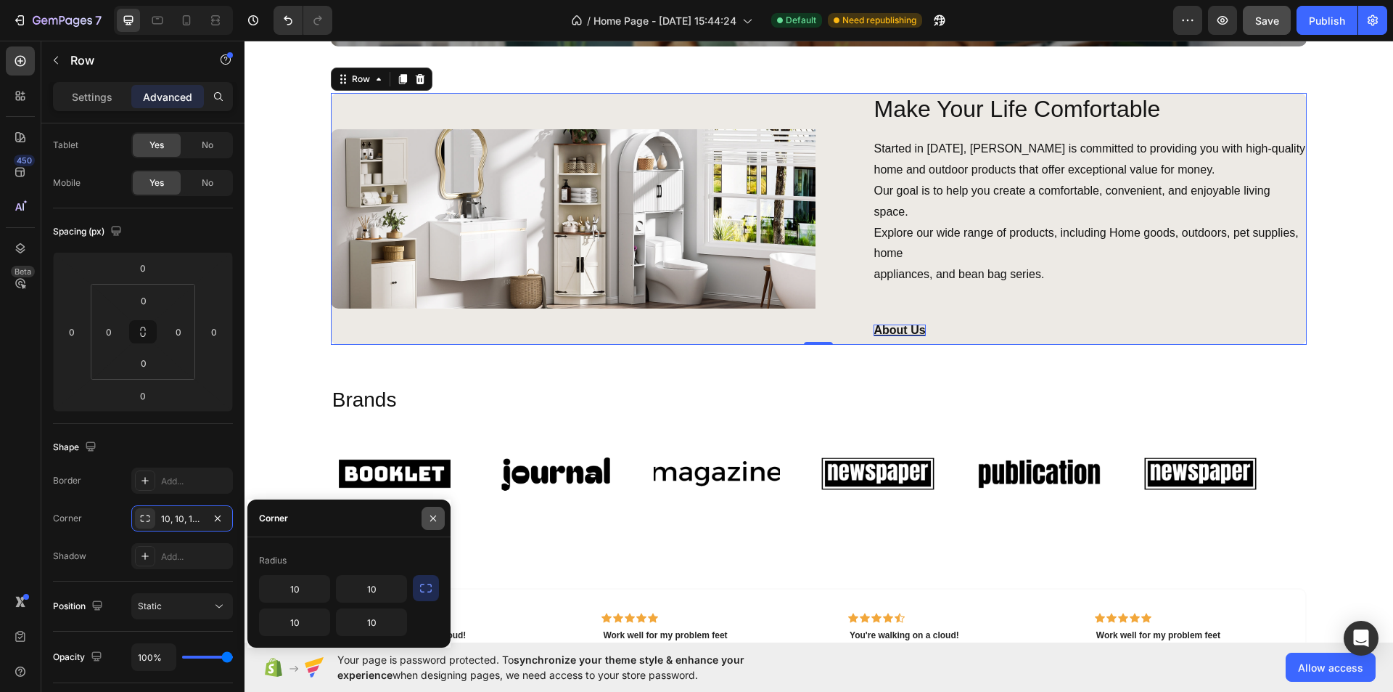
click at [430, 525] on button "button" at bounding box center [433, 518] width 23 height 23
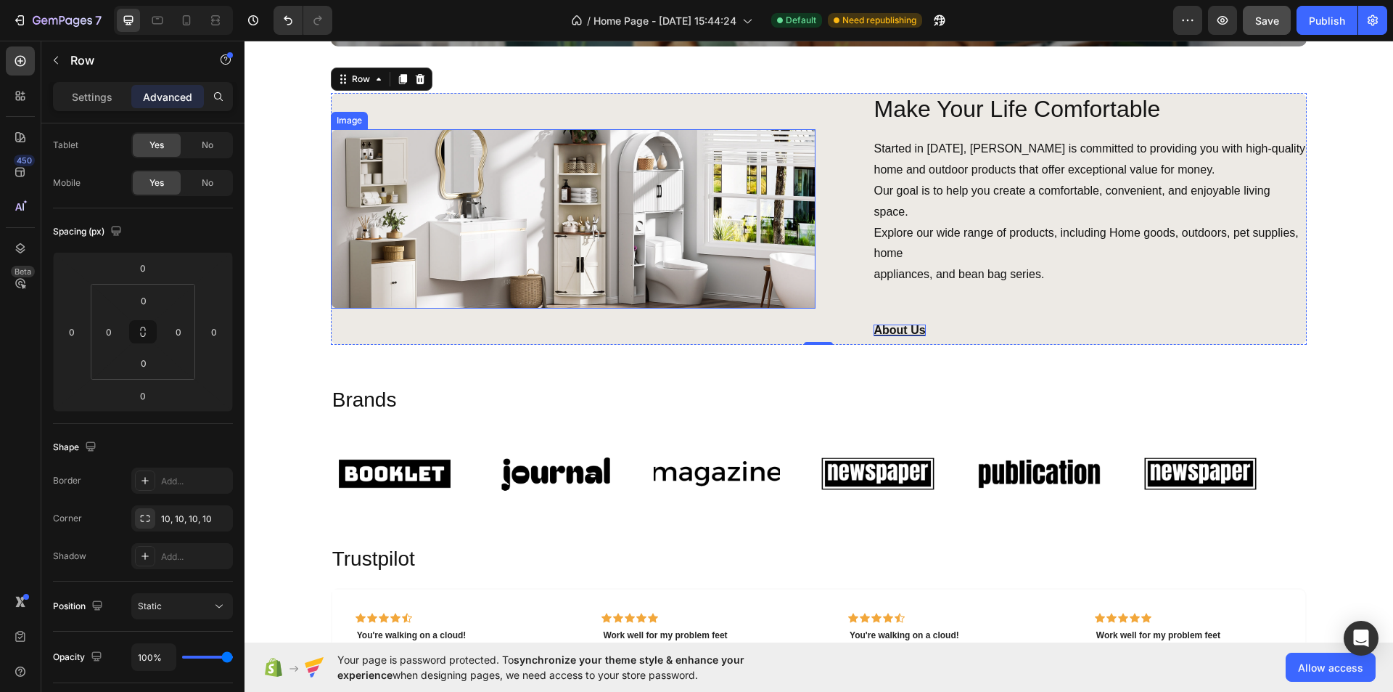
drag, startPoint x: 639, startPoint y: 205, endPoint x: 631, endPoint y: 206, distance: 8.0
click at [639, 205] on img at bounding box center [574, 218] width 486 height 179
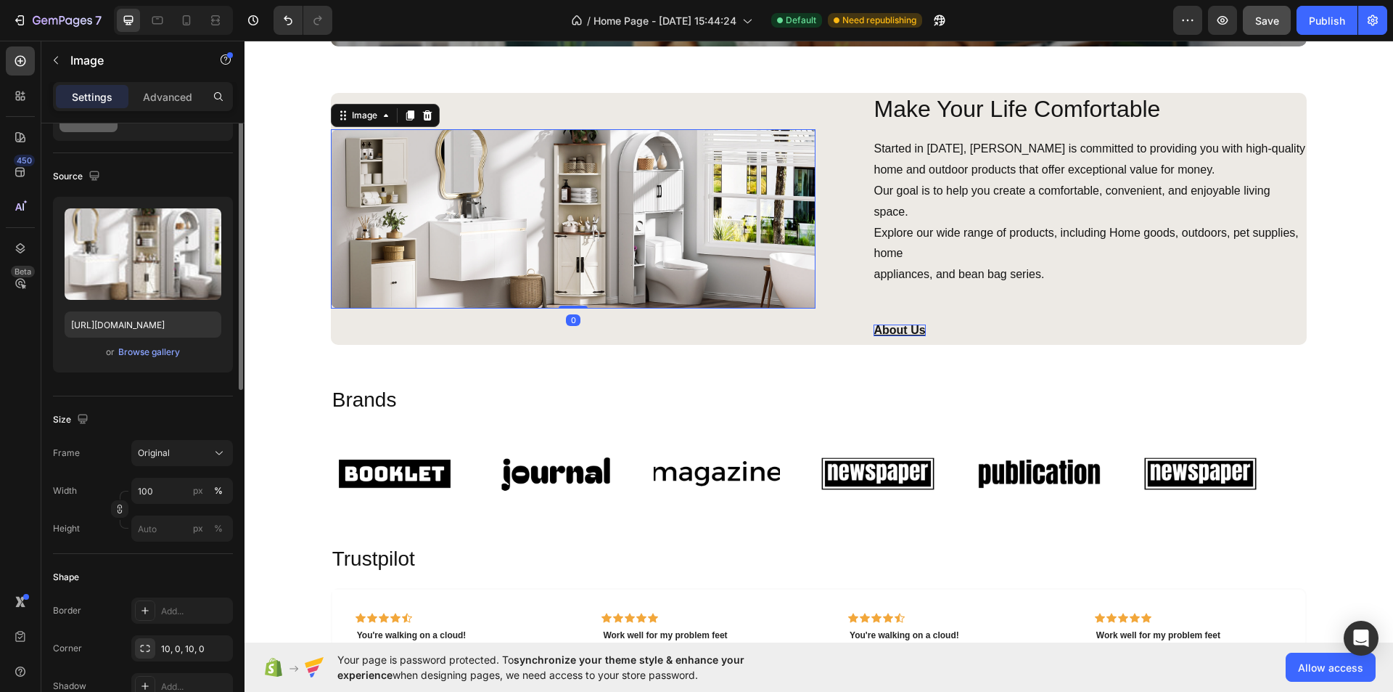
scroll to position [0, 0]
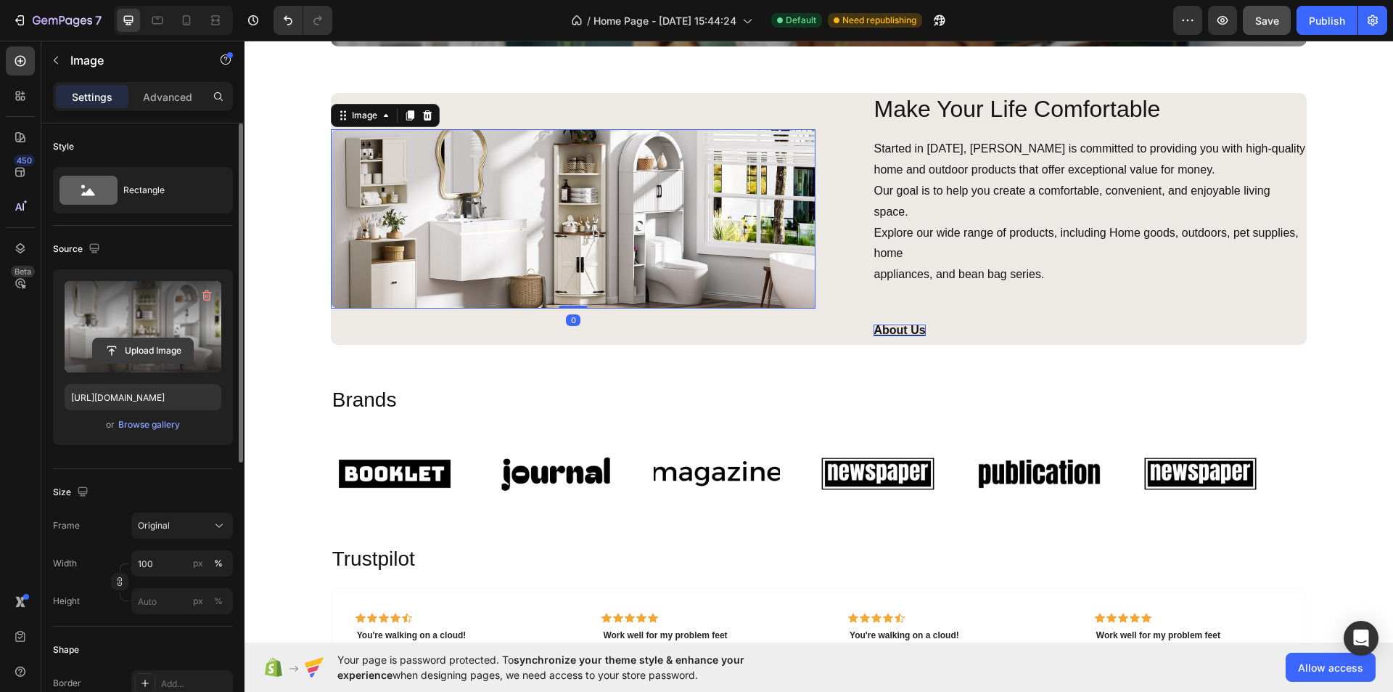
click at [142, 341] on input "file" at bounding box center [143, 350] width 100 height 25
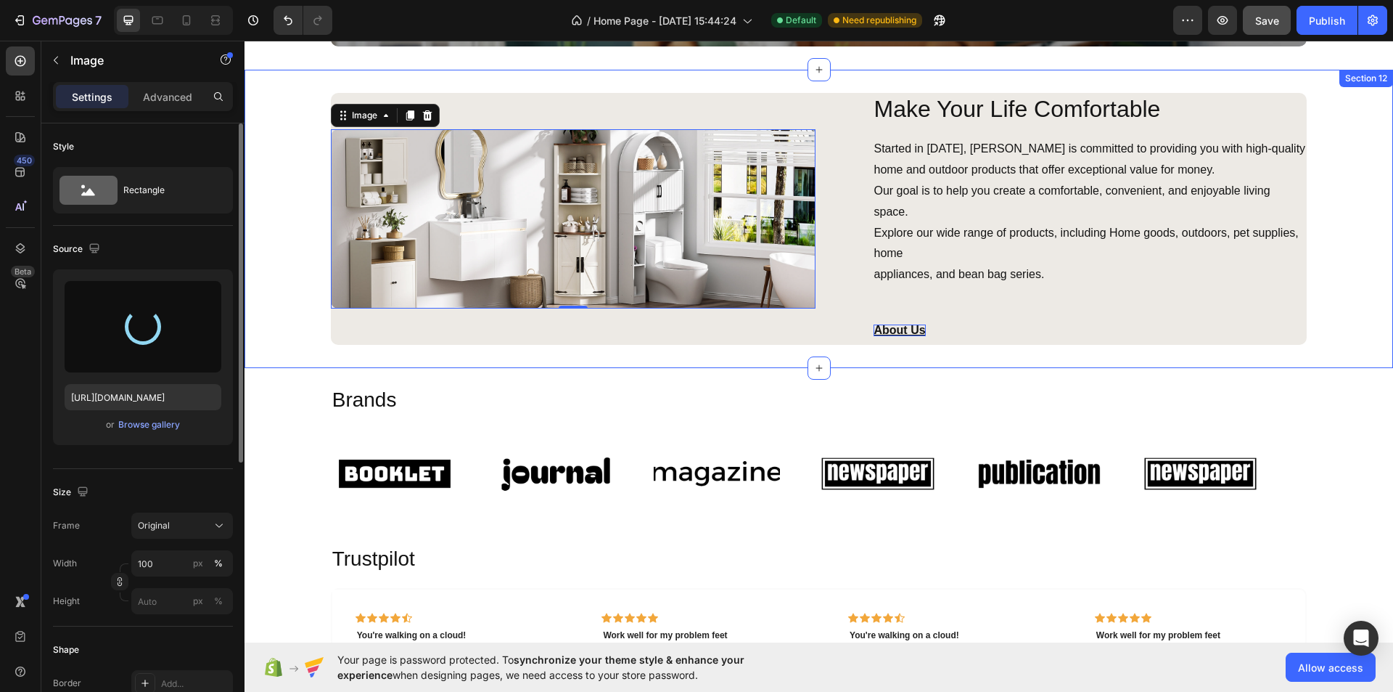
type input "[URL][DOMAIN_NAME]"
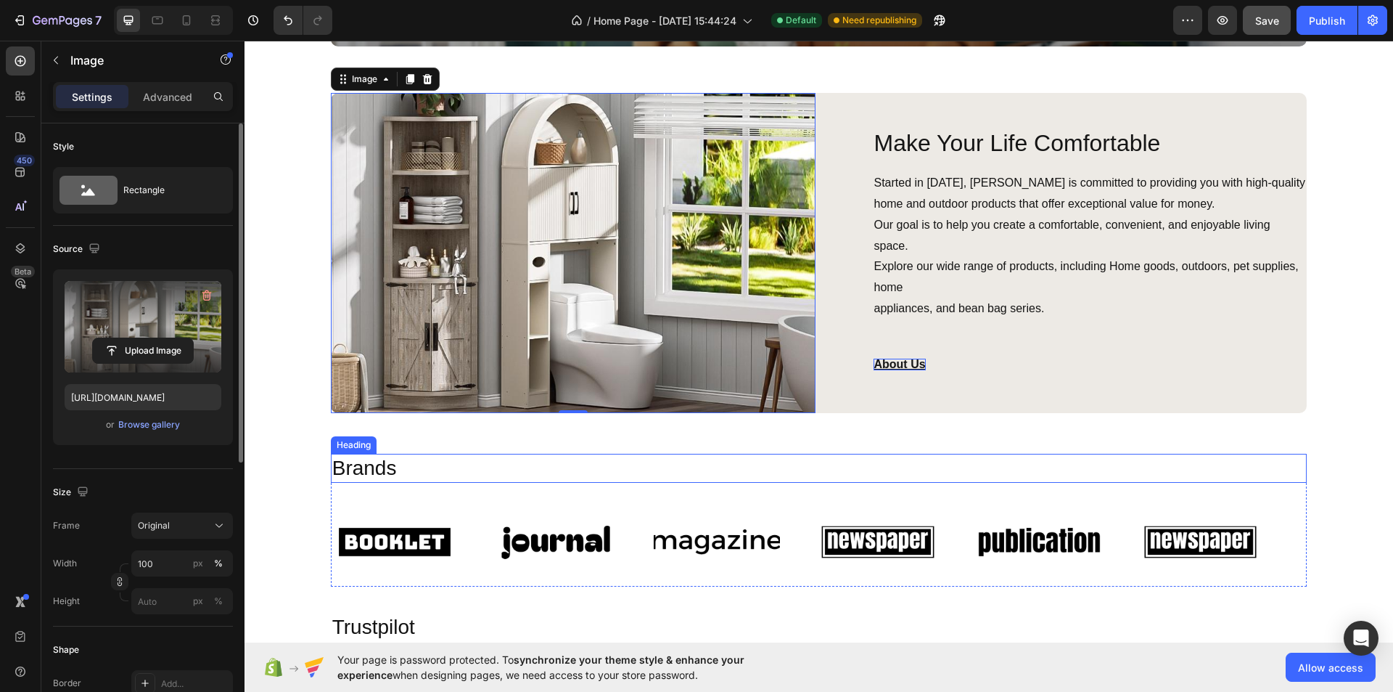
click at [783, 454] on h2 "Brands" at bounding box center [819, 468] width 977 height 29
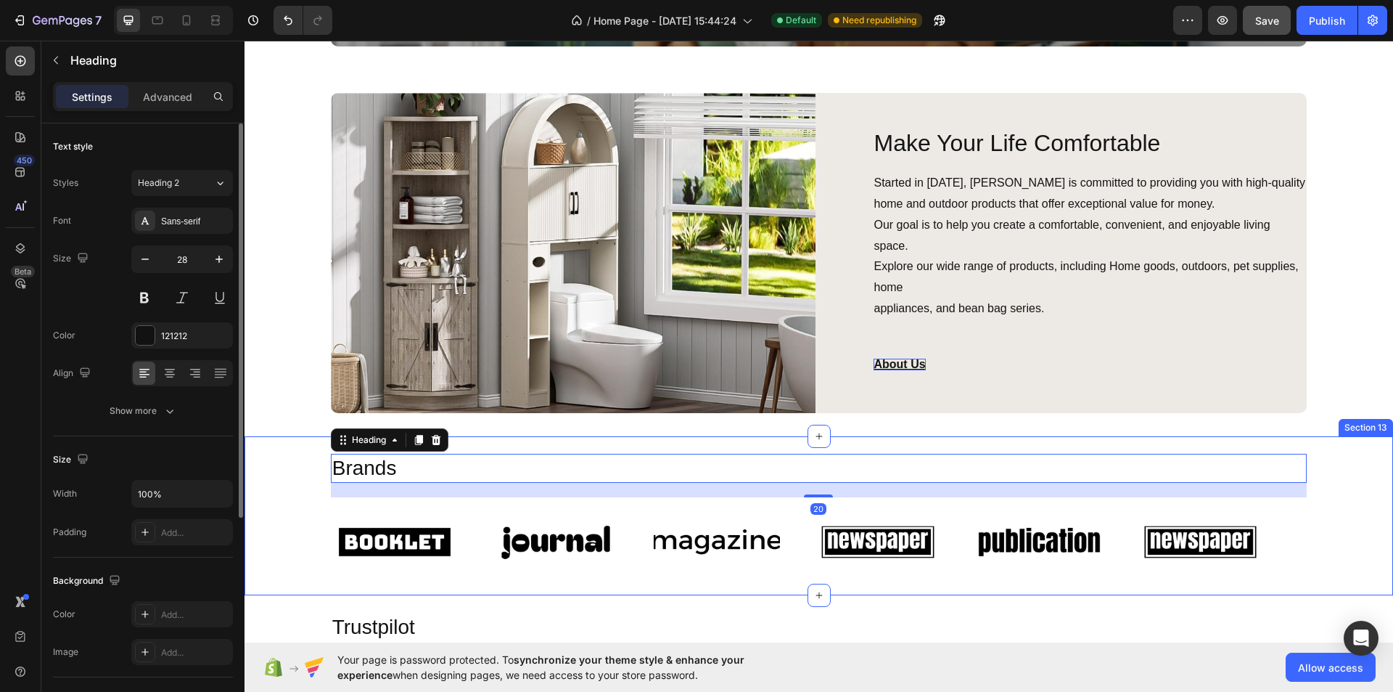
click at [732, 436] on div "Brands Heading 20 Image Image Image Image Image Image Image Image Image Image I…" at bounding box center [819, 515] width 1149 height 159
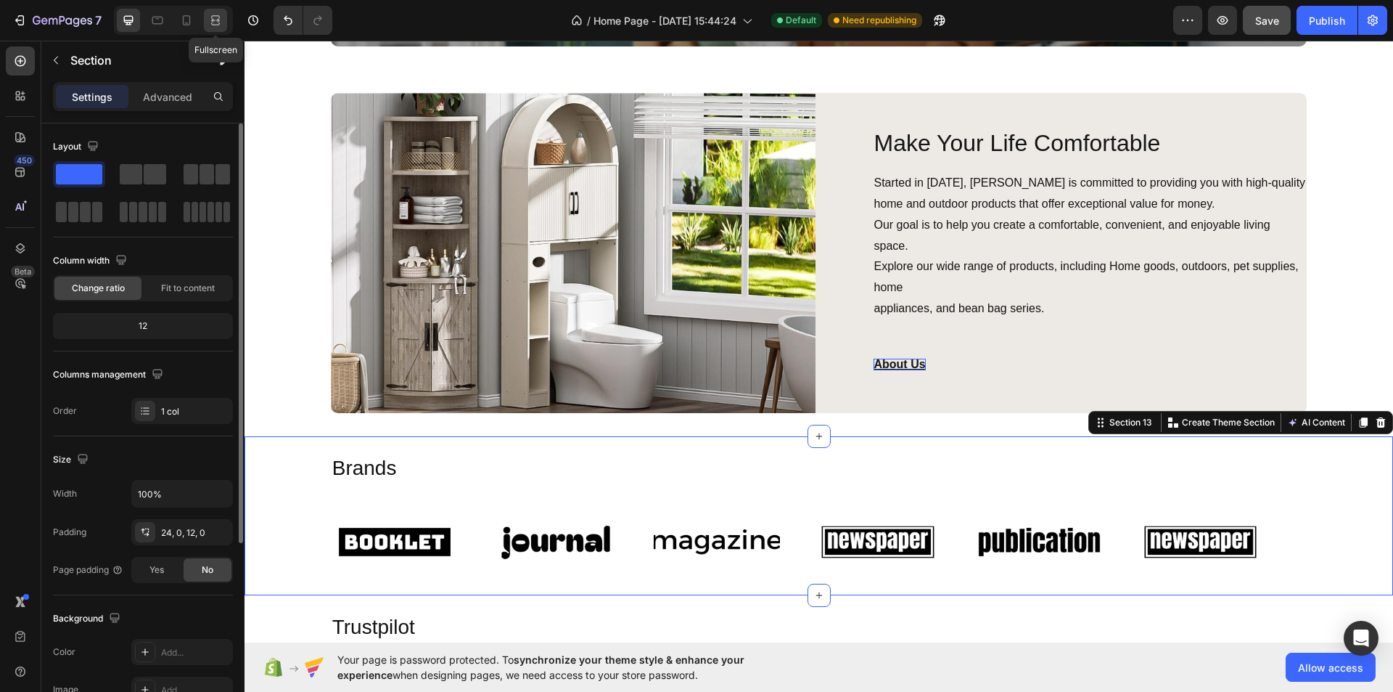
click at [210, 21] on icon at bounding box center [215, 20] width 15 height 15
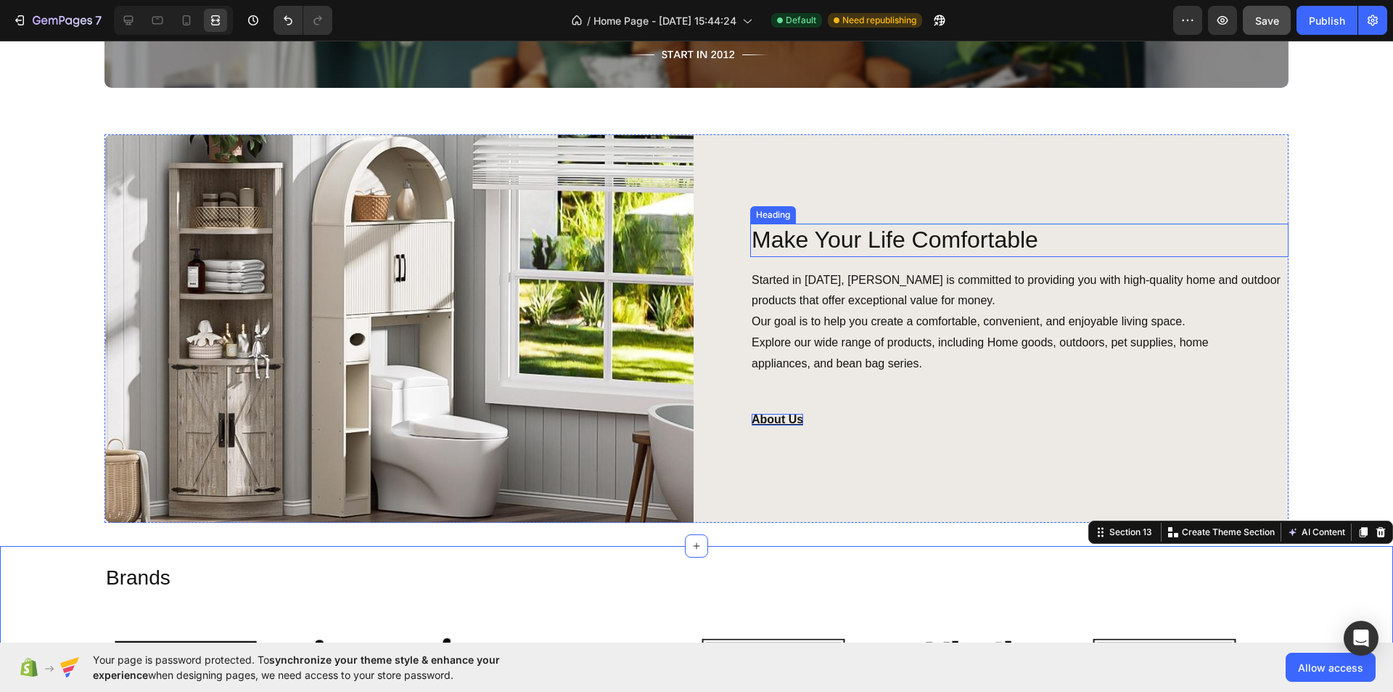
click at [990, 228] on p "Make Your Life Comfortable" at bounding box center [1020, 240] width 536 height 30
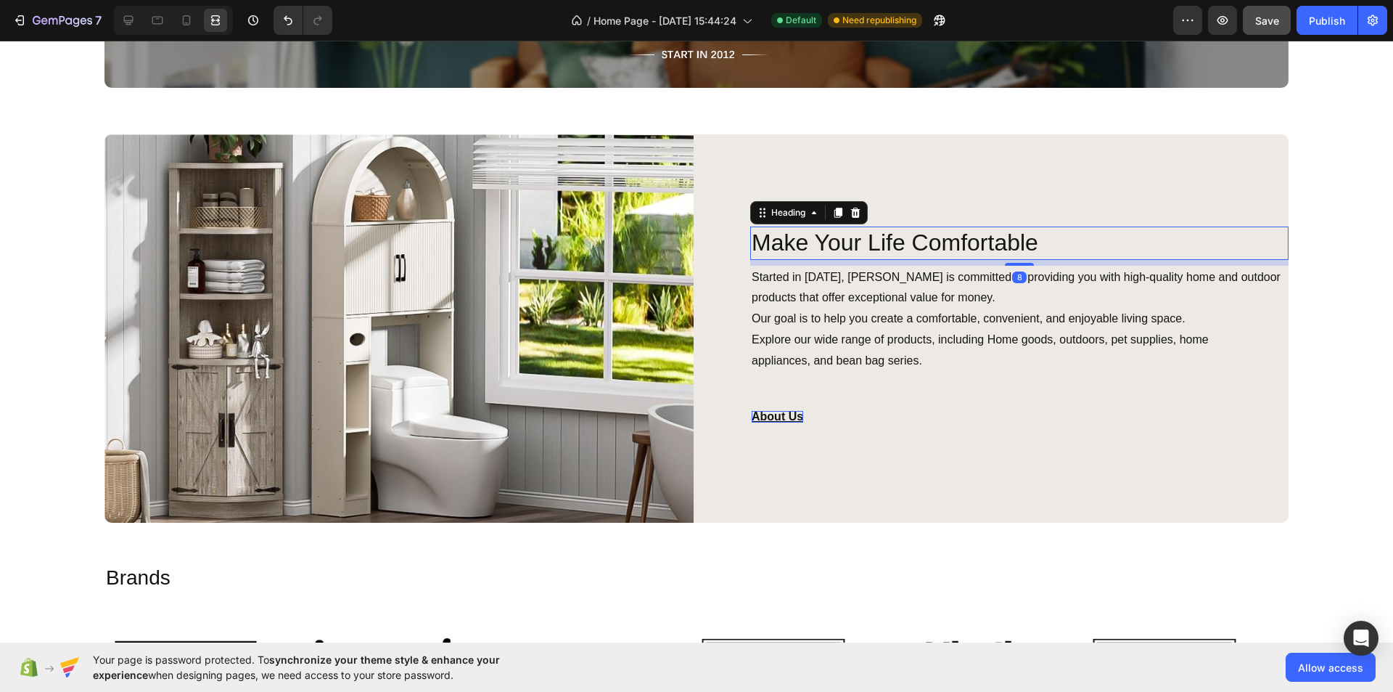
drag, startPoint x: 1008, startPoint y: 263, endPoint x: 1018, endPoint y: 257, distance: 11.1
click at [1018, 260] on div "8" at bounding box center [1019, 260] width 539 height 0
type input "8"
click at [1033, 376] on div "About Us Button" at bounding box center [994, 402] width 589 height 58
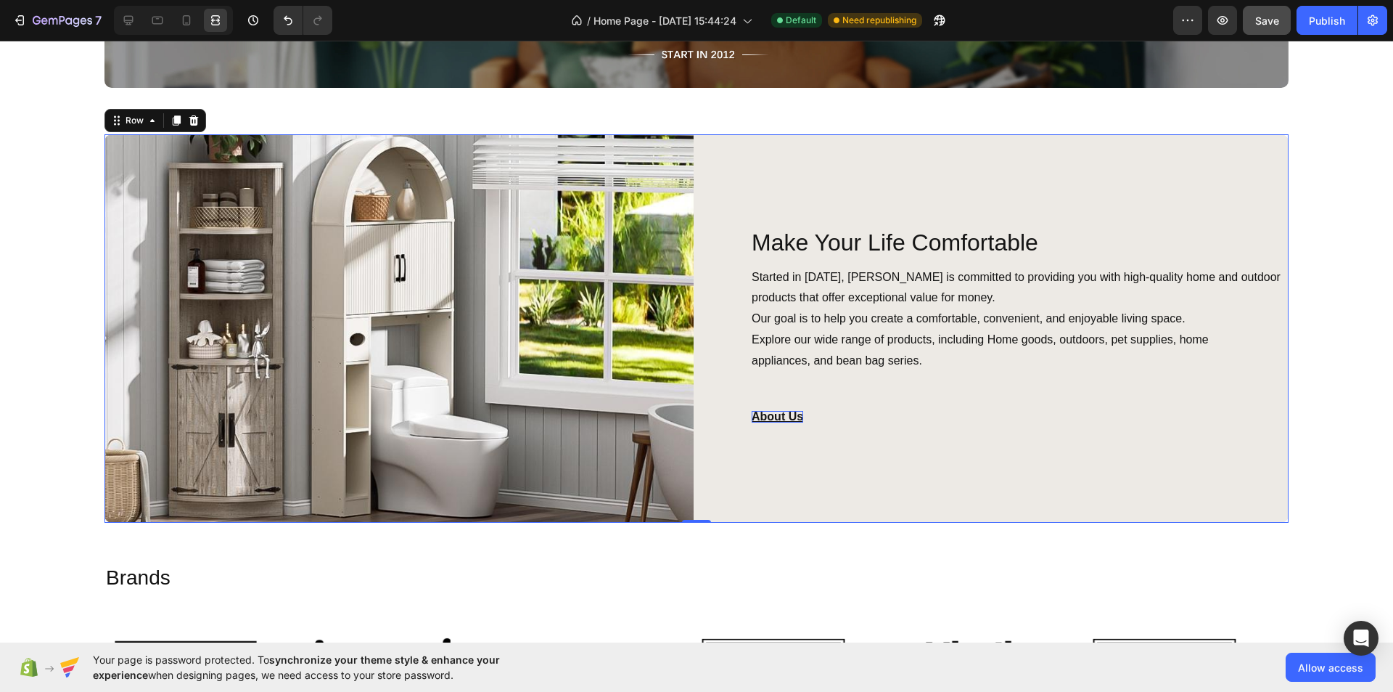
click at [829, 475] on div "Make Your Life Comfortable Heading Started in [DATE], [PERSON_NAME] is committe…" at bounding box center [994, 328] width 589 height 388
click at [132, 15] on icon at bounding box center [128, 20] width 15 height 15
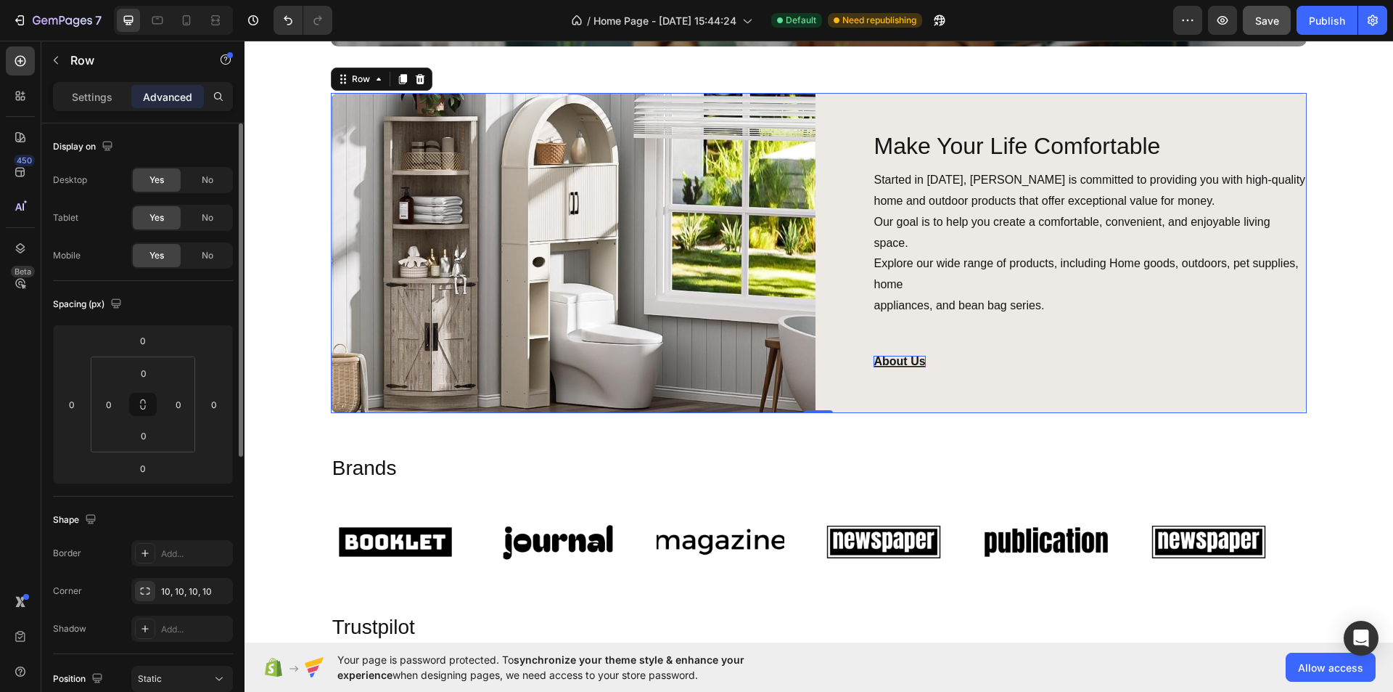
click at [978, 388] on div "Make Your Life Comfortable Heading Started in [DATE], [PERSON_NAME] is committe…" at bounding box center [1065, 253] width 486 height 320
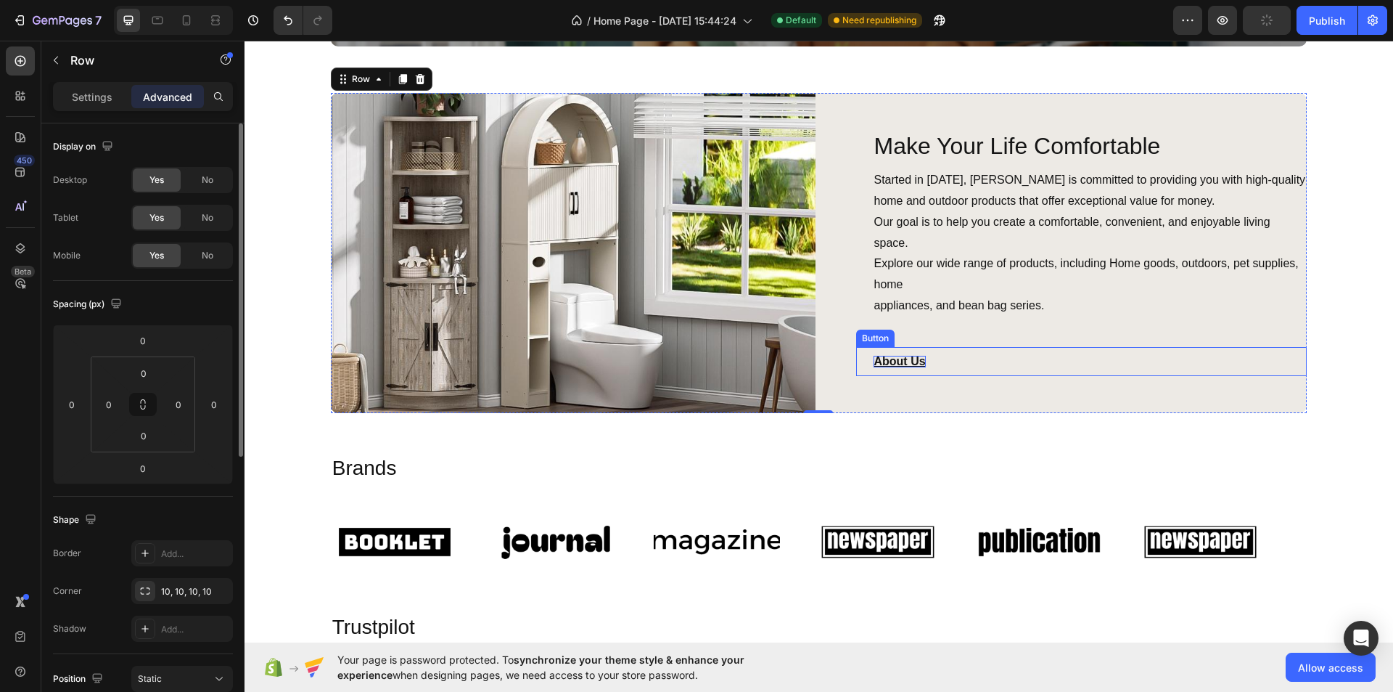
click at [954, 352] on div "About Us Button" at bounding box center [1081, 361] width 451 height 29
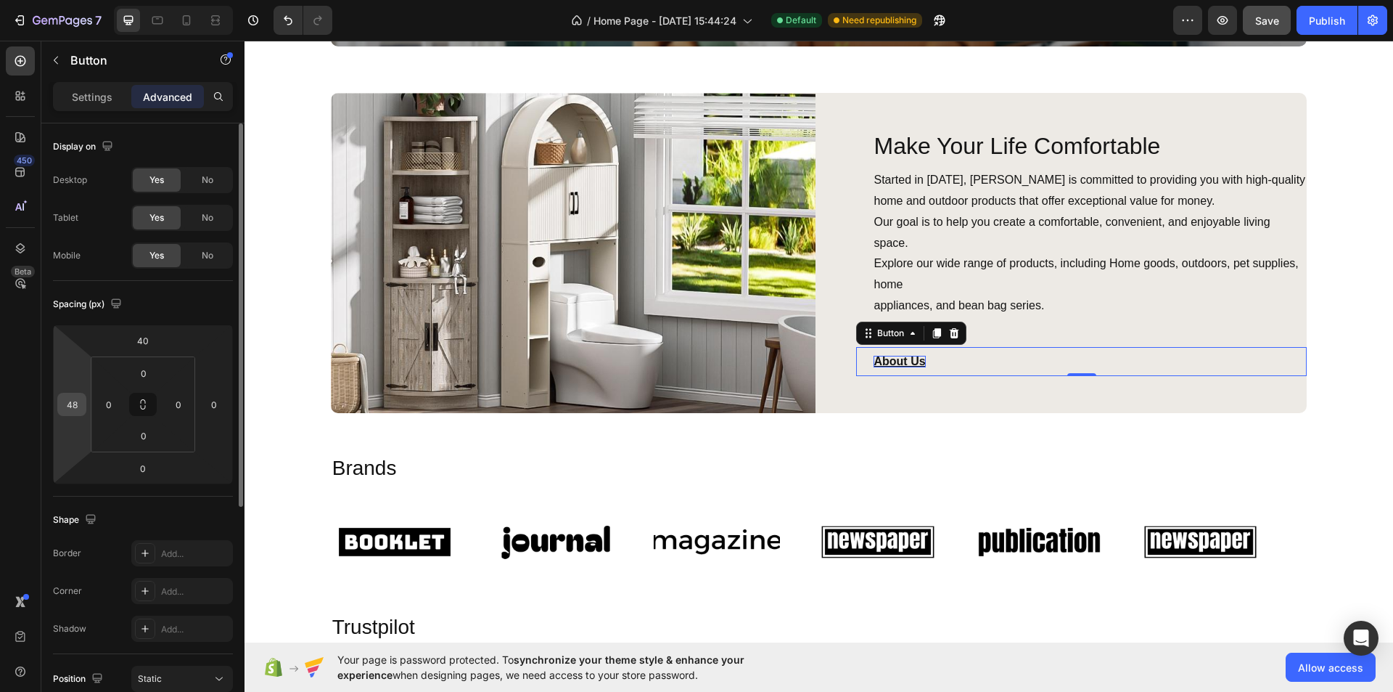
click at [70, 409] on input "48" at bounding box center [72, 404] width 22 height 22
type input "50"
click at [893, 395] on div "Make Your Life Comfortable Heading Started in [DATE], [PERSON_NAME] is committe…" at bounding box center [1065, 253] width 486 height 320
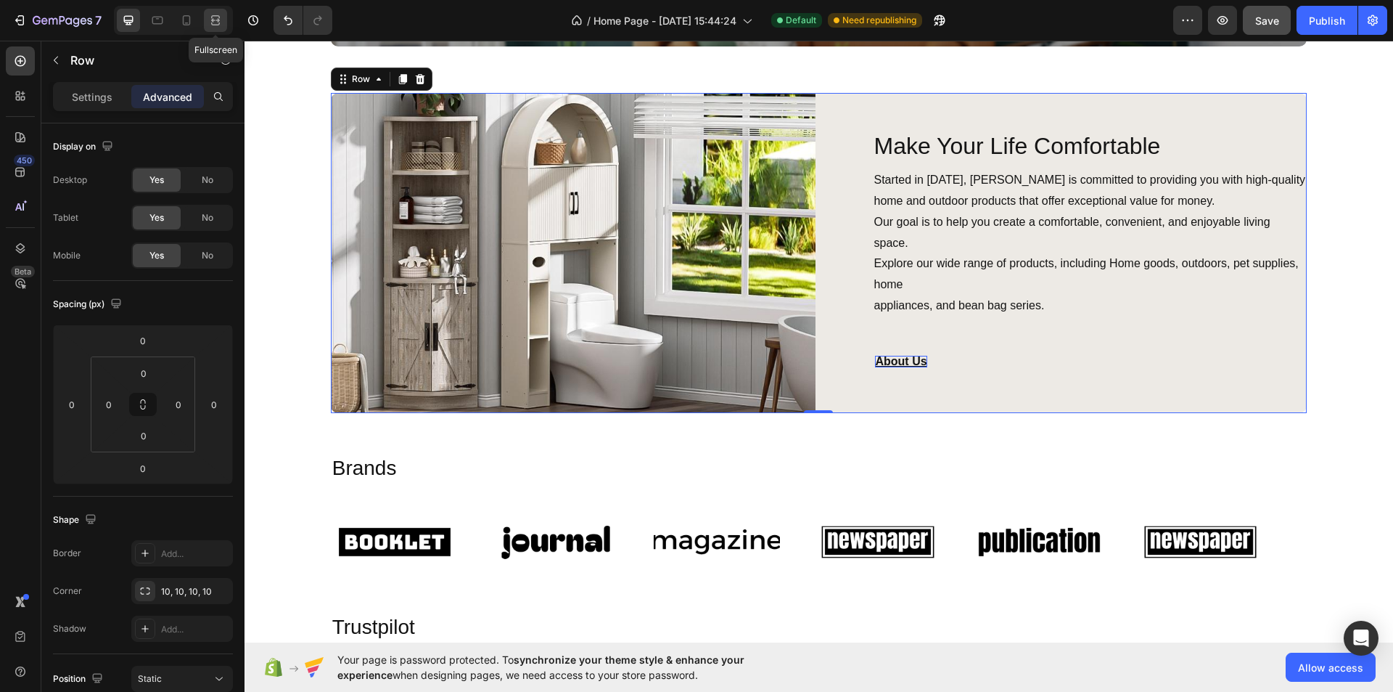
click at [216, 19] on icon at bounding box center [215, 20] width 15 height 15
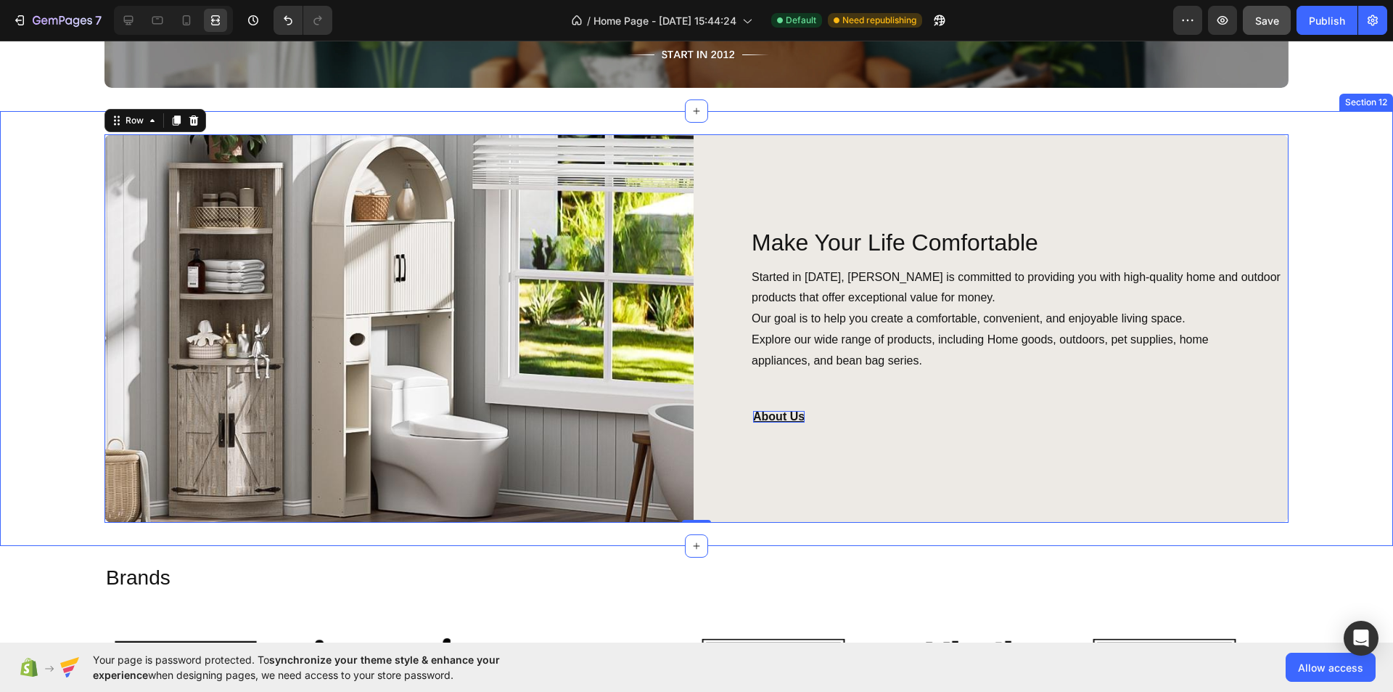
click at [1314, 239] on div "Image Make Your Life Comfortable Heading Started in [DATE], [PERSON_NAME] is co…" at bounding box center [696, 328] width 1393 height 388
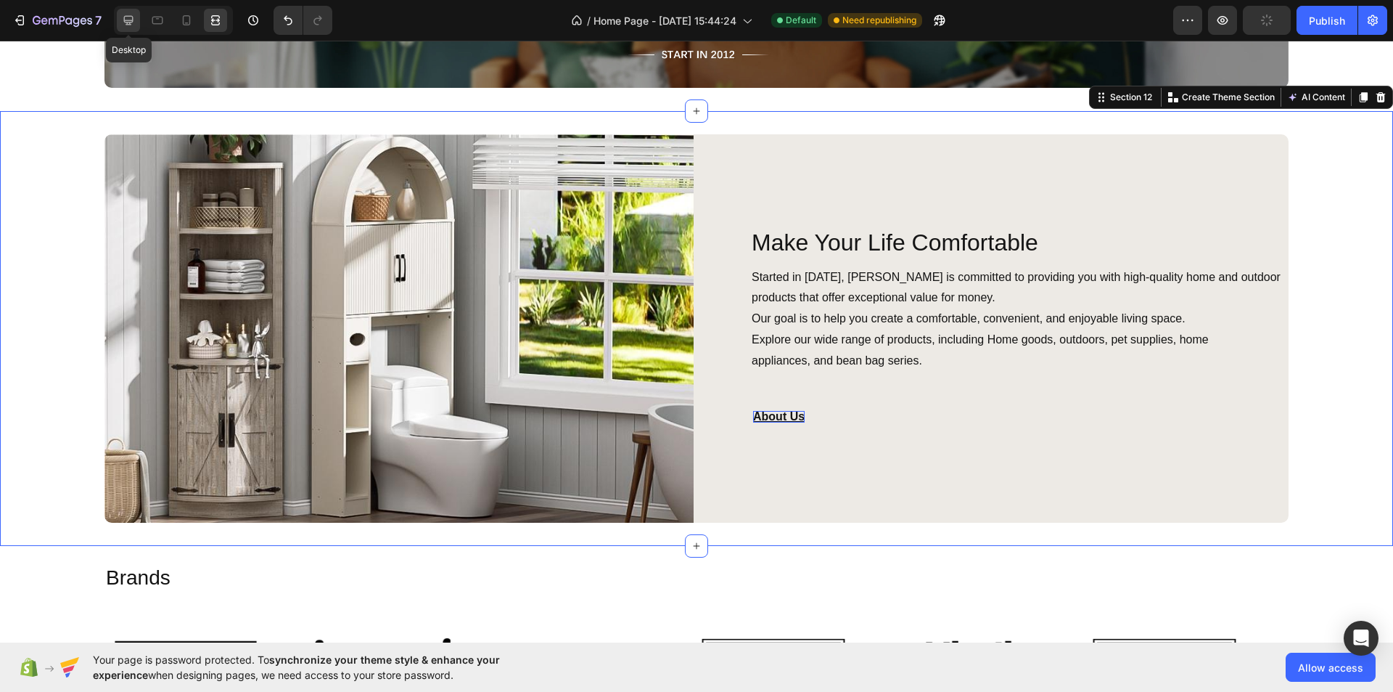
click at [134, 20] on icon at bounding box center [128, 20] width 15 height 15
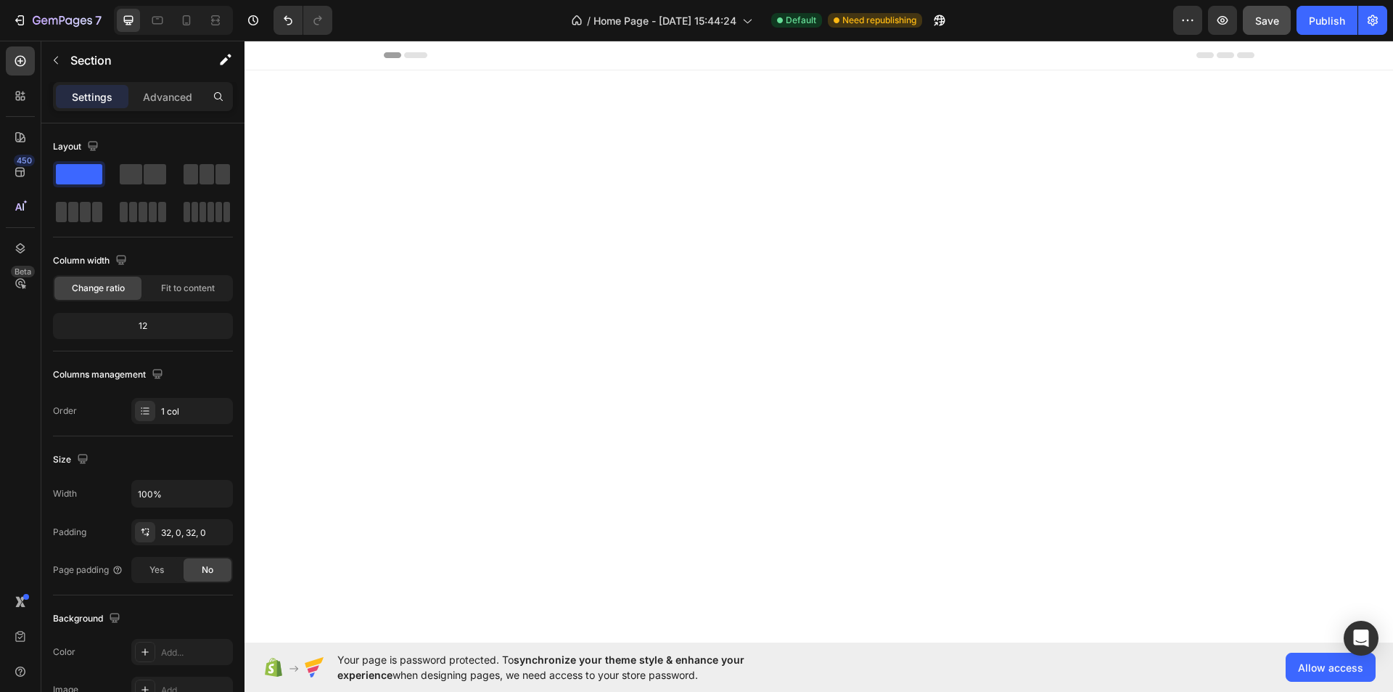
click at [1265, 20] on span "Save" at bounding box center [1268, 21] width 24 height 12
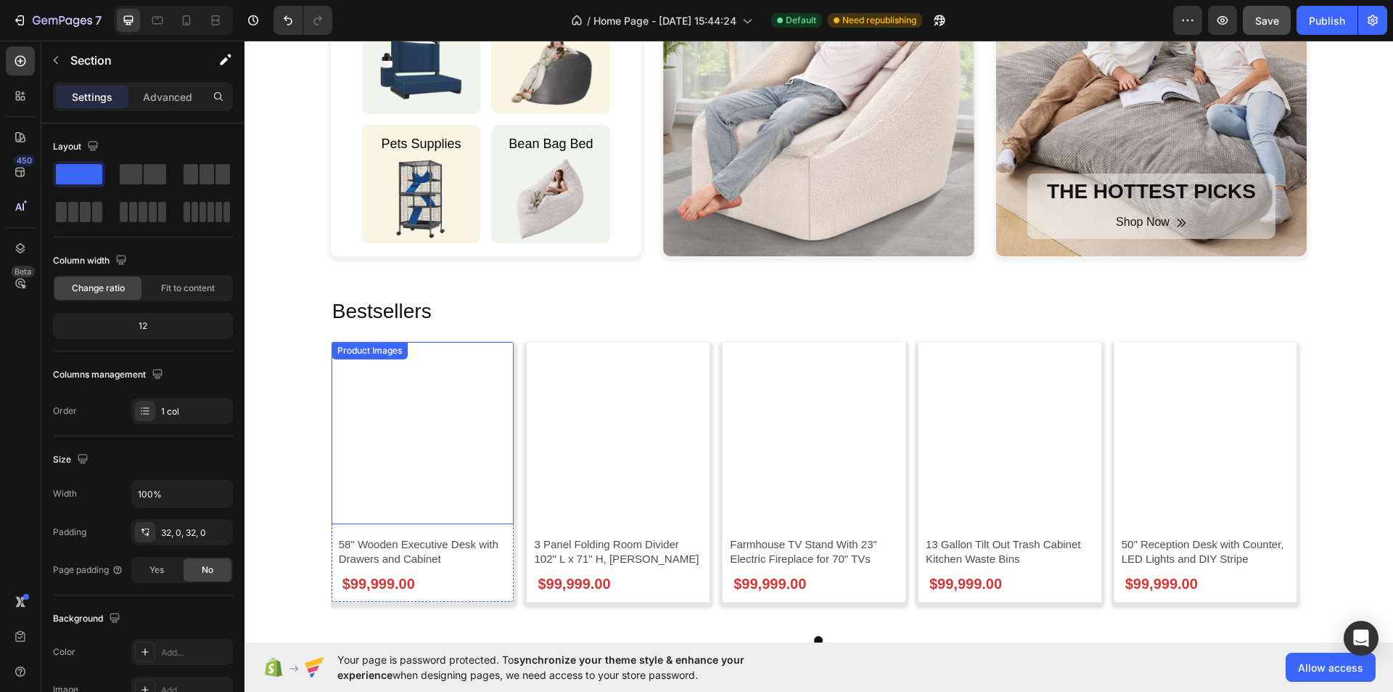
scroll to position [1016, 0]
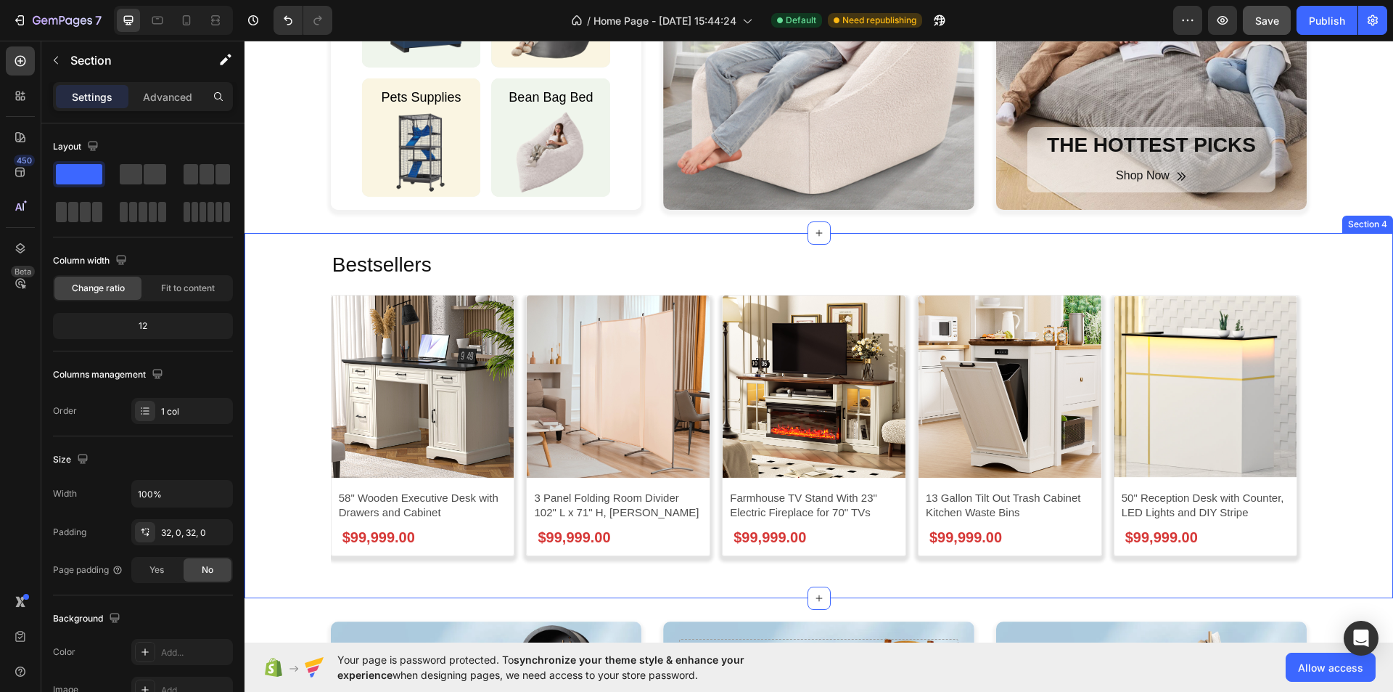
click at [279, 389] on div "Bestsellers Heading Product Images 58" Wooden Executive Desk with Drawers and C…" at bounding box center [819, 424] width 1149 height 348
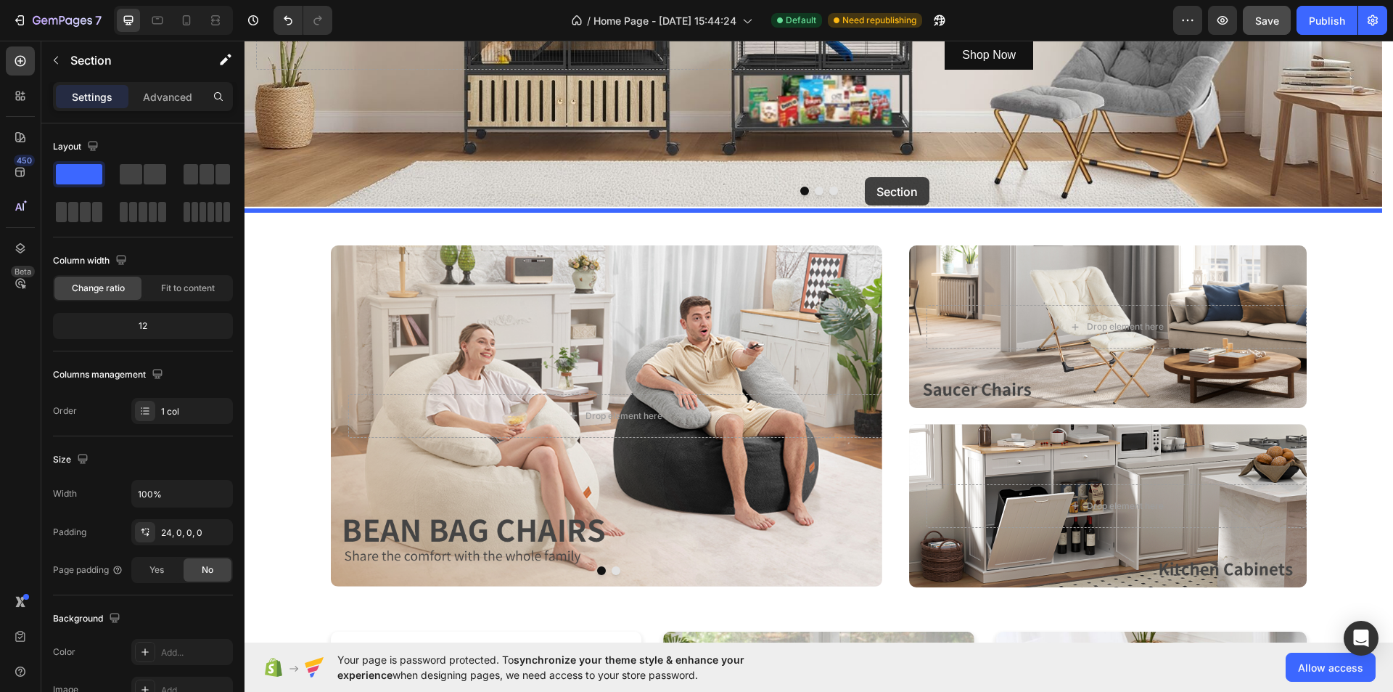
scroll to position [276, 0]
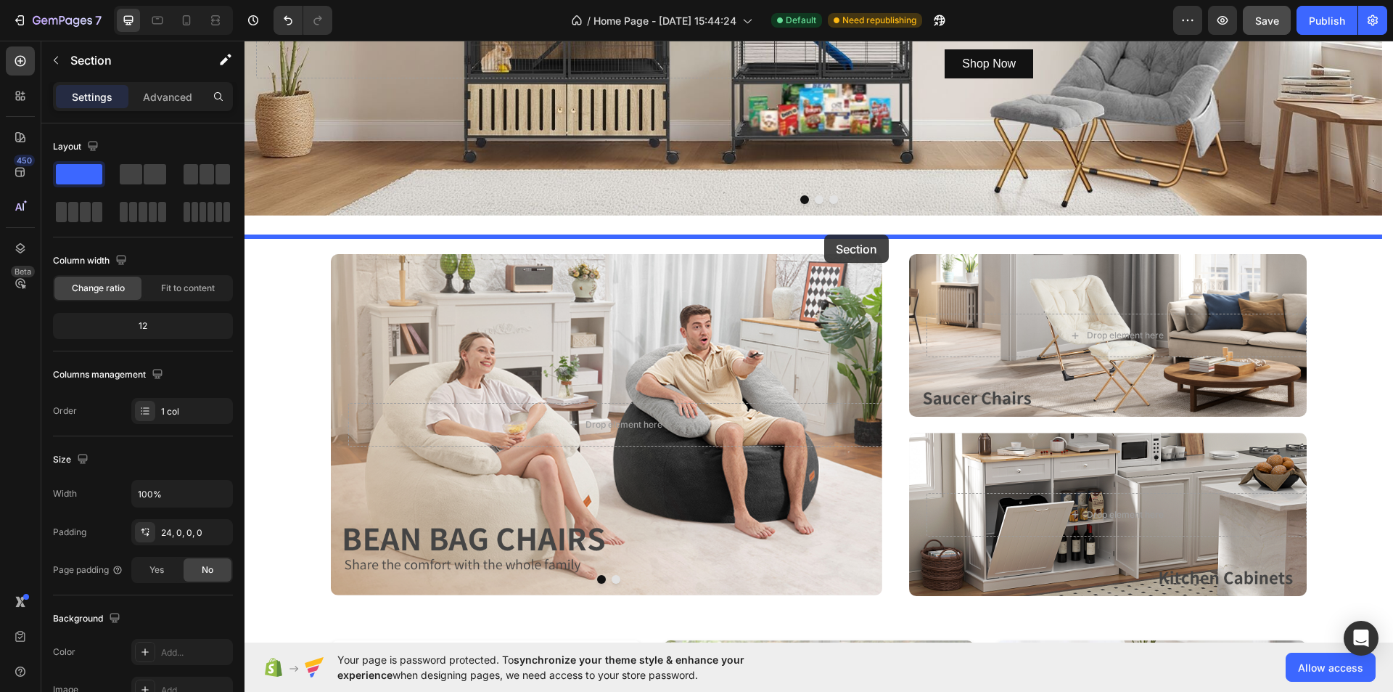
drag, startPoint x: 1086, startPoint y: 216, endPoint x: 824, endPoint y: 234, distance: 262.7
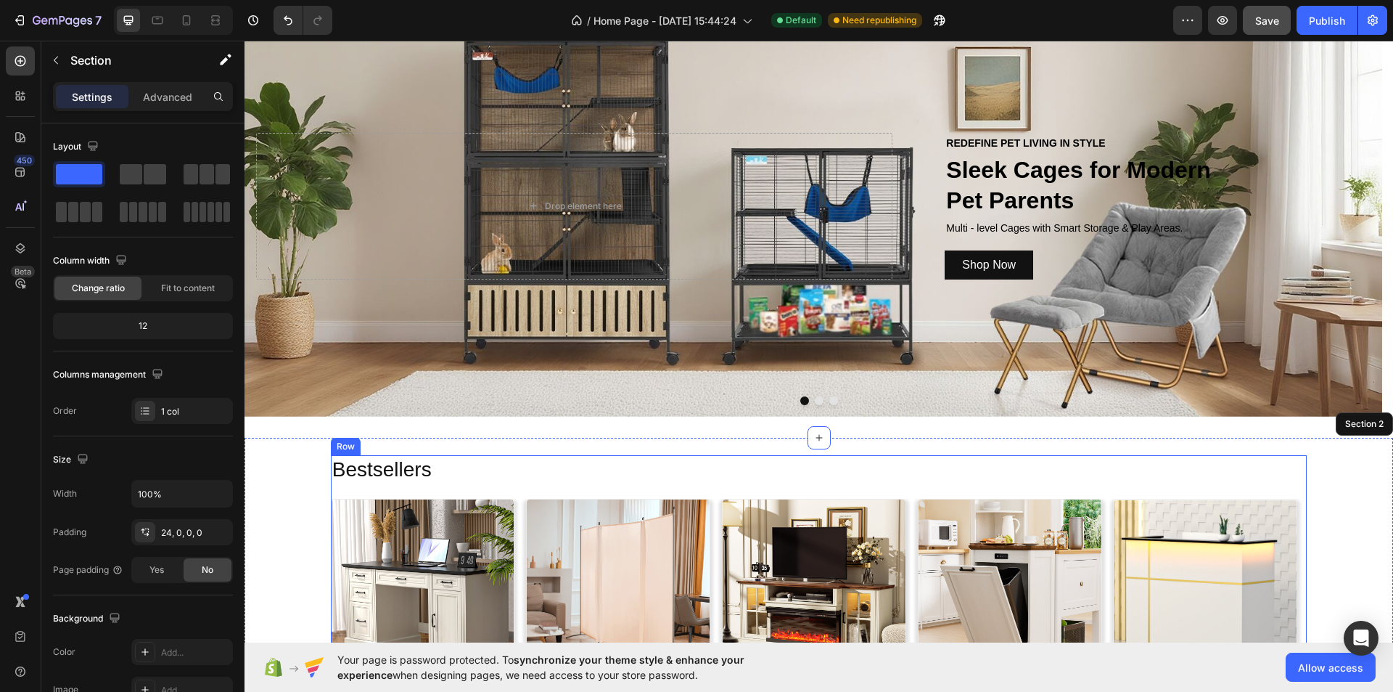
scroll to position [145, 0]
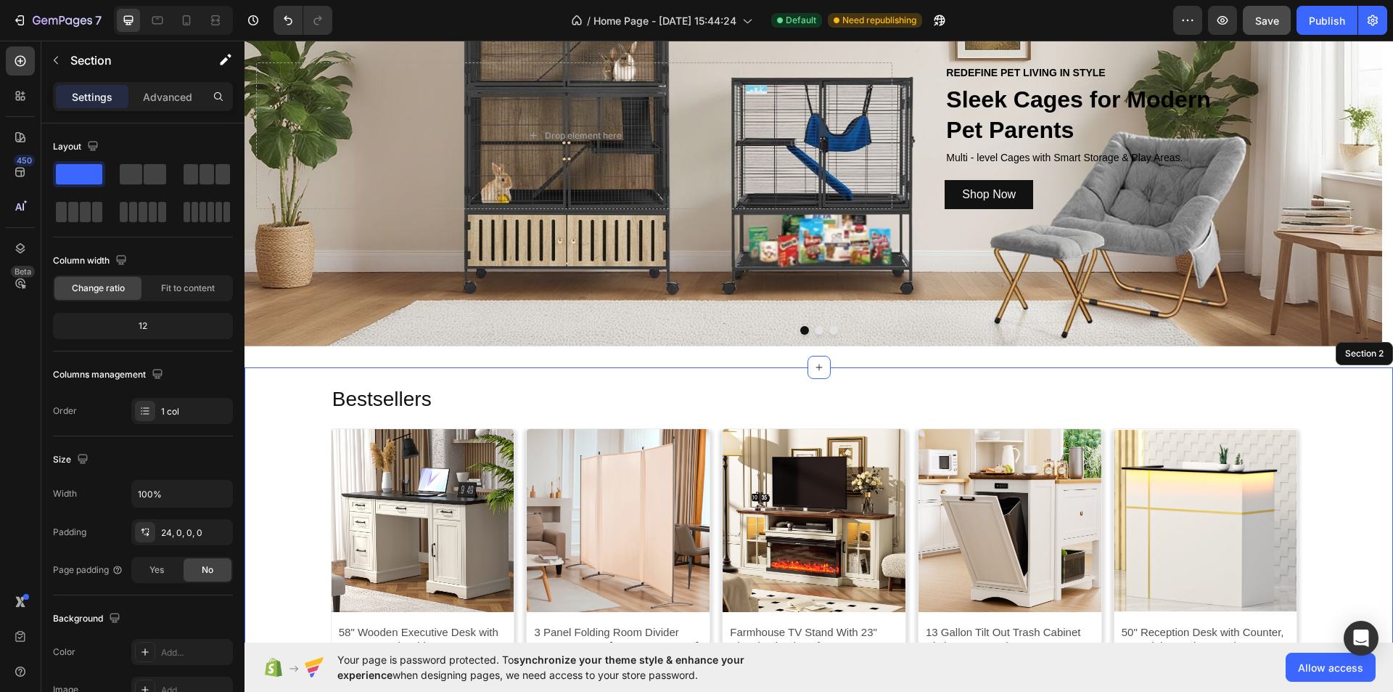
click at [271, 407] on div "Bestsellers Heading Product Images 58" Wooden Executive Desk with Drawers and C…" at bounding box center [819, 559] width 1149 height 348
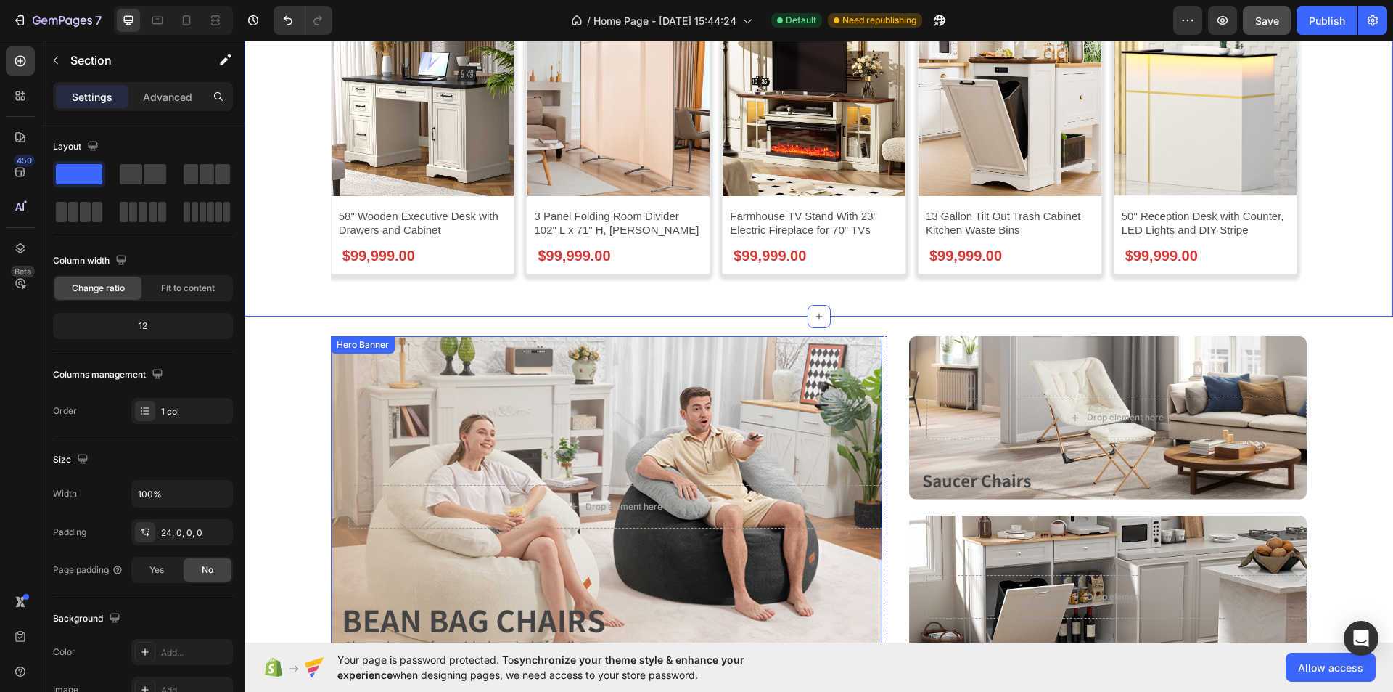
scroll to position [581, 0]
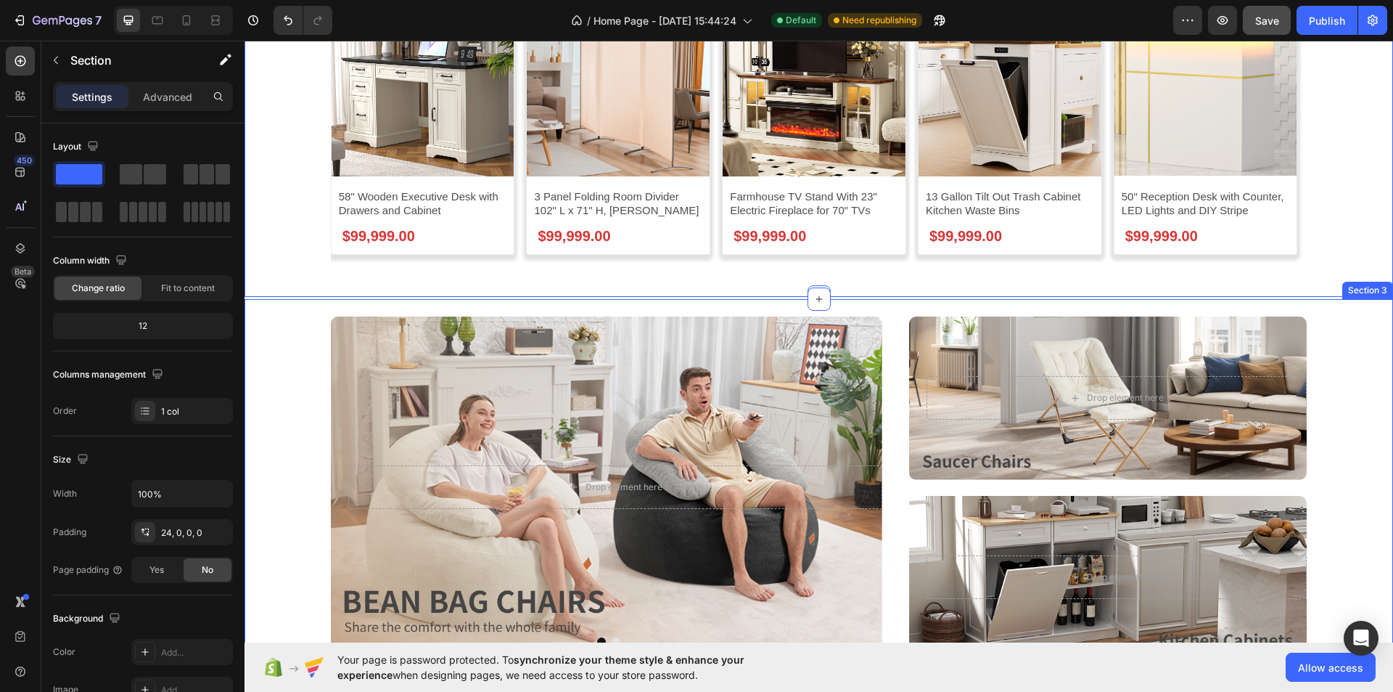
click at [288, 417] on div "Drop element here Row Hero Banner Drop element here Row Hero Banner Carousel Dr…" at bounding box center [819, 487] width 1149 height 342
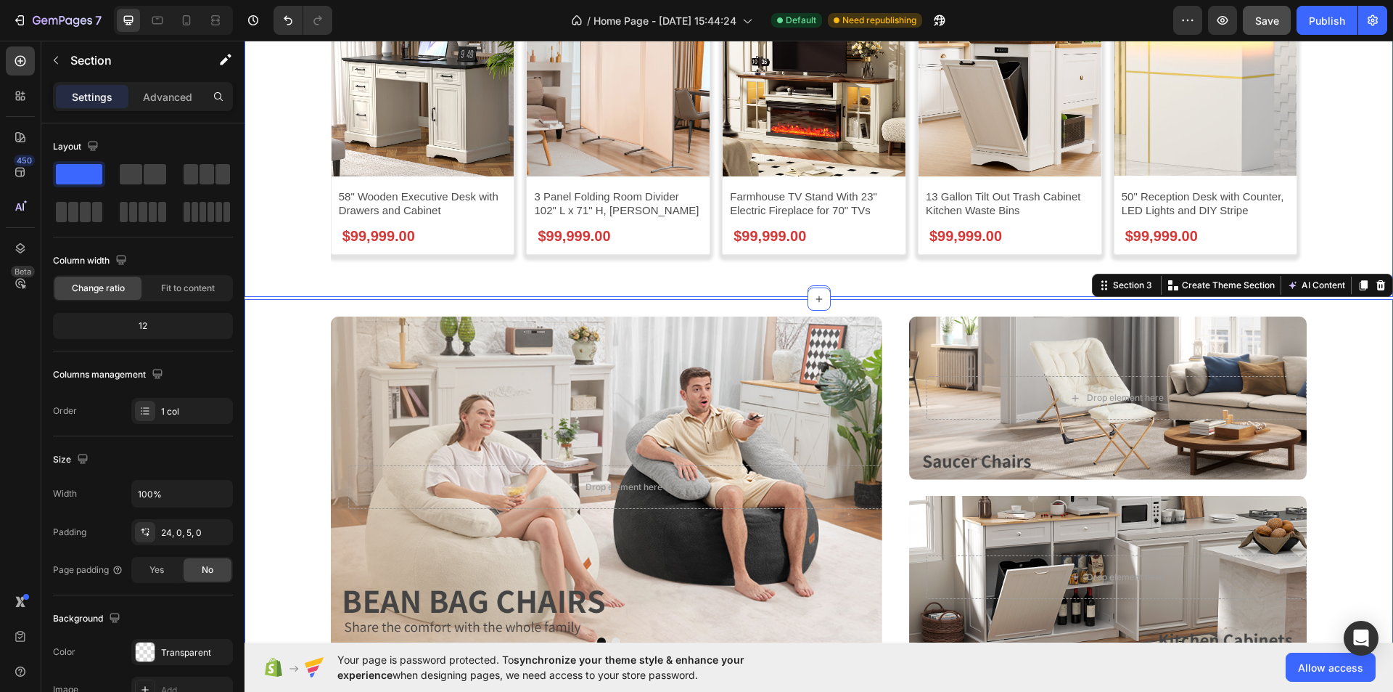
click at [286, 247] on div "Bestsellers Heading Product Images 58" Wooden Executive Desk with Drawers and C…" at bounding box center [819, 123] width 1149 height 348
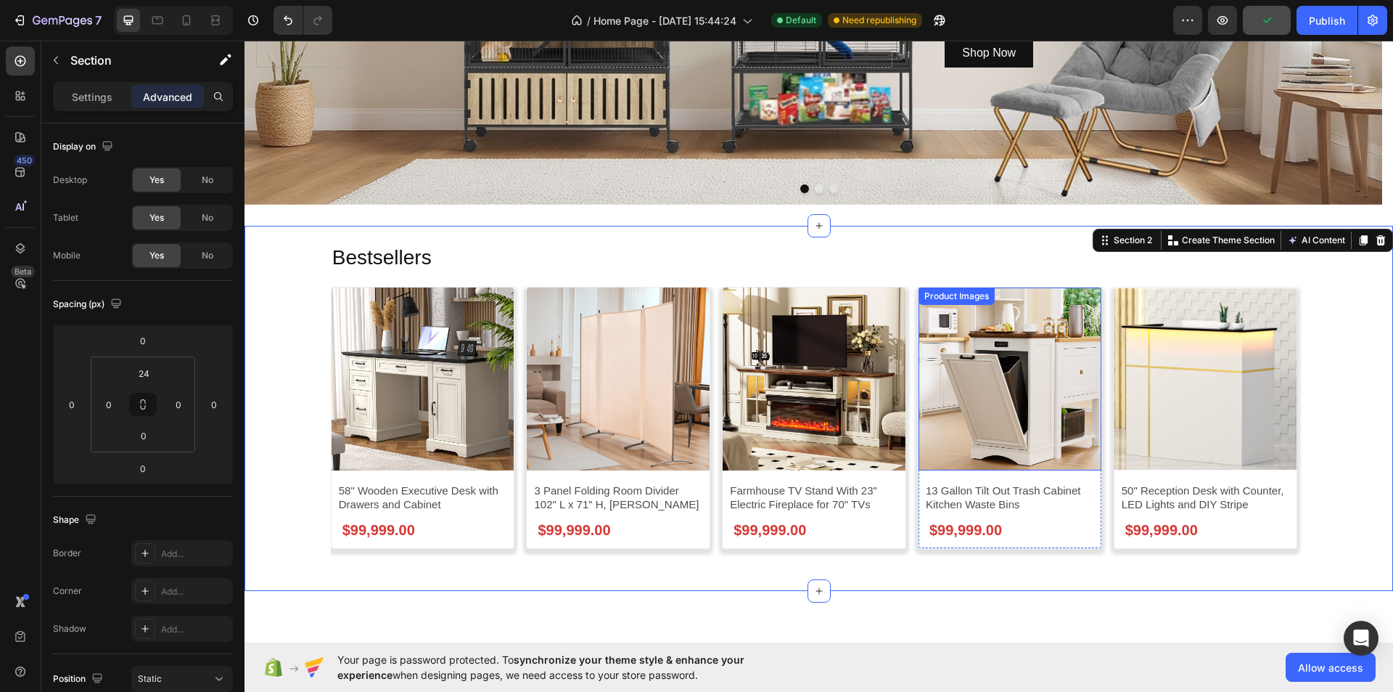
scroll to position [145, 0]
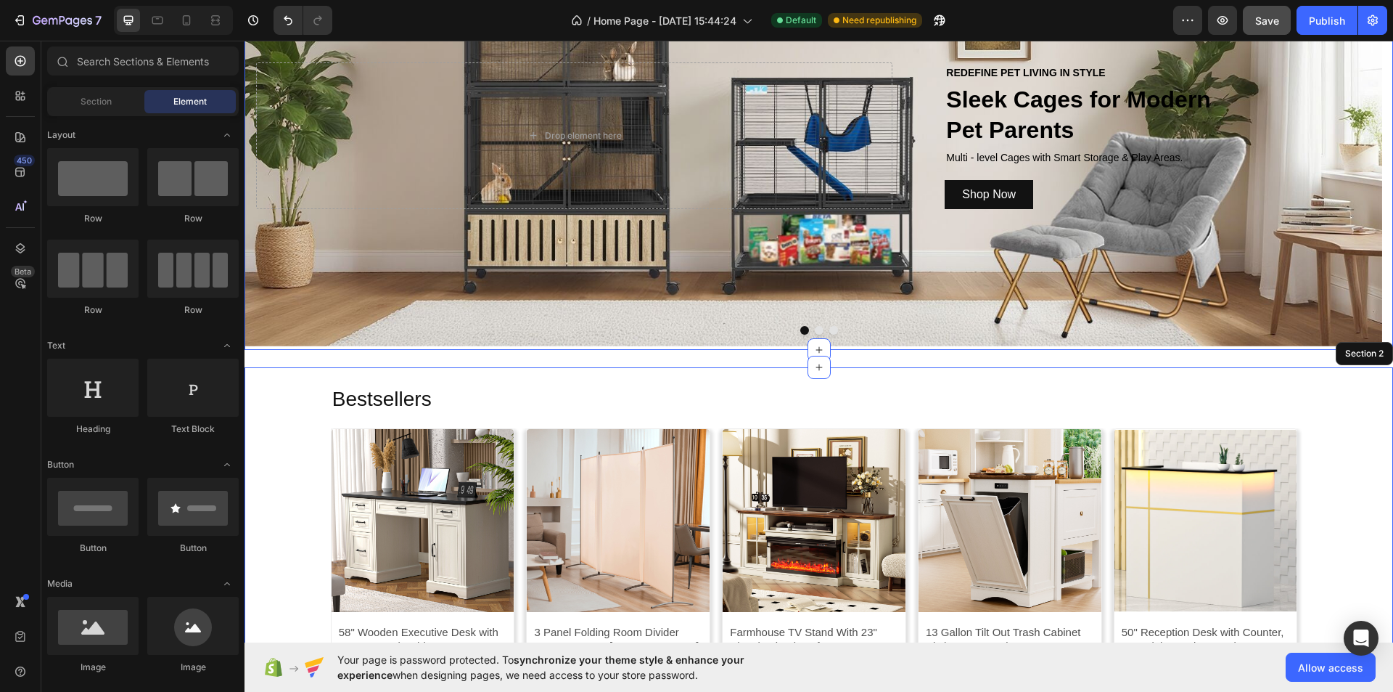
click at [677, 346] on div "REDEFINE PET LIVING IN STYLE Text Block Sleek Cages for Modern Pet Parents Head…" at bounding box center [819, 137] width 1149 height 425
click at [1360, 393] on div "Bestsellers Heading Product Images 58" Wooden Executive Desk with Drawers and C…" at bounding box center [819, 559] width 1149 height 348
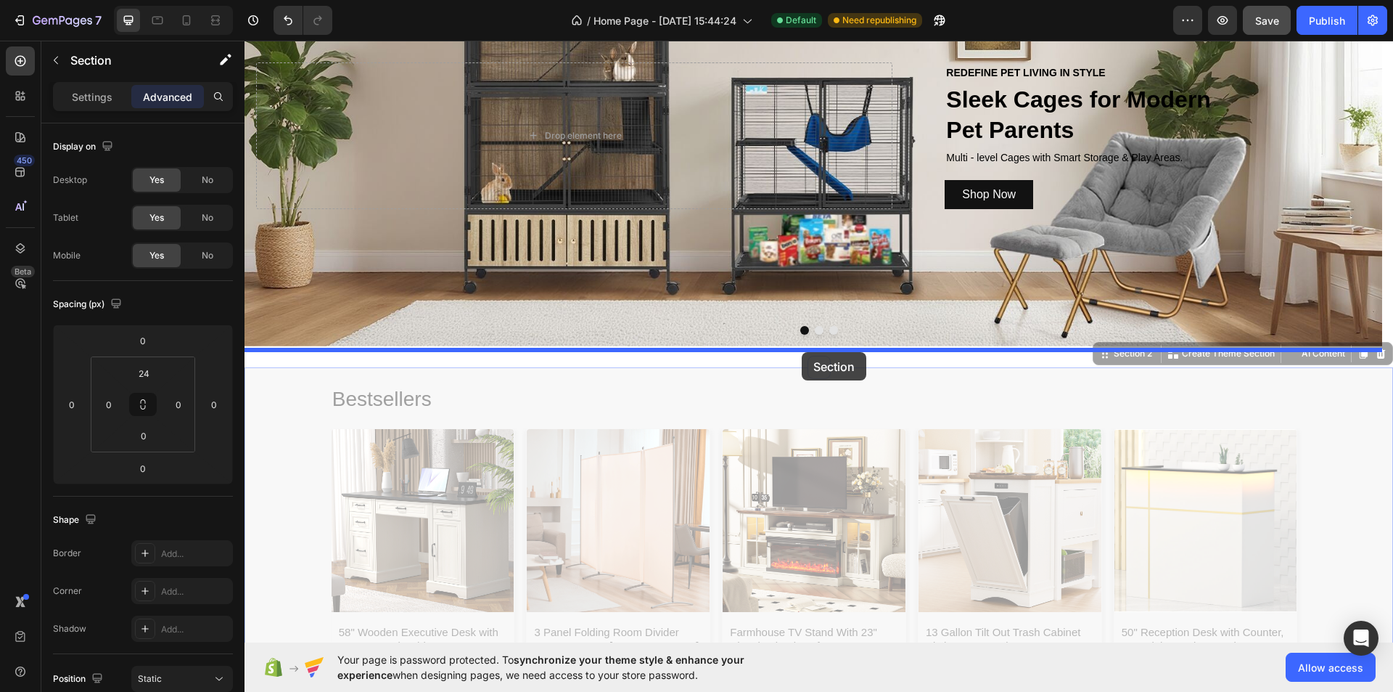
drag, startPoint x: 1100, startPoint y: 356, endPoint x: 802, endPoint y: 352, distance: 297.6
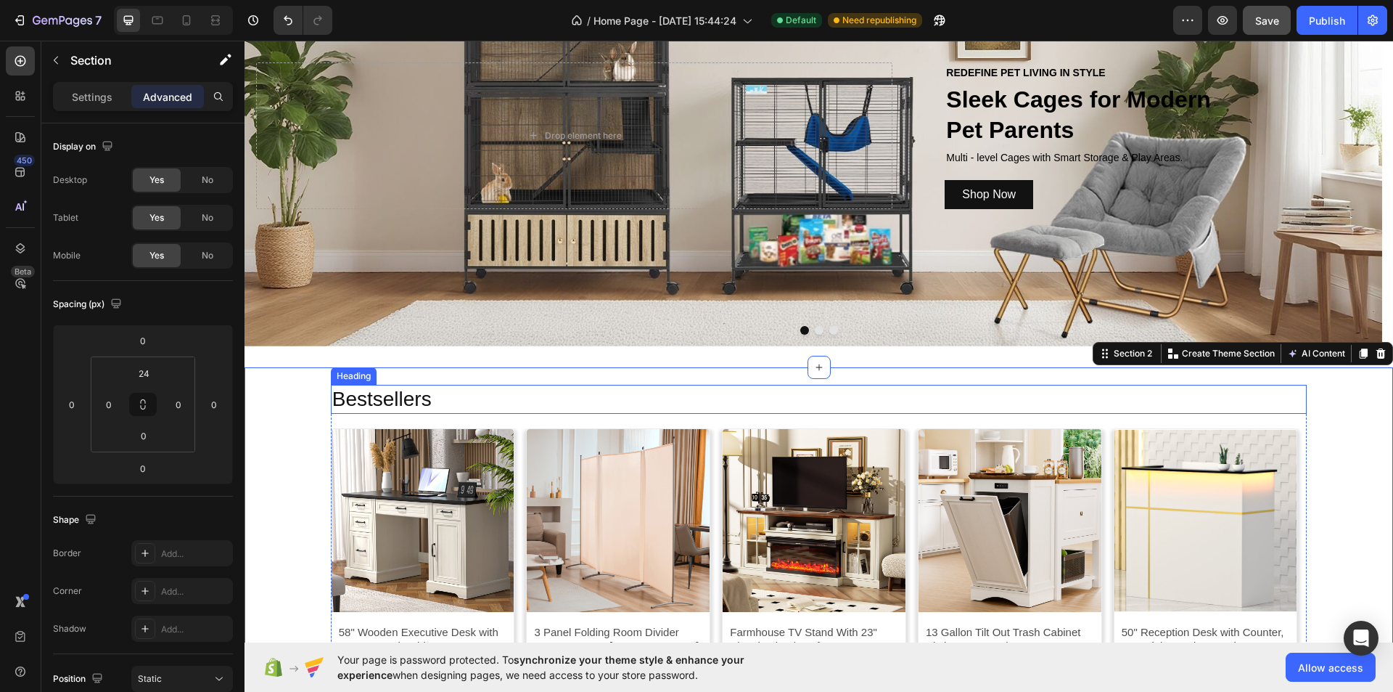
click at [967, 388] on h2 "Bestsellers" at bounding box center [819, 399] width 977 height 29
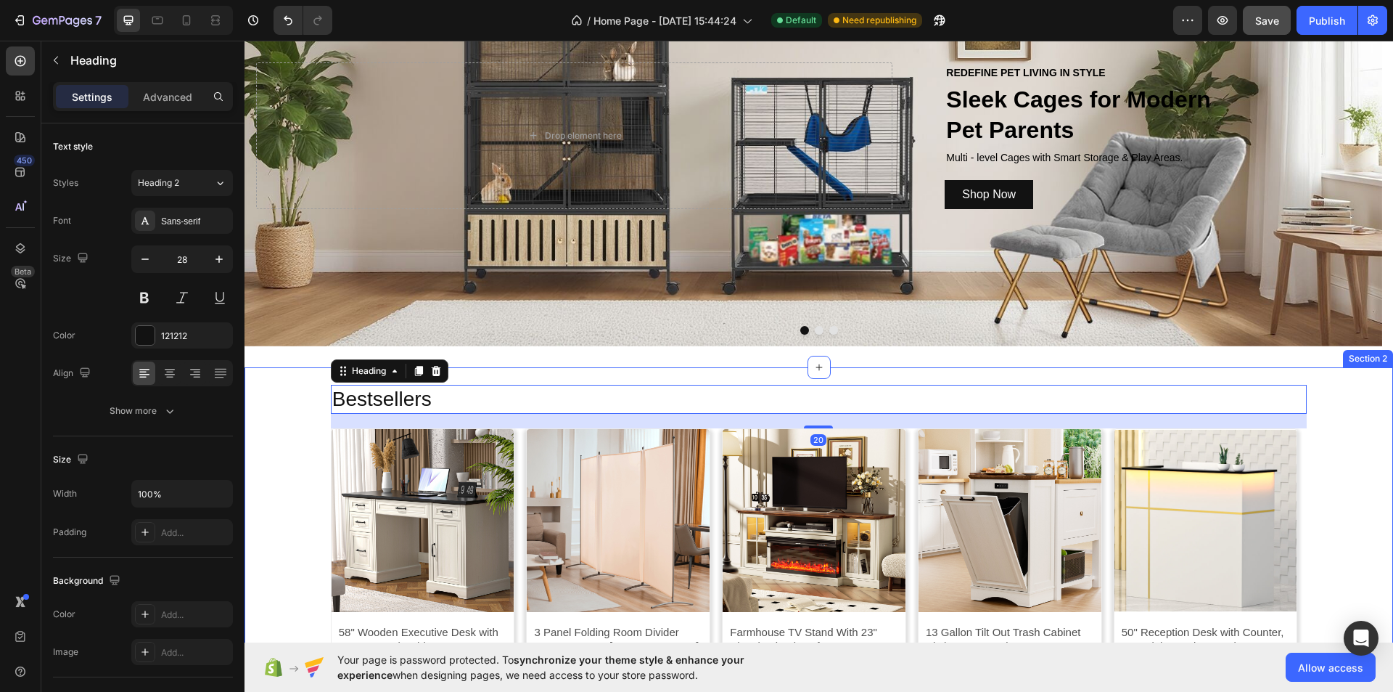
click at [997, 374] on div "Bestsellers Heading 20 Product Images 58" Wooden Executive Desk with Drawers an…" at bounding box center [819, 549] width 1149 height 365
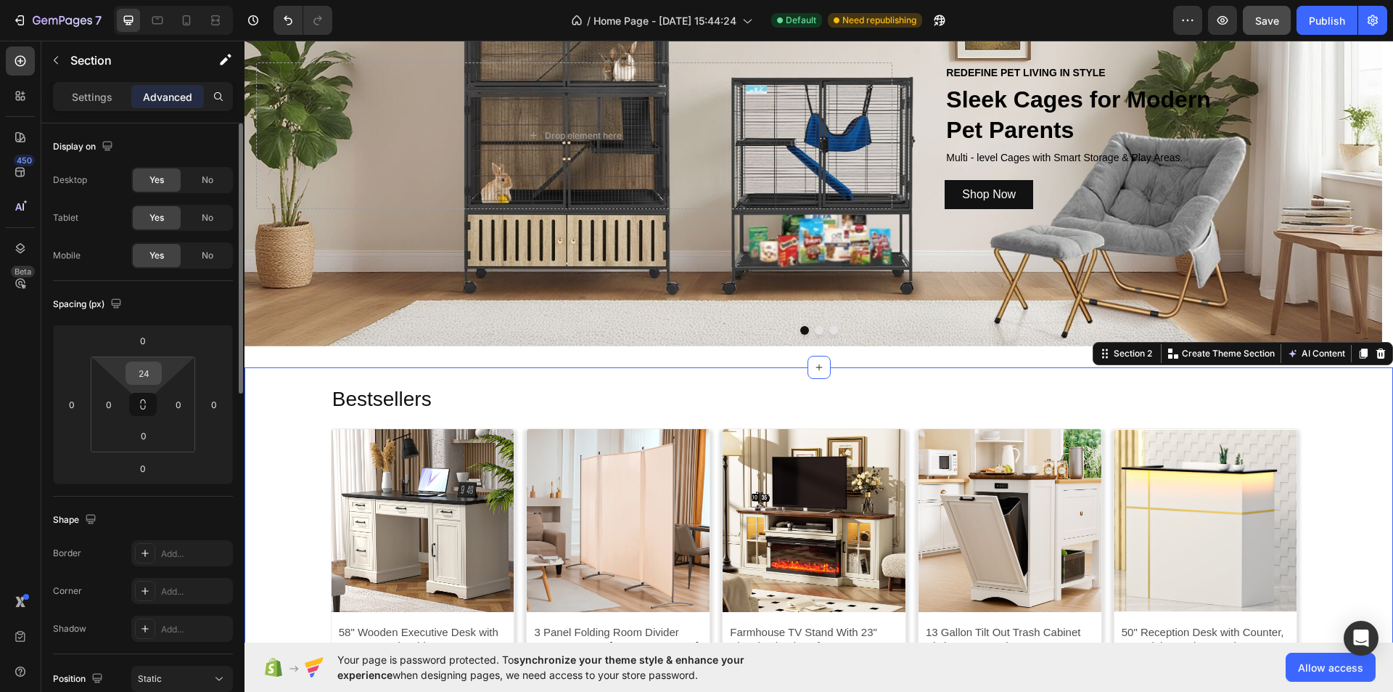
click at [144, 367] on input "24" at bounding box center [143, 373] width 29 height 22
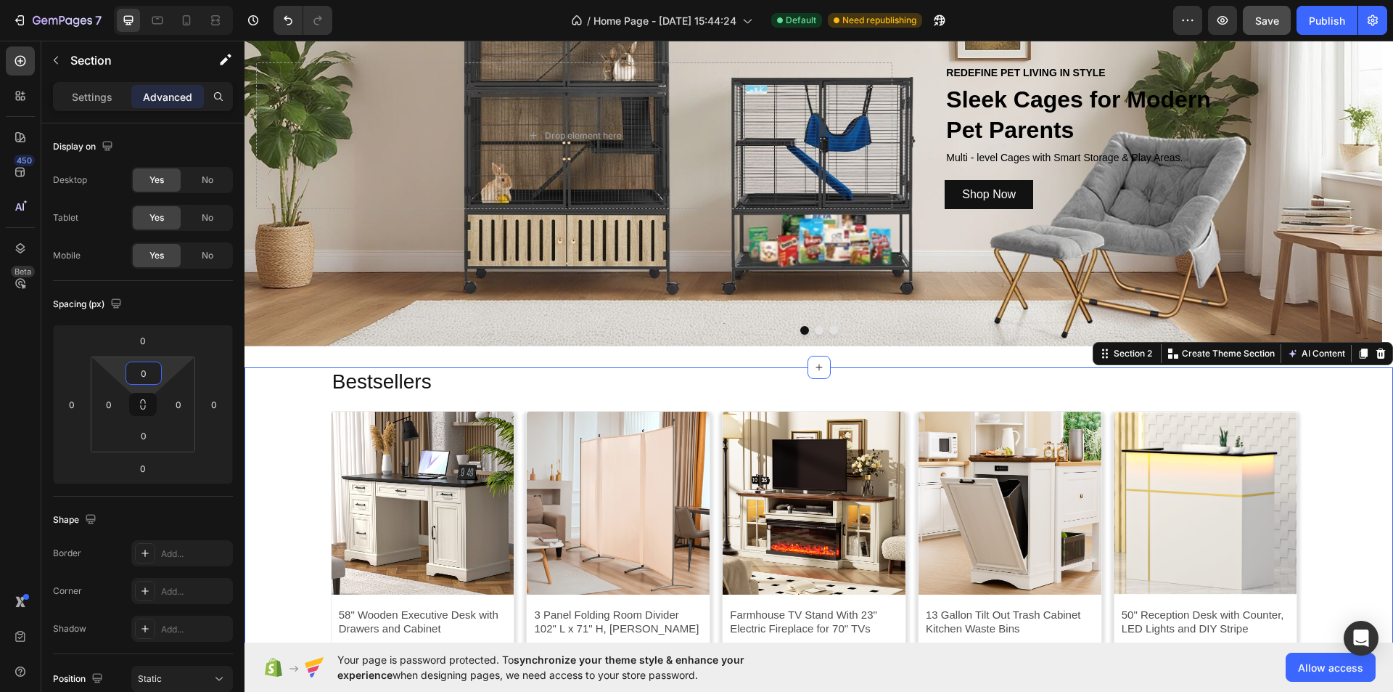
type input "0"
click at [1327, 411] on div "Bestsellers Heading Product Images 58" Wooden Executive Desk with Drawers and C…" at bounding box center [819, 541] width 1149 height 348
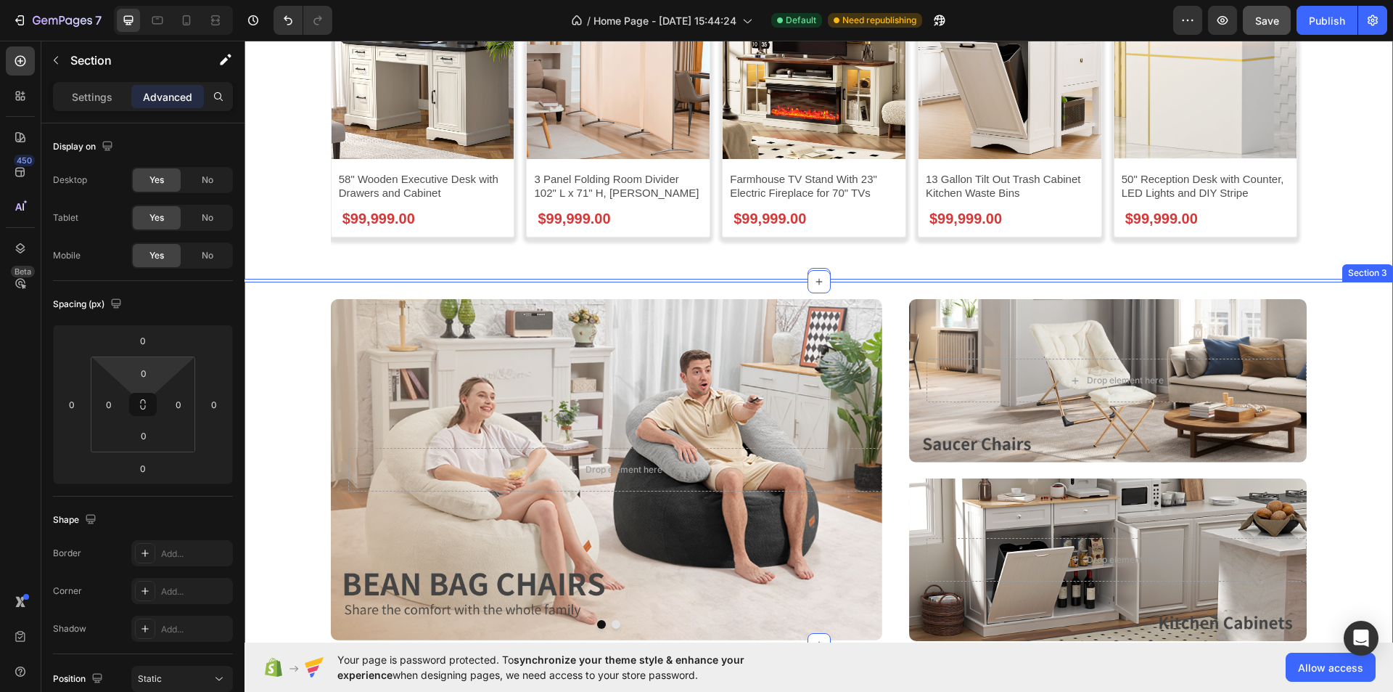
scroll to position [798, 0]
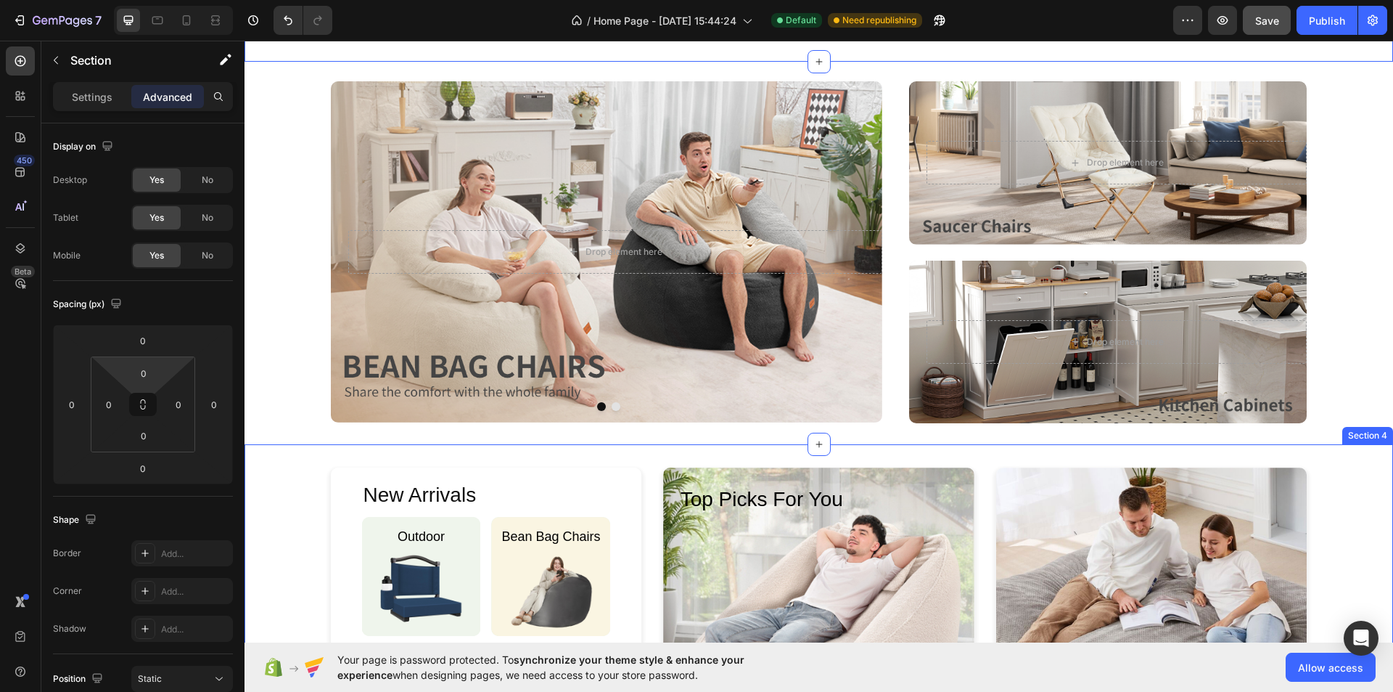
click at [287, 467] on div "New Arrivals Heading Outdoor Heading Image Hero Banner Bean Bag Chairs Heading …" at bounding box center [819, 622] width 1149 height 311
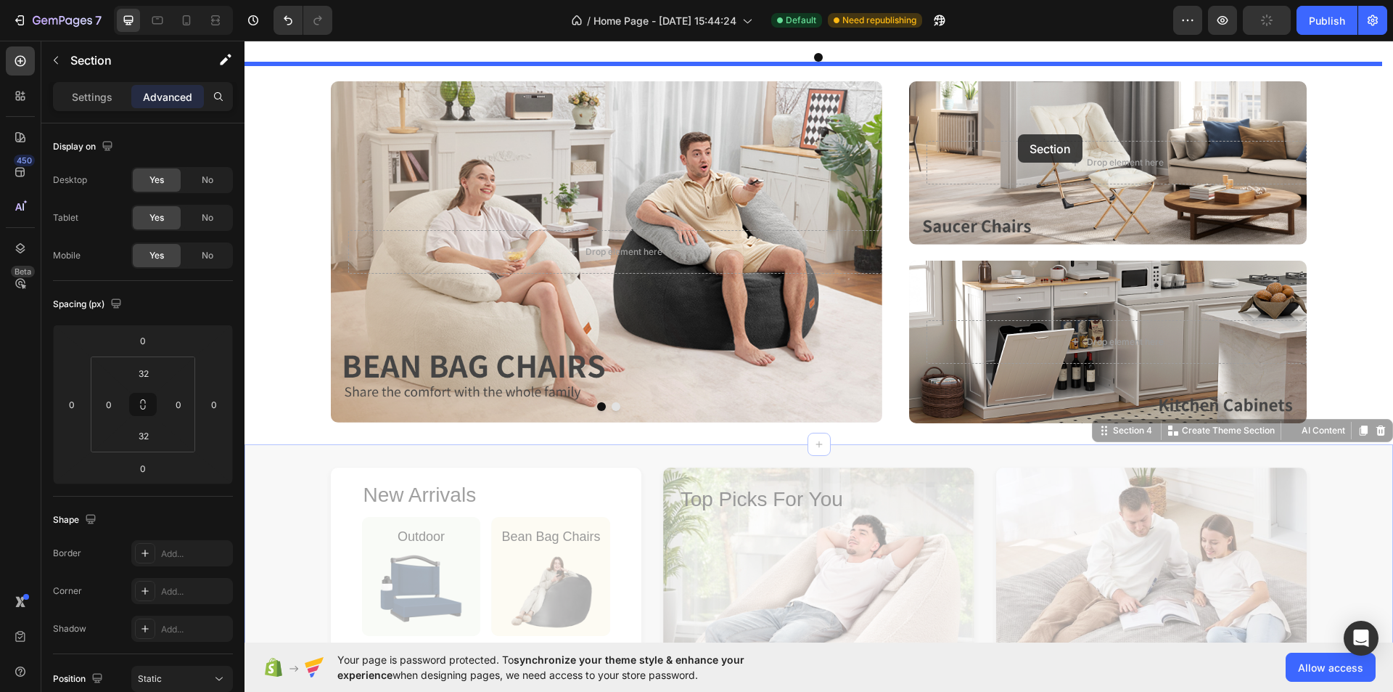
drag, startPoint x: 1102, startPoint y: 434, endPoint x: 1018, endPoint y: 134, distance: 311.3
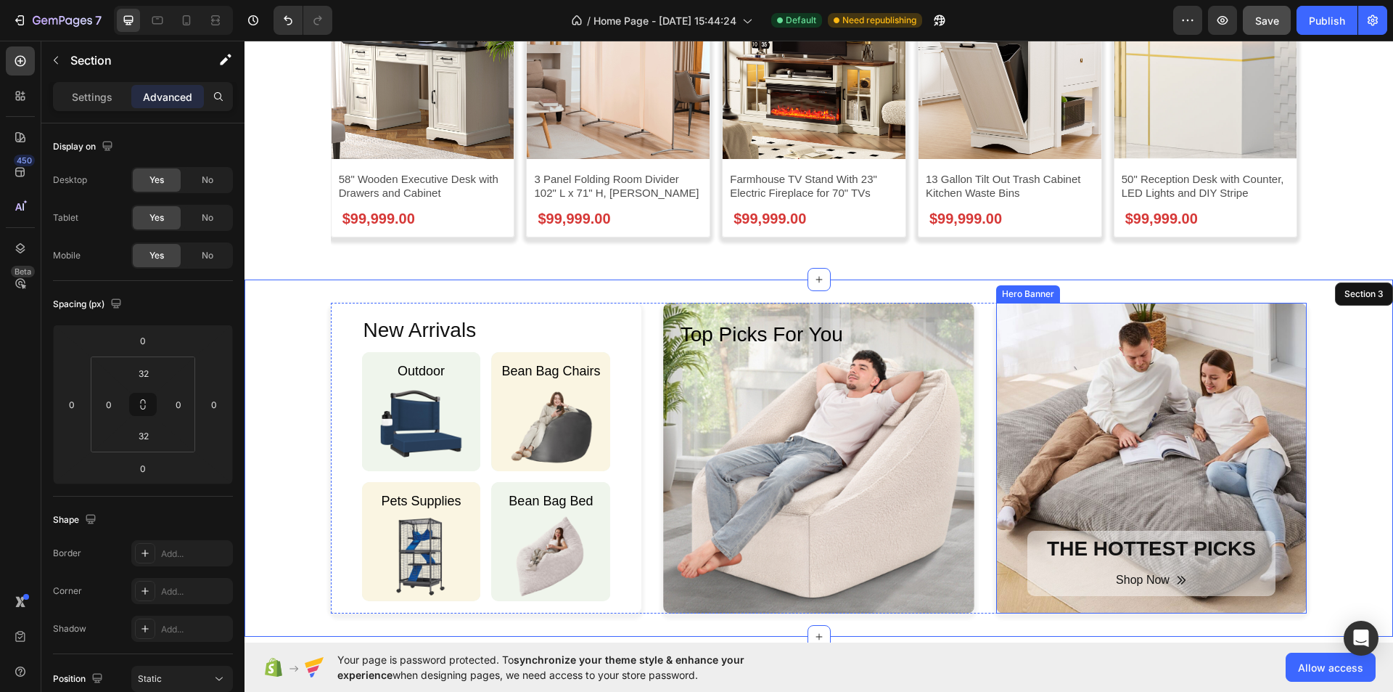
scroll to position [508, 0]
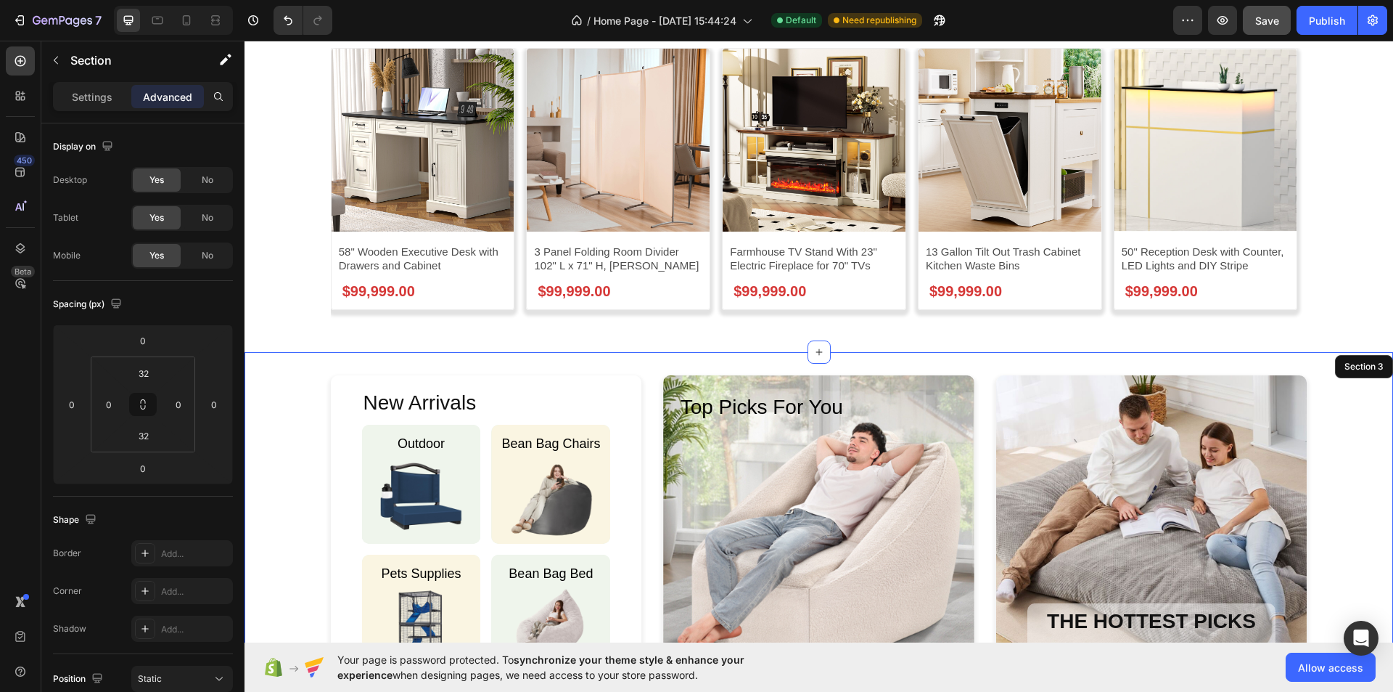
click at [637, 362] on div "New Arrivals Heading Outdoor Heading Image Hero Banner Bean Bag Chairs Heading …" at bounding box center [819, 531] width 1149 height 358
click at [149, 376] on input "32" at bounding box center [143, 373] width 29 height 22
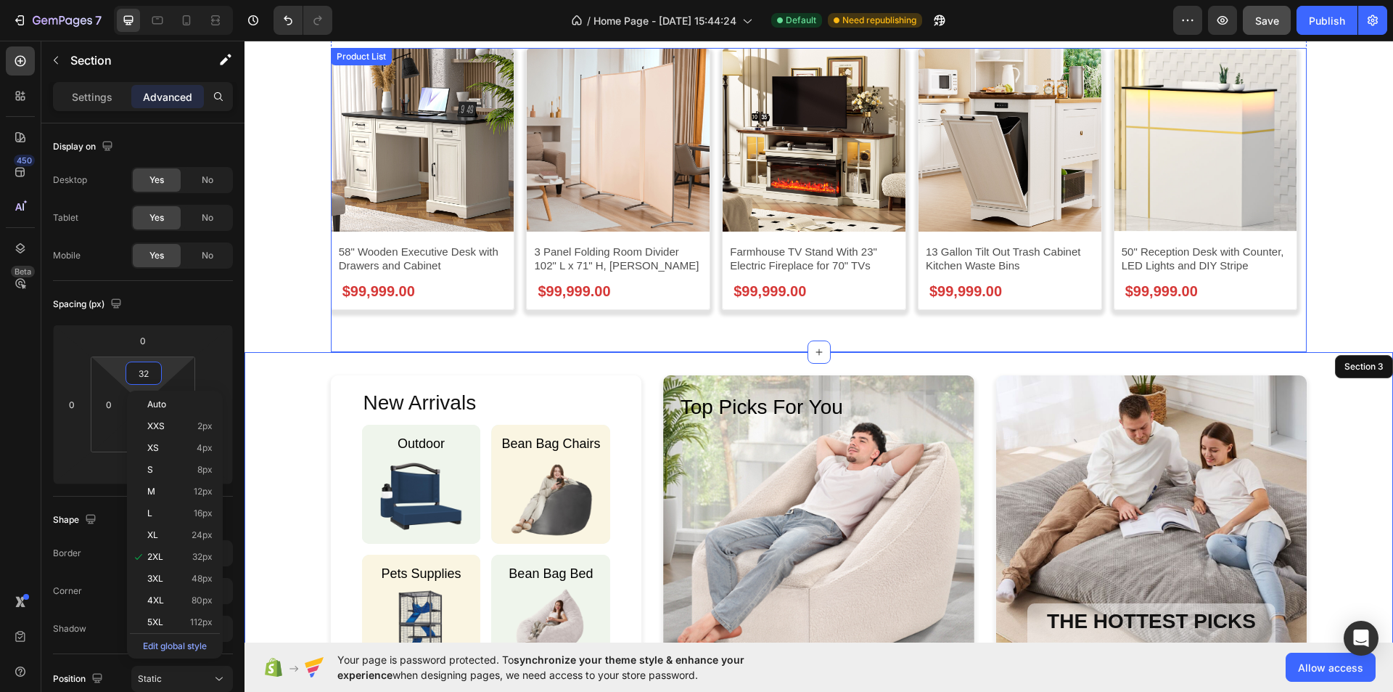
click at [480, 334] on div "Product Images 58" Wooden Executive Desk with Drawers and Cabinet Product Title…" at bounding box center [819, 200] width 977 height 304
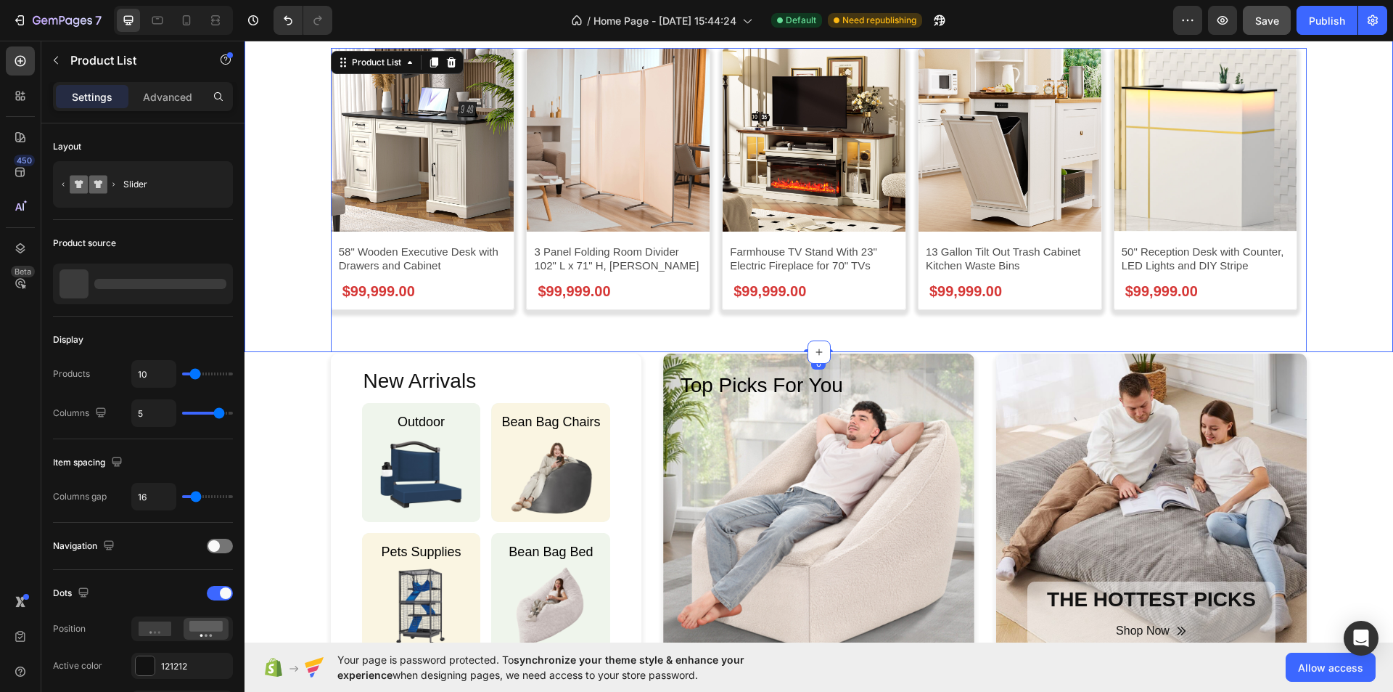
click at [287, 322] on div "Bestsellers Heading Product Images 58" Wooden Executive Desk with Drawers and C…" at bounding box center [819, 178] width 1149 height 348
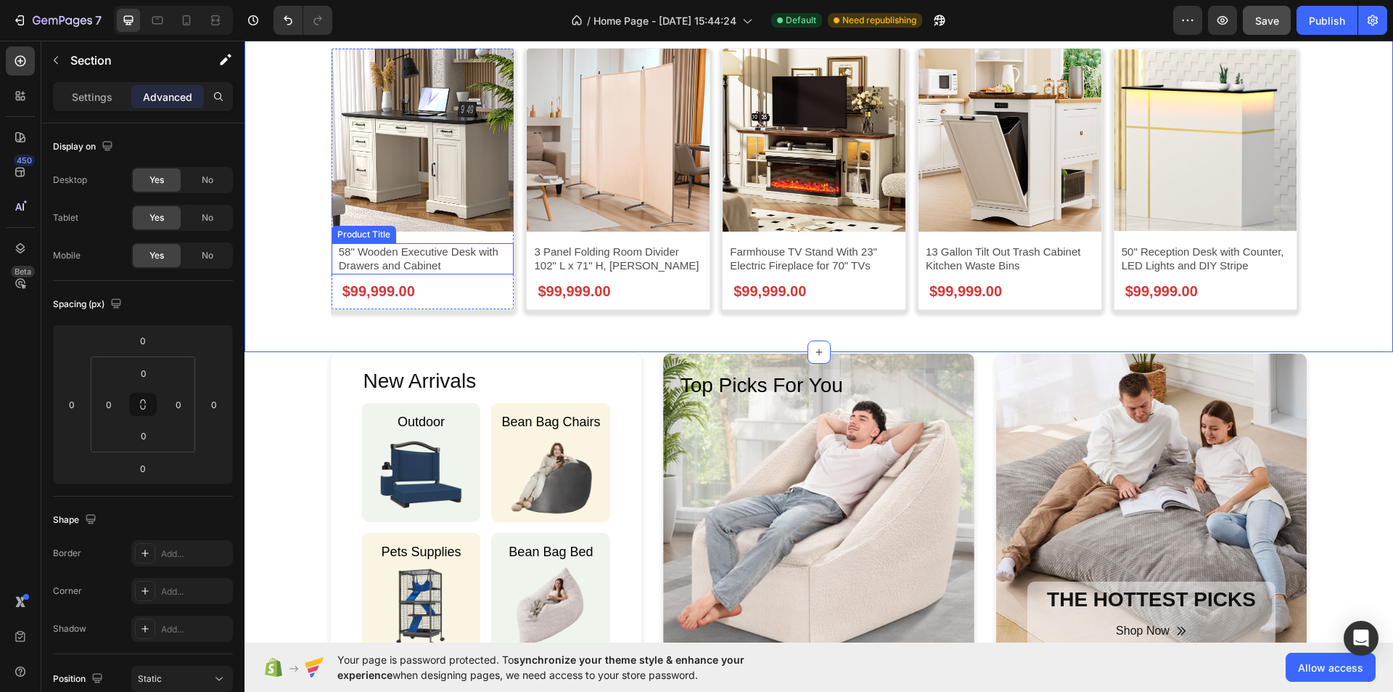
scroll to position [290, 0]
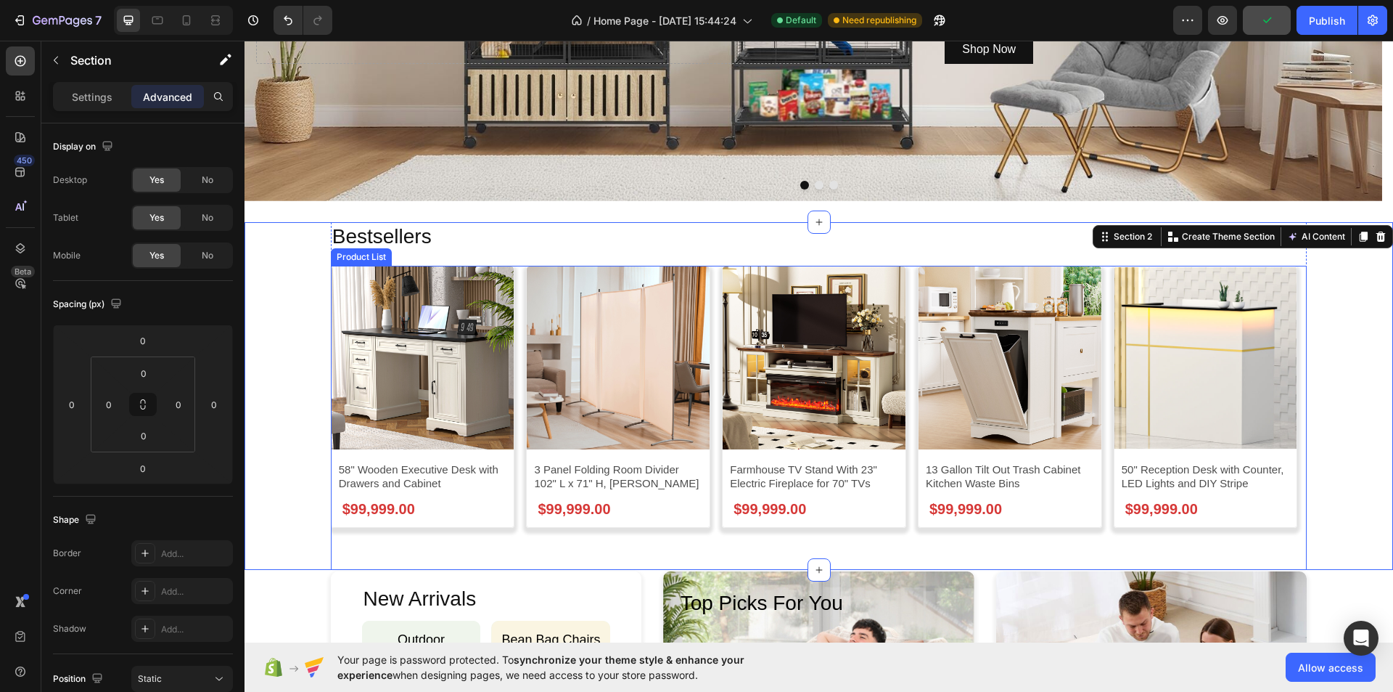
click at [517, 545] on div "Product Images 58" Wooden Executive Desk with Drawers and Cabinet Product Title…" at bounding box center [819, 408] width 977 height 284
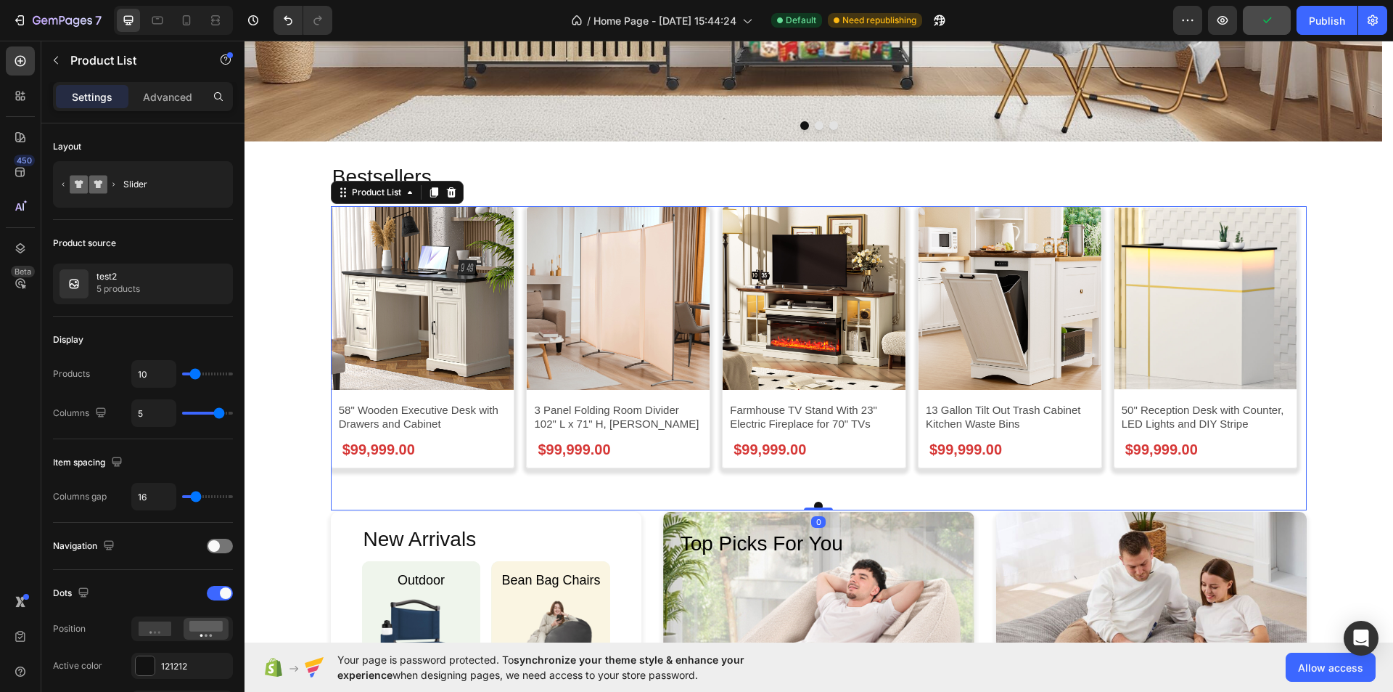
scroll to position [363, 0]
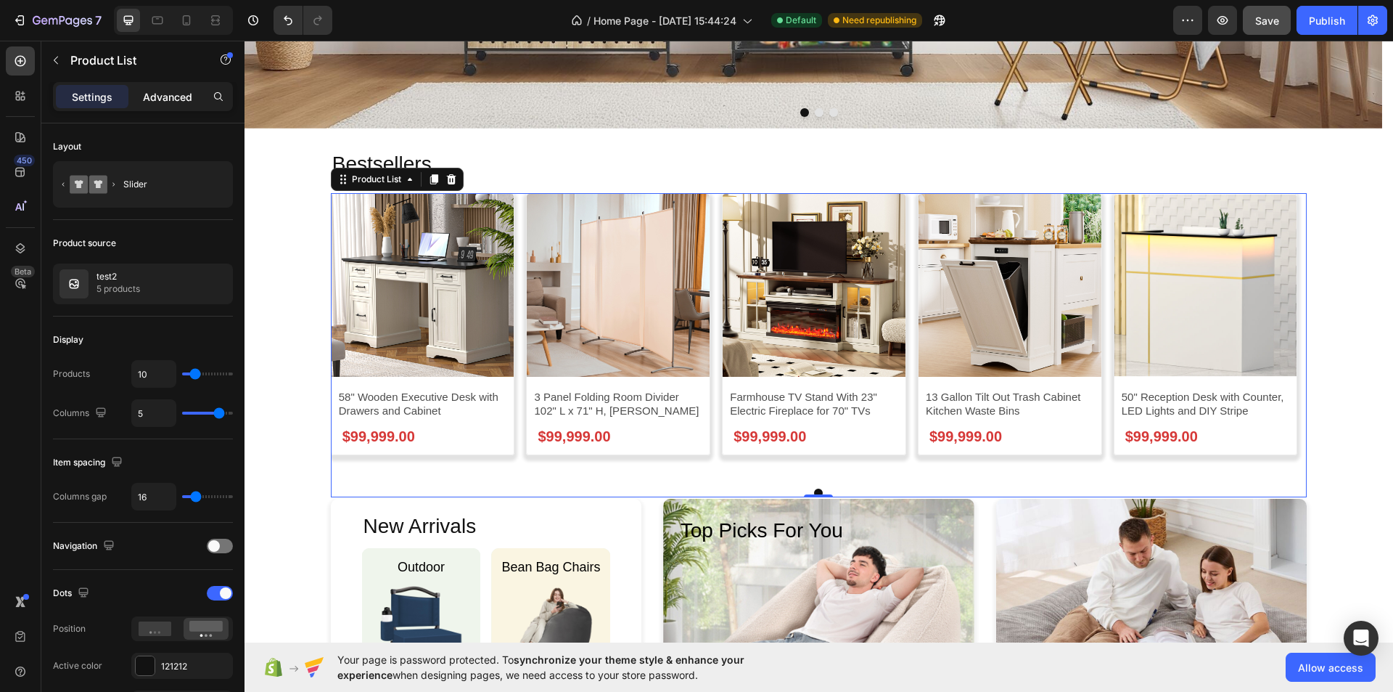
click at [163, 96] on p "Advanced" at bounding box center [167, 96] width 49 height 15
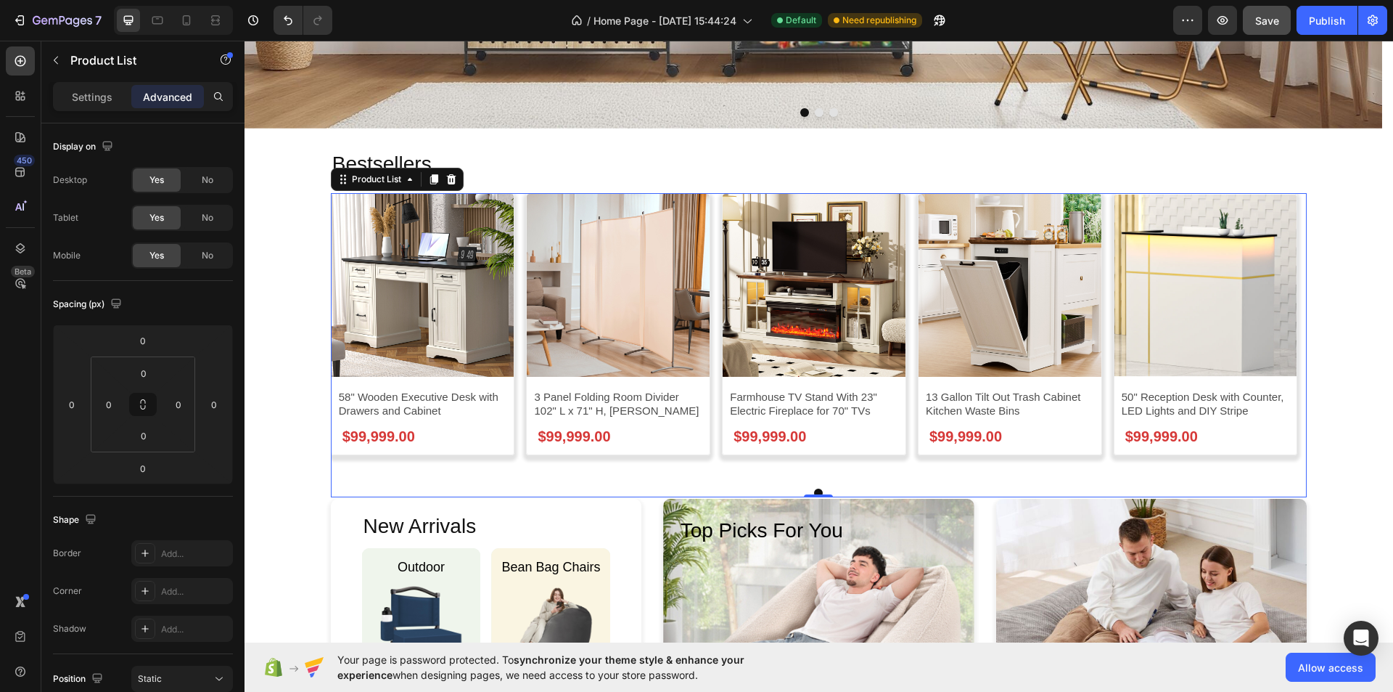
click at [512, 476] on div "Product Images 58" Wooden Executive Desk with Drawers and Cabinet Product Title…" at bounding box center [423, 335] width 184 height 284
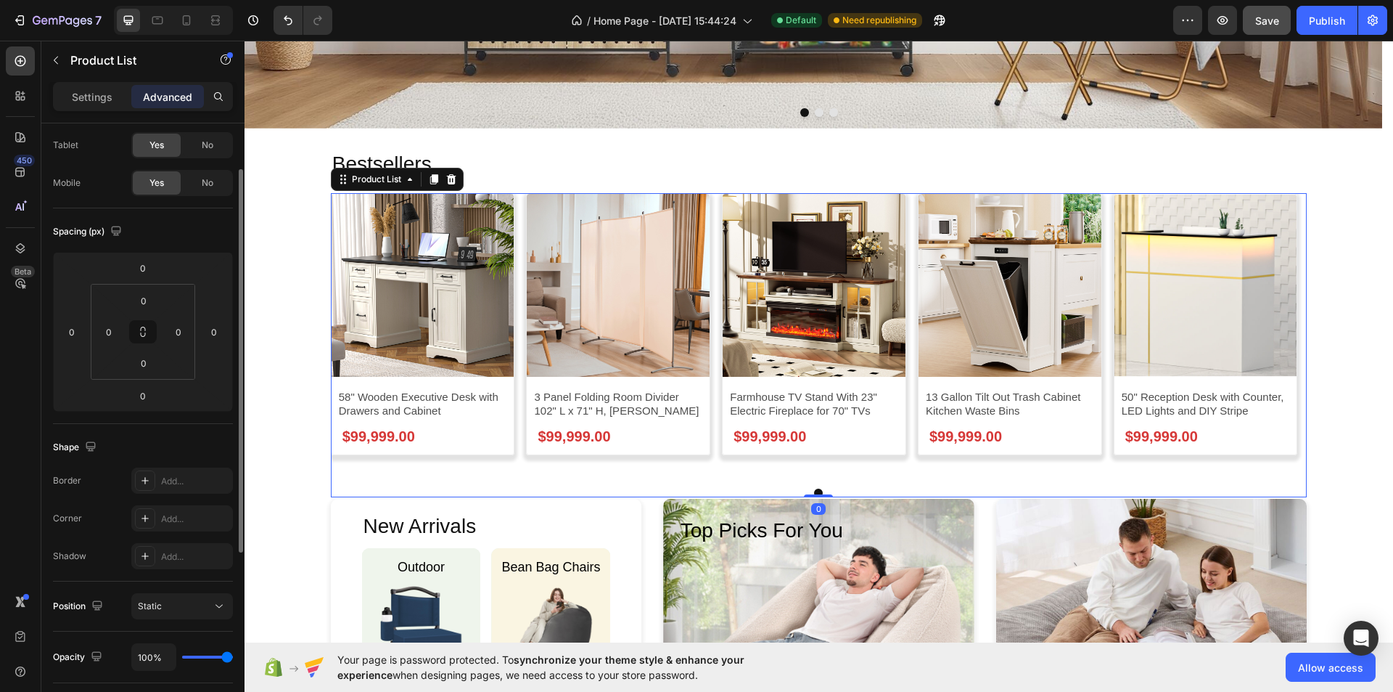
scroll to position [145, 0]
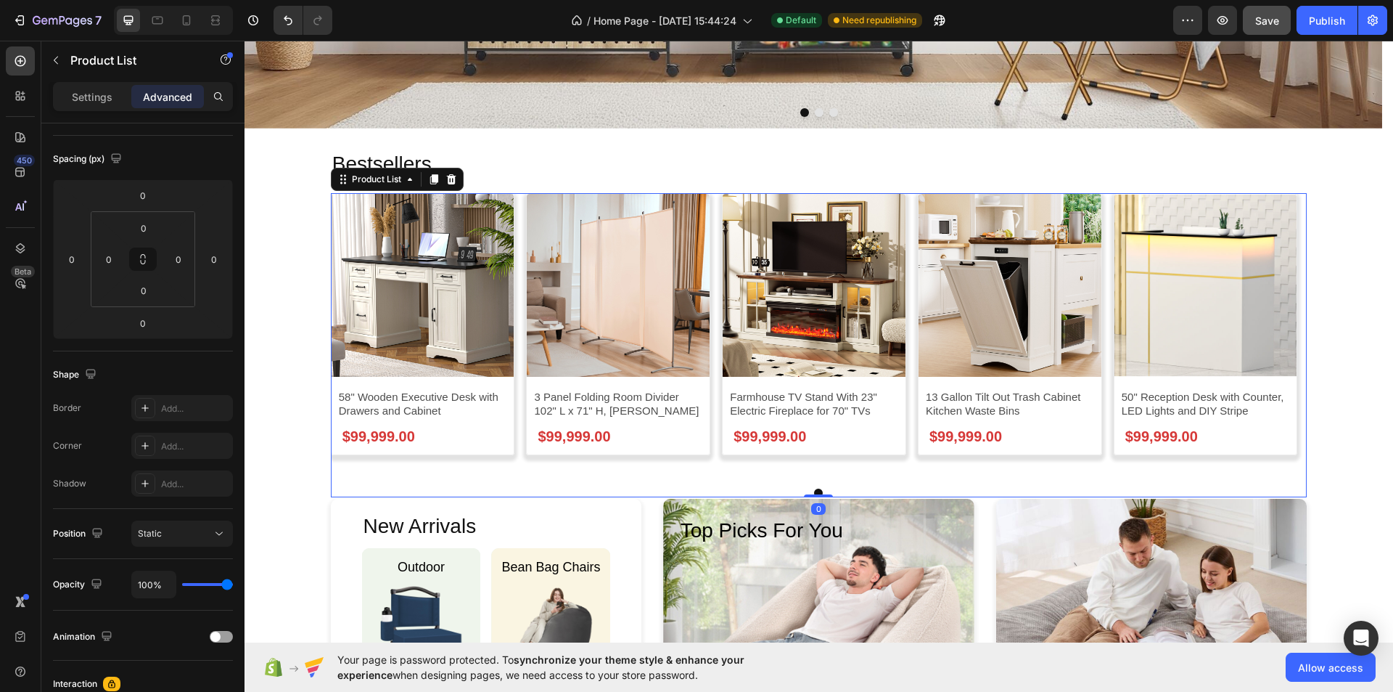
drag, startPoint x: 811, startPoint y: 494, endPoint x: 823, endPoint y: 464, distance: 31.5
click at [823, 464] on div "Product Images 58" Wooden Executive Desk with Drawers and Cabinet Product Title…" at bounding box center [819, 345] width 977 height 304
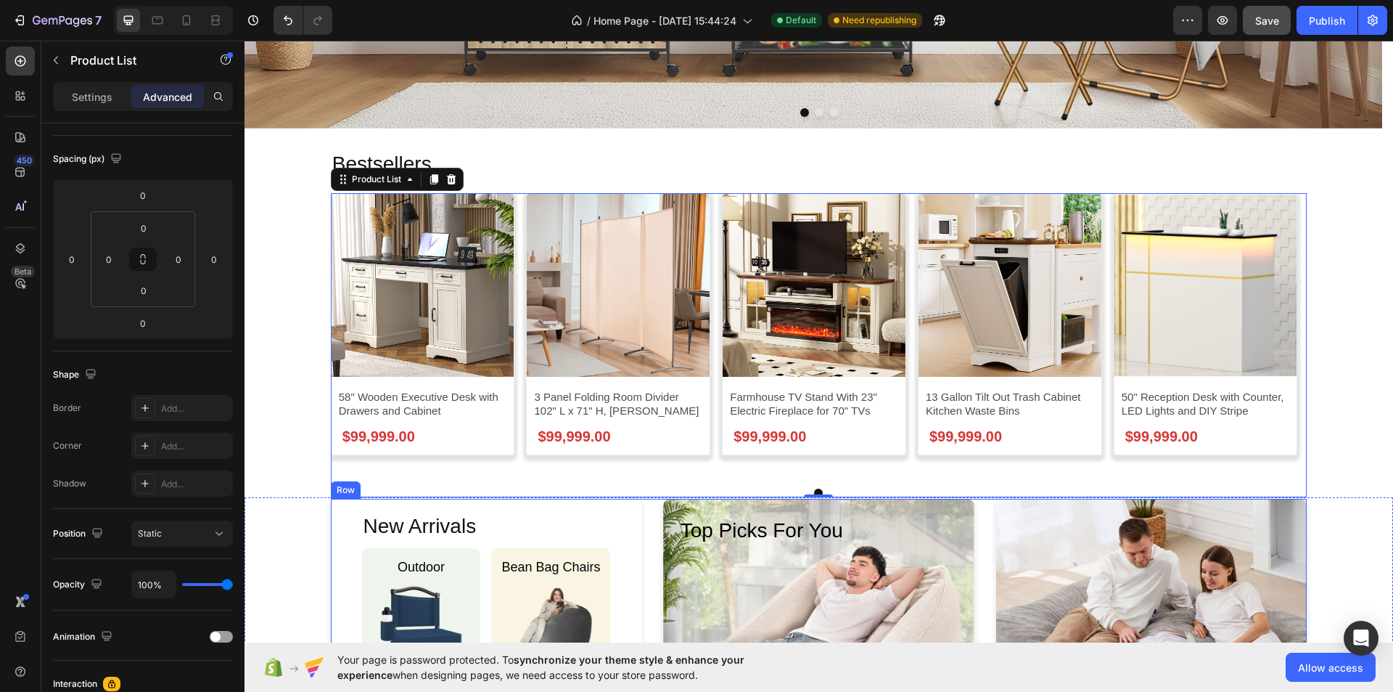
click at [644, 523] on div "New Arrivals Heading Outdoor Heading Image Hero Banner Bean Bag Chairs Heading …" at bounding box center [819, 654] width 977 height 311
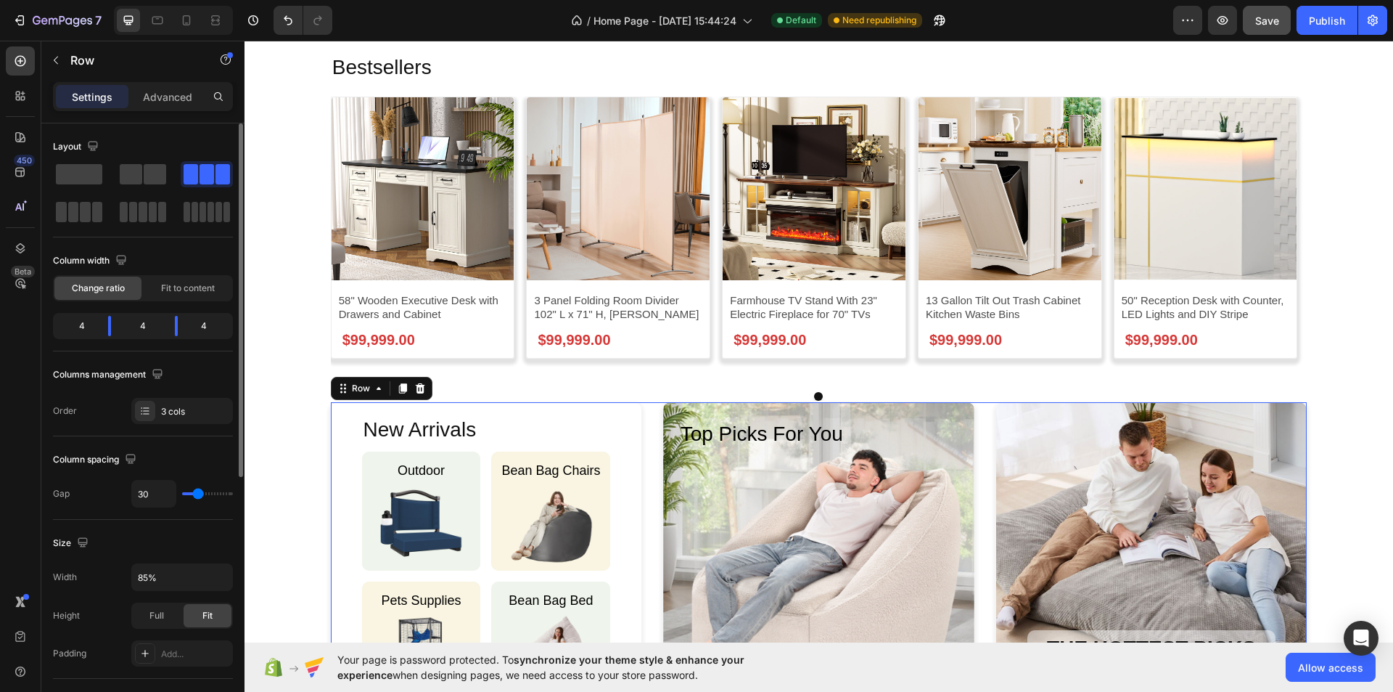
scroll to position [508, 0]
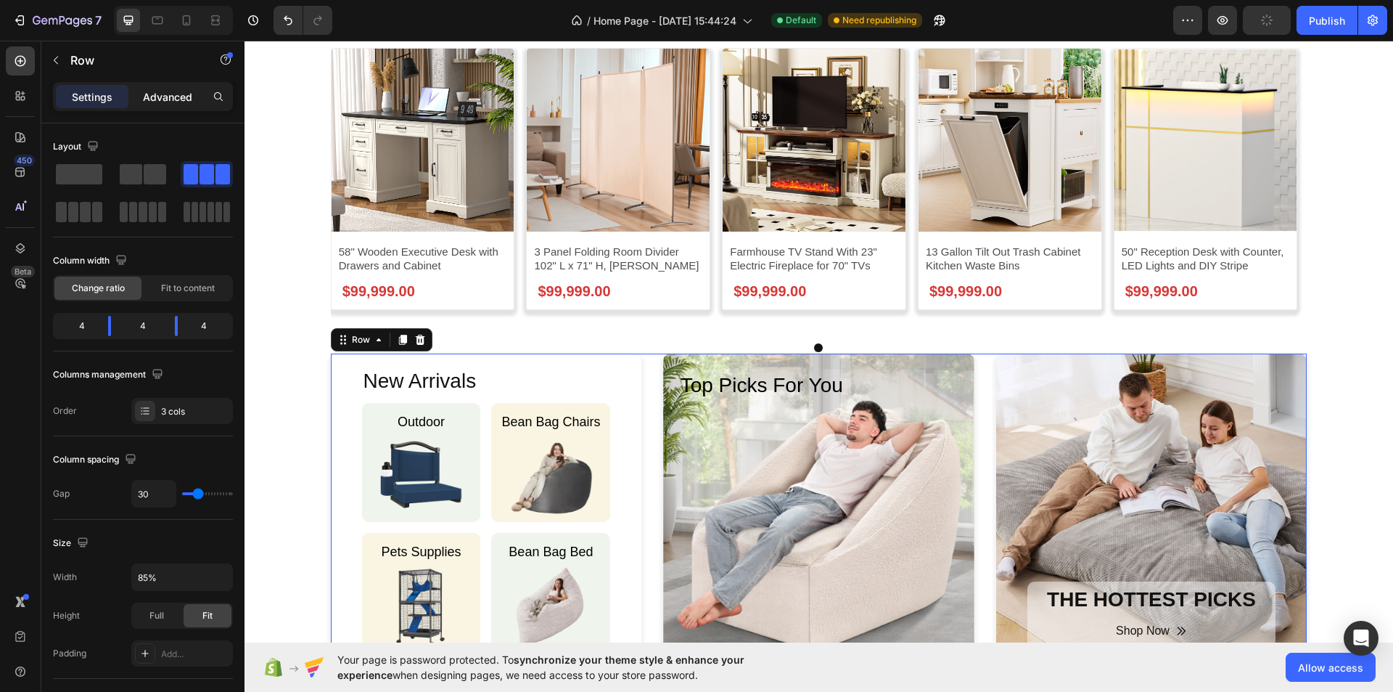
click at [175, 93] on p "Advanced" at bounding box center [167, 96] width 49 height 15
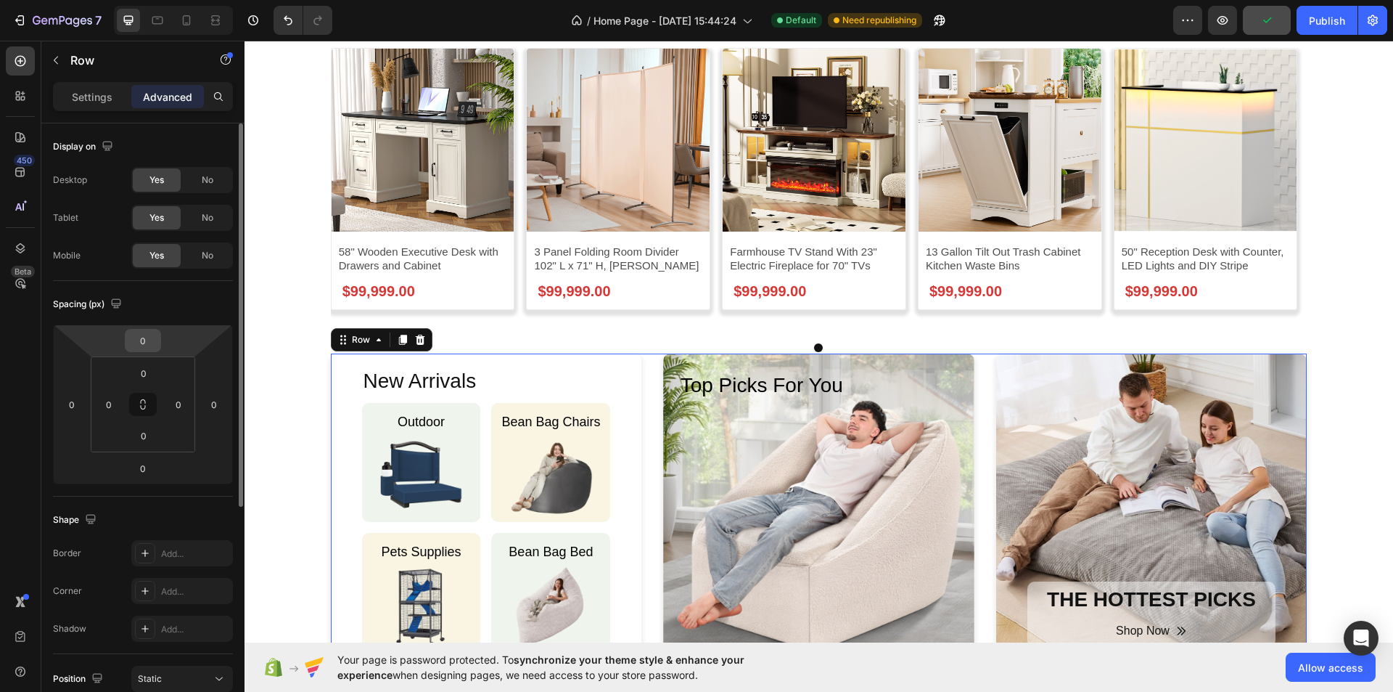
click at [144, 338] on input "0" at bounding box center [142, 340] width 29 height 22
type input "24"
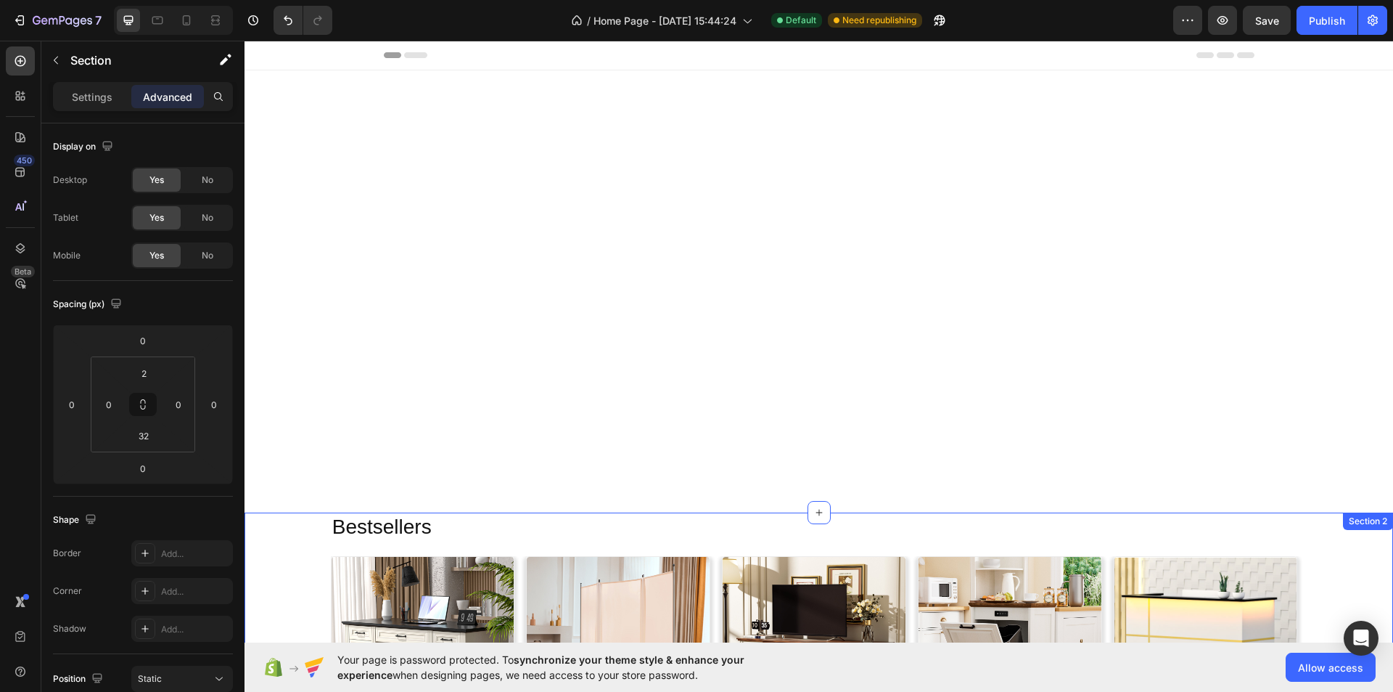
click at [1335, 512] on div "Bestsellers Heading Product Images 58" Wooden Executive Desk with Drawers and C…" at bounding box center [819, 686] width 1149 height 348
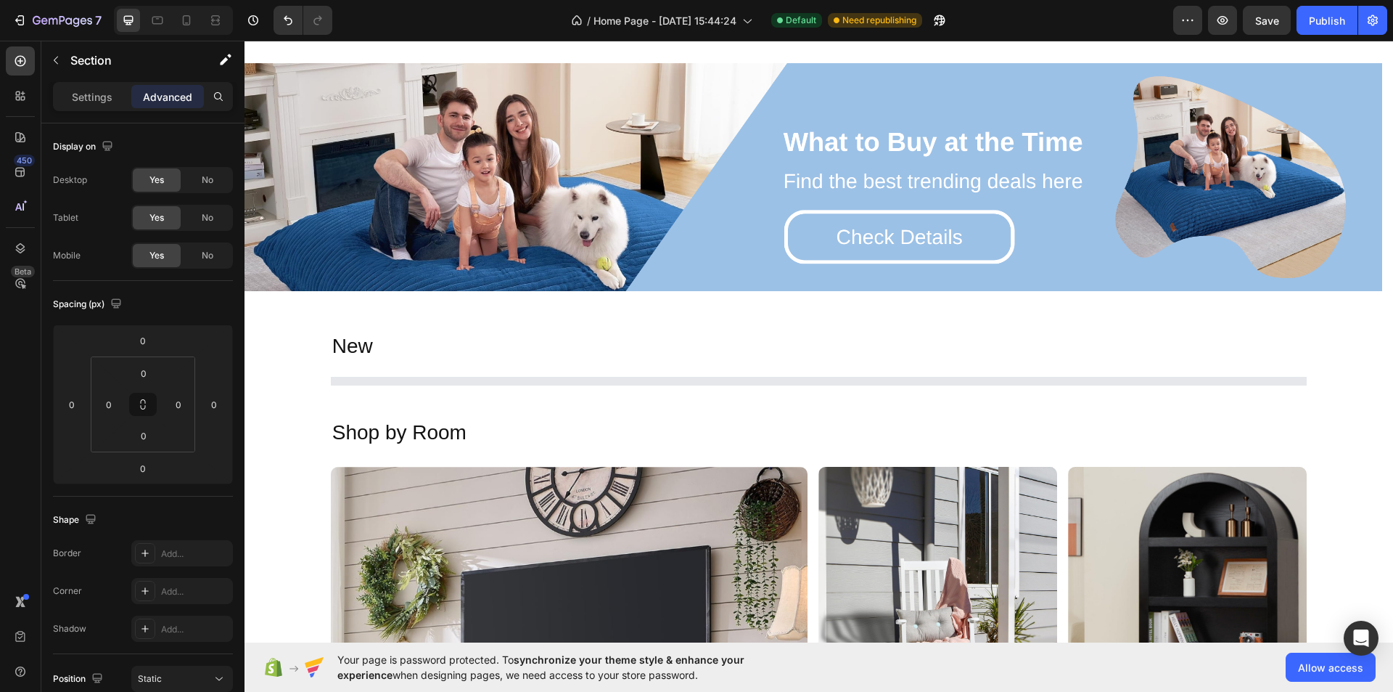
scroll to position [2322, 0]
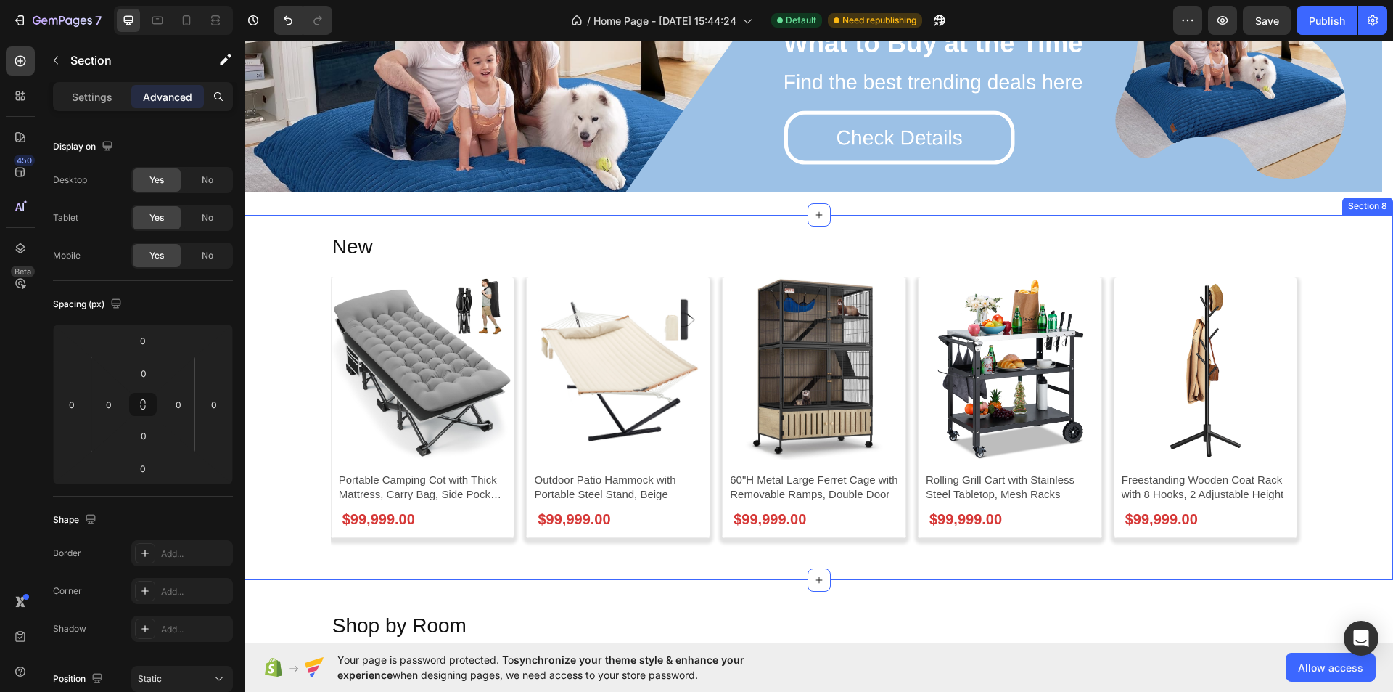
click at [272, 272] on div "New Heading Product Images Portable Camping Cot with Thick Mattress, Carry Bag,…" at bounding box center [819, 406] width 1149 height 348
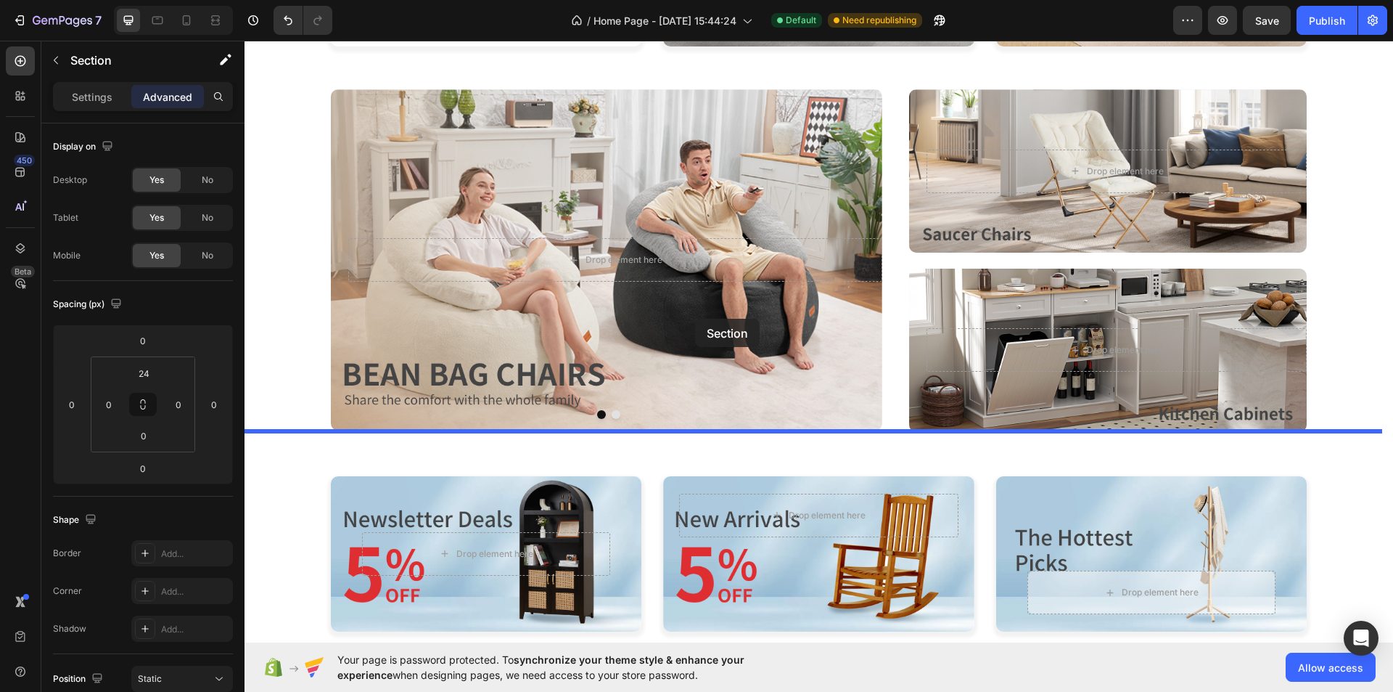
scroll to position [943, 0]
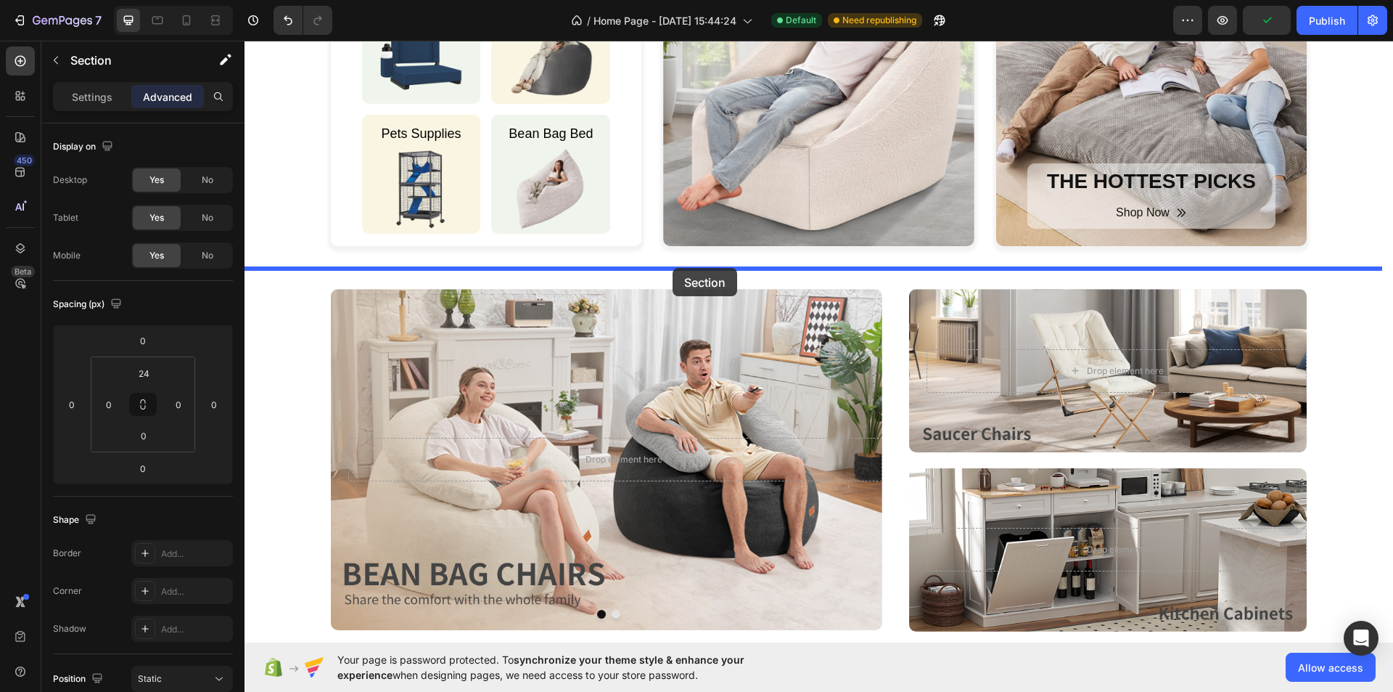
drag, startPoint x: 1105, startPoint y: 198, endPoint x: 673, endPoint y: 268, distance: 438.1
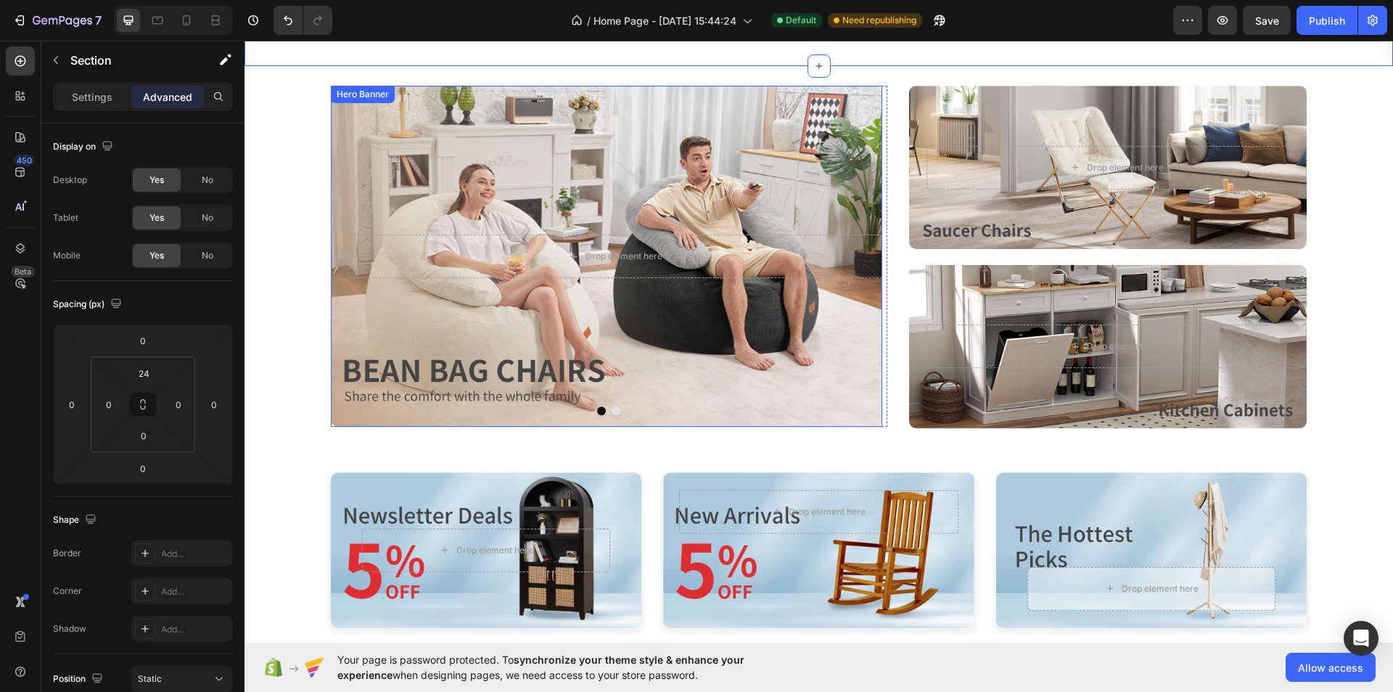
scroll to position [1597, 0]
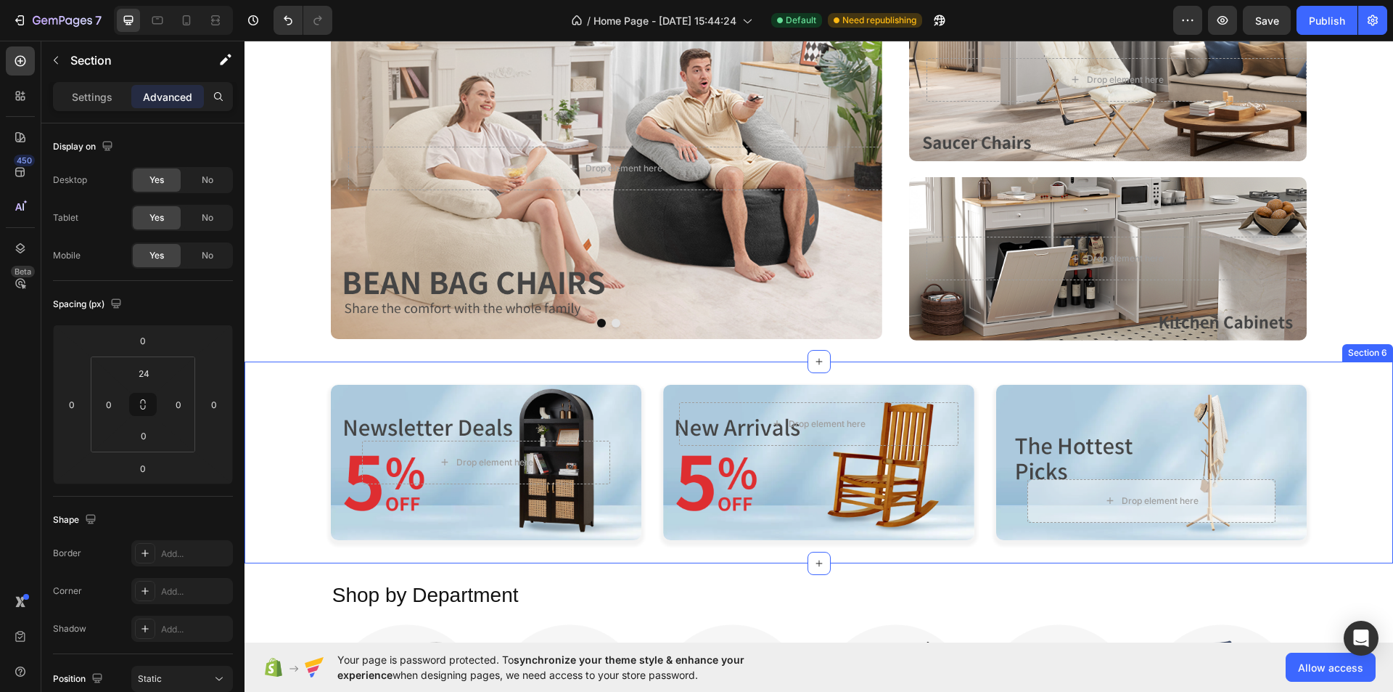
click at [293, 470] on div "Drop element here Row Row Hero Banner Drop element here Row Row Hero Banner Dro…" at bounding box center [819, 462] width 1149 height 155
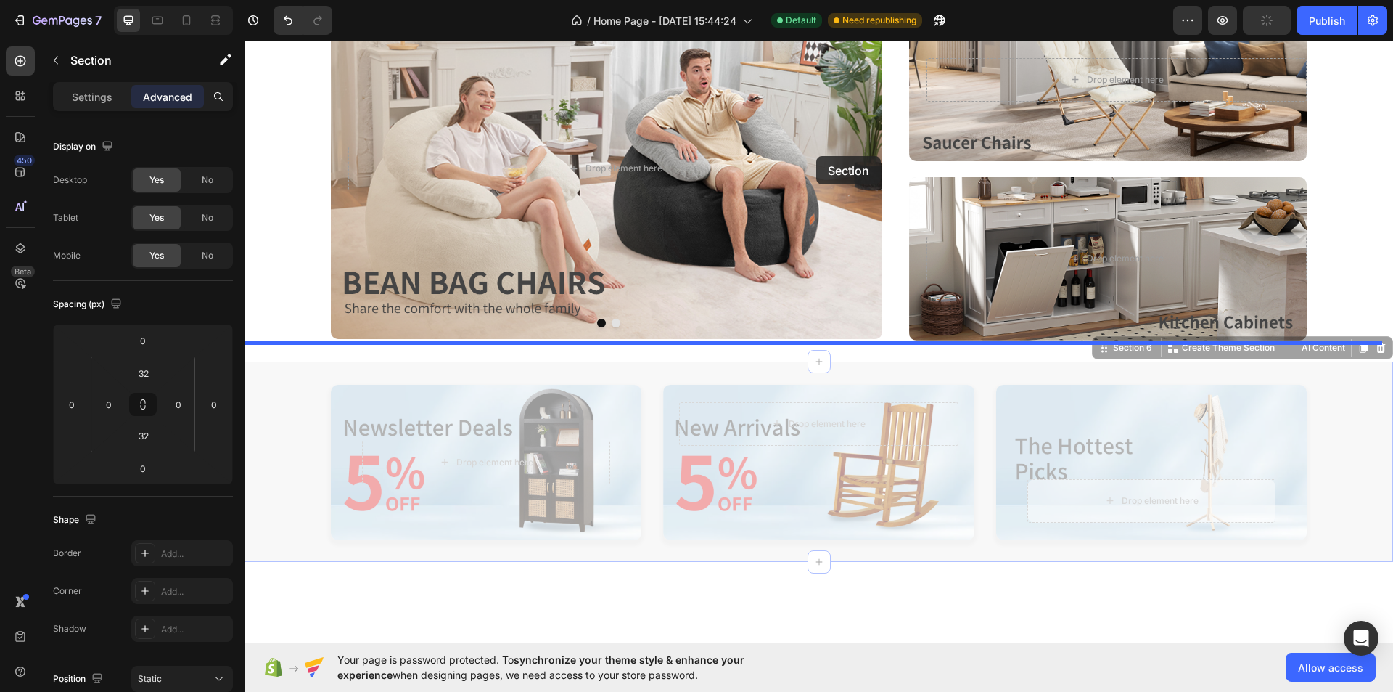
scroll to position [1379, 0]
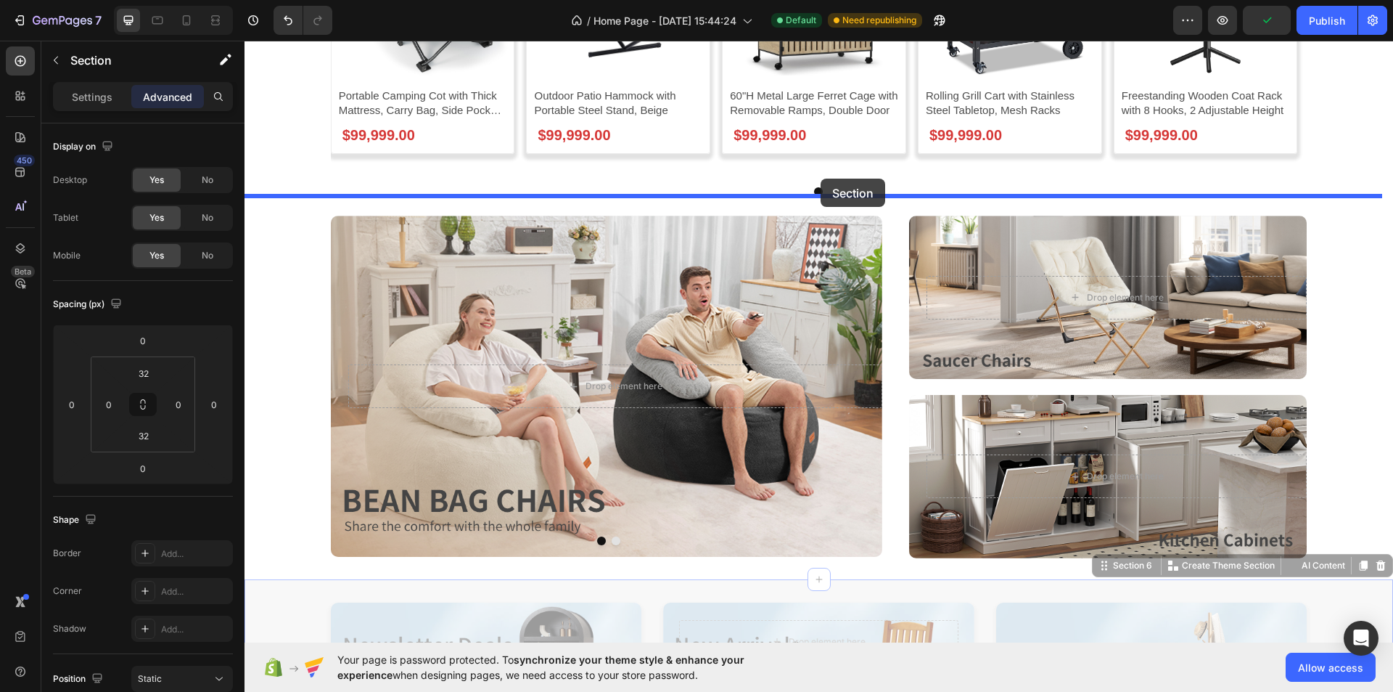
drag, startPoint x: 1100, startPoint y: 351, endPoint x: 821, endPoint y: 179, distance: 328.1
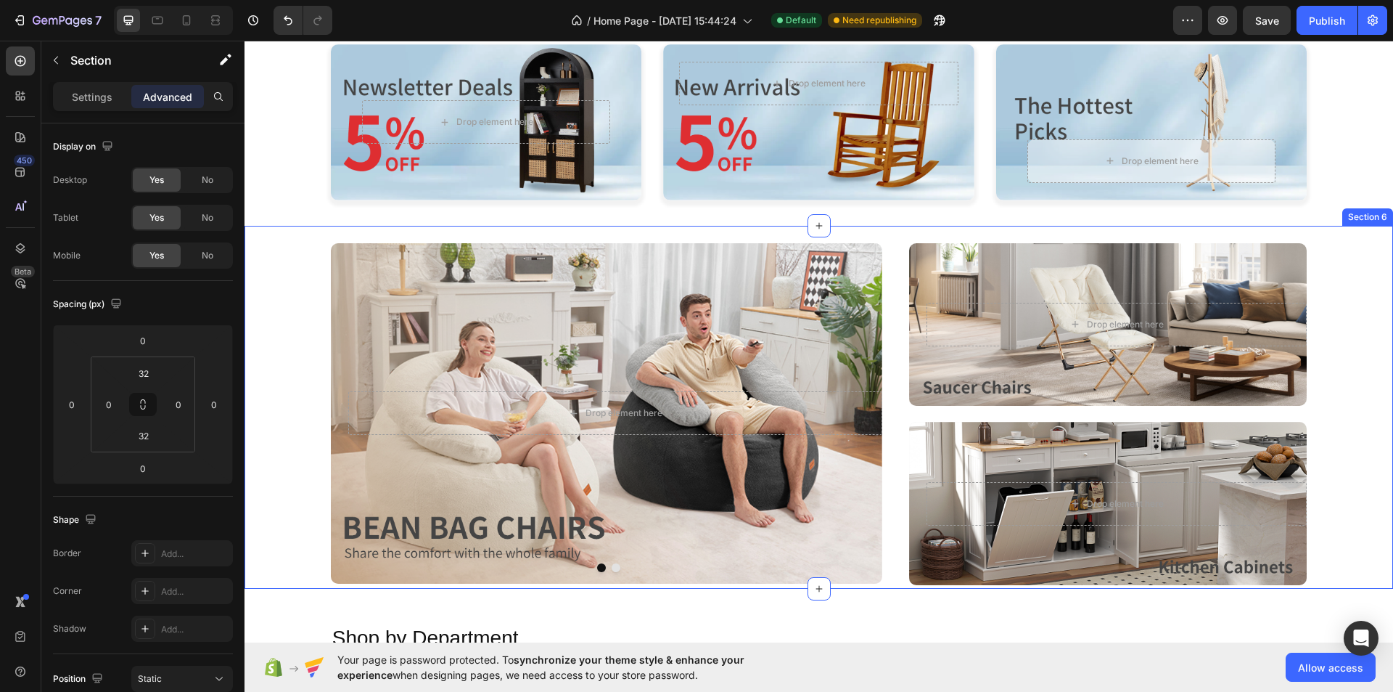
scroll to position [1524, 0]
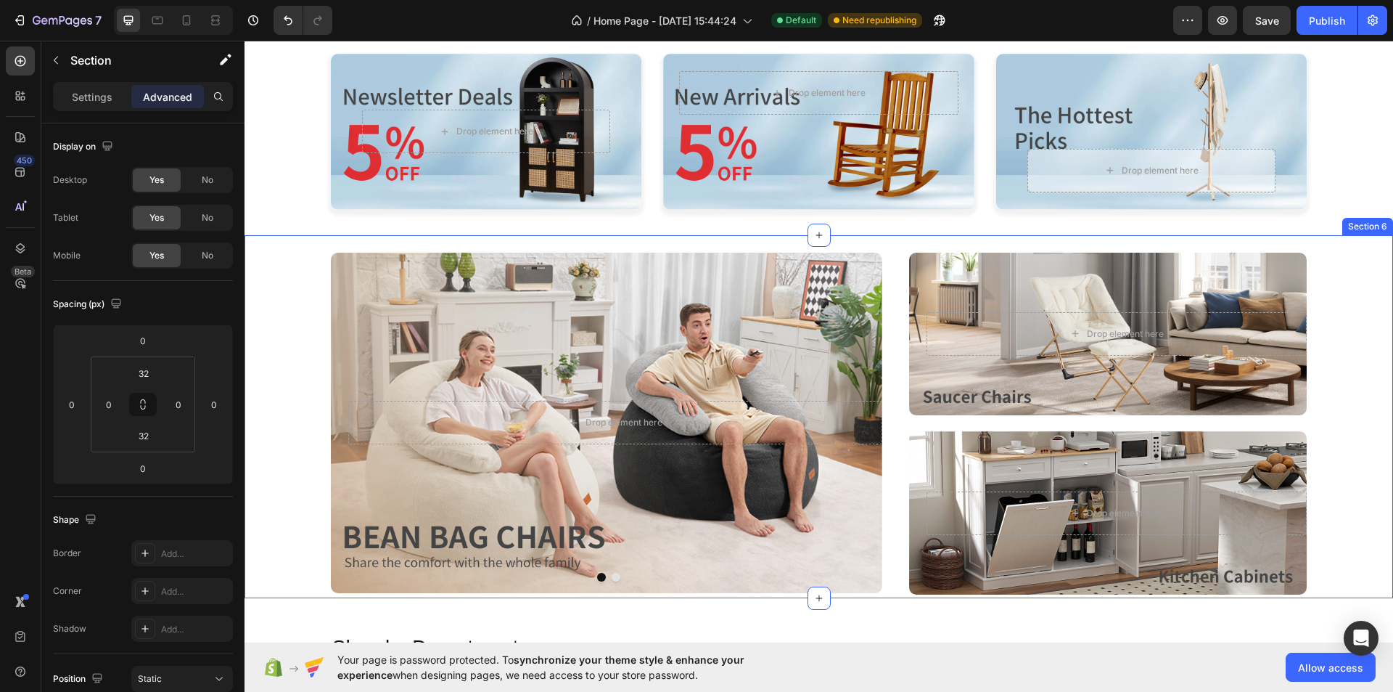
drag, startPoint x: 274, startPoint y: 319, endPoint x: 383, endPoint y: 312, distance: 109.1
click at [274, 319] on div "Drop element here Row Hero Banner Drop element here Row Hero Banner Carousel Dr…" at bounding box center [819, 424] width 1149 height 342
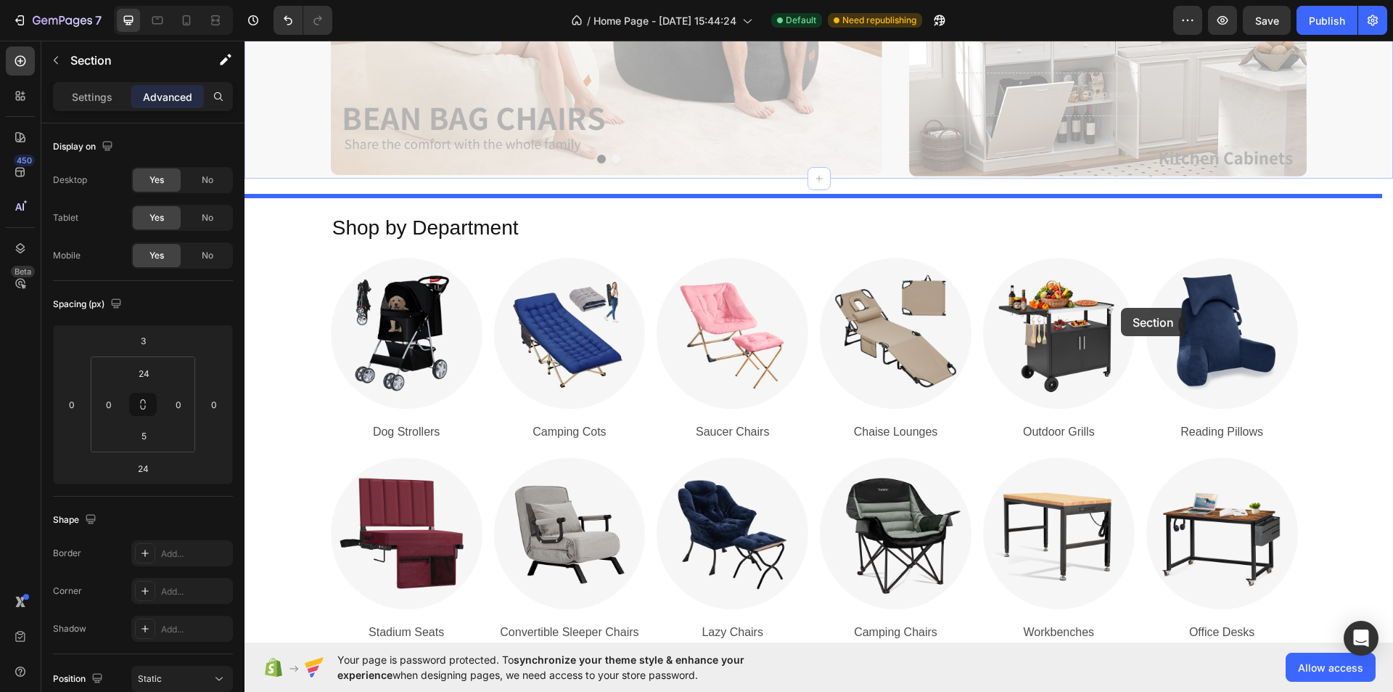
scroll to position [2177, 0]
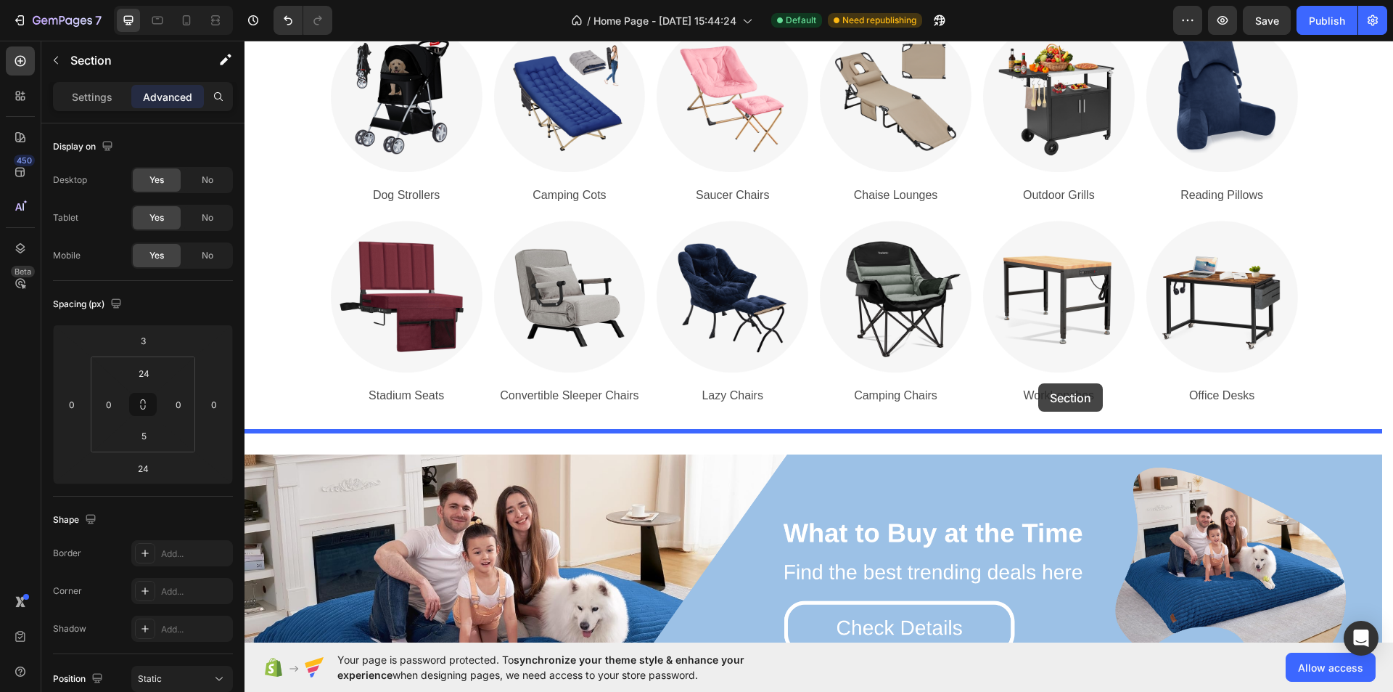
drag, startPoint x: 1118, startPoint y: 221, endPoint x: 1039, endPoint y: 383, distance: 181.1
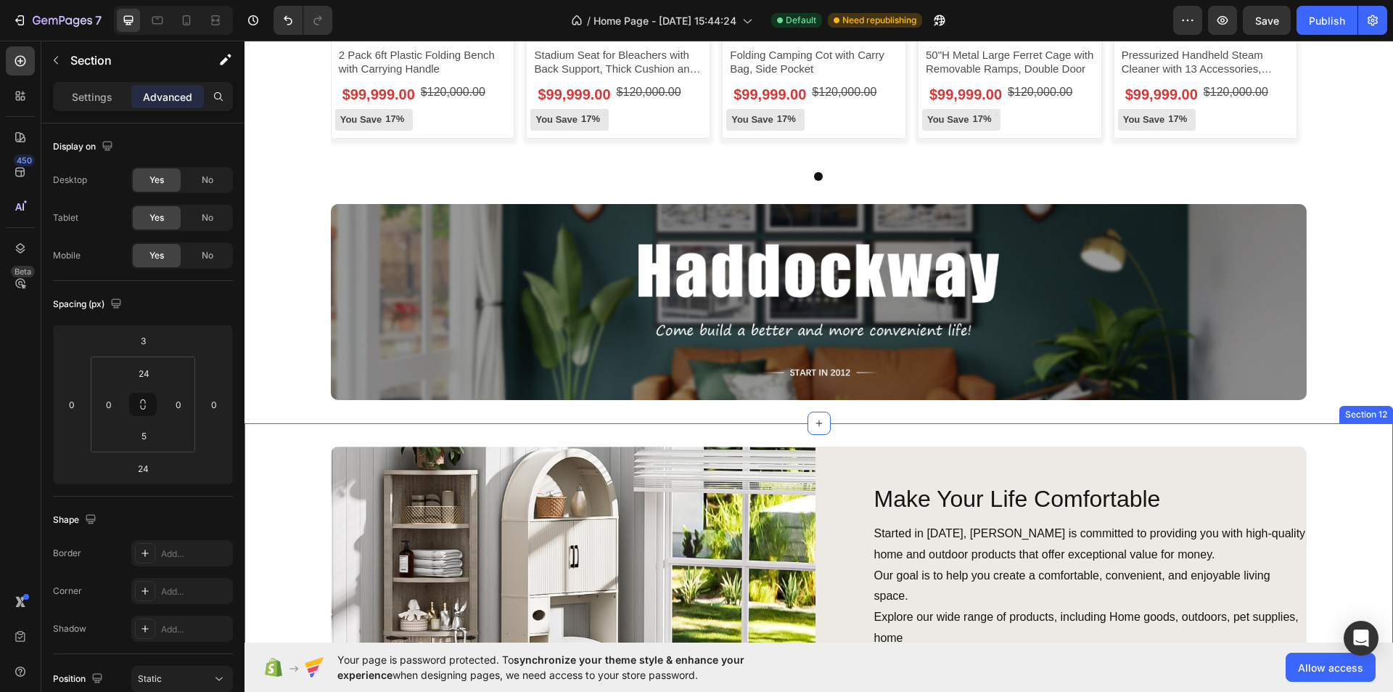
scroll to position [3828, 0]
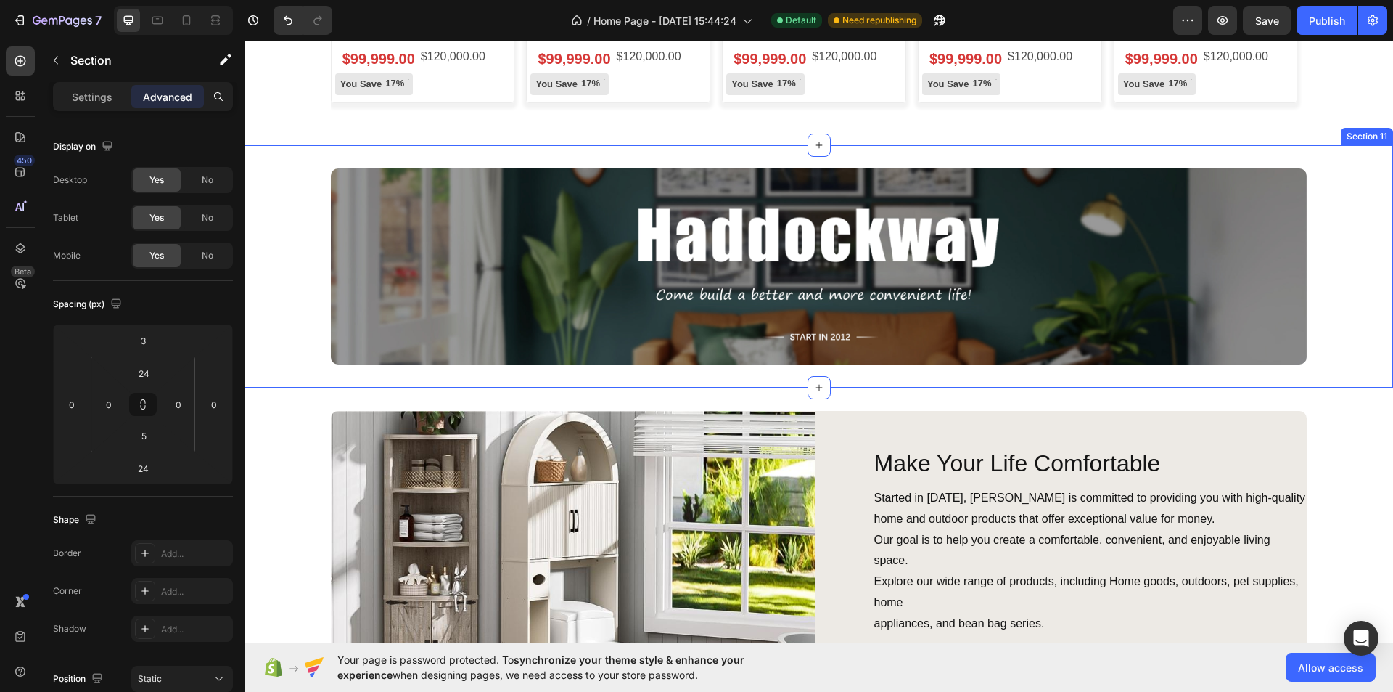
click at [1325, 279] on div "Image Row" at bounding box center [819, 265] width 1149 height 195
click at [1220, 134] on p "Create Theme Section" at bounding box center [1228, 131] width 93 height 13
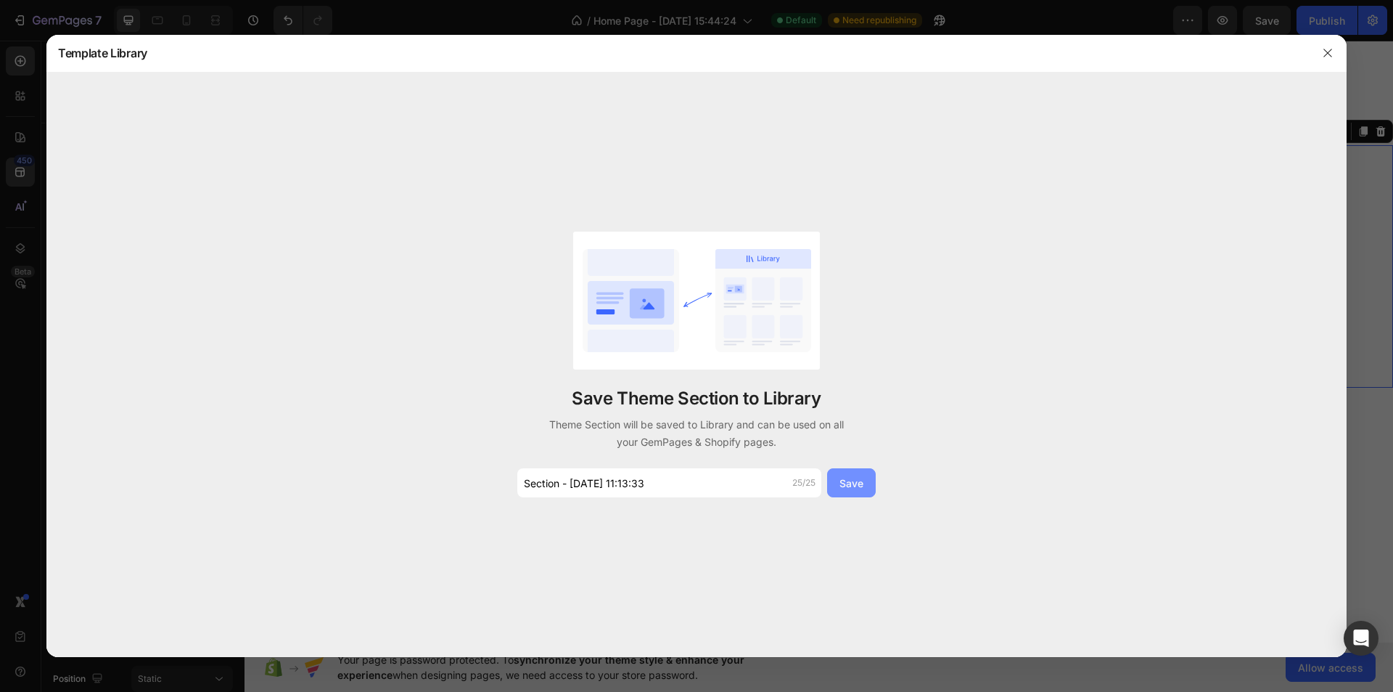
click at [842, 482] on div "Save" at bounding box center [852, 482] width 24 height 15
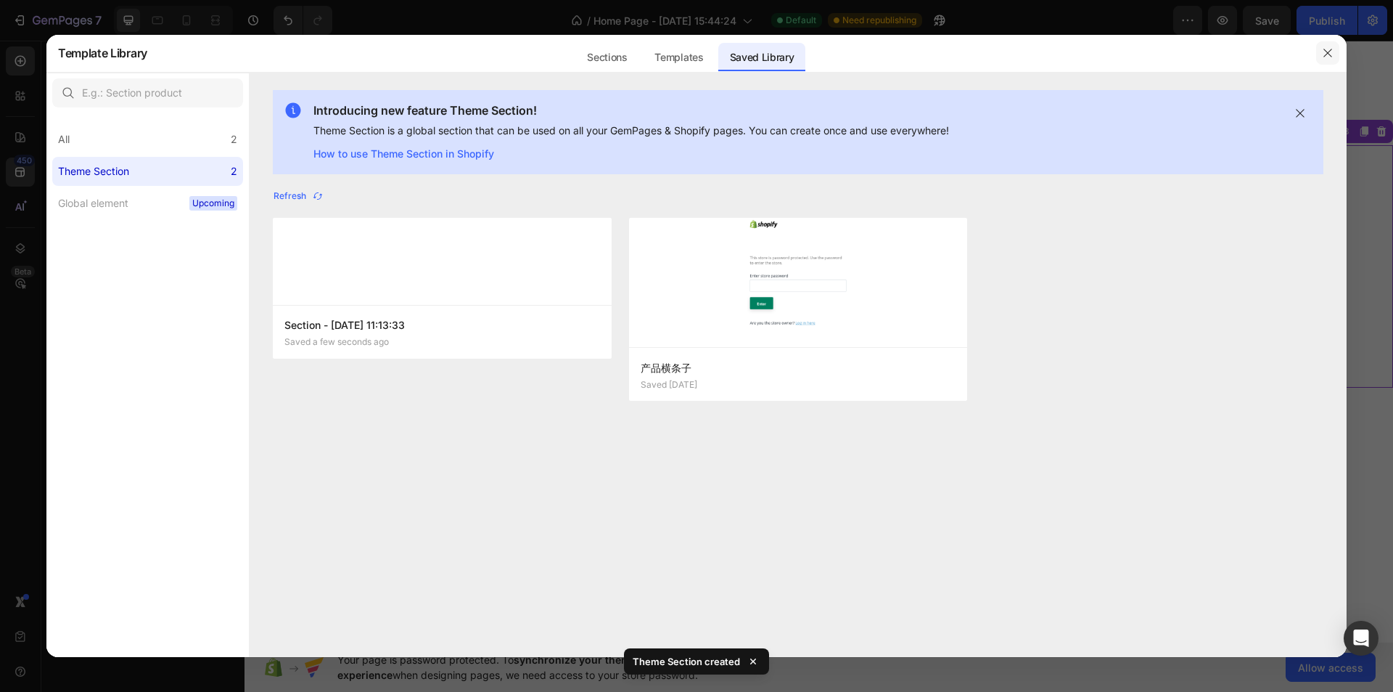
click at [1327, 52] on icon "button" at bounding box center [1328, 53] width 12 height 12
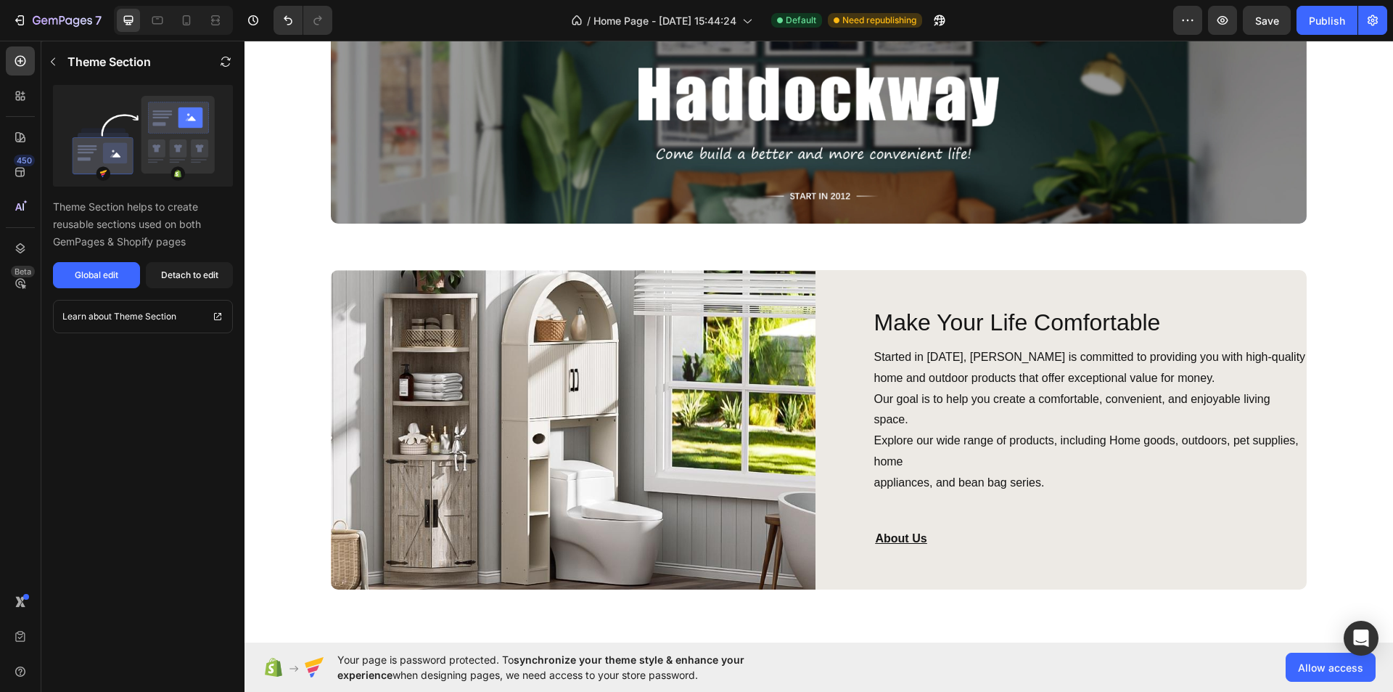
scroll to position [3755, 0]
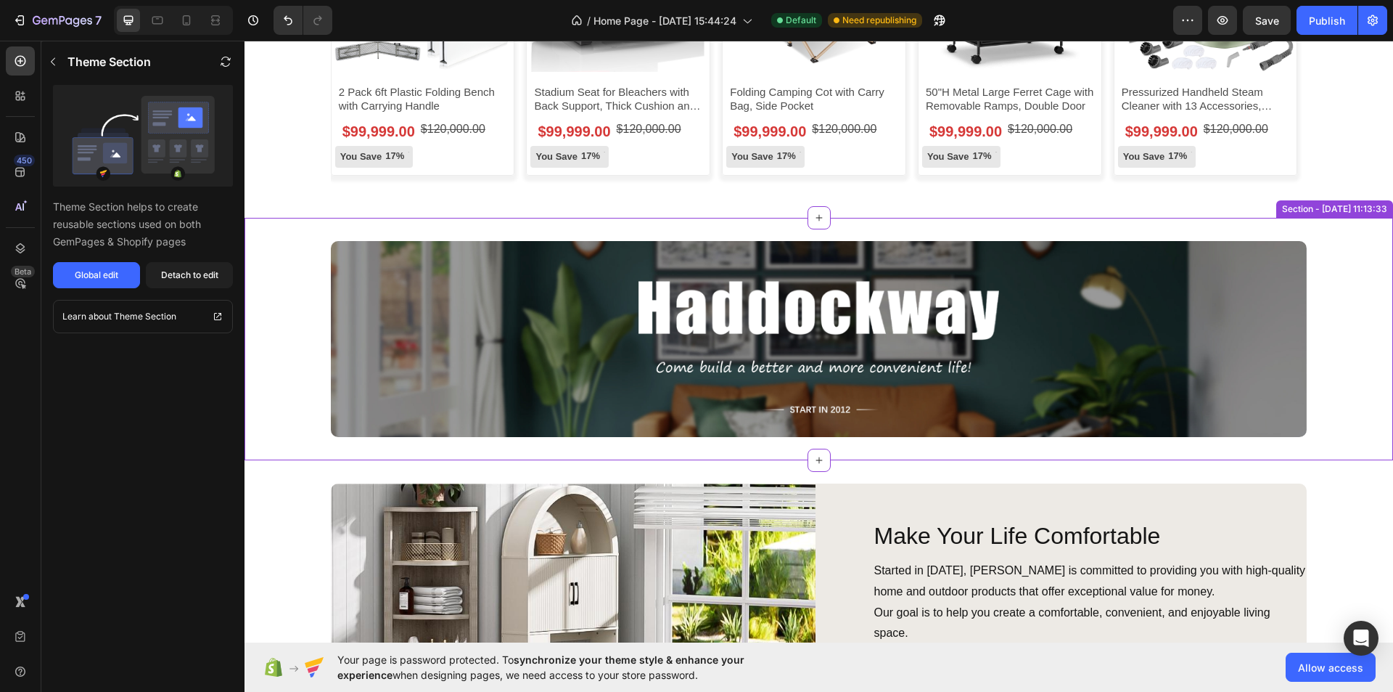
click at [1347, 314] on div "Image Row" at bounding box center [819, 338] width 1149 height 195
click at [191, 269] on div "Detach to edit" at bounding box center [189, 275] width 57 height 13
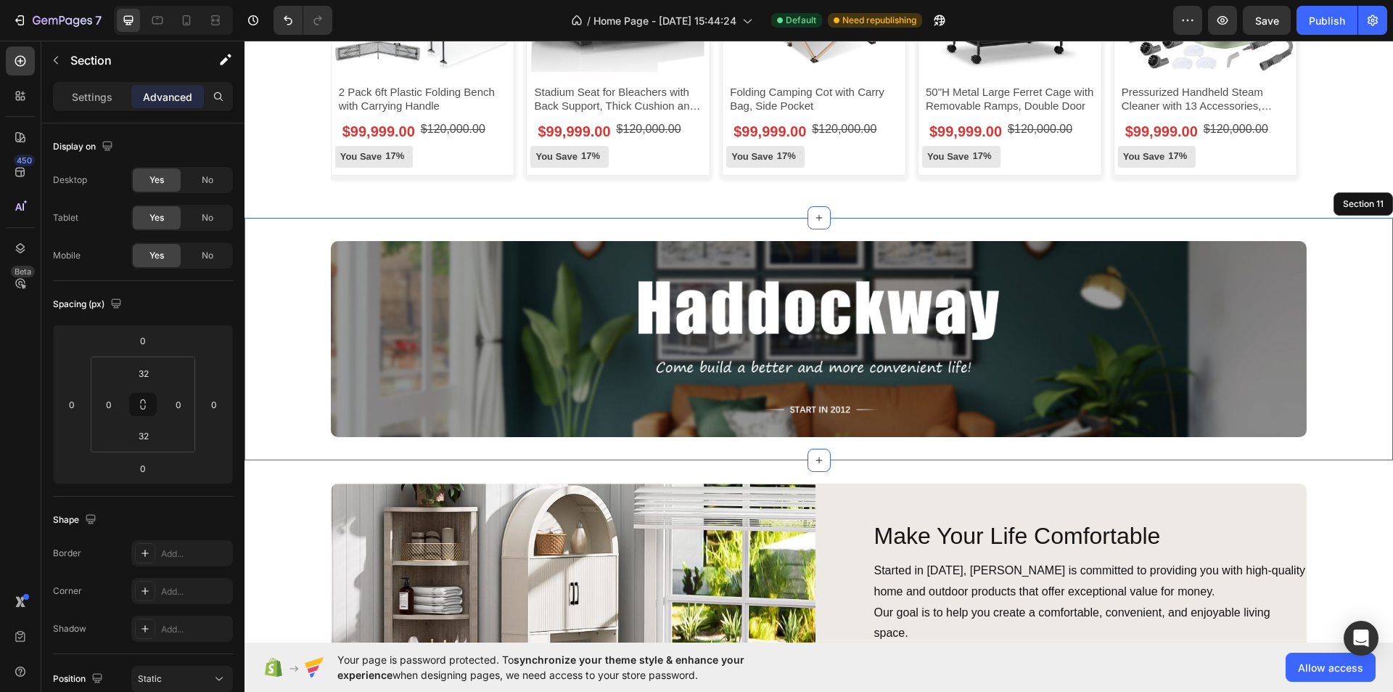
click at [1332, 222] on div "Image Row Section 11" at bounding box center [819, 339] width 1149 height 242
drag, startPoint x: 1325, startPoint y: 266, endPoint x: 1324, endPoint y: 290, distance: 23.2
click at [1325, 268] on div "Image Row" at bounding box center [819, 338] width 1149 height 195
click at [1307, 541] on div "Image Make Your Life Comfortable Heading Started in 2012, Haddockway is committ…" at bounding box center [819, 643] width 1149 height 320
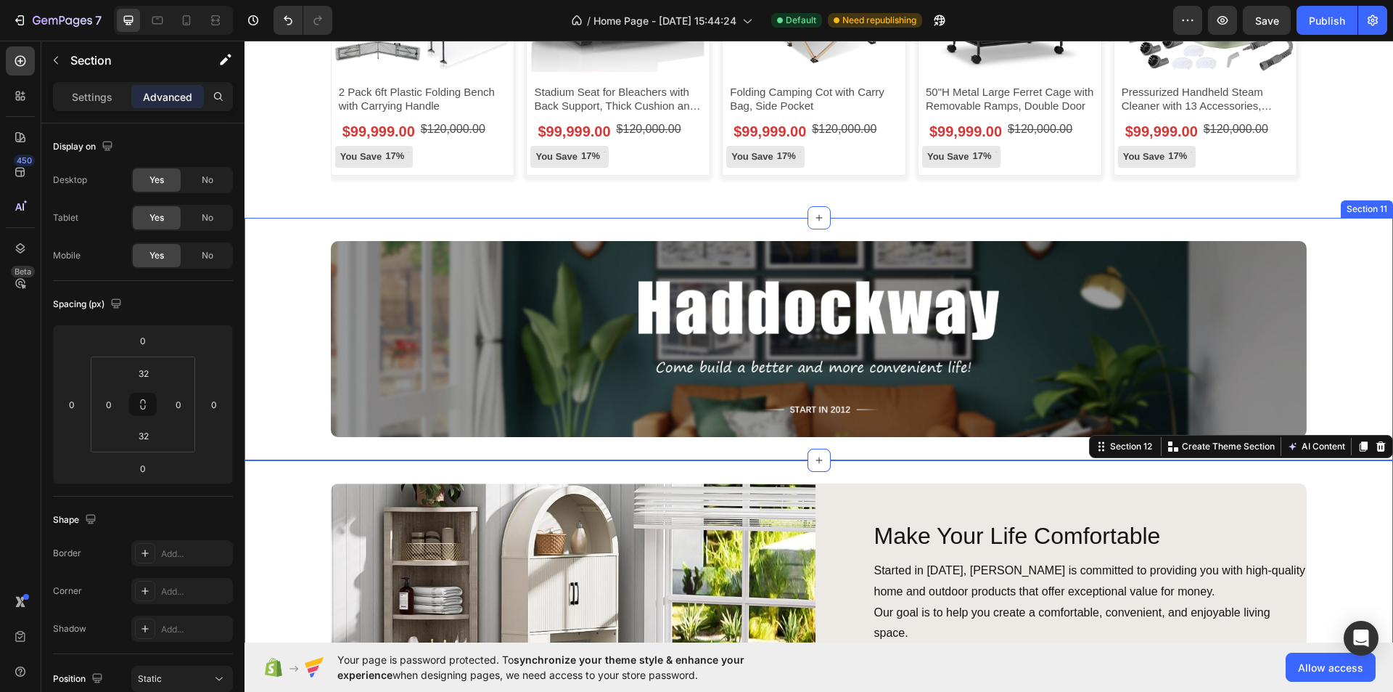
click at [1329, 351] on div "Image Row" at bounding box center [819, 338] width 1149 height 195
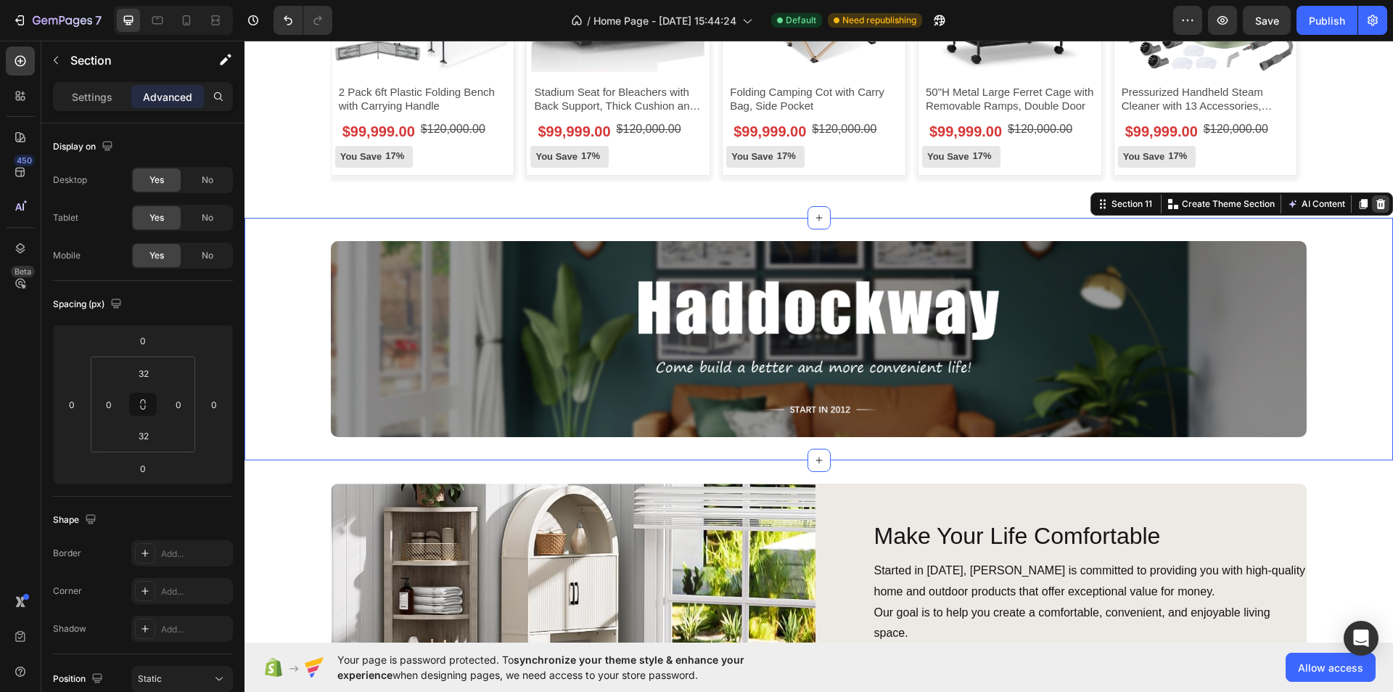
click at [1377, 200] on icon at bounding box center [1381, 204] width 9 height 10
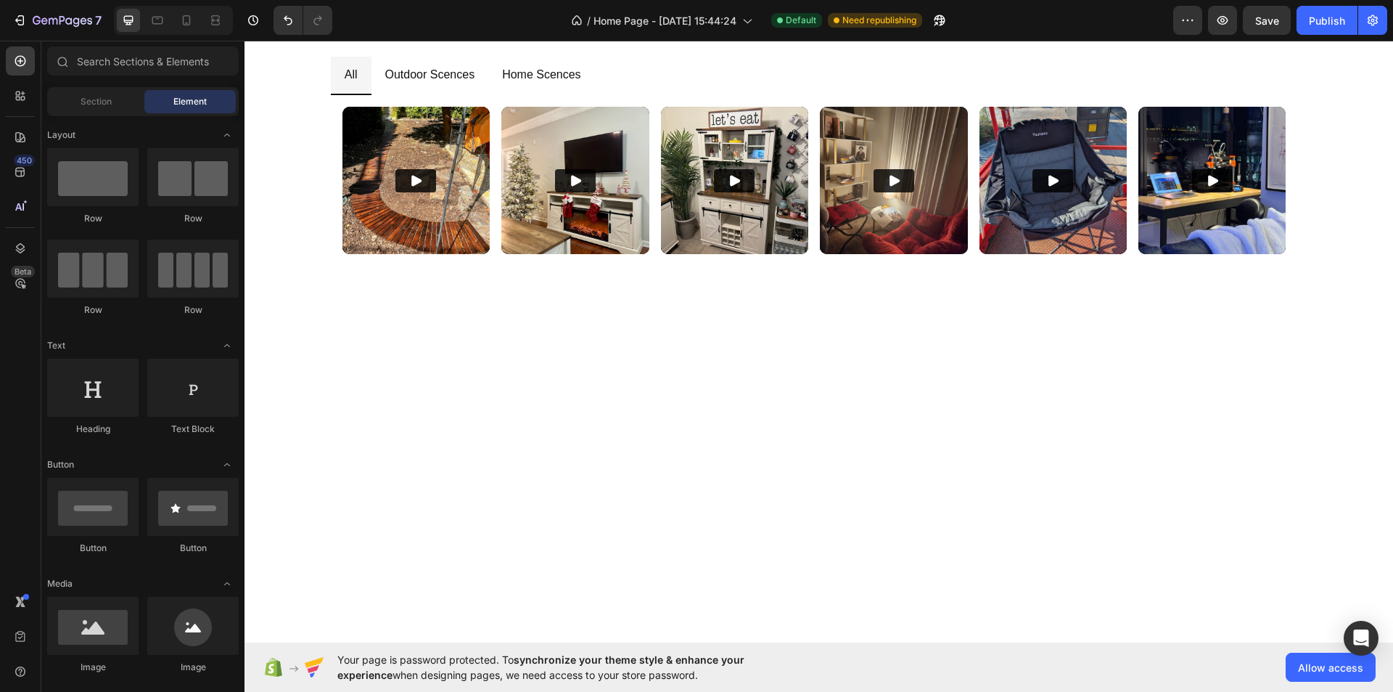
scroll to position [3971, 0]
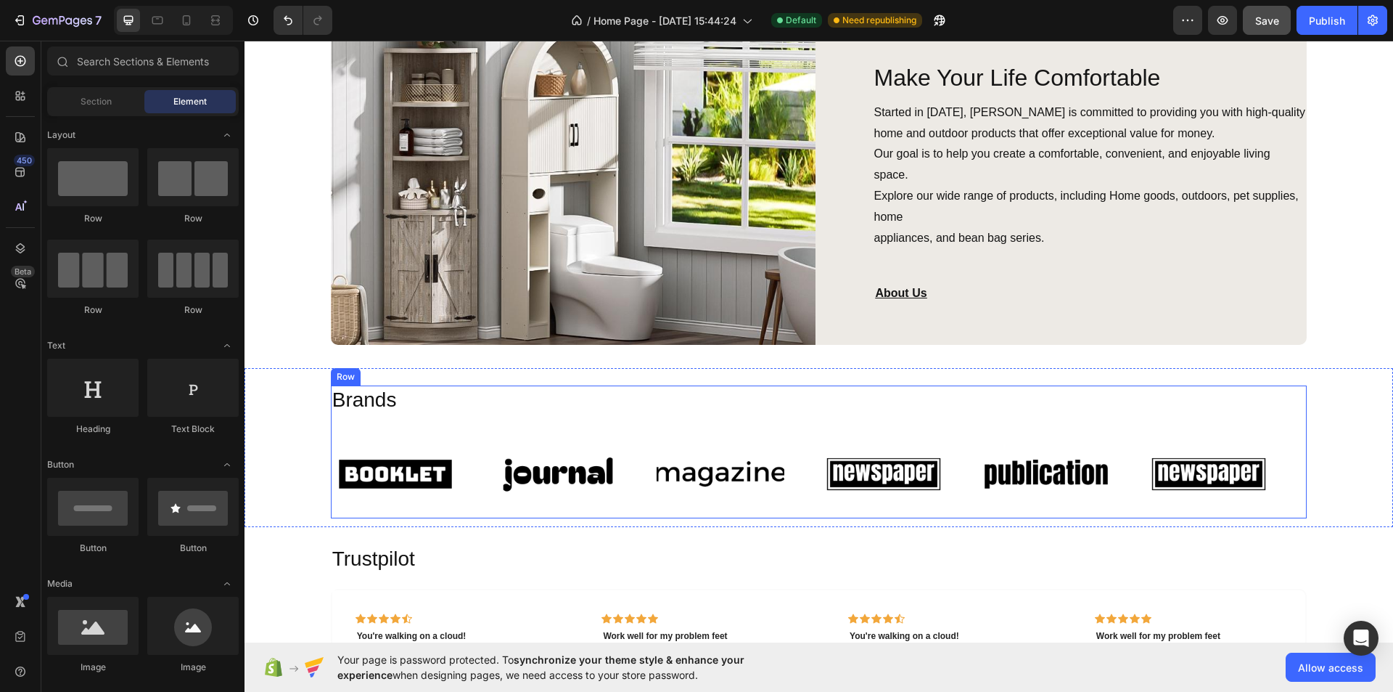
click at [1279, 18] on span "Save" at bounding box center [1268, 21] width 24 height 12
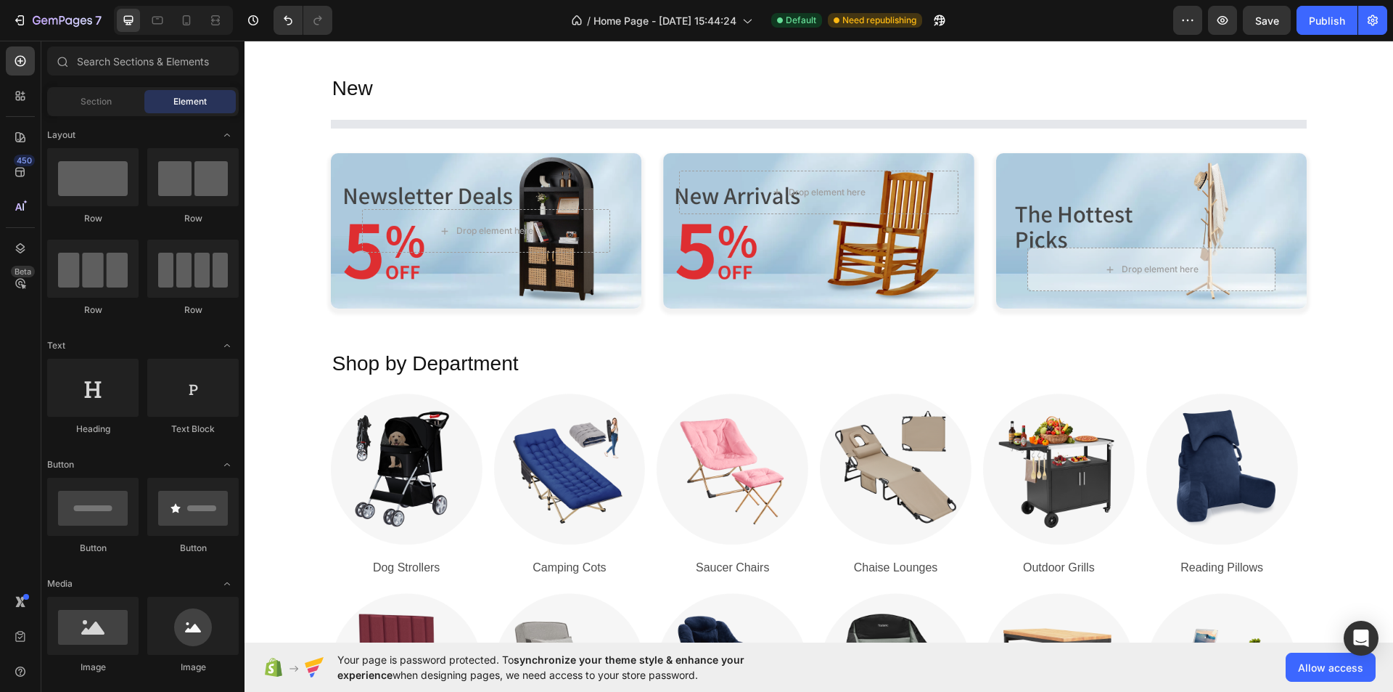
scroll to position [978, 0]
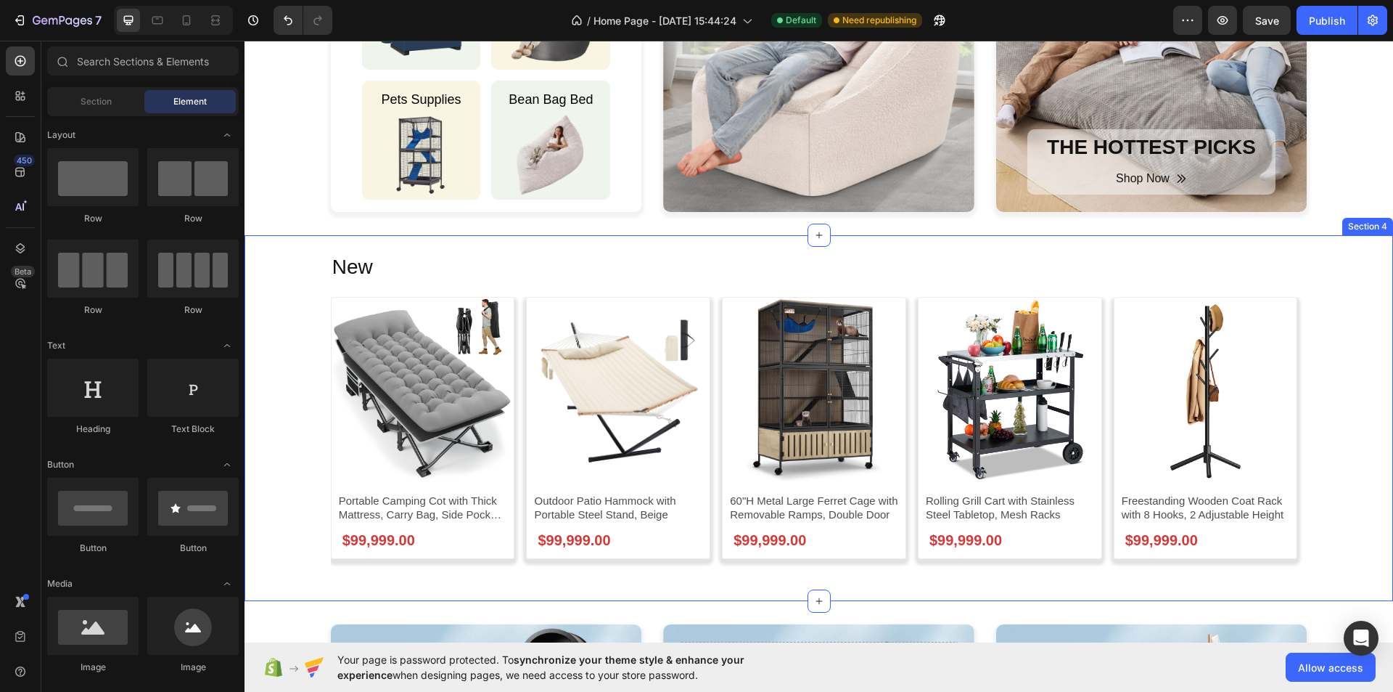
click at [1330, 303] on div "New Heading Product Images Portable Camping Cot with Thick Mattress, Carry Bag,…" at bounding box center [819, 427] width 1149 height 348
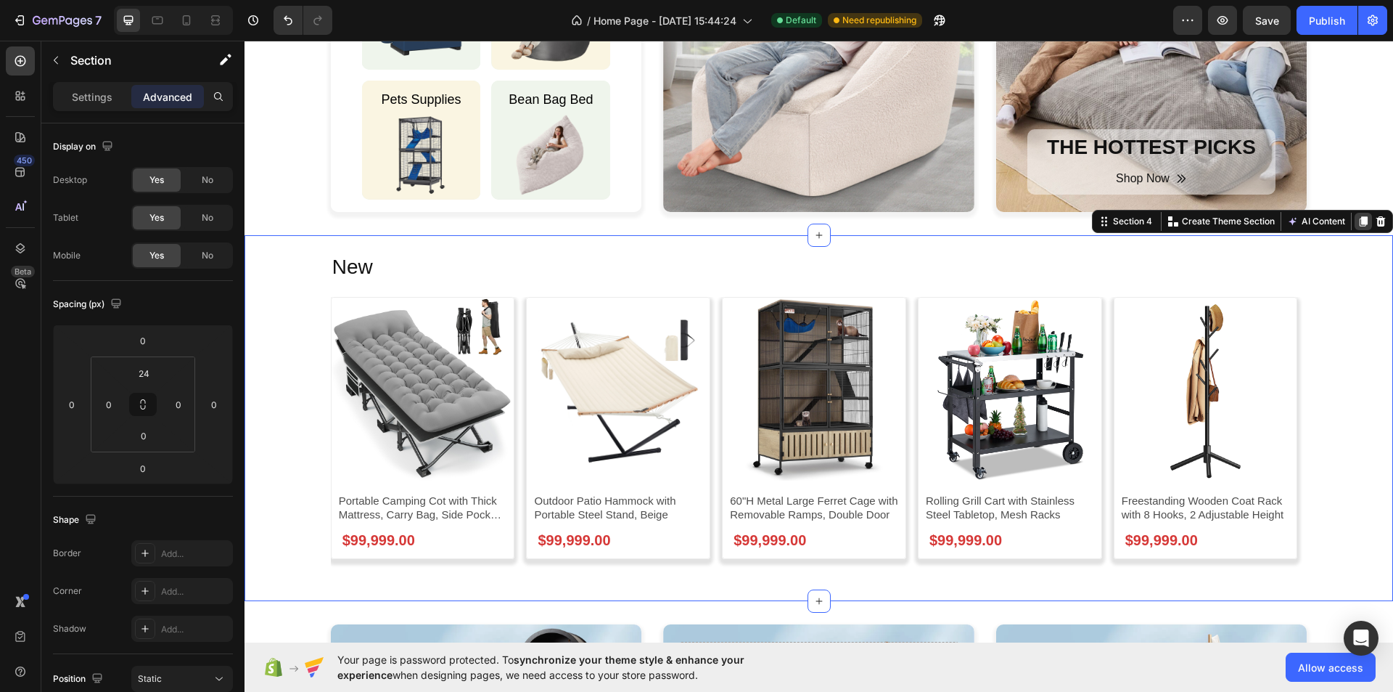
click at [1358, 216] on icon at bounding box center [1364, 222] width 12 height 12
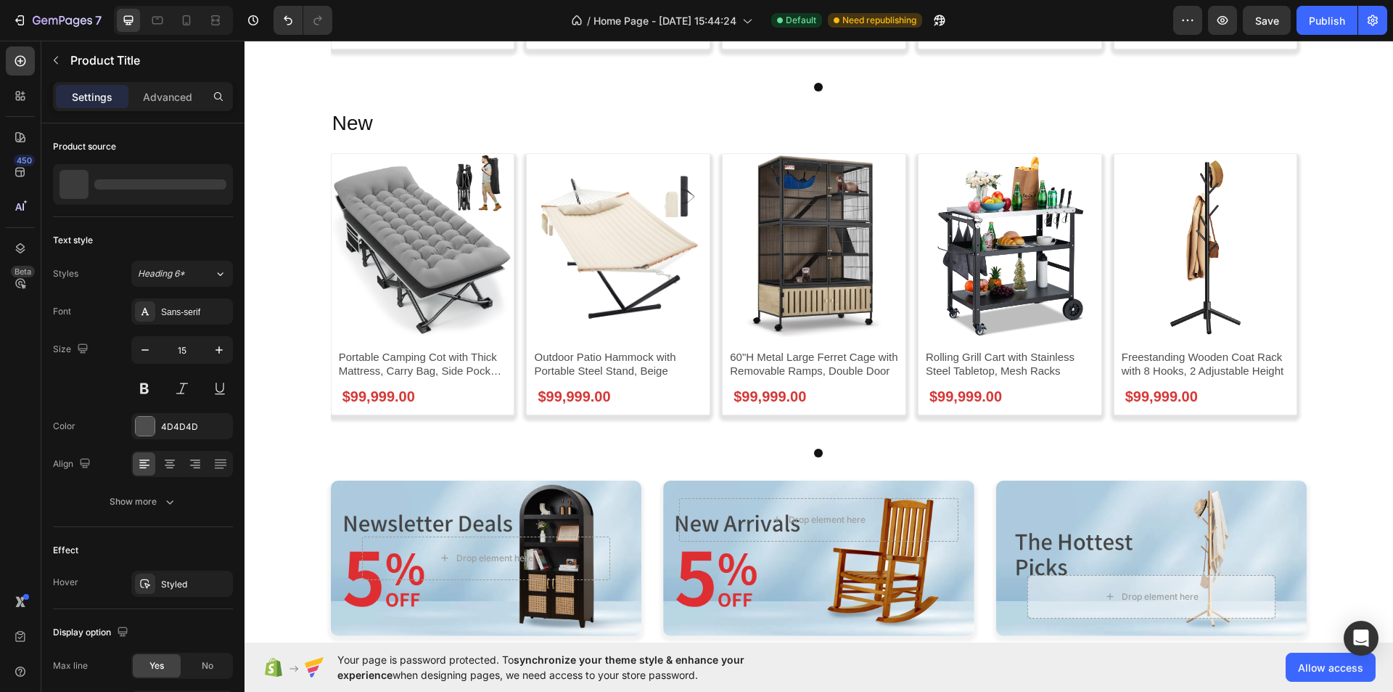
scroll to position [1411, 0]
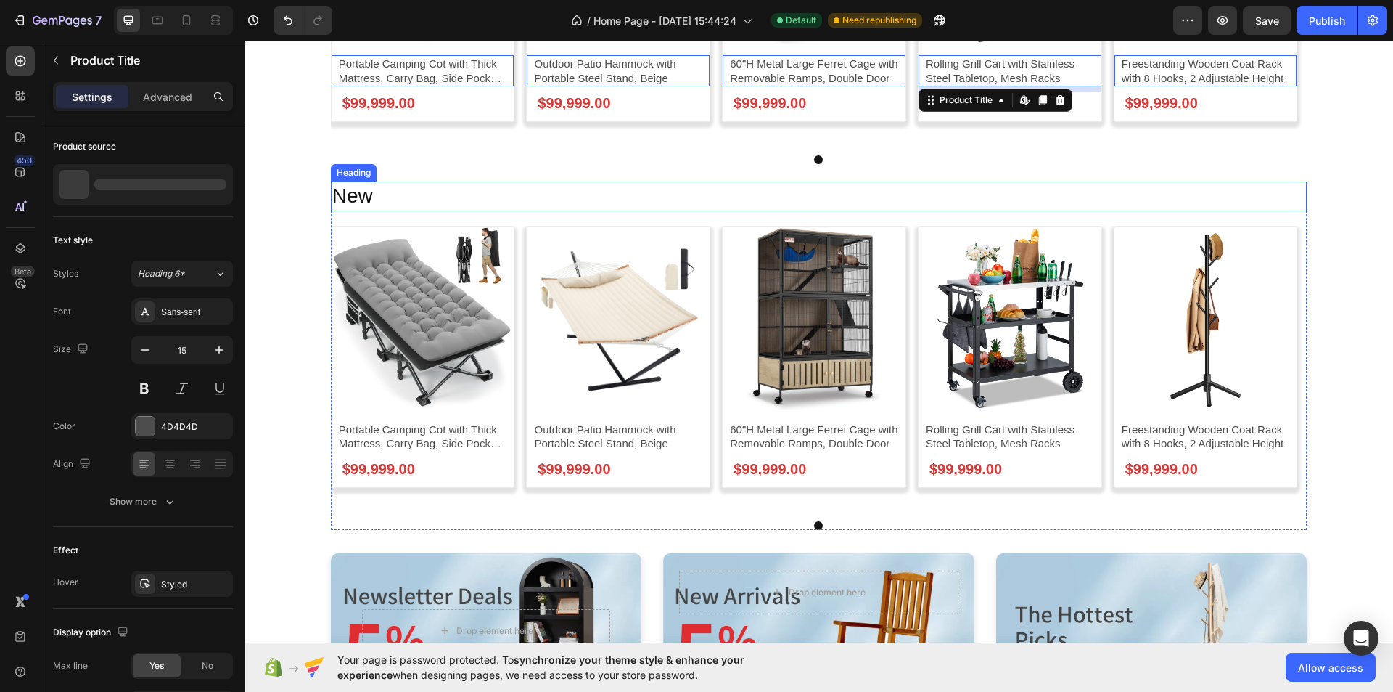
click at [1057, 191] on h2 "New" at bounding box center [819, 195] width 977 height 29
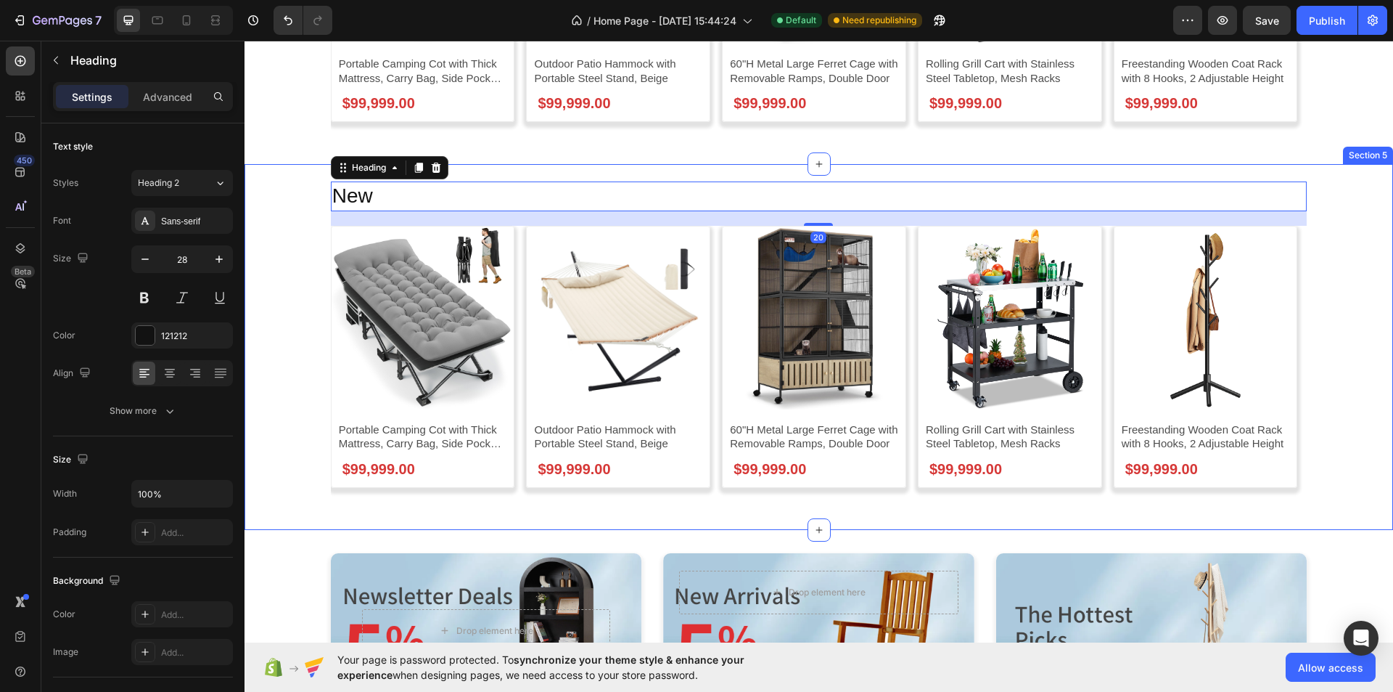
click at [1325, 211] on div "New Heading 20 Product Images Portable Camping Cot with Thick Mattress, Carry B…" at bounding box center [819, 355] width 1149 height 348
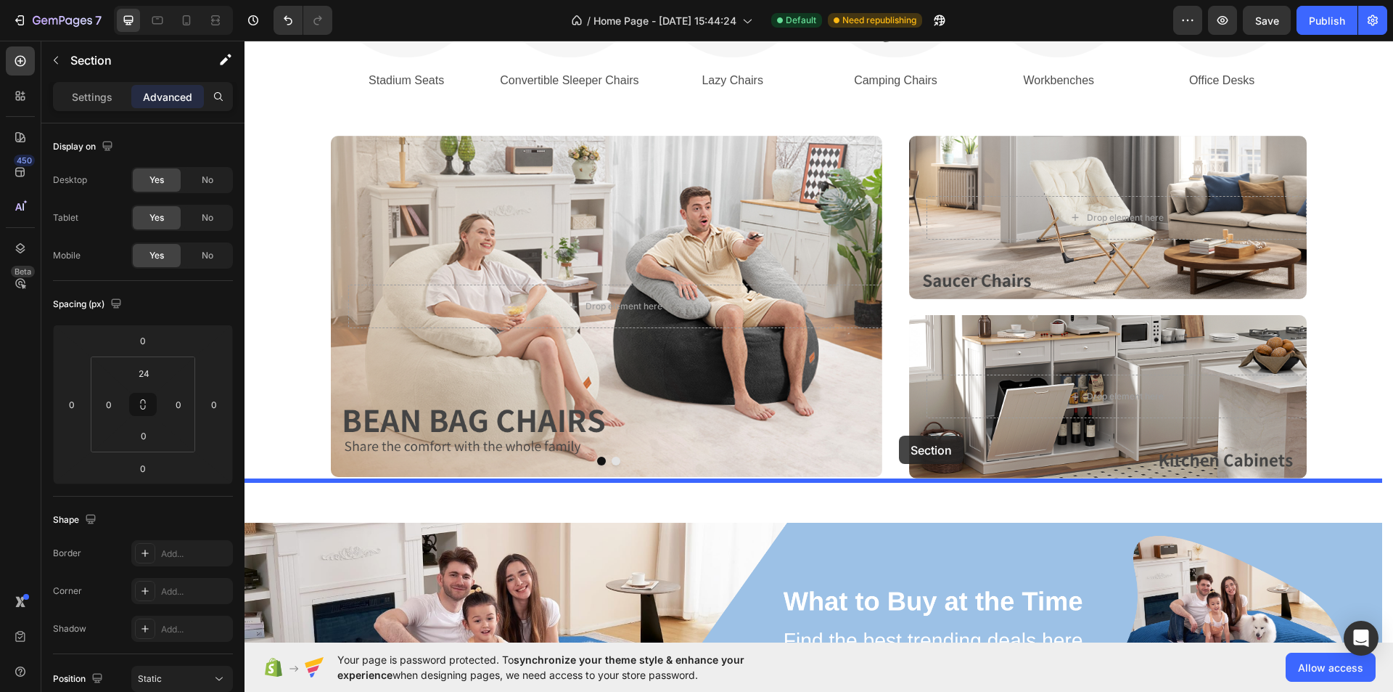
scroll to position [2500, 0]
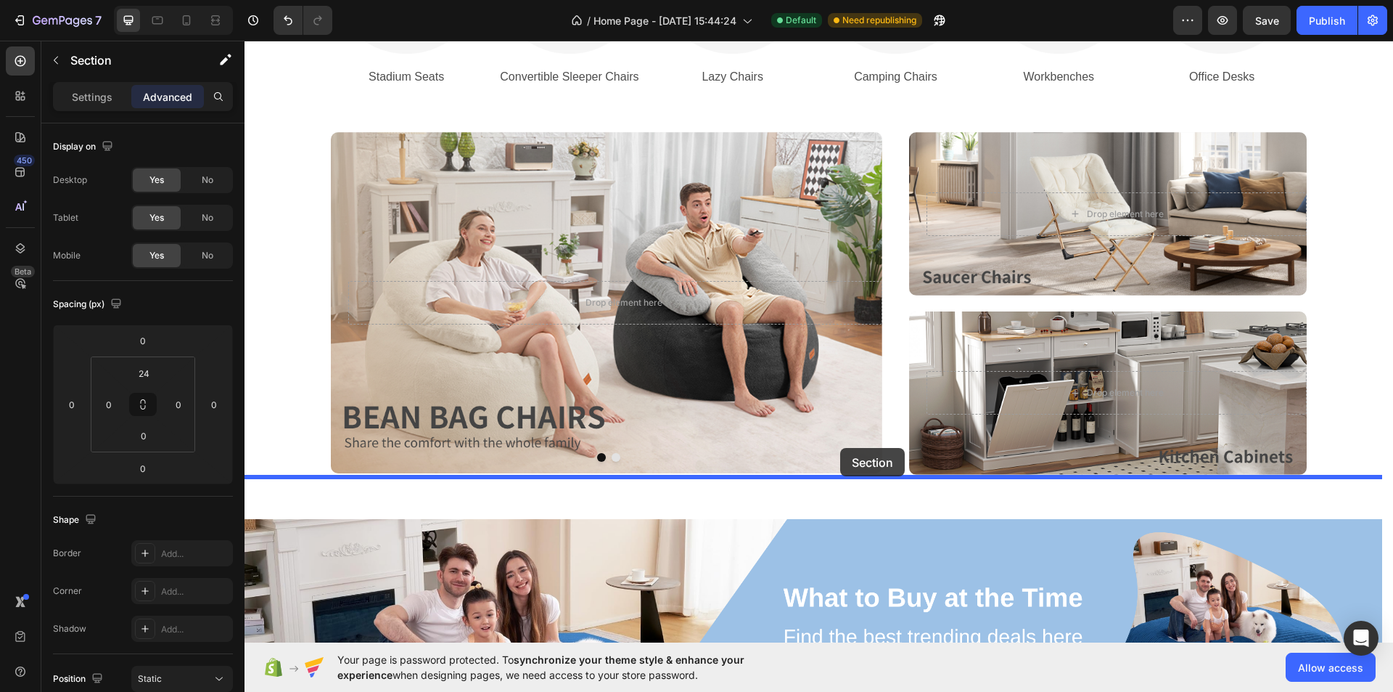
drag, startPoint x: 1102, startPoint y: 149, endPoint x: 840, endPoint y: 448, distance: 397.1
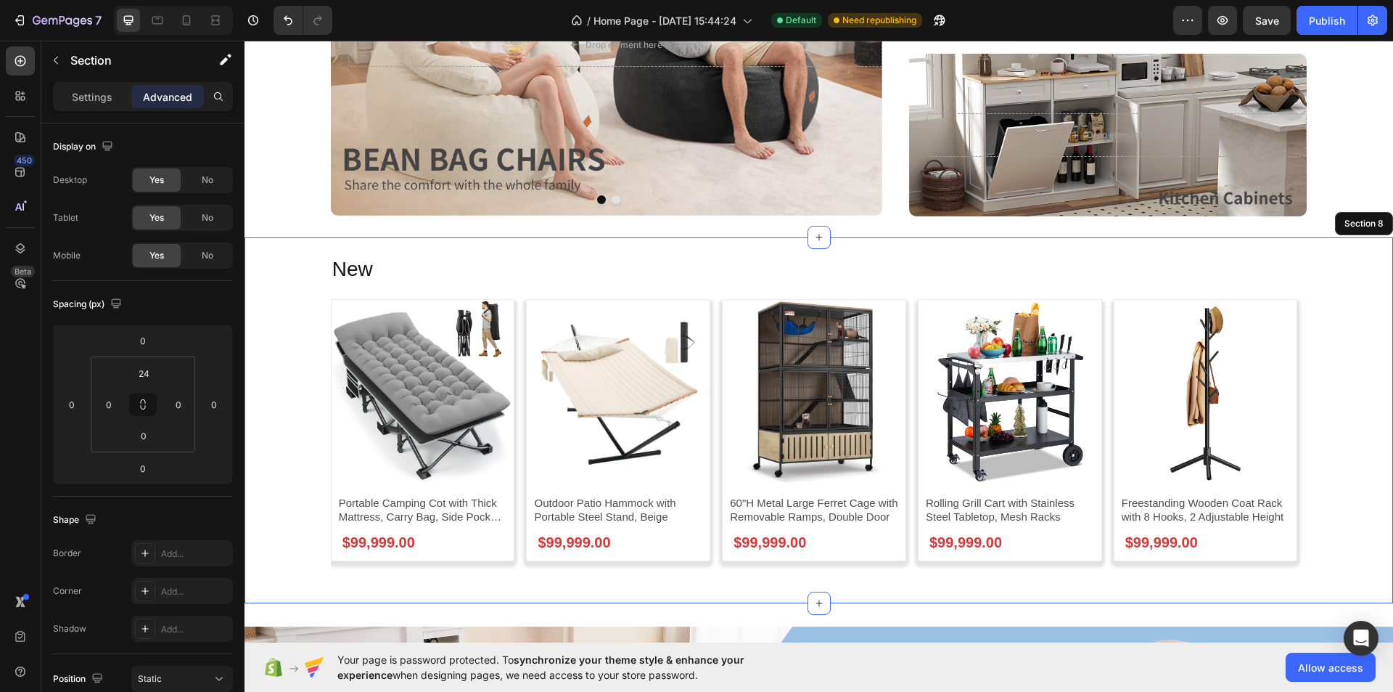
scroll to position [2497, 0]
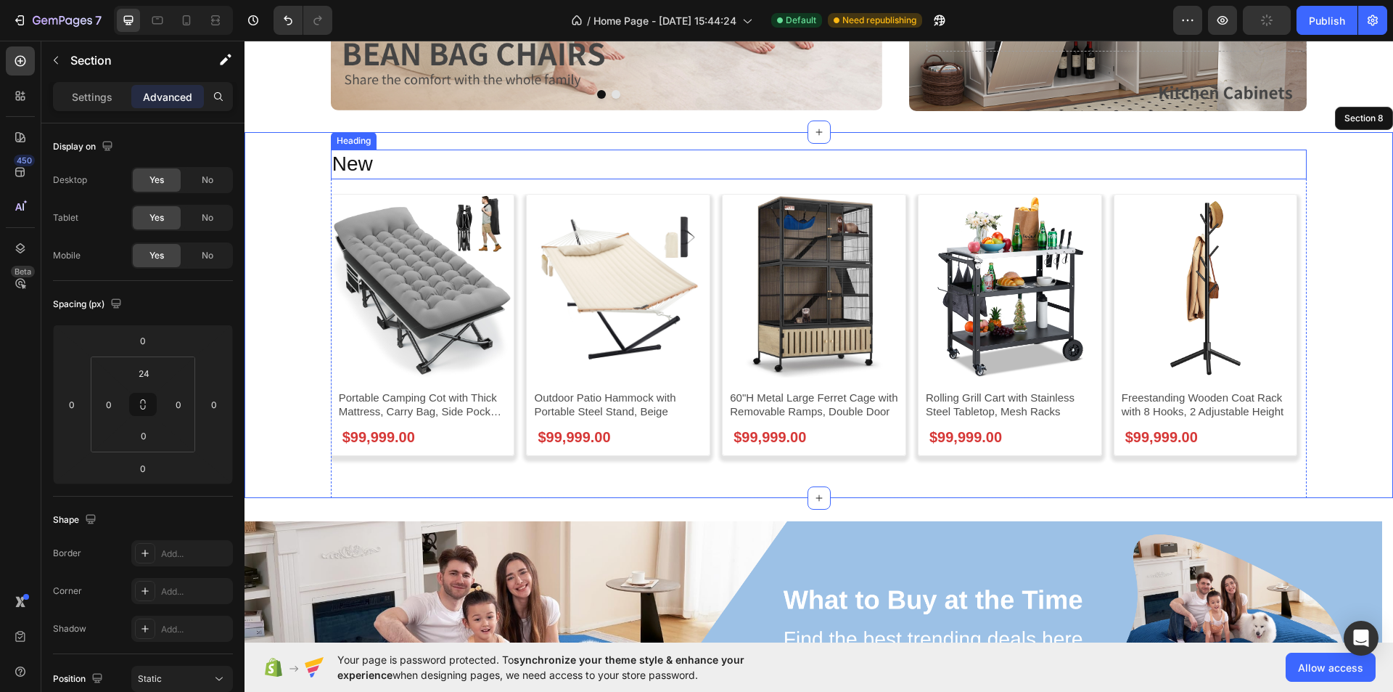
drag, startPoint x: 348, startPoint y: 165, endPoint x: 361, endPoint y: 165, distance: 12.4
click at [348, 165] on h2 "New" at bounding box center [819, 164] width 977 height 29
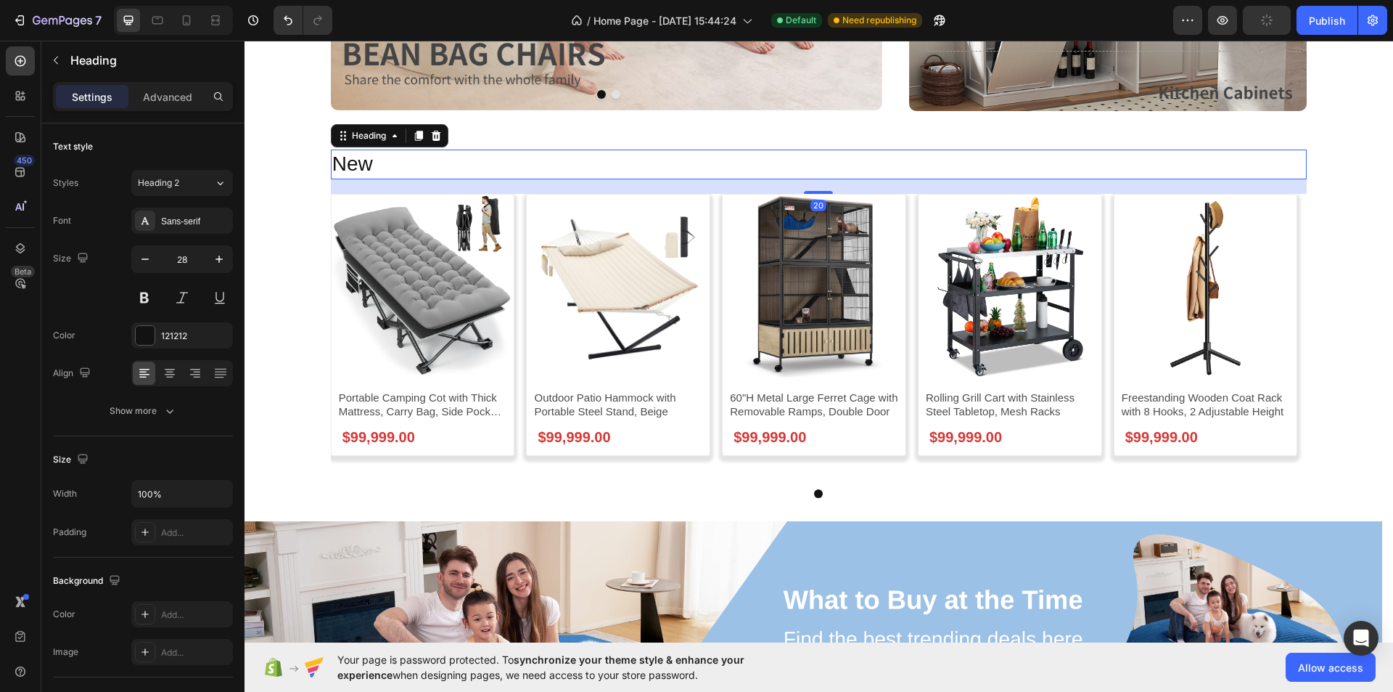
click at [384, 170] on h2 "New" at bounding box center [819, 164] width 977 height 29
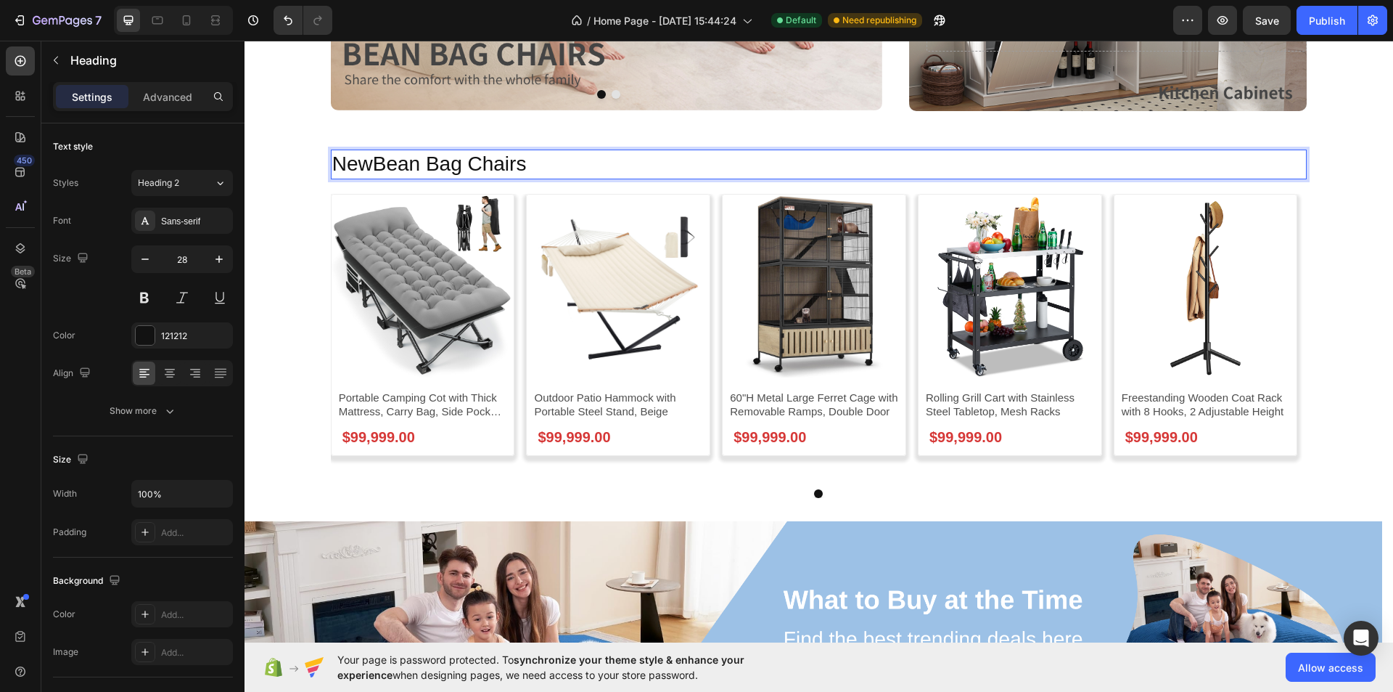
click at [374, 157] on p "NewBean Bag Chairs" at bounding box center [819, 164] width 974 height 26
click at [1333, 246] on div "Bean Bag Chairs Heading 20 Product Images Portable Camping Cot with Thick Mattr…" at bounding box center [819, 324] width 1149 height 348
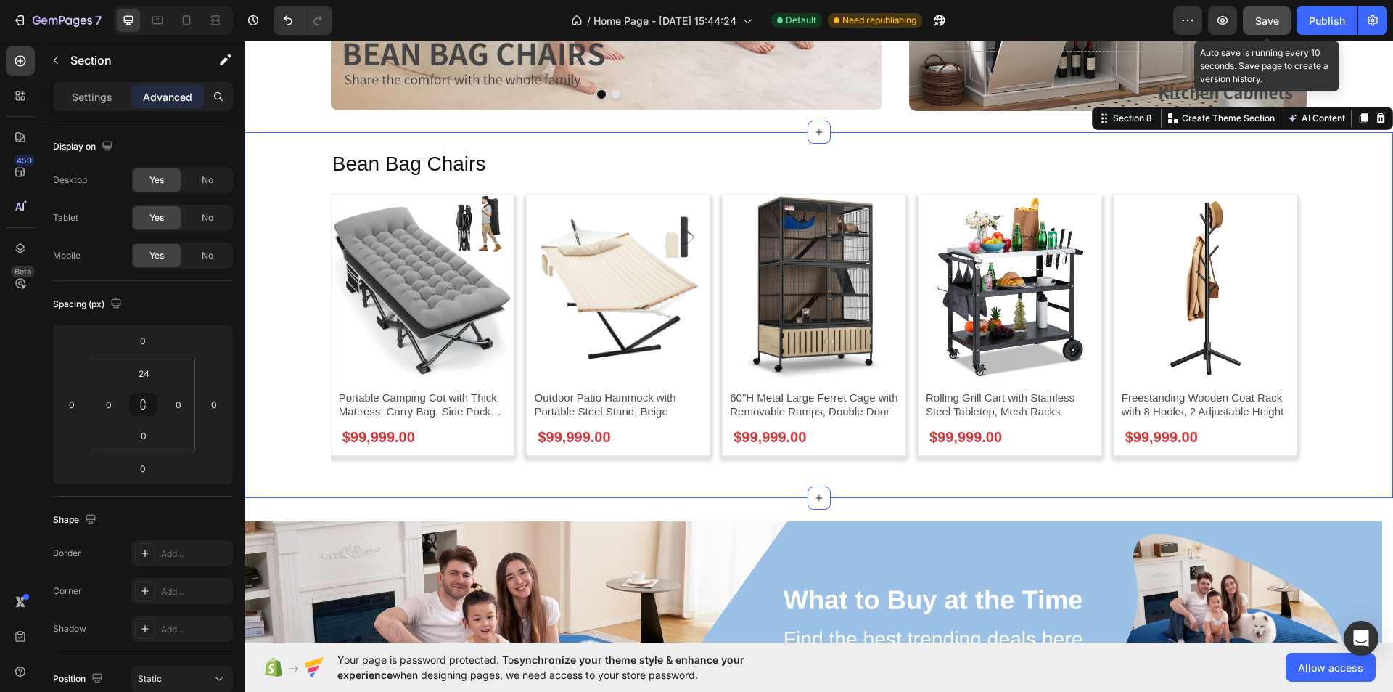
click at [1272, 25] on span "Save" at bounding box center [1268, 21] width 24 height 12
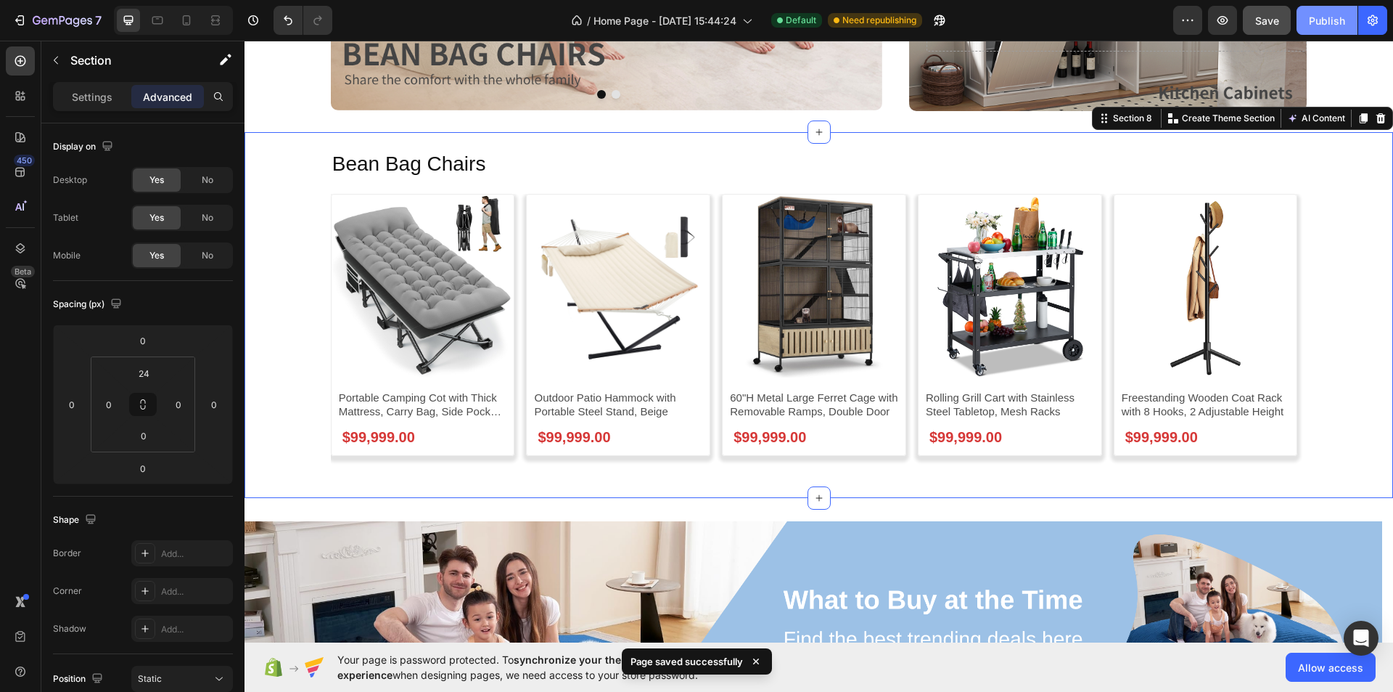
click at [1319, 21] on div "Publish" at bounding box center [1327, 20] width 36 height 15
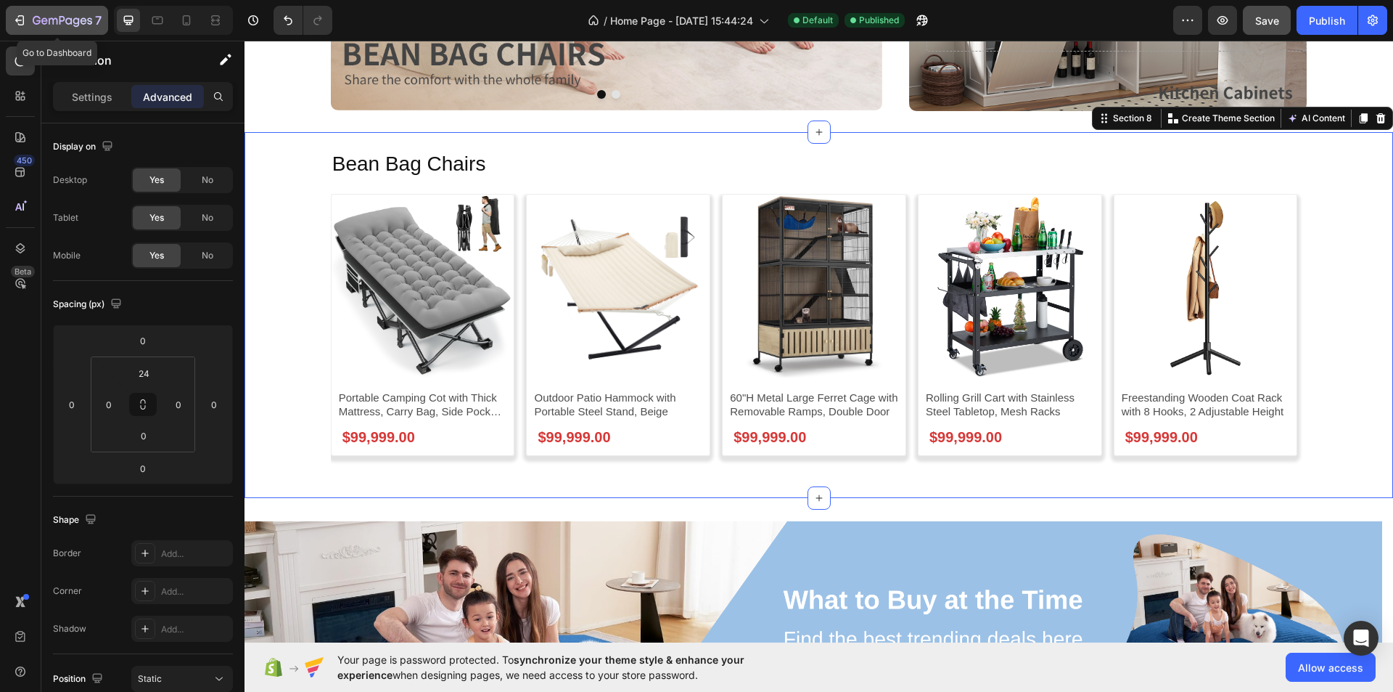
click at [15, 23] on icon "button" at bounding box center [19, 20] width 15 height 15
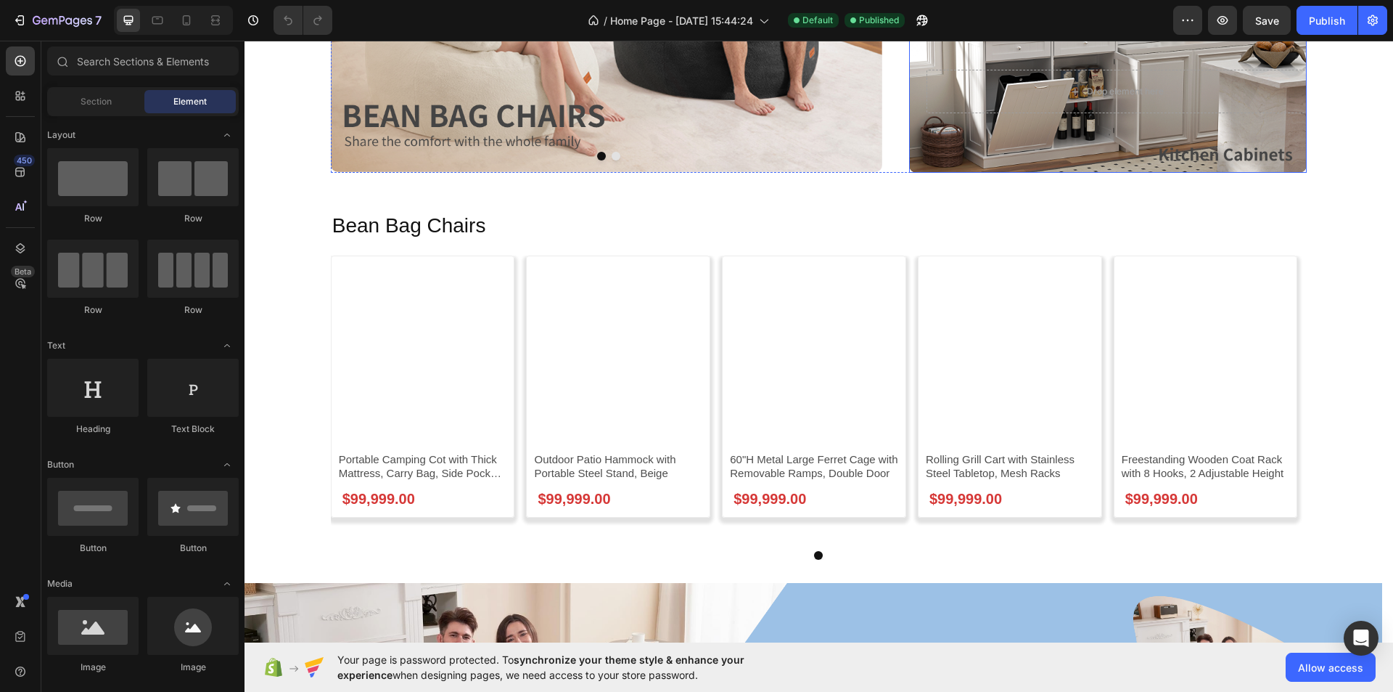
scroll to position [2468, 0]
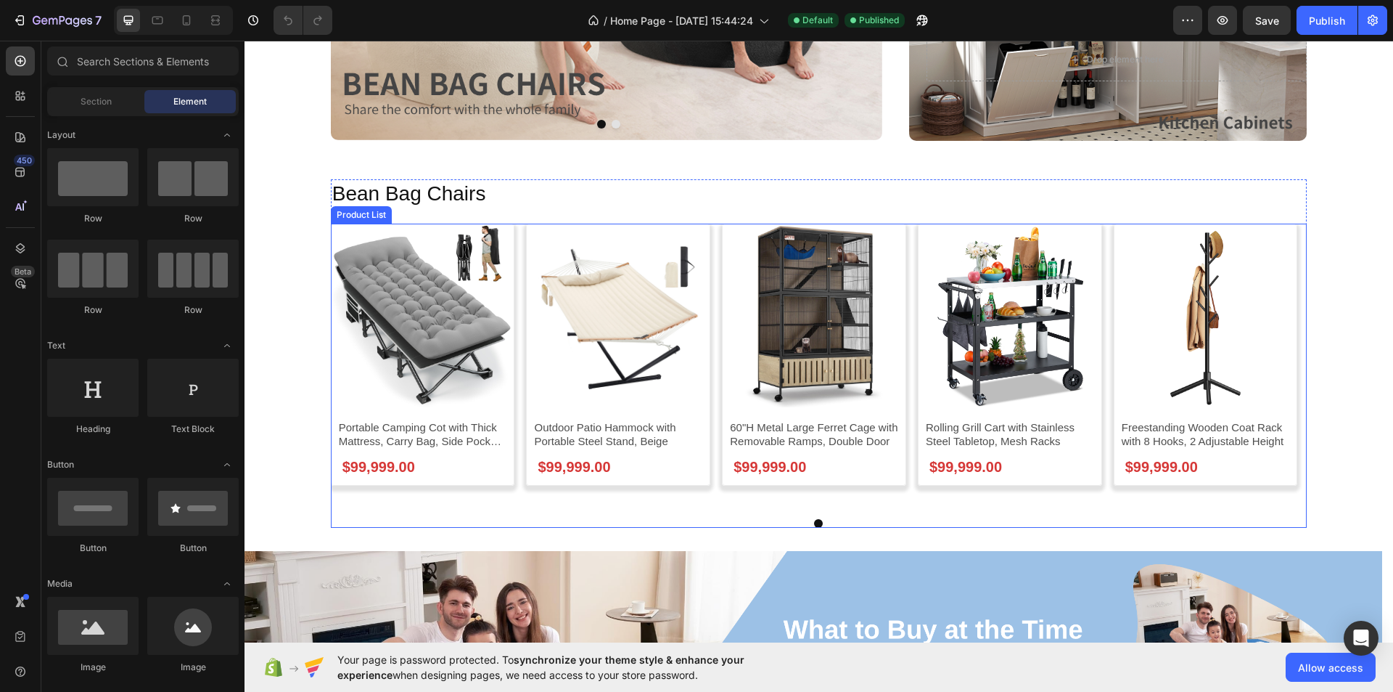
click at [515, 310] on div "Product Images Portable Camping Cot with Thick Mattress, Carry Bag, Side Pocket…" at bounding box center [819, 366] width 977 height 284
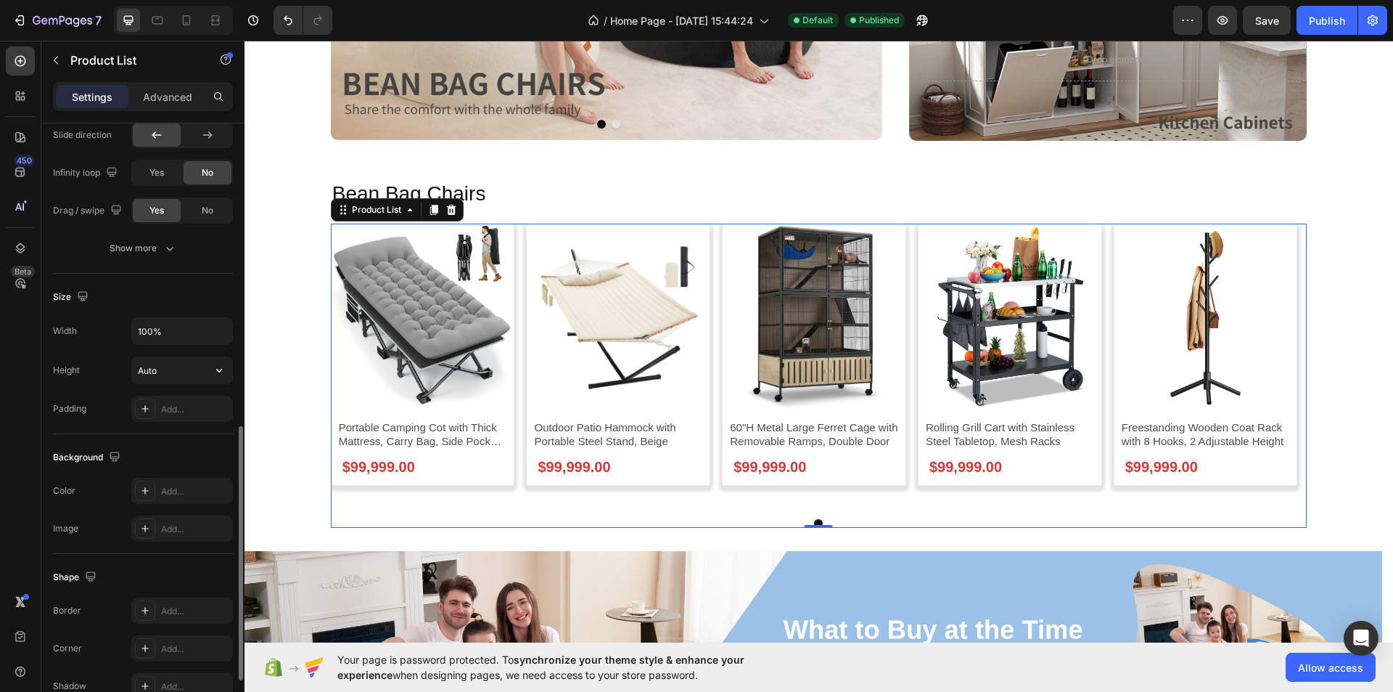
scroll to position [853, 0]
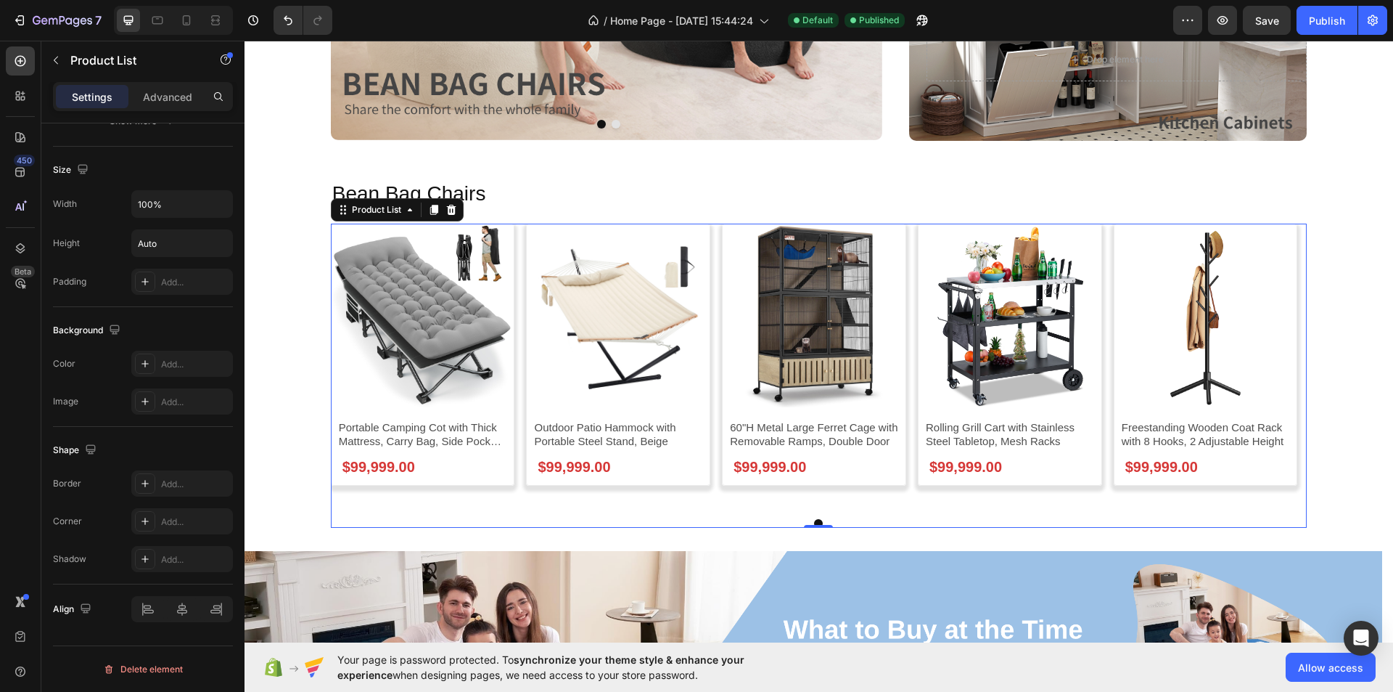
click at [520, 312] on div "Product Images Portable Camping Cot with Thick Mattress, Carry Bag, Side Pocket…" at bounding box center [819, 366] width 977 height 284
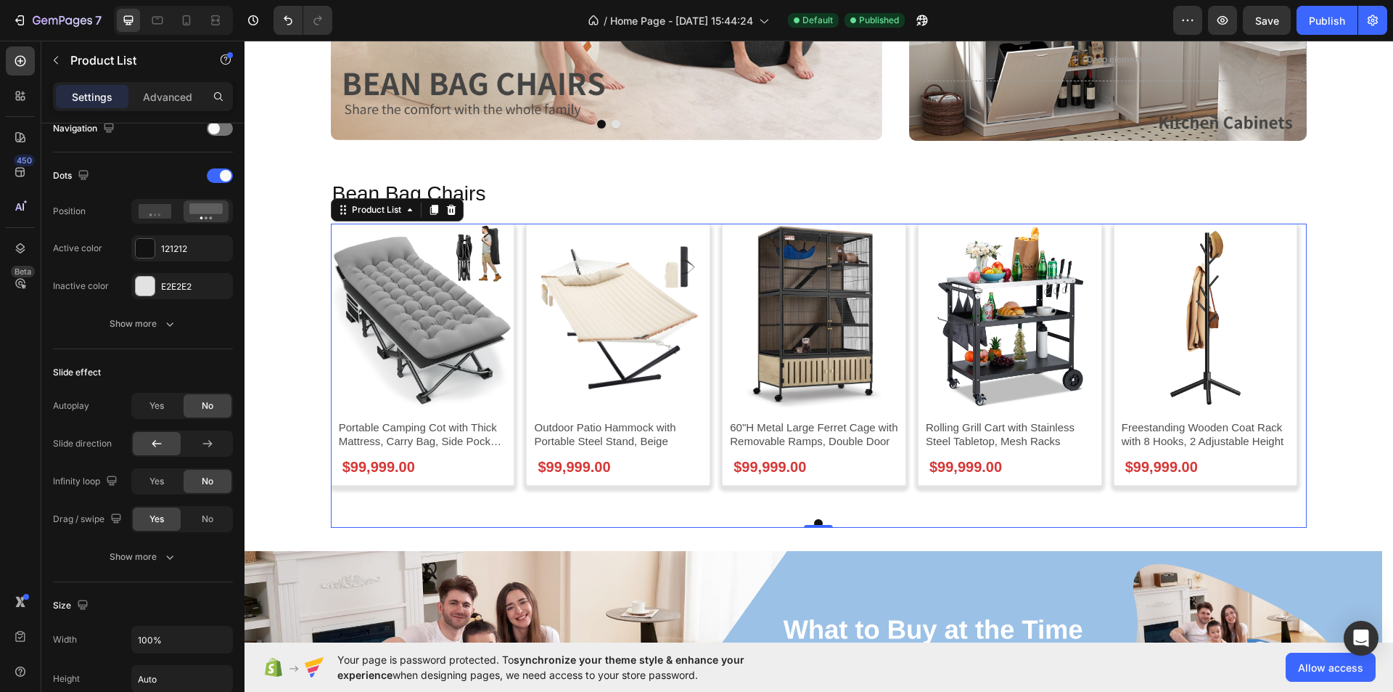
scroll to position [0, 0]
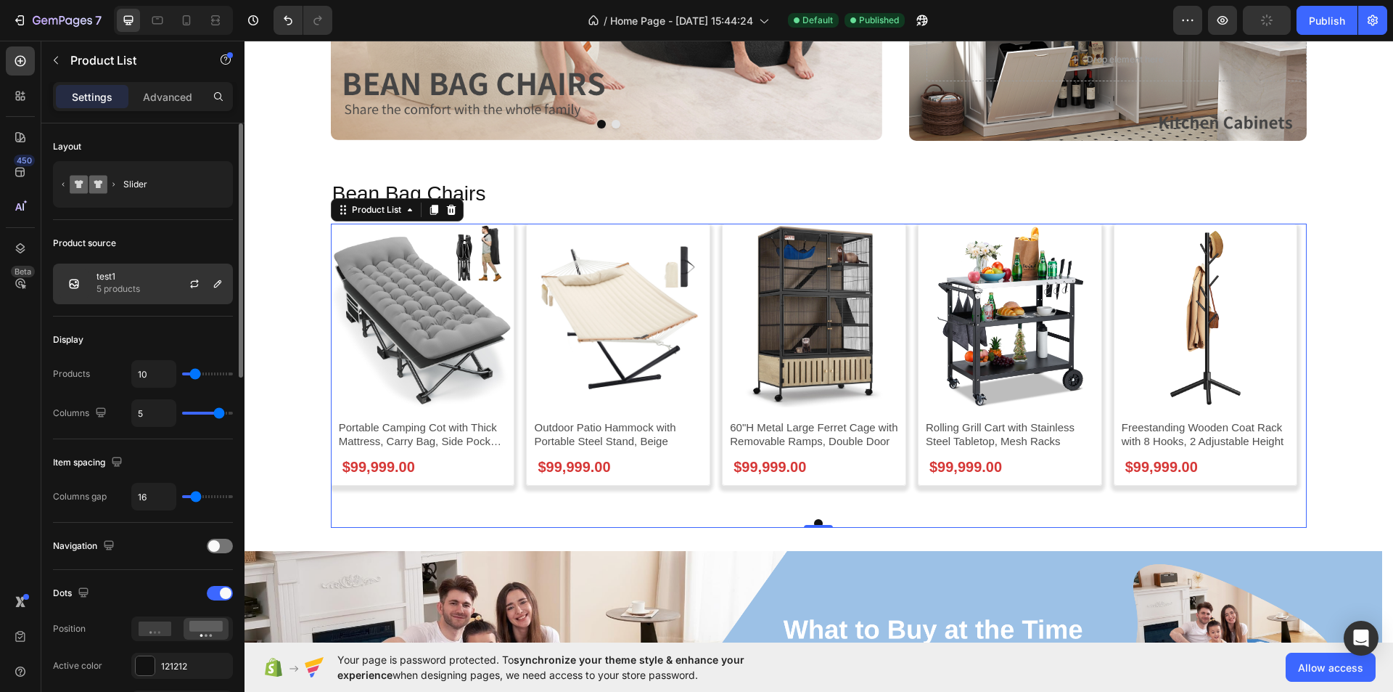
click at [140, 274] on p "test1" at bounding box center [119, 276] width 44 height 10
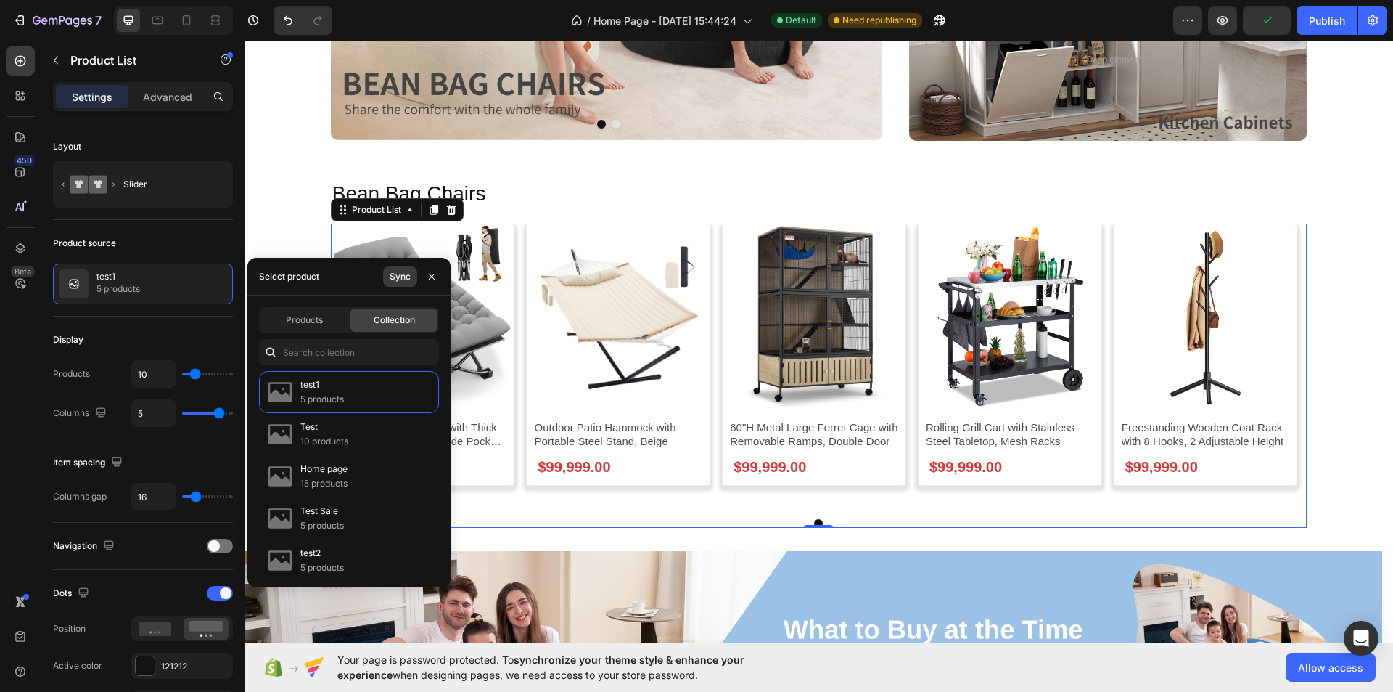
click at [394, 286] on button "Sync" at bounding box center [400, 276] width 34 height 20
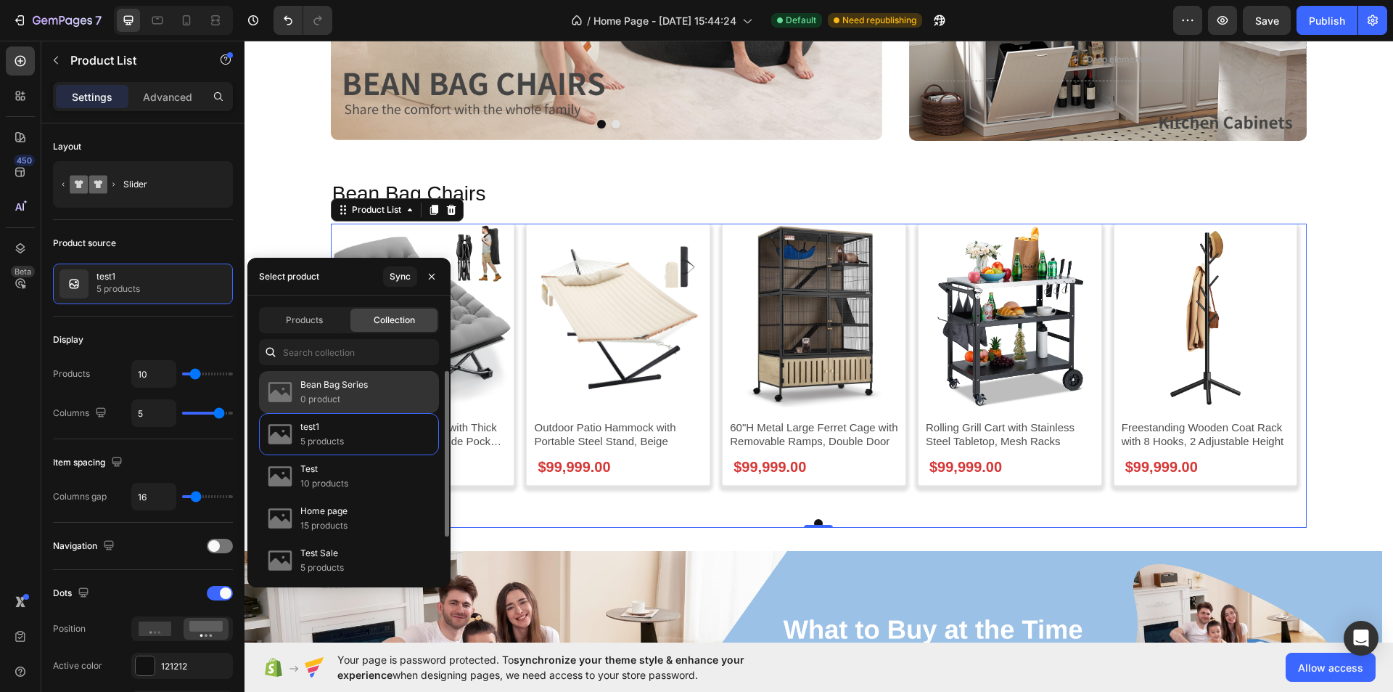
click at [349, 398] on p "0 product" at bounding box center [333, 399] width 67 height 15
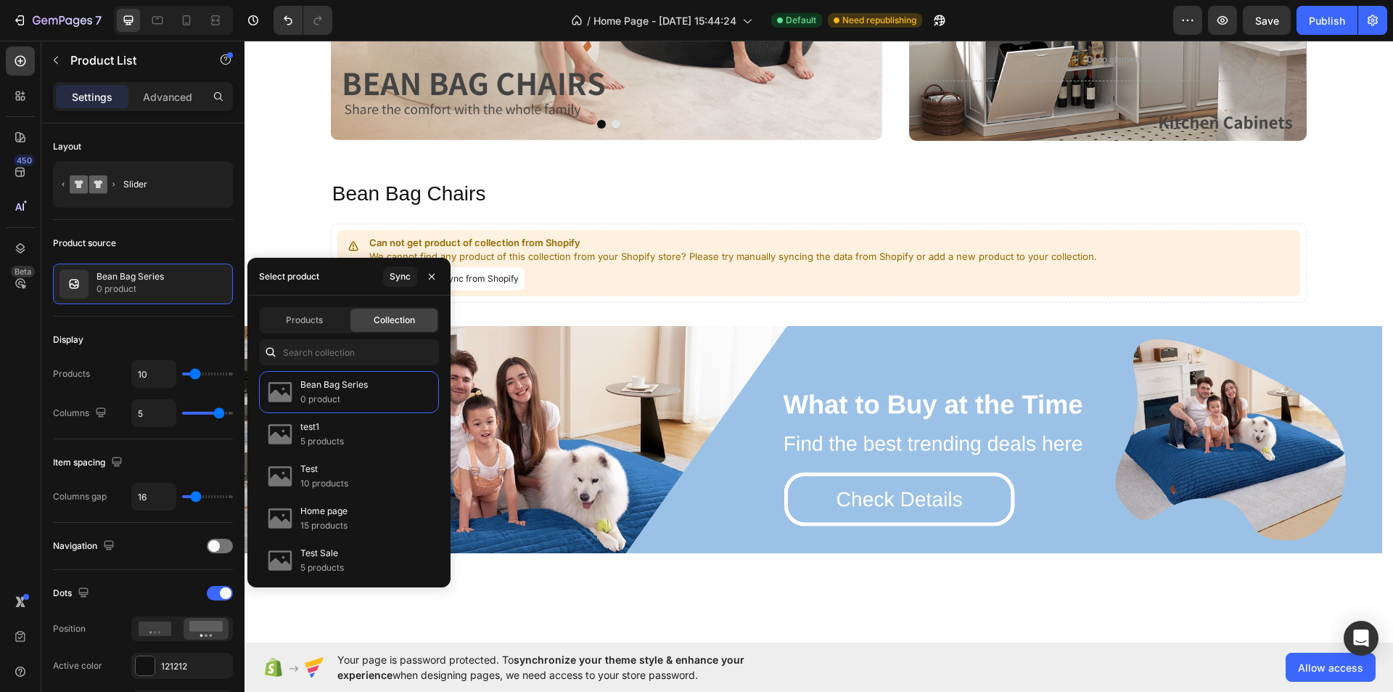
click at [546, 284] on div "Add product Sync from Shopify" at bounding box center [733, 278] width 728 height 23
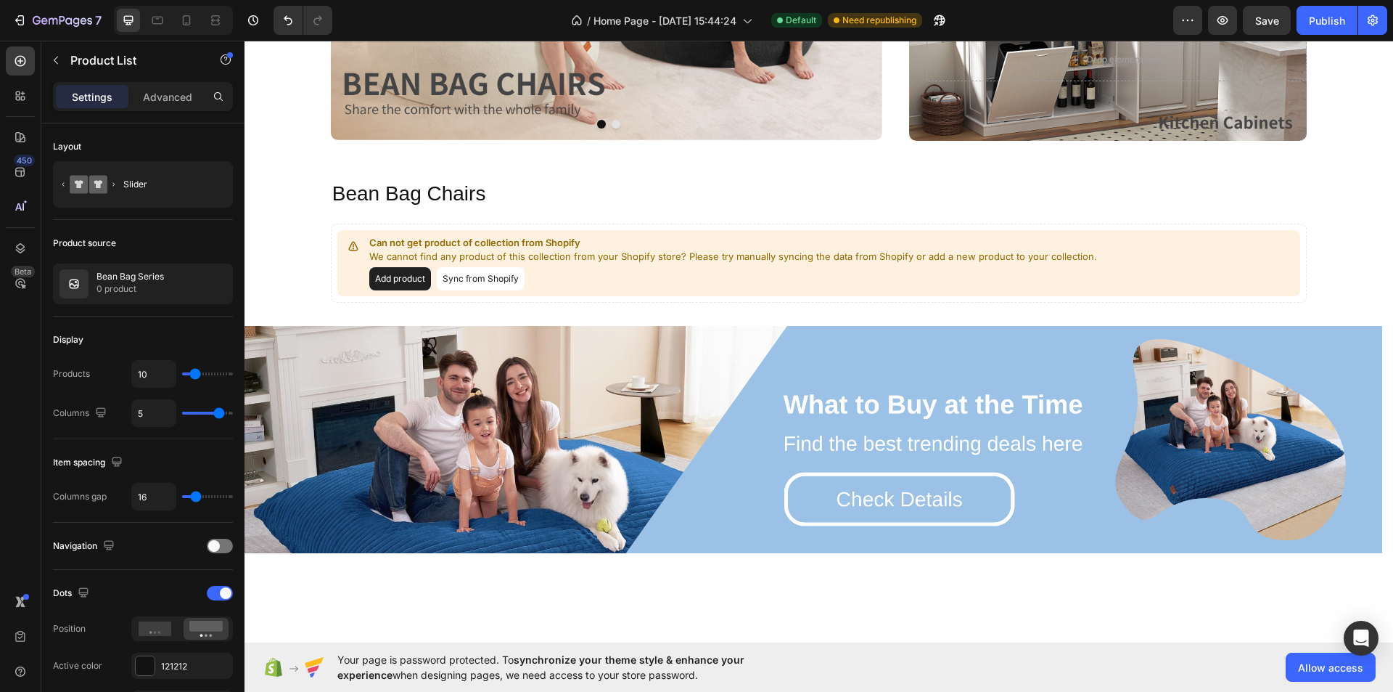
click at [507, 276] on button "Sync from Shopify" at bounding box center [481, 278] width 88 height 23
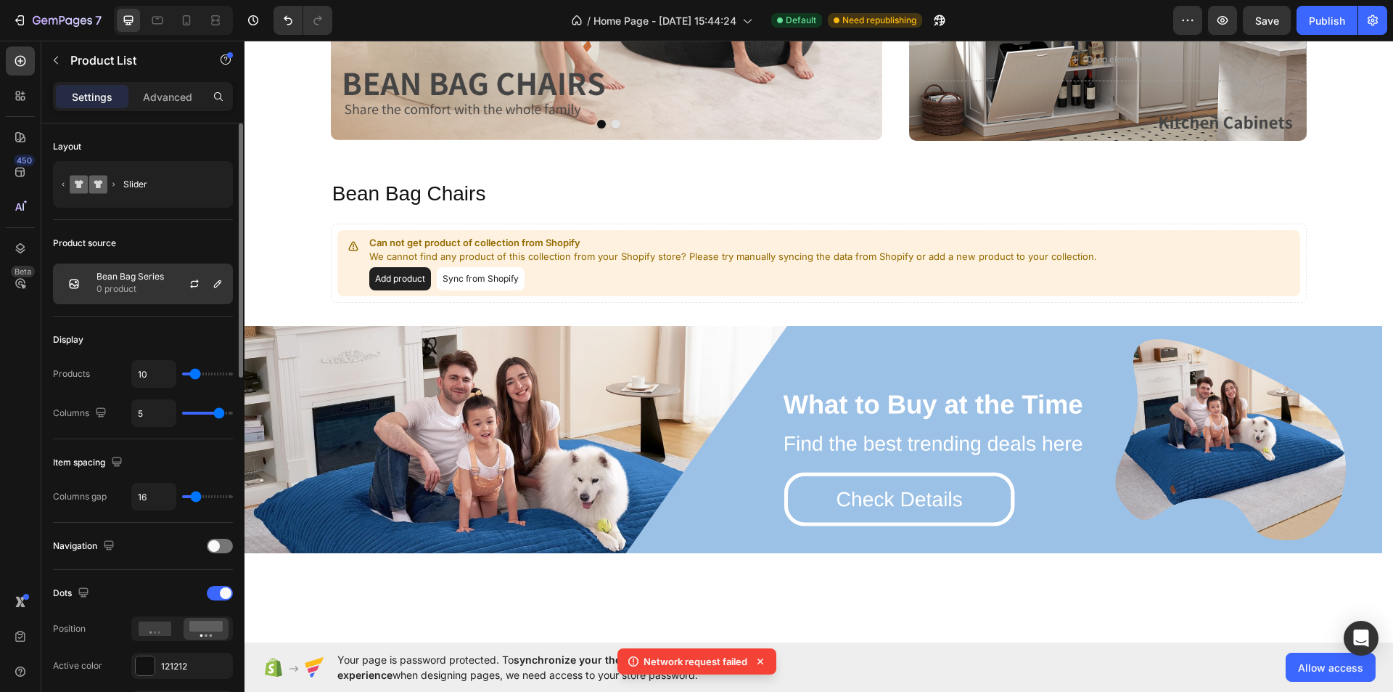
click at [171, 285] on div at bounding box center [200, 283] width 64 height 39
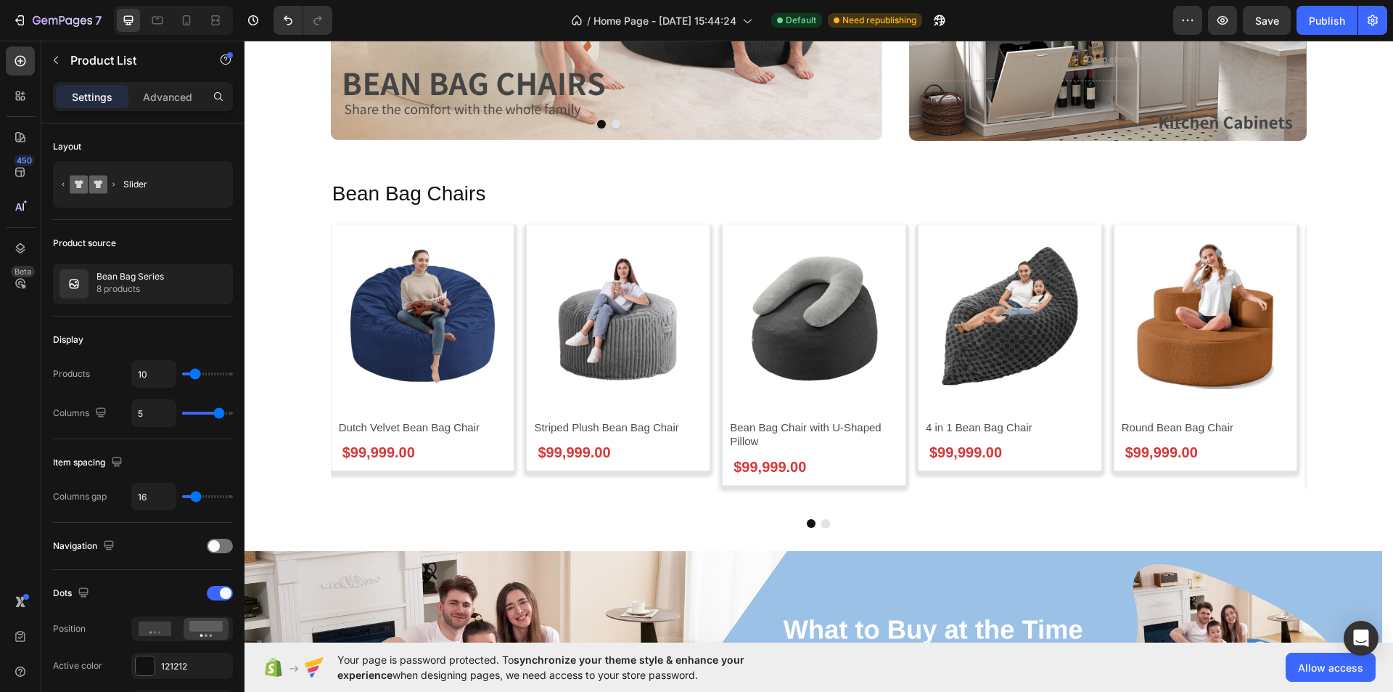
click at [607, 501] on div "Product Images Striped Plush Bean Bag Chair Product Title $99,999.00 Product Pr…" at bounding box center [618, 366] width 184 height 284
click at [509, 433] on h2 "Bean Bag Chair with U-Shaped Pillow" at bounding box center [422, 427] width 171 height 17
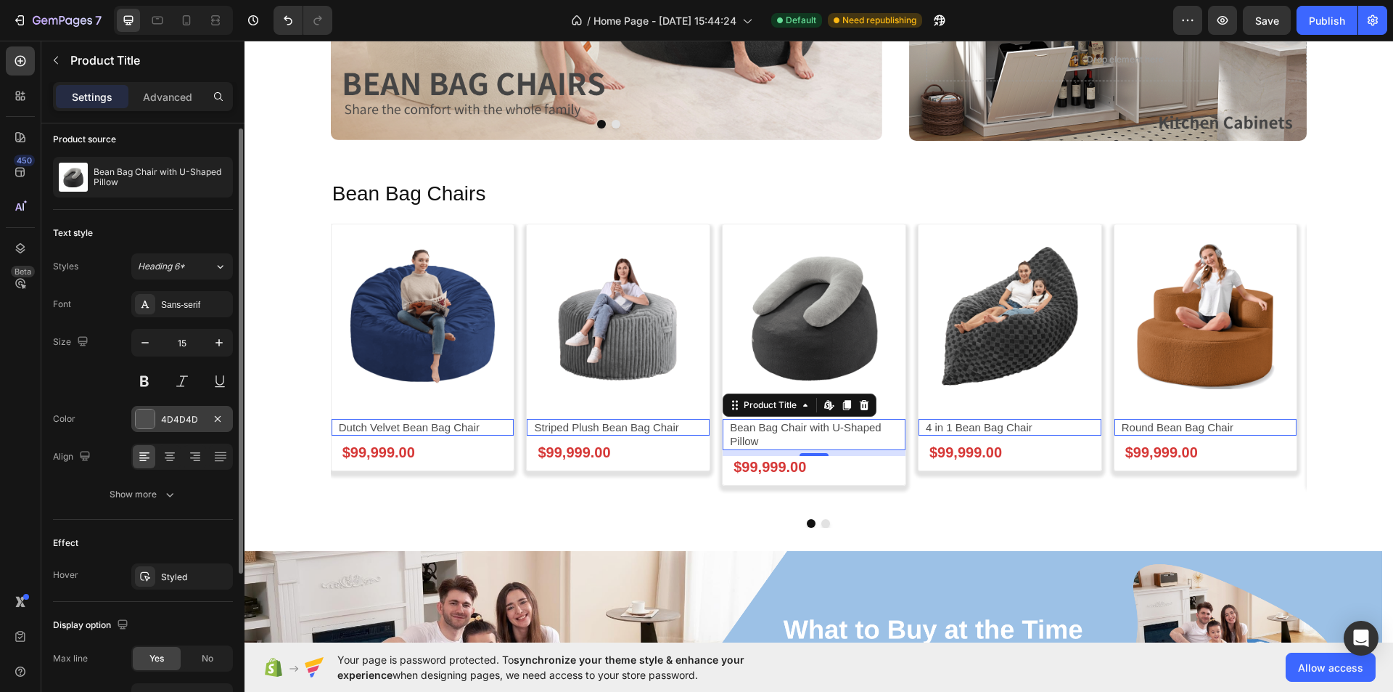
scroll to position [225, 0]
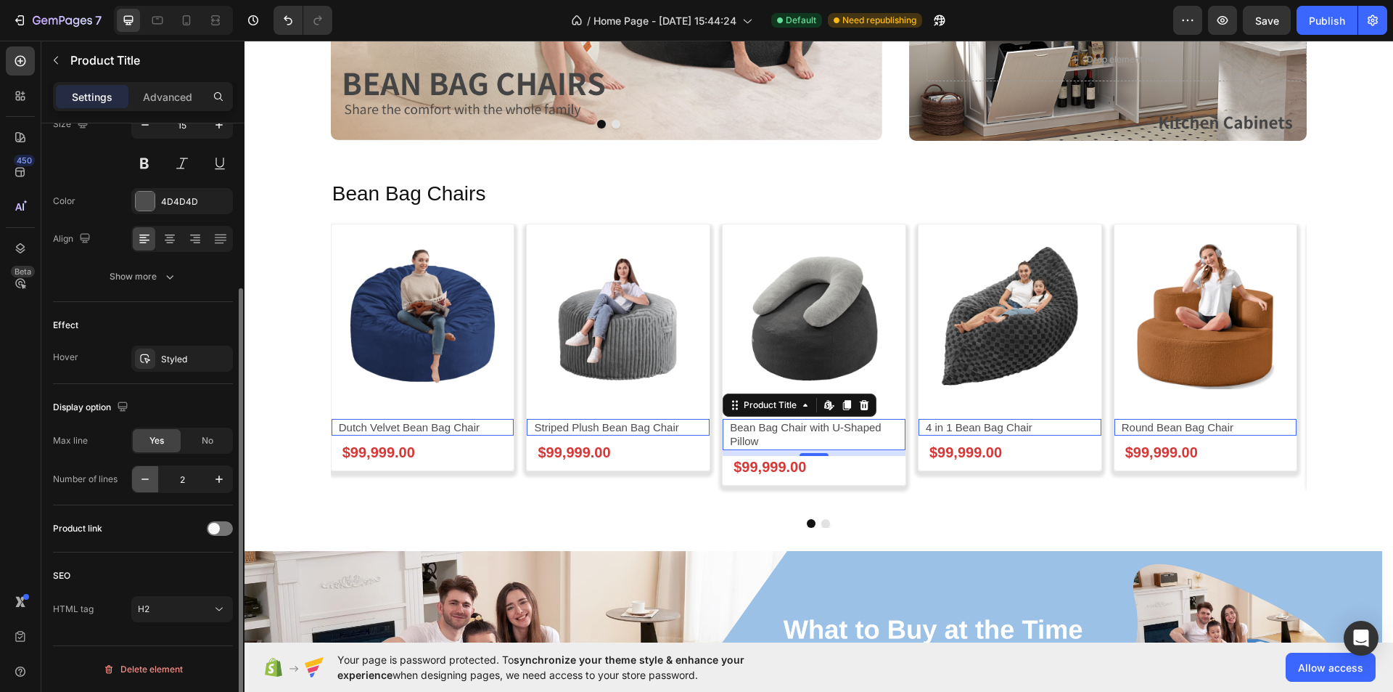
click at [147, 484] on icon "button" at bounding box center [145, 479] width 15 height 15
type input "1"
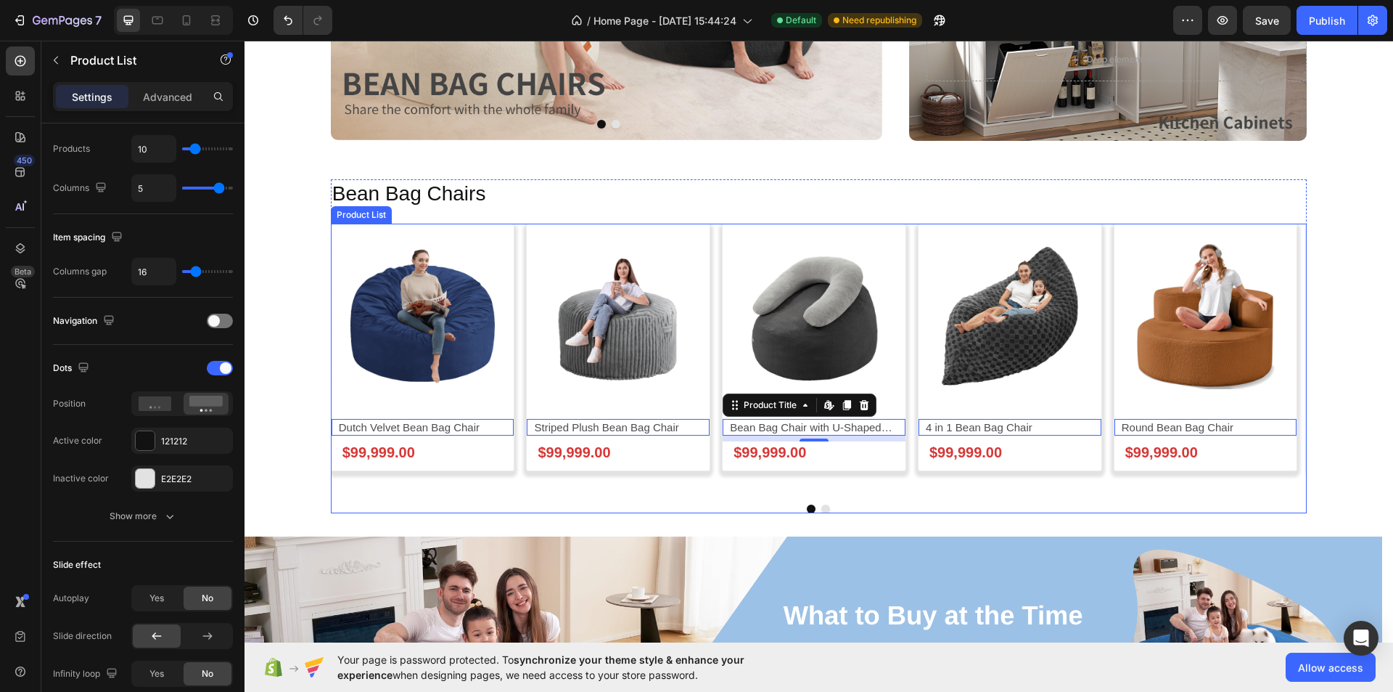
click at [952, 483] on div "Product Images 4 in 1 Bean Bag Chair Product Title Edit content in Shopify 0 $9…" at bounding box center [1010, 358] width 184 height 269
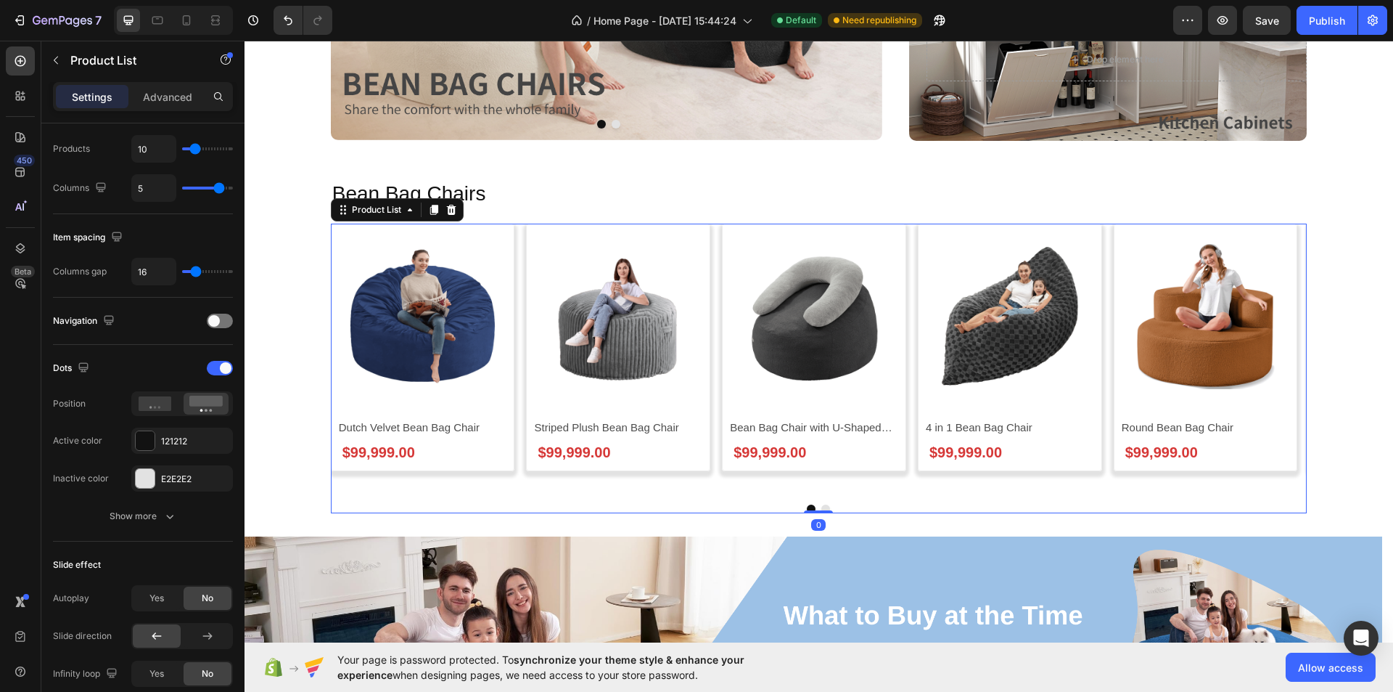
scroll to position [0, 0]
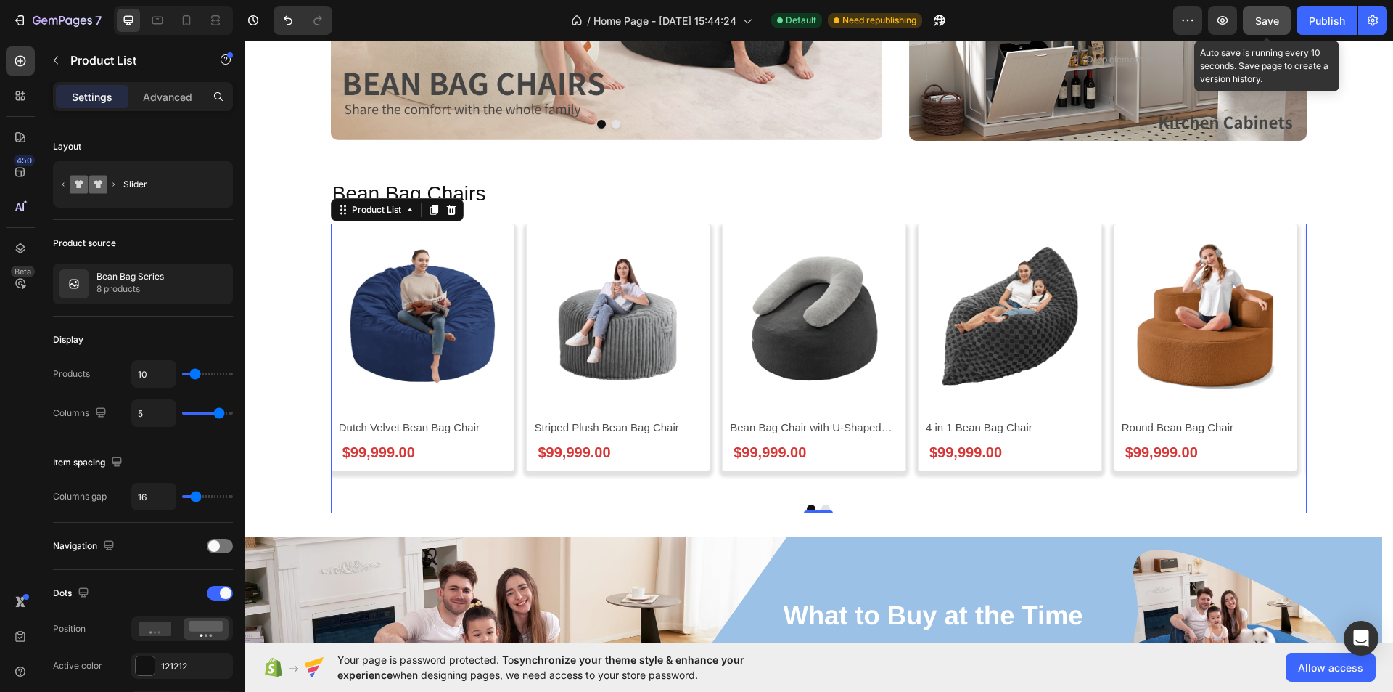
click at [1267, 21] on span "Save" at bounding box center [1268, 21] width 24 height 12
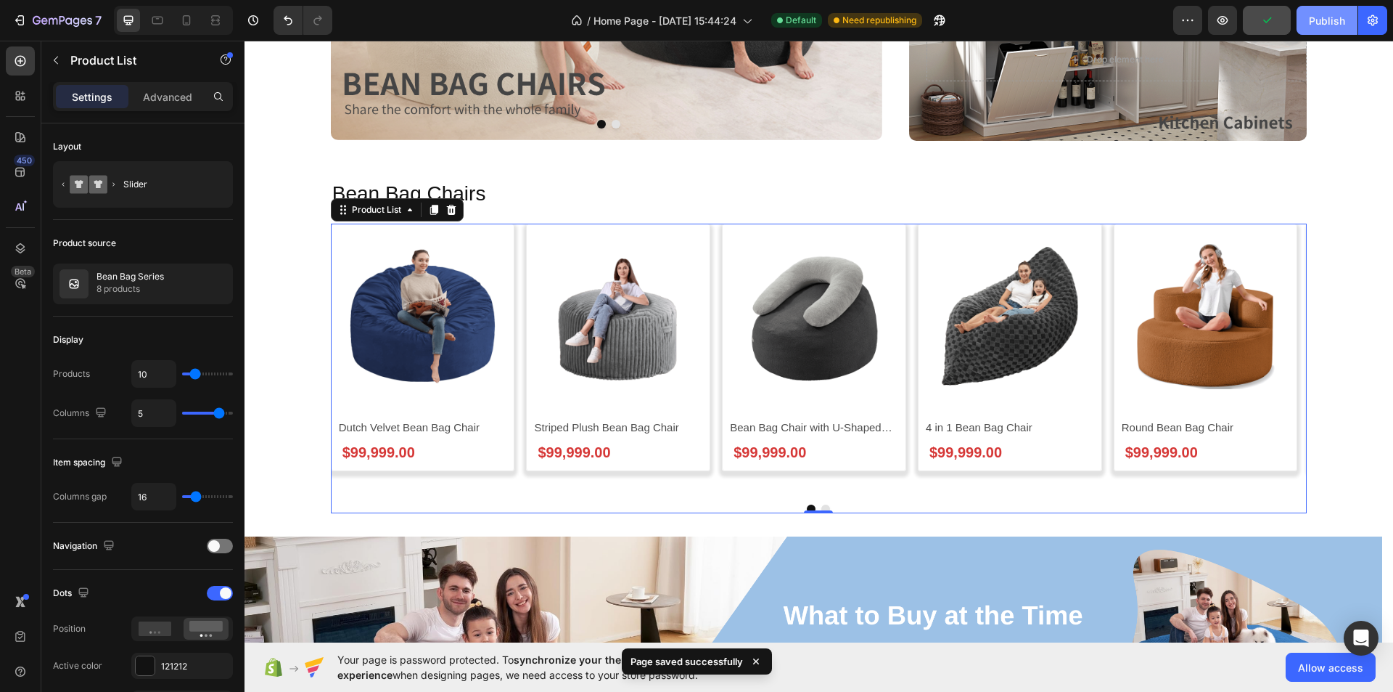
click at [1314, 19] on div "Publish" at bounding box center [1327, 20] width 36 height 15
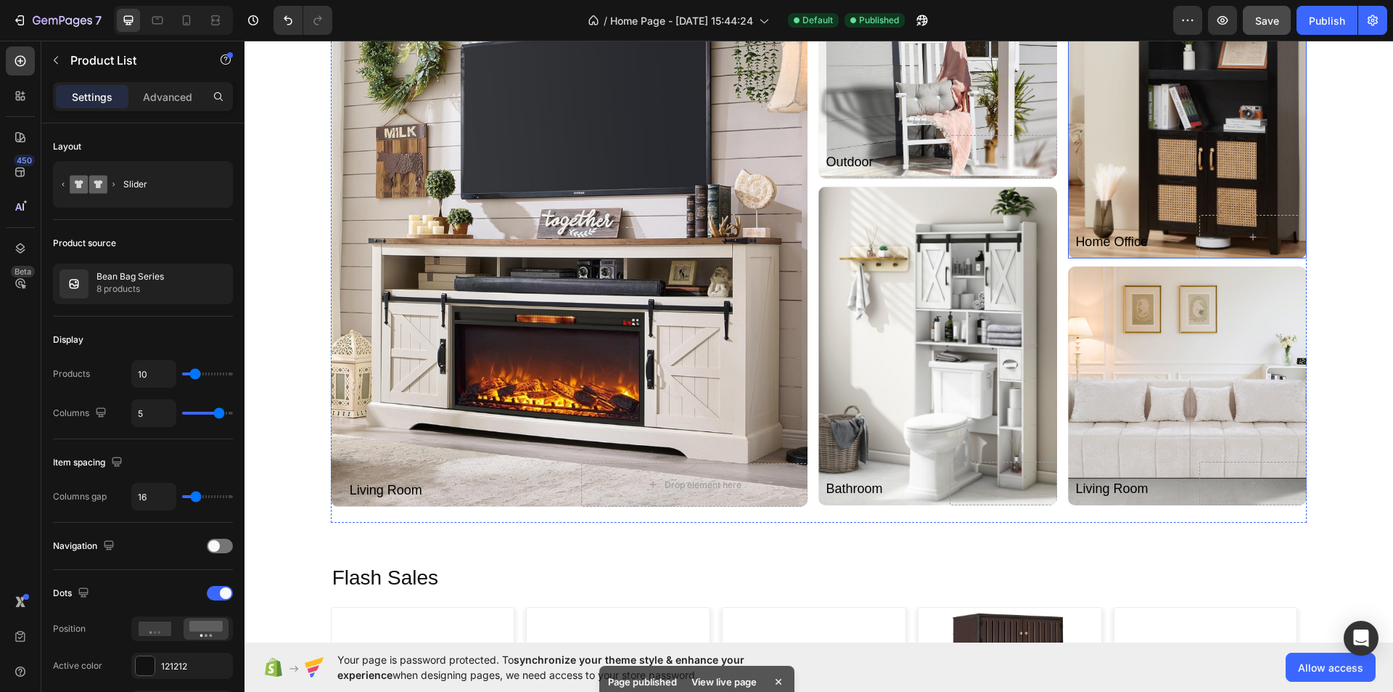
scroll to position [3266, 0]
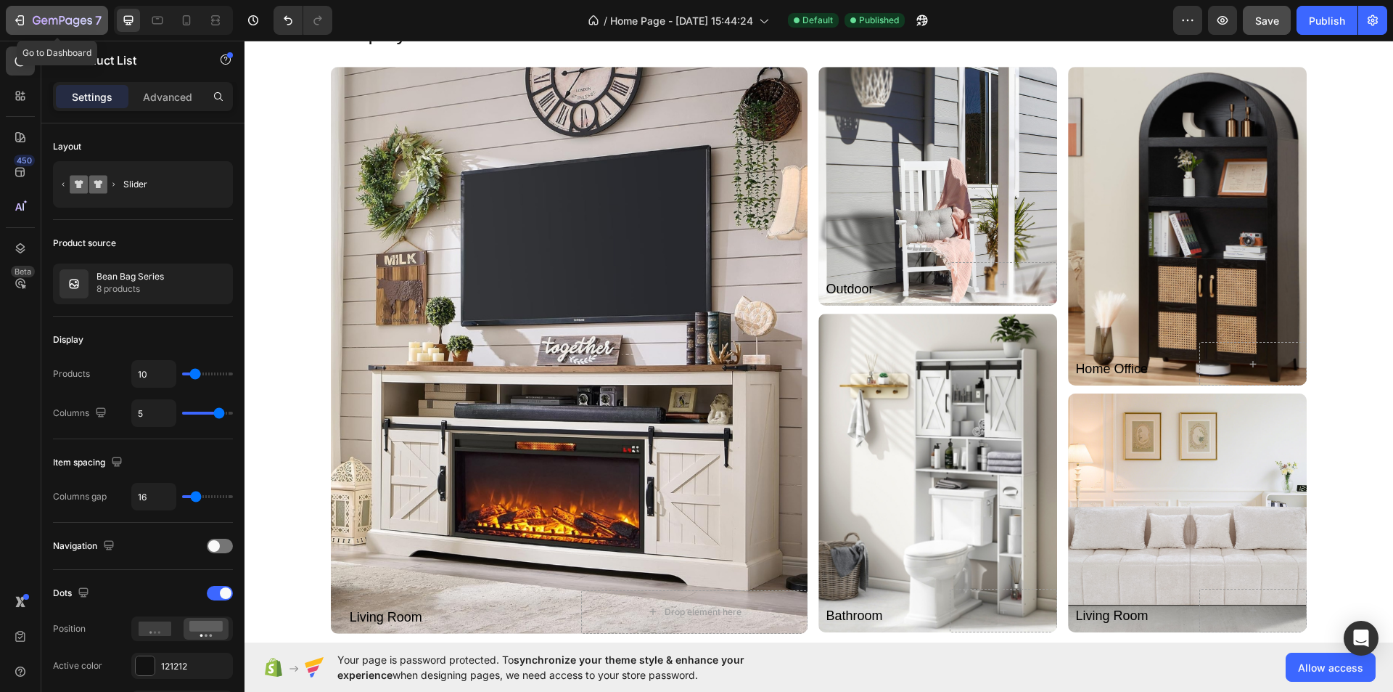
click at [7, 21] on button "7" at bounding box center [57, 20] width 102 height 29
